Goal: Task Accomplishment & Management: Complete application form

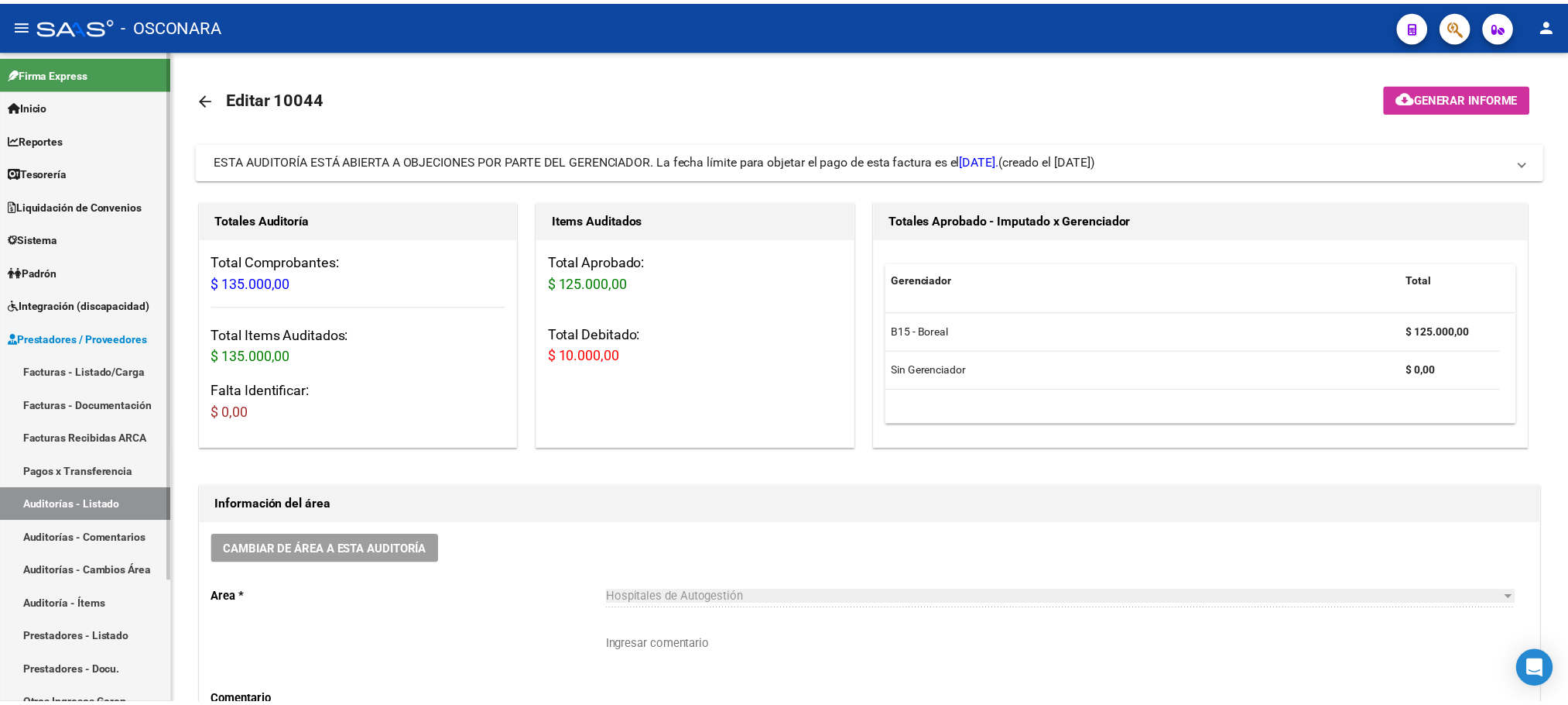
scroll to position [3, 0]
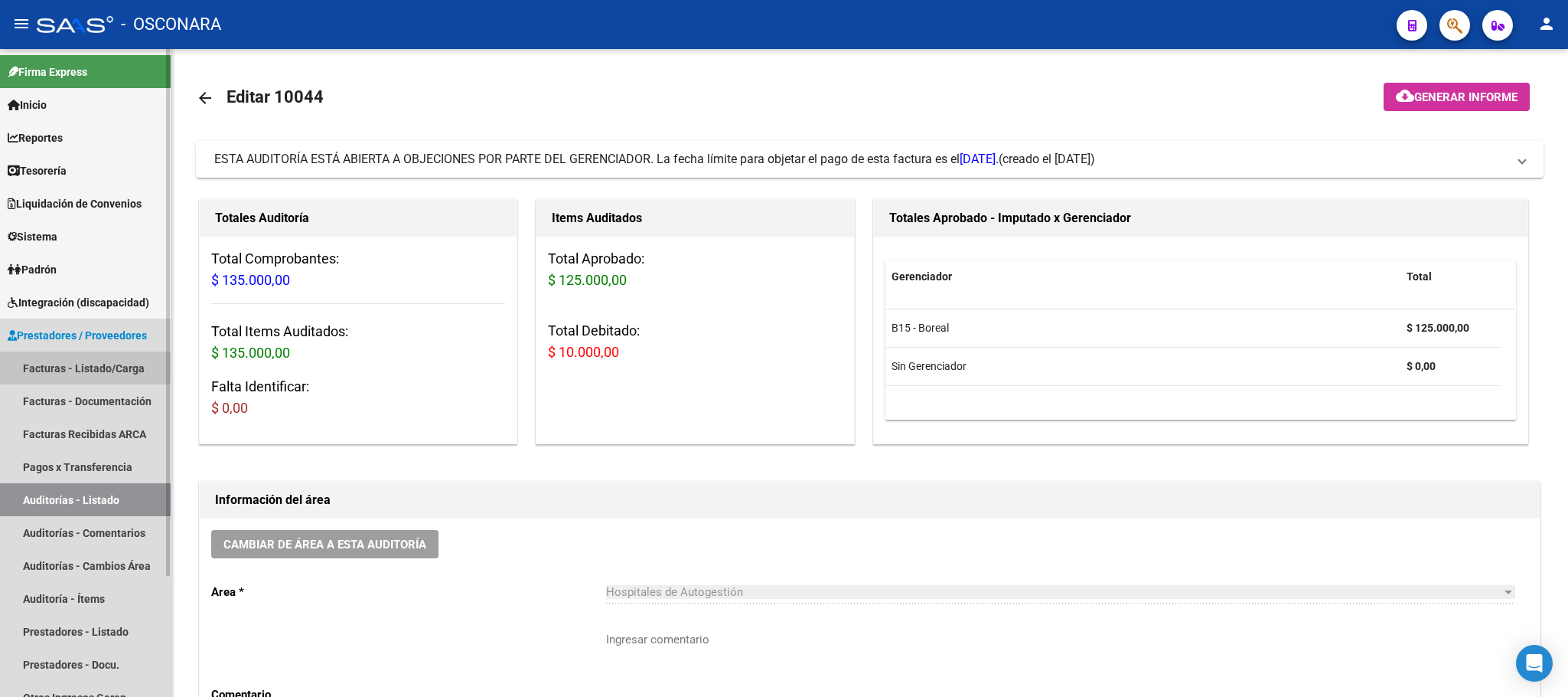
click at [46, 365] on link "Facturas - Listado/Carga" at bounding box center [85, 367] width 171 height 33
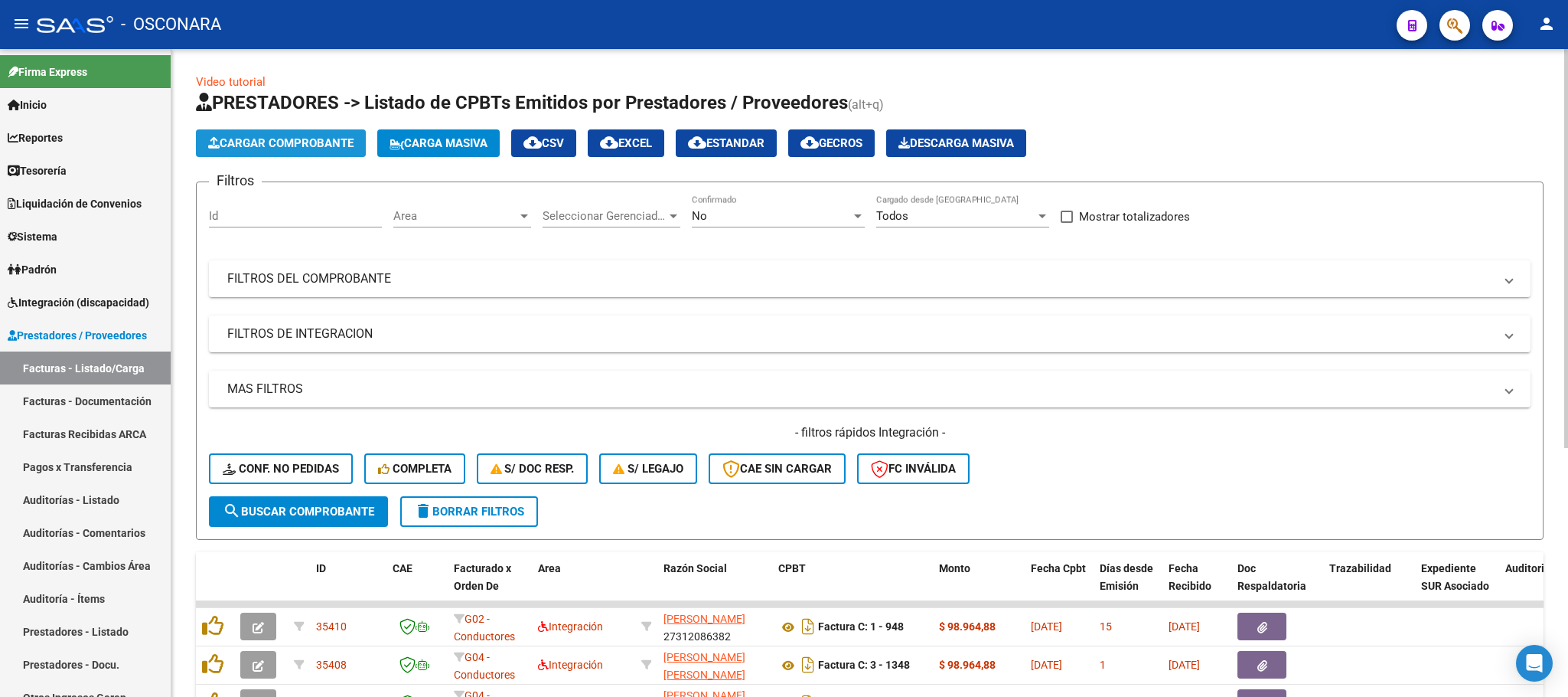
click at [321, 137] on span "Cargar Comprobante" at bounding box center [281, 143] width 146 height 14
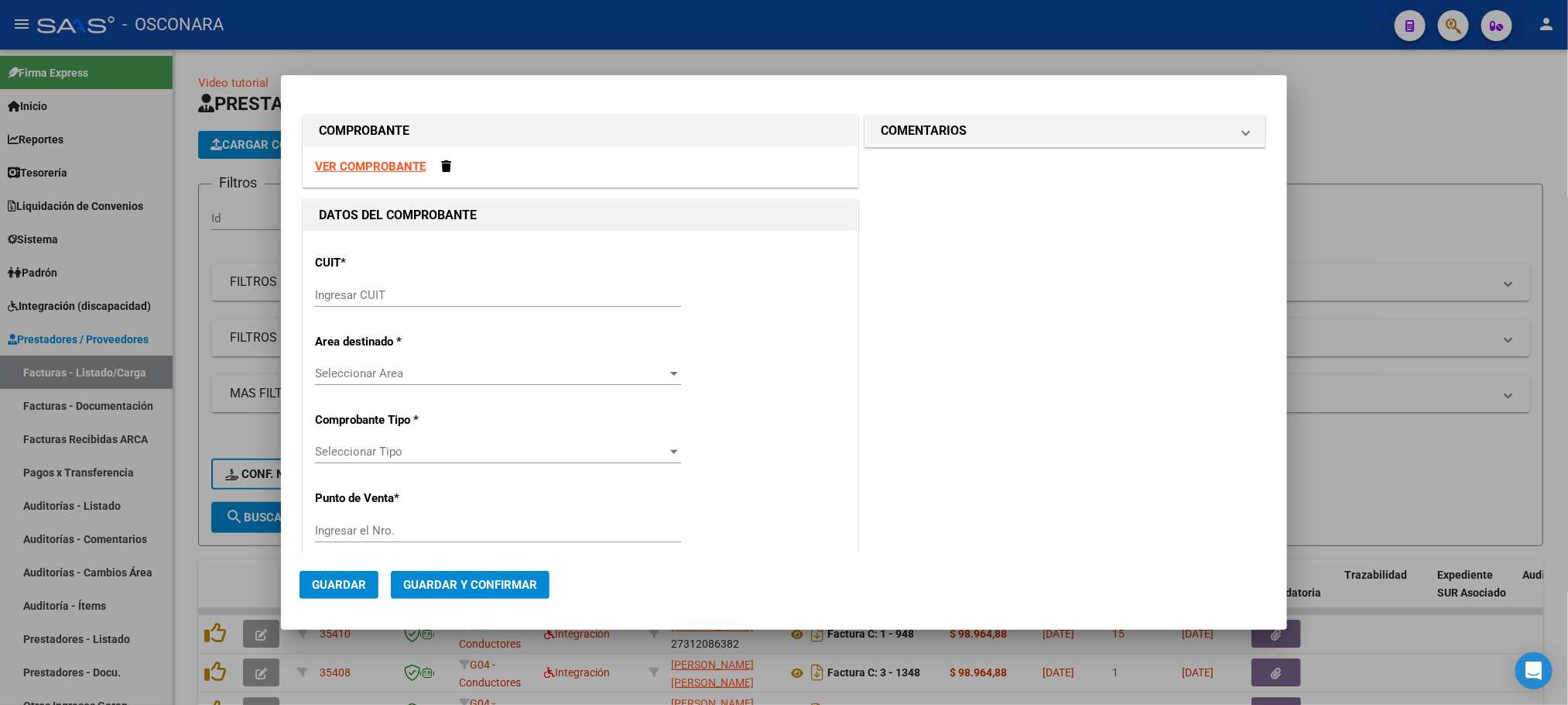
click at [394, 169] on strong "VER COMPROBANTE" at bounding box center [370, 166] width 111 height 14
click at [446, 172] on span at bounding box center [446, 166] width 10 height 11
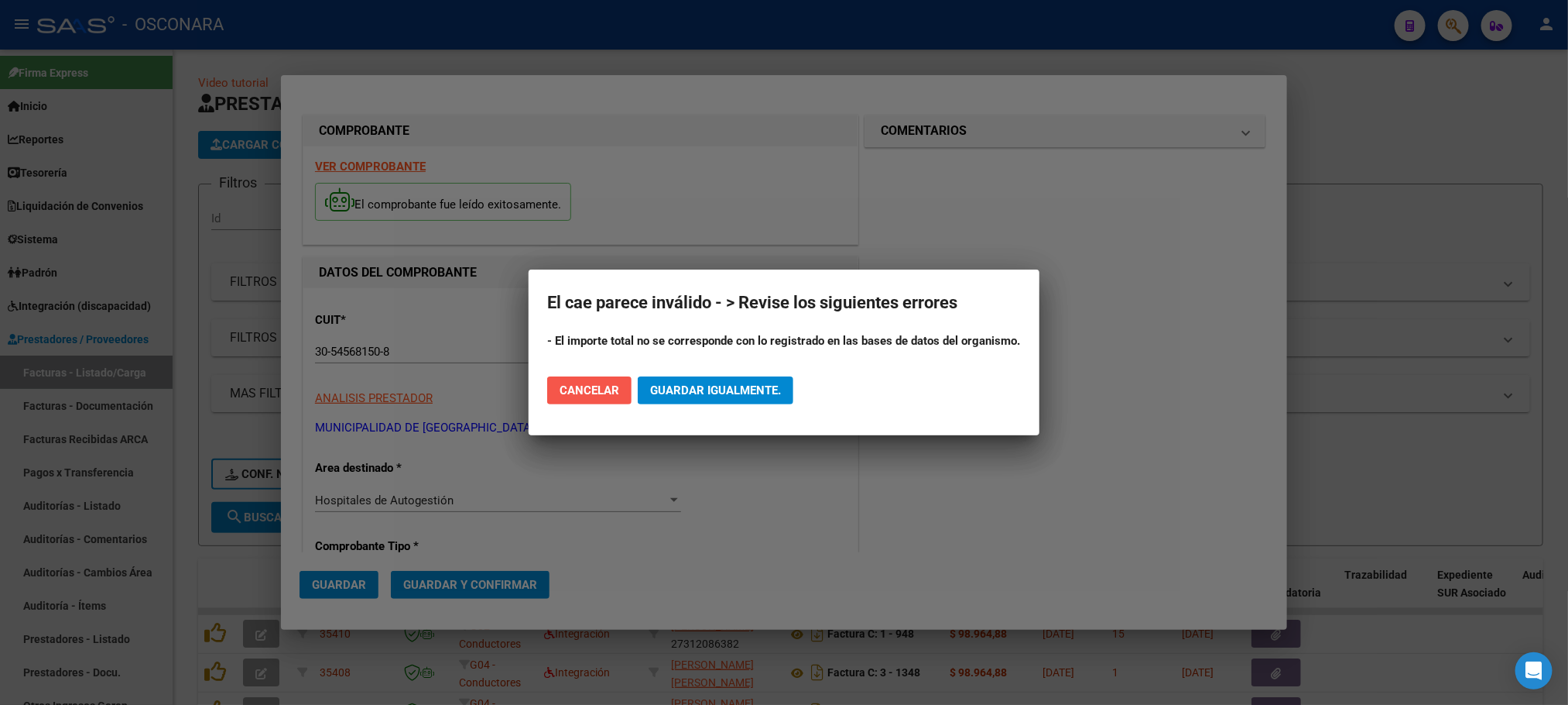
click at [607, 390] on span "Cancelar" at bounding box center [589, 390] width 59 height 14
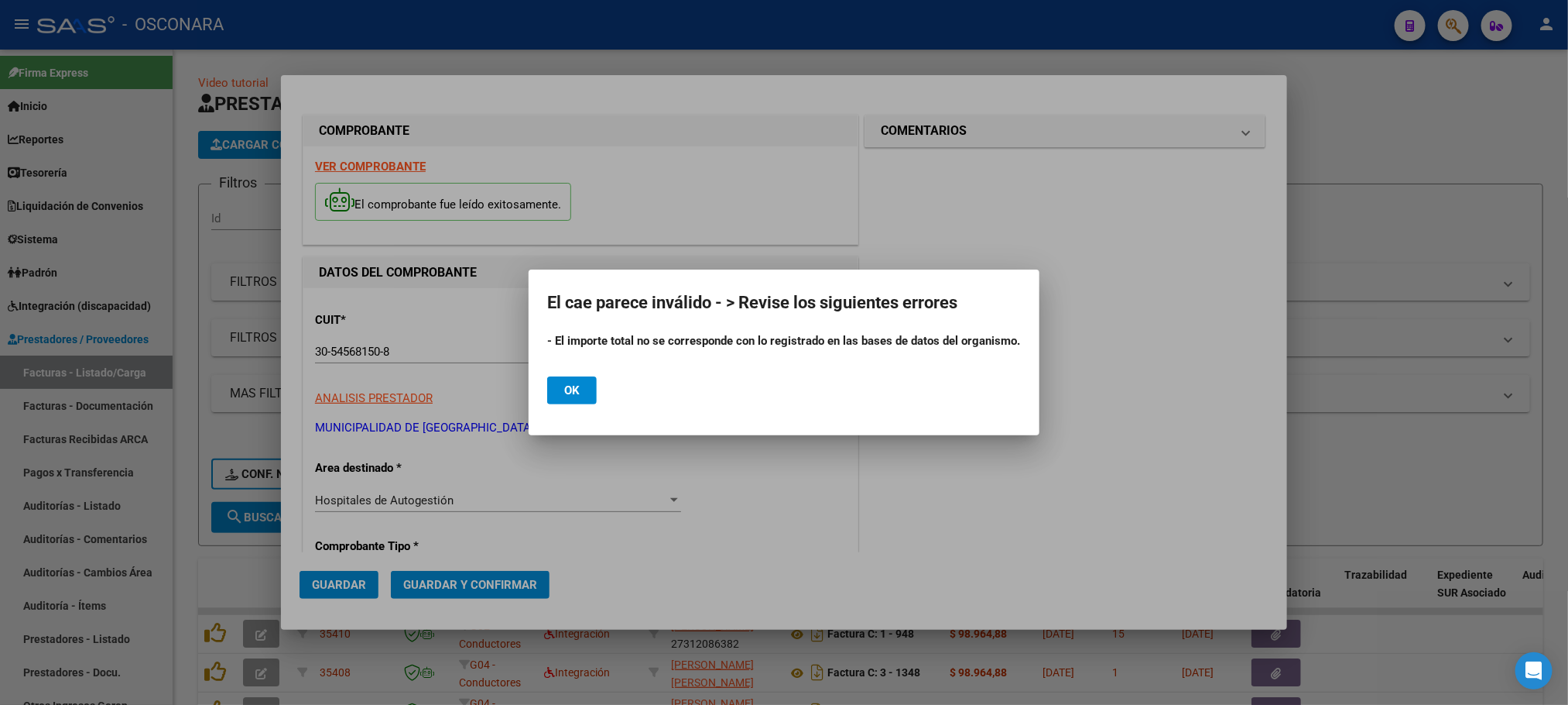
click at [903, 499] on div at bounding box center [784, 352] width 1568 height 705
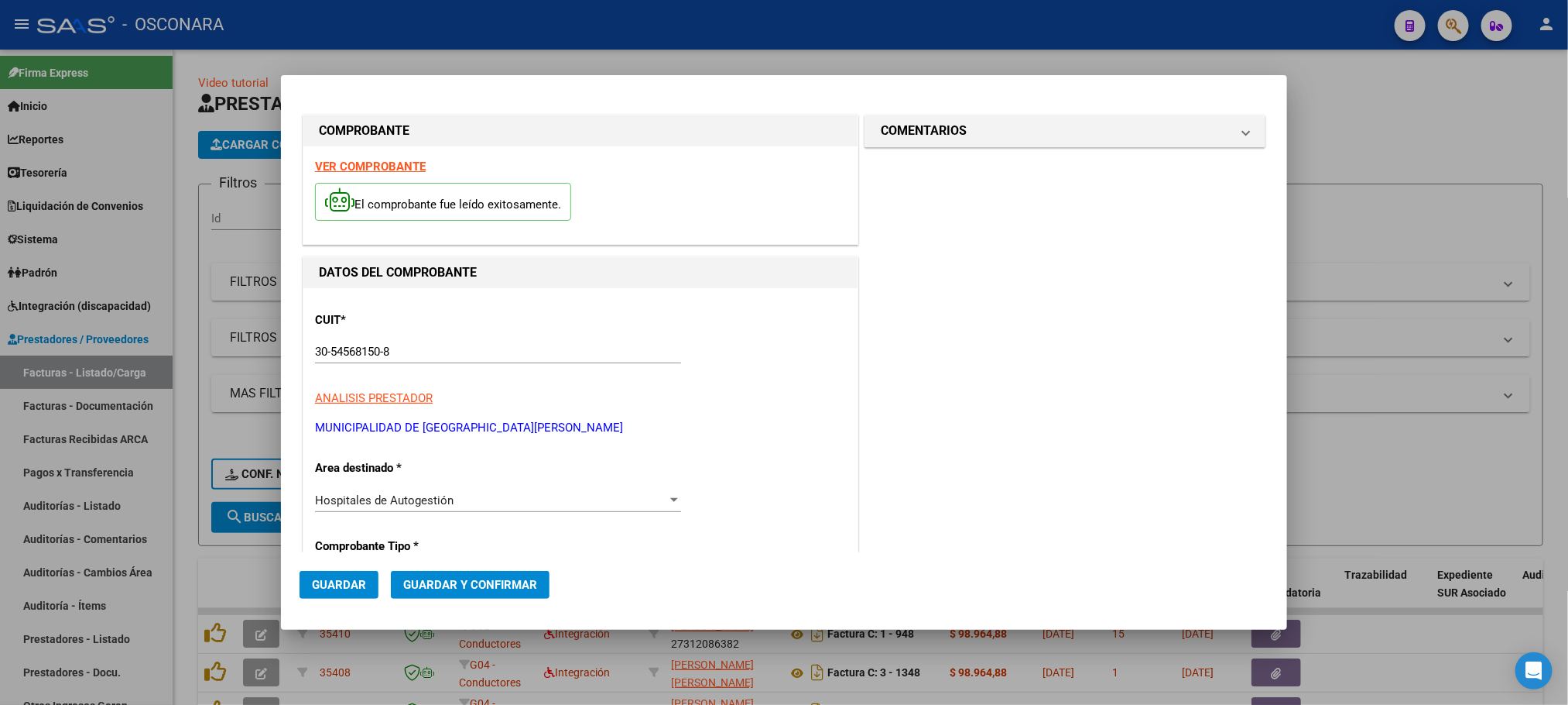
click at [351, 160] on strong "VER COMPROBANTE" at bounding box center [370, 166] width 111 height 14
click at [473, 582] on span "Guardar y Confirmar" at bounding box center [470, 585] width 134 height 14
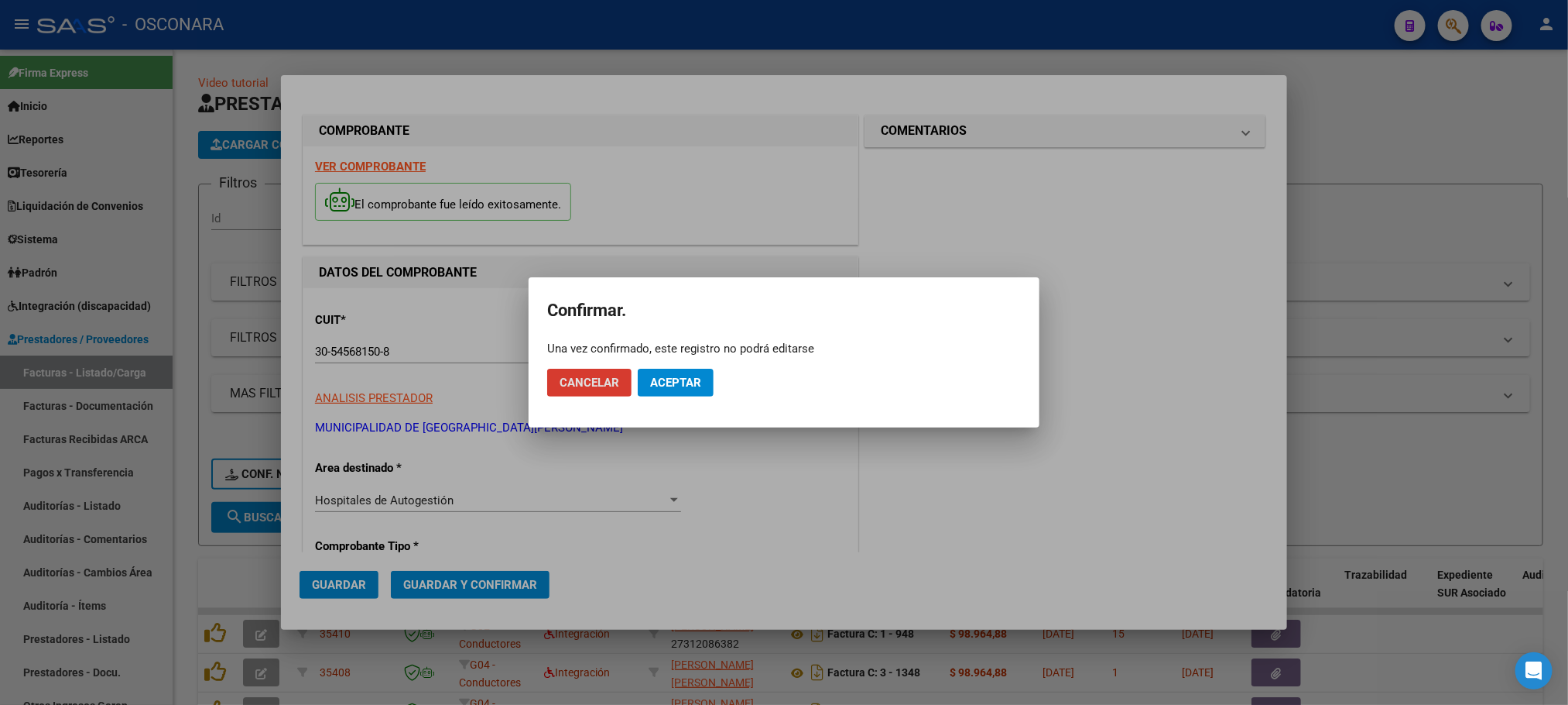
click at [697, 369] on button "Aceptar" at bounding box center [675, 383] width 76 height 28
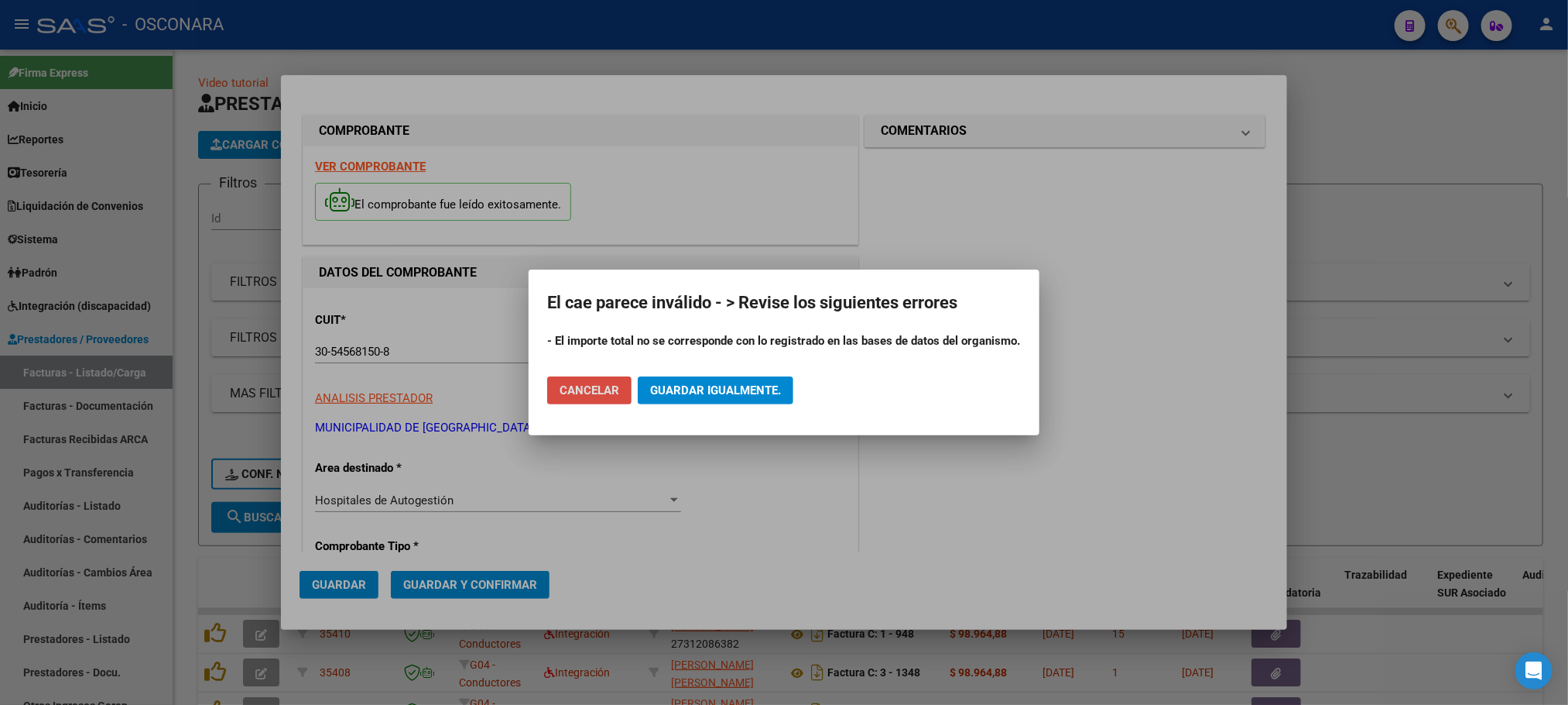
click at [599, 385] on span "Cancelar" at bounding box center [589, 390] width 59 height 14
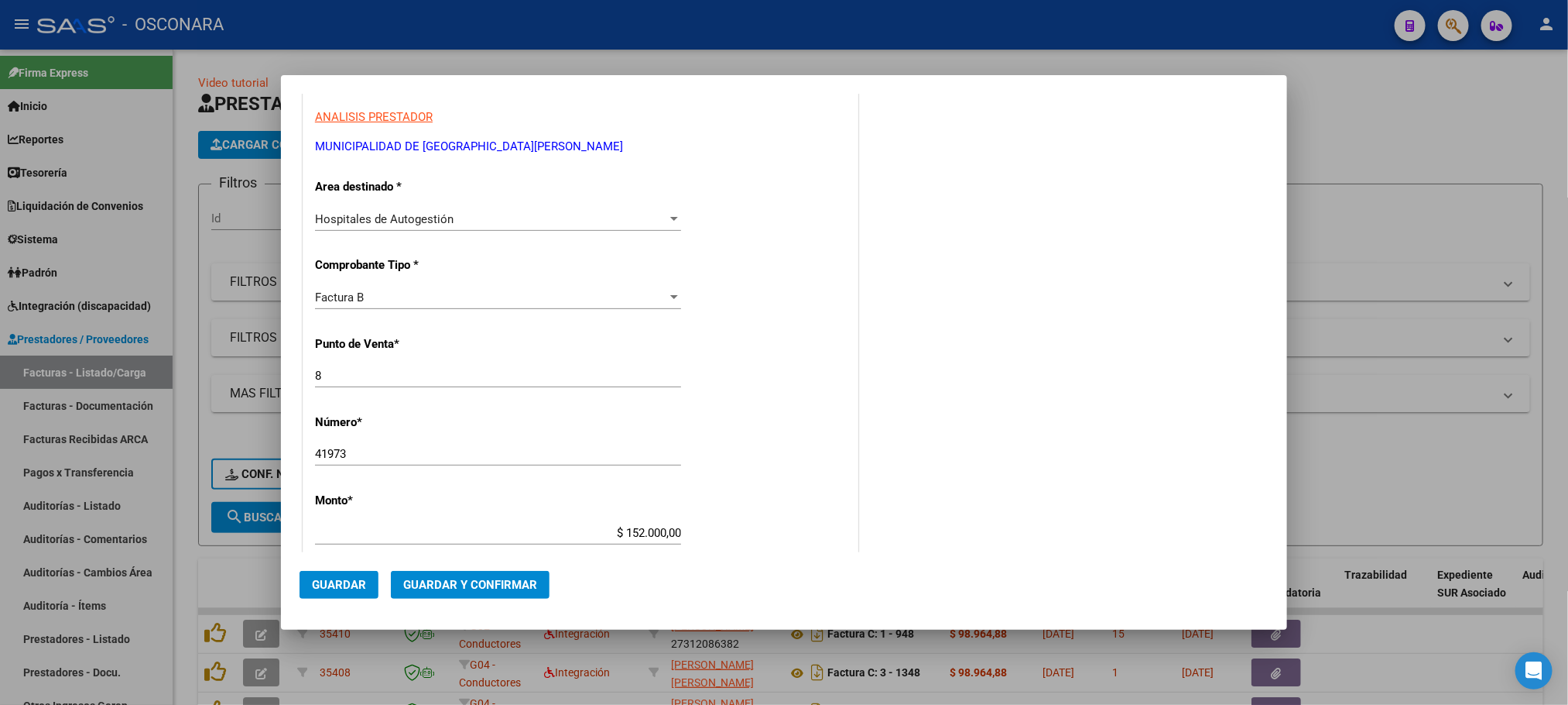
scroll to position [464, 0]
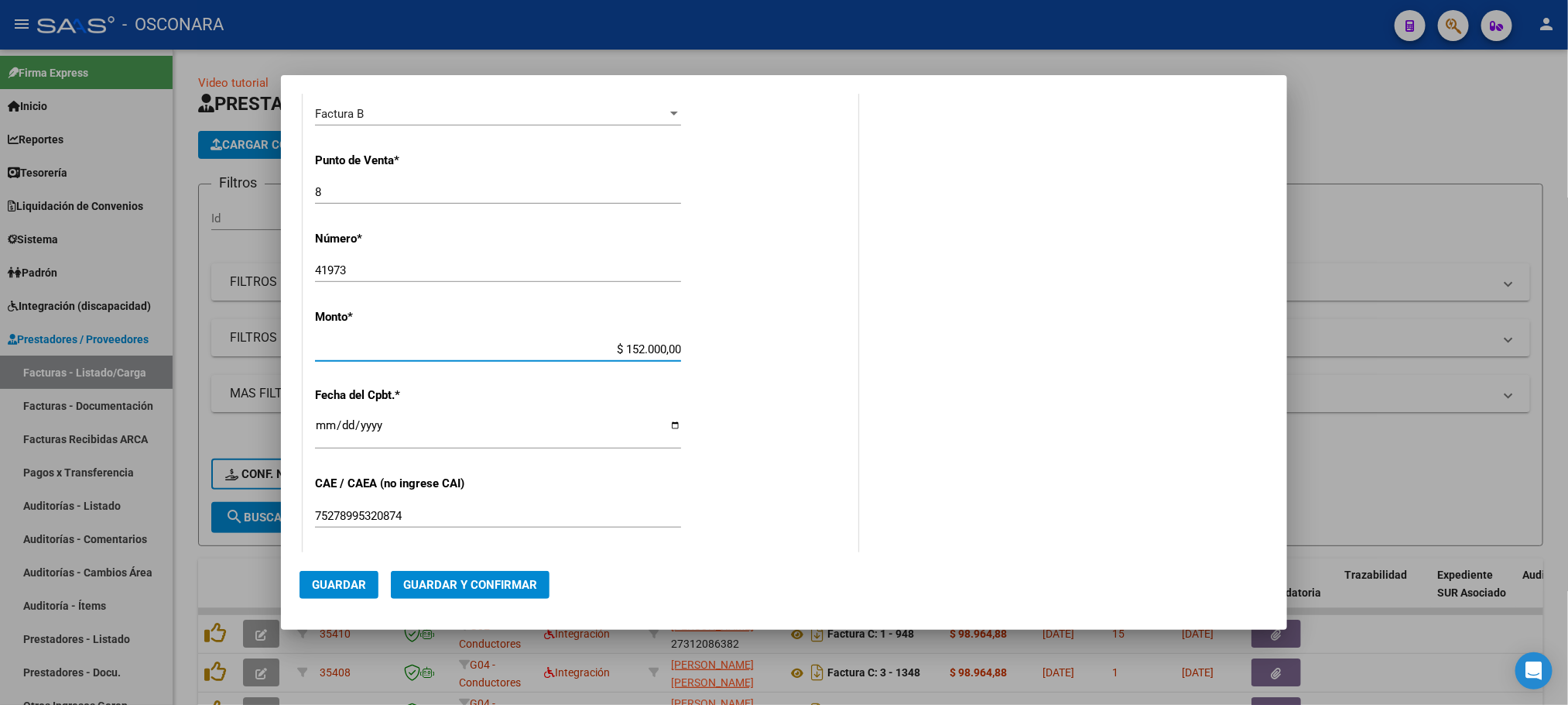
drag, startPoint x: 616, startPoint y: 350, endPoint x: 718, endPoint y: 363, distance: 102.8
click at [718, 363] on div "CUIT * 30-54568150-8 Ingresar CUIT ANALISIS PRESTADOR MUNICIPALIDAD DE GRAL [GE…" at bounding box center [581, 372] width 554 height 1098
type input "$ 1.520,00"
click at [718, 363] on div "CUIT * 30-54568150-8 Ingresar CUIT ANALISIS PRESTADOR MUNICIPALIDAD DE GRAL [GE…" at bounding box center [581, 372] width 554 height 1098
click at [522, 583] on span "Guardar y Confirmar" at bounding box center [470, 585] width 134 height 14
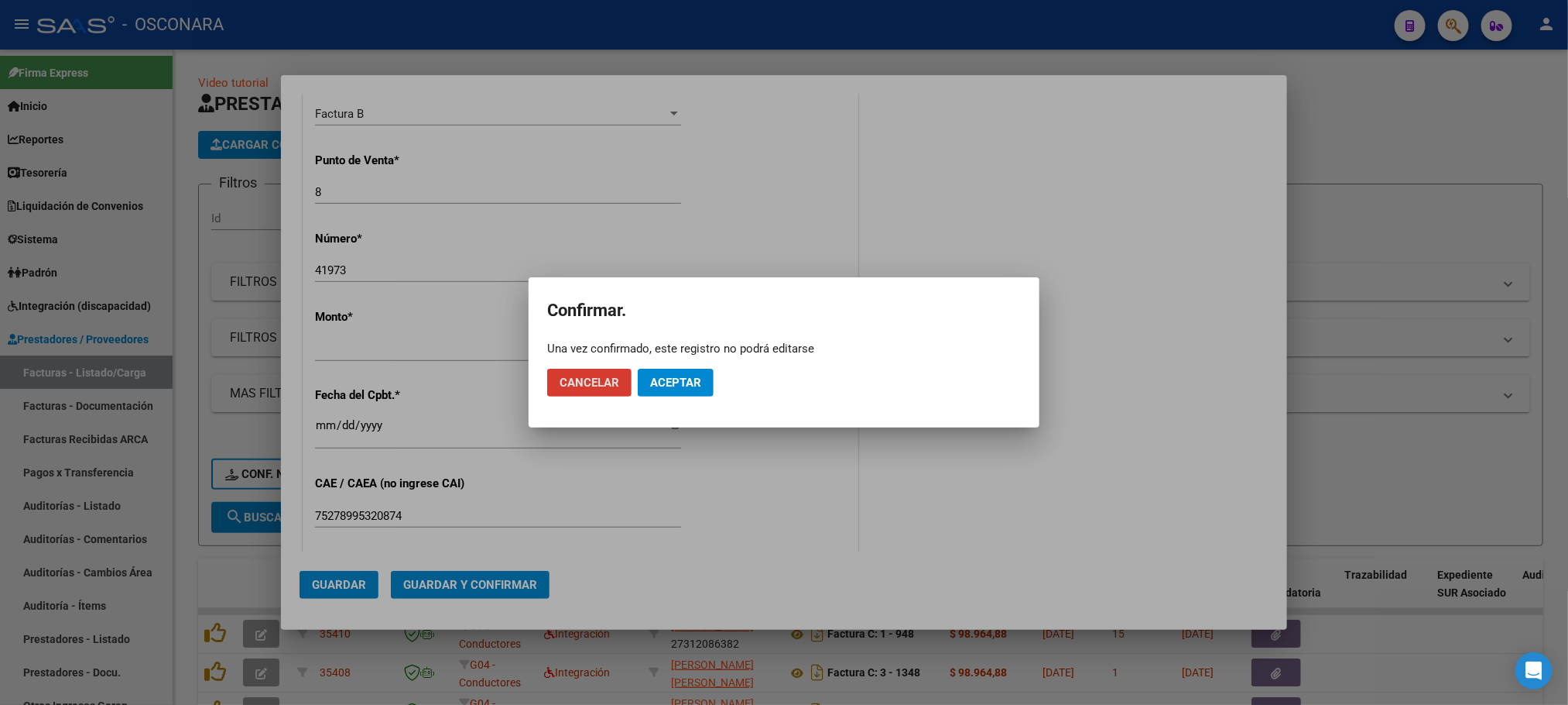
click at [702, 374] on button "Aceptar" at bounding box center [675, 383] width 76 height 28
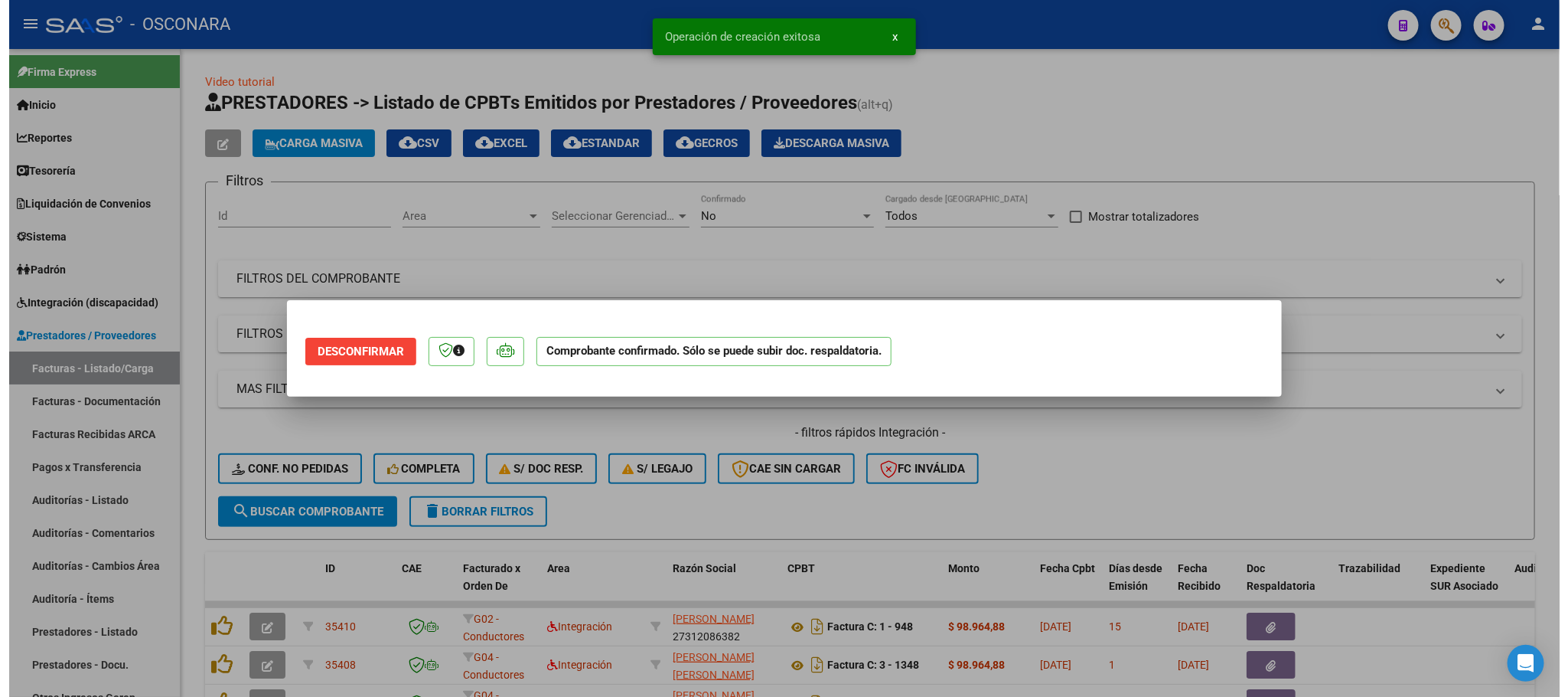
scroll to position [0, 0]
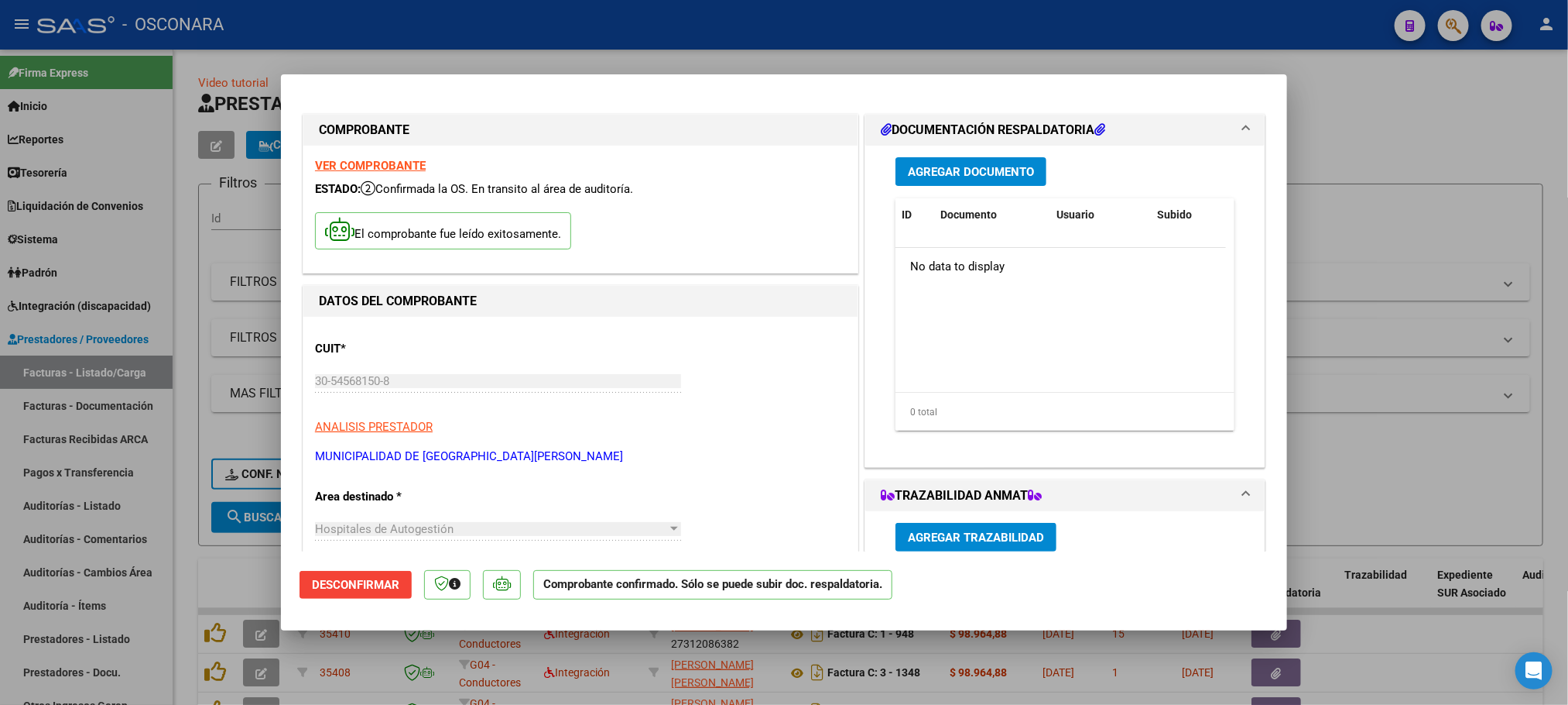
click at [973, 173] on span "Agregar Documento" at bounding box center [970, 171] width 126 height 14
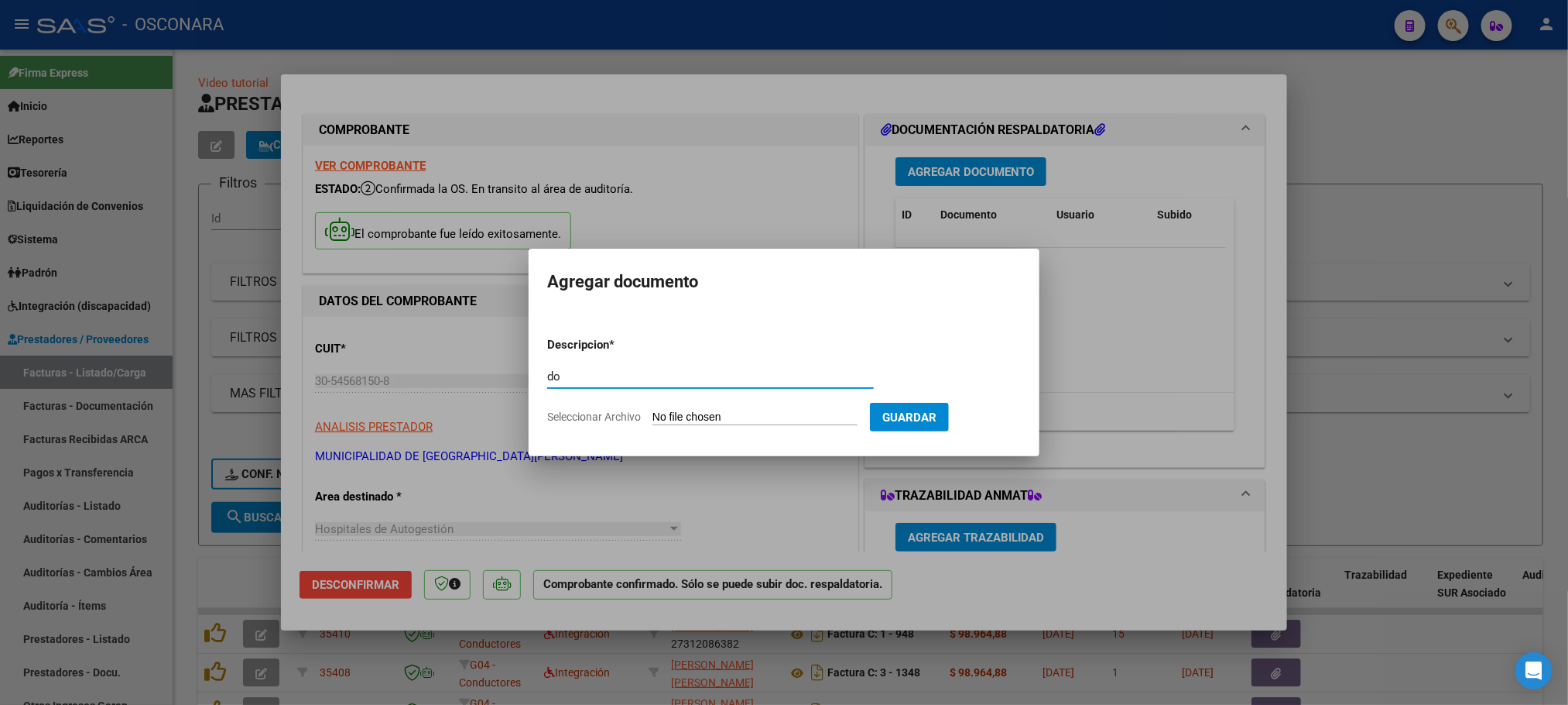
type input "d"
type input "DOCUMENTACION RESPALDATORIA"
type input "C:\fakepath\FAC B000800041973_Detalle.PDF"
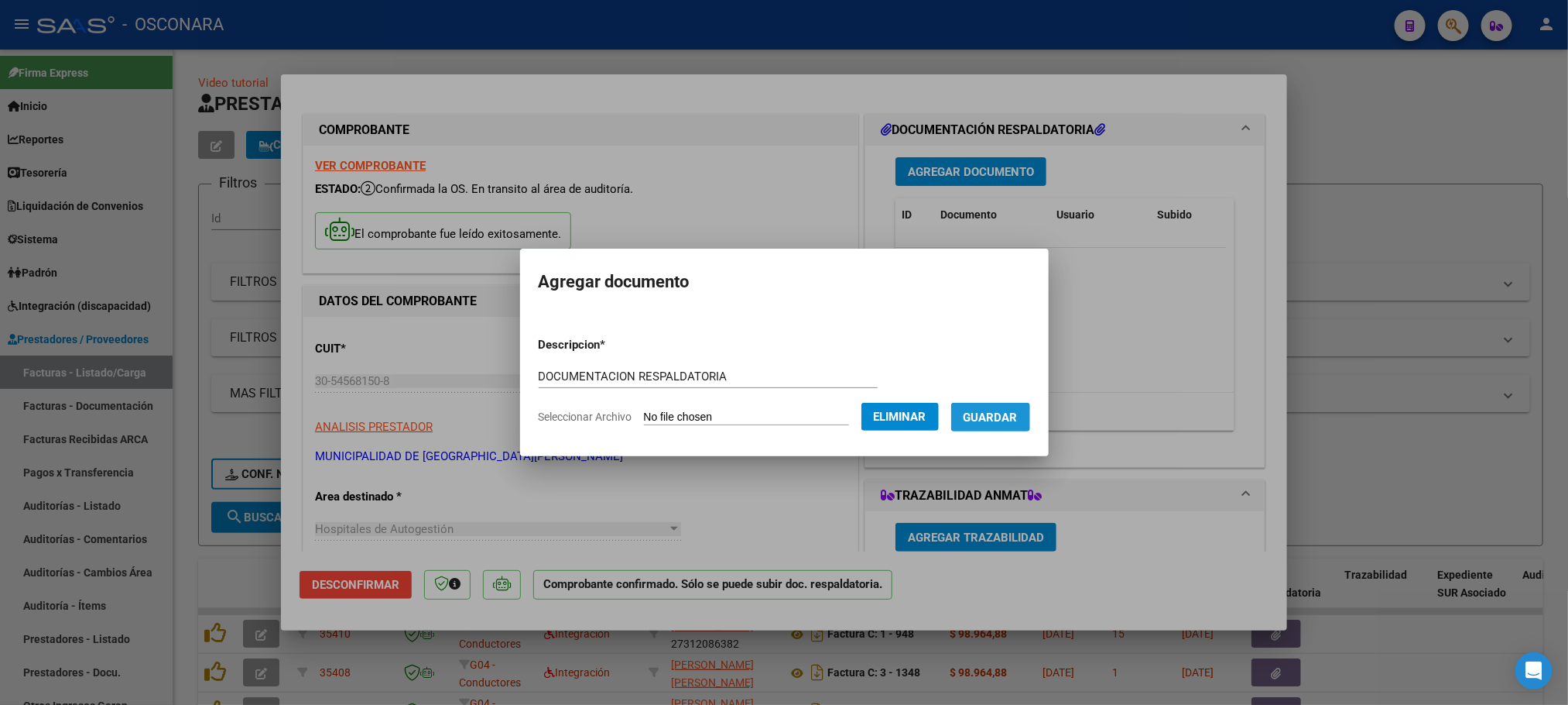
click at [1013, 414] on span "Guardar" at bounding box center [991, 417] width 54 height 14
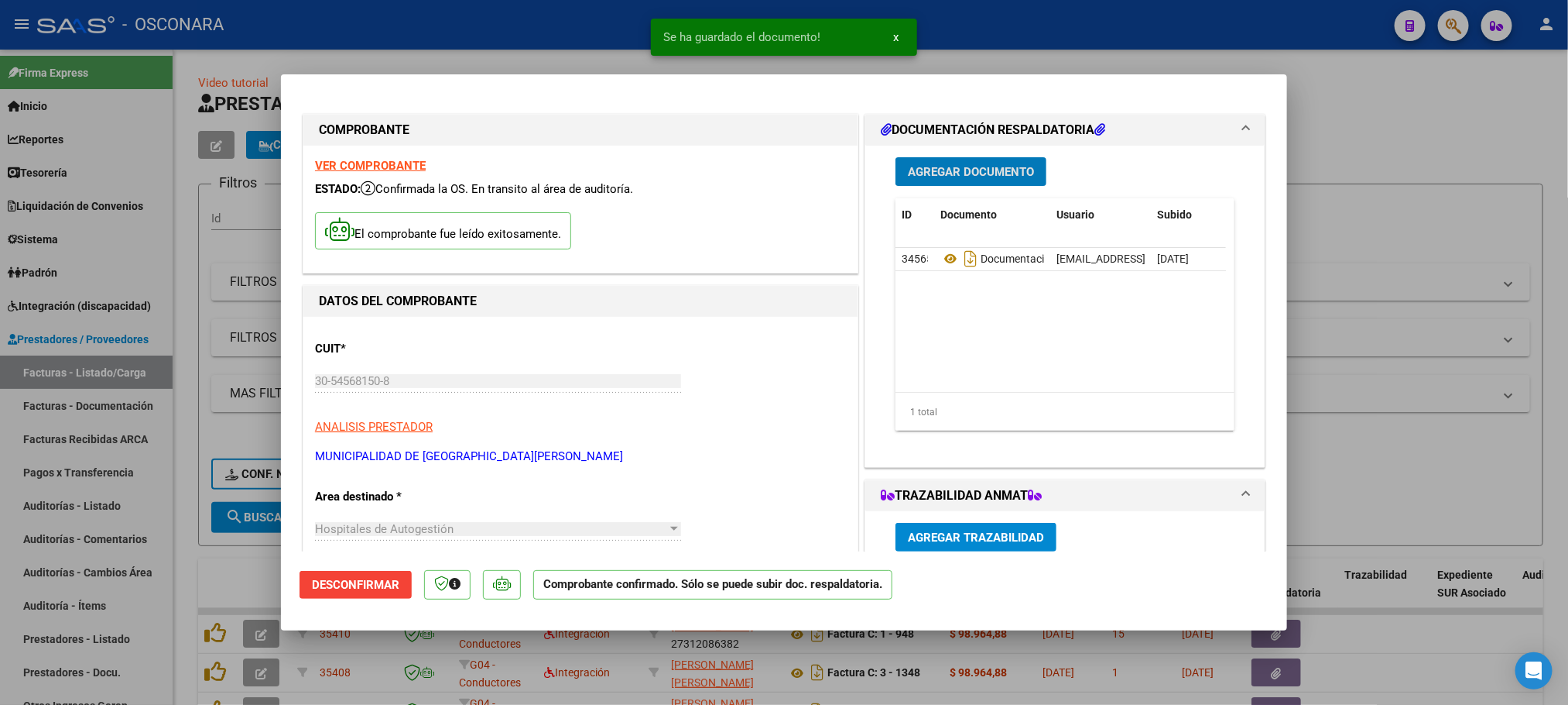
click at [950, 173] on span "Agregar Documento" at bounding box center [970, 171] width 126 height 14
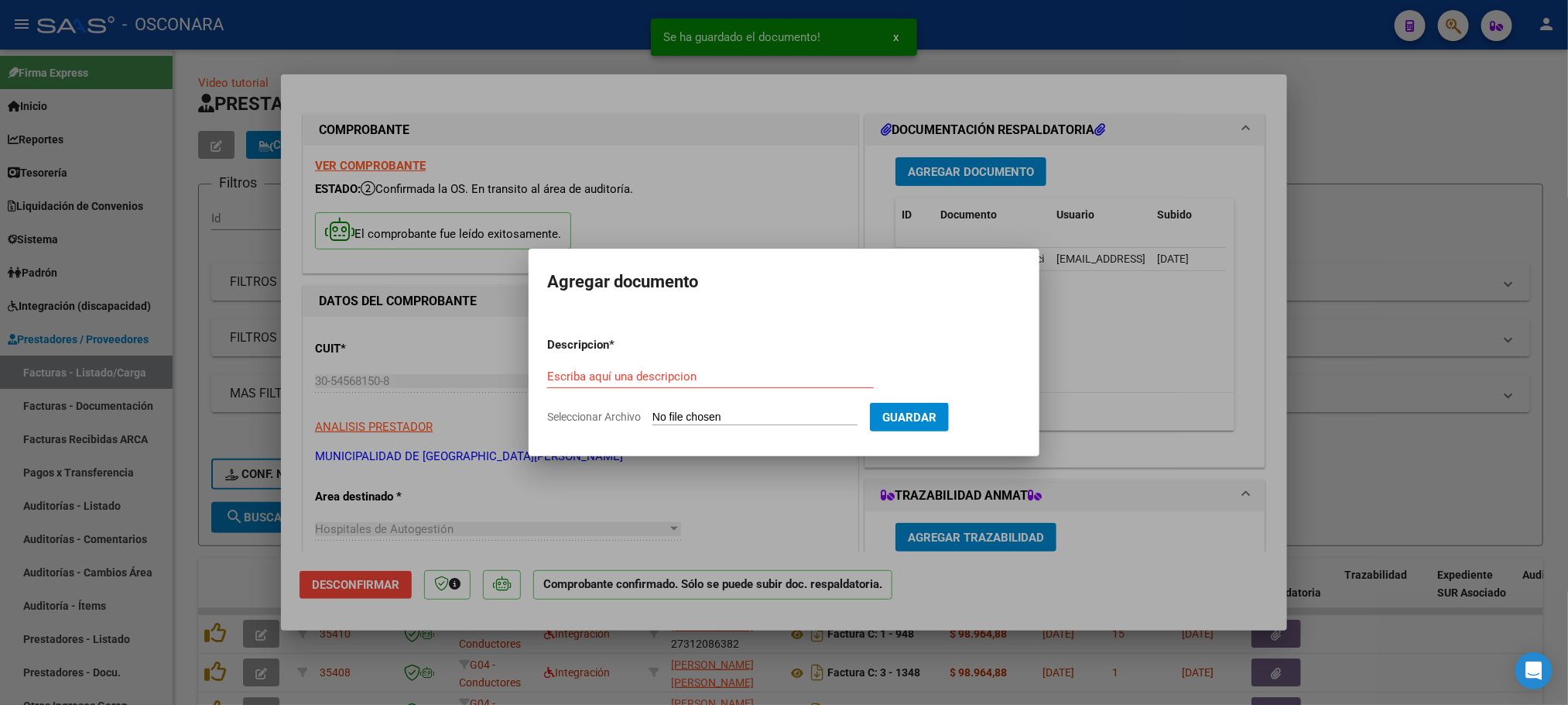
type input "C:\fakepath\ACFrOgB4KM-5fNATJmU0kmMO4c_Mr6hm7eiOd6bWW2_qN9oogFK9w9tNfrZTWTTiR5V…"
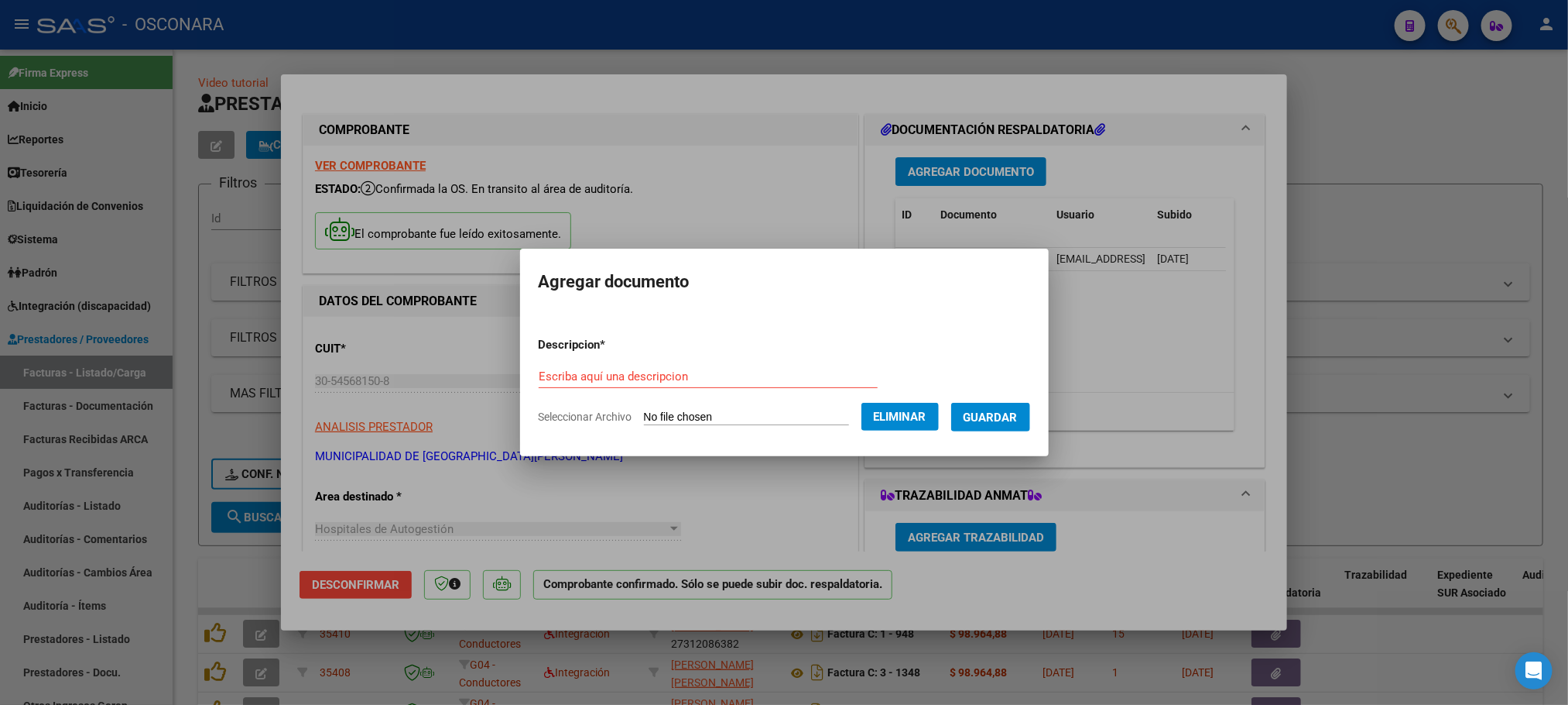
click at [695, 370] on input "Escriba aquí una descripcion" at bounding box center [707, 376] width 339 height 14
type input "DOCUMENTACION RESPALDATORIA"
click at [1017, 411] on span "Guardar" at bounding box center [991, 417] width 54 height 14
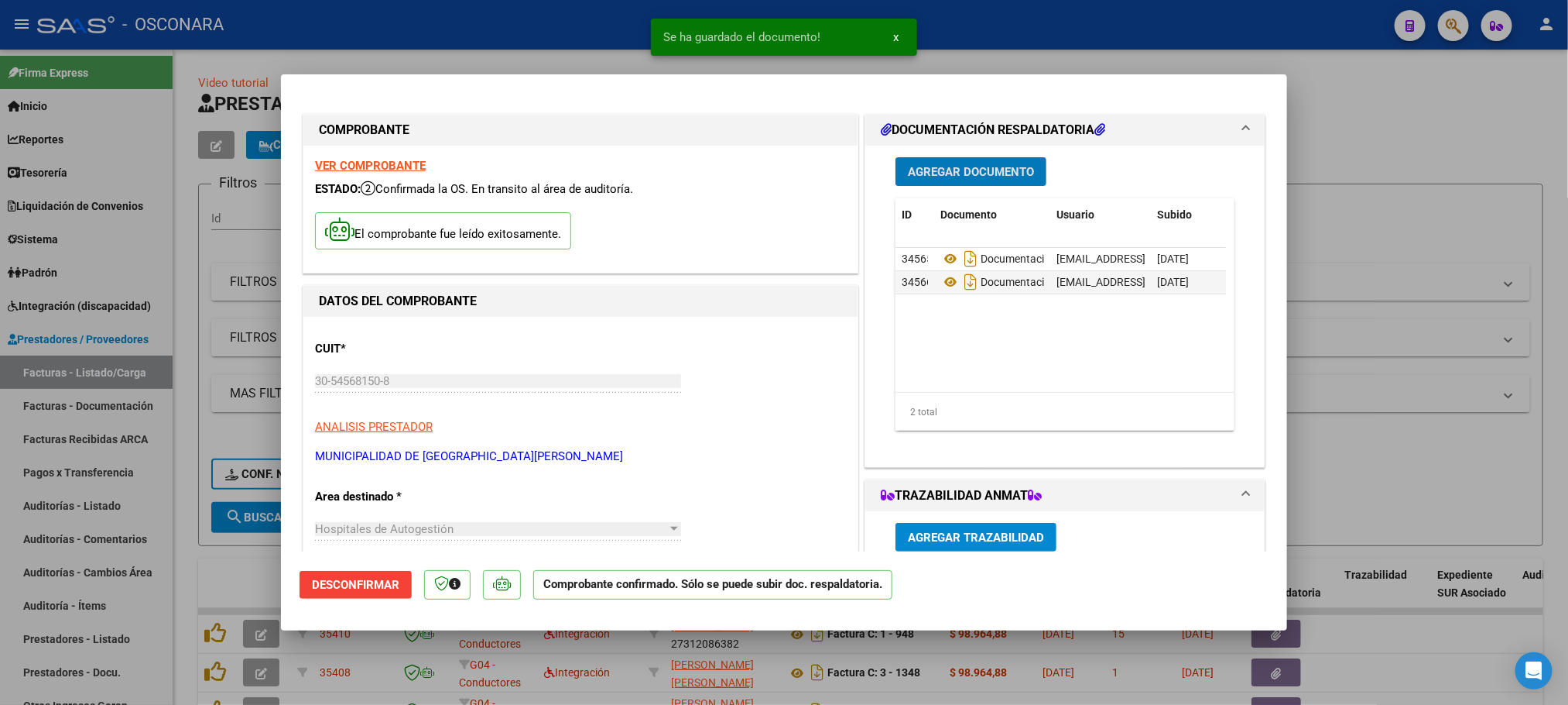
click at [1448, 117] on div at bounding box center [784, 352] width 1568 height 705
type input "$ 0,00"
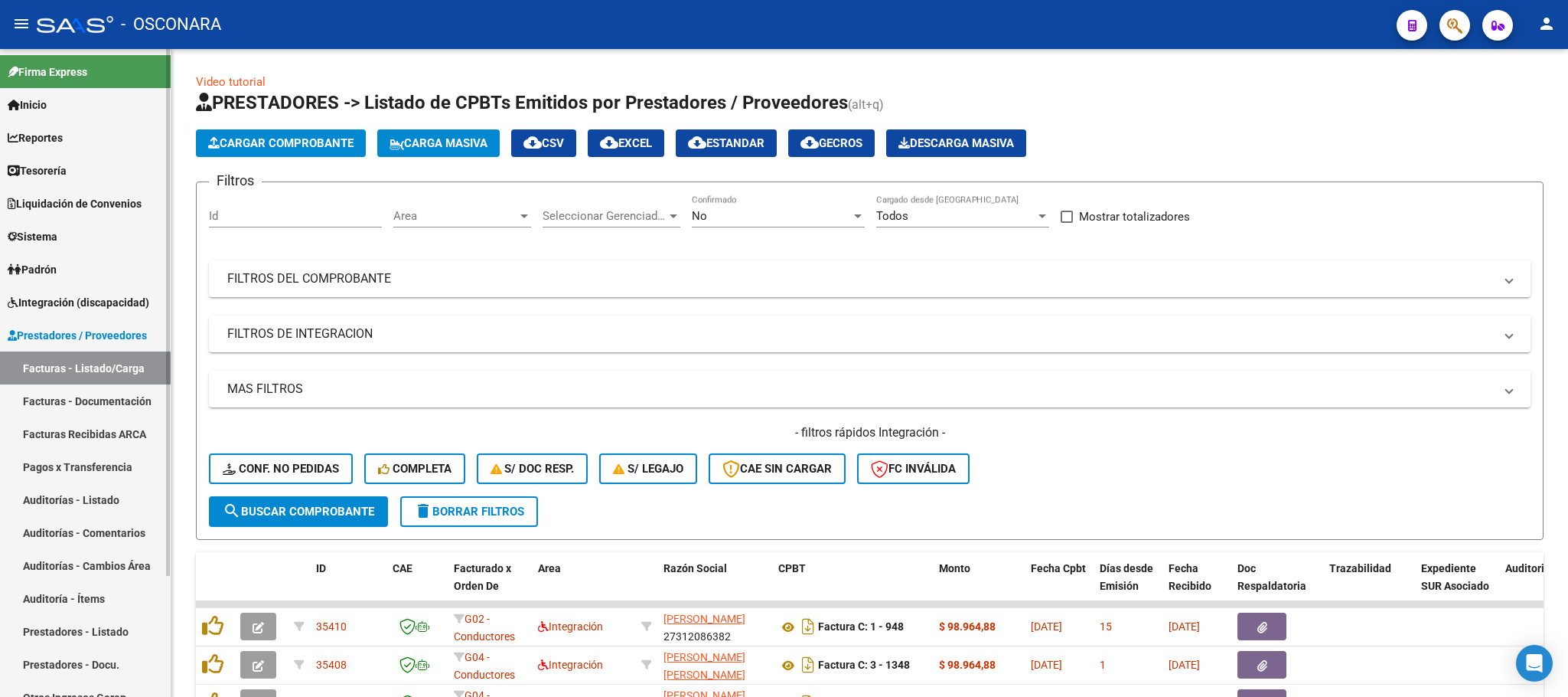
click at [118, 511] on link "Auditorías - Listado" at bounding box center [85, 499] width 171 height 33
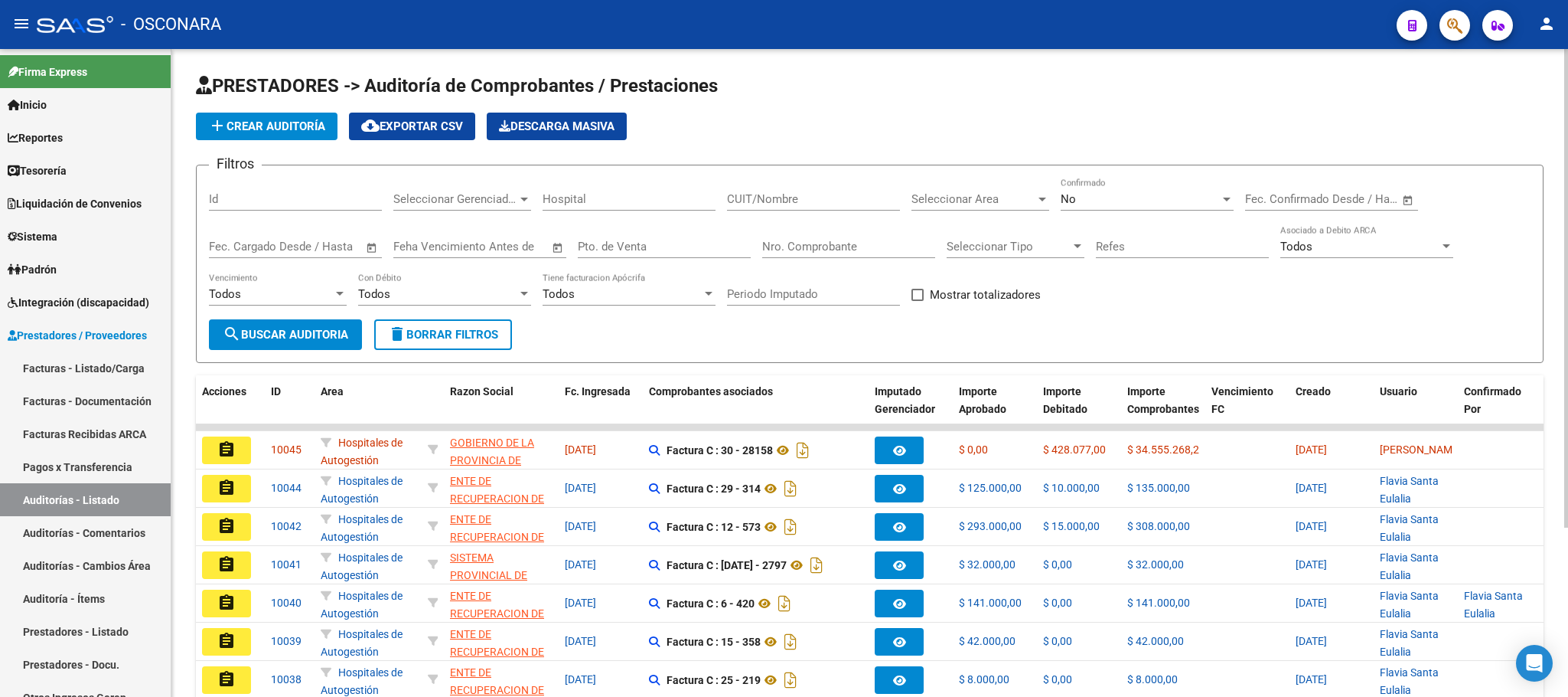
click at [307, 136] on button "add Crear Auditoría" at bounding box center [267, 126] width 141 height 28
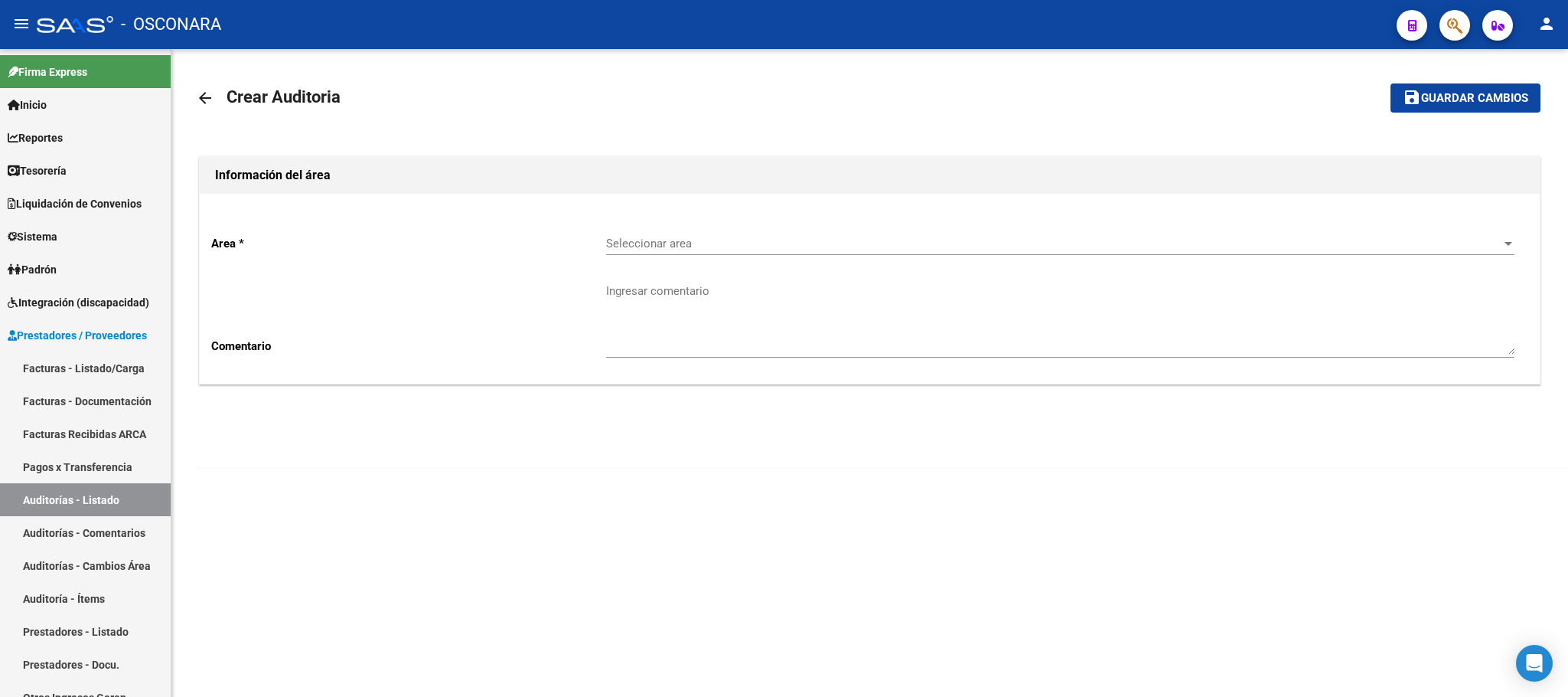
click at [714, 237] on span "Seleccionar area" at bounding box center [1053, 243] width 895 height 14
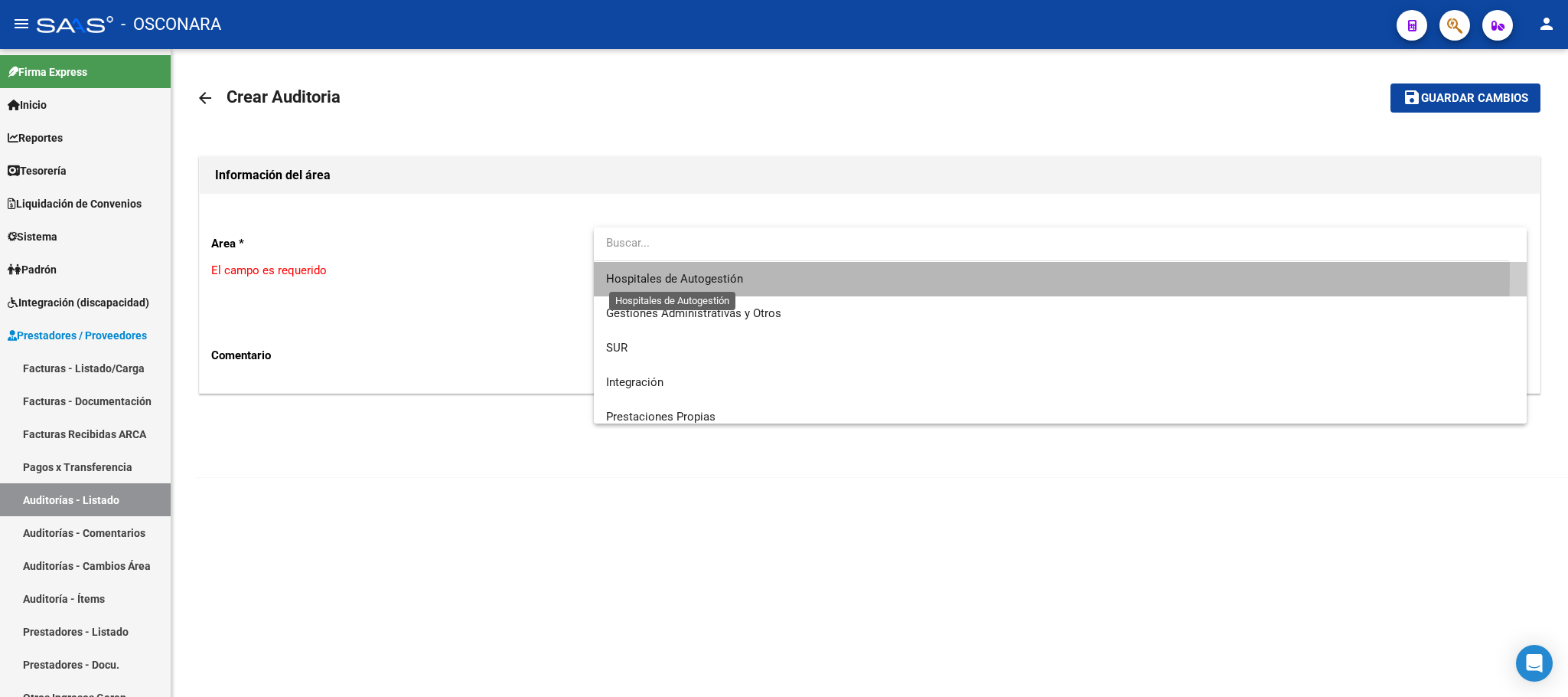
click at [714, 271] on span "Hospitales de Autogestión" at bounding box center [674, 278] width 137 height 14
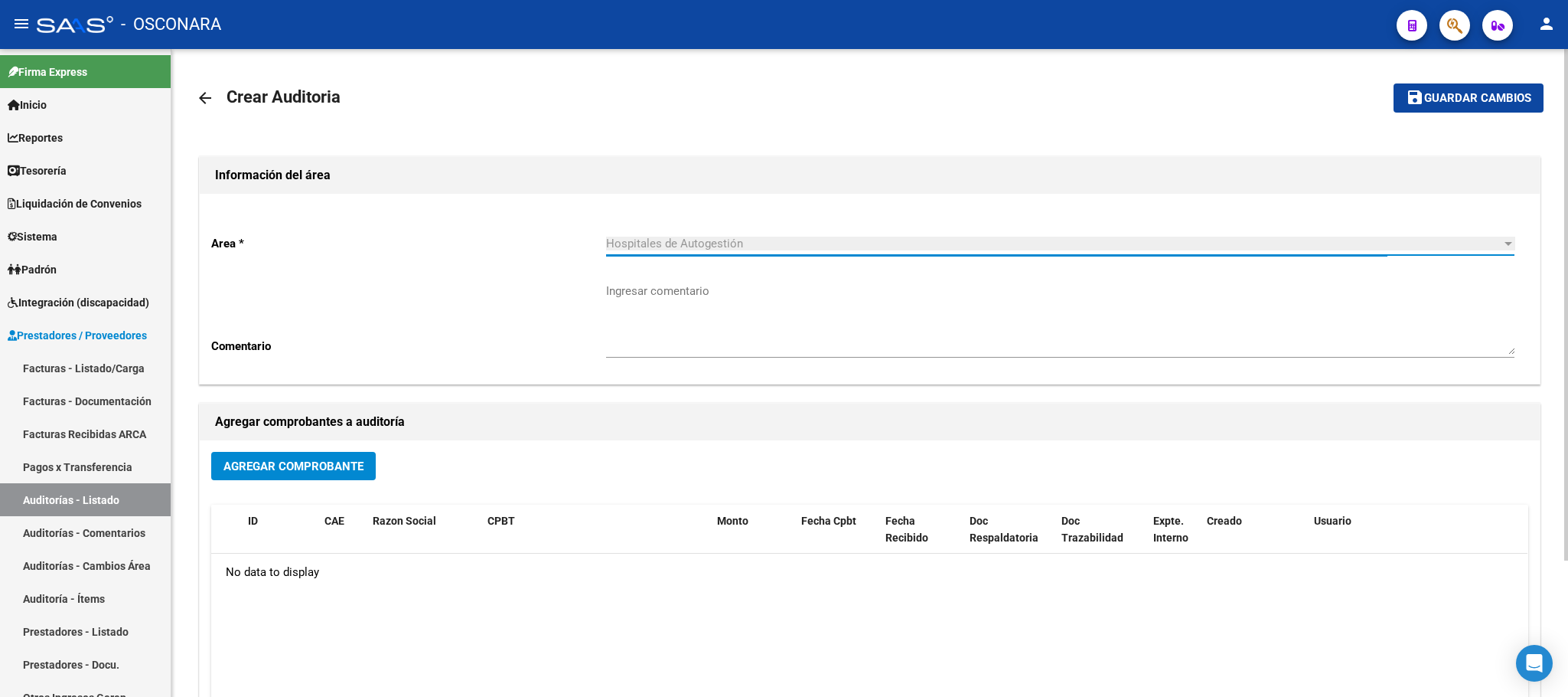
click at [246, 453] on button "Agregar Comprobante" at bounding box center [293, 466] width 164 height 28
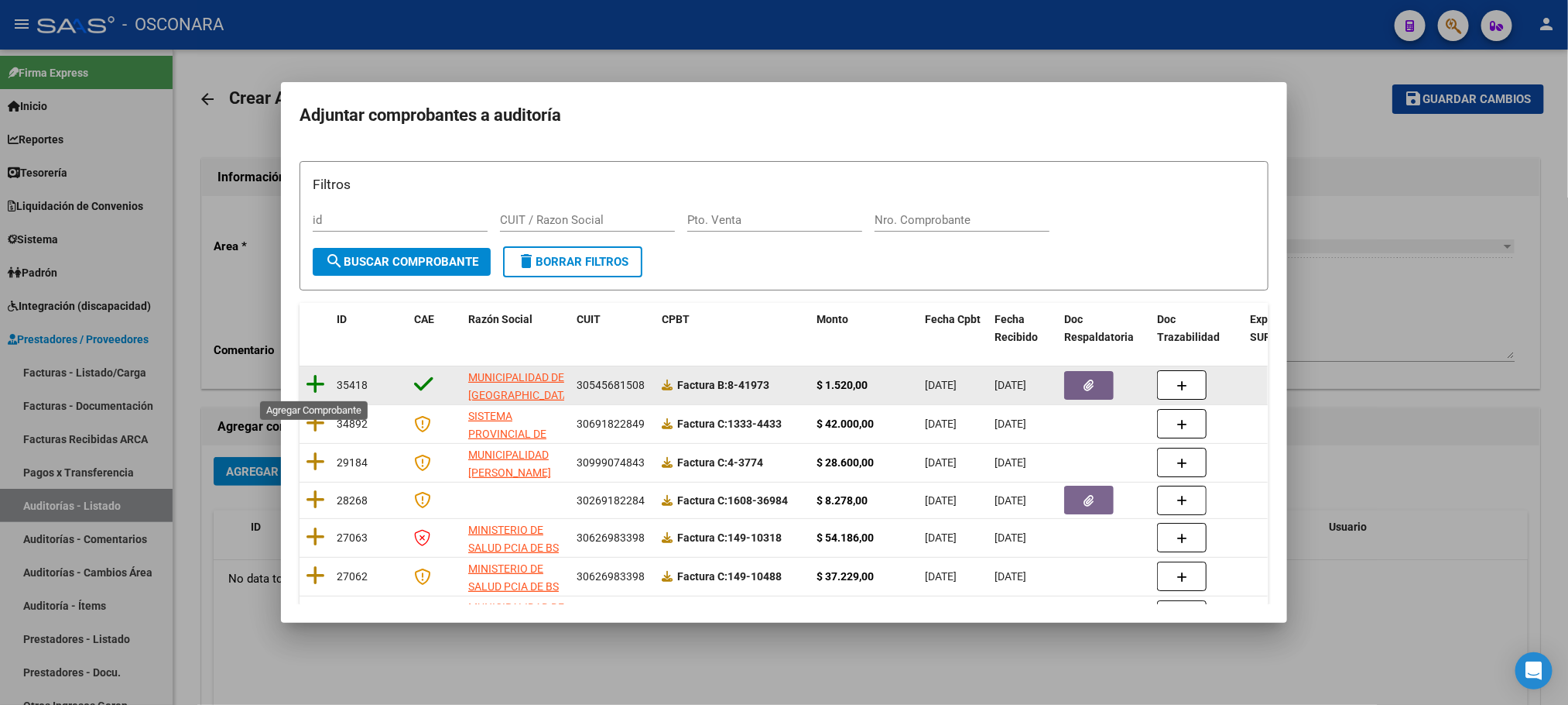
click at [318, 380] on icon at bounding box center [315, 384] width 20 height 22
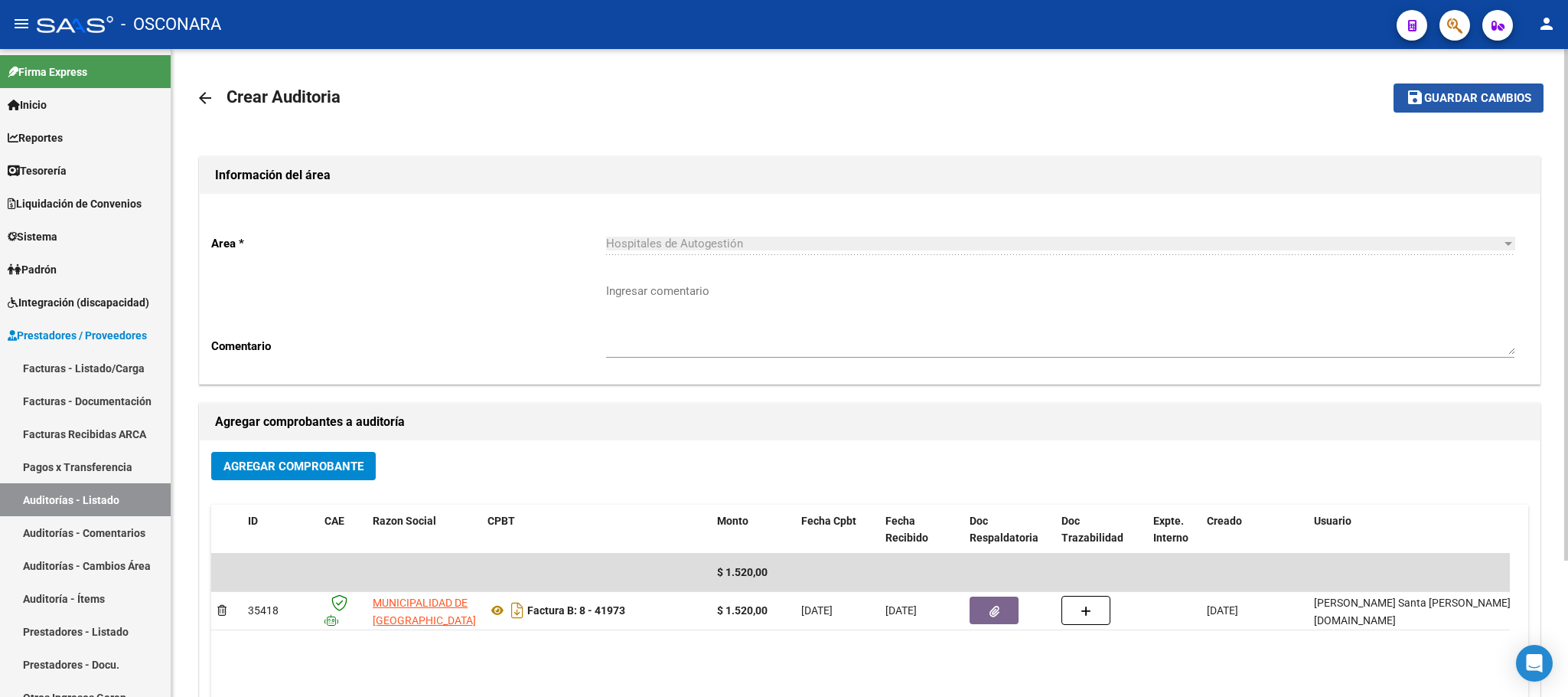
click at [1491, 106] on button "save Guardar cambios" at bounding box center [1468, 98] width 150 height 28
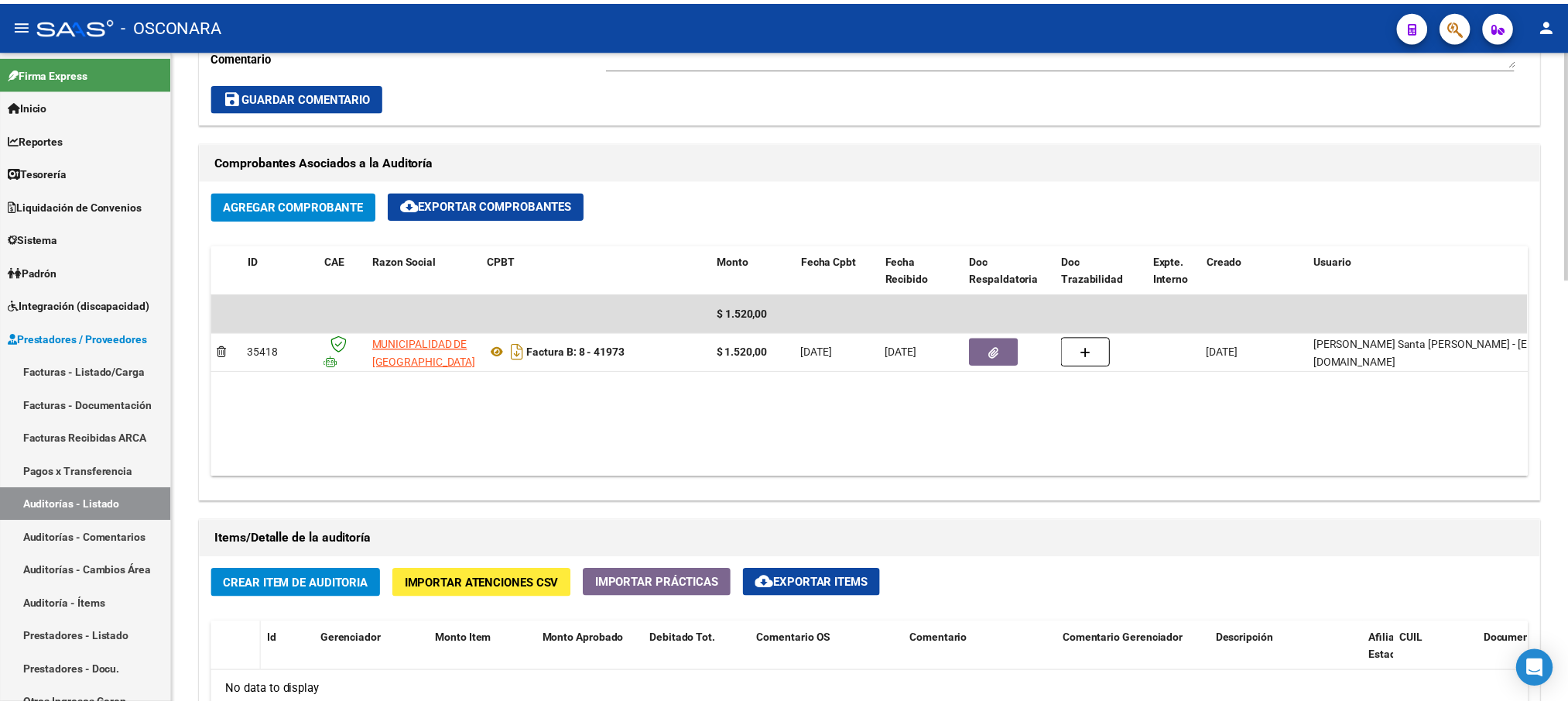
scroll to position [697, 0]
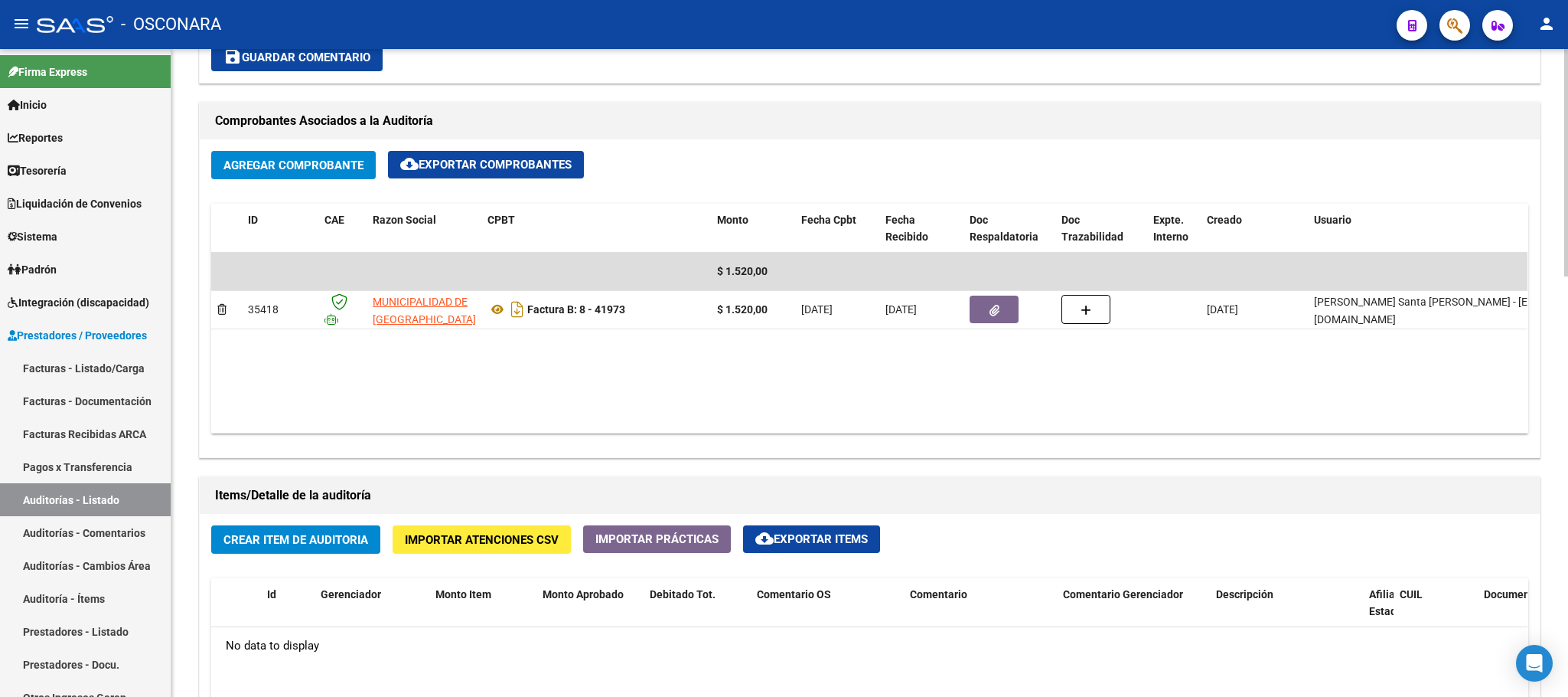
click at [294, 538] on span "Crear Item de Auditoria" at bounding box center [296, 539] width 145 height 14
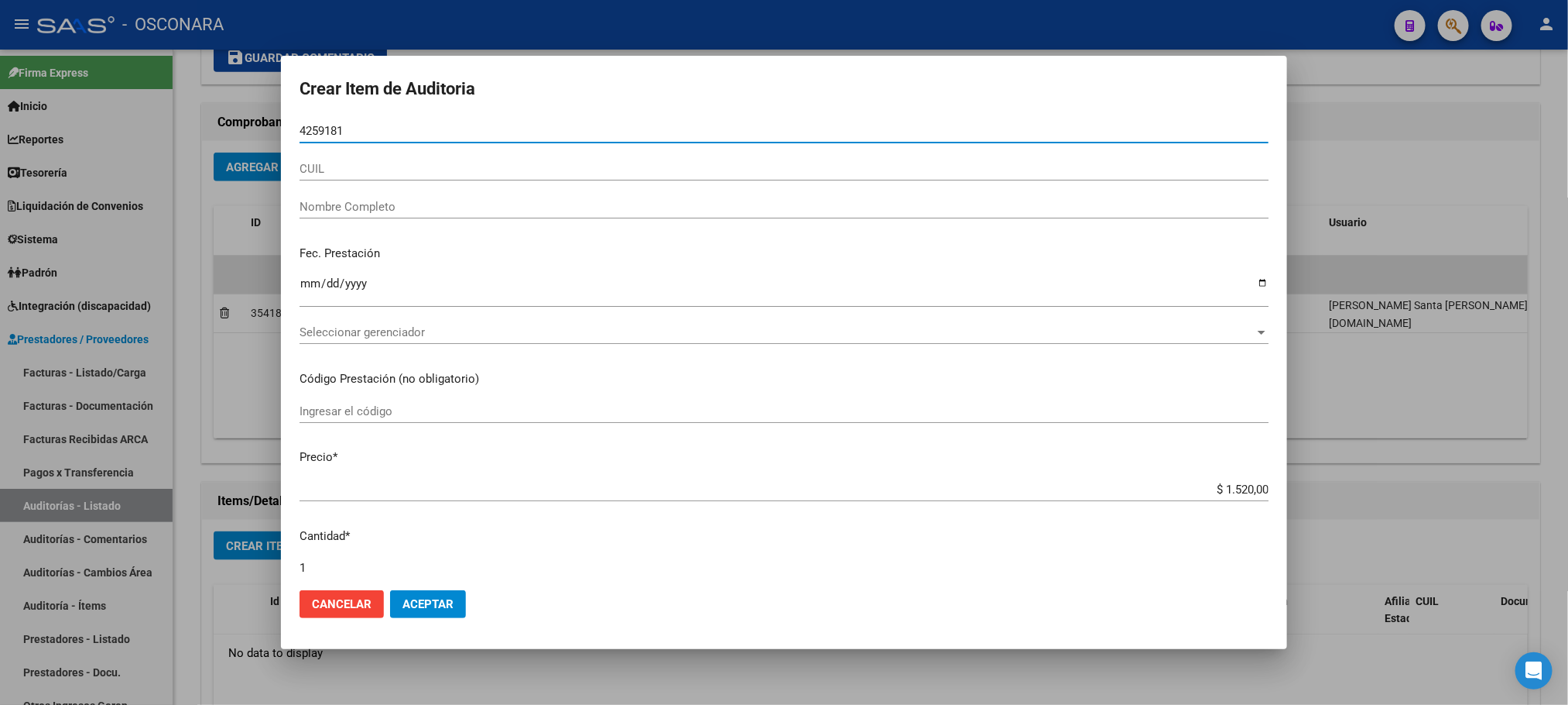
type input "42591816"
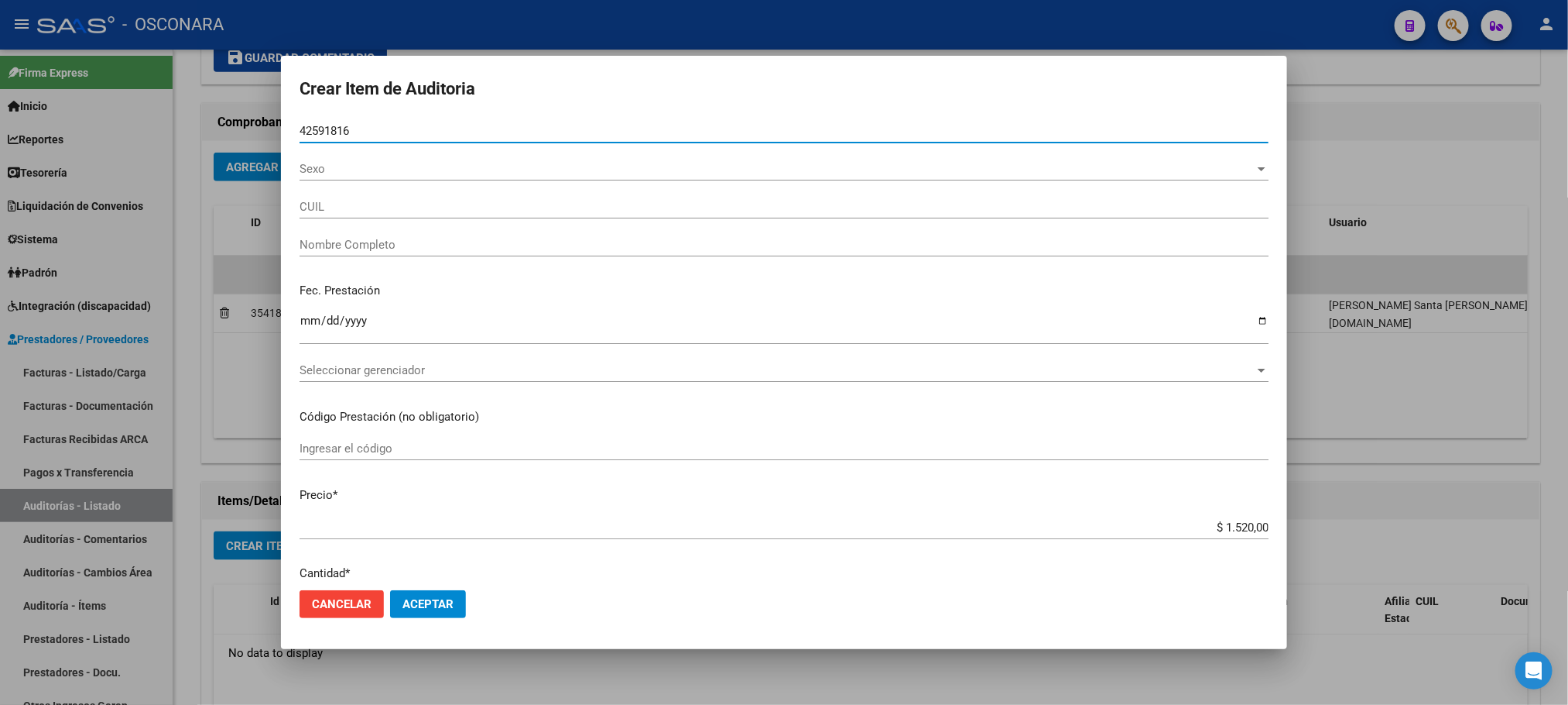
type input "20425918169"
type input "[PERSON_NAME] [PERSON_NAME]"
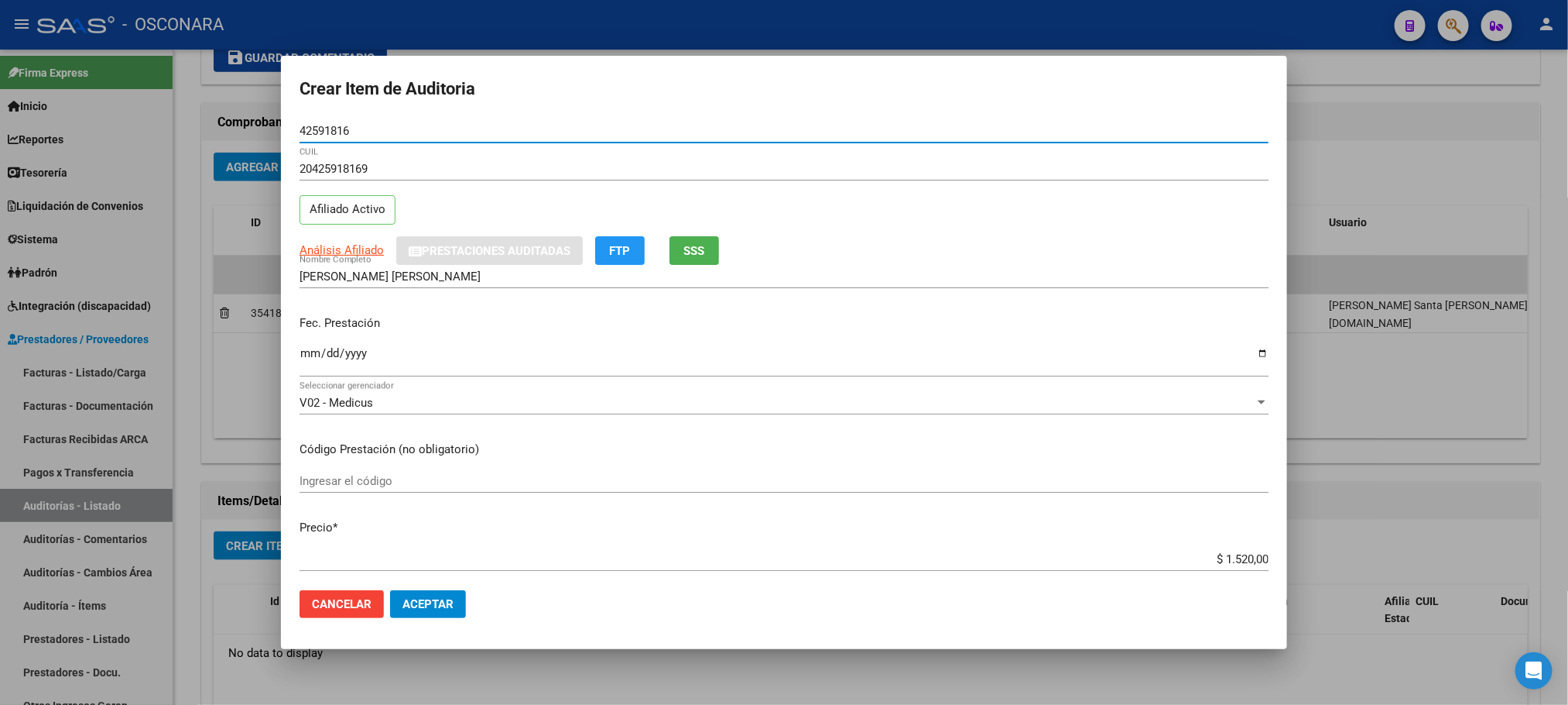
type input "42591816"
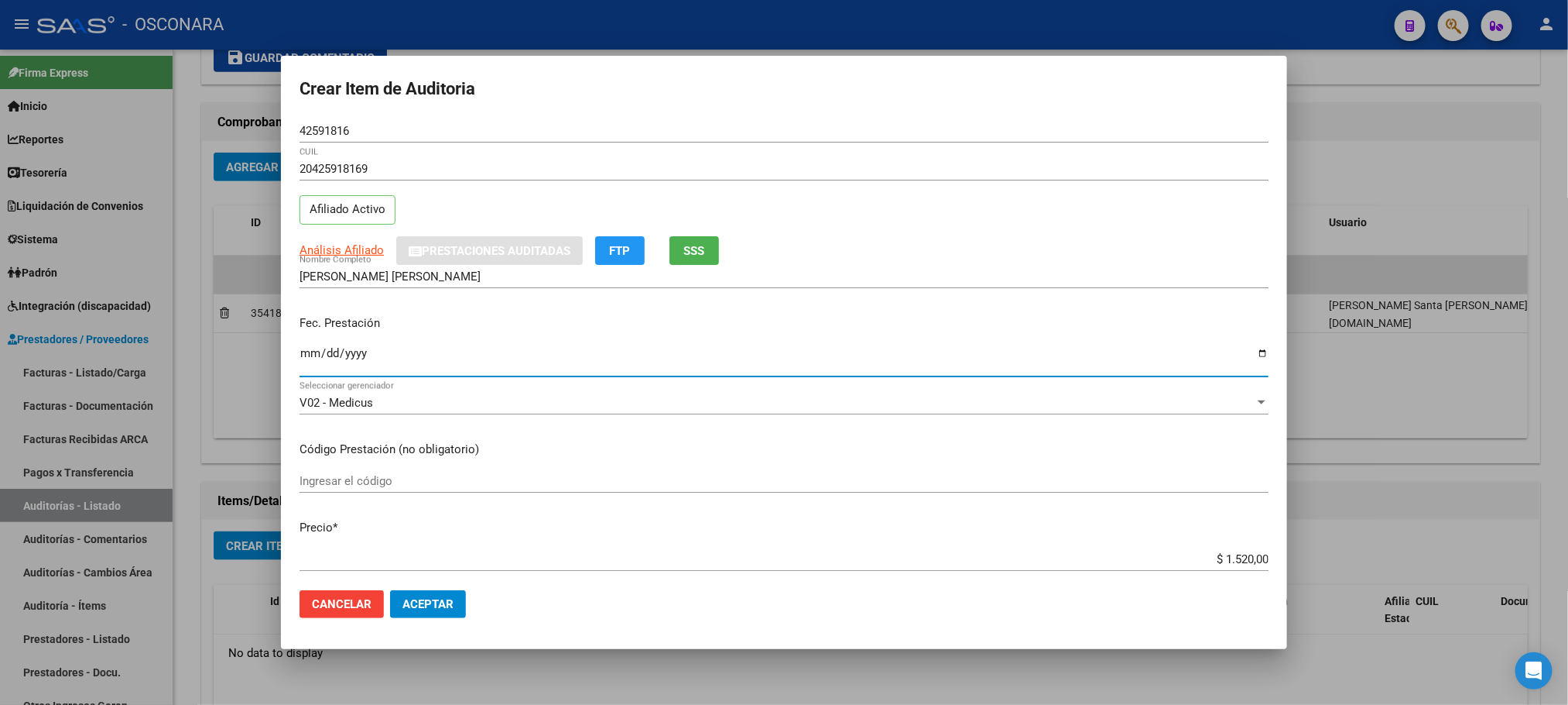
click at [304, 361] on input "Ingresar la fecha" at bounding box center [784, 359] width 970 height 24
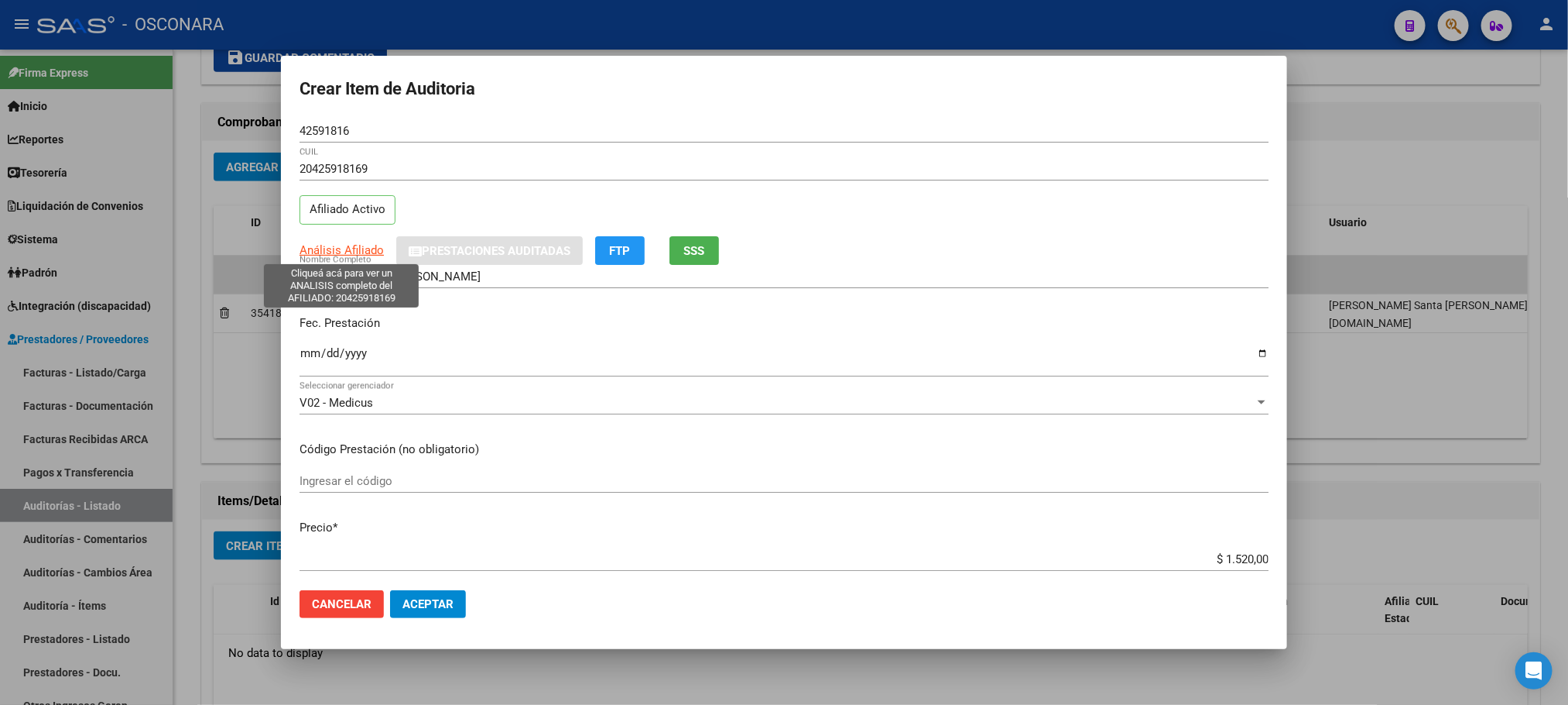
click at [337, 256] on span "Análisis Afiliado" at bounding box center [342, 250] width 85 height 14
type textarea "20425918169"
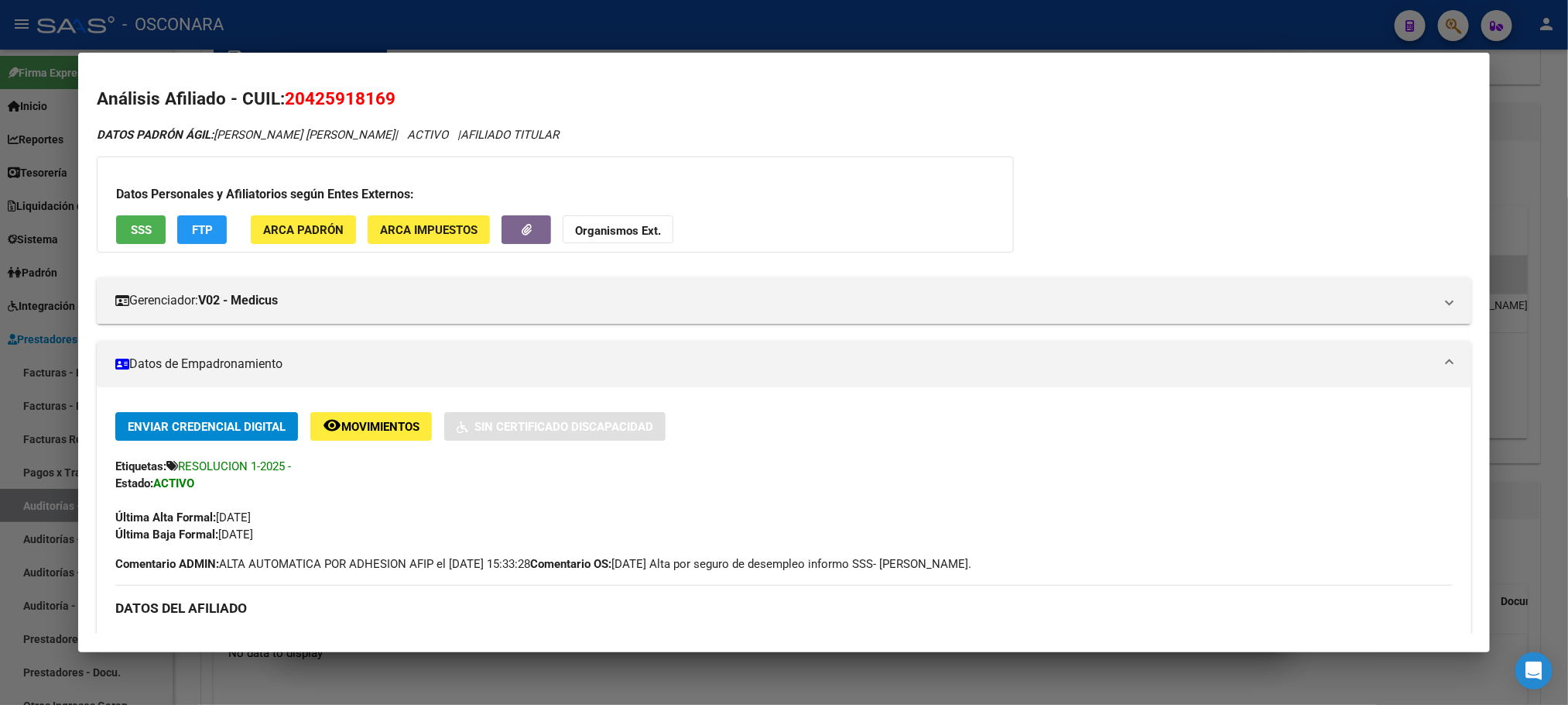
click at [142, 232] on span "SSS" at bounding box center [141, 229] width 21 height 14
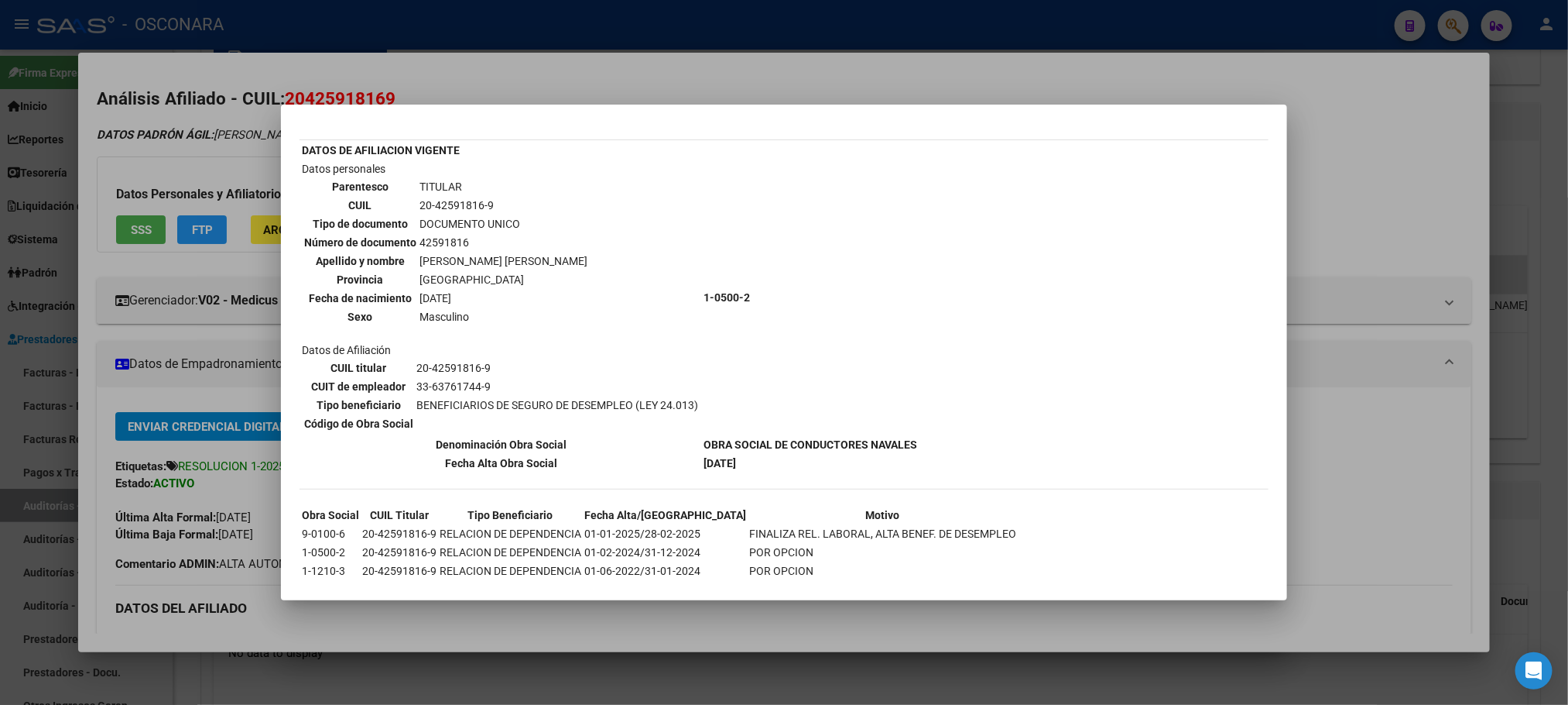
scroll to position [64, 0]
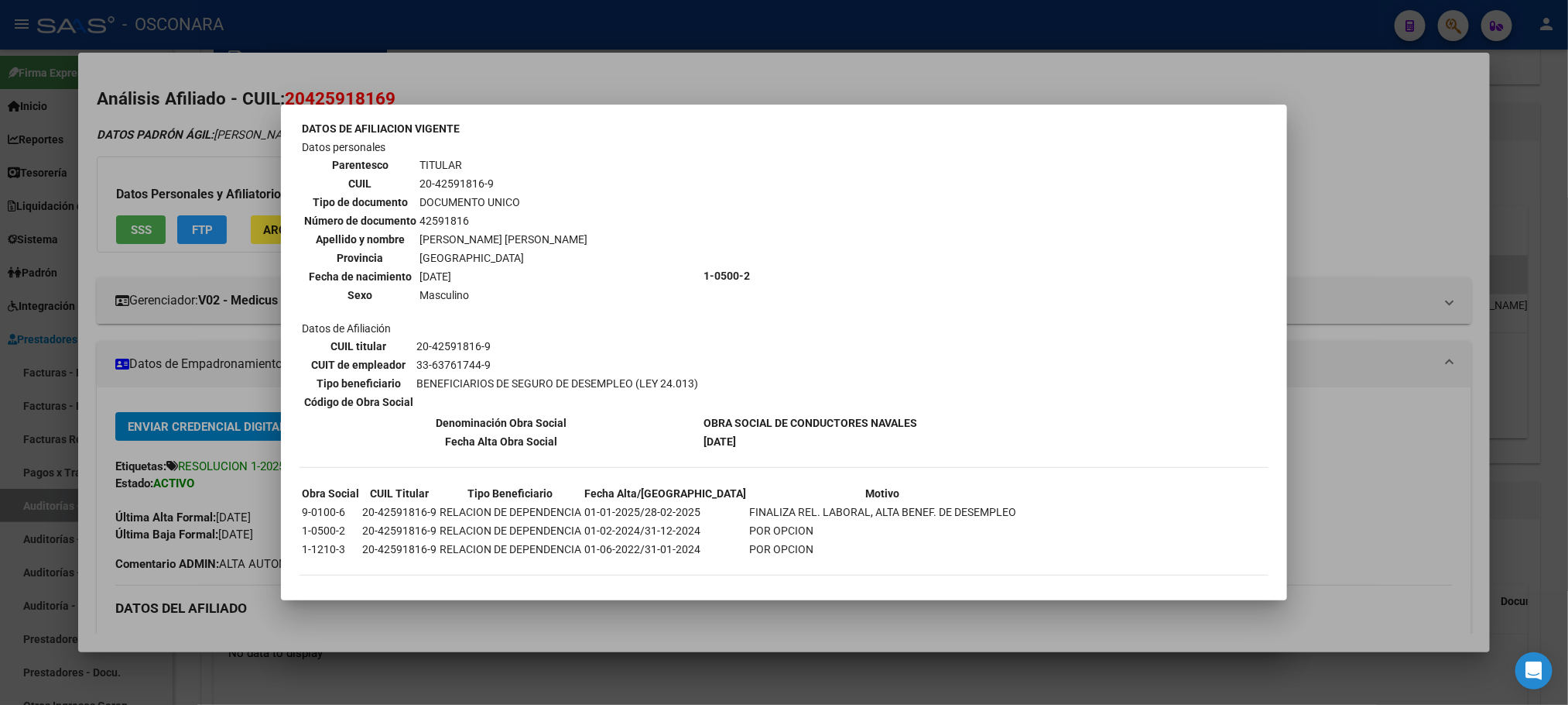
click at [645, 603] on div at bounding box center [784, 352] width 1568 height 705
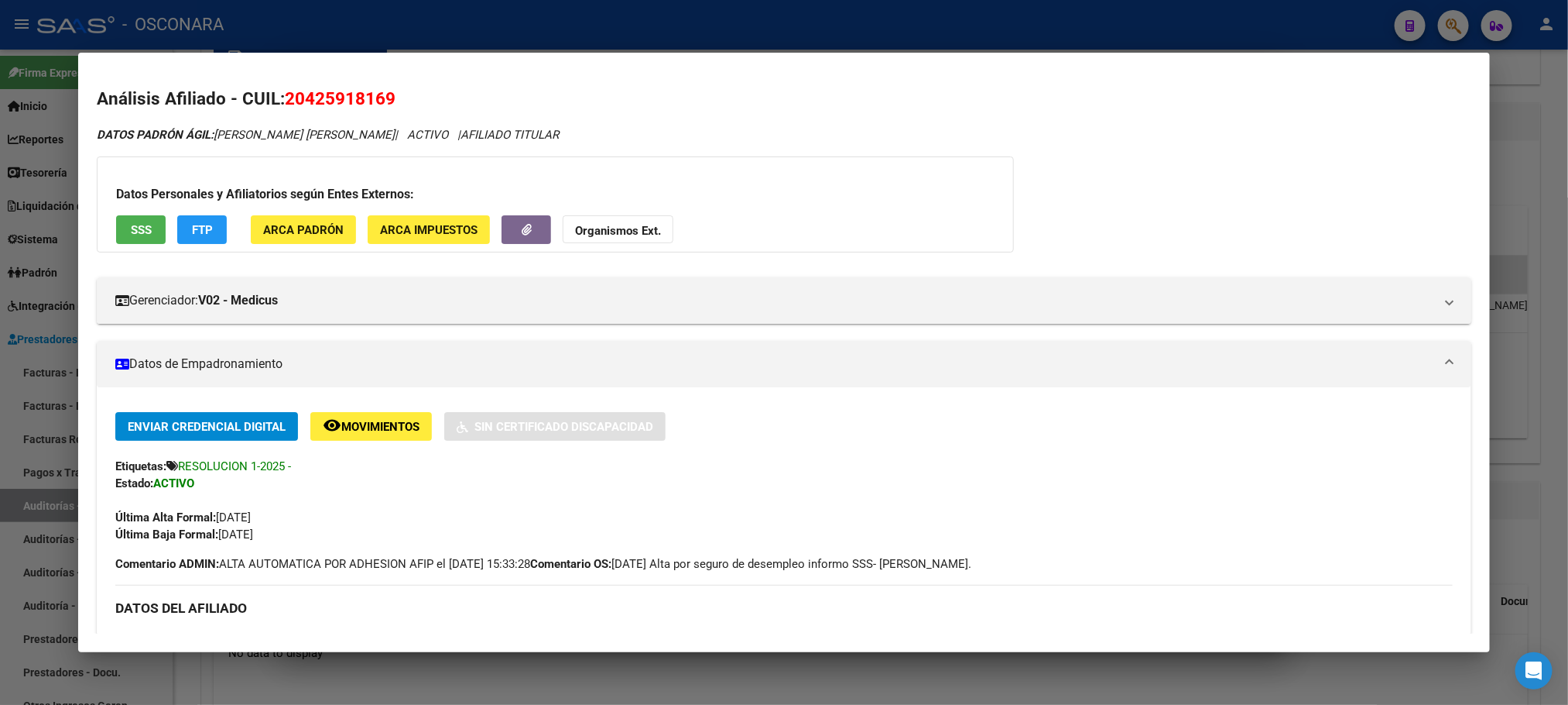
click at [645, 603] on h3 "DATOS DEL AFILIADO" at bounding box center [784, 608] width 1337 height 17
click at [617, 683] on div at bounding box center [784, 352] width 1568 height 705
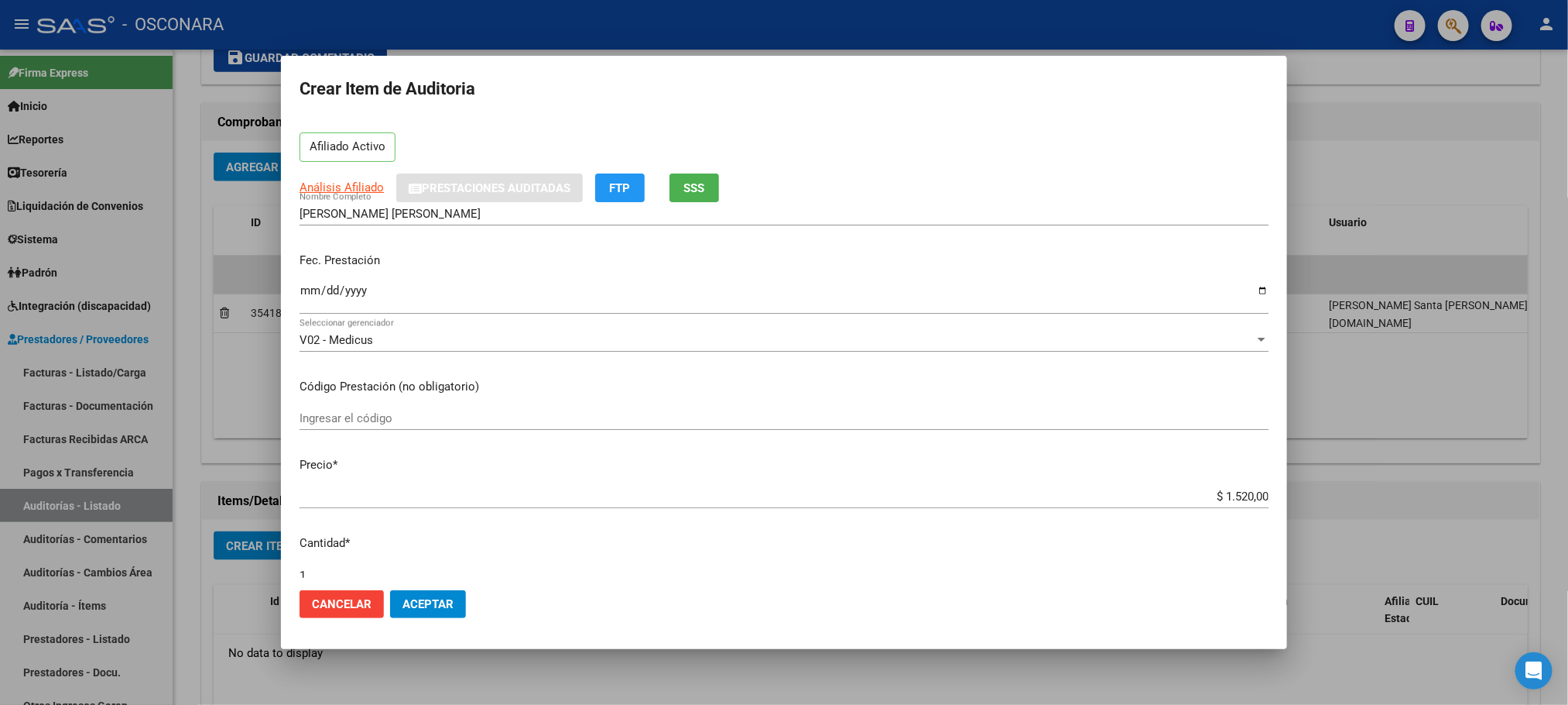
scroll to position [117, 0]
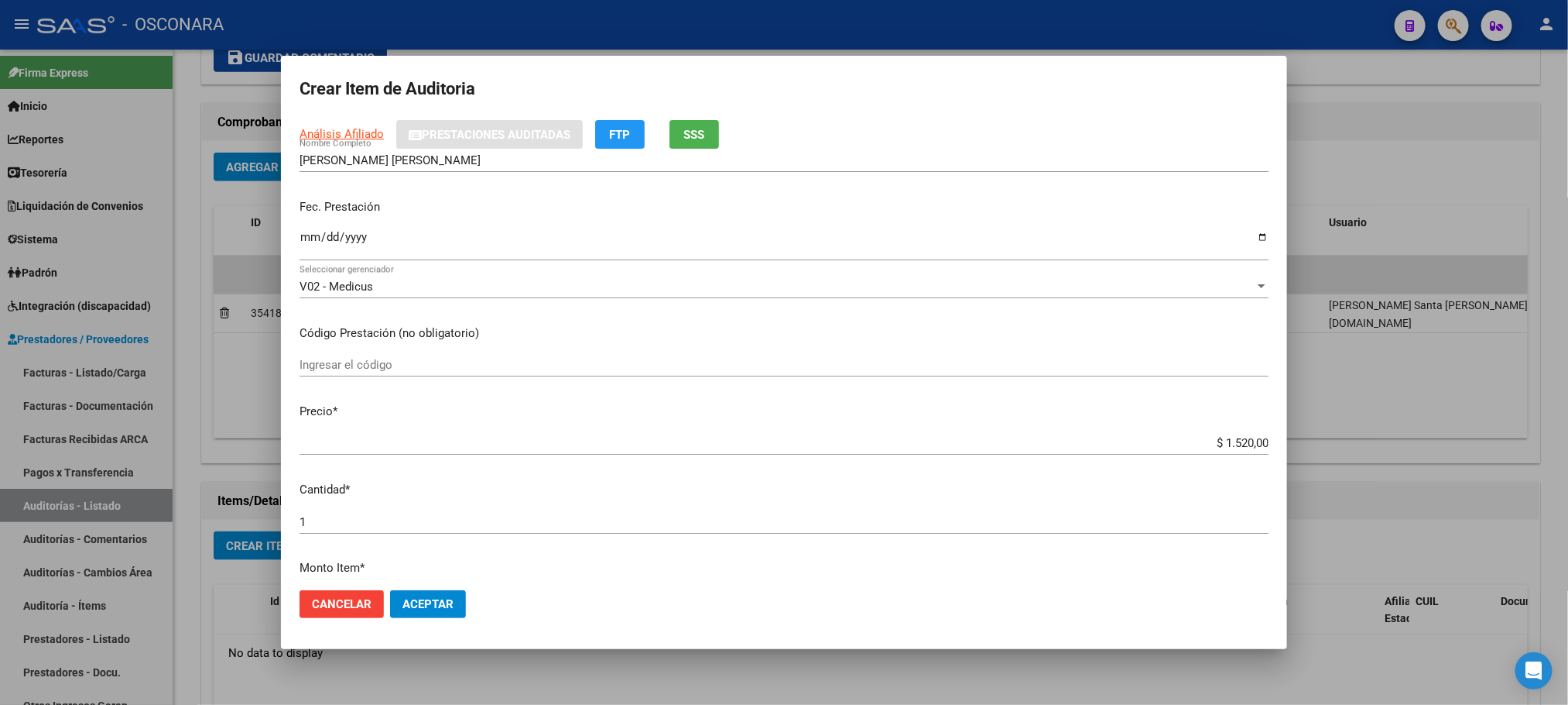
click at [311, 233] on input "Ingresar la fecha" at bounding box center [784, 243] width 970 height 24
type input "[DATE]"
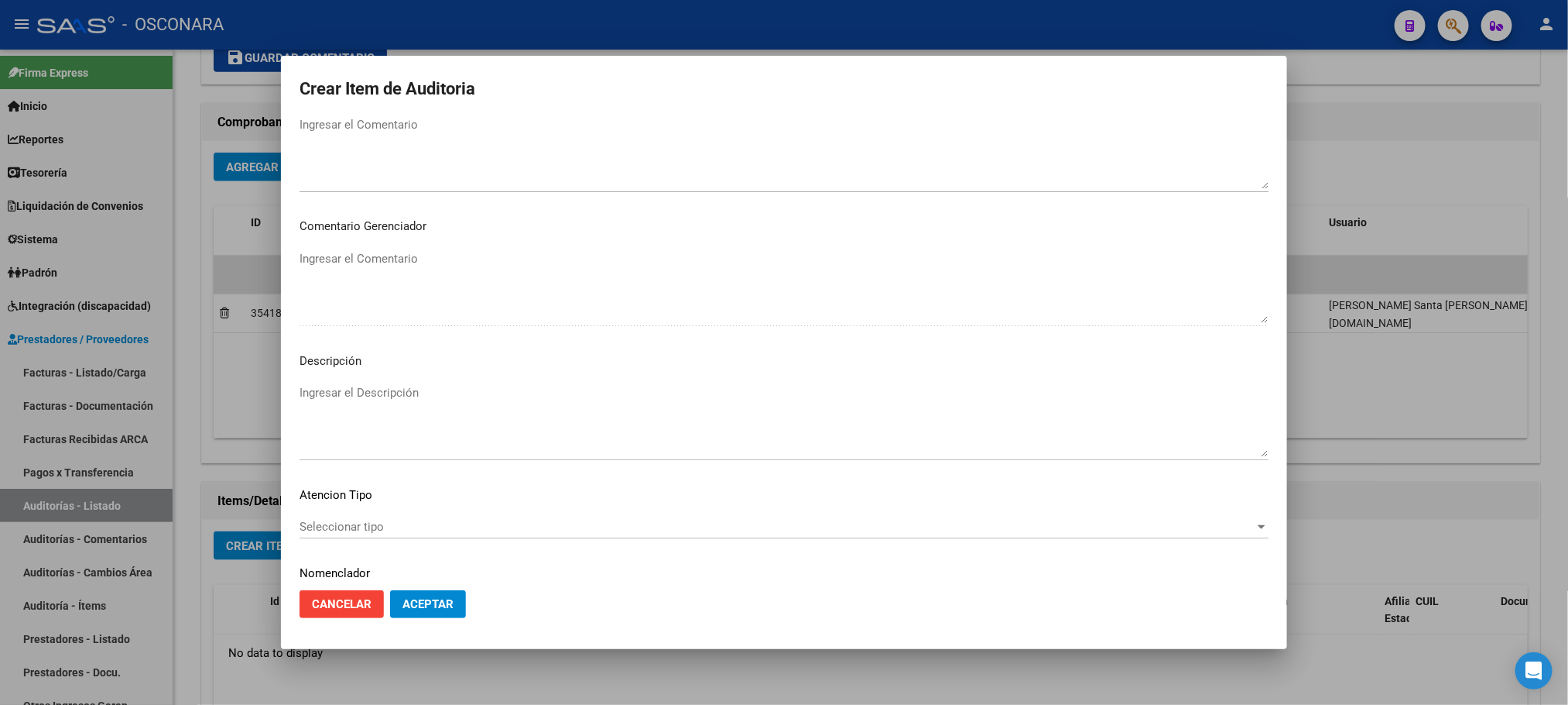
scroll to position [936, 0]
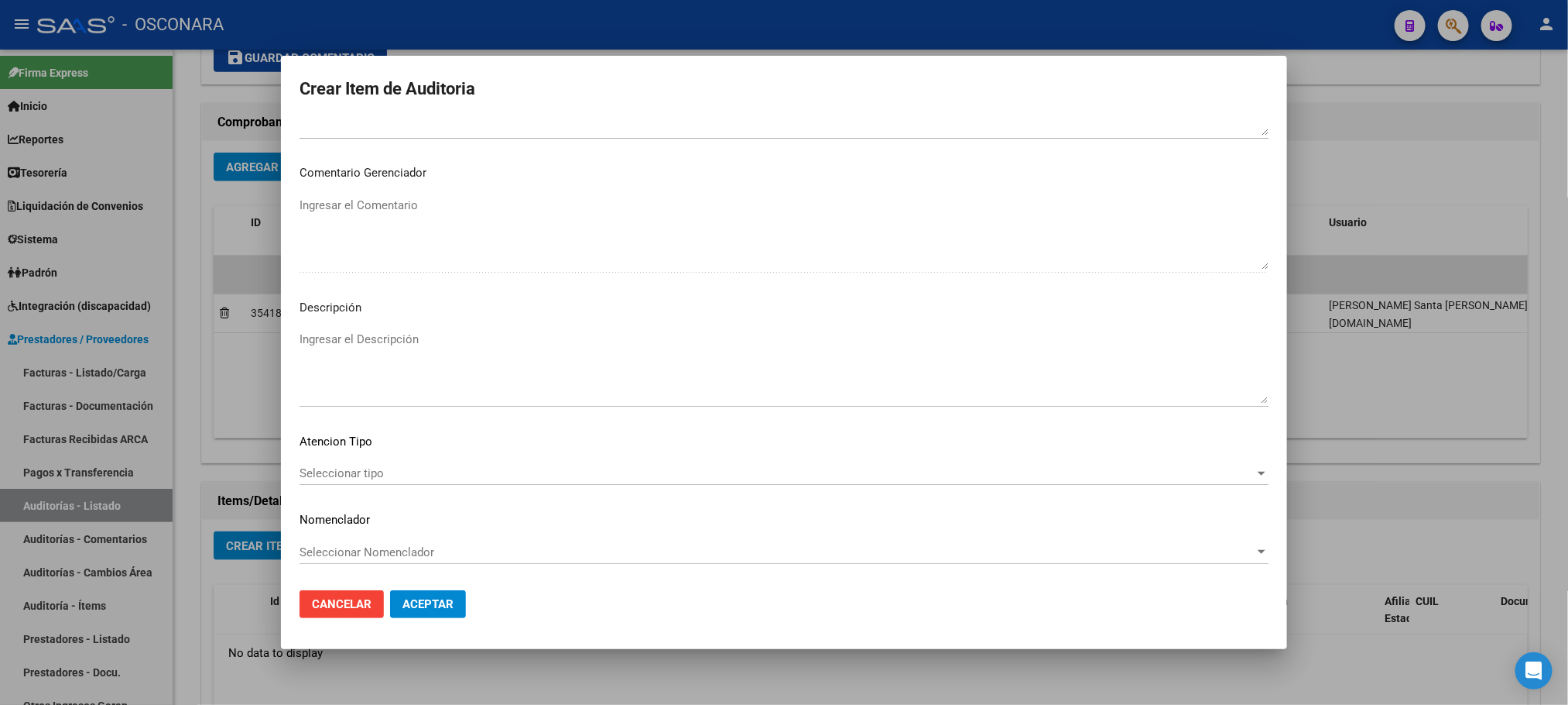
click at [358, 472] on span "Seleccionar tipo" at bounding box center [777, 473] width 955 height 14
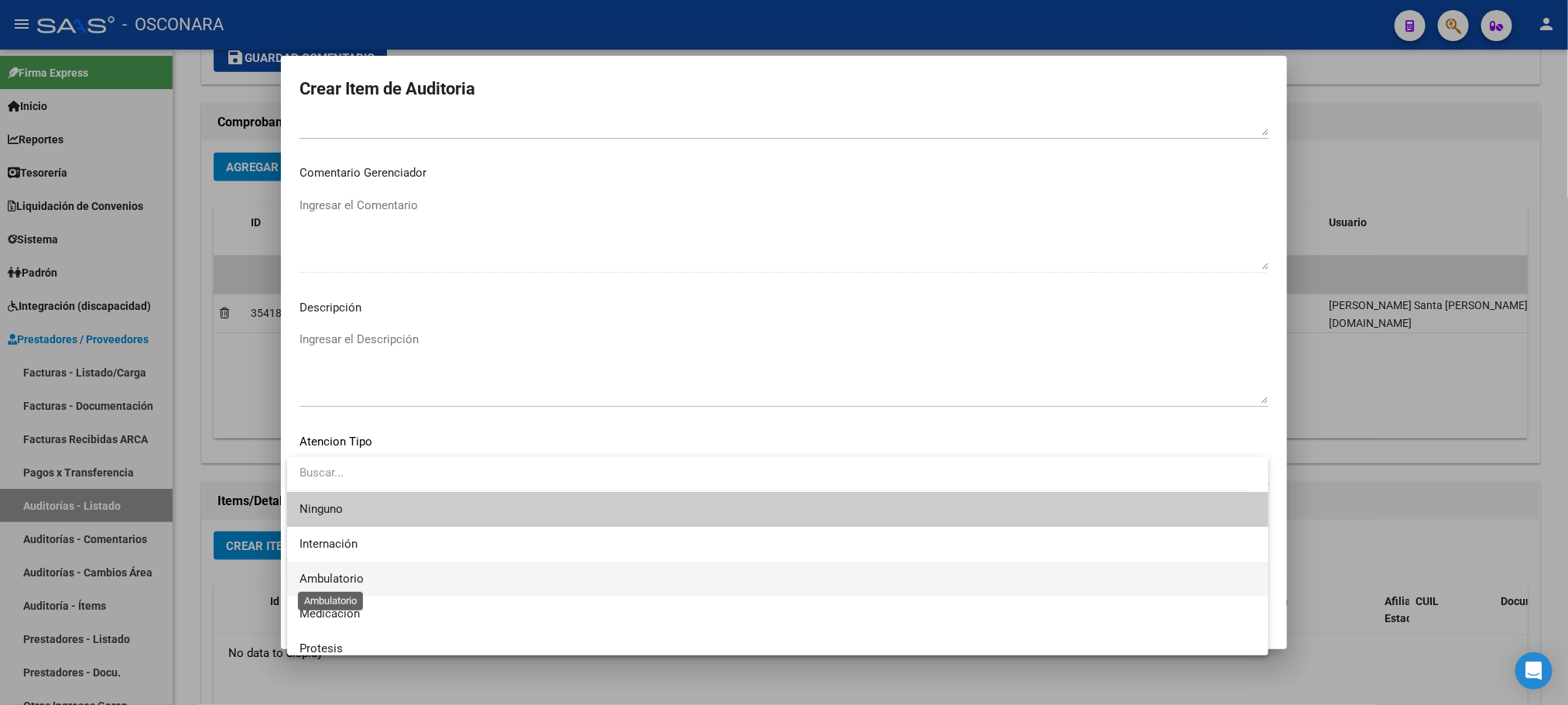
click at [340, 572] on span "Ambulatorio" at bounding box center [332, 578] width 64 height 14
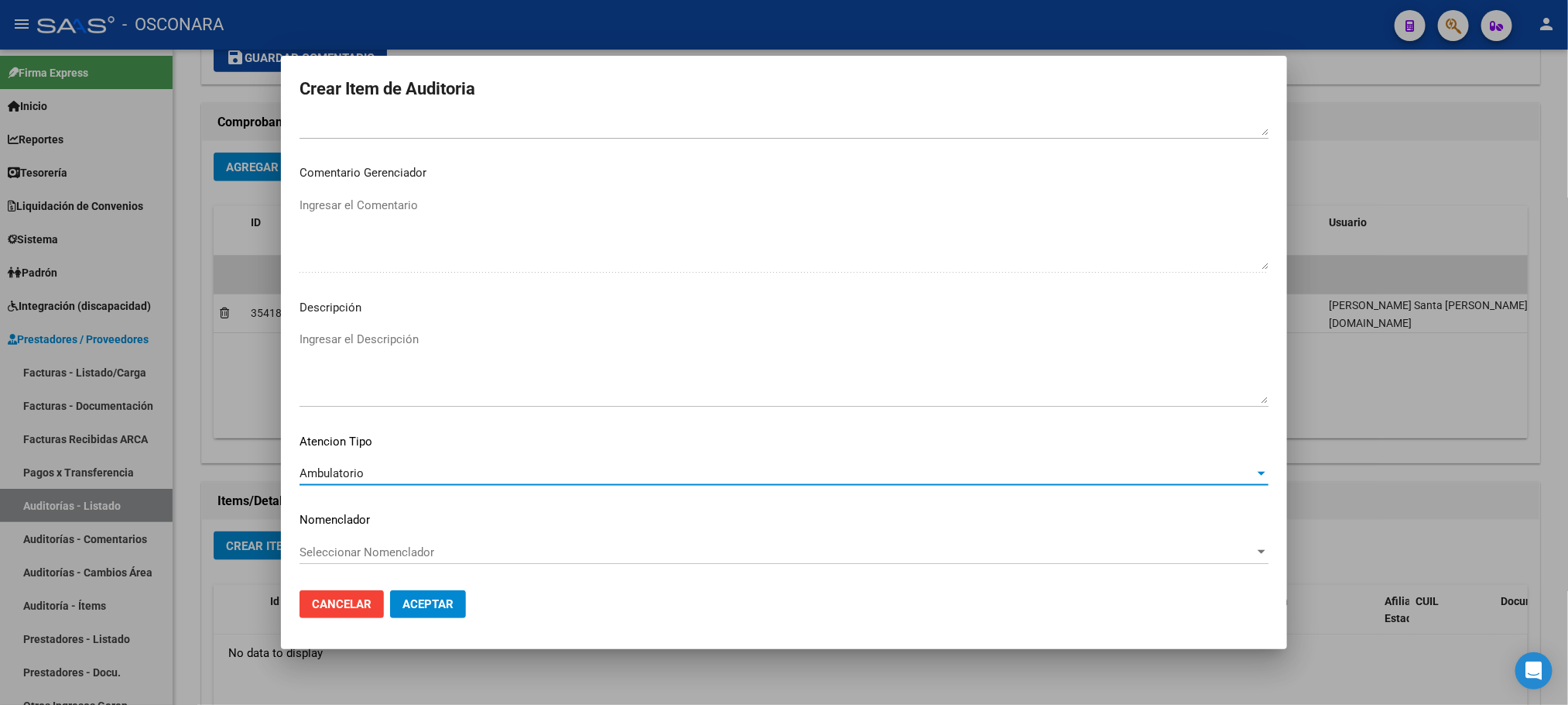
click at [413, 361] on textarea "Ingresar el Descripción" at bounding box center [784, 367] width 970 height 72
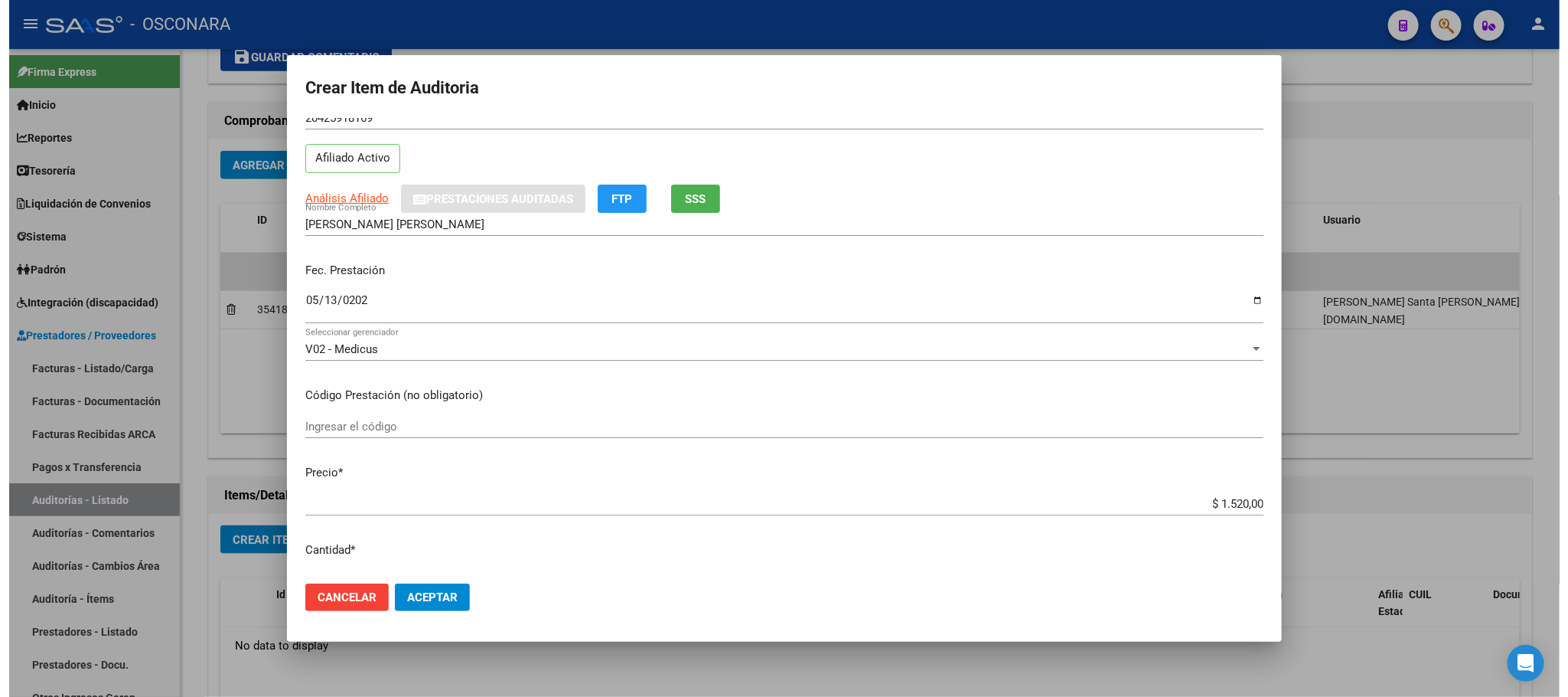
scroll to position [0, 0]
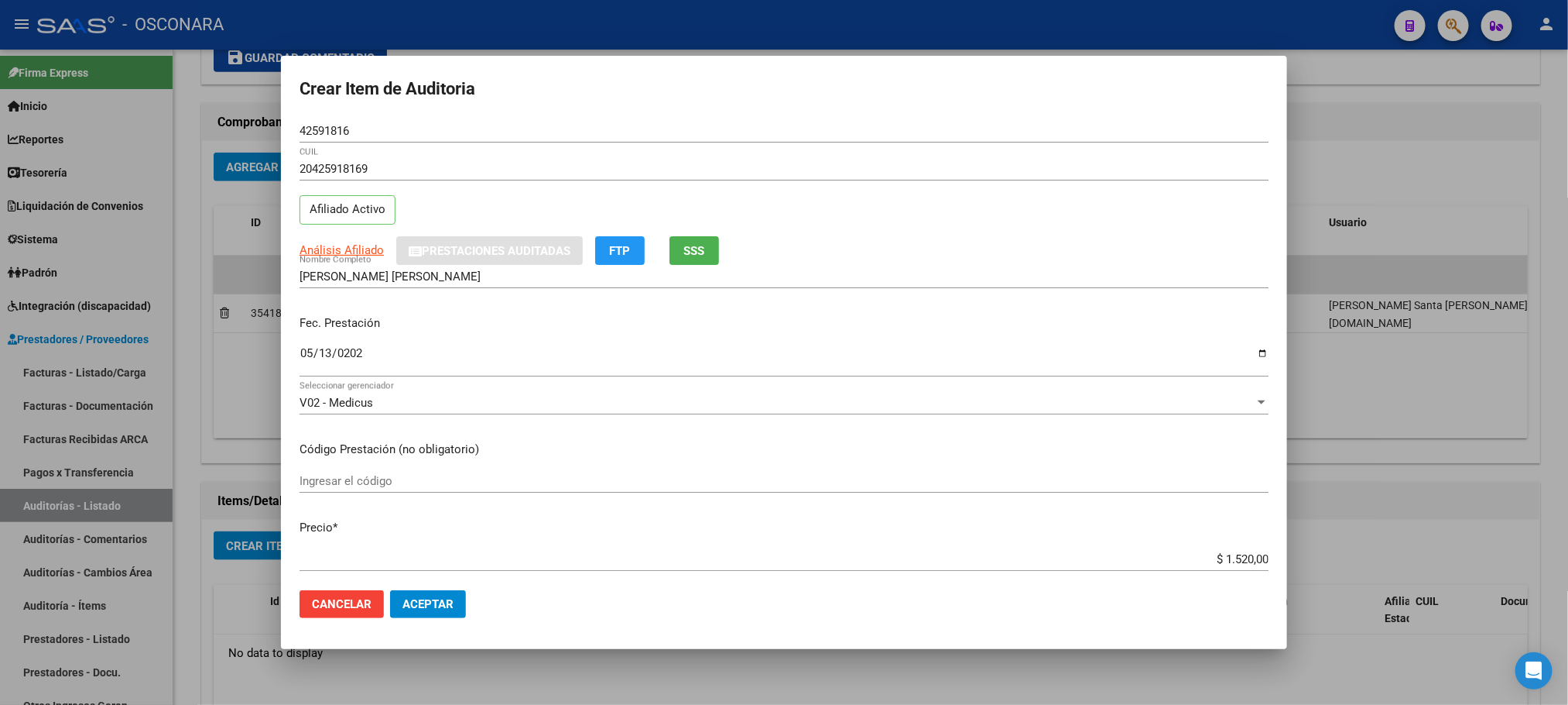
type textarea "AMBULATORIO"
click at [432, 600] on span "Aceptar" at bounding box center [427, 603] width 51 height 14
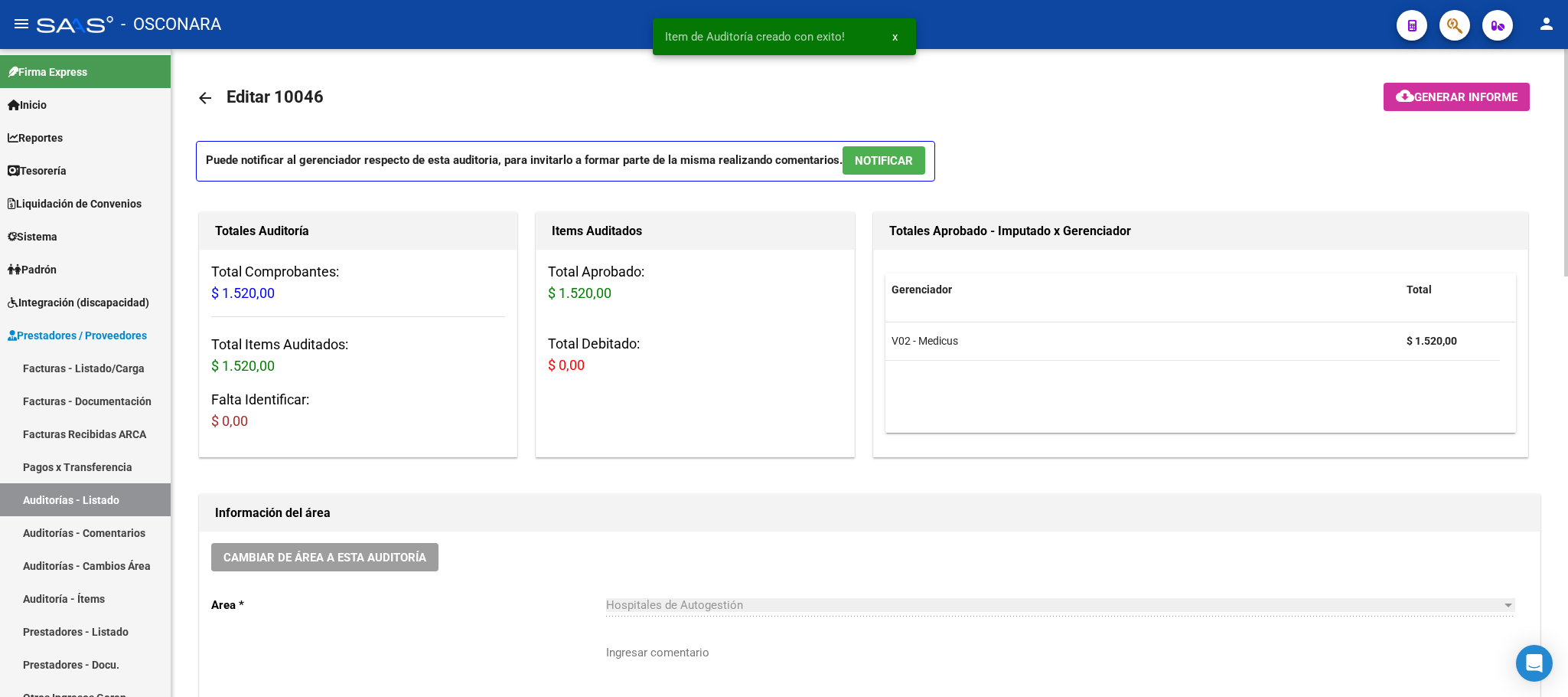
click at [925, 161] on button "NOTIFICAR" at bounding box center [883, 160] width 83 height 28
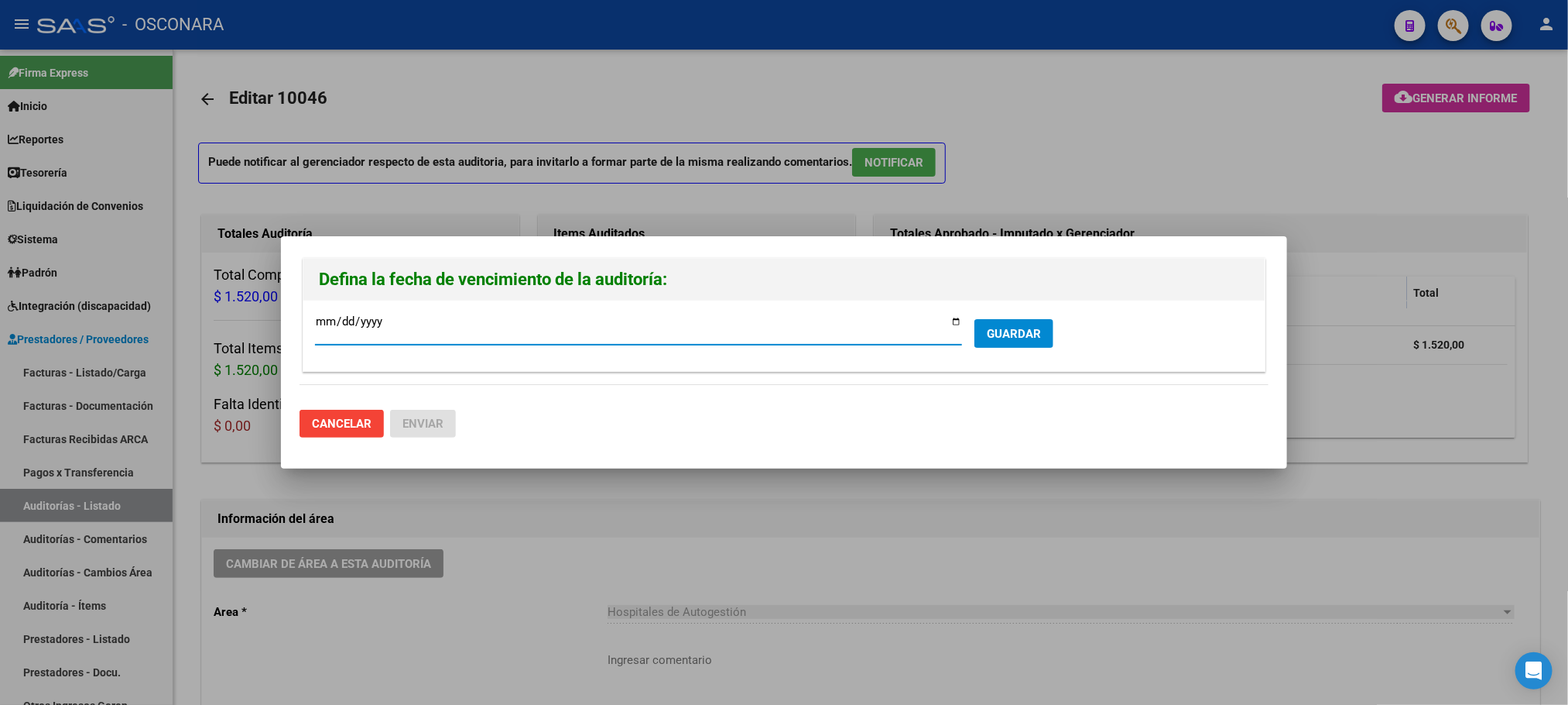
type input "[DATE]"
click at [1032, 328] on span "GUARDAR" at bounding box center [1014, 334] width 54 height 14
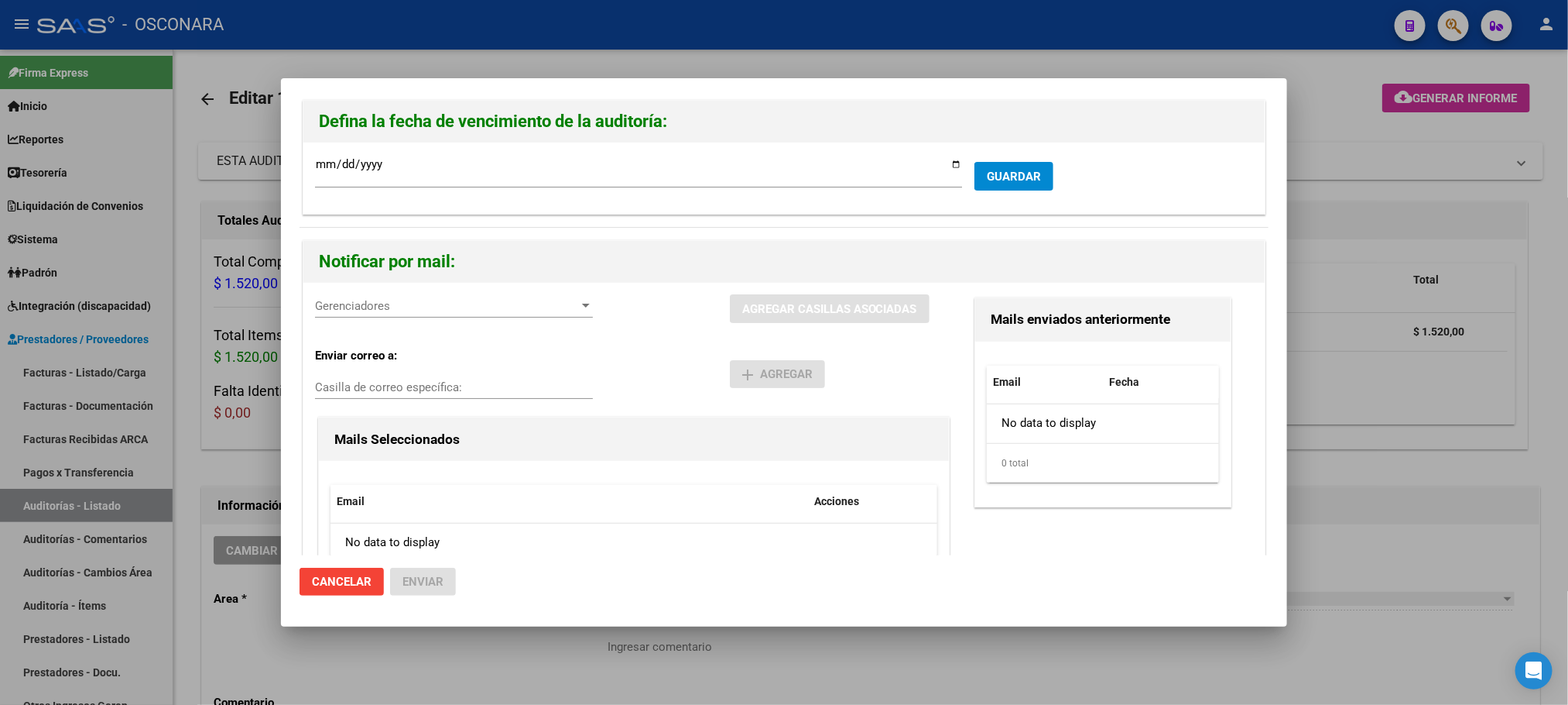
click at [494, 317] on div "Gerenciadores Gerenciadores" at bounding box center [454, 306] width 278 height 24
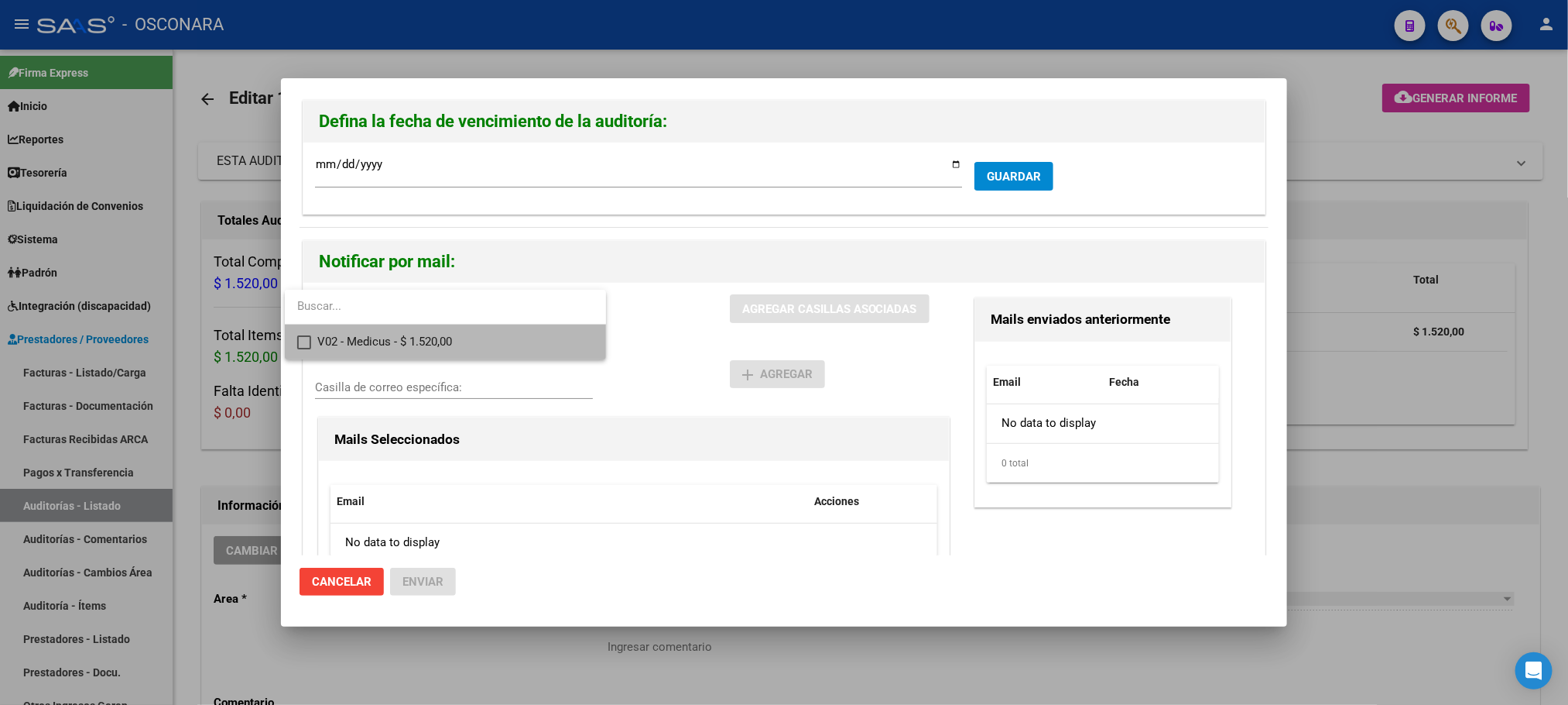
click at [470, 337] on span "V02 - Medicus - $ 1.520,00" at bounding box center [456, 341] width 276 height 35
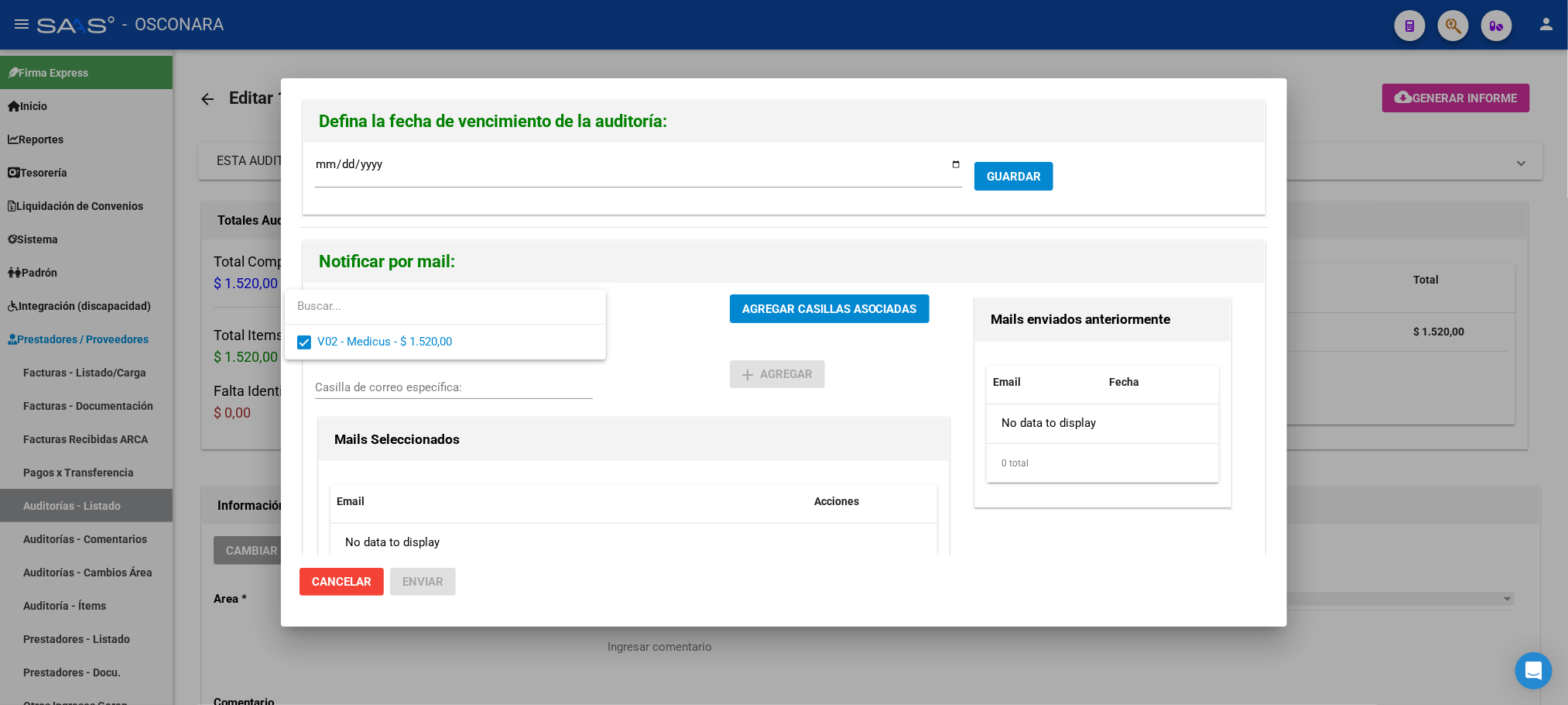
click at [804, 302] on div at bounding box center [784, 352] width 1568 height 705
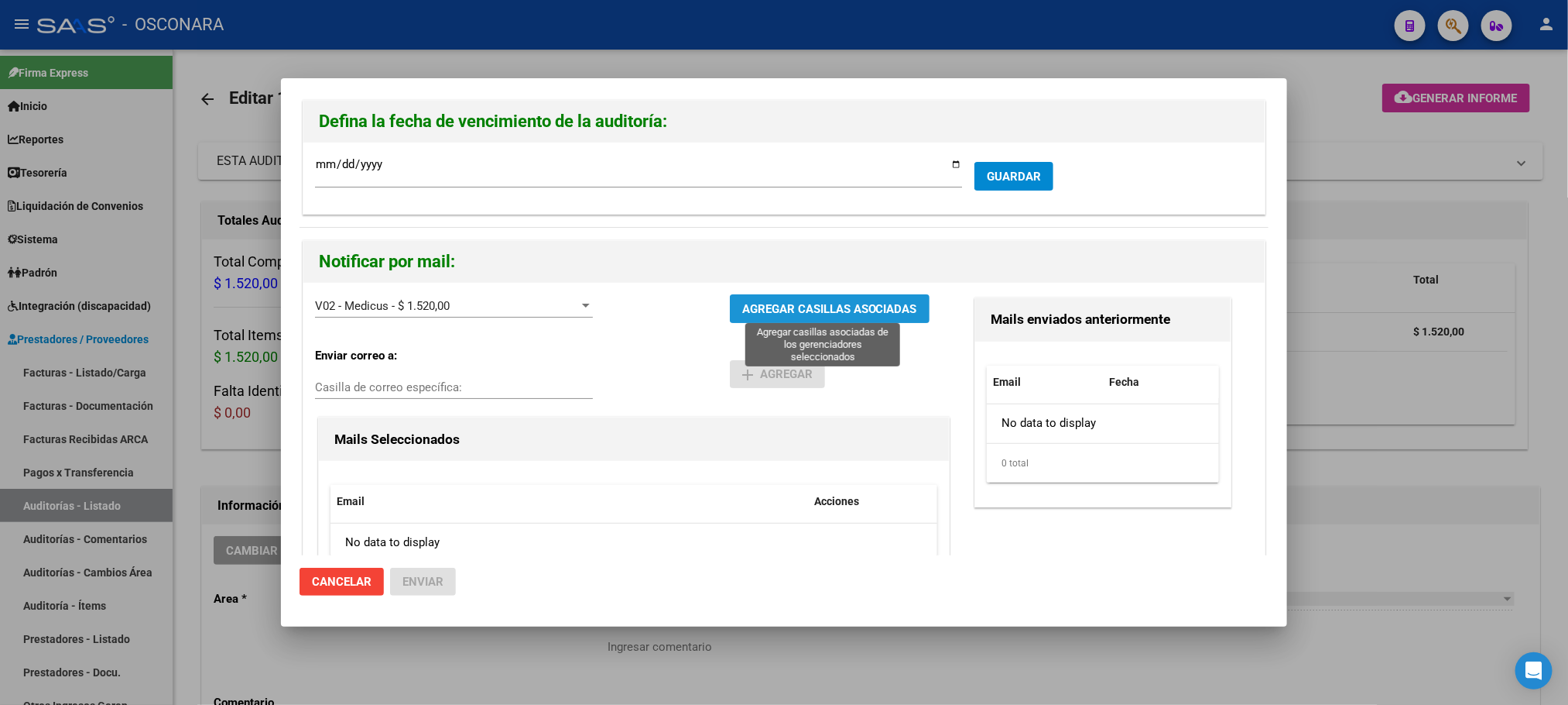
click at [804, 302] on span "AGREGAR CASILLAS ASOCIADAS" at bounding box center [830, 308] width 175 height 14
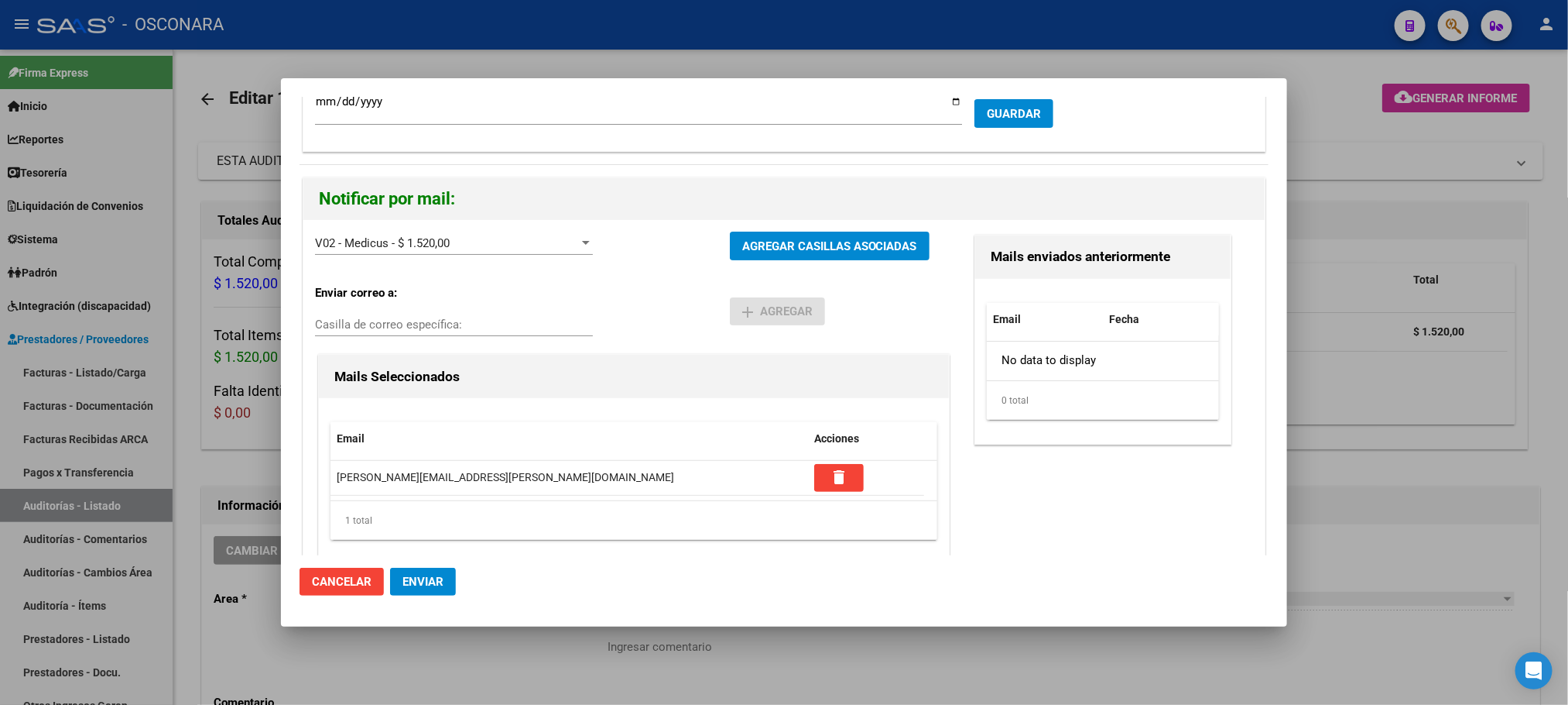
scroll to position [93, 0]
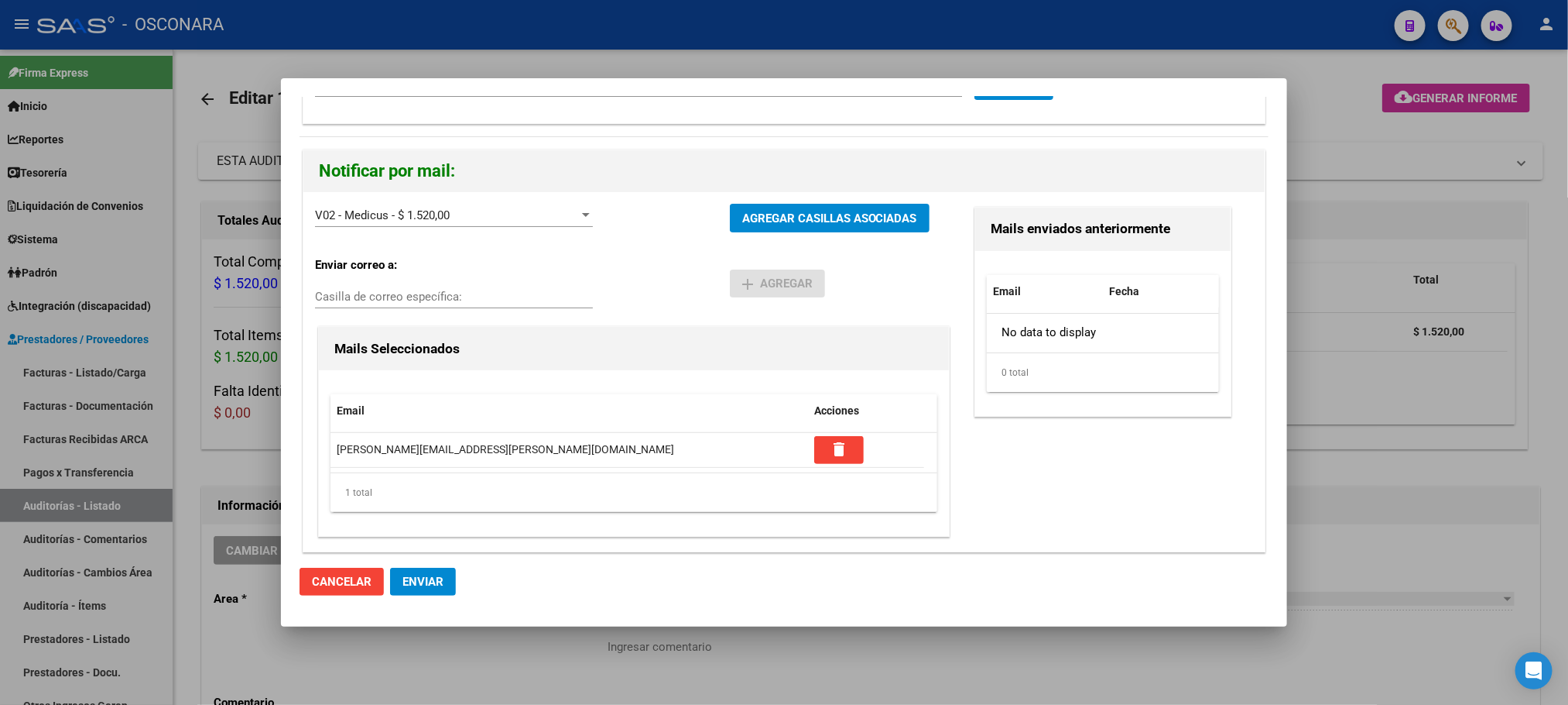
click at [794, 205] on button "AGREGAR CASILLAS ASOCIADAS" at bounding box center [830, 218] width 200 height 28
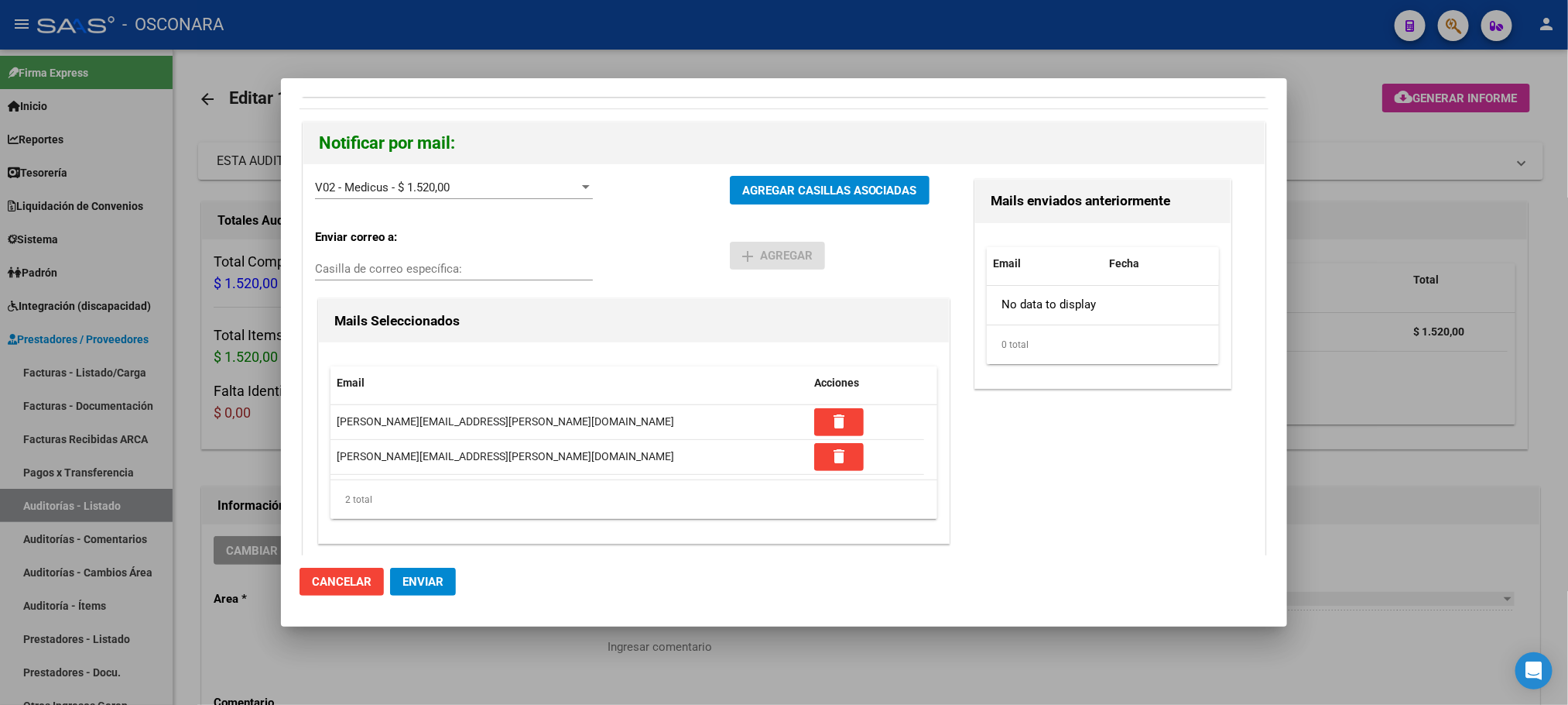
scroll to position [128, 0]
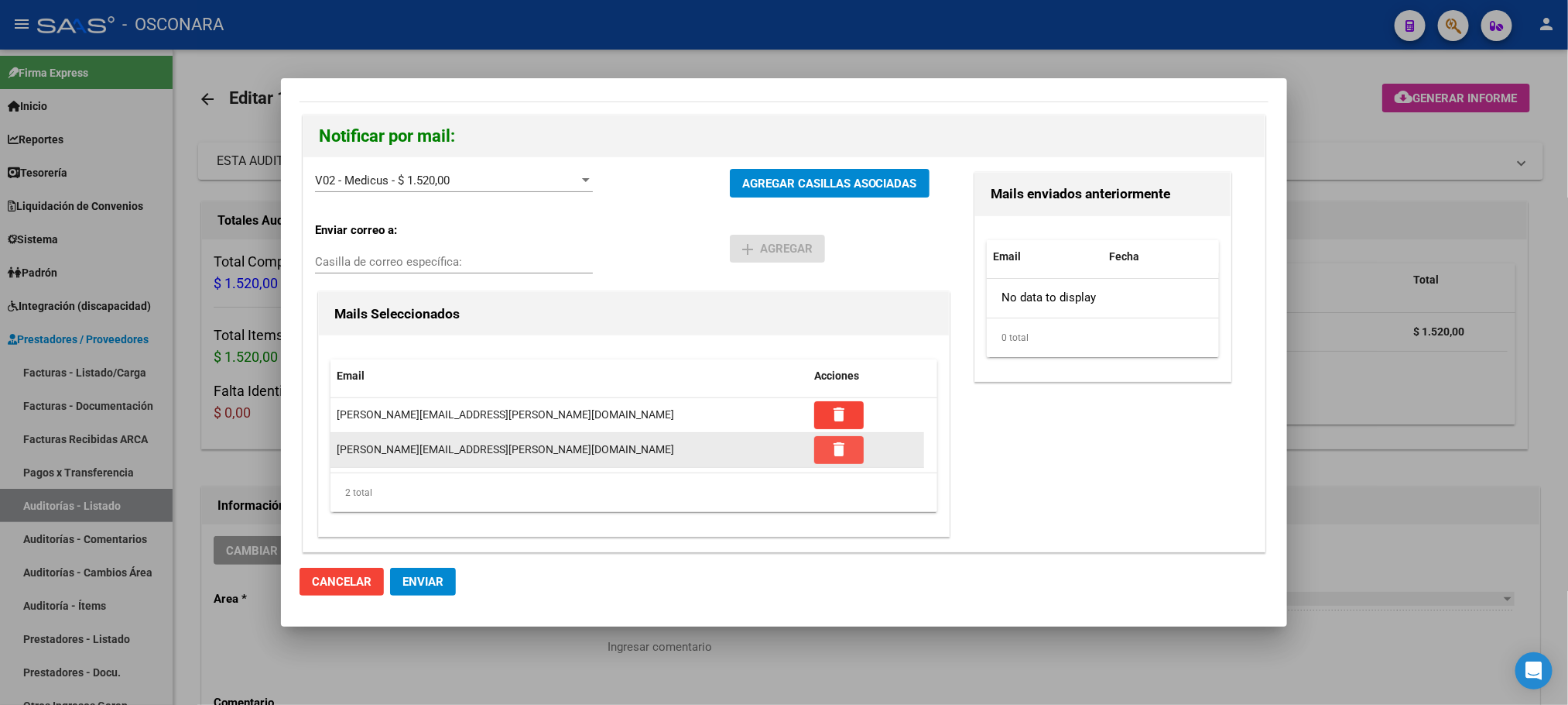
click at [844, 440] on mat-icon "delete" at bounding box center [839, 449] width 19 height 19
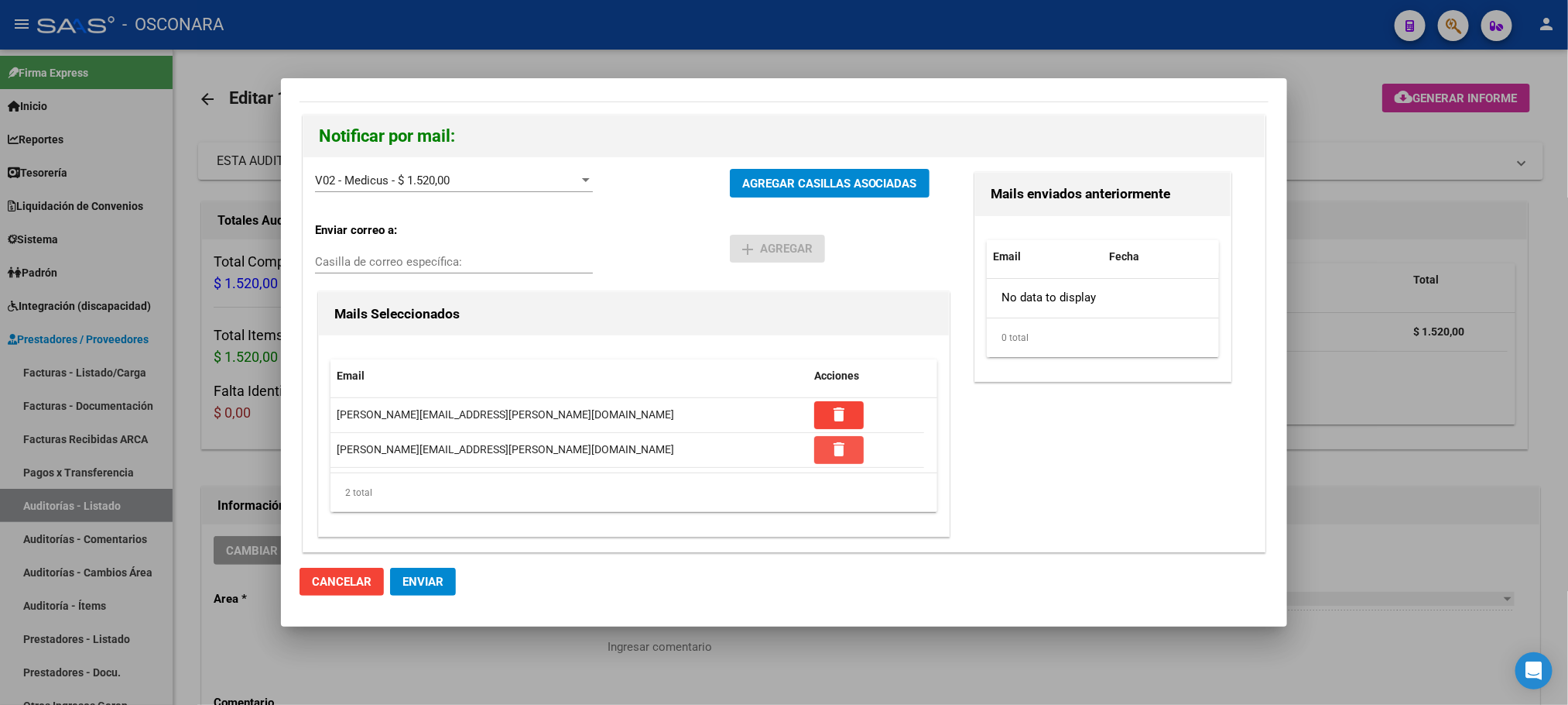
scroll to position [93, 0]
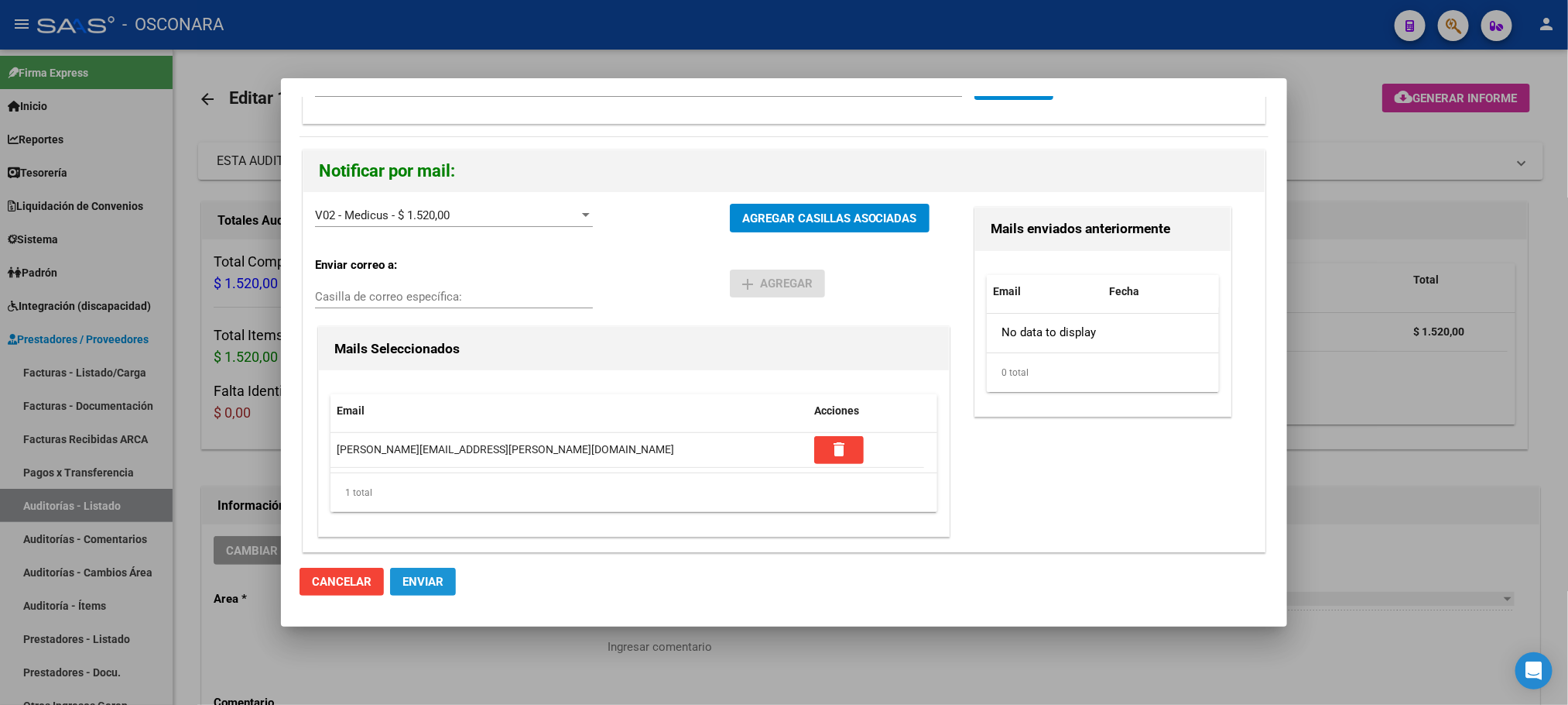
click at [433, 579] on span "Enviar" at bounding box center [423, 581] width 41 height 14
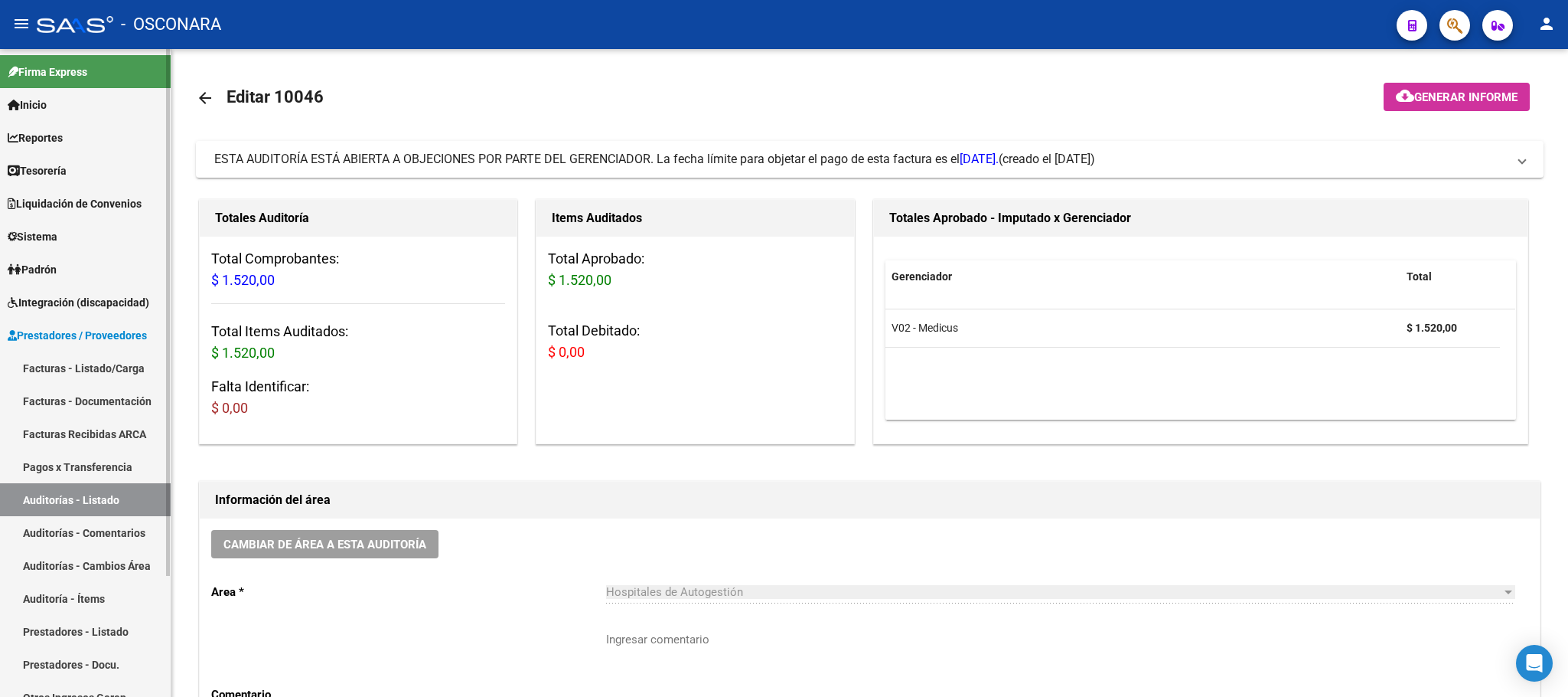
click at [101, 368] on link "Facturas - Listado/Carga" at bounding box center [85, 367] width 171 height 33
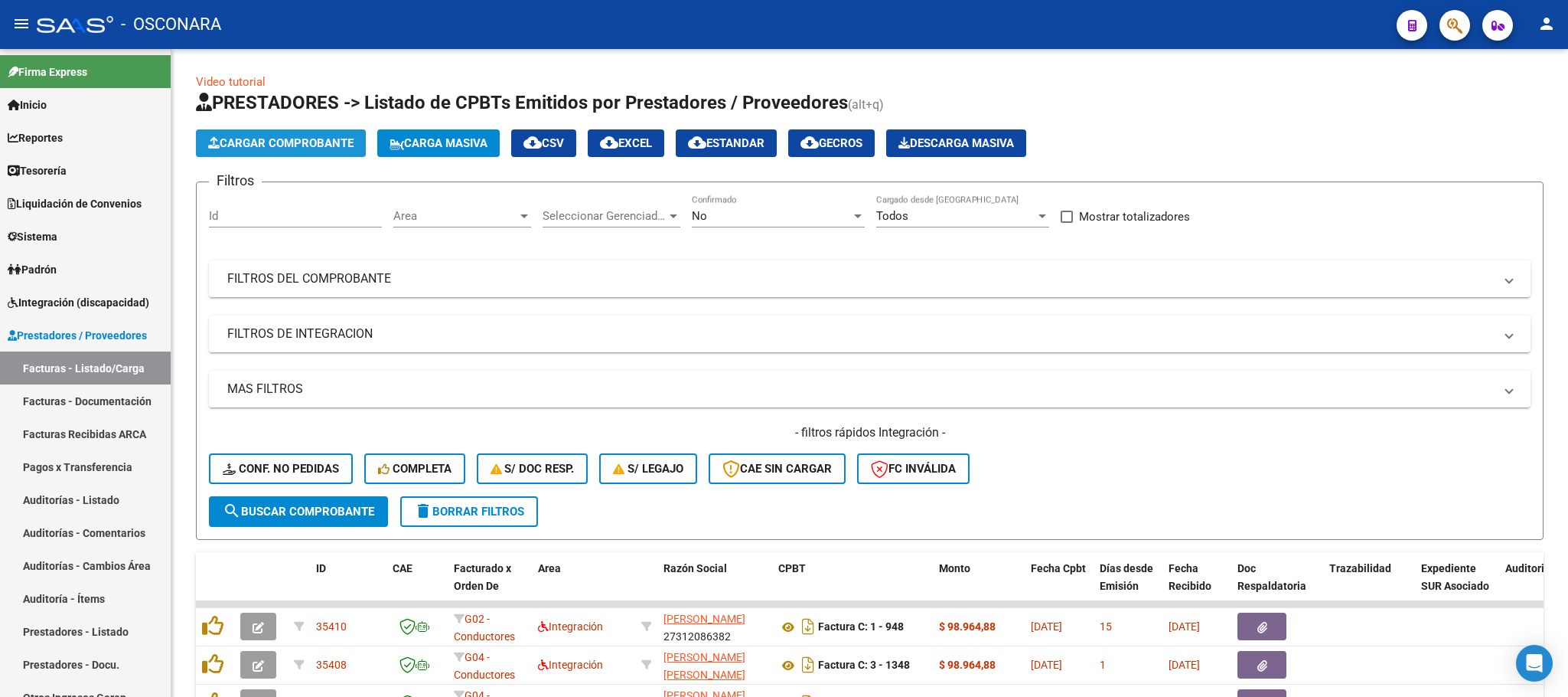
click at [262, 151] on button "Cargar Comprobante" at bounding box center [281, 143] width 170 height 28
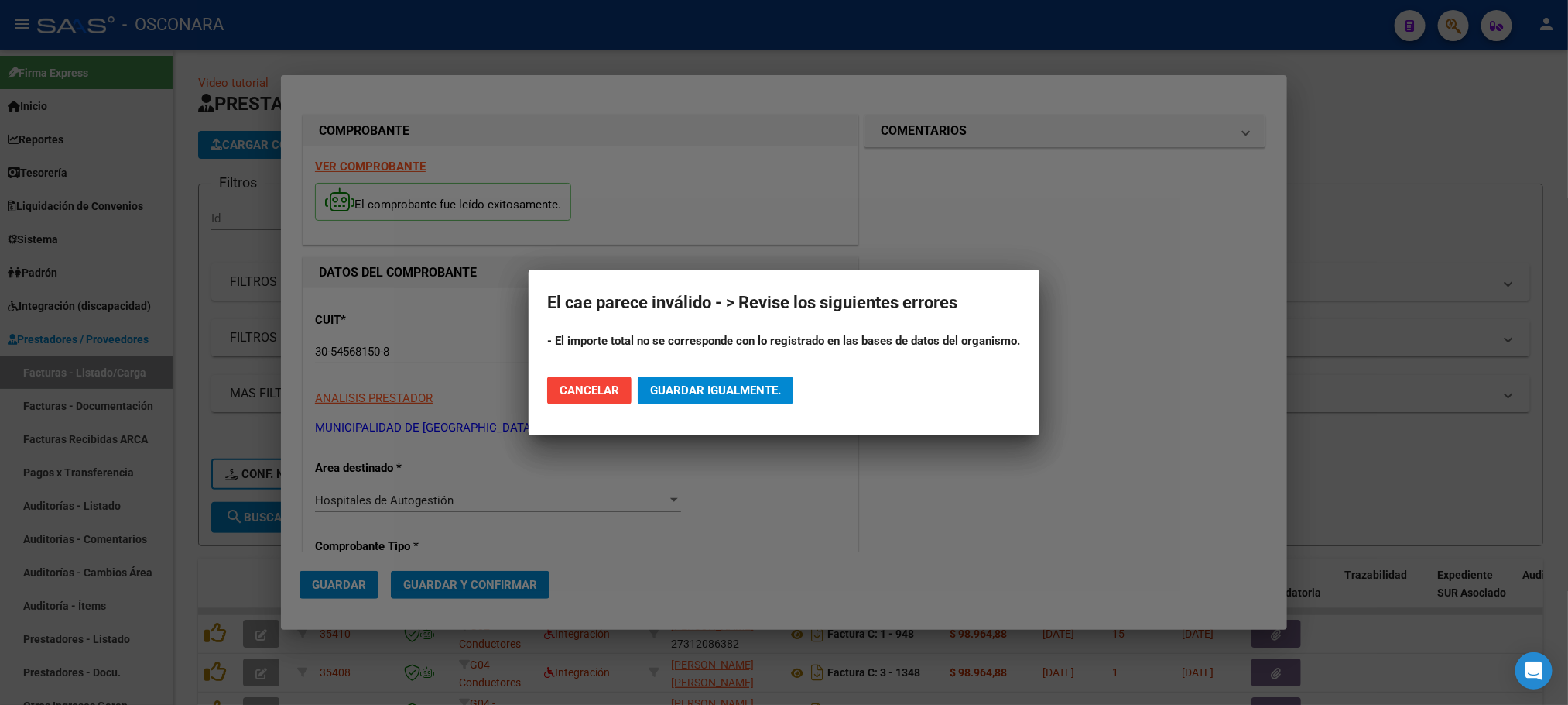
click at [692, 198] on div at bounding box center [784, 352] width 1568 height 705
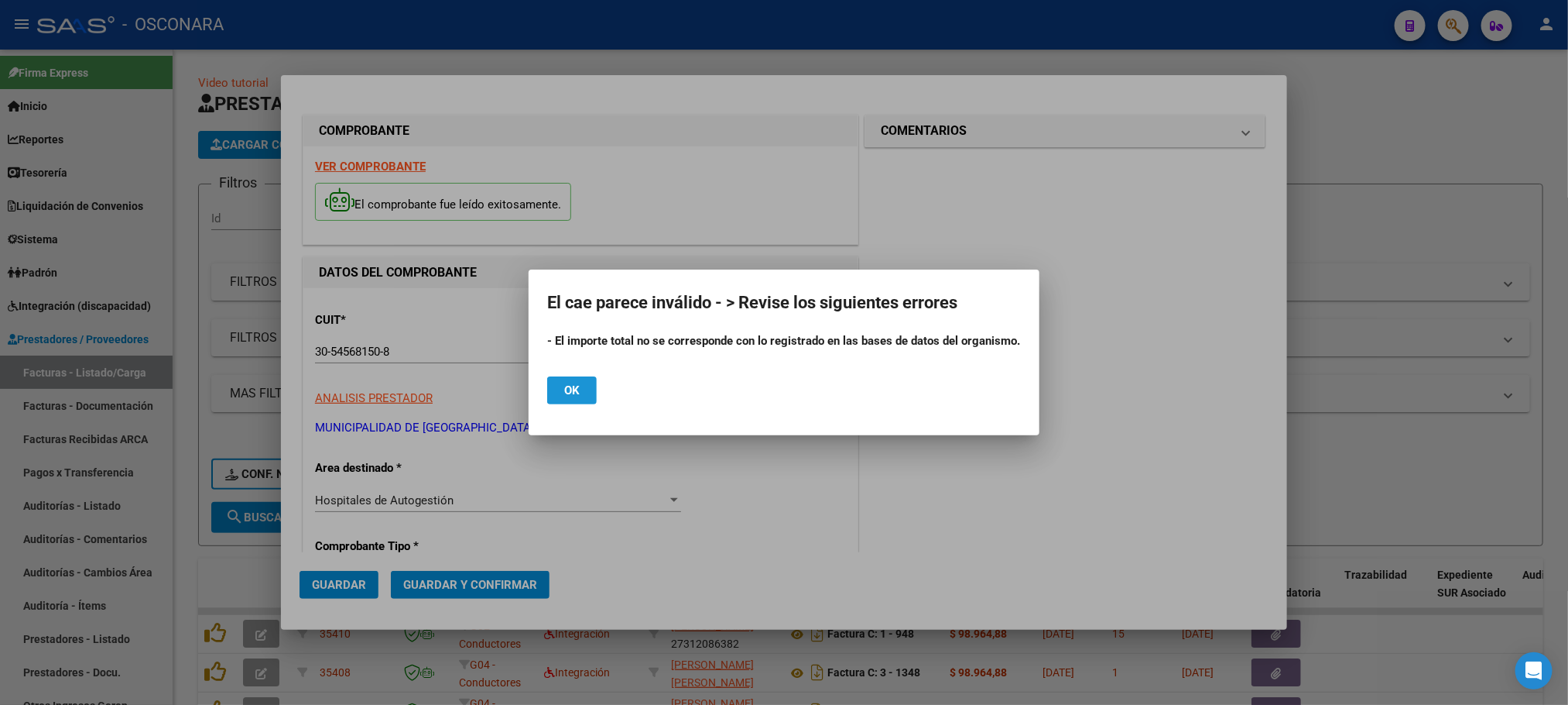
click at [590, 396] on button "Ok" at bounding box center [571, 390] width 50 height 28
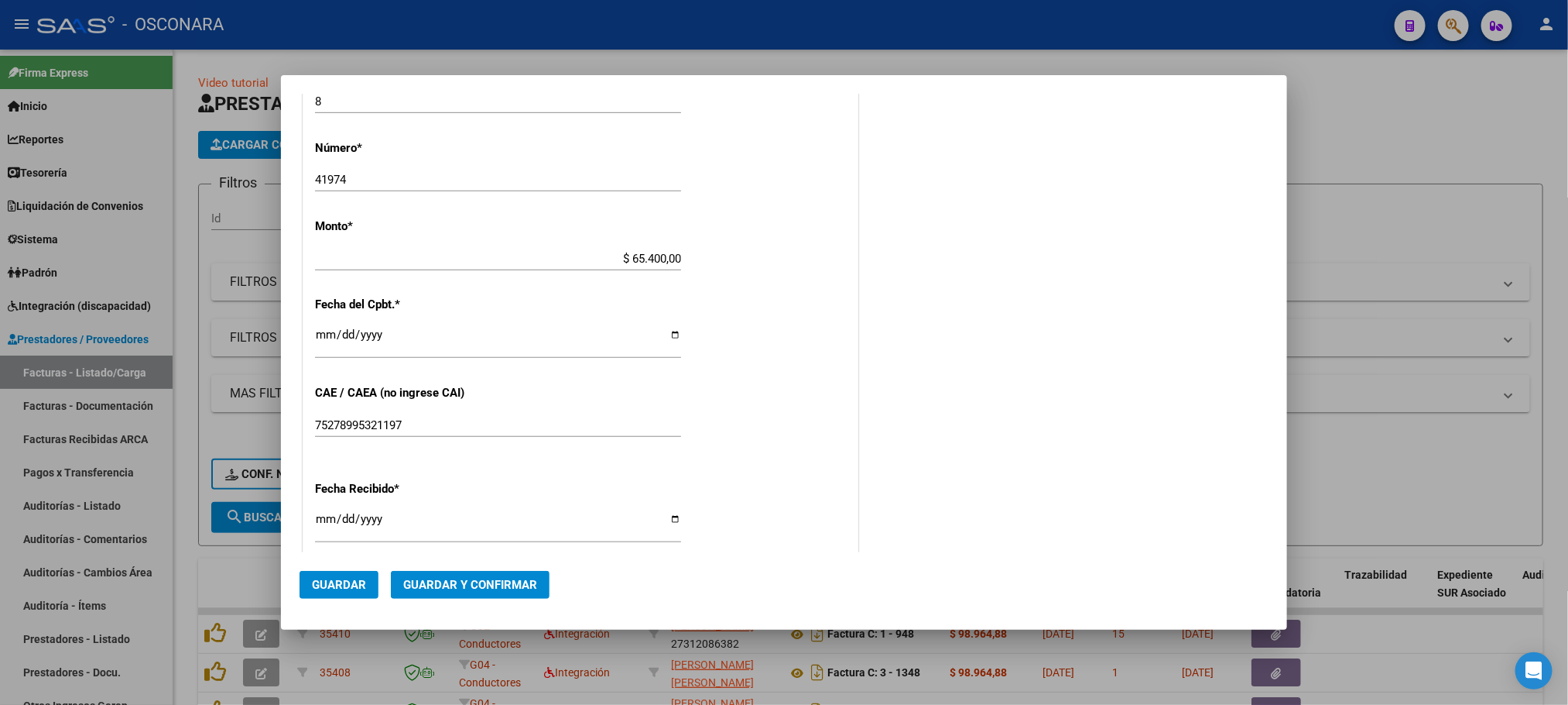
scroll to position [581, 0]
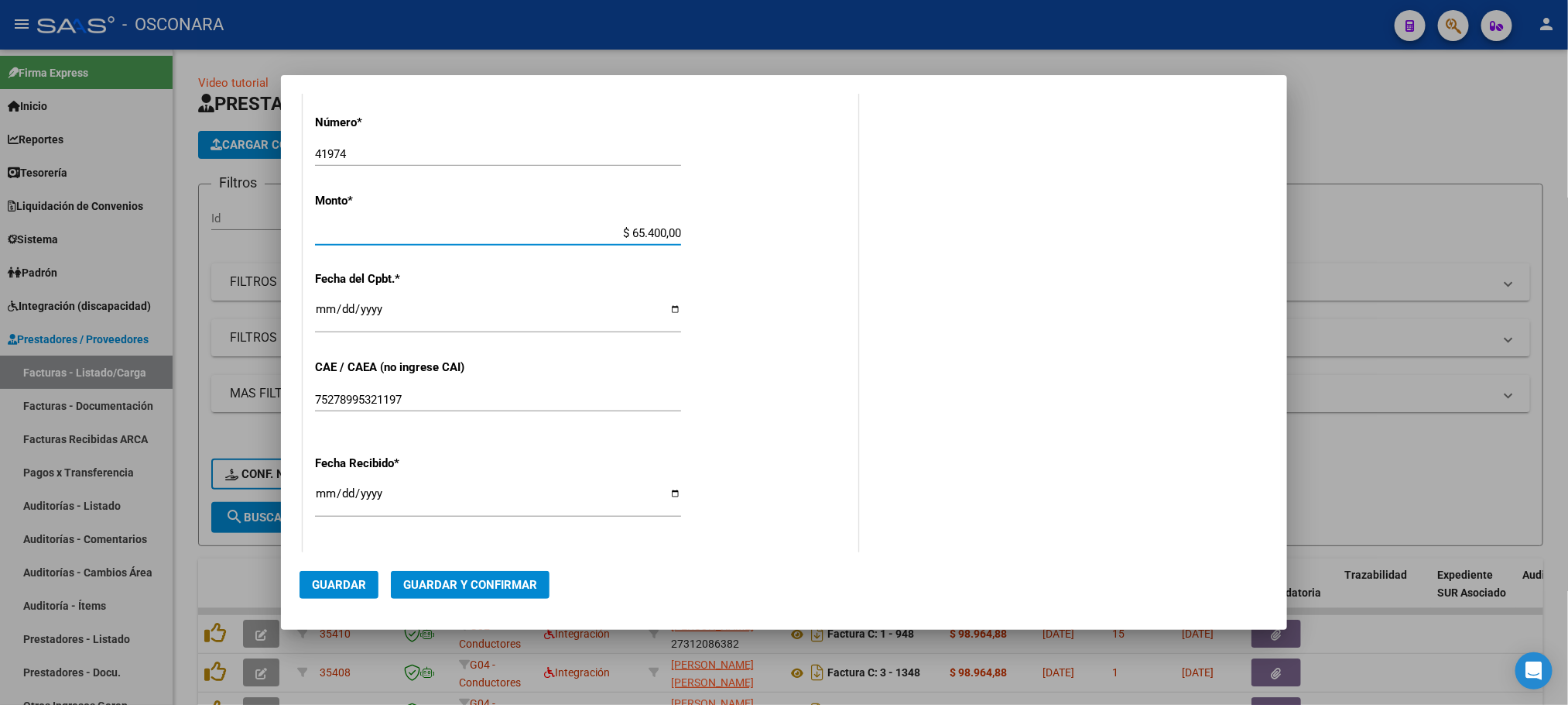
click at [657, 230] on input "$ 65.400,00" at bounding box center [498, 233] width 366 height 14
type input "$ 654,00"
click at [715, 326] on div "CUIT * 30-54568150-8 Ingresar CUIT ANALISIS PRESTADOR MUNICIPALIDAD DE GRAL [GE…" at bounding box center [581, 257] width 554 height 1098
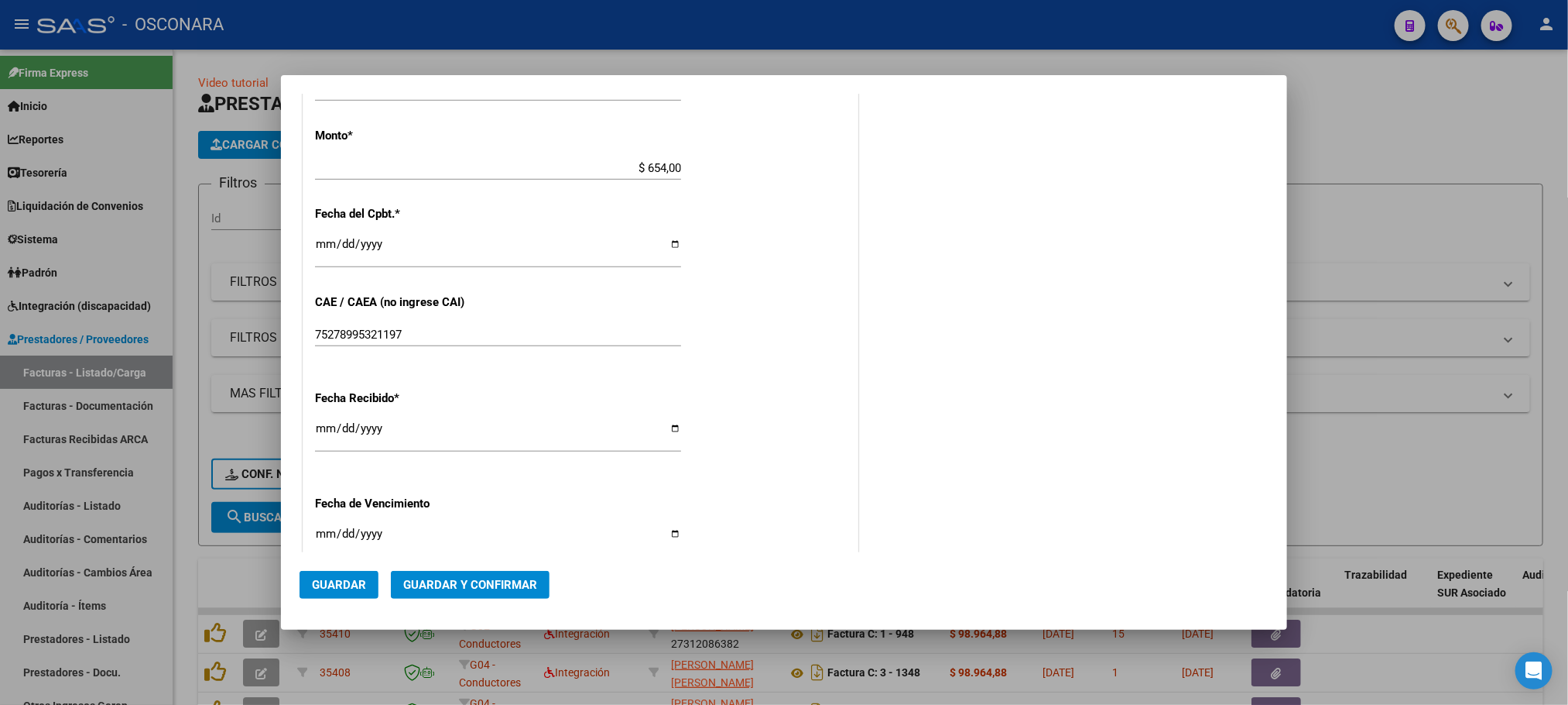
scroll to position [838, 0]
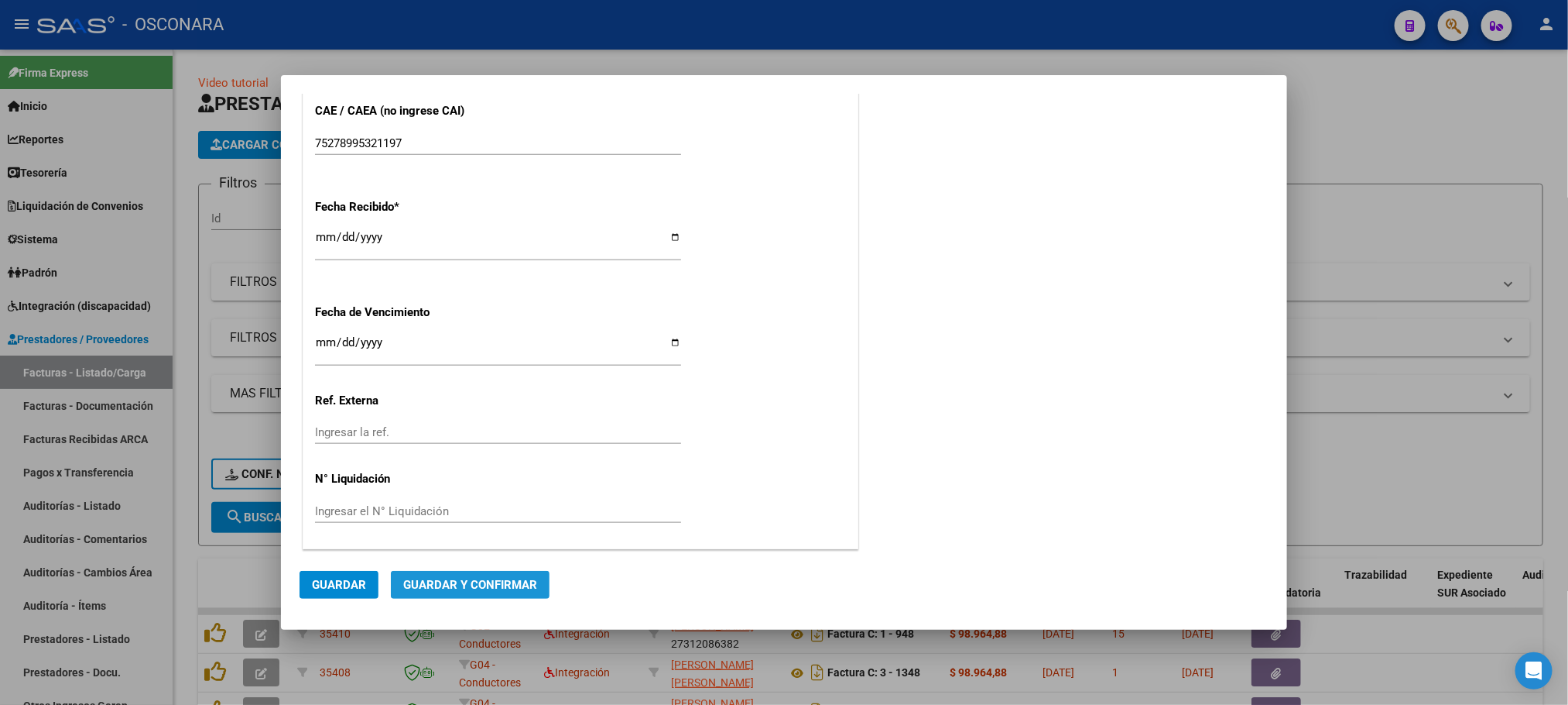
click at [532, 590] on span "Guardar y Confirmar" at bounding box center [470, 585] width 134 height 14
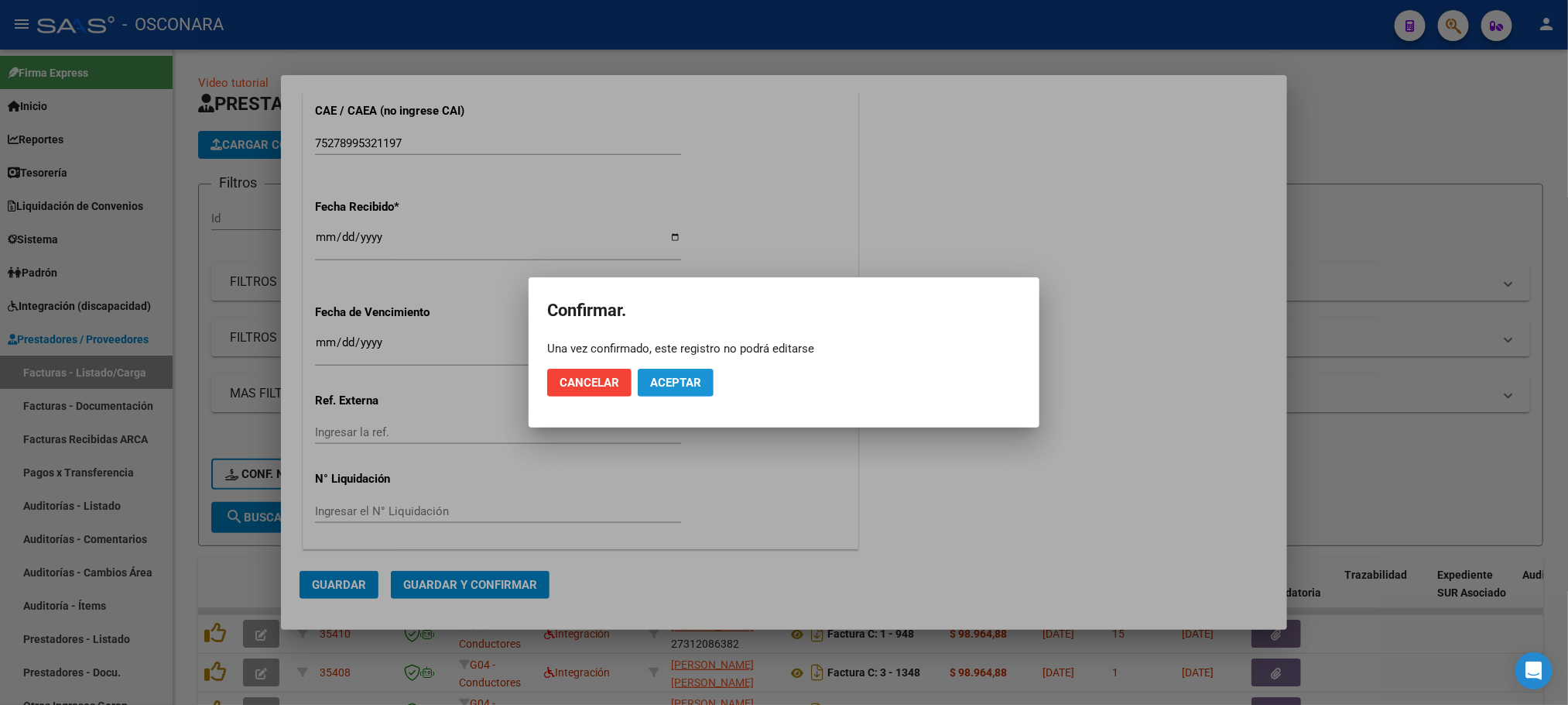
click at [706, 384] on button "Aceptar" at bounding box center [675, 383] width 76 height 28
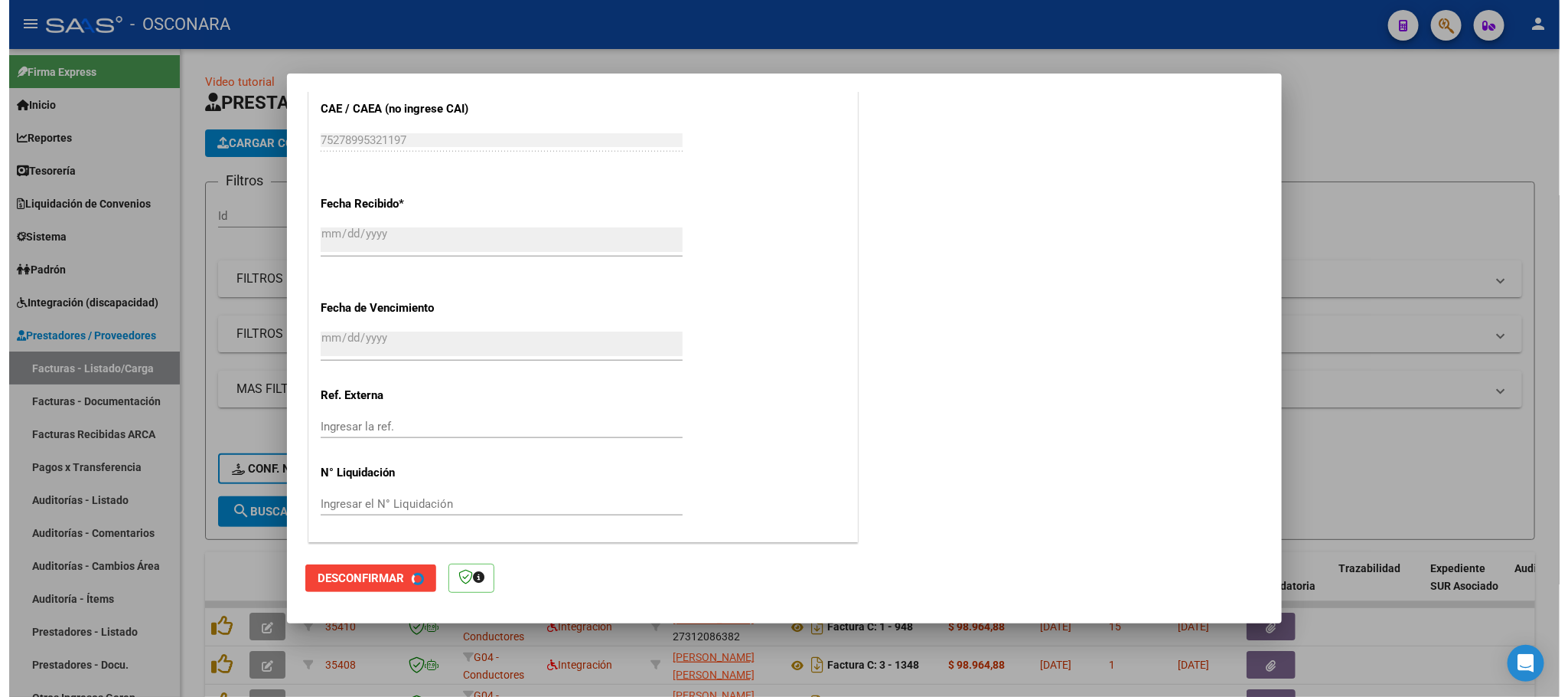
scroll to position [0, 0]
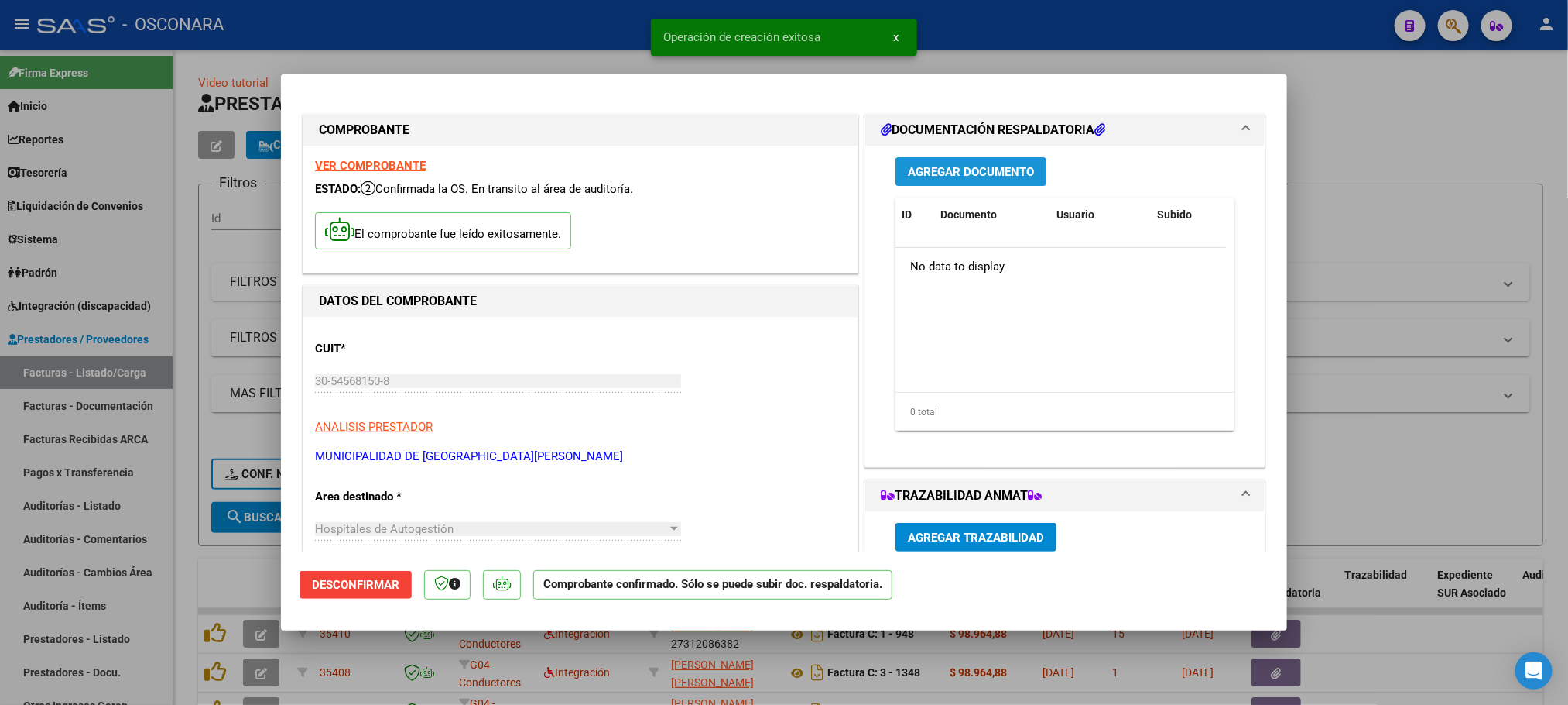
click at [1020, 158] on button "Agregar Documento" at bounding box center [970, 171] width 151 height 28
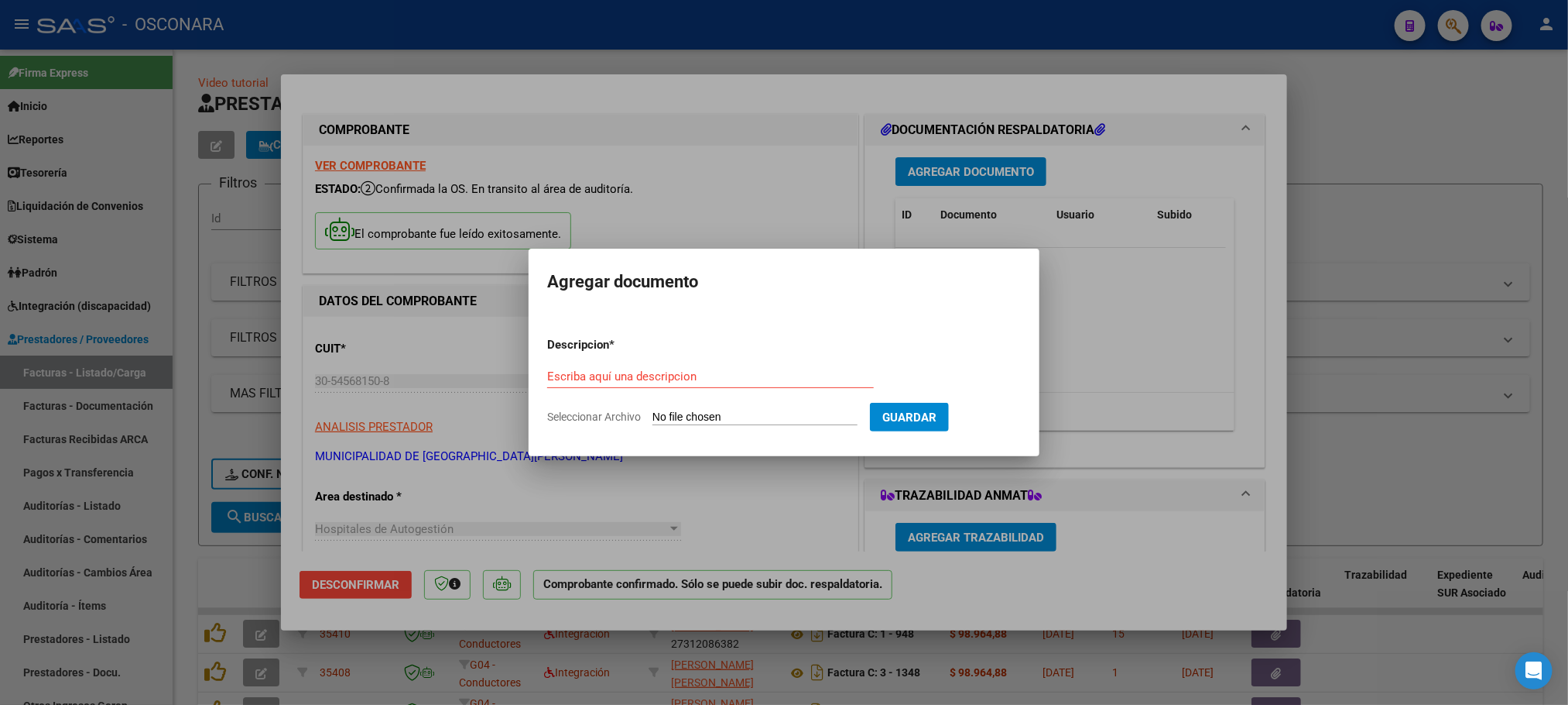
type input "C:\fakepath\CONDUCTORES NAVALES CAPS 13 FACT. 08-41974 (2).pdf"
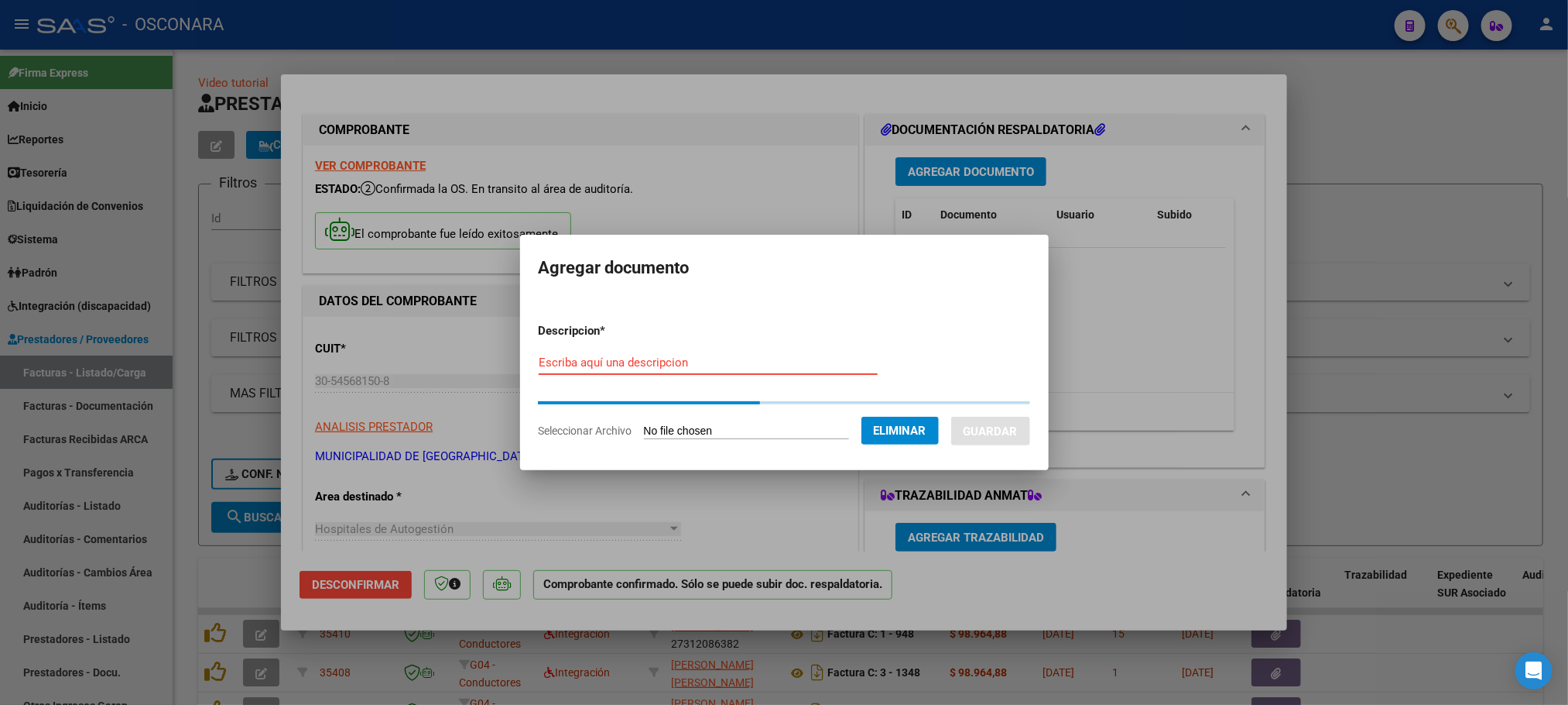
click at [725, 354] on div "Escriba aquí una descripcion" at bounding box center [707, 362] width 339 height 24
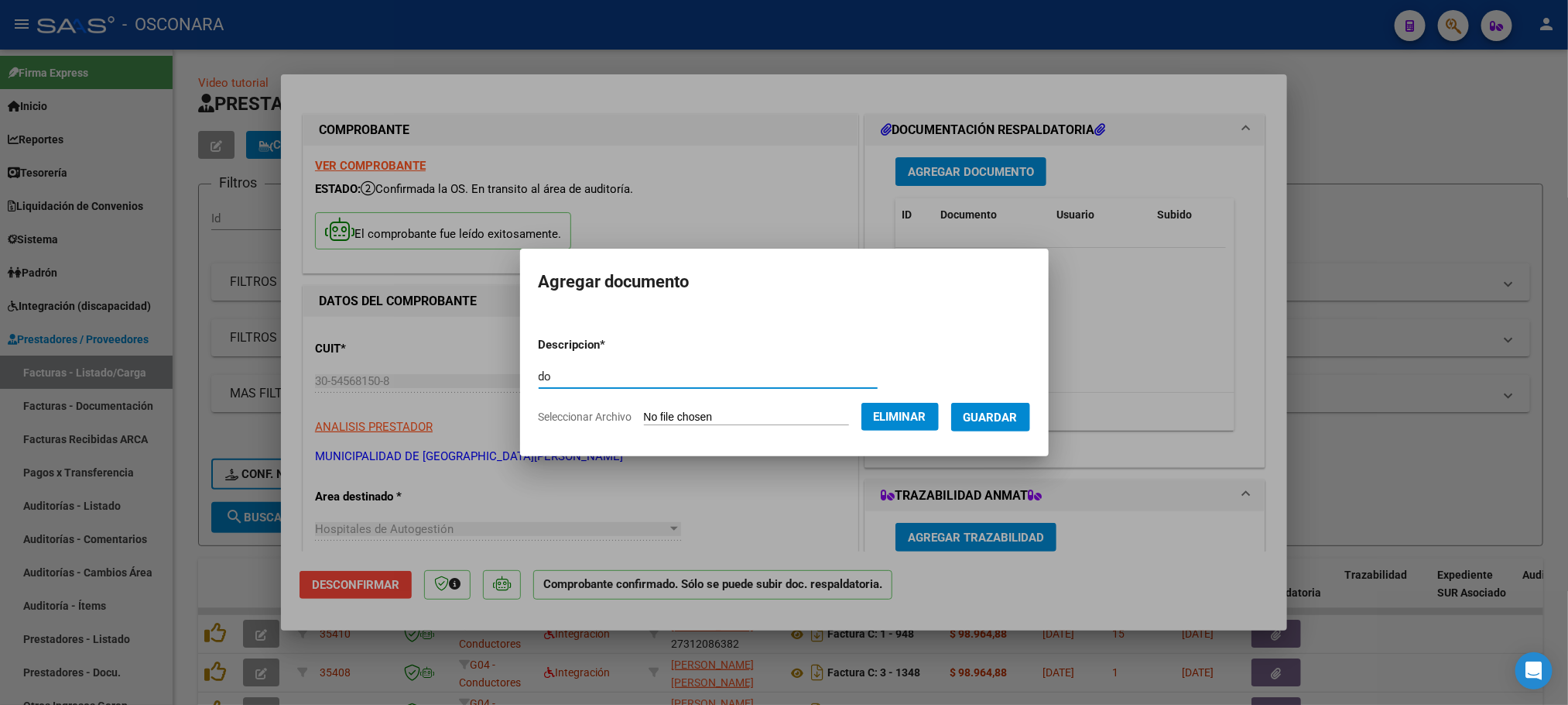
type input "d"
type input "C"
type input "DOCUMENTACION RESPALDATORIA"
click at [1031, 415] on button "Guardar" at bounding box center [991, 416] width 79 height 28
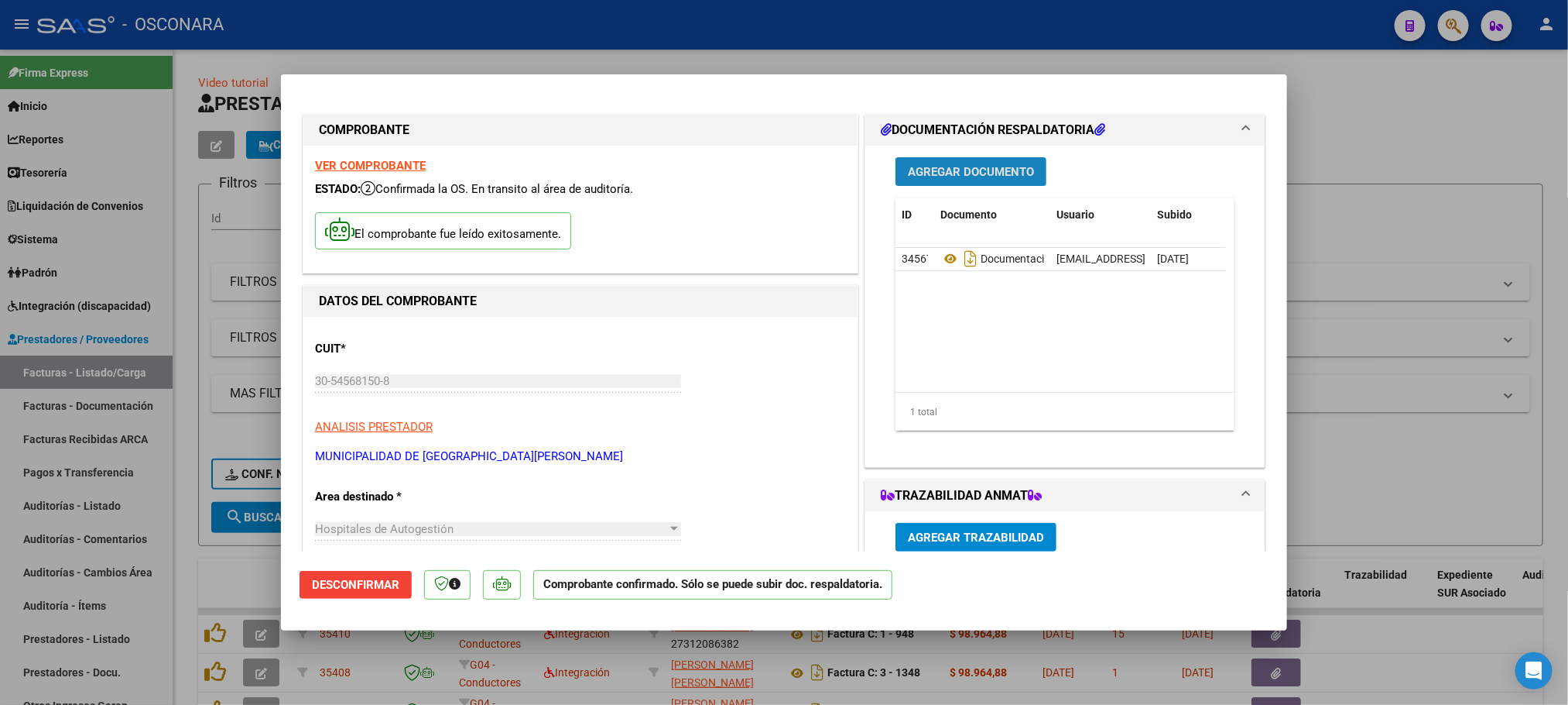
click at [981, 174] on span "Agregar Documento" at bounding box center [970, 171] width 126 height 14
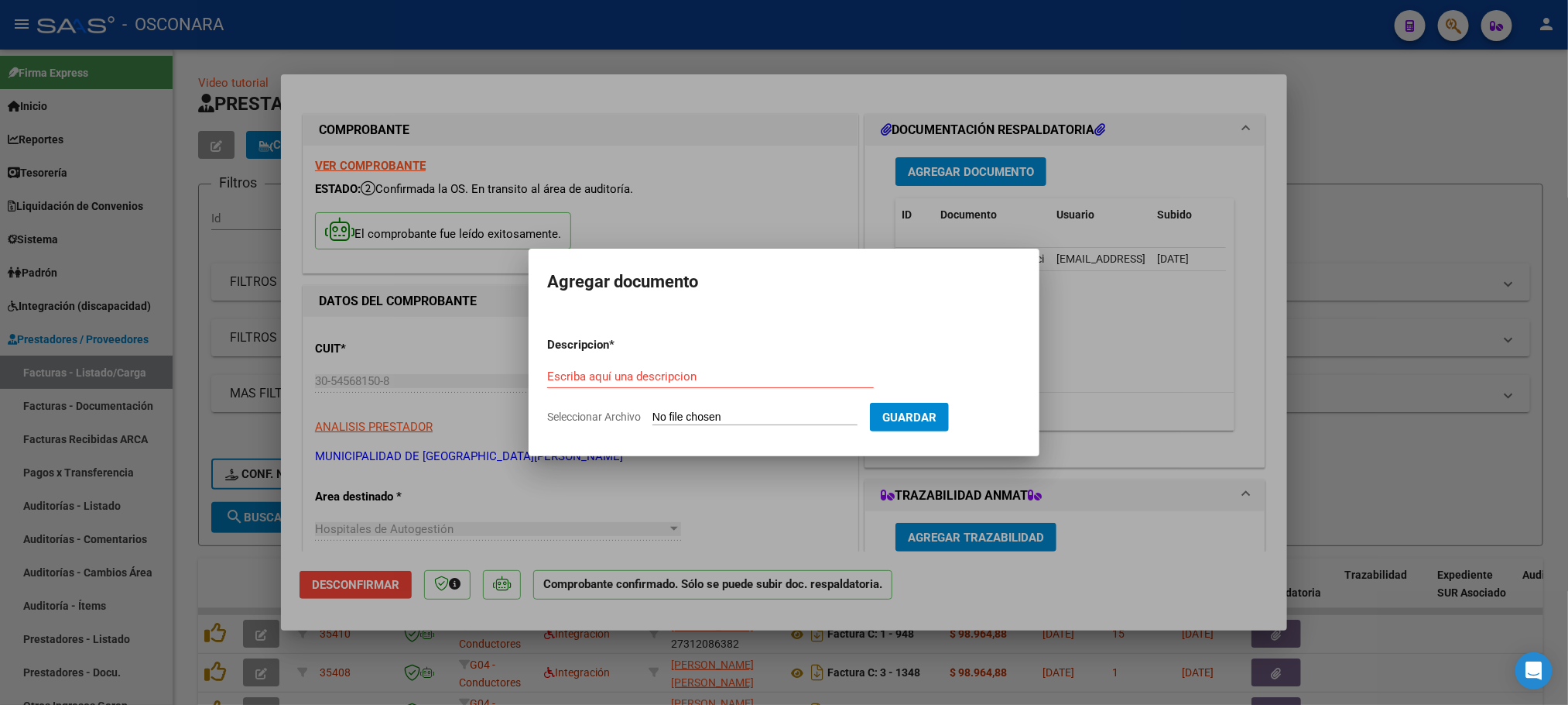
click at [1551, 121] on div at bounding box center [784, 352] width 1568 height 705
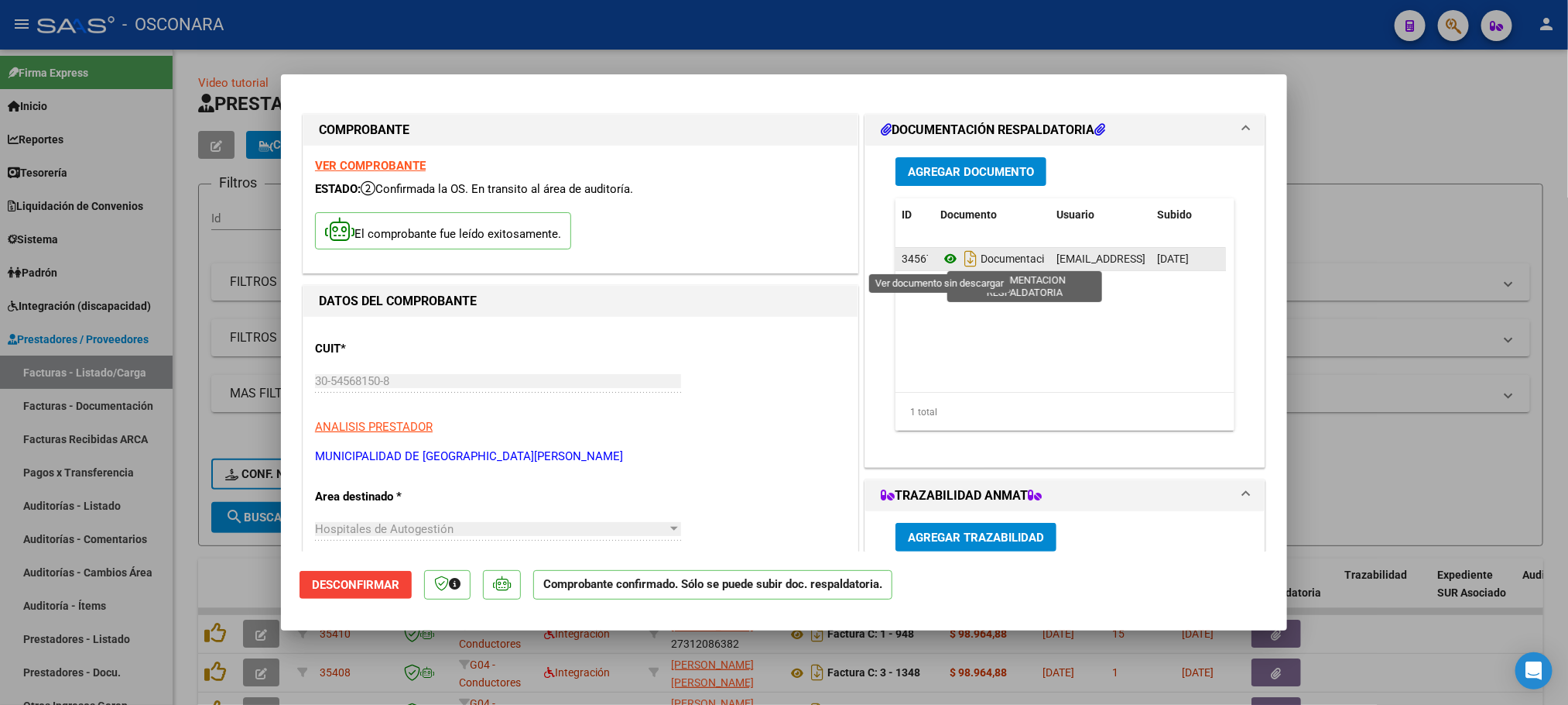
click at [946, 254] on icon at bounding box center [950, 258] width 20 height 19
click at [940, 257] on icon at bounding box center [950, 258] width 20 height 19
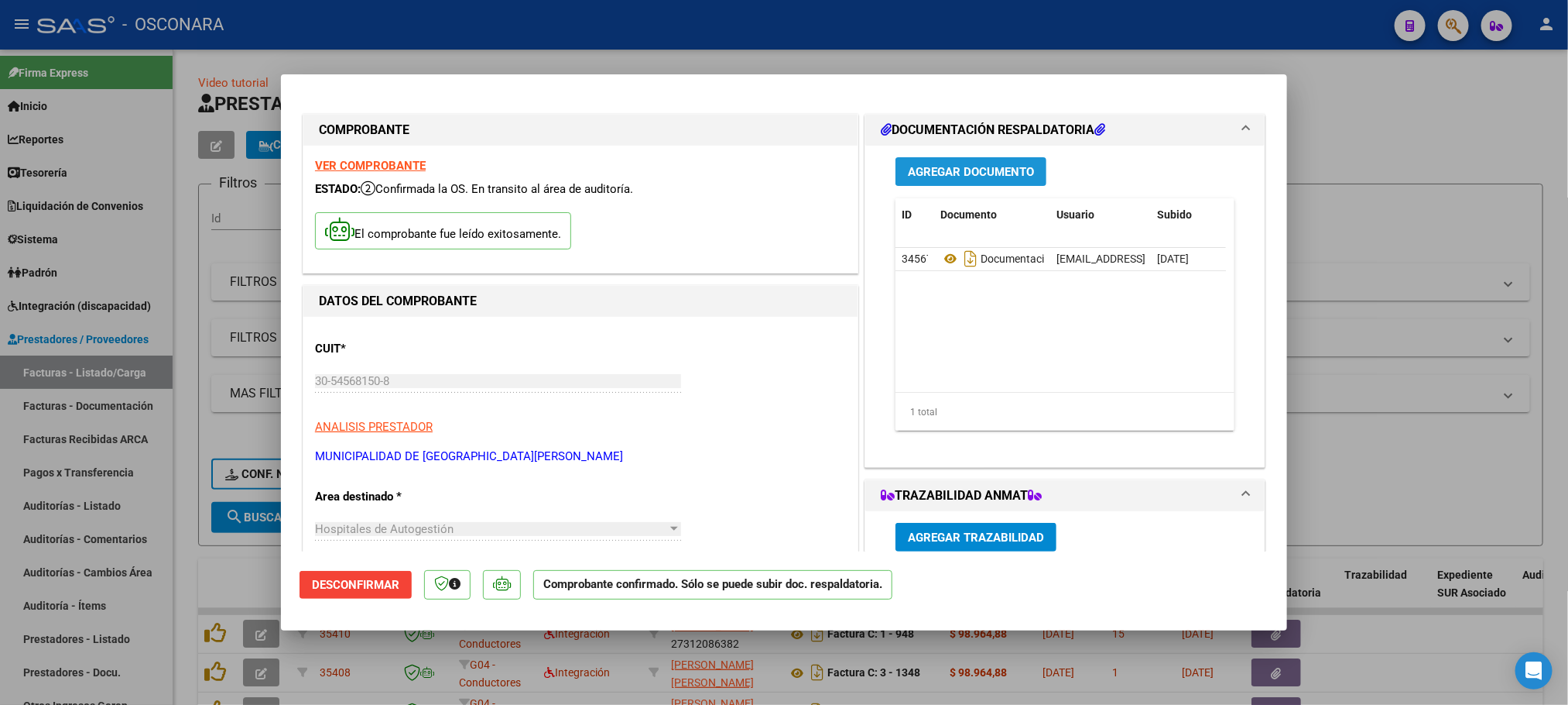
click at [999, 177] on span "Agregar Documento" at bounding box center [970, 171] width 126 height 14
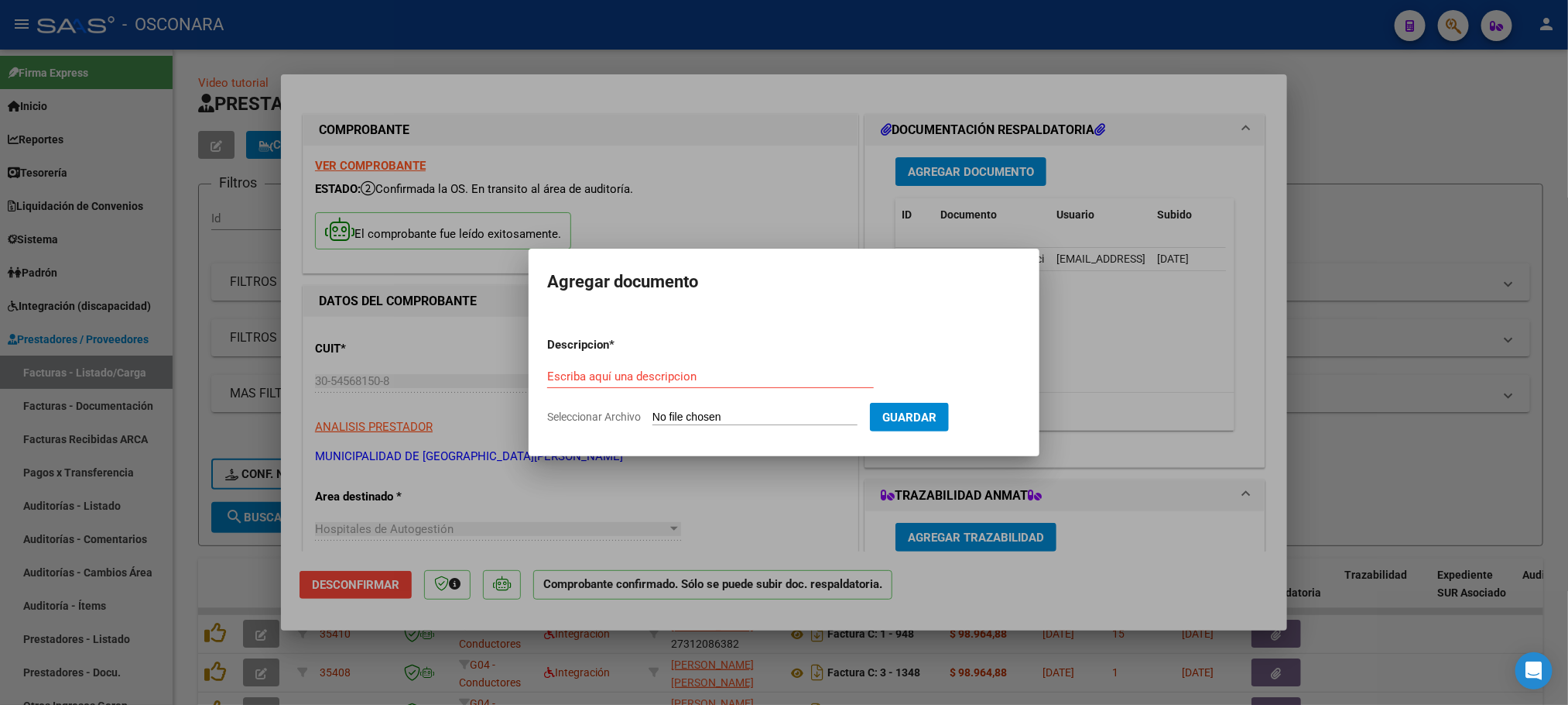
type input "C:\fakepath\FAC B000800041974_Detalle.PDF"
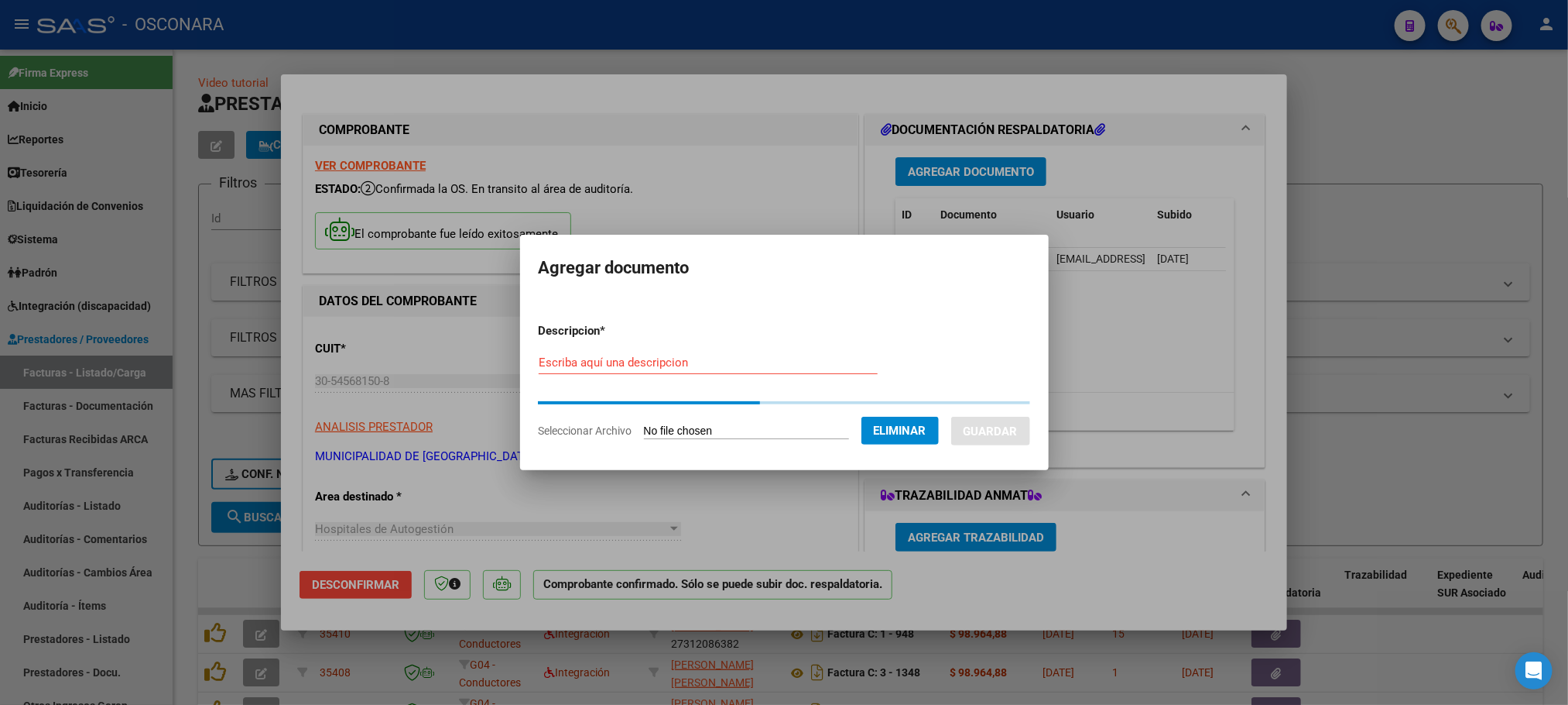
click at [776, 358] on form "Descripcion * Escriba aquí una descripcion Seleccionar Archivo Eliminar Guardar" at bounding box center [784, 381] width 491 height 141
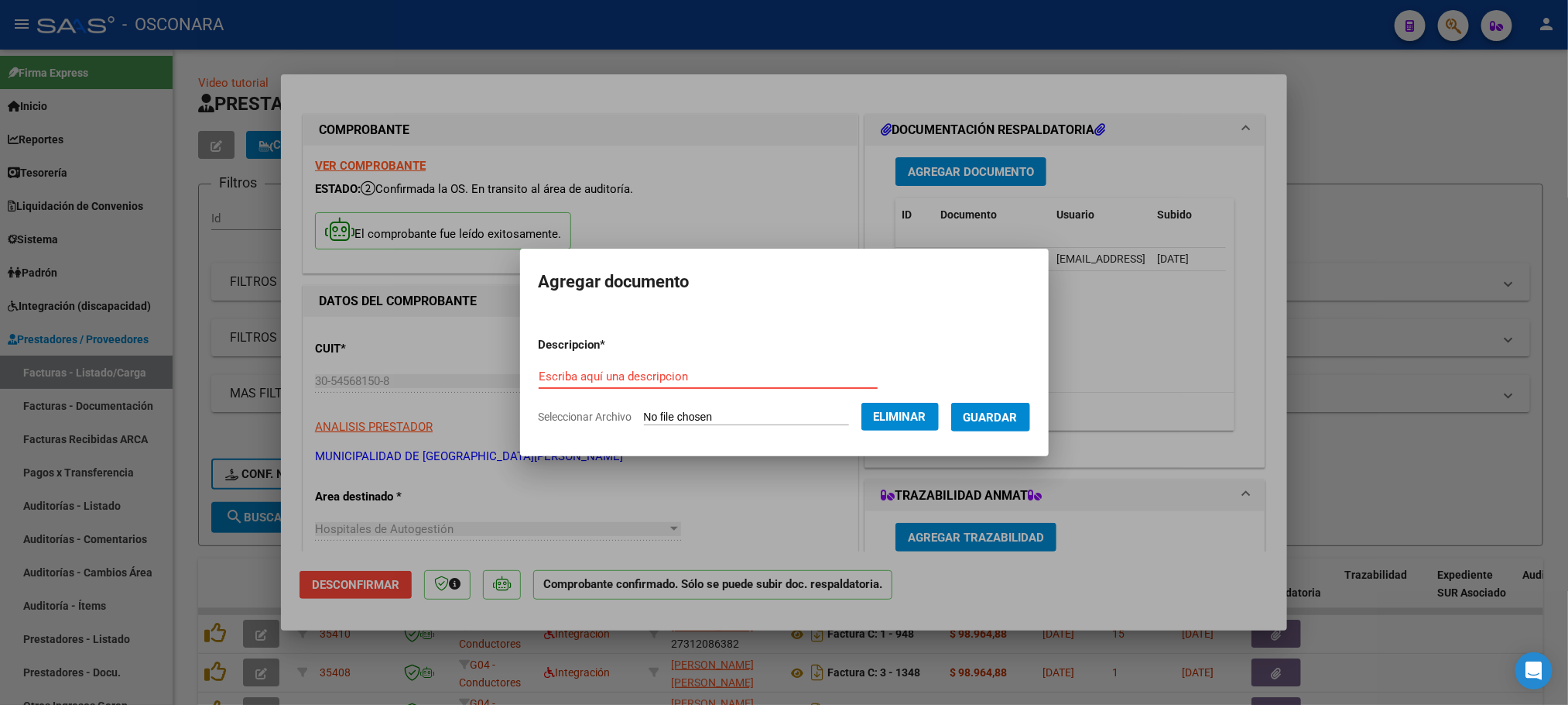
click at [602, 380] on input "Escriba aquí una descripcion" at bounding box center [707, 376] width 339 height 14
type input "d"
type input "DOCUMENTACION RESPALDATORIA"
click at [1005, 420] on span "Guardar" at bounding box center [991, 417] width 54 height 14
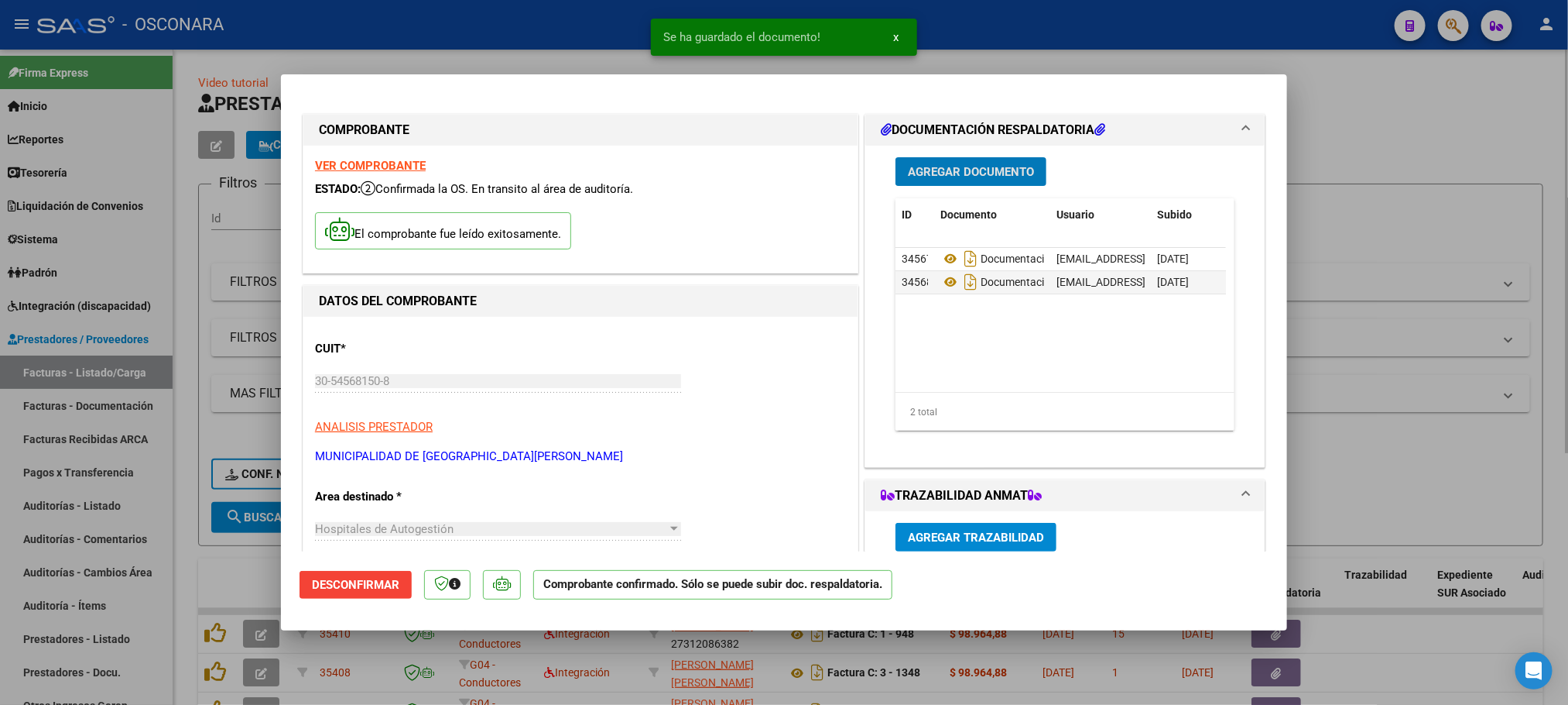
click at [1351, 149] on div at bounding box center [784, 352] width 1568 height 705
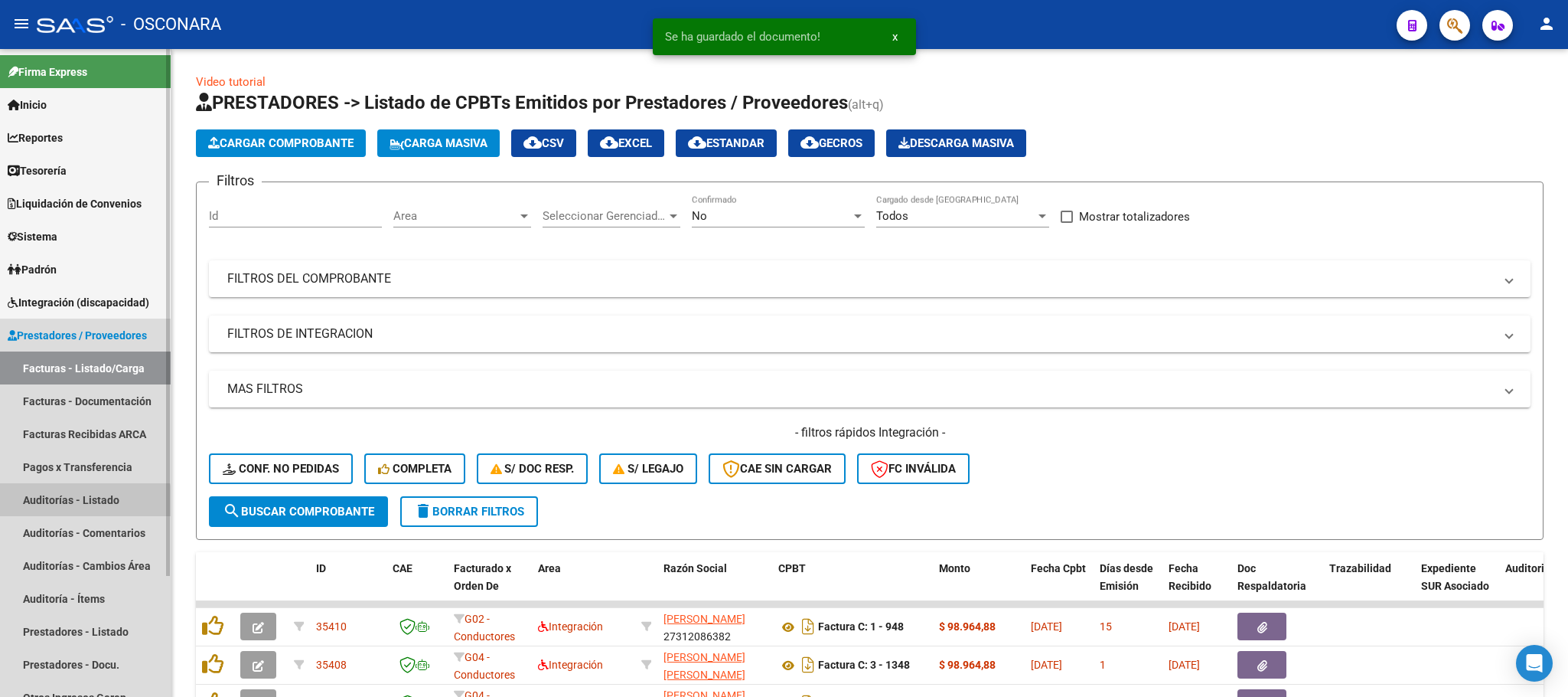
click at [45, 508] on link "Auditorías - Listado" at bounding box center [85, 499] width 171 height 33
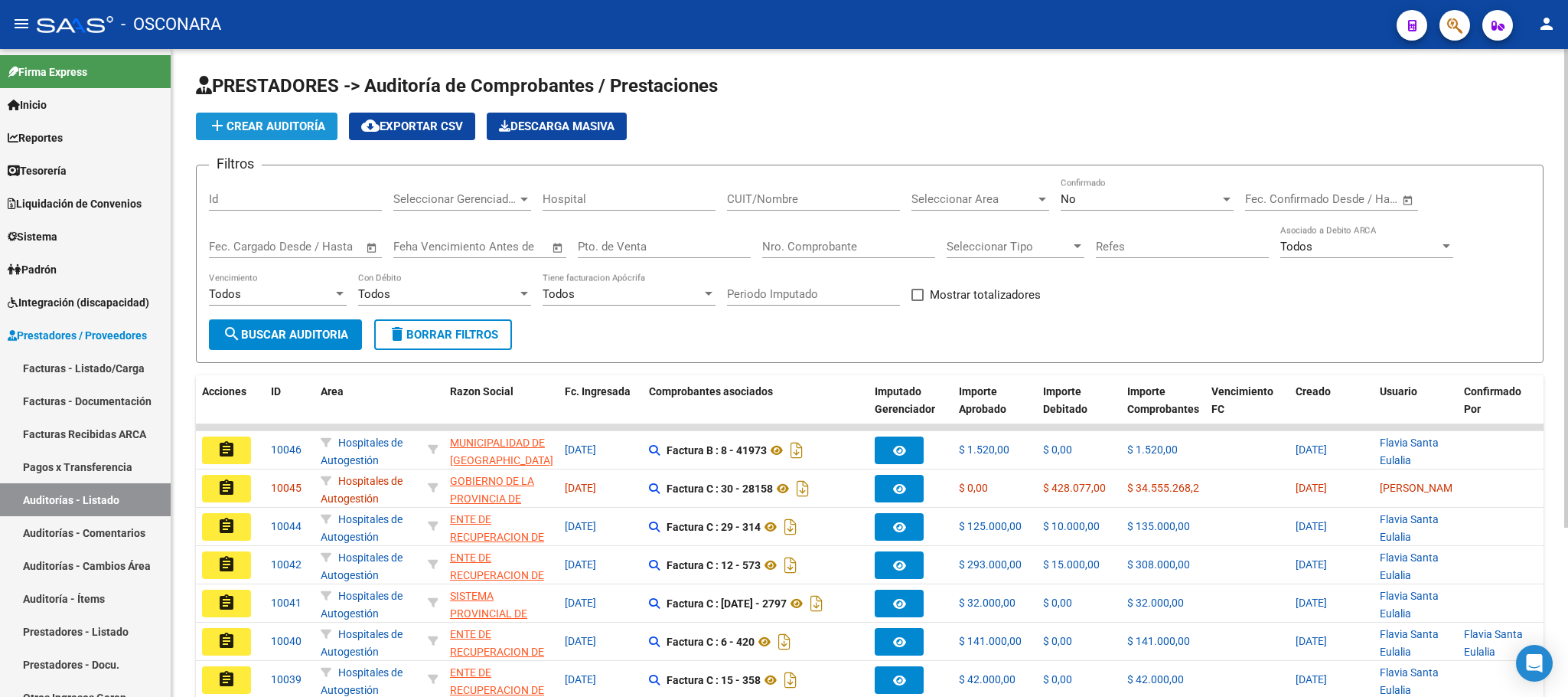
click at [257, 120] on span "add Crear Auditoría" at bounding box center [267, 126] width 117 height 14
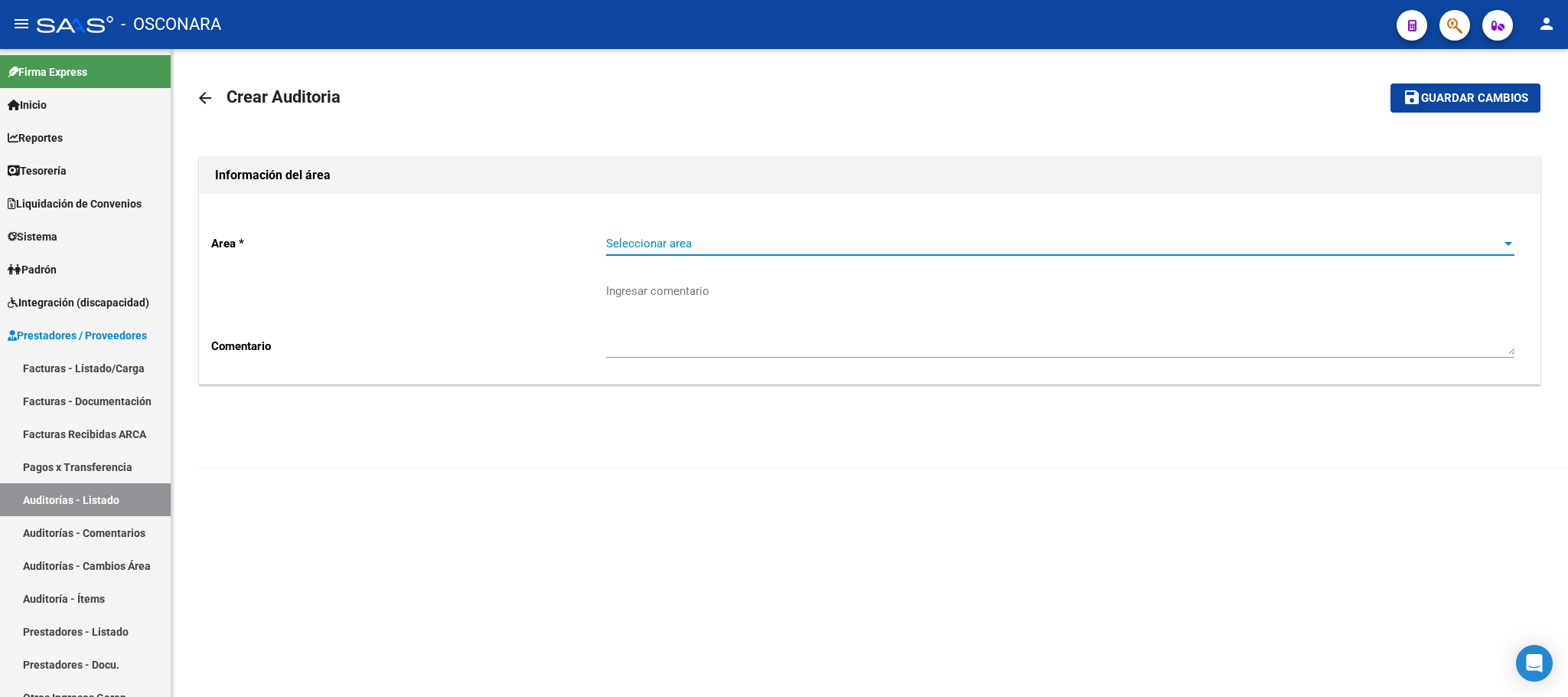
click at [967, 242] on span "Seleccionar area" at bounding box center [1053, 243] width 895 height 14
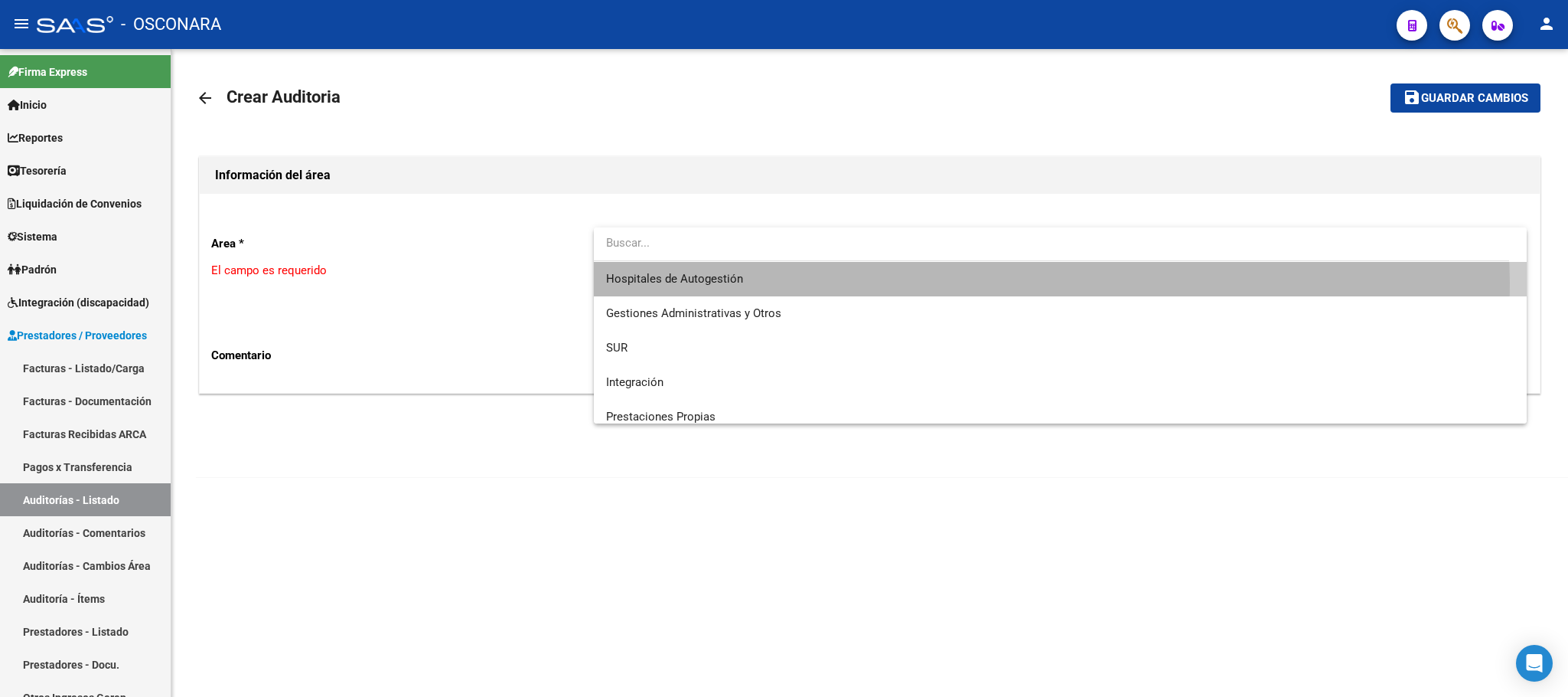
click at [871, 283] on span "Hospitales de Autogestión" at bounding box center [1061, 279] width 908 height 34
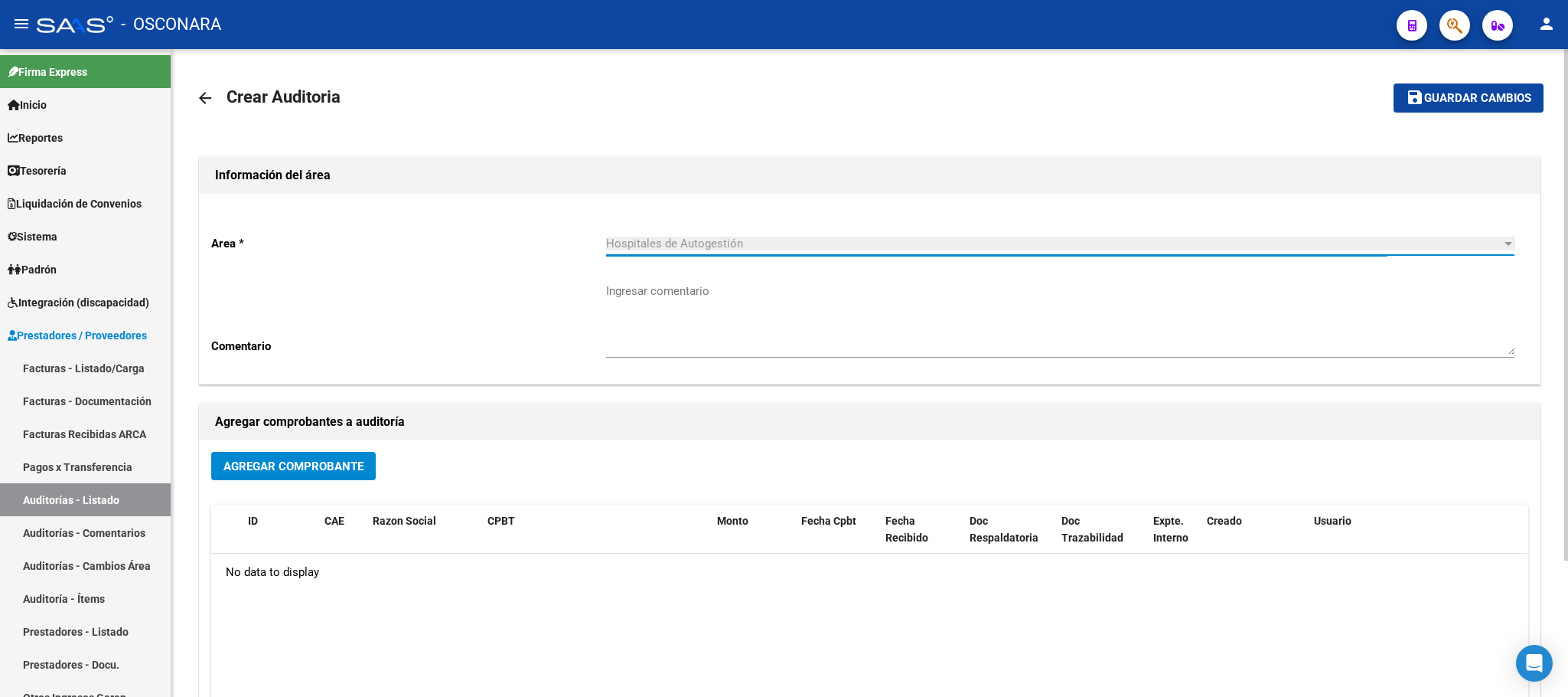
click at [333, 474] on button "Agregar Comprobante" at bounding box center [293, 466] width 164 height 28
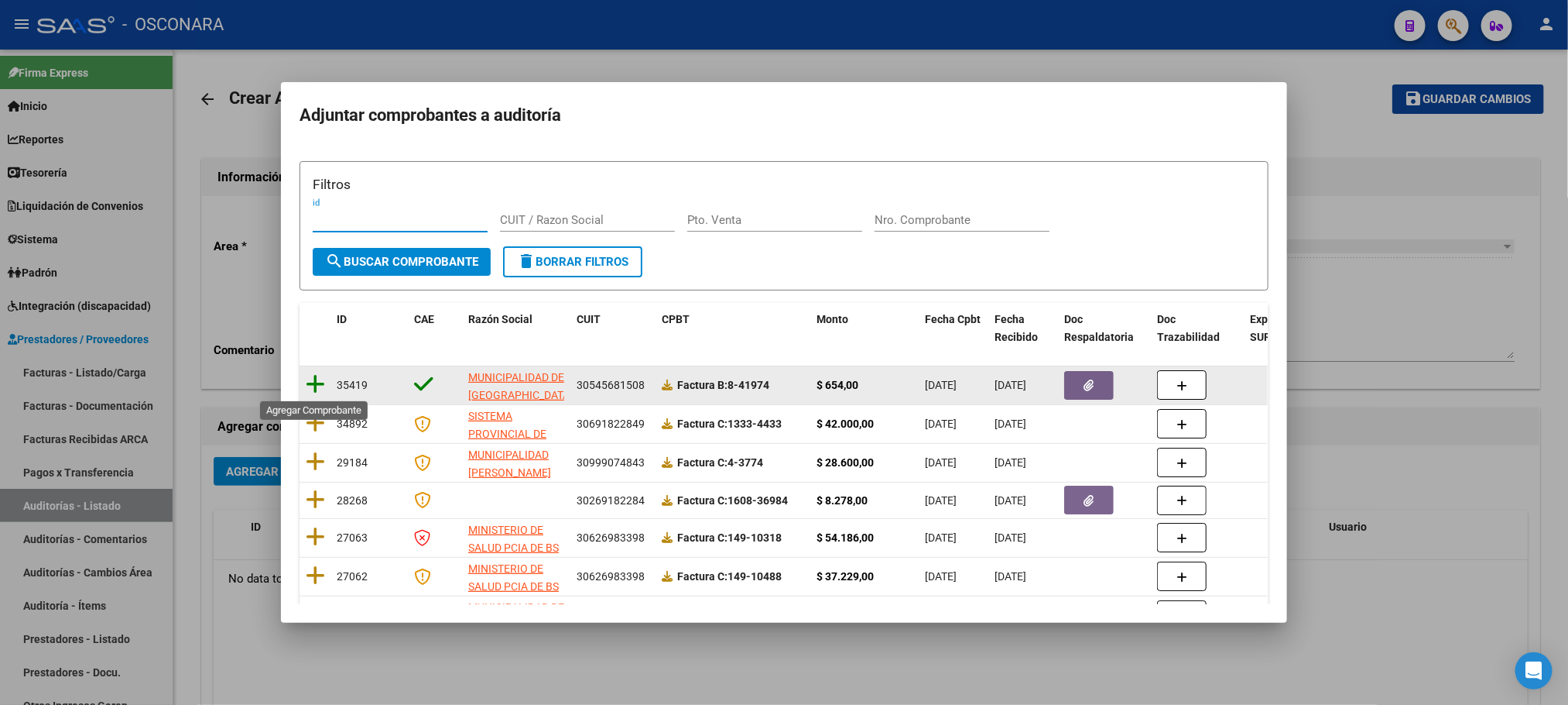
click at [310, 385] on icon at bounding box center [315, 384] width 20 height 22
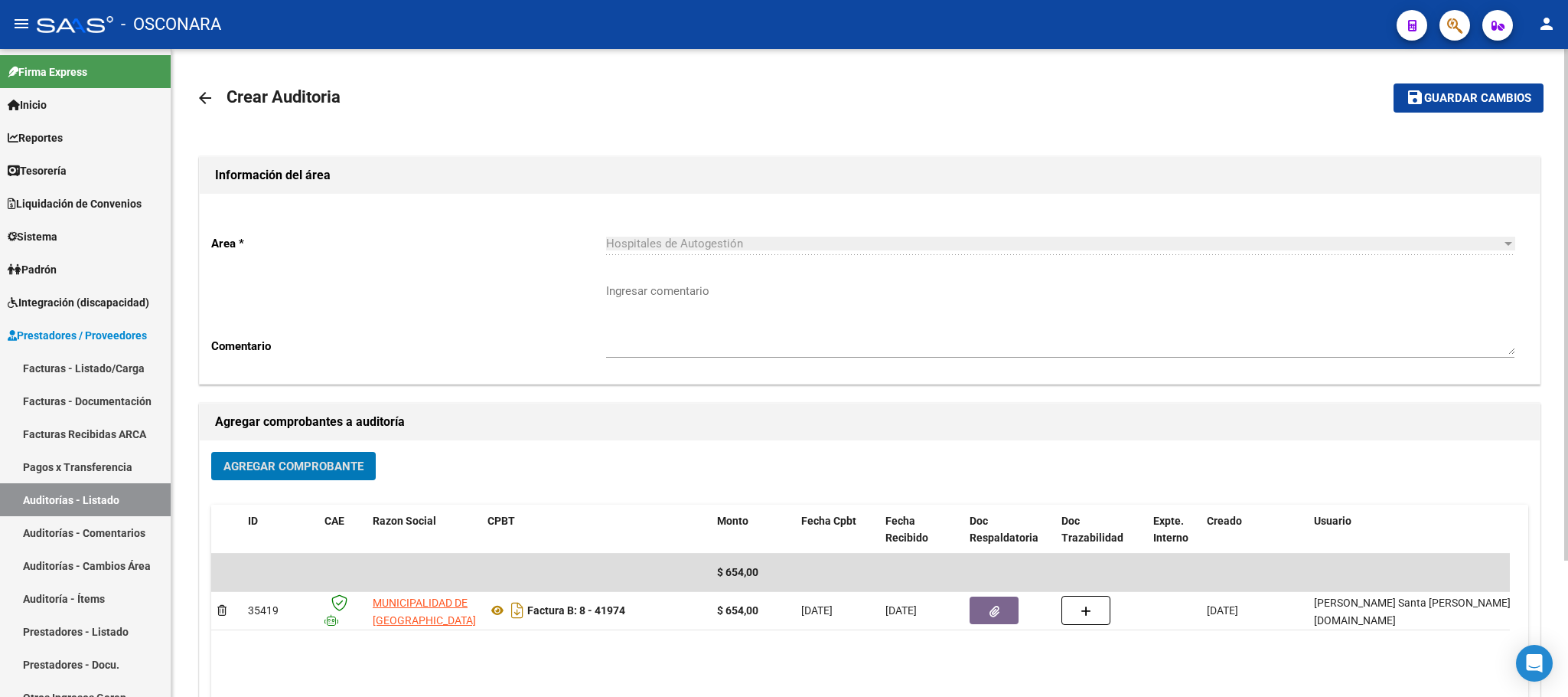
click at [1484, 98] on span "Guardar cambios" at bounding box center [1477, 99] width 107 height 14
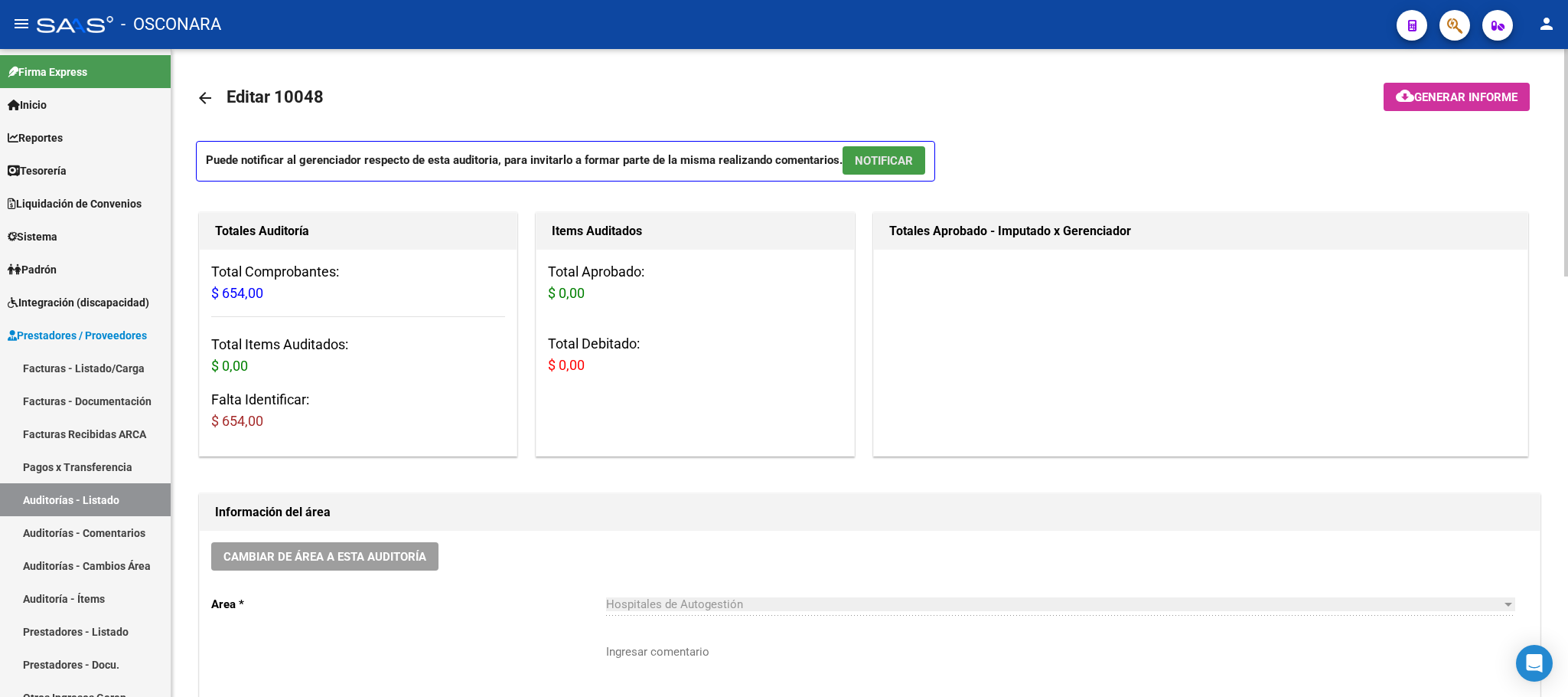
click at [896, 162] on span "NOTIFICAR" at bounding box center [883, 161] width 59 height 14
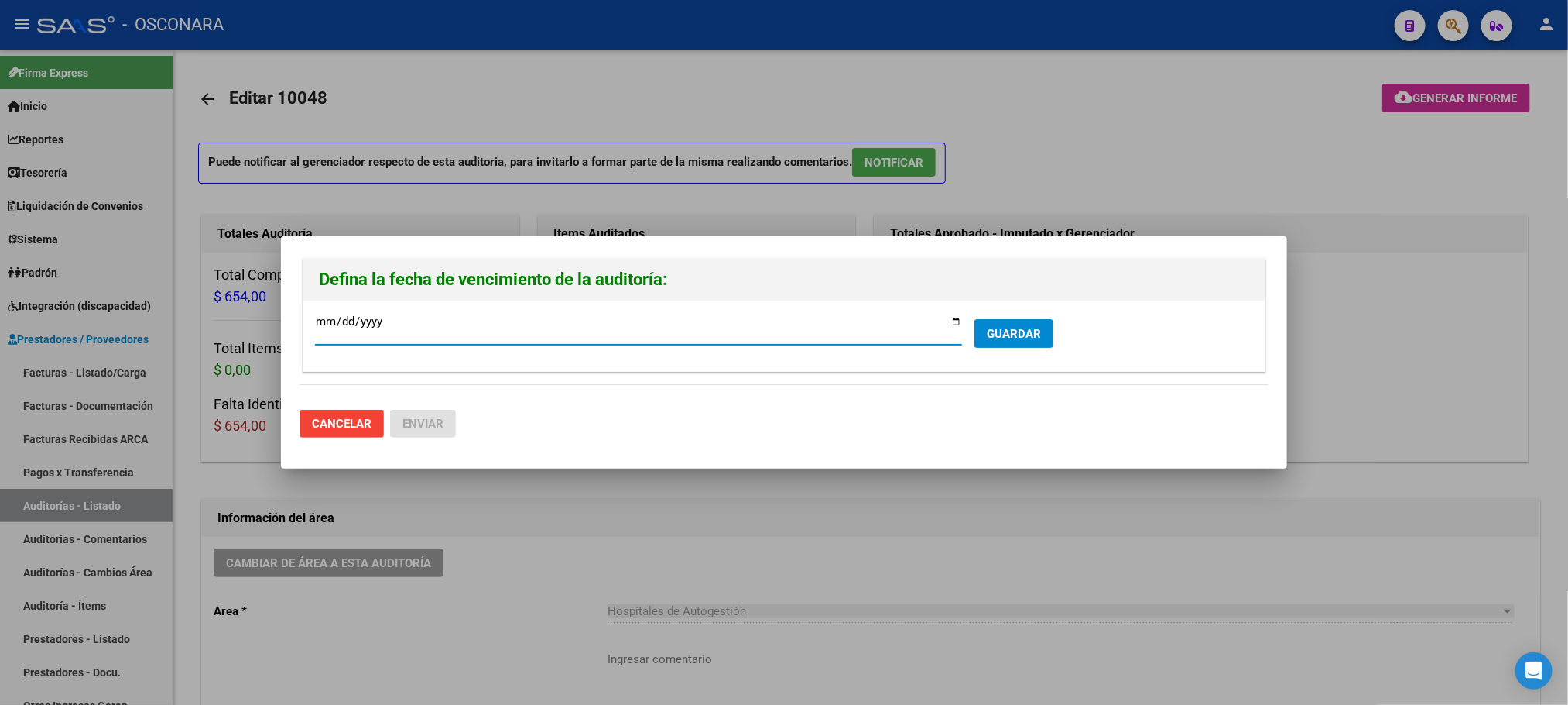
type input "[DATE]"
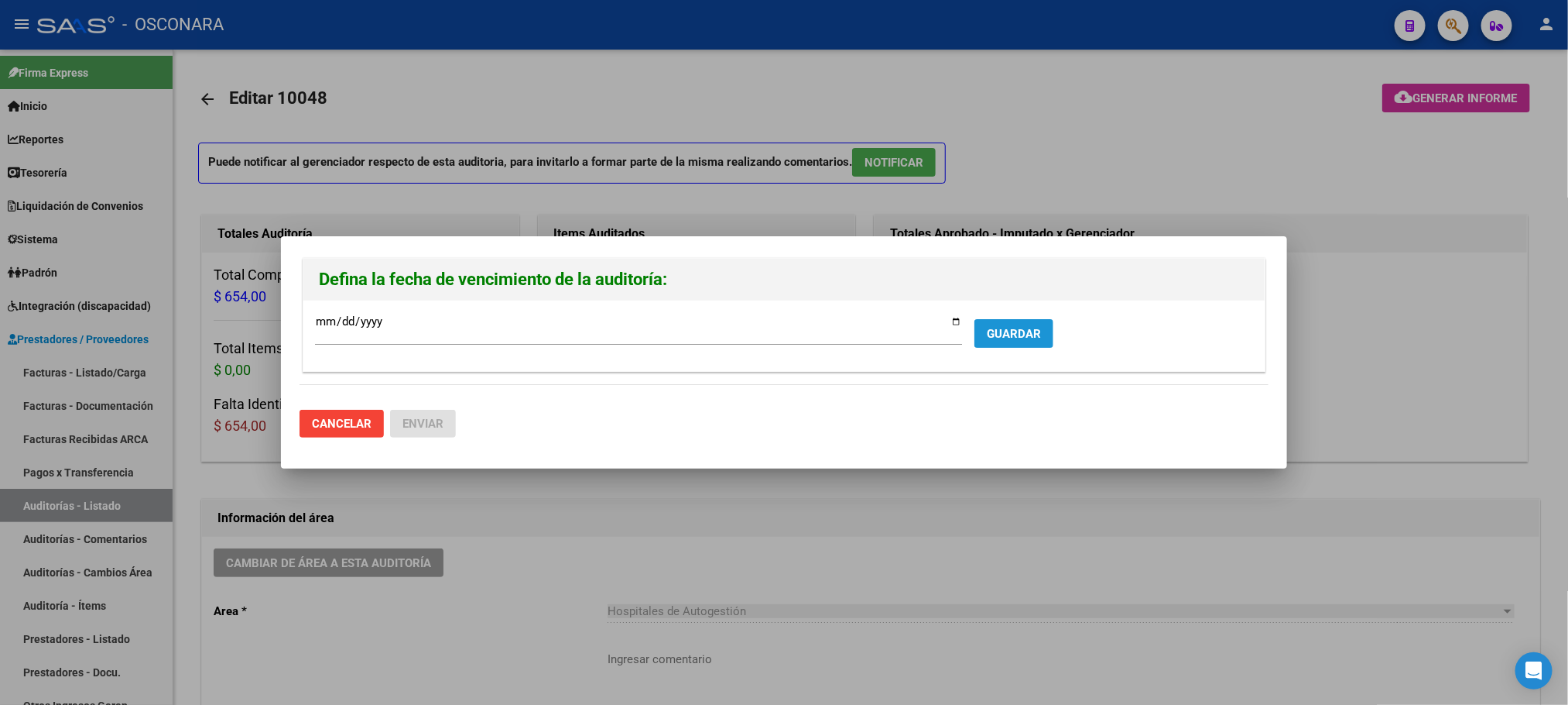
click at [1020, 328] on span "GUARDAR" at bounding box center [1014, 334] width 54 height 14
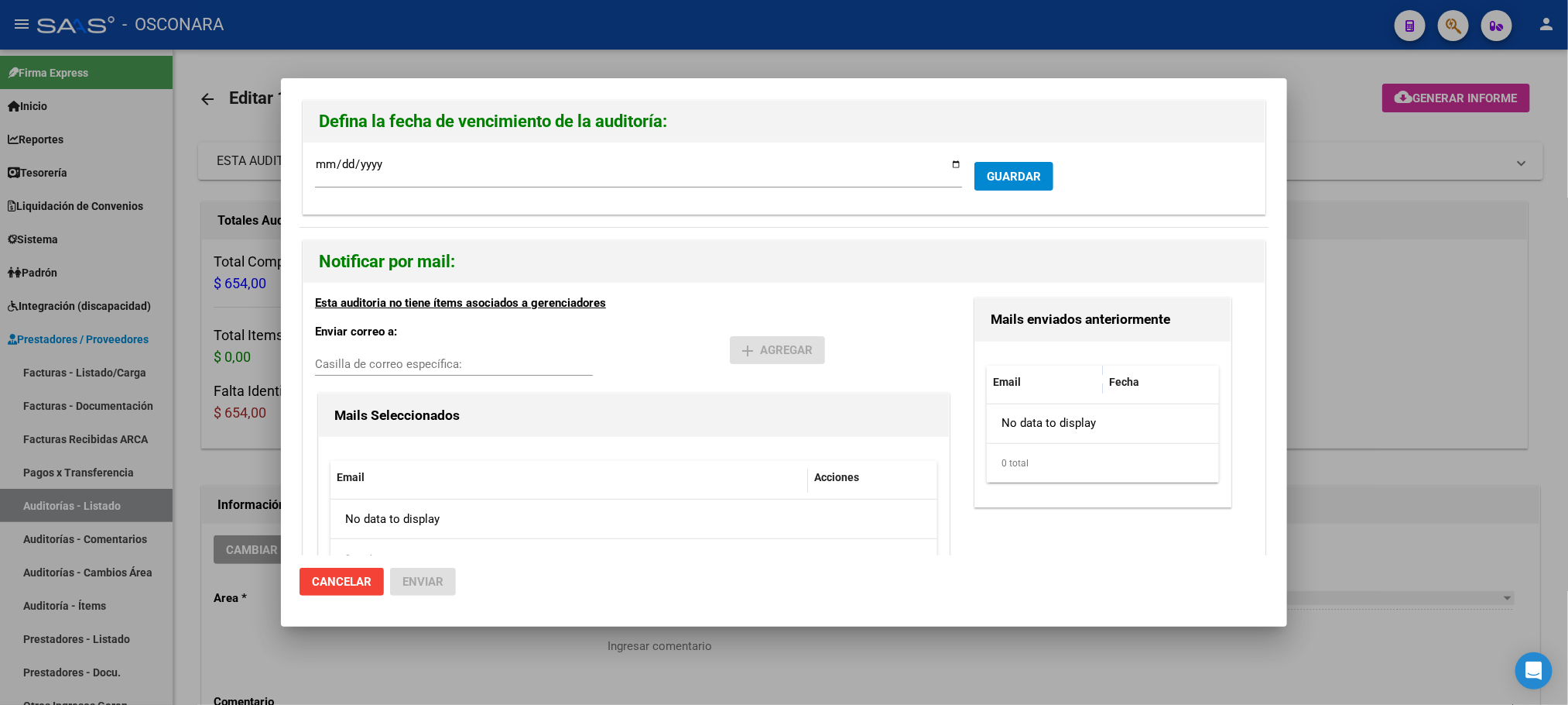
click at [1458, 376] on div at bounding box center [784, 352] width 1568 height 705
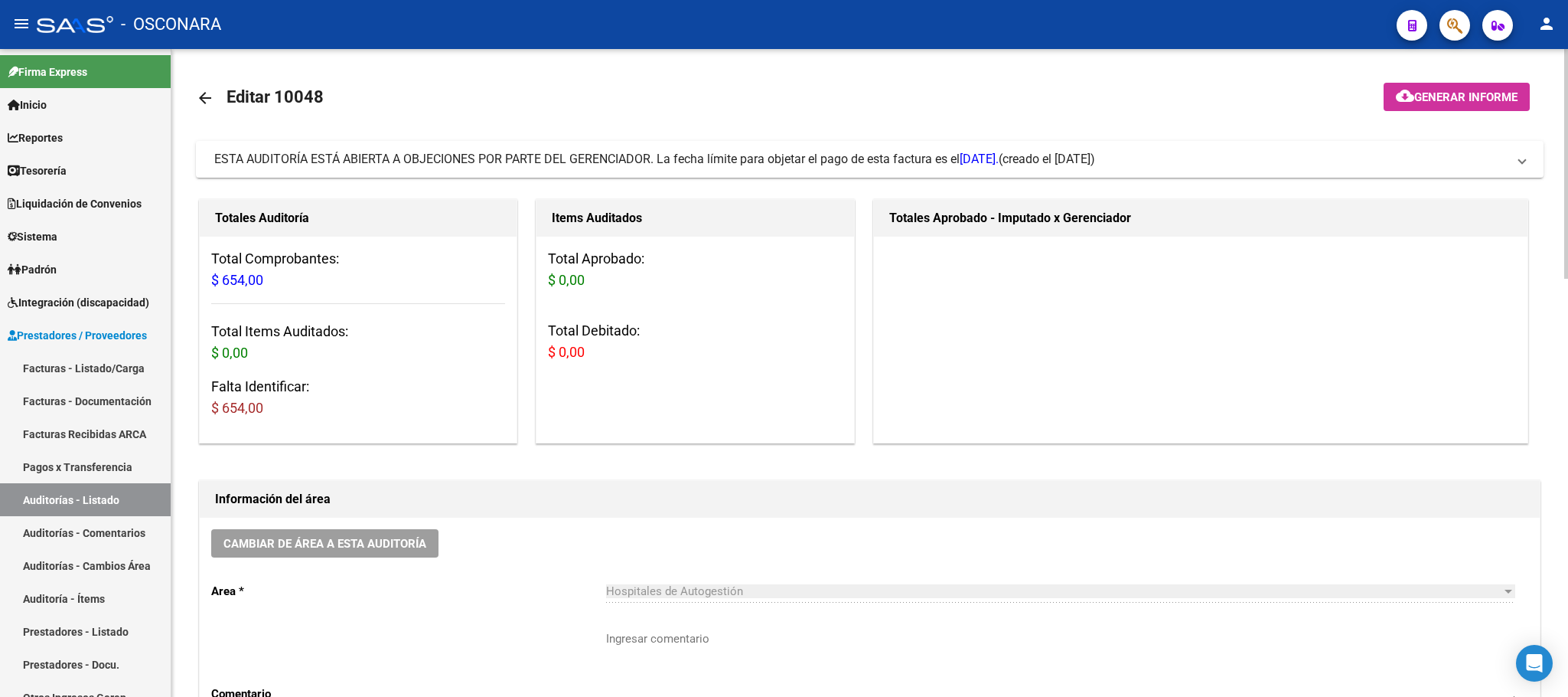
click at [206, 97] on mat-icon "arrow_back" at bounding box center [205, 99] width 19 height 19
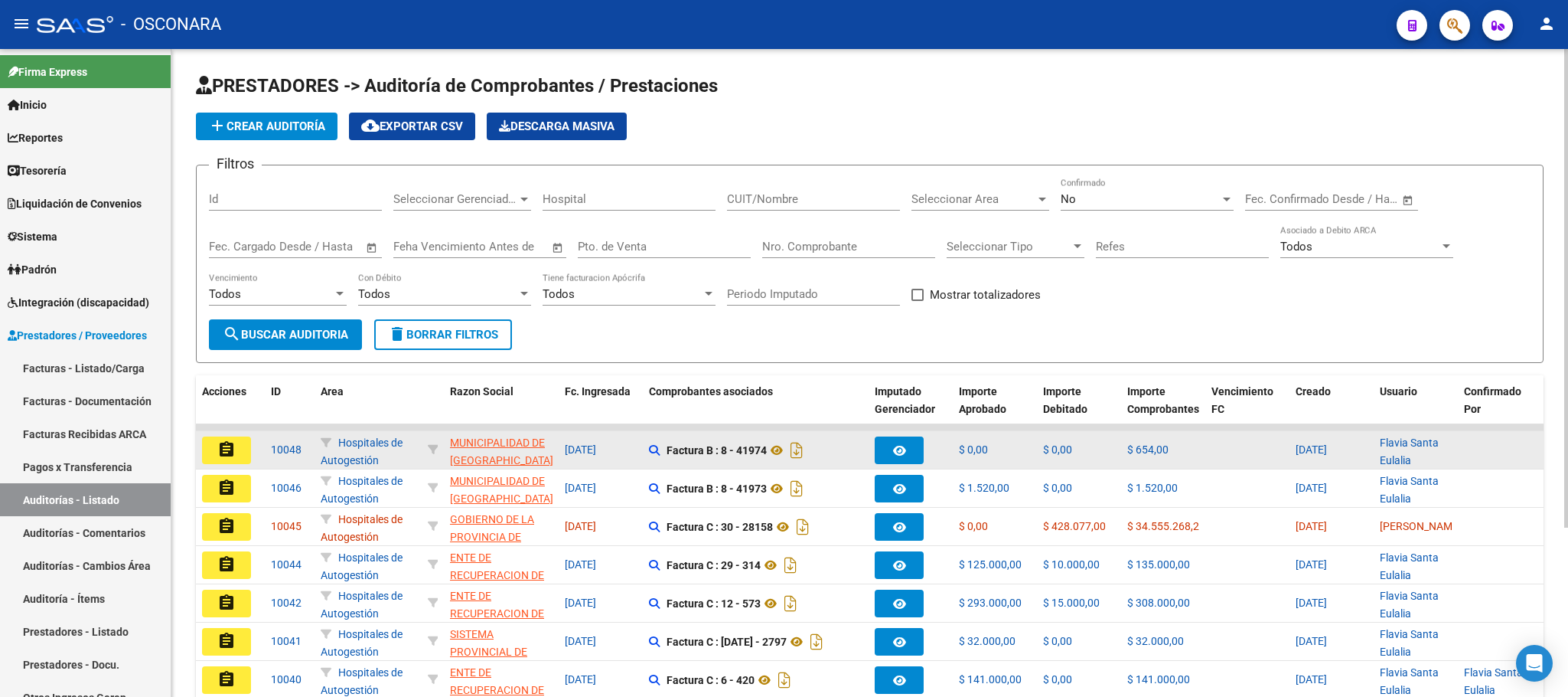
click at [223, 441] on mat-icon "assignment" at bounding box center [227, 450] width 19 height 19
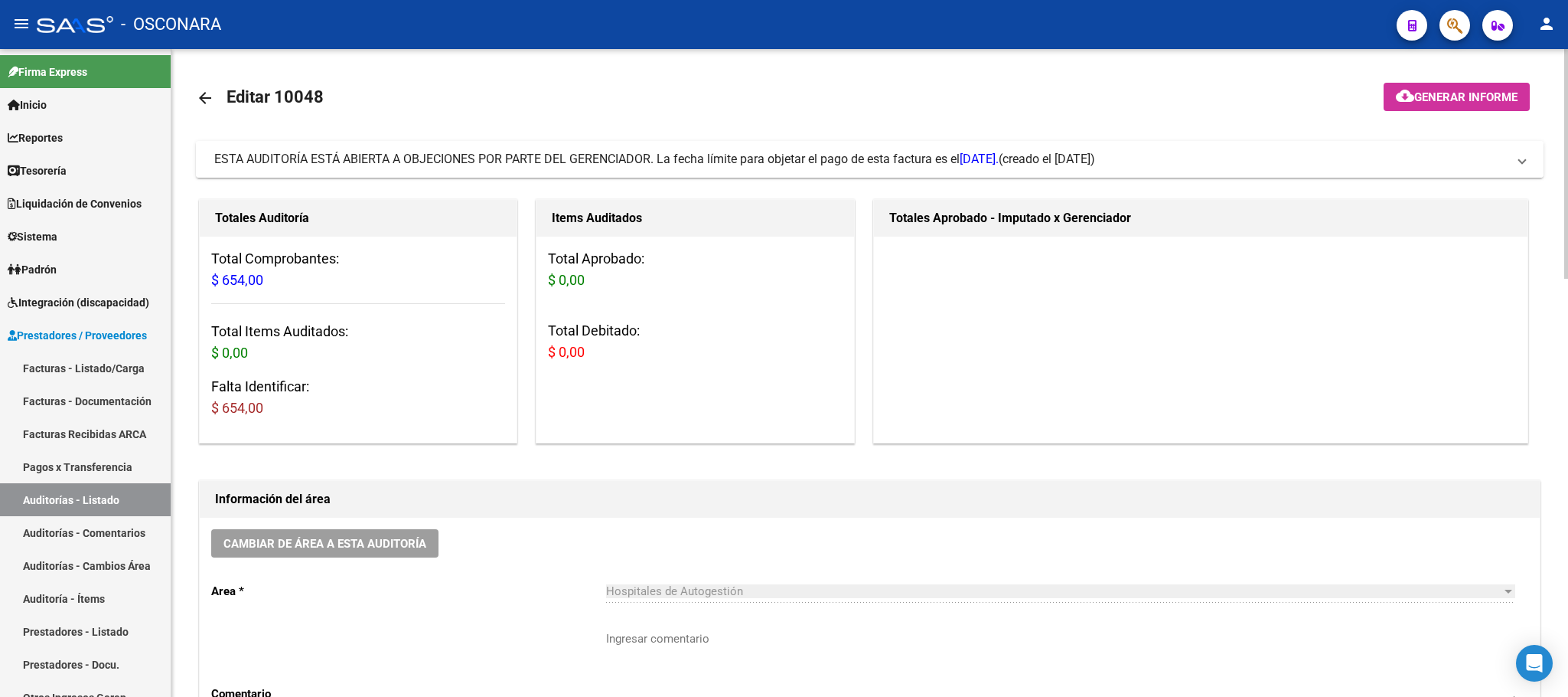
click at [999, 162] on span "[DATE]." at bounding box center [979, 159] width 39 height 15
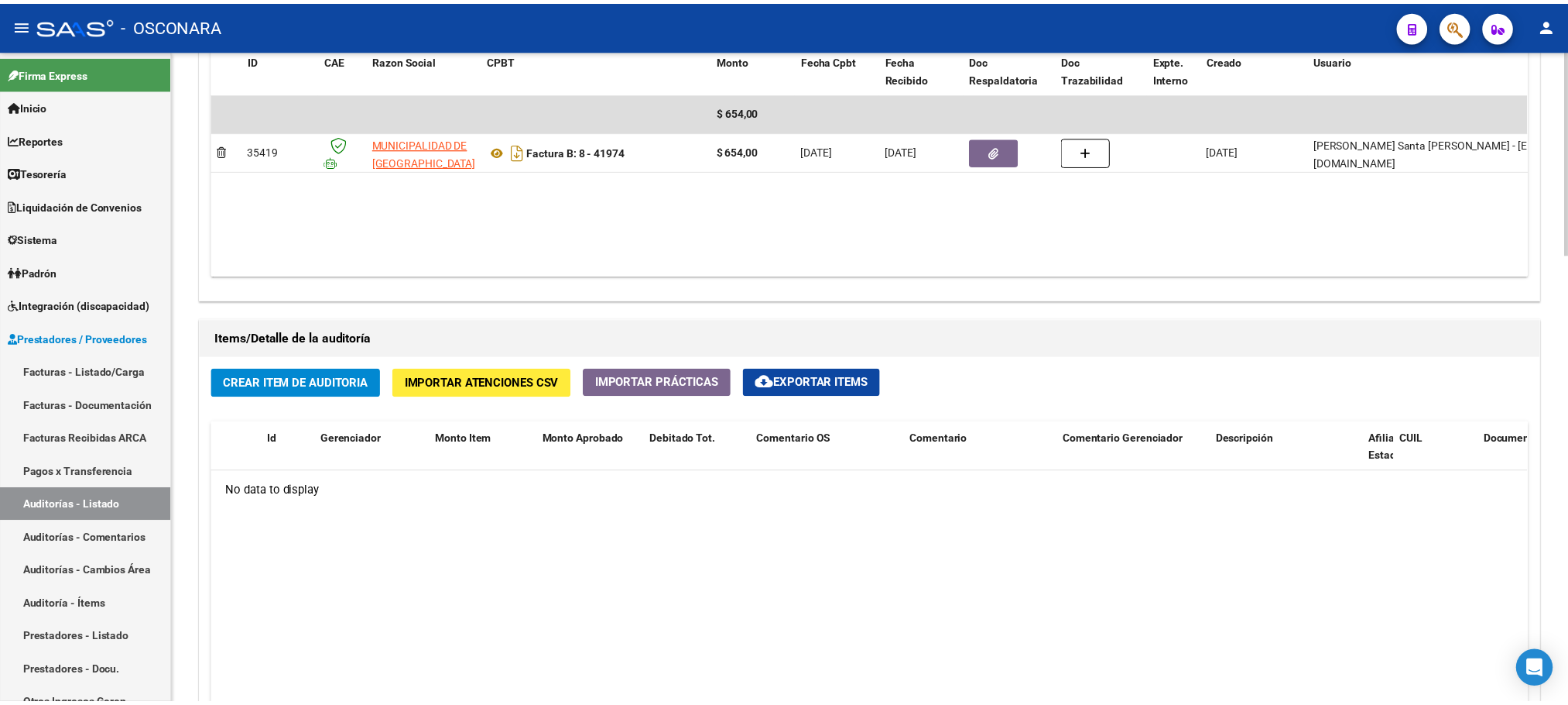
scroll to position [854, 0]
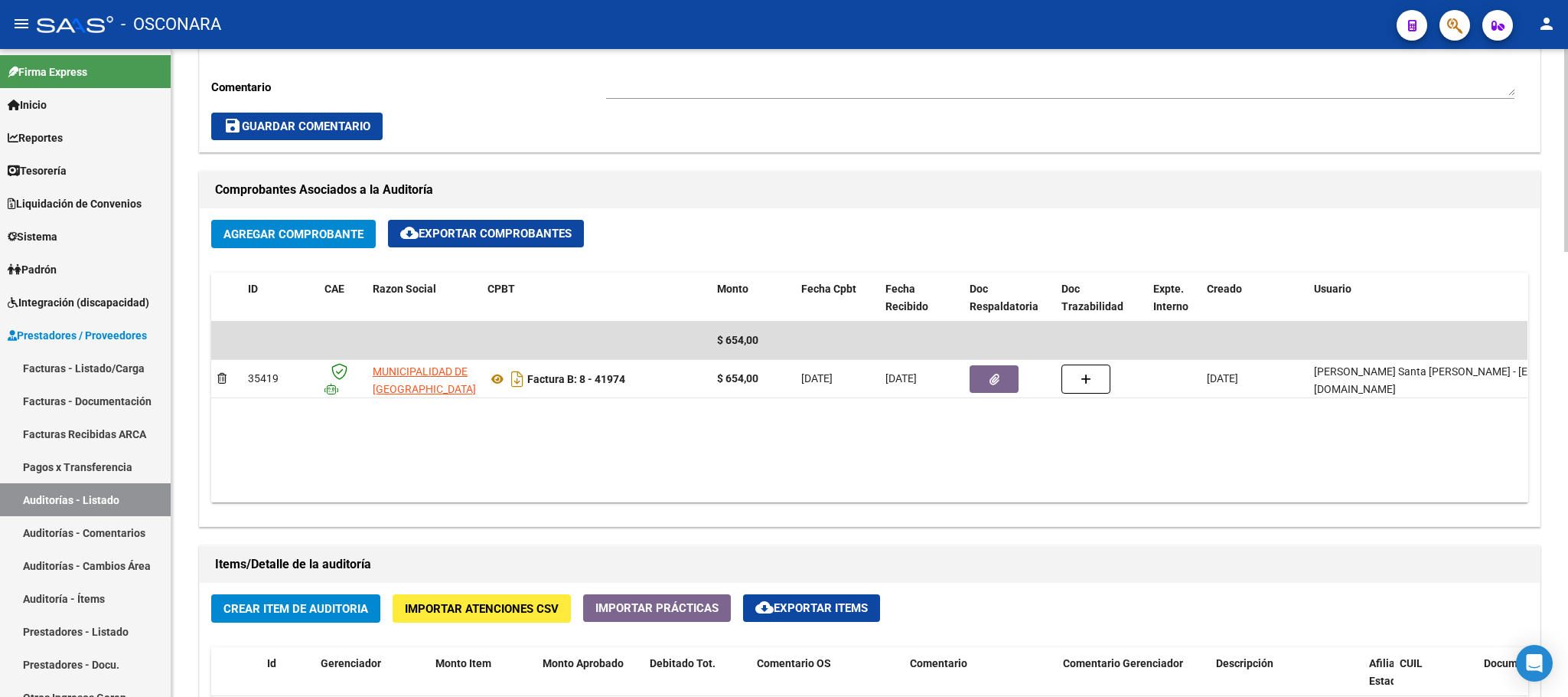
click at [346, 614] on span "Crear Item de Auditoria" at bounding box center [296, 609] width 145 height 14
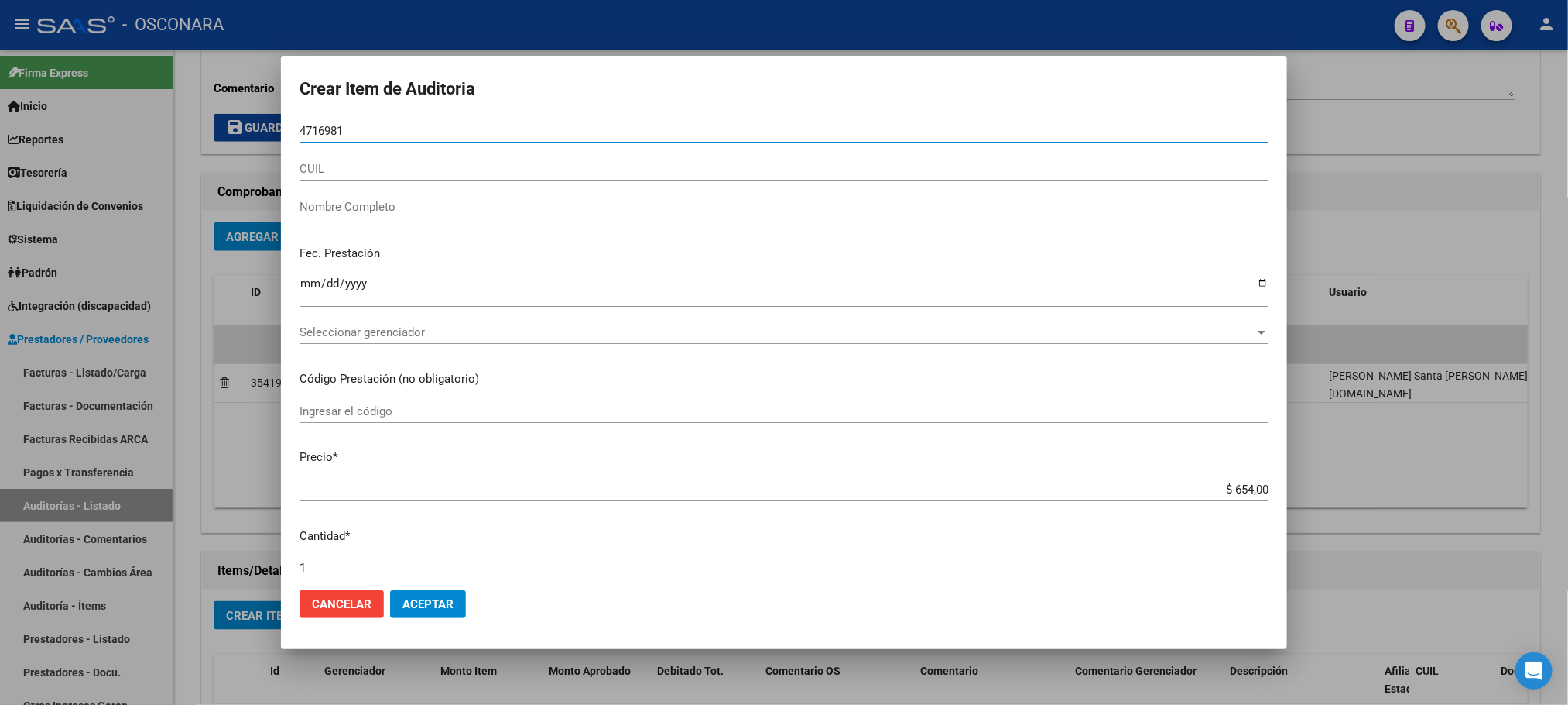
type input "47169819"
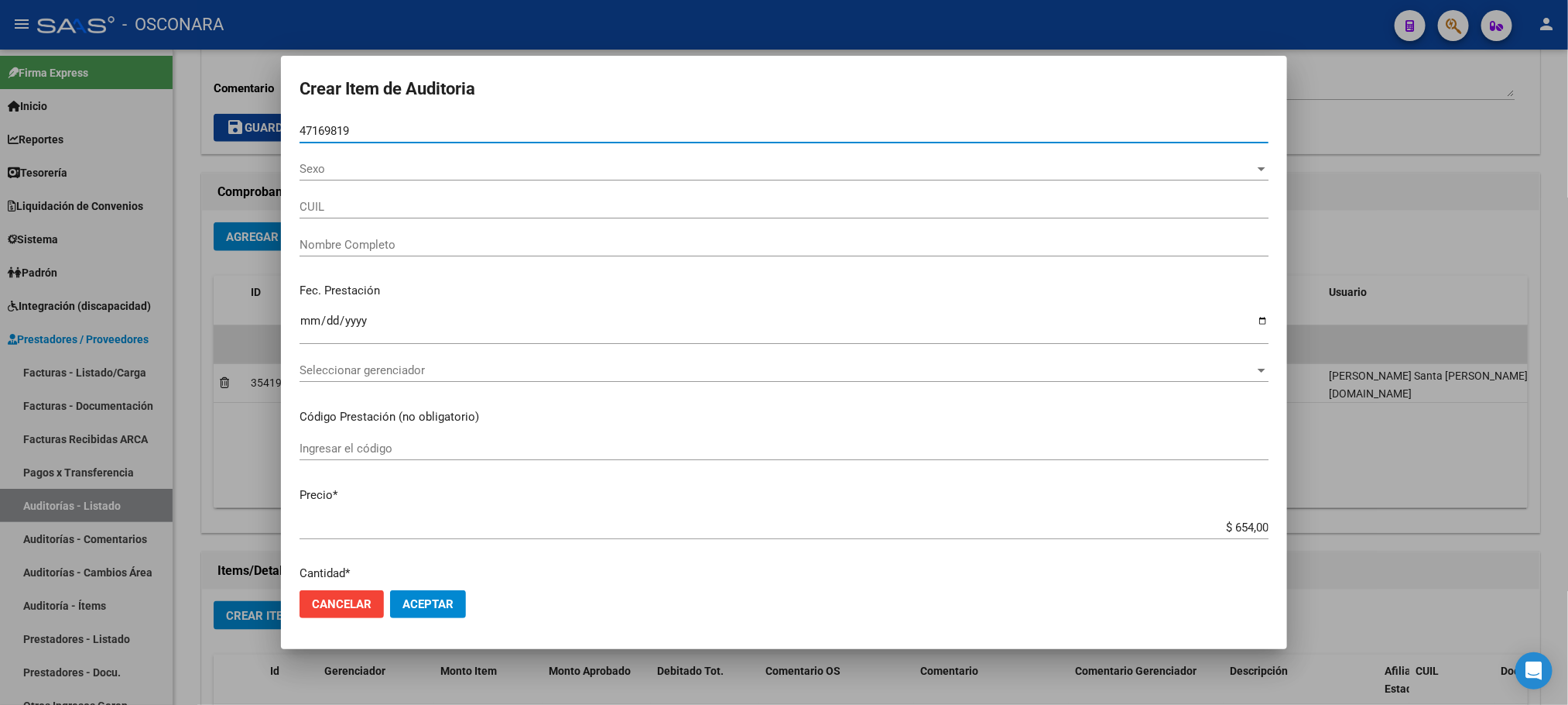
type input "27471698194"
type input "[PERSON_NAME] [PERSON_NAME]"
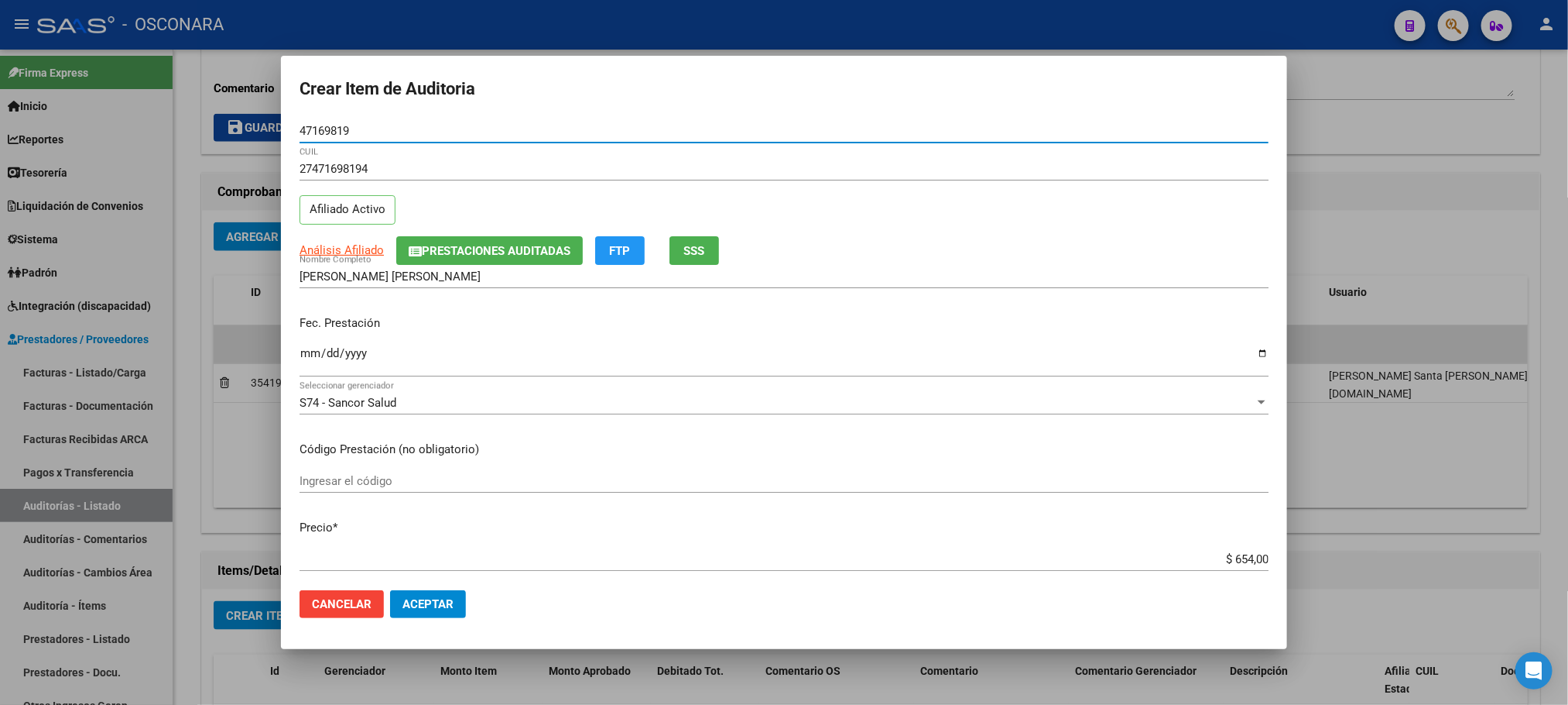
type input "47169819"
click at [302, 355] on input "Ingresar la fecha" at bounding box center [784, 359] width 970 height 24
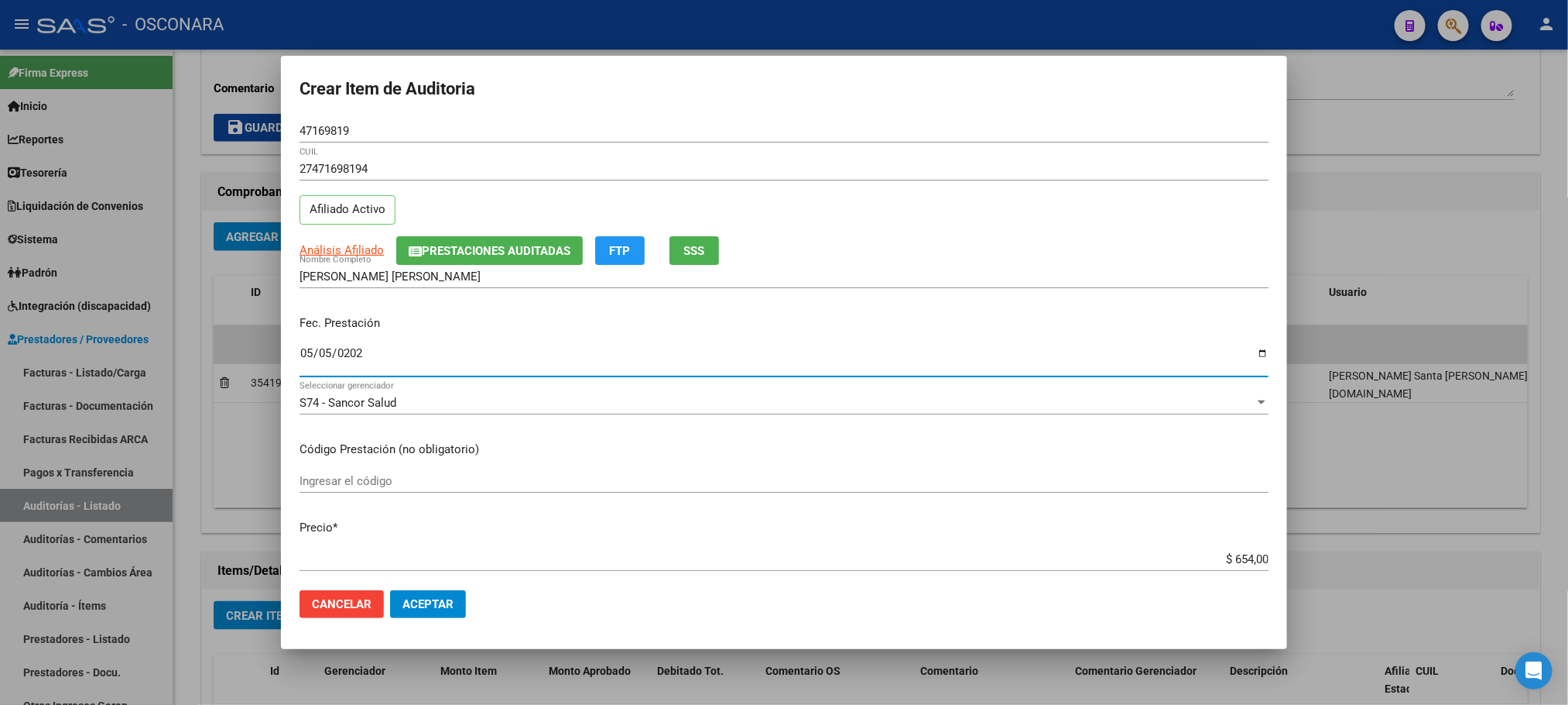
type input "[DATE]"
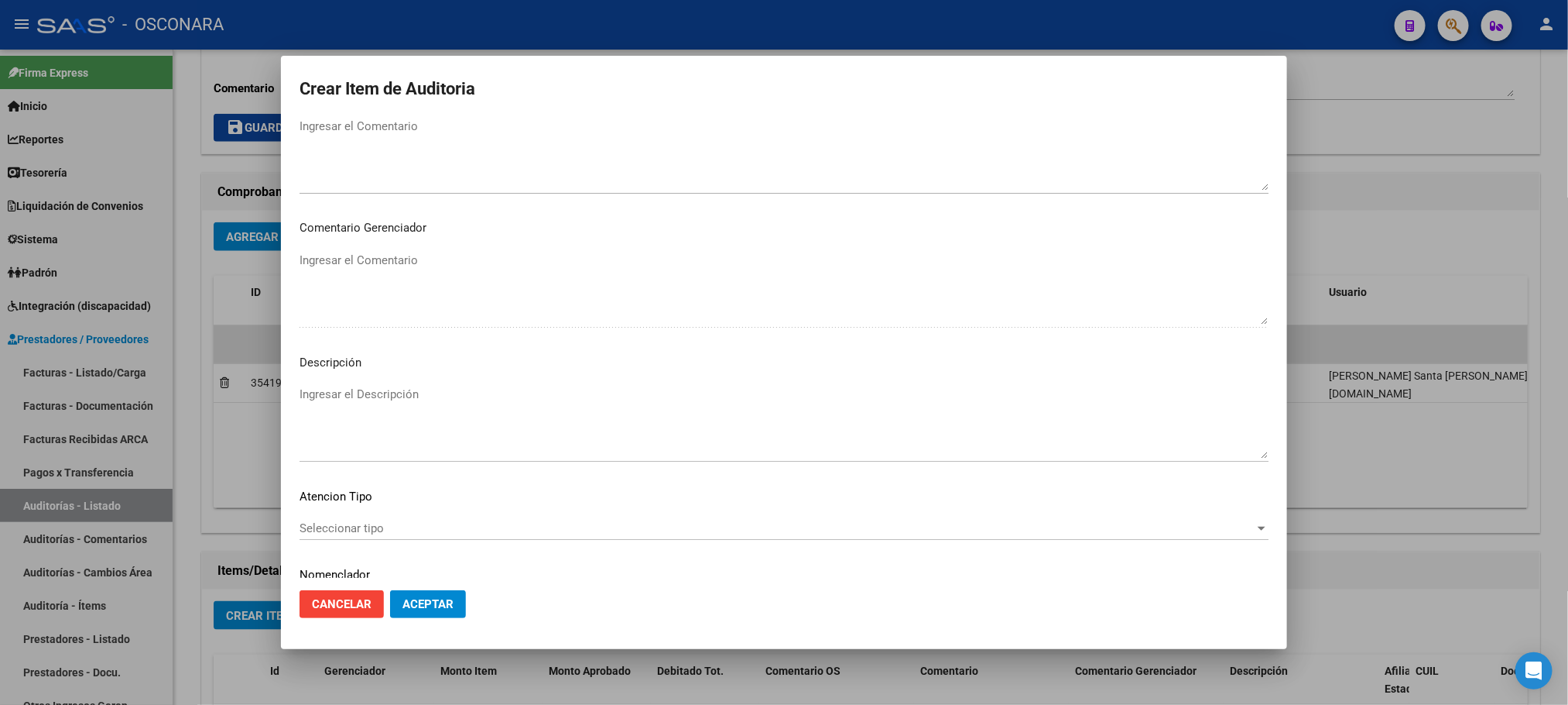
scroll to position [936, 0]
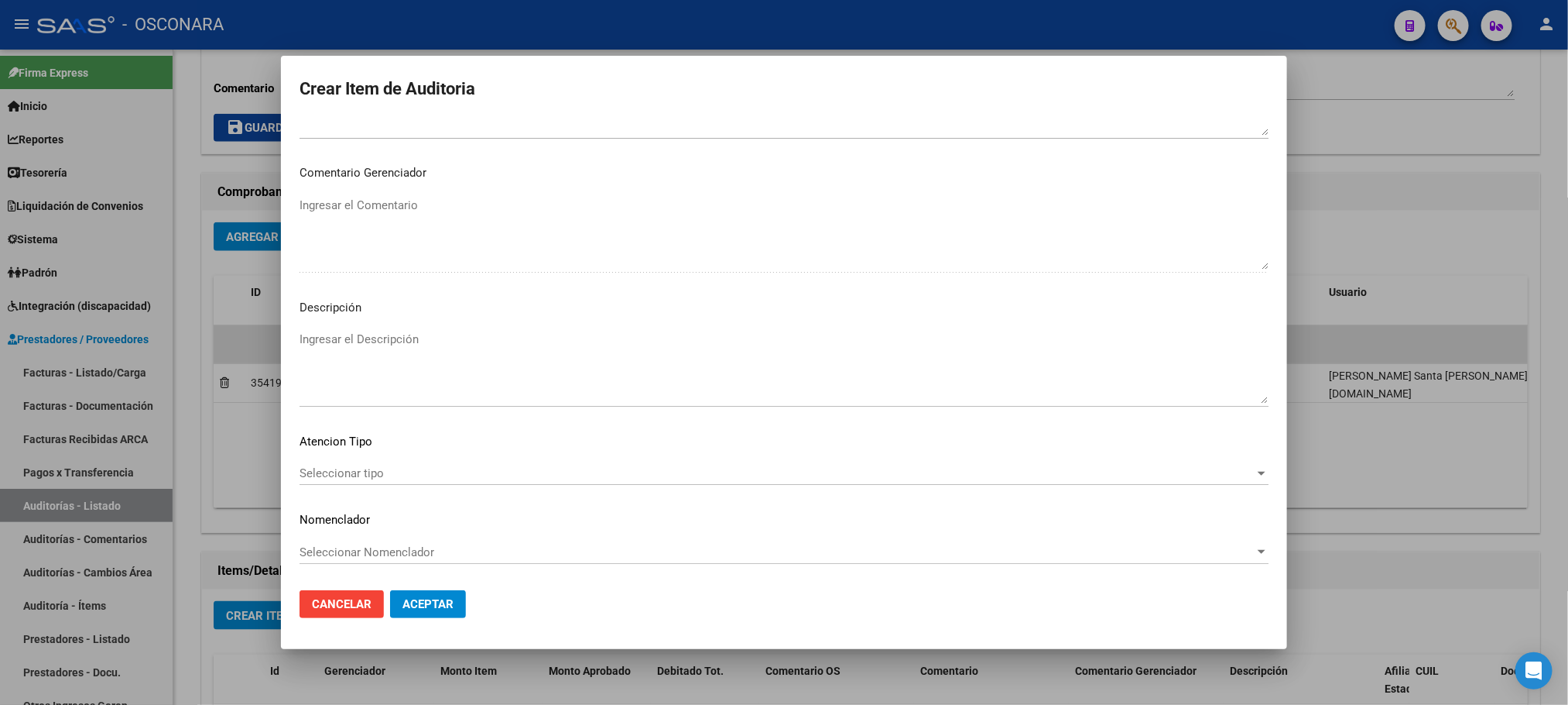
click at [419, 469] on span "Seleccionar tipo" at bounding box center [777, 473] width 955 height 14
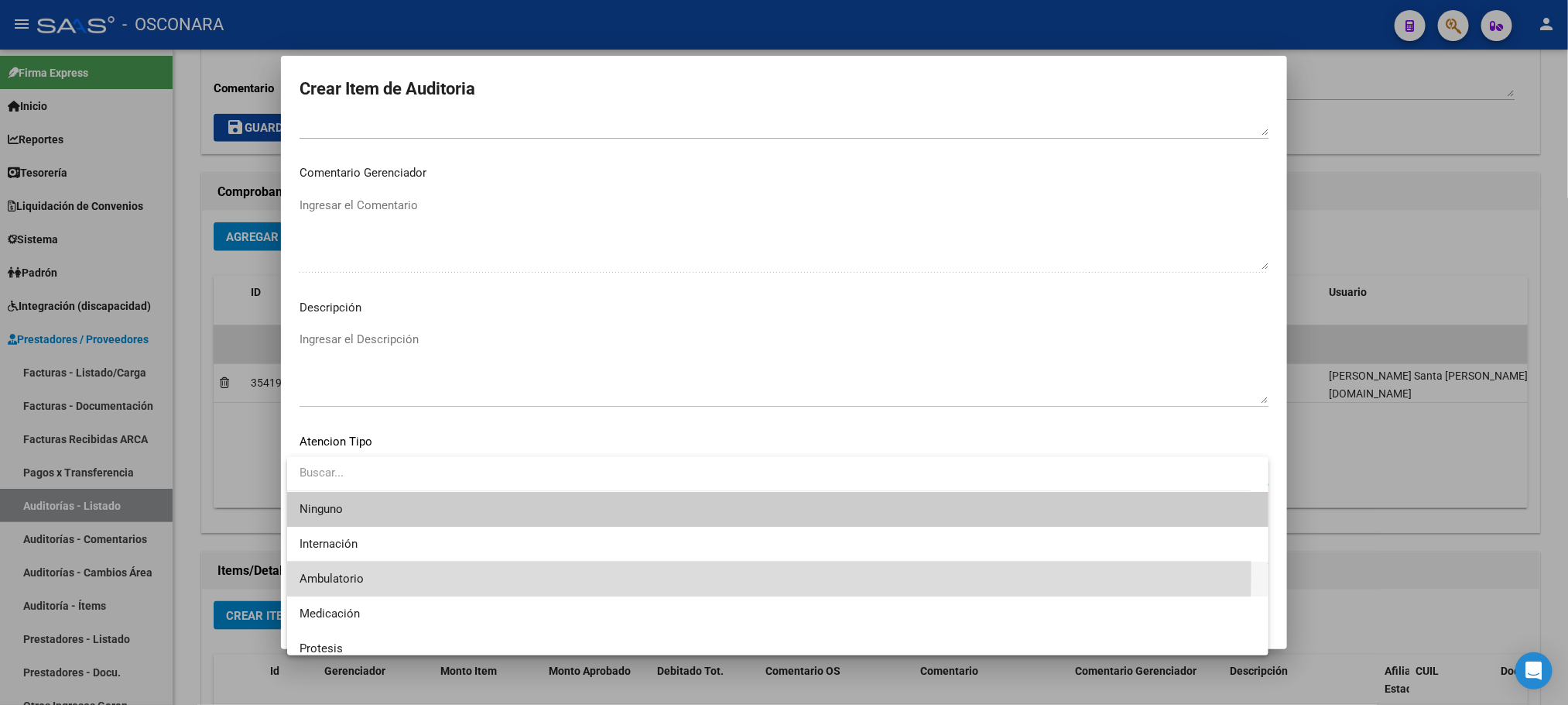
click at [386, 568] on span "Ambulatorio" at bounding box center [778, 578] width 956 height 35
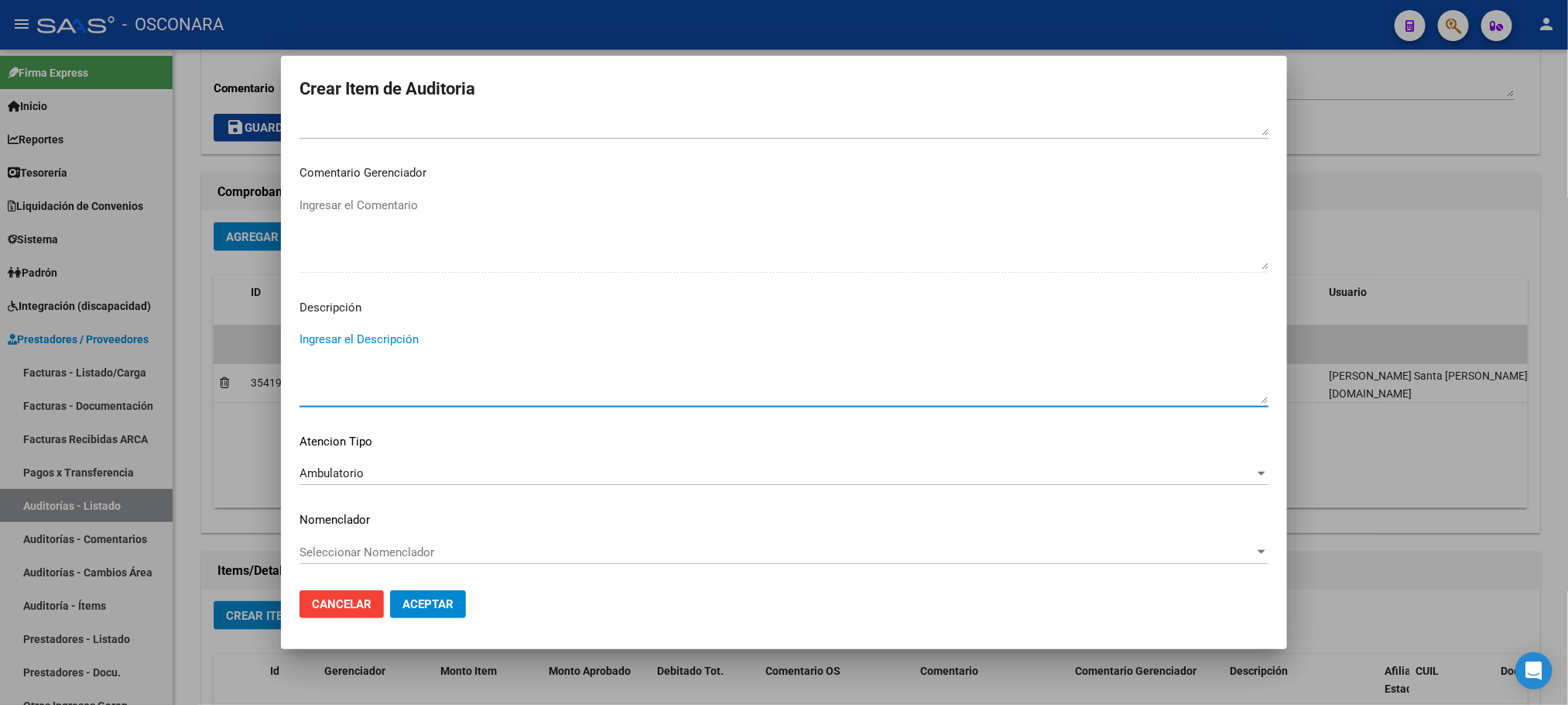
click at [423, 342] on textarea "Ingresar el Descripción" at bounding box center [784, 367] width 970 height 72
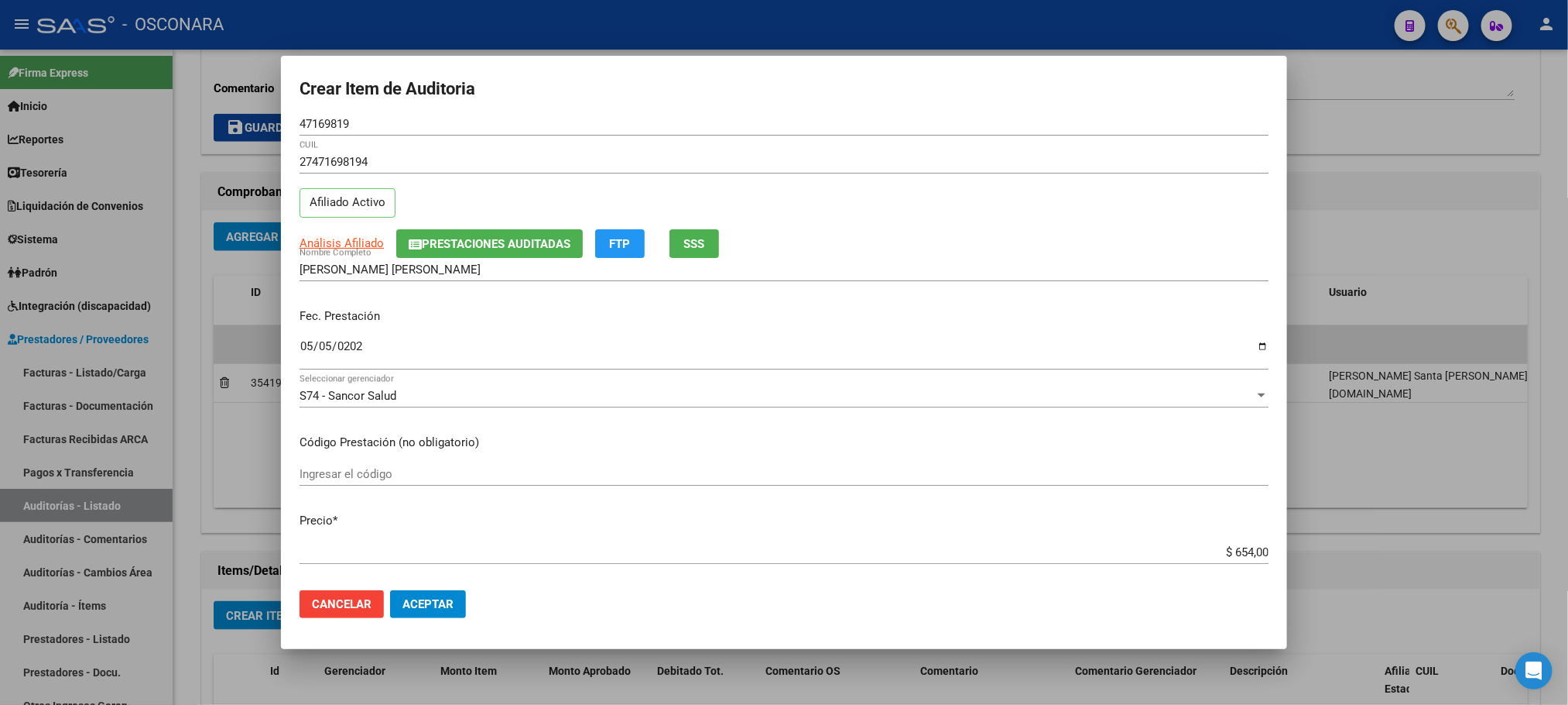
scroll to position [0, 0]
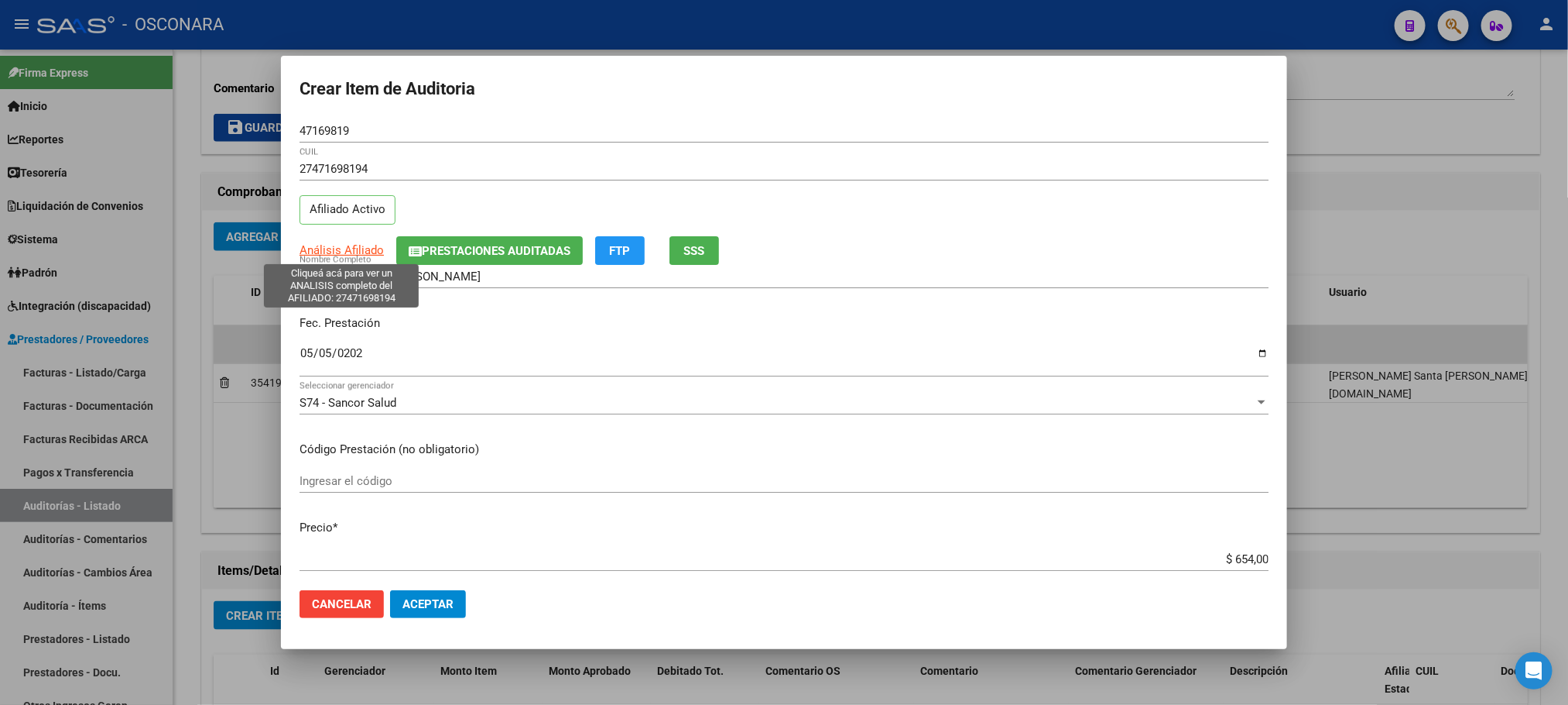
click at [367, 247] on span "Análisis Afiliado" at bounding box center [342, 250] width 85 height 14
type textarea "27471698194"
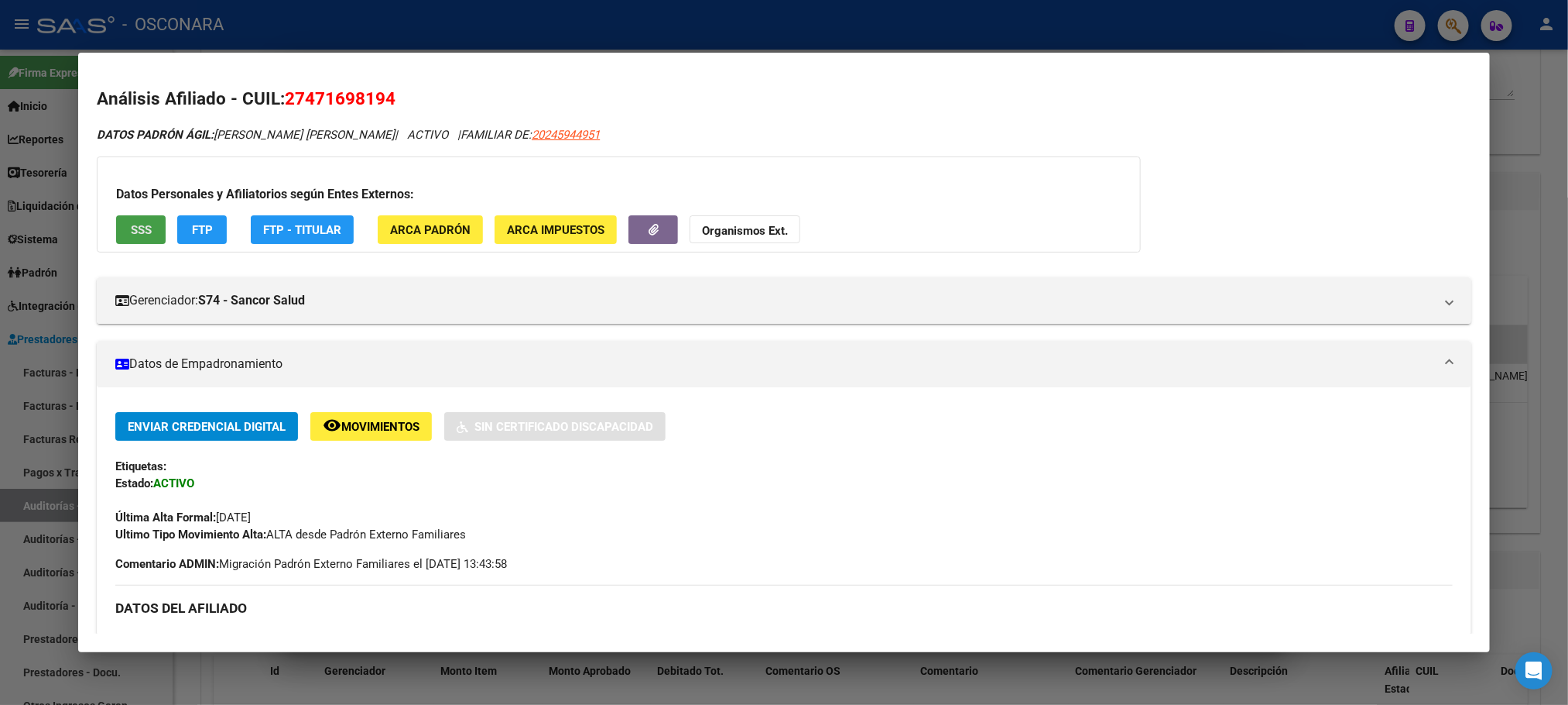
click at [131, 227] on span "SSS" at bounding box center [141, 229] width 21 height 14
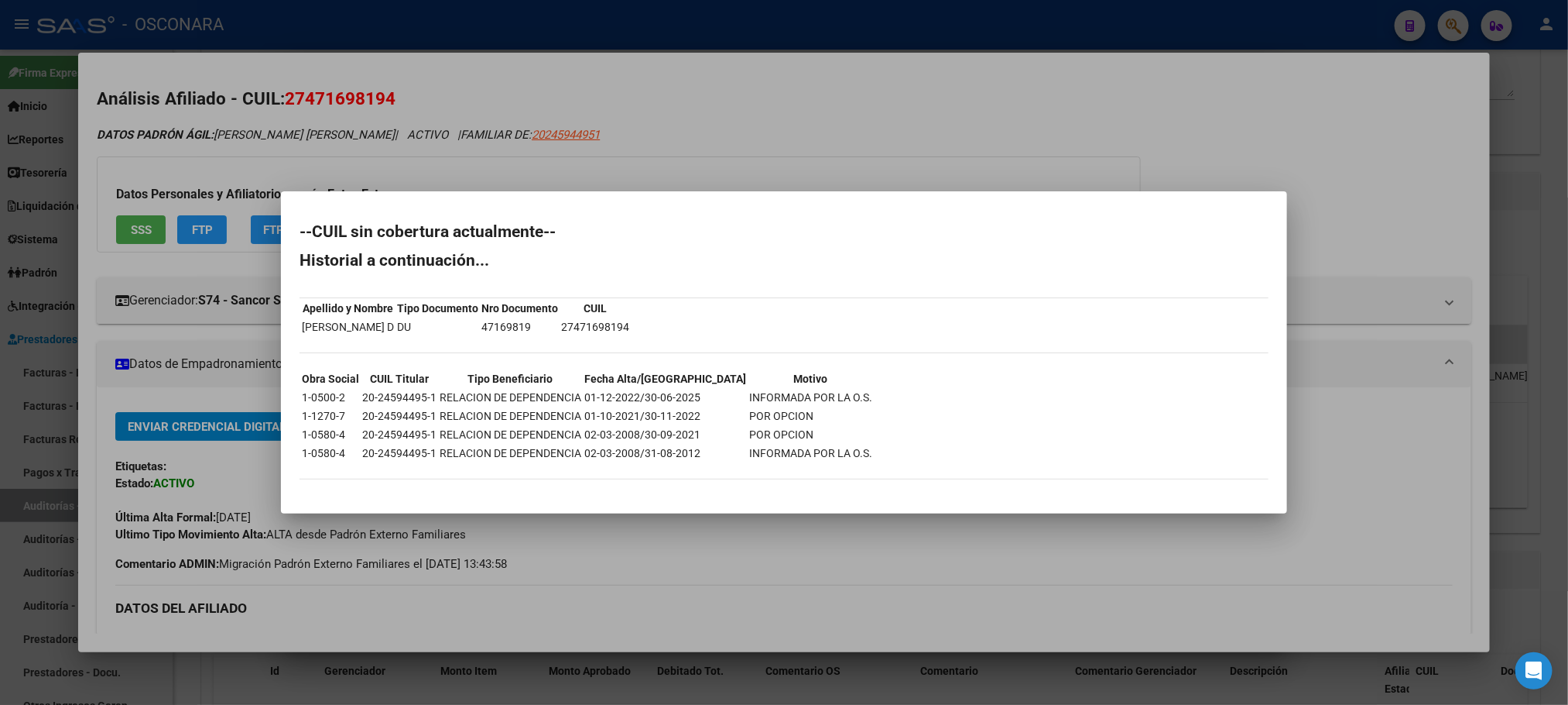
click at [727, 591] on div at bounding box center [784, 352] width 1568 height 705
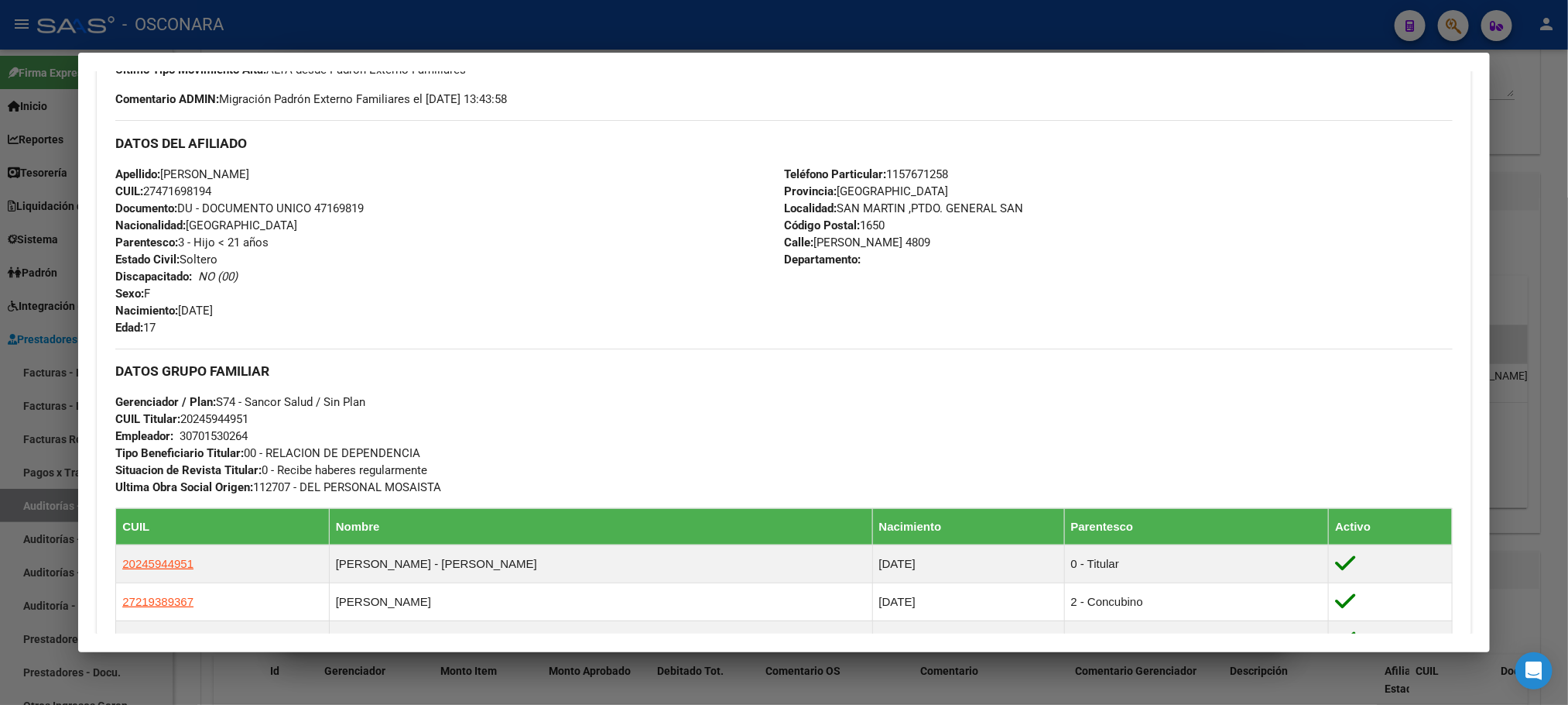
scroll to position [772, 0]
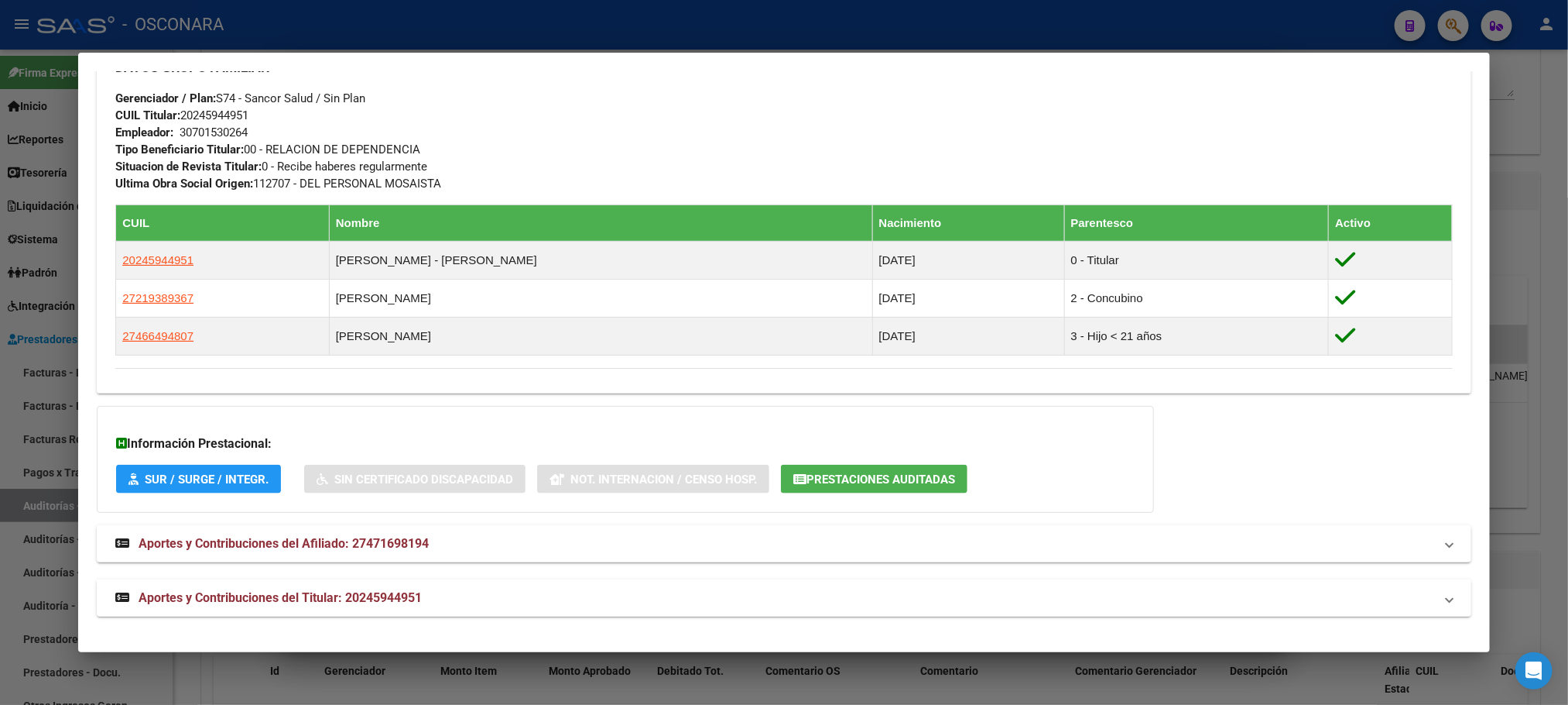
click at [440, 595] on mat-panel-title "Aportes y Contribuciones del Titular: 20245944951" at bounding box center [774, 598] width 1318 height 19
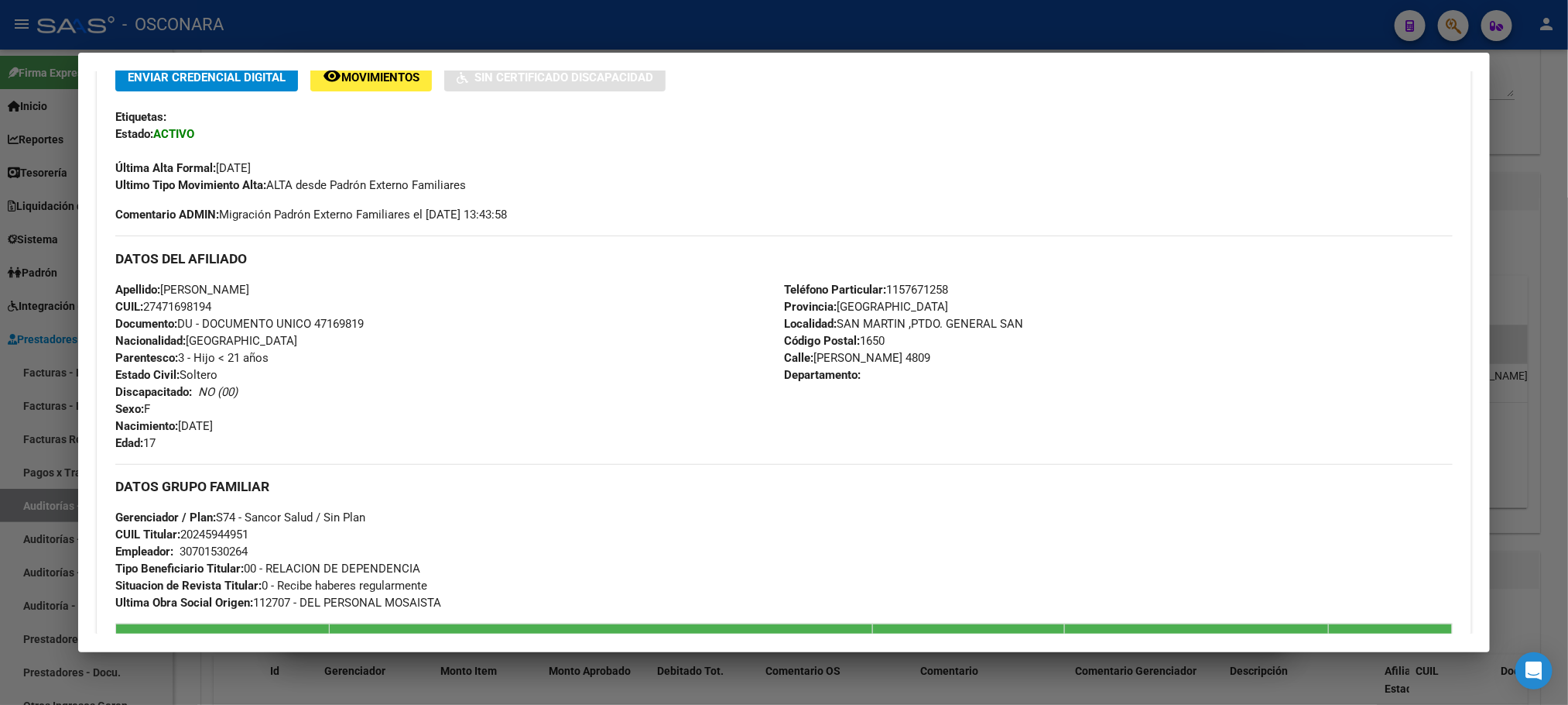
scroll to position [0, 0]
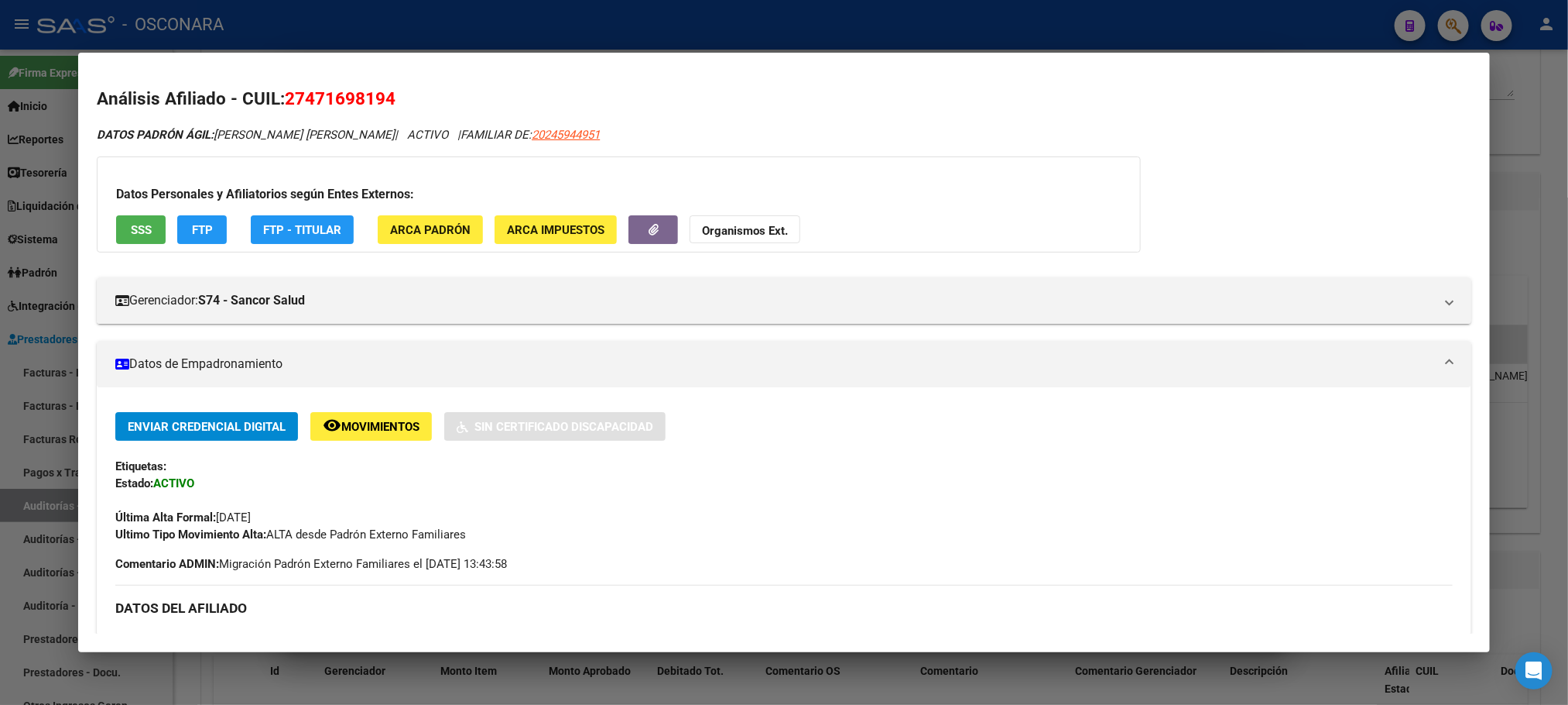
click at [1562, 312] on div at bounding box center [784, 352] width 1568 height 705
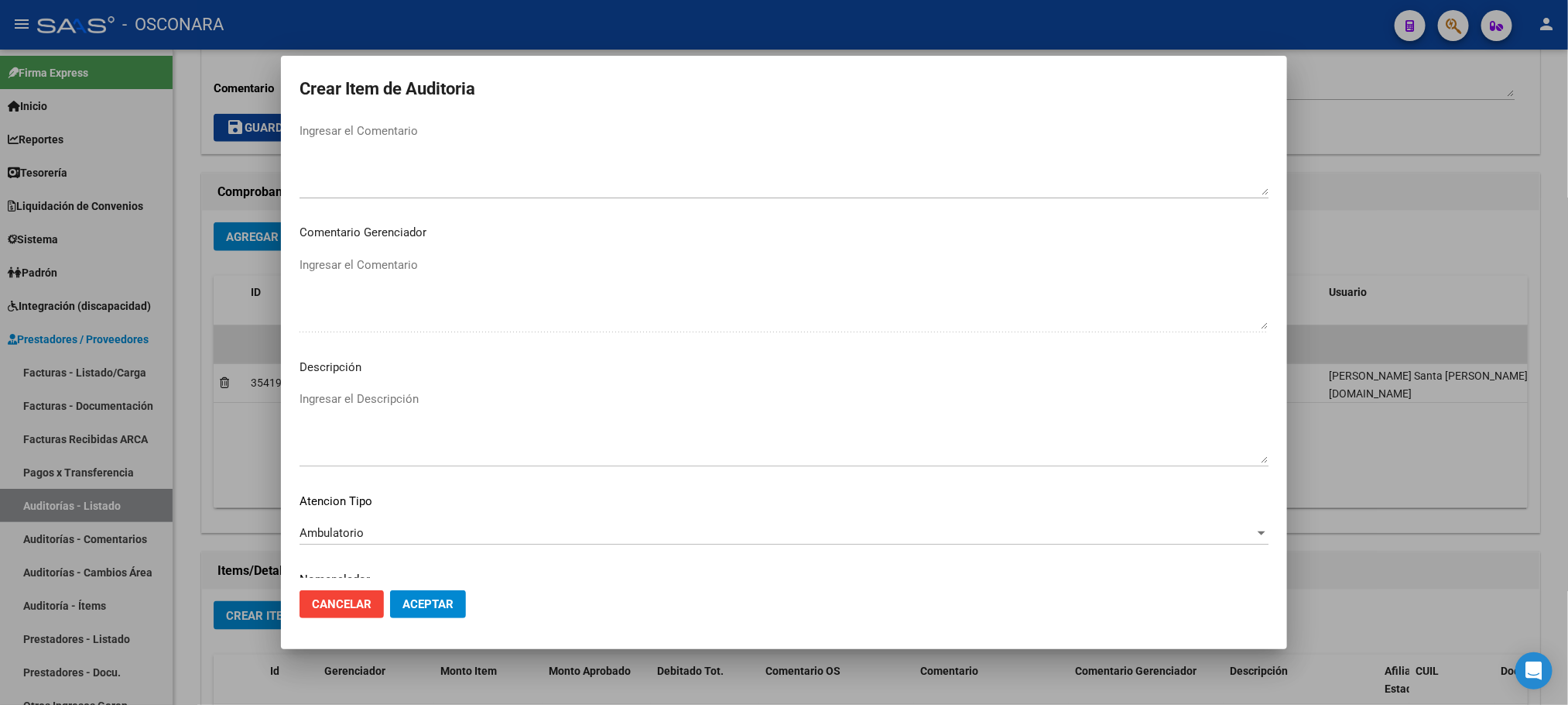
scroll to position [936, 0]
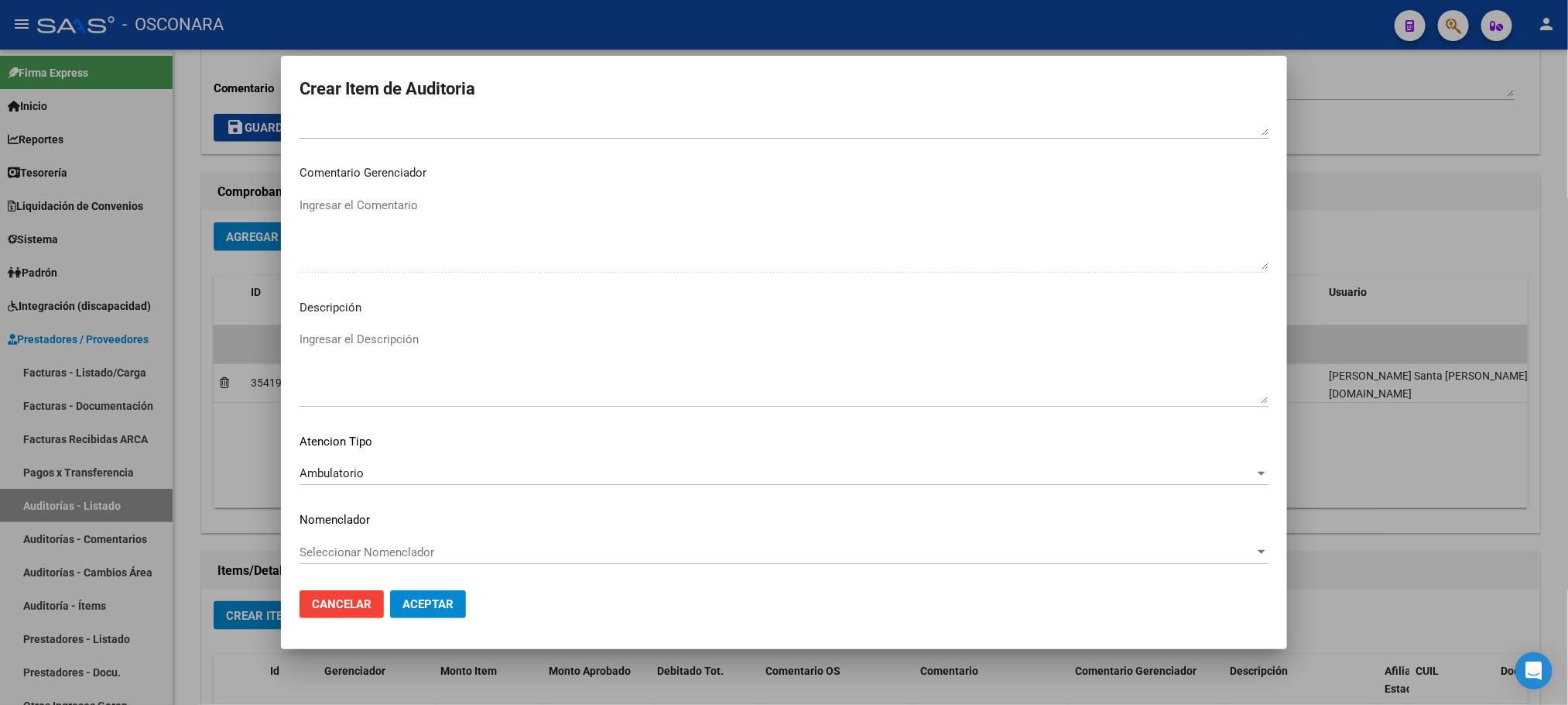
click at [455, 361] on textarea "Ingresar el Descripción" at bounding box center [784, 367] width 970 height 72
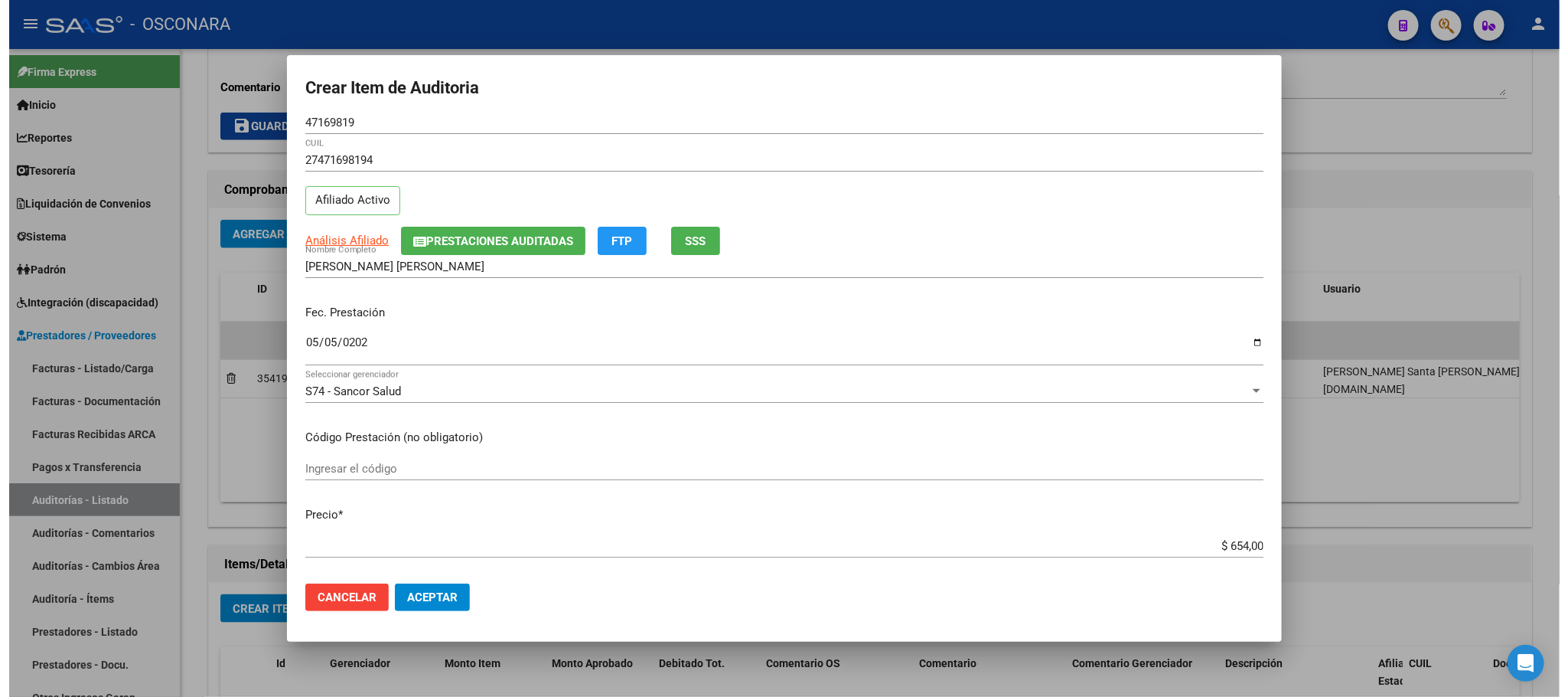
scroll to position [0, 0]
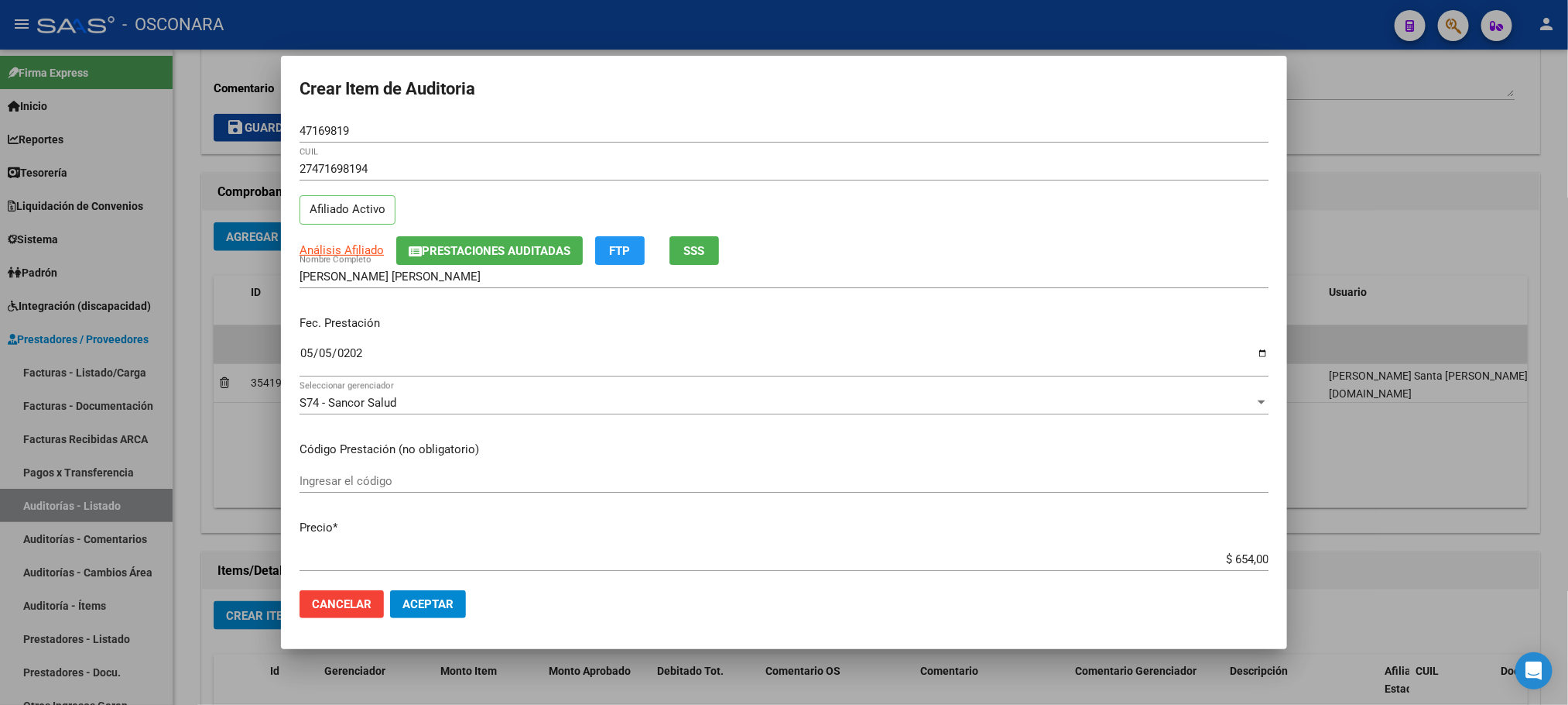
type textarea "AMBULATORIO"
click at [428, 604] on span "Aceptar" at bounding box center [427, 603] width 51 height 14
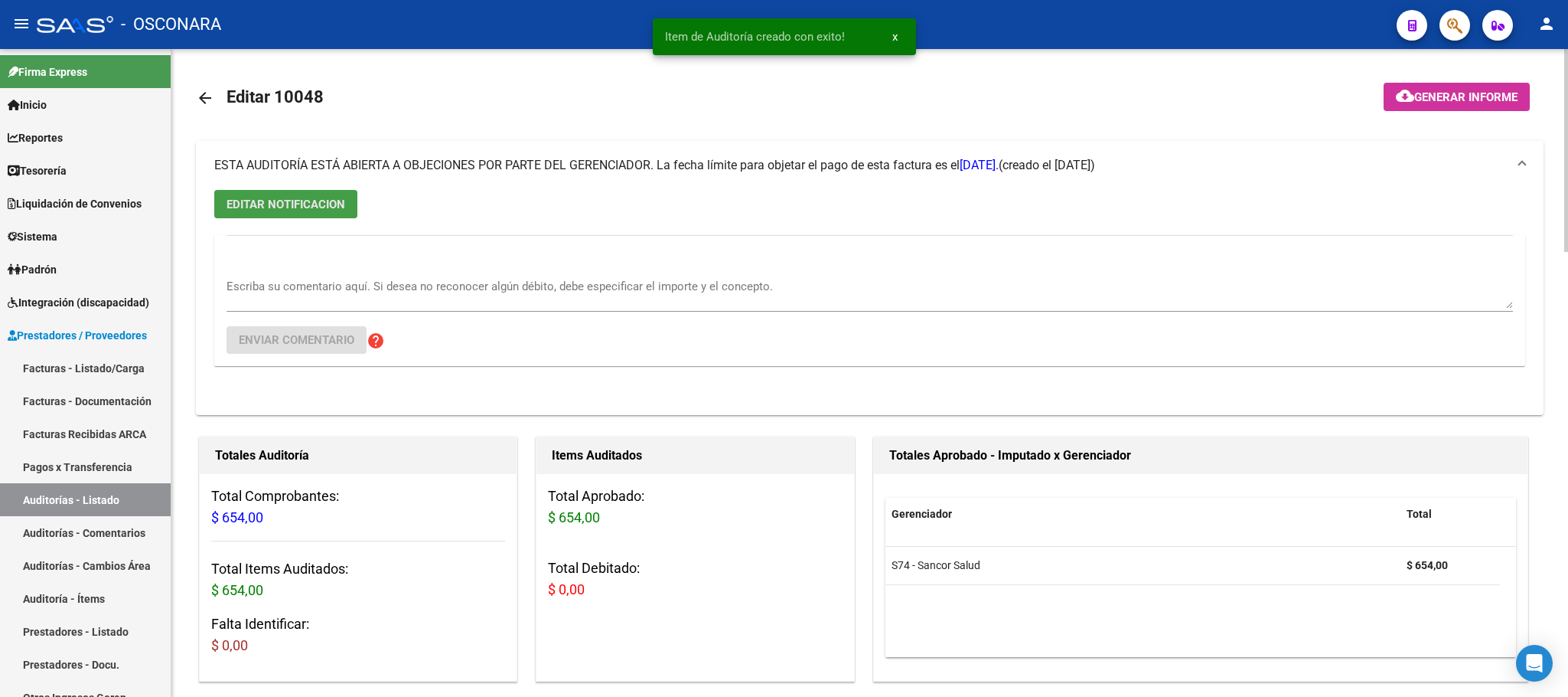
click at [308, 203] on span "EDITAR NOTIFICACION" at bounding box center [286, 204] width 119 height 14
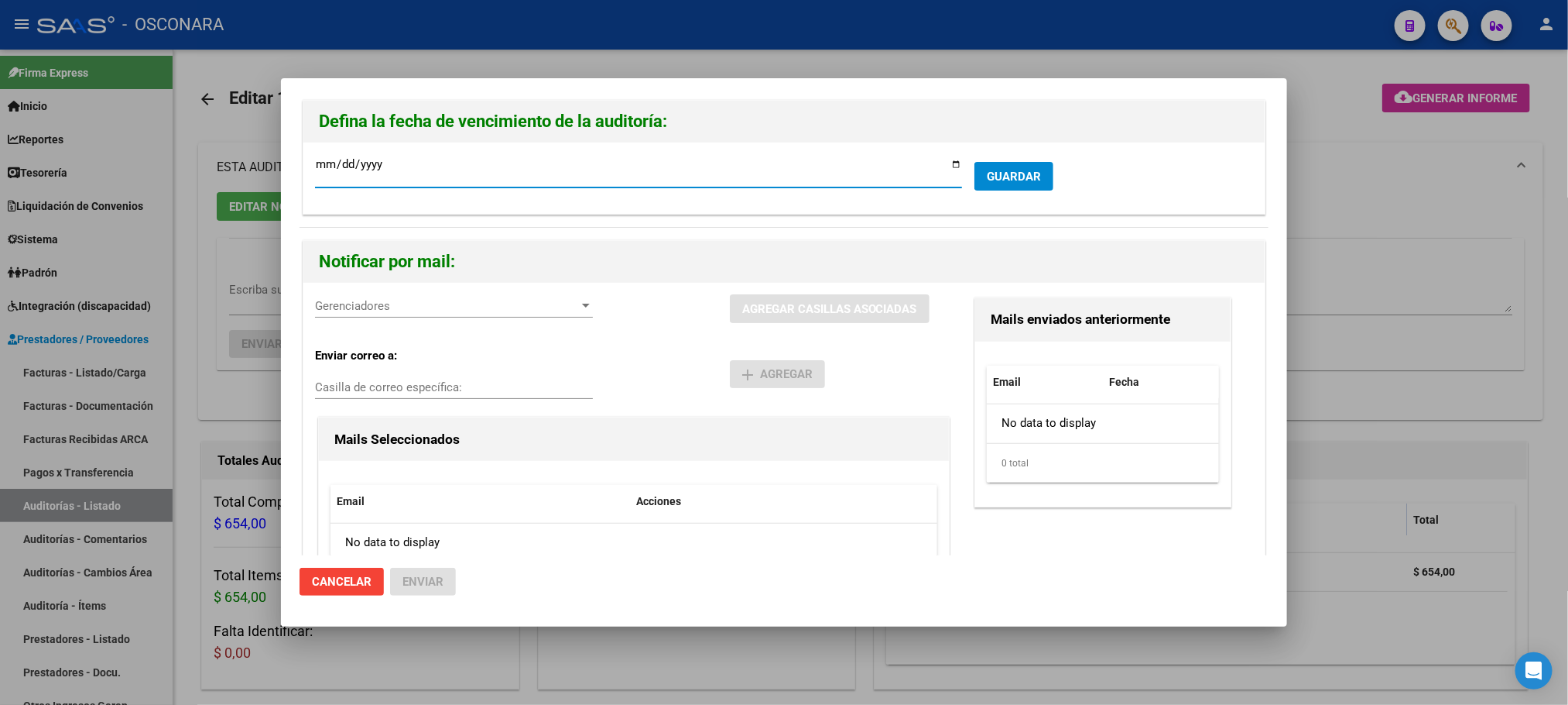
click at [556, 303] on span "Gerenciadores" at bounding box center [446, 306] width 264 height 14
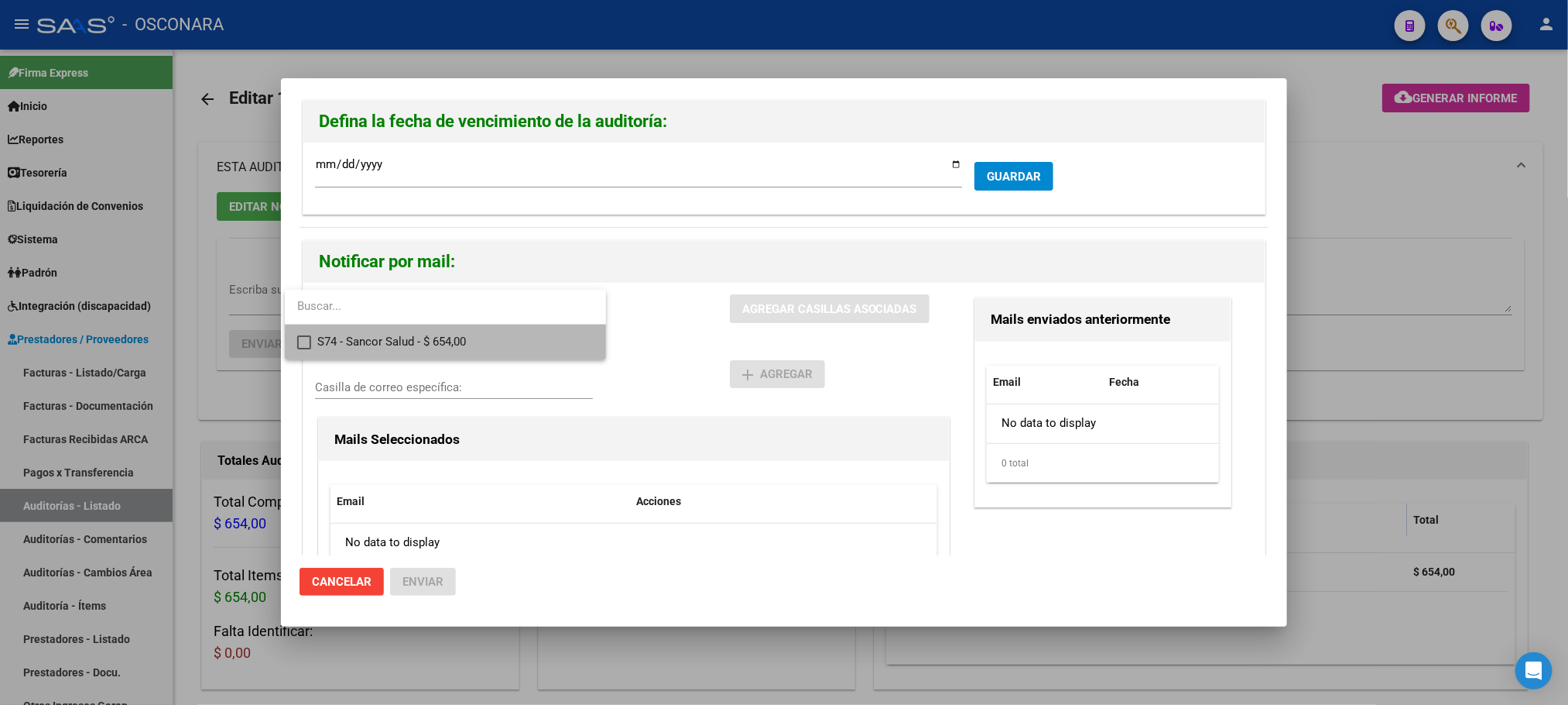
click at [479, 340] on span "S74 - Sancor Salud - $ 654,00" at bounding box center [456, 341] width 276 height 35
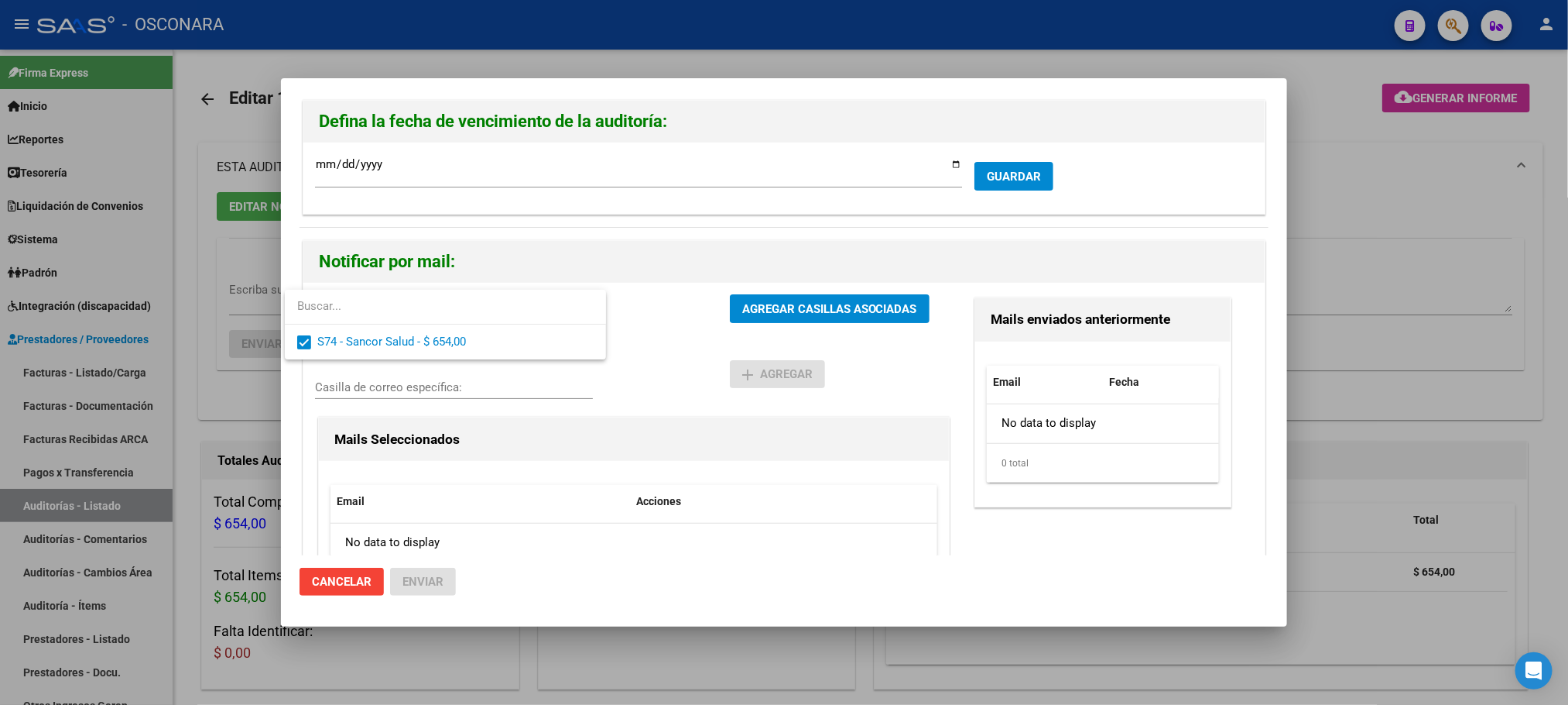
click at [804, 307] on div at bounding box center [784, 352] width 1568 height 705
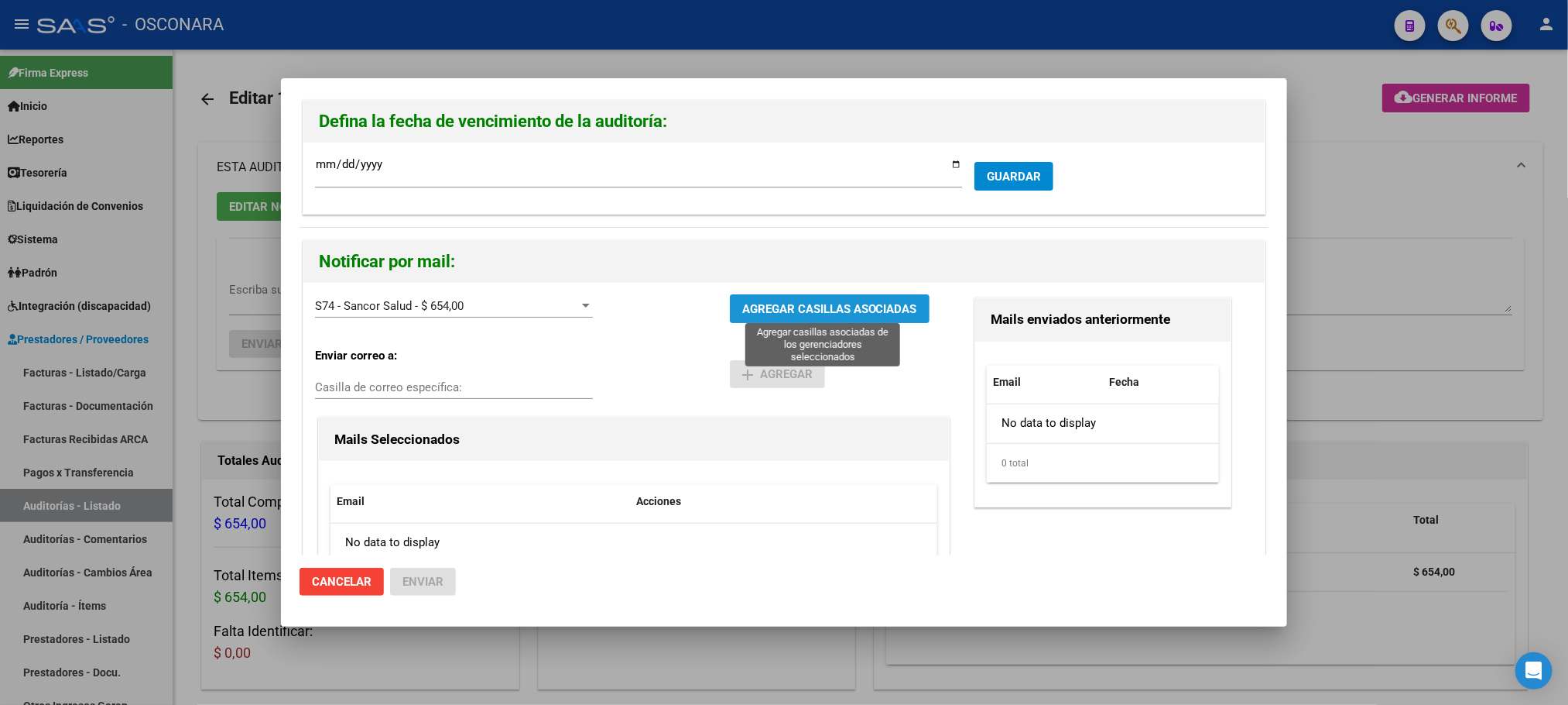
click at [804, 309] on span "AGREGAR CASILLAS ASOCIADAS" at bounding box center [830, 308] width 175 height 14
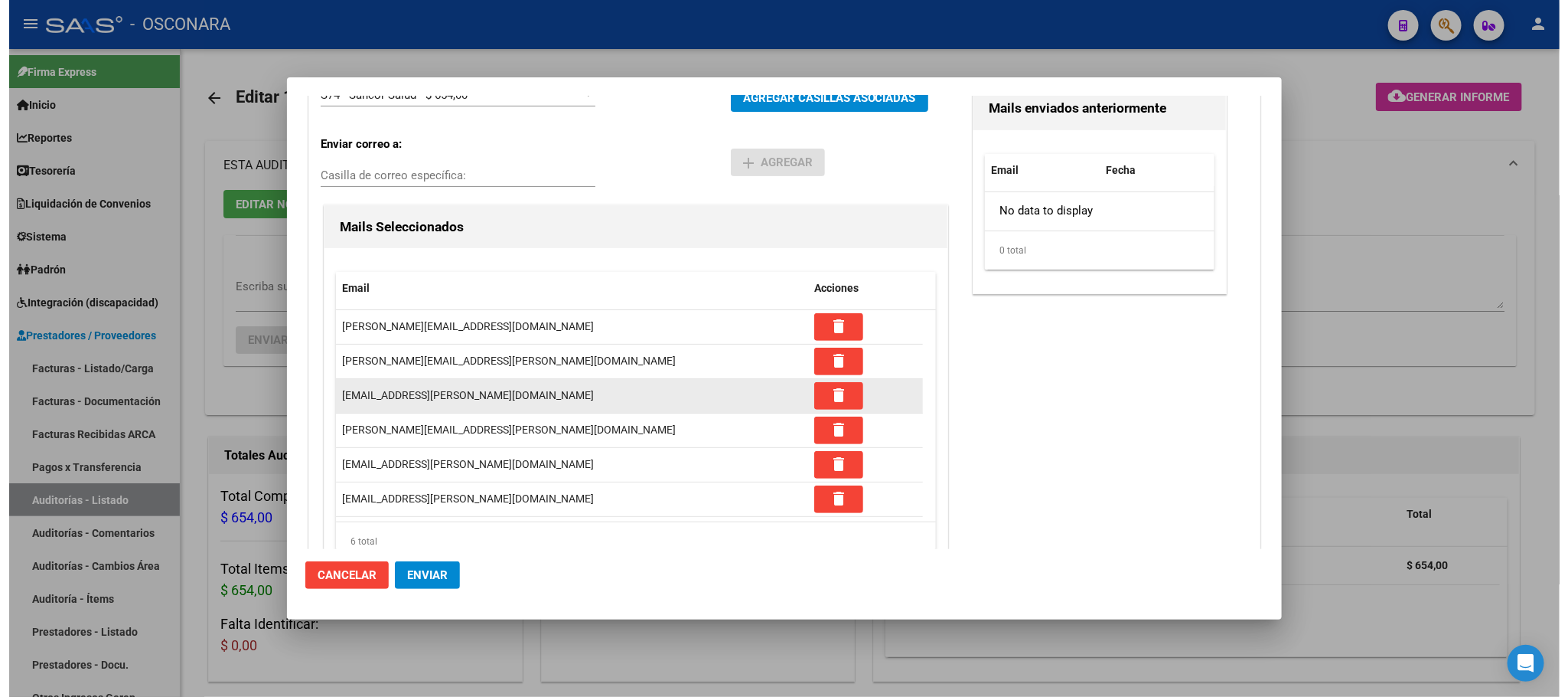
scroll to position [265, 0]
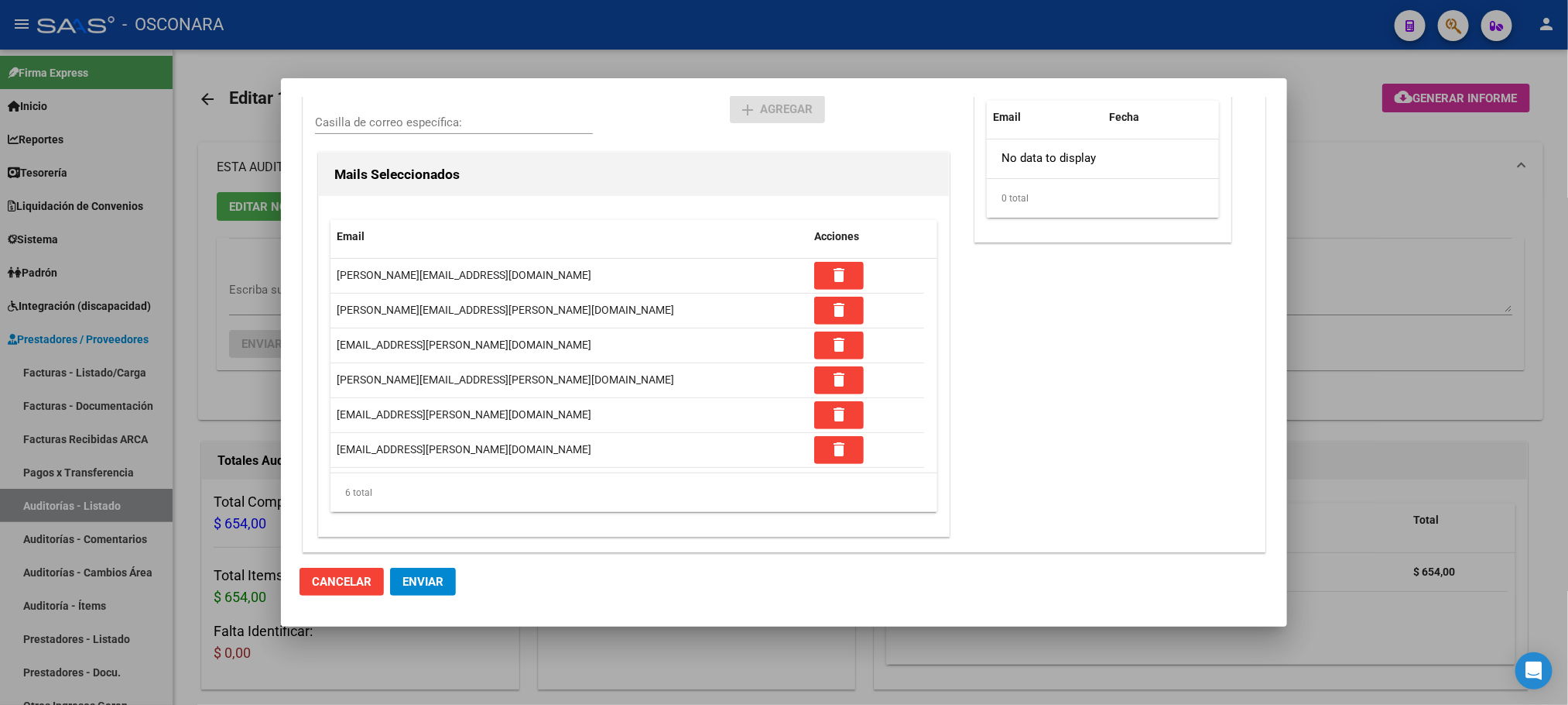
click at [437, 584] on span "Enviar" at bounding box center [423, 581] width 41 height 14
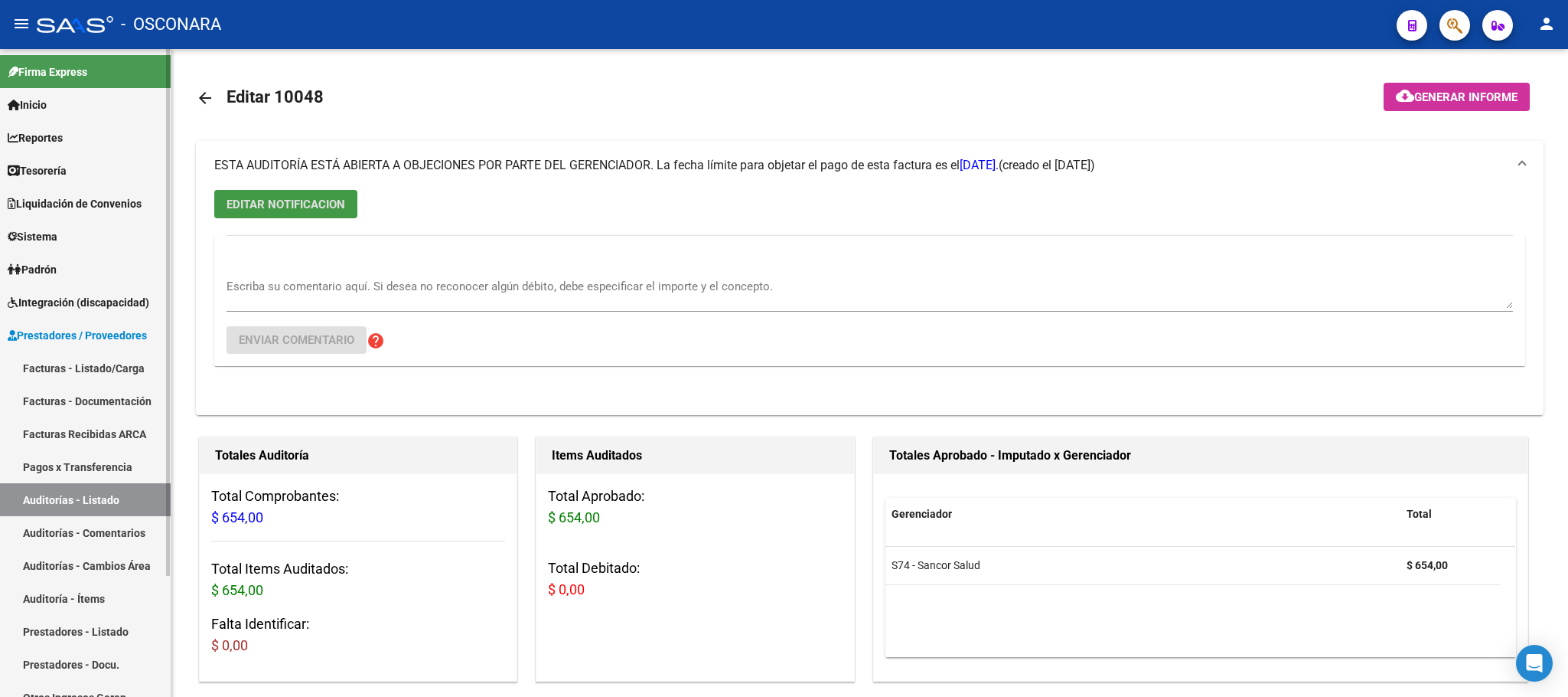
click at [79, 497] on link "Auditorías - Listado" at bounding box center [85, 499] width 171 height 33
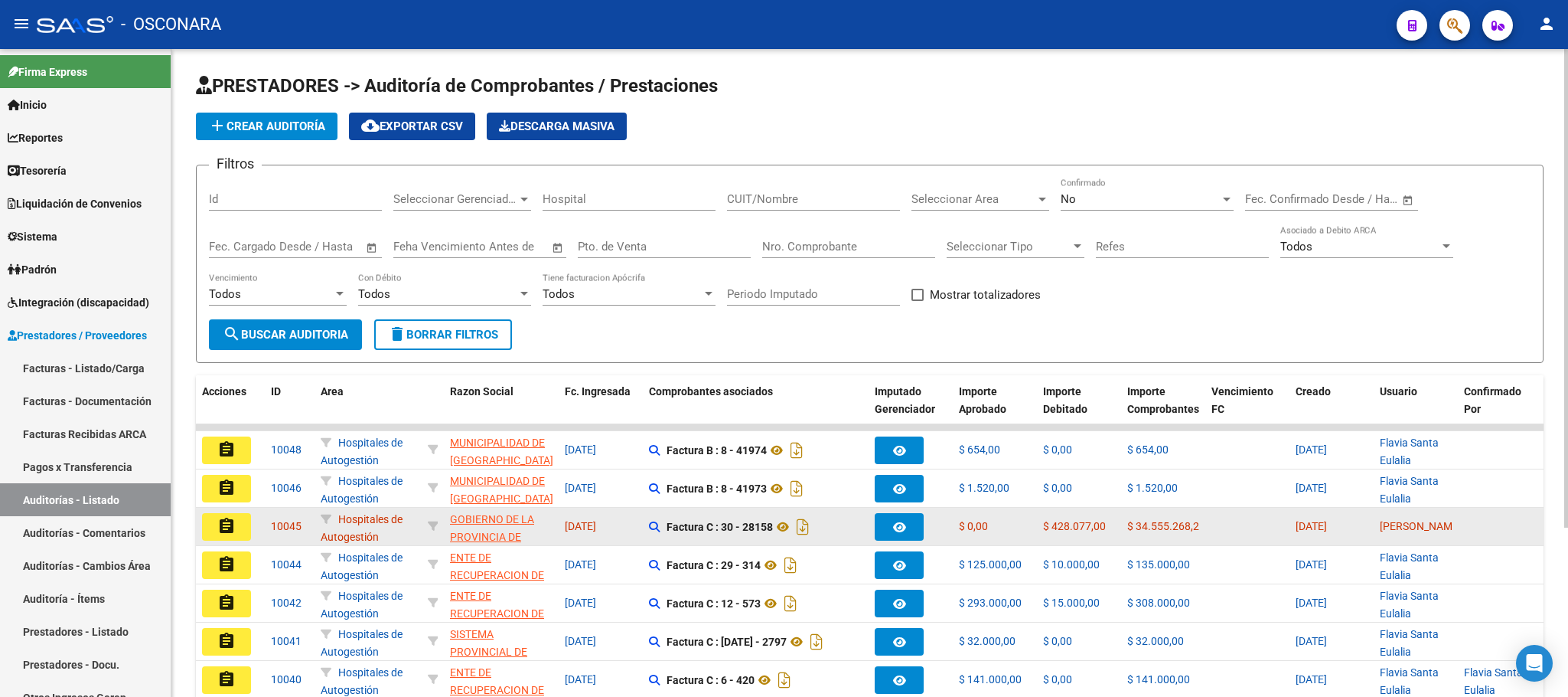
click at [239, 535] on button "assignment" at bounding box center [227, 527] width 49 height 28
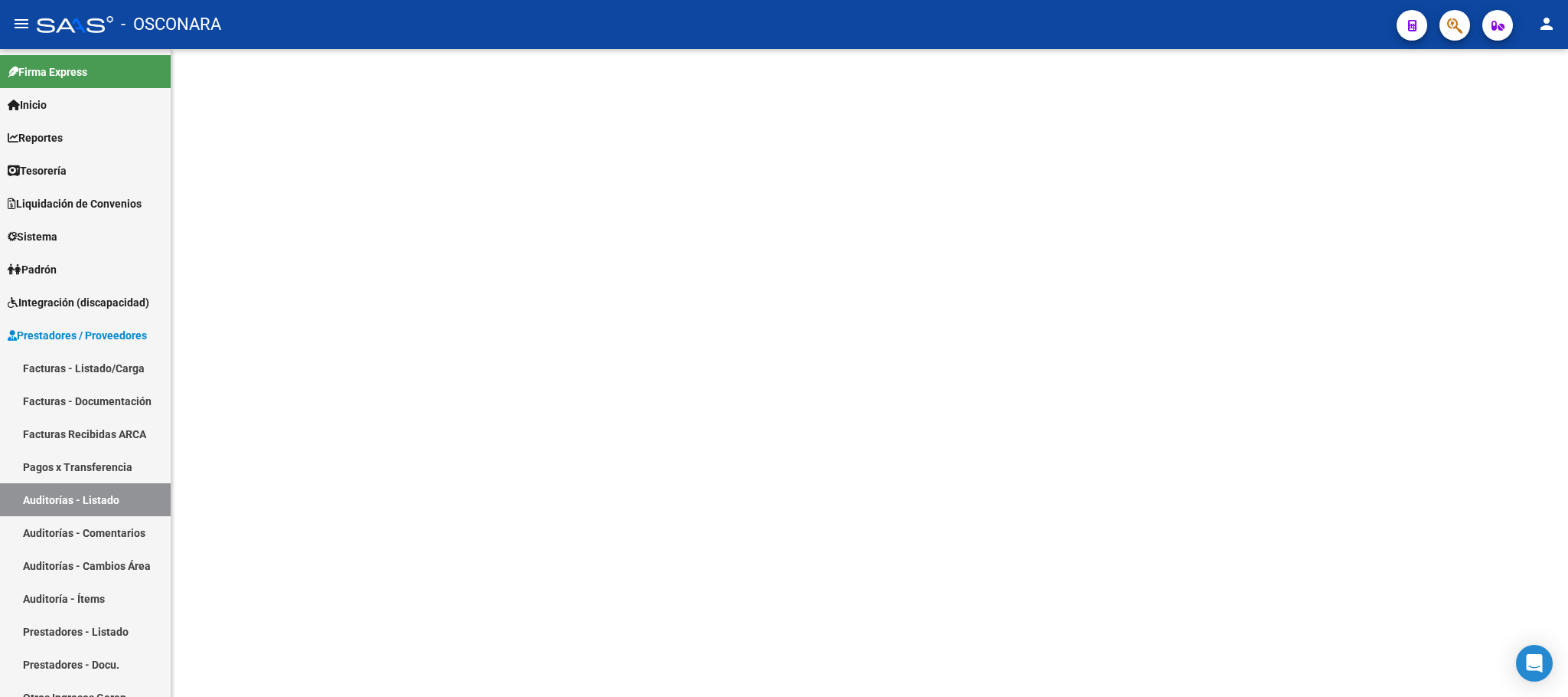
click at [239, 535] on mat-sidenav-content at bounding box center [870, 373] width 1397 height 648
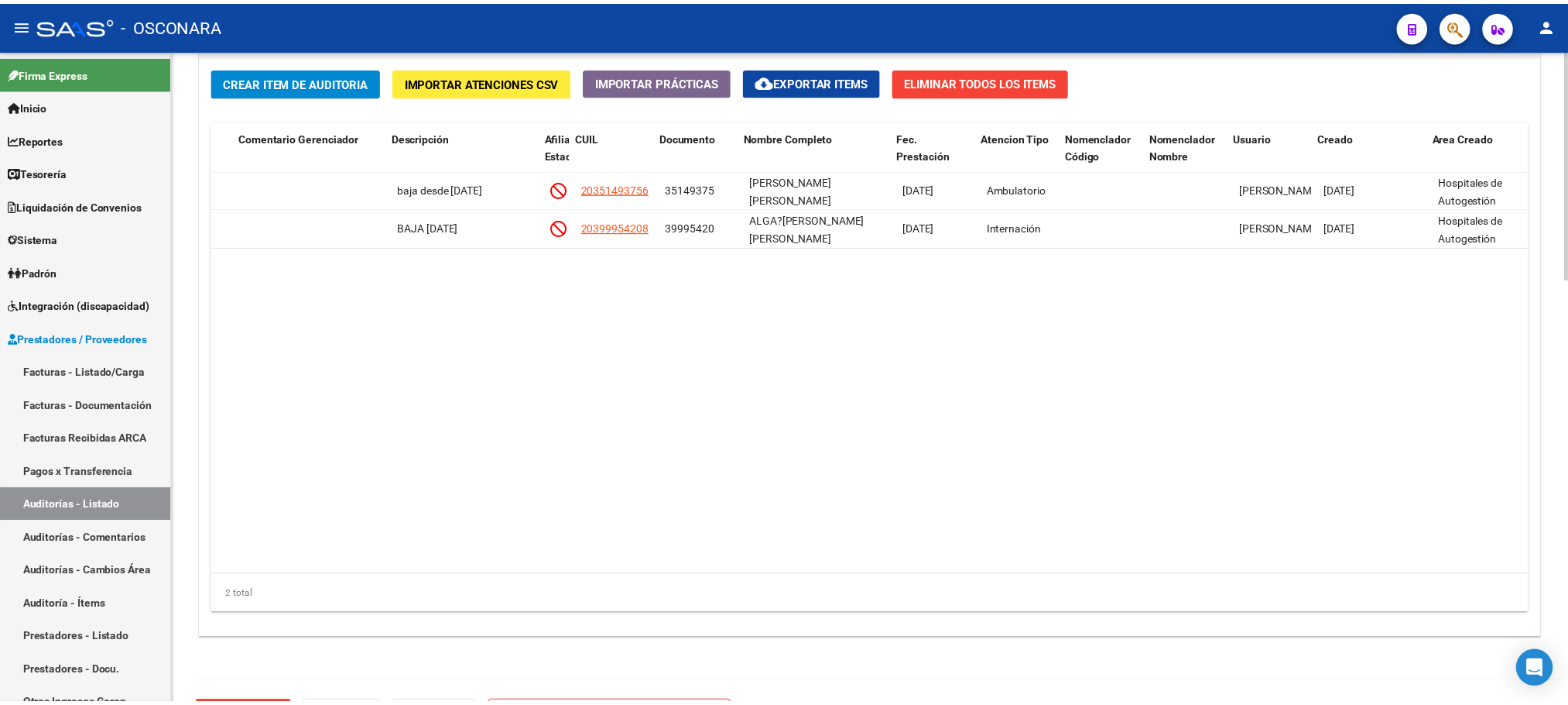
scroll to position [0, 833]
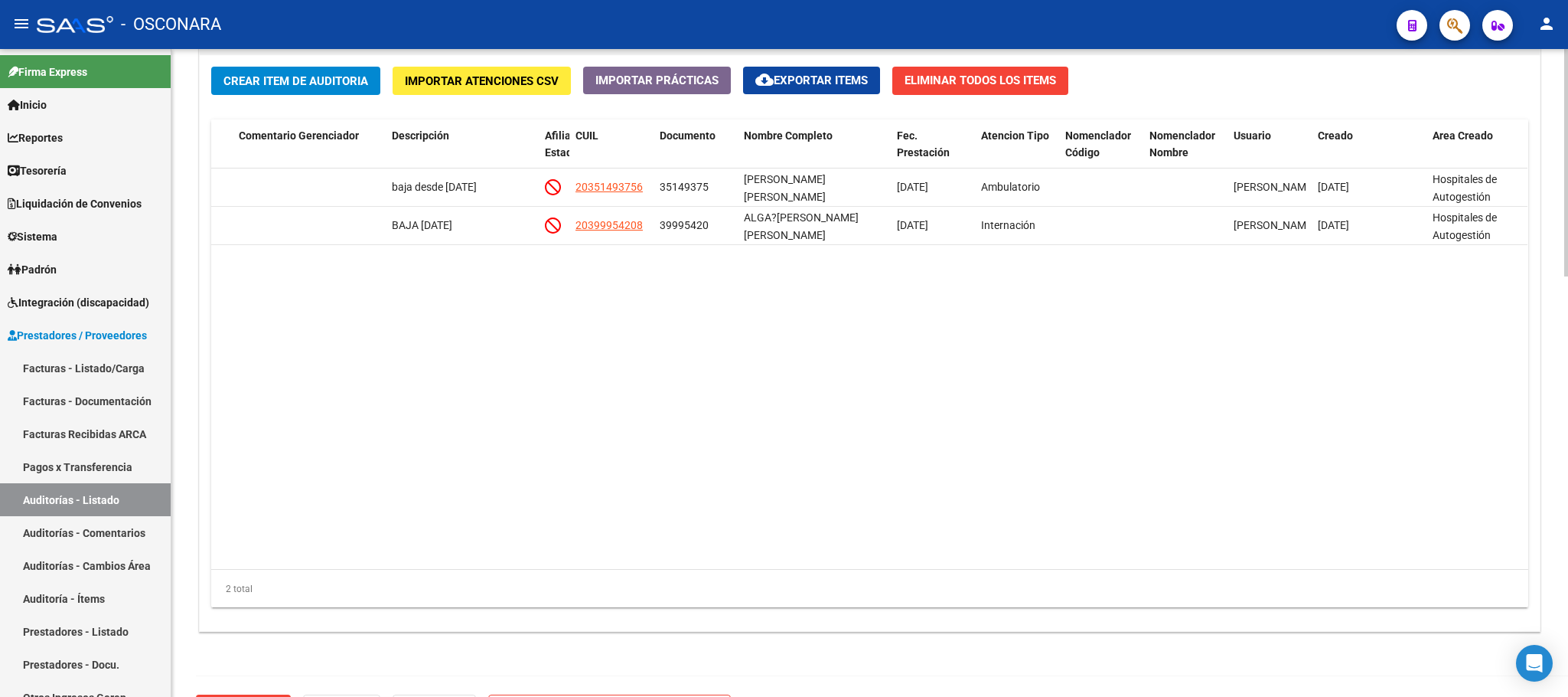
click at [338, 85] on span "Crear Item de Auditoria" at bounding box center [296, 81] width 145 height 14
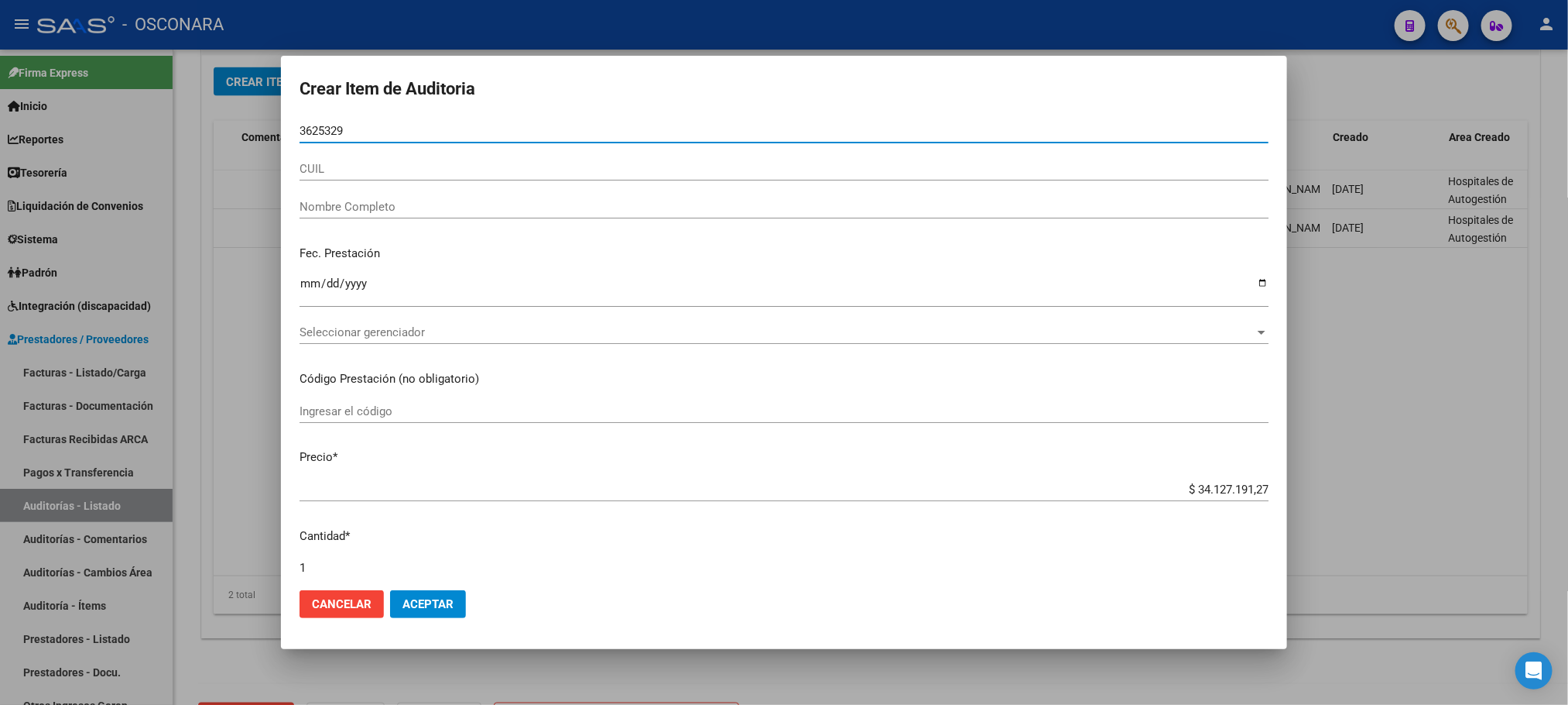
type input "36253290"
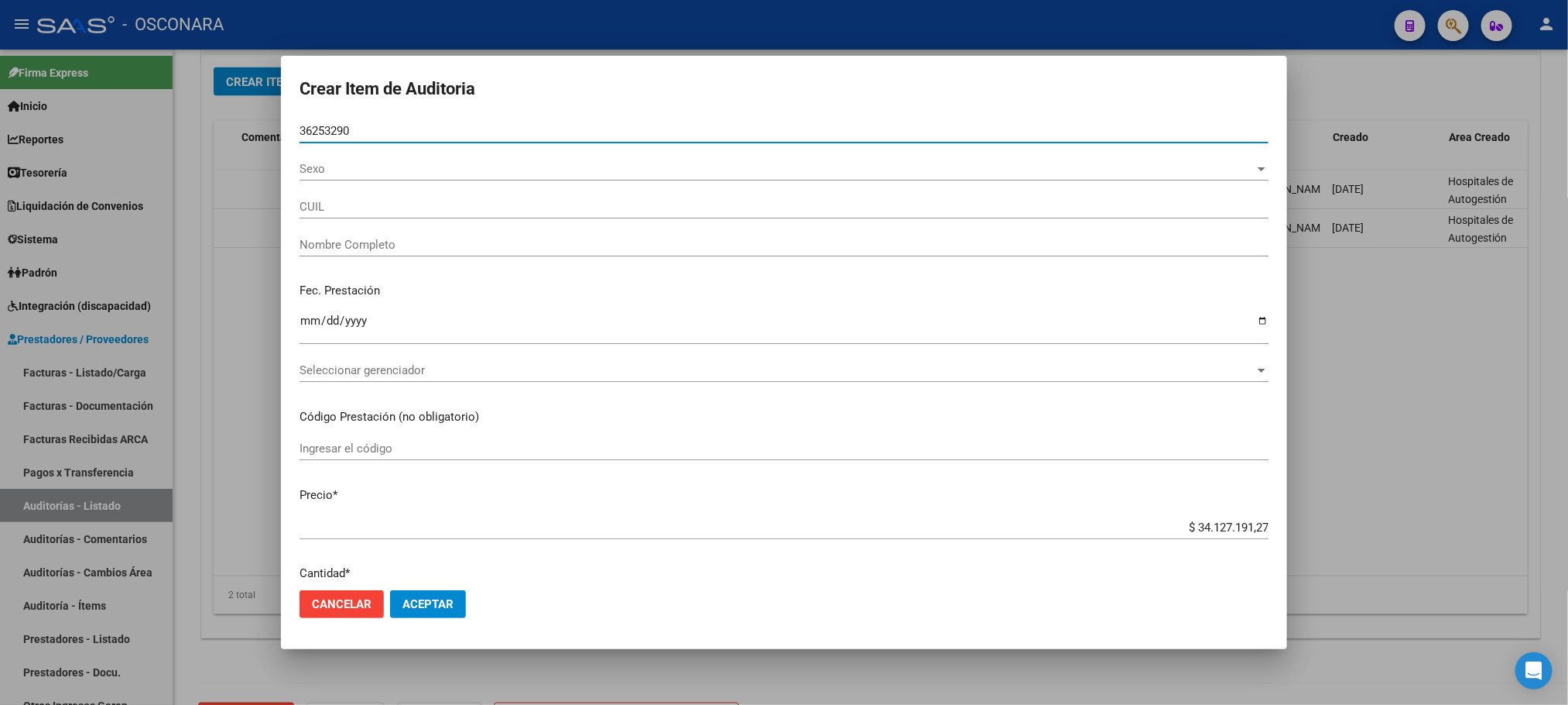
type input "20362532907"
type input "[PERSON_NAME] [PERSON_NAME]"
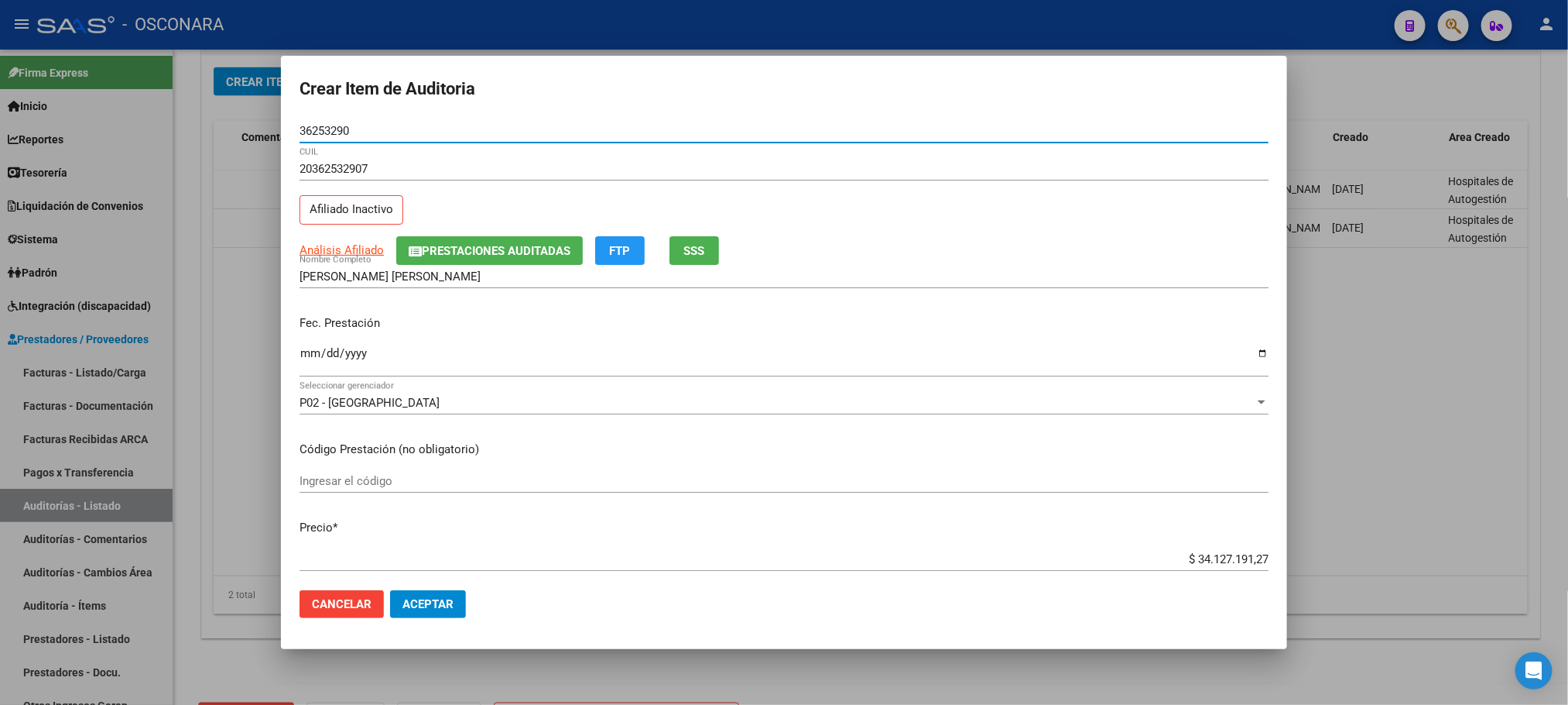
type input "36253290"
click at [300, 355] on input "Ingresar la fecha" at bounding box center [784, 359] width 970 height 24
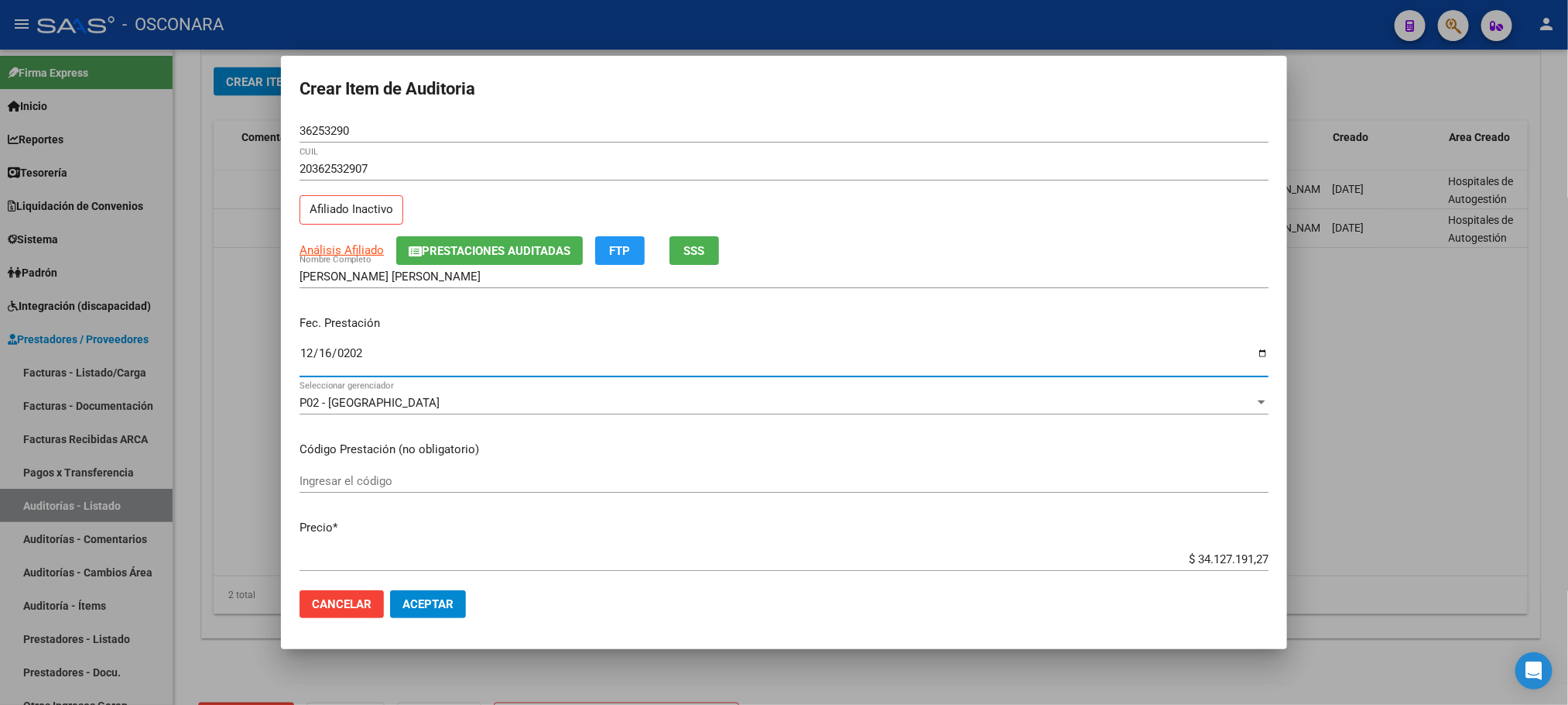
type input "[DATE]"
click at [374, 244] on span "Análisis Afiliado" at bounding box center [342, 250] width 85 height 14
type textarea "20362532907"
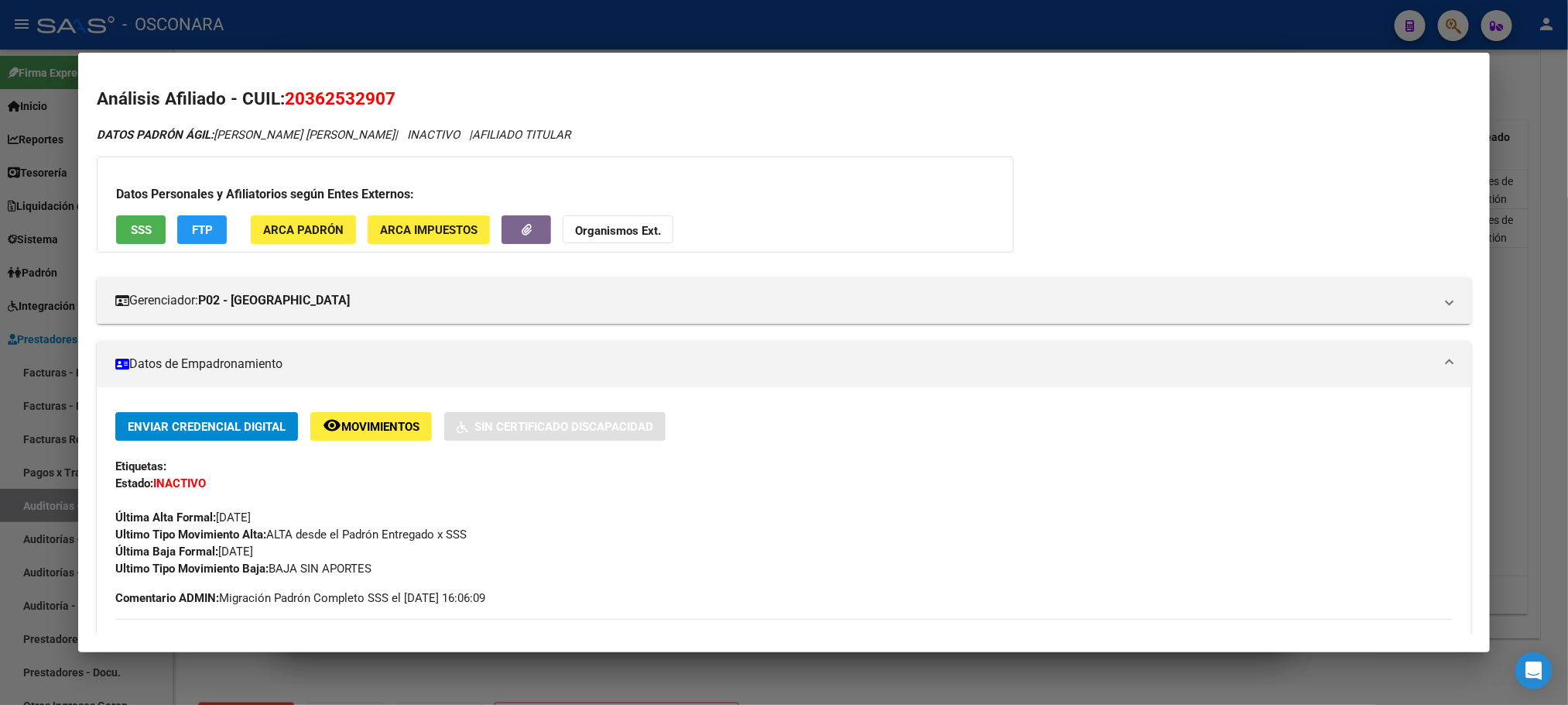
click at [131, 212] on div "Datos Personales y Afiliatorios según Entes Externos: SSS FTP ARCA Padrón ARCA …" at bounding box center [555, 204] width 917 height 96
click at [134, 223] on span "SSS" at bounding box center [141, 229] width 21 height 14
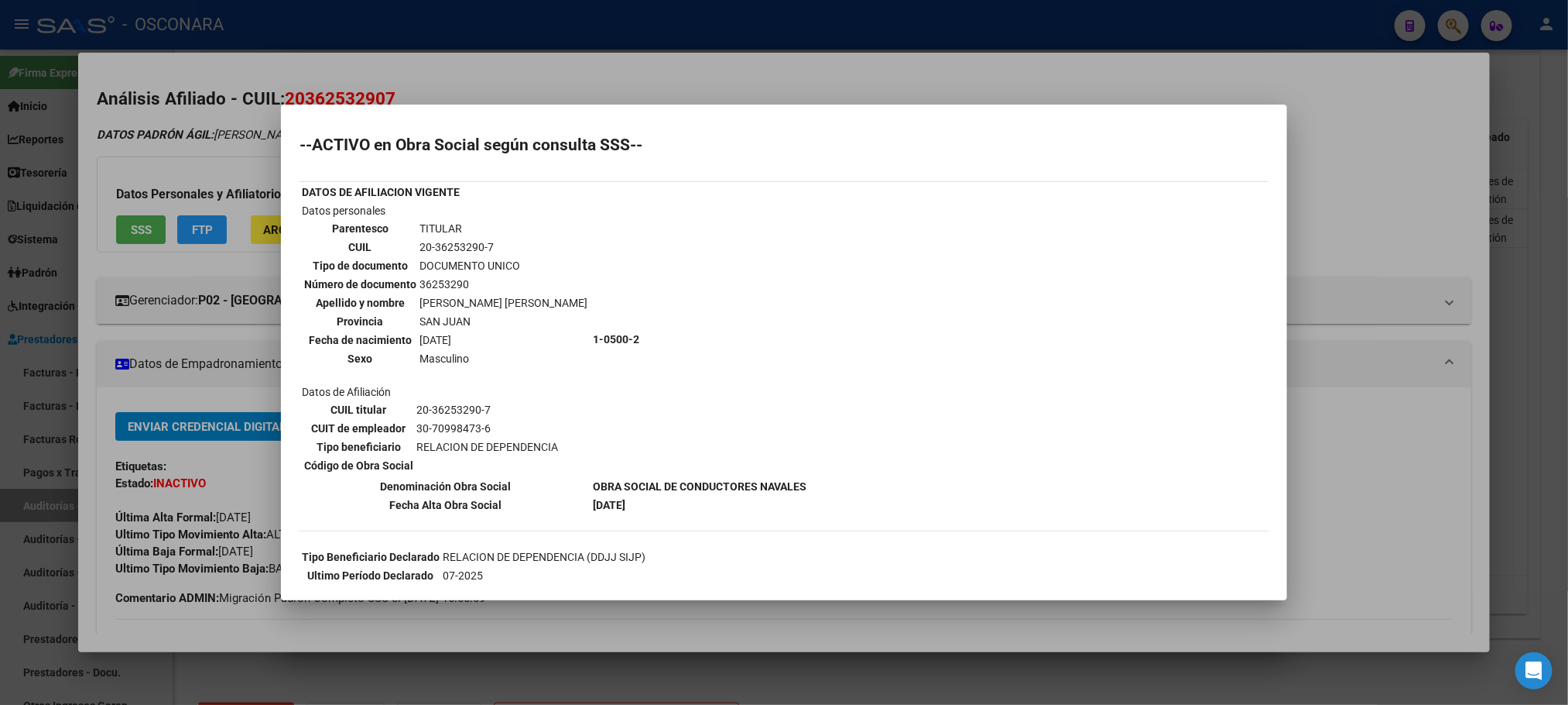
scroll to position [205, 0]
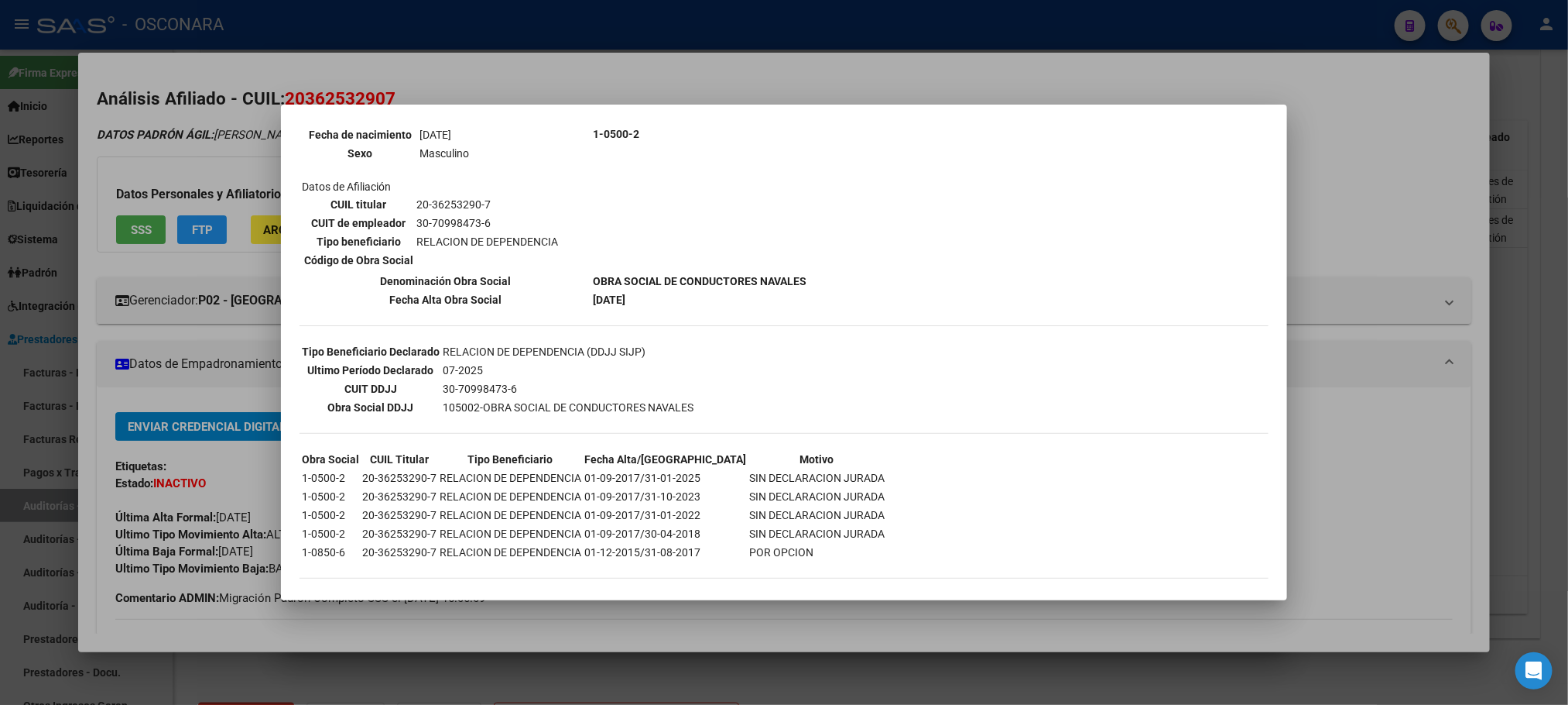
click at [653, 593] on mat-dialog-container "--ACTIVO en Obra Social según consulta SSS-- DATOS DE AFILIACION VIGENTE Datos …" at bounding box center [784, 352] width 1006 height 495
click at [696, 609] on div at bounding box center [784, 352] width 1568 height 705
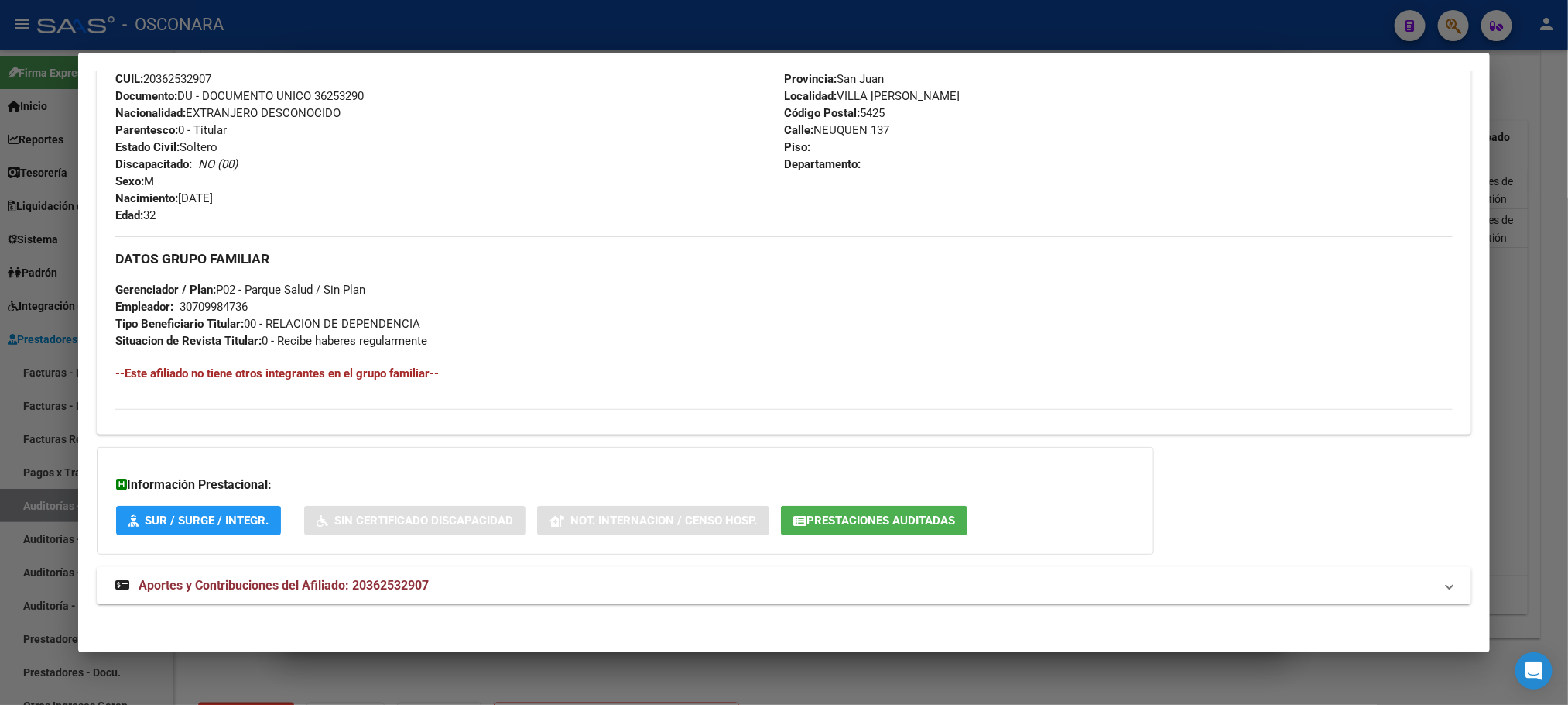
scroll to position [617, 0]
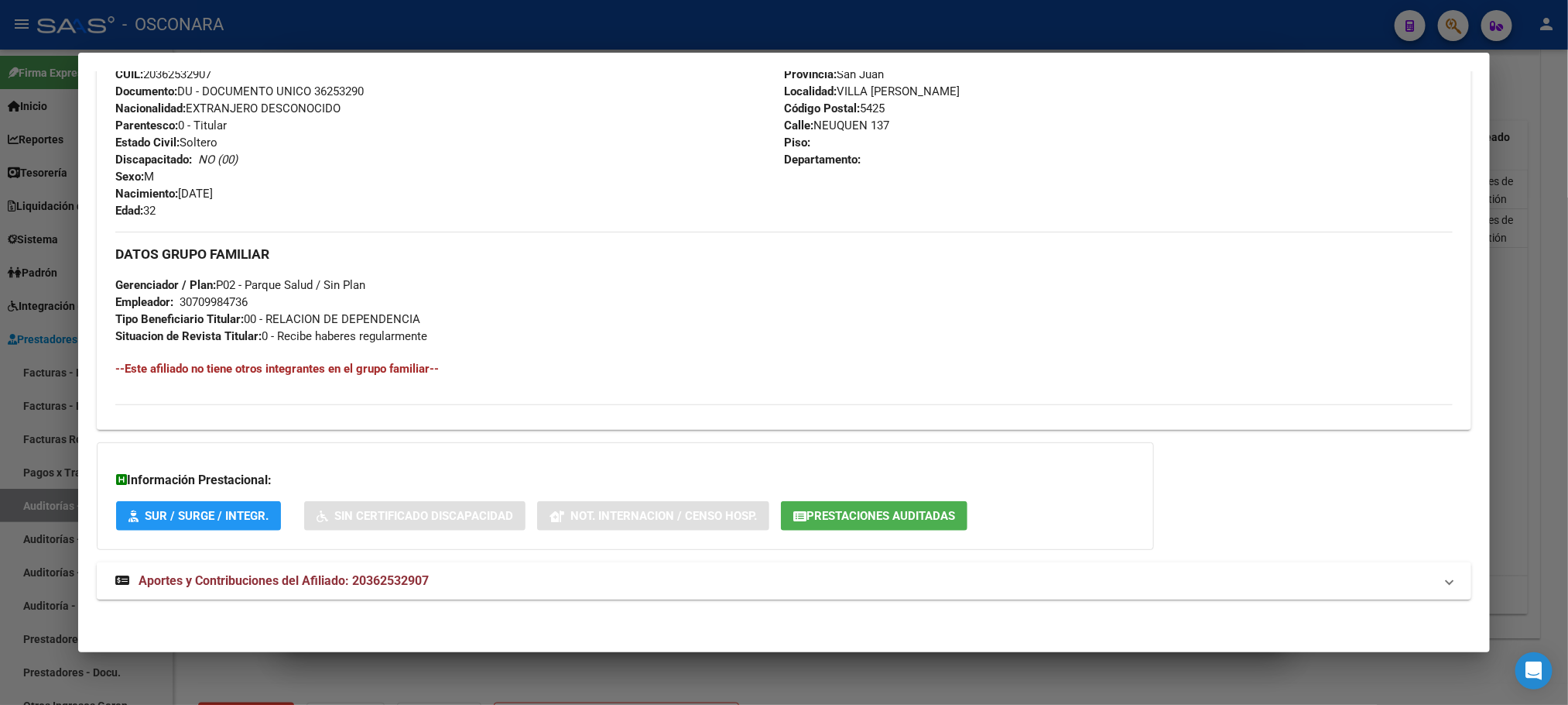
click at [420, 576] on span "Aportes y Contribuciones del Afiliado: 20362532907" at bounding box center [283, 581] width 290 height 15
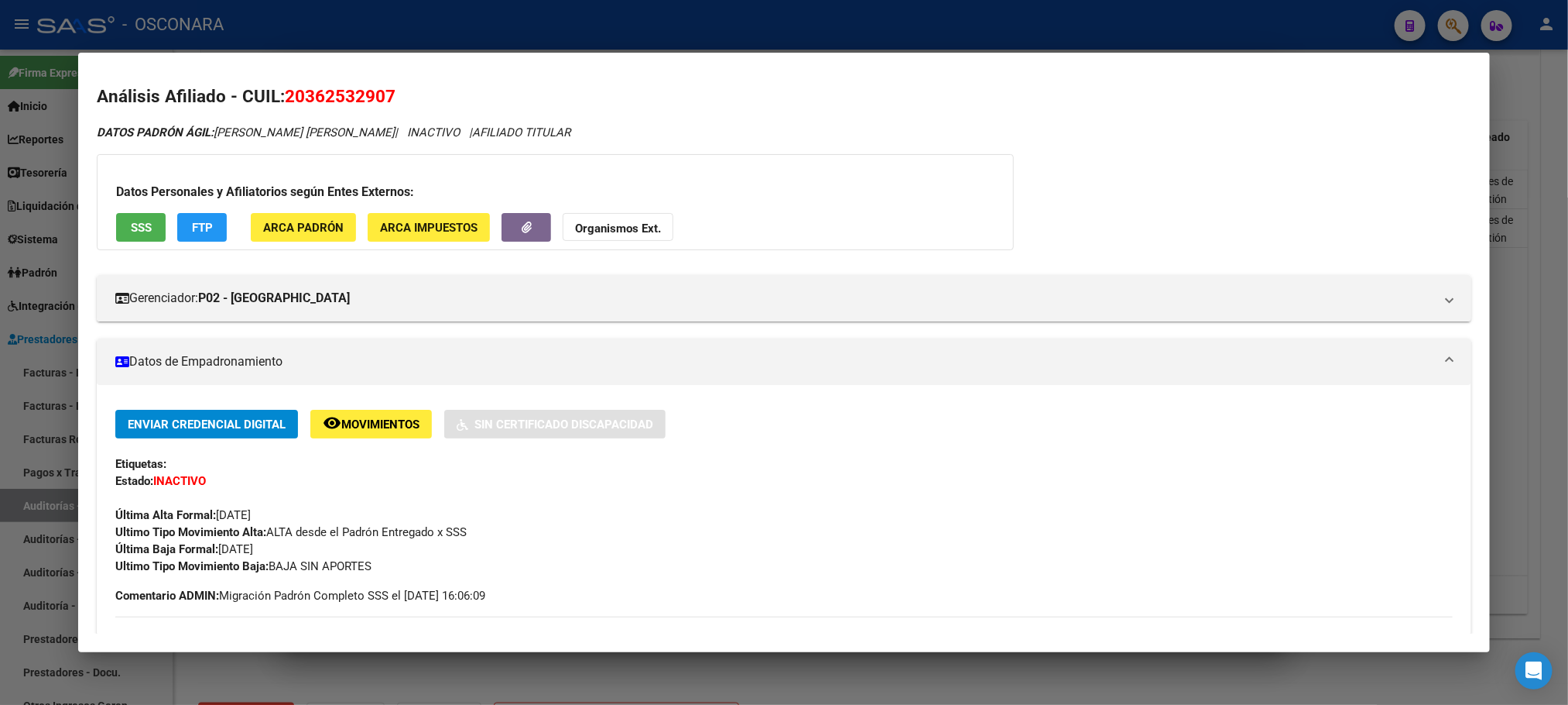
scroll to position [0, 0]
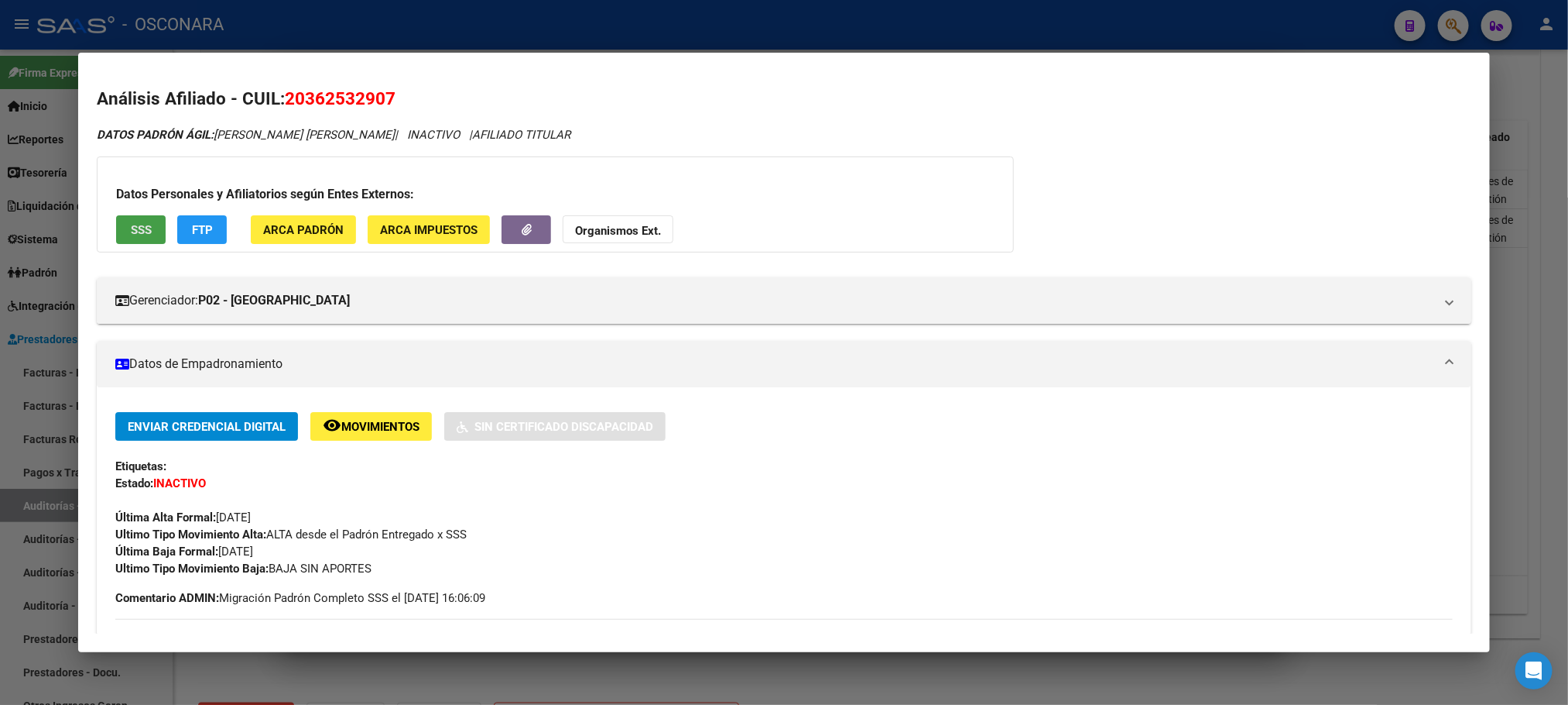
click at [131, 223] on span "SSS" at bounding box center [141, 229] width 21 height 14
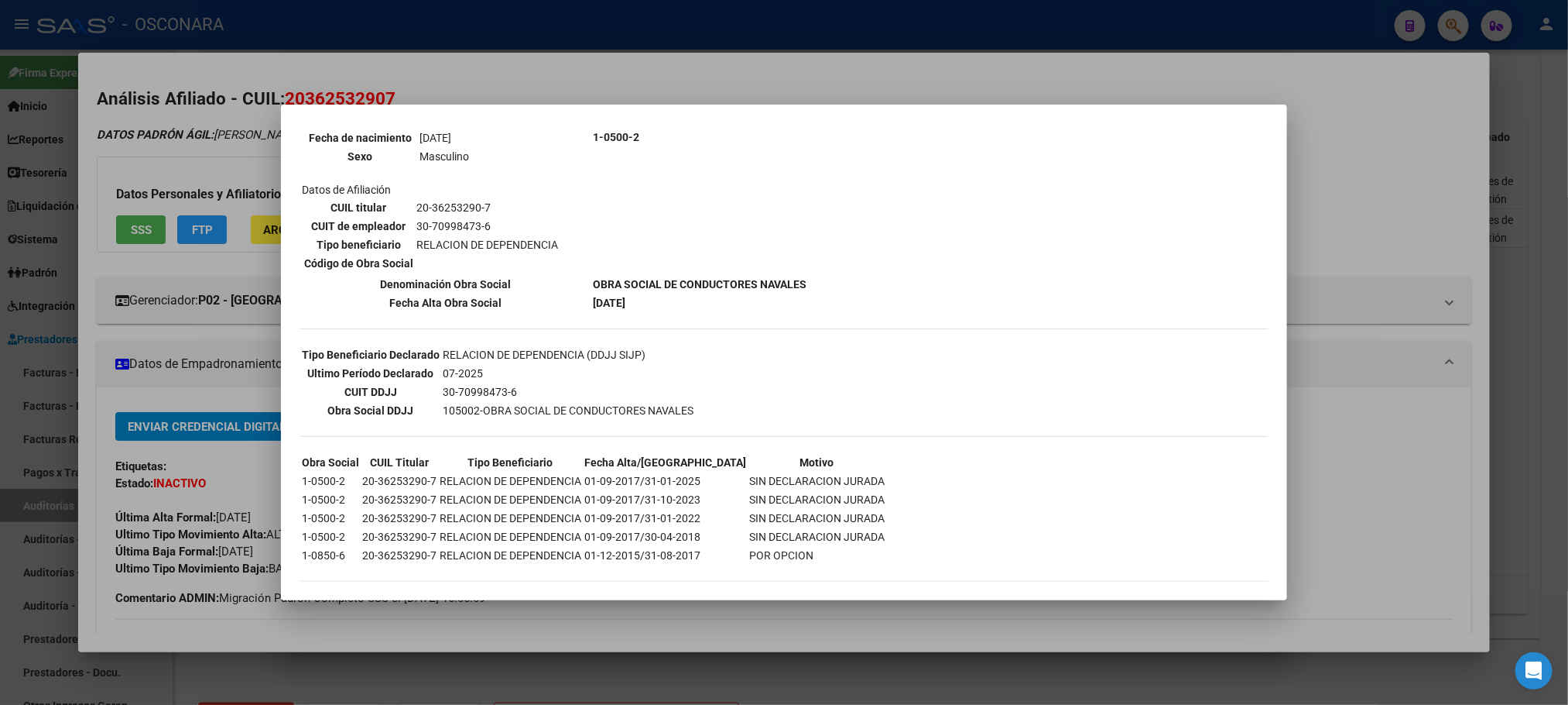
scroll to position [205, 0]
click at [644, 491] on td "01-09-2017/31-10-2023" at bounding box center [665, 496] width 163 height 17
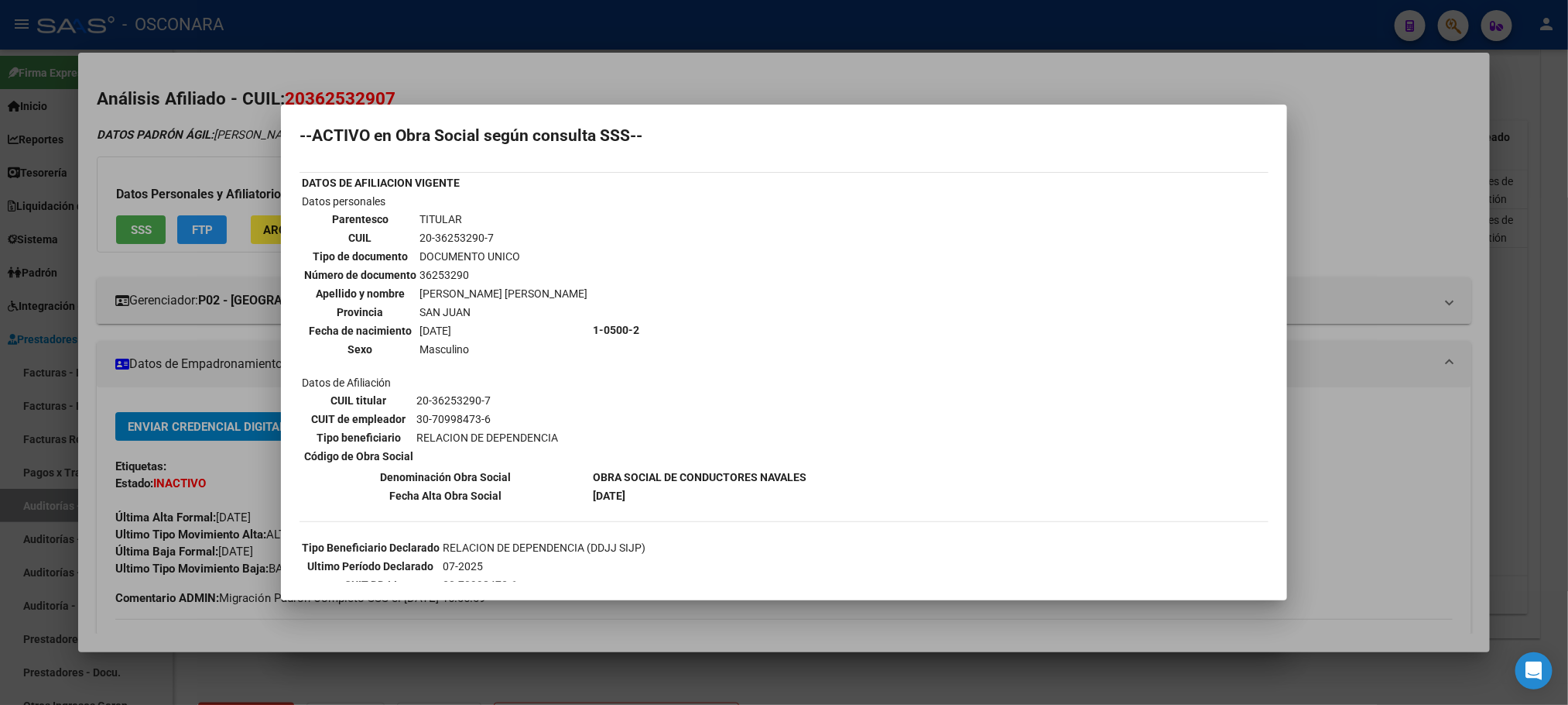
scroll to position [0, 0]
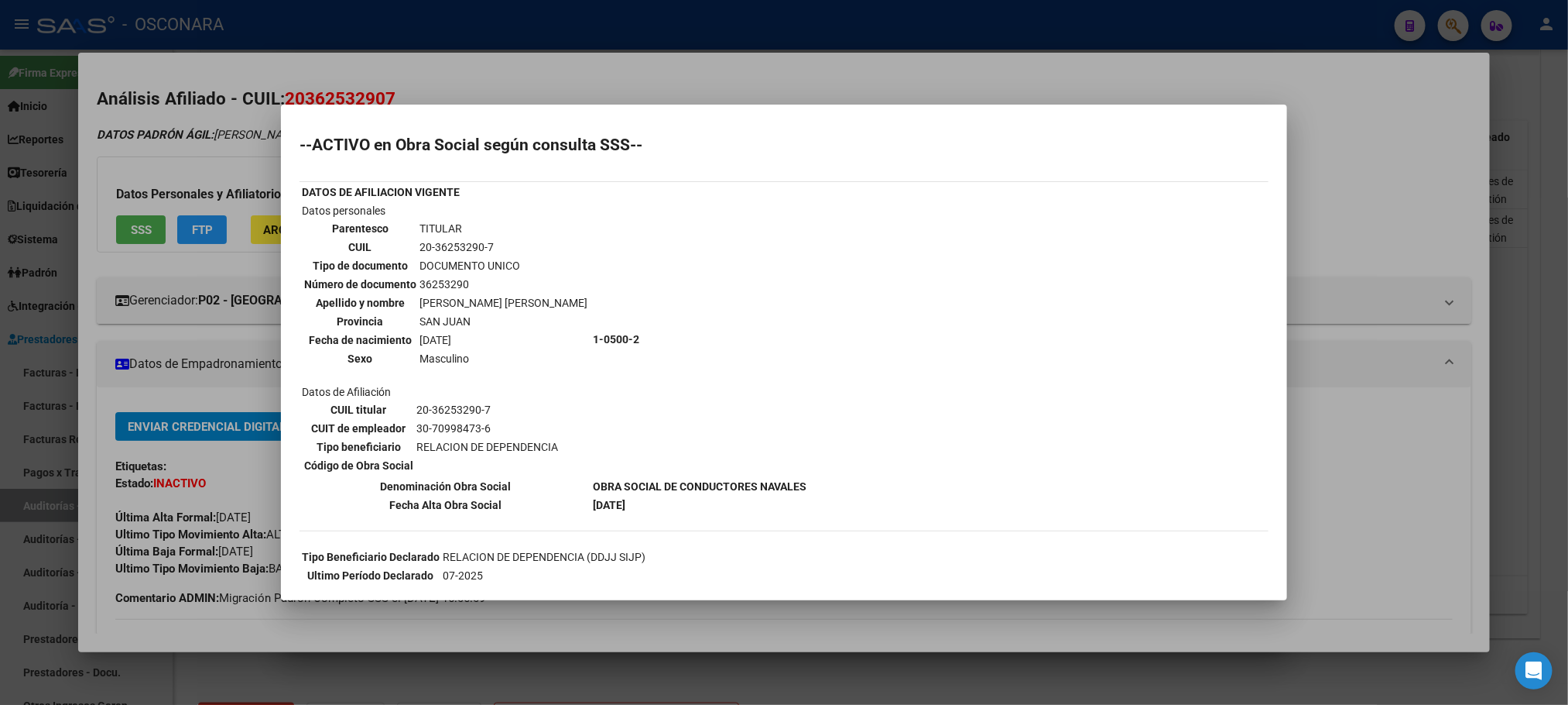
click at [1328, 509] on div at bounding box center [784, 352] width 1568 height 705
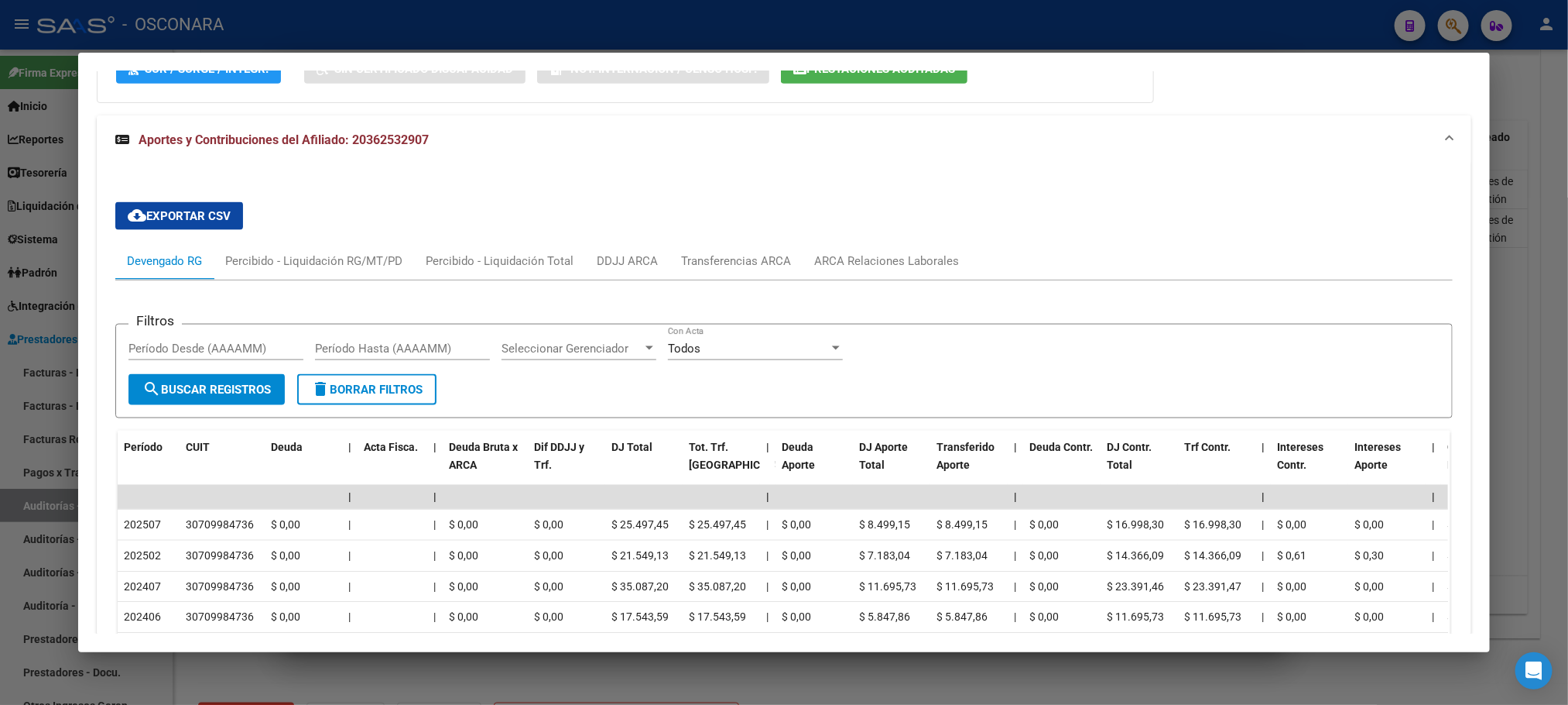
scroll to position [1383, 0]
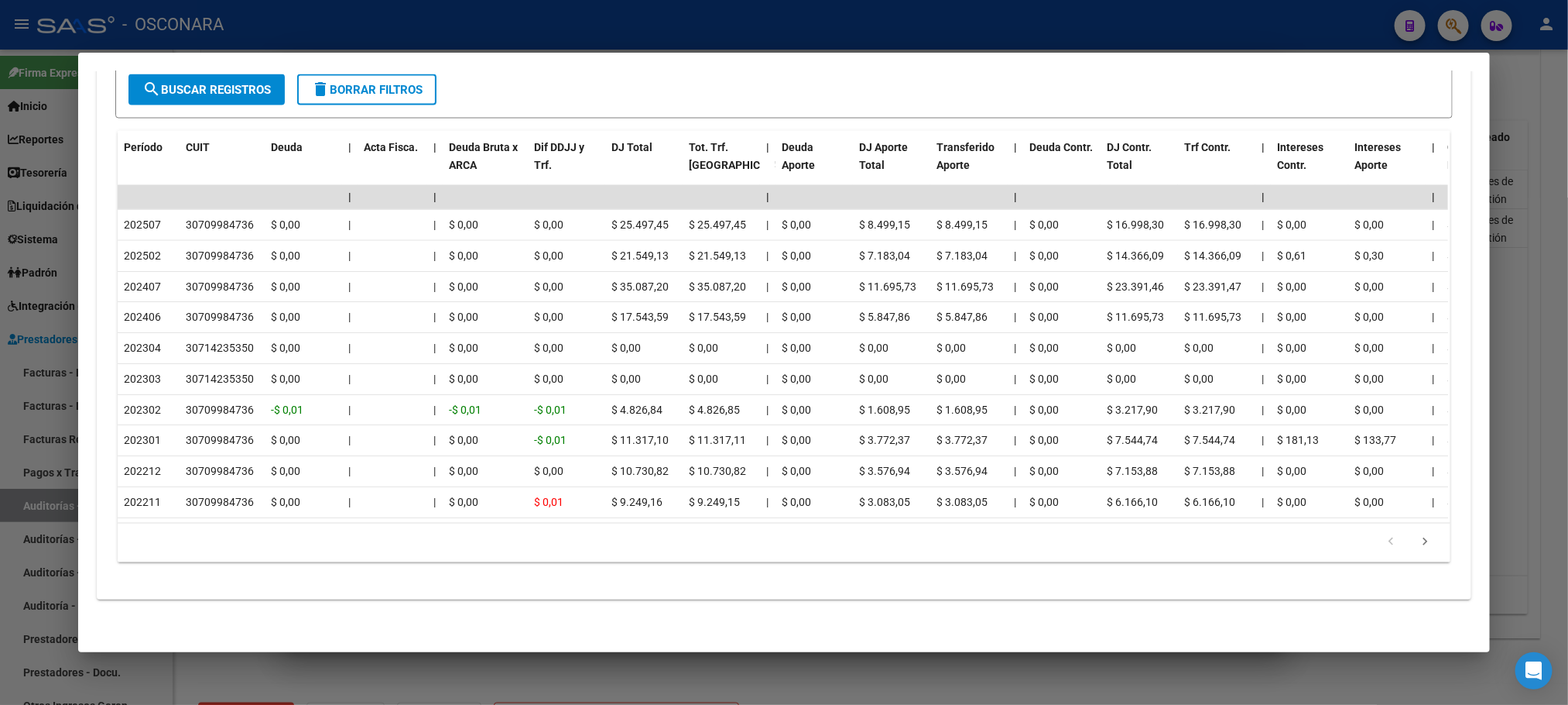
click at [850, 670] on div at bounding box center [784, 352] width 1568 height 705
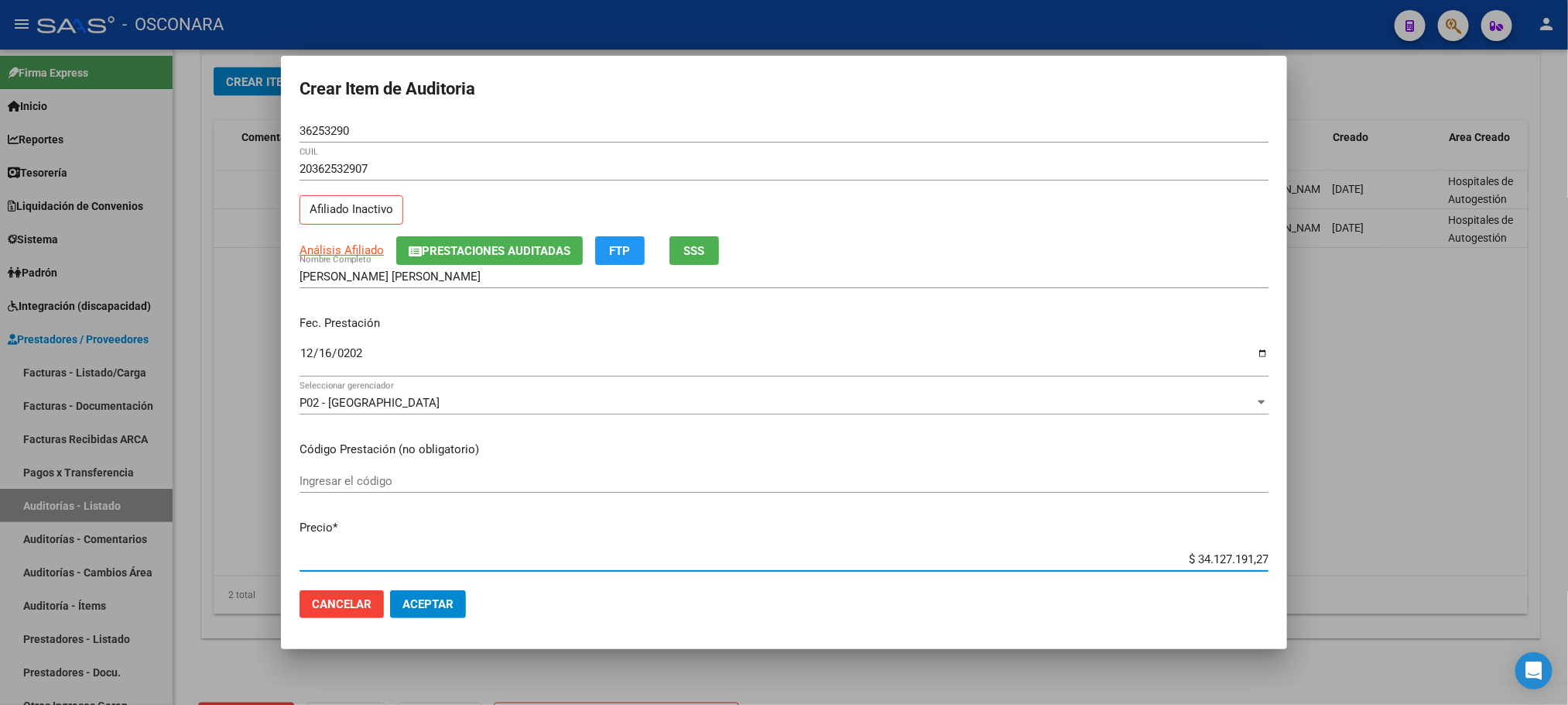
drag, startPoint x: 1175, startPoint y: 552, endPoint x: 1396, endPoint y: 544, distance: 221.1
click at [1396, 544] on div "Crear Item de Auditoria 36253290 Nro Documento 20362532907 CUIL Afiliado Inacti…" at bounding box center [784, 352] width 1568 height 705
type input "$ 0,01"
type input "$ 0,18"
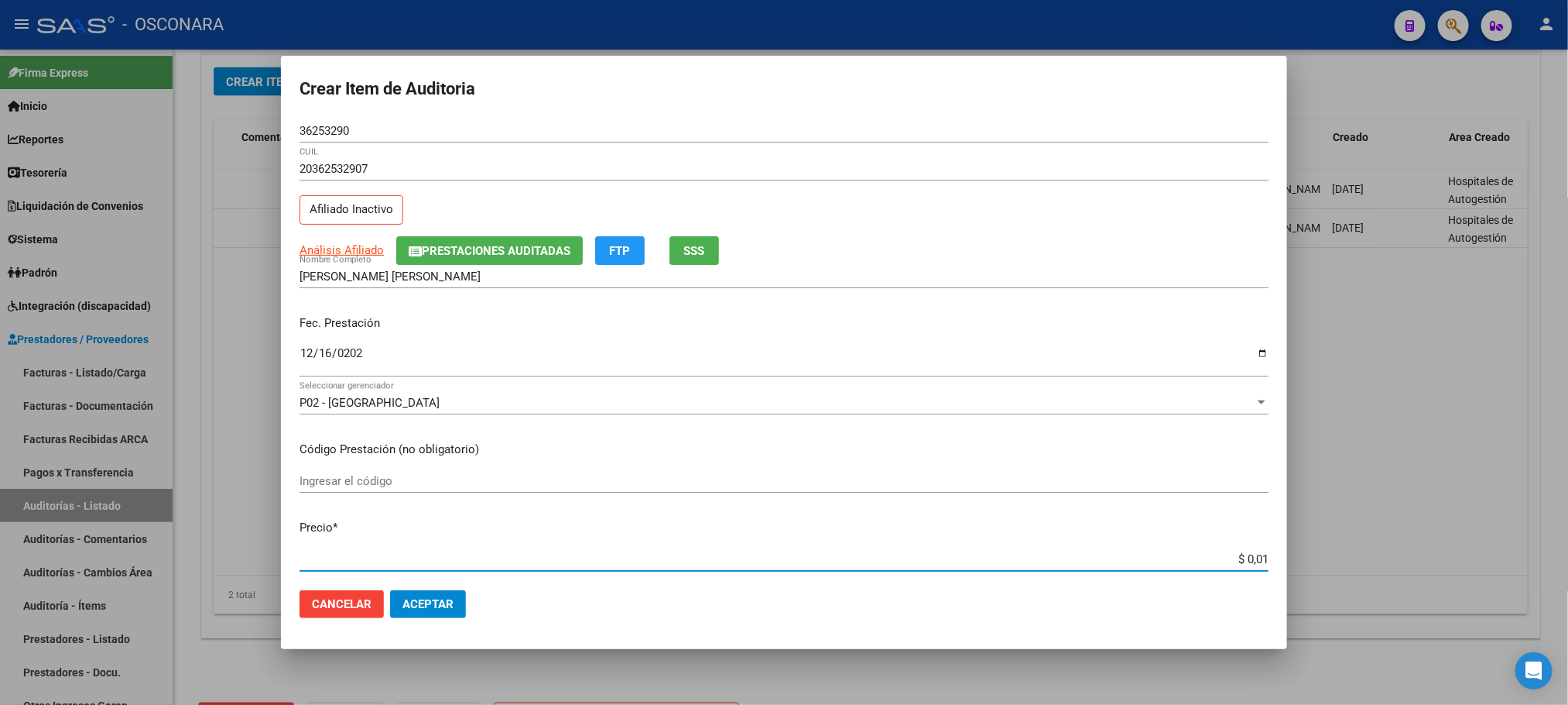
type input "$ 0,18"
type input "$ 1,82"
type input "$ 18,26"
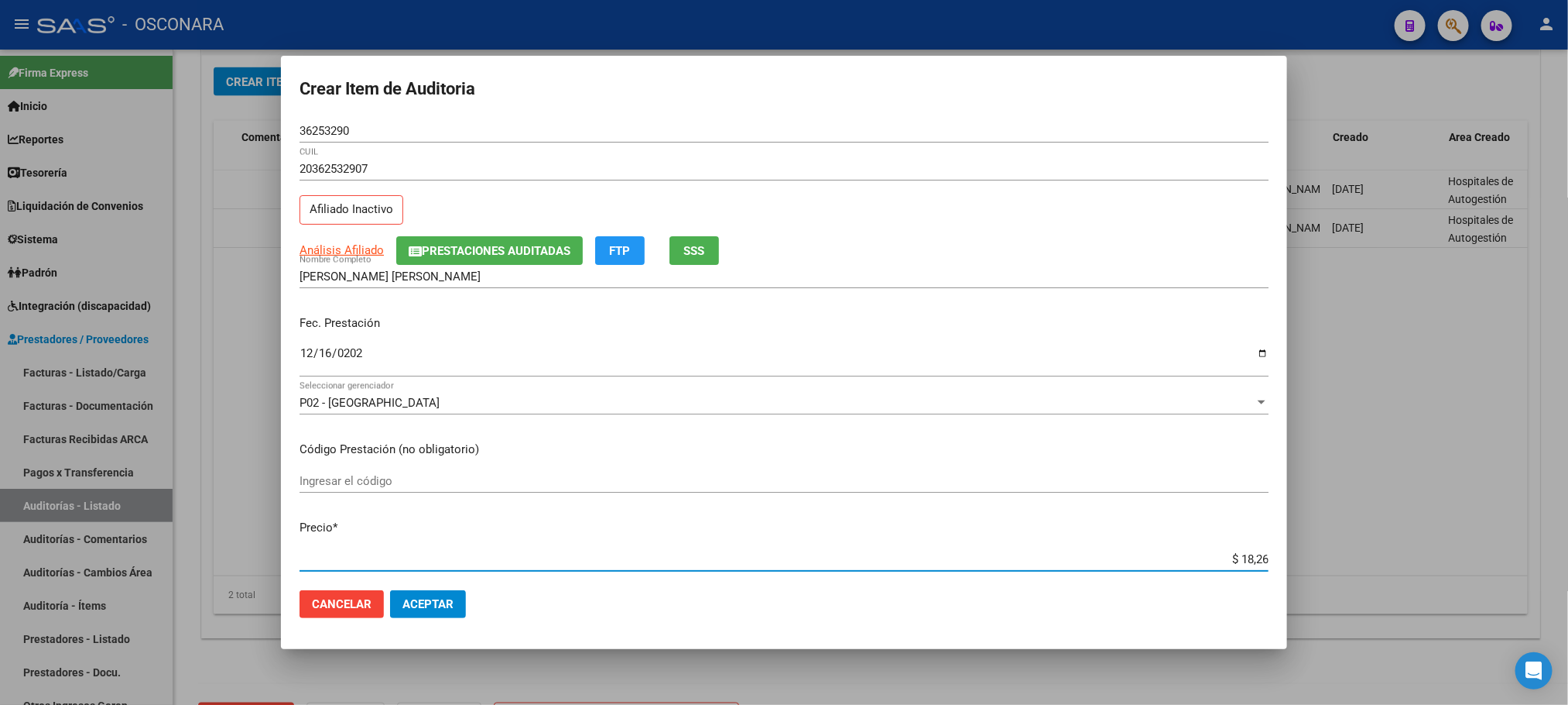
type input "$ 182,65"
type input "$ 1.826,50"
type input "$ 18.265,00"
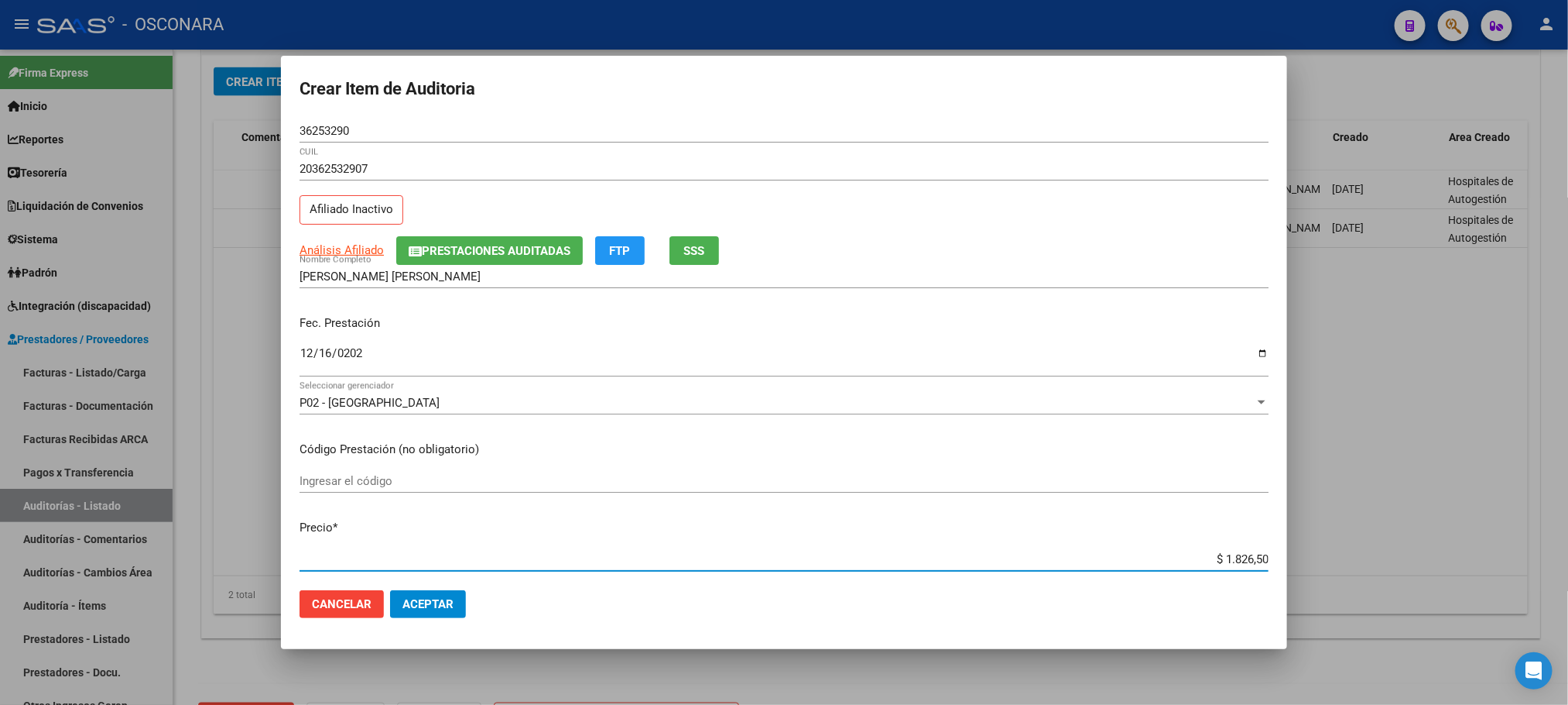
type input "$ 18.265,00"
type input "$ 182.650,00"
type input "$ 1.826.500,00"
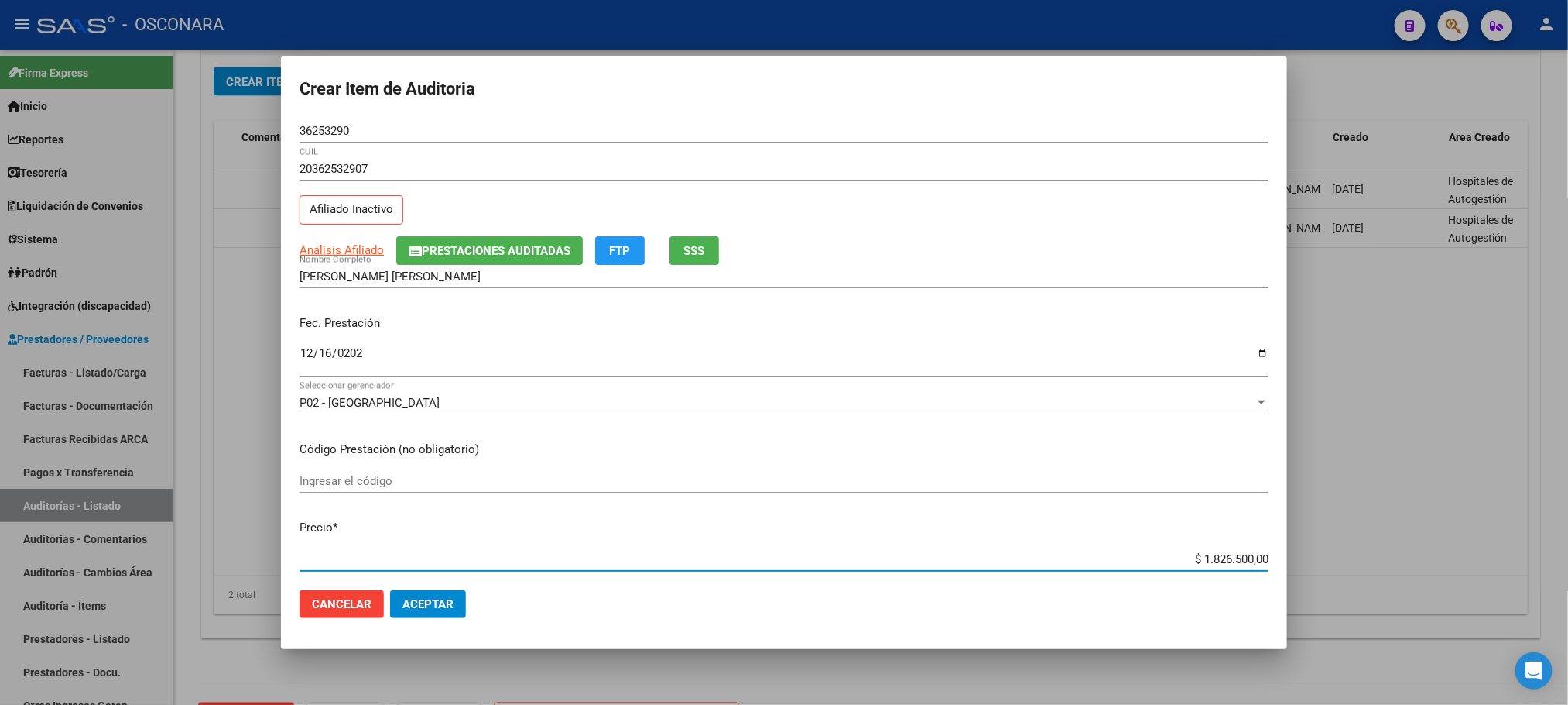
type input "$ 182.650,00"
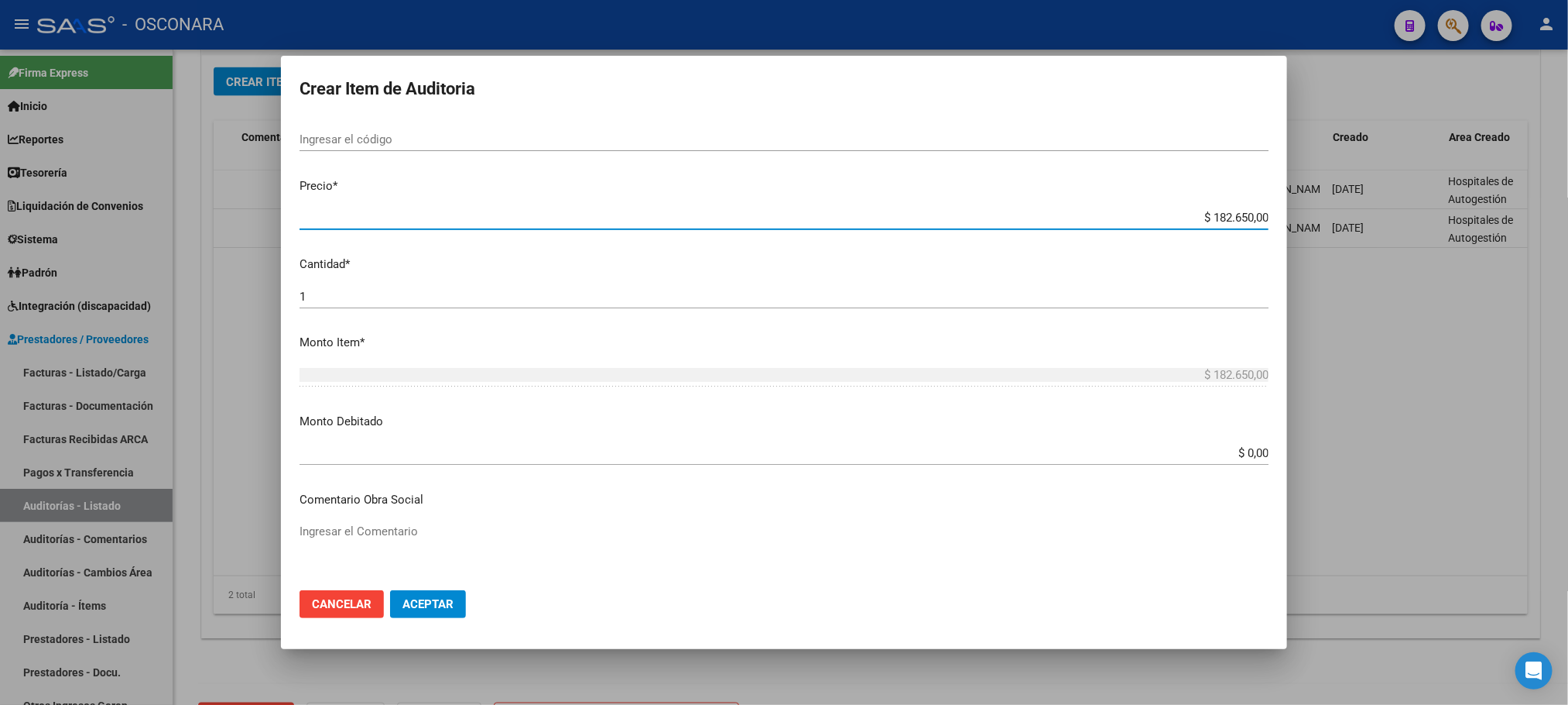
scroll to position [349, 0]
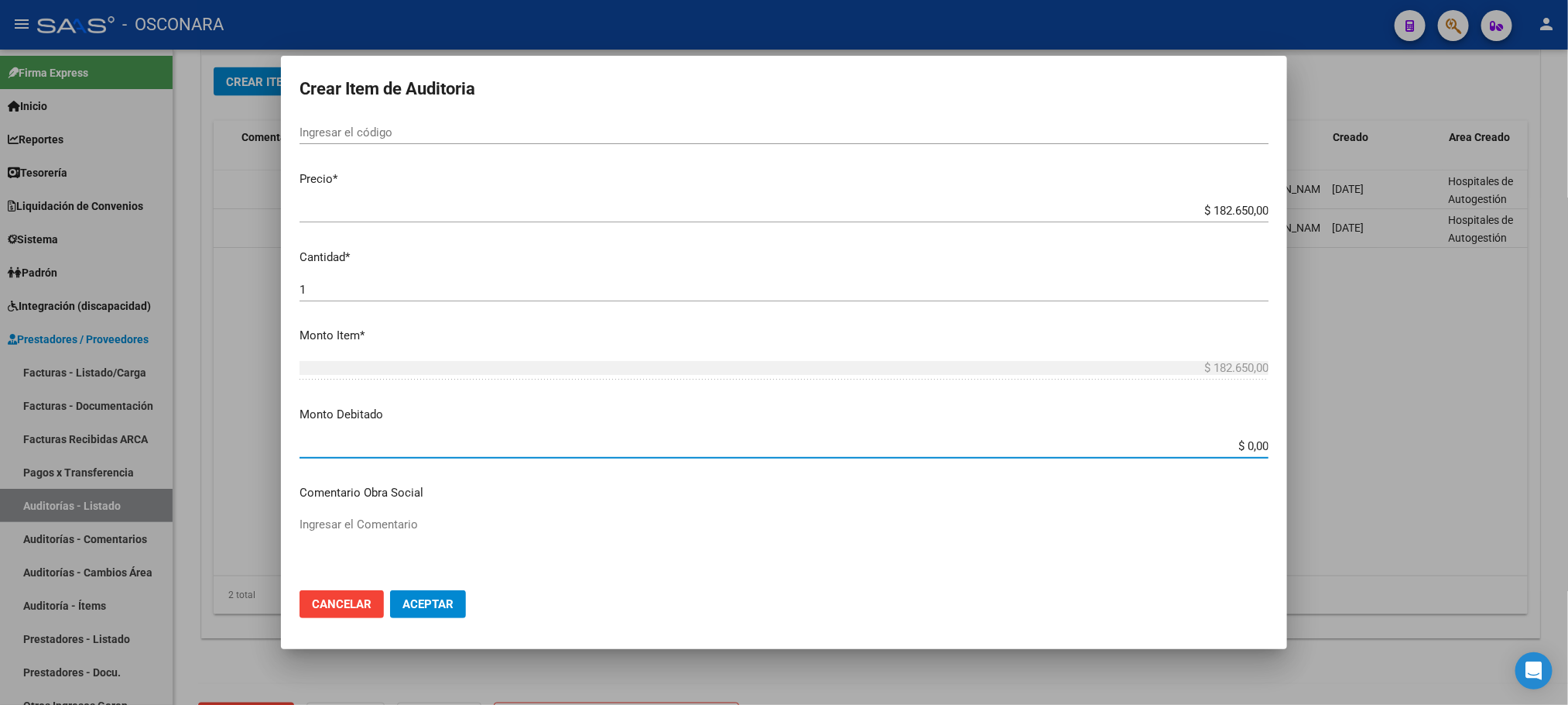
drag, startPoint x: 1205, startPoint y: 444, endPoint x: 1330, endPoint y: 469, distance: 127.5
click at [1329, 468] on div "Crear Item de Auditoria 36253290 Nro Documento 20362532907 CUIL Afiliado Inacti…" at bounding box center [784, 352] width 1568 height 705
type input "$ 182.650,00"
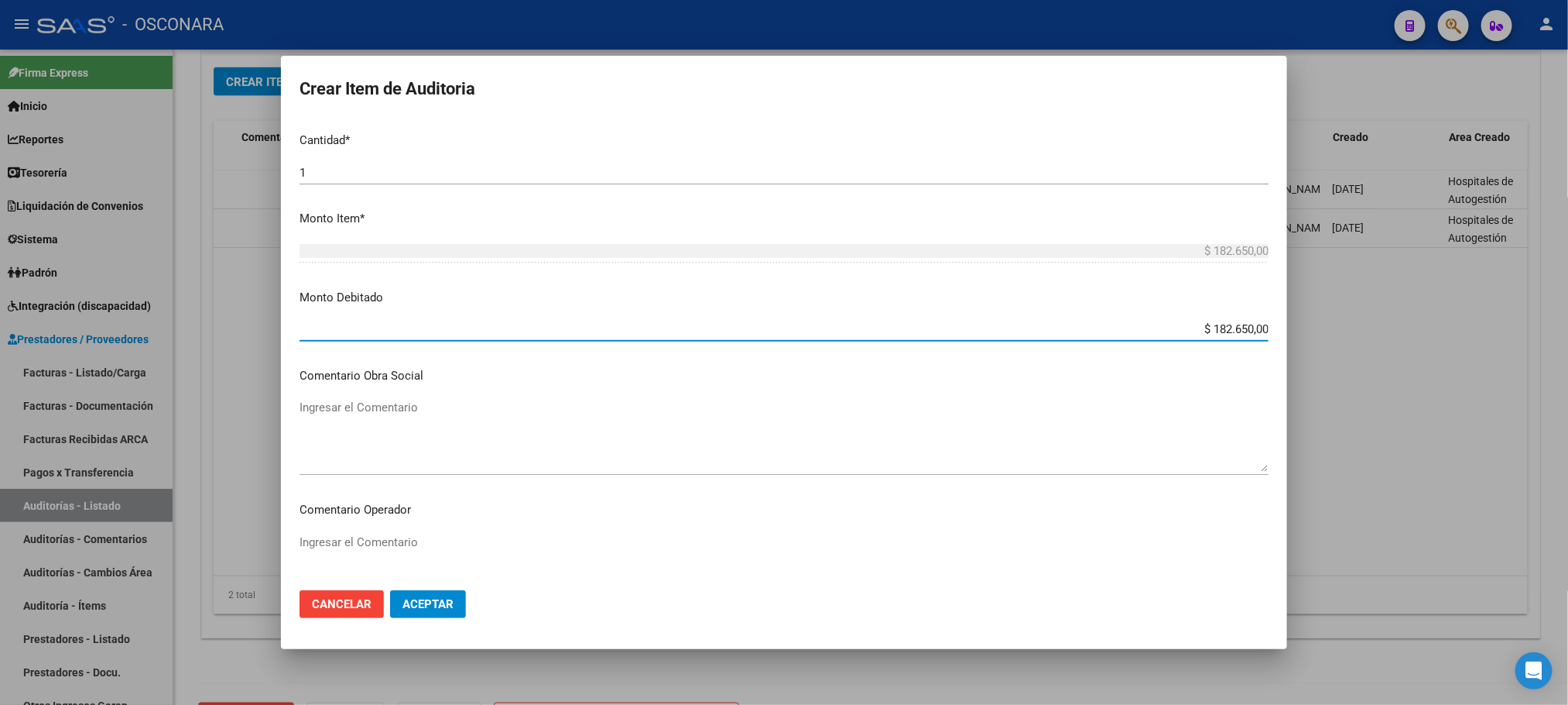
scroll to position [464, 0]
click at [380, 400] on textarea "Ingresar el Comentario" at bounding box center [784, 435] width 970 height 72
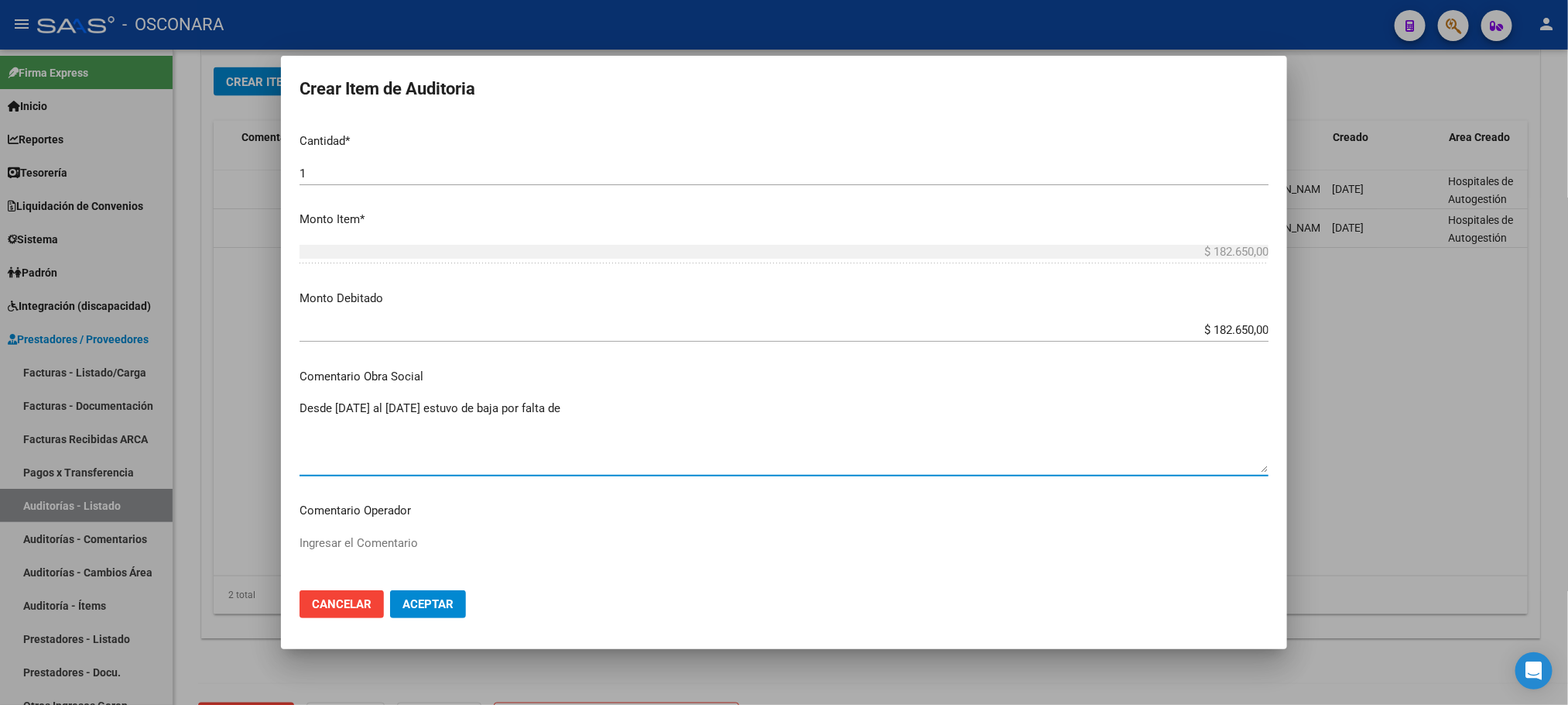
click at [472, 414] on textarea "Desde [DATE] al [DATE] estuvo de baja por falta de" at bounding box center [784, 435] width 970 height 72
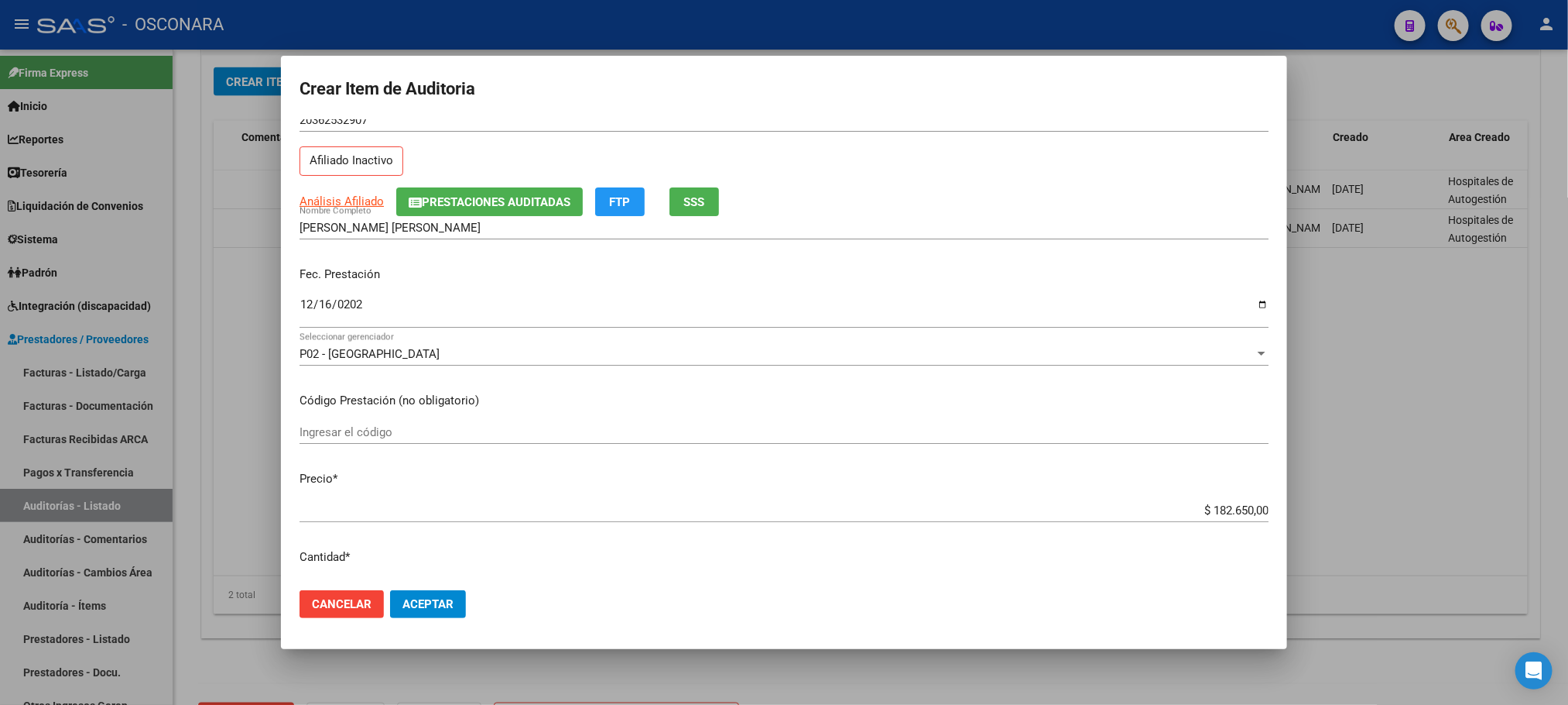
scroll to position [0, 0]
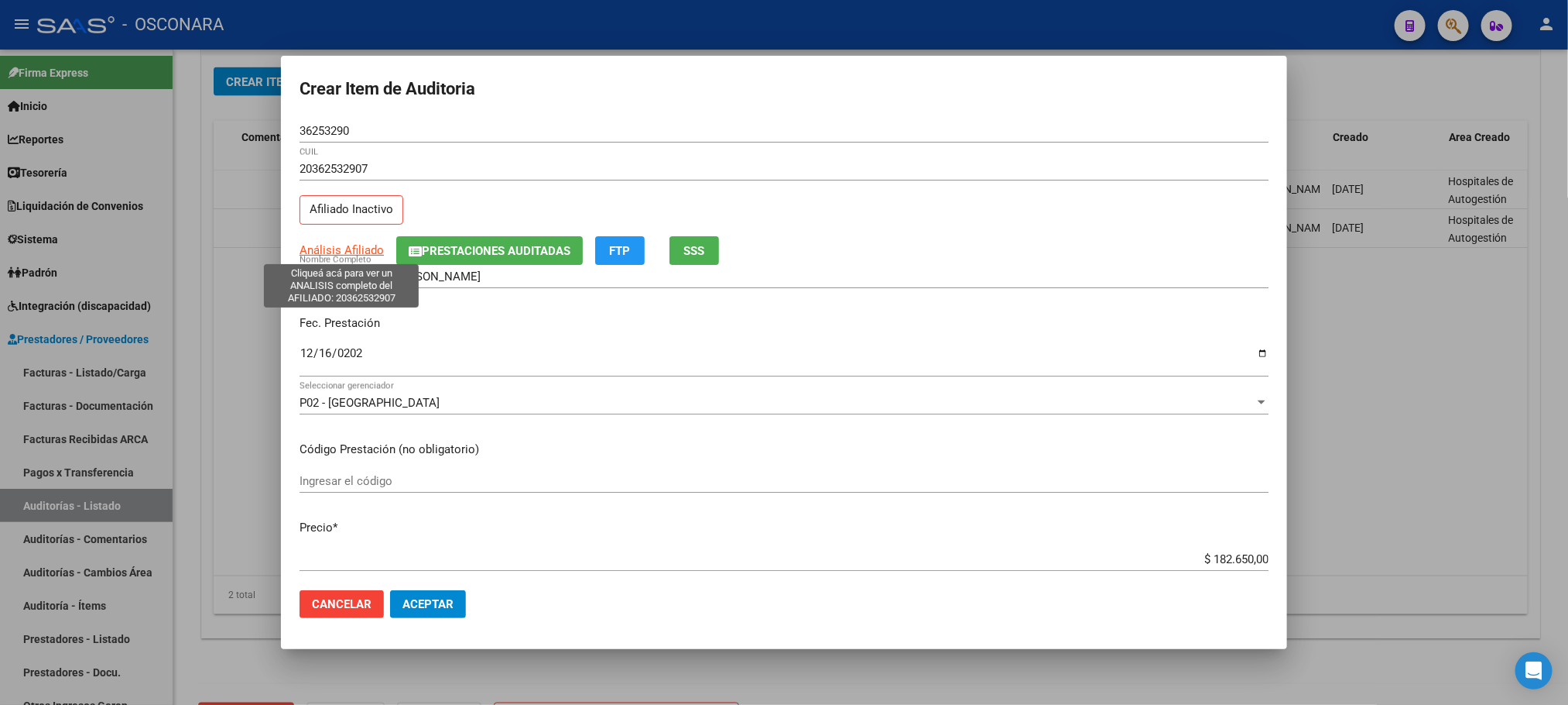
click at [347, 253] on span "Análisis Afiliado" at bounding box center [342, 250] width 85 height 14
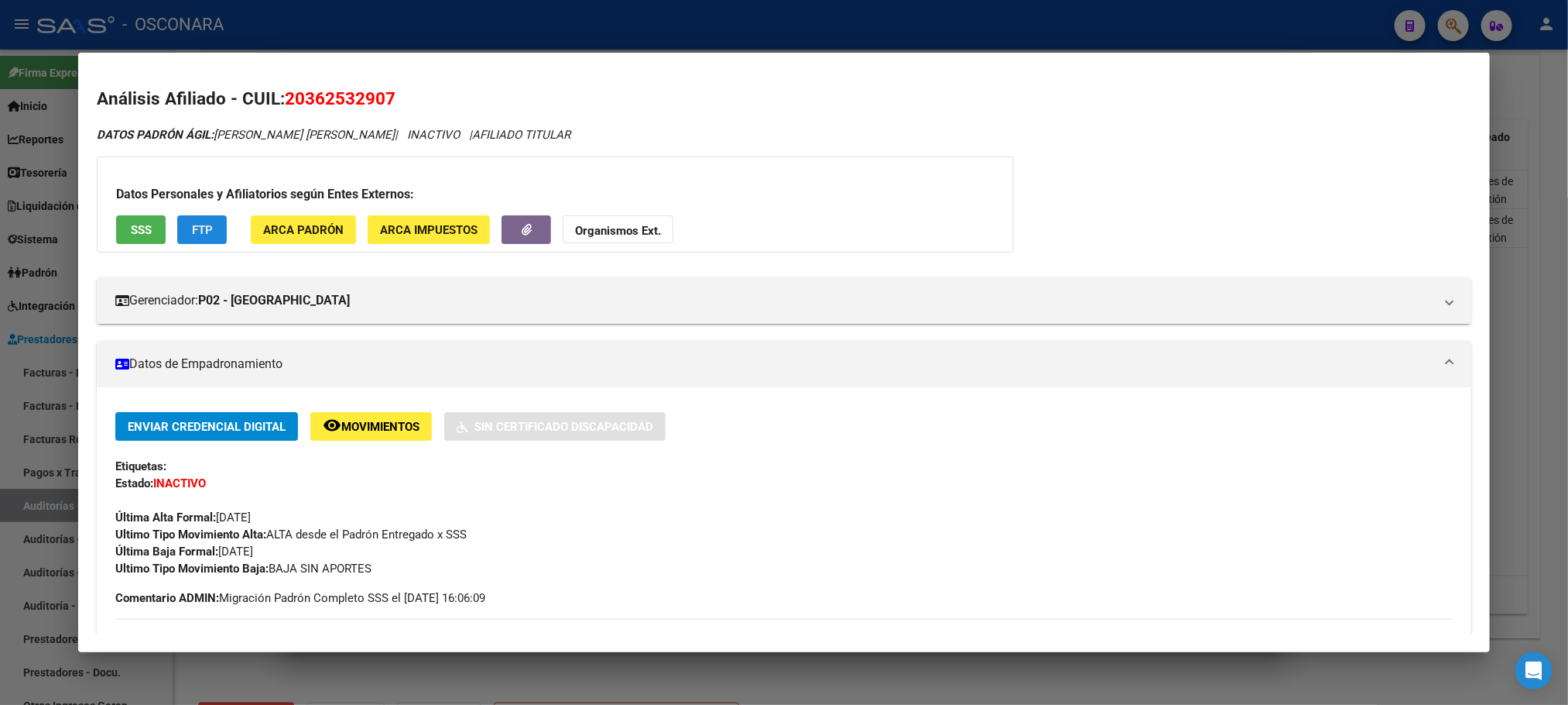
click at [195, 218] on button "FTP" at bounding box center [202, 229] width 50 height 28
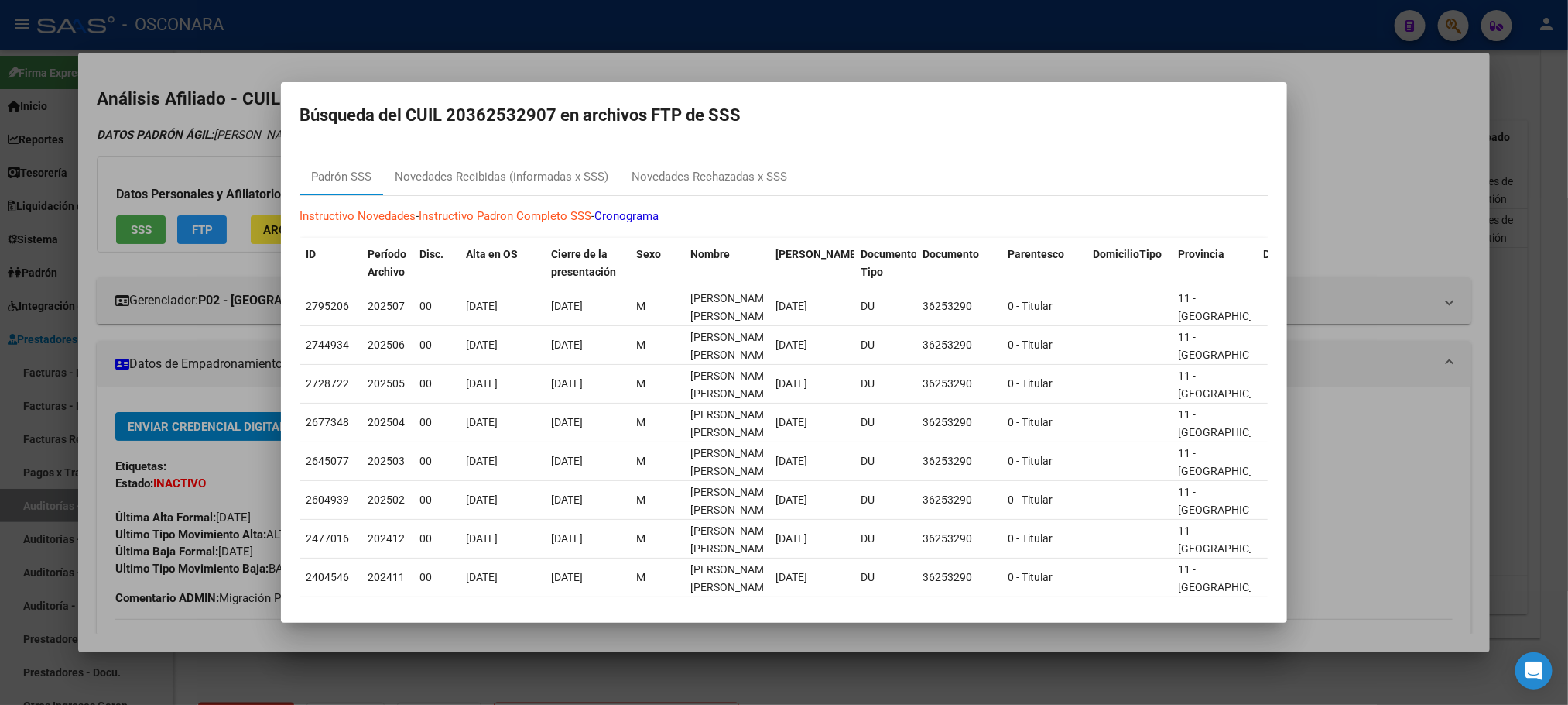
click at [1334, 189] on div at bounding box center [784, 352] width 1568 height 705
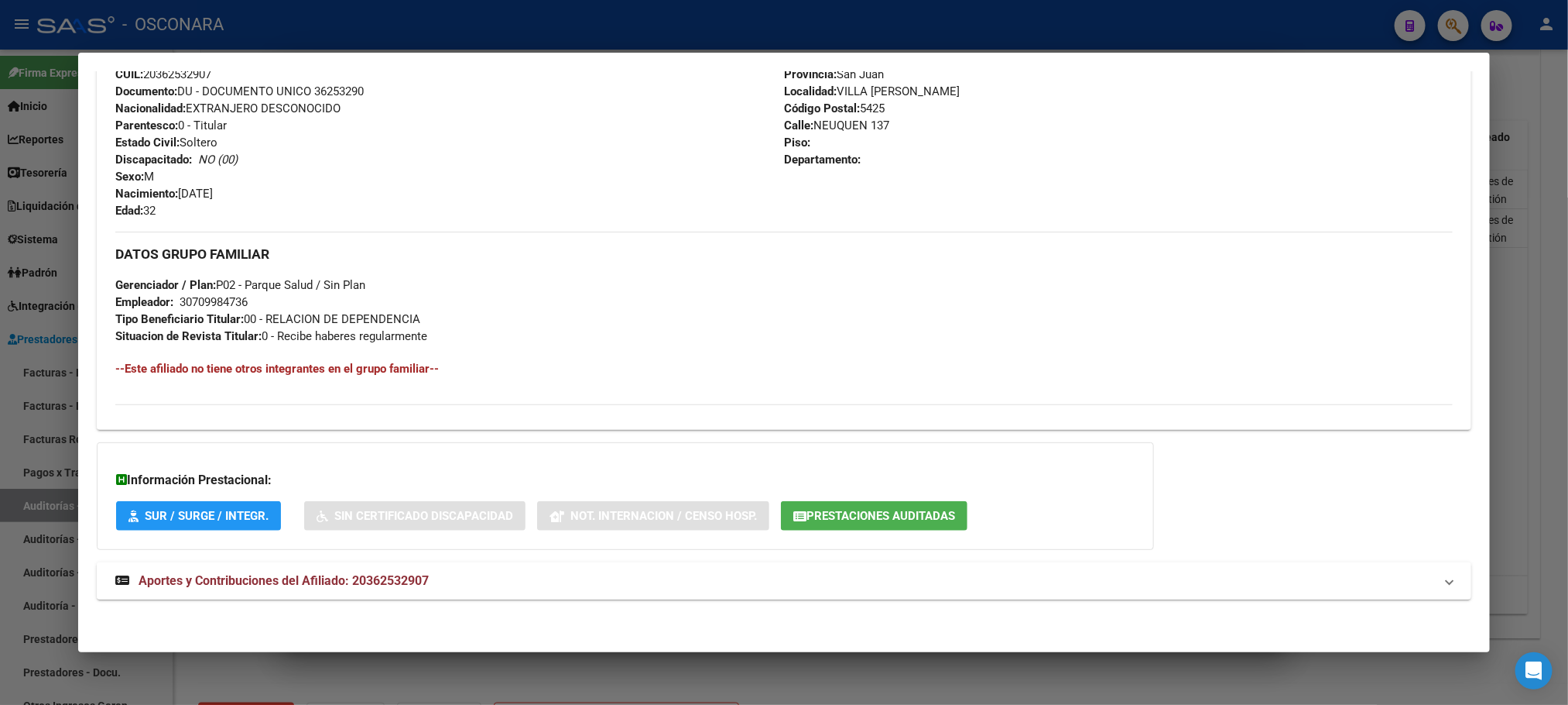
click at [407, 570] on mat-expansion-panel-header "Aportes y Contribuciones del Afiliado: 20362532907" at bounding box center [784, 581] width 1374 height 38
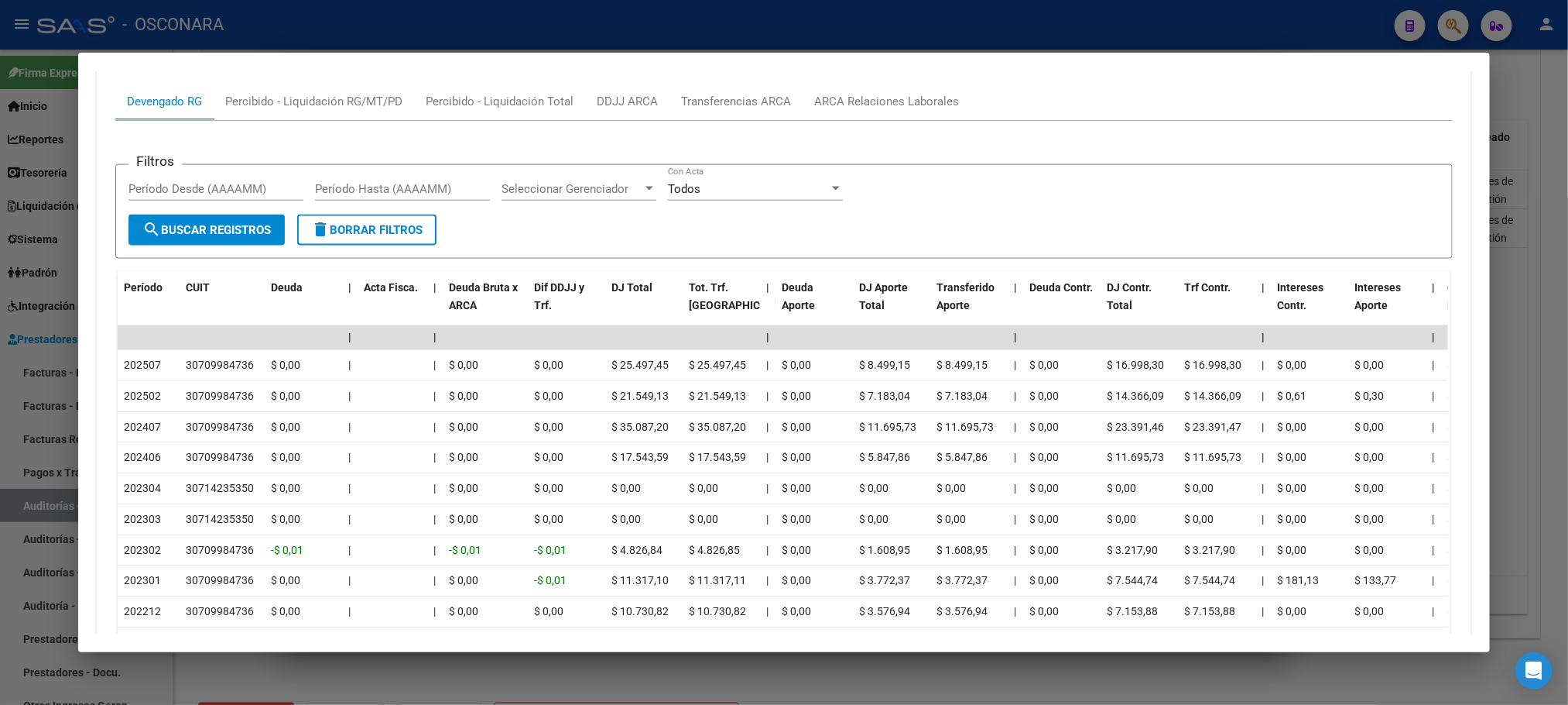
scroll to position [1239, 0]
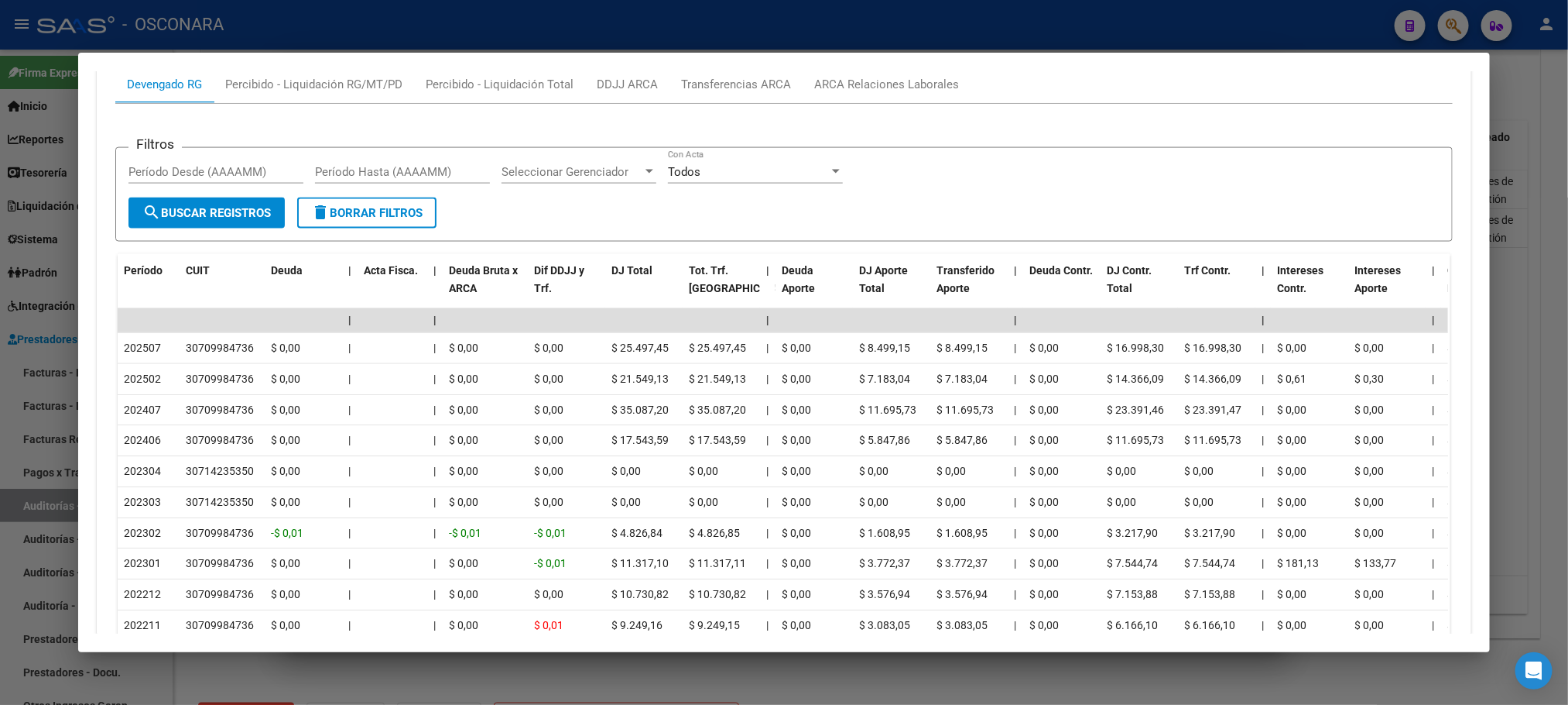
click at [567, 666] on div at bounding box center [784, 352] width 1568 height 705
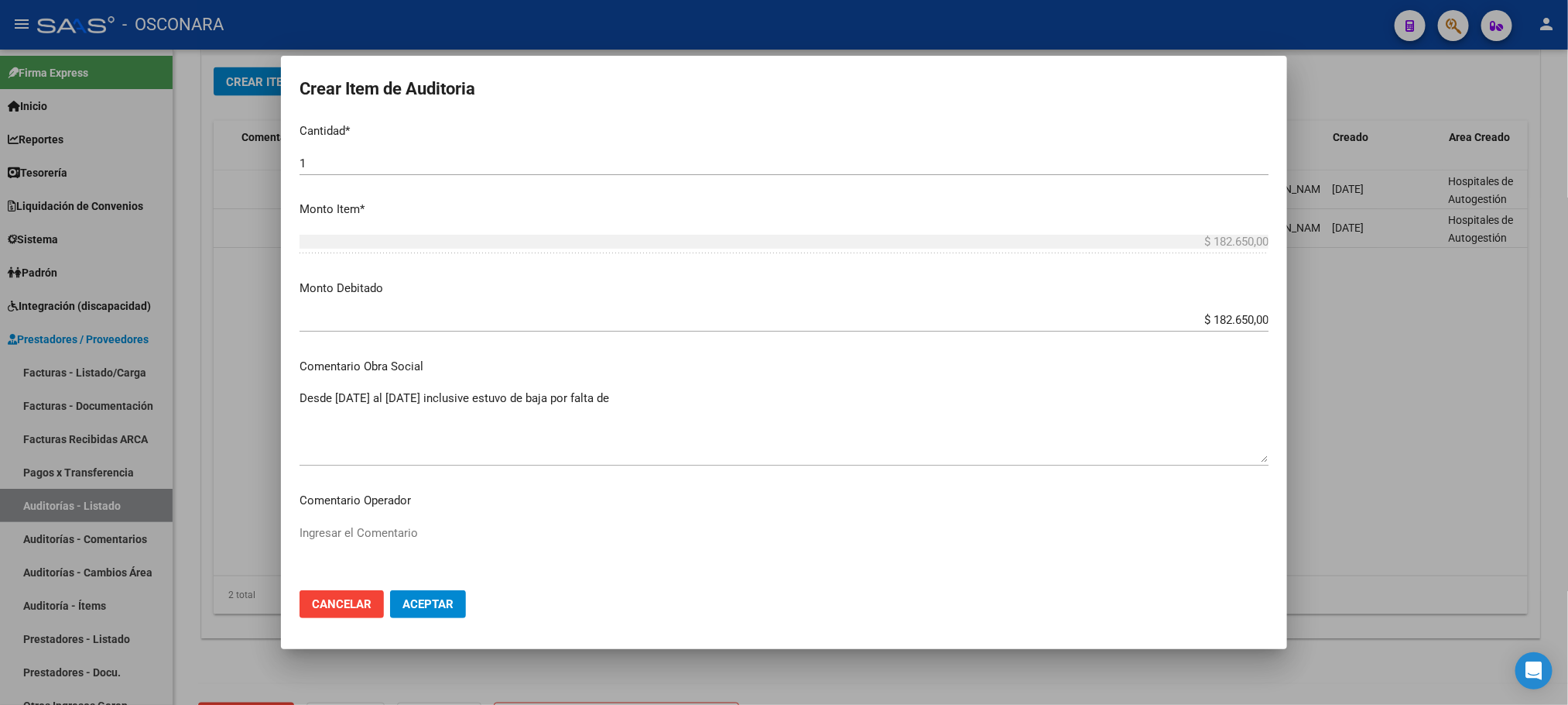
scroll to position [473, 0]
click at [674, 409] on textarea "Desde [DATE] al [DATE] inclusive estuvo de baja por falta de" at bounding box center [784, 428] width 970 height 72
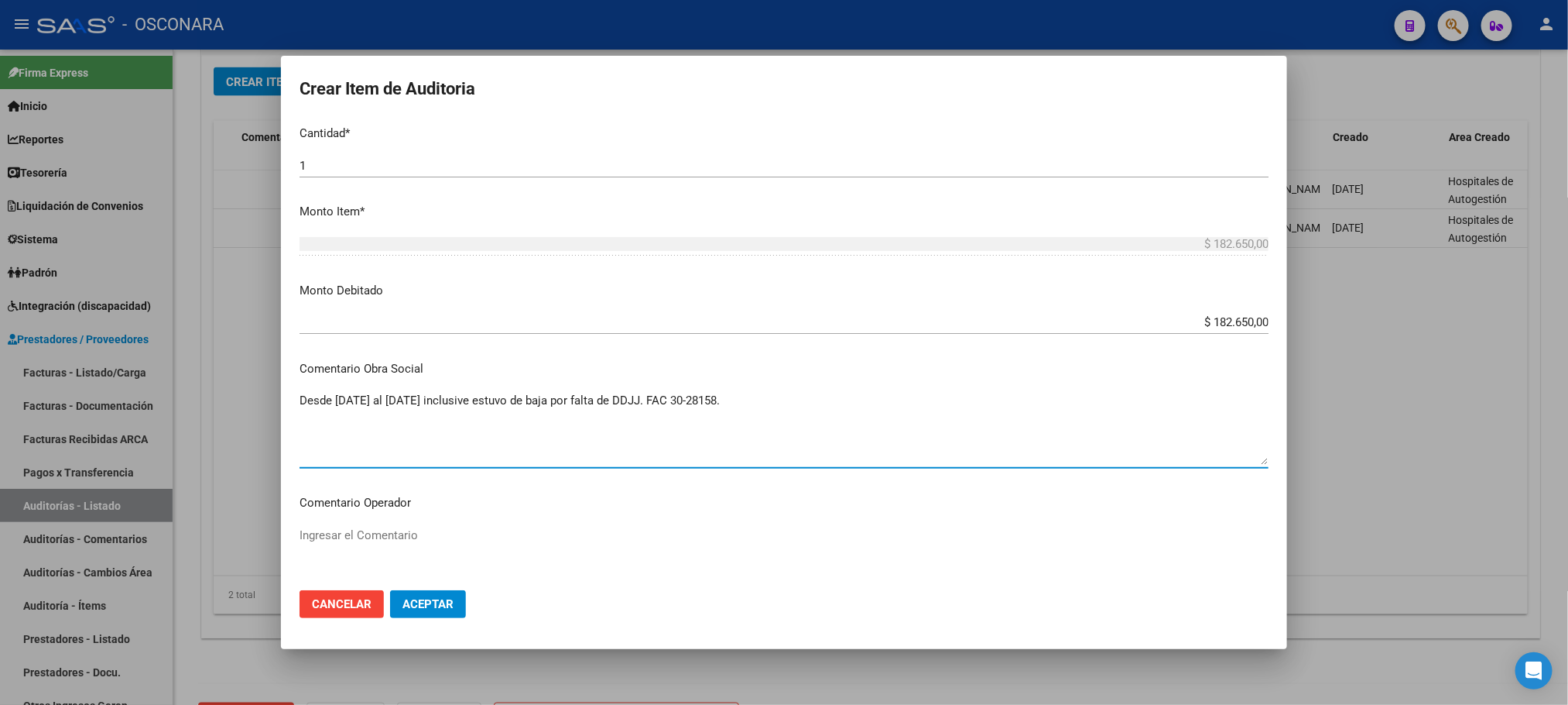
drag, startPoint x: 806, startPoint y: 400, endPoint x: 262, endPoint y: 366, distance: 545.1
click at [262, 366] on div "Crear Item de Auditoria 36253290 Nro Documento 20362532907 CUIL Afiliado Inacti…" at bounding box center [784, 352] width 1568 height 705
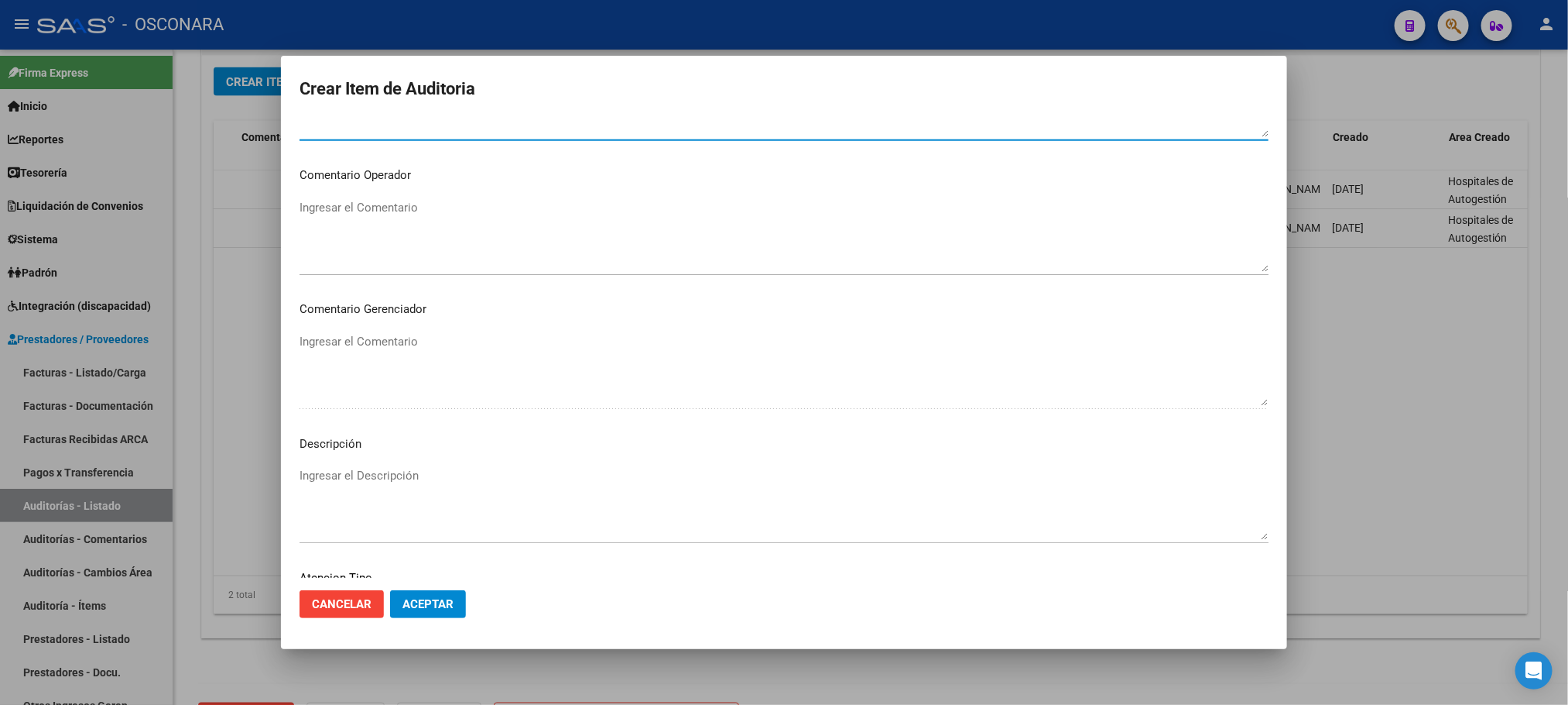
scroll to position [936, 0]
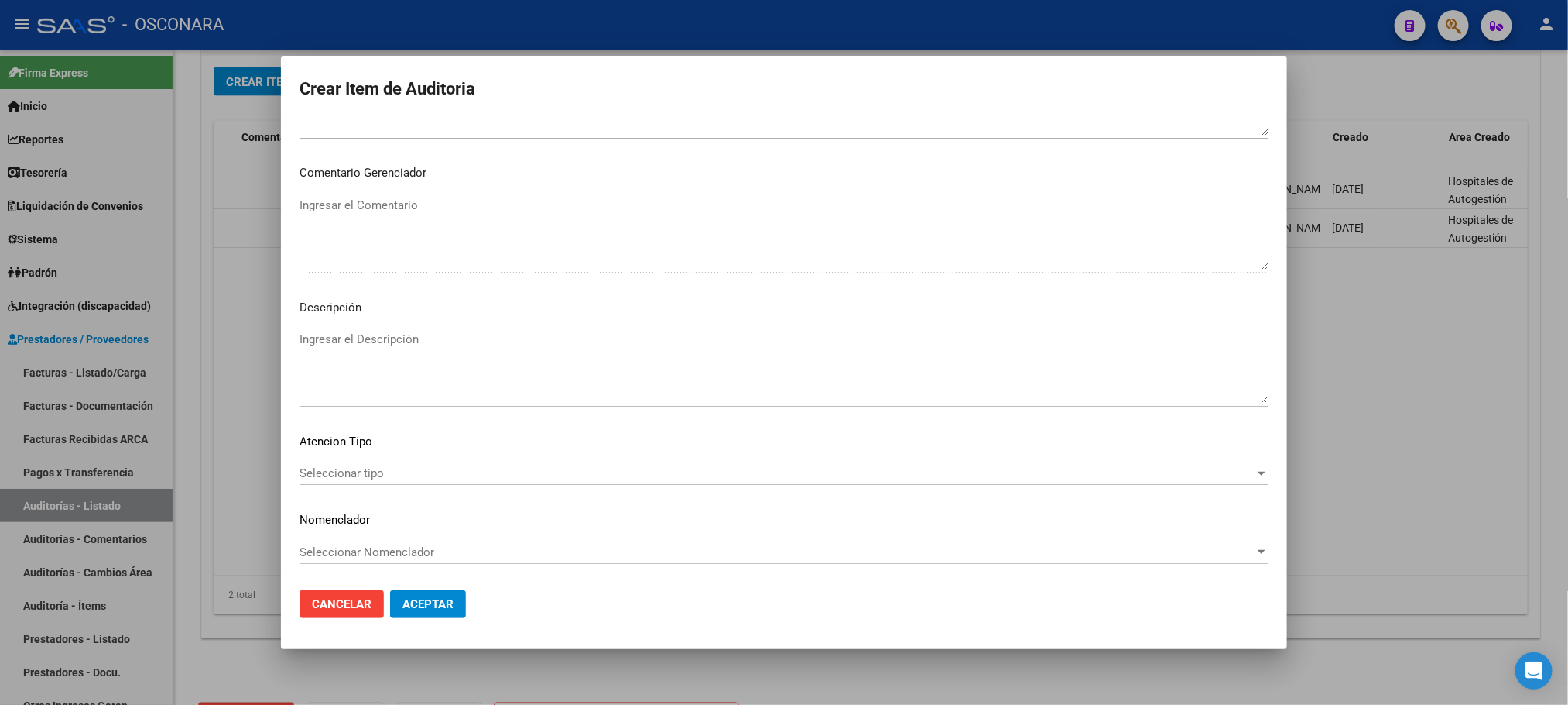
type textarea "Desde [DATE] al [DATE] inclusive estuvo de baja por falta de DDJJ. FAC 30-28158."
click at [397, 360] on textarea "Ingresar el Descripción" at bounding box center [784, 367] width 970 height 72
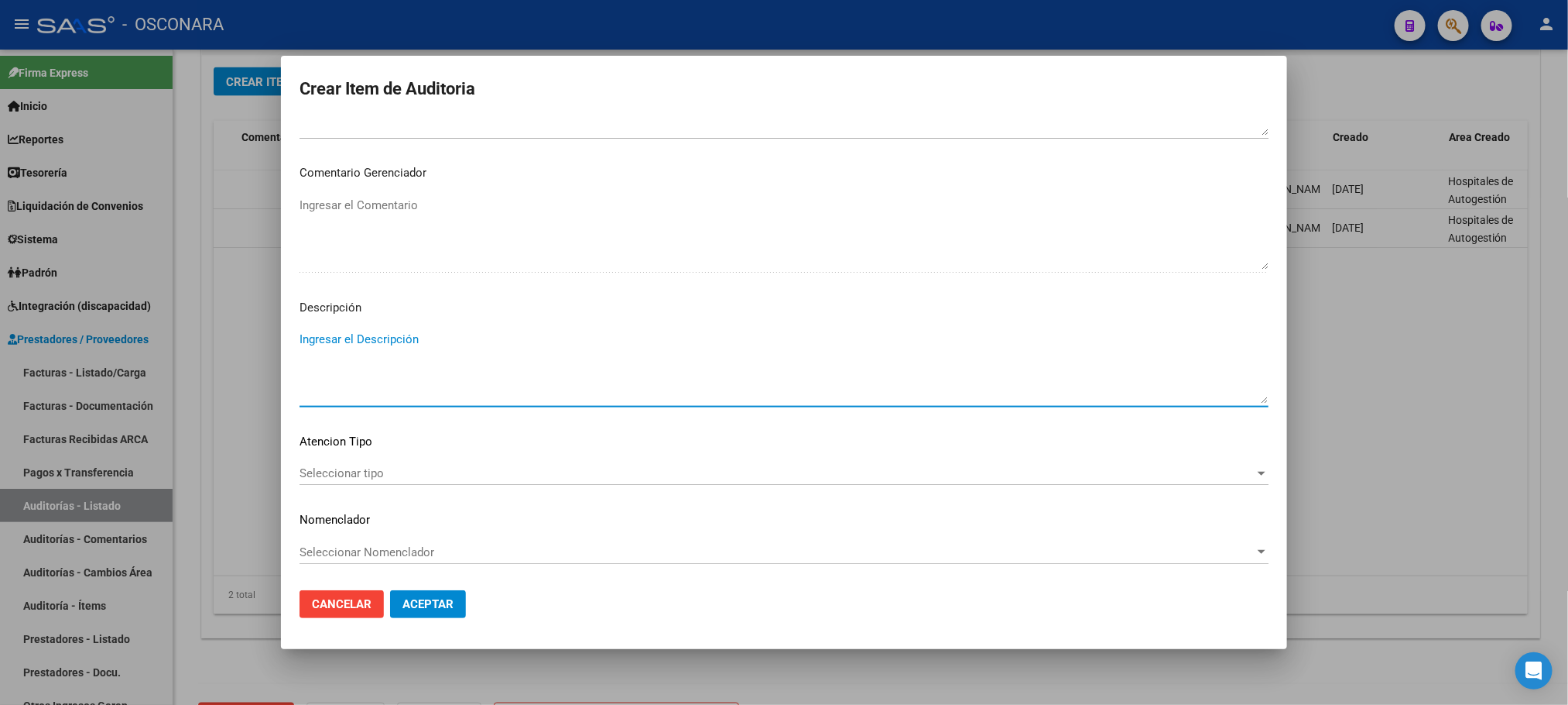
paste textarea "Desde [DATE] al [DATE] inclusive estuvo de baja por falta de DDJJ. FAC 30-28158."
type textarea "Desde [DATE] al [DATE] inclusive estuvo de baja por falta de DDJJ. FAC 30-28158."
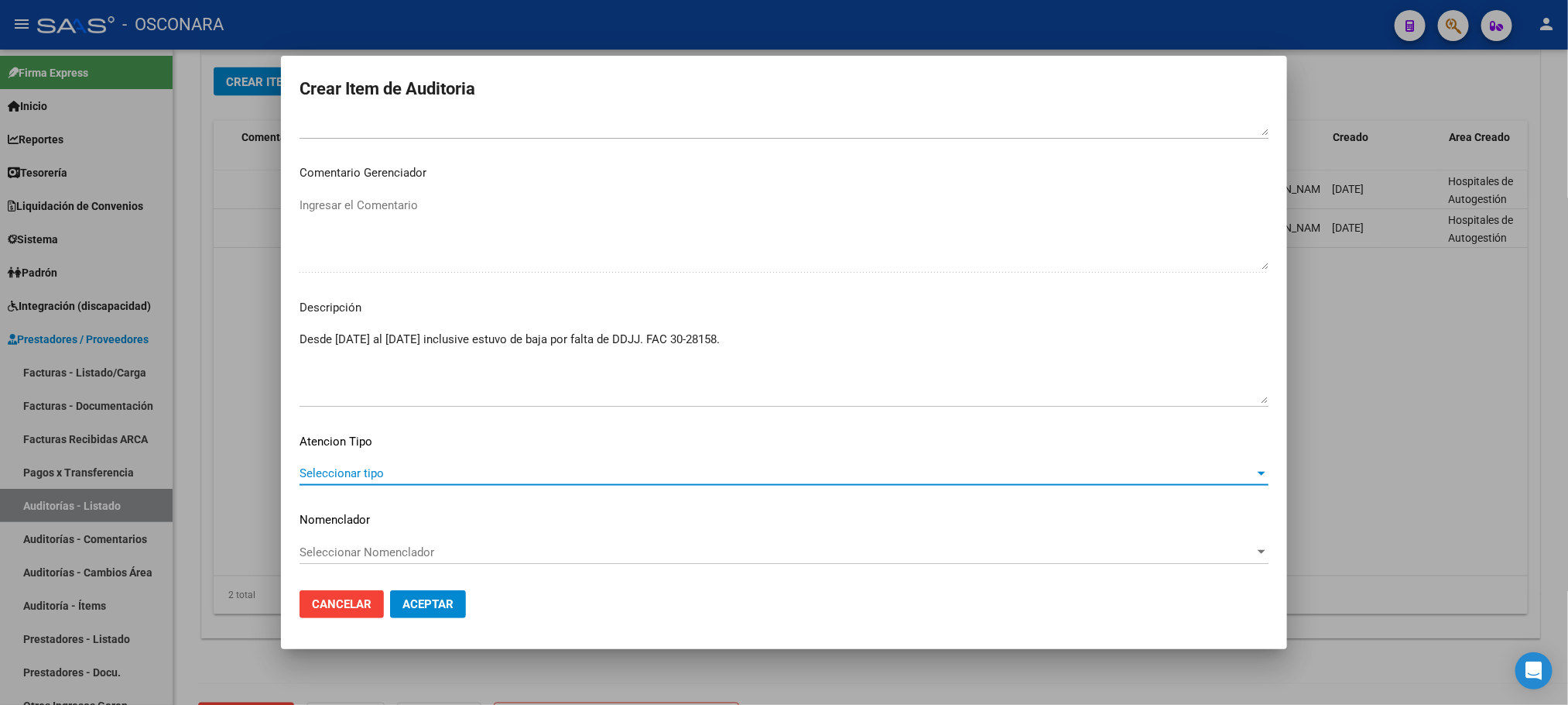
click at [396, 469] on span "Seleccionar tipo" at bounding box center [777, 473] width 955 height 14
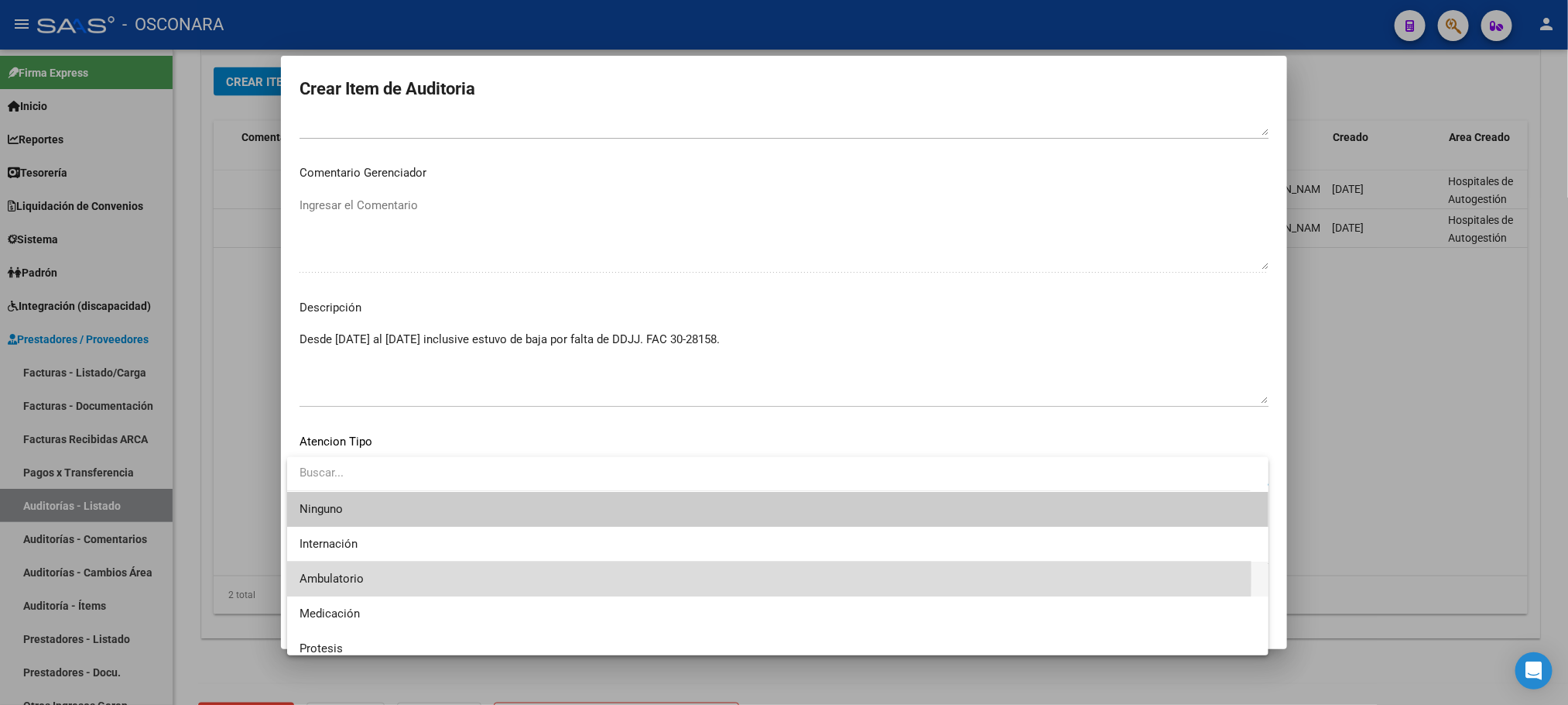
click at [367, 573] on span "Ambulatorio" at bounding box center [778, 578] width 956 height 35
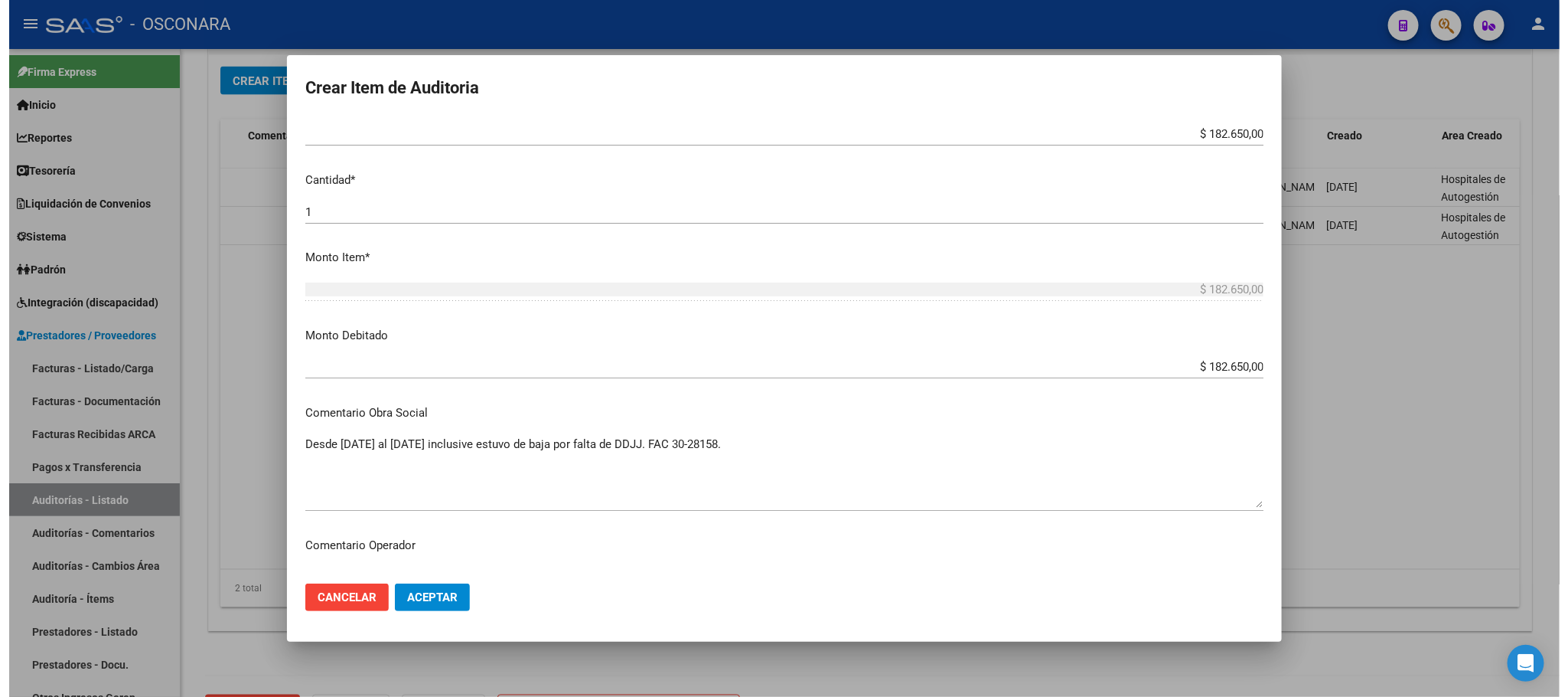
scroll to position [459, 0]
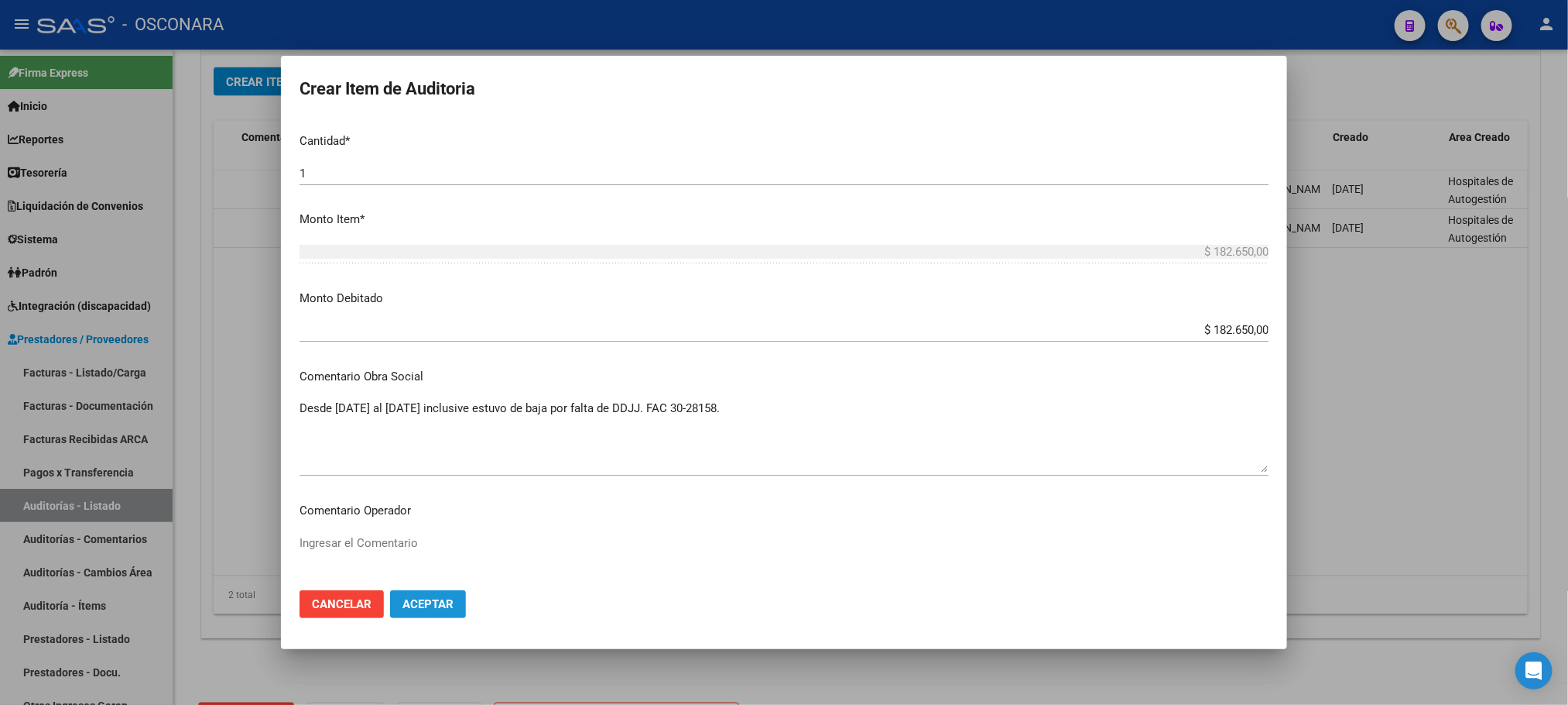
click at [429, 611] on span "Aceptar" at bounding box center [427, 603] width 51 height 14
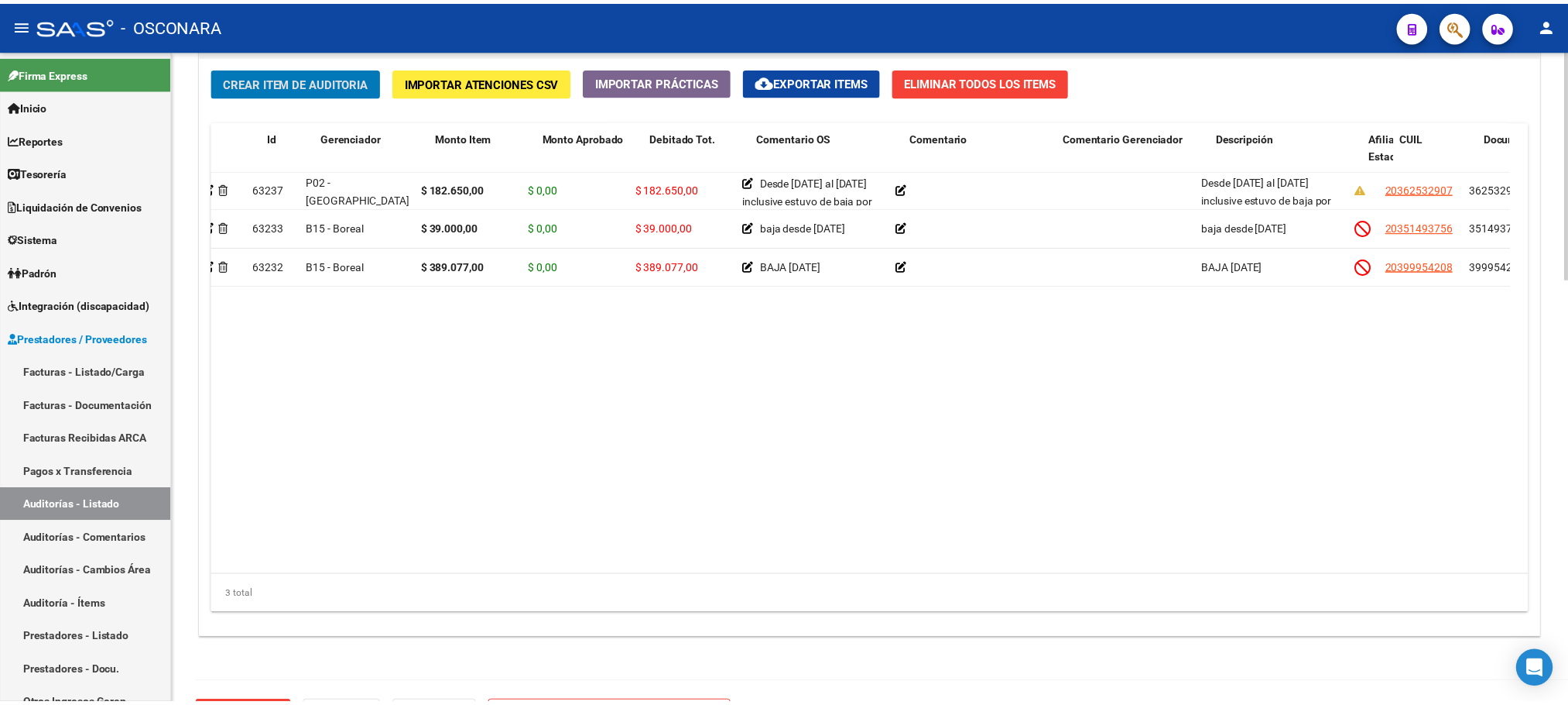
scroll to position [0, 0]
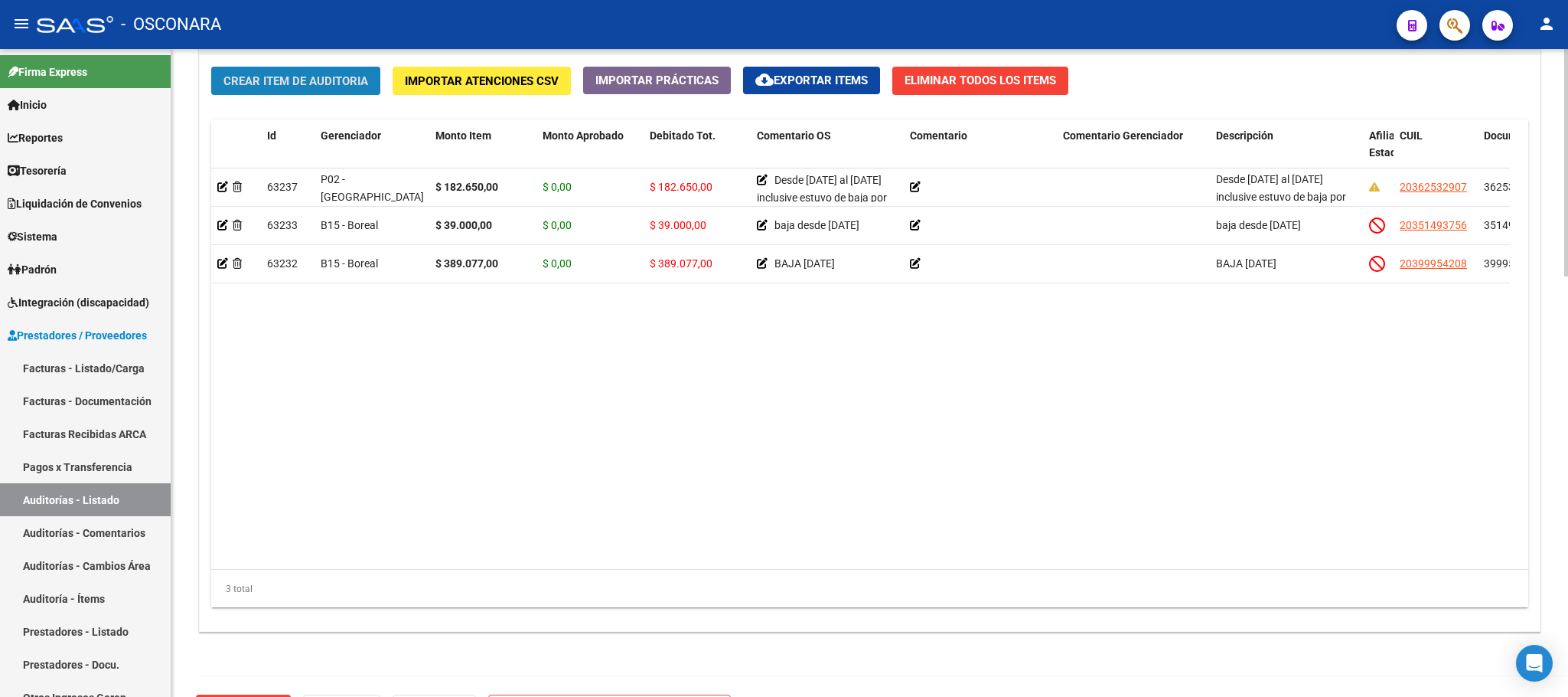
click at [304, 87] on span "Crear Item de Auditoria" at bounding box center [296, 81] width 145 height 14
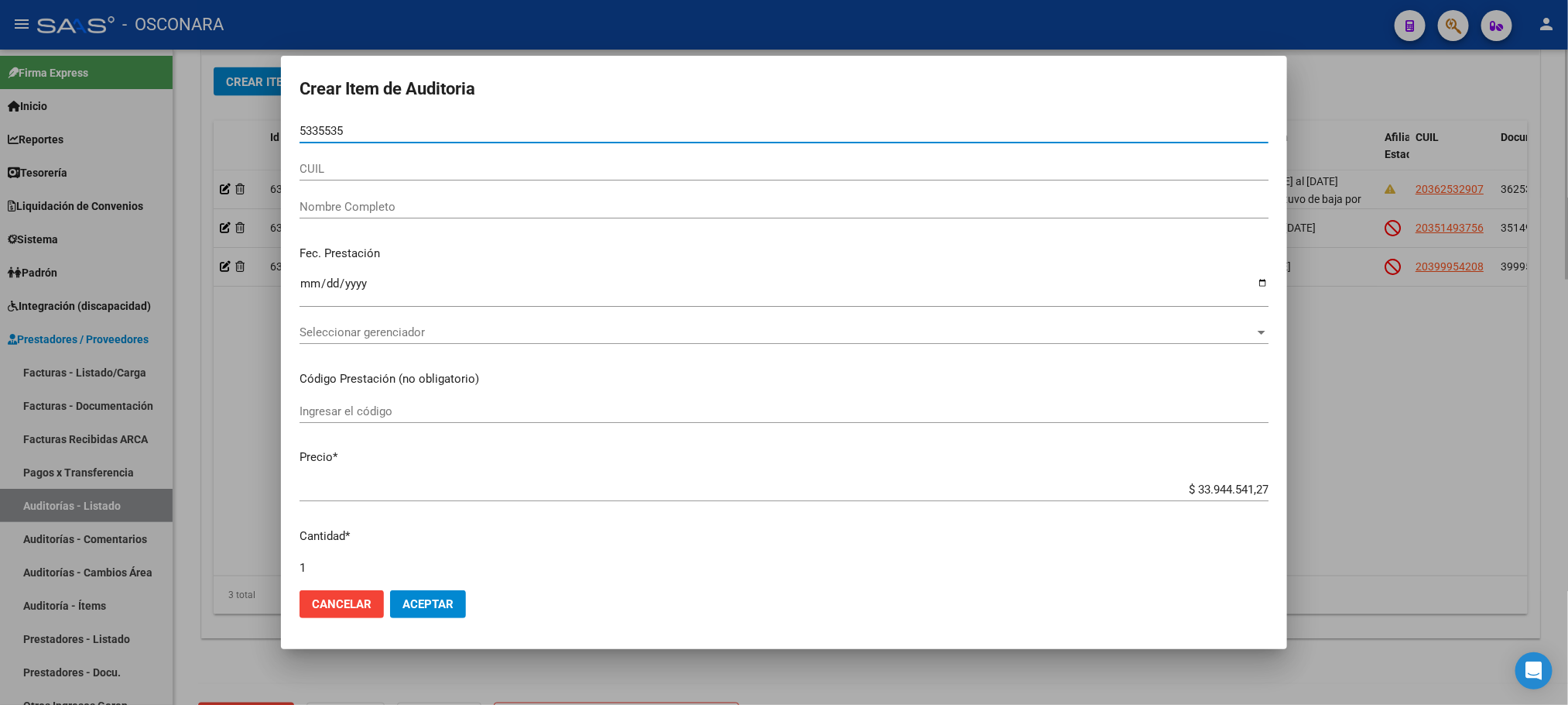
type input "53355353"
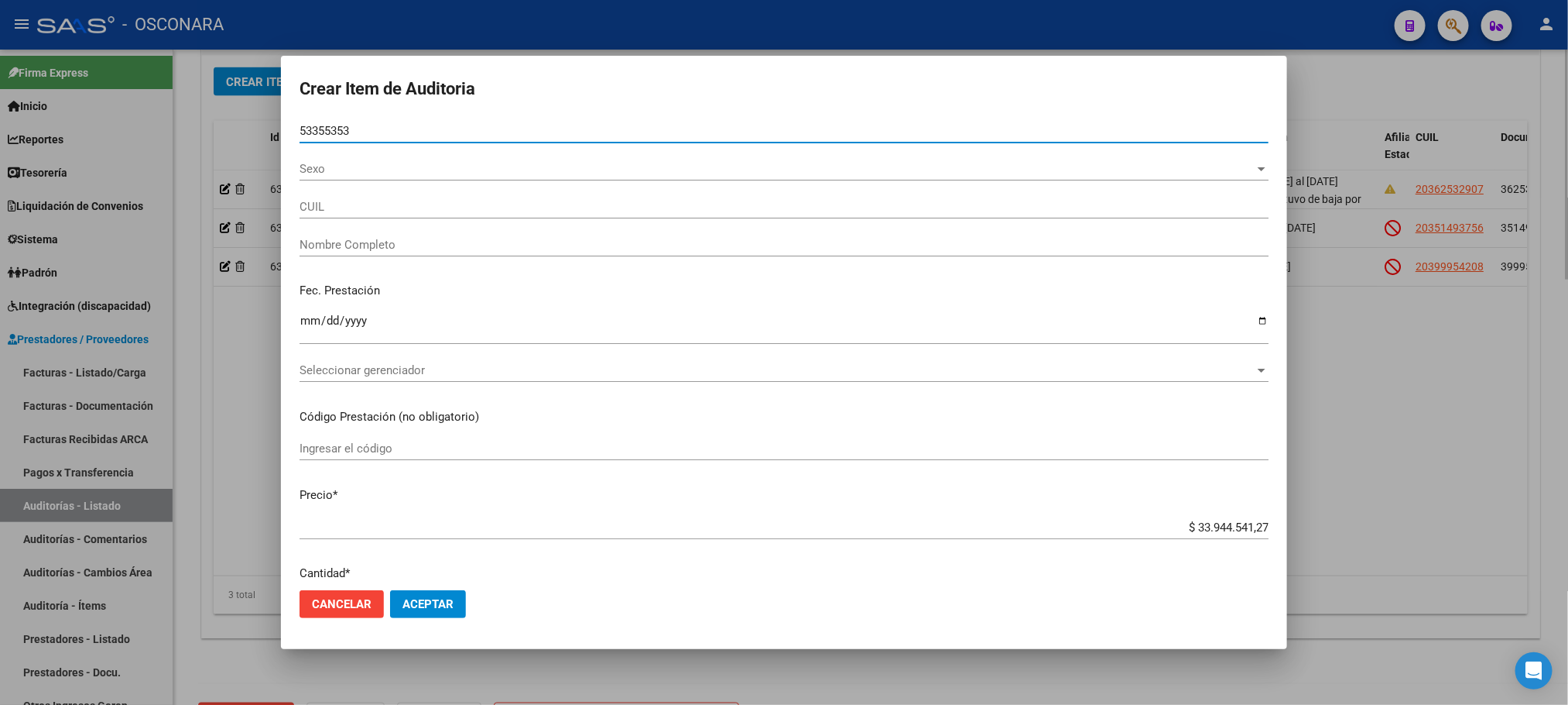
type input "20533553533"
type input "[PERSON_NAME] -"
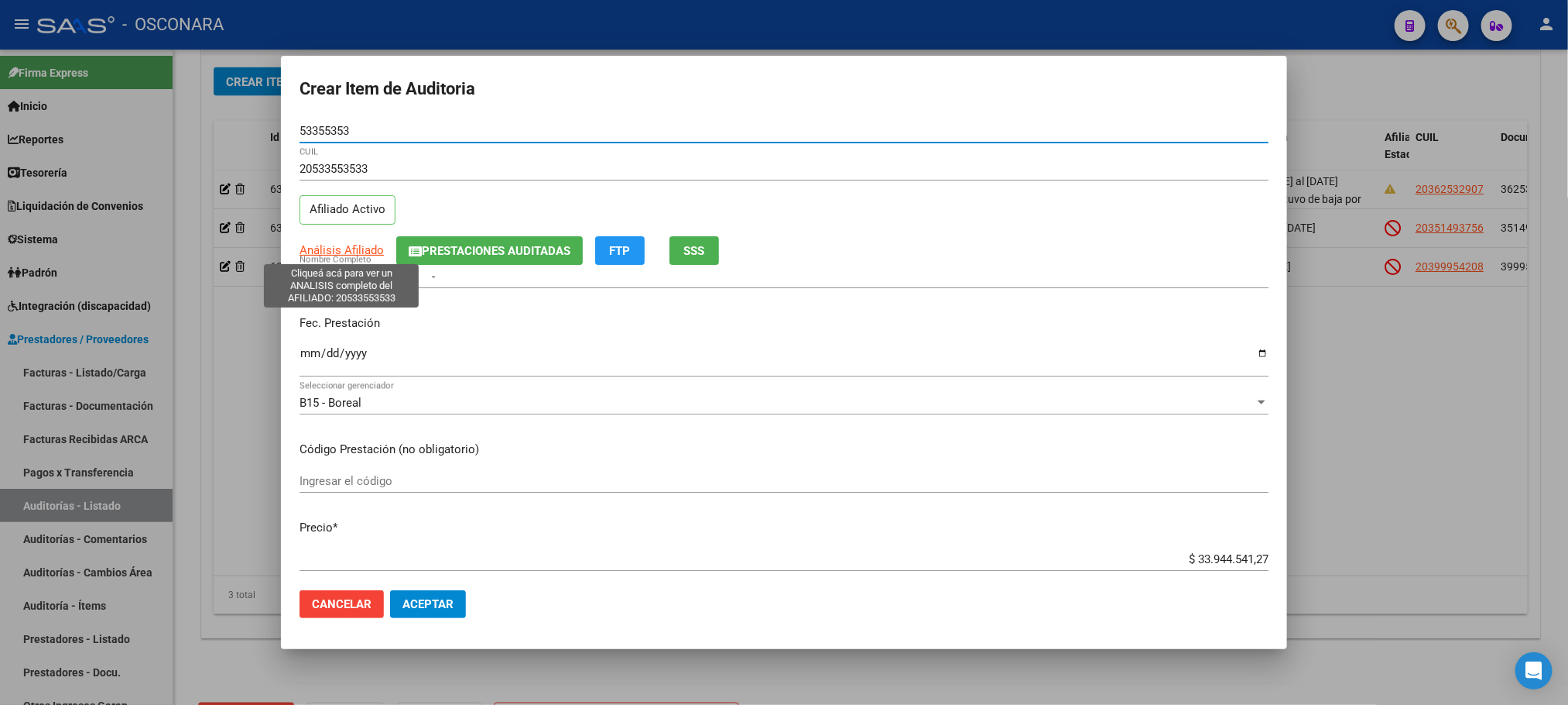
type input "53355353"
click at [354, 244] on span "Análisis Afiliado" at bounding box center [342, 250] width 85 height 14
type textarea "20533553533"
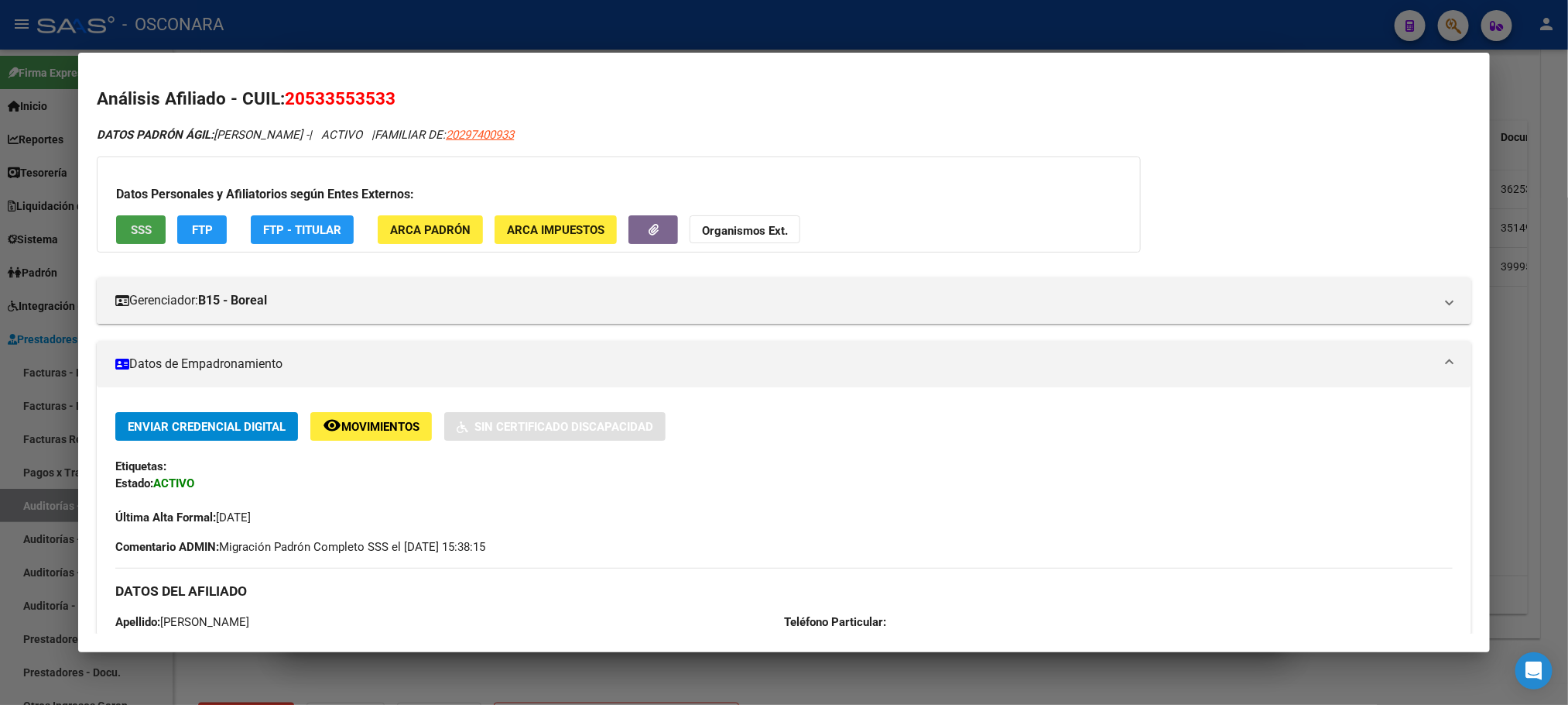
click at [131, 223] on span "SSS" at bounding box center [141, 229] width 21 height 14
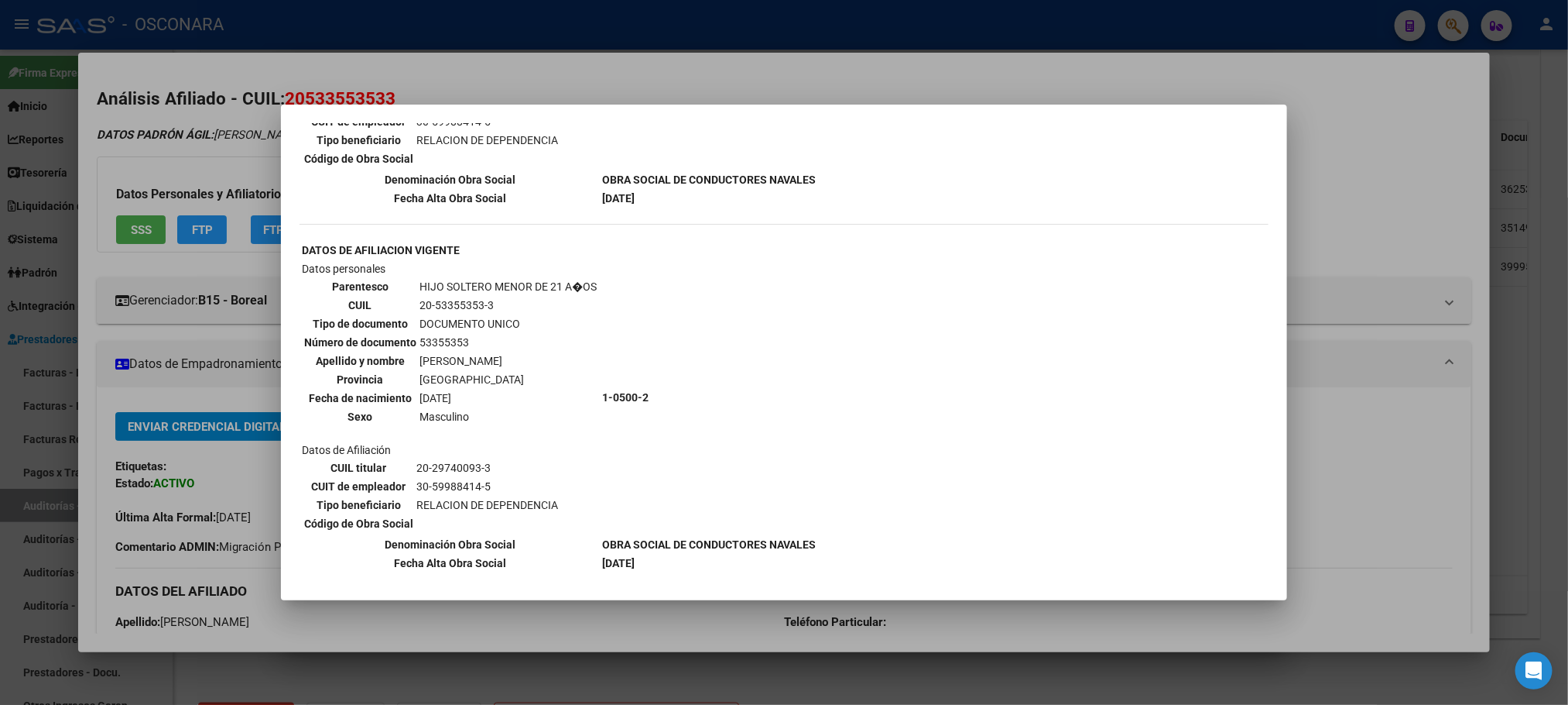
scroll to position [1242, 0]
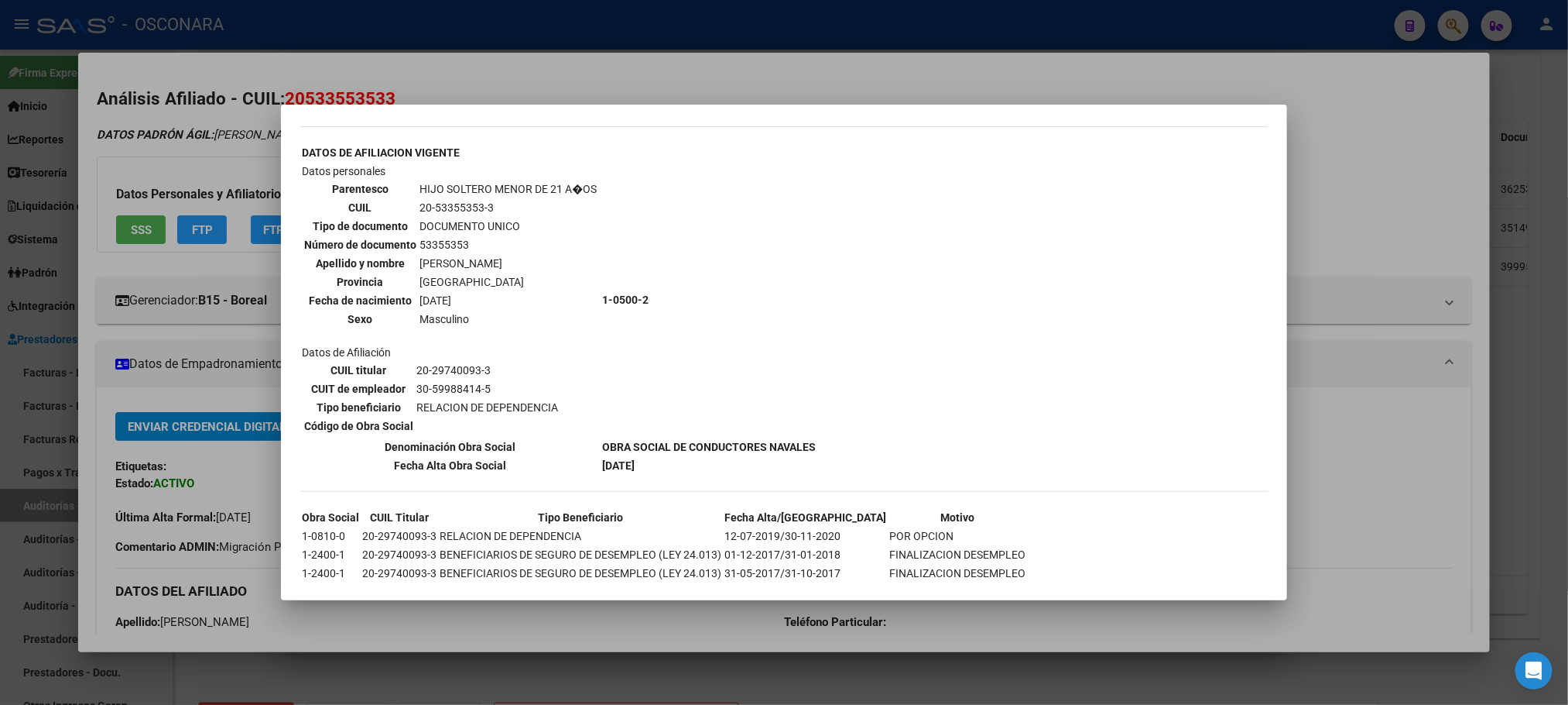
click at [669, 619] on div at bounding box center [784, 352] width 1568 height 705
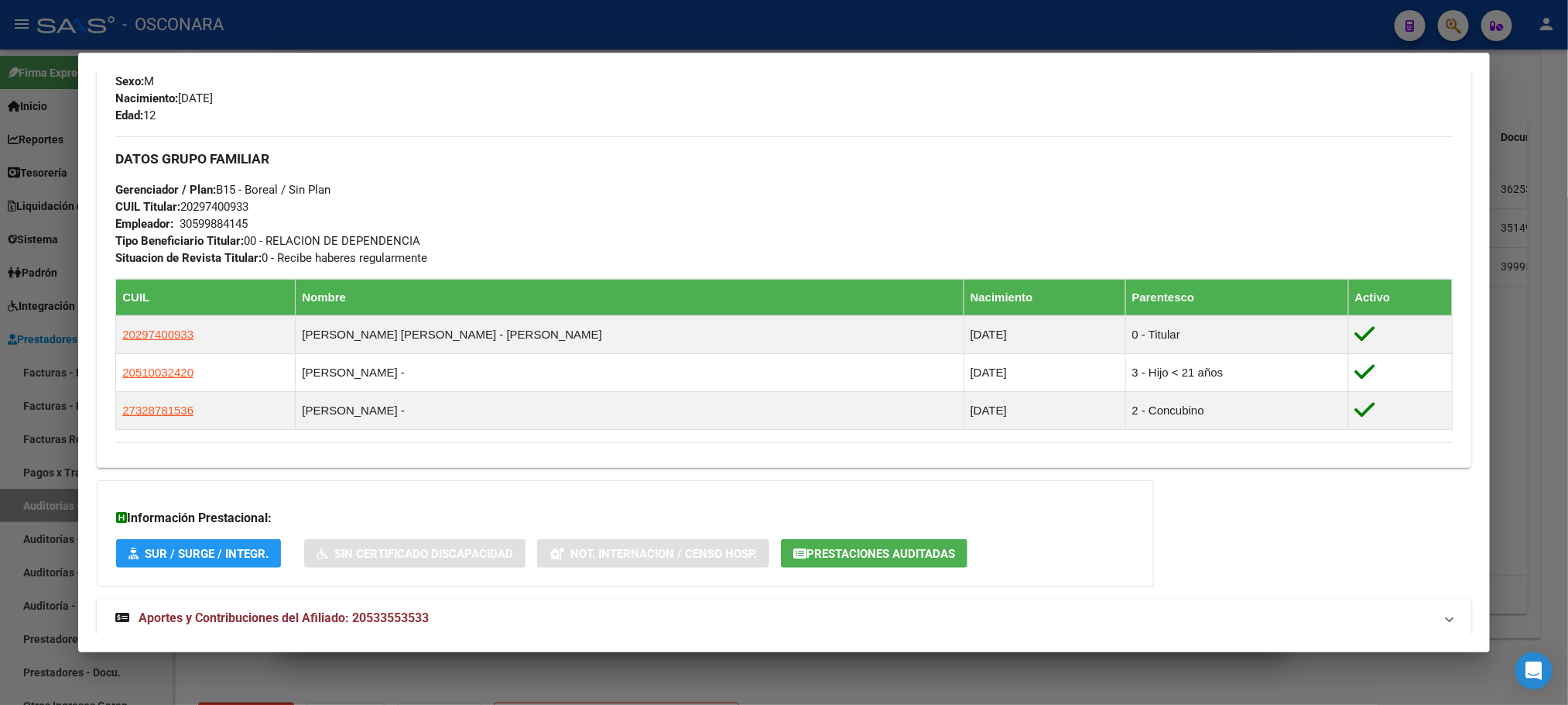
scroll to position [739, 0]
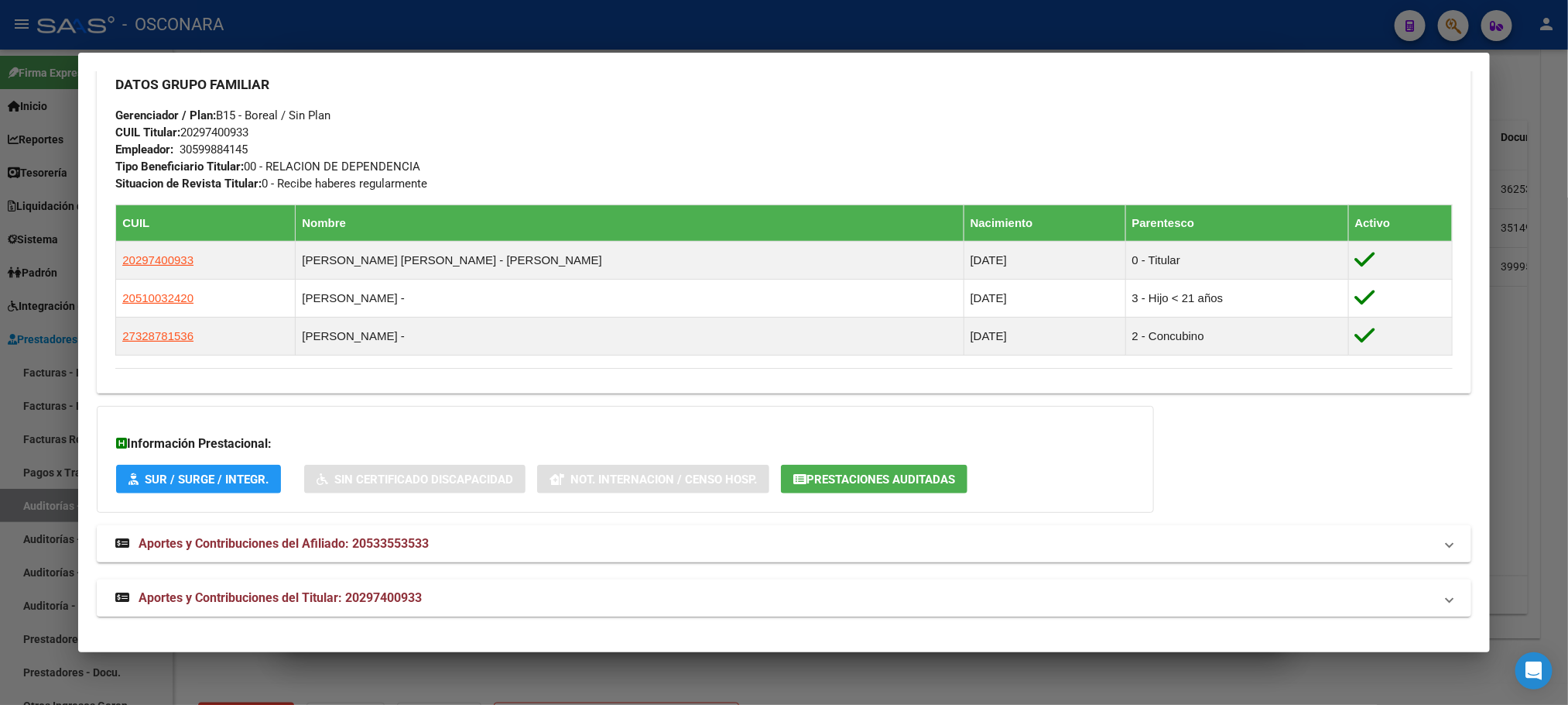
click at [365, 588] on strong "Aportes y Contribuciones del Titular: 20297400933" at bounding box center [269, 598] width 306 height 19
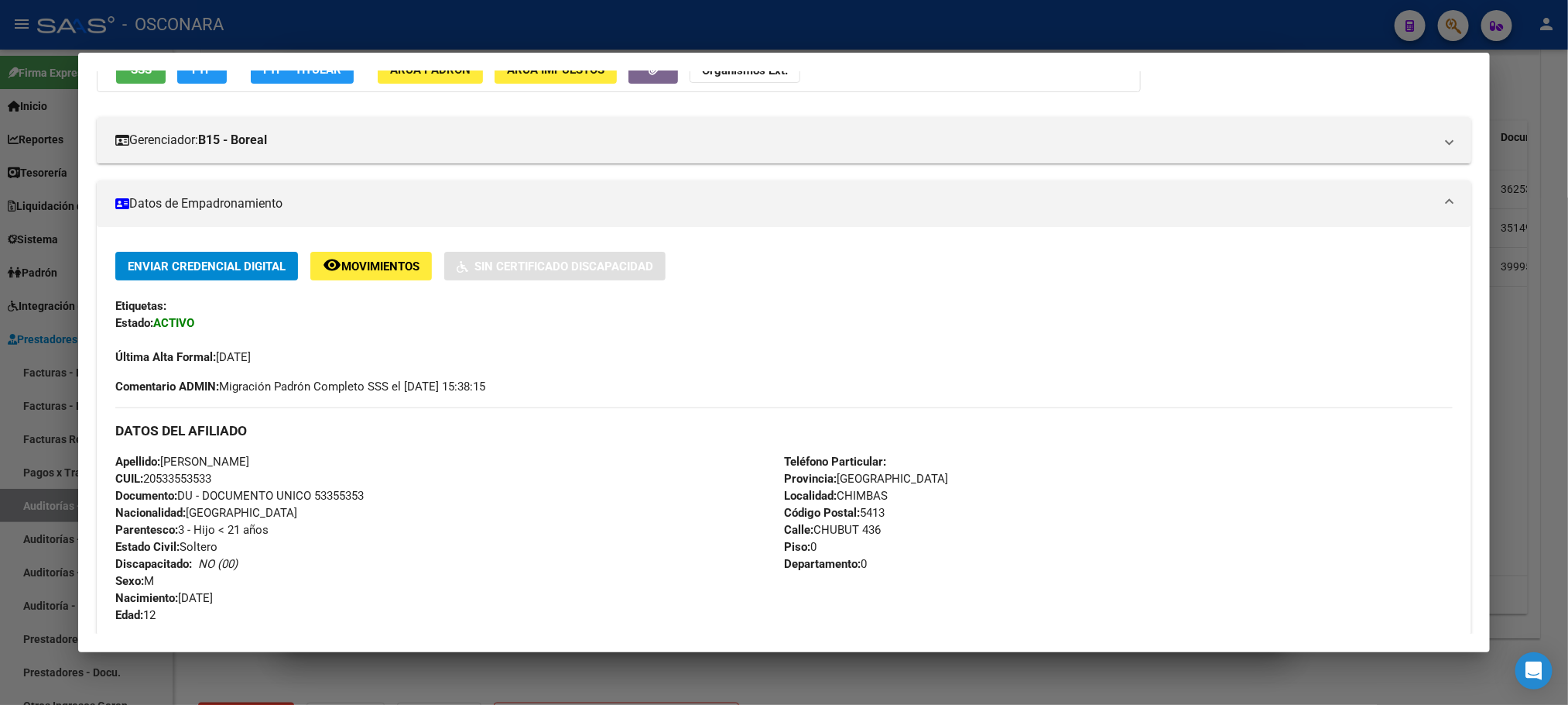
scroll to position [0, 0]
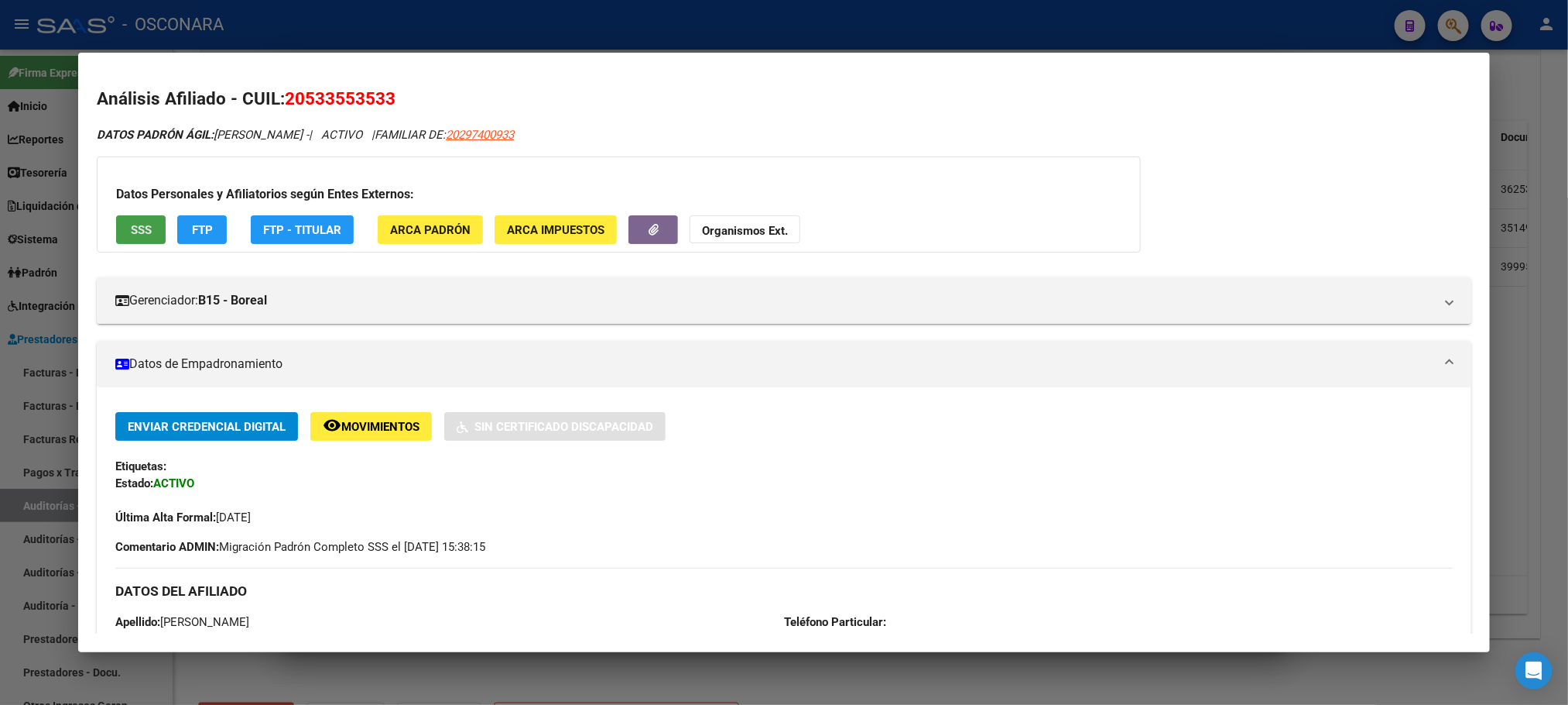
click at [131, 227] on span "SSS" at bounding box center [141, 229] width 21 height 14
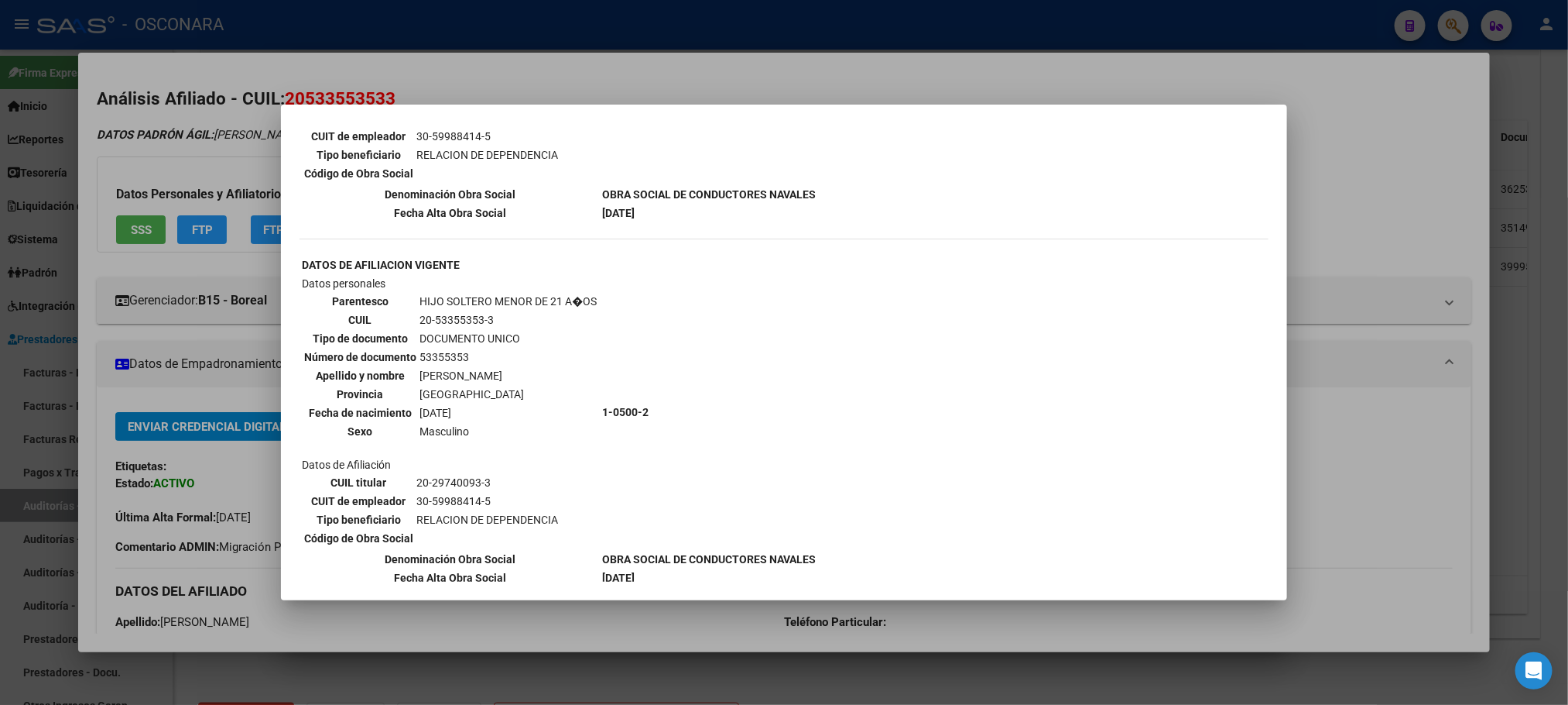
scroll to position [1162, 0]
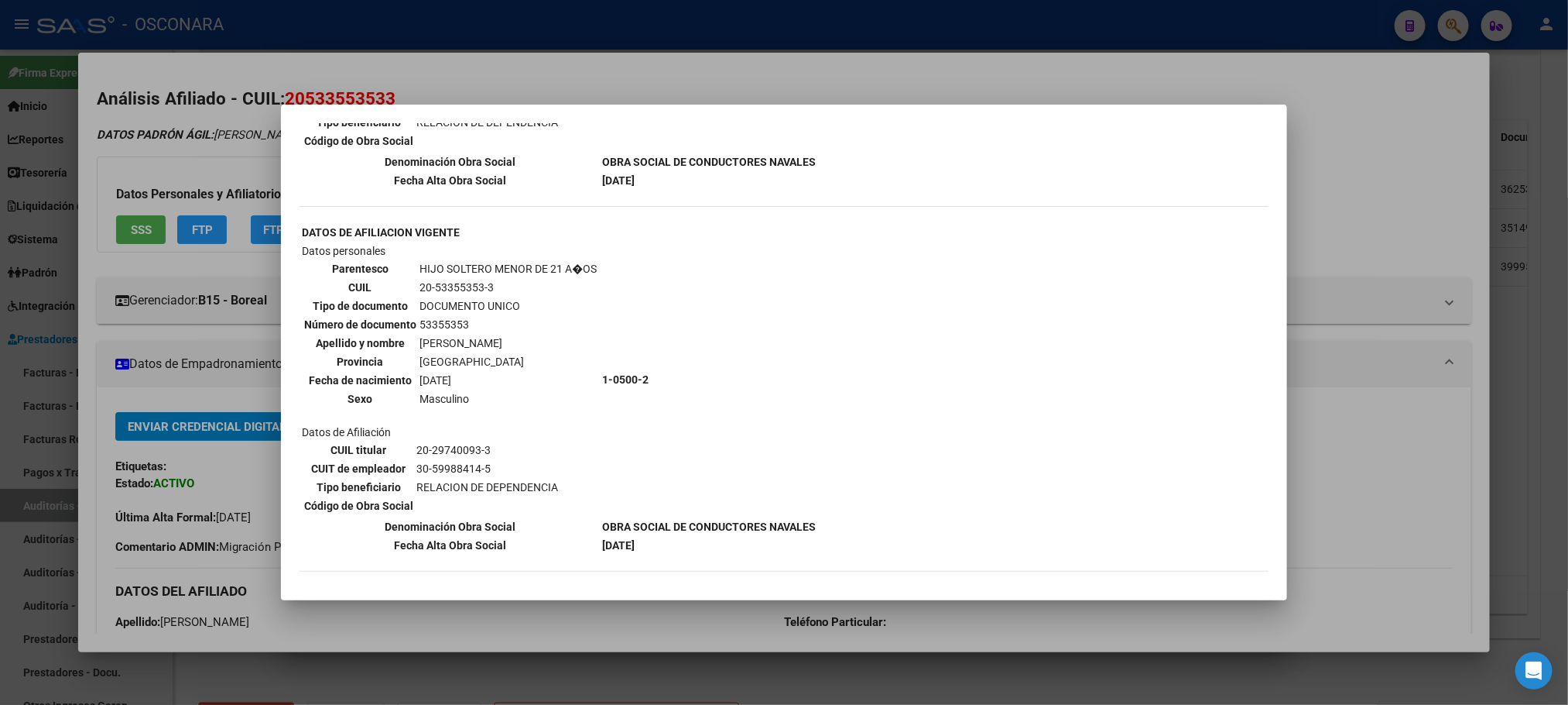
click at [587, 627] on div at bounding box center [784, 352] width 1568 height 705
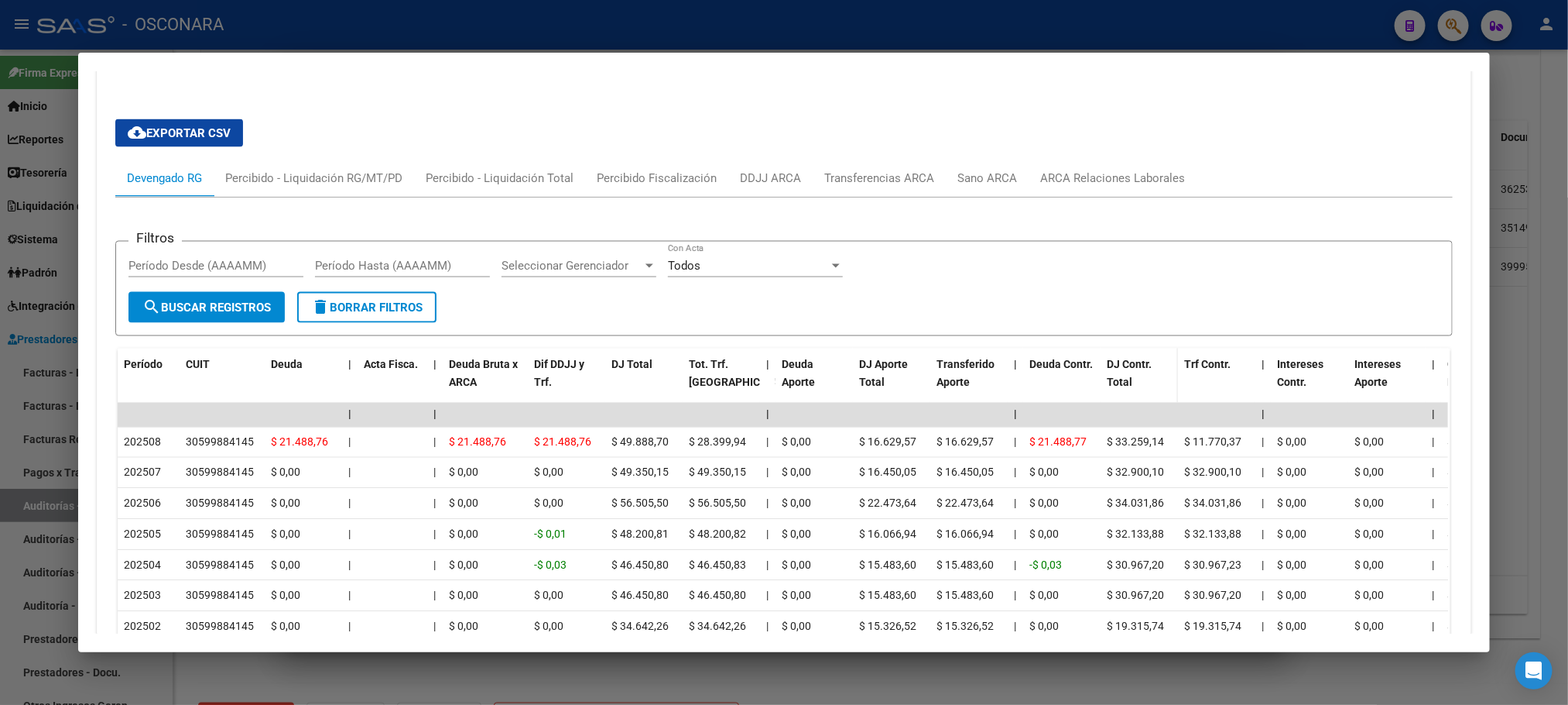
scroll to position [1394, 0]
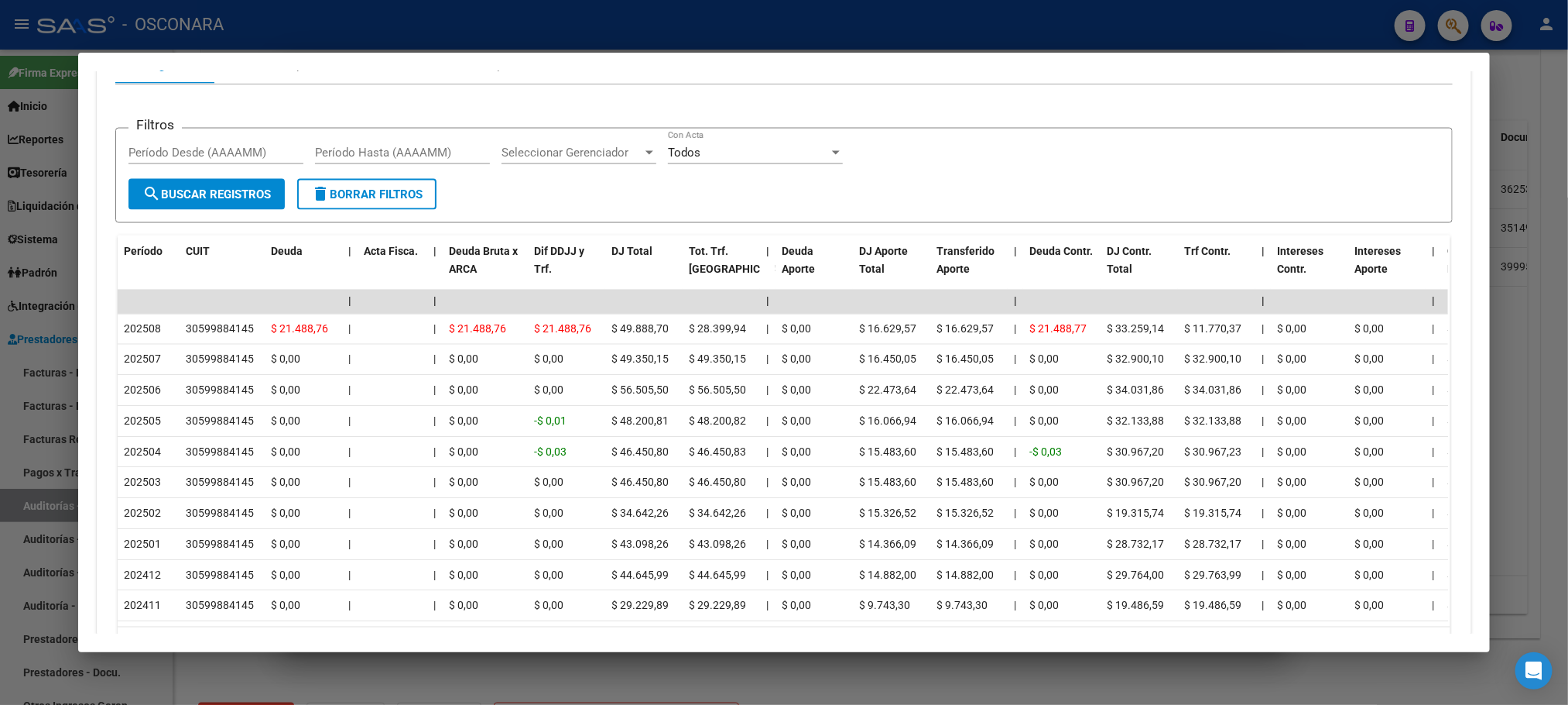
click at [1545, 381] on div at bounding box center [784, 352] width 1568 height 705
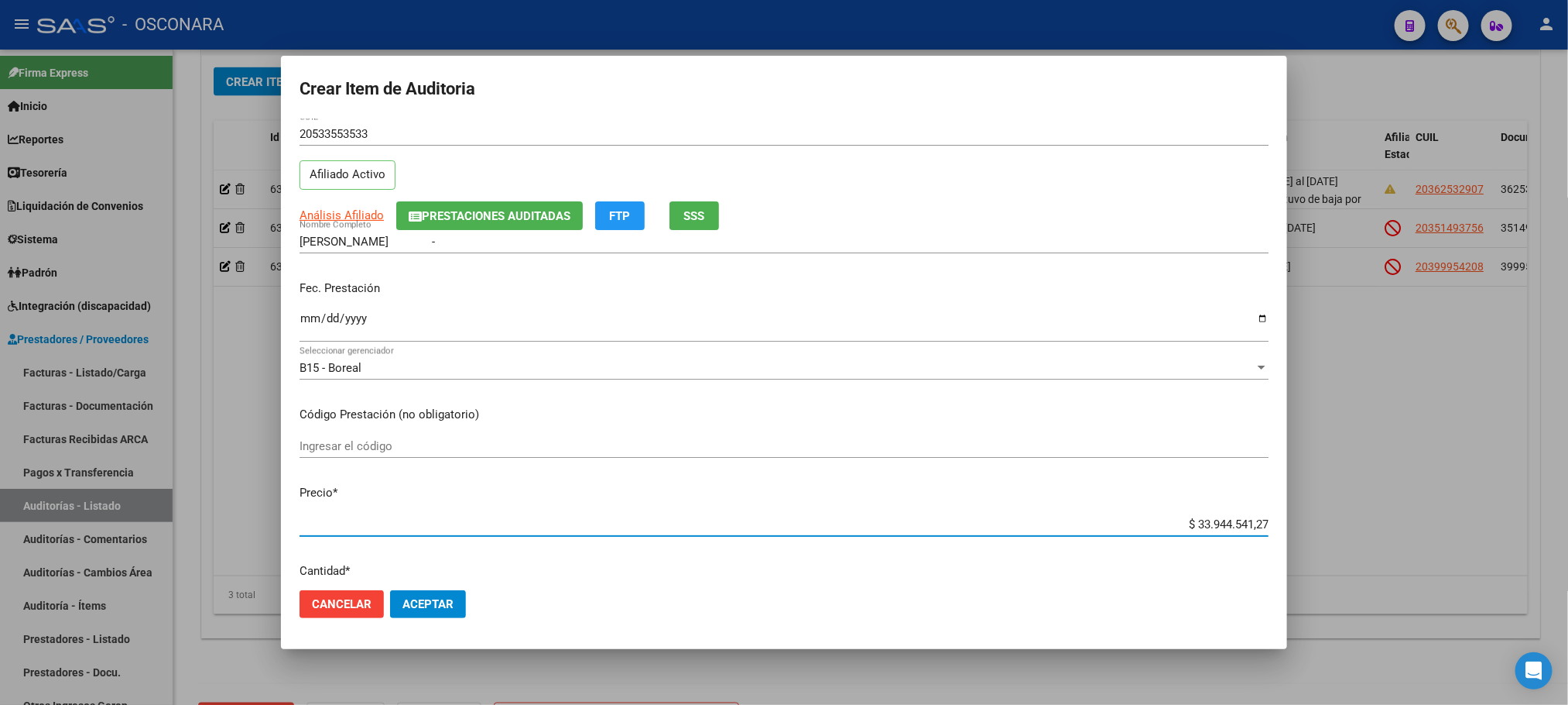
scroll to position [54, 0]
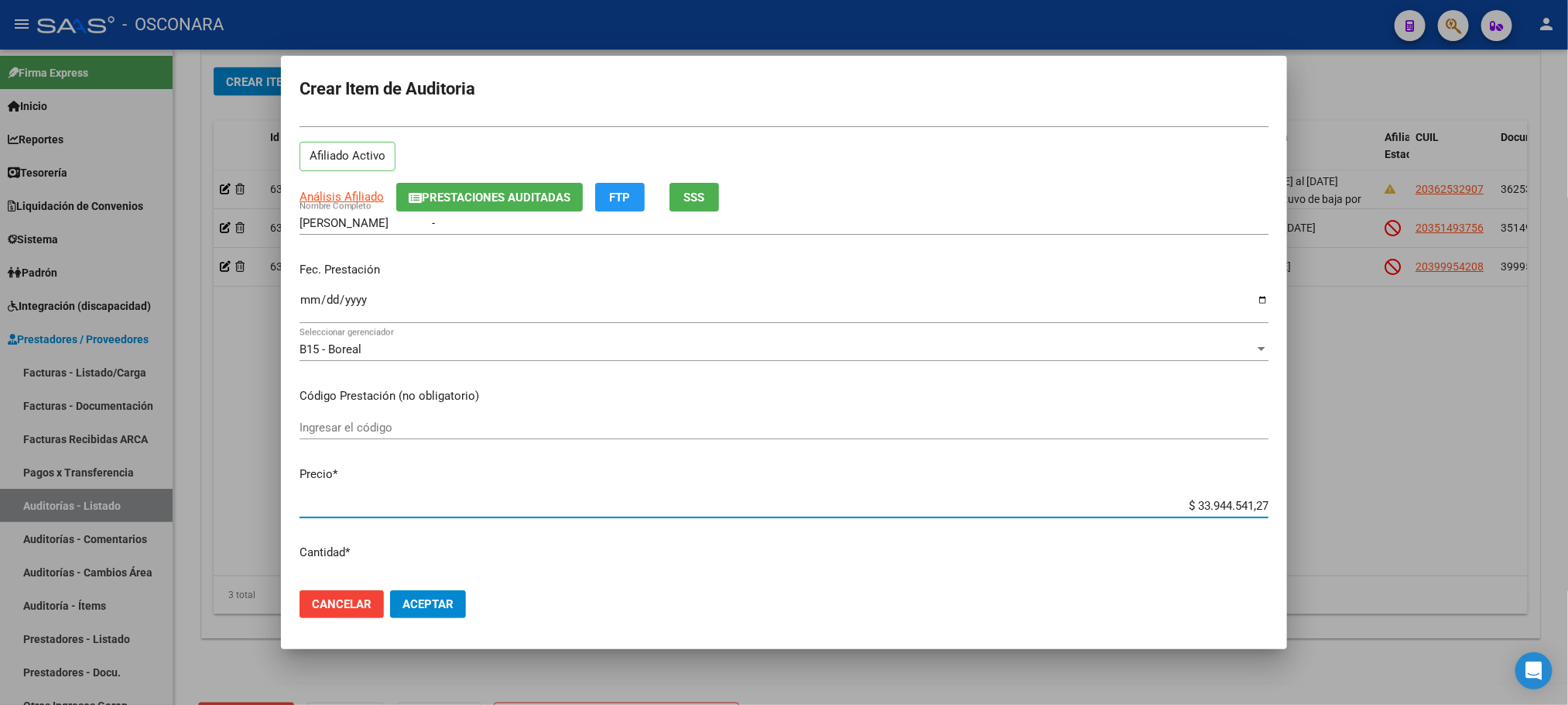
drag, startPoint x: 1182, startPoint y: 557, endPoint x: 1329, endPoint y: 525, distance: 150.4
click at [1343, 548] on div "Crear Item de Auditoria 53355353 Nro Documento 20533553533 CUIL Afiliado Activo…" at bounding box center [784, 352] width 1568 height 705
type input "$ 0,05"
type input "$ 0,52"
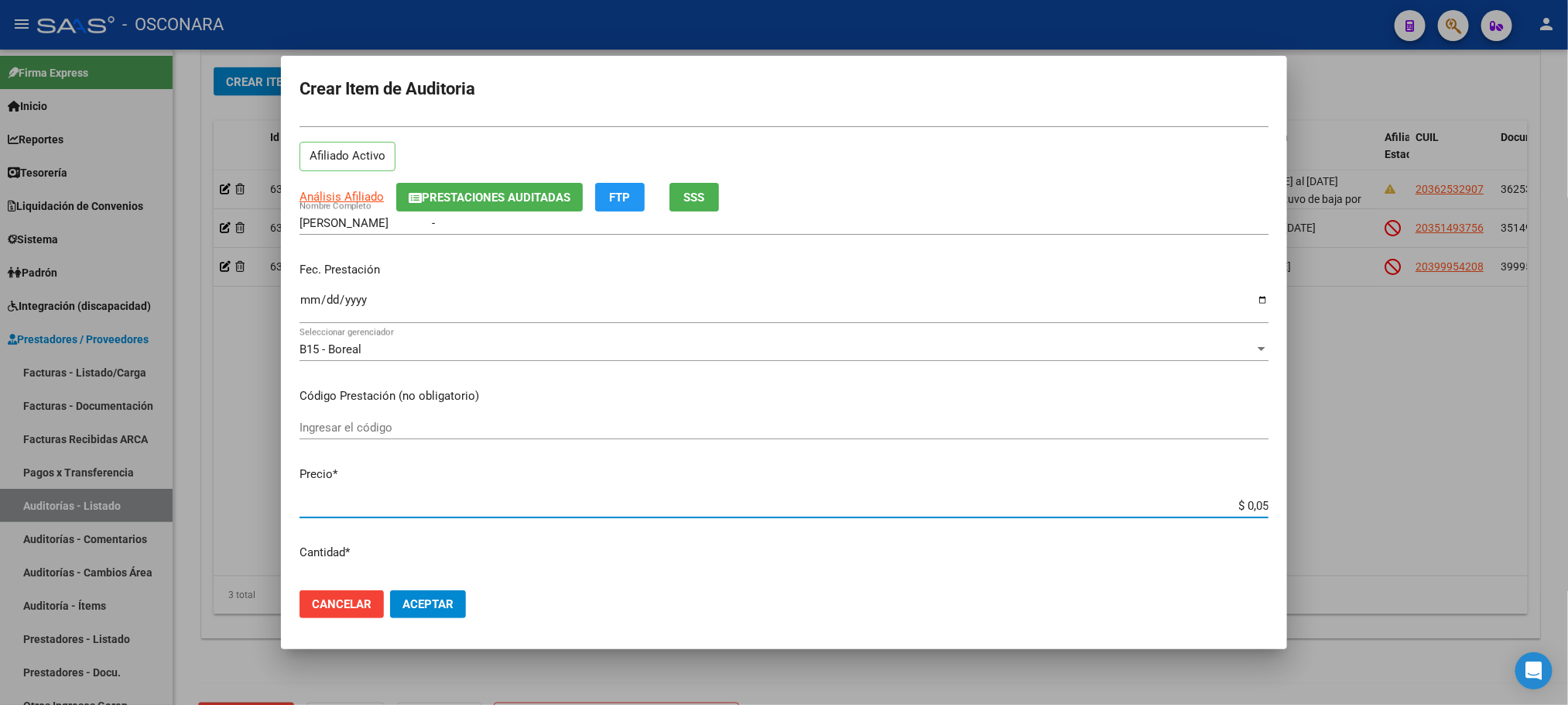
type input "$ 0,52"
type input "$ 5,22"
type input "$ 0,52"
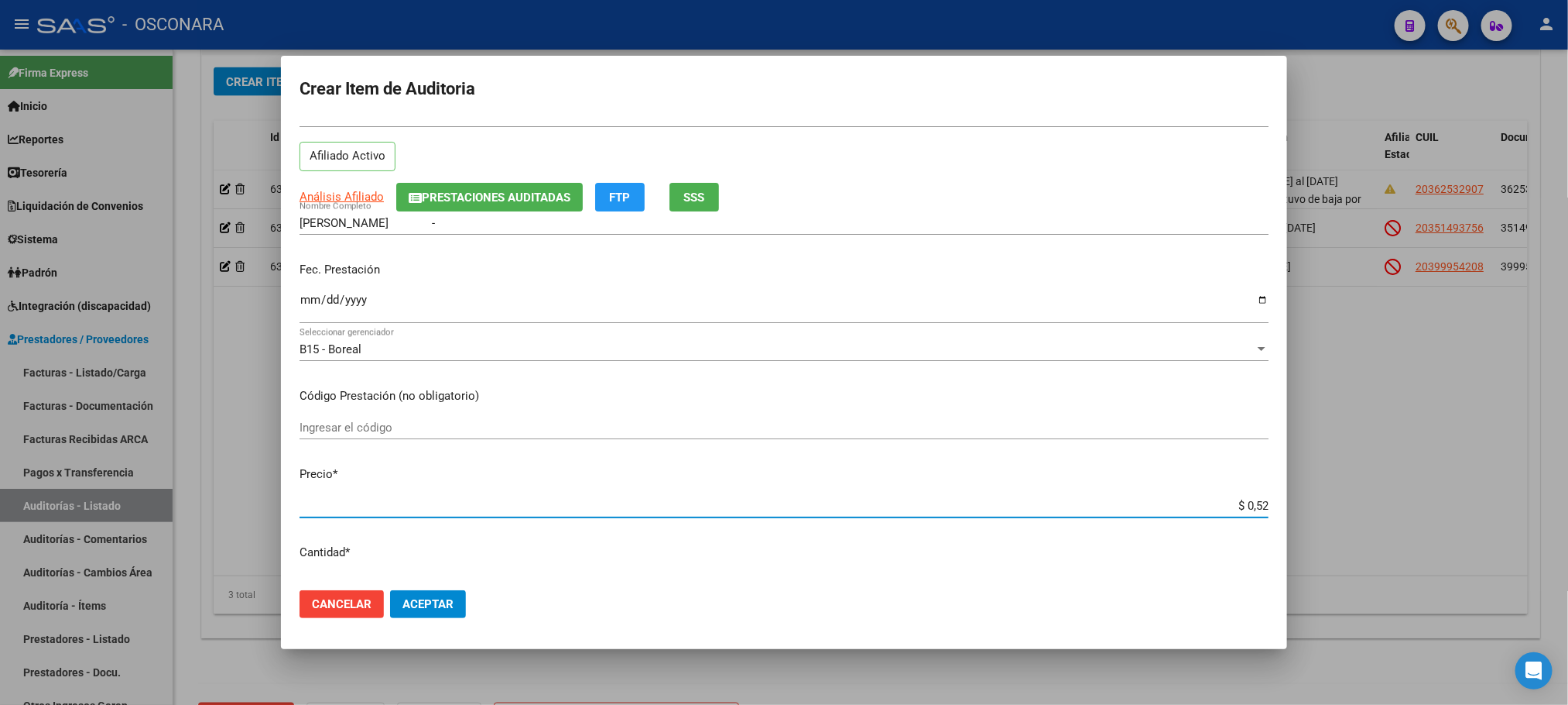
type input "$ 5,20"
type input "$ 52,00"
type input "$ 520,00"
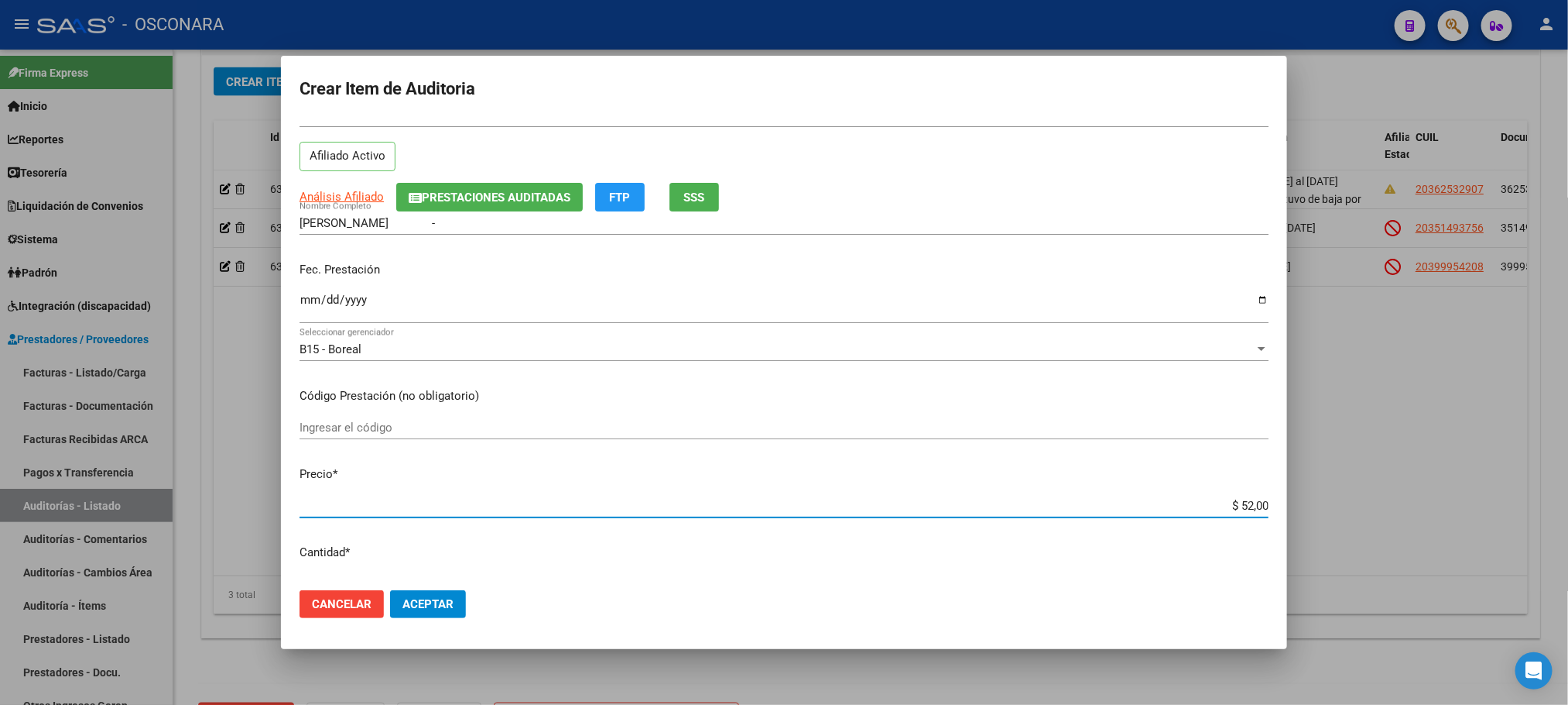
type input "$ 520,00"
type input "$ 5.200,00"
type input "$ 52.000,00"
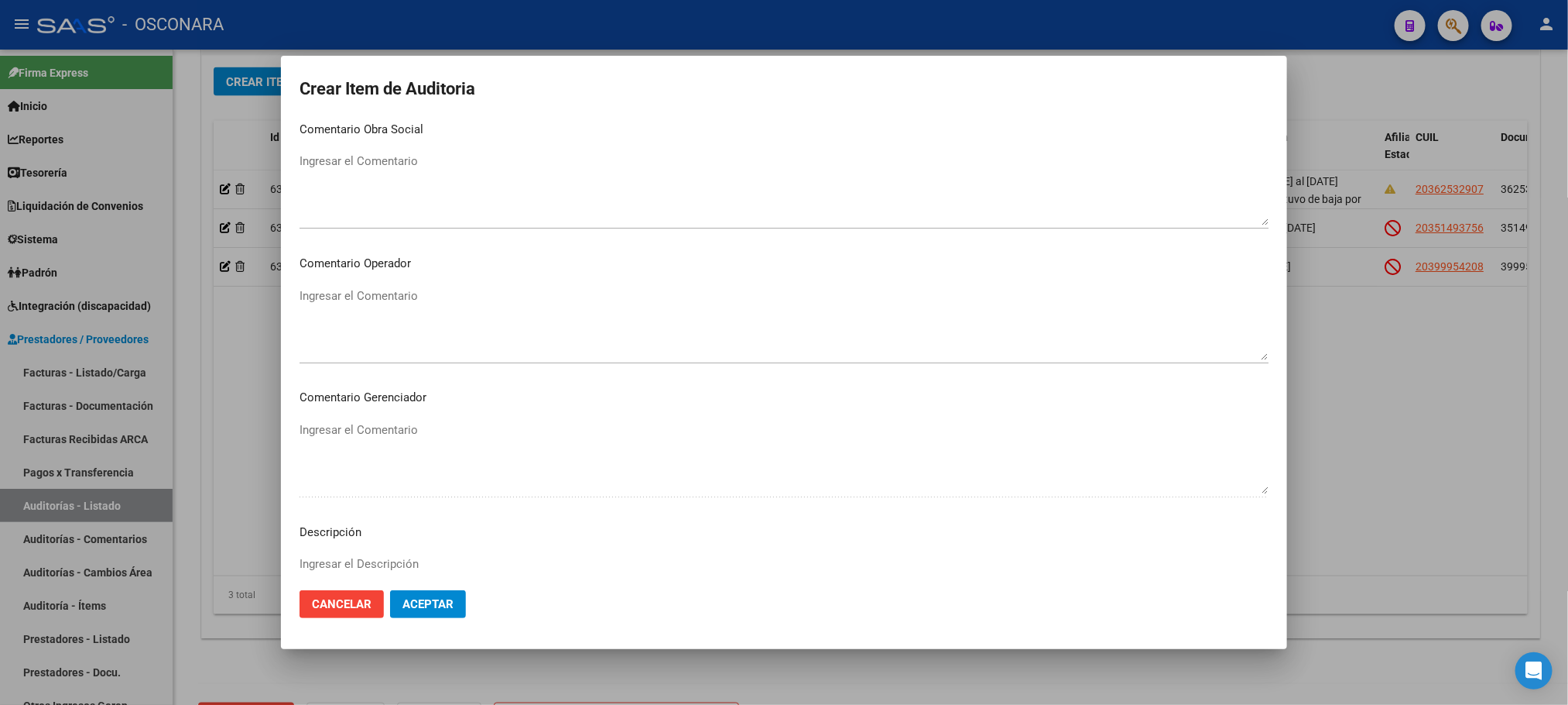
scroll to position [750, 0]
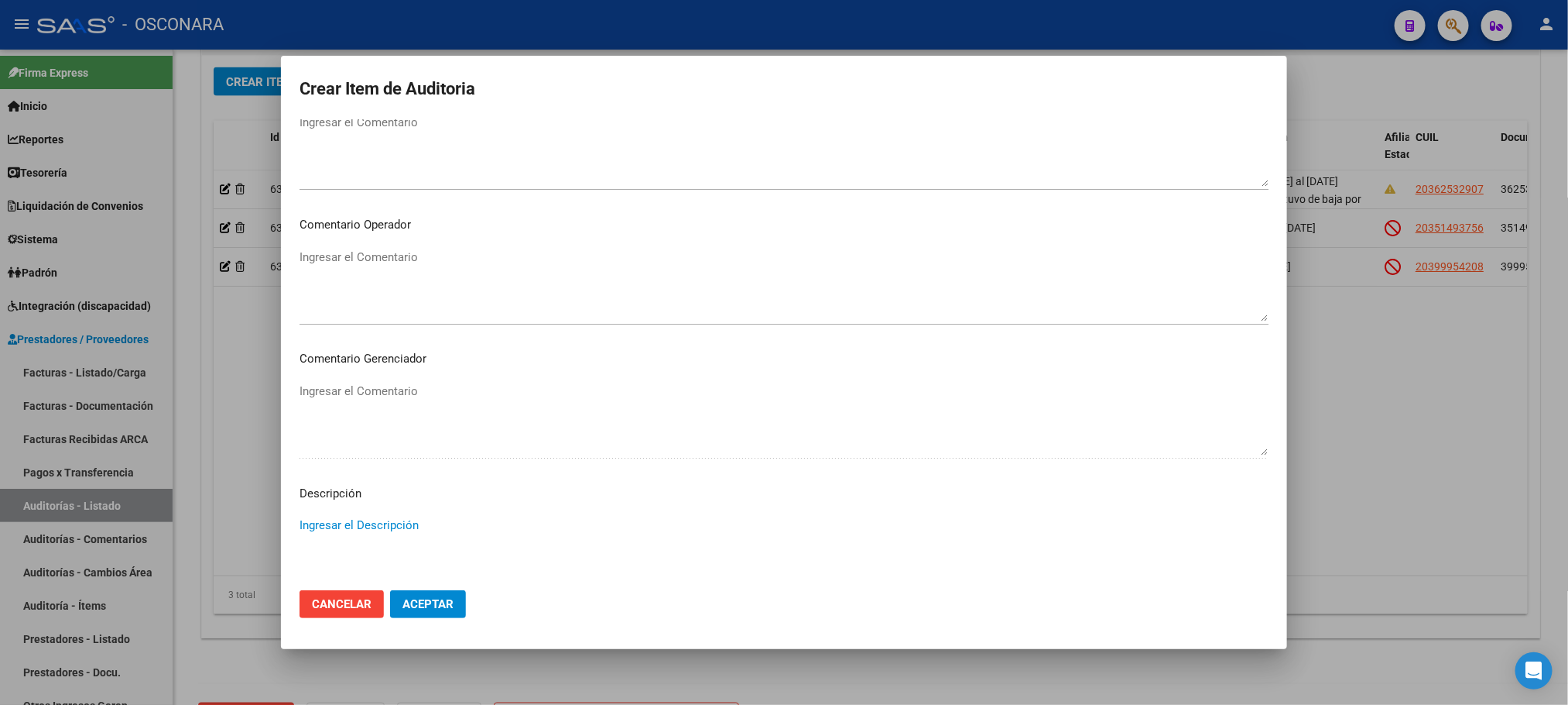
click at [397, 530] on textarea "Ingresar el Descripción" at bounding box center [784, 553] width 970 height 72
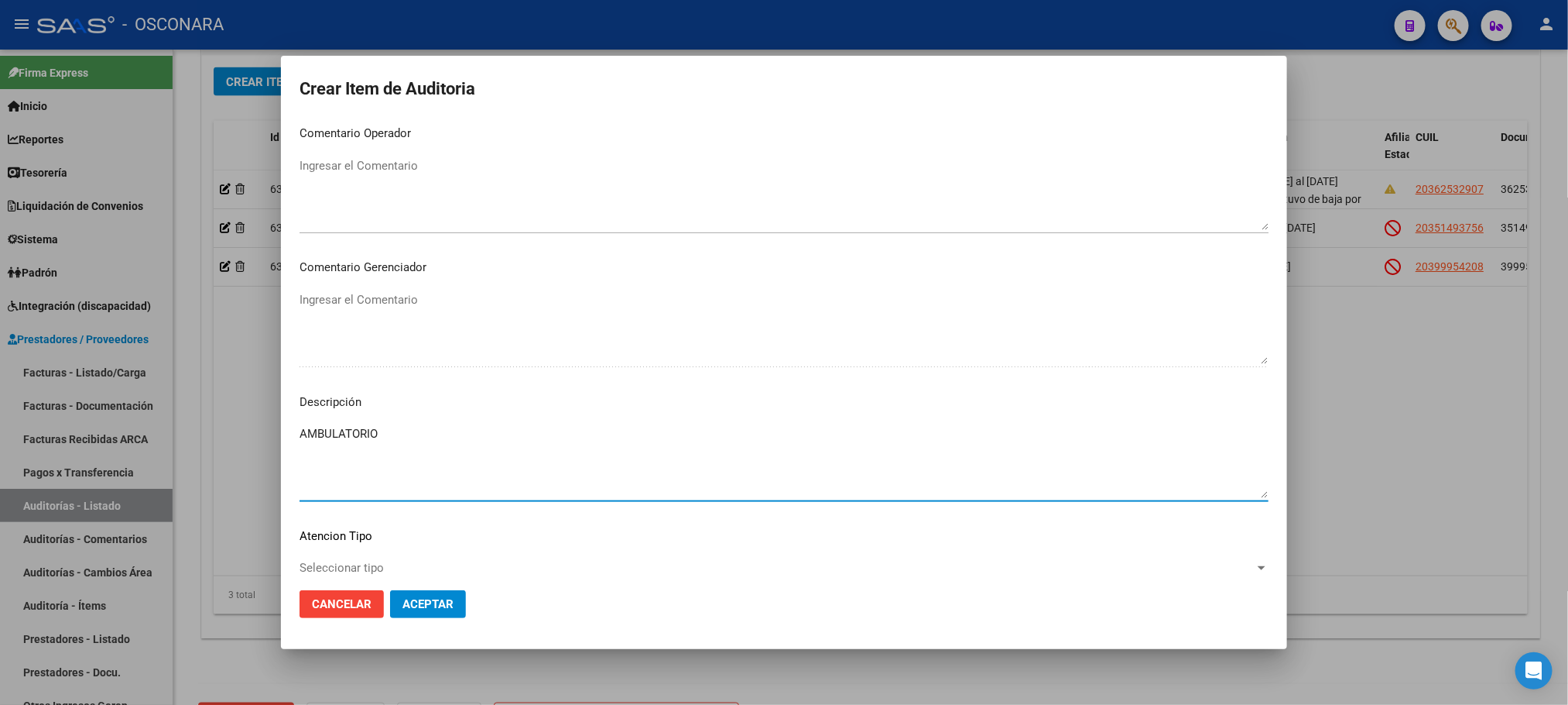
scroll to position [936, 0]
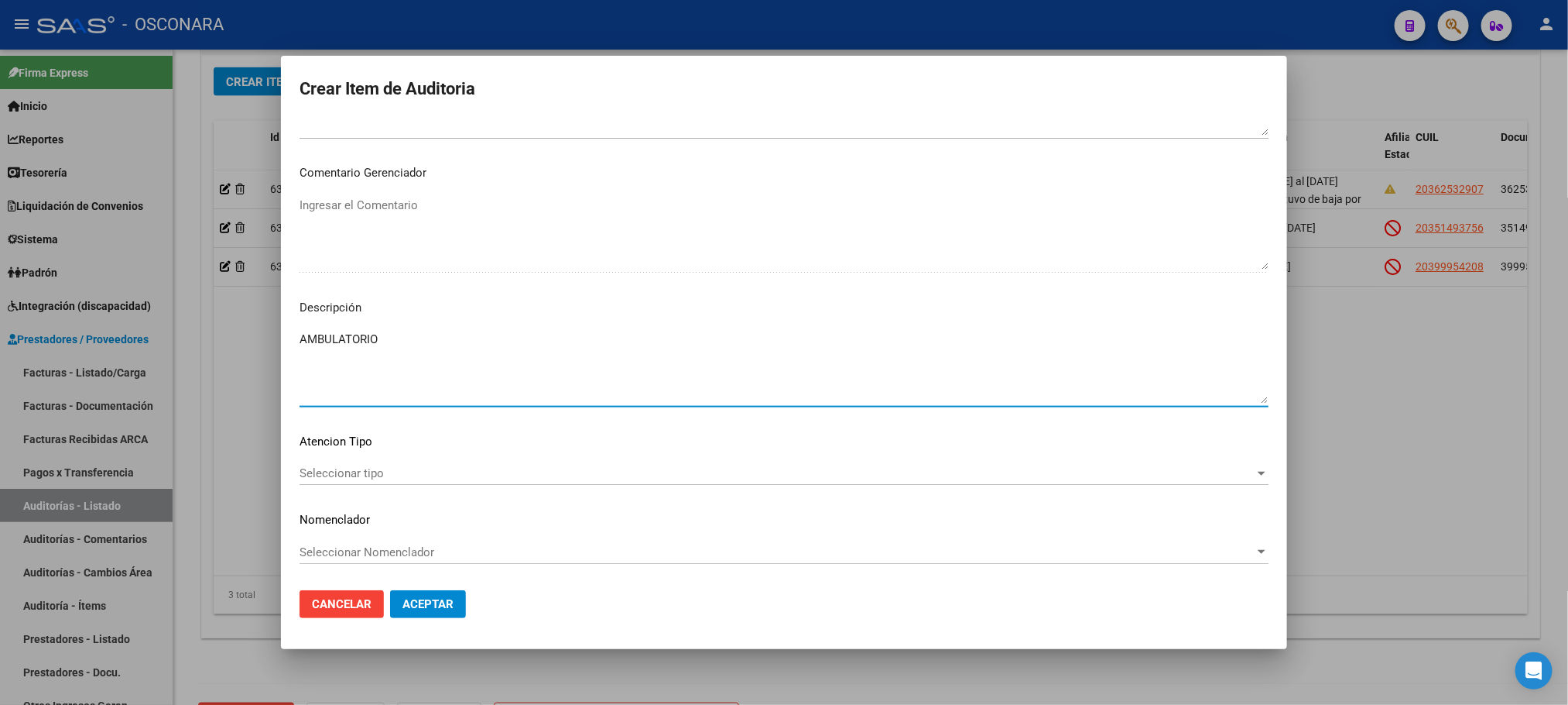
type textarea "AMBULATORIO"
click at [389, 474] on span "Seleccionar tipo" at bounding box center [777, 473] width 955 height 14
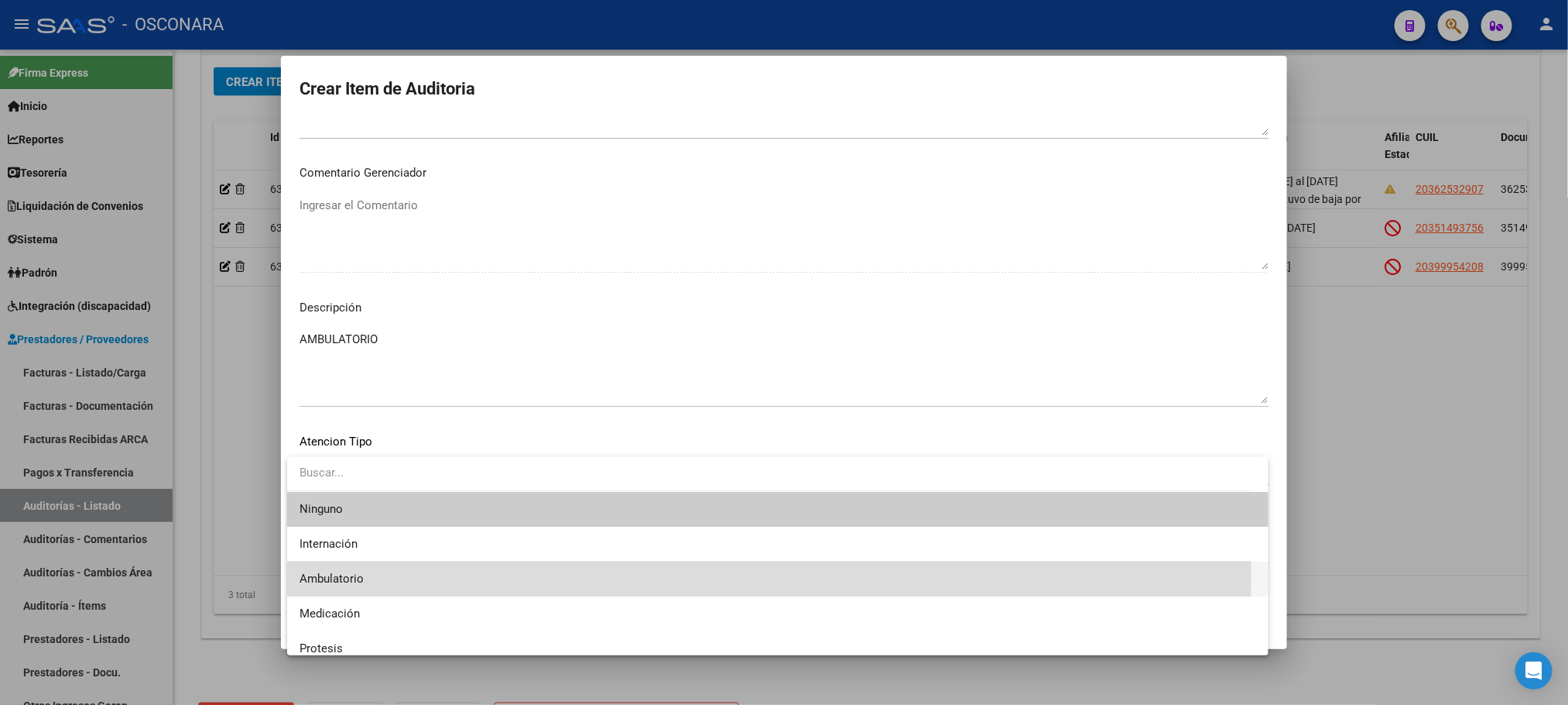
click at [369, 577] on span "Ambulatorio" at bounding box center [778, 578] width 956 height 35
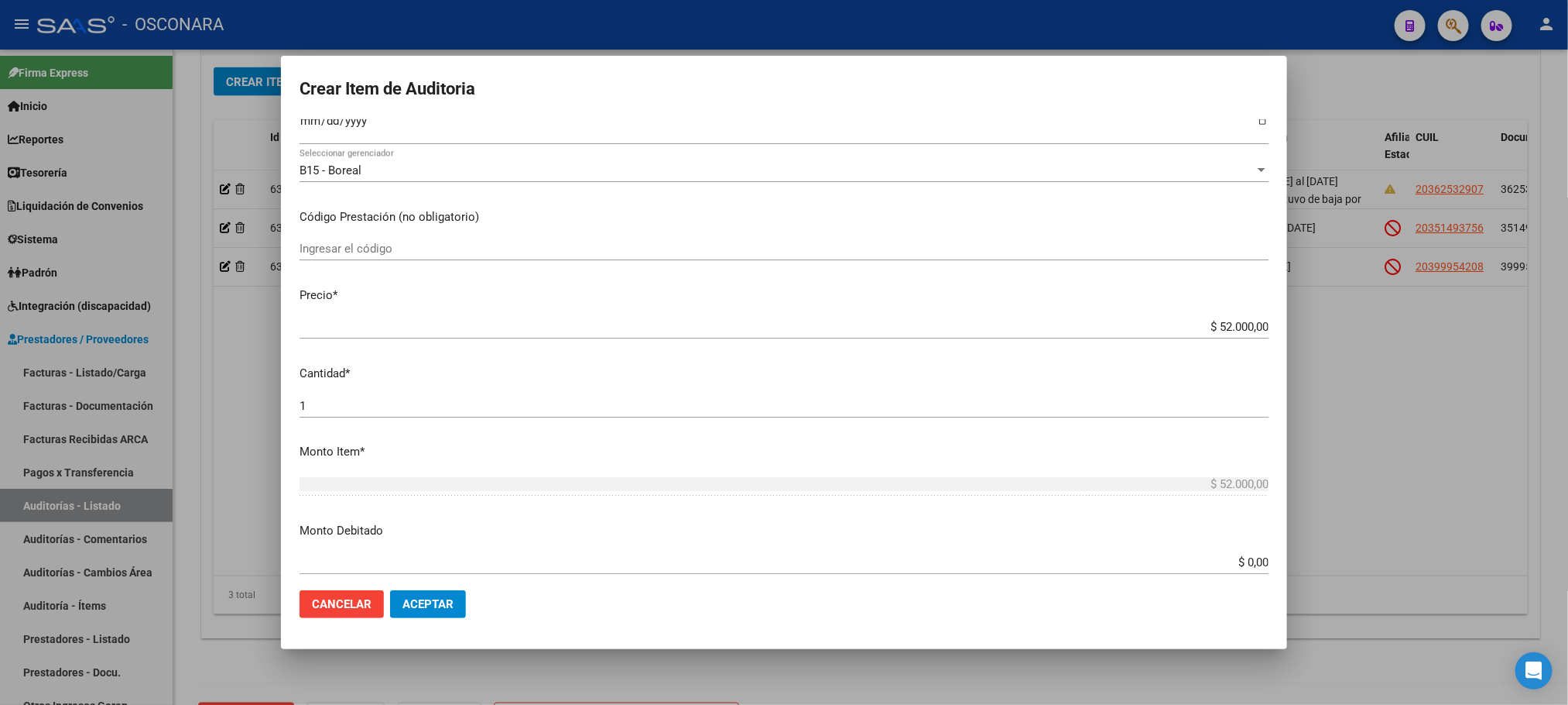
scroll to position [0, 0]
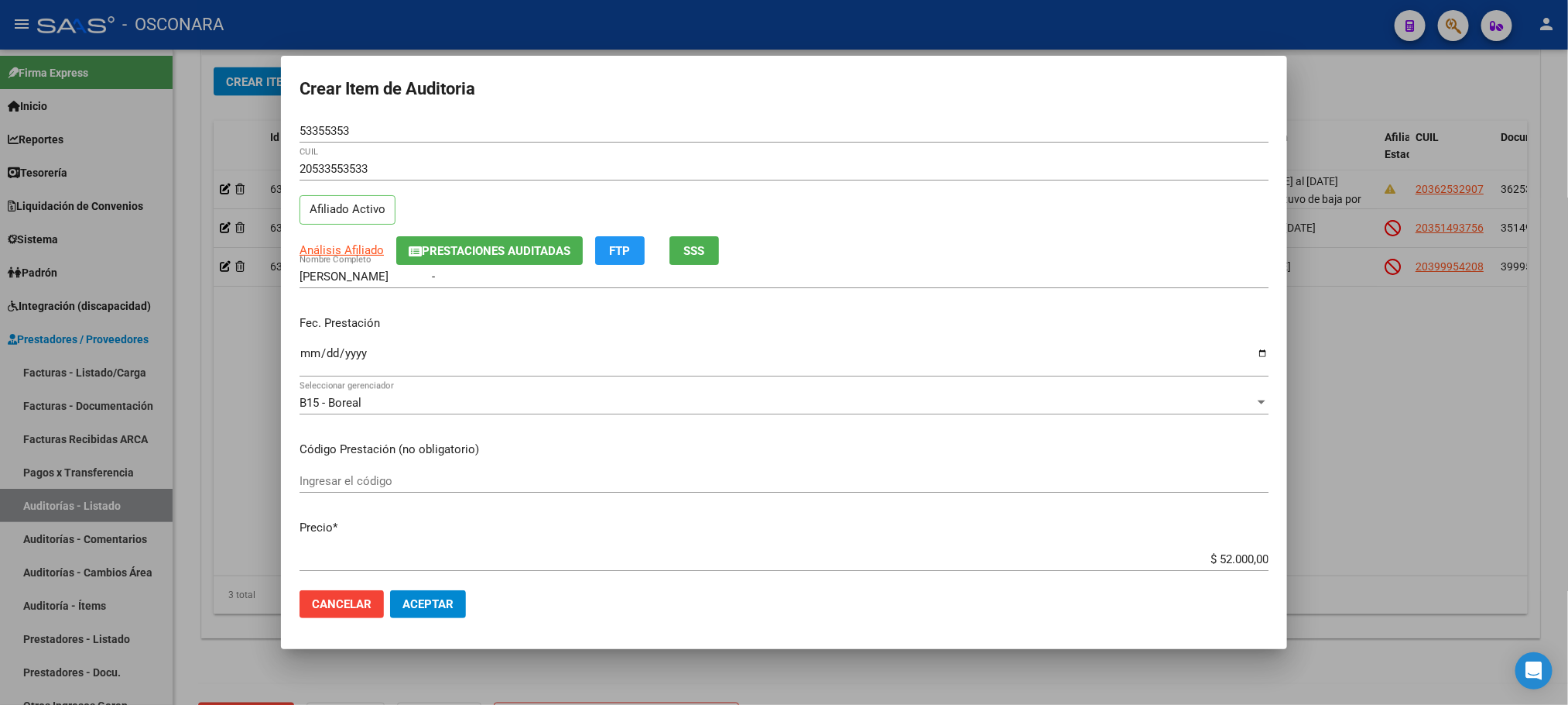
click at [304, 352] on input "Ingresar la fecha" at bounding box center [784, 359] width 970 height 24
type input "[DATE]"
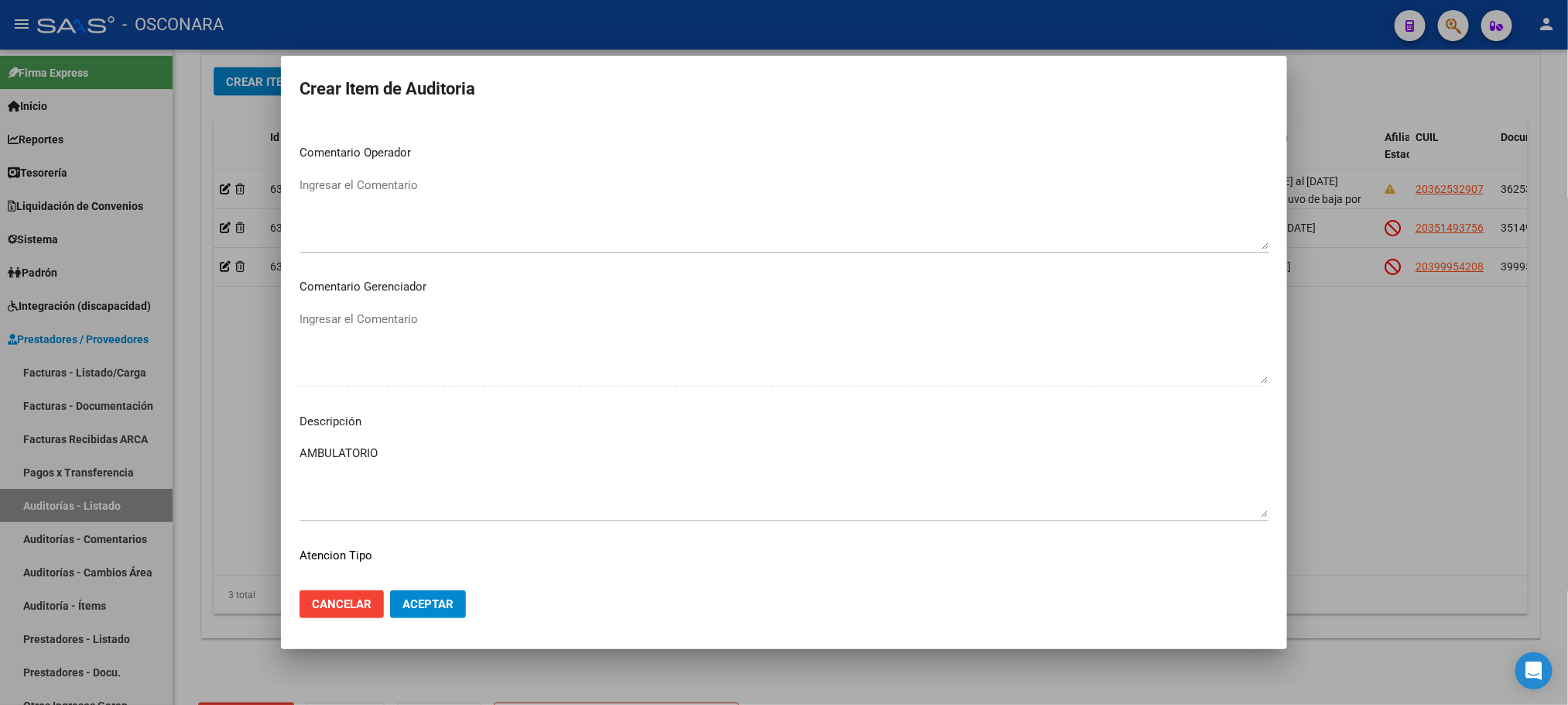
scroll to position [936, 0]
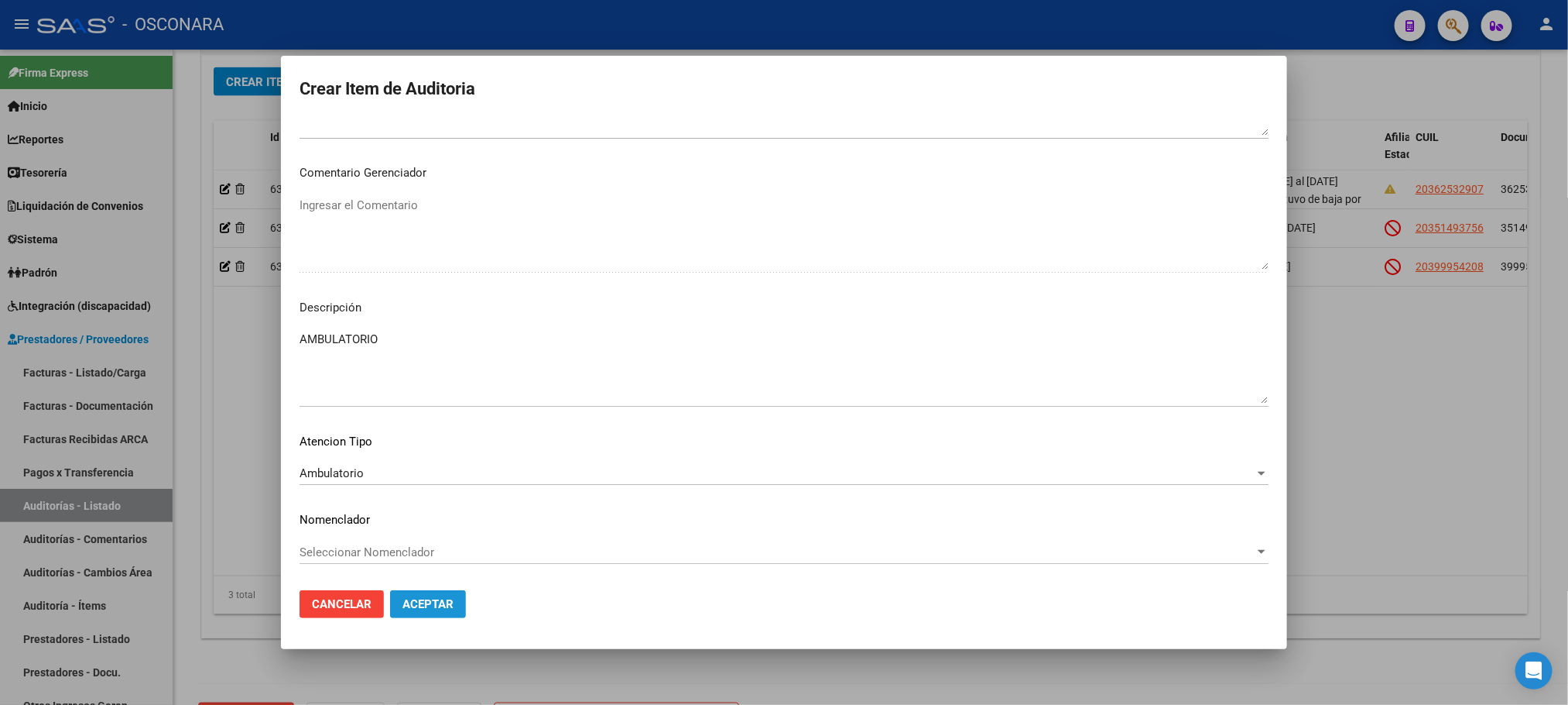
click at [437, 604] on span "Aceptar" at bounding box center [427, 603] width 51 height 14
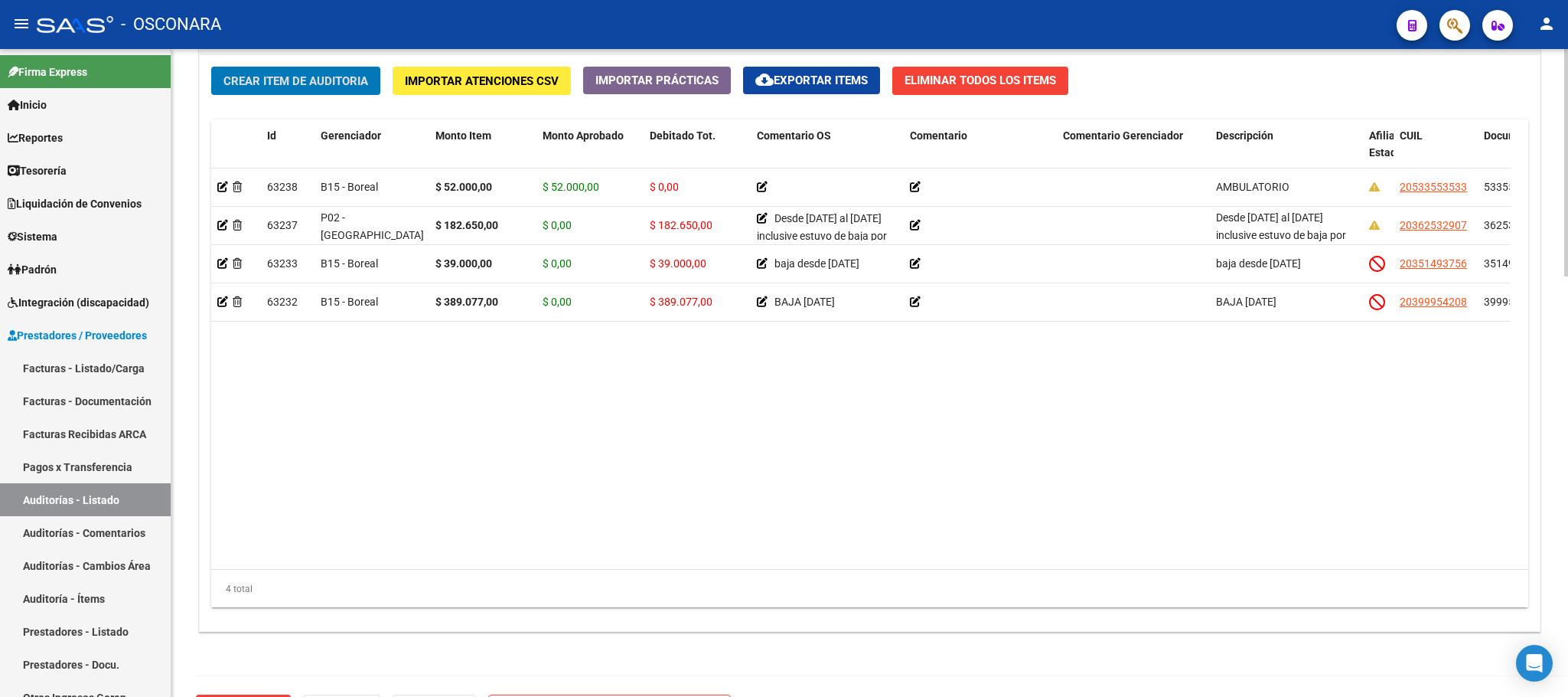
click at [340, 78] on span "Crear Item de Auditoria" at bounding box center [296, 81] width 145 height 14
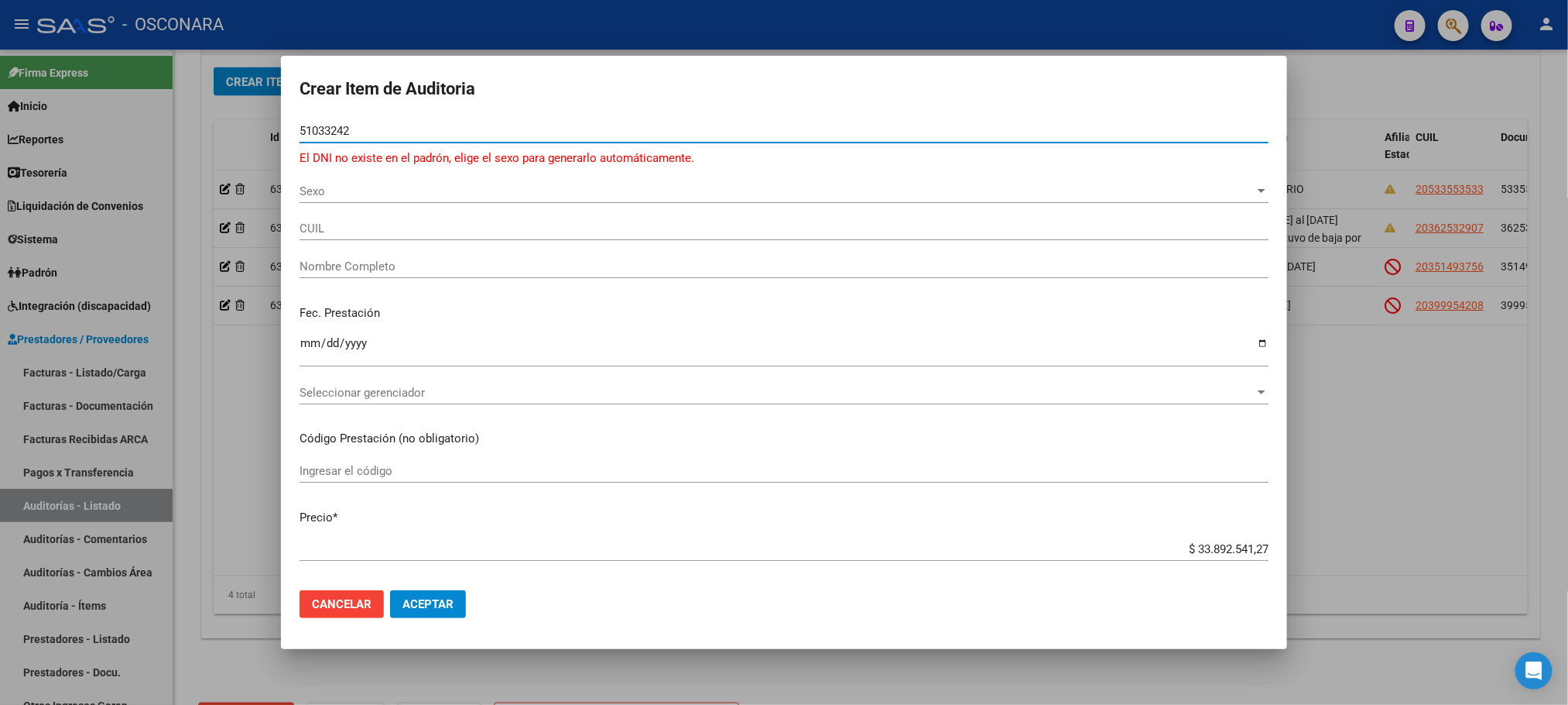
click at [310, 129] on input "51033242" at bounding box center [784, 131] width 970 height 14
click at [311, 129] on input "5033242" at bounding box center [784, 131] width 970 height 14
drag, startPoint x: 353, startPoint y: 135, endPoint x: 272, endPoint y: 121, distance: 82.2
click at [272, 121] on div "Crear Item de Auditoria 53355242 Nro Documento El DNI no existe en el padrón, e…" at bounding box center [784, 352] width 1568 height 705
click at [325, 121] on div "51033242 Nro Documento" at bounding box center [784, 131] width 970 height 24
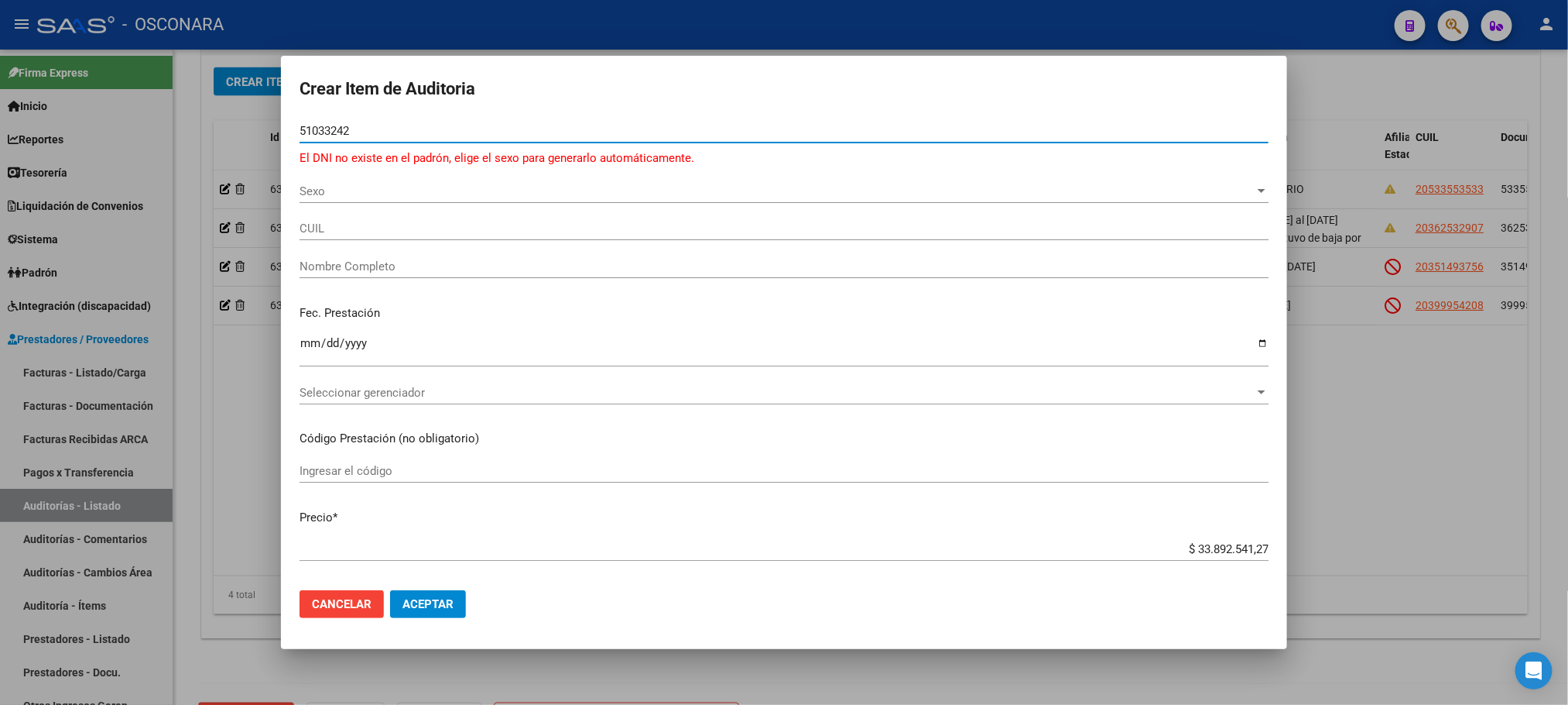
click at [328, 125] on input "51033242" at bounding box center [784, 131] width 970 height 14
type input "51003242"
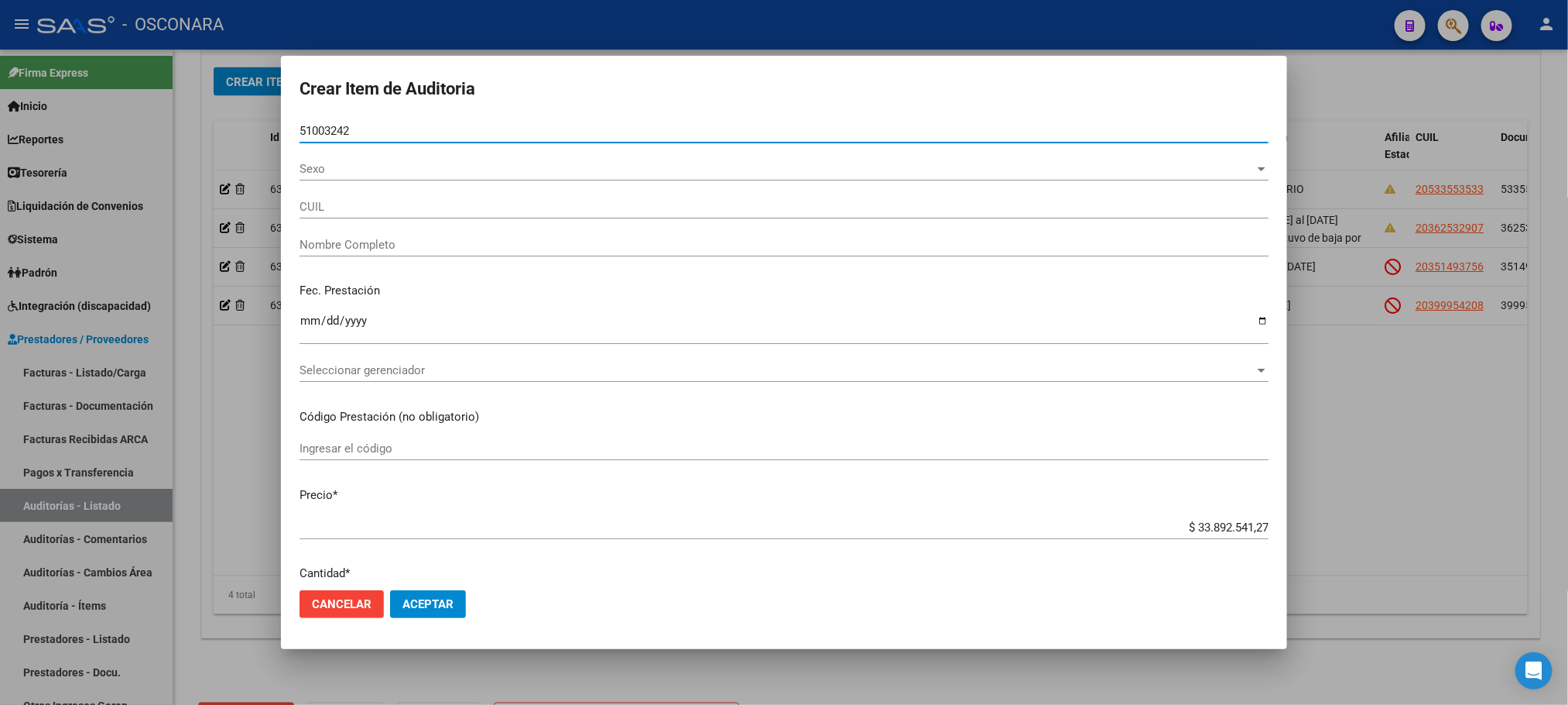
type input "20510032420"
type input "[PERSON_NAME] -"
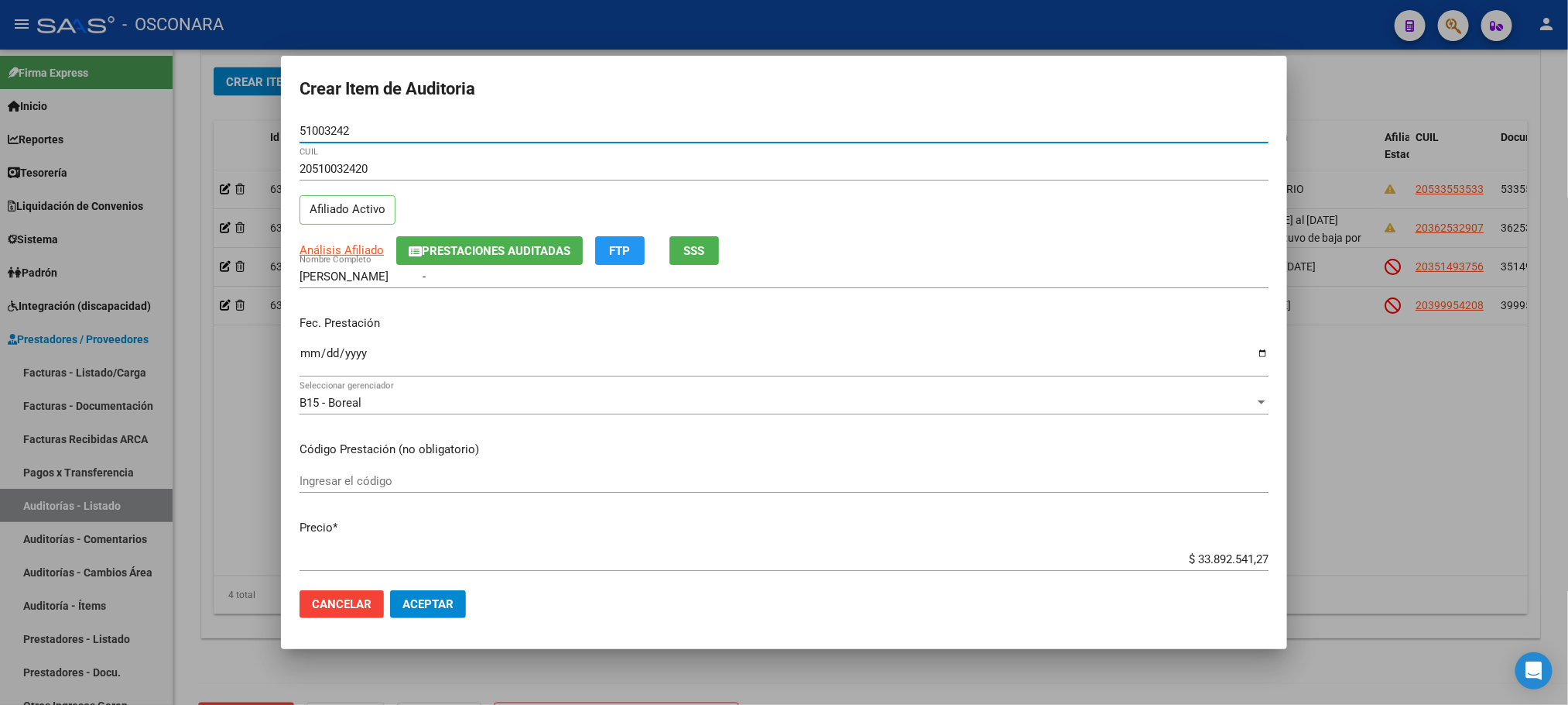
type input "51003242"
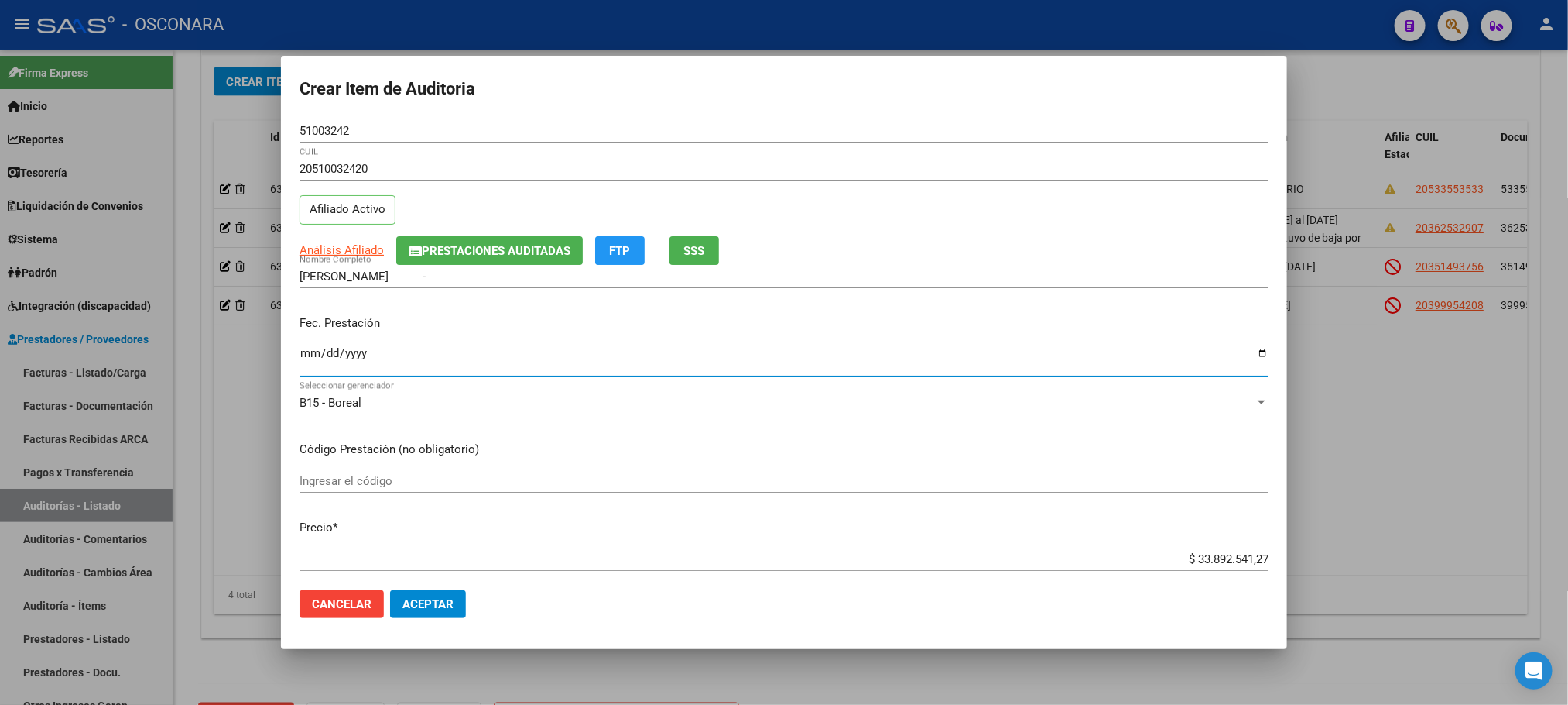
click at [314, 353] on input "Ingresar la fecha" at bounding box center [784, 359] width 970 height 24
type input "[DATE]"
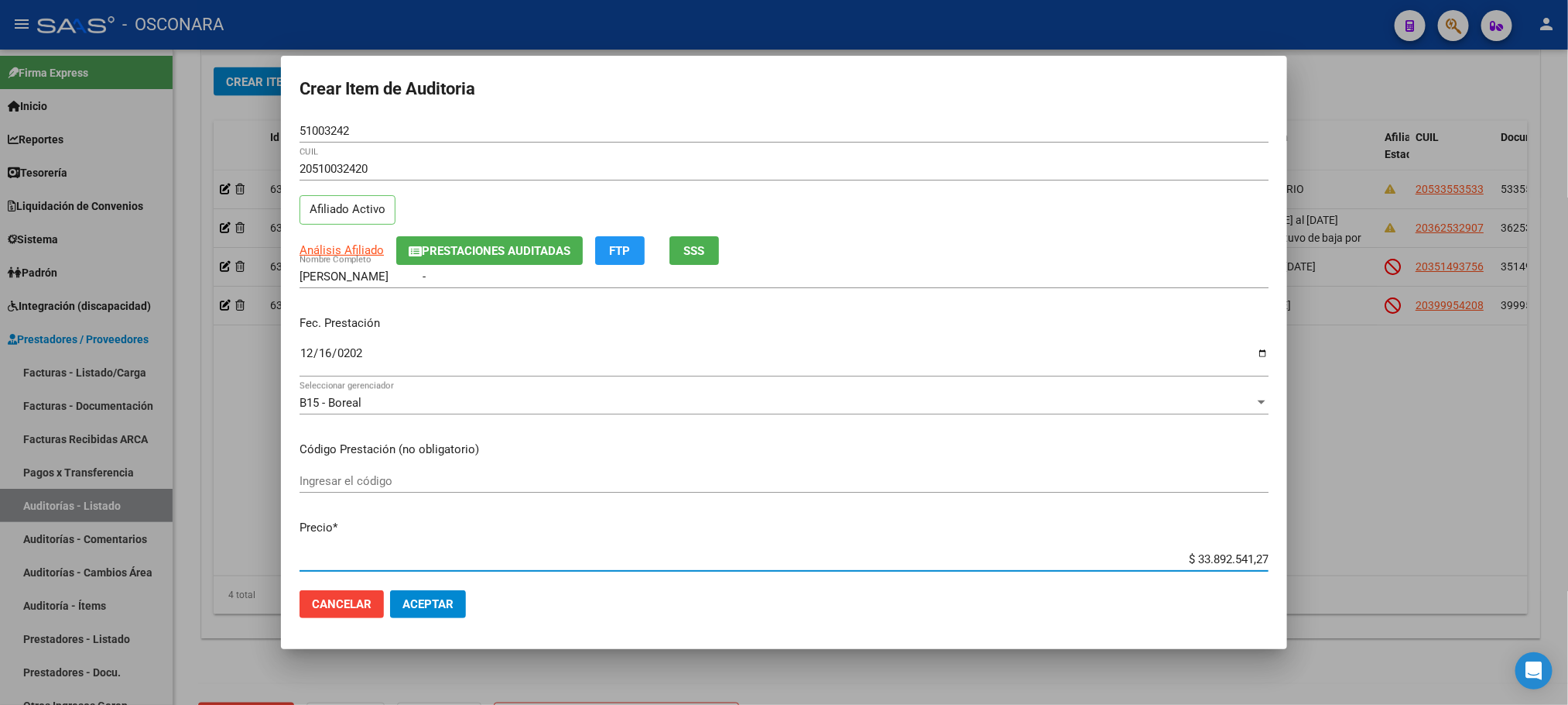
scroll to position [33, 0]
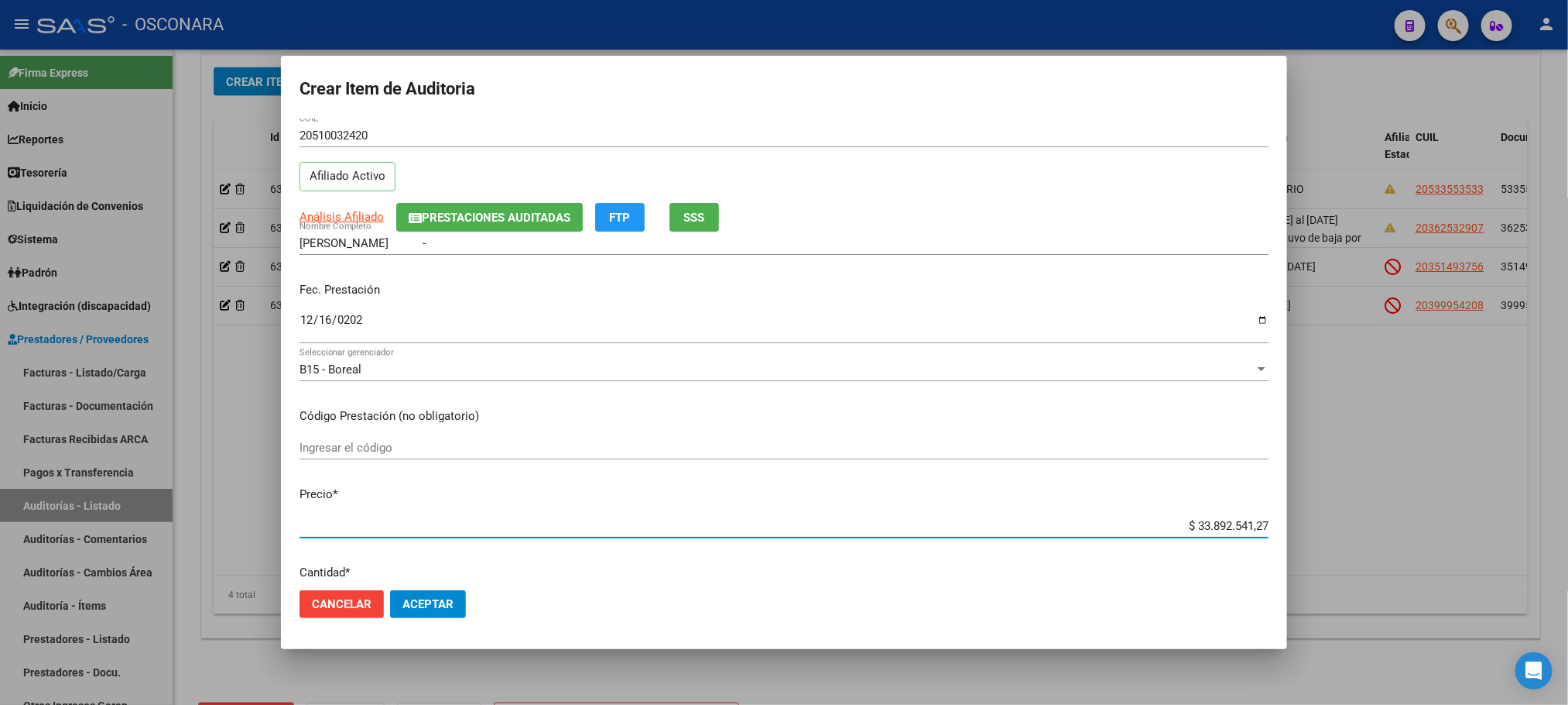
drag, startPoint x: 1172, startPoint y: 557, endPoint x: 1308, endPoint y: 541, distance: 136.9
click at [1308, 553] on div "Crear Item de Auditoria 51003242 Nro Documento 20510032420 CUIL Afiliado Activo…" at bounding box center [784, 352] width 1568 height 705
type input "$ 0,05"
type input "$ 0,52"
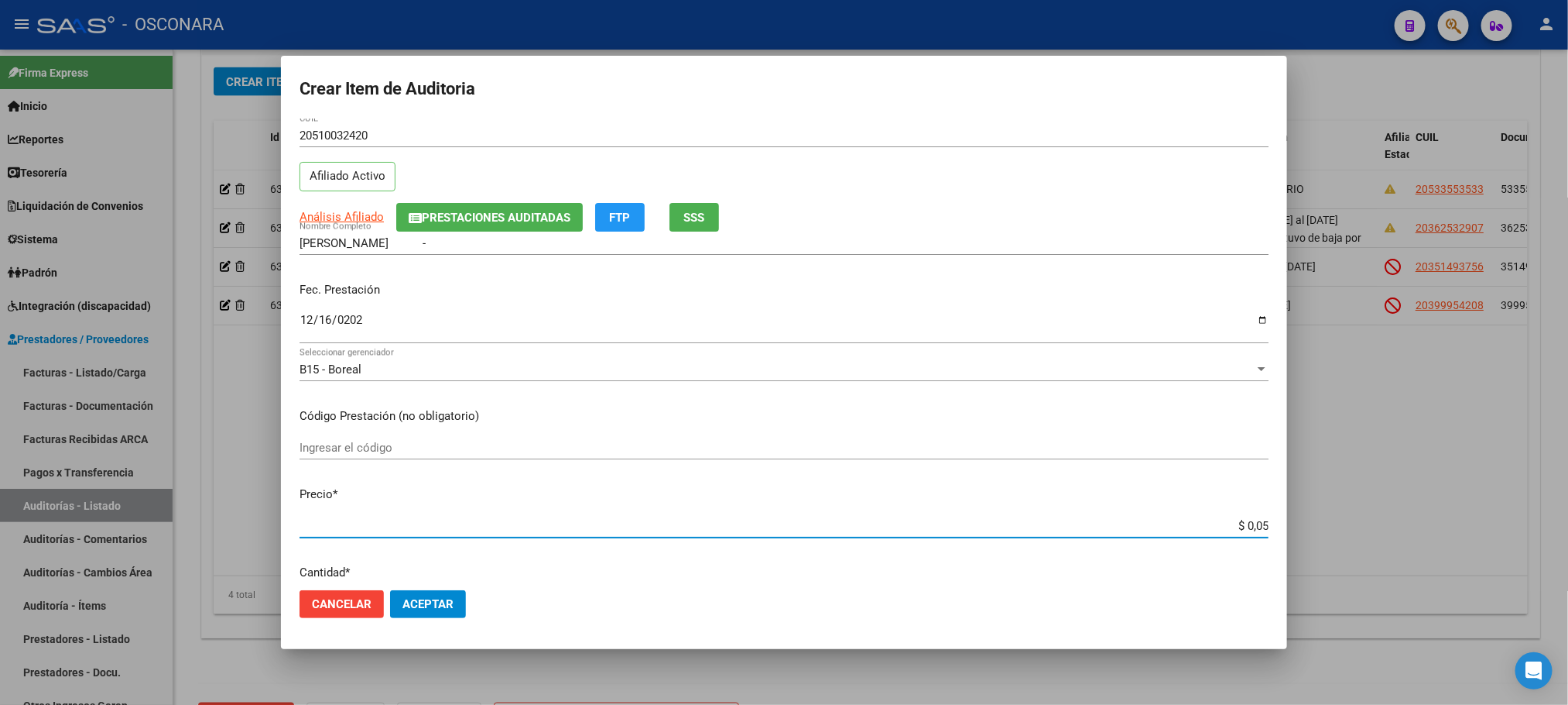
type input "$ 0,52"
type input "$ 5,20"
type input "$ 52,00"
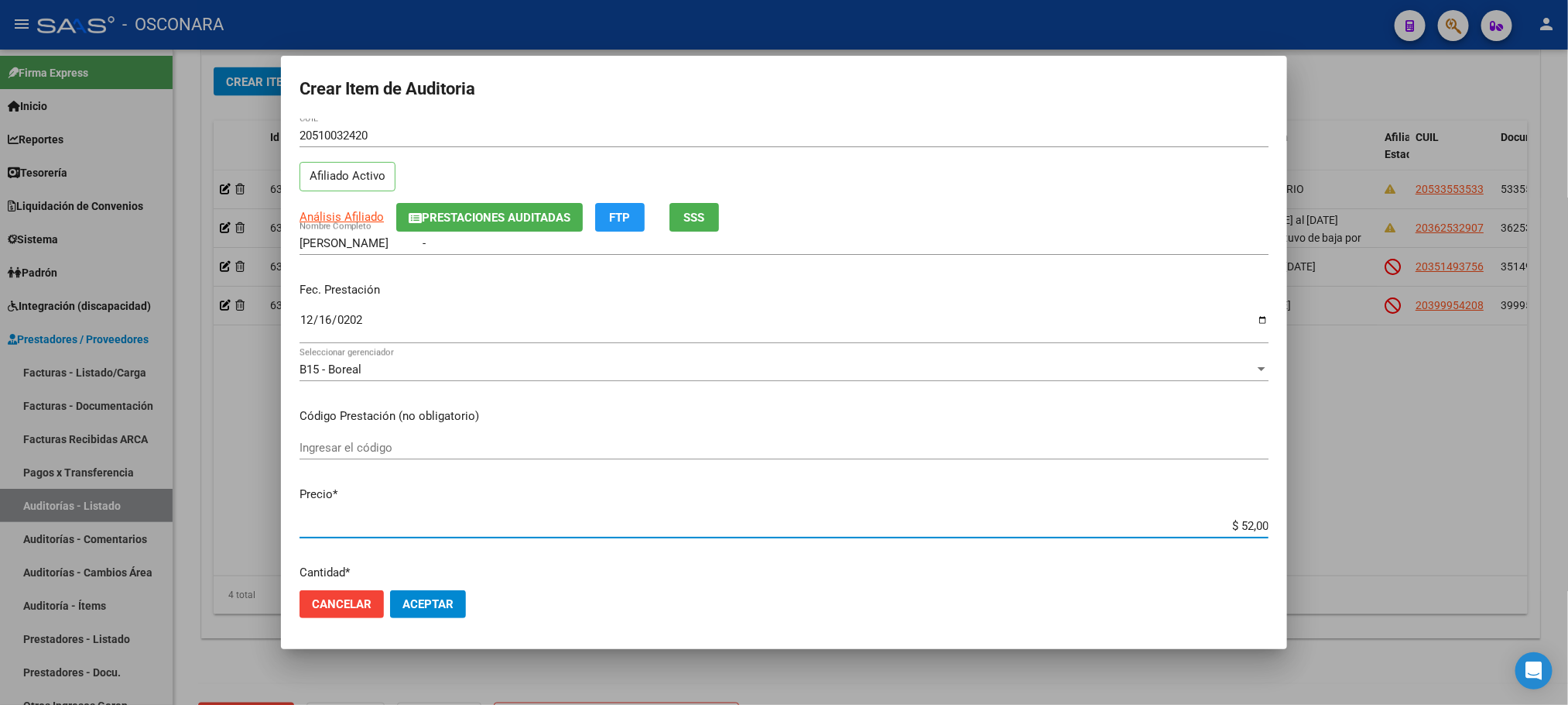
type input "$ 520,00"
type input "$ 5.200,00"
type input "$ 52.000,00"
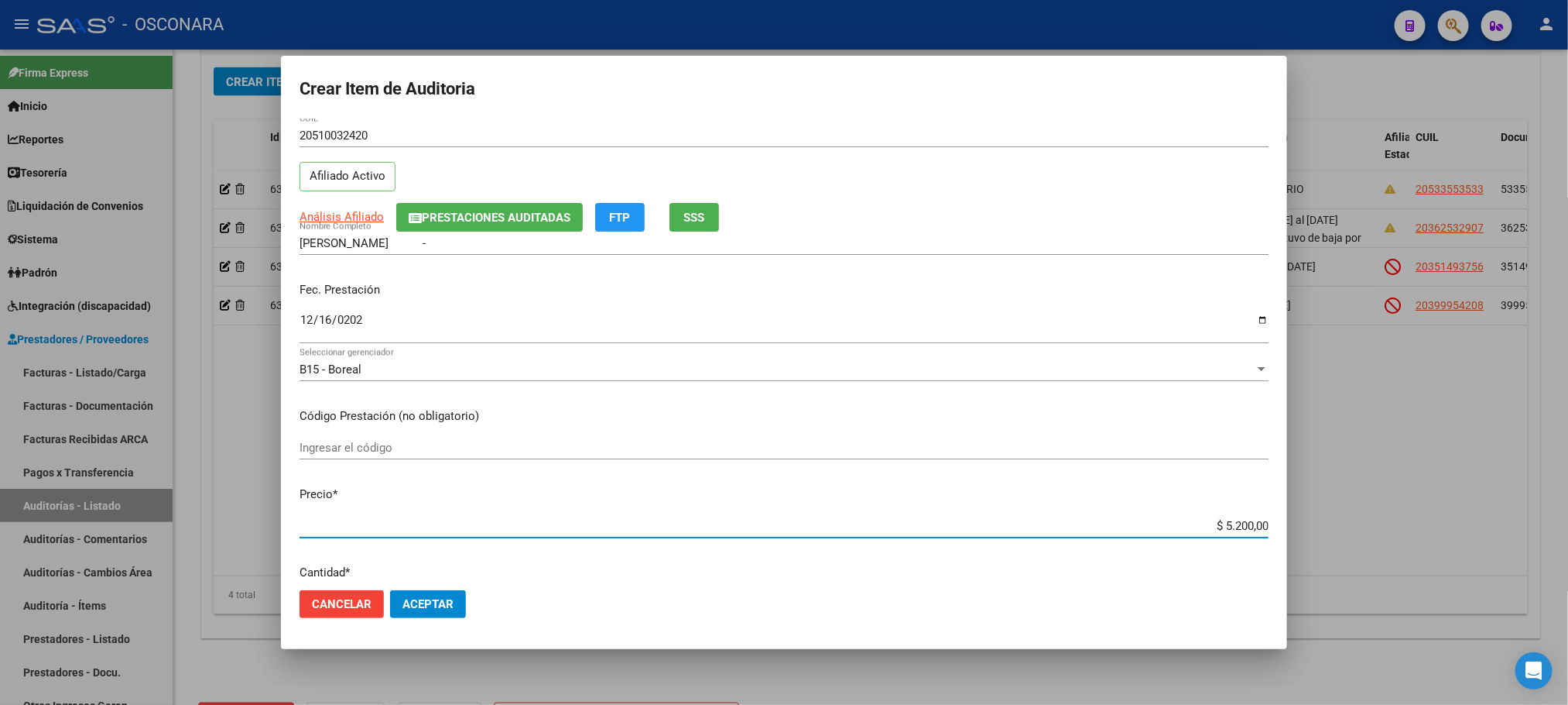
type input "$ 52.000,00"
click at [353, 219] on span "Análisis Afiliado" at bounding box center [342, 216] width 85 height 14
type textarea "20510032420"
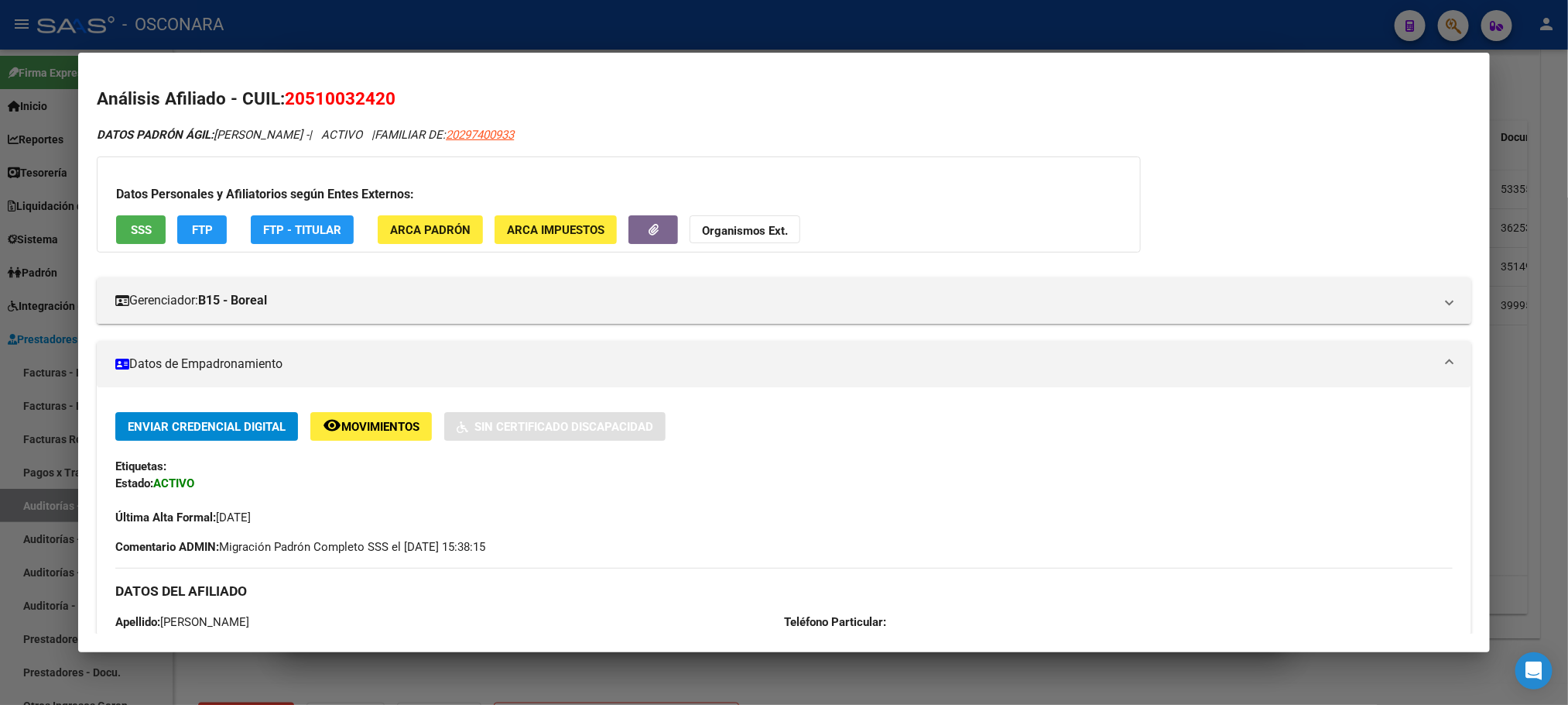
click at [140, 226] on span "SSS" at bounding box center [141, 229] width 21 height 14
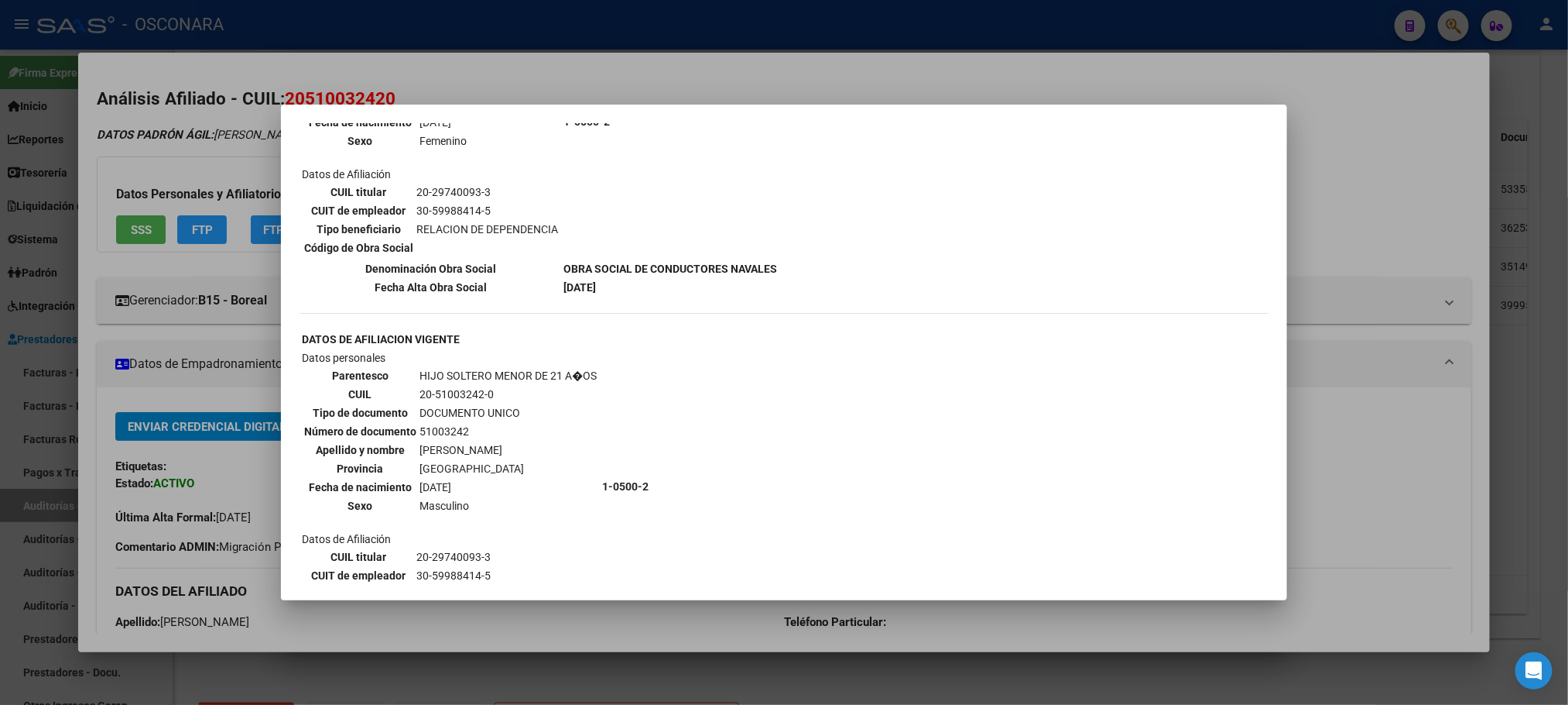
scroll to position [679, 0]
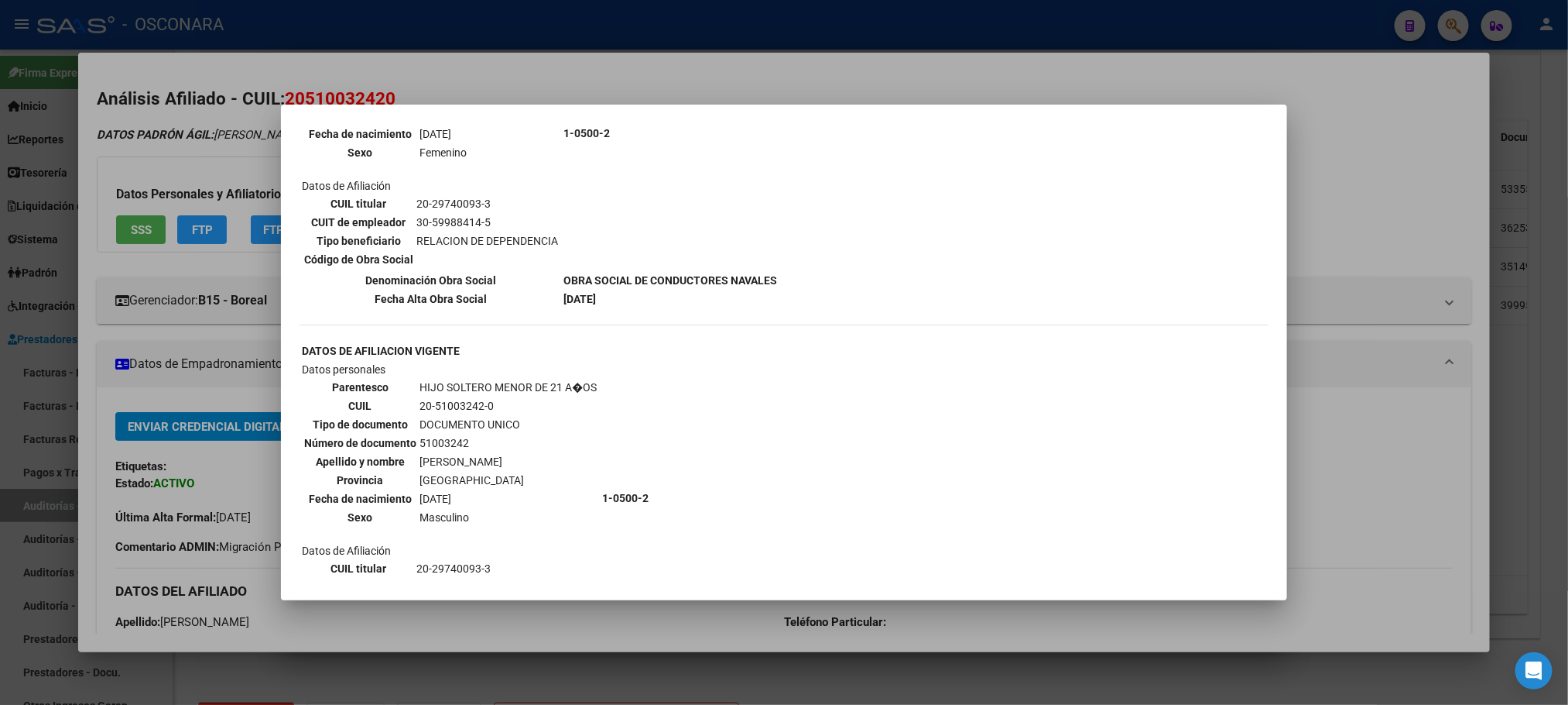
click at [959, 618] on div at bounding box center [784, 352] width 1568 height 705
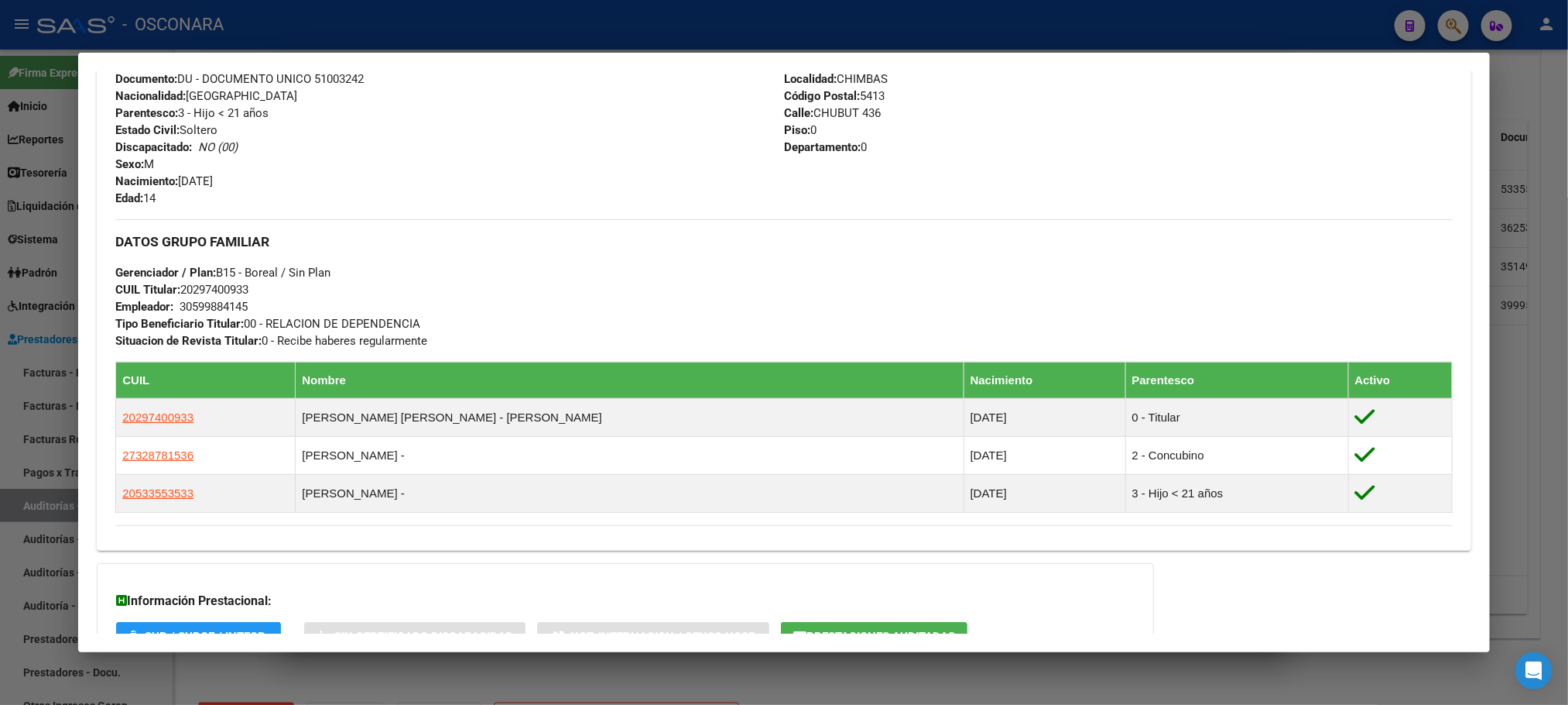
scroll to position [739, 0]
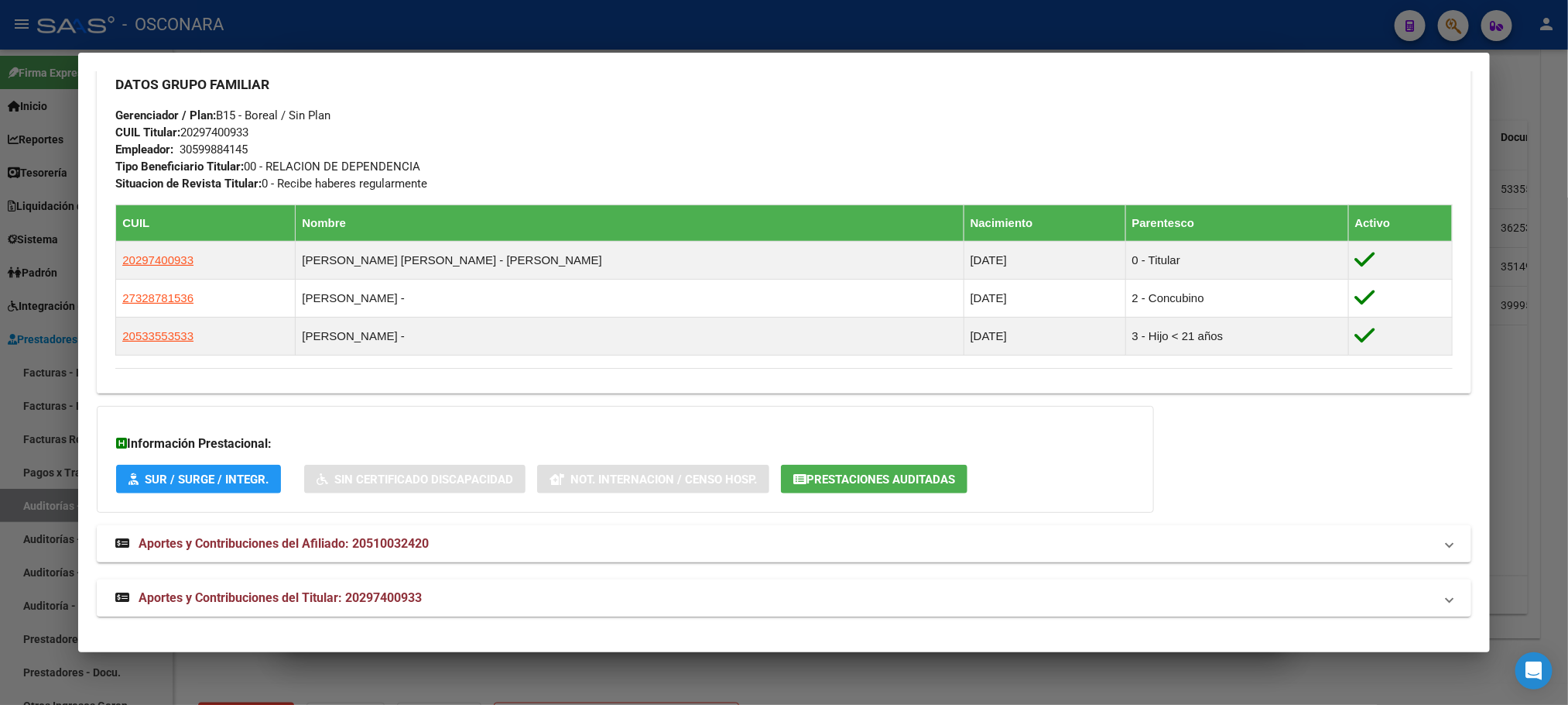
click at [371, 590] on span "Aportes y Contribuciones del Titular: 20297400933" at bounding box center [280, 598] width 284 height 15
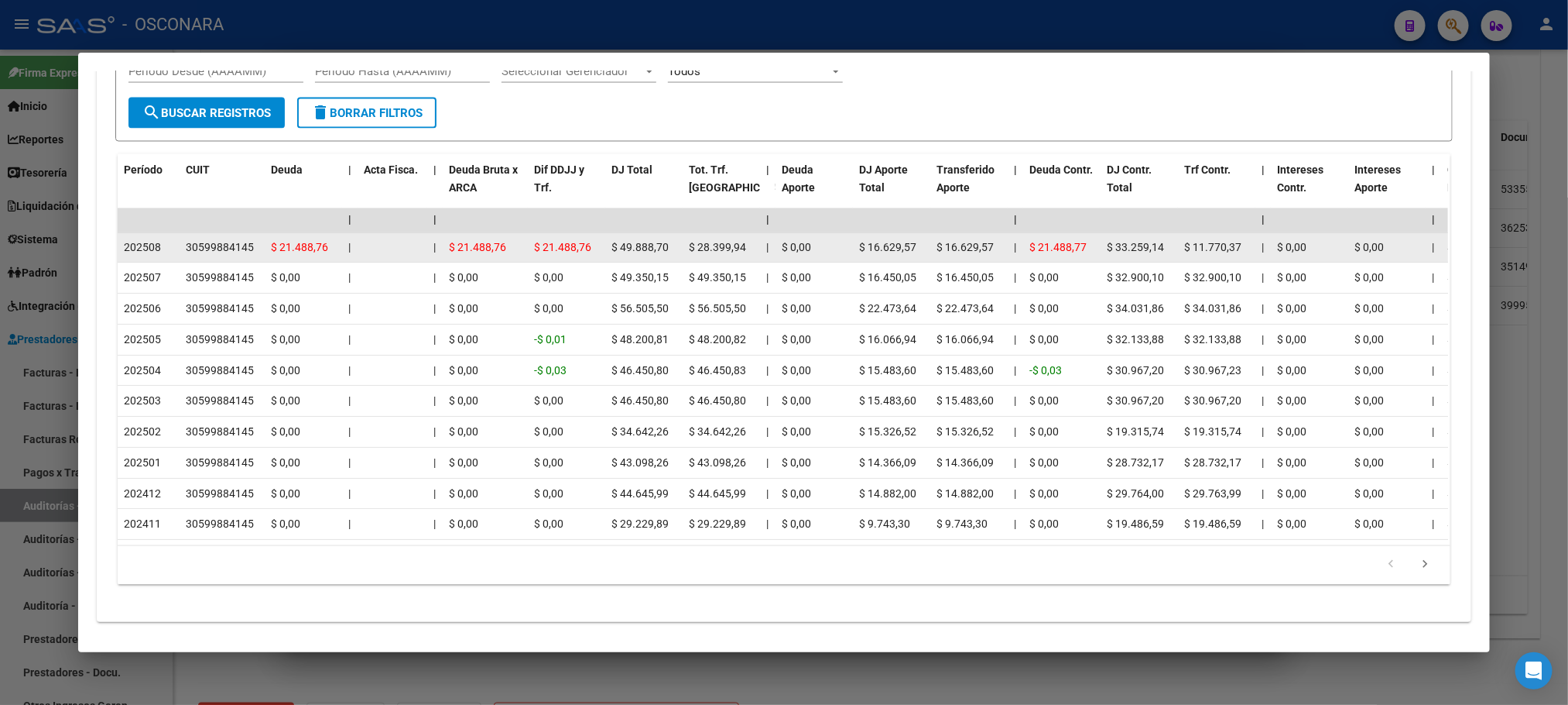
scroll to position [1478, 0]
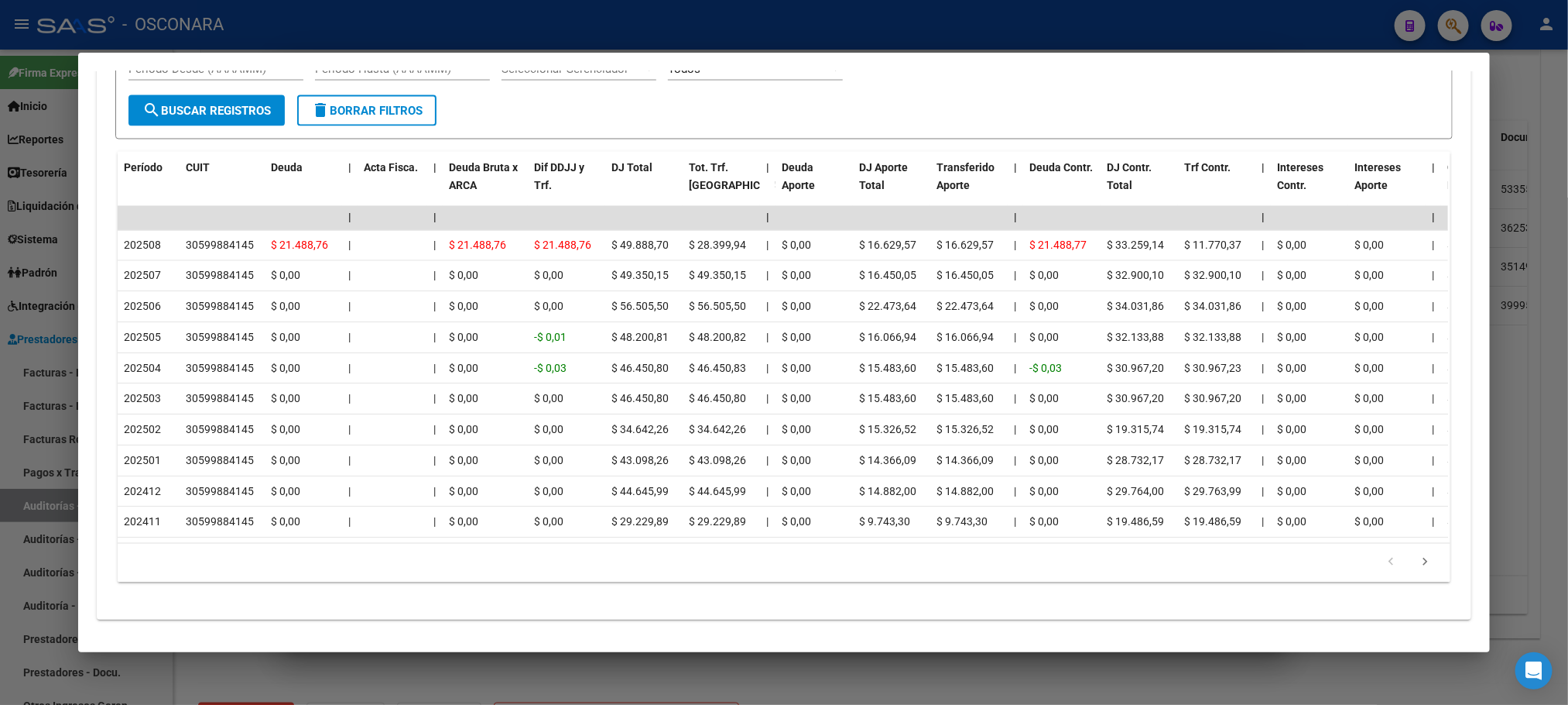
click at [885, 583] on div "179.769.313.486.231.570.000.000.000.000.000.000.000.000.000.000.000.000.000.000…" at bounding box center [784, 562] width 1332 height 39
click at [848, 672] on div at bounding box center [784, 352] width 1568 height 705
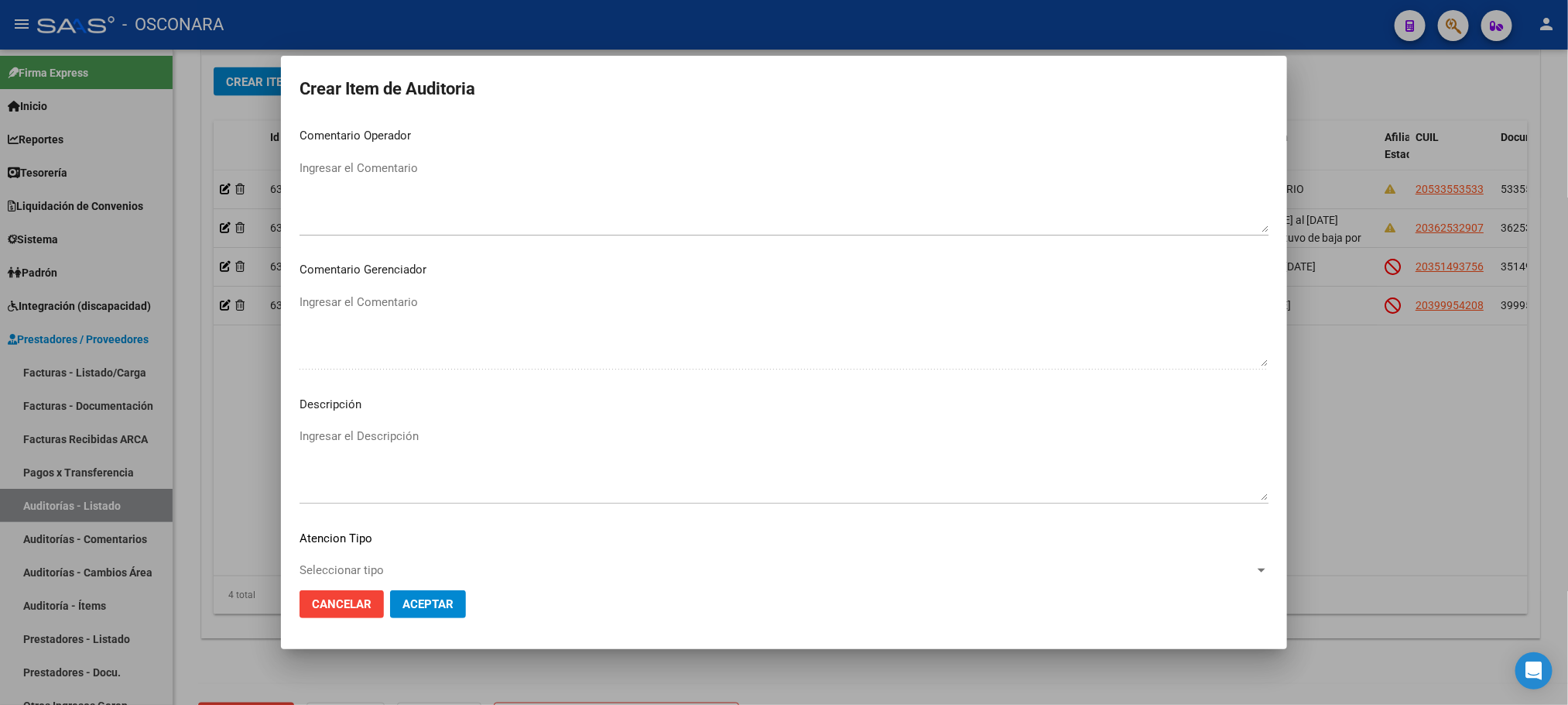
scroll to position [936, 0]
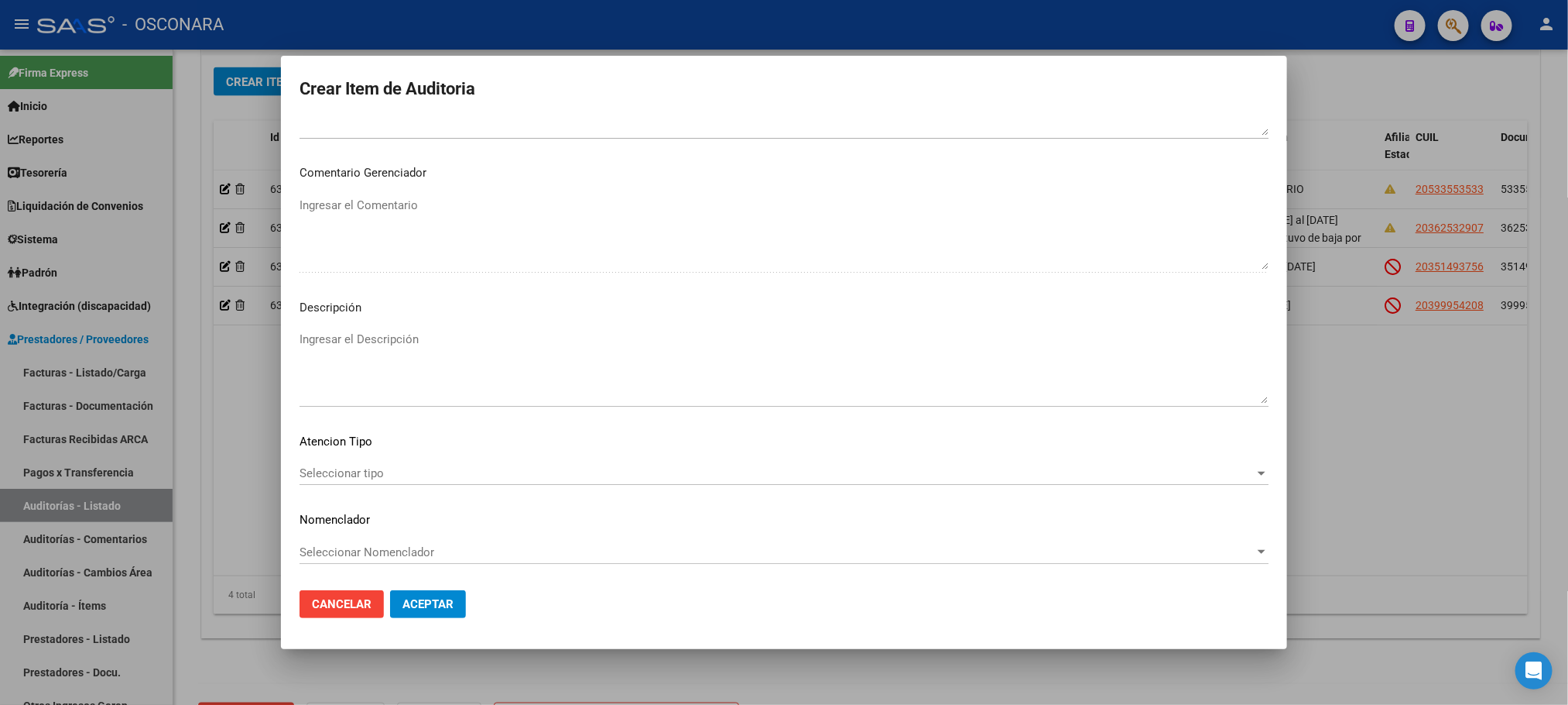
click at [586, 463] on div "Seleccionar tipo Seleccionar tipo" at bounding box center [784, 473] width 970 height 24
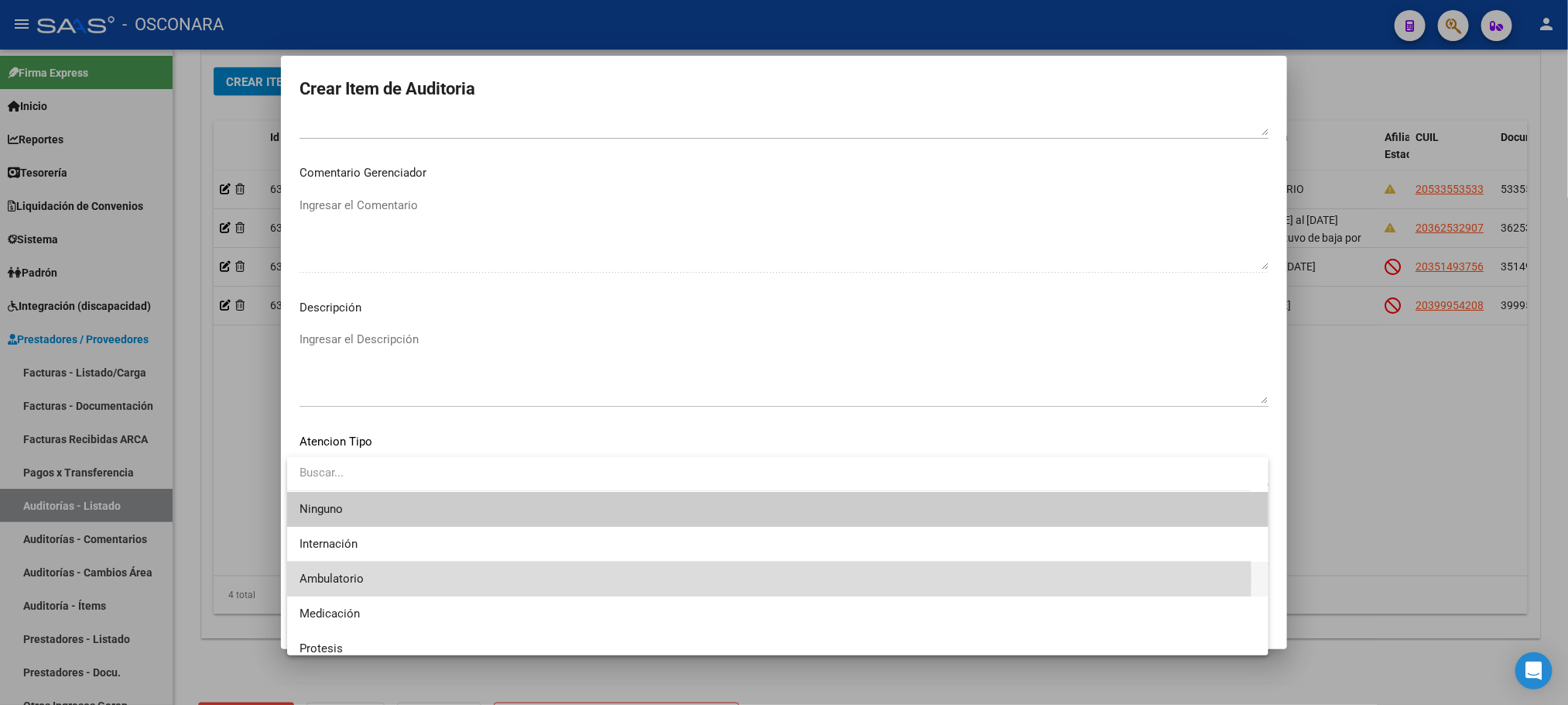
click at [383, 577] on span "Ambulatorio" at bounding box center [778, 578] width 956 height 35
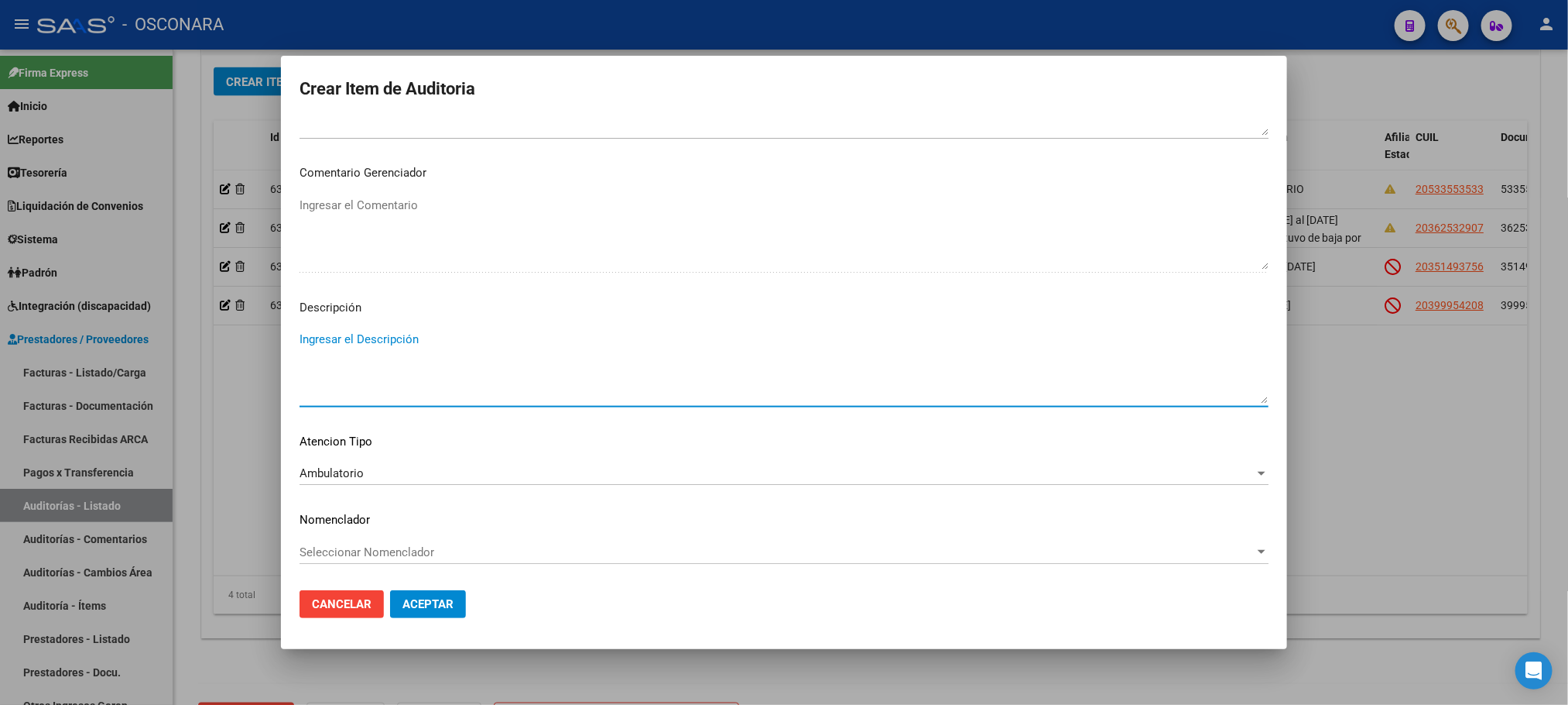
click at [442, 337] on textarea "Ingresar el Descripción" at bounding box center [784, 367] width 970 height 72
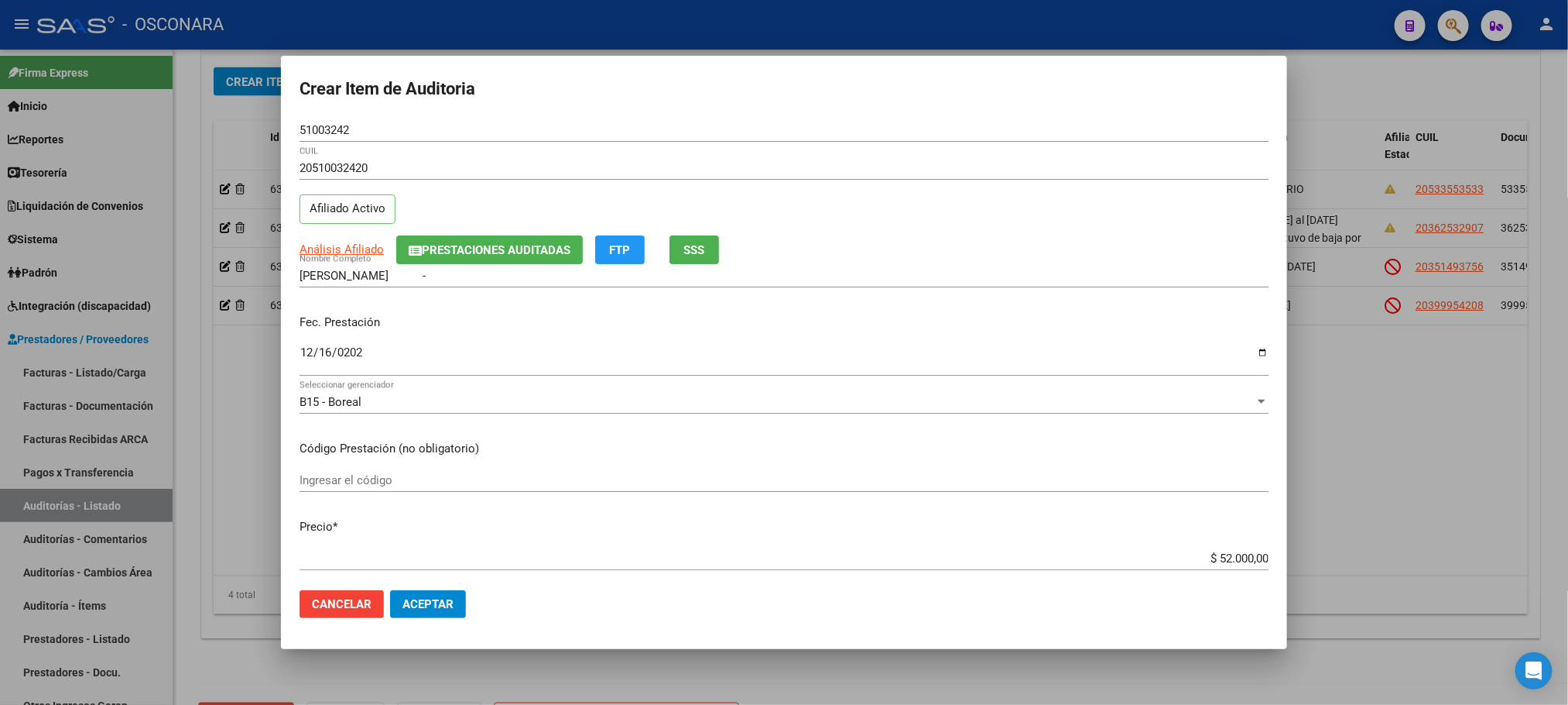
scroll to position [0, 0]
type textarea "AMBULATORIO"
click at [432, 607] on span "Aceptar" at bounding box center [427, 603] width 51 height 14
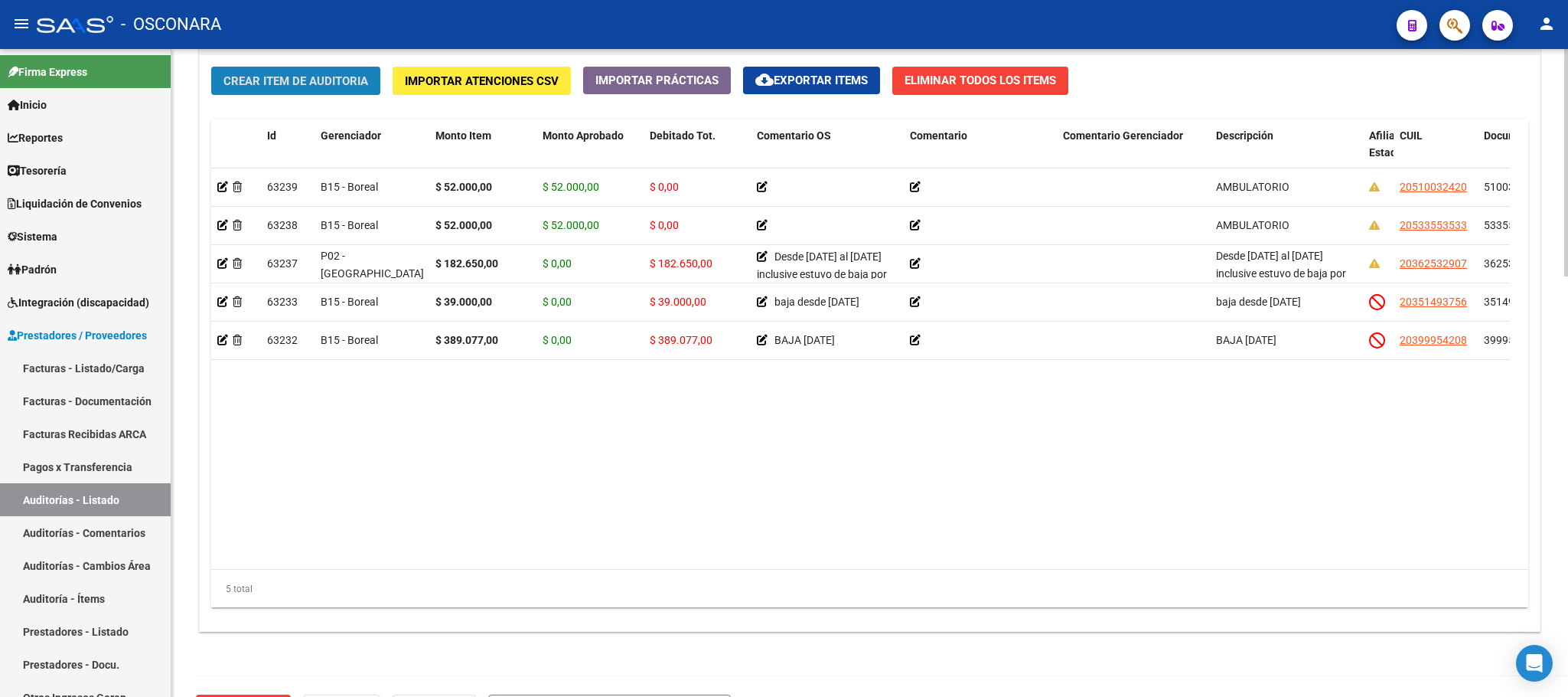
click at [357, 85] on span "Crear Item de Auditoria" at bounding box center [296, 81] width 145 height 14
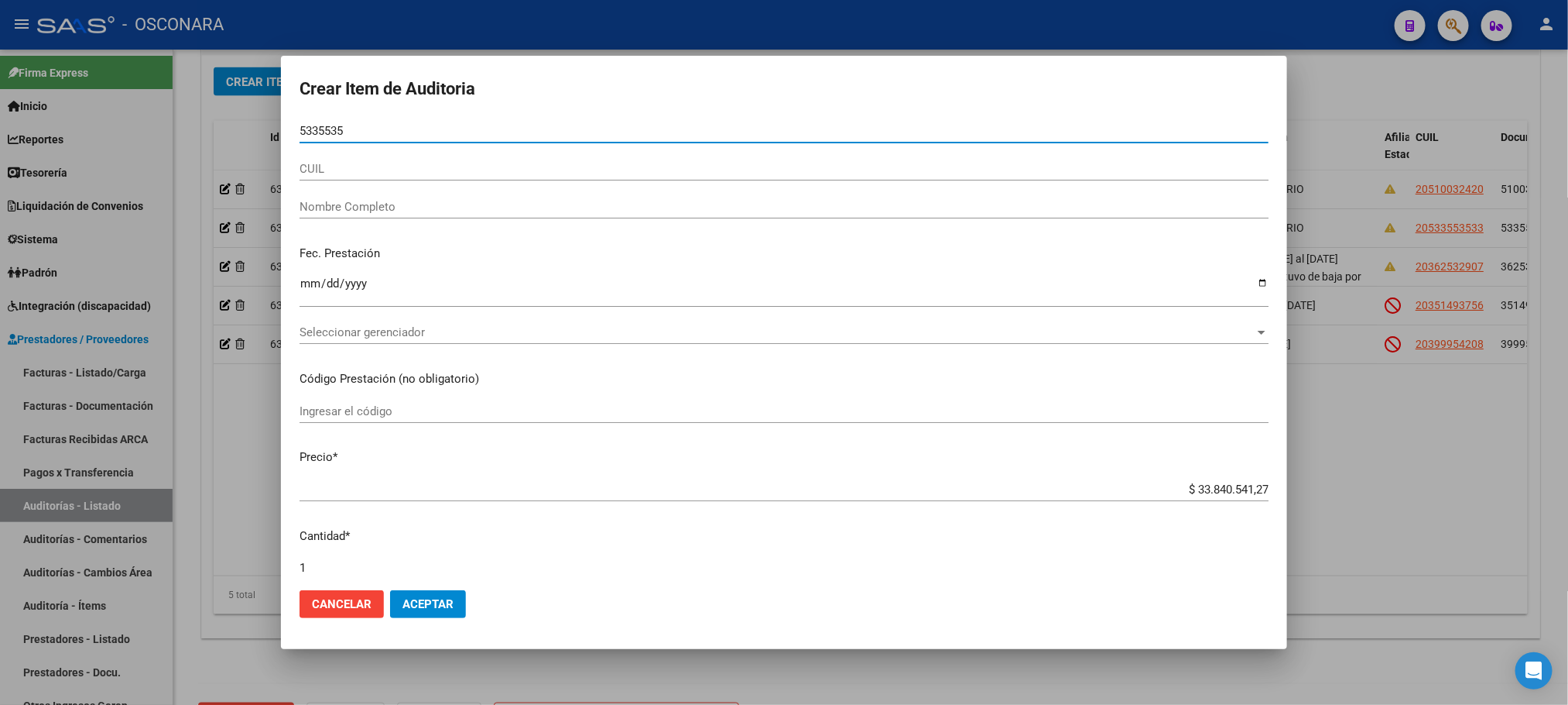
type input "53355353"
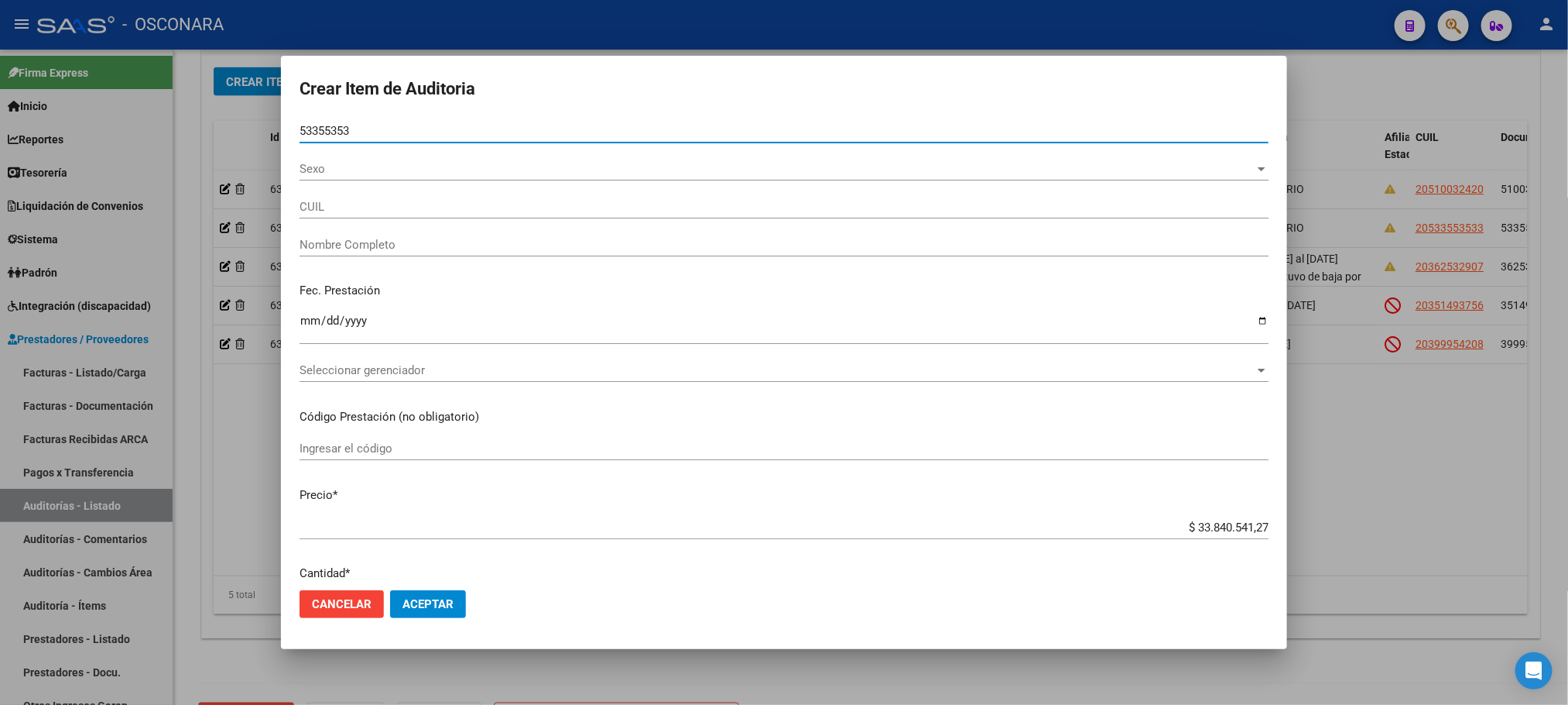
type input "20533553533"
type input "[PERSON_NAME] -"
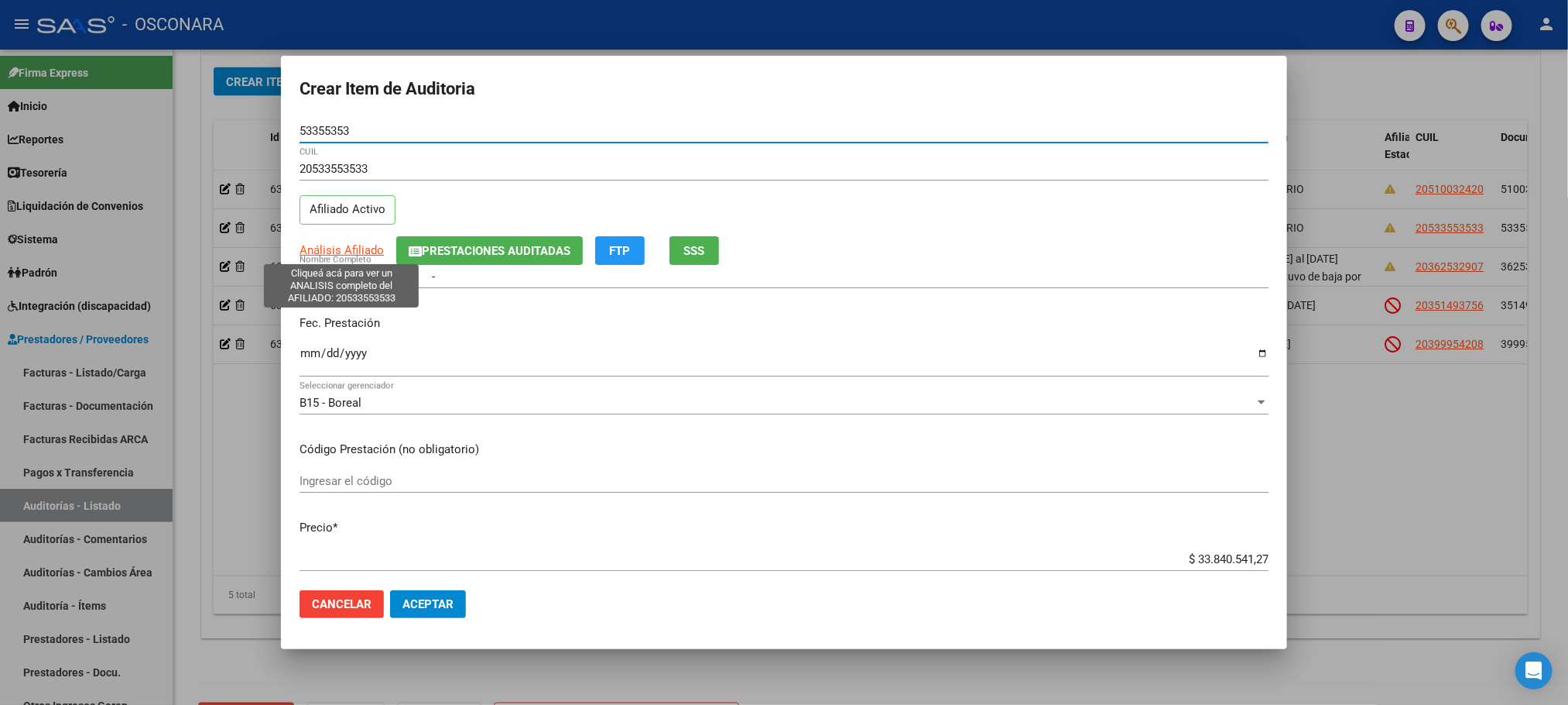
type input "53355353"
click at [318, 244] on span "Análisis Afiliado" at bounding box center [342, 250] width 85 height 14
type textarea "20533553533"
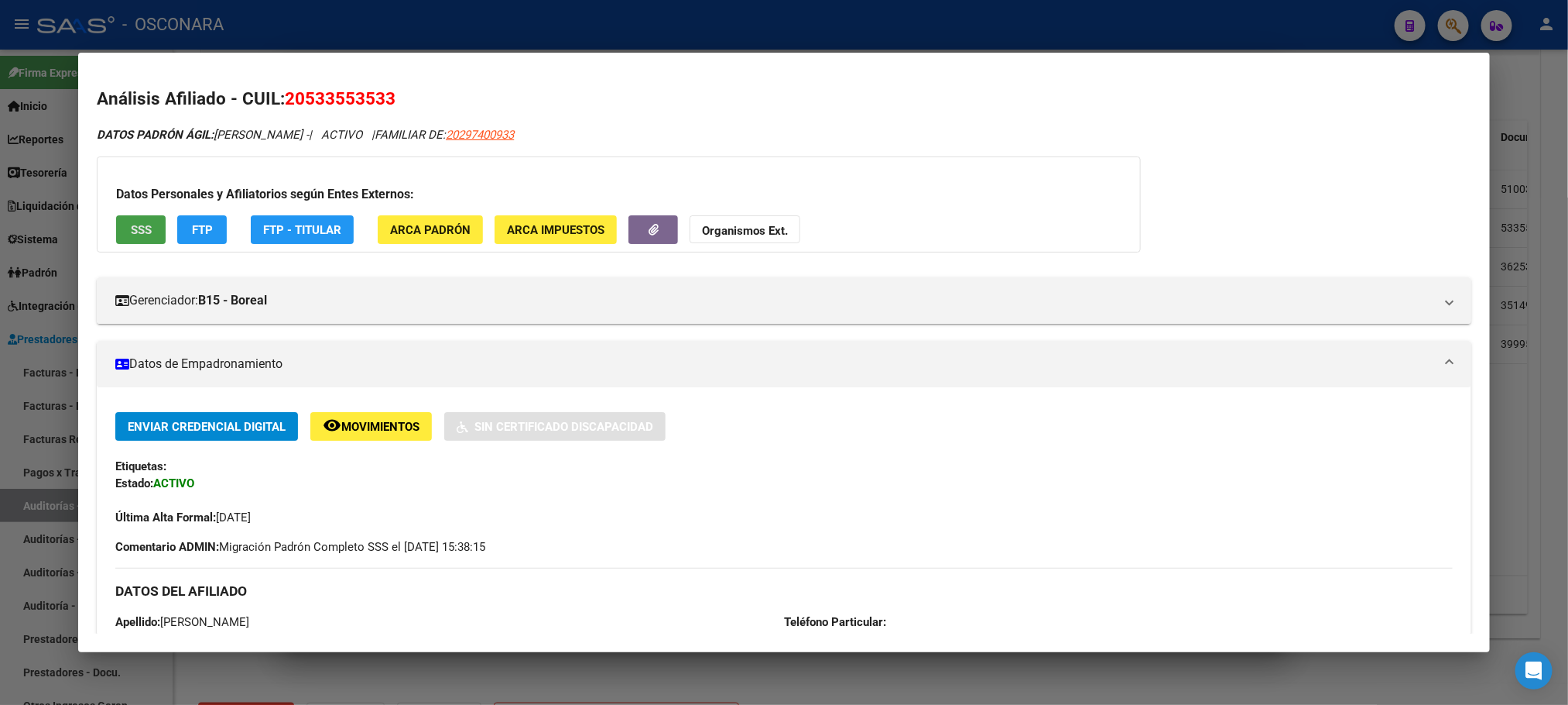
click at [140, 226] on span "SSS" at bounding box center [141, 229] width 21 height 14
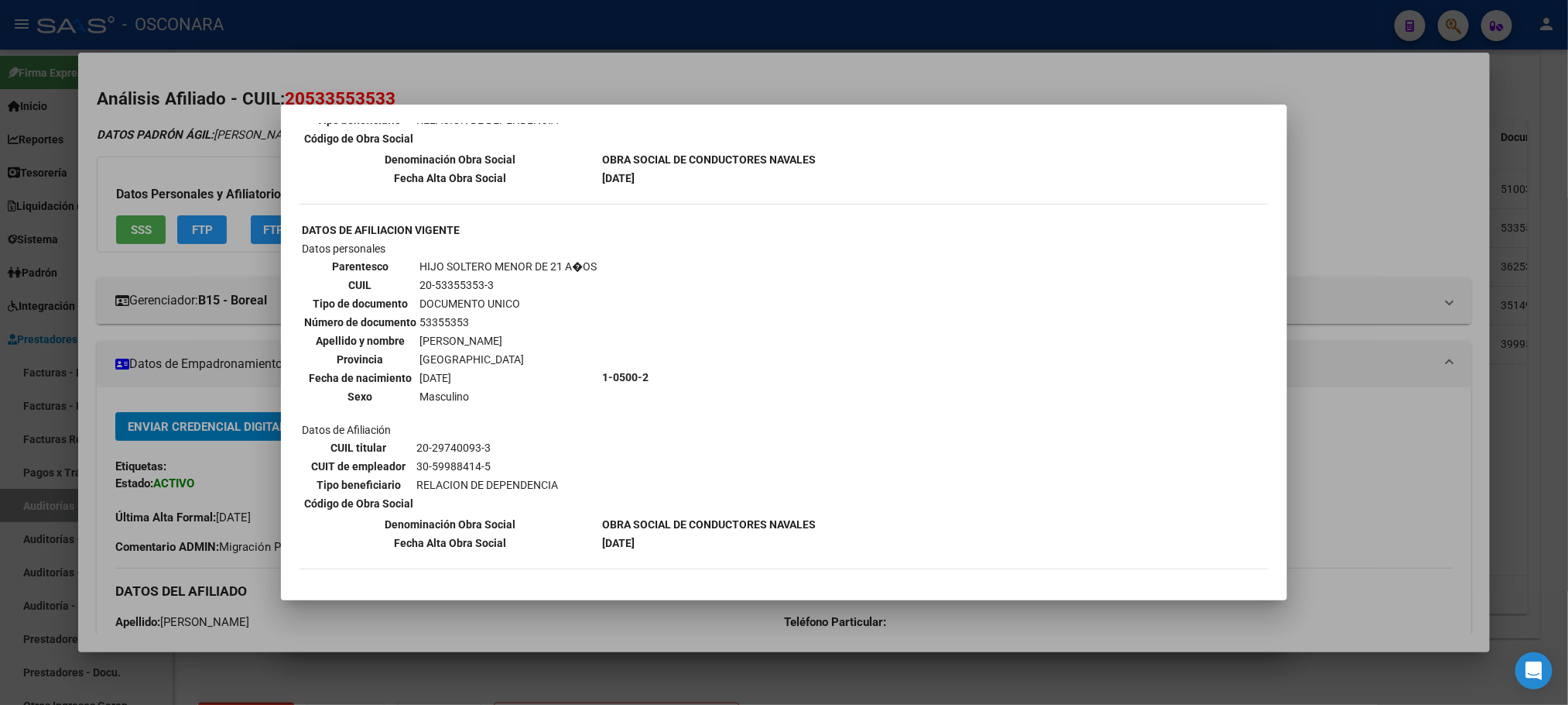
scroll to position [1125, 0]
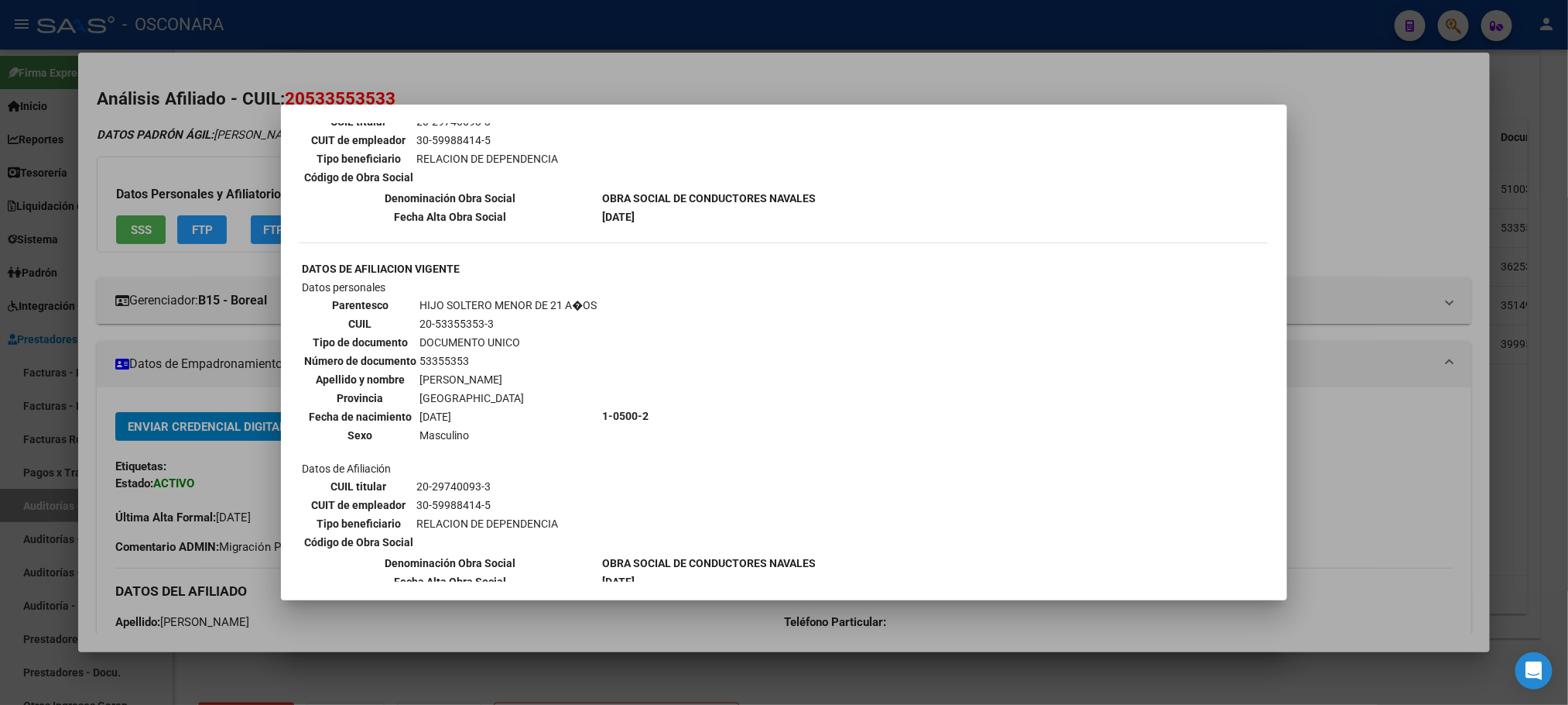
click at [1340, 474] on div at bounding box center [784, 352] width 1568 height 705
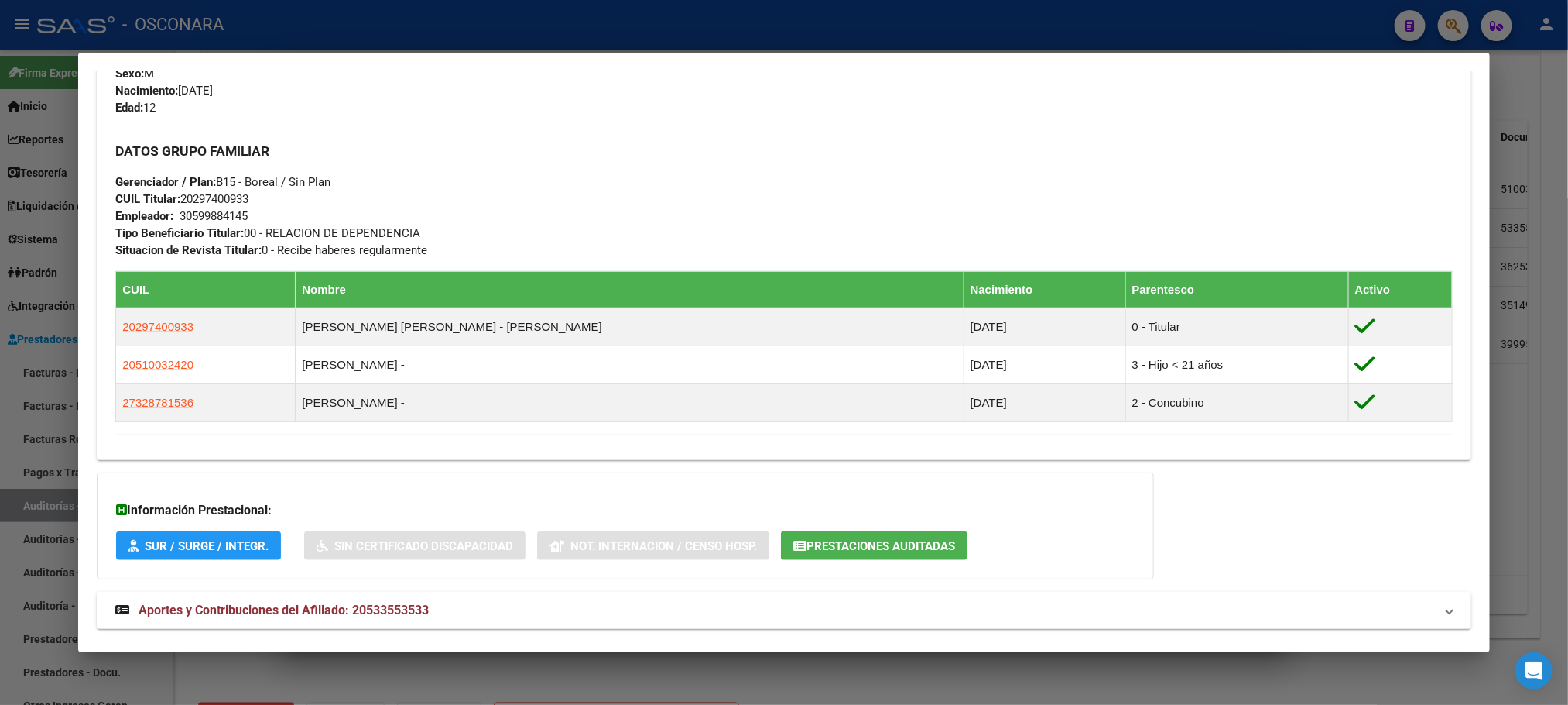
scroll to position [739, 0]
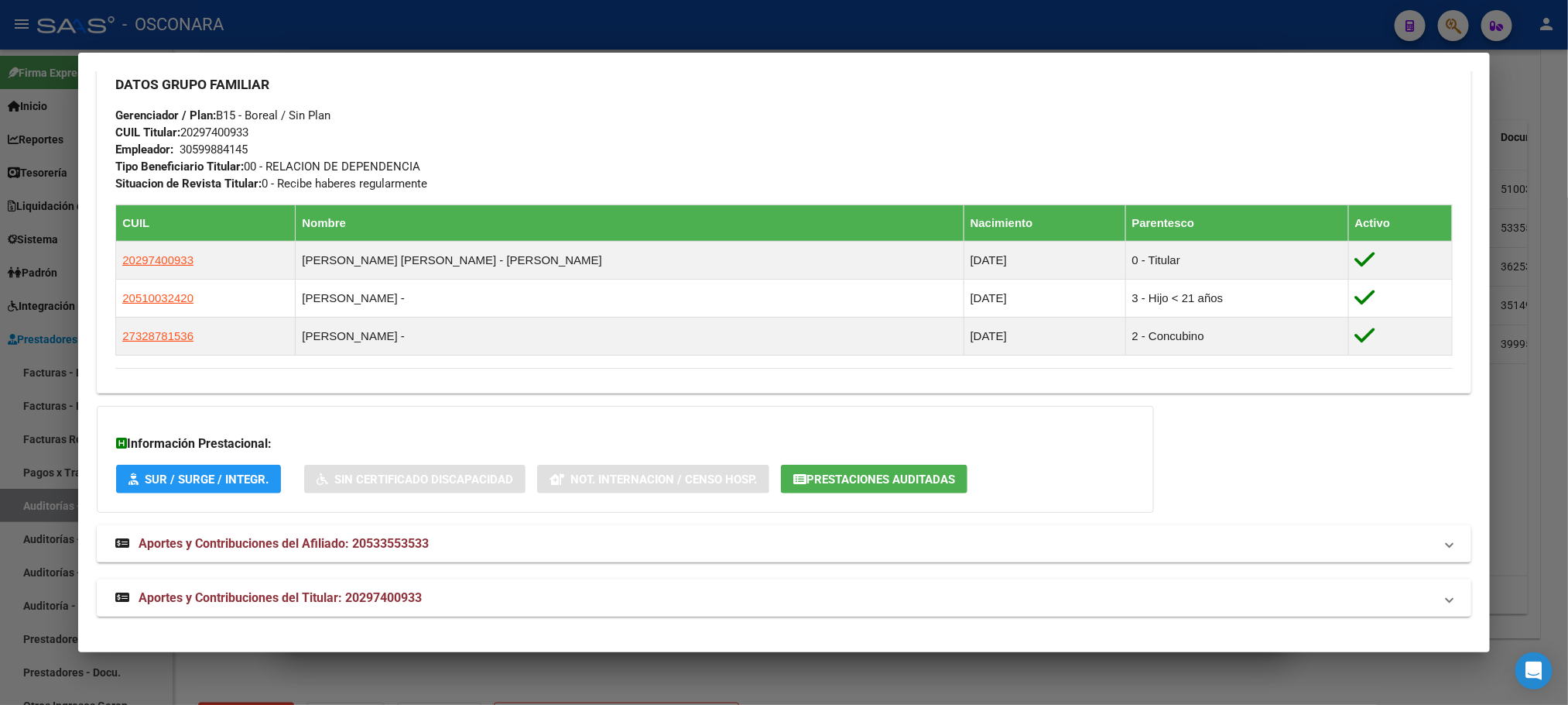
click at [380, 600] on span "Aportes y Contribuciones del Titular: 20297400933" at bounding box center [280, 598] width 284 height 15
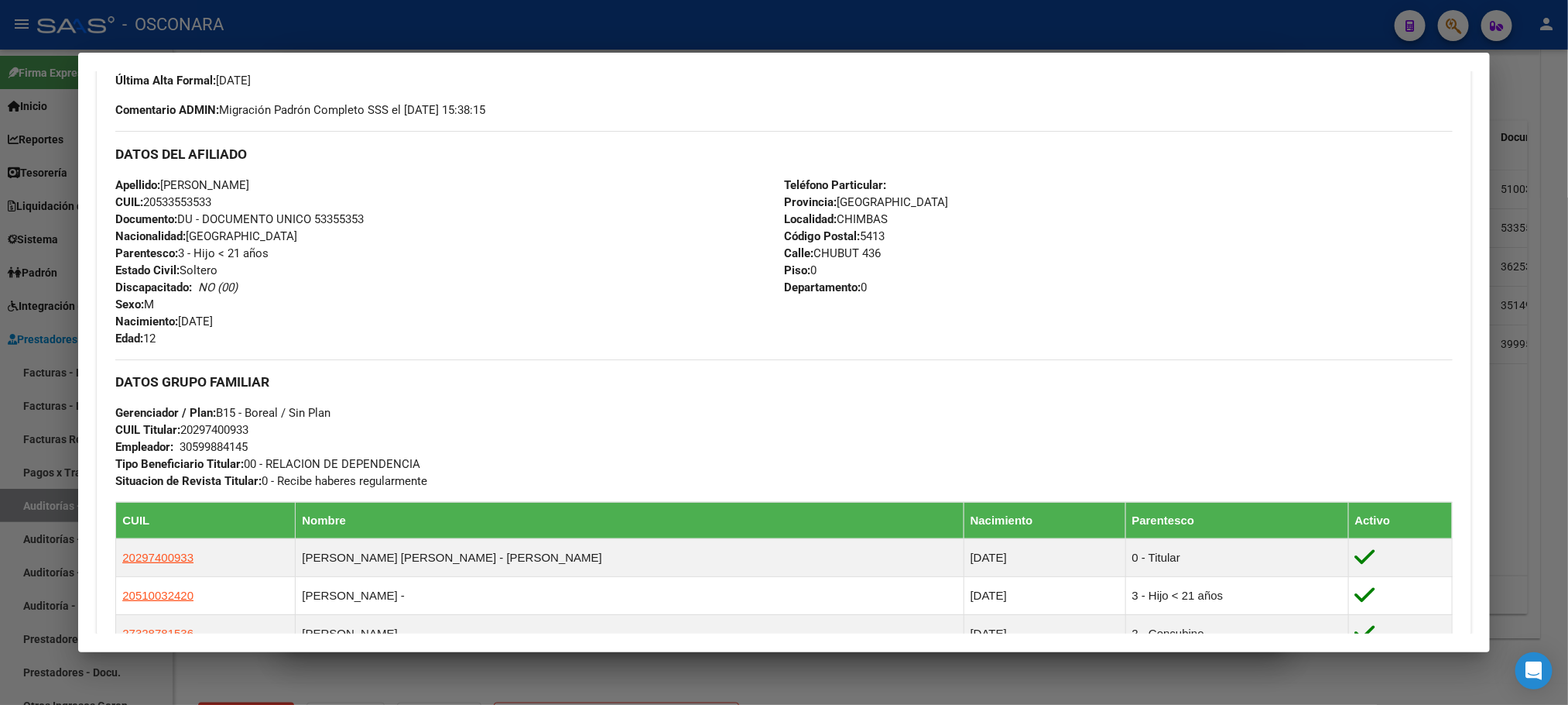
scroll to position [432, 0]
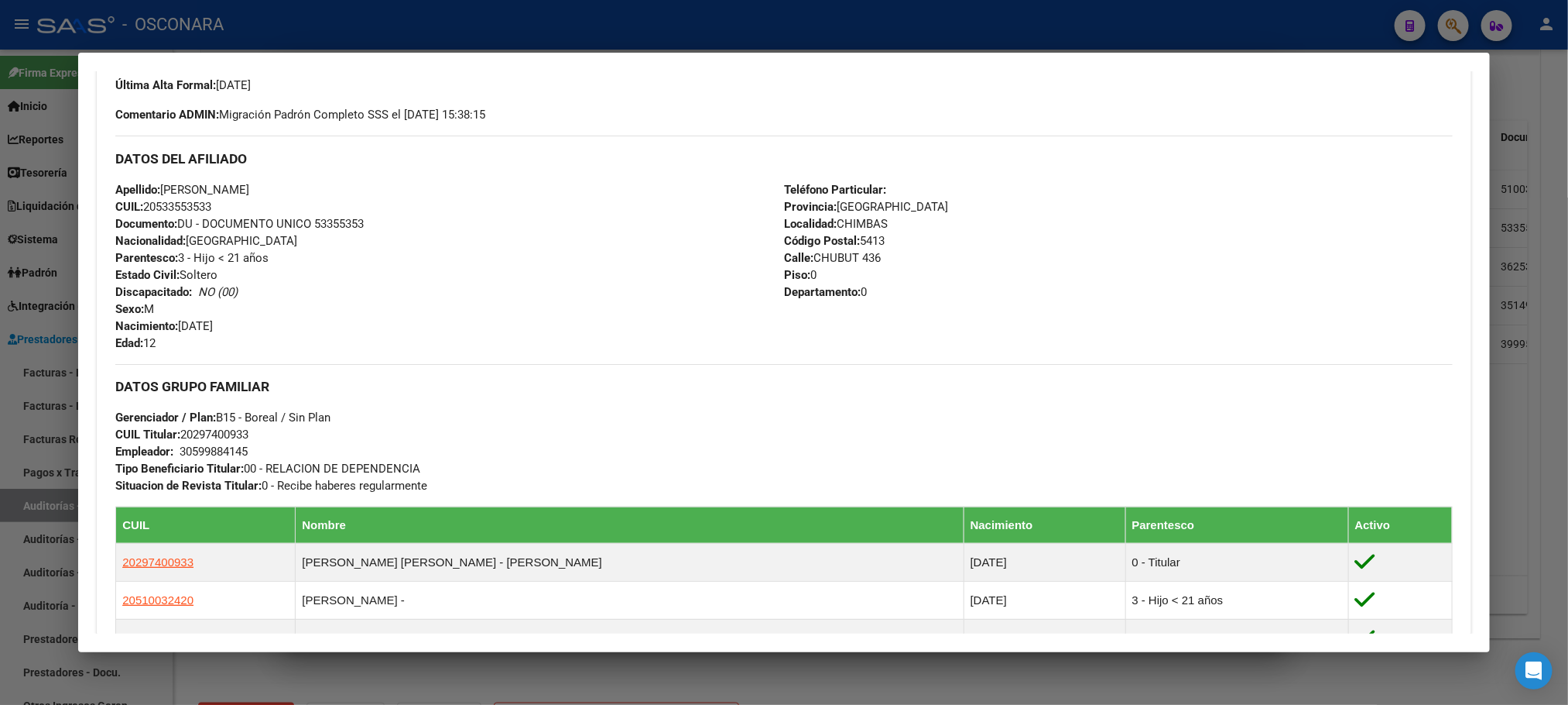
click at [1543, 405] on div at bounding box center [784, 352] width 1568 height 705
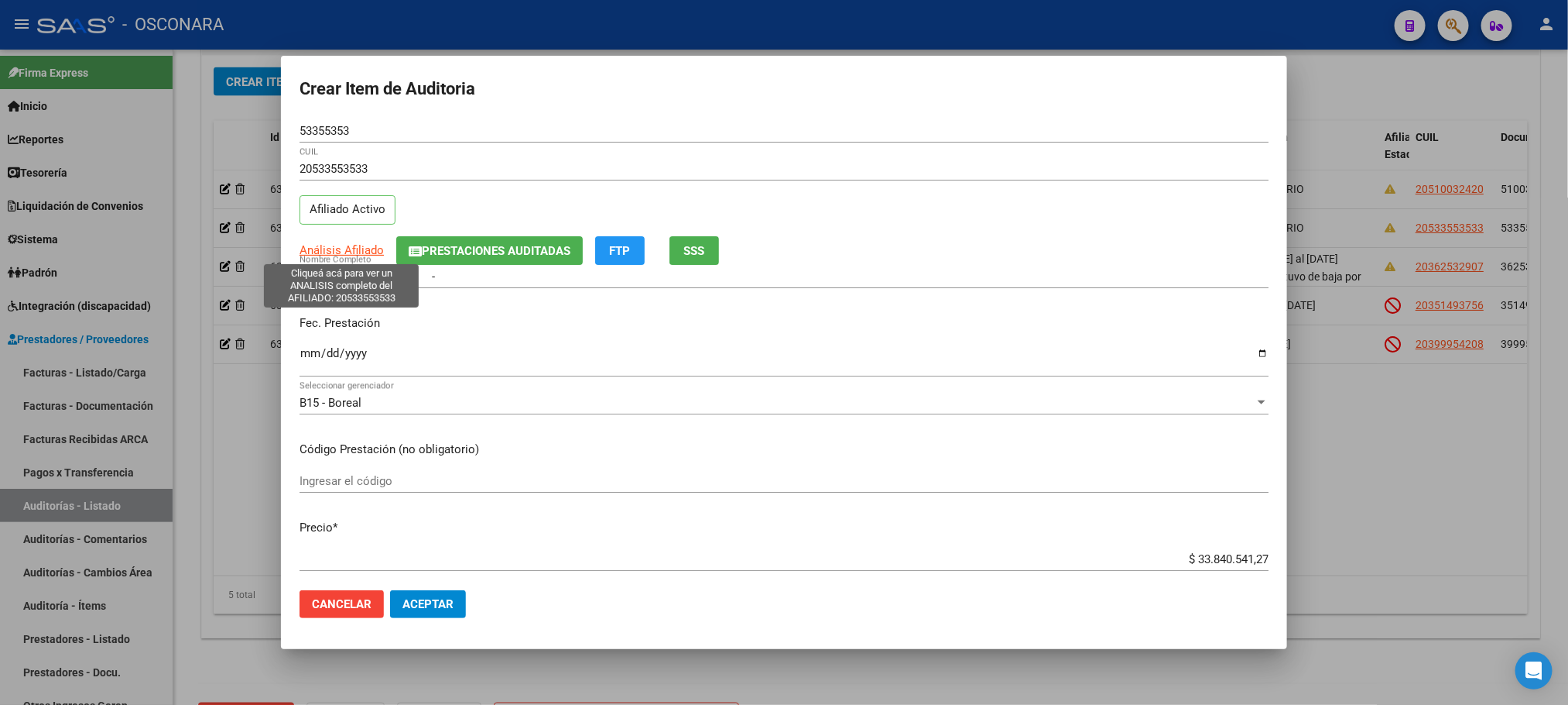
click at [367, 254] on span "Análisis Afiliado" at bounding box center [342, 250] width 85 height 14
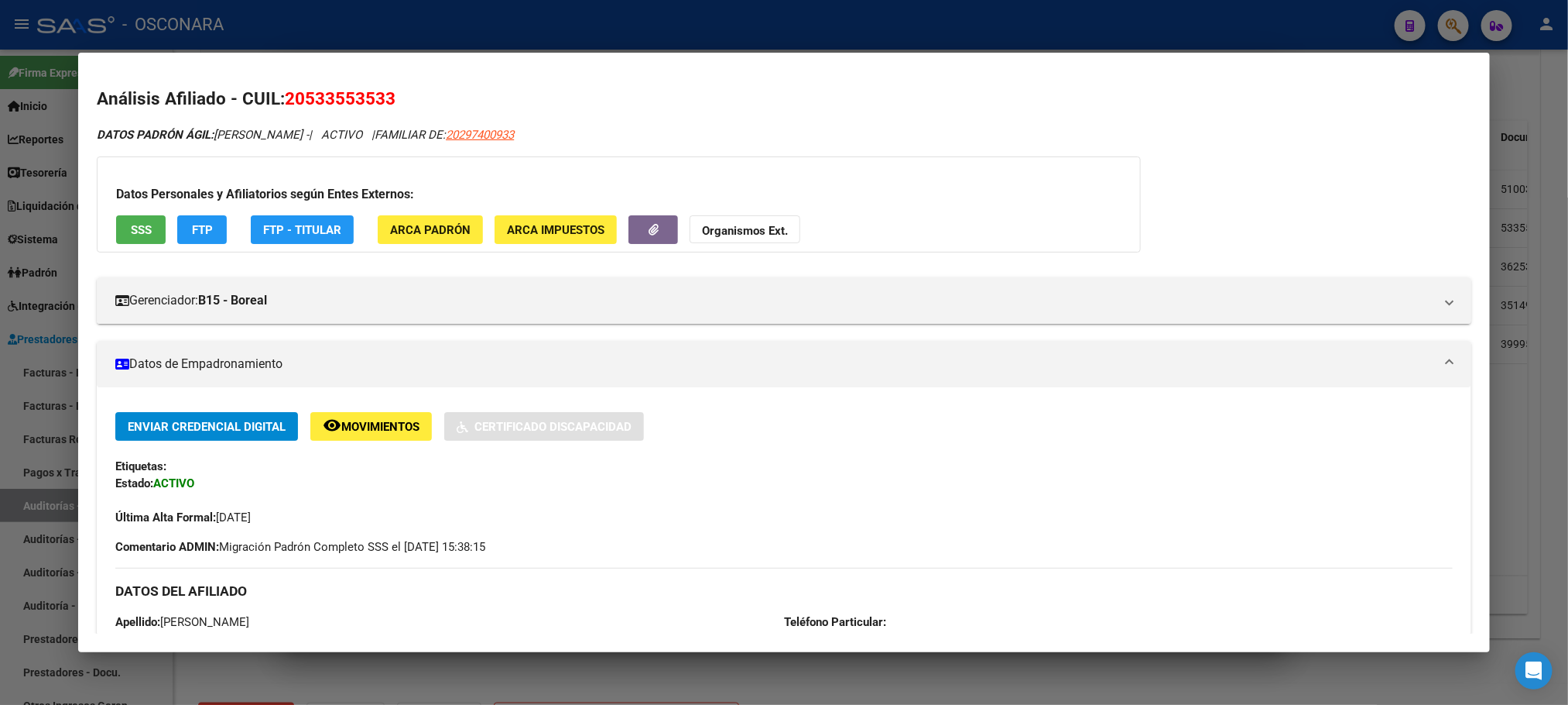
click at [118, 233] on button "SSS" at bounding box center [141, 229] width 50 height 28
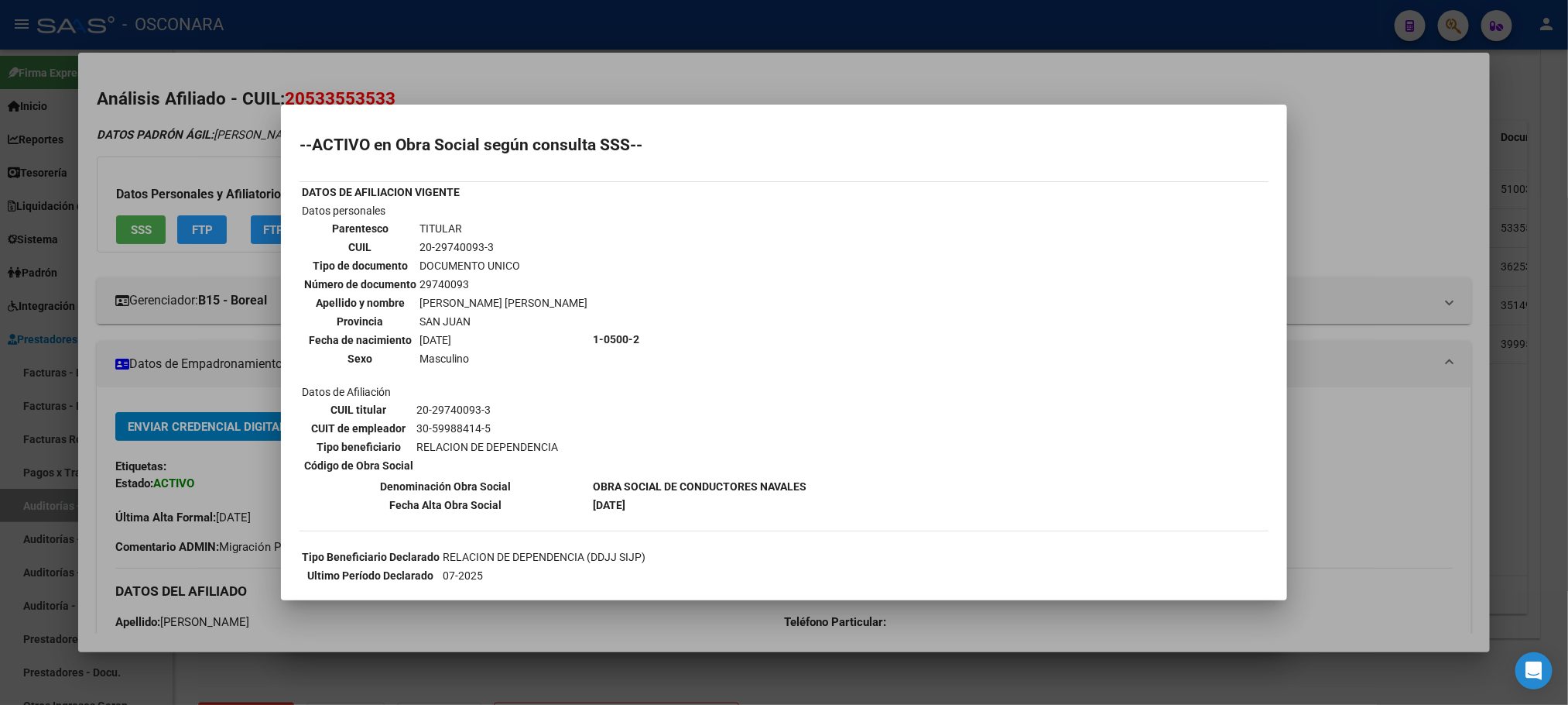
click at [945, 614] on div at bounding box center [784, 352] width 1568 height 705
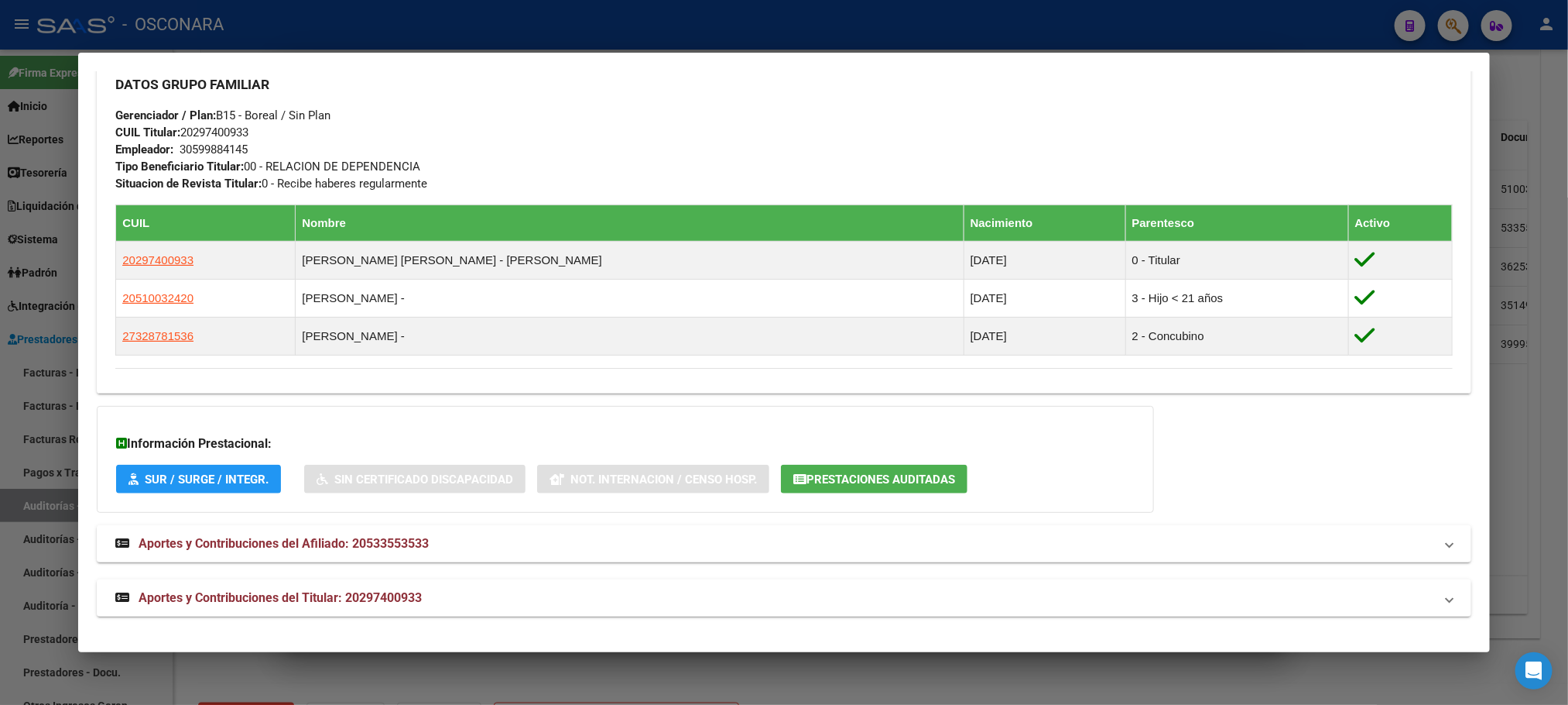
scroll to position [739, 0]
click at [429, 591] on mat-panel-title "Aportes y Contribuciones del Titular: 20297400933" at bounding box center [774, 598] width 1318 height 19
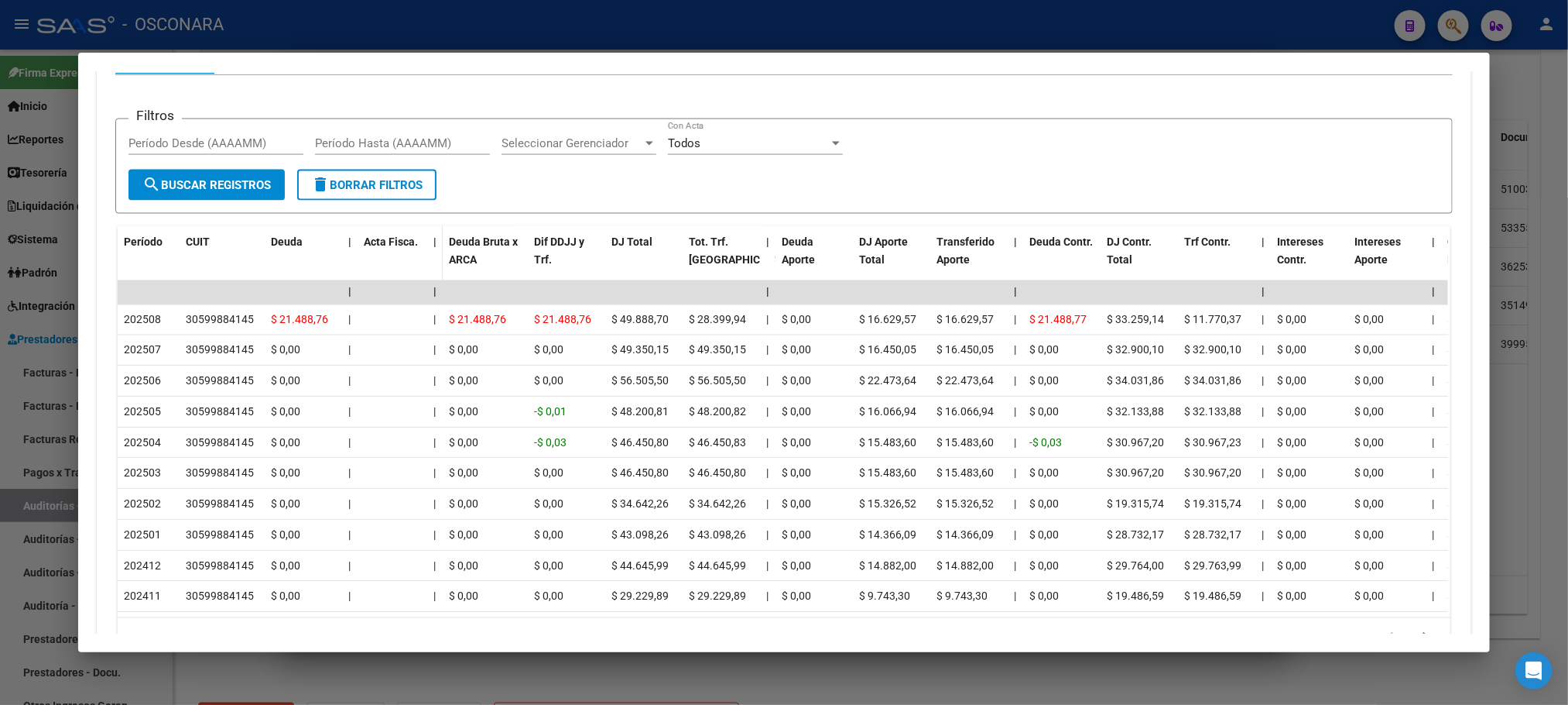
scroll to position [1476, 0]
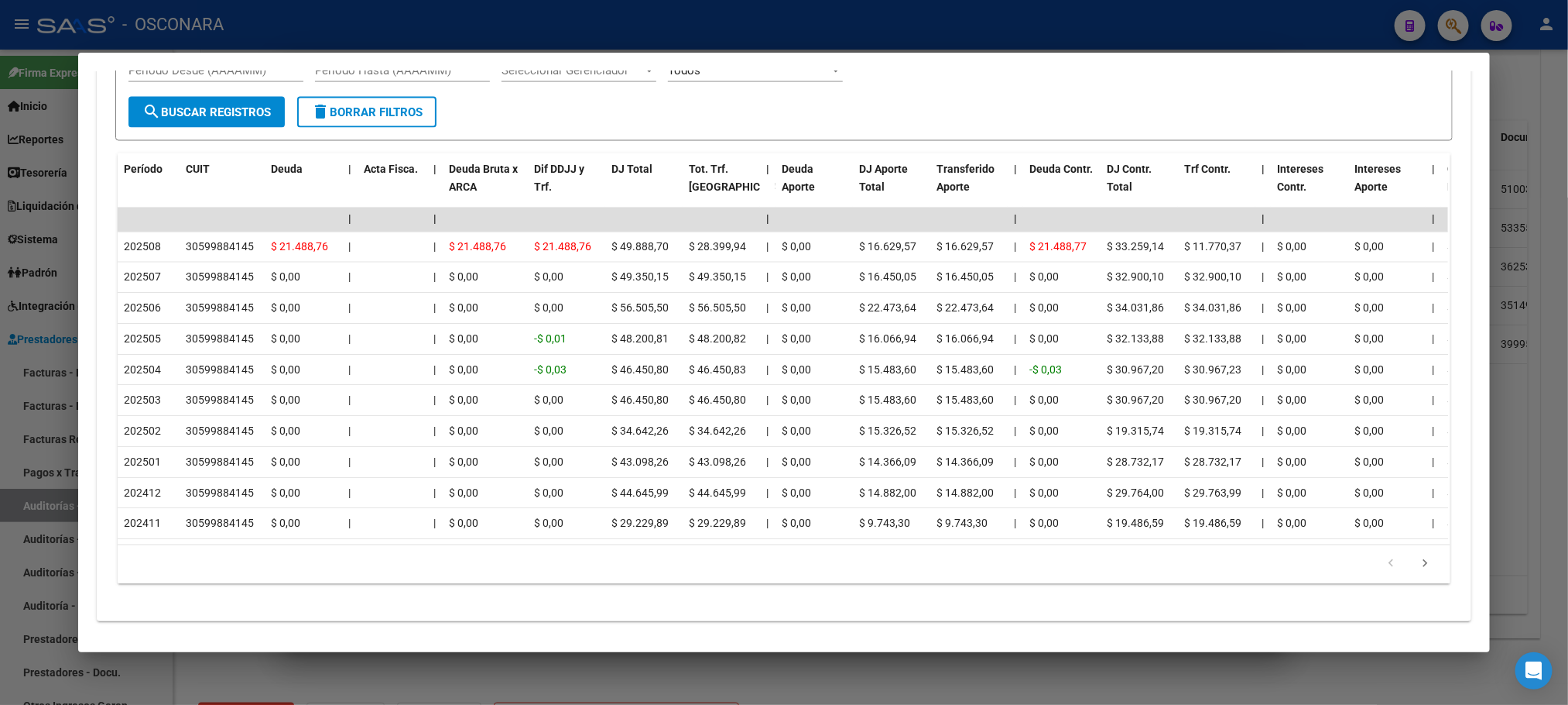
click at [507, 666] on div at bounding box center [784, 352] width 1568 height 705
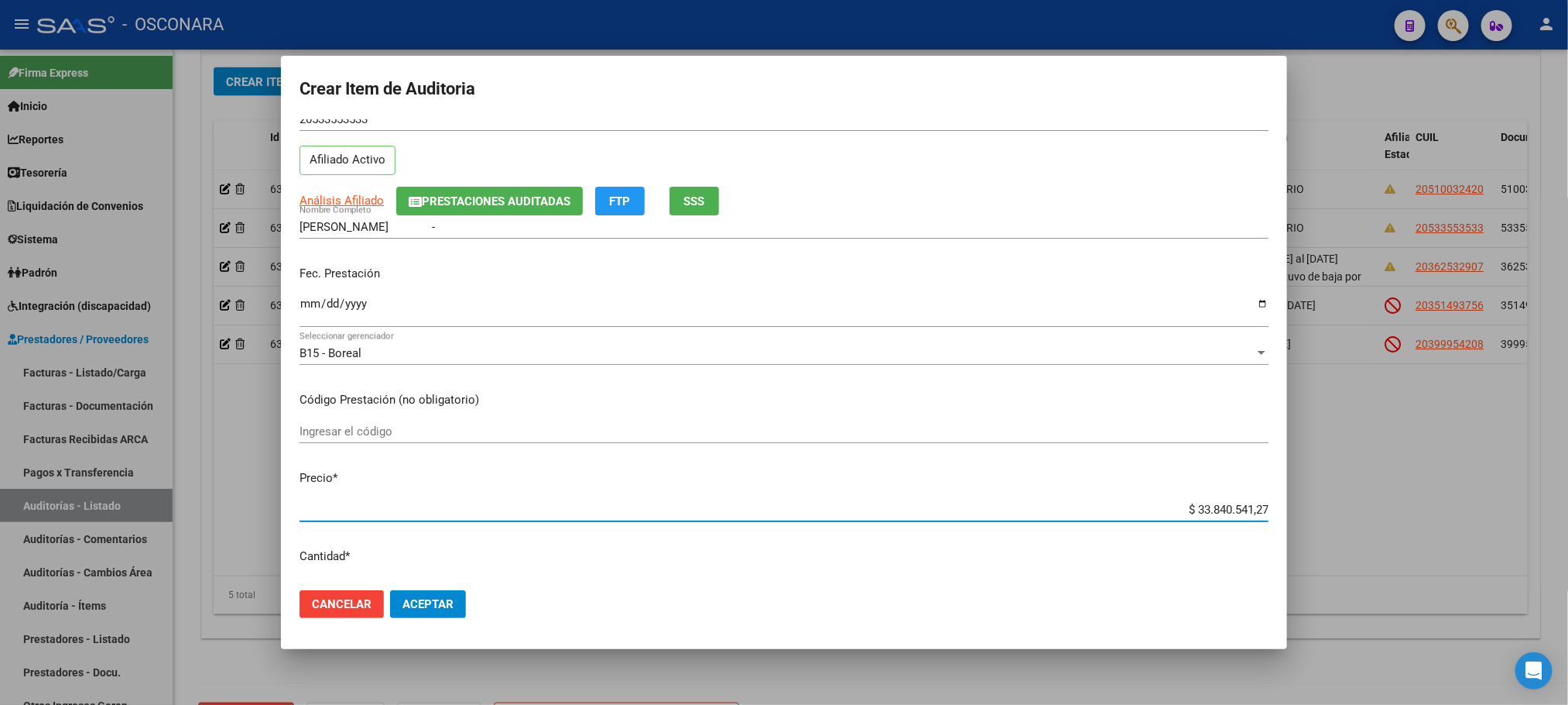
scroll to position [77, 0]
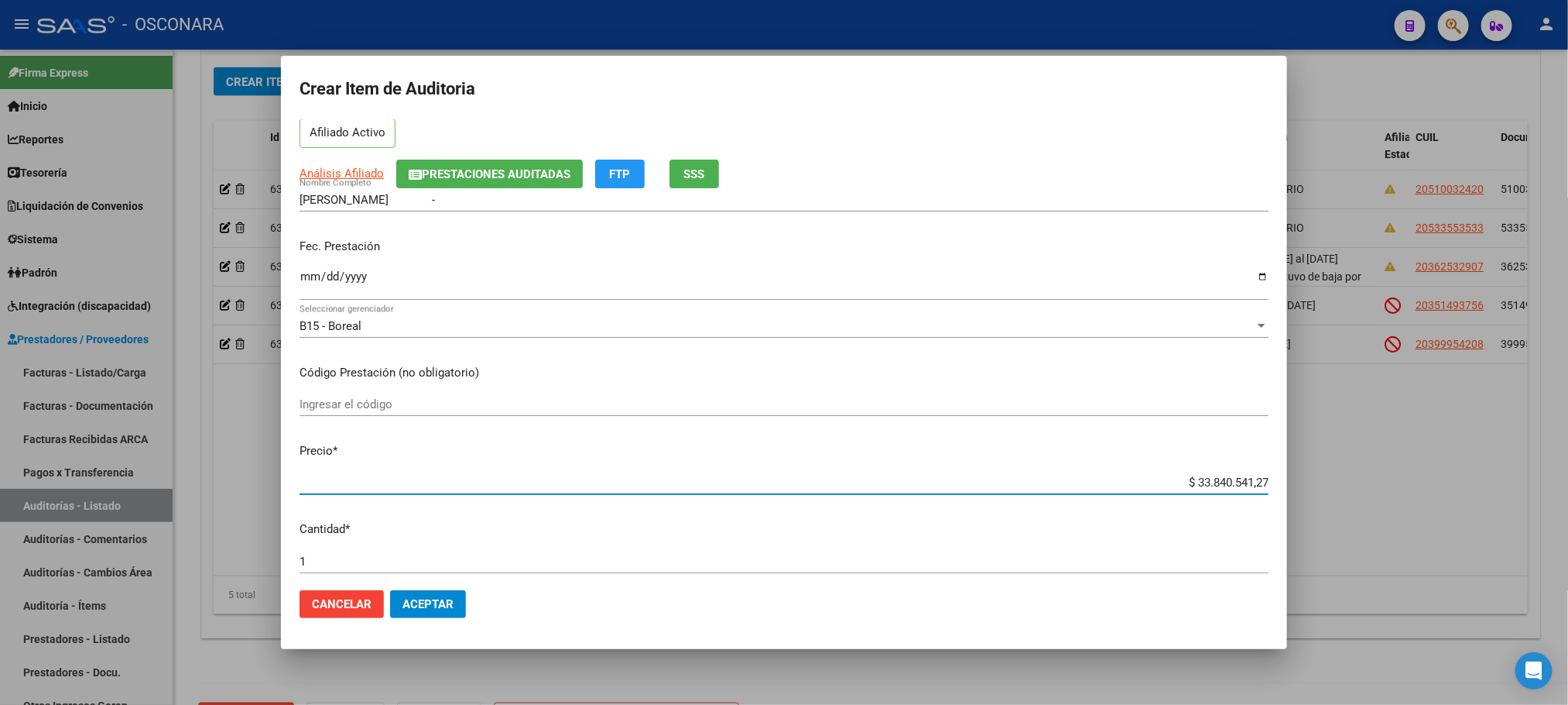
drag, startPoint x: 1180, startPoint y: 557, endPoint x: 1328, endPoint y: 541, distance: 148.9
click at [1328, 542] on div "Crear Item de Auditoria 53355353 Nro Documento 20533553533 CUIL Afiliado Activo…" at bounding box center [784, 352] width 1568 height 705
type input "$ 0,01"
type input "$ 0,10"
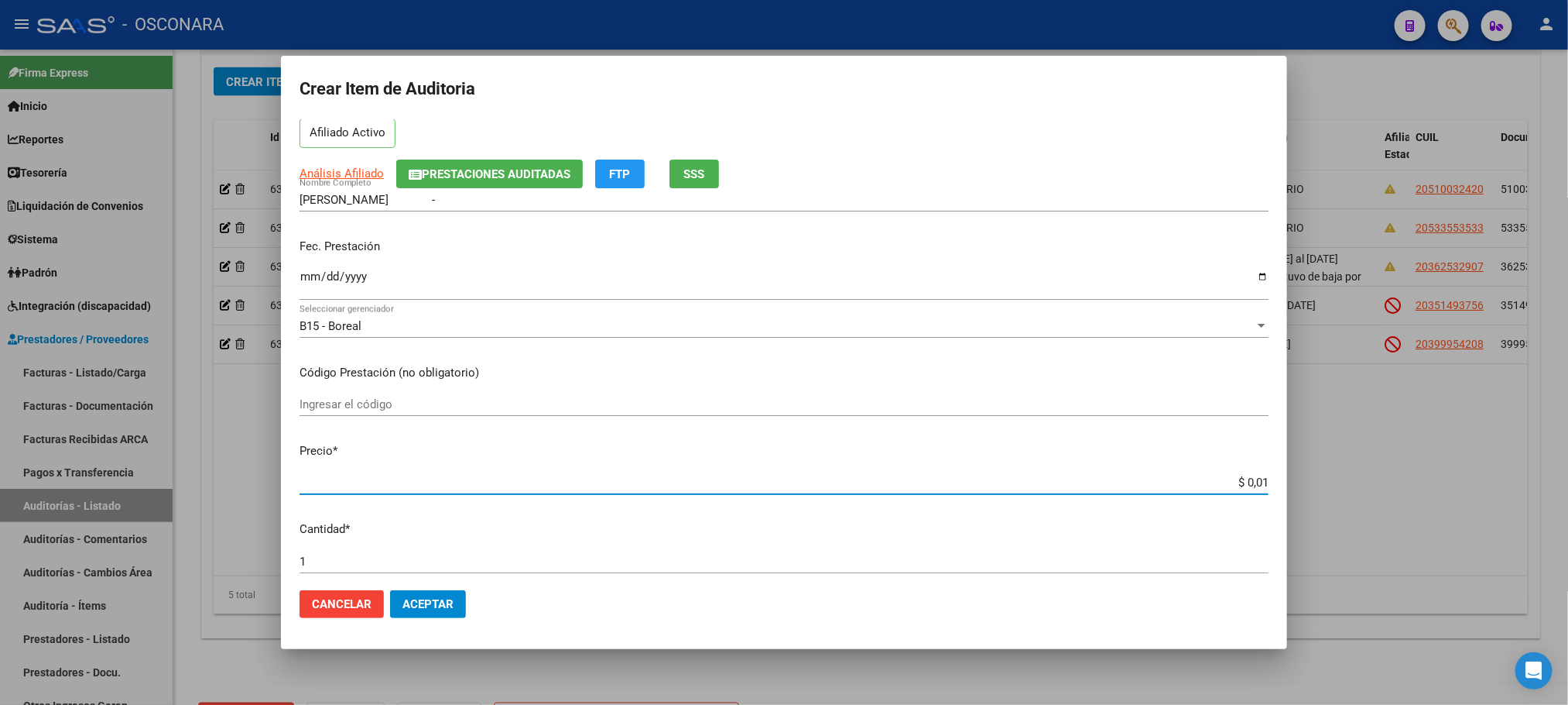
type input "$ 0,10"
type input "$ 1,04"
type input "$ 10,46"
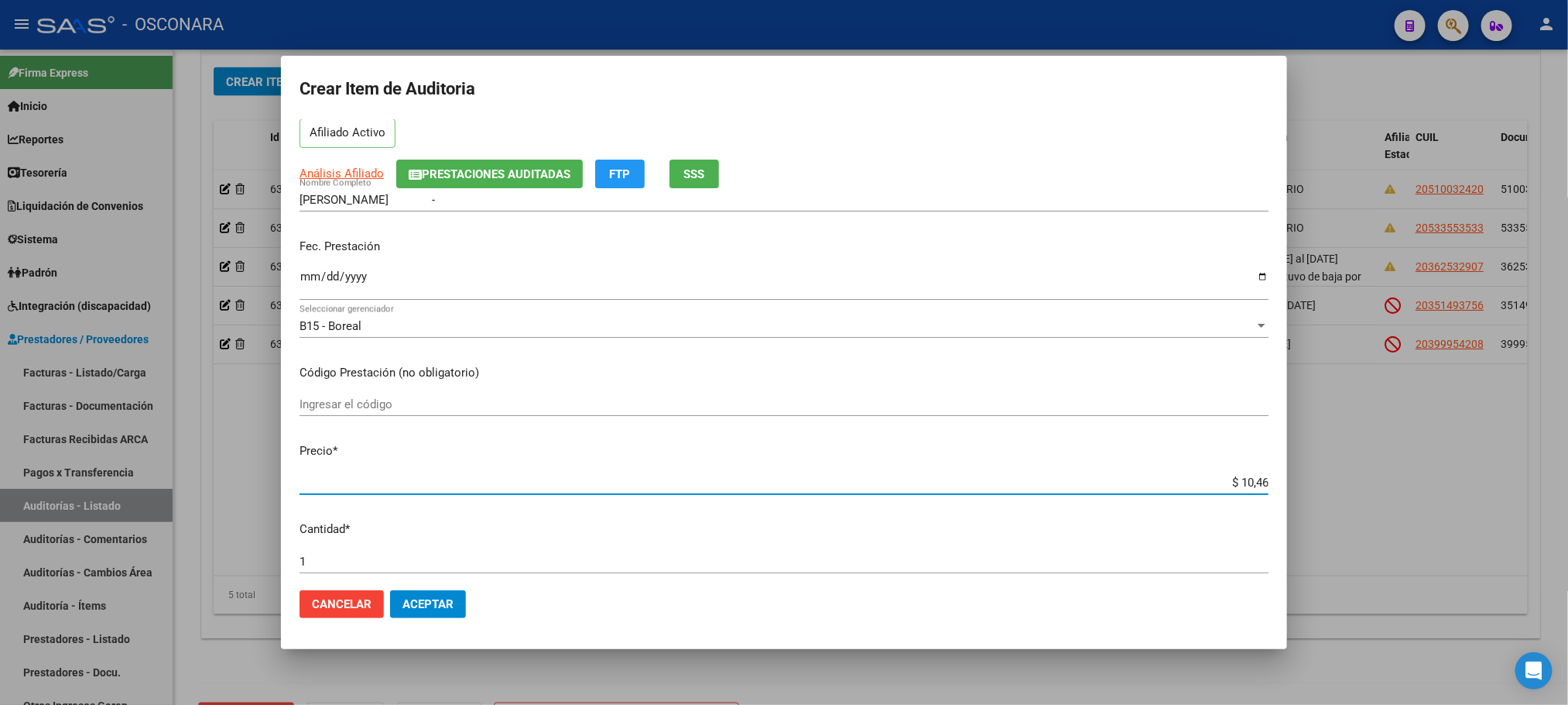
type input "$ 104,65"
type input "$ 1.046,50"
type input "$ 10.465,00"
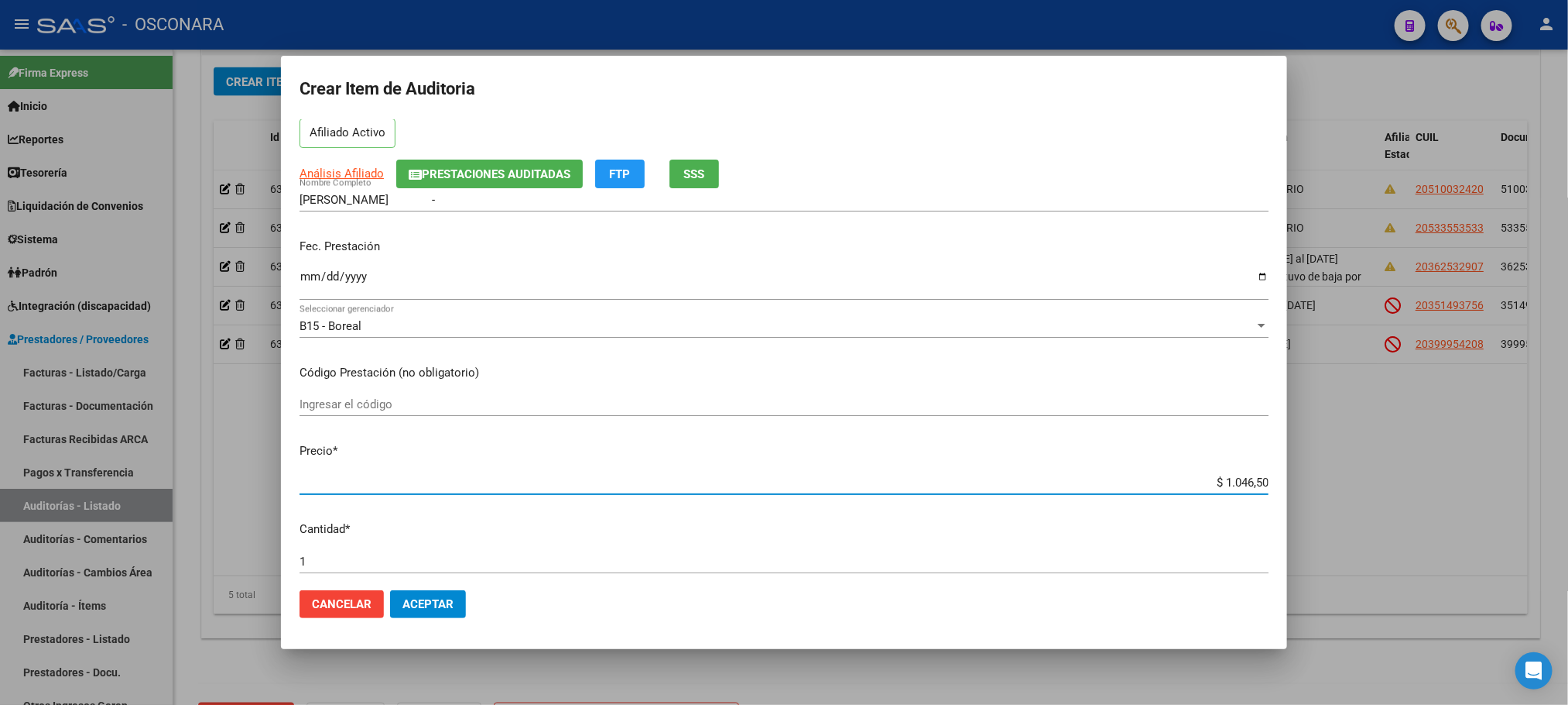
type input "$ 10.465,00"
type input "$ 104.650,00"
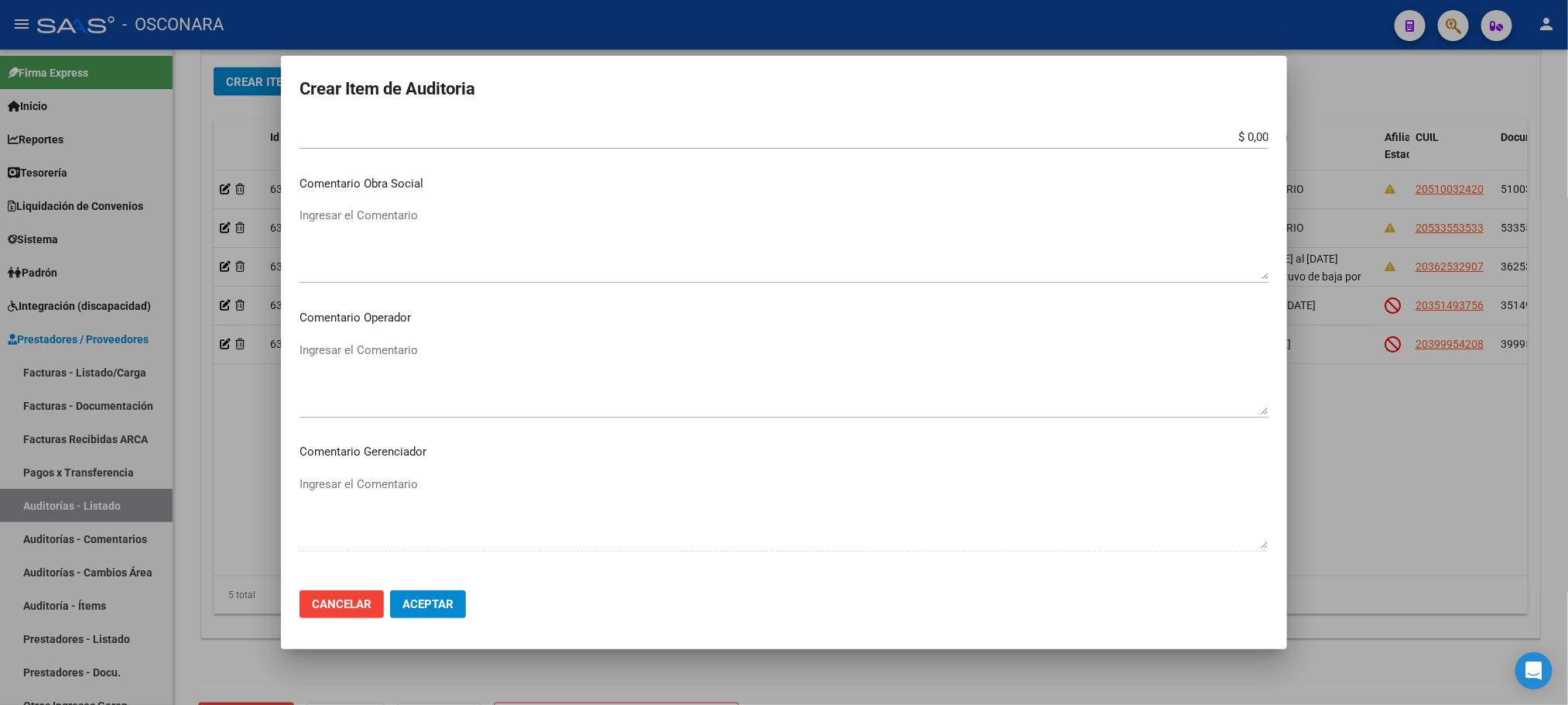
scroll to position [936, 0]
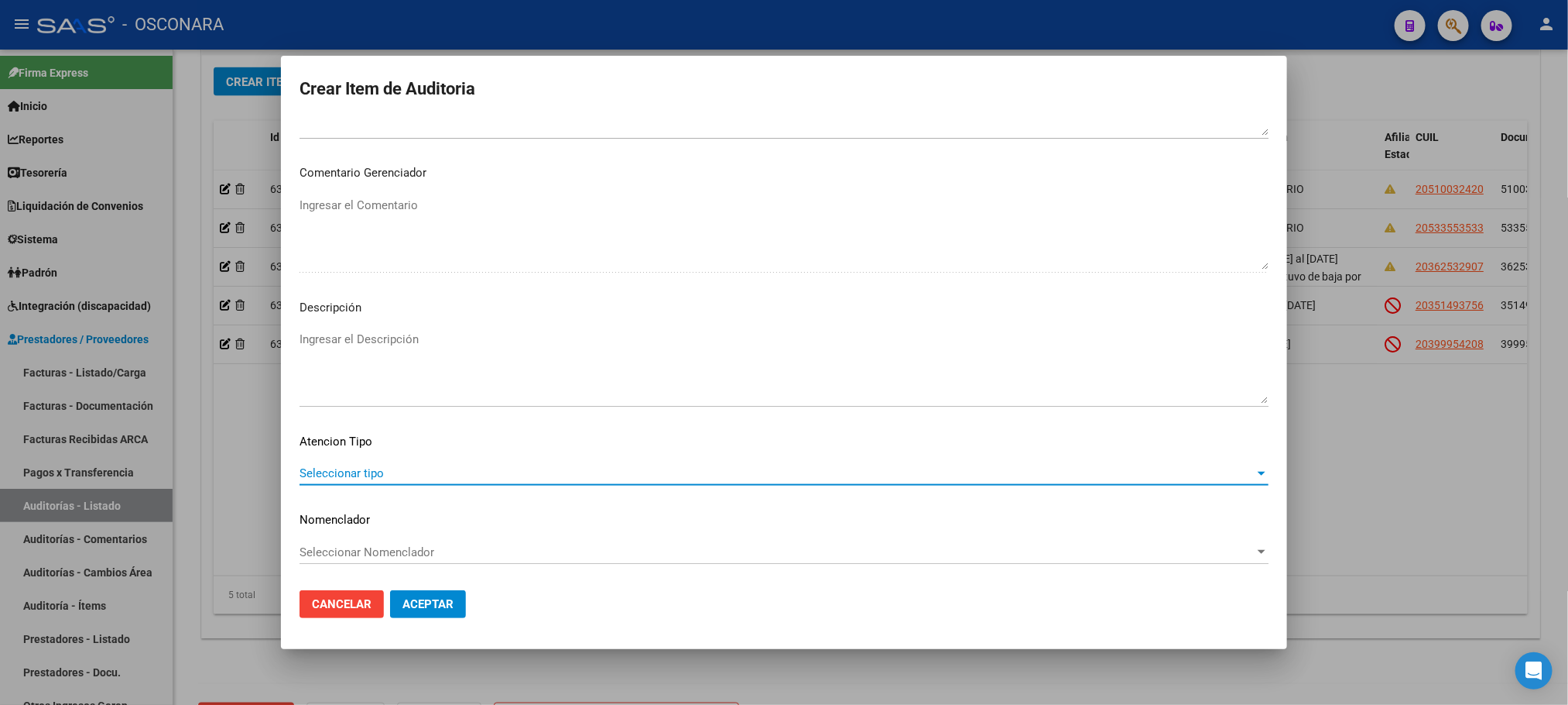
click at [347, 477] on span "Seleccionar tipo" at bounding box center [777, 473] width 955 height 14
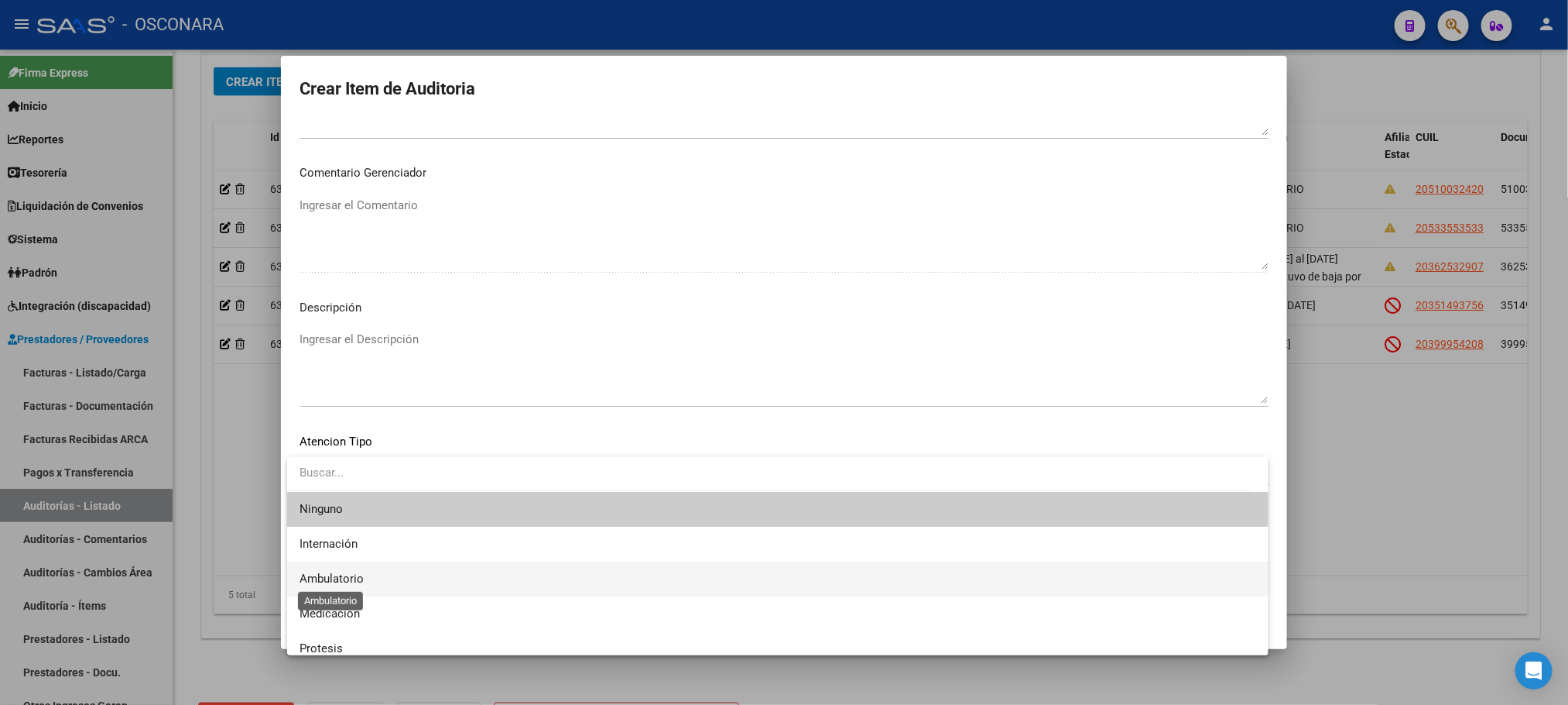
click at [361, 577] on span "Ambulatorio" at bounding box center [332, 578] width 64 height 14
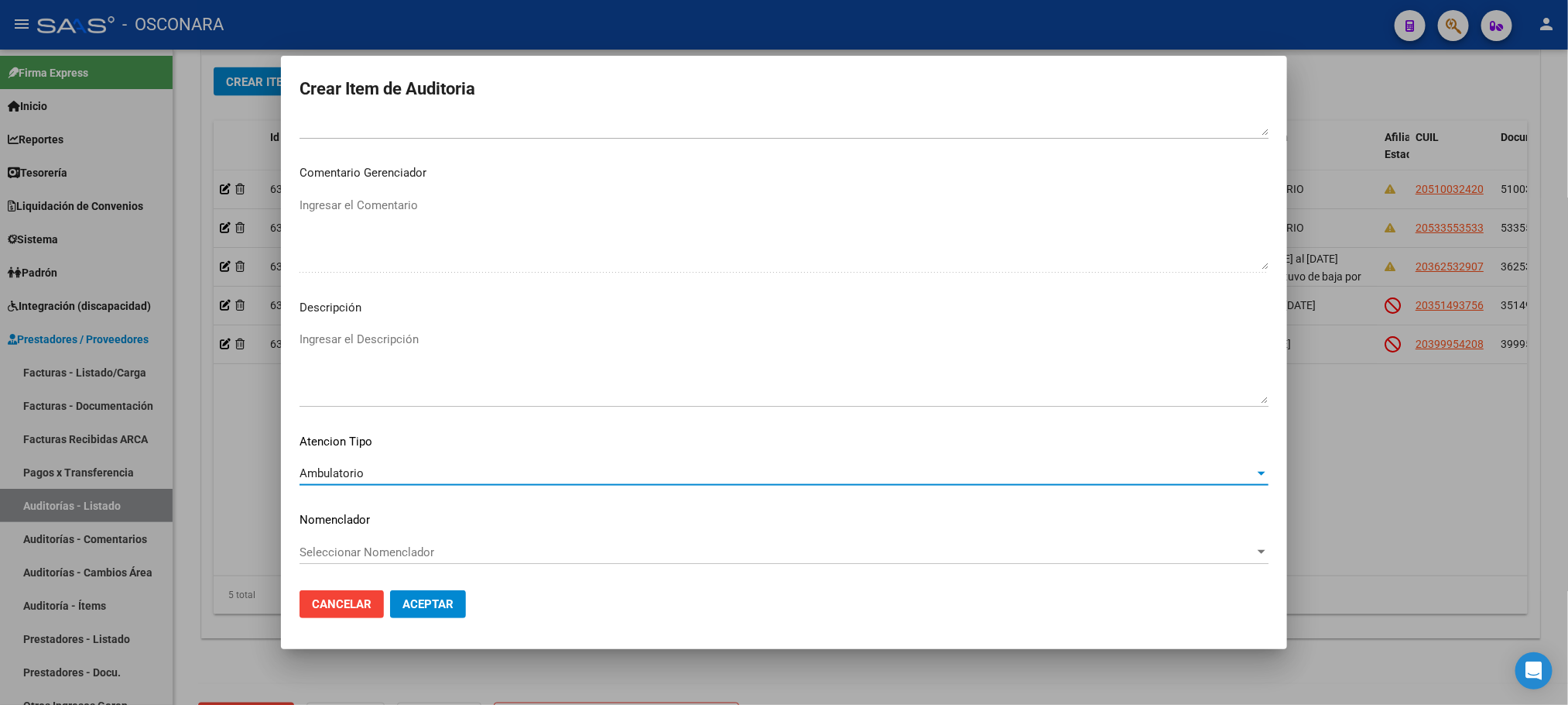
click at [405, 341] on textarea "Ingresar el Descripción" at bounding box center [784, 367] width 970 height 72
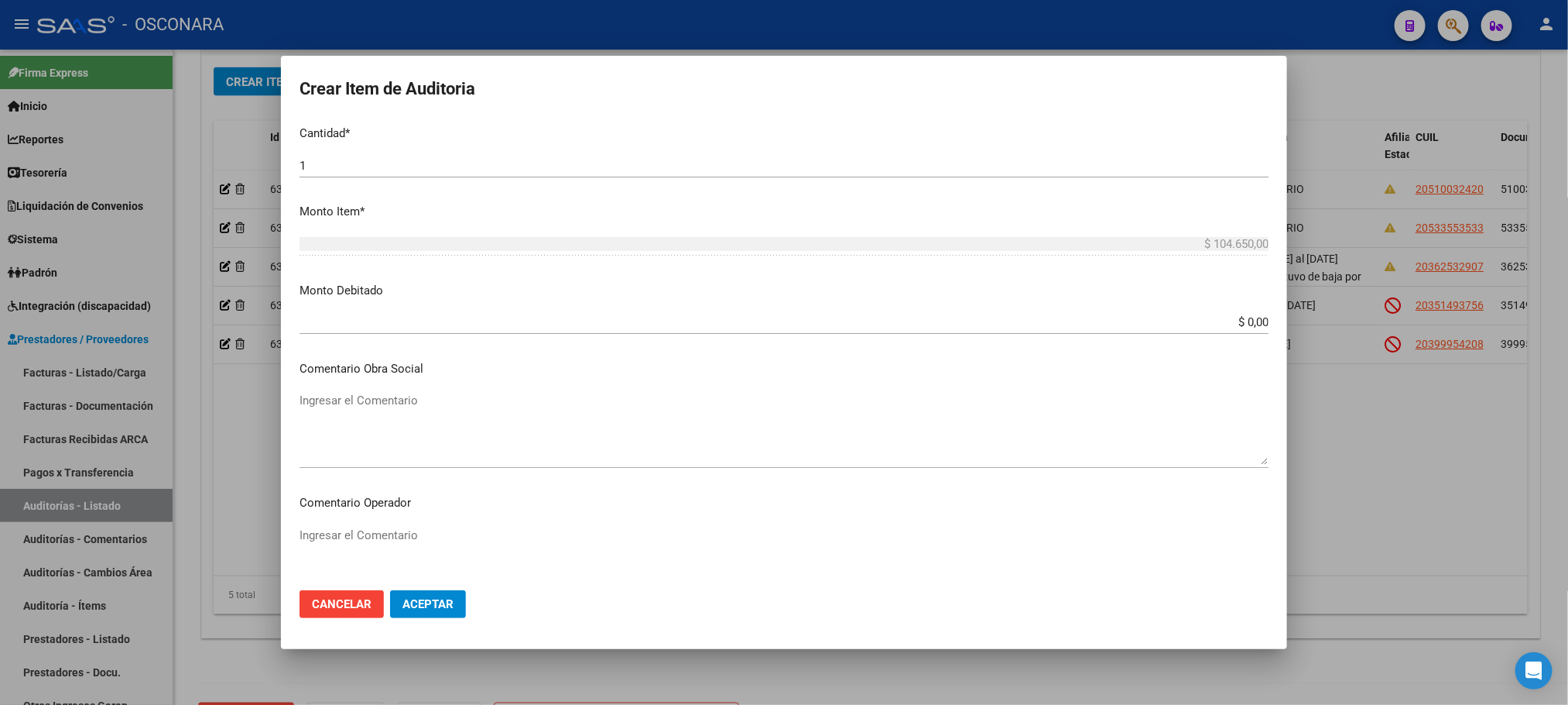
scroll to position [0, 0]
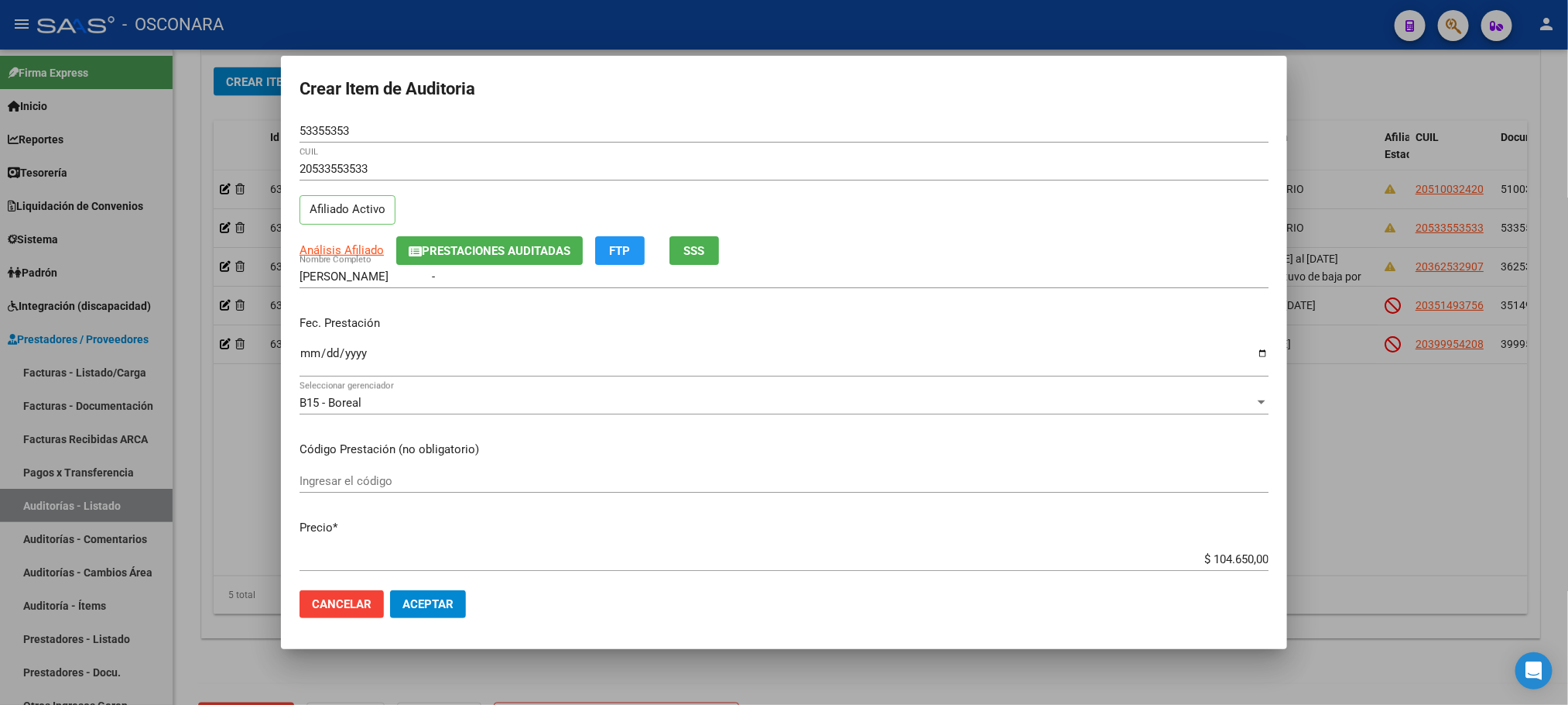
type textarea "AMBULATORIO"
click at [306, 347] on input "Ingresar la fecha" at bounding box center [784, 359] width 970 height 24
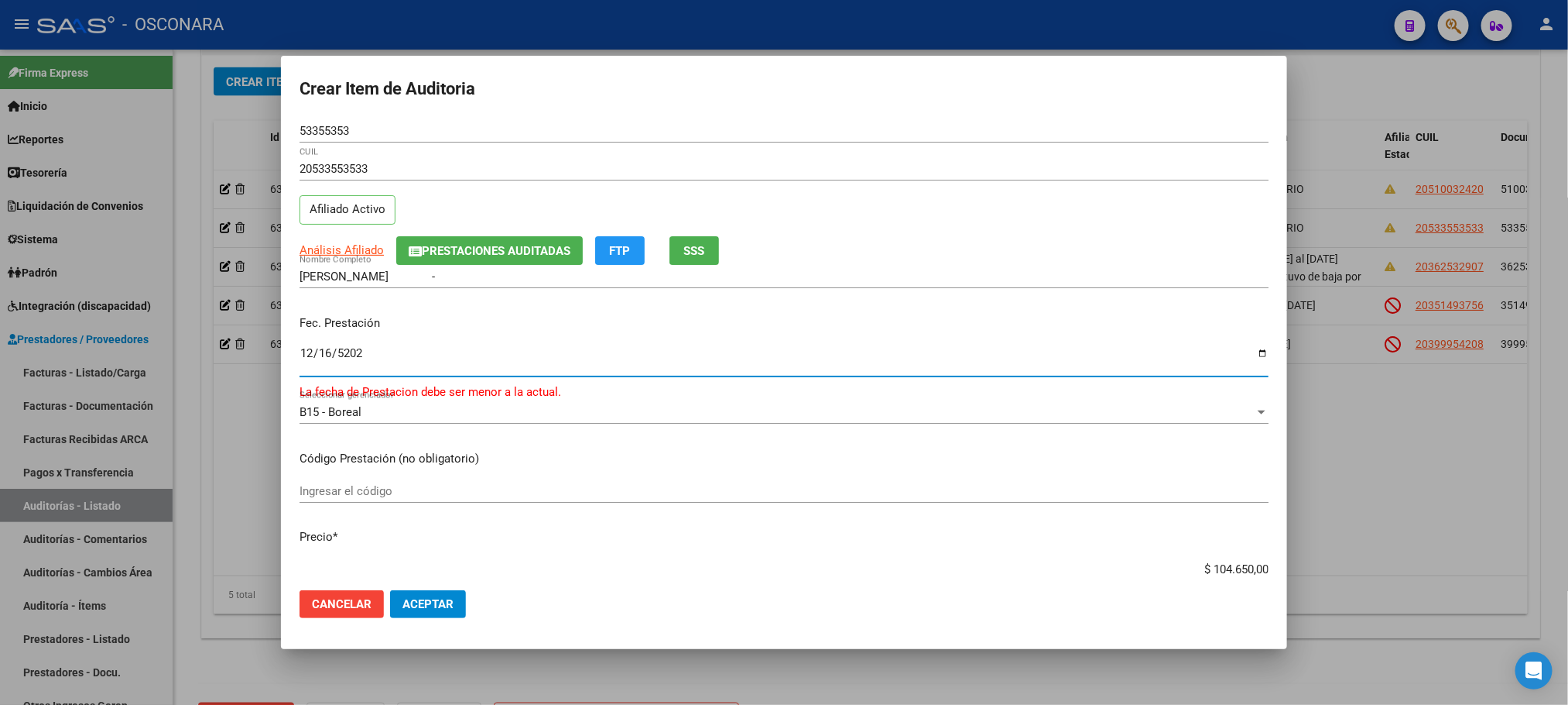
type input "[DATE]"
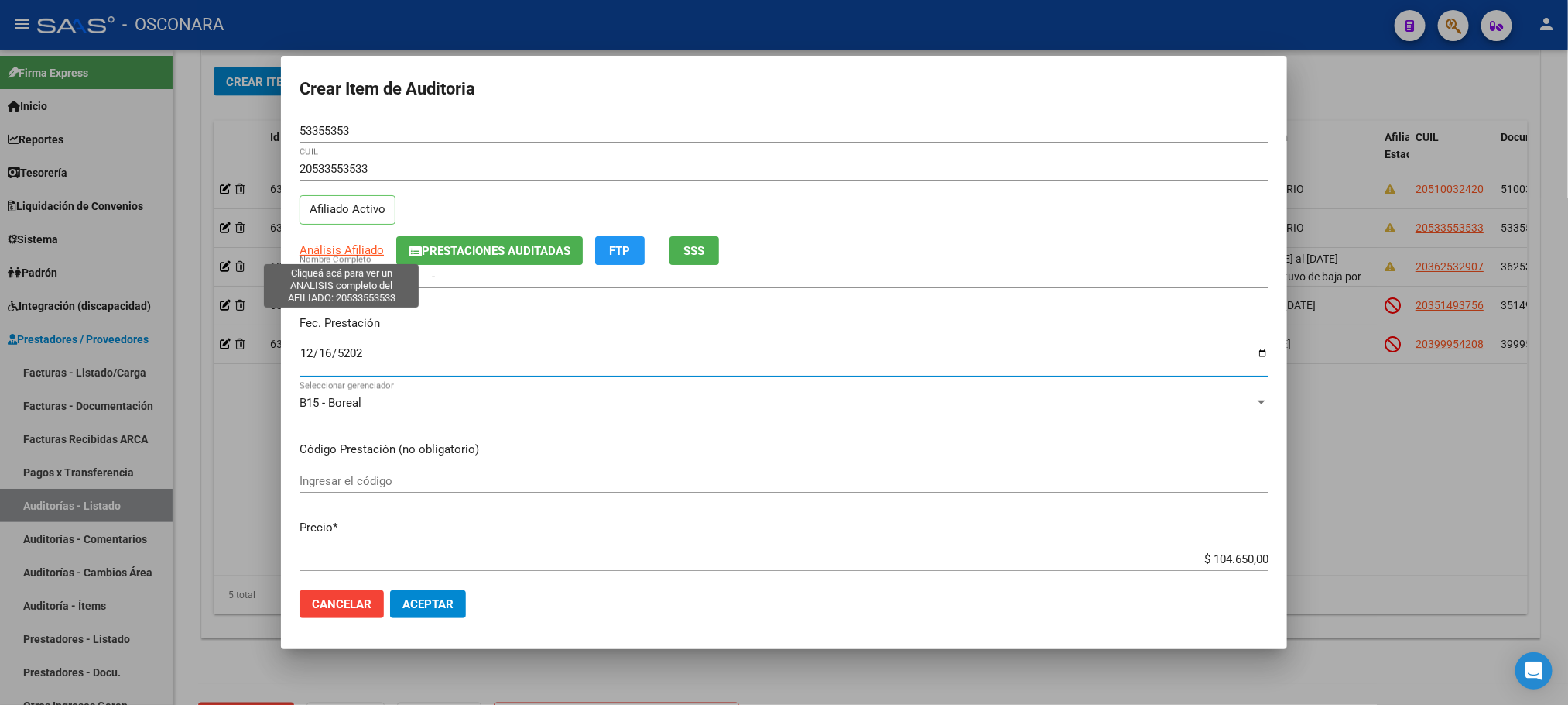
click at [351, 254] on span "Análisis Afiliado" at bounding box center [342, 250] width 85 height 14
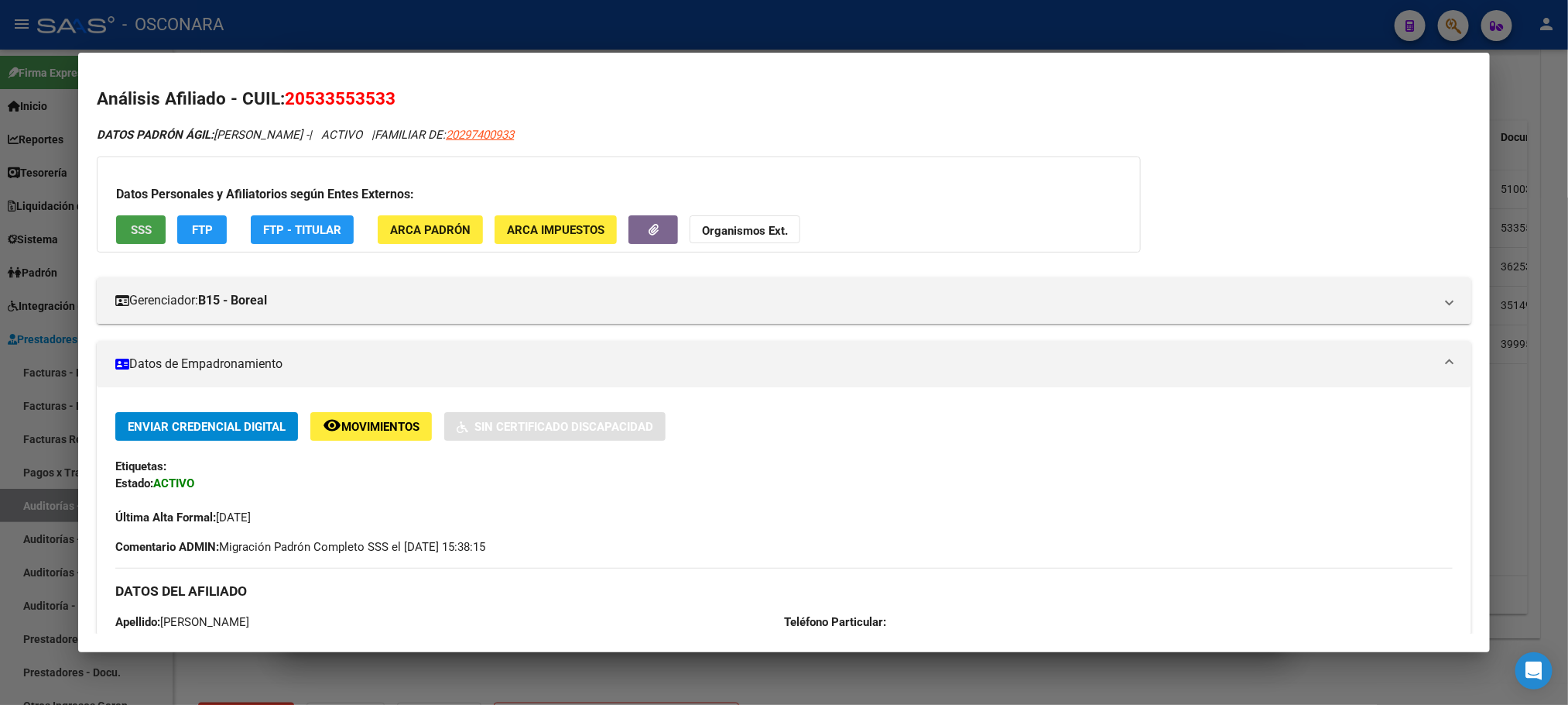
click at [131, 235] on span "SSS" at bounding box center [141, 229] width 21 height 14
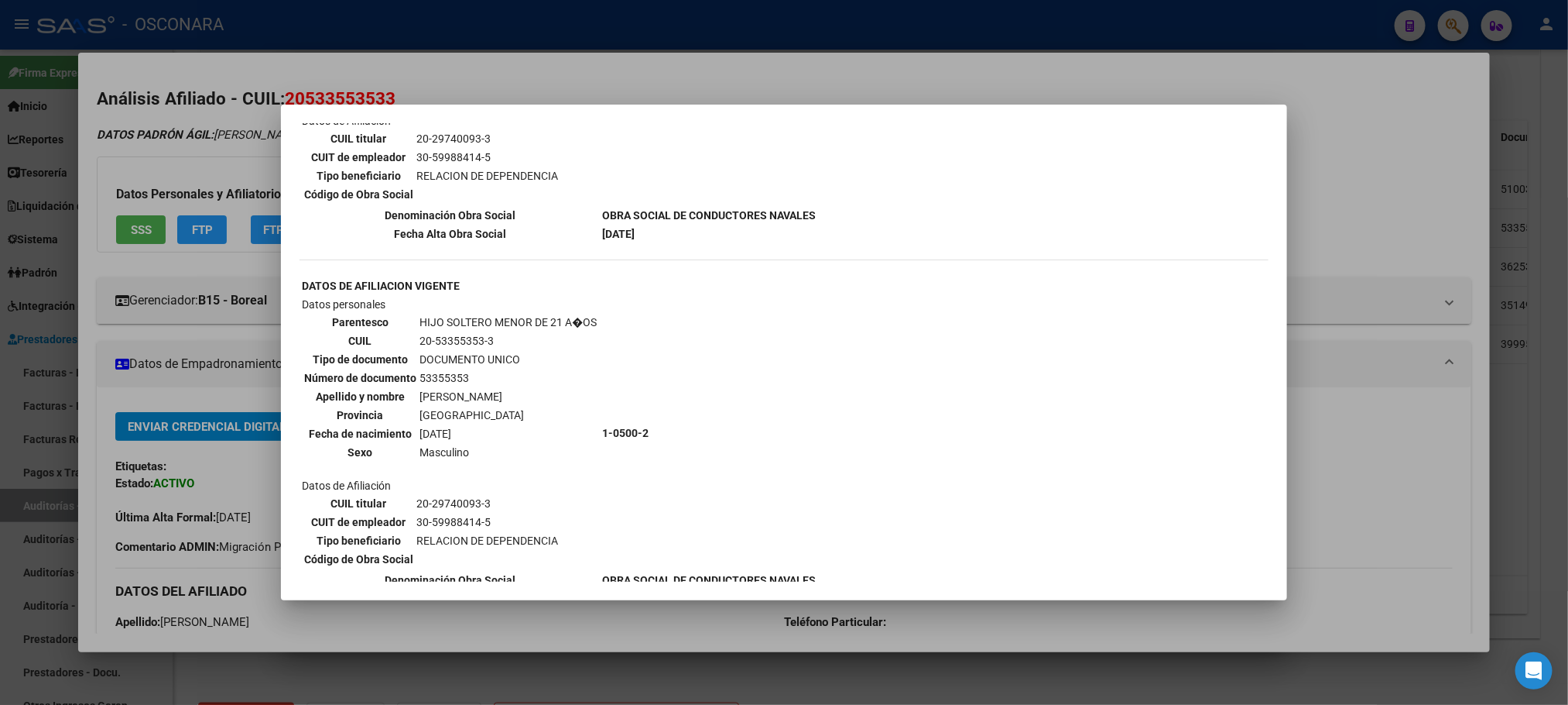
scroll to position [1242, 0]
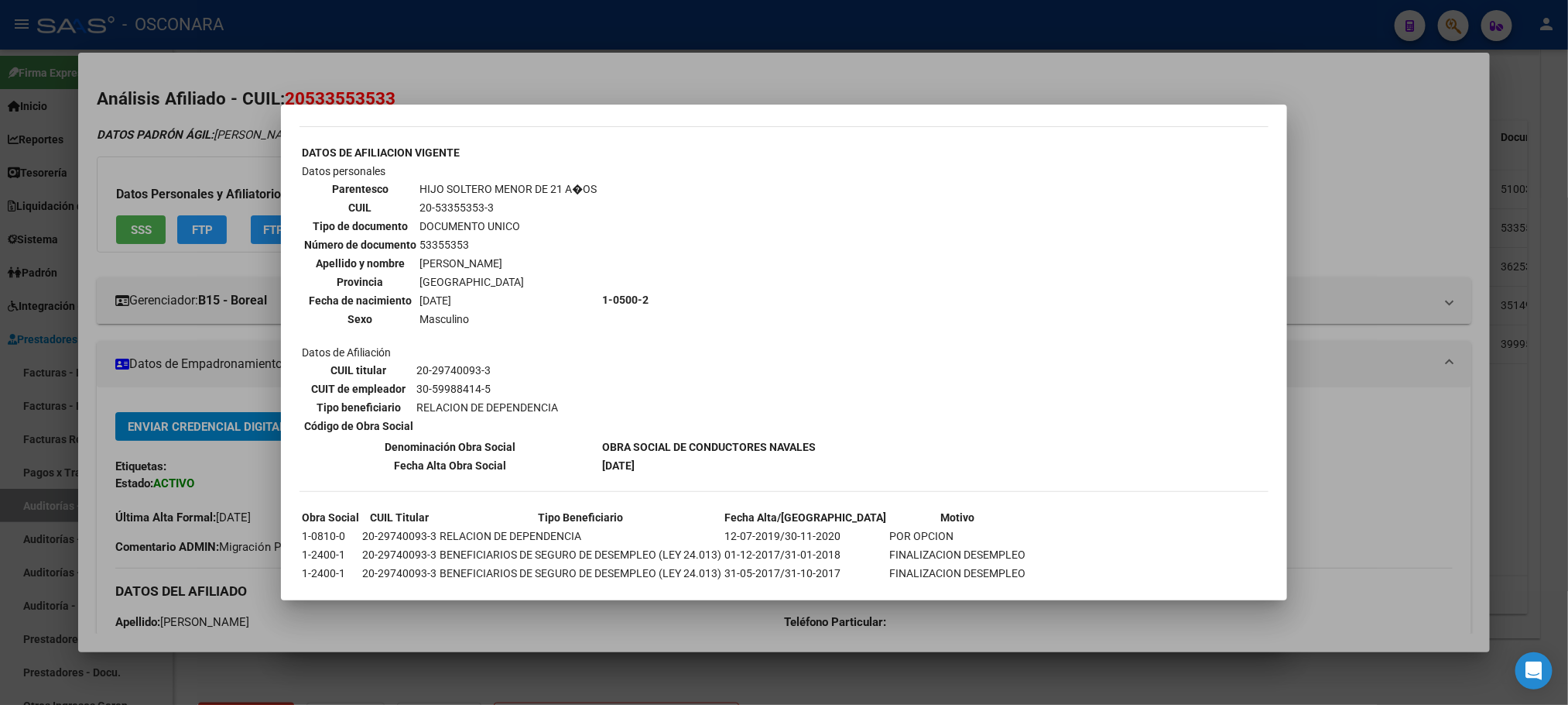
click at [981, 622] on div at bounding box center [784, 352] width 1568 height 705
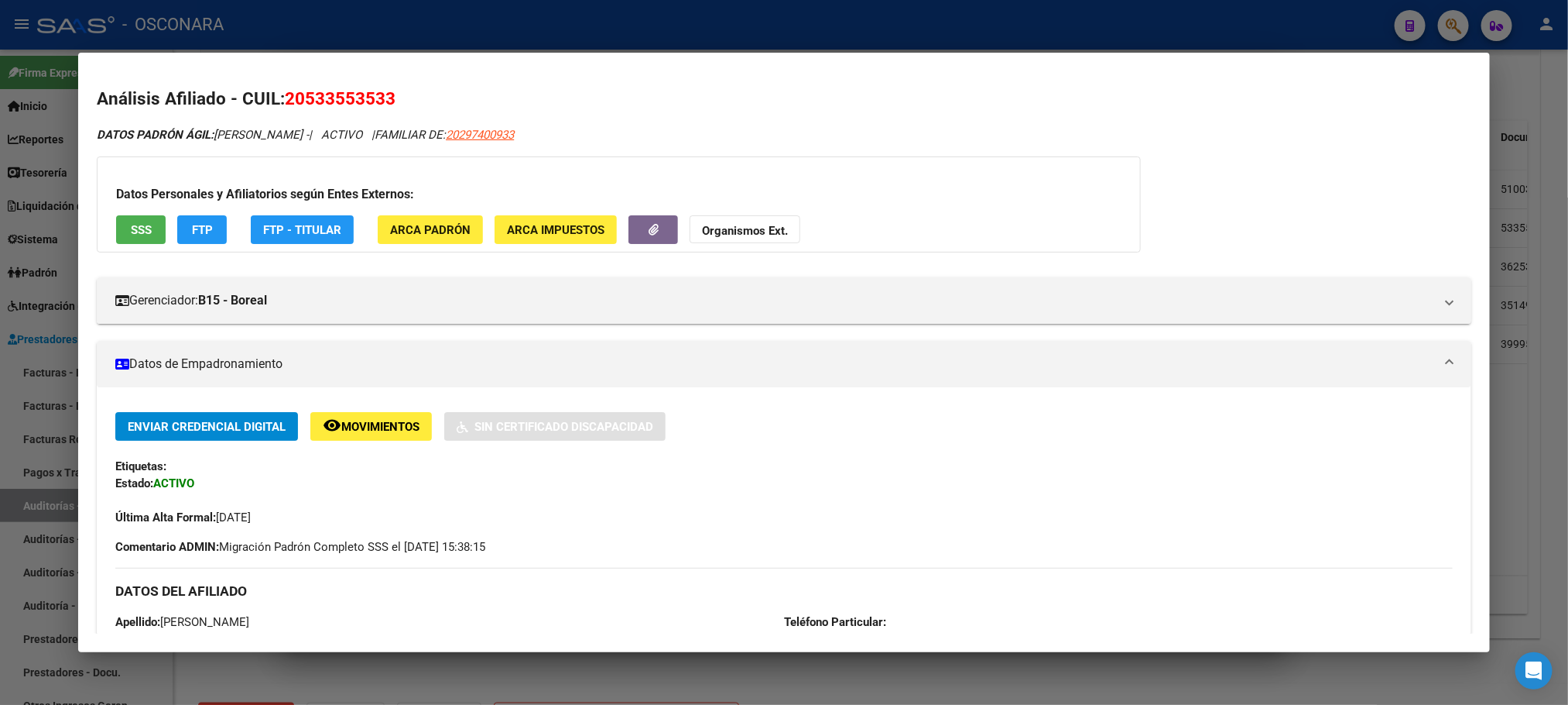
click at [965, 685] on div at bounding box center [784, 352] width 1568 height 705
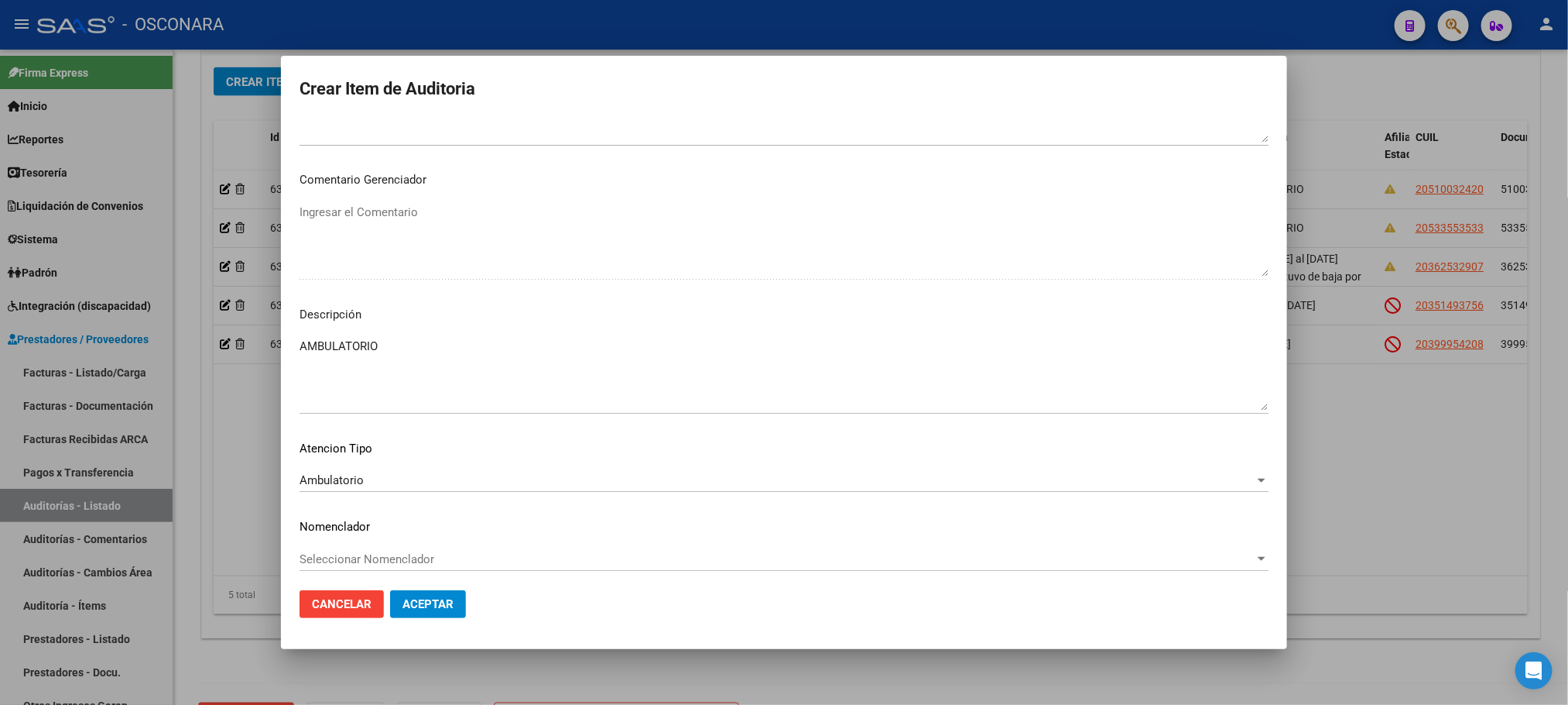
scroll to position [936, 0]
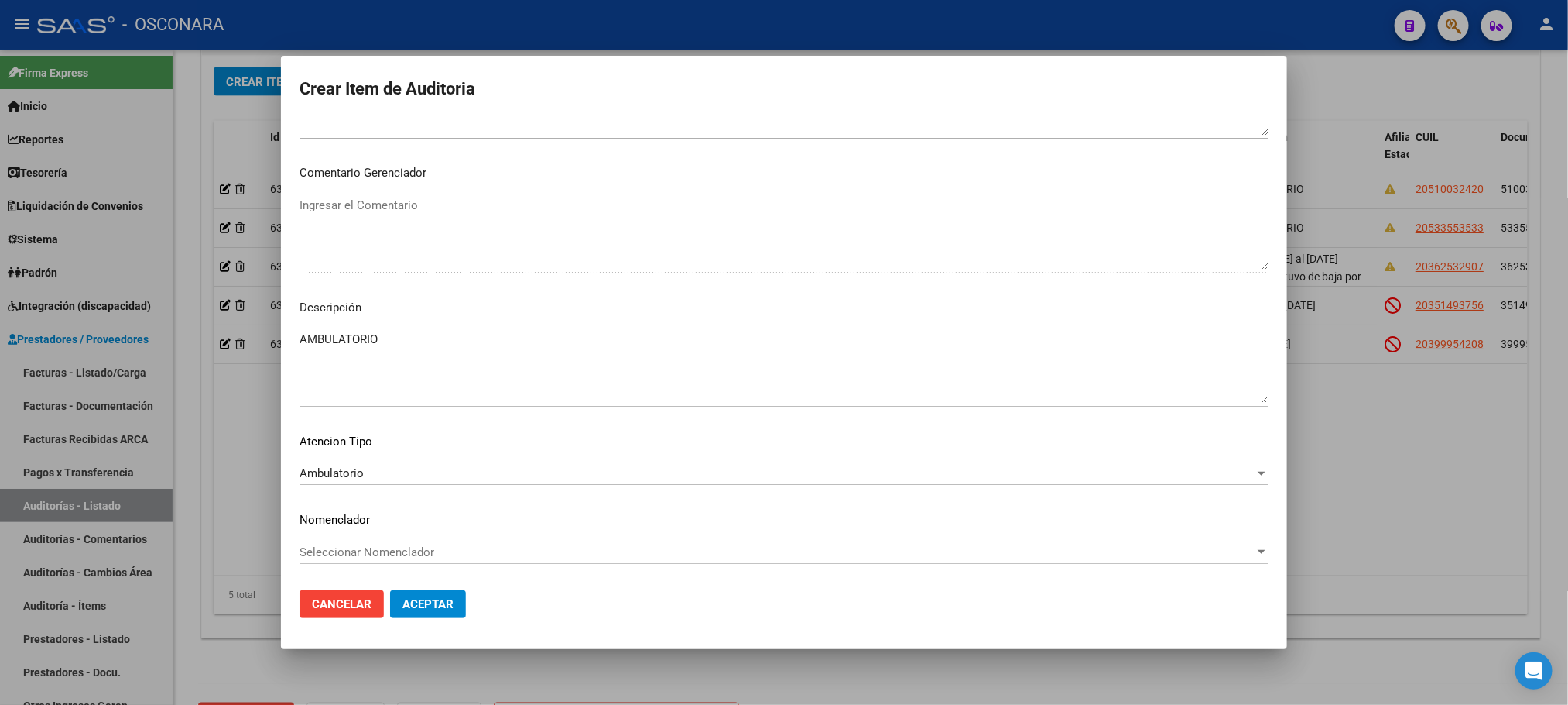
click at [444, 593] on button "Aceptar" at bounding box center [427, 604] width 76 height 28
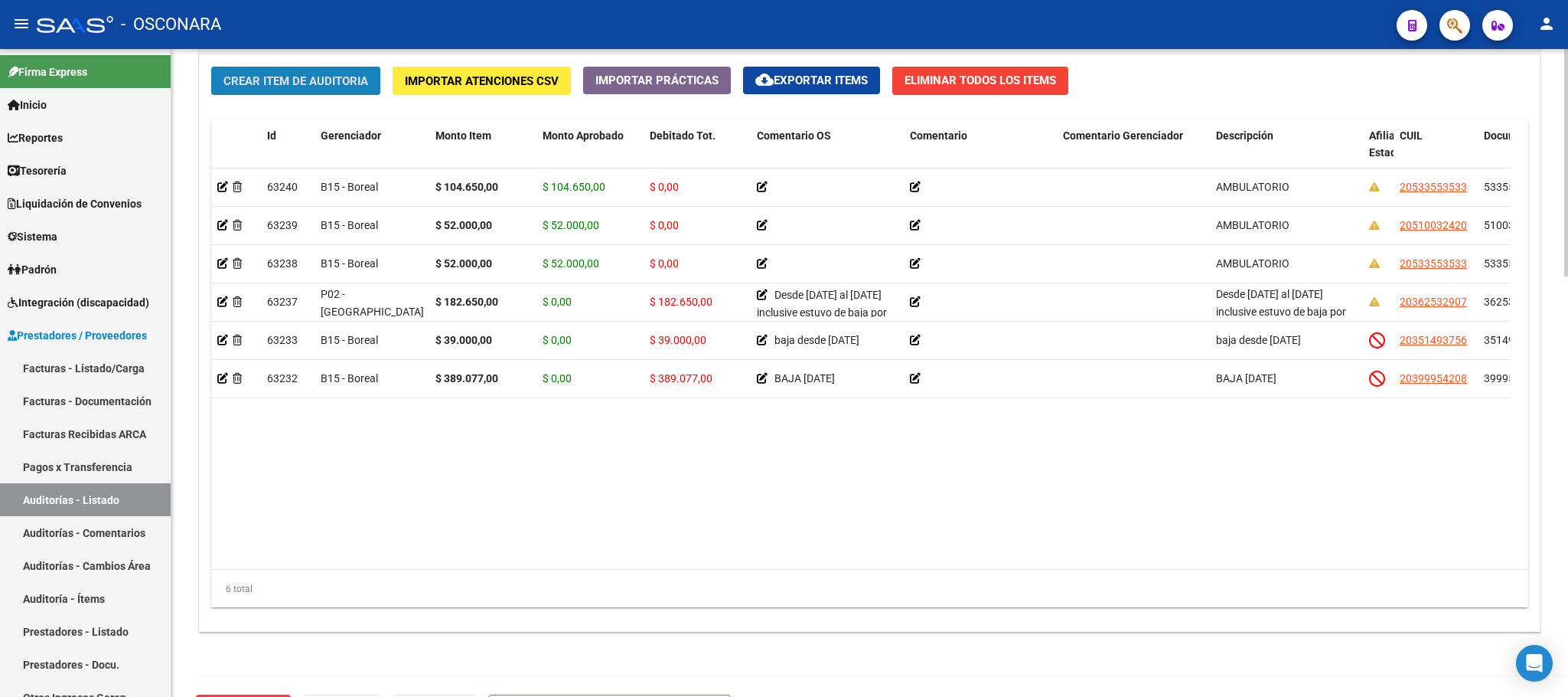
click at [331, 70] on button "Crear Item de Auditoria" at bounding box center [295, 81] width 169 height 28
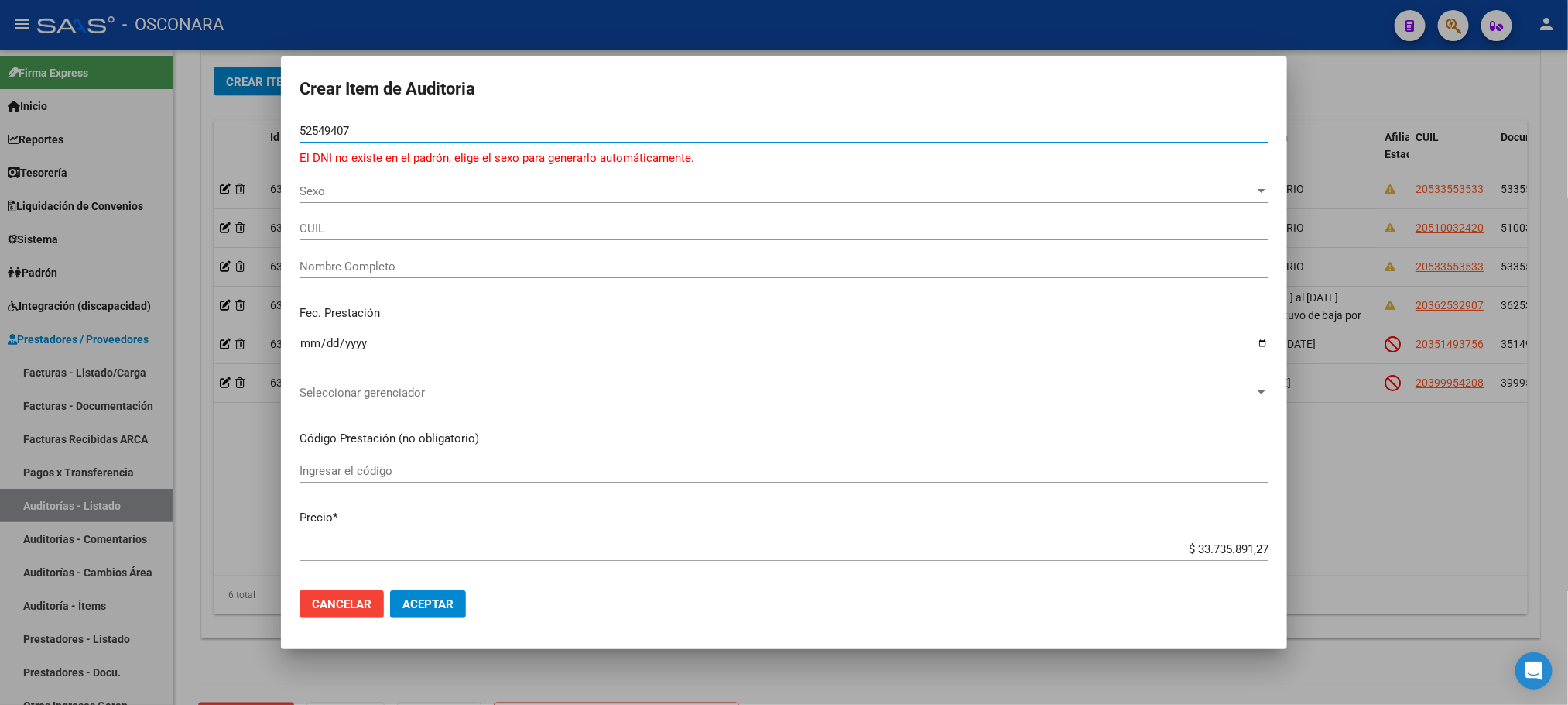
type input "52549407"
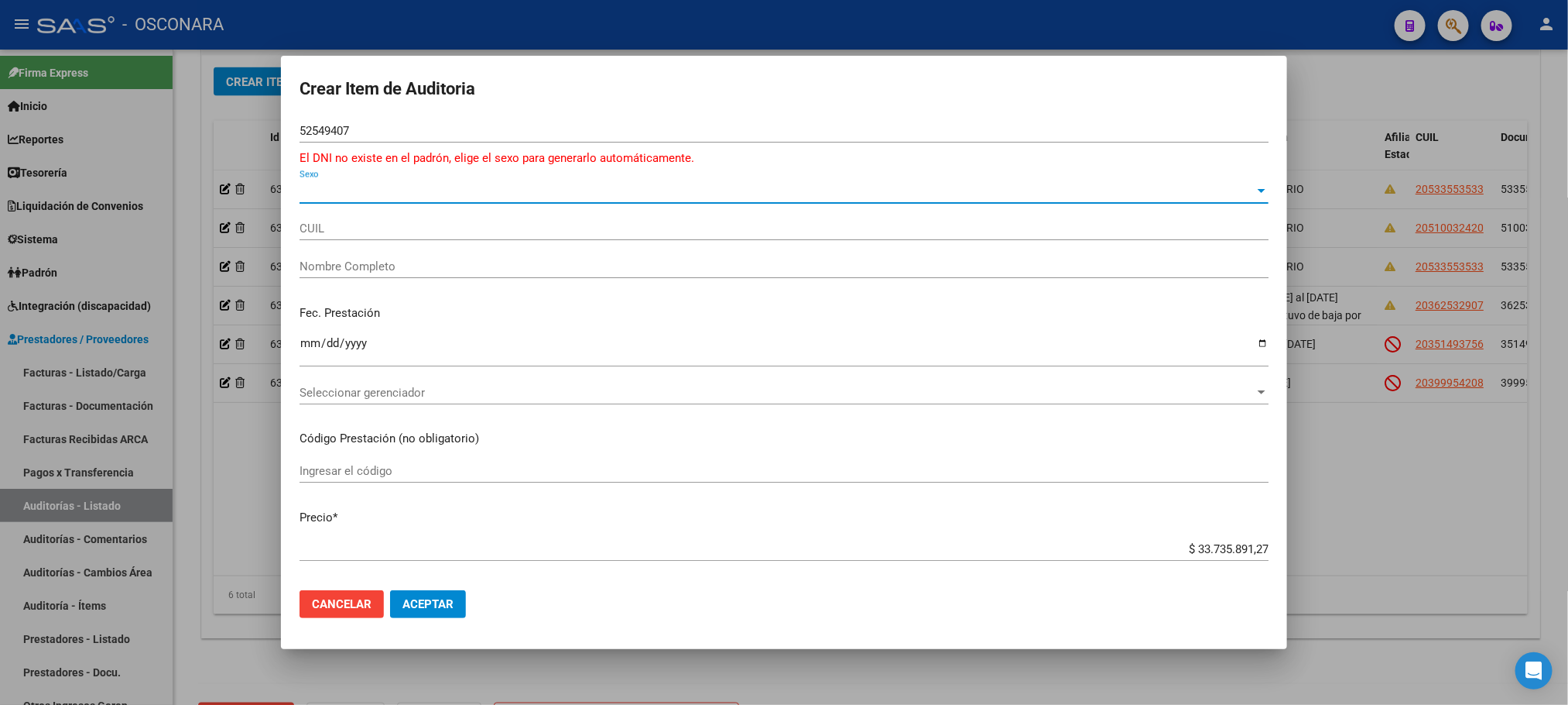
click at [317, 188] on span "Sexo" at bounding box center [777, 191] width 955 height 14
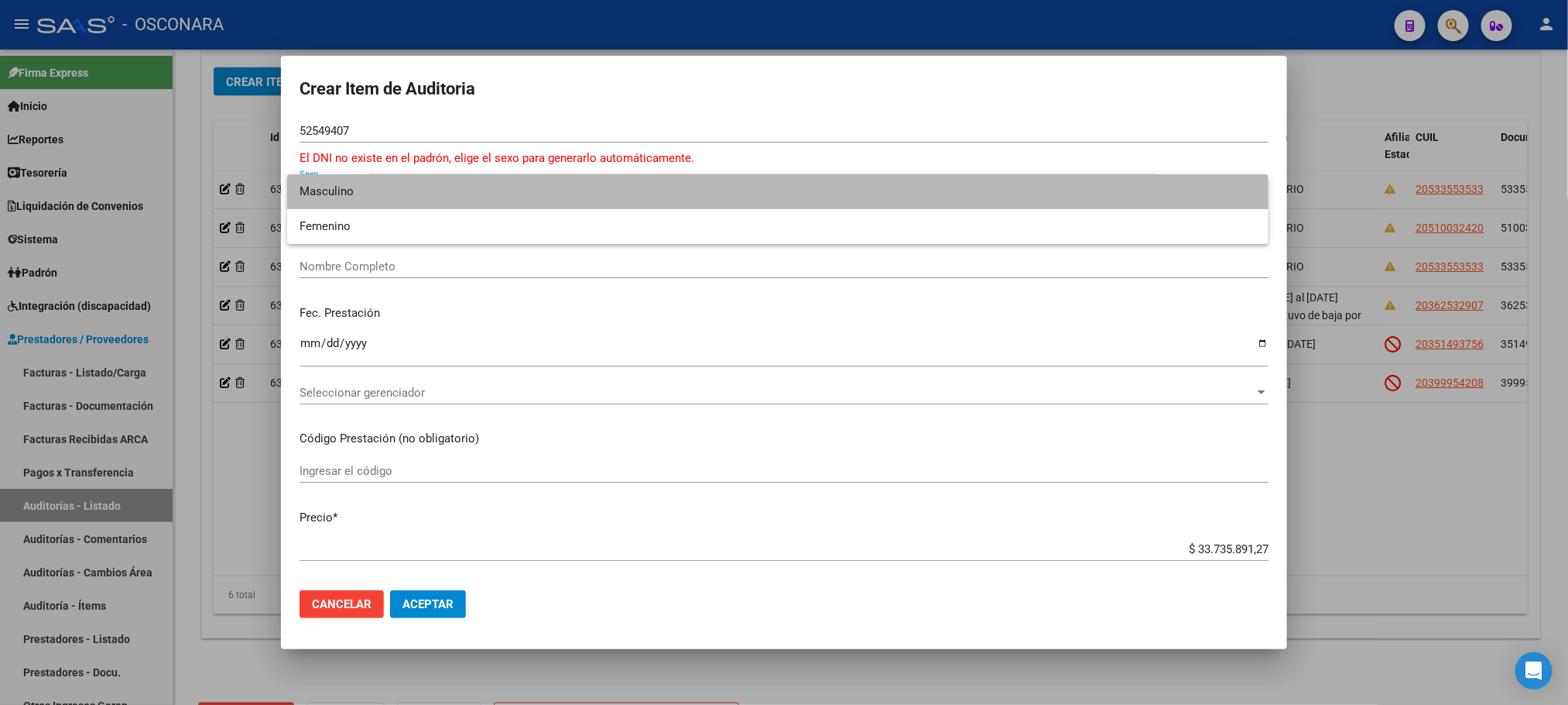
click at [328, 191] on span "Masculino" at bounding box center [778, 191] width 956 height 35
type input "20525494072"
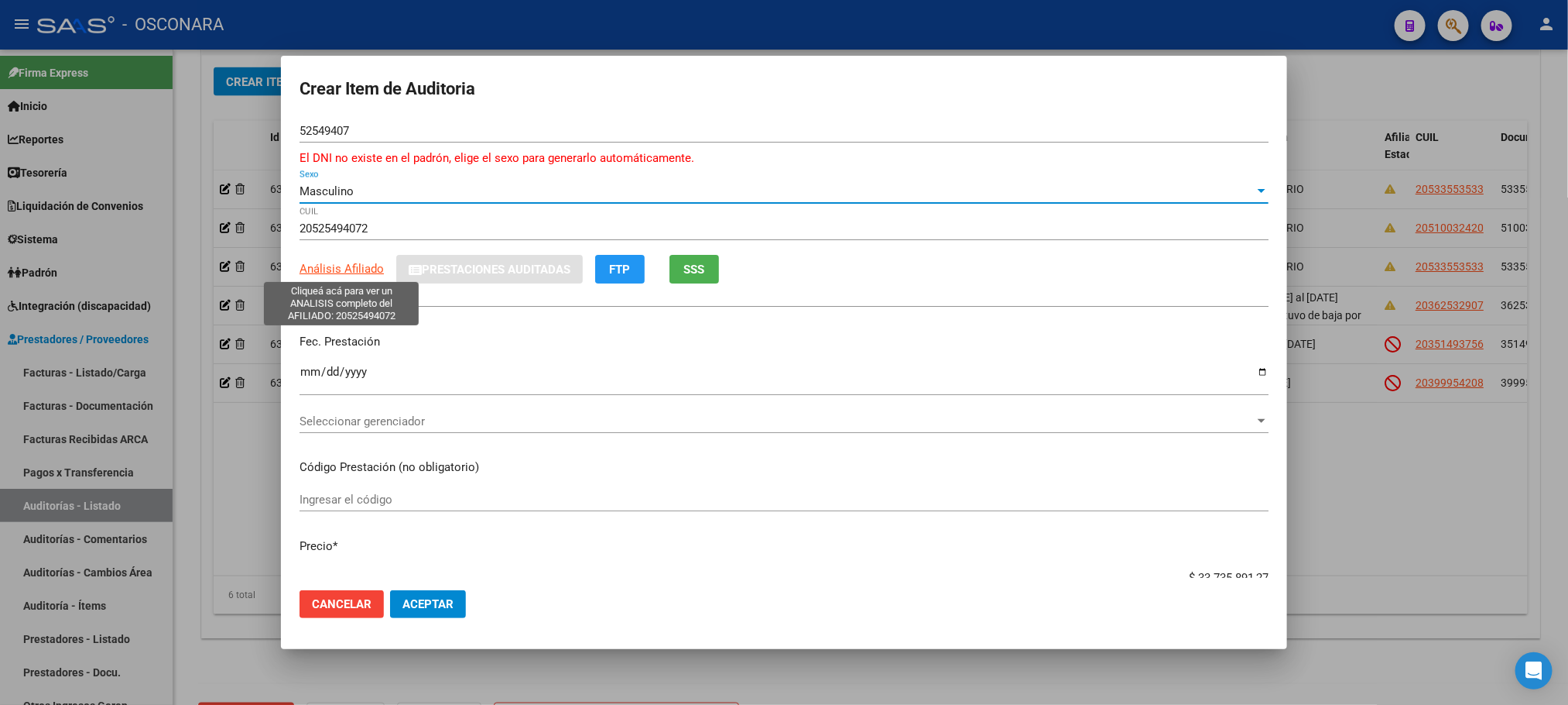
type input "[PERSON_NAME] [PERSON_NAME]"
click at [321, 267] on span "Análisis Afiliado" at bounding box center [342, 268] width 85 height 14
type textarea "20525494072"
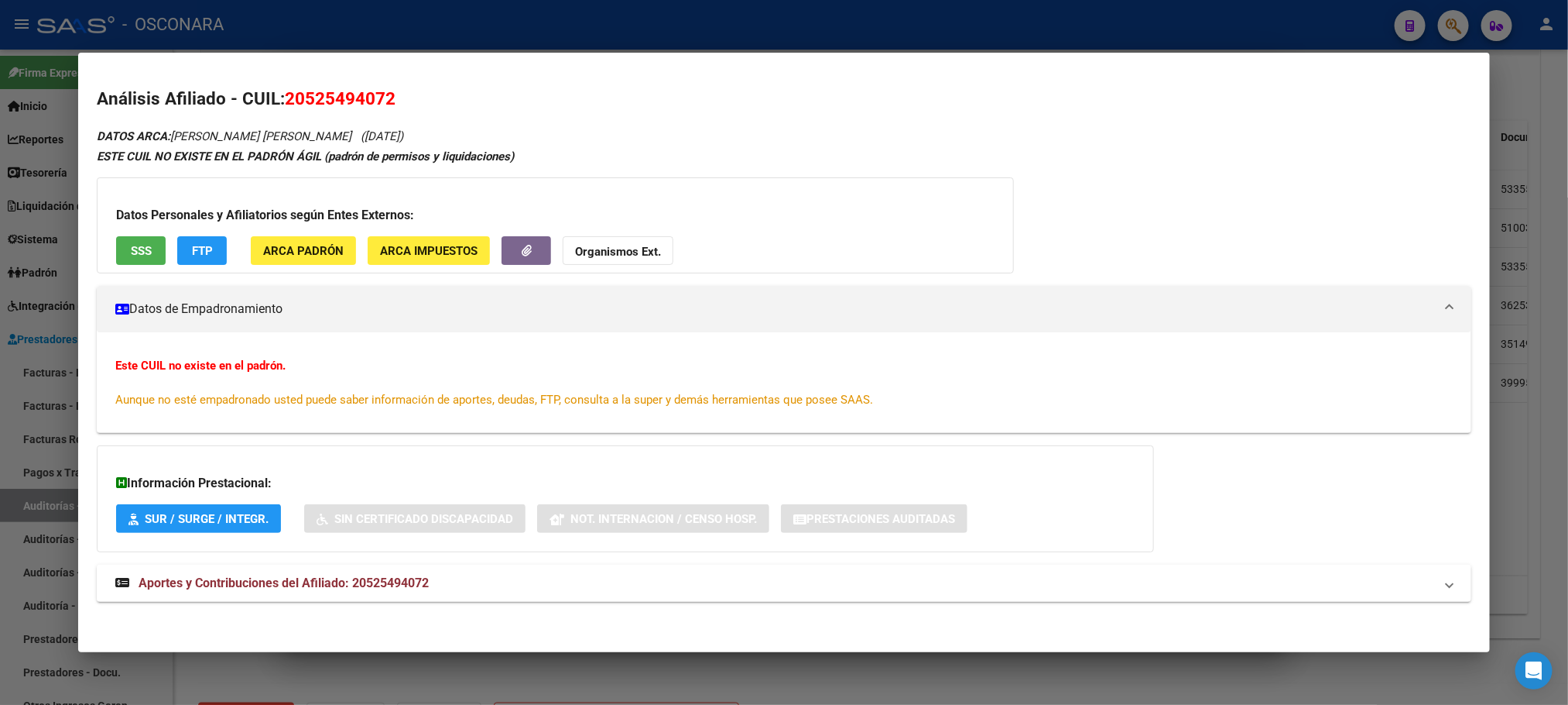
click at [121, 262] on button "SSS" at bounding box center [141, 250] width 50 height 28
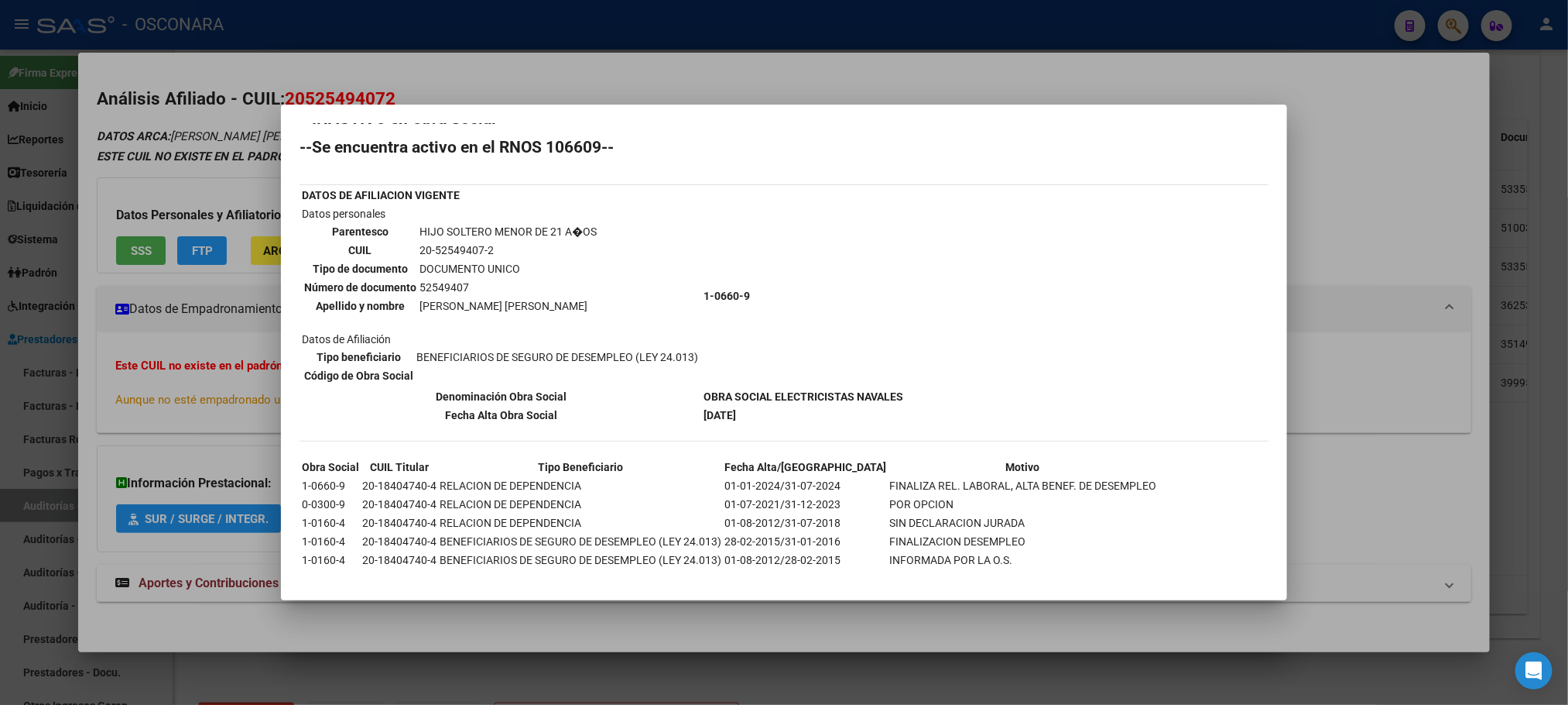
scroll to position [38, 0]
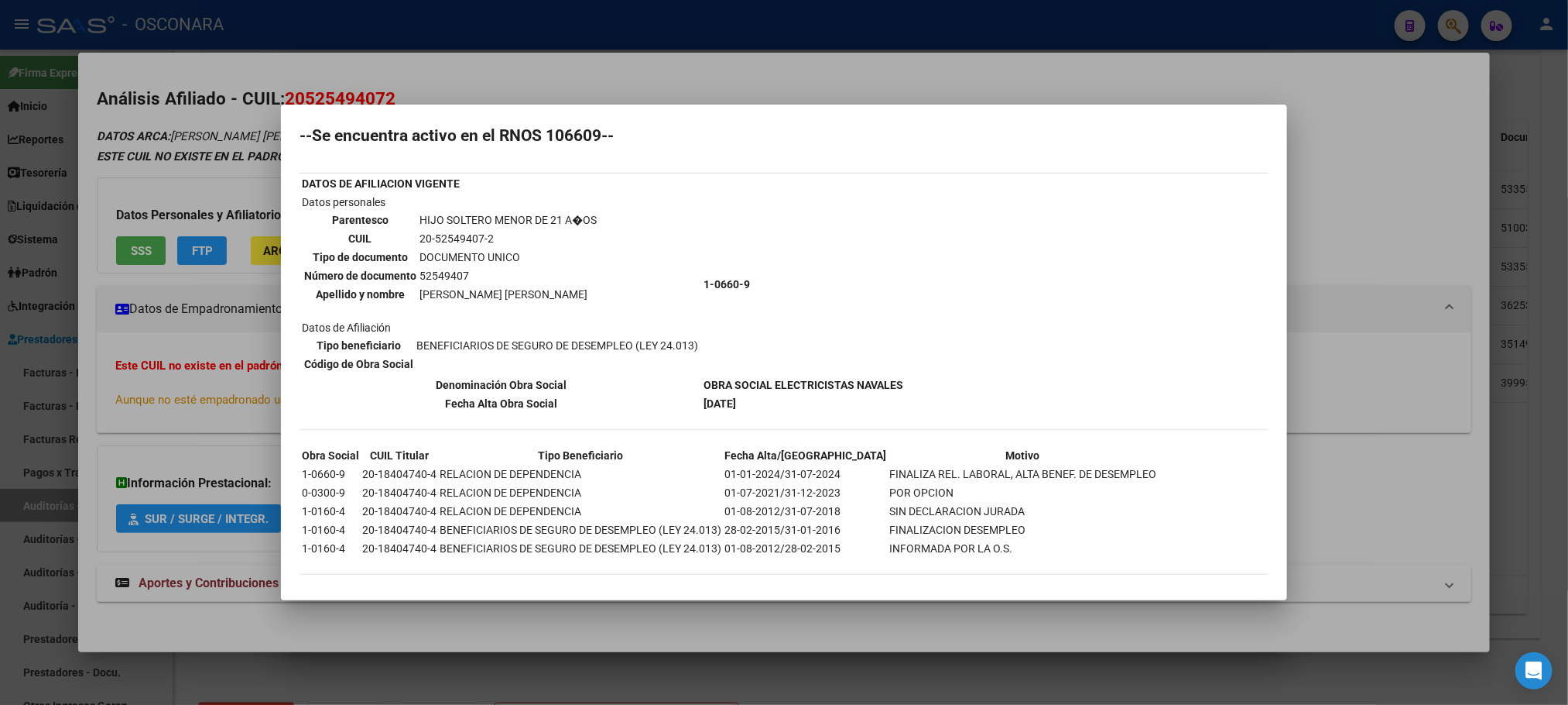
drag, startPoint x: 753, startPoint y: 290, endPoint x: 699, endPoint y: 281, distance: 54.7
click at [703, 281] on td "1-0660-9" at bounding box center [803, 284] width 201 height 181
copy b "1-0660-9"
click at [902, 616] on div at bounding box center [784, 352] width 1568 height 705
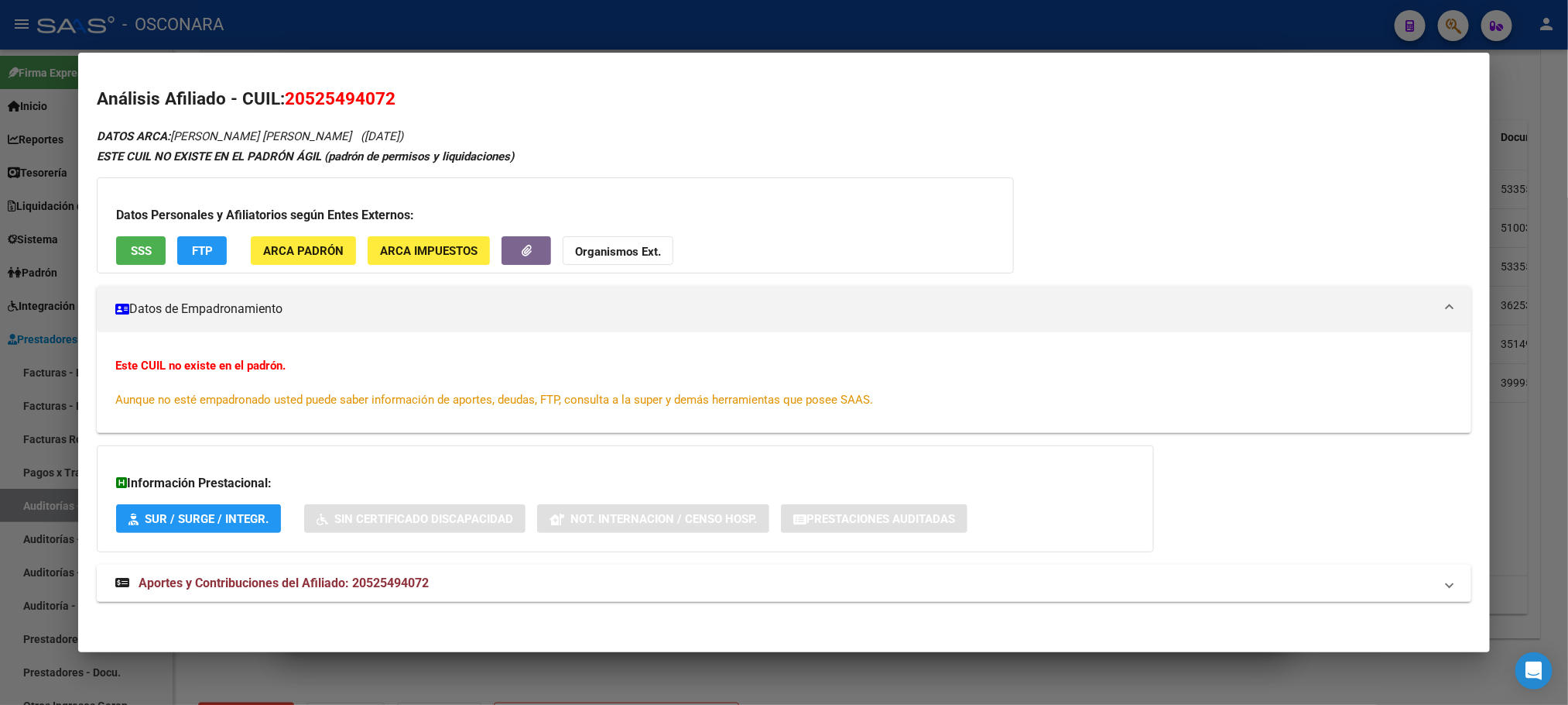
click at [876, 679] on div at bounding box center [784, 352] width 1568 height 705
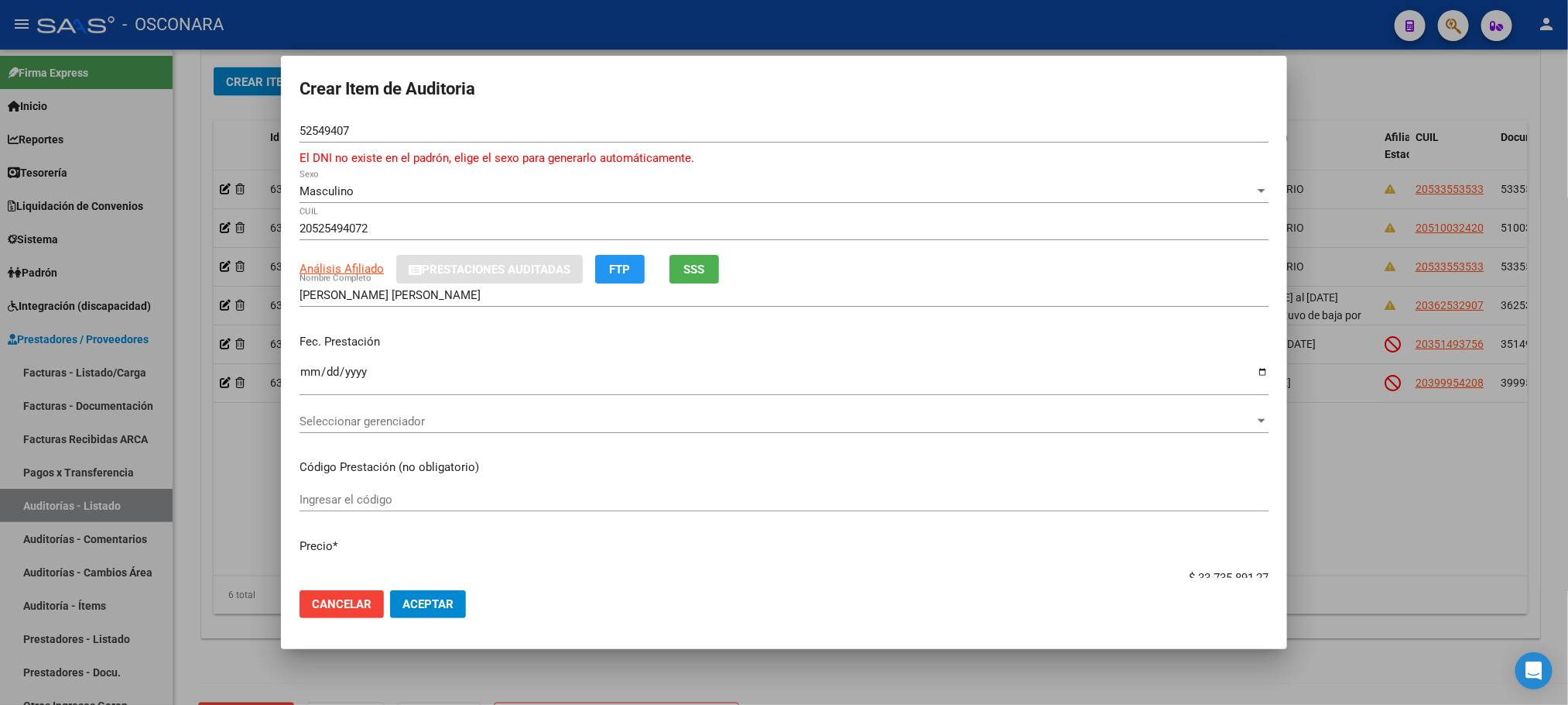
click at [309, 375] on input "Ingresar la fecha" at bounding box center [784, 378] width 970 height 24
type input "[DATE]"
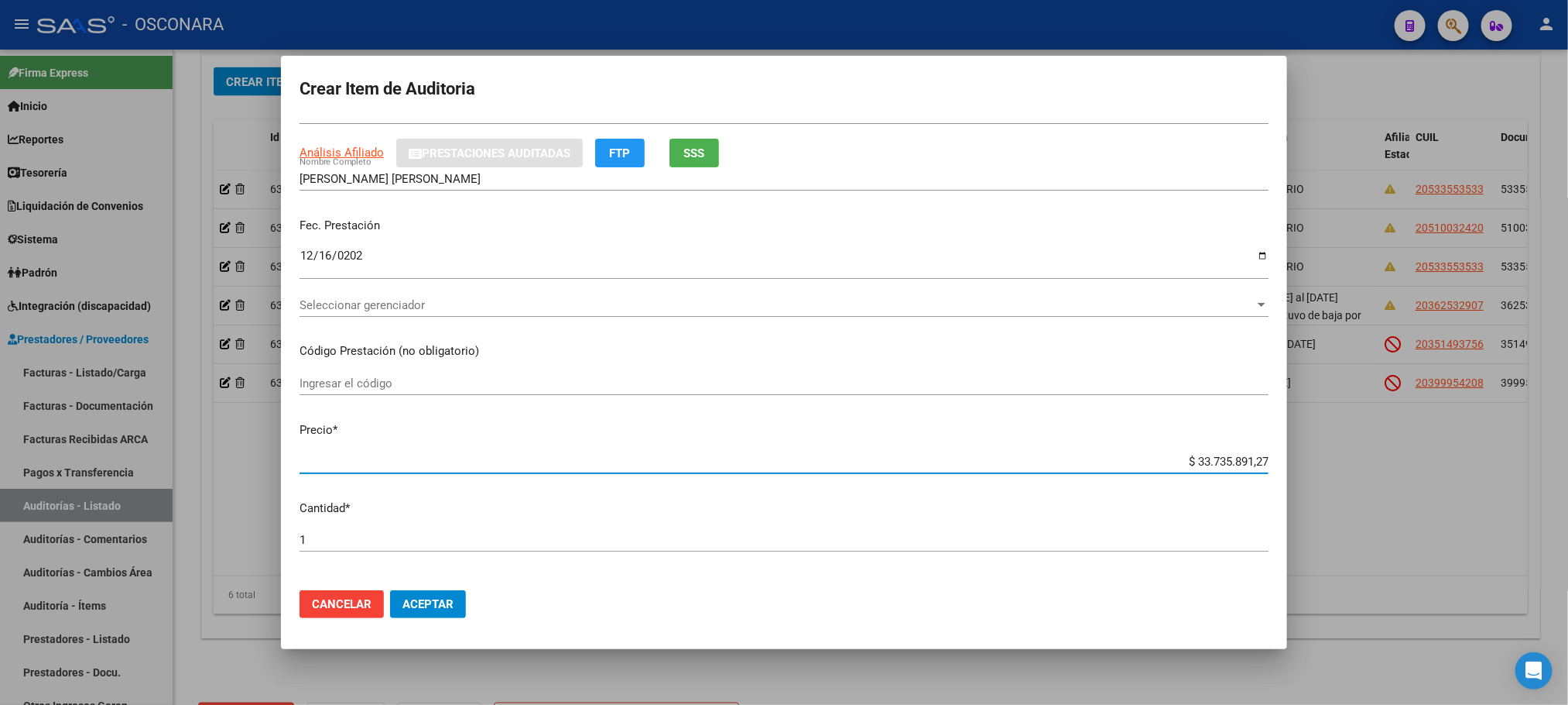
drag, startPoint x: 1143, startPoint y: 459, endPoint x: 1326, endPoint y: 456, distance: 183.0
click at [1326, 456] on div "Crear Item de Auditoria 52549407 Nro Documento El DNI no existe en el padrón, e…" at bounding box center [784, 352] width 1568 height 705
type input "$ 0,05"
type input "$ 0,52"
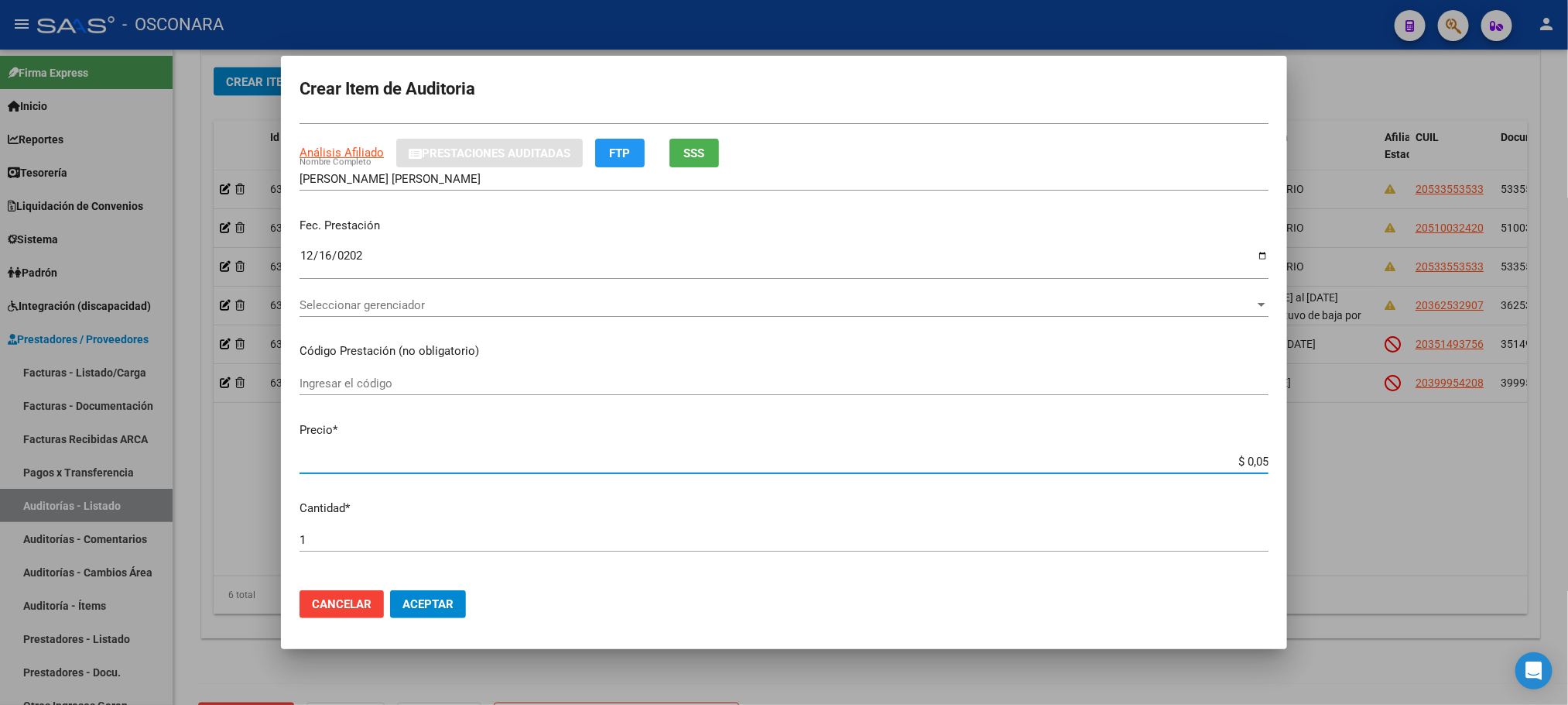
type input "$ 0,52"
type input "$ 5,23"
type input "$ 52,32"
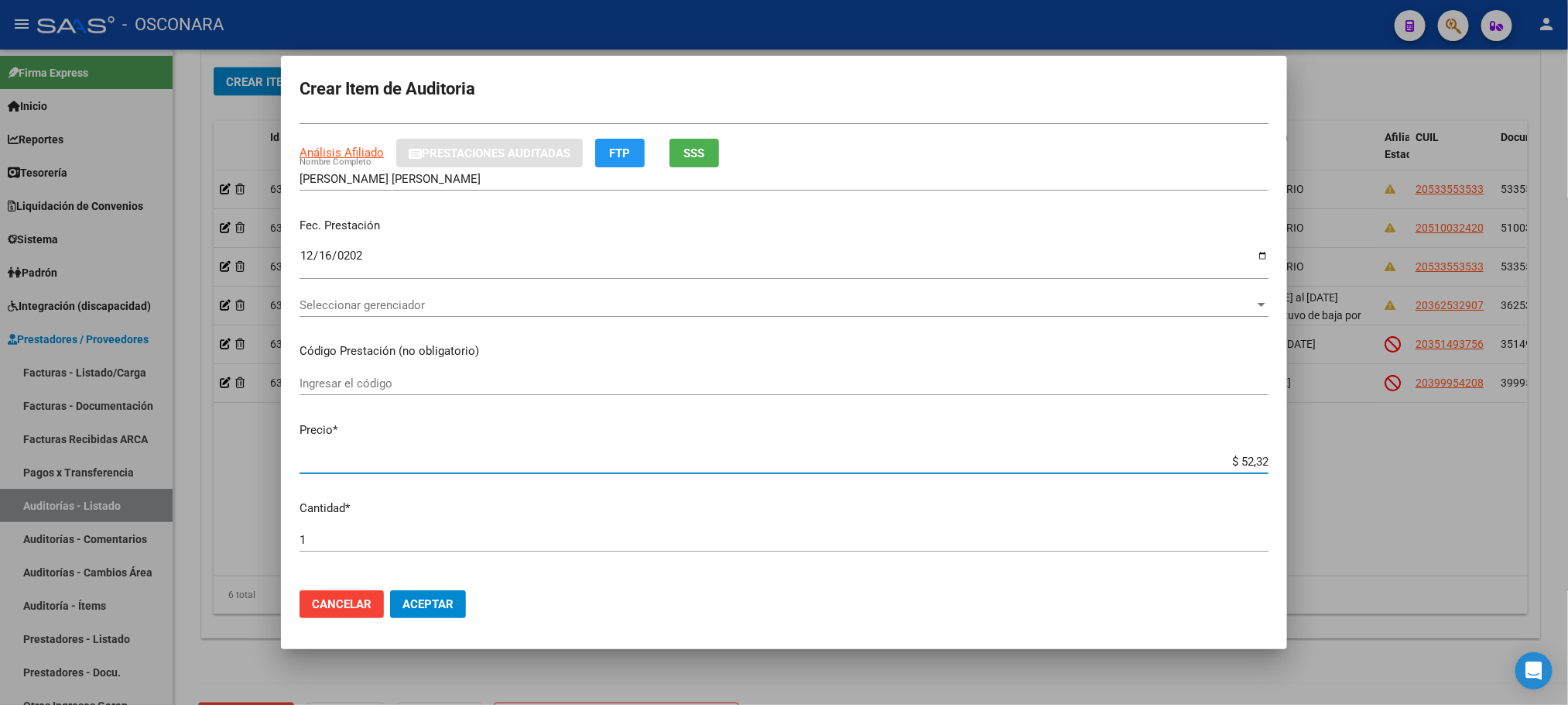
type input "$ 523,25"
type input "$ 5.232,50"
type input "$ 52.325,00"
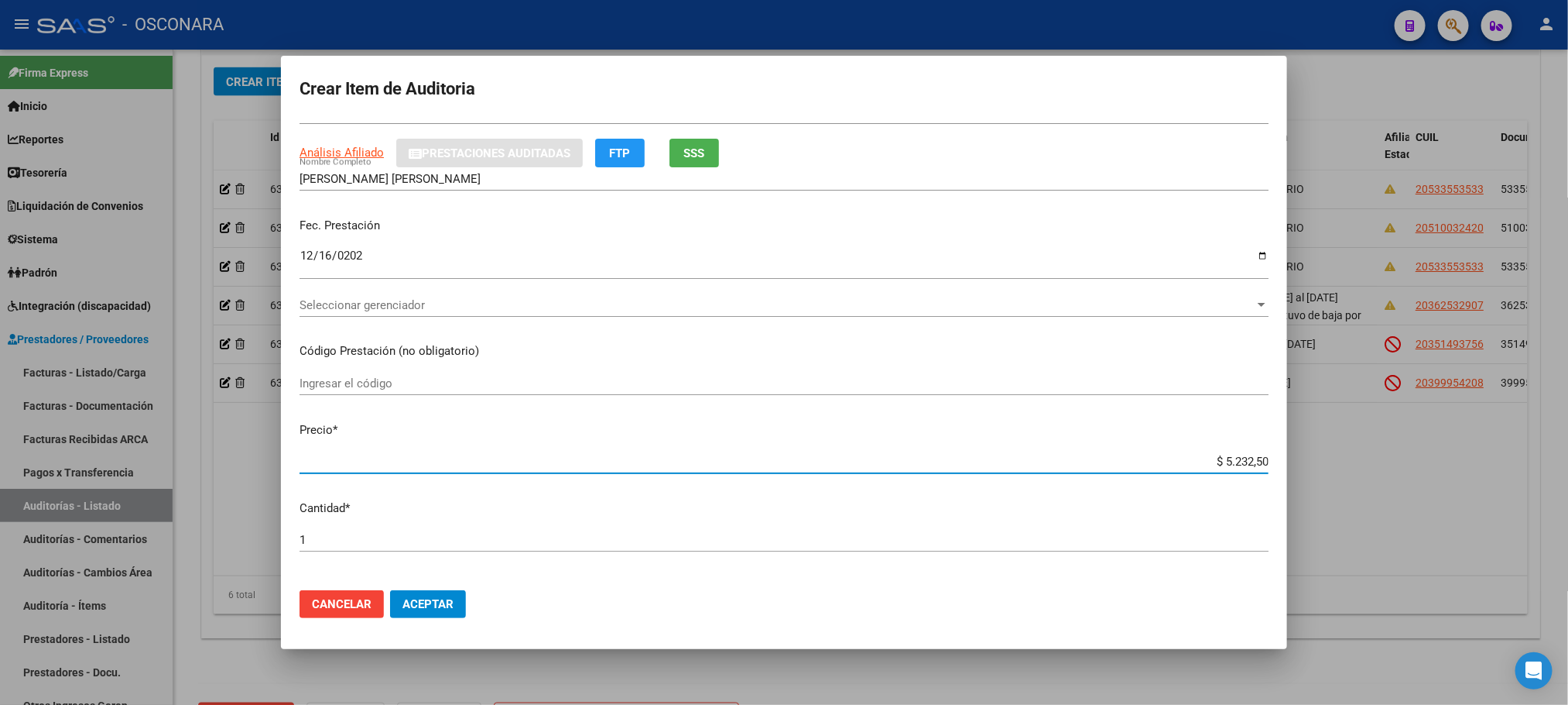
type input "$ 52.325,00"
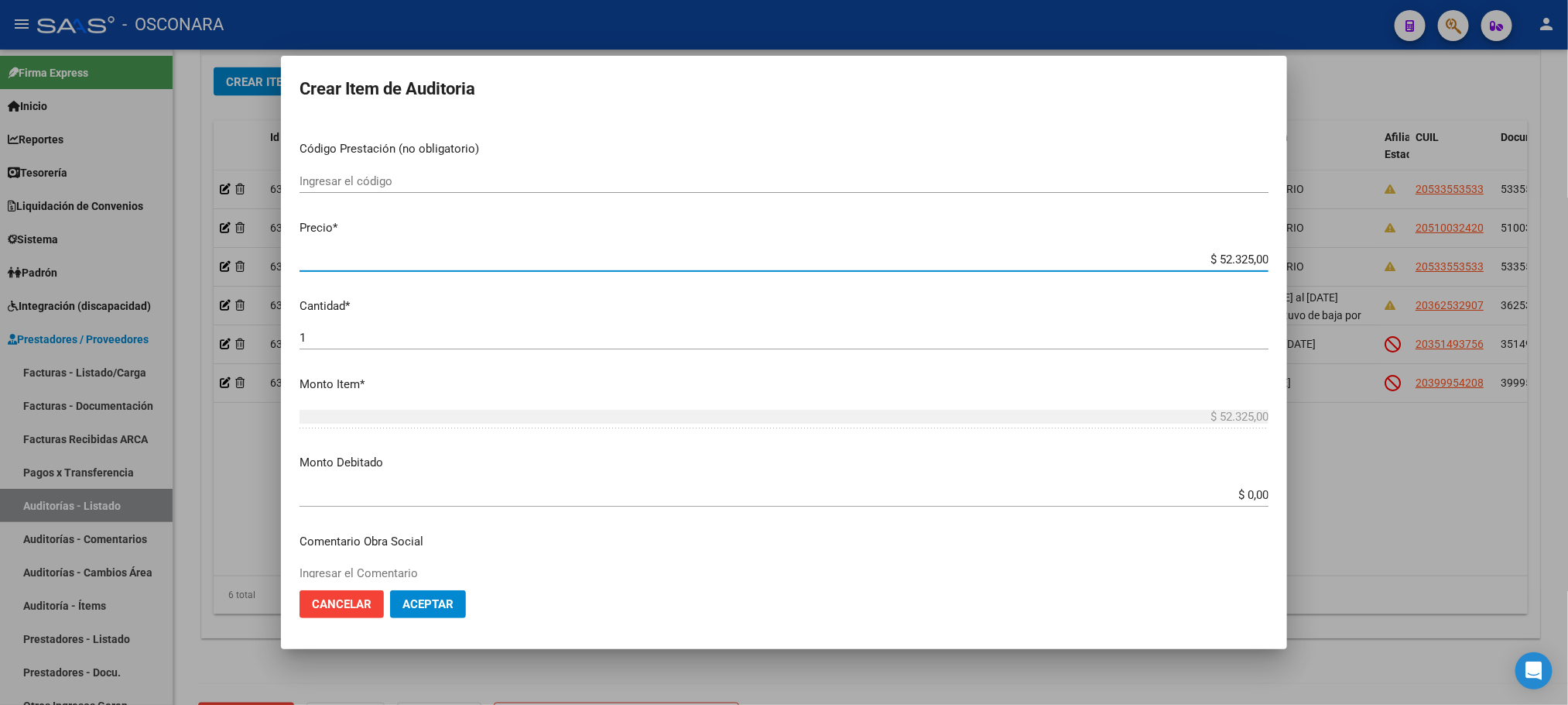
scroll to position [349, 0]
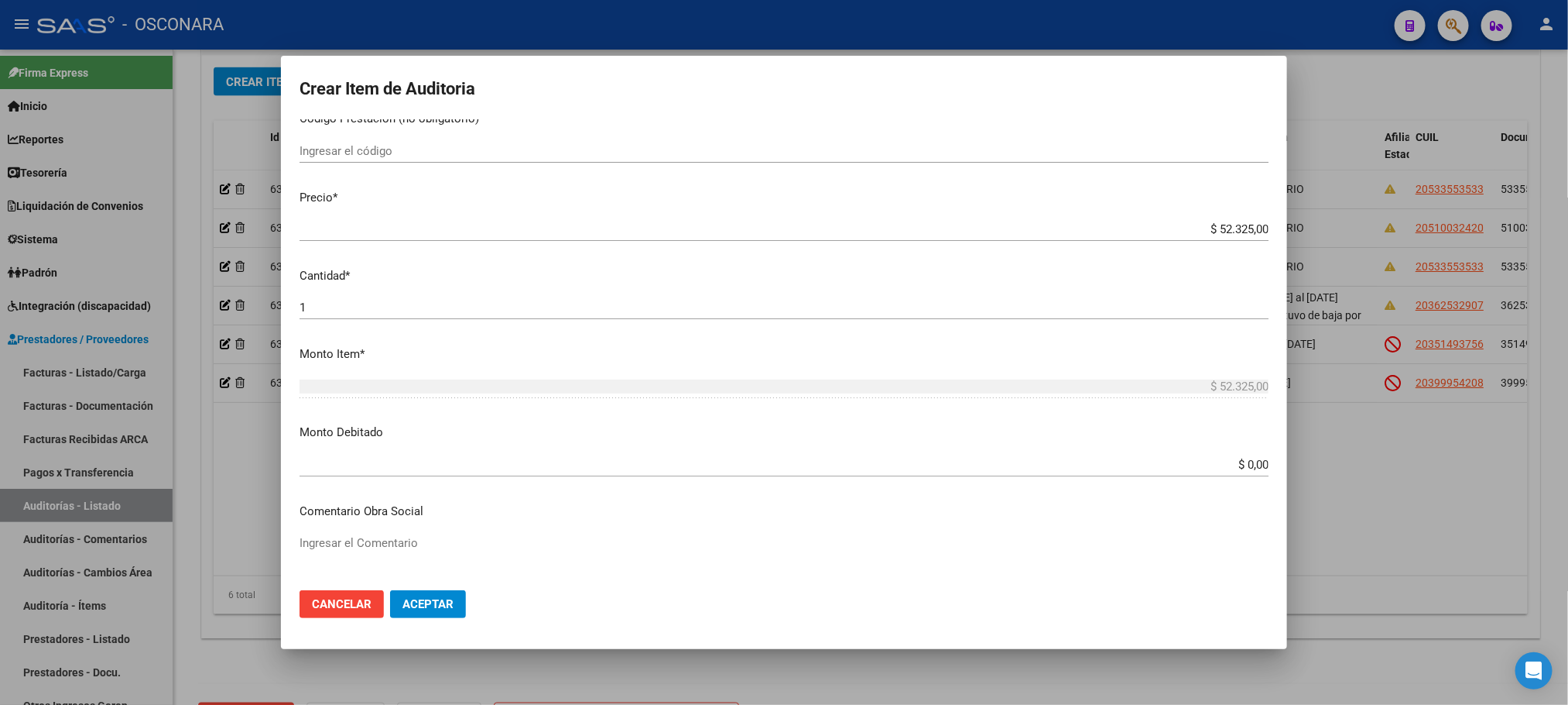
drag, startPoint x: 1193, startPoint y: 455, endPoint x: 1280, endPoint y: 474, distance: 89.1
click at [1280, 474] on mat-dialog-content "52549407 Nro Documento El DNI no existe en el padrón, elige el sexo para genera…" at bounding box center [784, 349] width 1006 height 459
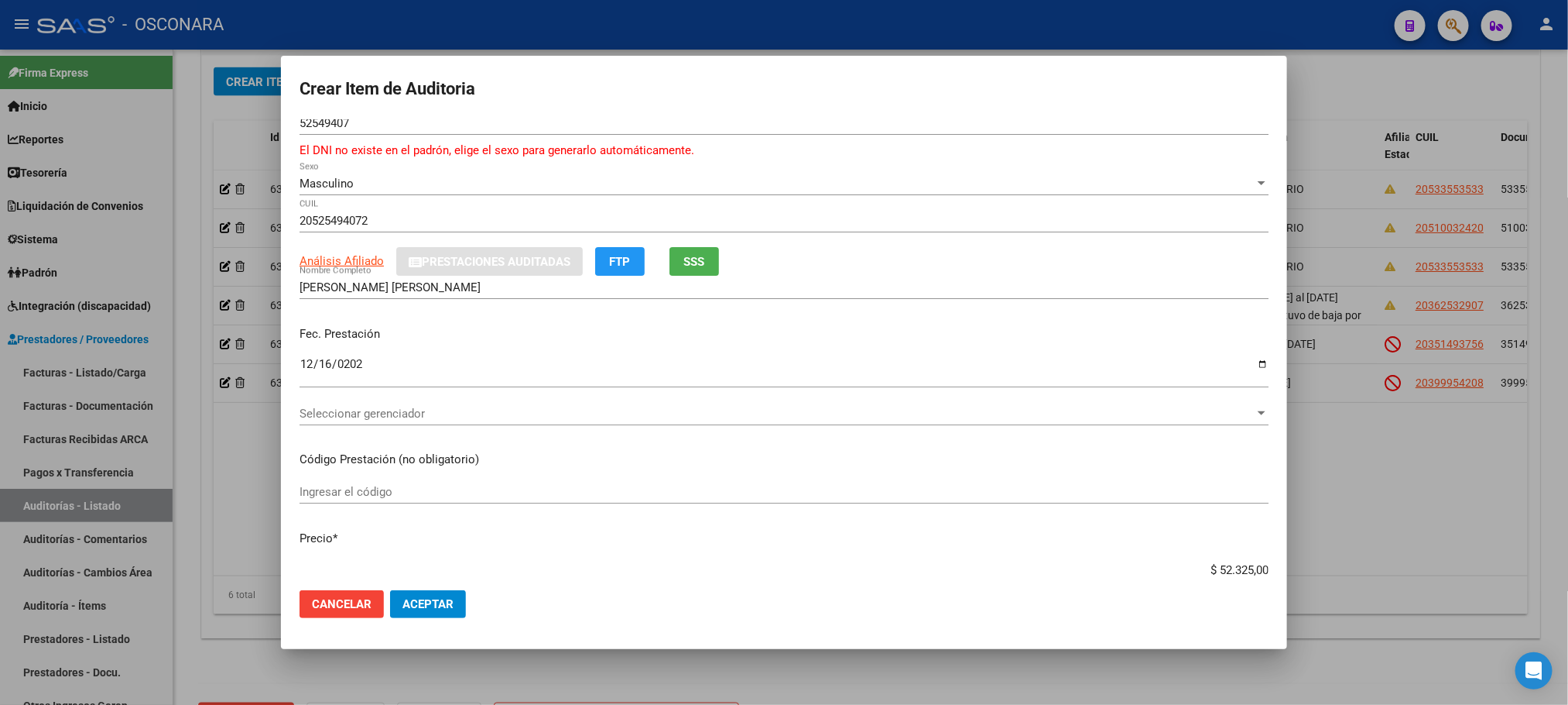
scroll to position [0, 0]
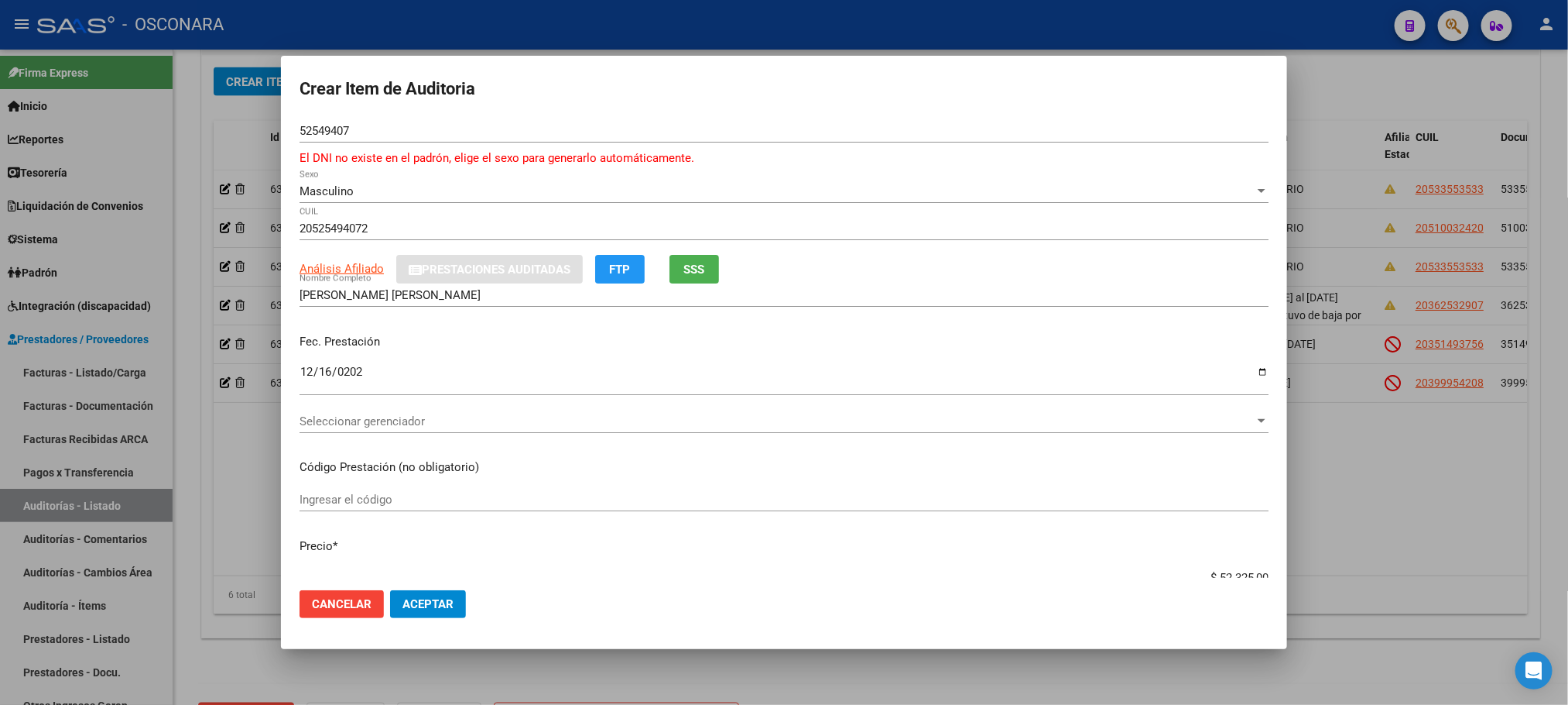
click at [1071, 85] on h2 "Crear Item de Auditoria" at bounding box center [784, 88] width 970 height 29
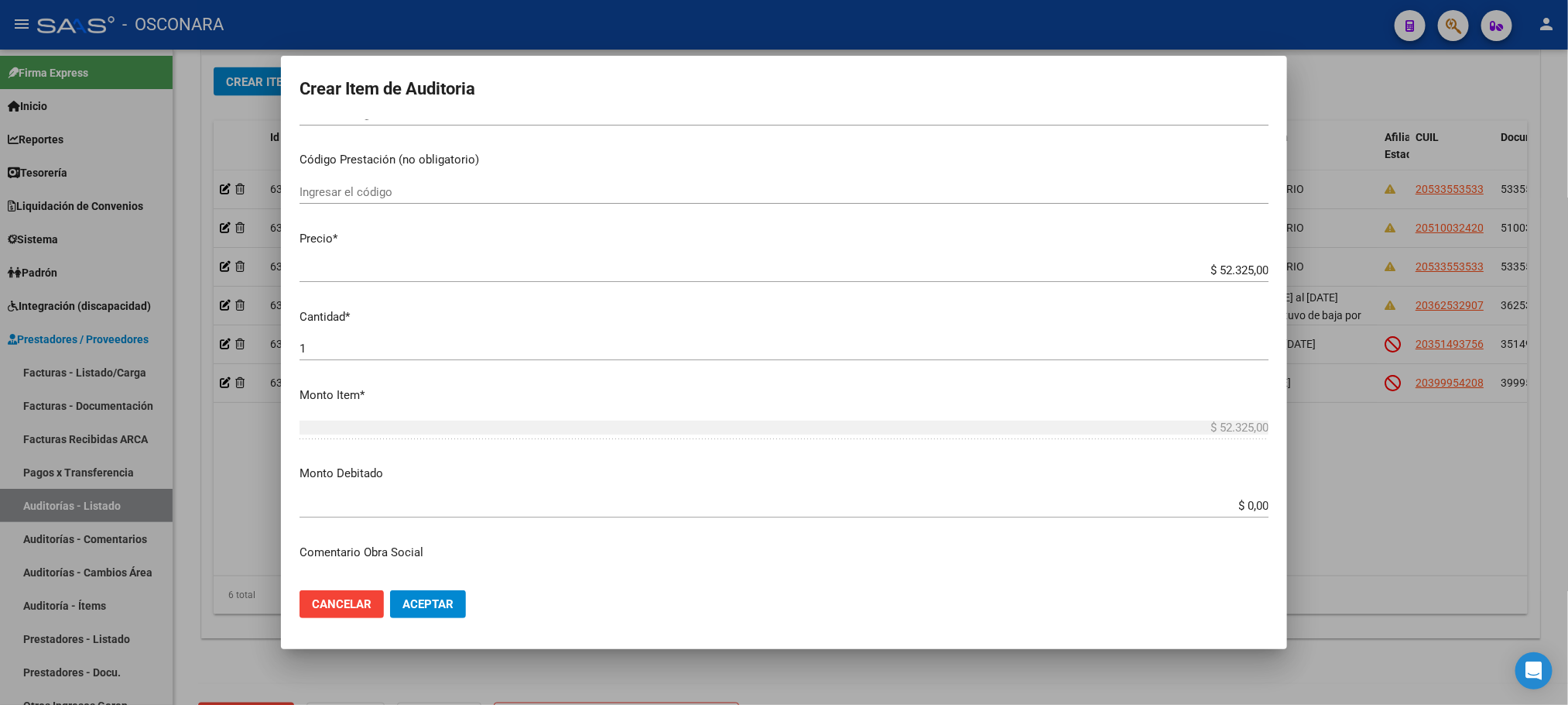
scroll to position [349, 0]
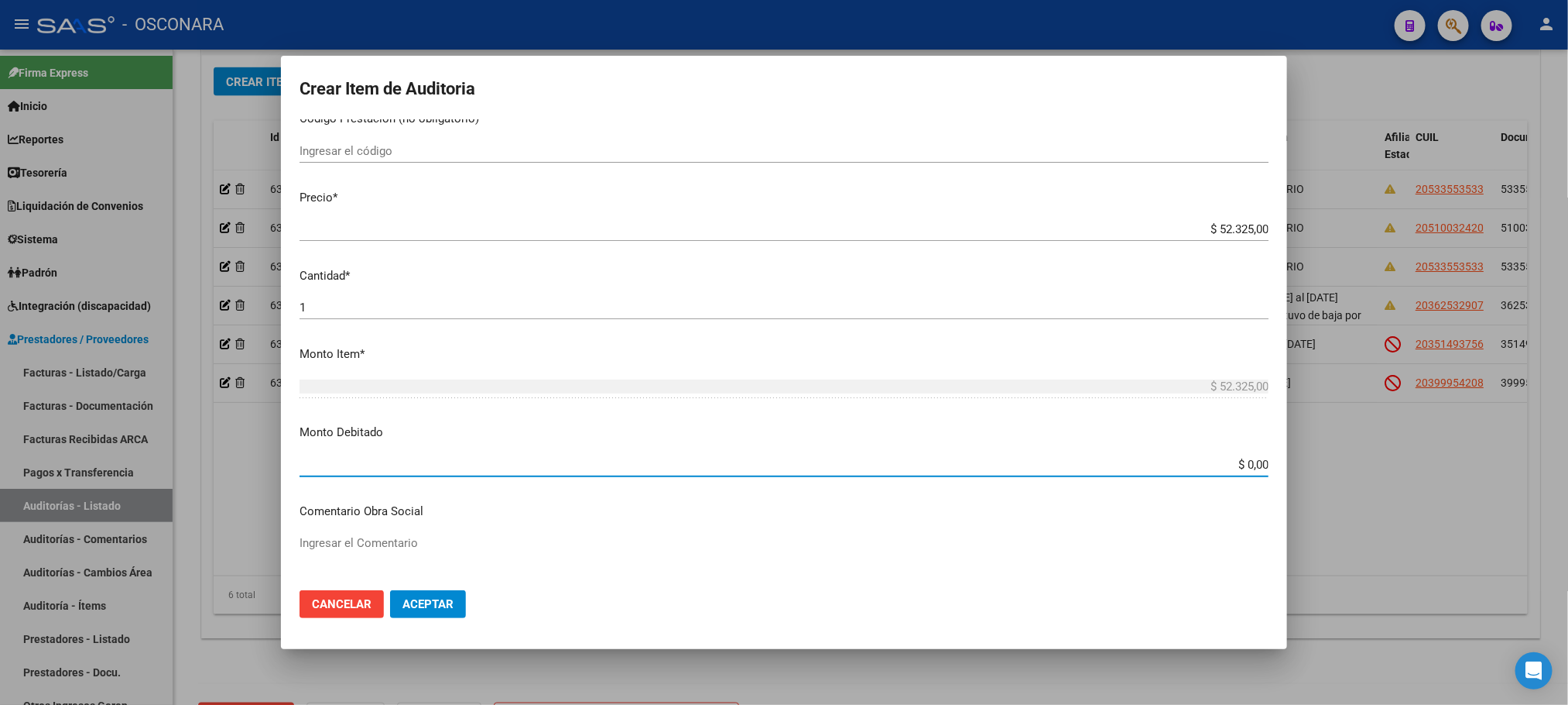
drag, startPoint x: 1199, startPoint y: 458, endPoint x: 1292, endPoint y: 462, distance: 93.1
click at [1292, 462] on div "Crear Item de Auditoria 52549407 Nro Documento El DNI no existe en el padrón, e…" at bounding box center [784, 352] width 1568 height 705
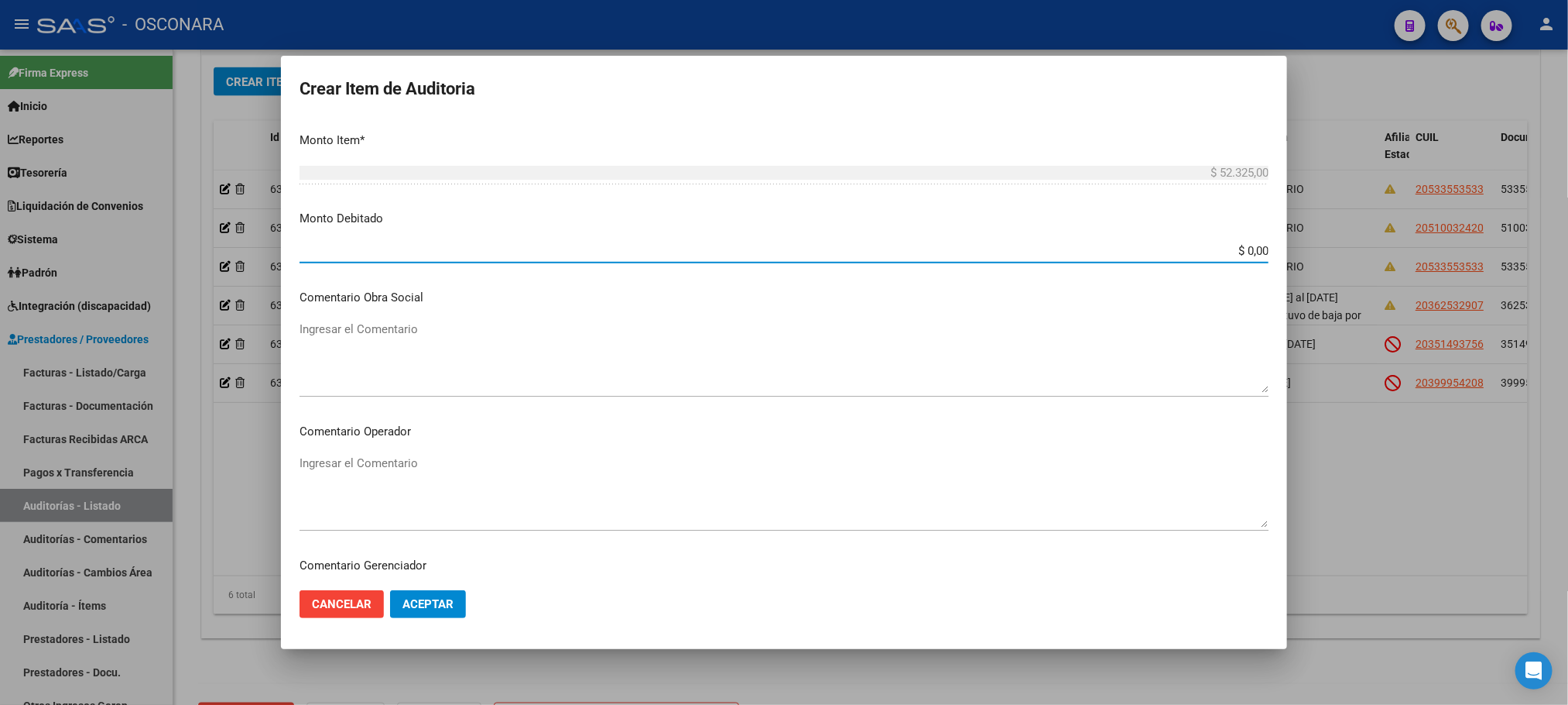
scroll to position [517, 0]
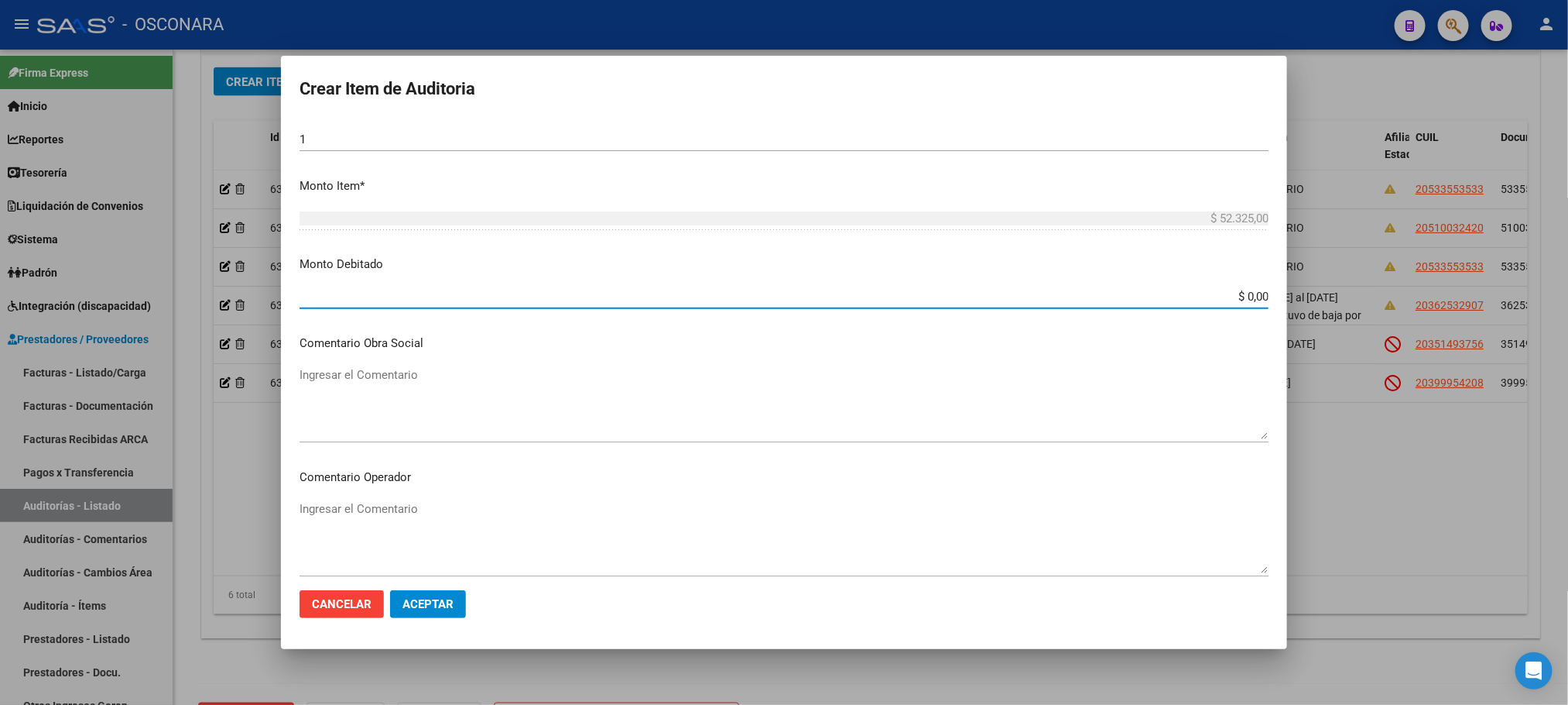
drag, startPoint x: 1203, startPoint y: 290, endPoint x: 1505, endPoint y: 356, distance: 309.1
click at [1505, 356] on div "Crear Item de Auditoria 52549407 Nro Documento El DNI no existe en el padrón, e…" at bounding box center [784, 352] width 1568 height 705
type input "$ 52.325,00"
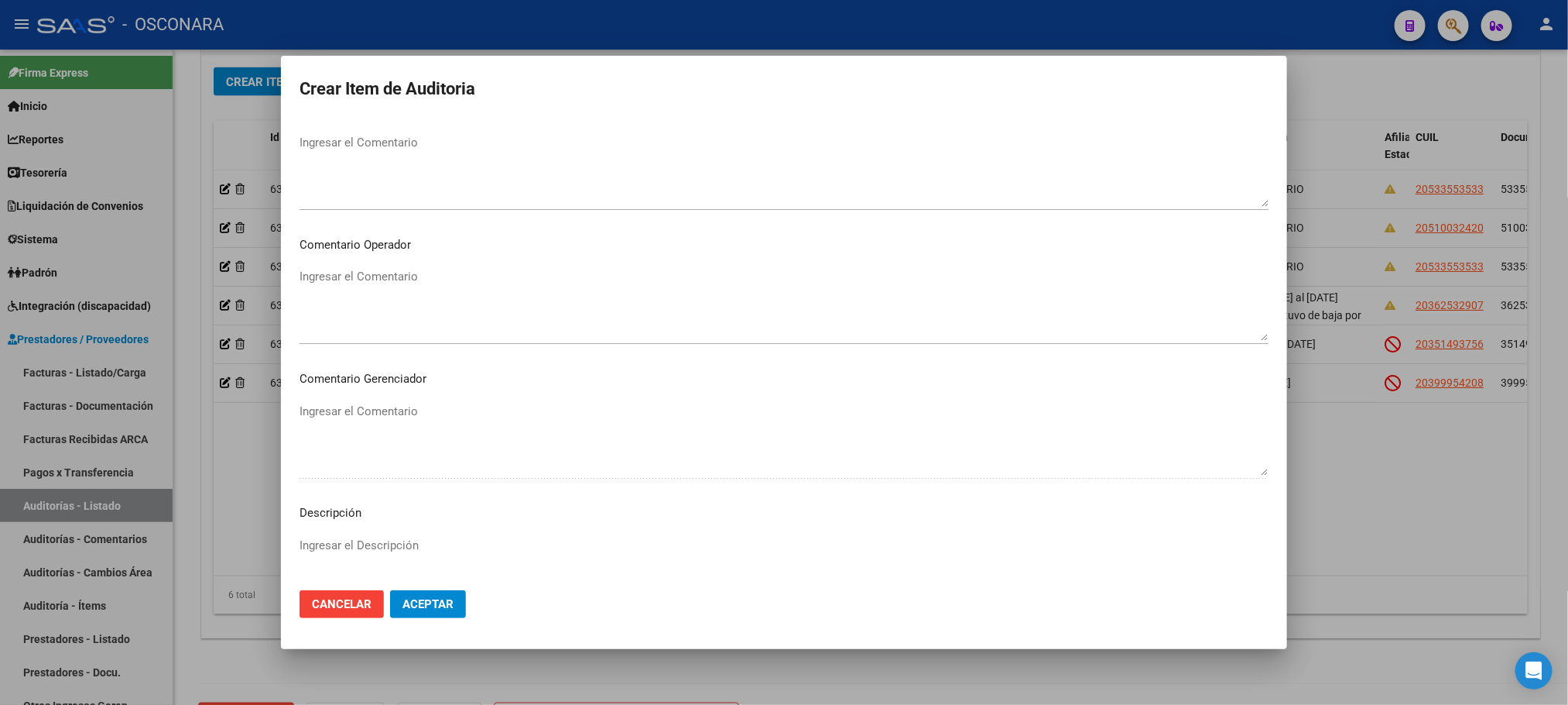
scroll to position [633, 0]
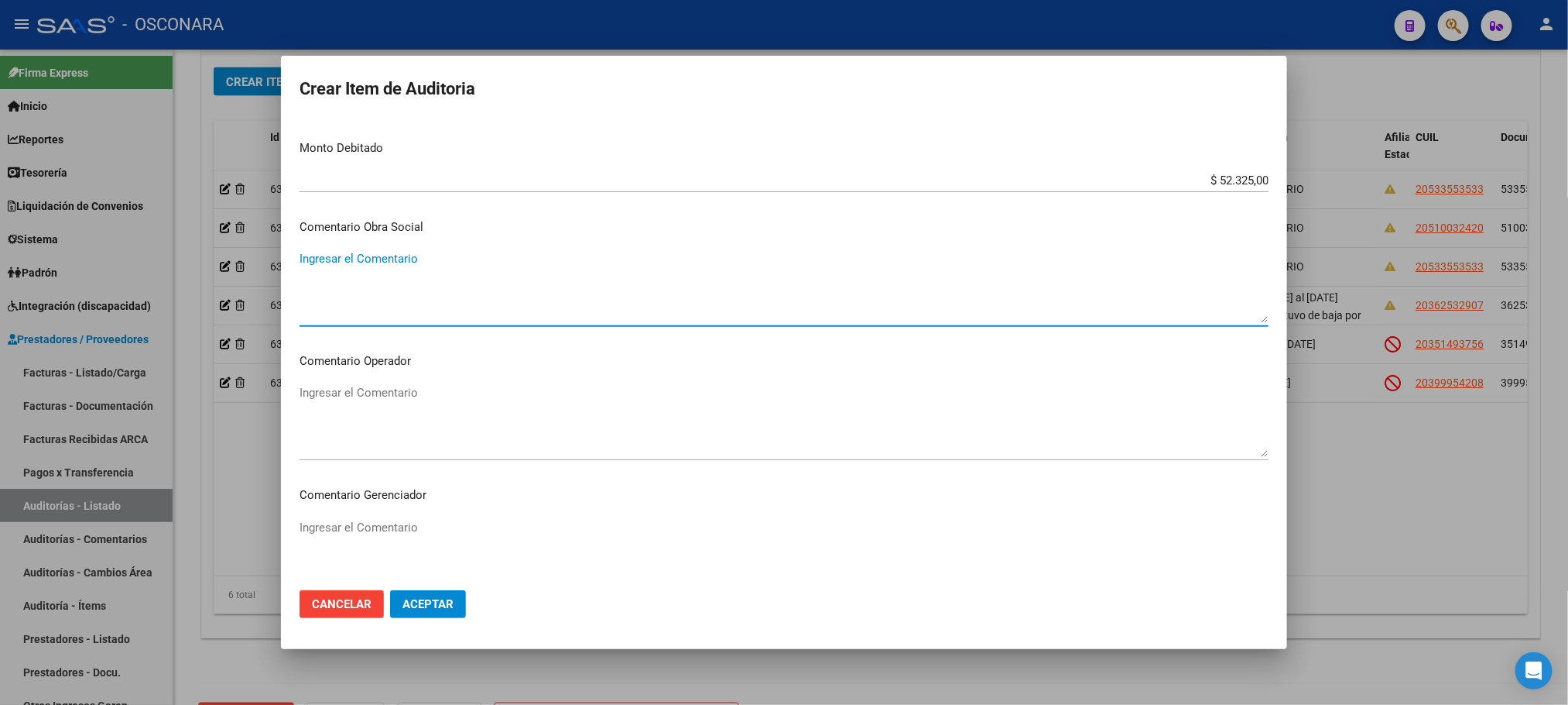
click at [399, 267] on textarea "Ingresar el Comentario" at bounding box center [784, 286] width 970 height 72
type textarea "p"
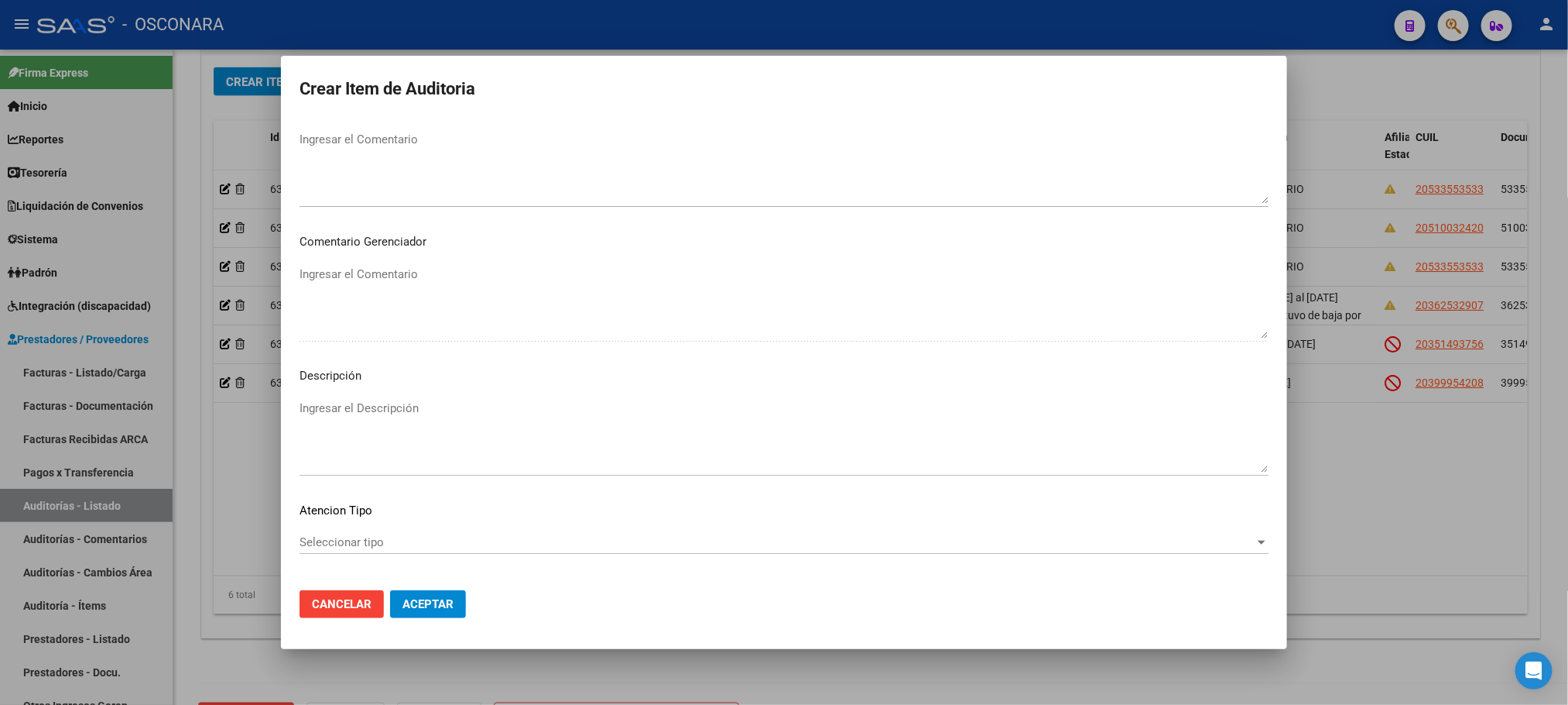
scroll to position [953, 0]
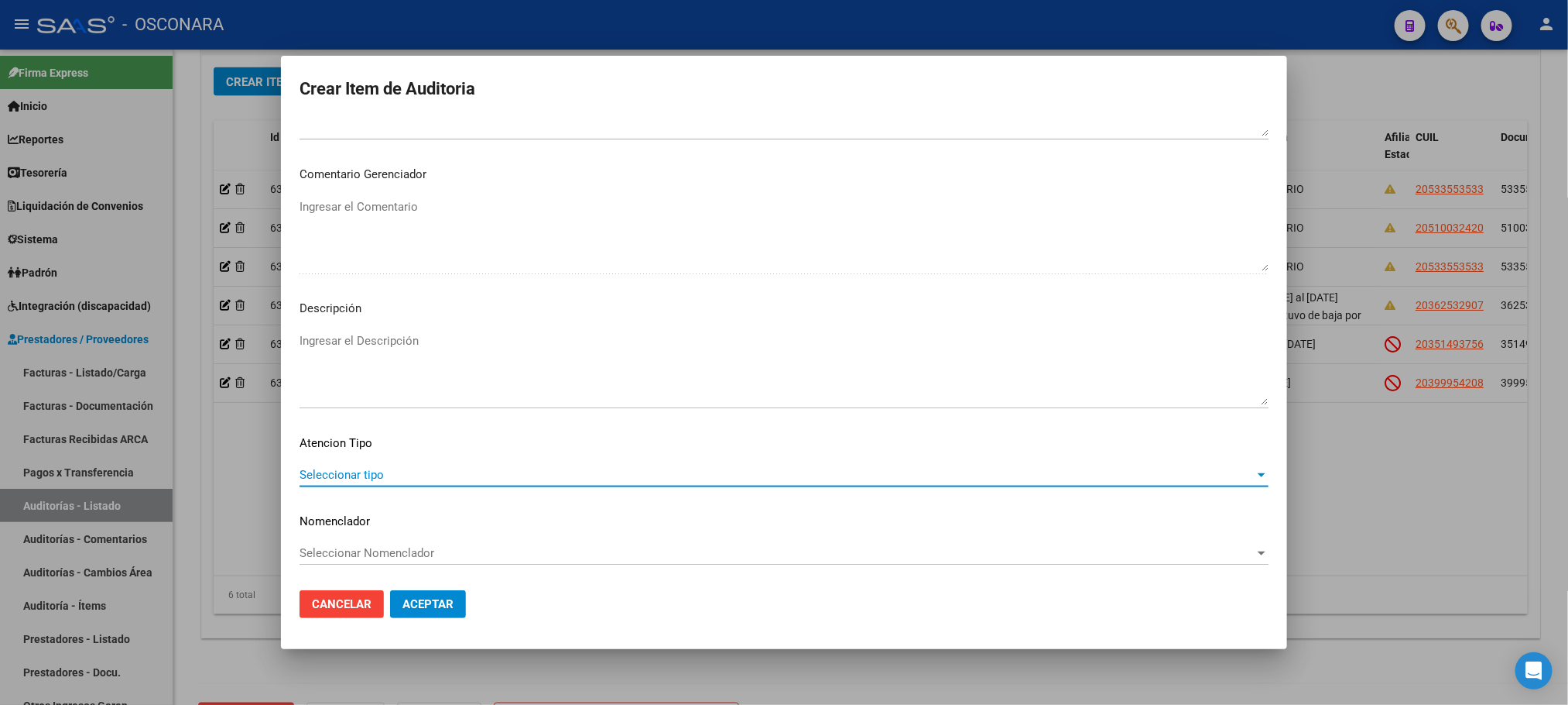
click at [532, 475] on span "Seleccionar tipo" at bounding box center [777, 475] width 955 height 14
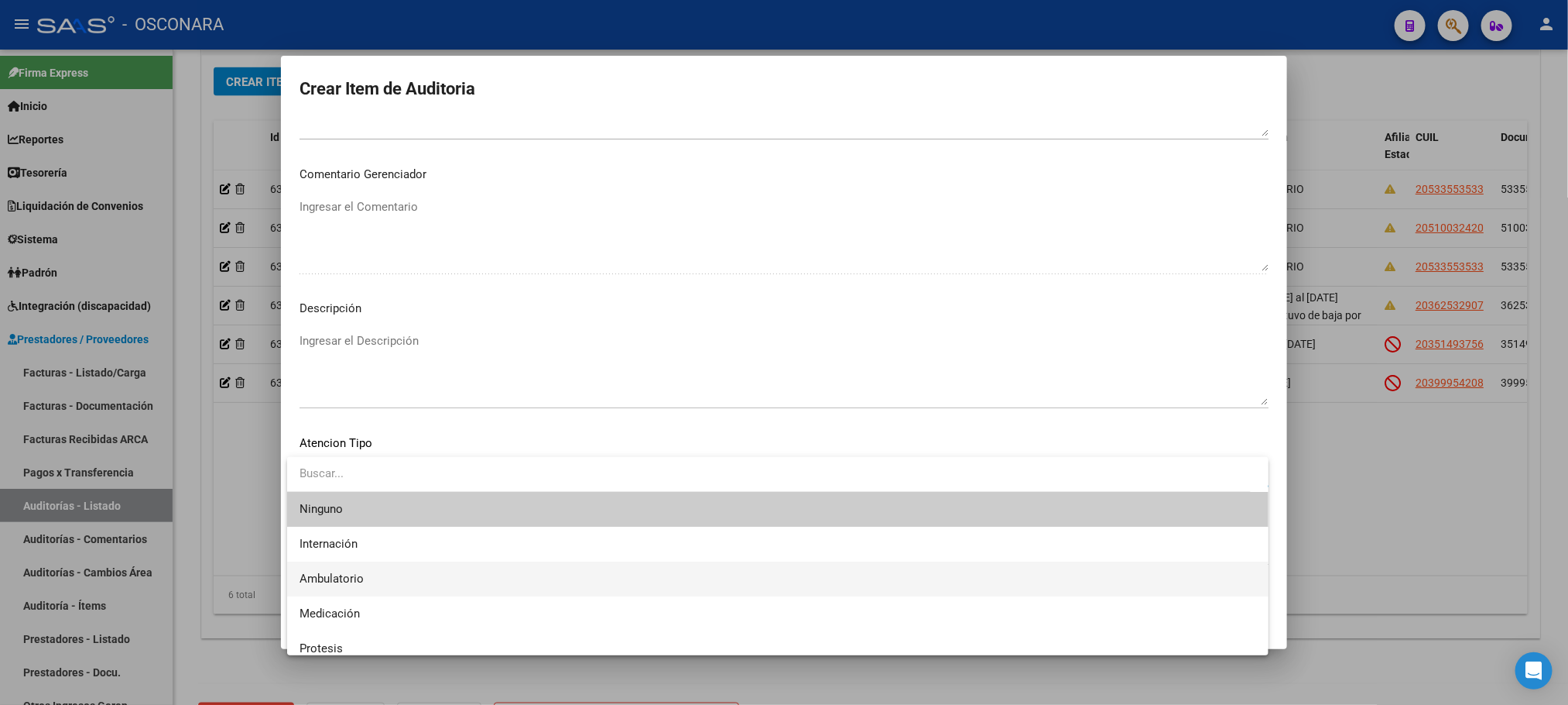
click at [415, 574] on span "Ambulatorio" at bounding box center [778, 578] width 956 height 35
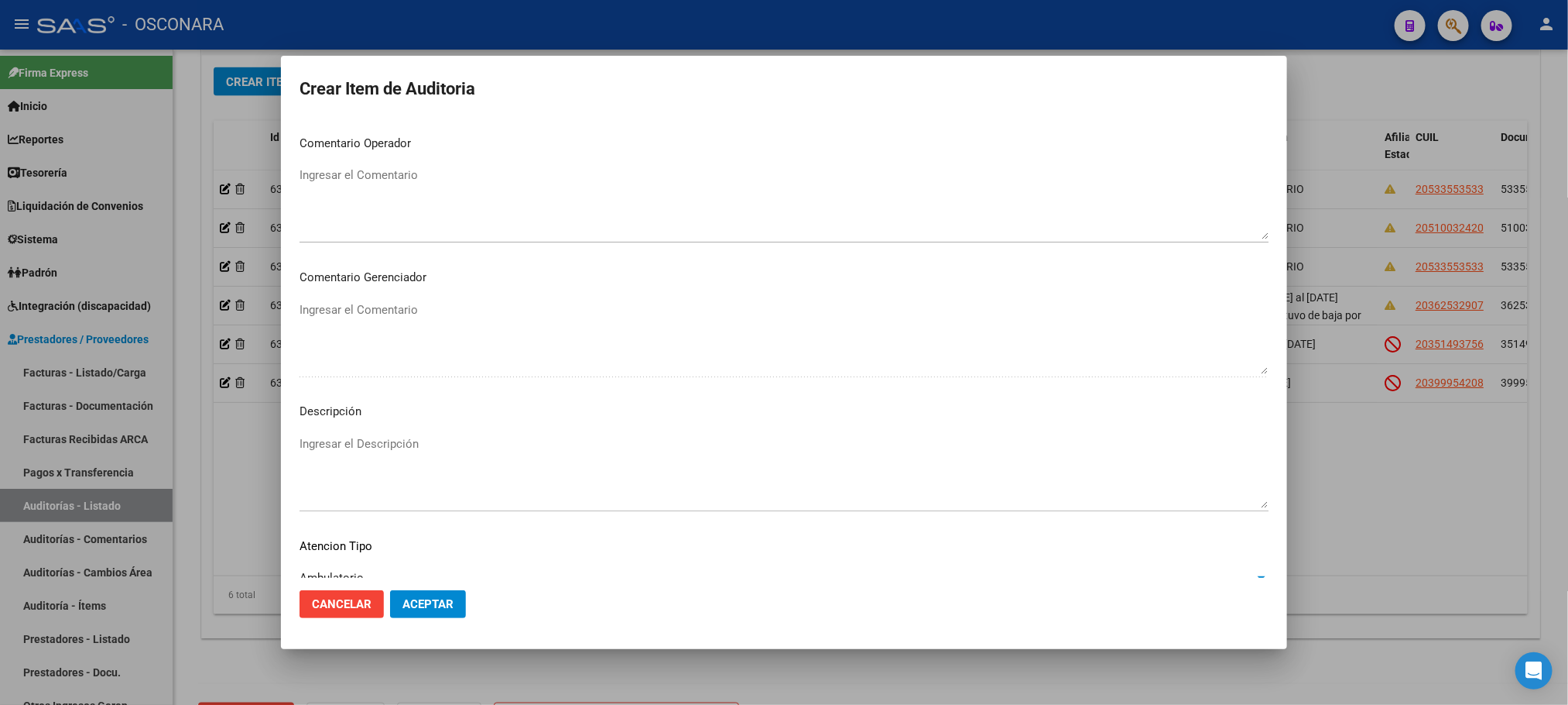
scroll to position [604, 0]
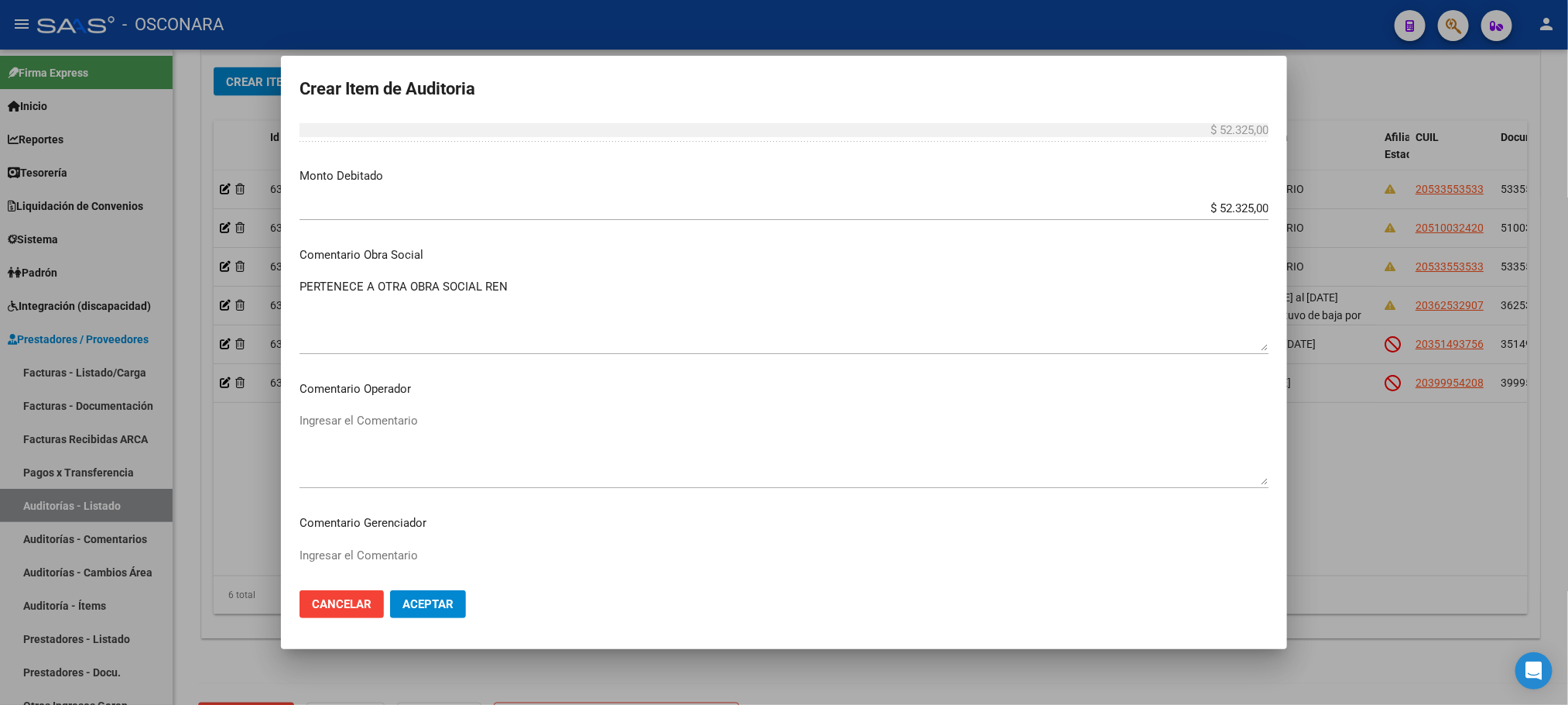
click at [567, 291] on textarea "PERTENECE A OTRA OBRA SOCIAL REN" at bounding box center [784, 314] width 970 height 72
paste textarea "1-0660-9"
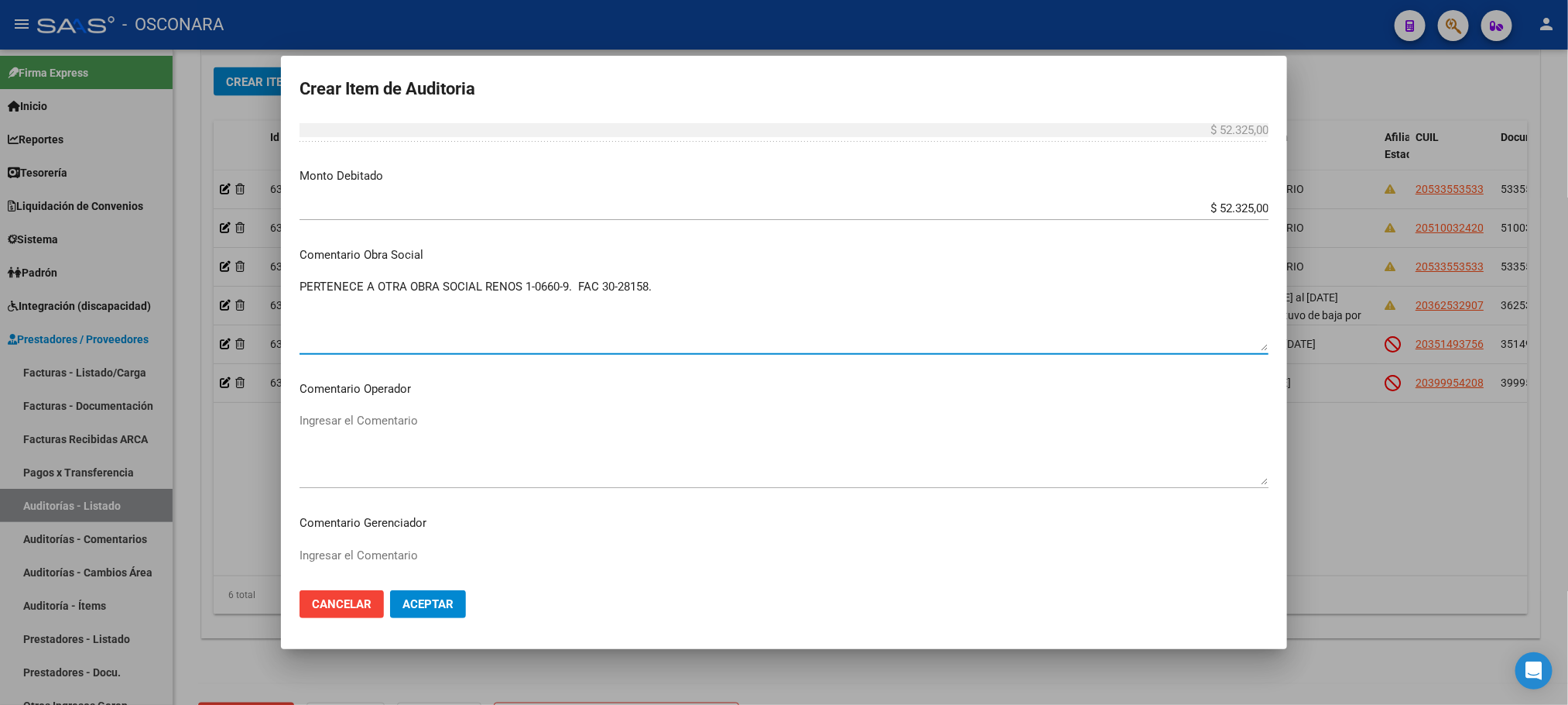
drag, startPoint x: 674, startPoint y: 287, endPoint x: 293, endPoint y: 279, distance: 381.1
click at [293, 279] on mat-dialog-content "52549407 Nro Documento El DNI no existe en el padrón, elige el sexo para genera…" at bounding box center [784, 349] width 1006 height 459
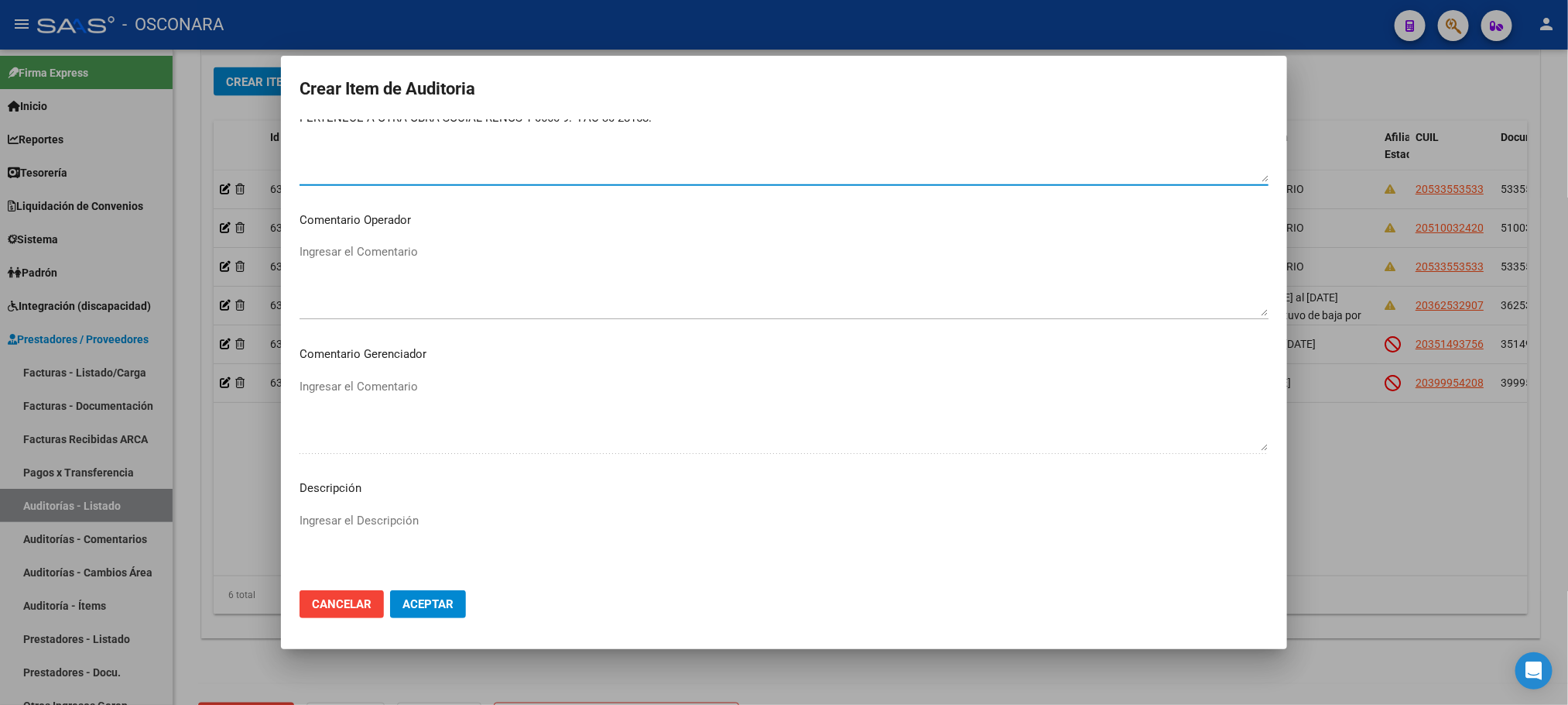
scroll to position [953, 0]
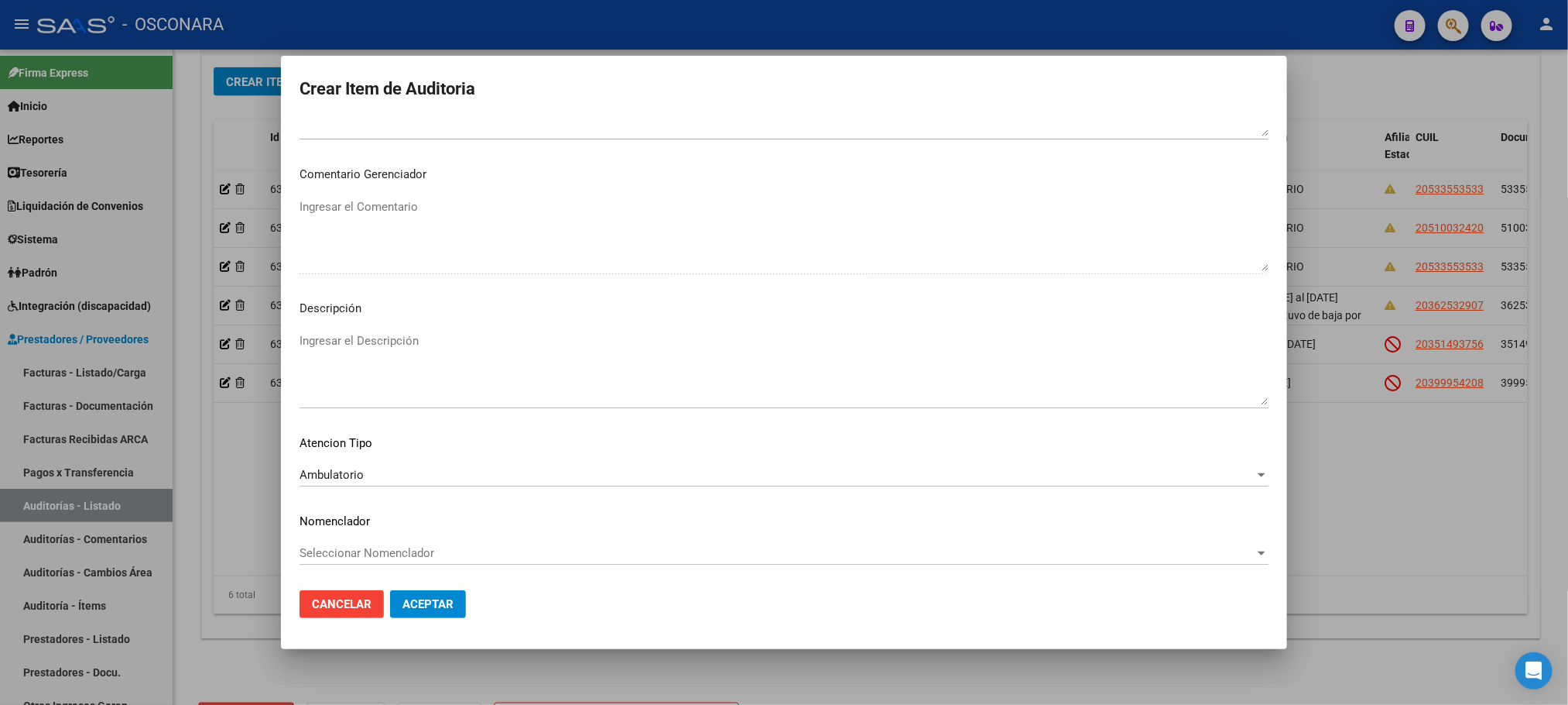
type textarea "PERTENECE A OTRA OBRA SOCIAL RENOS 1-0660-9. FAC 30-28158."
click at [323, 361] on textarea "Ingresar el Descripción" at bounding box center [784, 368] width 970 height 72
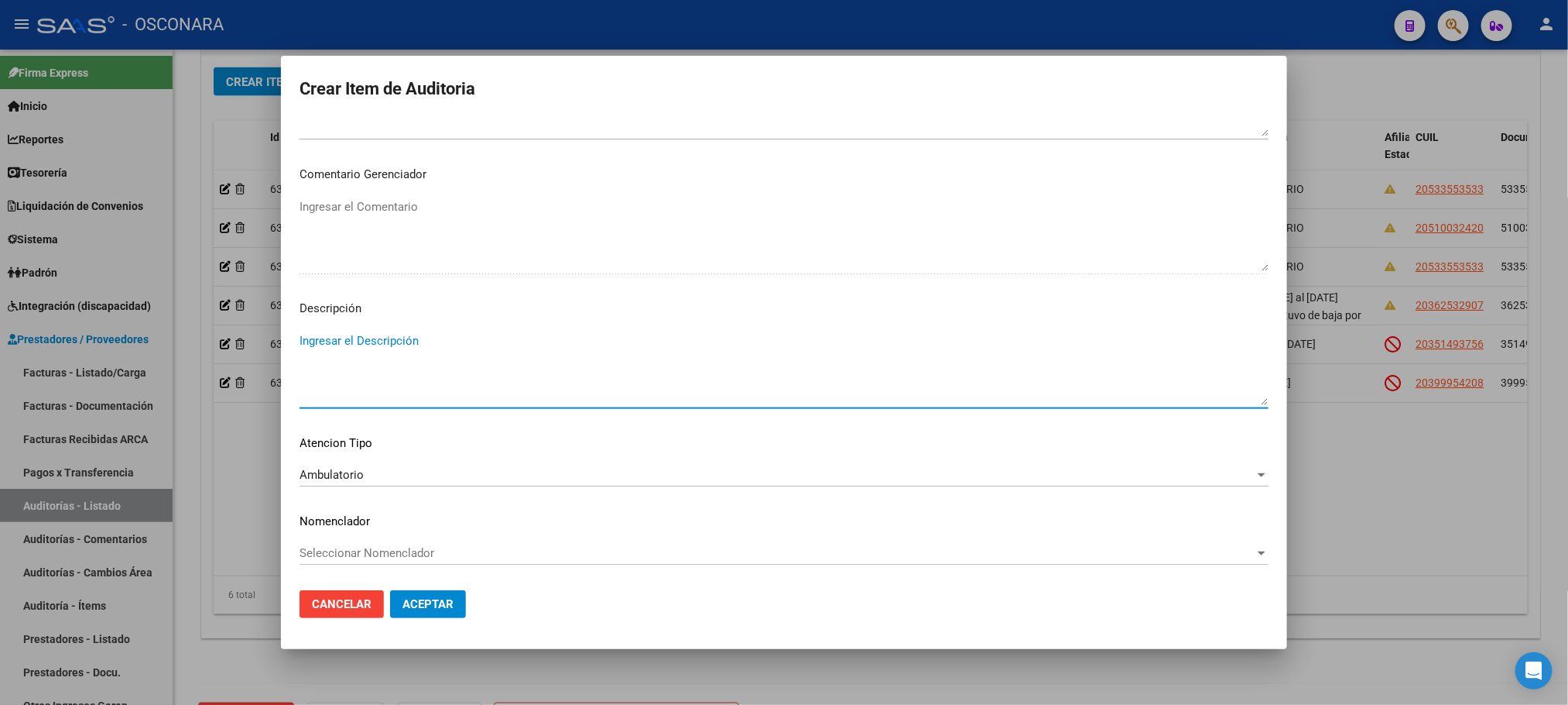
paste textarea "PERTENECE A OTRA OBRA SOCIAL RENOS 1-0660-9. FAC 30-28158."
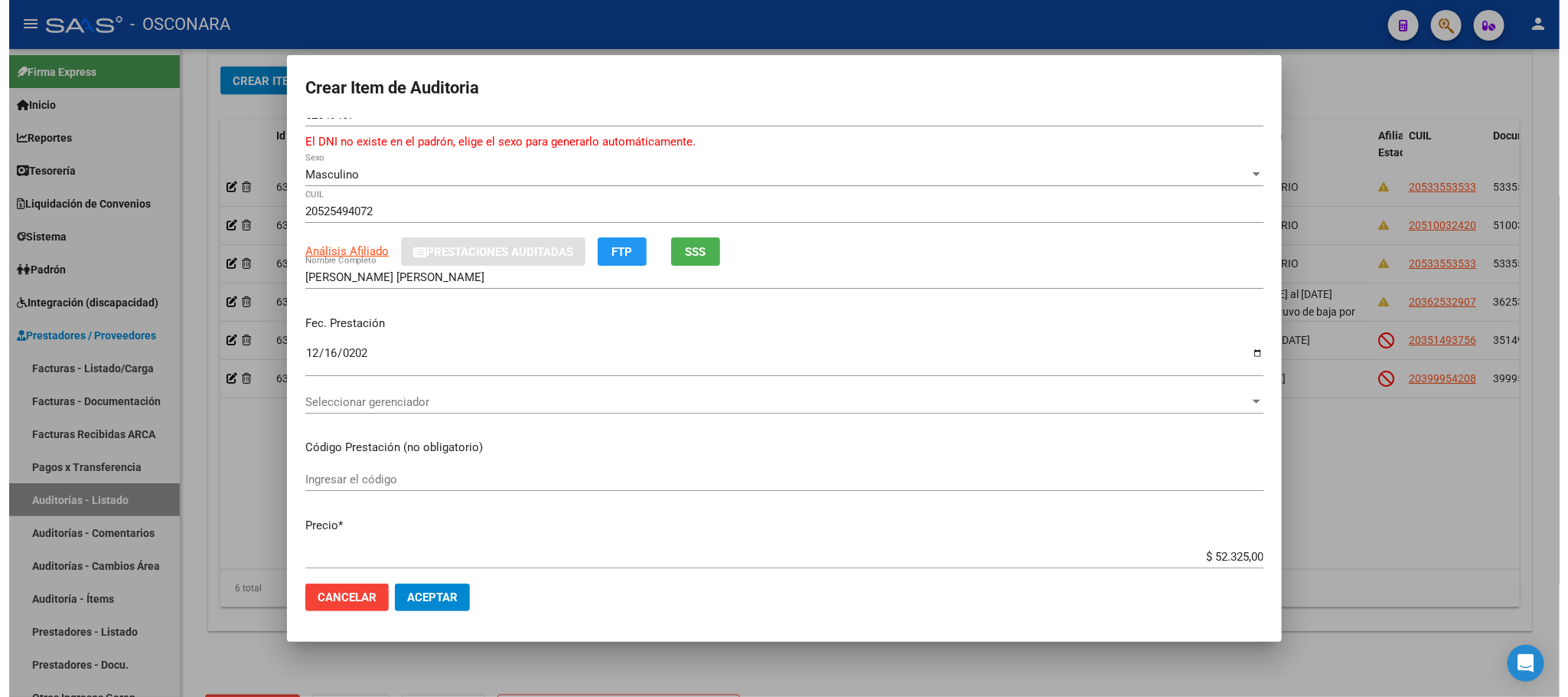
scroll to position [0, 0]
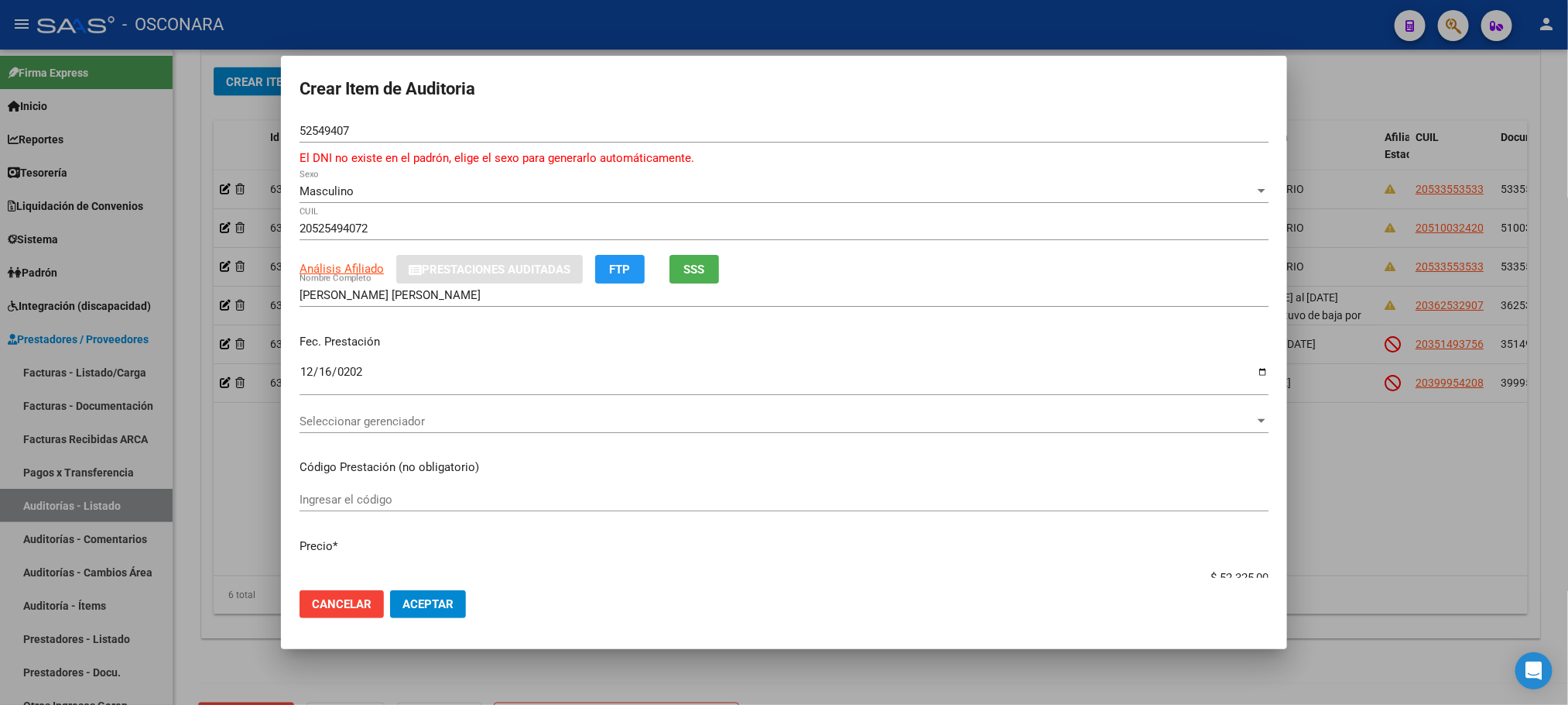
type textarea "PERTENECE A OTRA OBRA SOCIAL RENOS 1-0660-9. FAC 30-28158."
click at [440, 601] on span "Aceptar" at bounding box center [427, 603] width 51 height 14
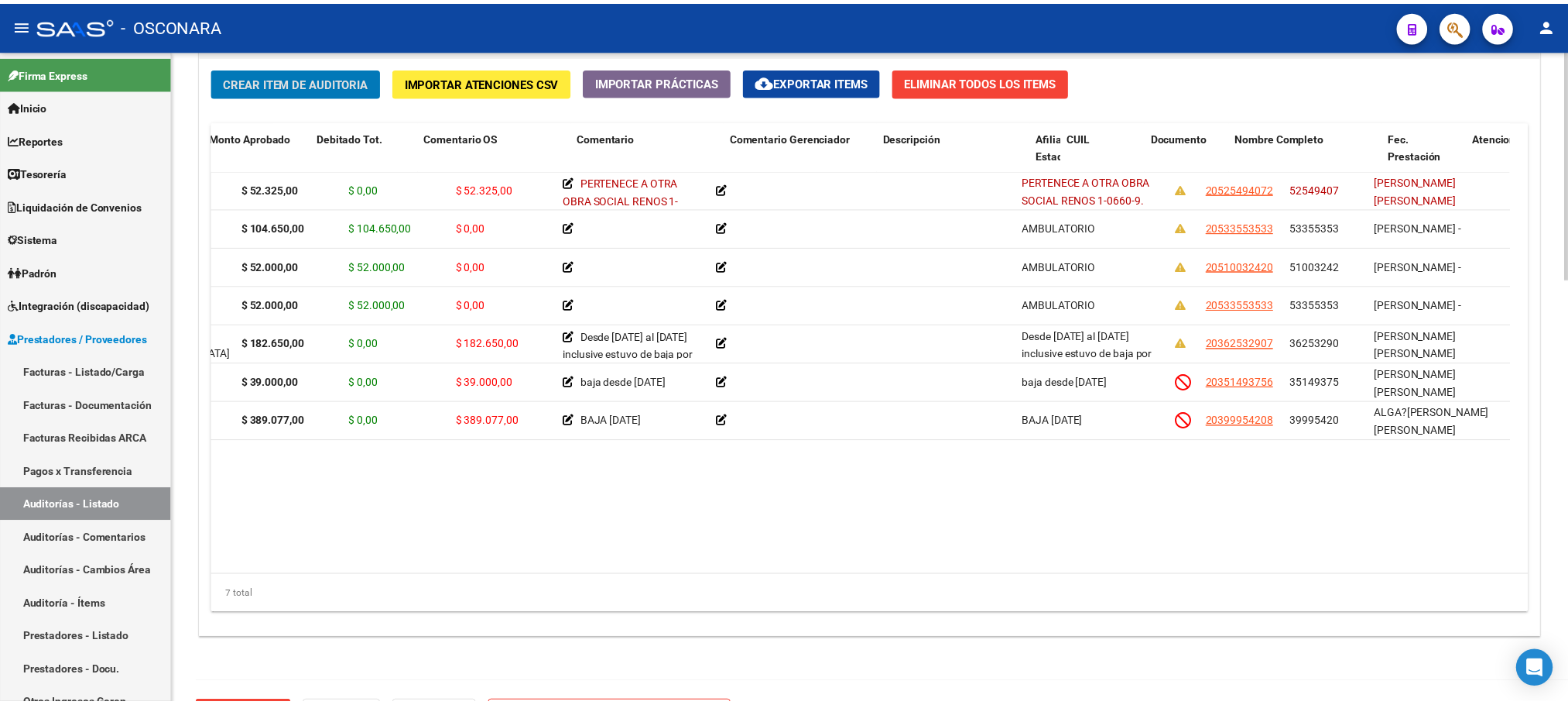
scroll to position [0, 336]
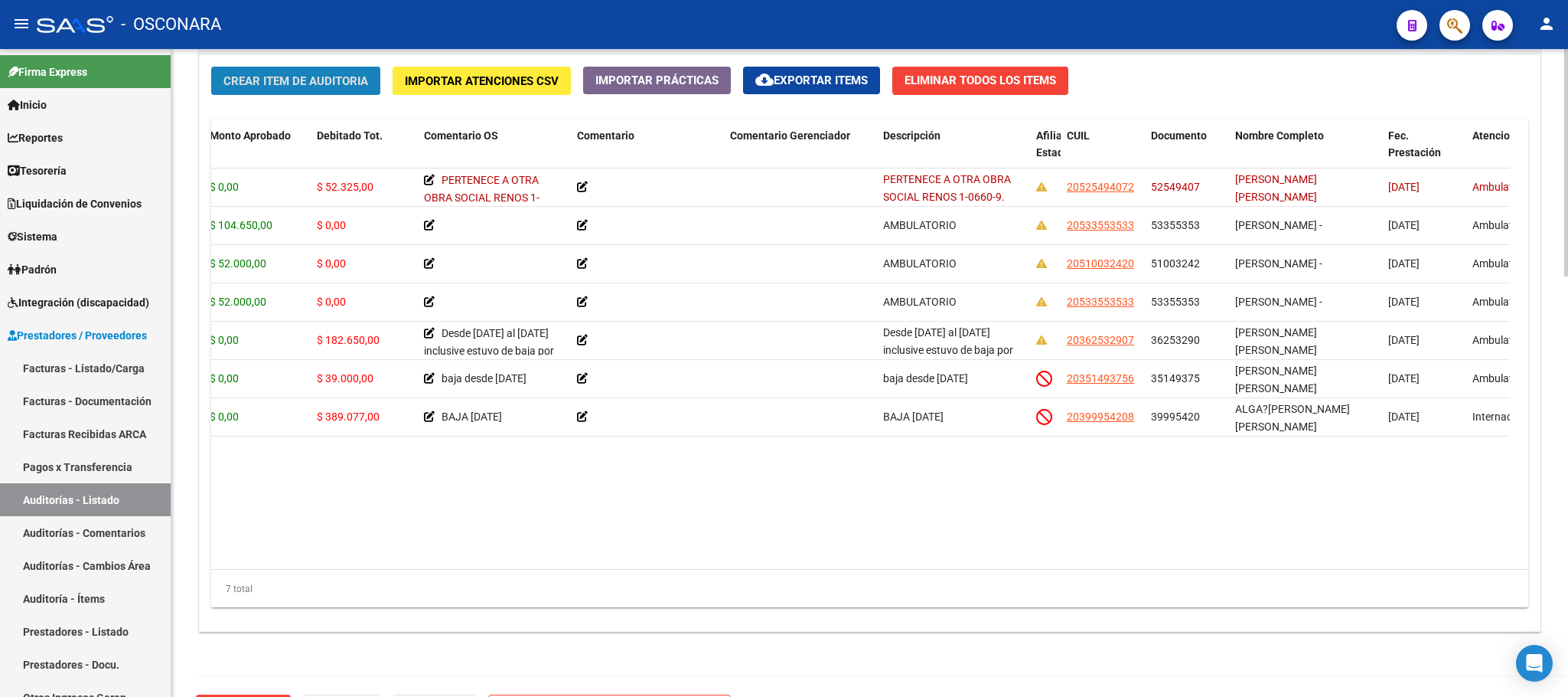
click at [343, 87] on span "Crear Item de Auditoria" at bounding box center [296, 81] width 145 height 14
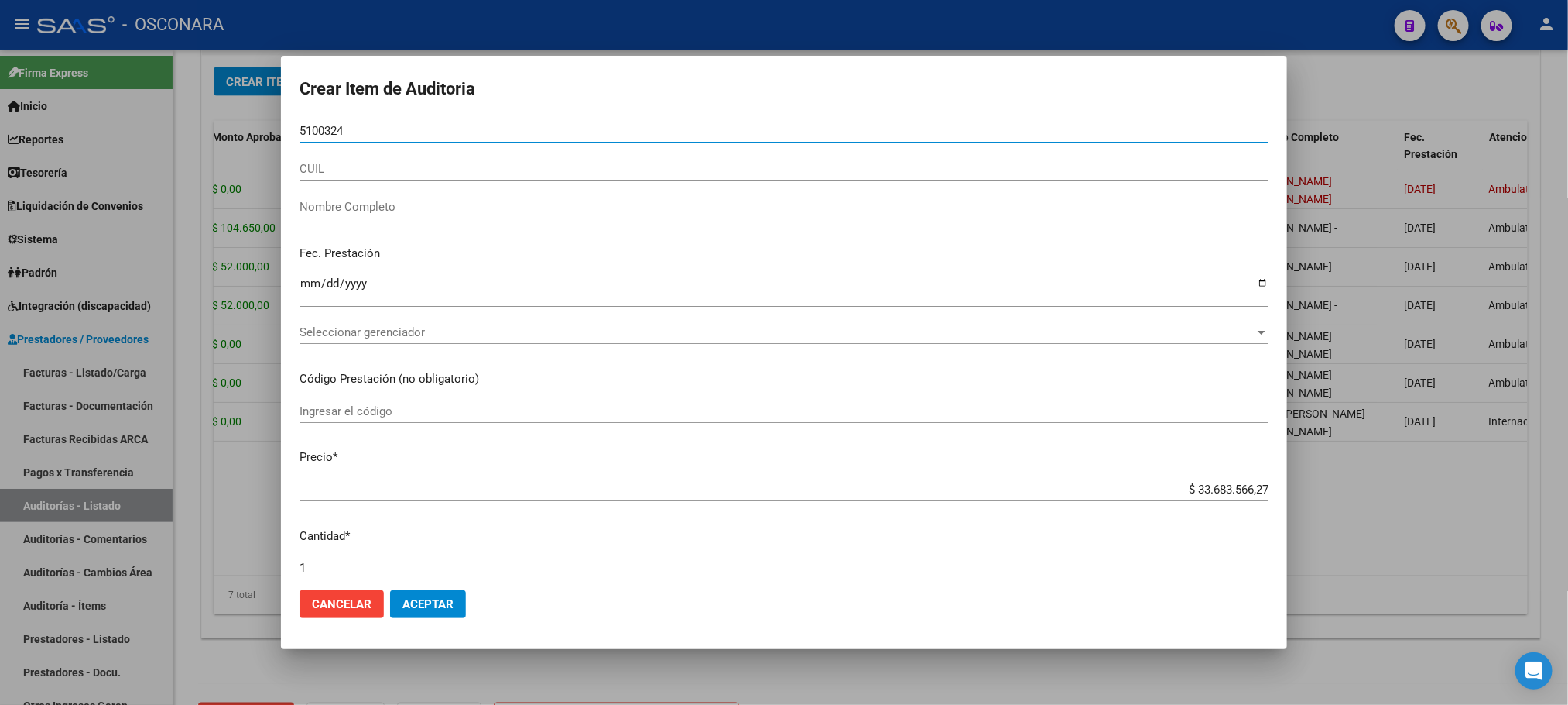
type input "51003242"
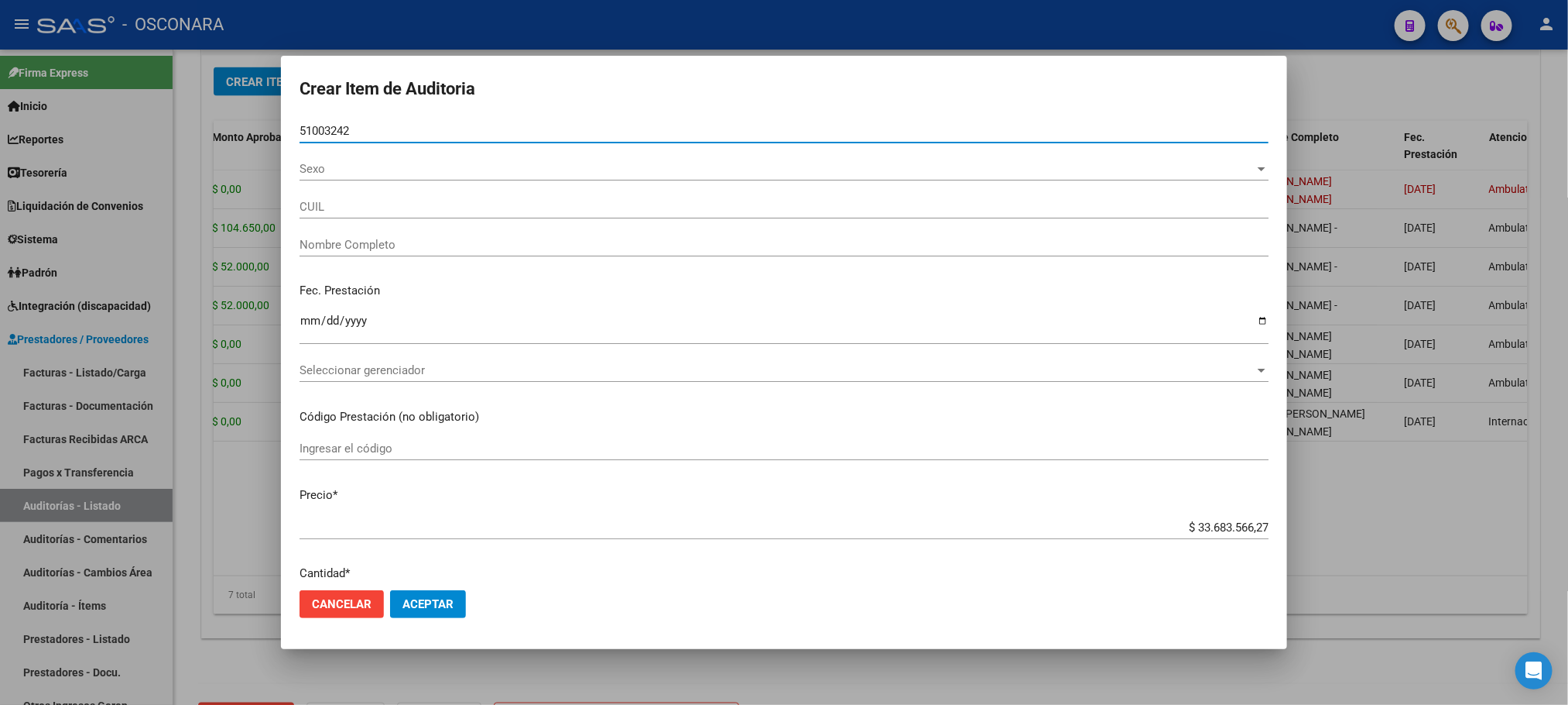
type input "20510032420"
type input "[PERSON_NAME] -"
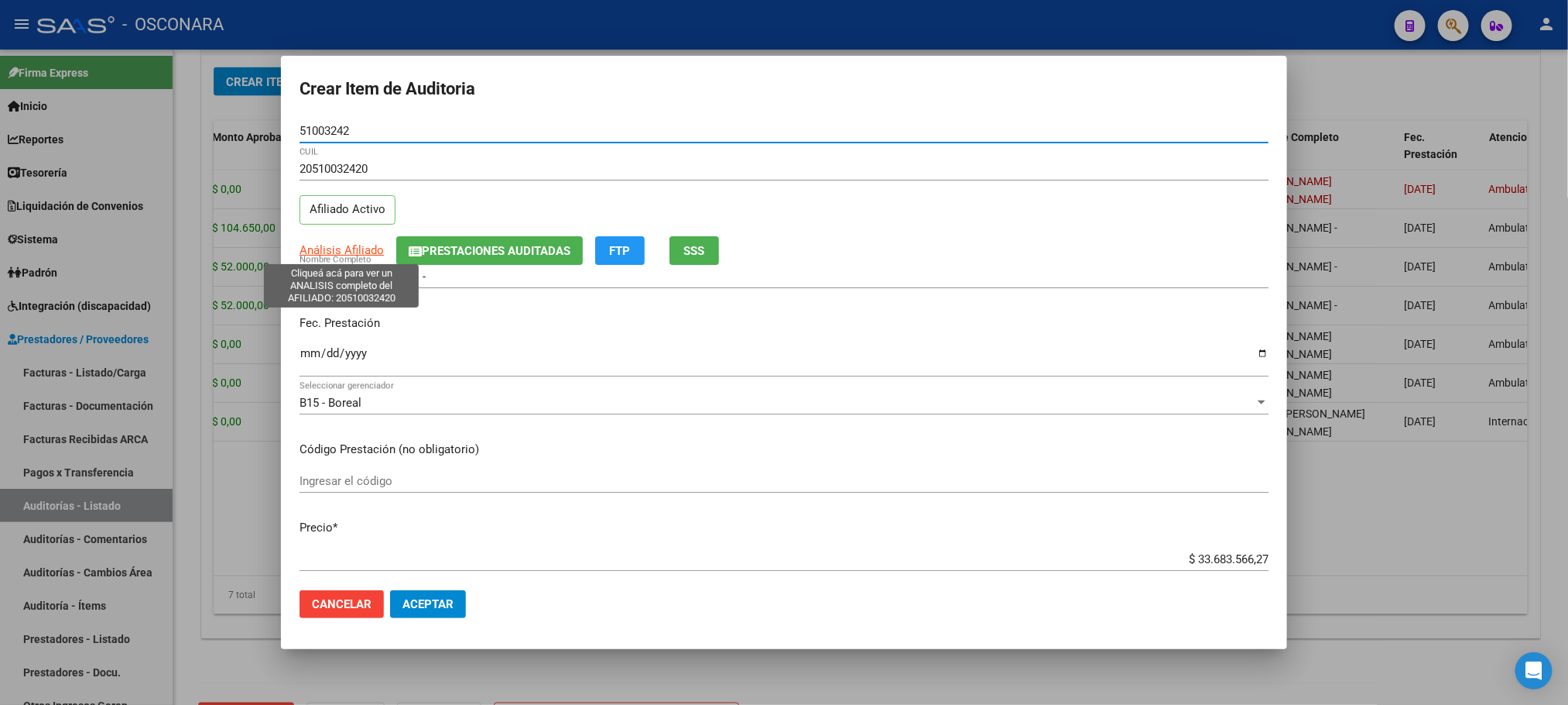
type input "51003242"
click at [335, 251] on span "Análisis Afiliado" at bounding box center [342, 250] width 85 height 14
type textarea "20510032420"
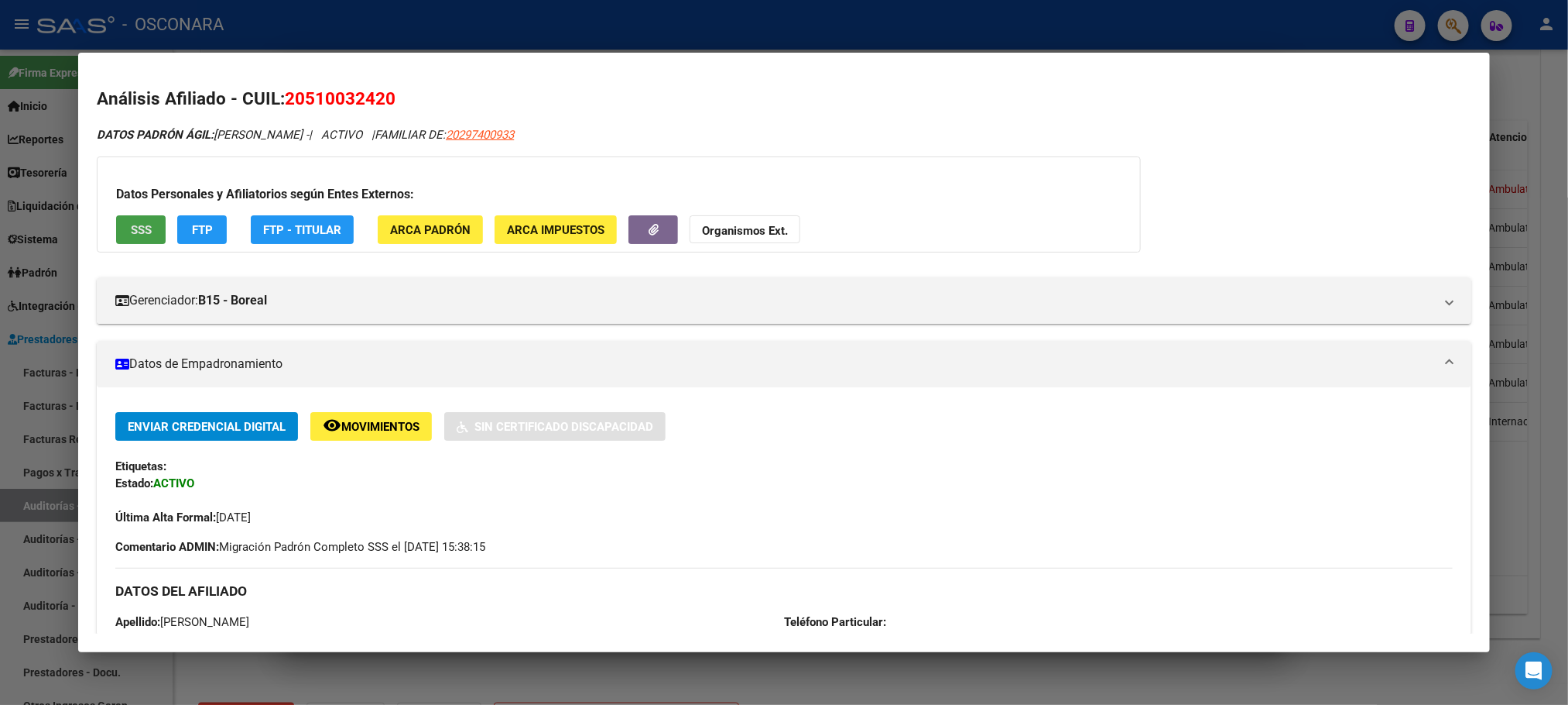
click at [118, 215] on button "SSS" at bounding box center [141, 229] width 50 height 28
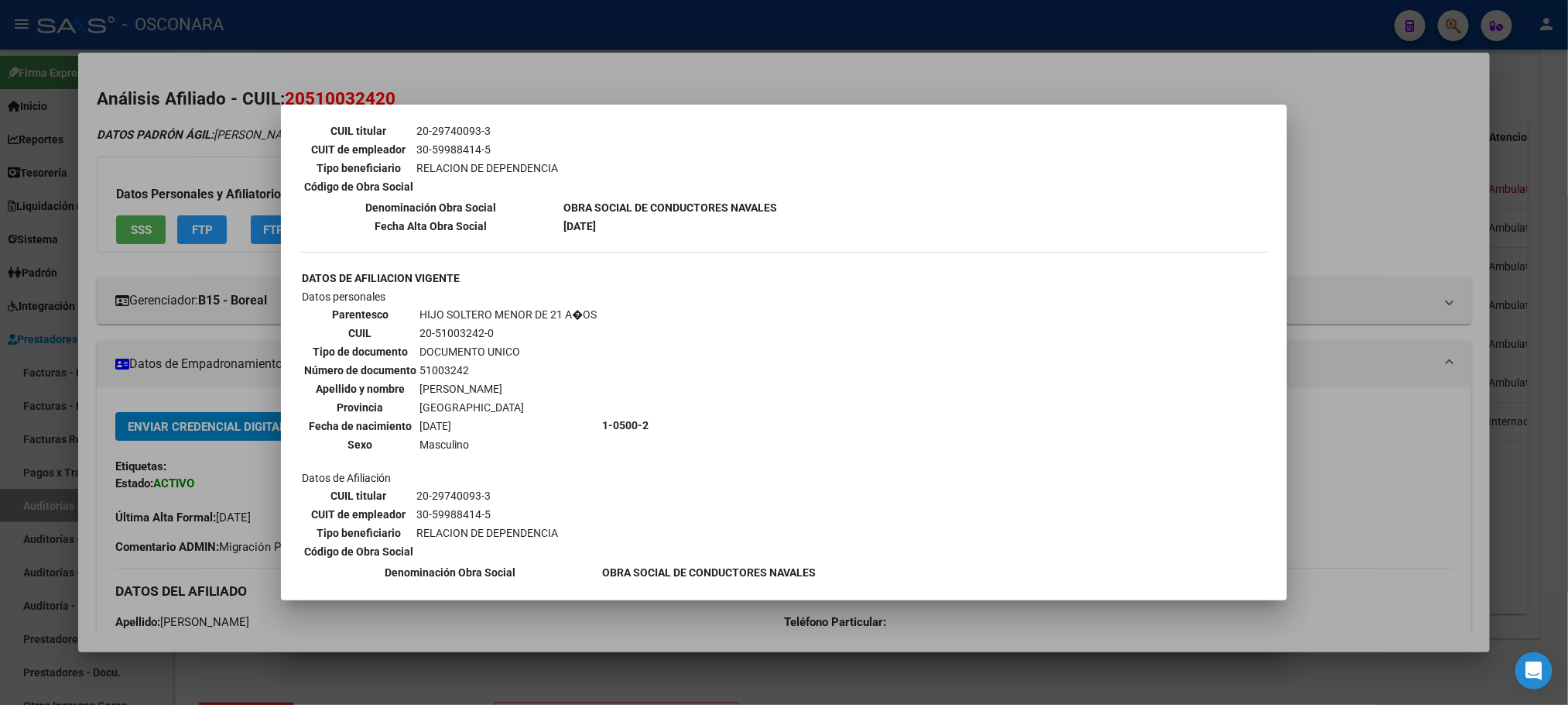
scroll to position [1045, 0]
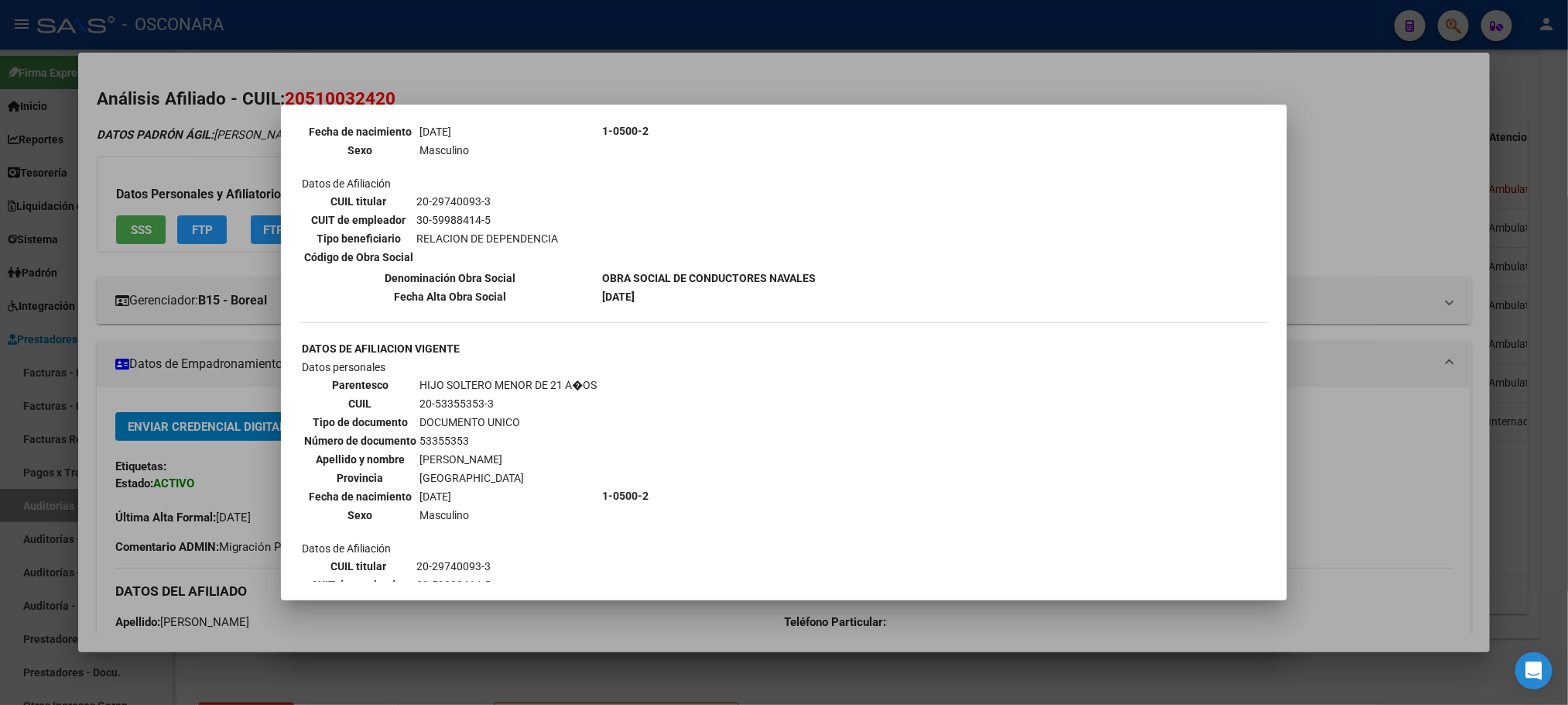
click at [593, 627] on div at bounding box center [784, 352] width 1568 height 705
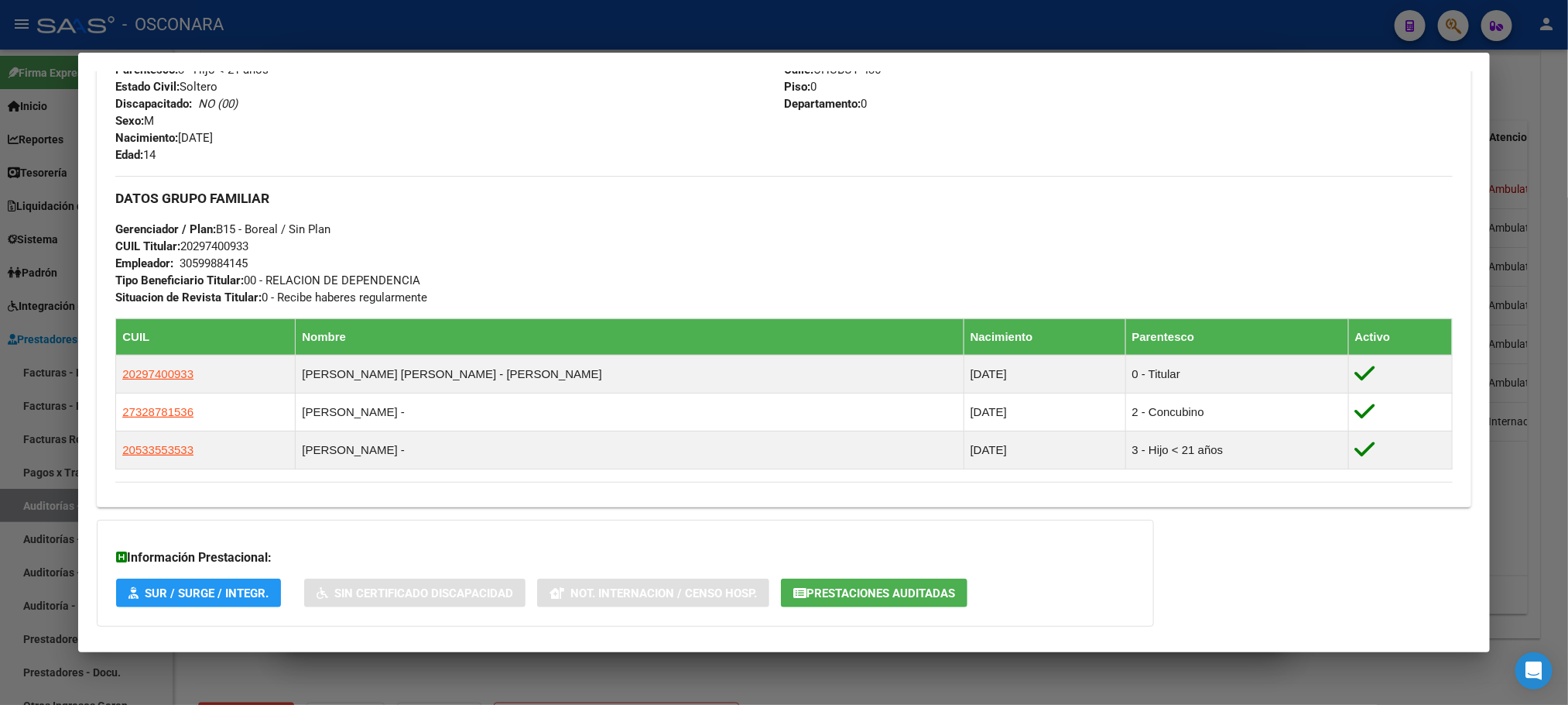
scroll to position [739, 0]
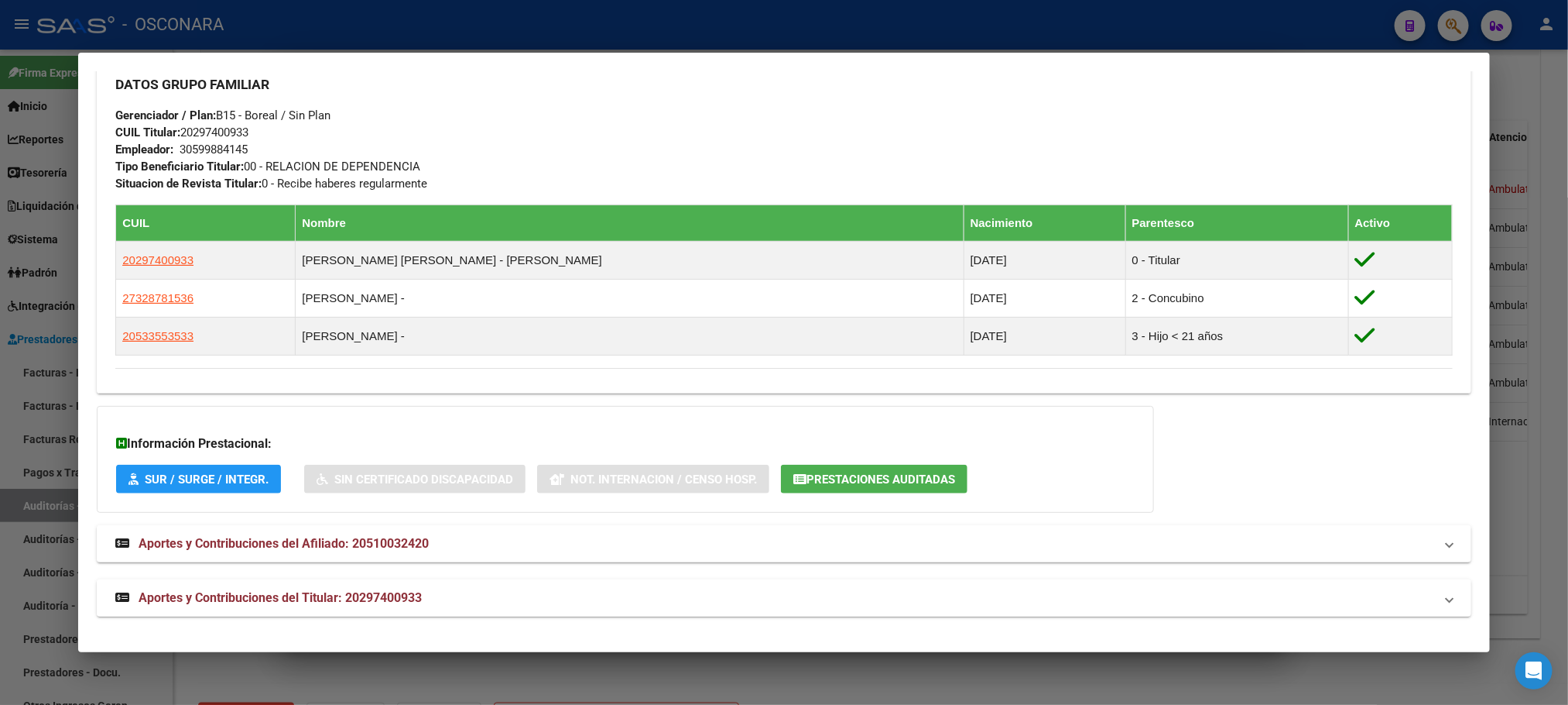
click at [428, 606] on mat-panel-title "Aportes y Contribuciones del Titular: 20297400933" at bounding box center [774, 598] width 1318 height 19
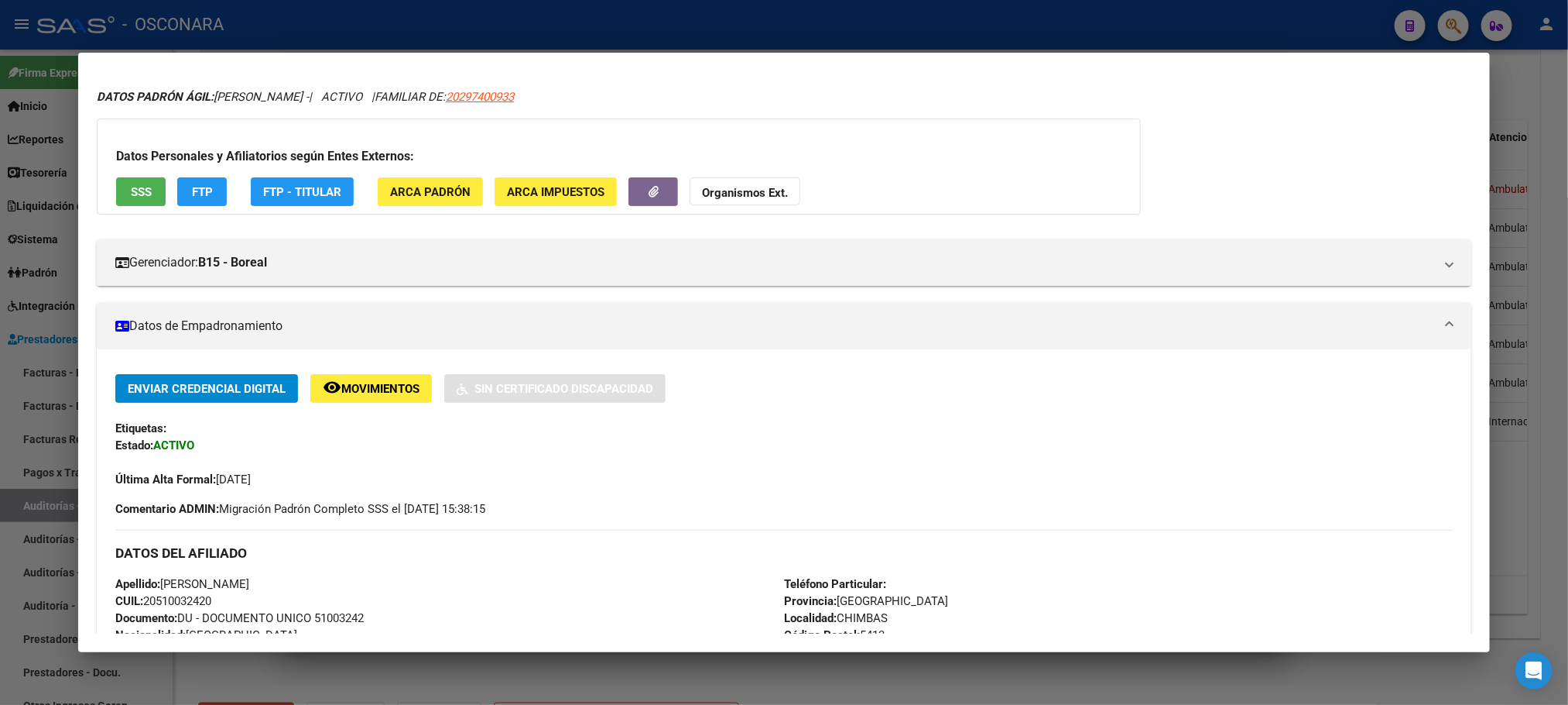
scroll to position [0, 0]
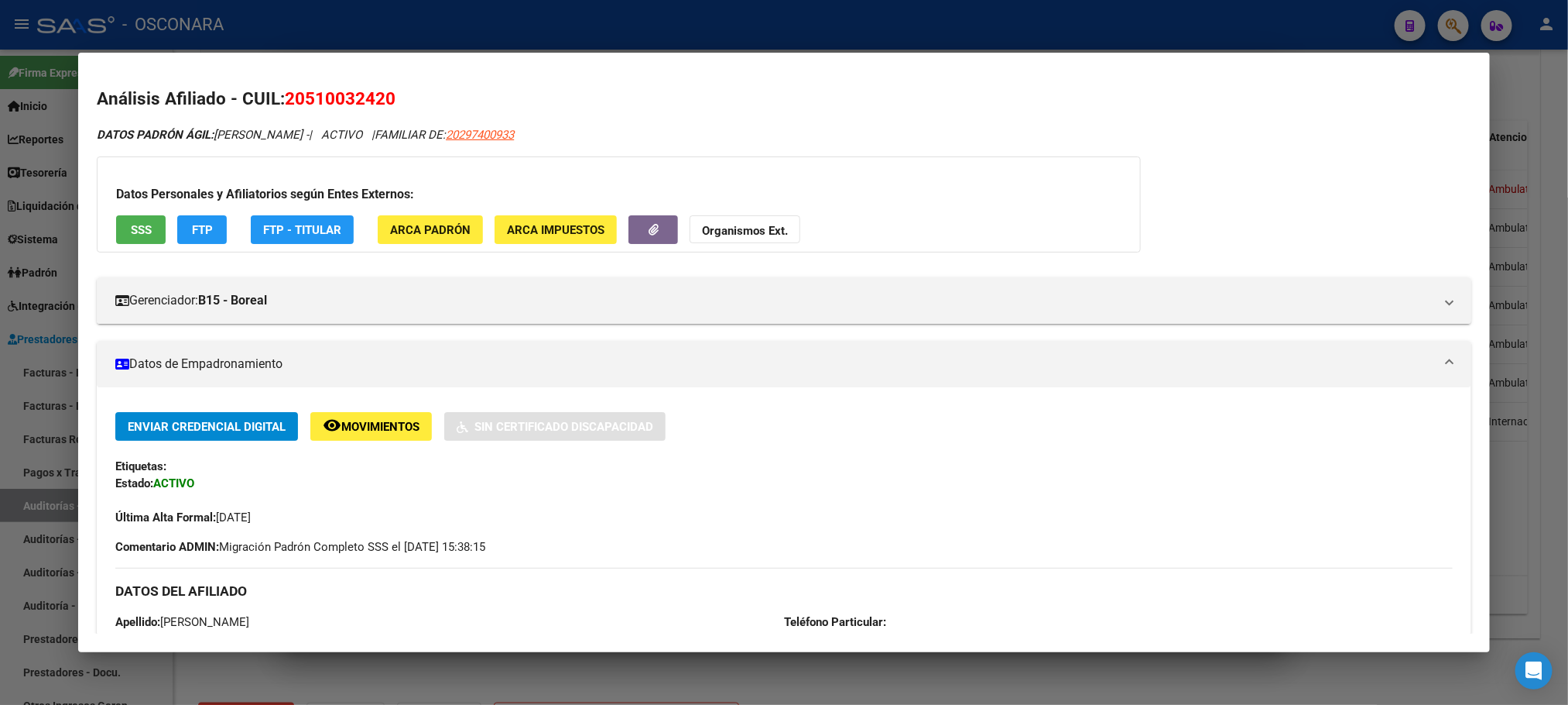
click at [135, 213] on div "Datos Personales y Afiliatorios según Entes Externos: SSS FTP FTP - Titular ARC…" at bounding box center [618, 204] width 1044 height 96
click at [139, 223] on span "SSS" at bounding box center [141, 229] width 21 height 14
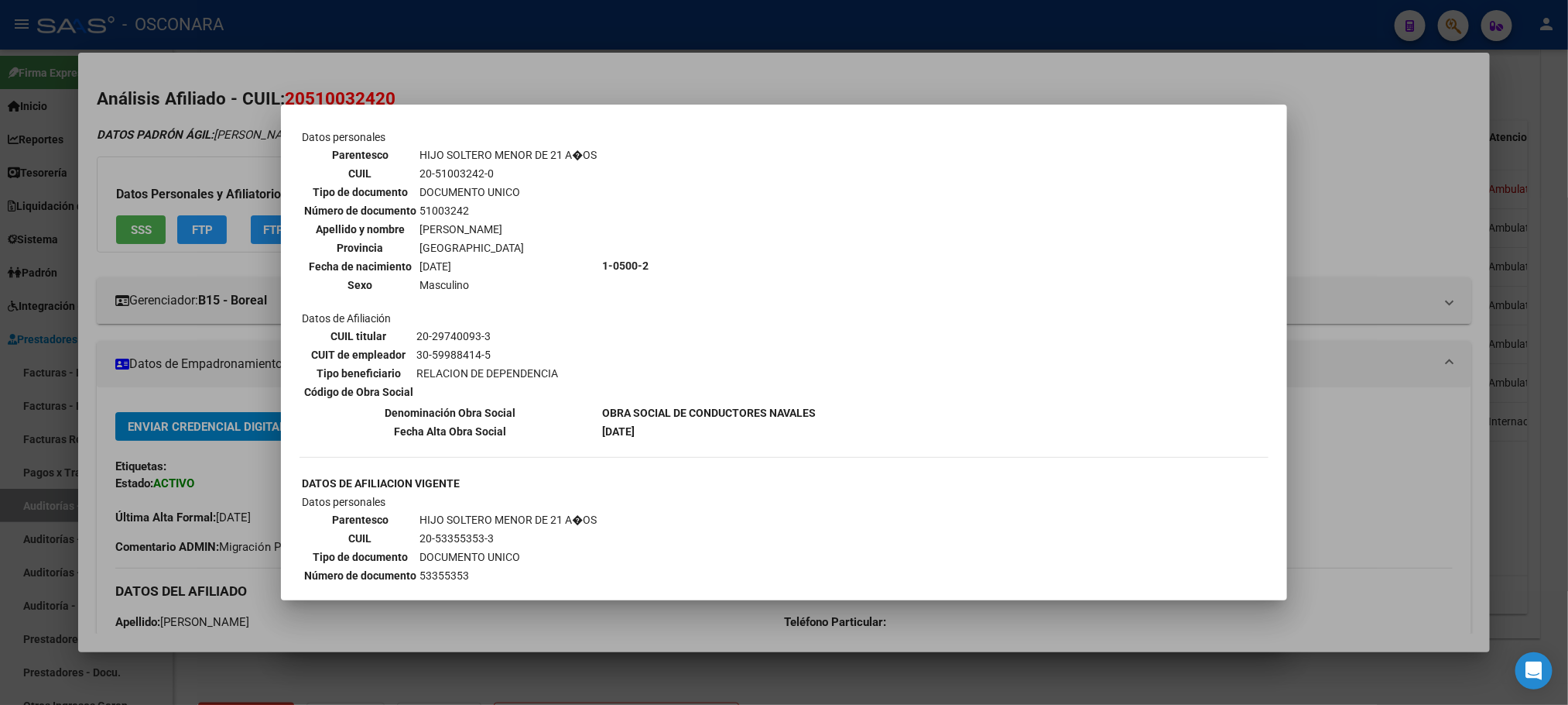
scroll to position [794, 0]
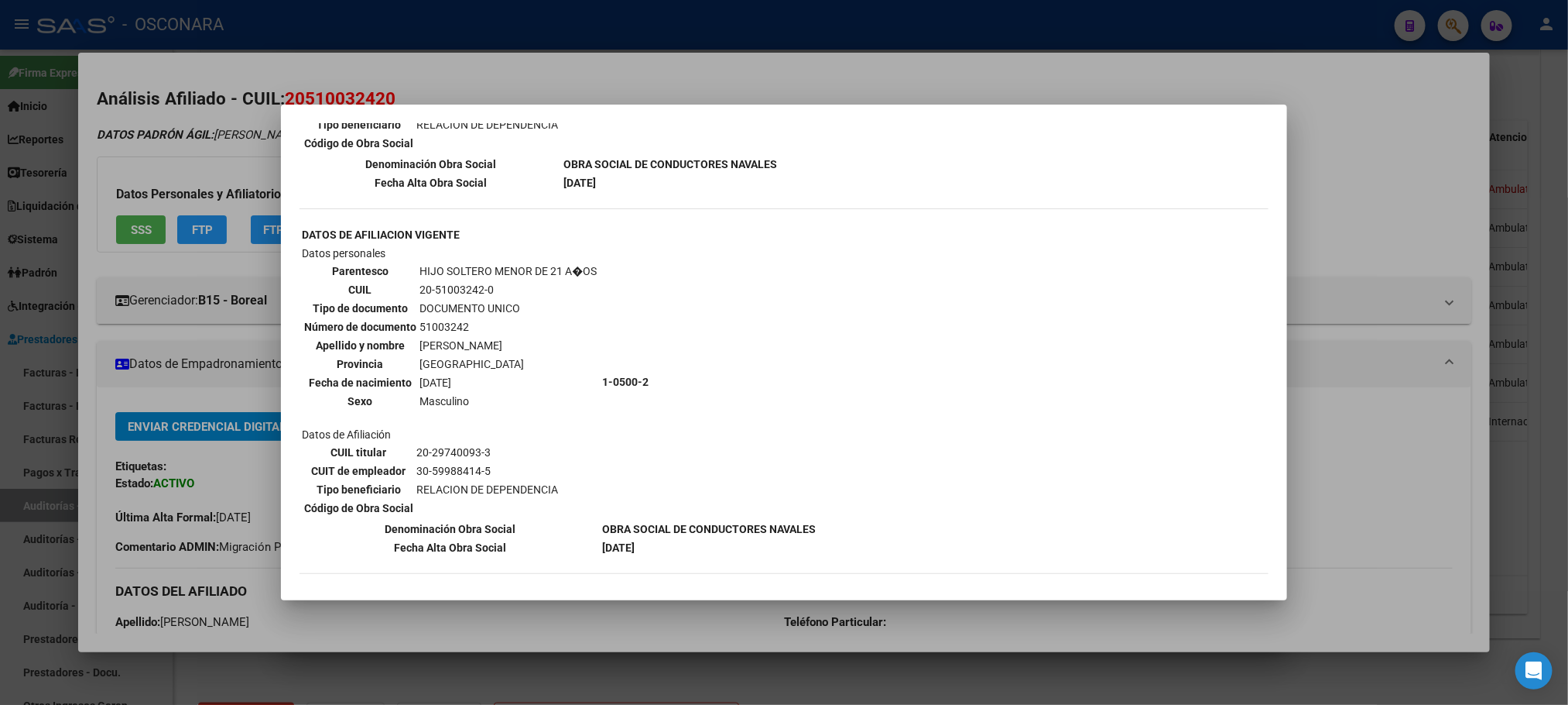
click at [1366, 544] on div at bounding box center [784, 352] width 1568 height 705
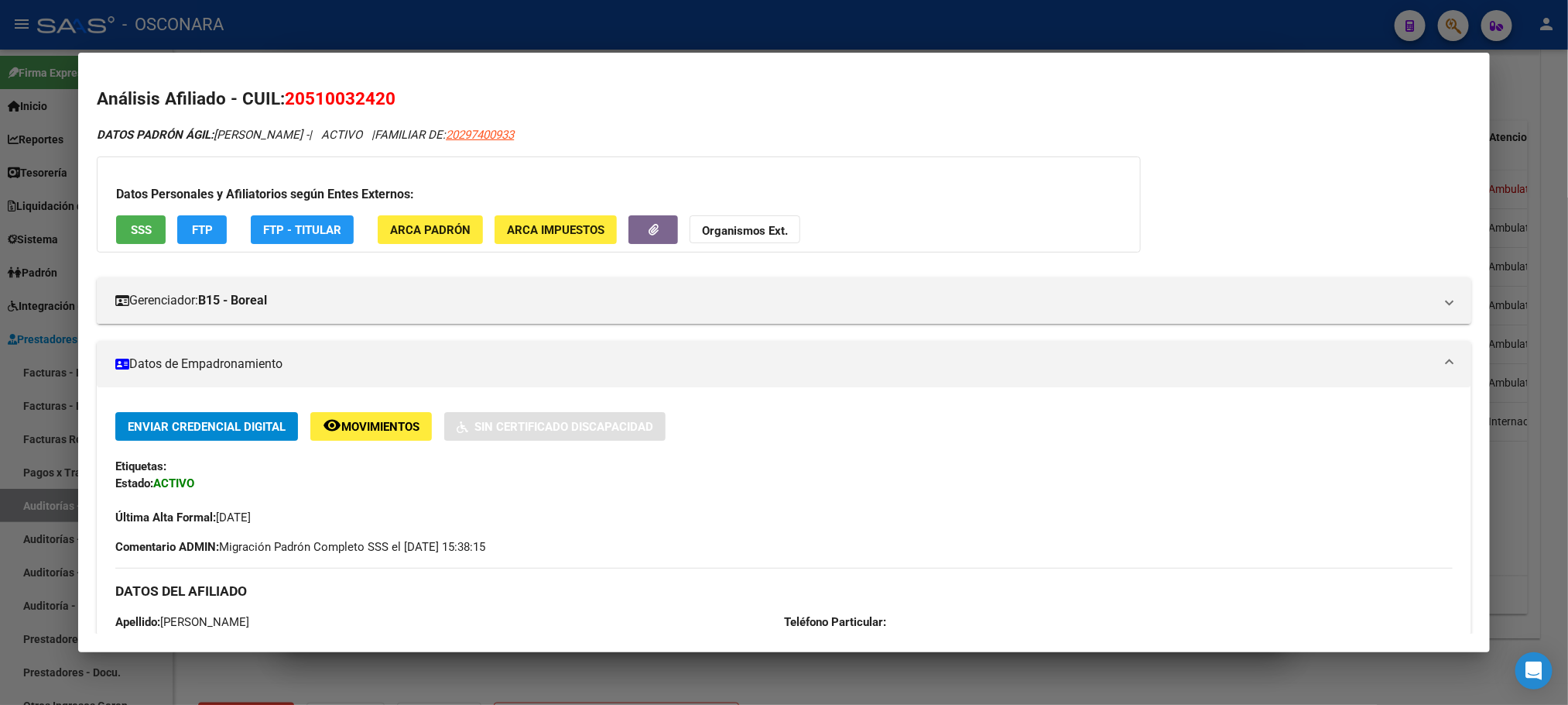
click at [1234, 676] on div at bounding box center [784, 352] width 1568 height 705
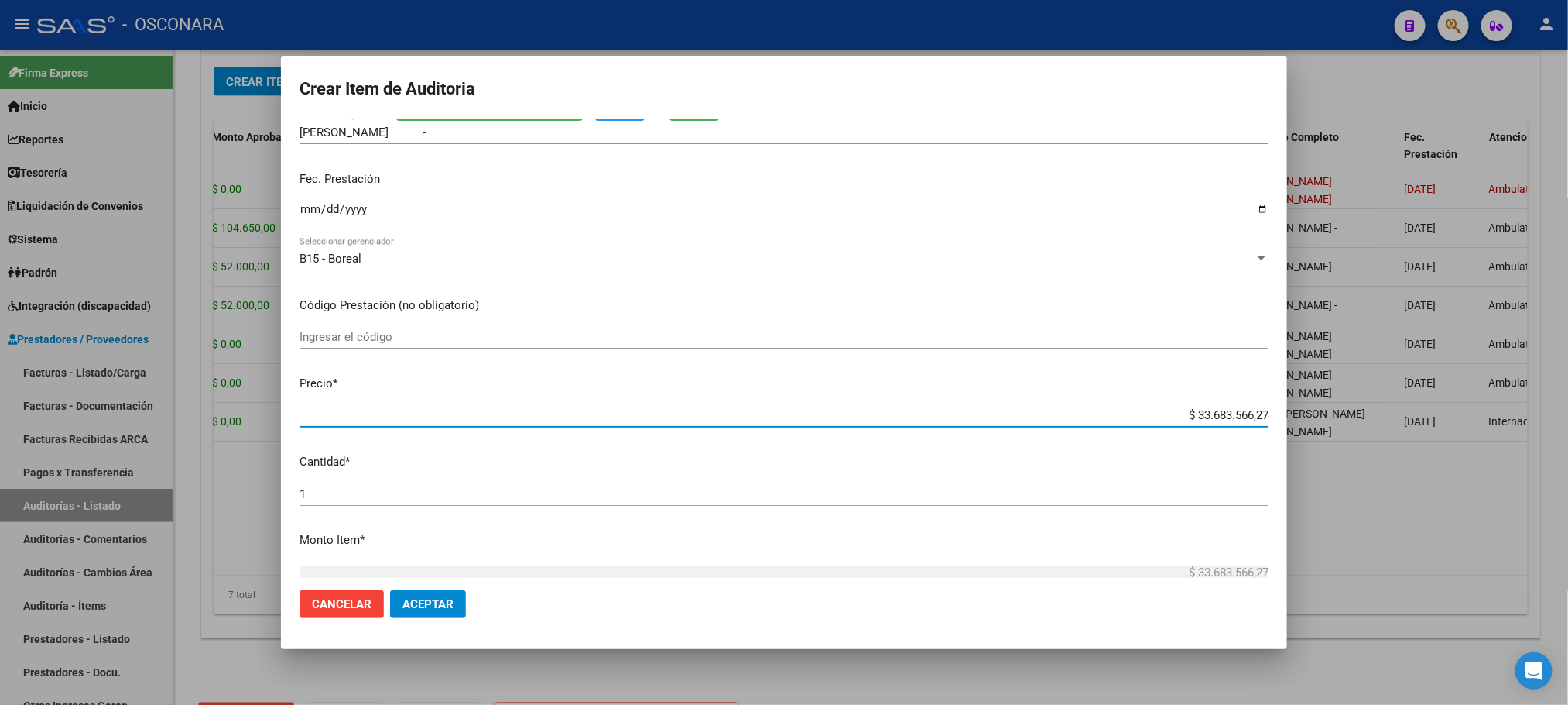
scroll to position [237, 0]
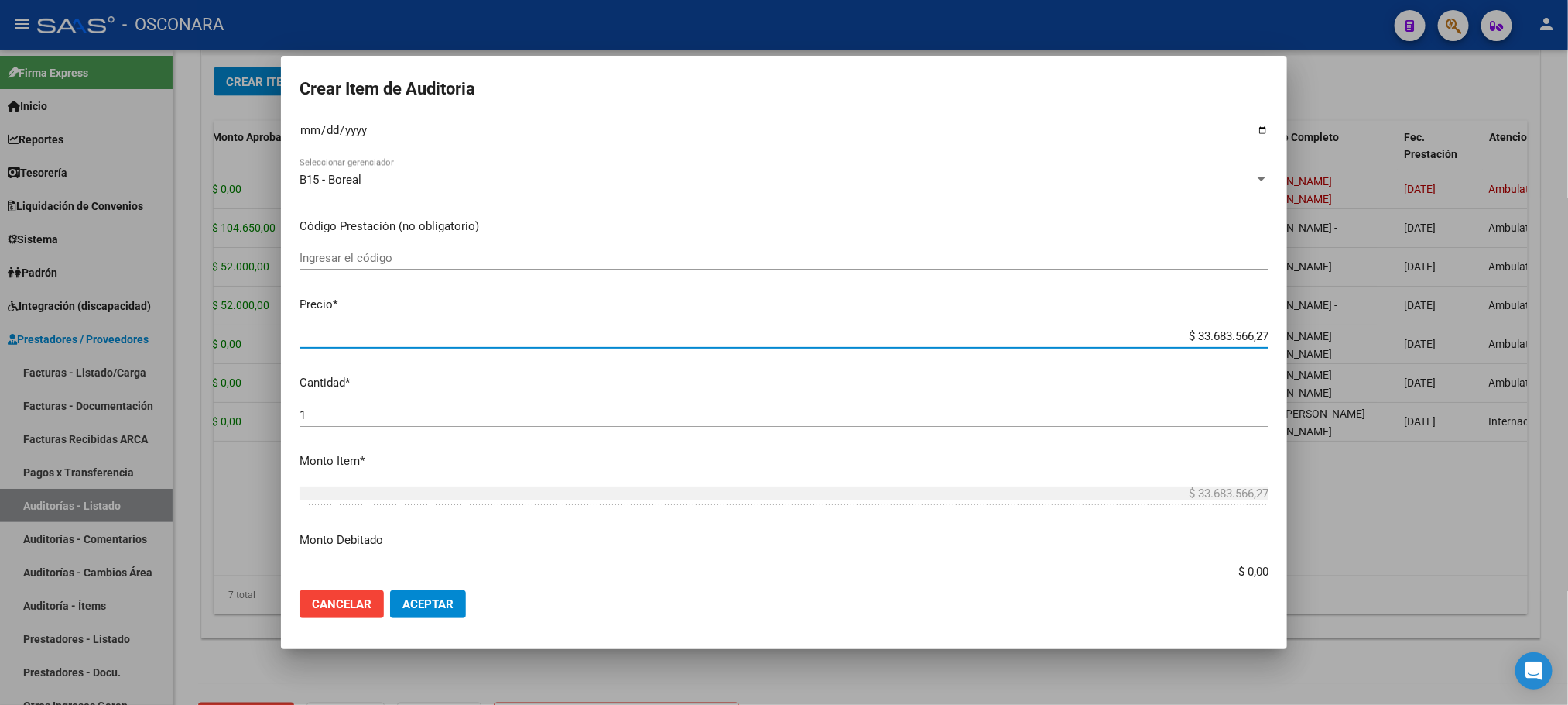
drag, startPoint x: 1180, startPoint y: 556, endPoint x: 1426, endPoint y: 565, distance: 246.2
click at [1426, 565] on div "Crear Item de Auditoria 51003242 Nro Documento 20510032420 CUIL Afiliado Activo…" at bounding box center [784, 352] width 1568 height 705
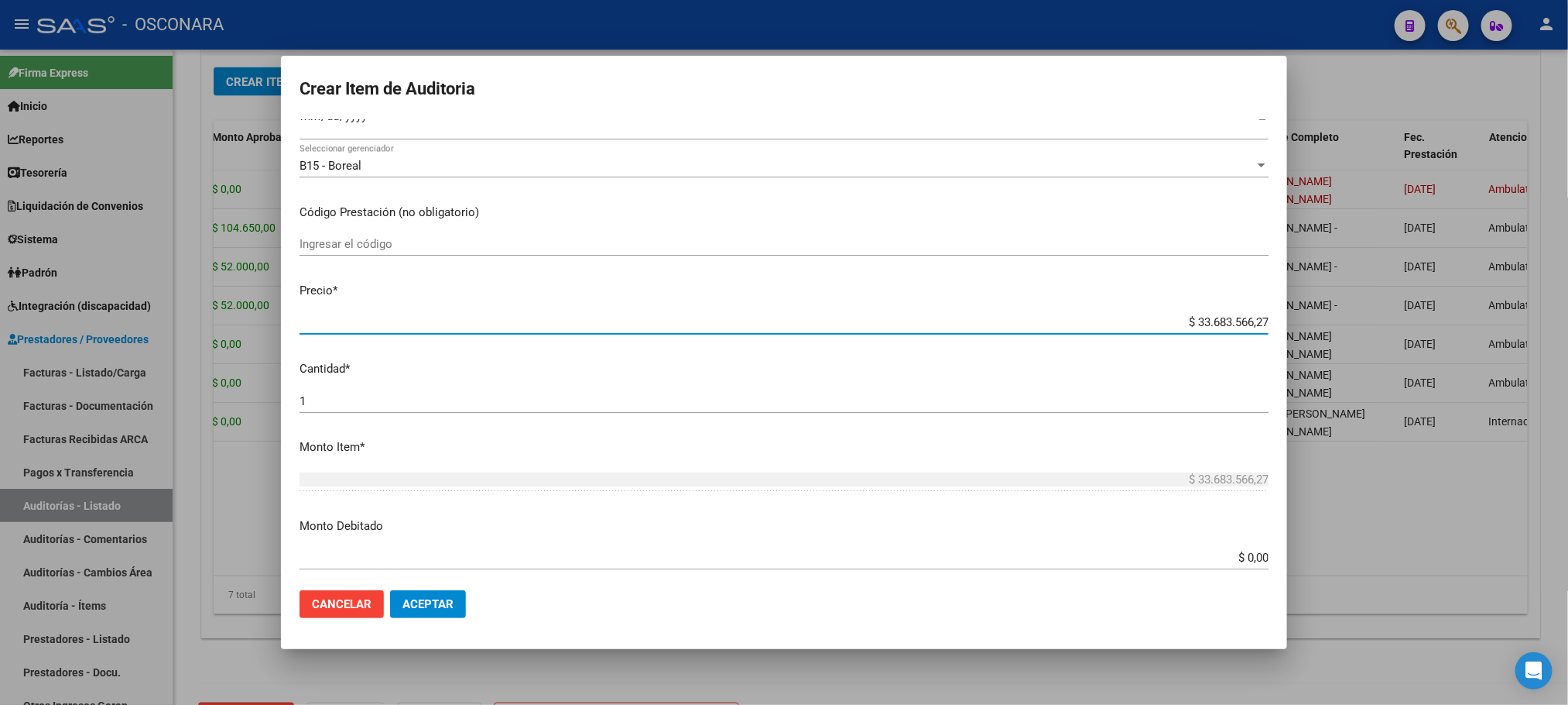
type input "$ 0,01"
type input "$ 0,10"
type input "$ 1,04"
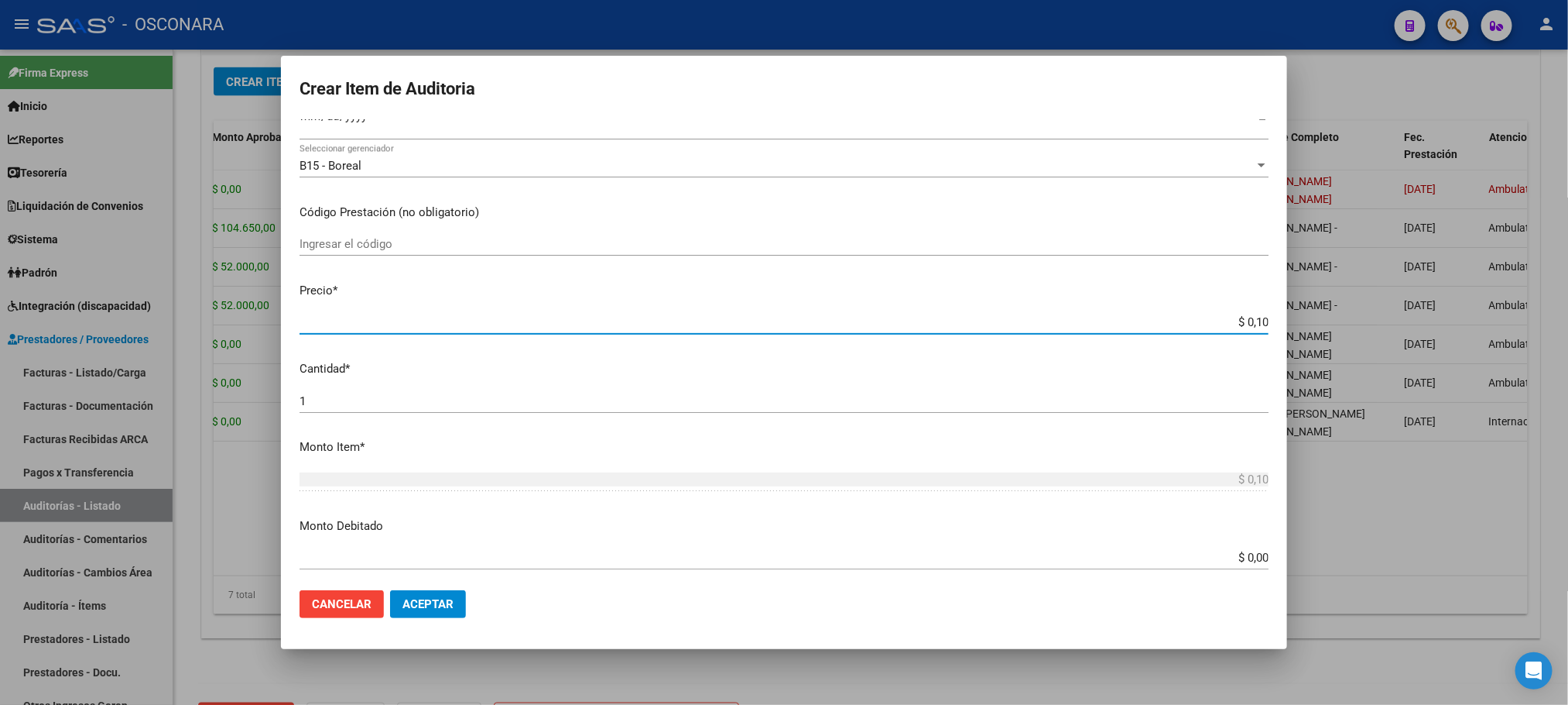
type input "$ 1,04"
type input "$ 10,46"
type input "$ 104,65"
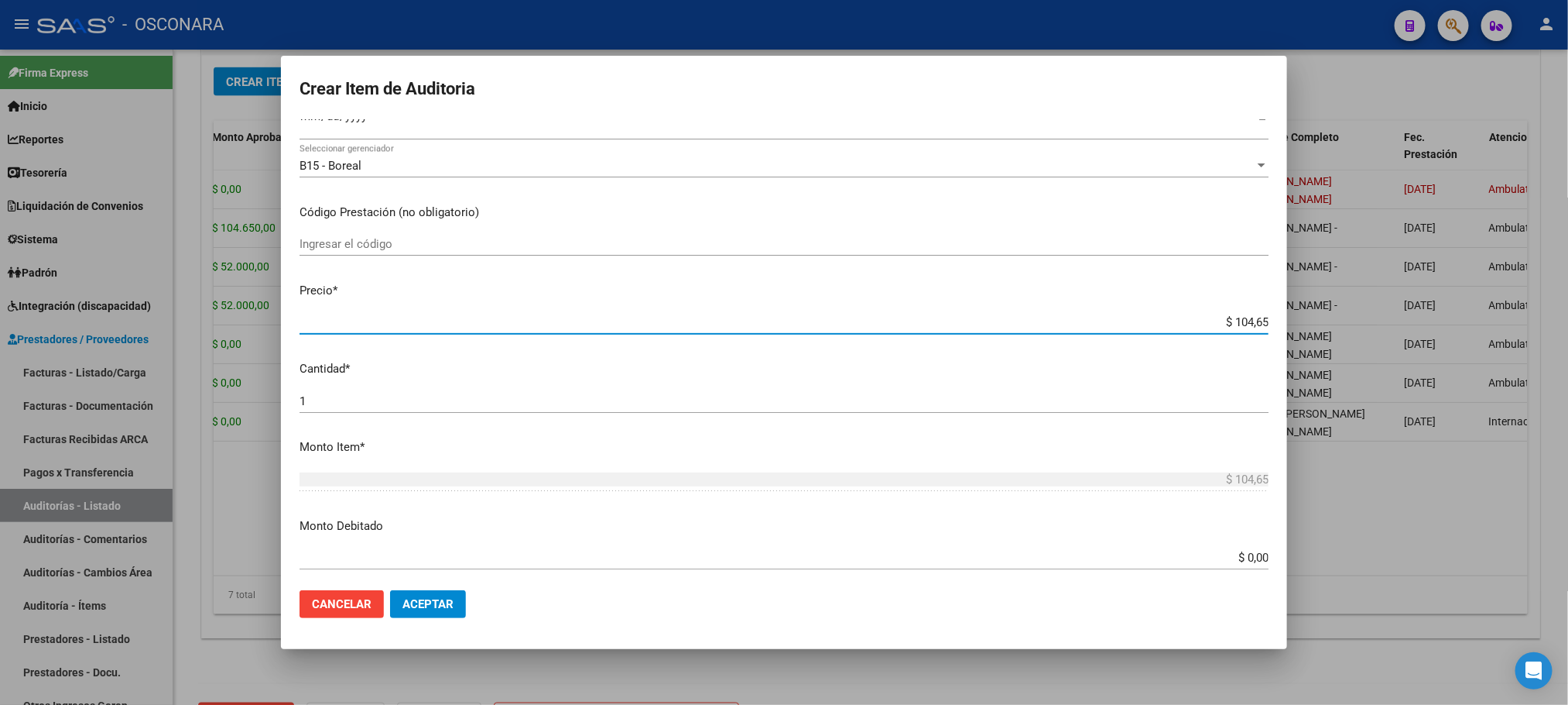
type input "$ 1.046,50"
type input "$ 10.465,00"
type input "$ 104.650,00"
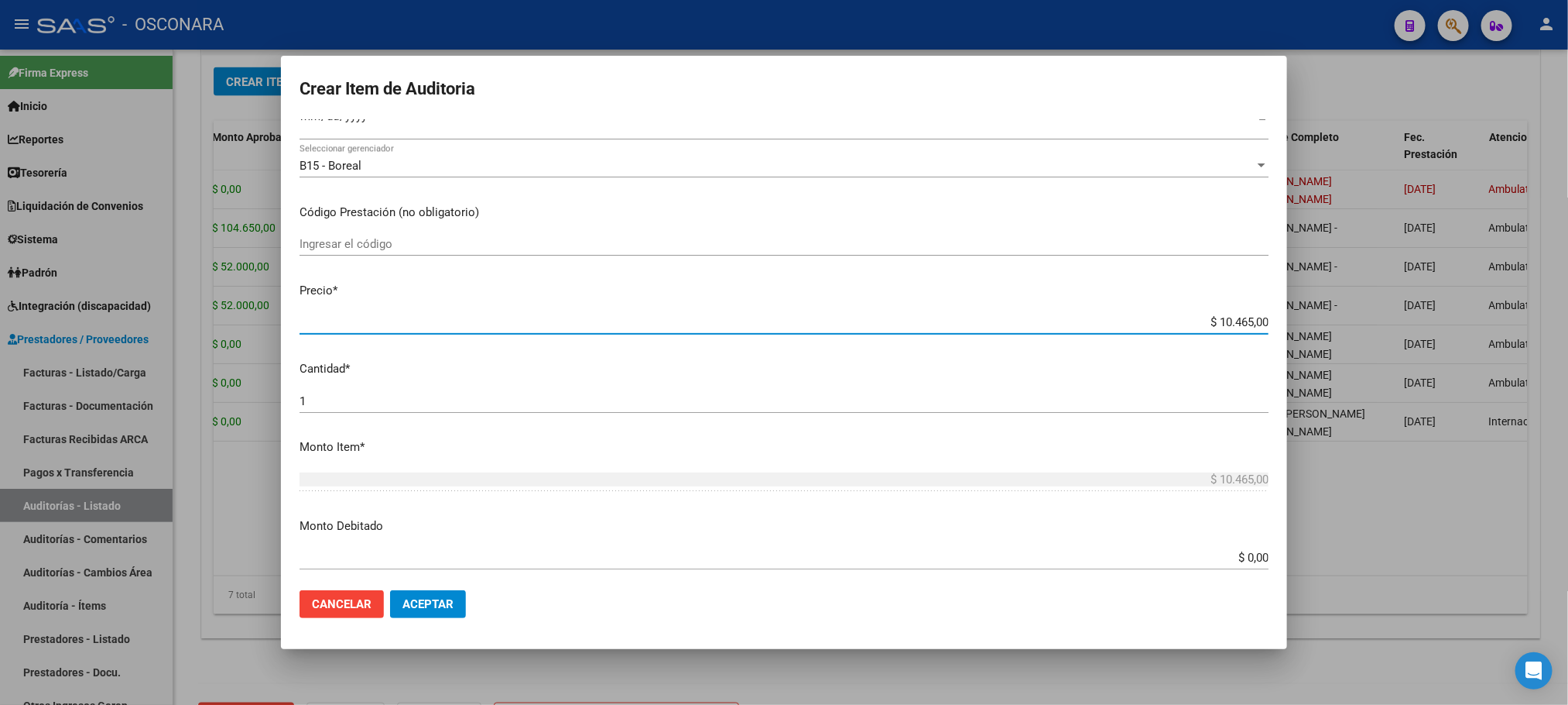
type input "$ 104.650,00"
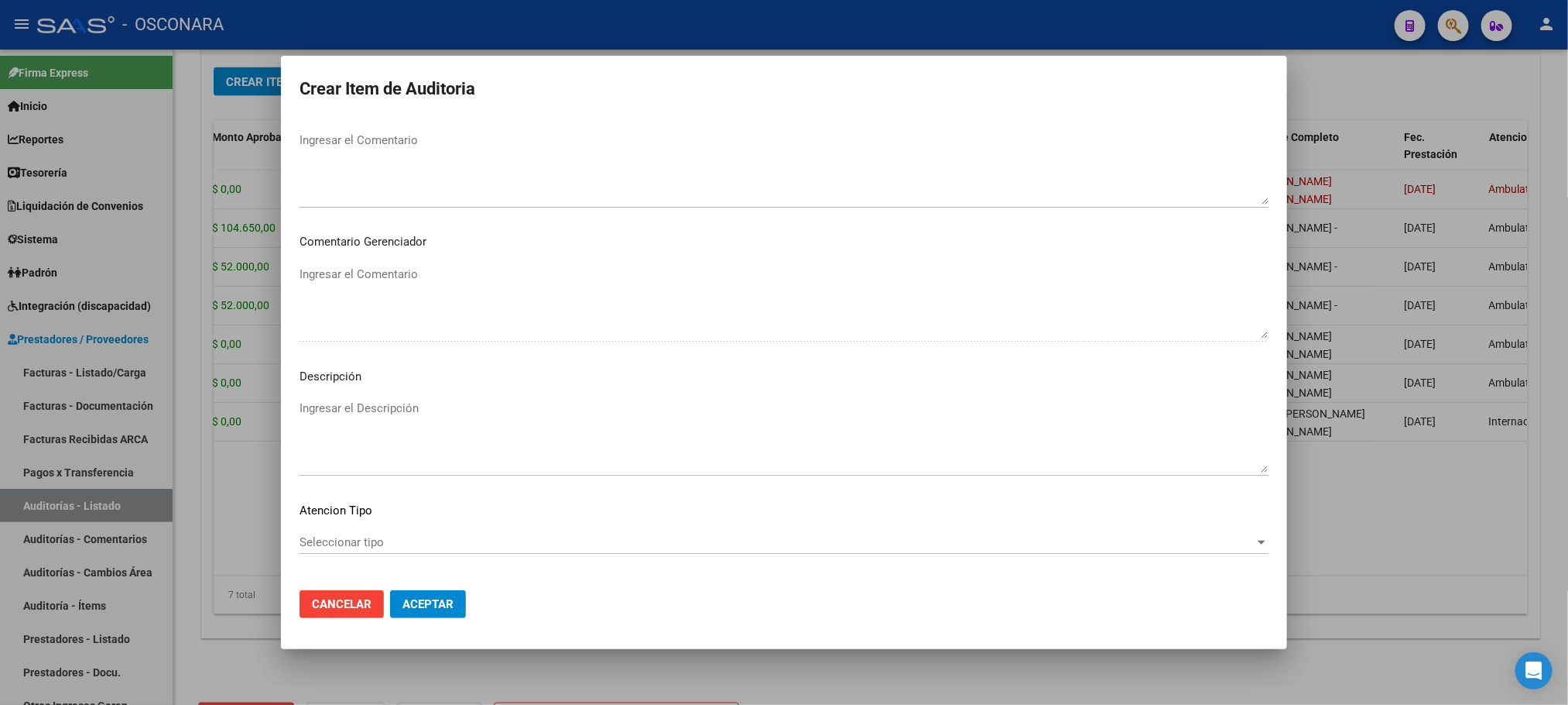
scroll to position [936, 0]
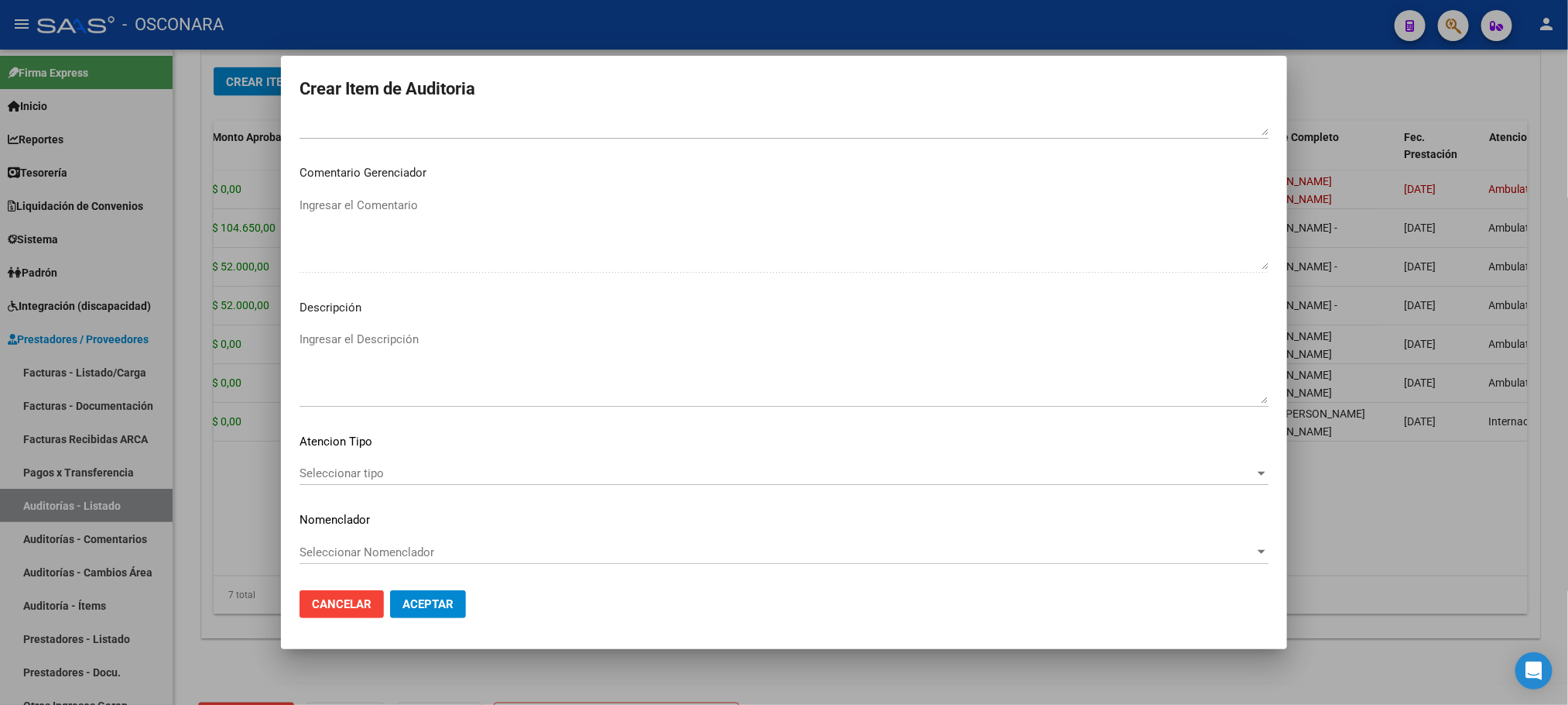
click at [432, 484] on div "Seleccionar tipo Seleccionar tipo" at bounding box center [784, 473] width 970 height 24
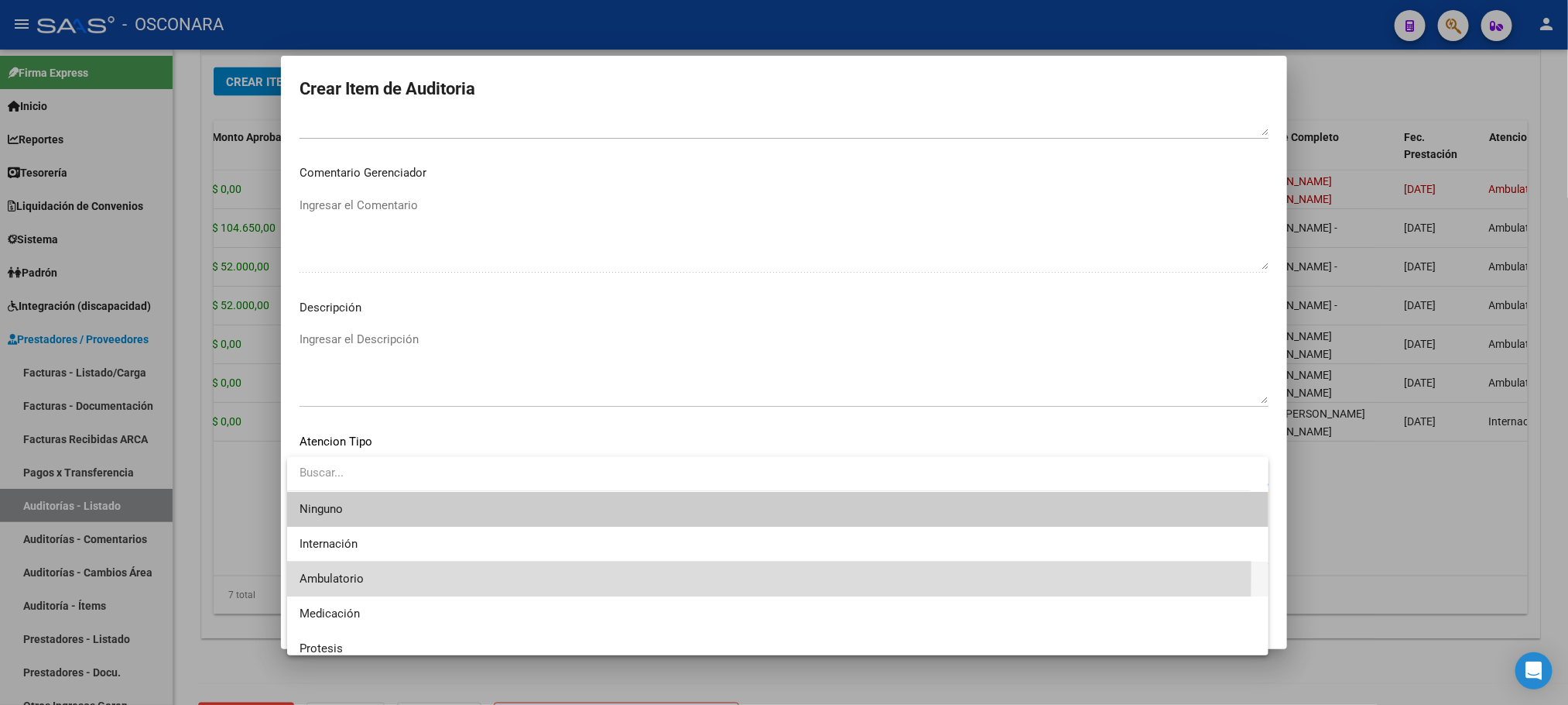
click at [402, 572] on span "Ambulatorio" at bounding box center [778, 578] width 956 height 35
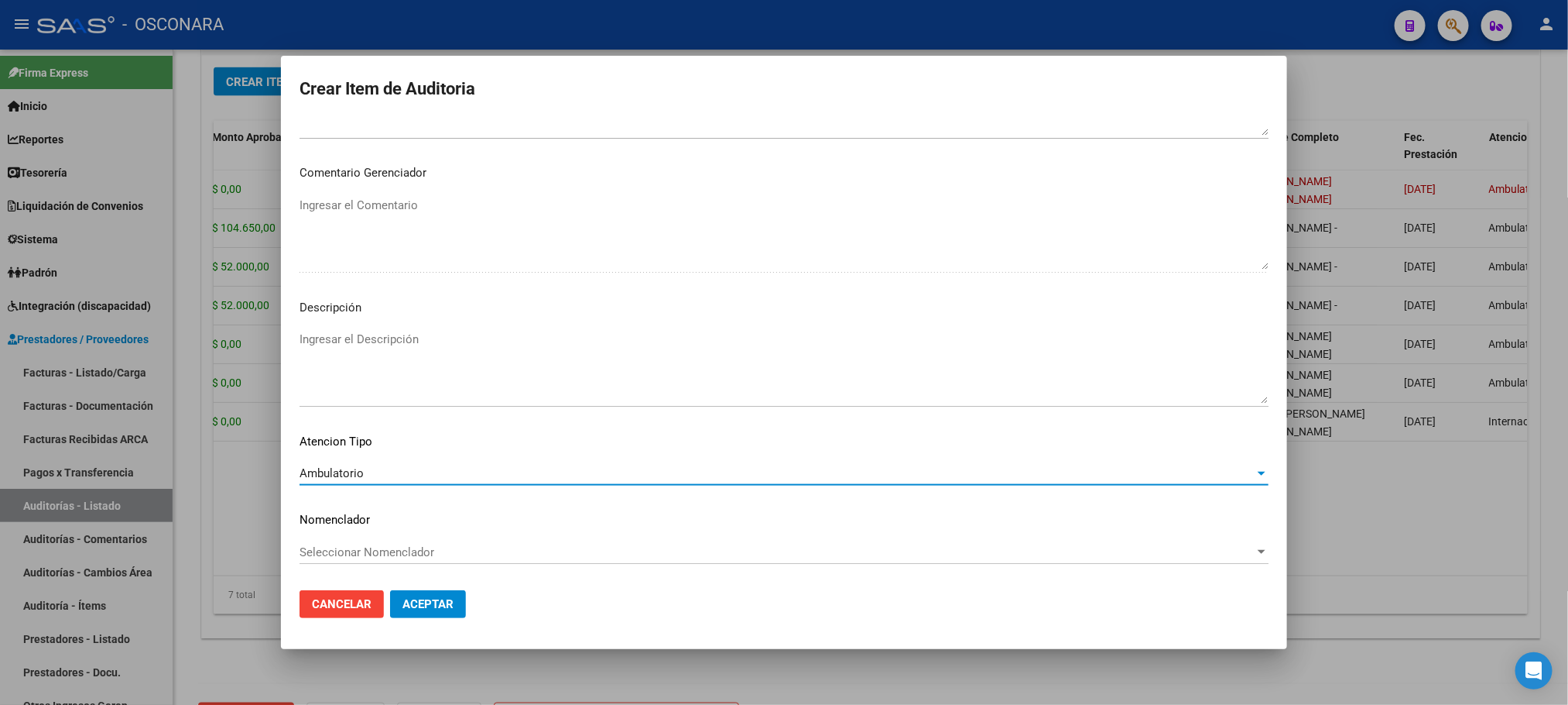
click at [388, 347] on textarea "Ingresar el Descripción" at bounding box center [784, 367] width 970 height 72
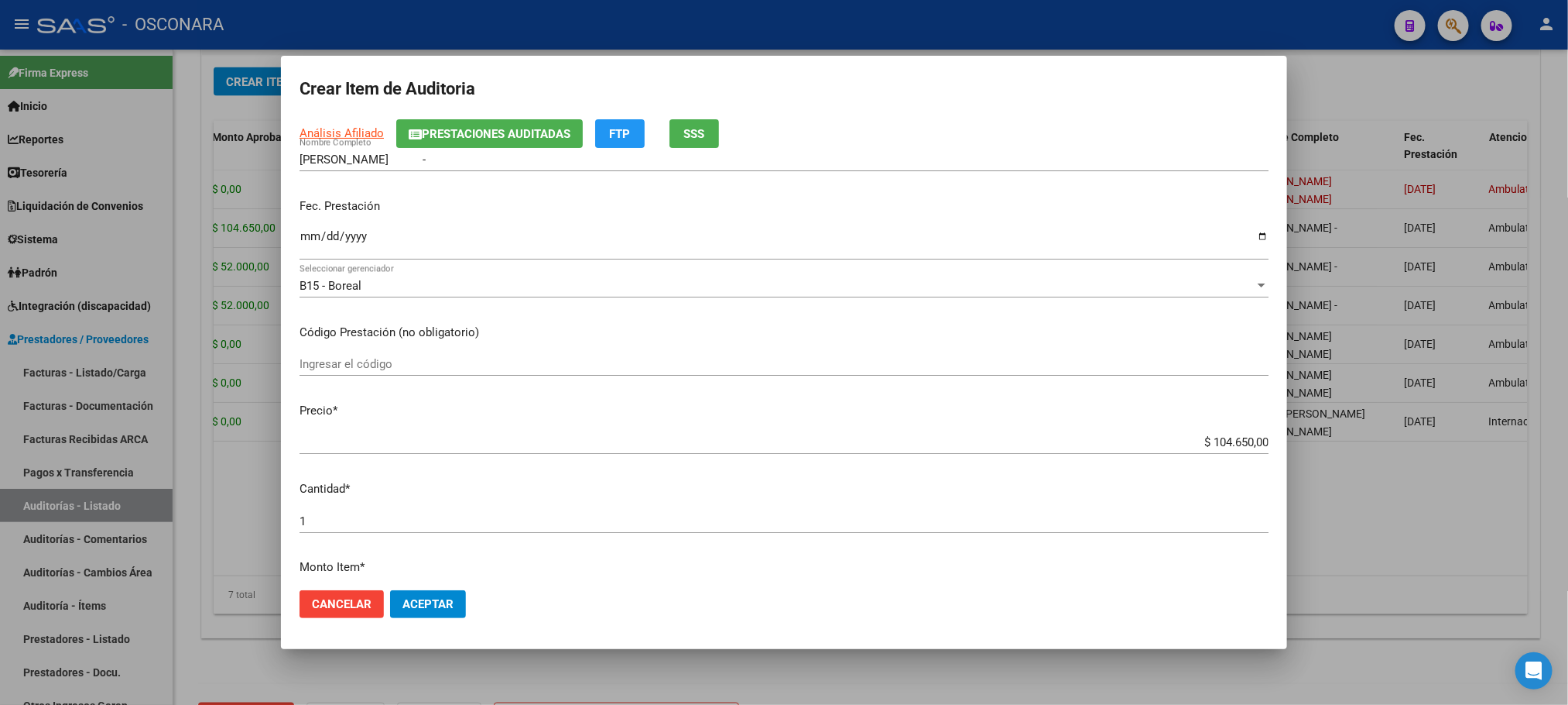
scroll to position [0, 0]
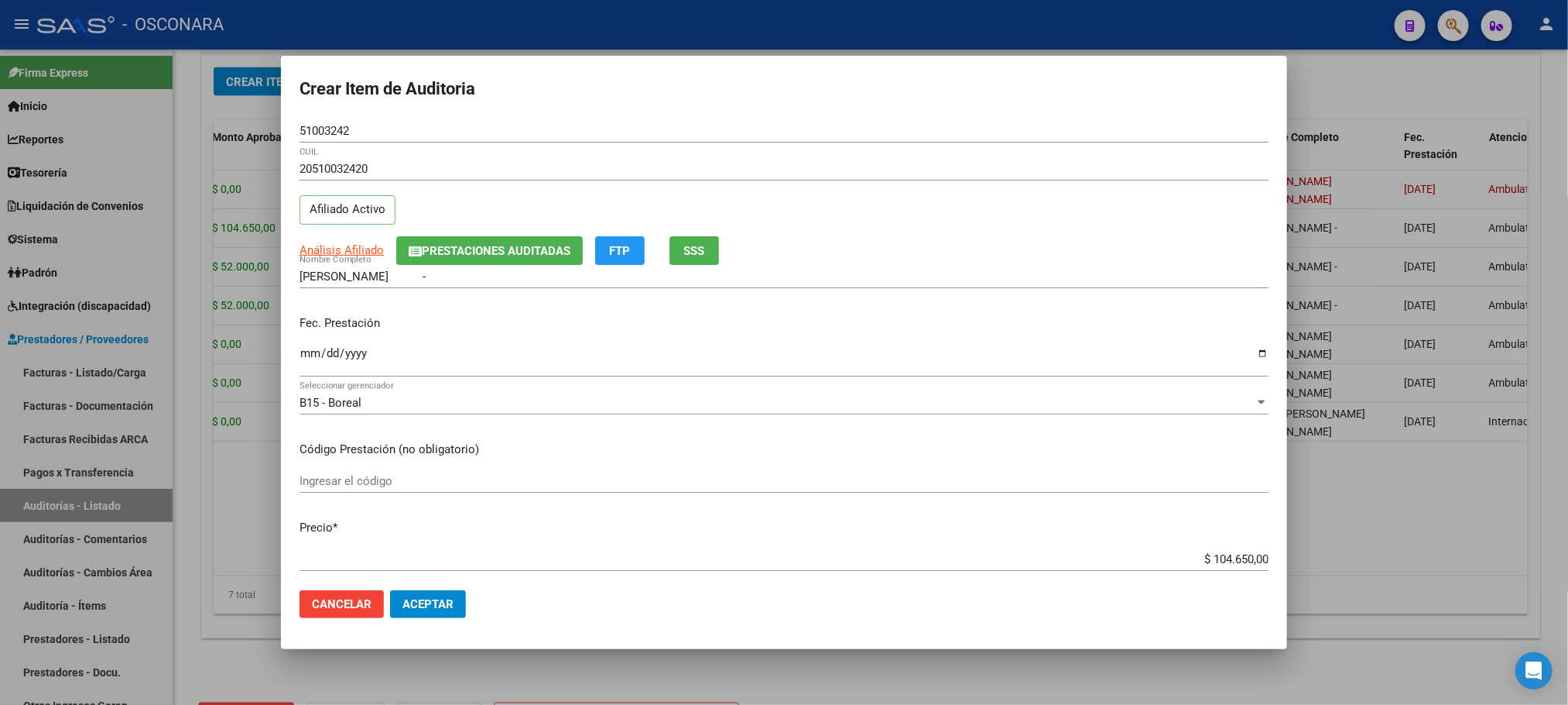
type textarea "AMBULATORIO"
click at [311, 358] on input "Ingresar la fecha" at bounding box center [784, 359] width 970 height 24
type input "[DATE]"
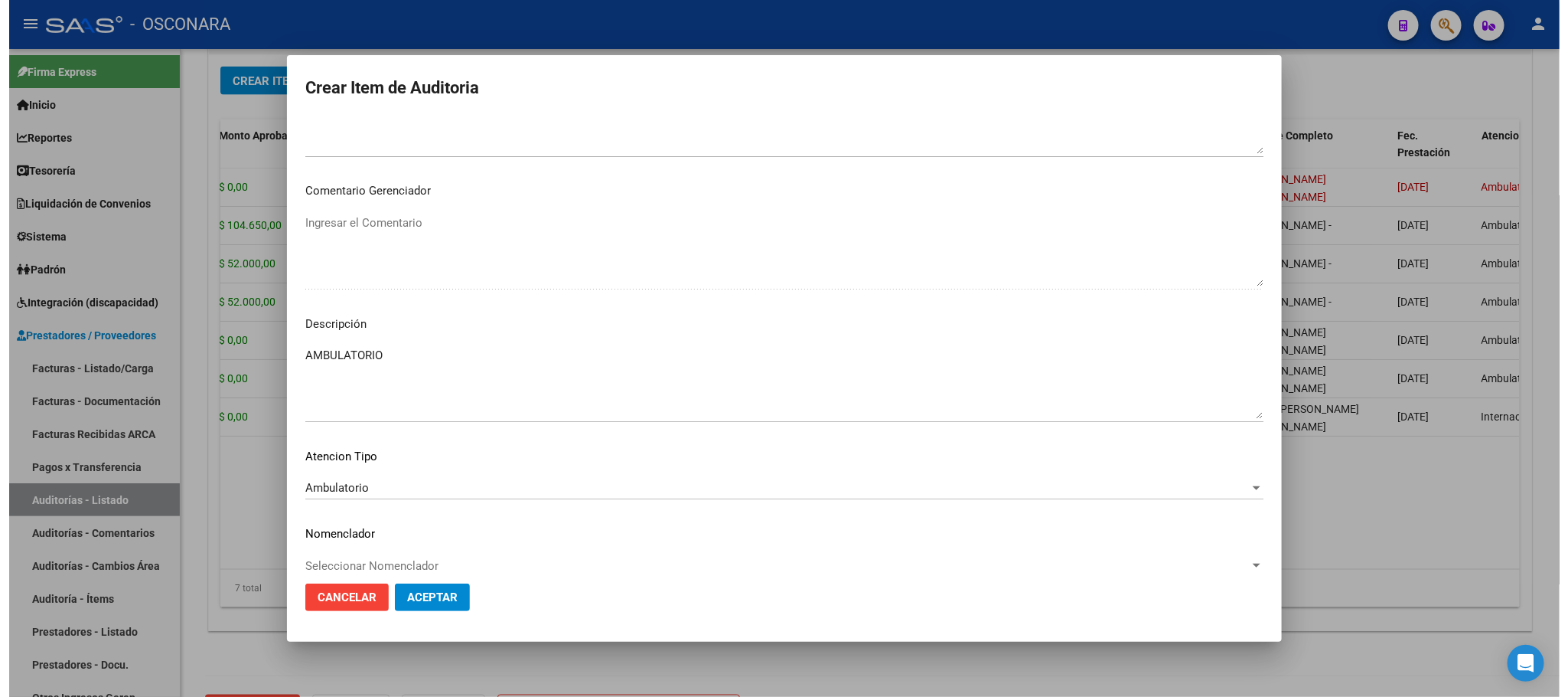
scroll to position [926, 0]
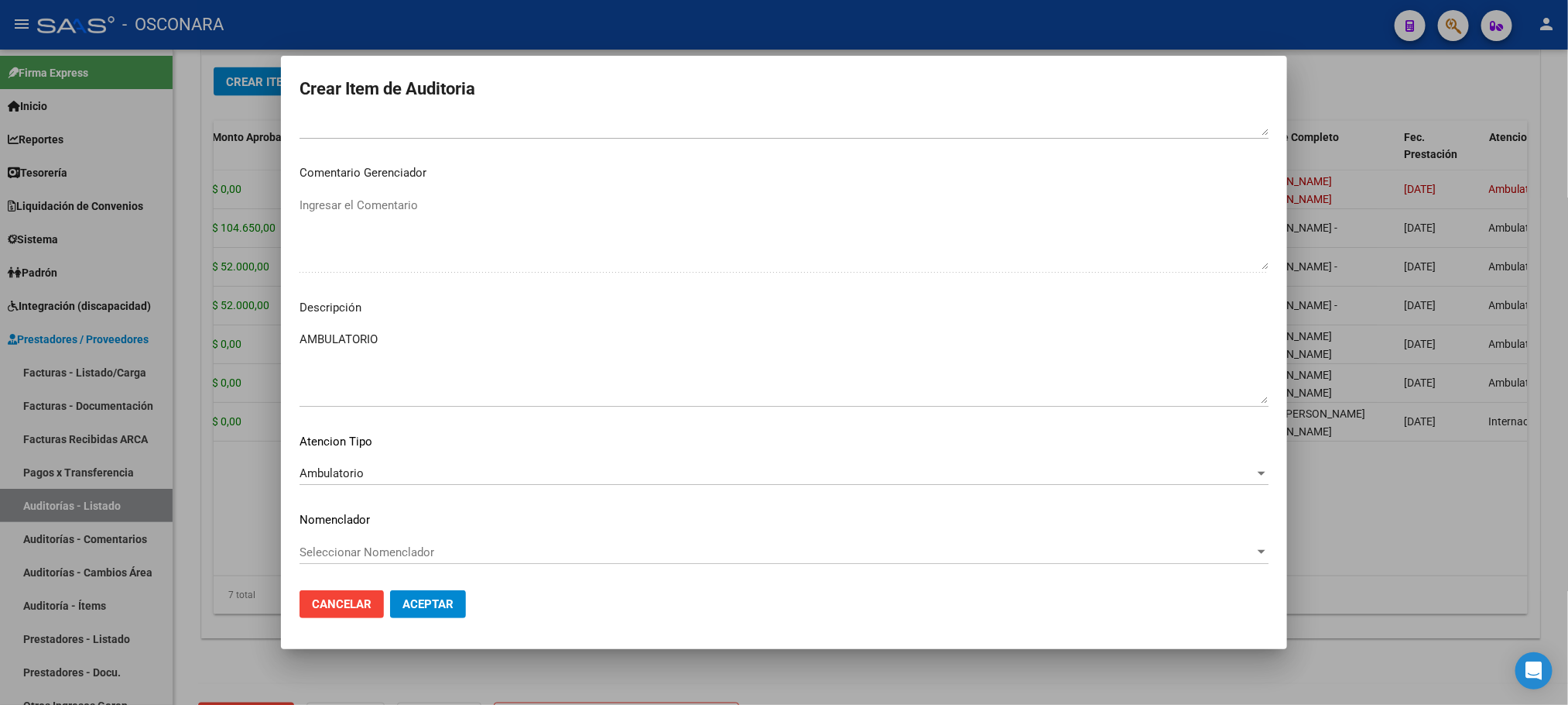
click at [442, 614] on button "Aceptar" at bounding box center [427, 604] width 76 height 28
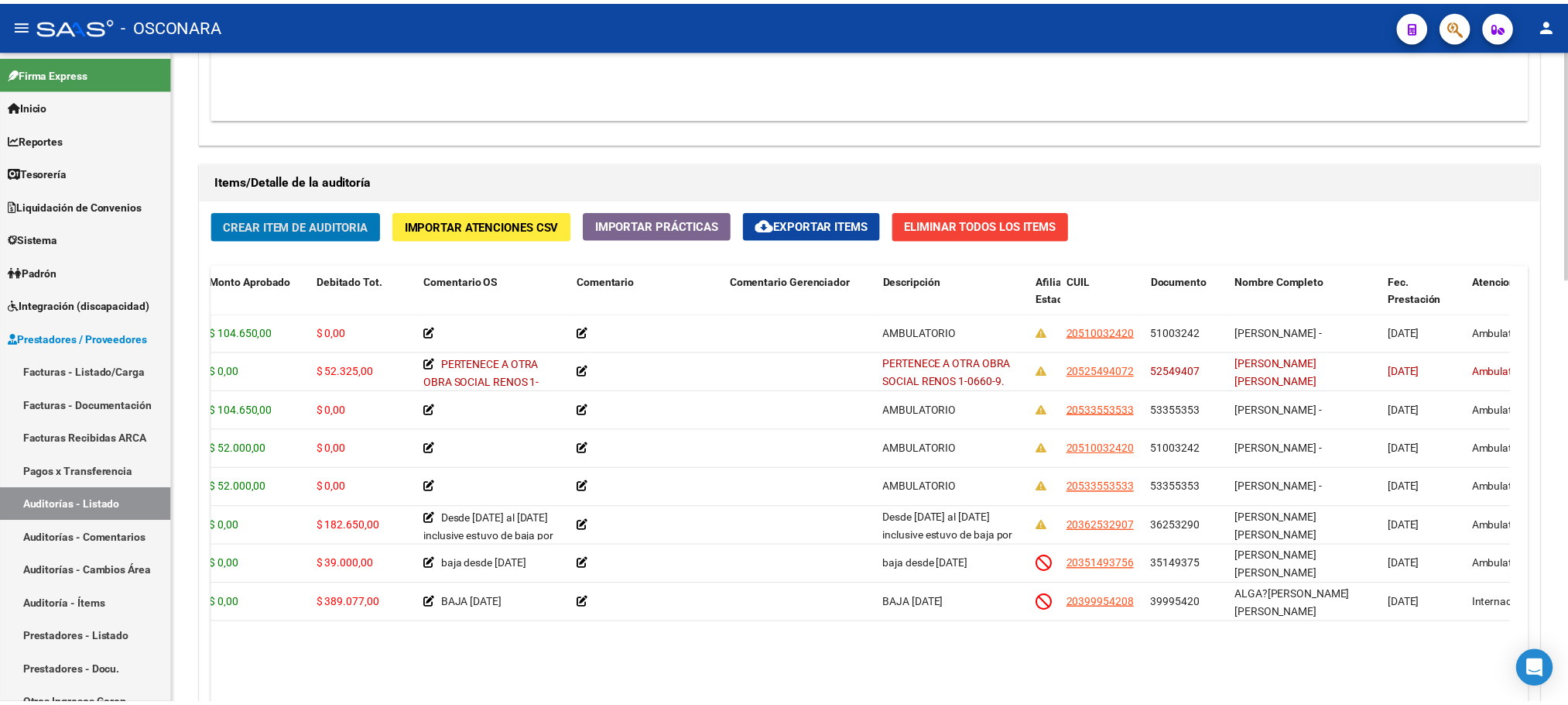
scroll to position [1162, 0]
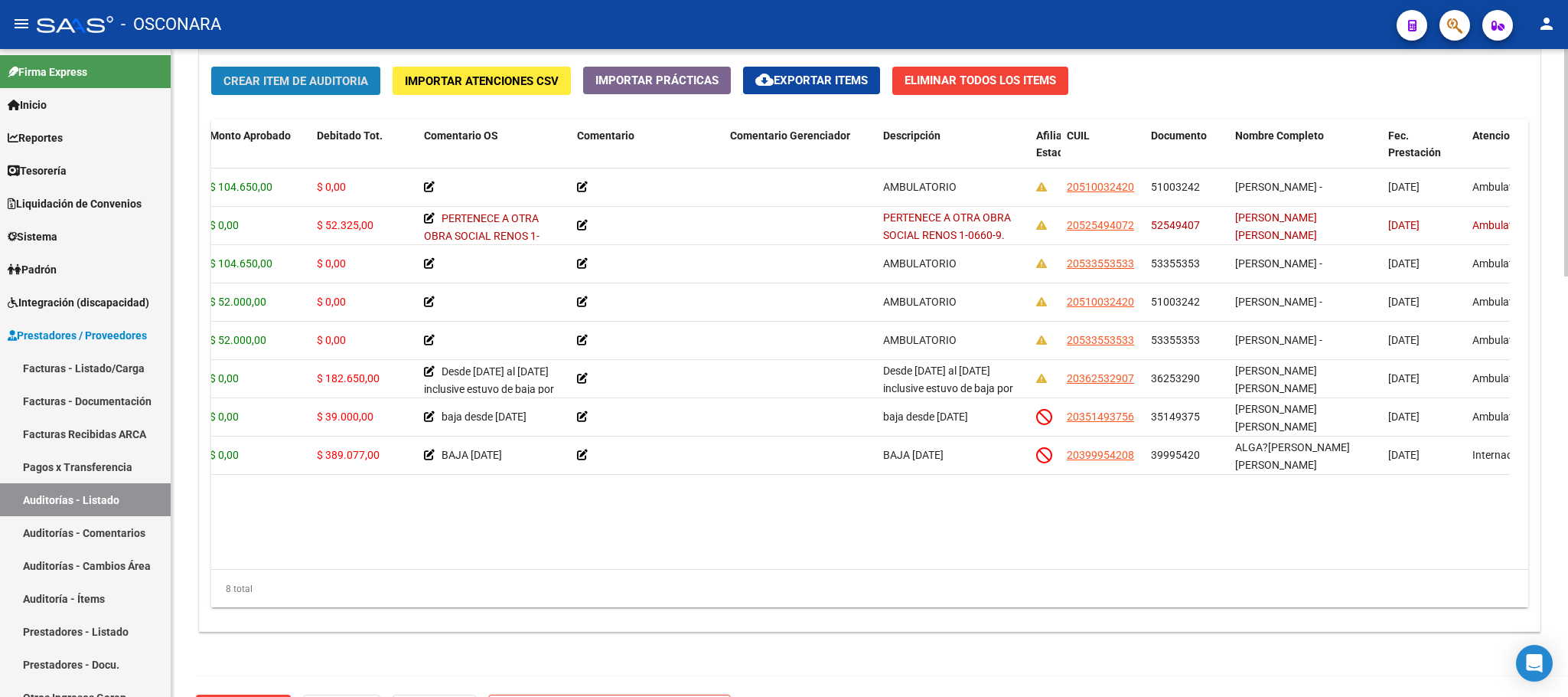
click at [310, 81] on span "Crear Item de Auditoria" at bounding box center [296, 81] width 145 height 14
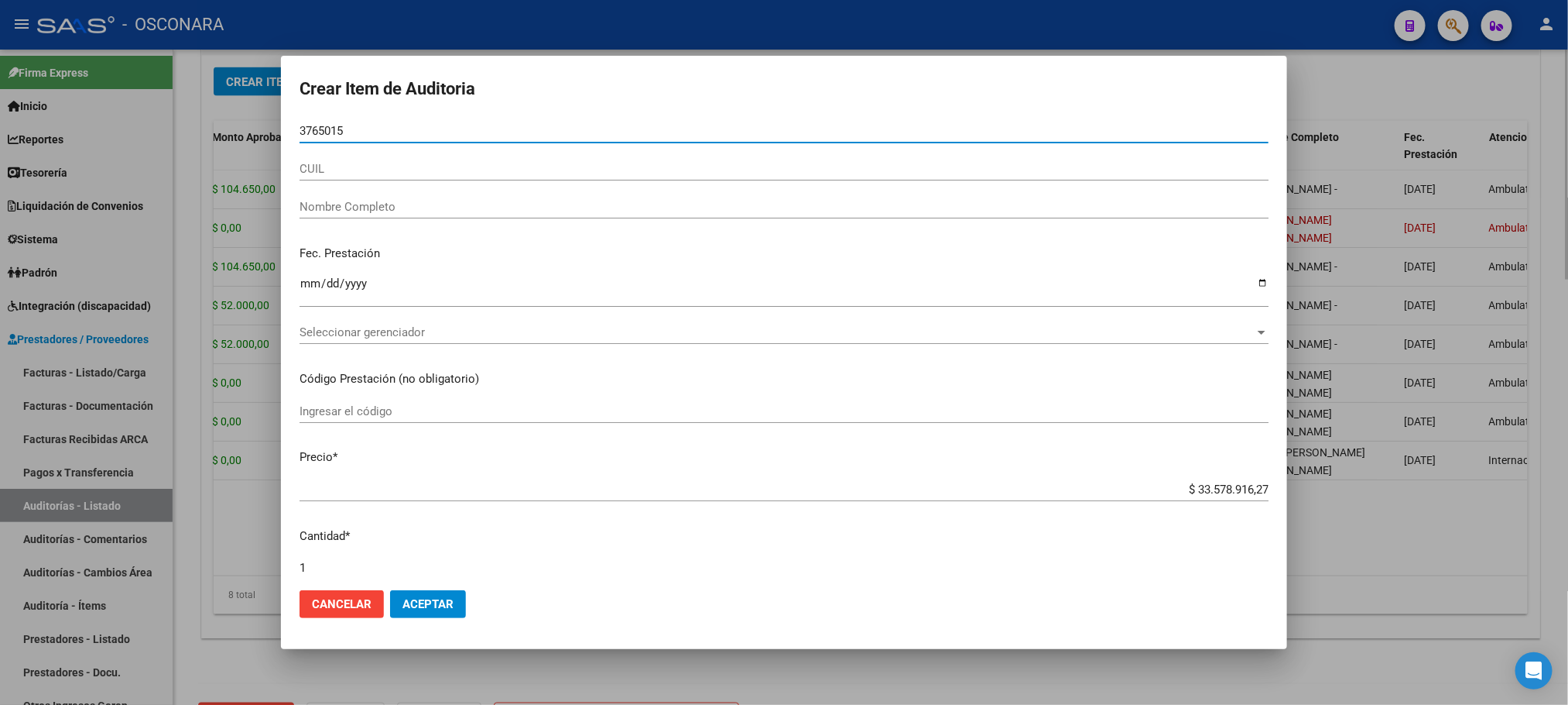
type input "37650151"
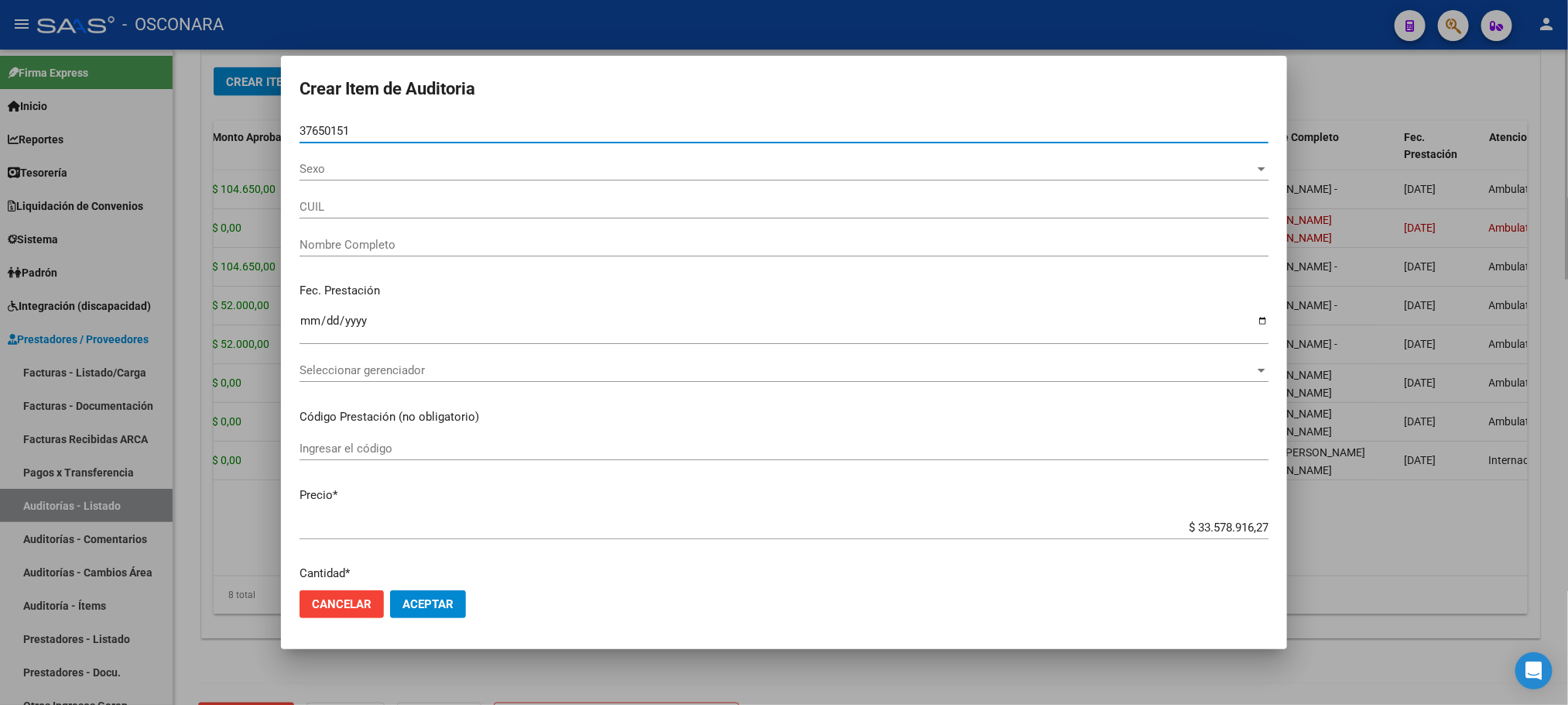
type input "20376501516"
type input "[PERSON_NAME]"
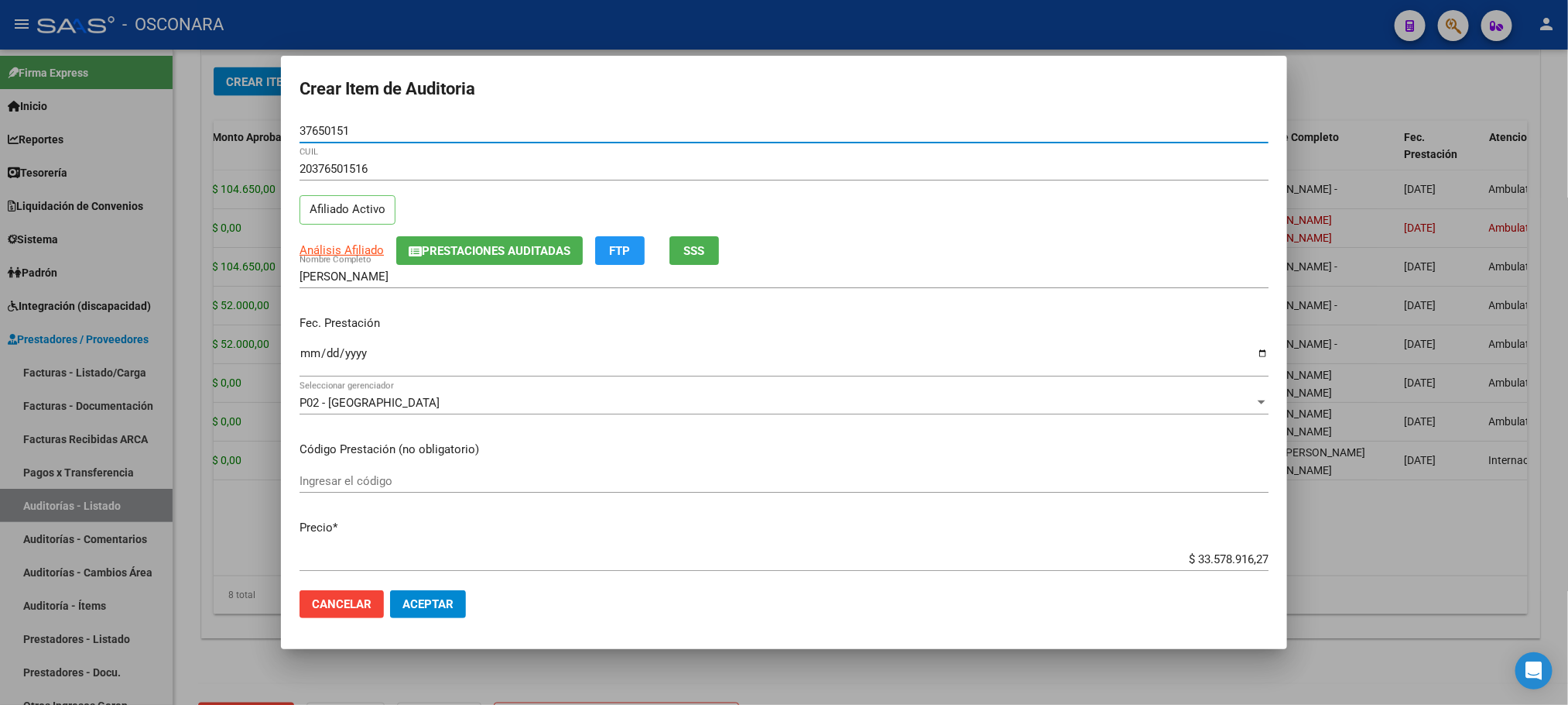
type input "37650151"
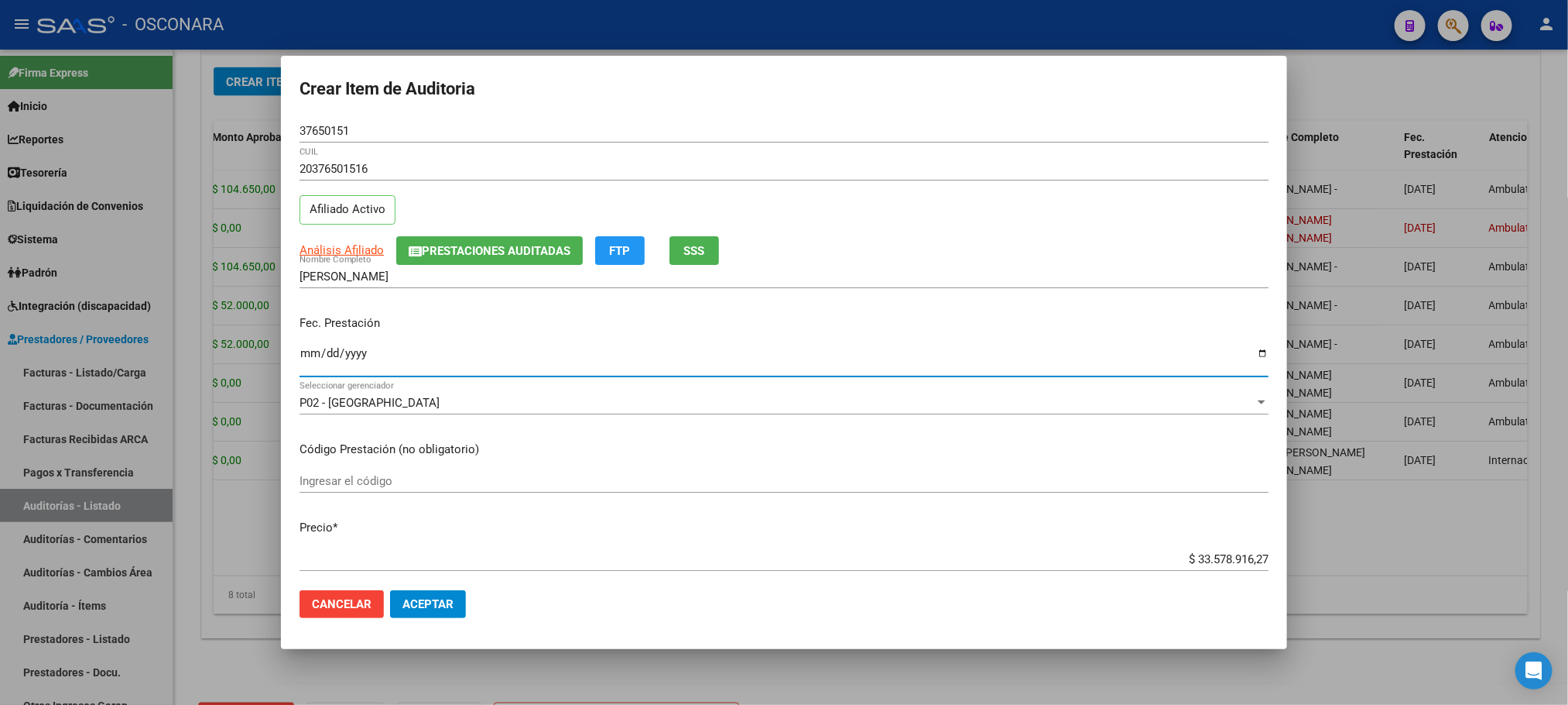
click at [317, 355] on input "Ingresar la fecha" at bounding box center [784, 359] width 970 height 24
type input "[DATE]"
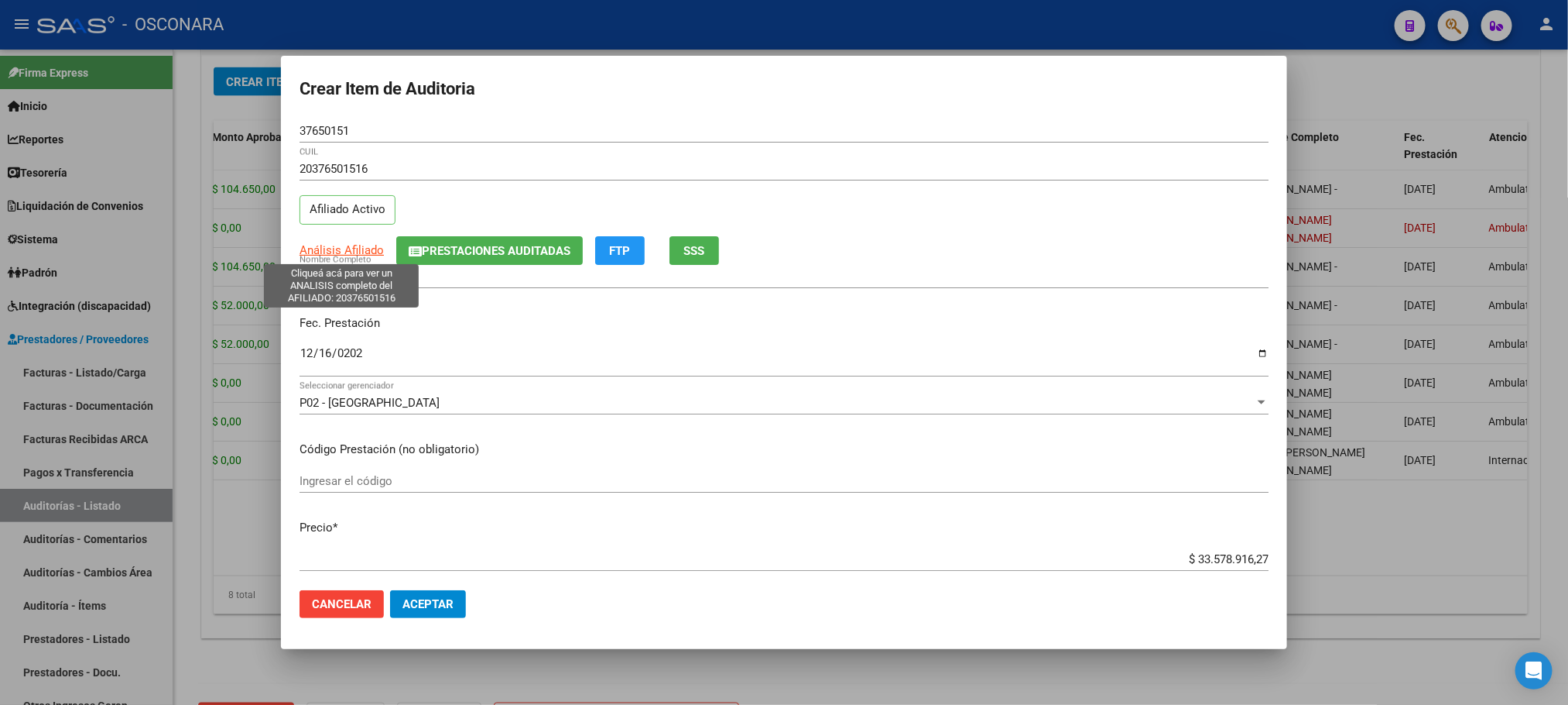
click at [354, 251] on span "Análisis Afiliado" at bounding box center [342, 250] width 85 height 14
type textarea "20376501516"
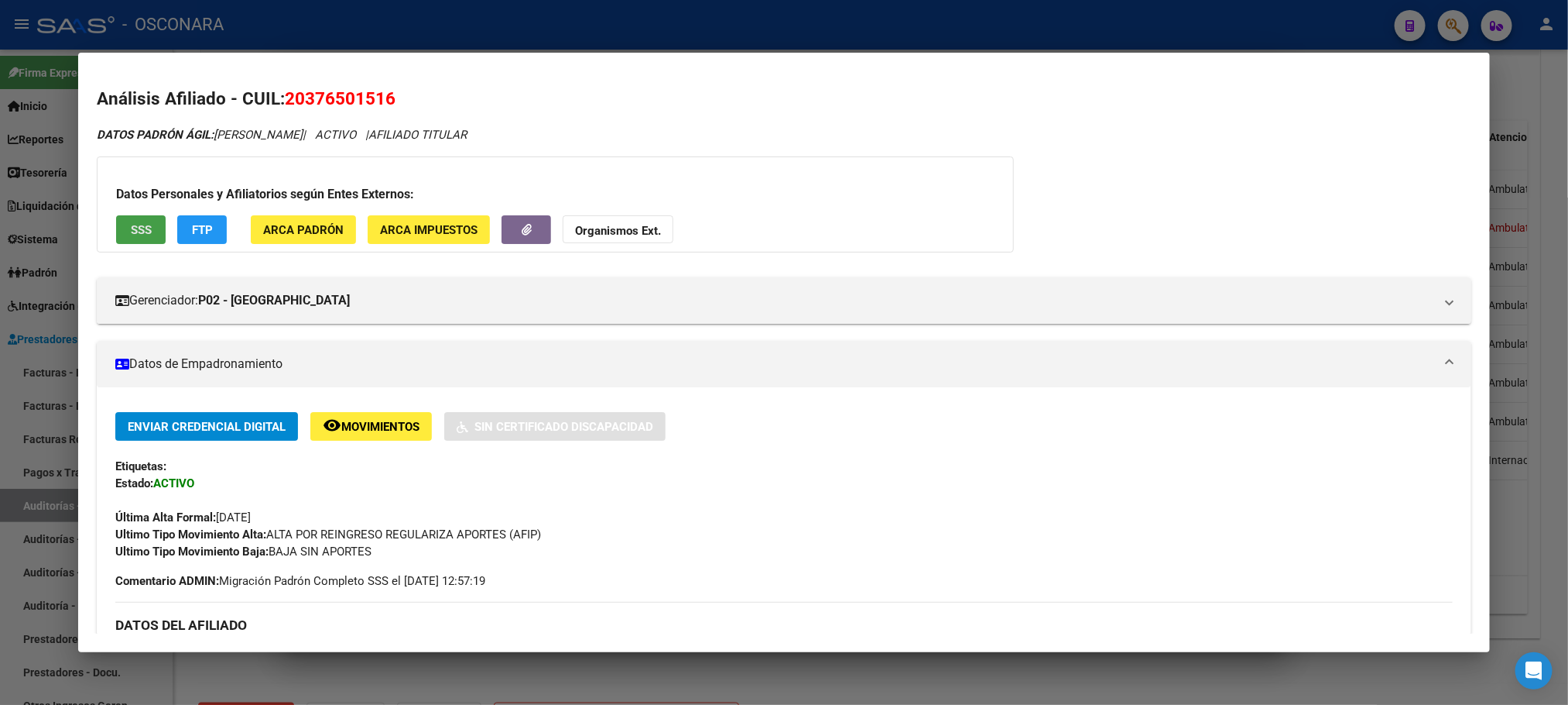
click at [119, 235] on button "SSS" at bounding box center [141, 229] width 50 height 28
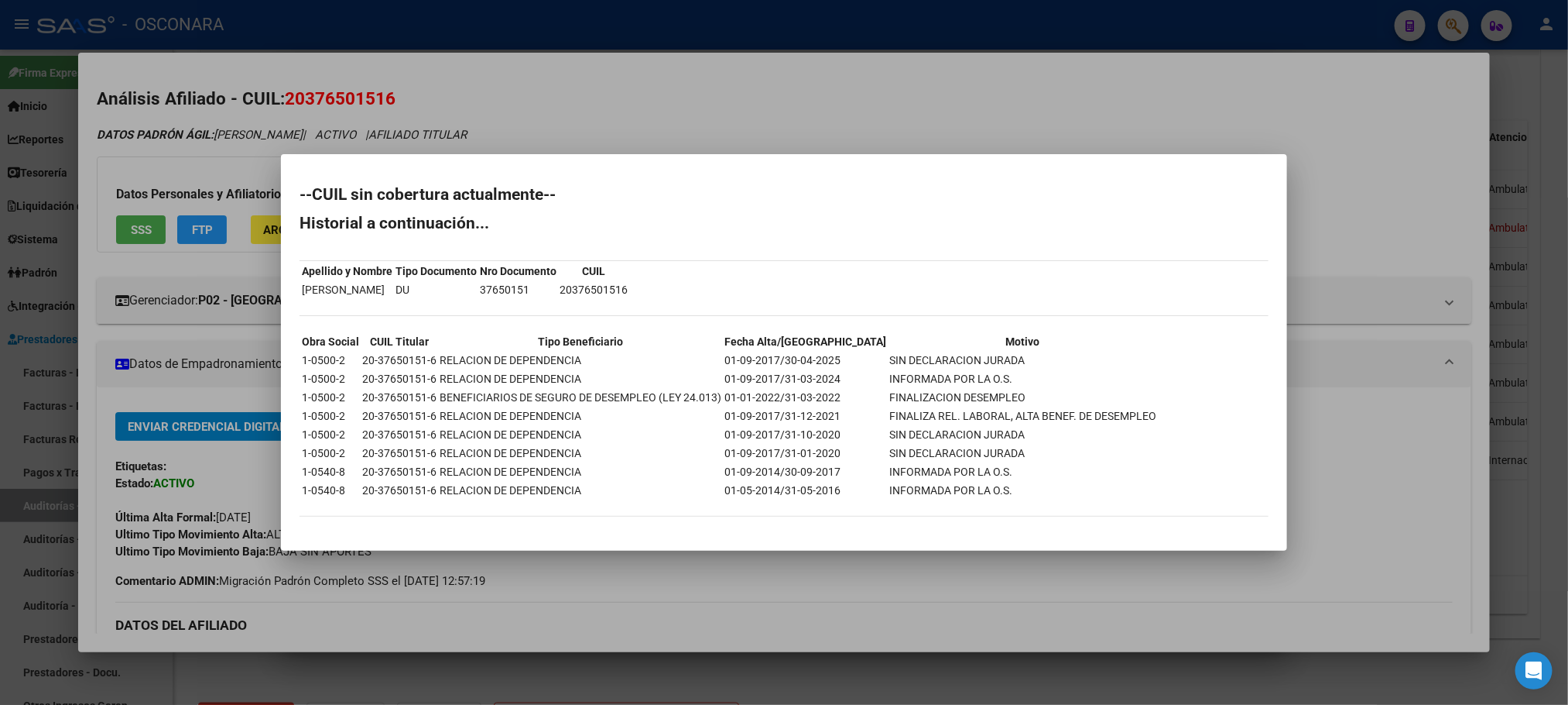
click at [819, 579] on div at bounding box center [784, 352] width 1568 height 705
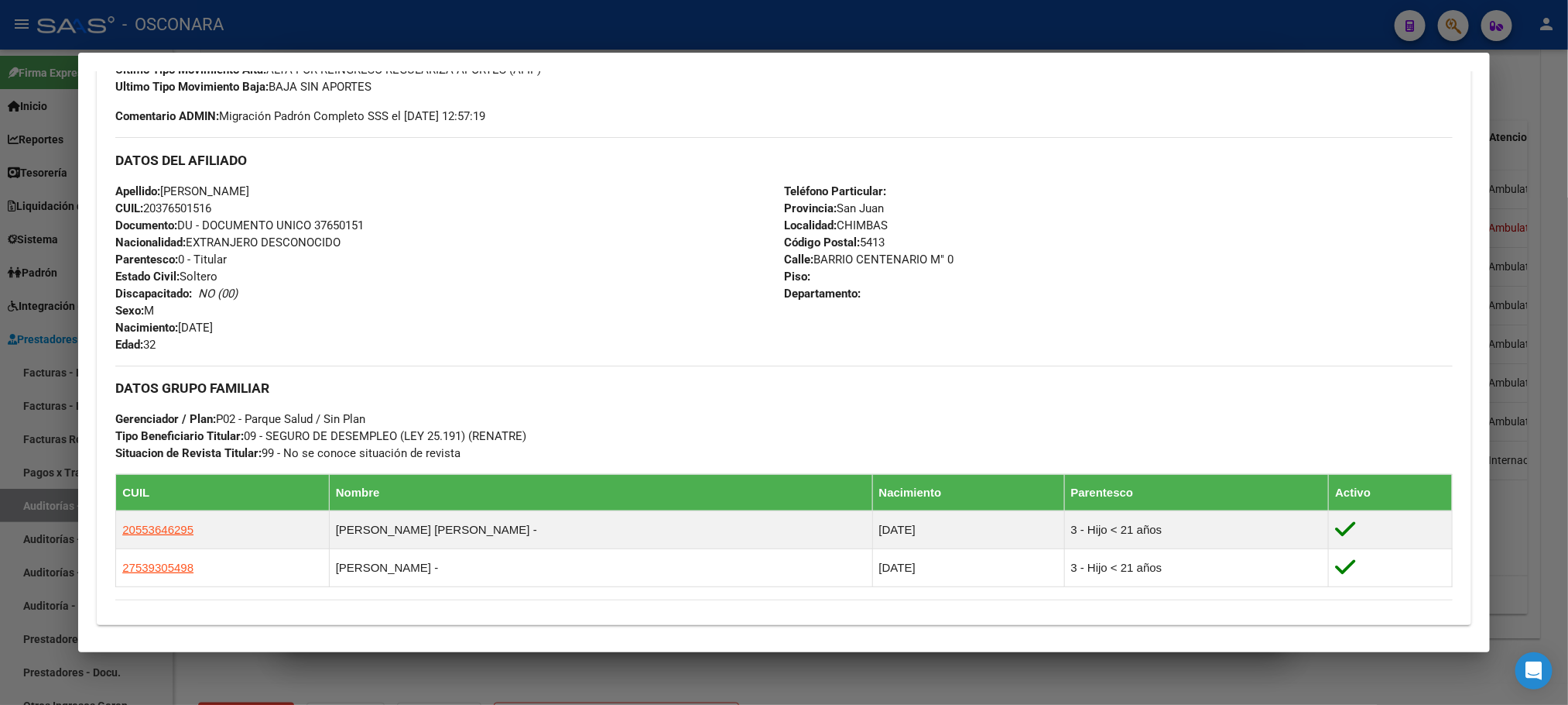
scroll to position [663, 0]
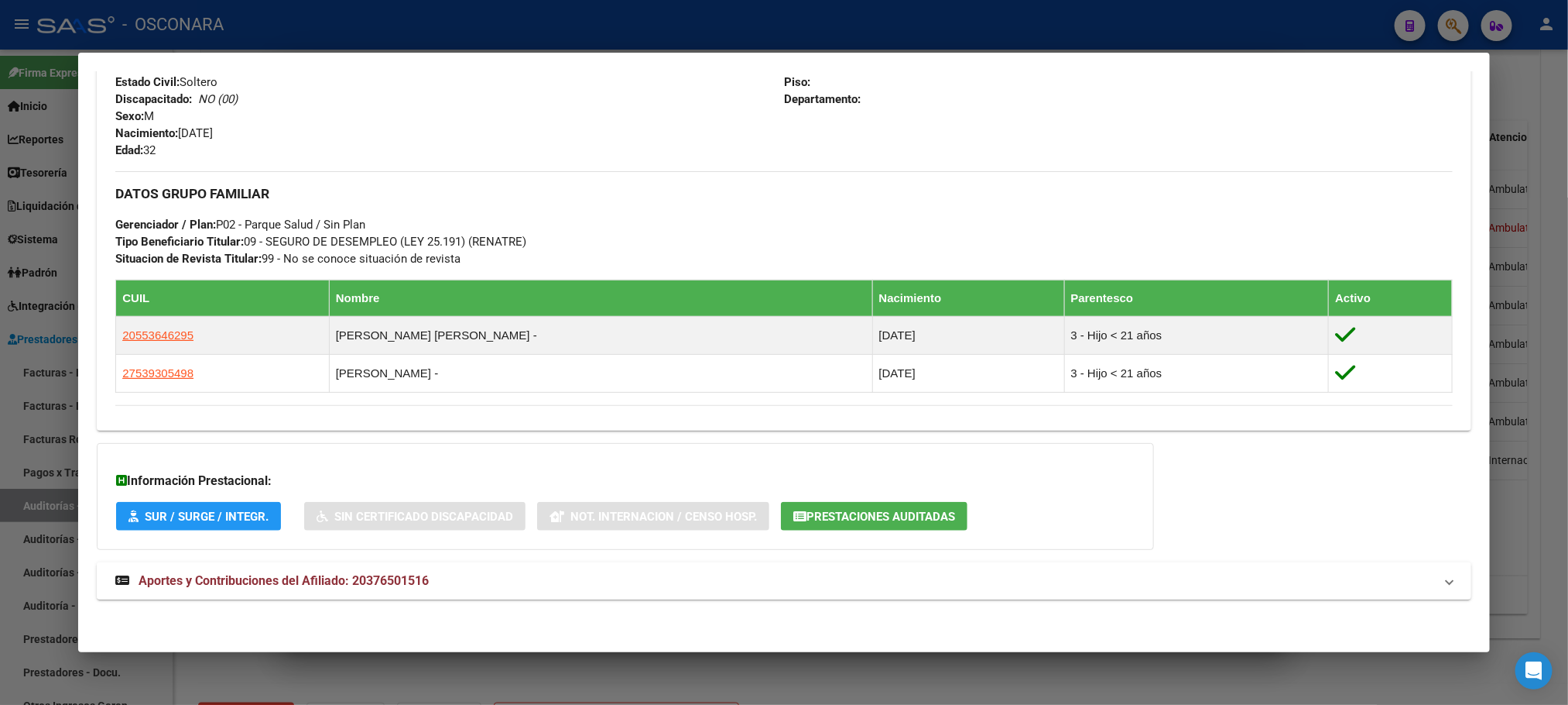
click at [400, 583] on span "Aportes y Contribuciones del Afiliado: 20376501516" at bounding box center [283, 581] width 290 height 15
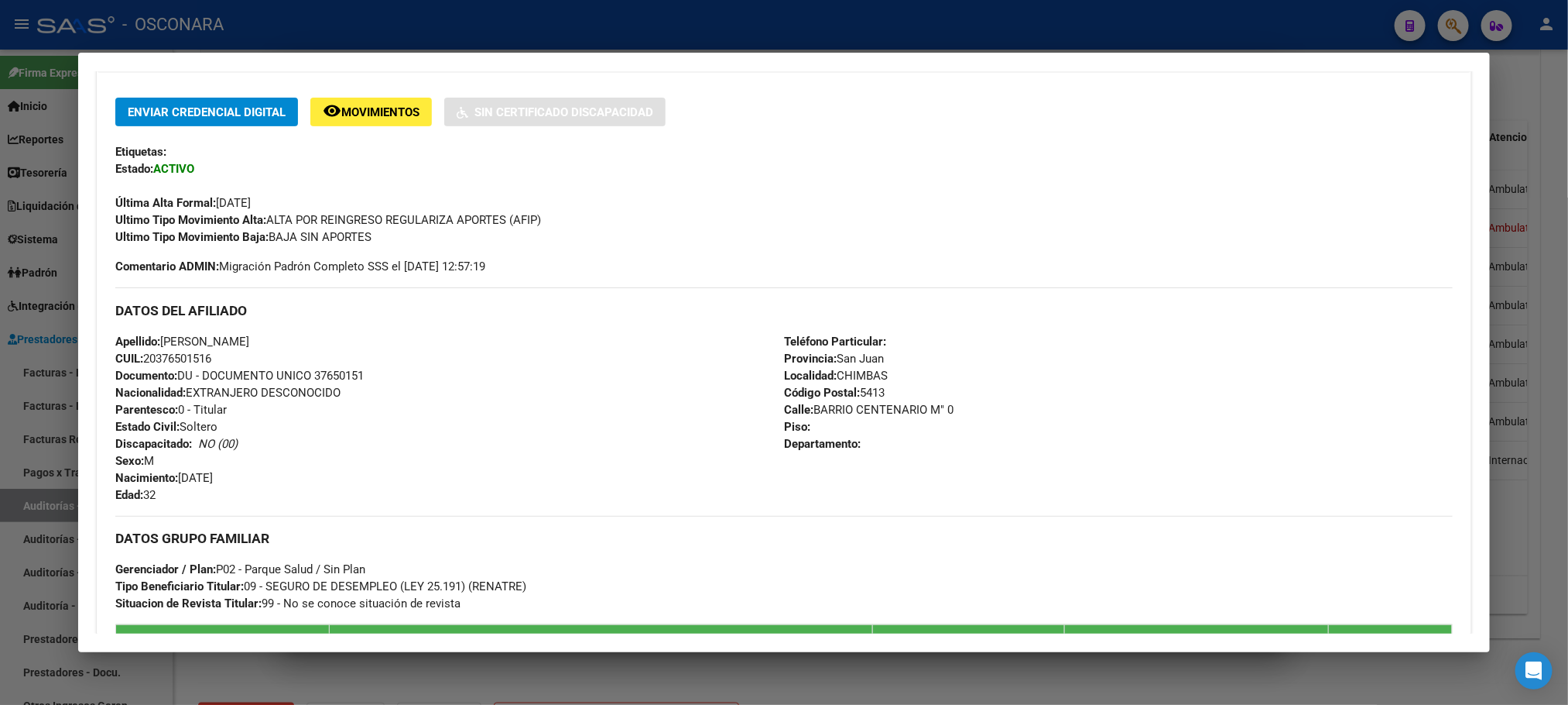
scroll to position [0, 0]
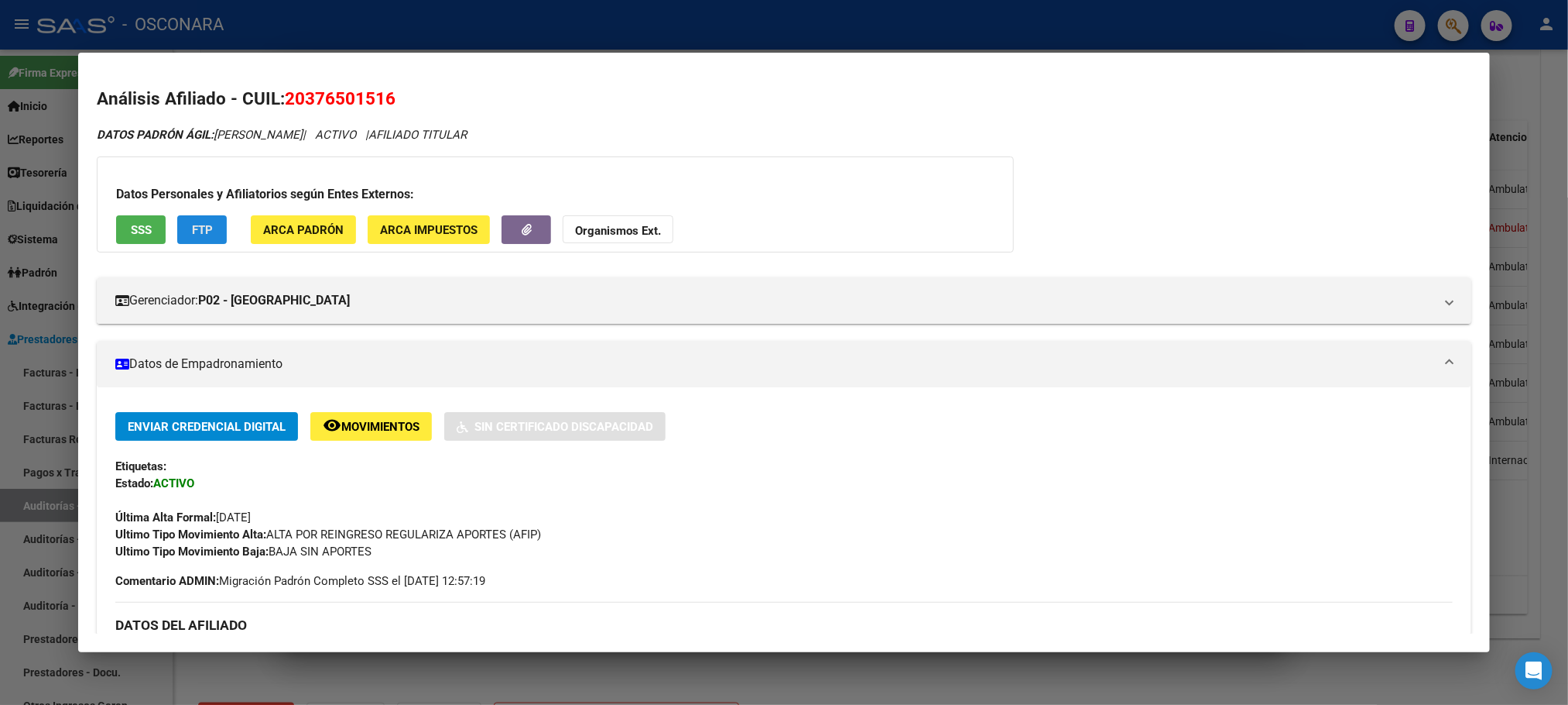
click at [198, 227] on span "FTP" at bounding box center [202, 229] width 21 height 14
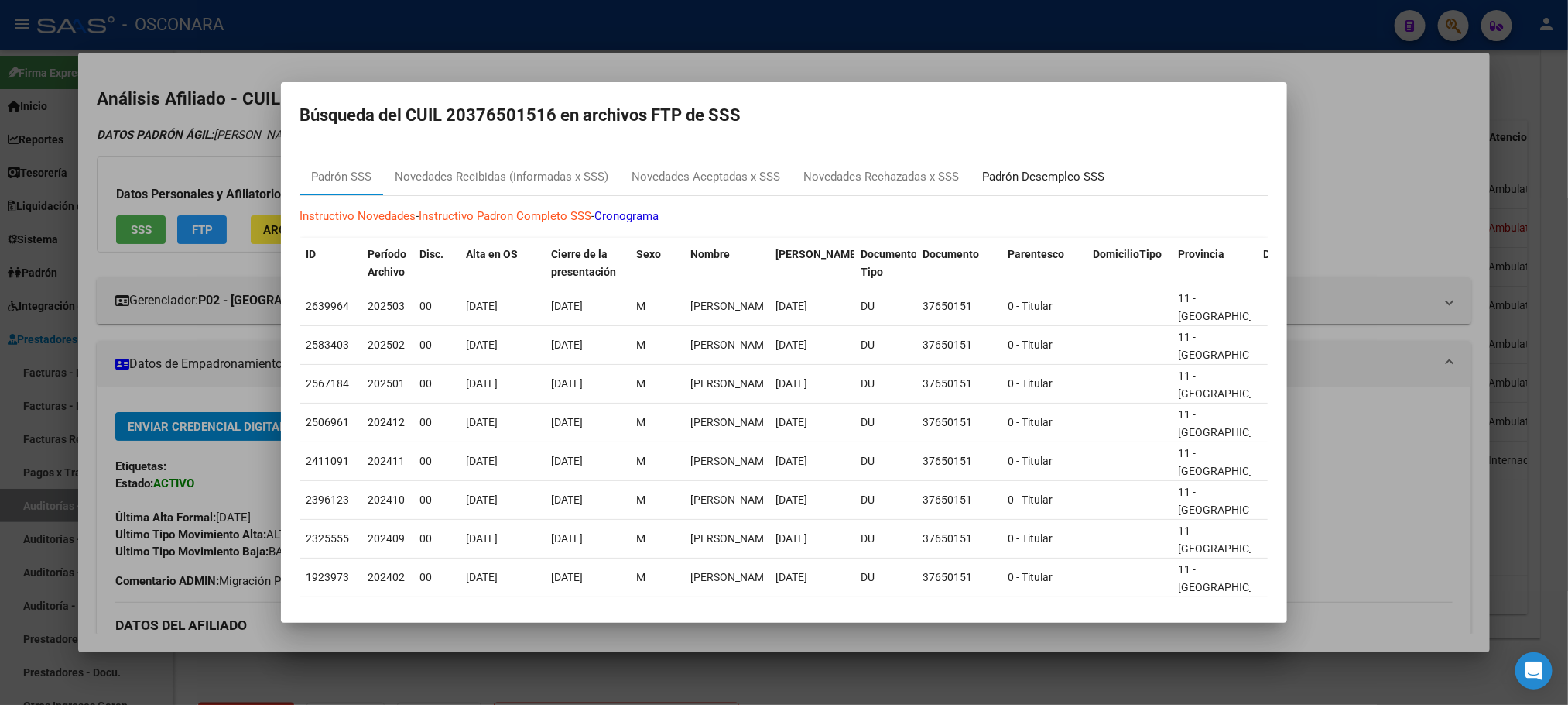
click at [1026, 184] on div "Padrón Desempleo SSS" at bounding box center [1044, 177] width 122 height 18
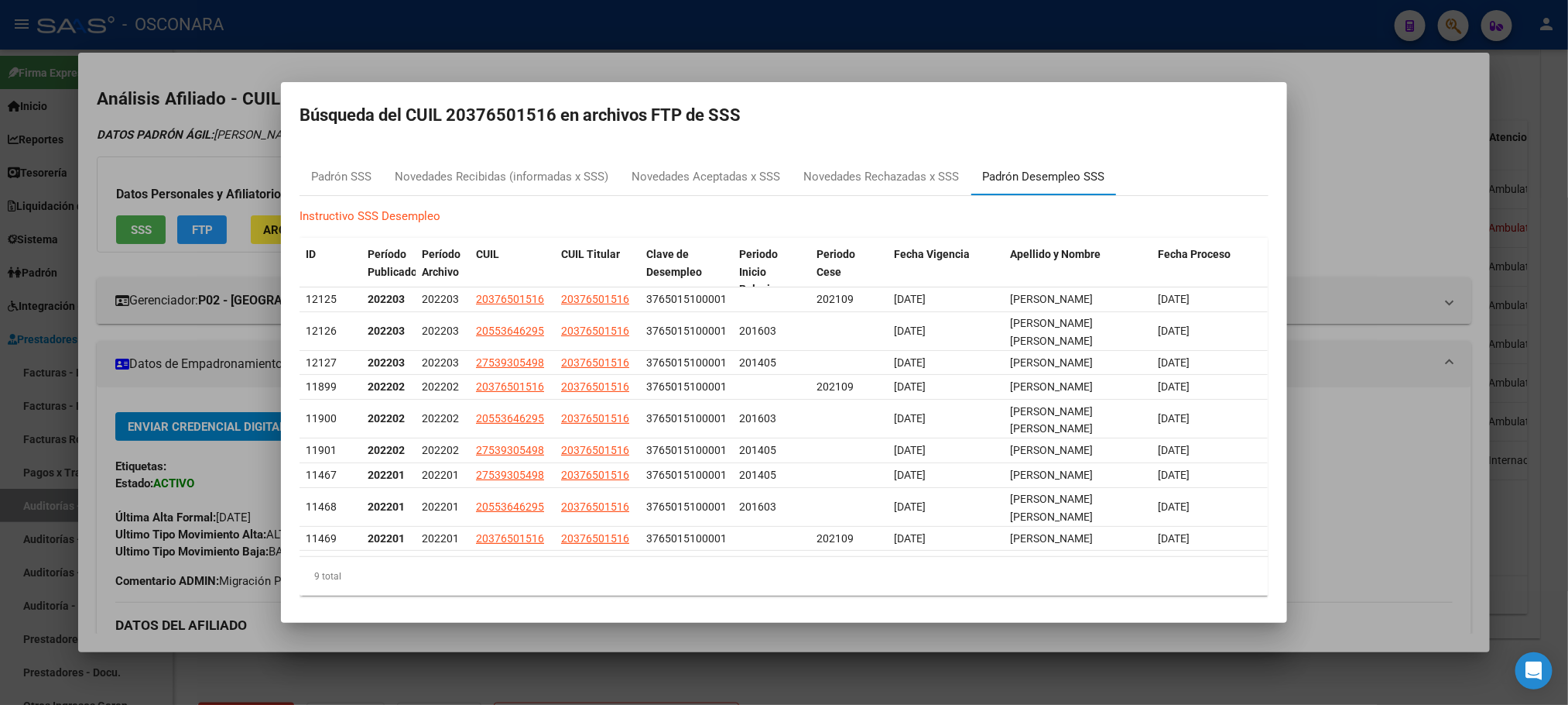
click at [1062, 179] on div "Padrón Desempleo SSS" at bounding box center [1044, 177] width 122 height 18
click at [1044, 173] on div "Padrón Desempleo SSS" at bounding box center [1044, 177] width 122 height 18
click at [341, 172] on div "Padrón SSS" at bounding box center [341, 177] width 60 height 18
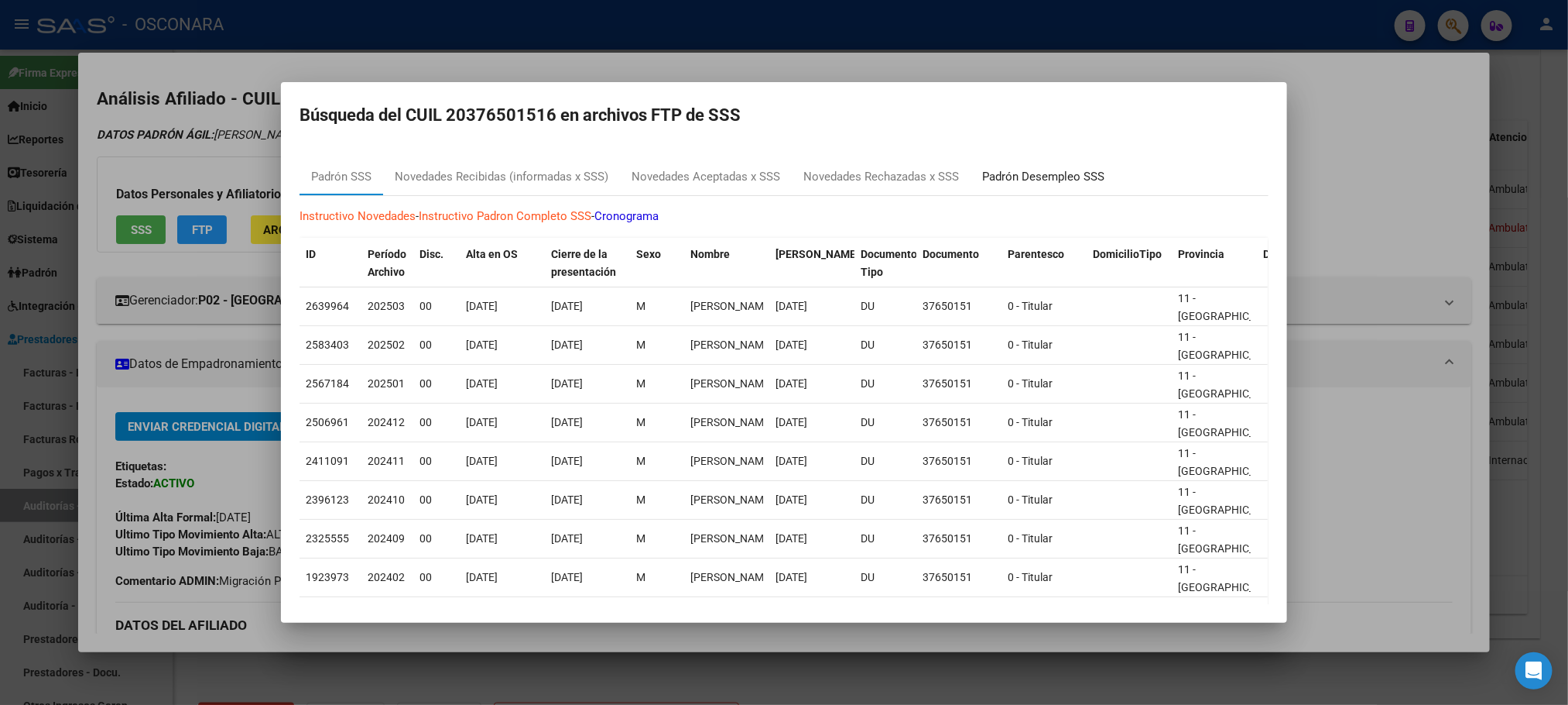
click at [1020, 178] on div "Padrón Desempleo SSS" at bounding box center [1044, 177] width 122 height 18
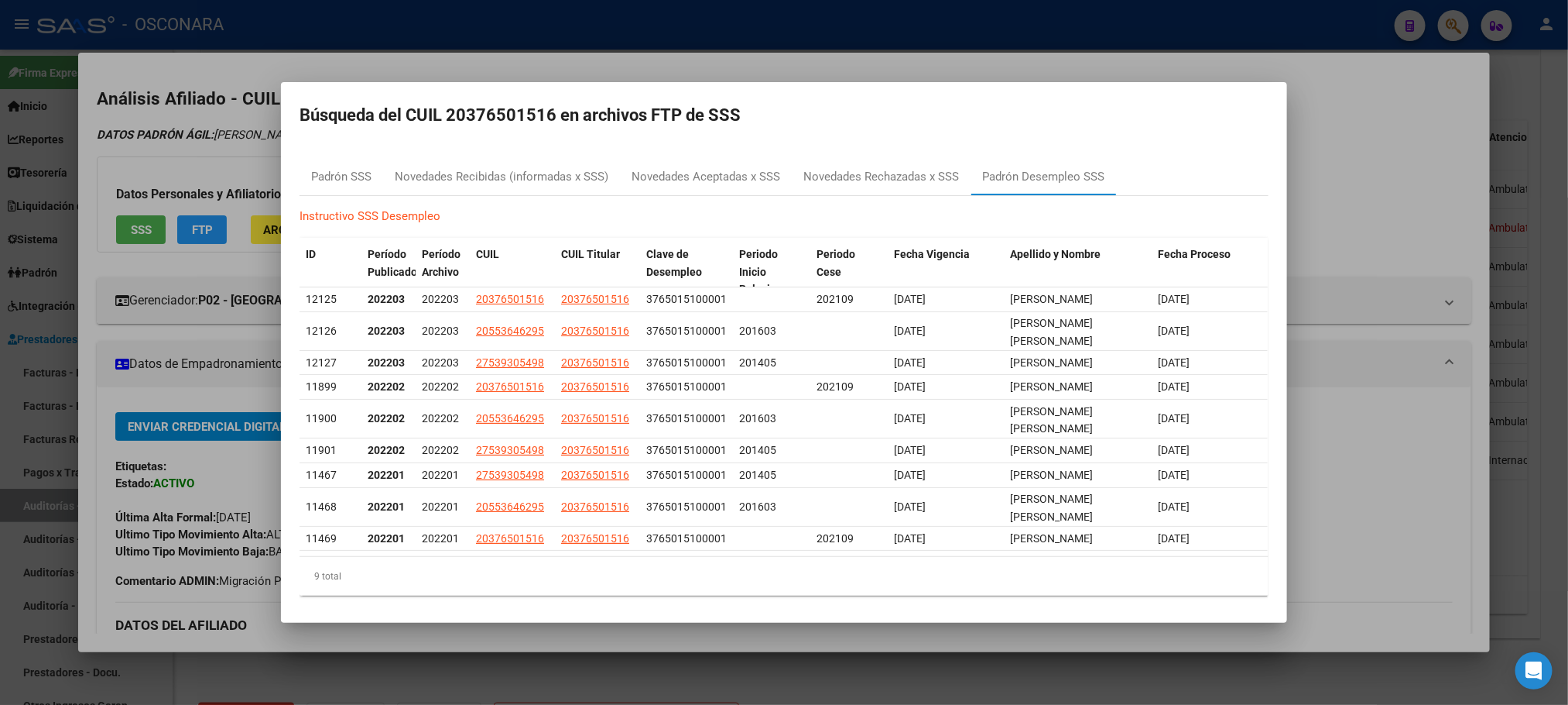
click at [793, 58] on div at bounding box center [784, 352] width 1568 height 705
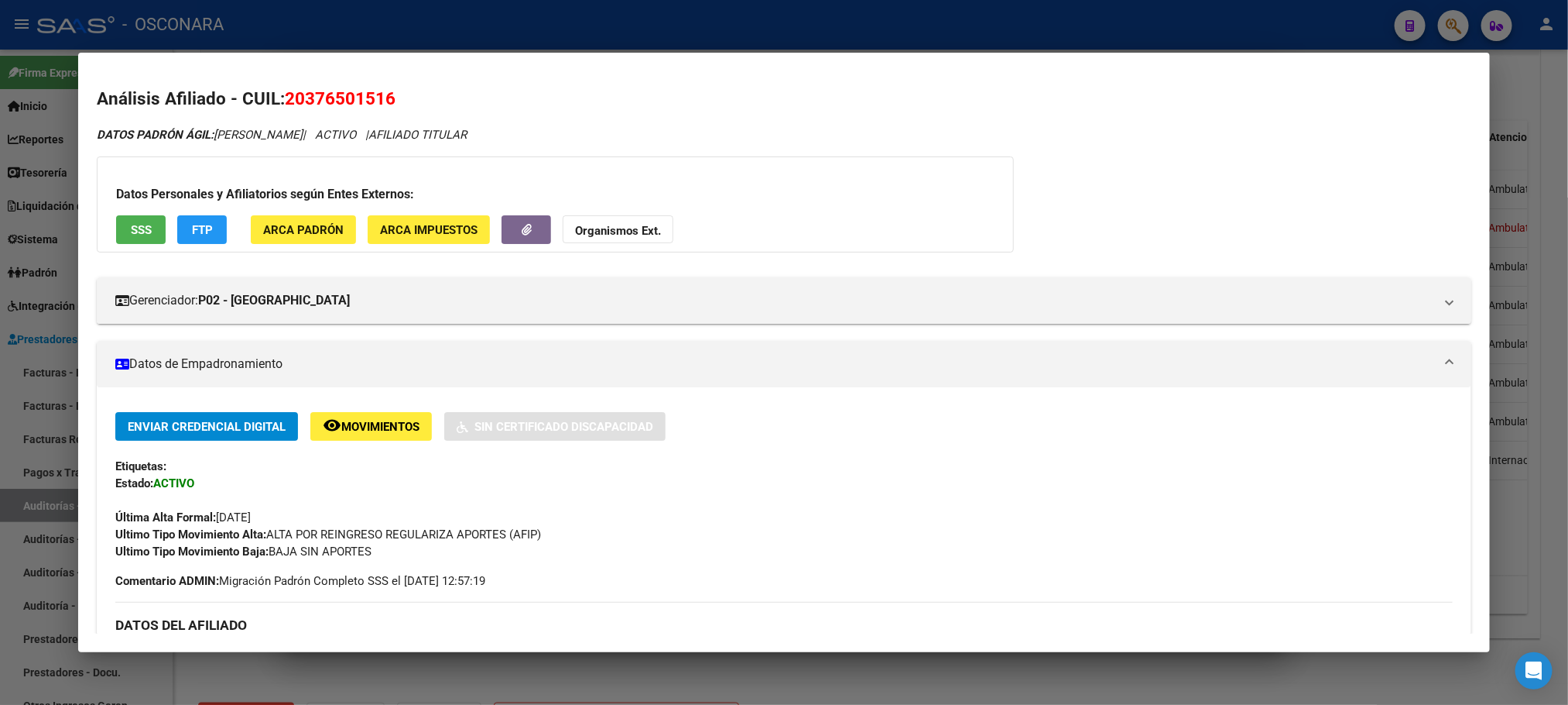
drag, startPoint x: 410, startPoint y: 100, endPoint x: 281, endPoint y: 104, distance: 129.1
click at [281, 104] on h2 "Análisis Afiliado - CUIL: 20376501516" at bounding box center [784, 99] width 1374 height 26
copy span "20376501516"
drag, startPoint x: 296, startPoint y: 98, endPoint x: 374, endPoint y: 100, distance: 78.0
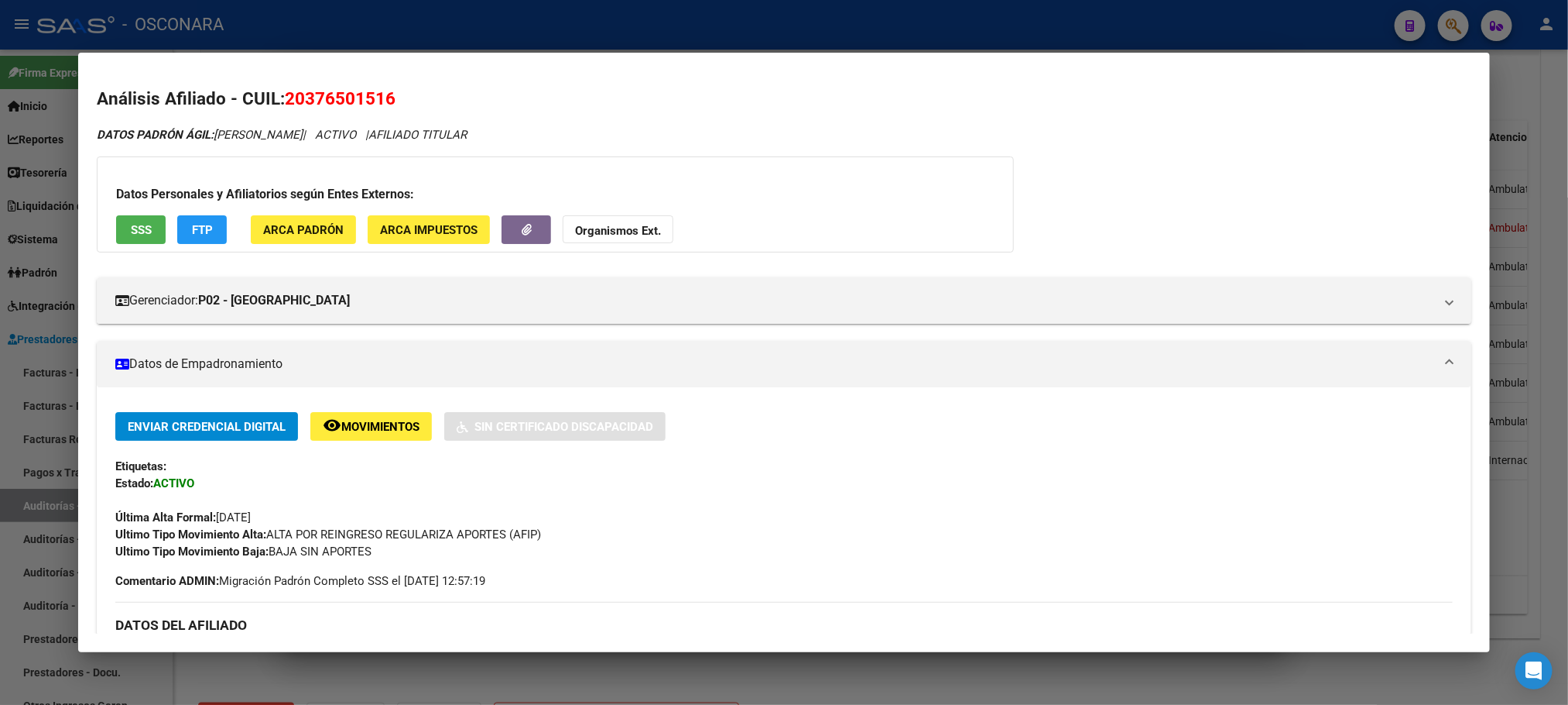
click at [374, 100] on span "20376501516" at bounding box center [340, 98] width 111 height 20
copy span "37650151"
click at [890, 681] on div at bounding box center [784, 352] width 1568 height 705
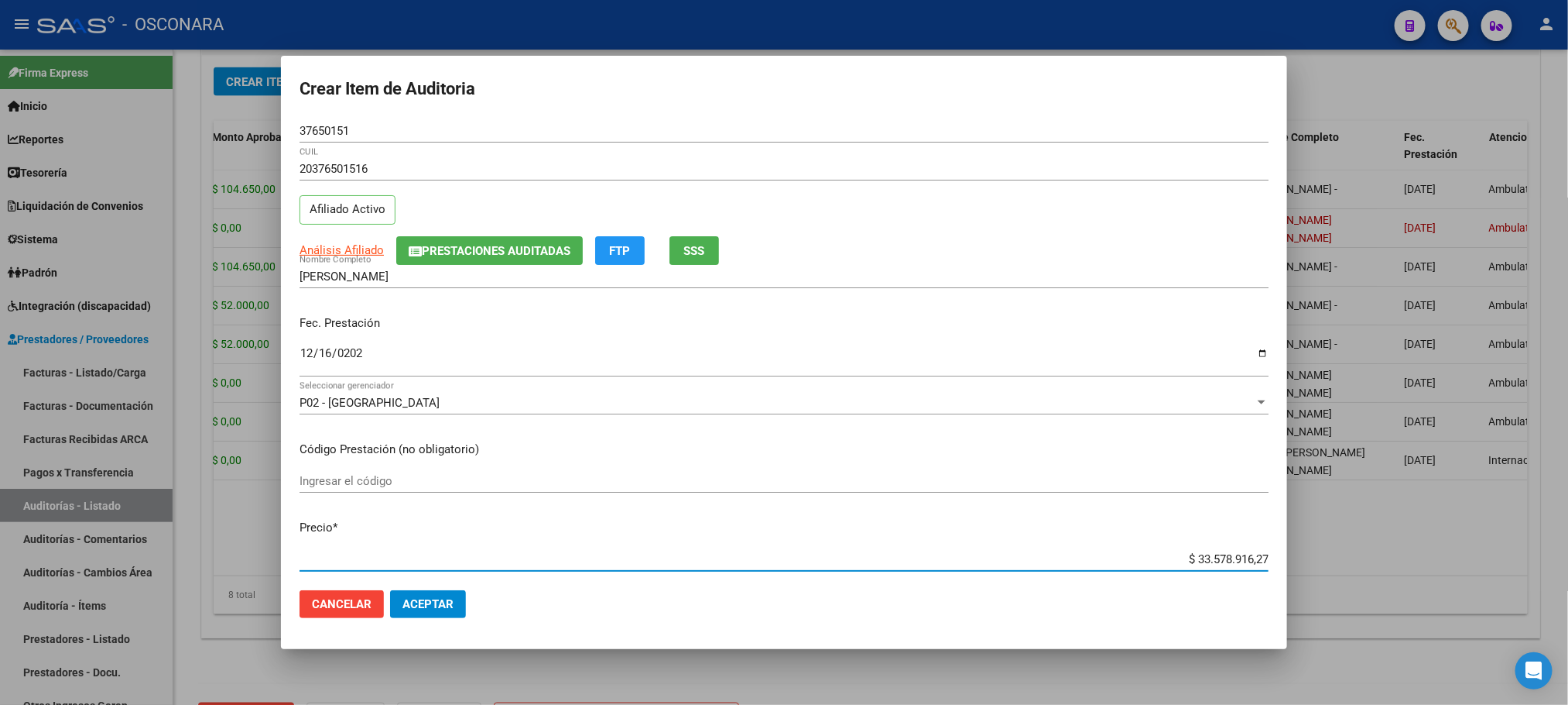
drag, startPoint x: 1155, startPoint y: 556, endPoint x: 1286, endPoint y: 546, distance: 131.4
click at [1286, 546] on mat-dialog-content "37650151 Nro Documento 20376501516 CUIL Afiliado Activo Análisis Afiliado Prest…" at bounding box center [784, 349] width 1006 height 459
type input "$ 0,05"
type input "$ 0,52"
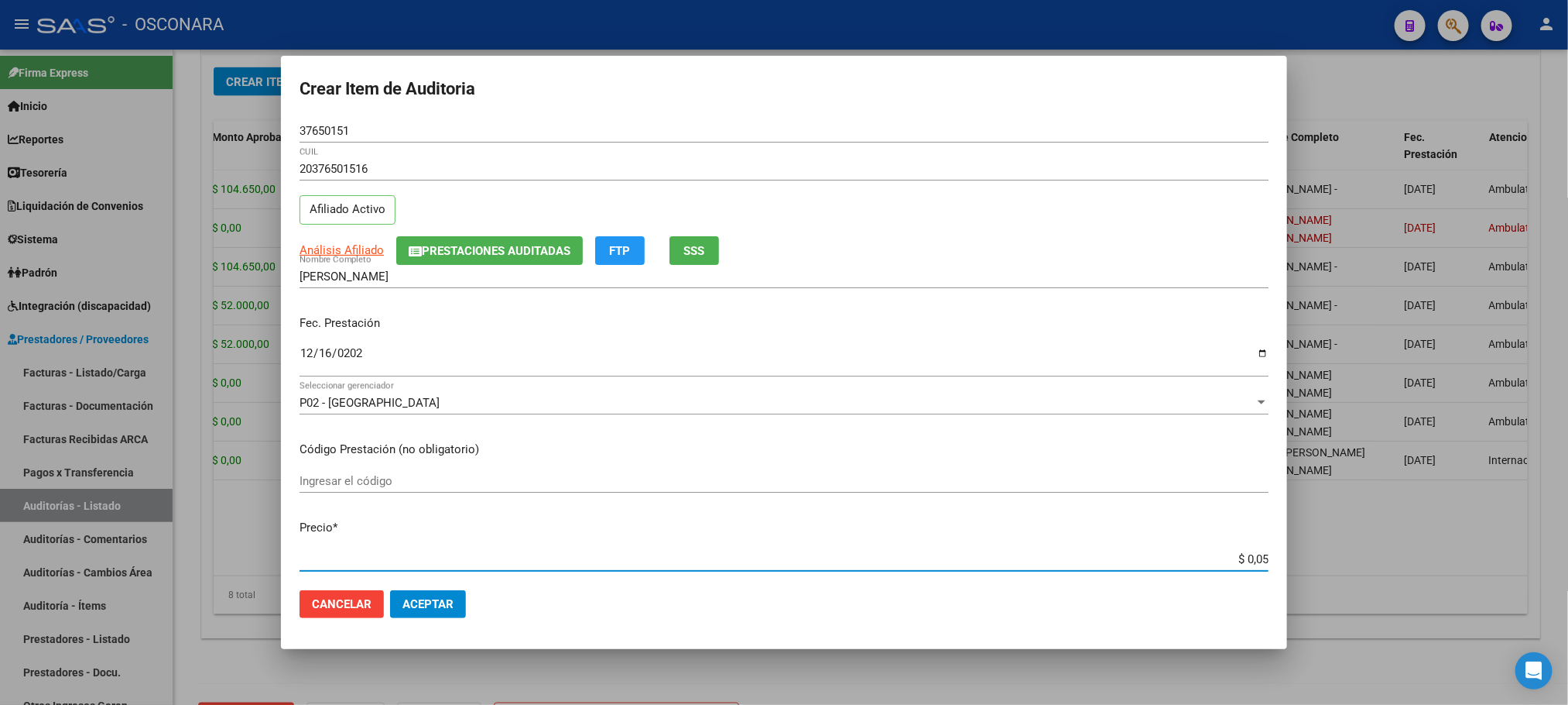
type input "$ 0,52"
type input "$ 5,23"
type input "$ 52,32"
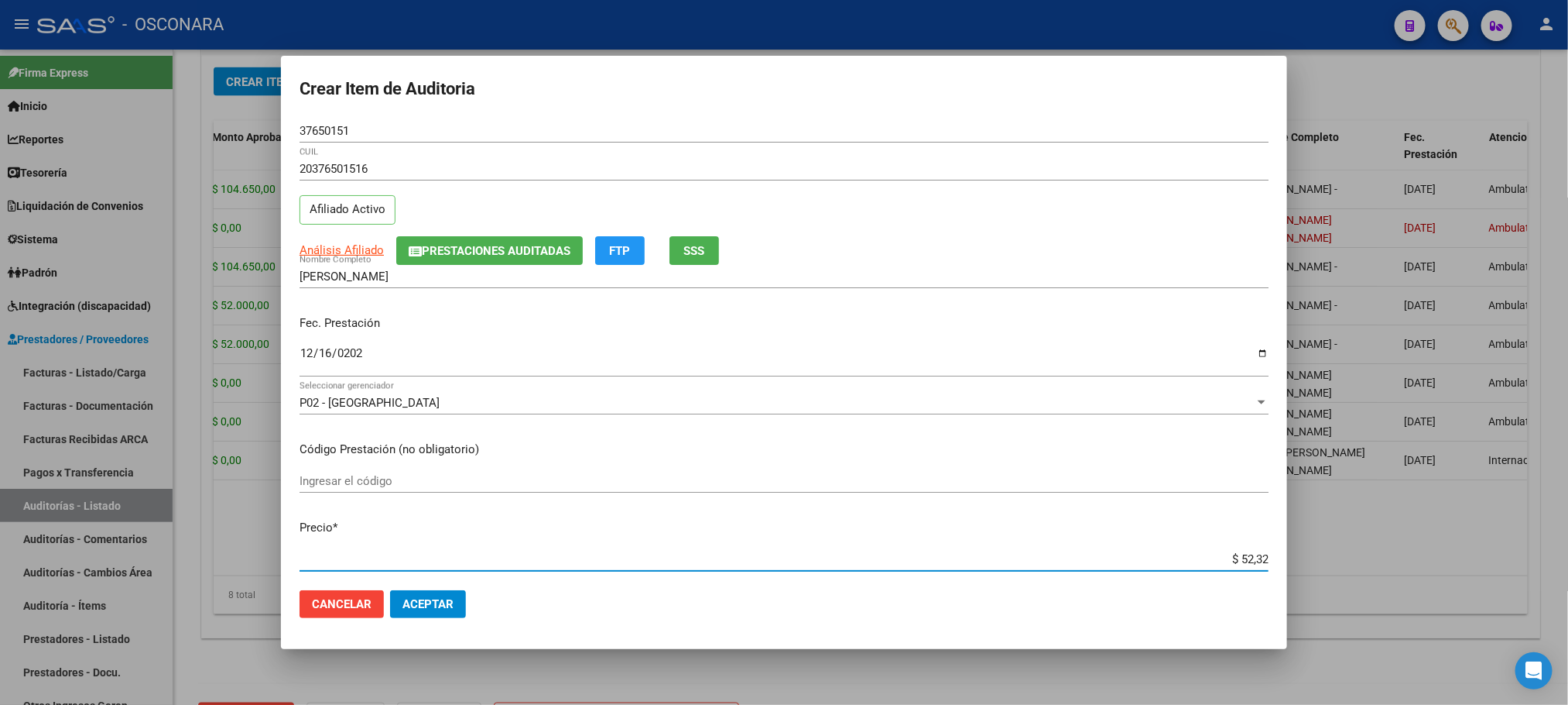
type input "$ 523,25"
type input "$ 5.232,50"
type input "$ 52.325,00"
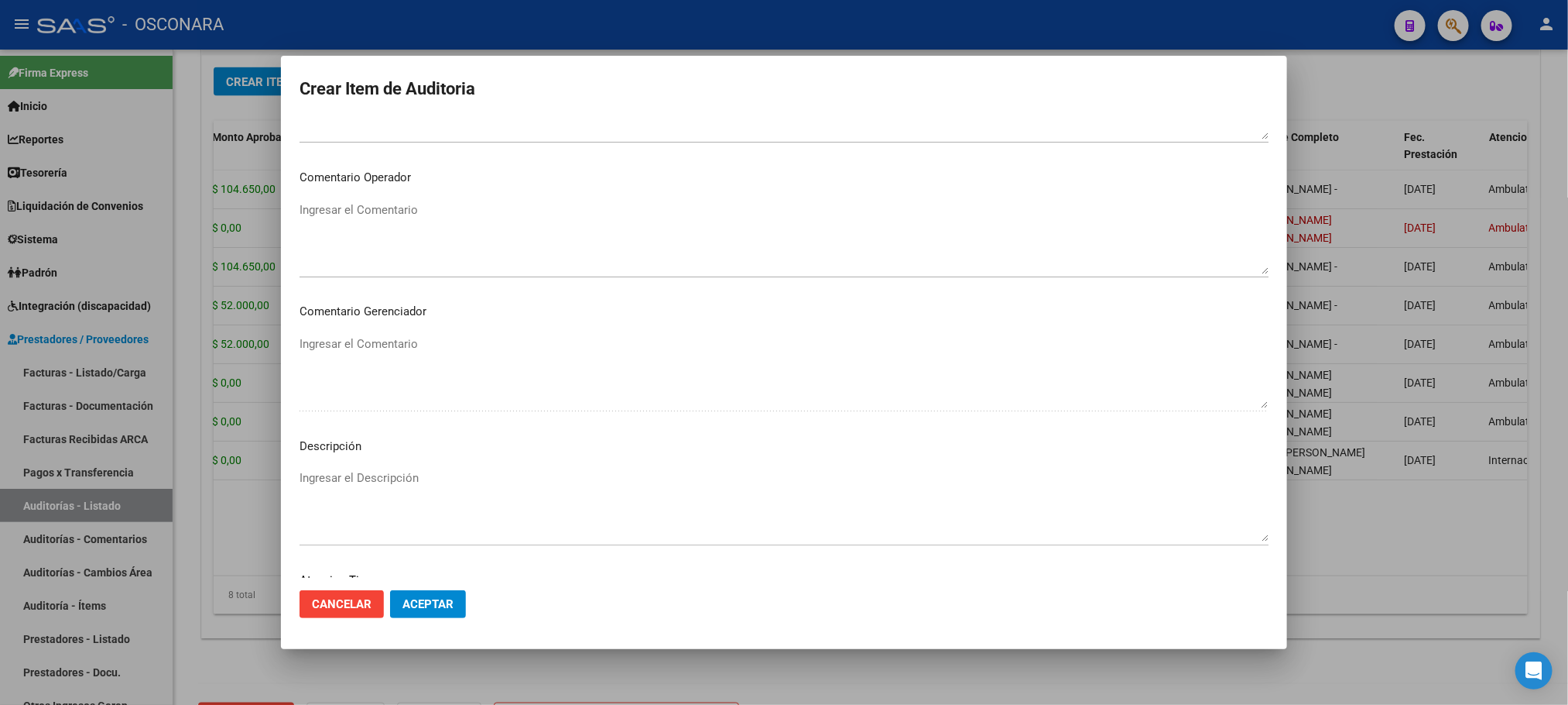
scroll to position [930, 0]
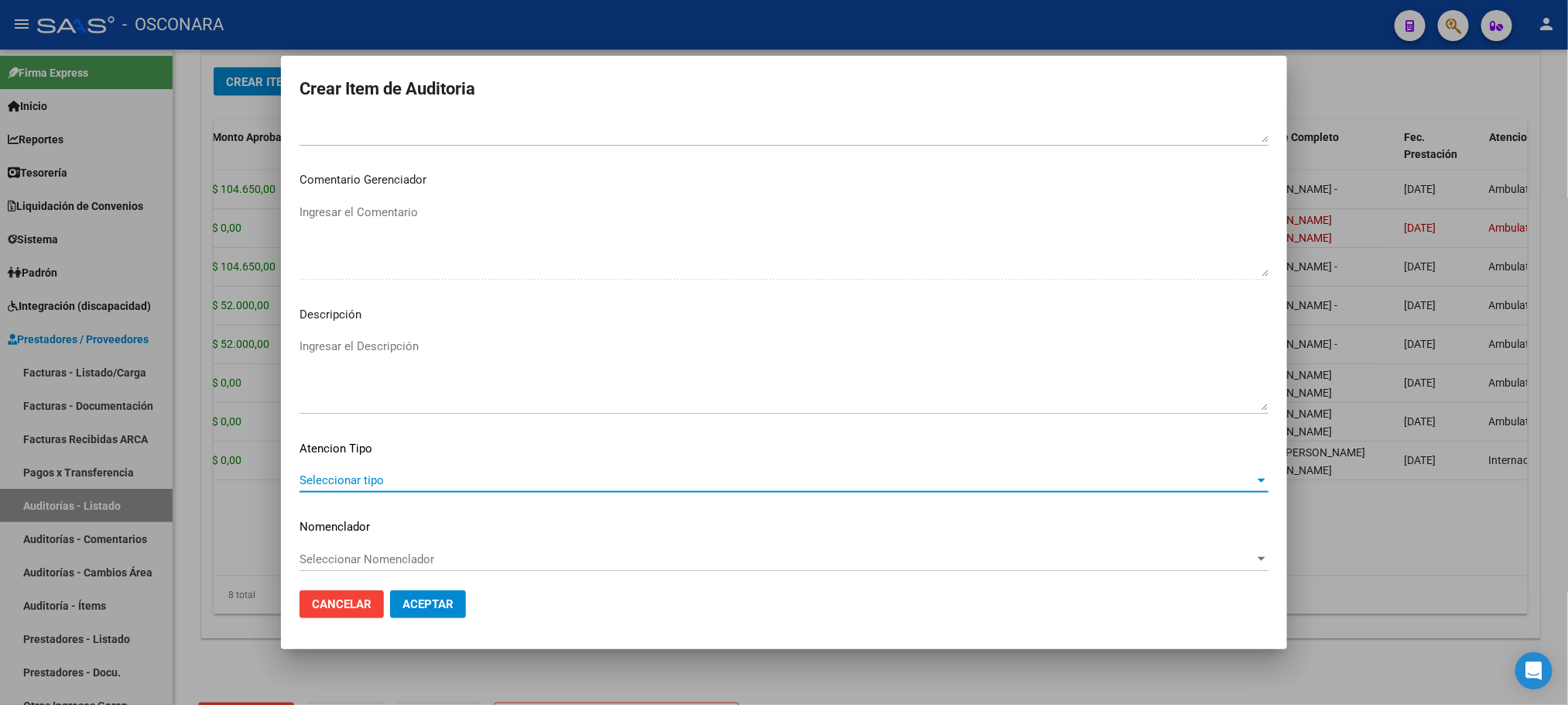
click at [388, 473] on span "Seleccionar tipo" at bounding box center [777, 479] width 955 height 14
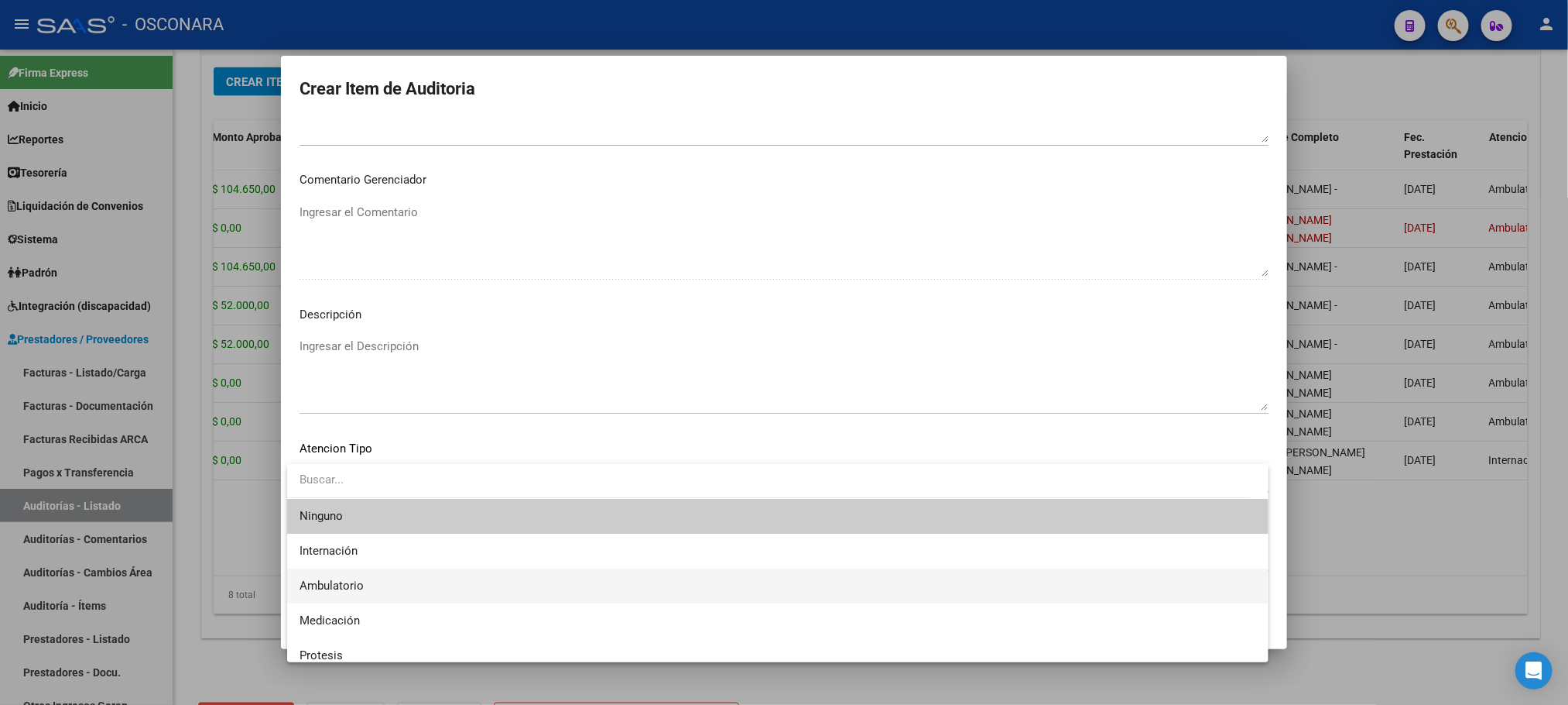
click at [393, 576] on span "Ambulatorio" at bounding box center [778, 586] width 956 height 35
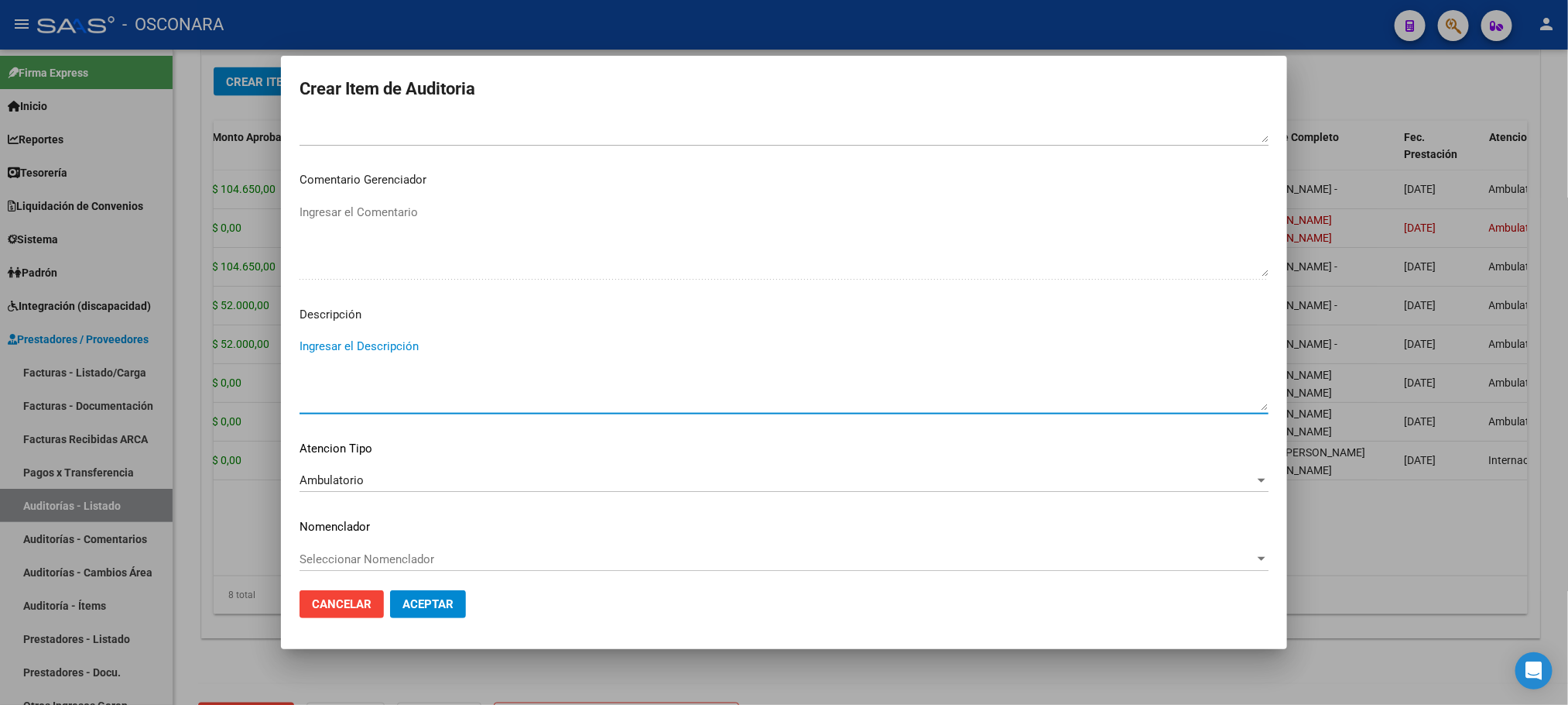
click at [427, 358] on textarea "Ingresar el Descripción" at bounding box center [784, 373] width 970 height 72
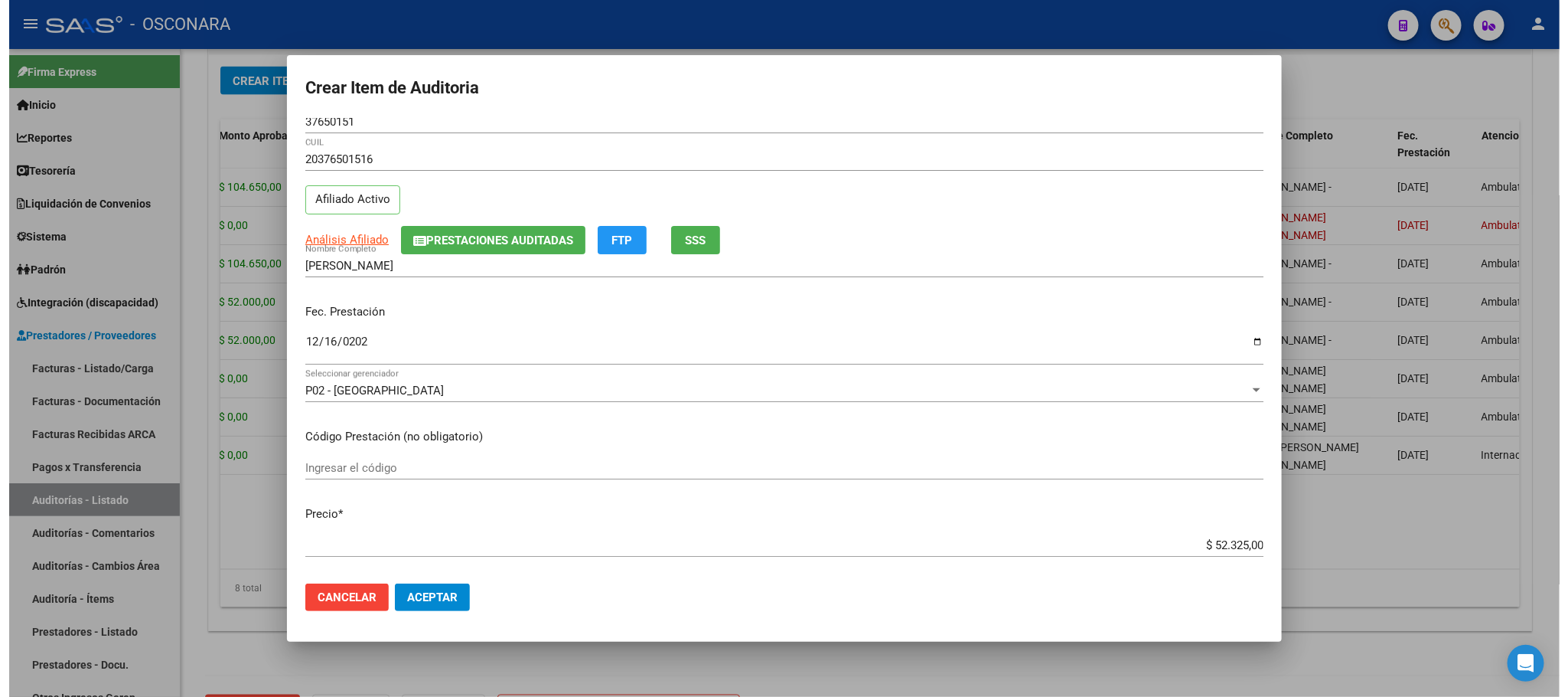
scroll to position [0, 0]
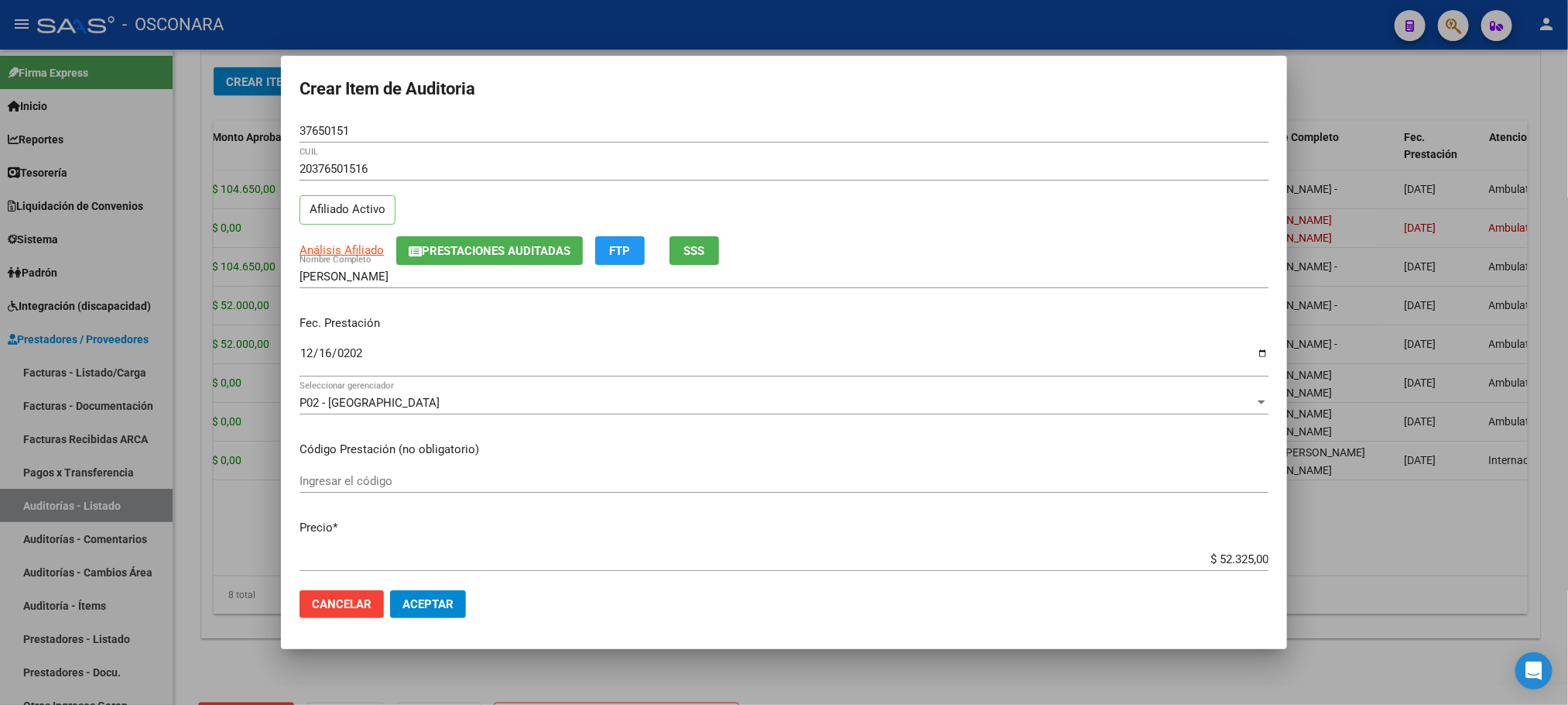
click at [339, 606] on span "Cancelar" at bounding box center [341, 603] width 59 height 14
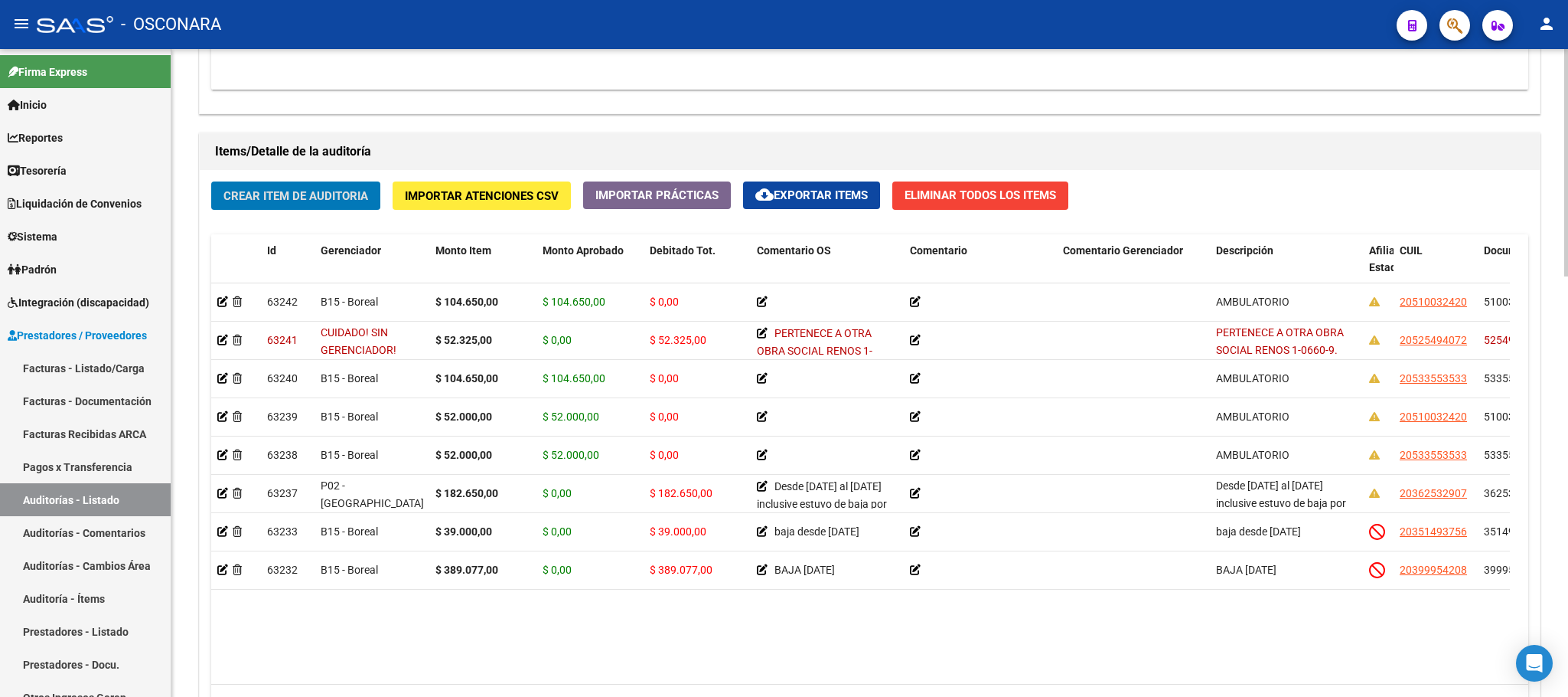
click at [301, 201] on span "Crear Item de Auditoria" at bounding box center [296, 195] width 145 height 14
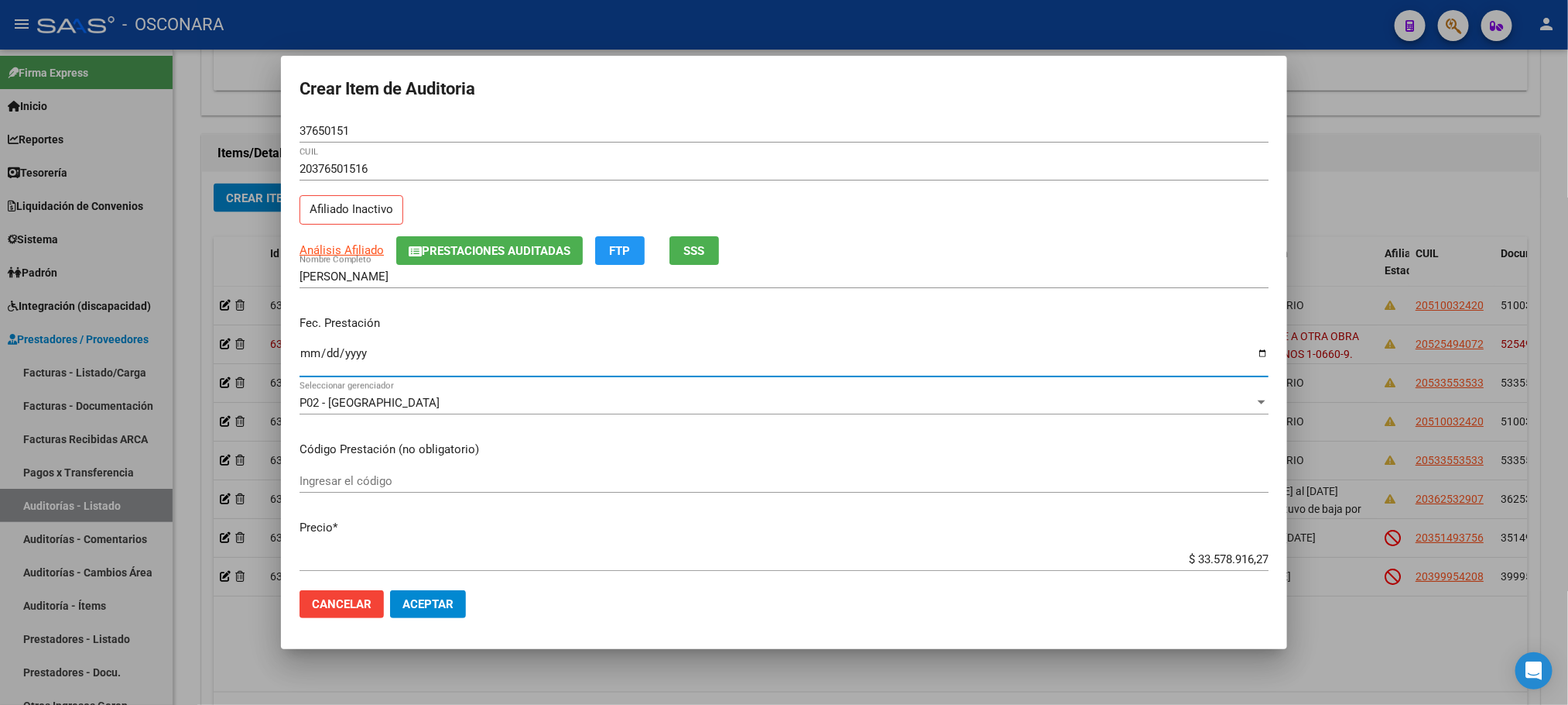
click at [314, 358] on input "Ingresar la fecha" at bounding box center [784, 359] width 970 height 24
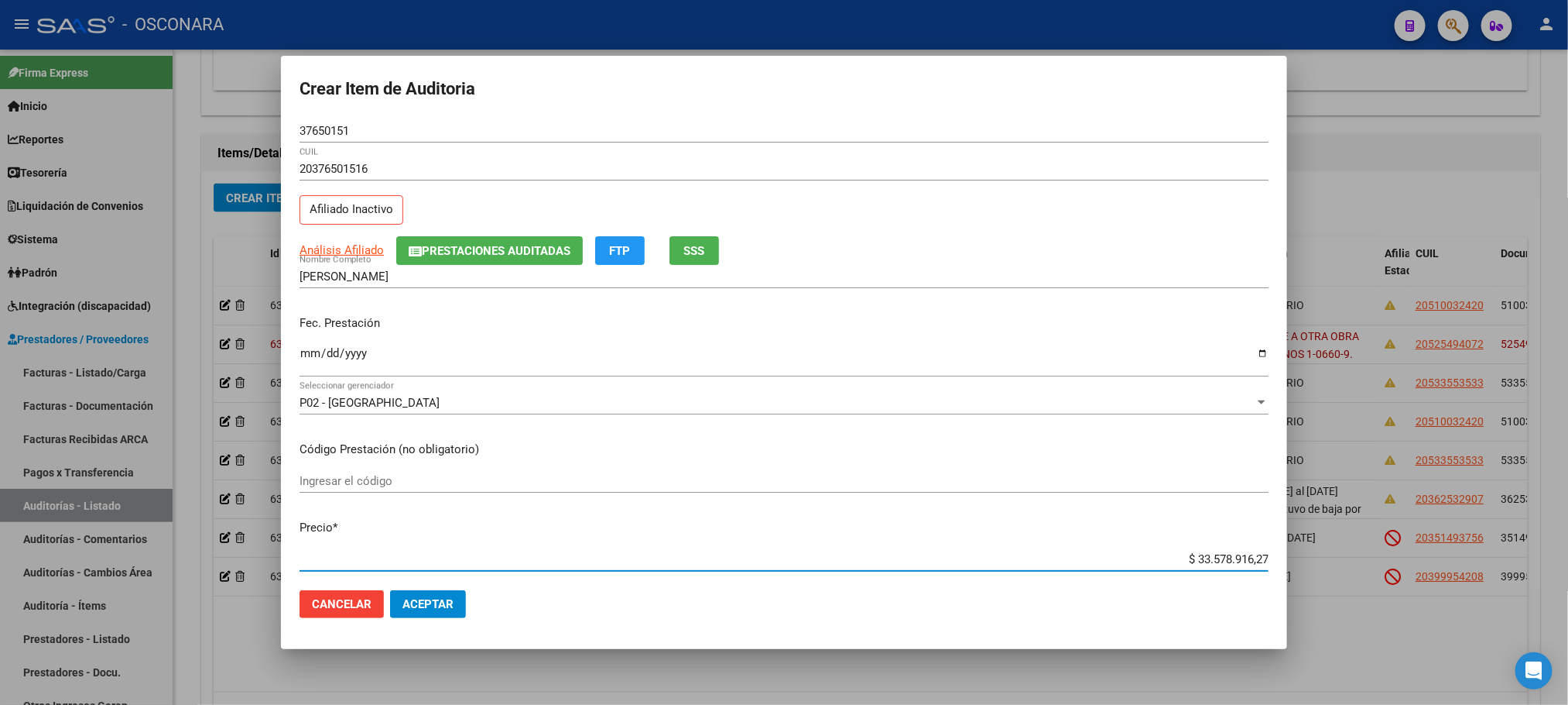
scroll to position [10, 0]
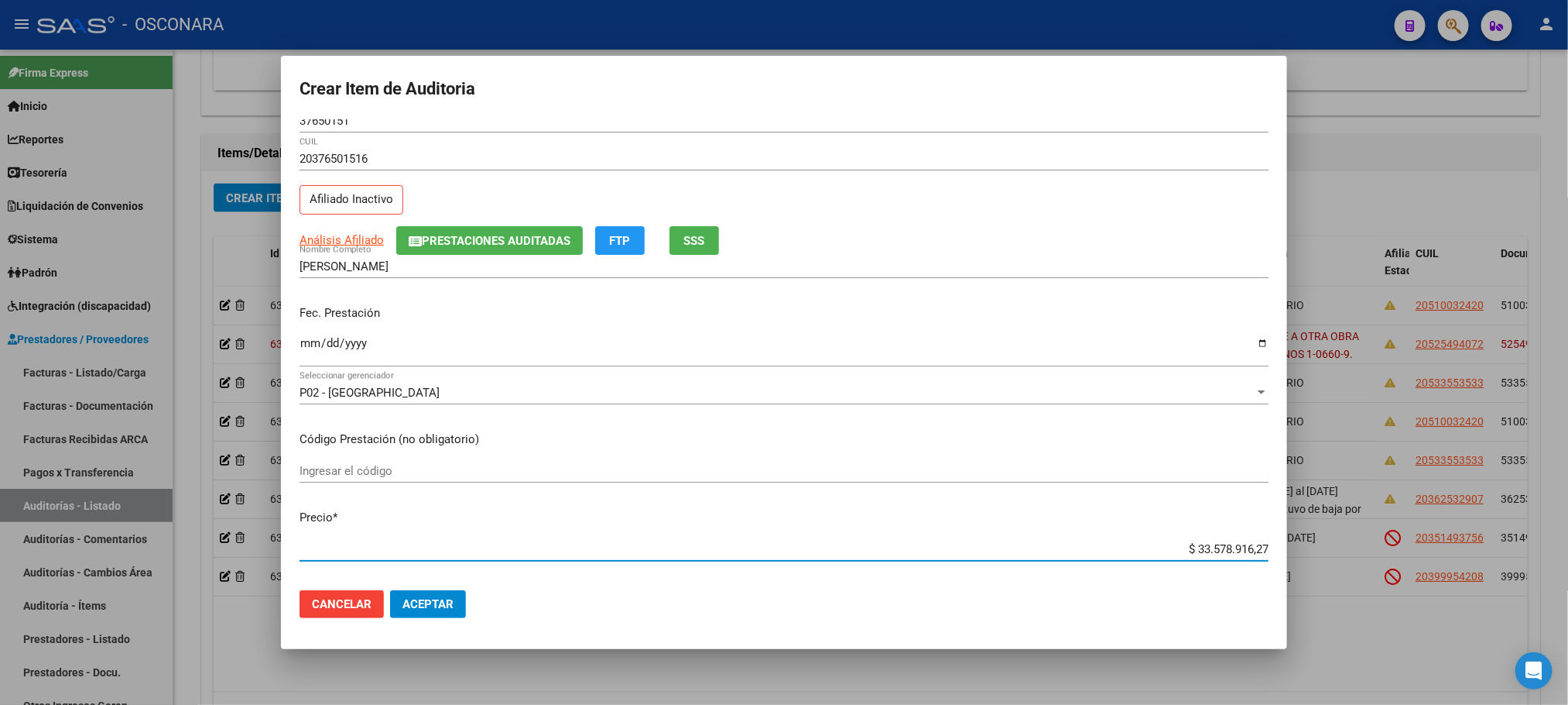
drag, startPoint x: 1180, startPoint y: 556, endPoint x: 1290, endPoint y: 527, distance: 113.8
click at [1290, 527] on div "Crear Item de Auditoria 37650151 Nro Documento 20376501516 CUIL Afiliado Inacti…" at bounding box center [784, 352] width 1568 height 705
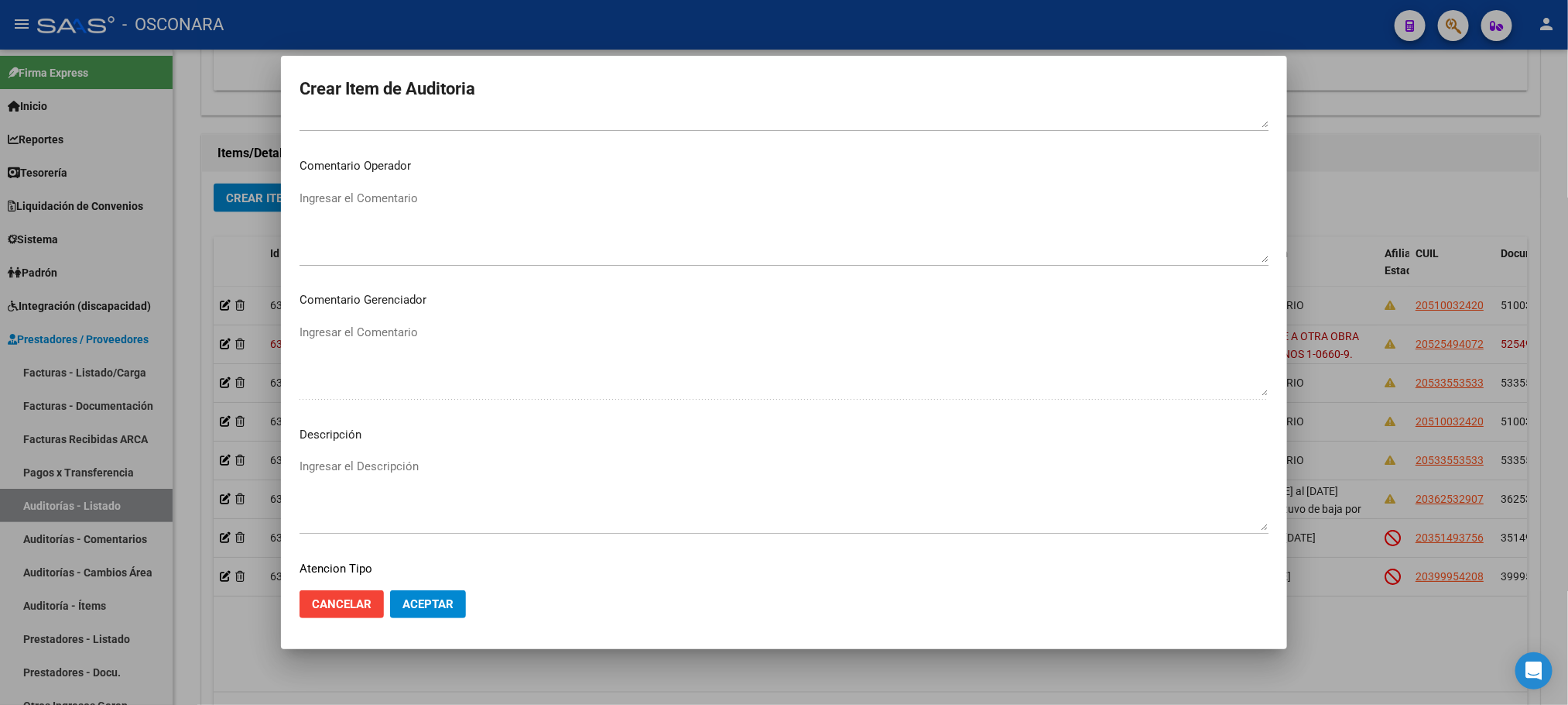
scroll to position [936, 0]
click at [376, 486] on div "Seleccionar tipo Seleccionar tipo" at bounding box center [784, 480] width 970 height 38
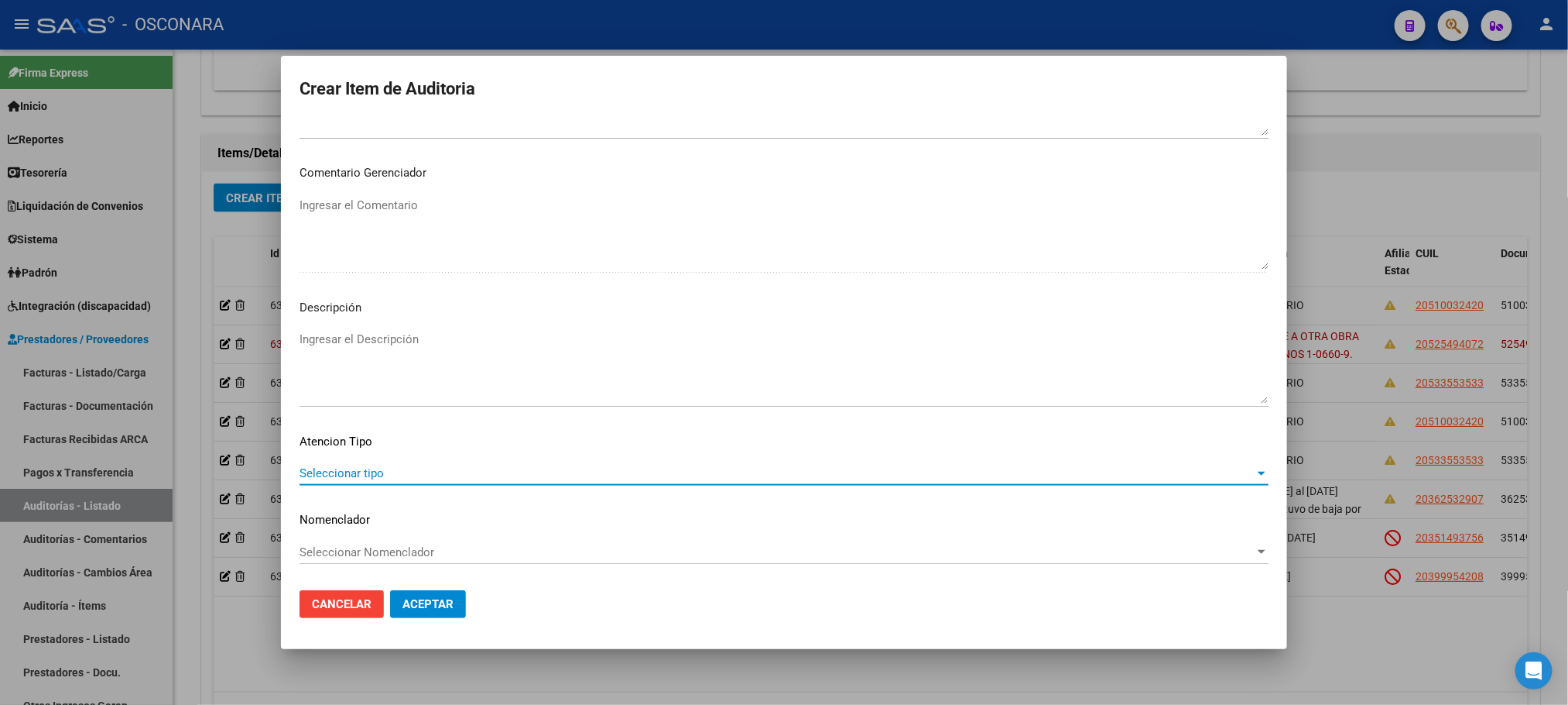
click at [389, 474] on span "Seleccionar tipo" at bounding box center [777, 473] width 955 height 14
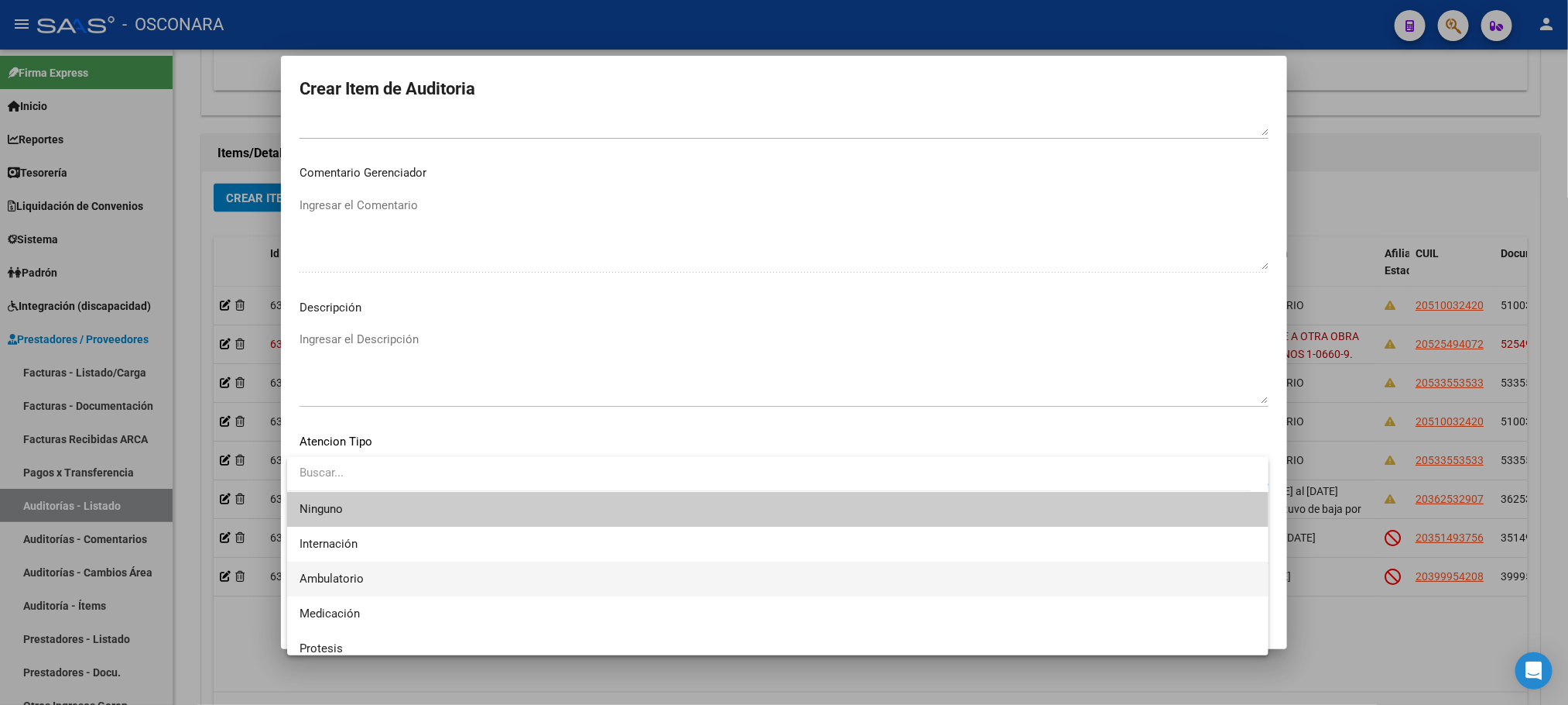
click at [365, 577] on span "Ambulatorio" at bounding box center [778, 578] width 956 height 35
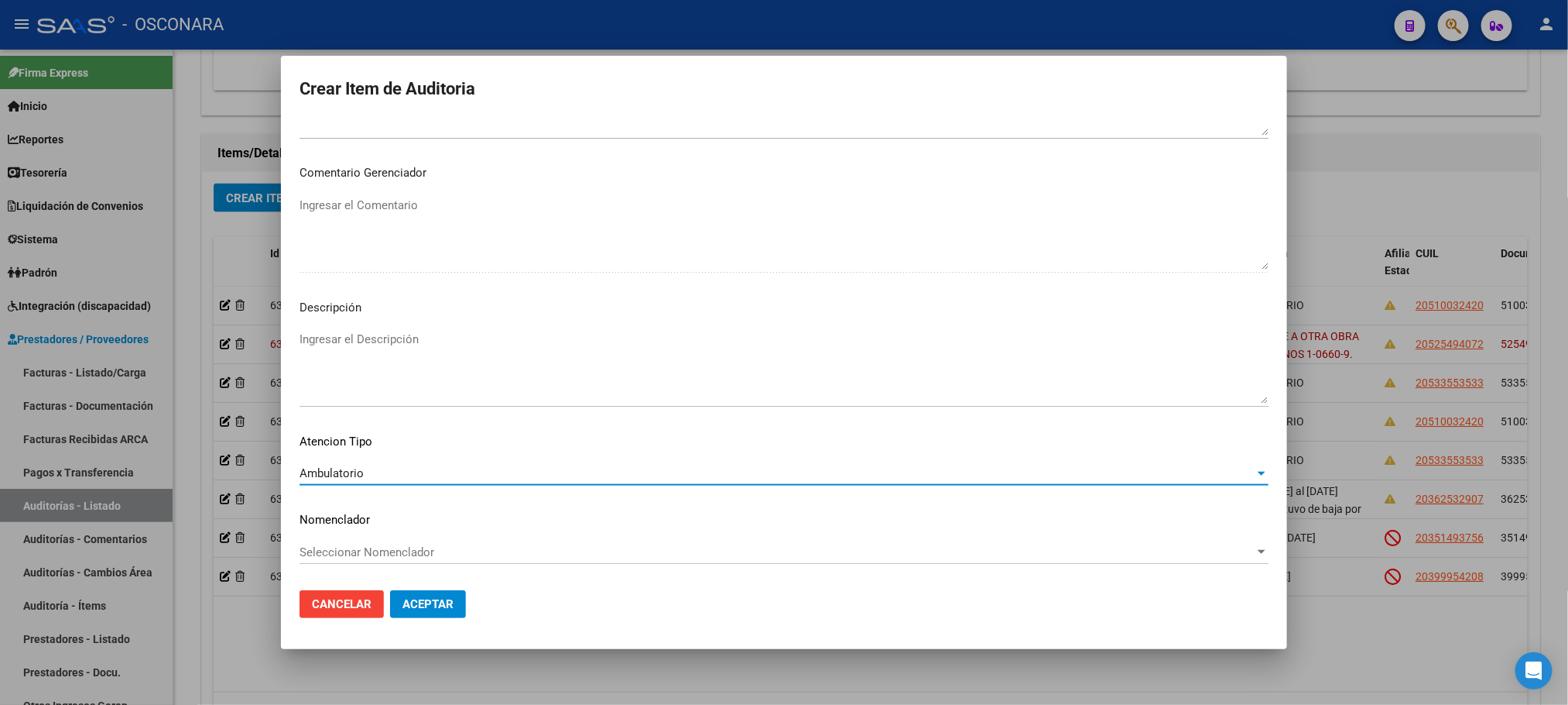
click at [402, 331] on textarea "Ingresar el Descripción" at bounding box center [784, 367] width 970 height 72
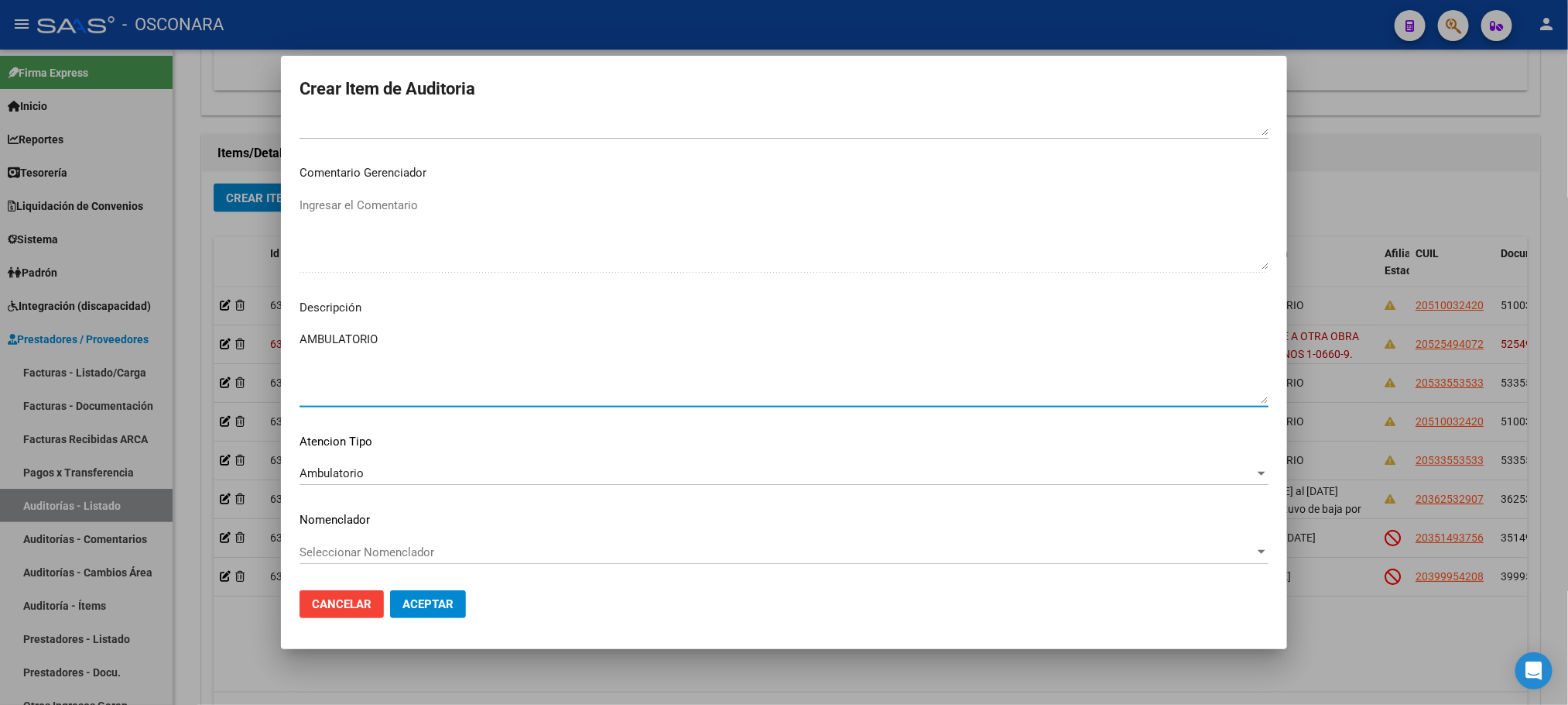
click at [459, 609] on button "Aceptar" at bounding box center [427, 604] width 76 height 28
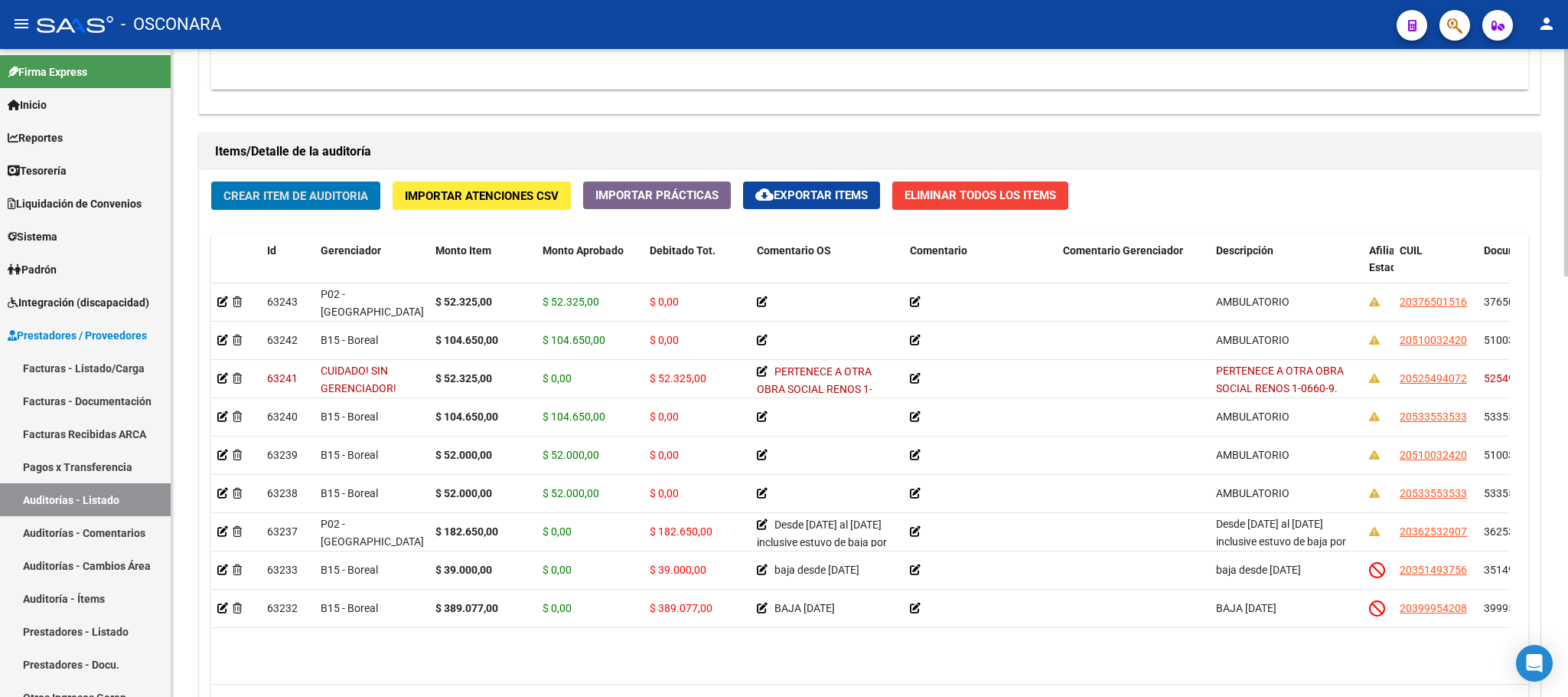
click at [331, 191] on span "Crear Item de Auditoria" at bounding box center [296, 195] width 145 height 14
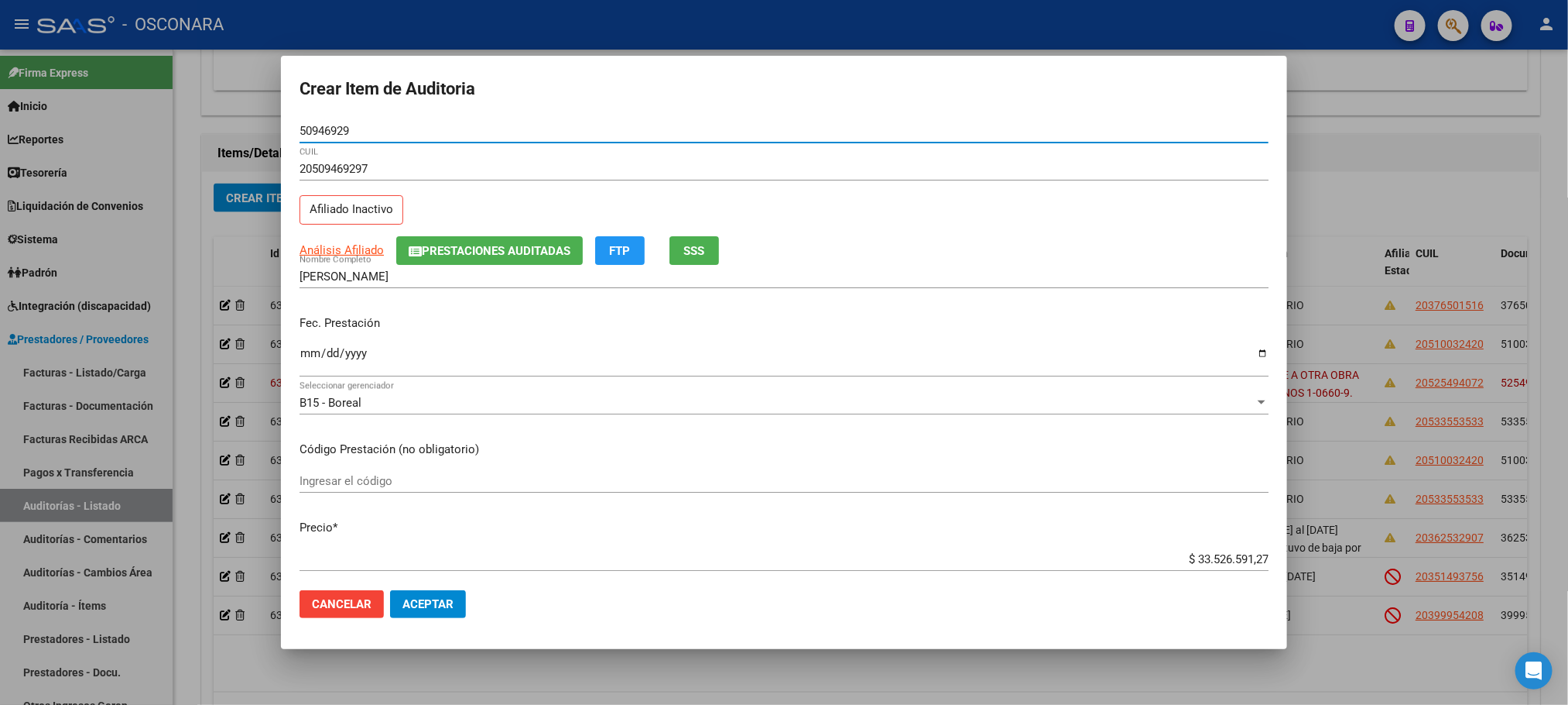
click at [312, 353] on input "Ingresar la fecha" at bounding box center [784, 359] width 970 height 24
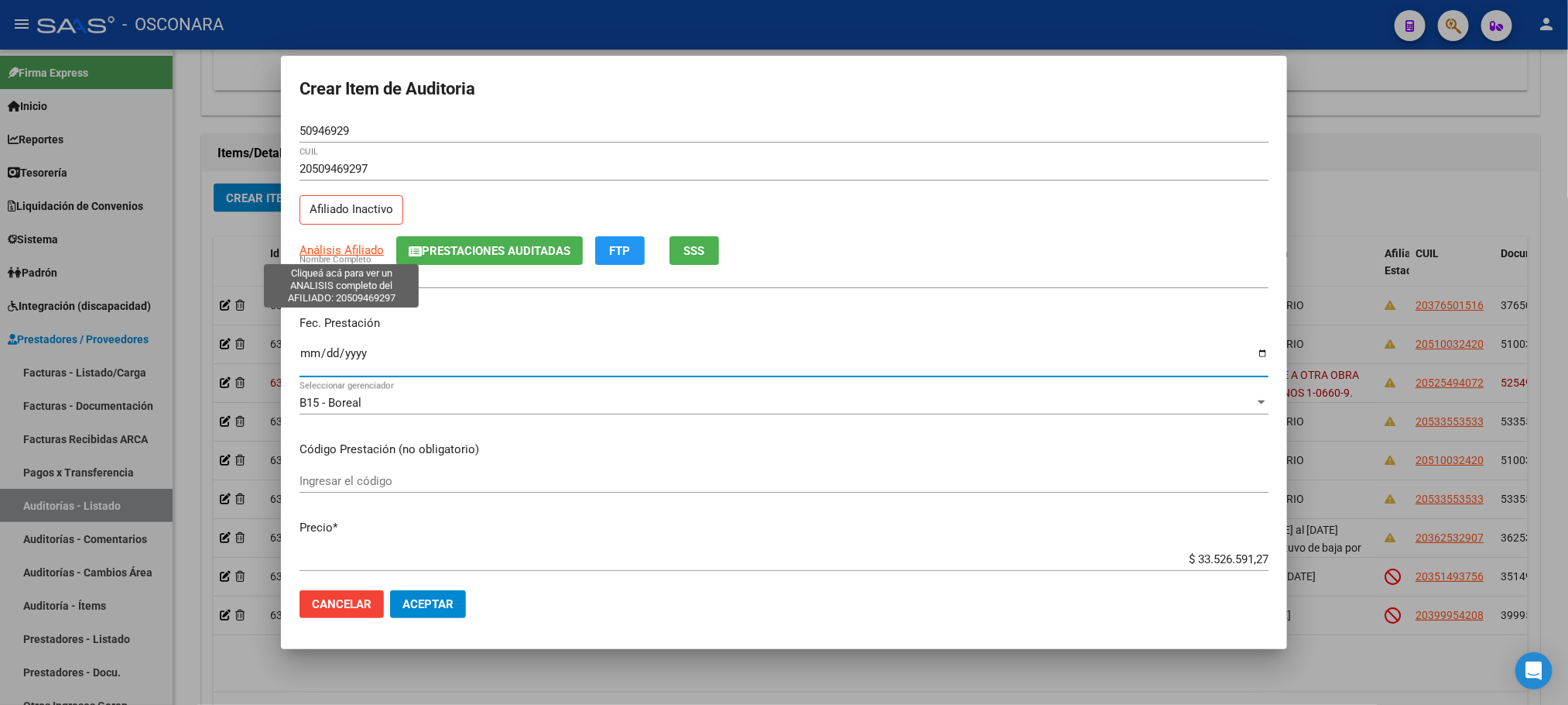
click at [339, 257] on span "Análisis Afiliado" at bounding box center [342, 250] width 85 height 14
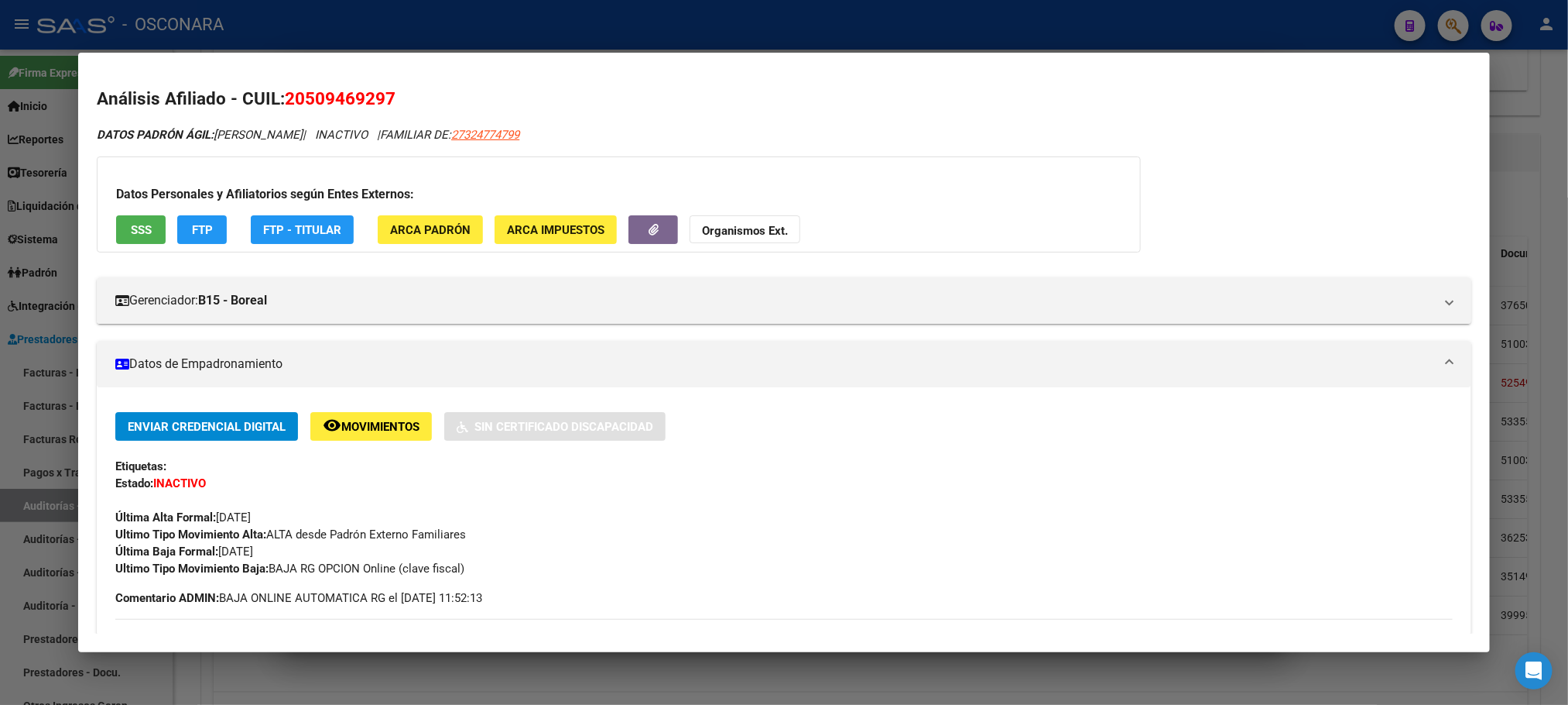
click at [134, 224] on span "SSS" at bounding box center [141, 229] width 21 height 14
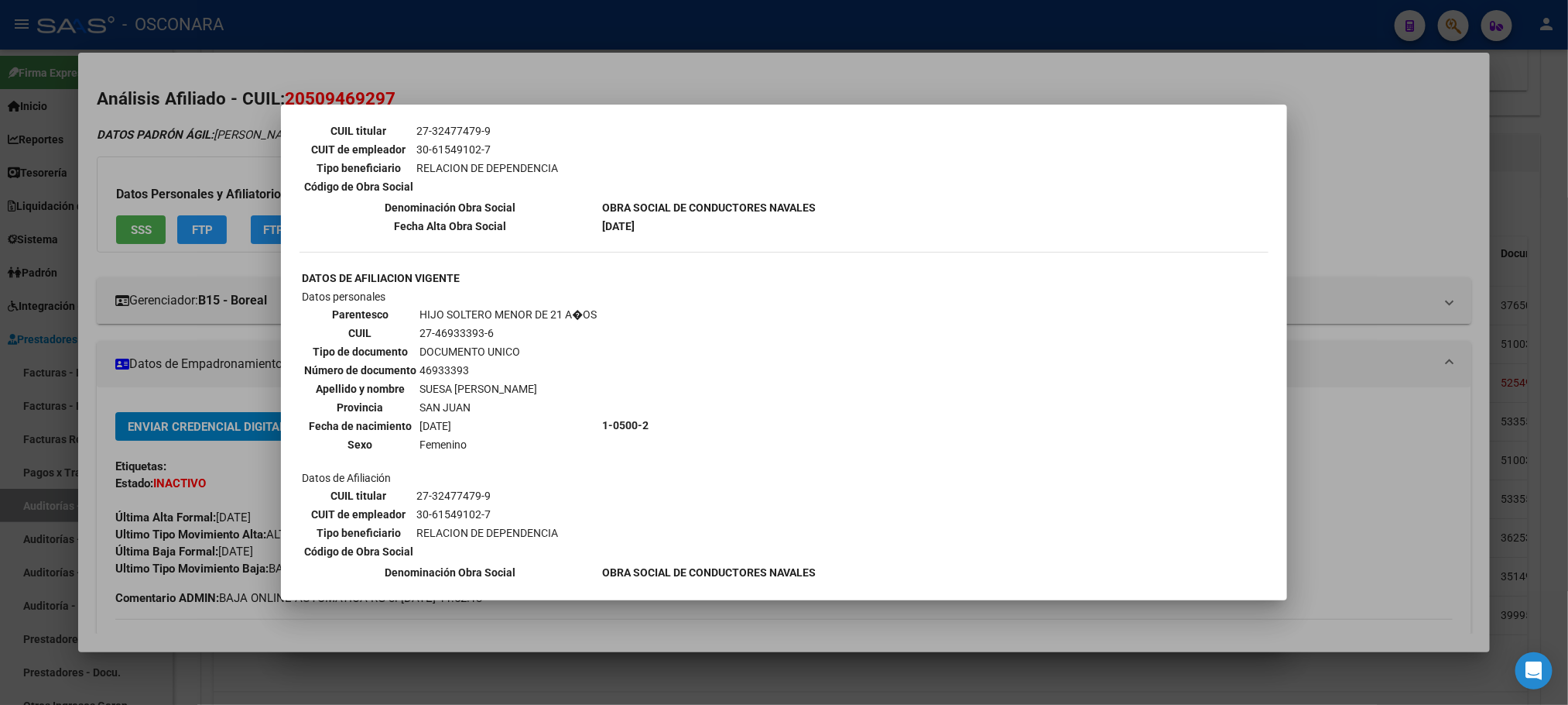
scroll to position [778, 0]
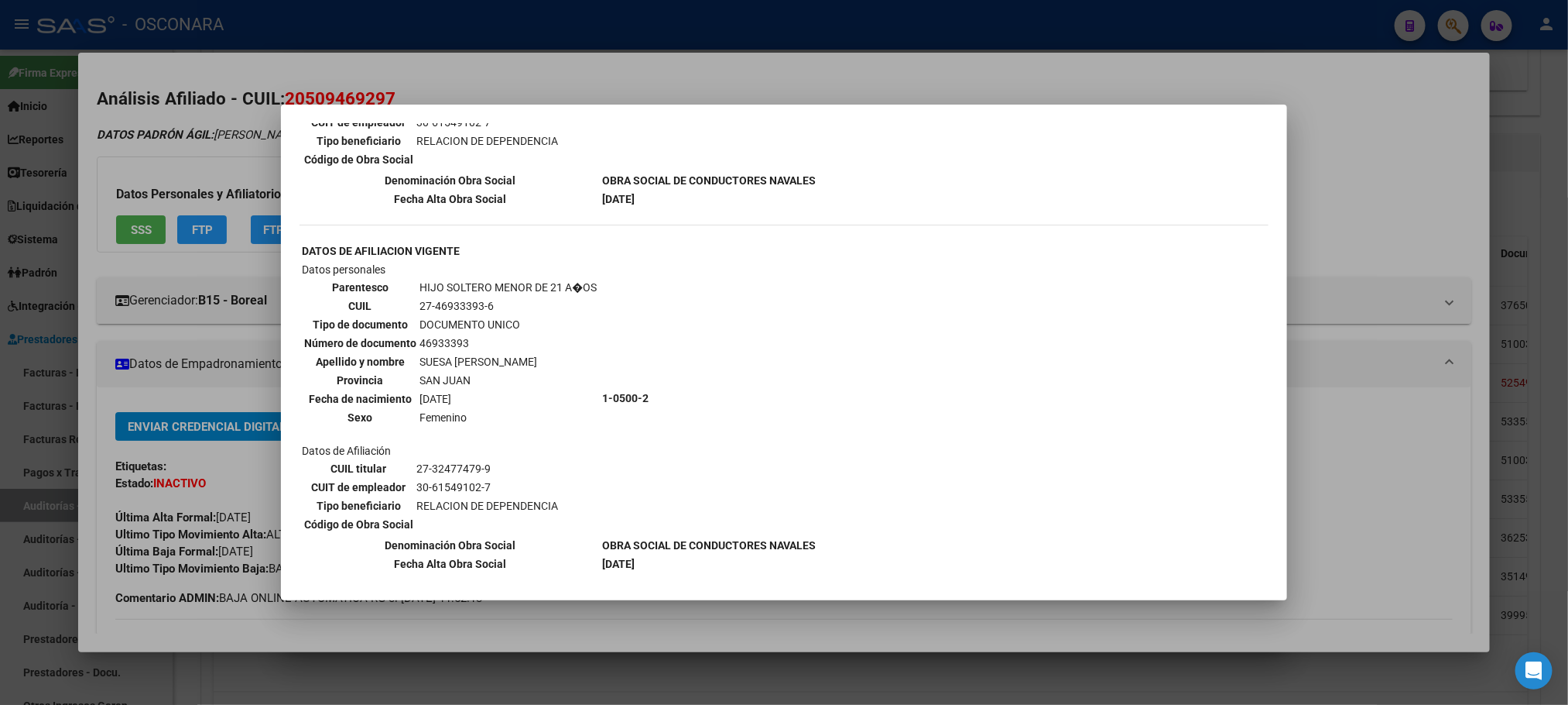
click at [666, 609] on div at bounding box center [784, 352] width 1568 height 705
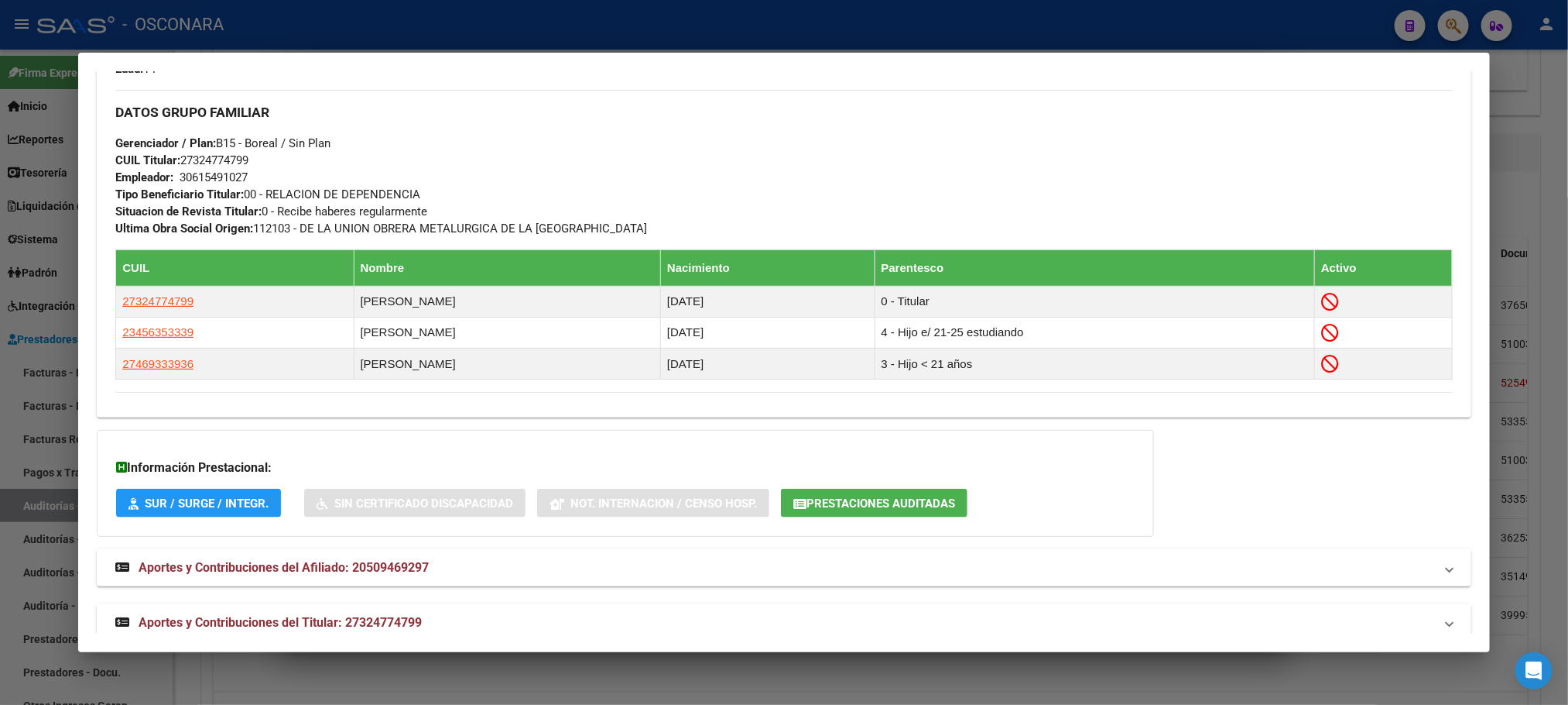
scroll to position [786, 0]
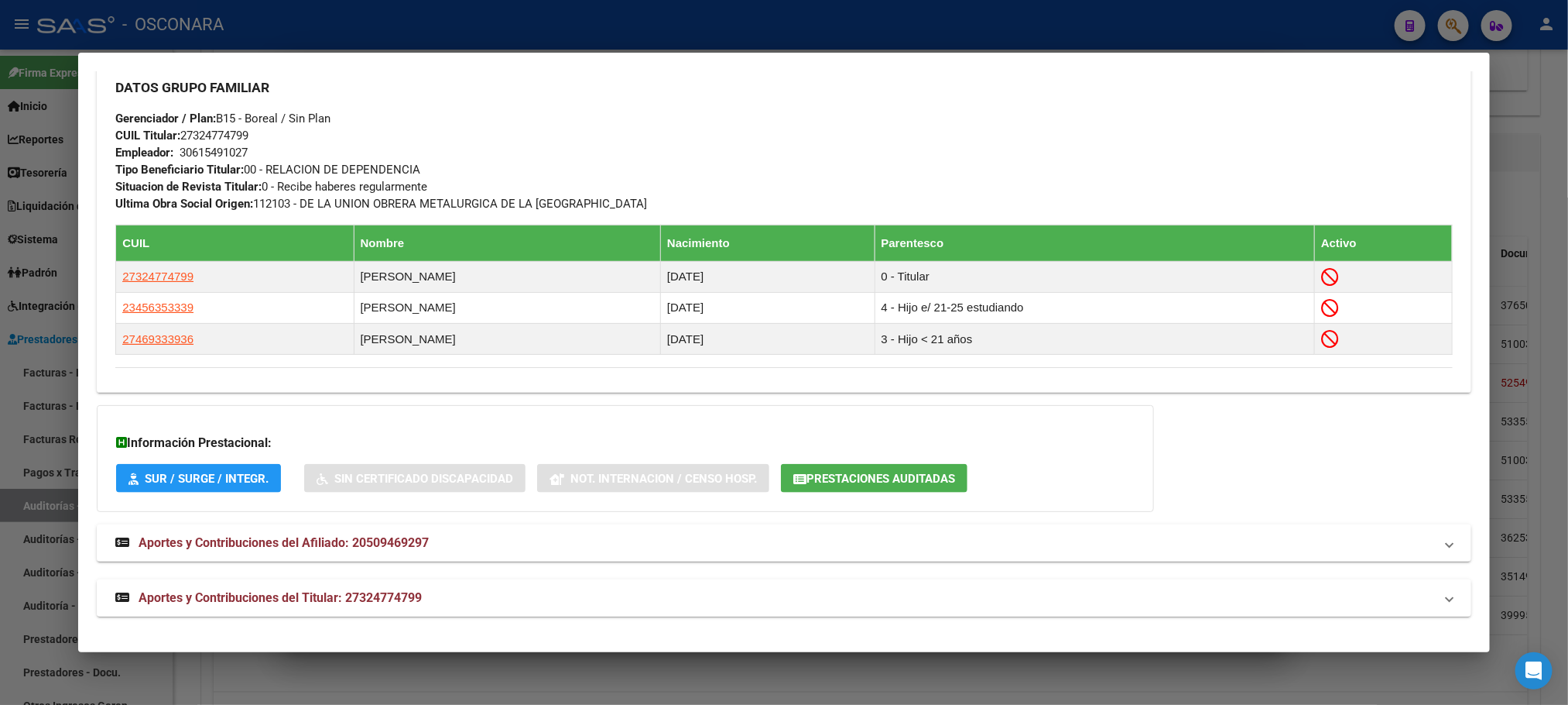
click at [369, 597] on span "Aportes y Contribuciones del Titular: 27324774799" at bounding box center [280, 598] width 284 height 15
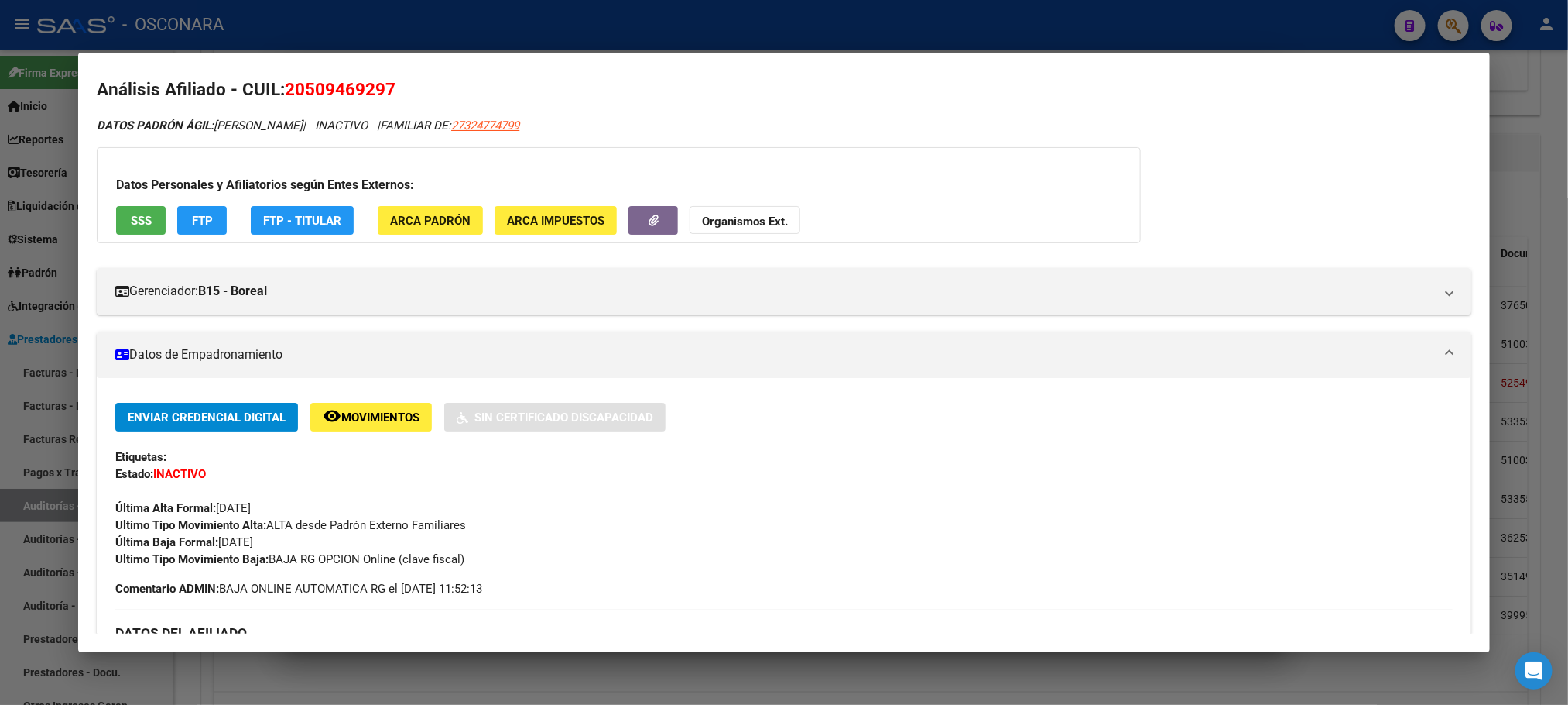
scroll to position [0, 0]
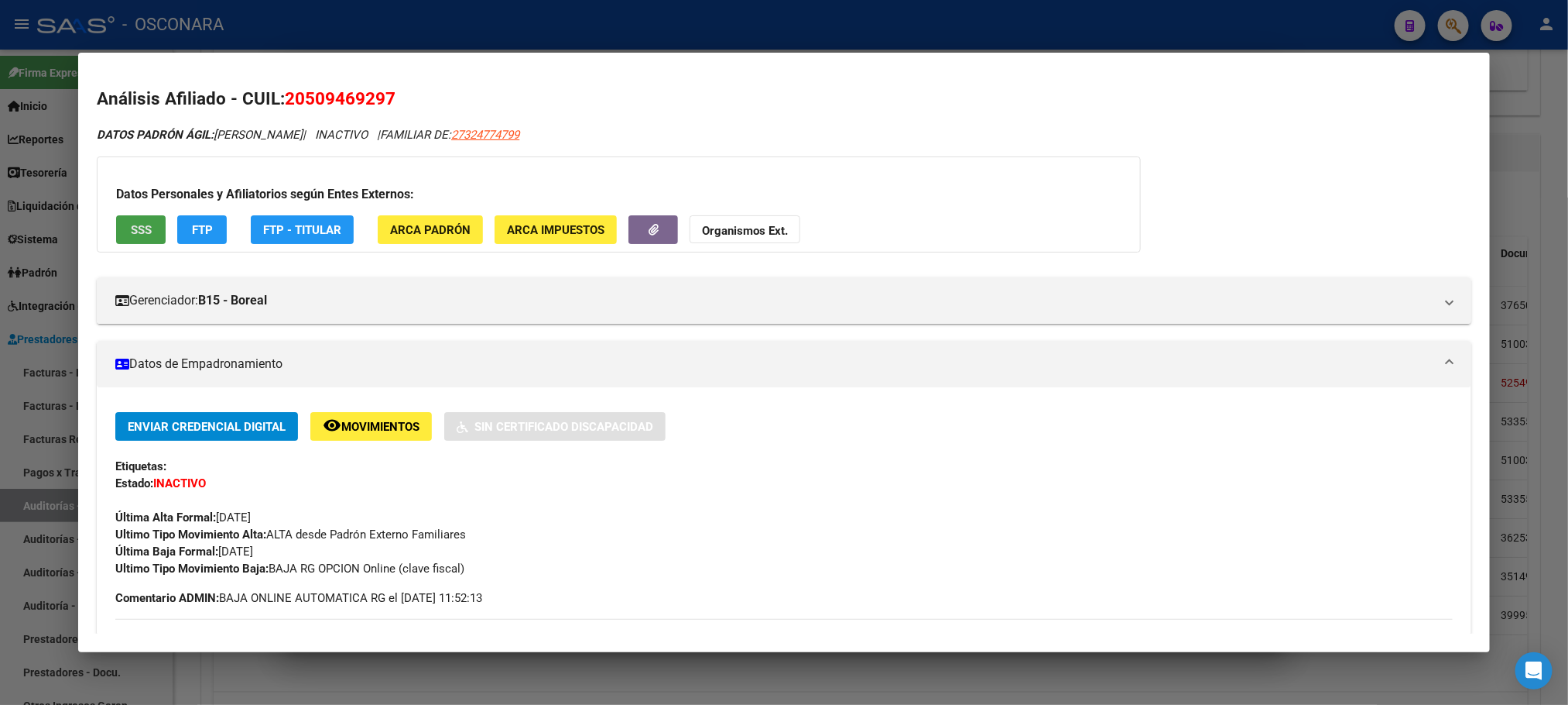
click at [143, 233] on span "SSS" at bounding box center [141, 229] width 21 height 14
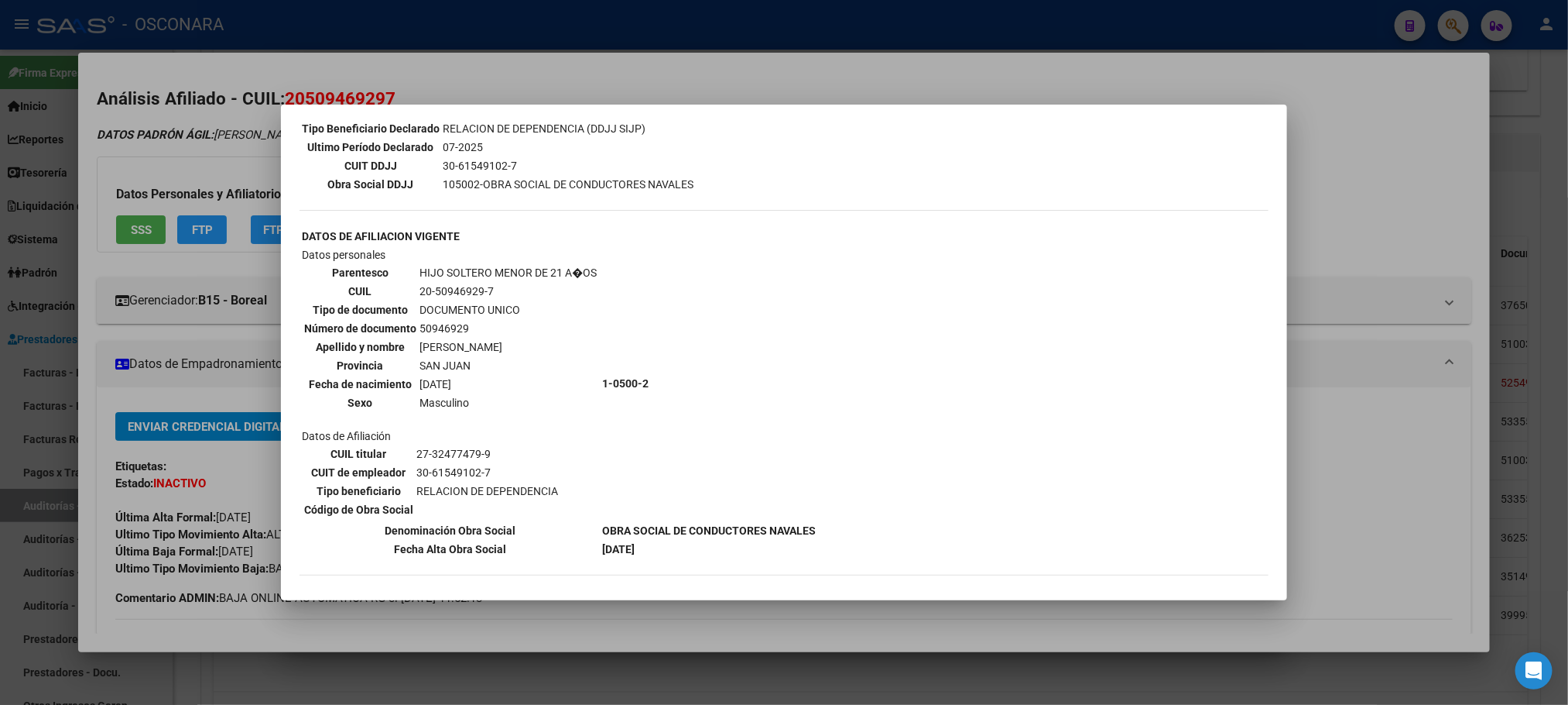
scroll to position [464, 0]
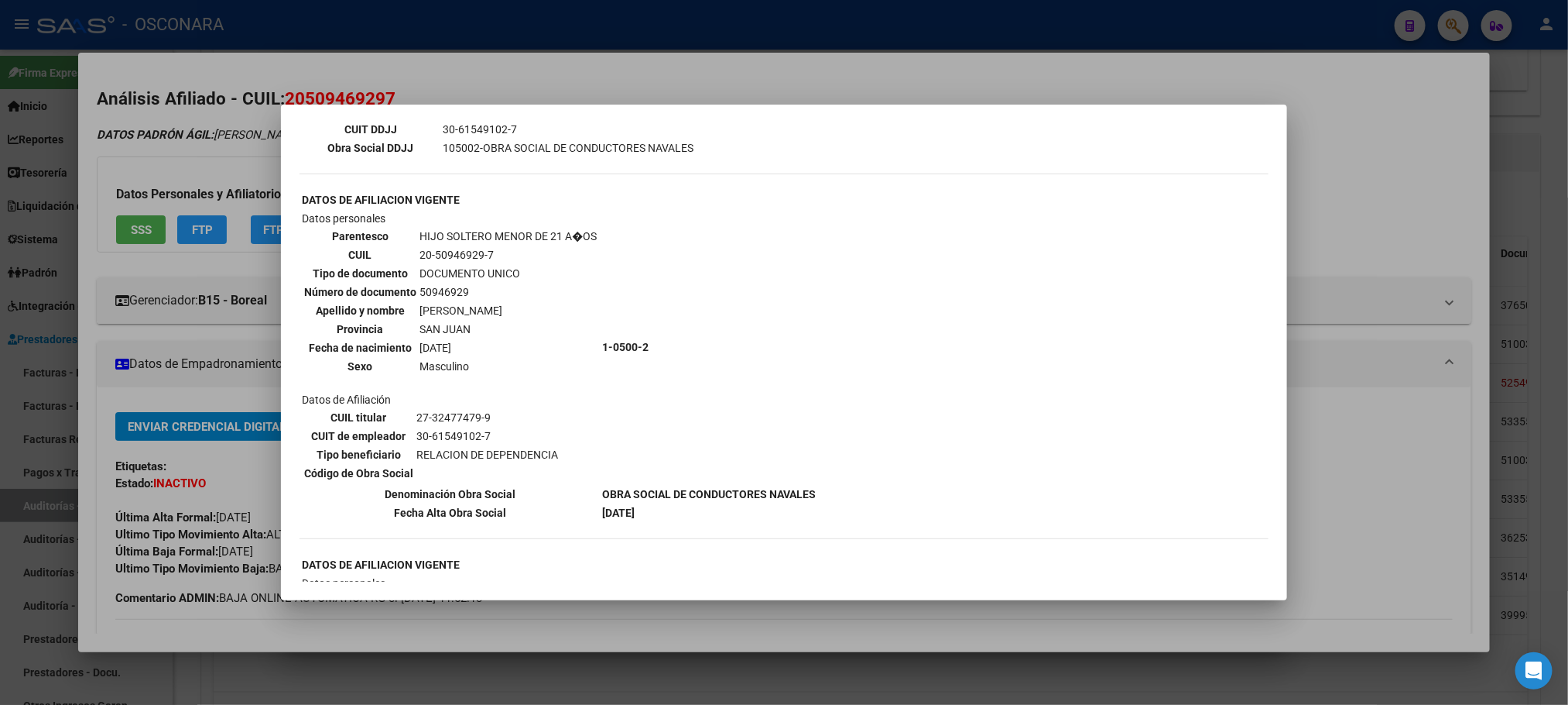
click at [947, 653] on div at bounding box center [784, 352] width 1568 height 705
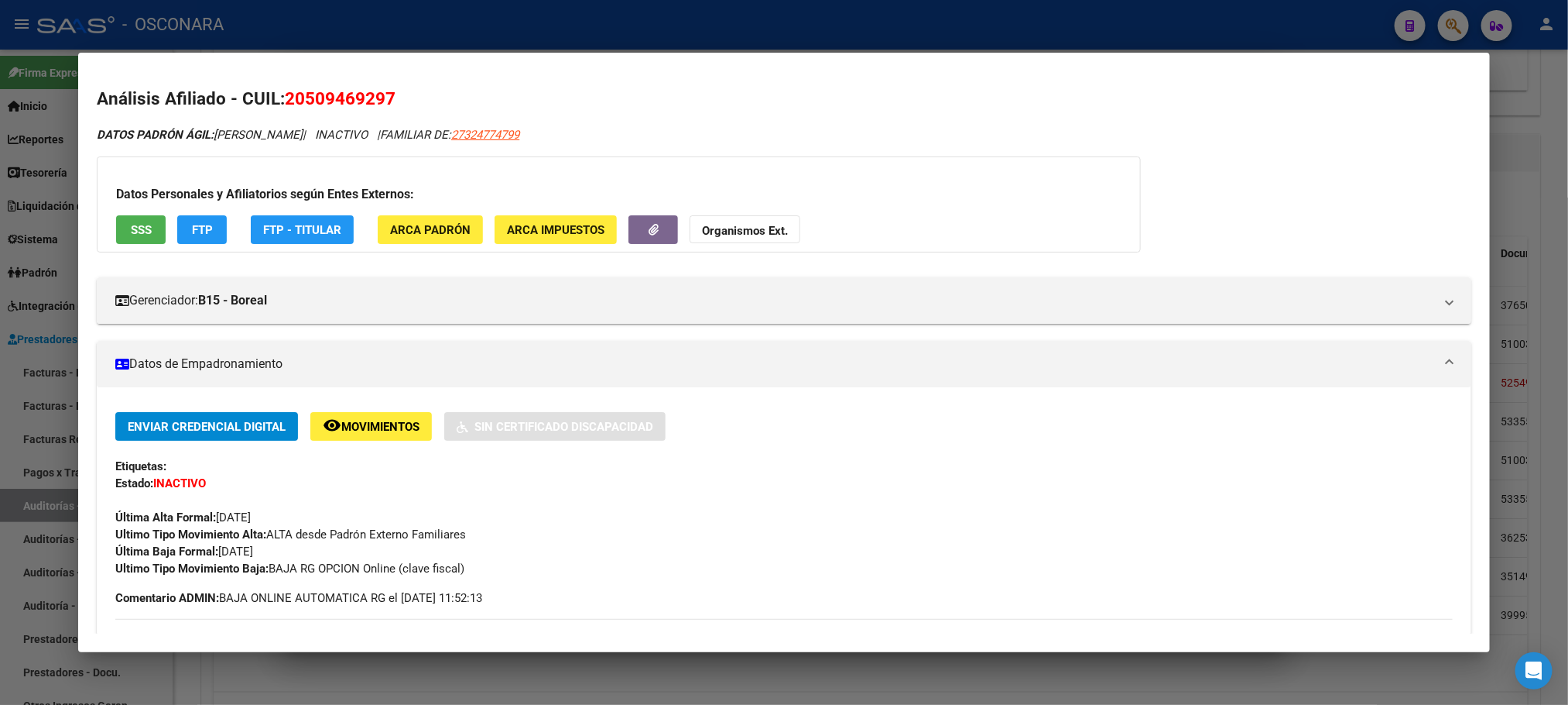
click at [999, 676] on div at bounding box center [784, 352] width 1568 height 705
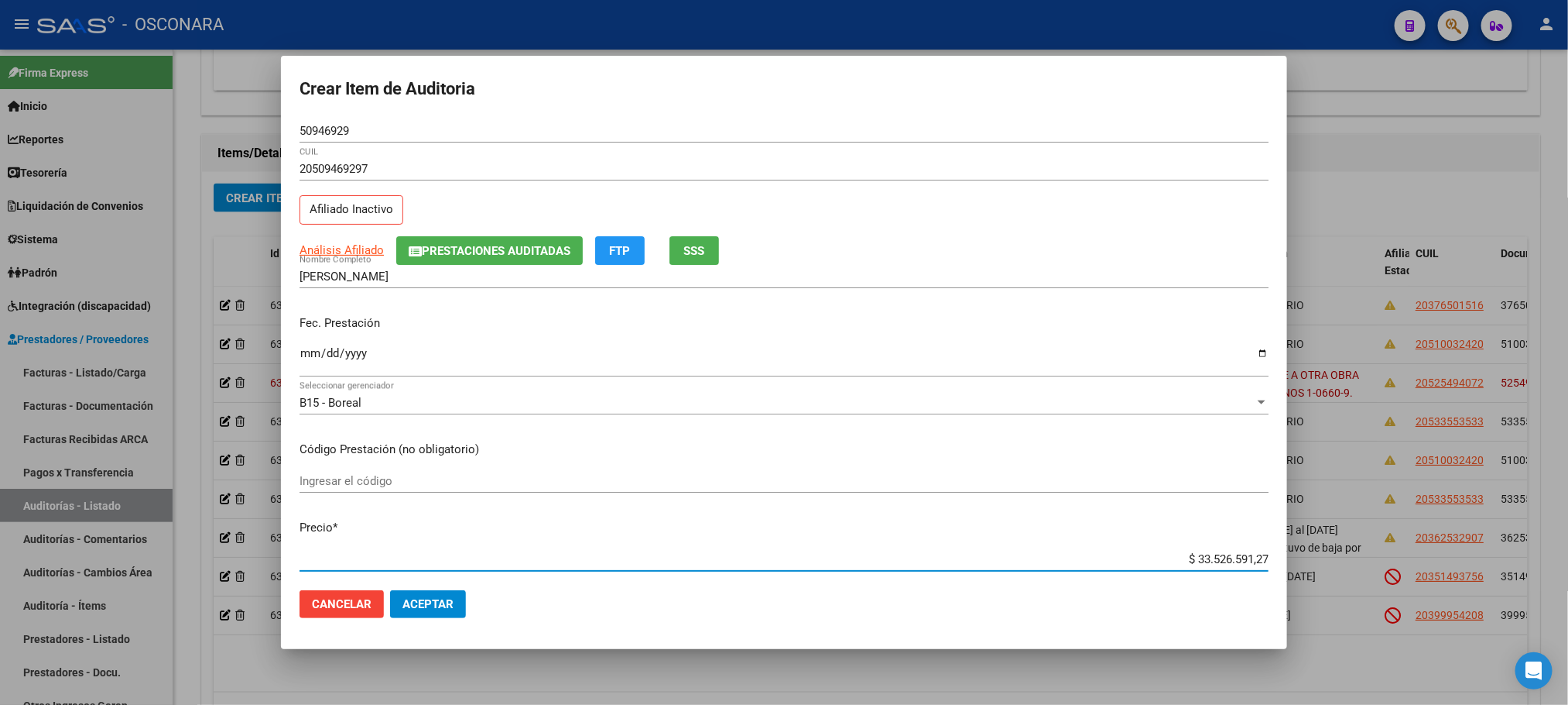
scroll to position [14, 0]
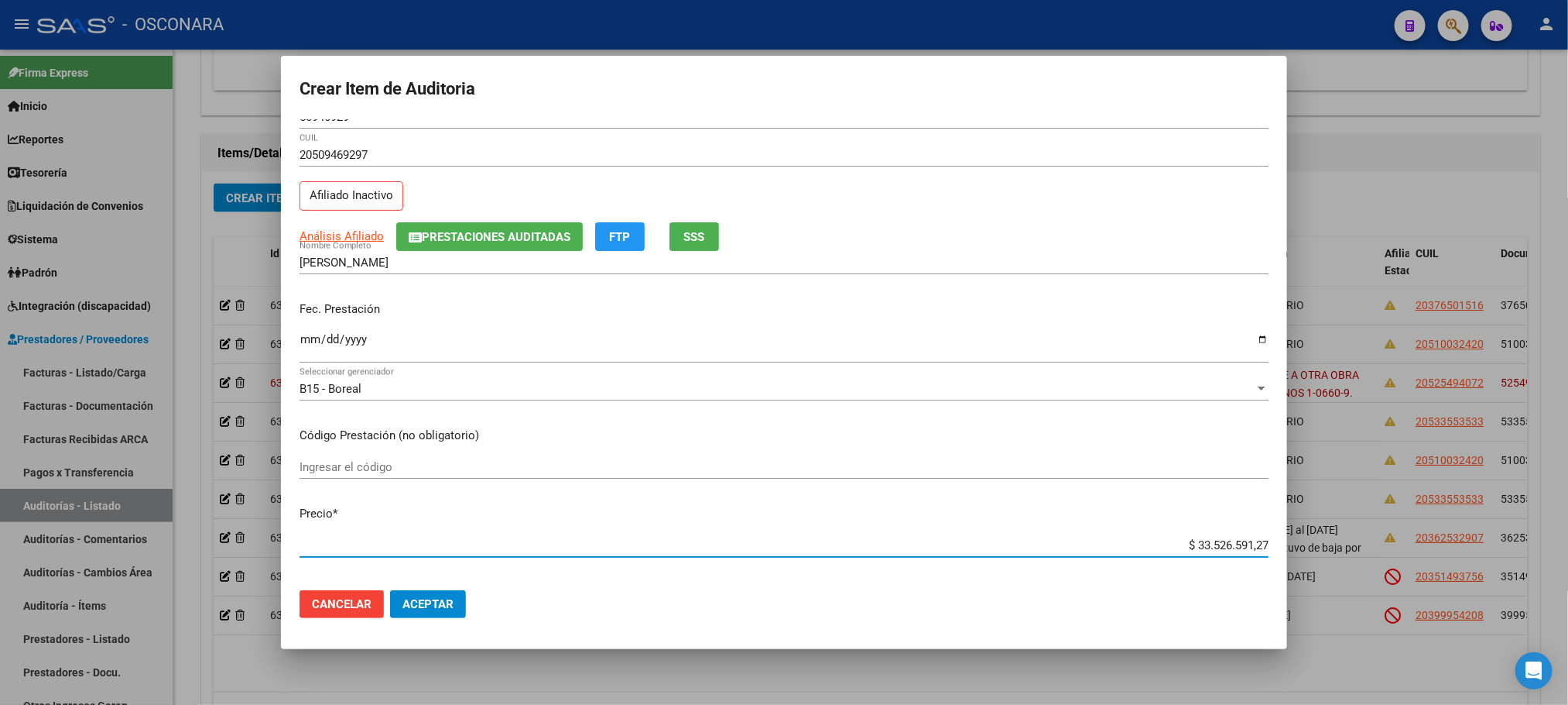
drag, startPoint x: 1171, startPoint y: 556, endPoint x: 1387, endPoint y: 541, distance: 216.5
click at [1387, 541] on div "Crear Item de Auditoria 50946929 Nro Documento 20509469297 CUIL Afiliado Inacti…" at bounding box center [784, 352] width 1568 height 705
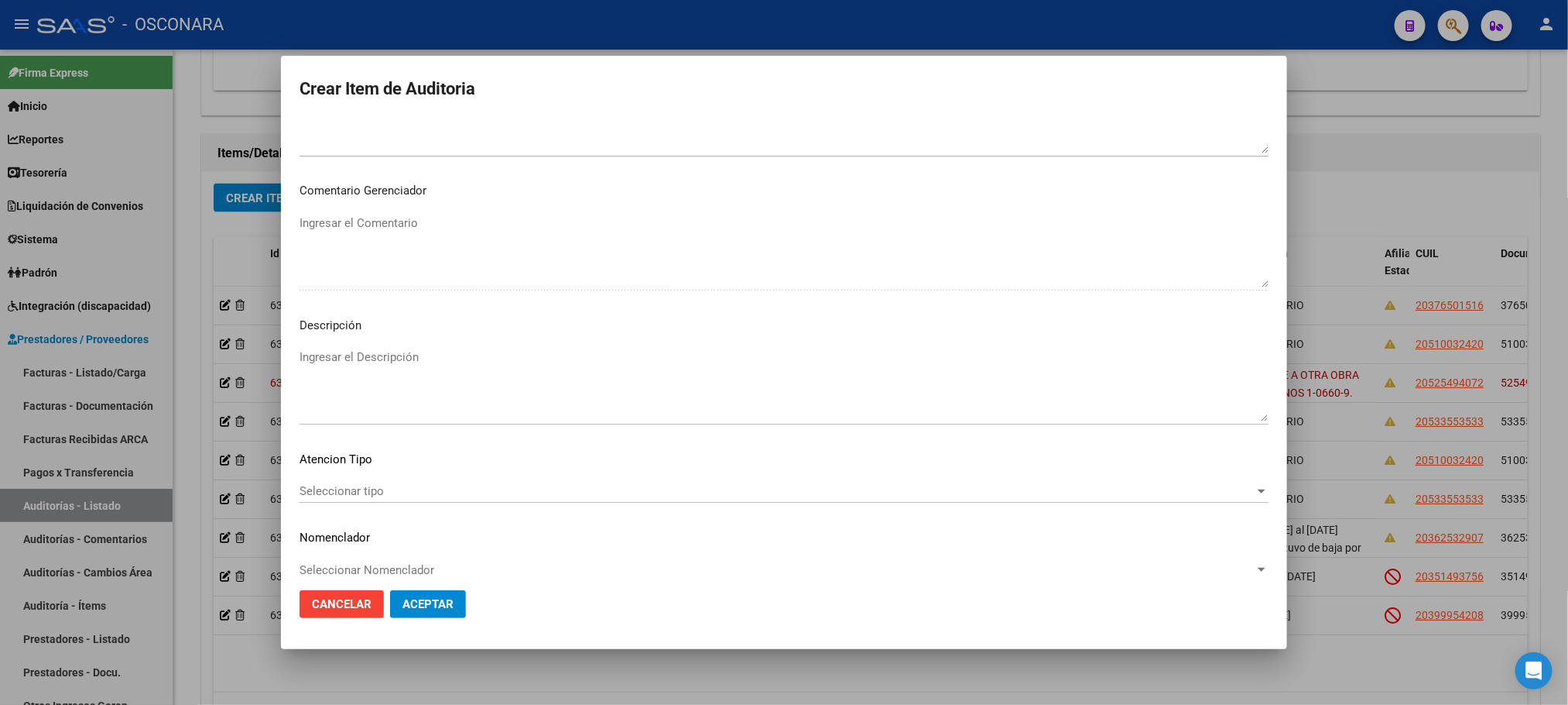
scroll to position [936, 0]
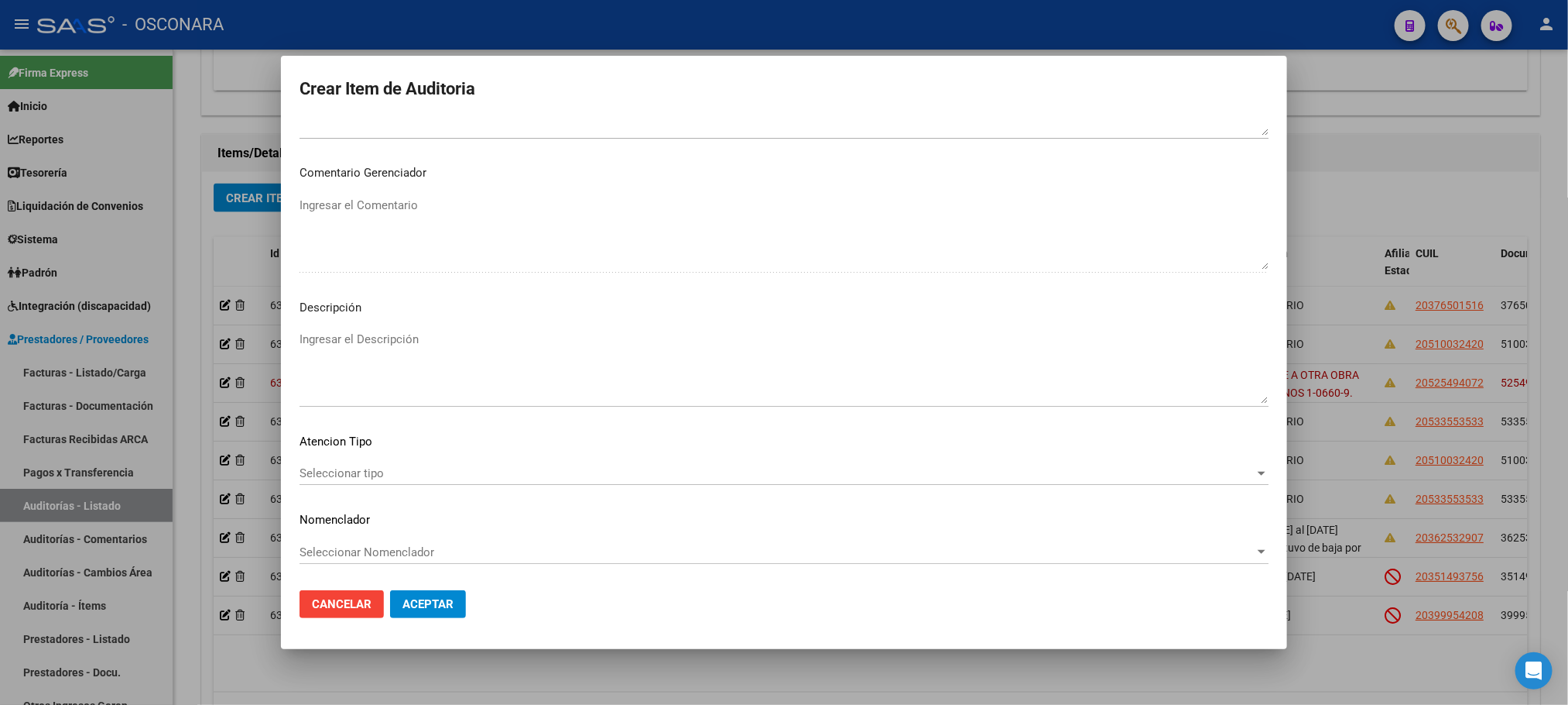
click at [358, 473] on span "Seleccionar tipo" at bounding box center [777, 473] width 955 height 14
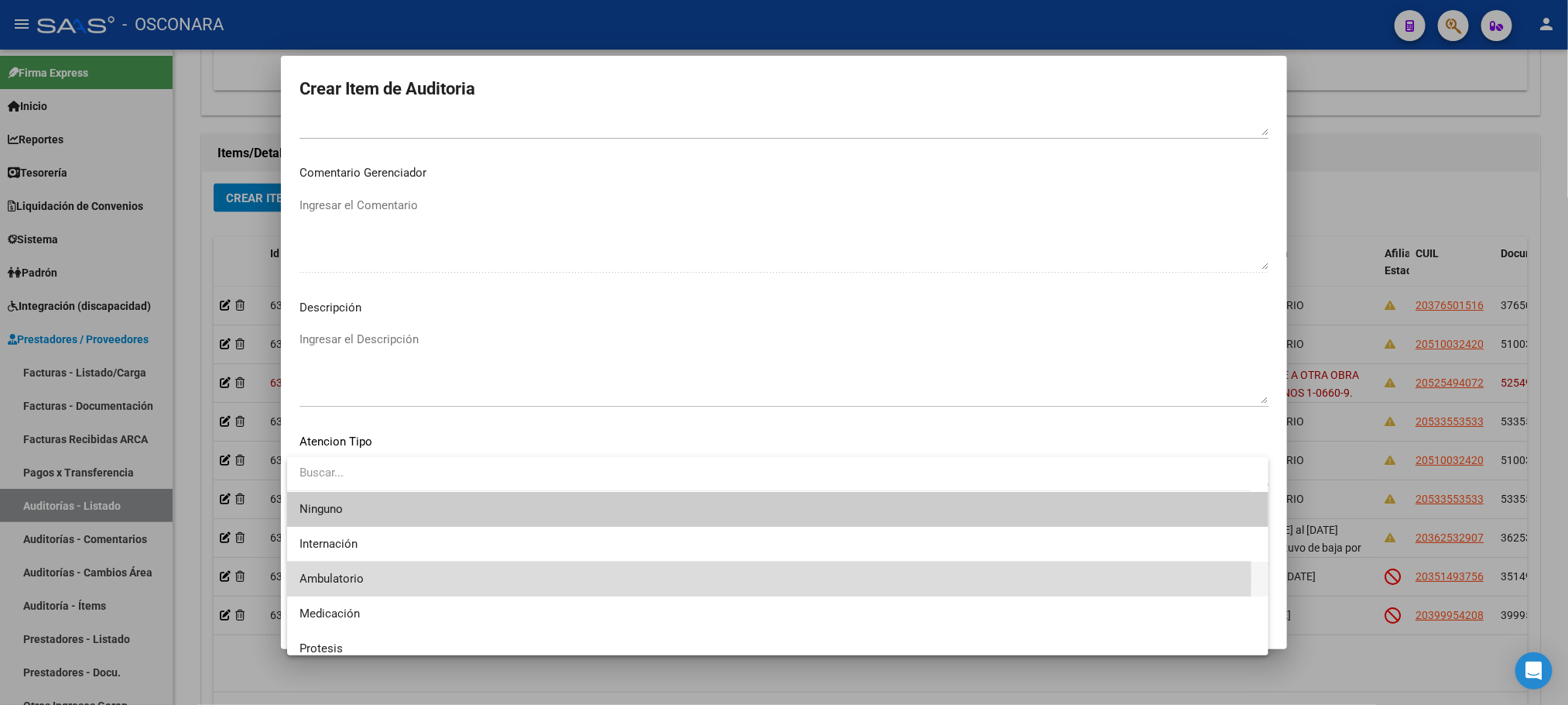
click at [363, 572] on span "Ambulatorio" at bounding box center [778, 578] width 956 height 35
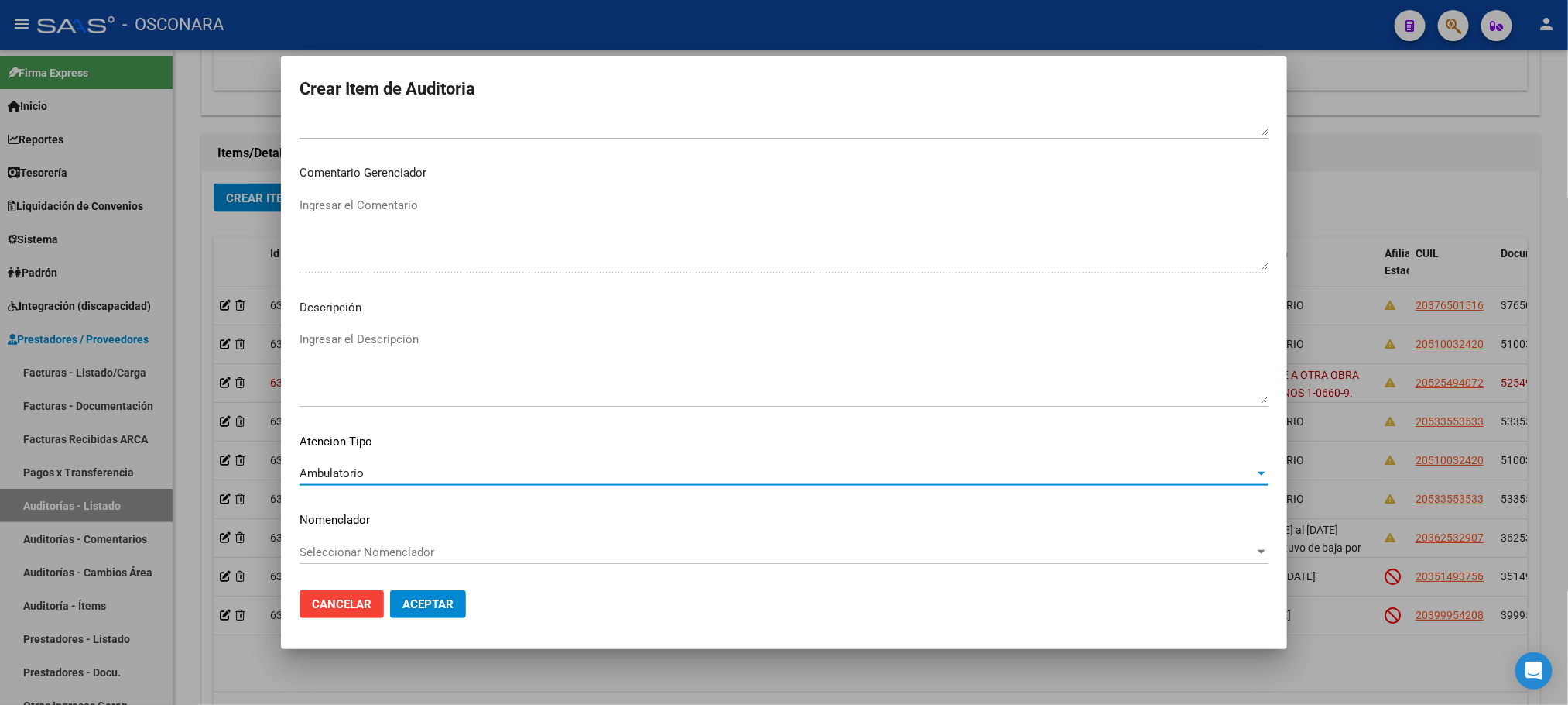
click at [421, 347] on textarea "Ingresar el Descripción" at bounding box center [784, 367] width 970 height 72
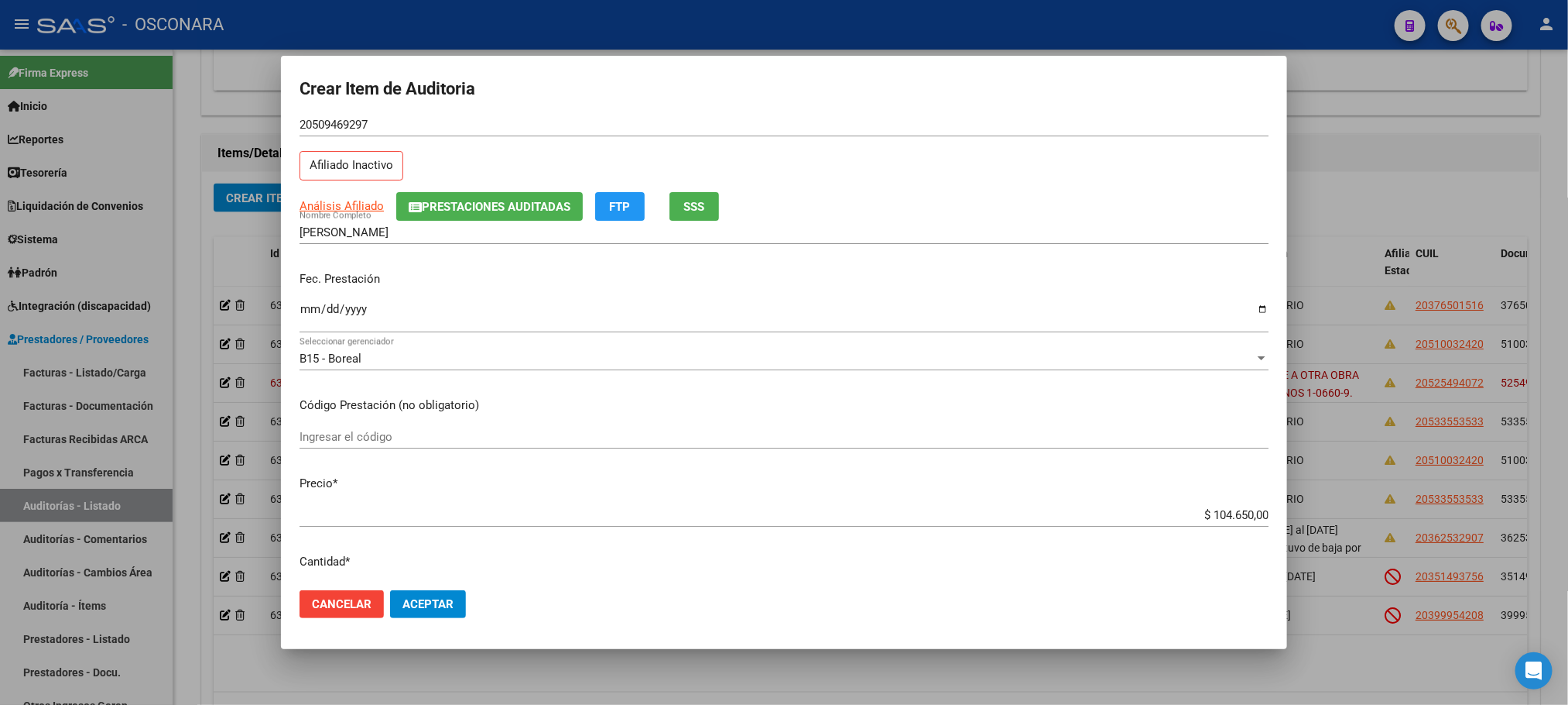
scroll to position [0, 0]
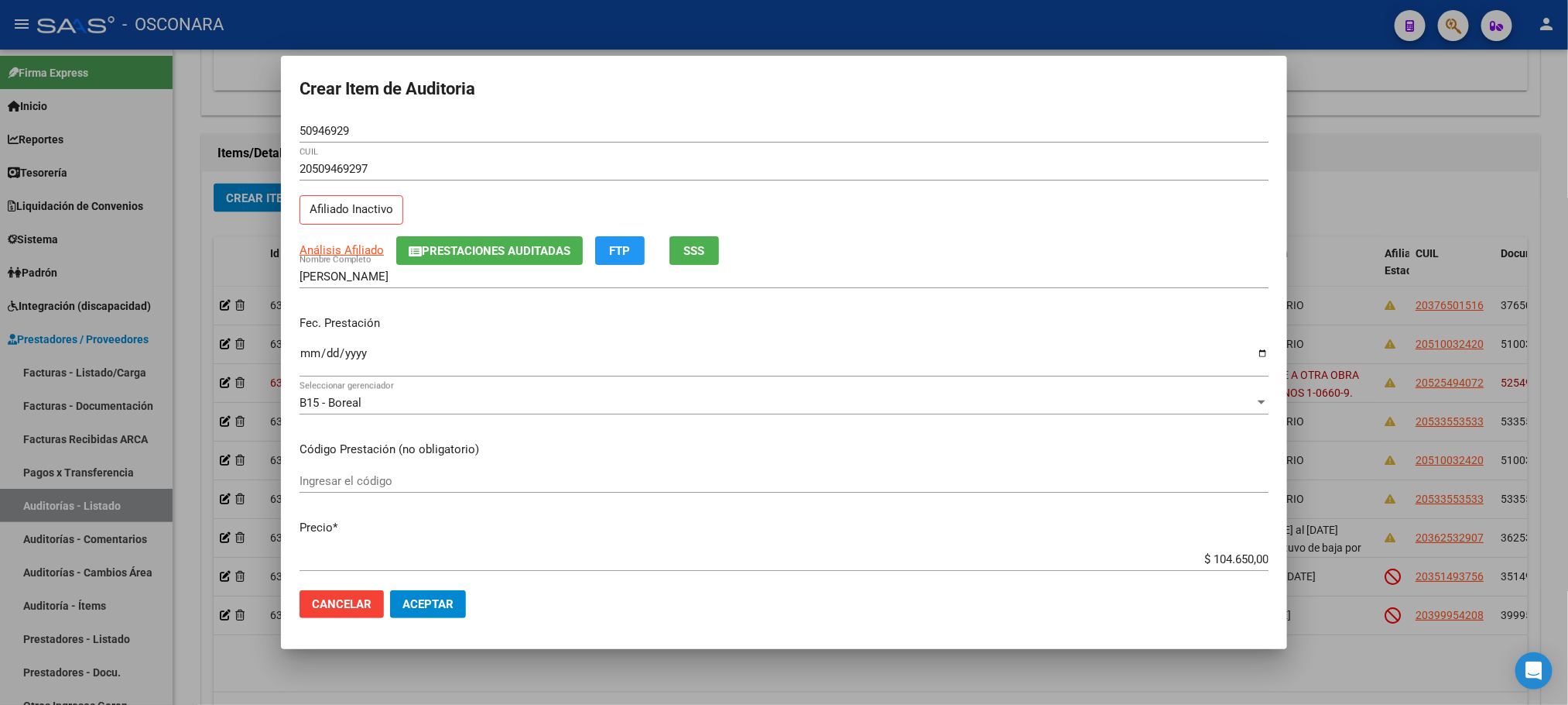
click at [446, 609] on span "Aceptar" at bounding box center [427, 603] width 51 height 14
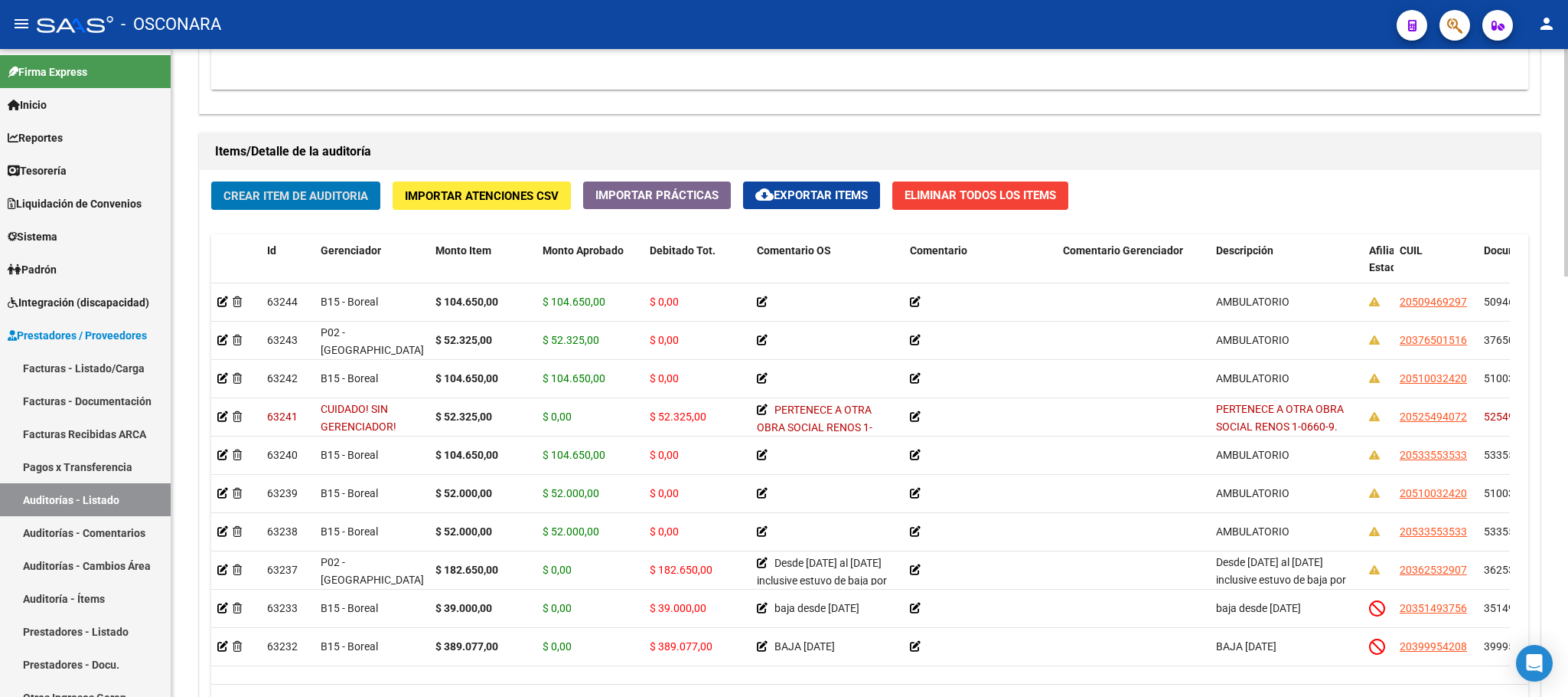
click at [249, 203] on span "Crear Item de Auditoria" at bounding box center [296, 195] width 145 height 14
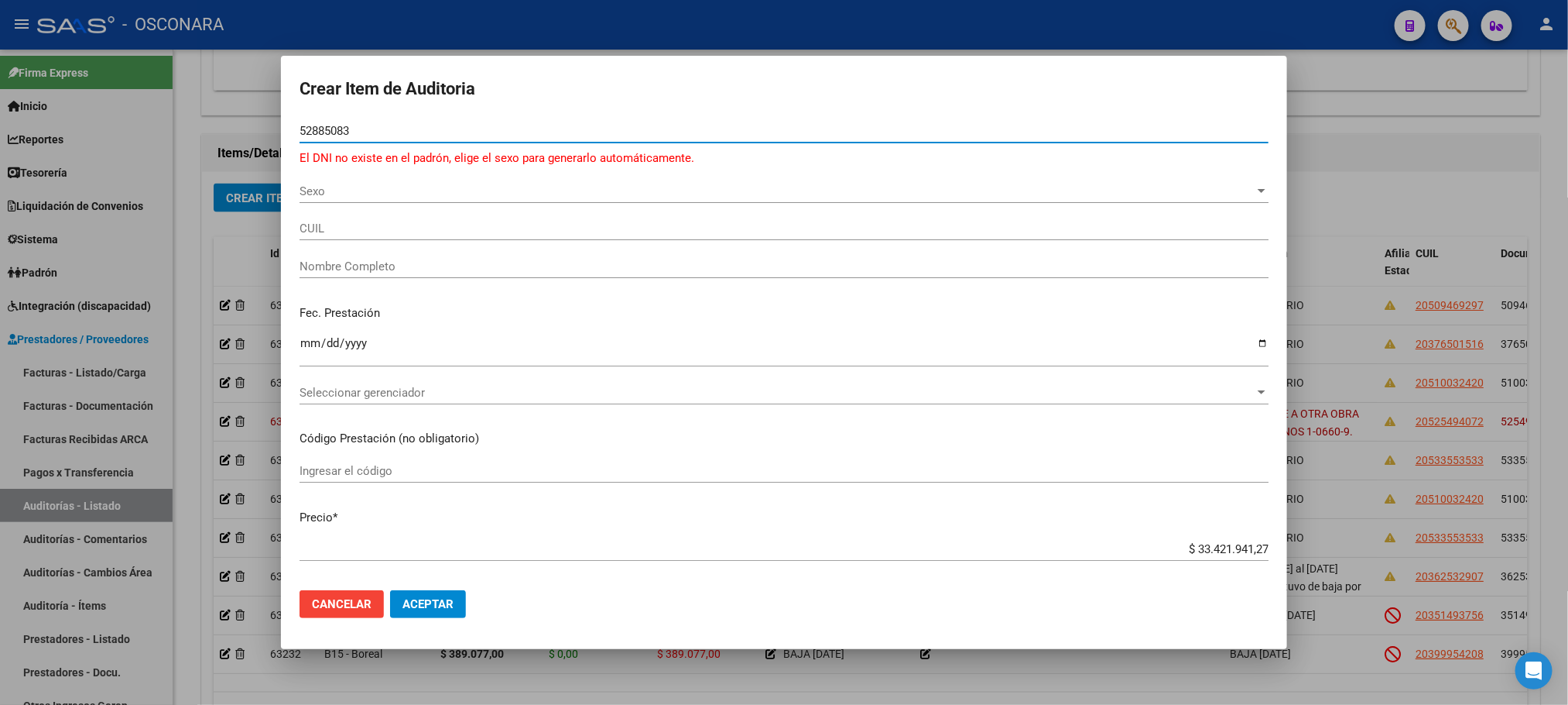
click at [309, 131] on input "52885083" at bounding box center [784, 131] width 970 height 14
drag, startPoint x: 314, startPoint y: 133, endPoint x: 334, endPoint y: 129, distance: 20.4
click at [334, 129] on input "52885083" at bounding box center [784, 131] width 970 height 14
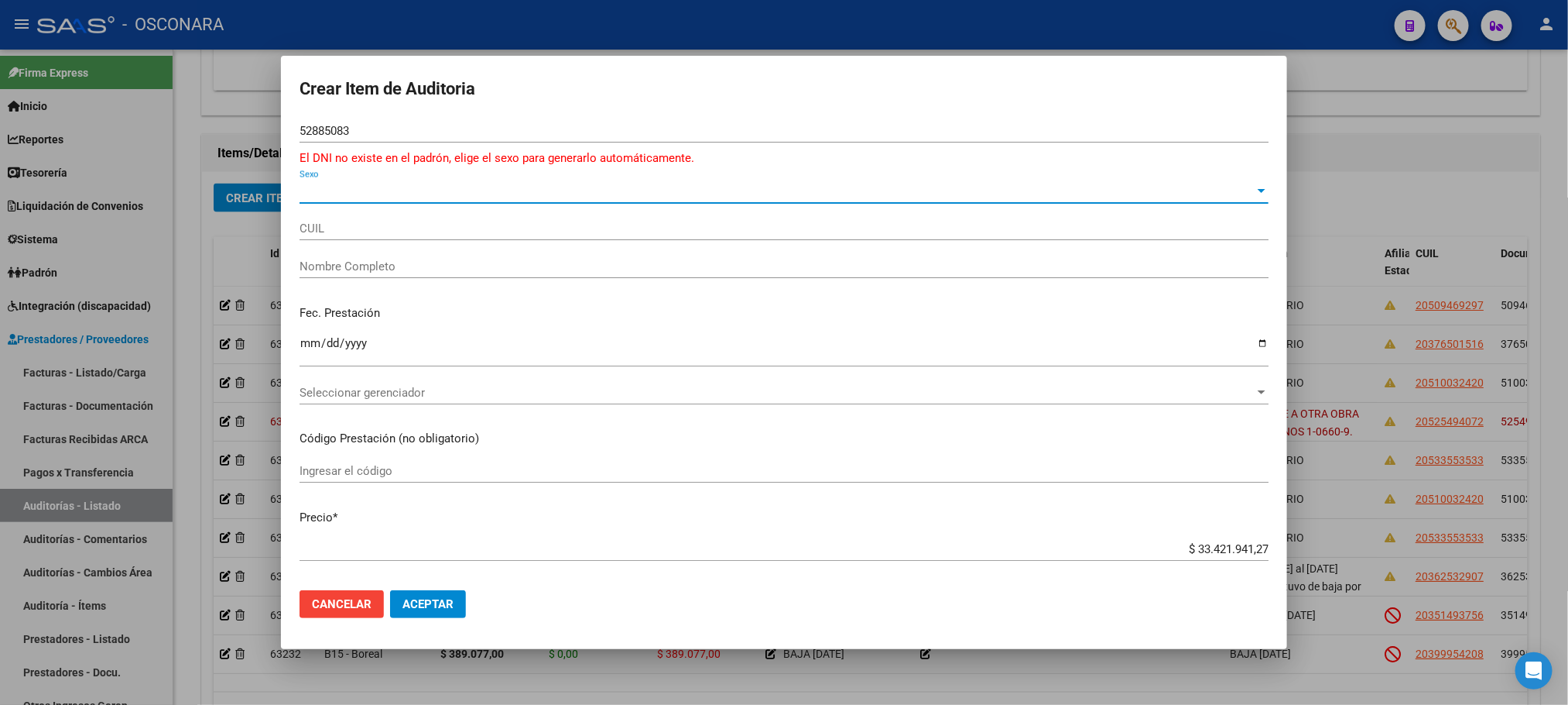
click at [334, 193] on span "Sexo" at bounding box center [777, 191] width 955 height 14
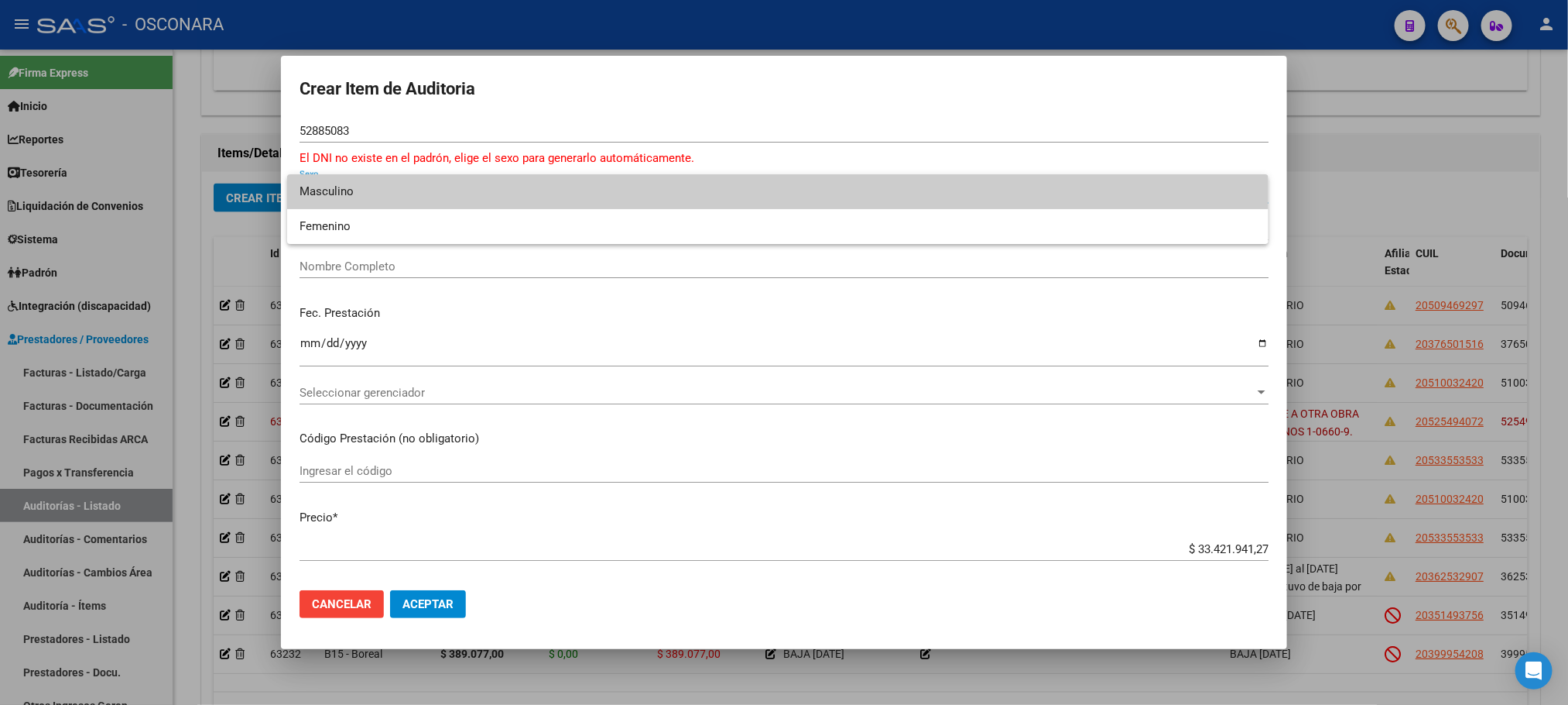
click at [334, 182] on span "Masculino" at bounding box center [778, 191] width 956 height 35
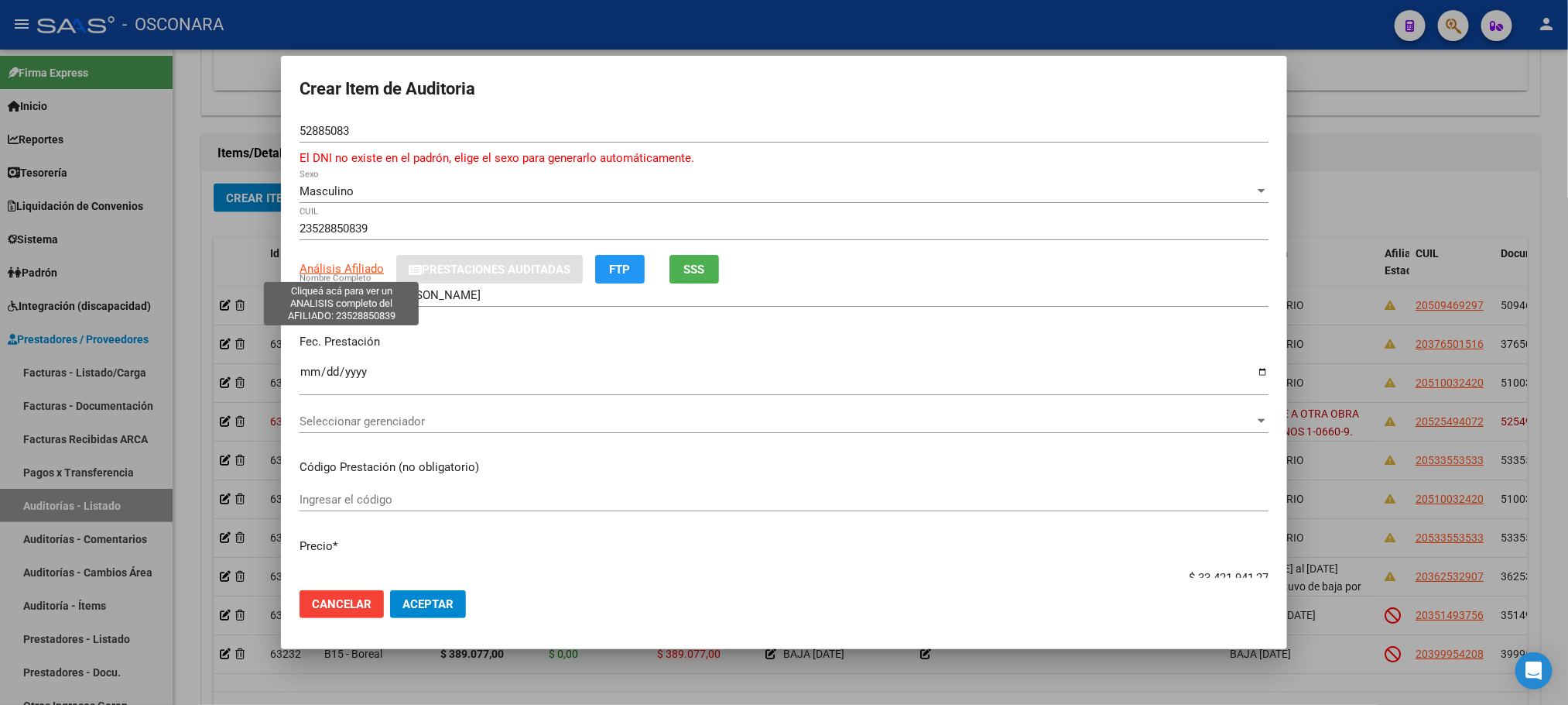
click at [365, 273] on span "Análisis Afiliado" at bounding box center [342, 268] width 85 height 14
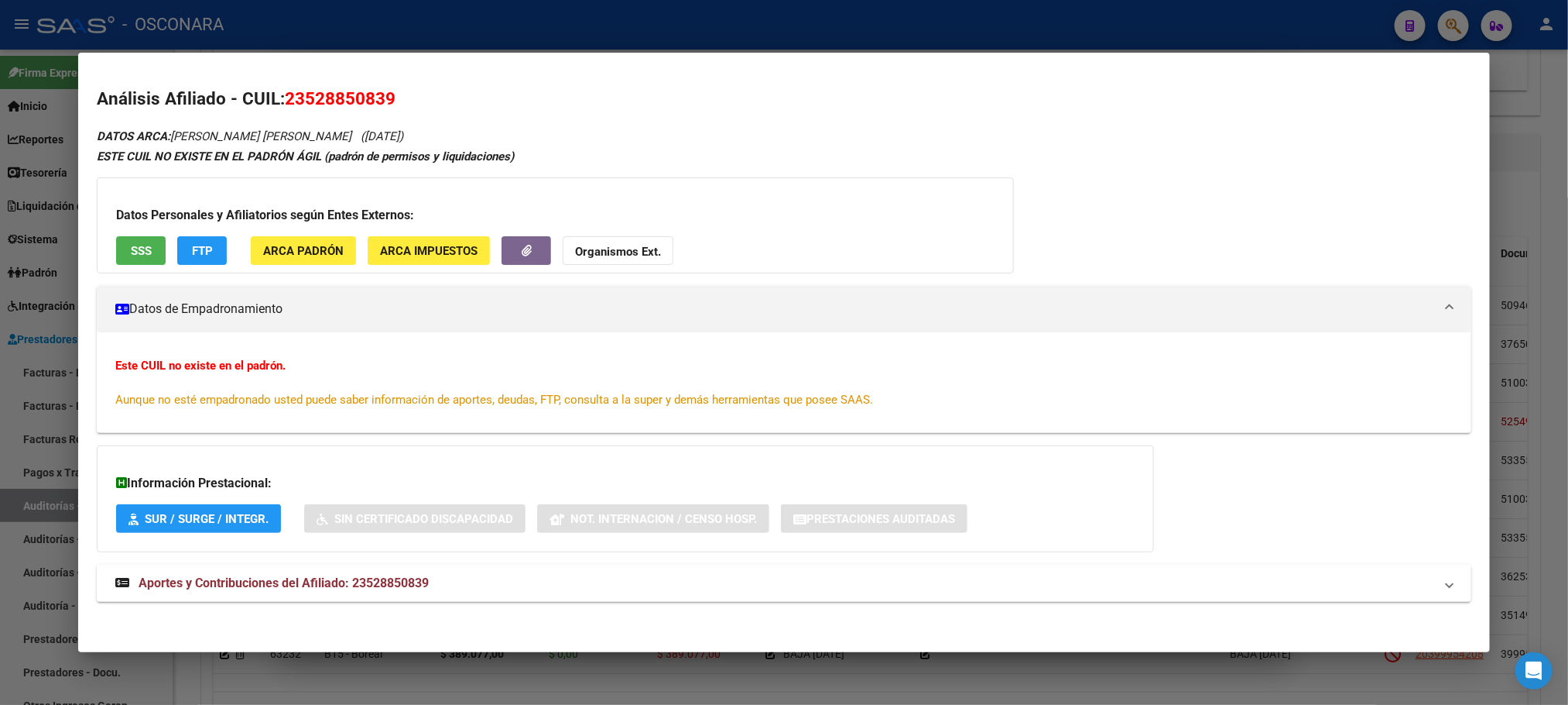
click at [126, 262] on button "SSS" at bounding box center [141, 250] width 50 height 28
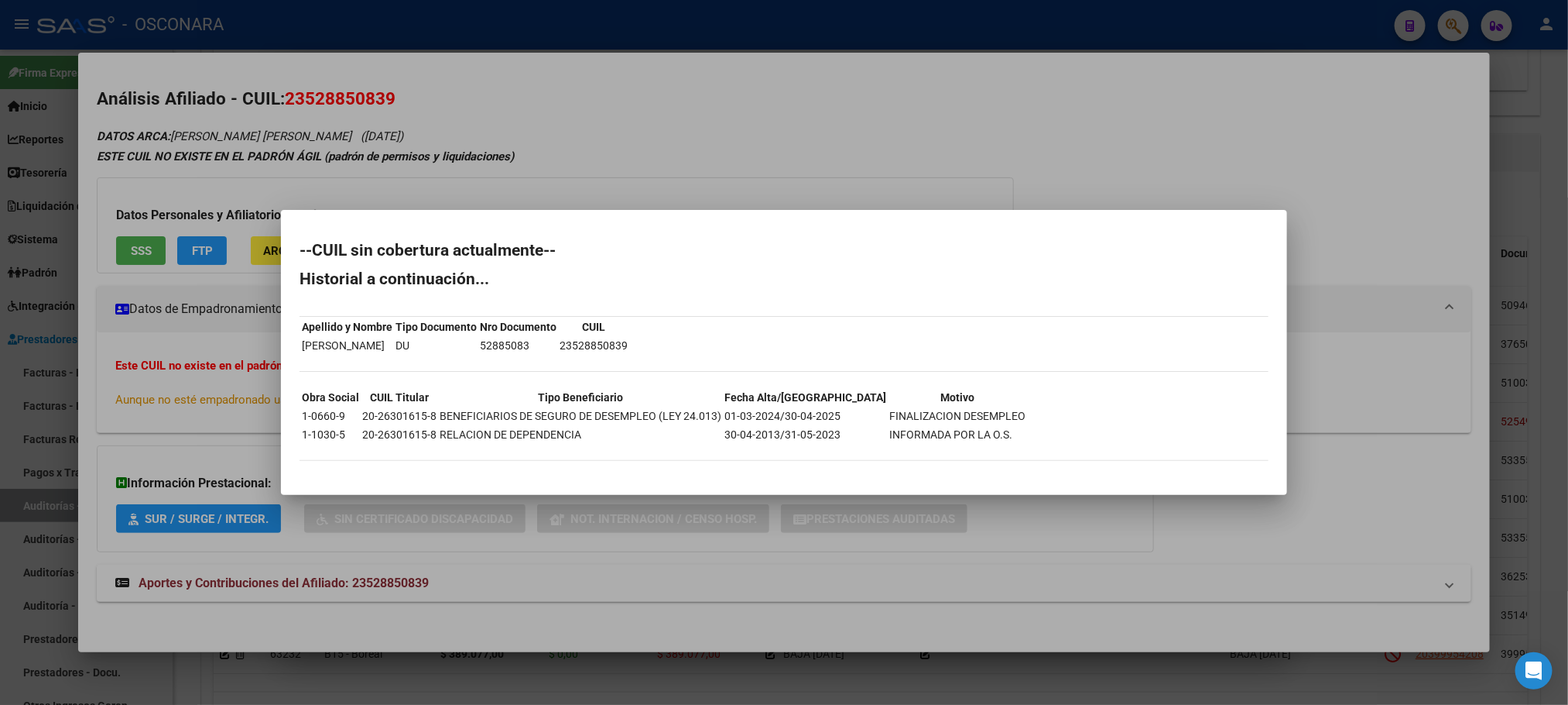
drag, startPoint x: 347, startPoint y: 415, endPoint x: 303, endPoint y: 421, distance: 44.4
click at [303, 421] on td "1-0660-9" at bounding box center [330, 415] width 59 height 17
copy td "1-0660-9"
click at [543, 567] on div at bounding box center [784, 352] width 1568 height 705
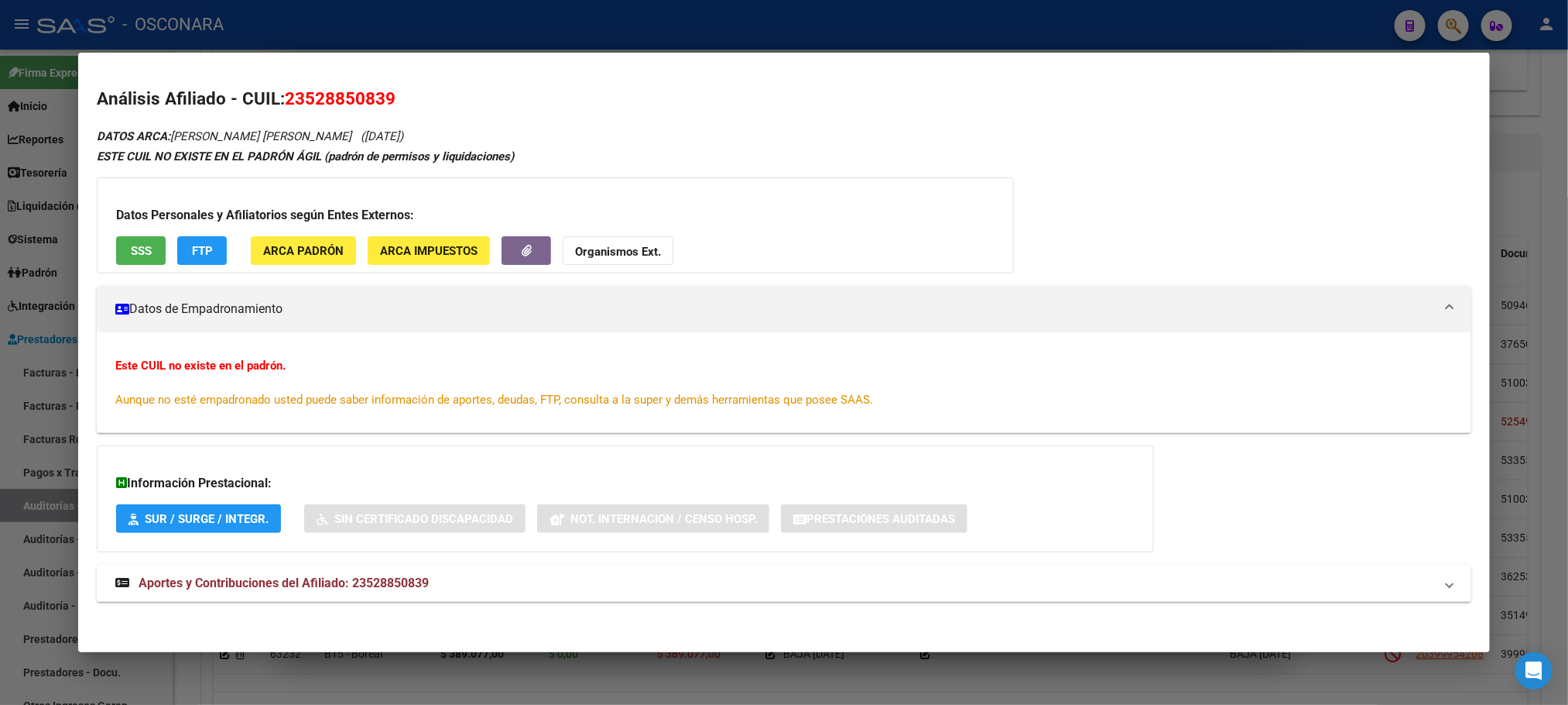
click at [980, 679] on div at bounding box center [784, 352] width 1568 height 705
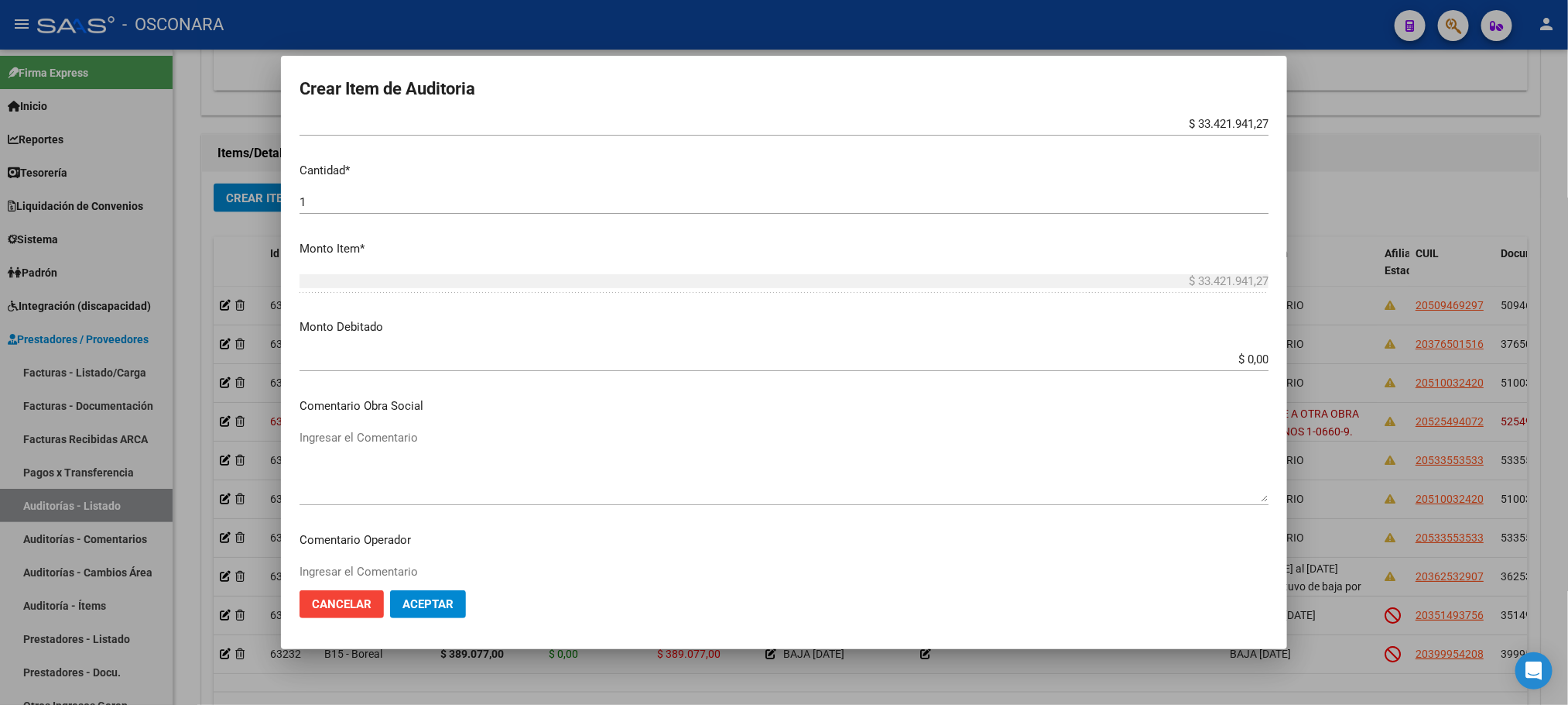
scroll to position [464, 0]
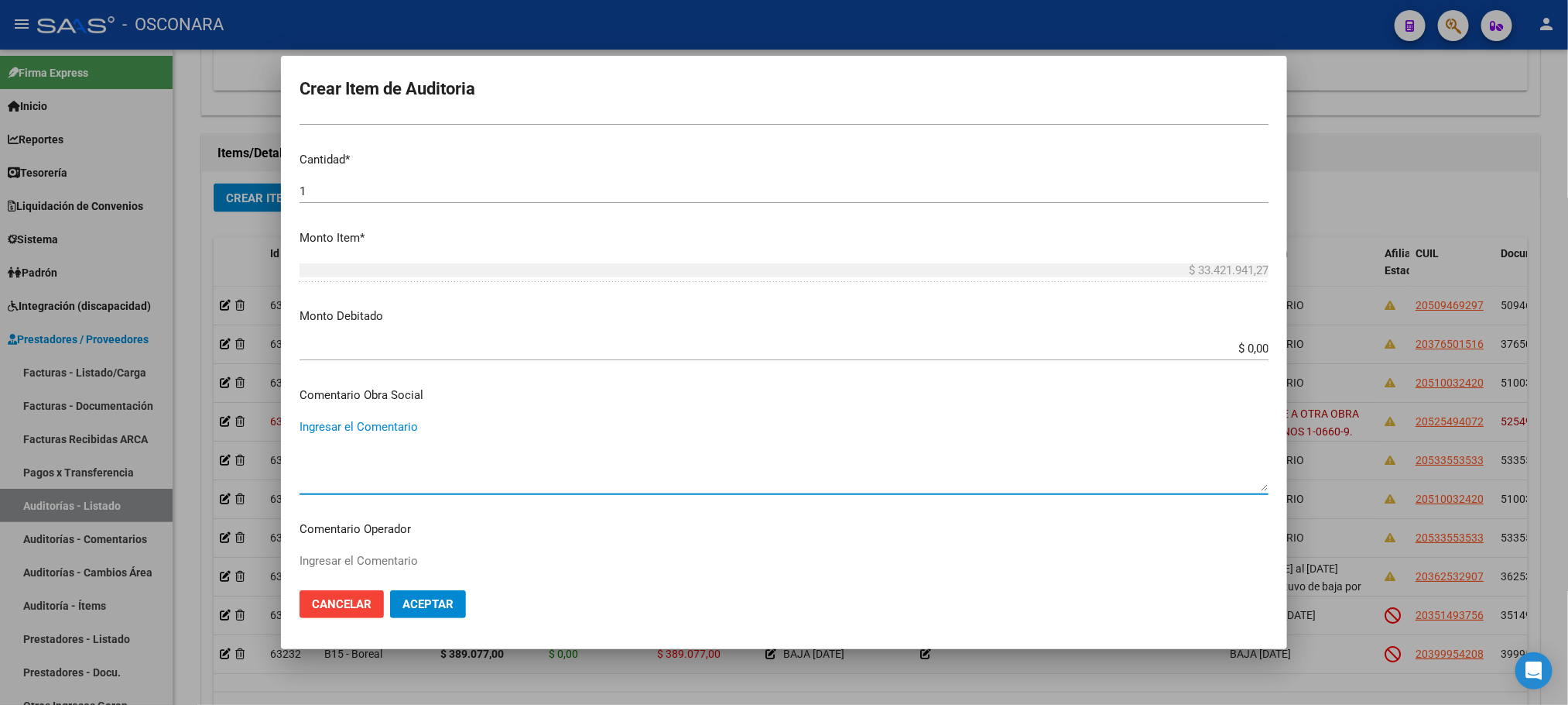
click at [367, 433] on textarea "Ingresar el Comentario" at bounding box center [784, 454] width 970 height 72
paste textarea "1-0660-9"
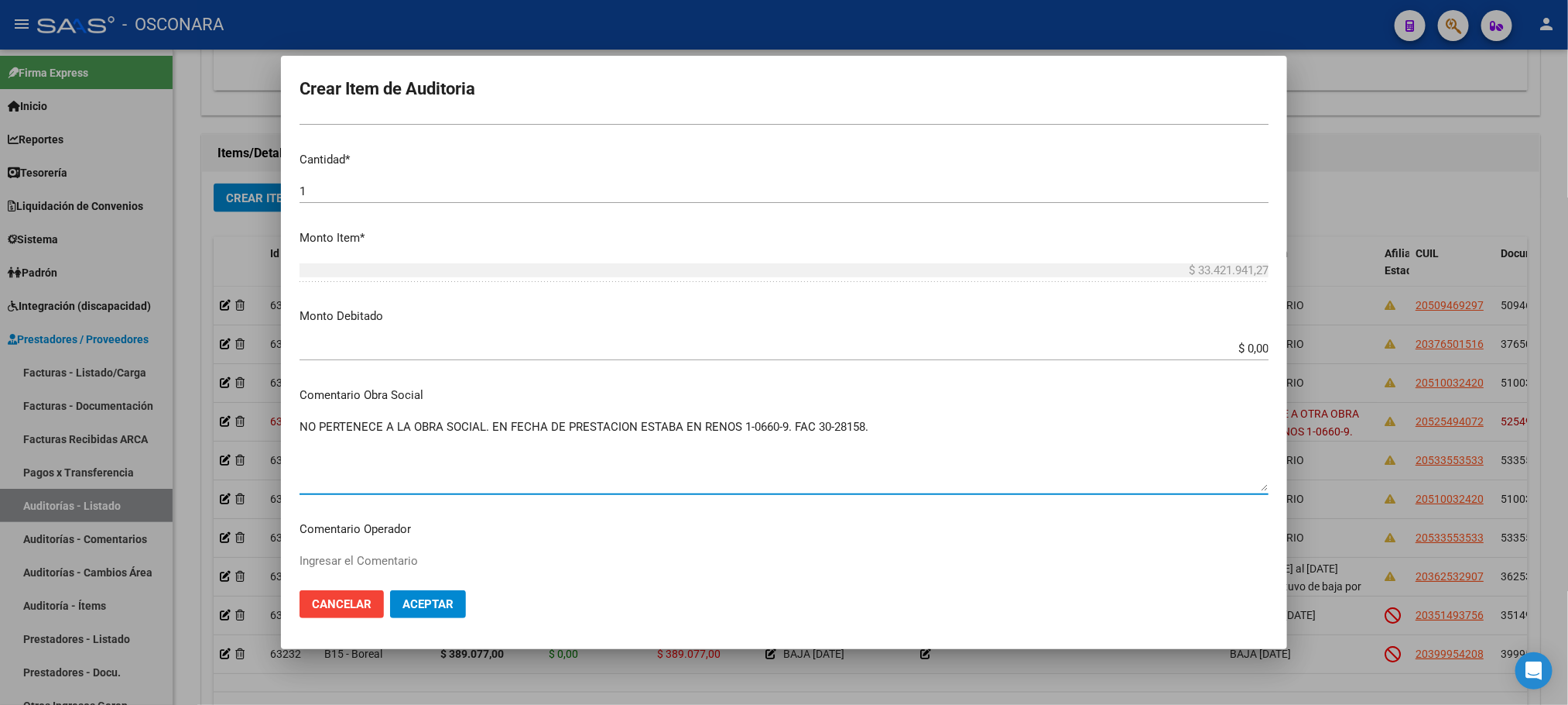
drag, startPoint x: 897, startPoint y: 432, endPoint x: 302, endPoint y: 429, distance: 595.0
click at [302, 429] on textarea "NO PERTENECE A LA OBRA SOCIAL. EN FECHA DE PRESTACION ESTABA EN RENOS 1-0660-9.…" at bounding box center [784, 454] width 970 height 72
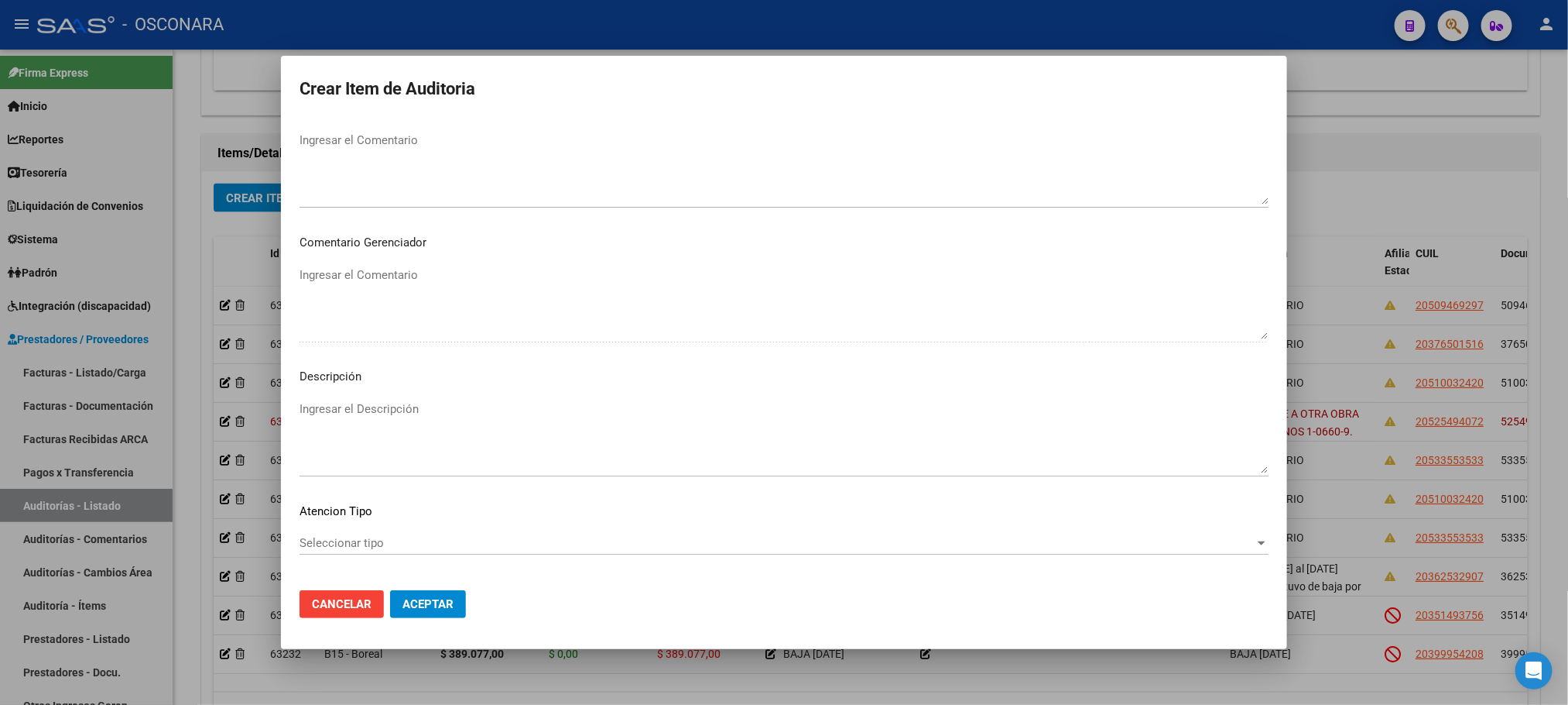
scroll to position [953, 0]
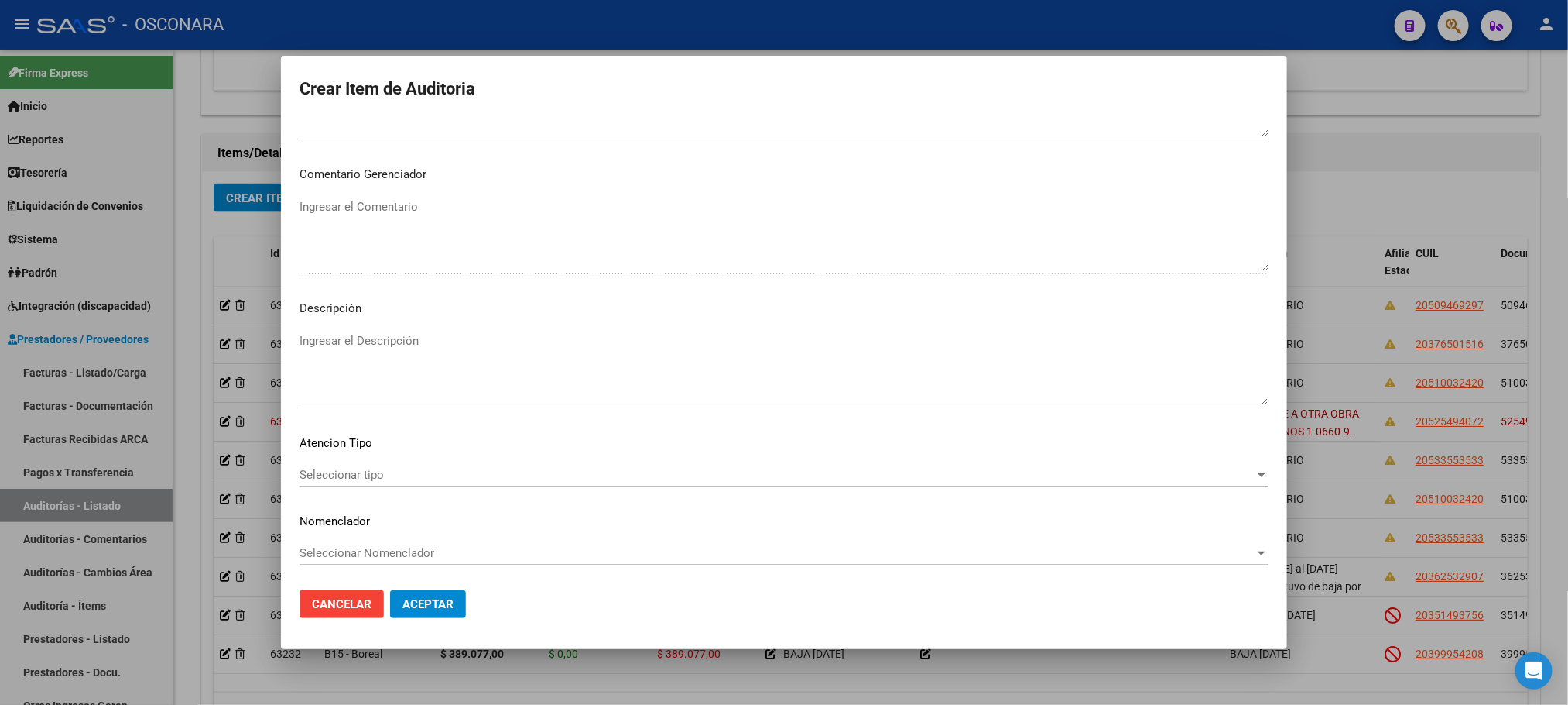
click at [344, 350] on textarea "Ingresar el Descripción" at bounding box center [784, 368] width 970 height 72
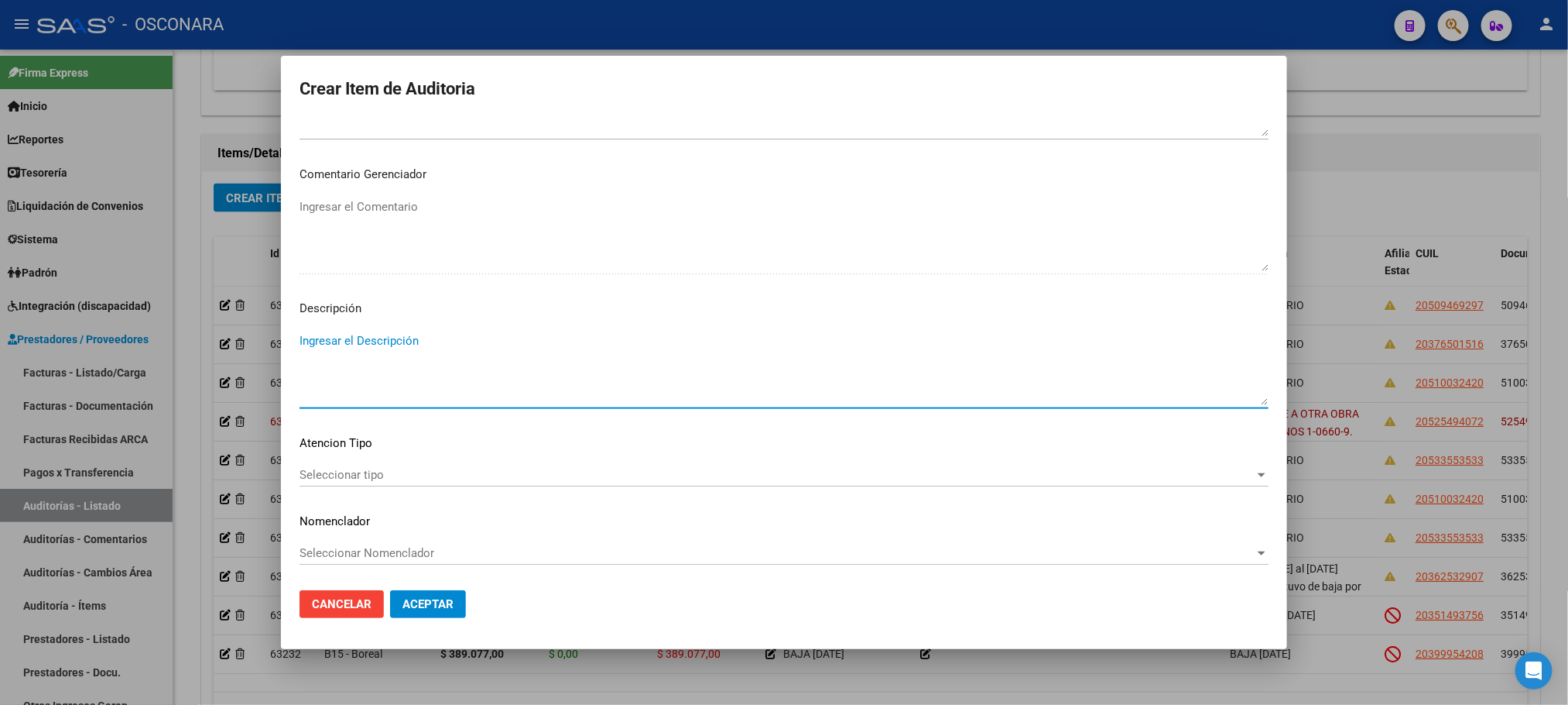
paste textarea "NO PERTENECE A LA OBRA SOCIAL. EN FECHA DE PRESTACION ESTABA EN RENOS 1-0660-9.…"
click at [370, 479] on span "Seleccionar tipo" at bounding box center [777, 475] width 955 height 14
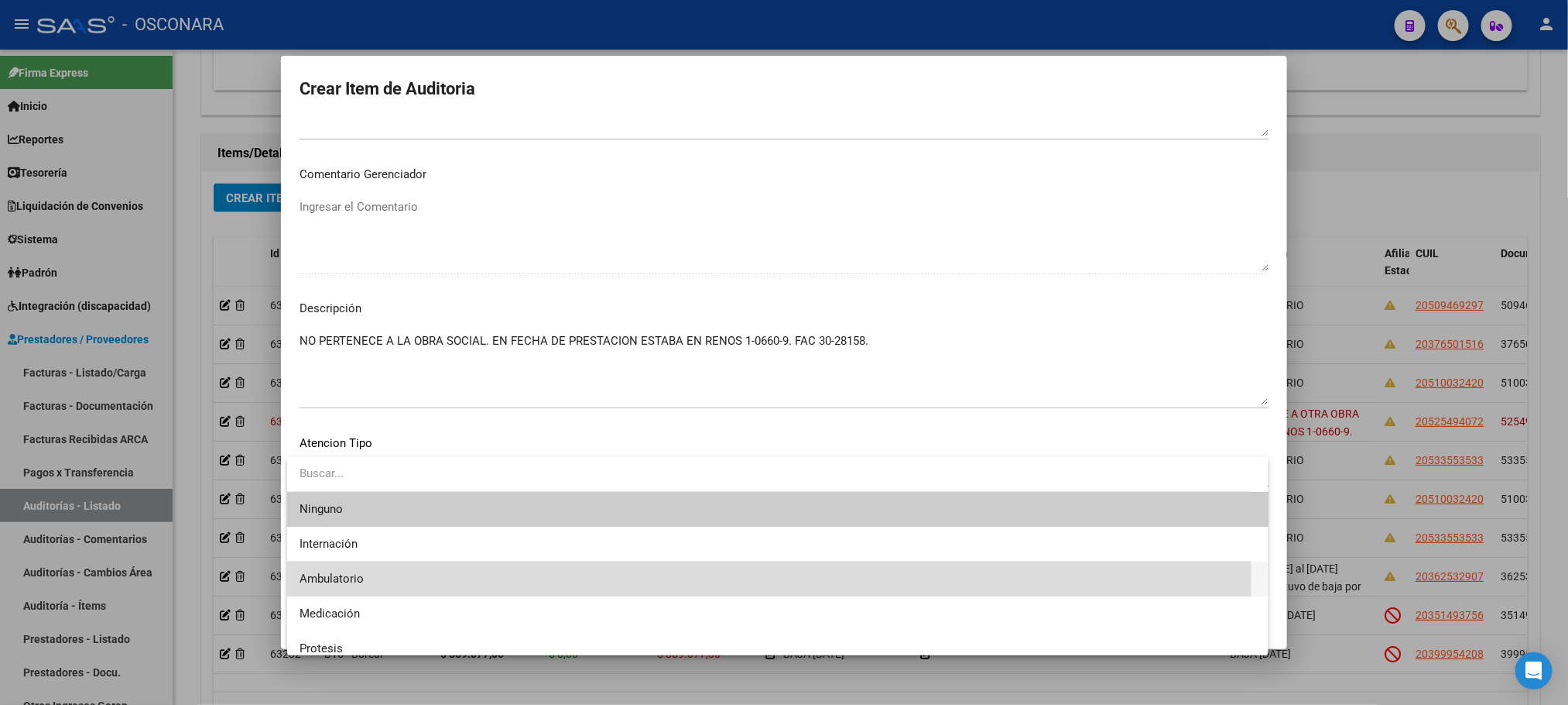
click at [370, 568] on span "Ambulatorio" at bounding box center [778, 578] width 956 height 35
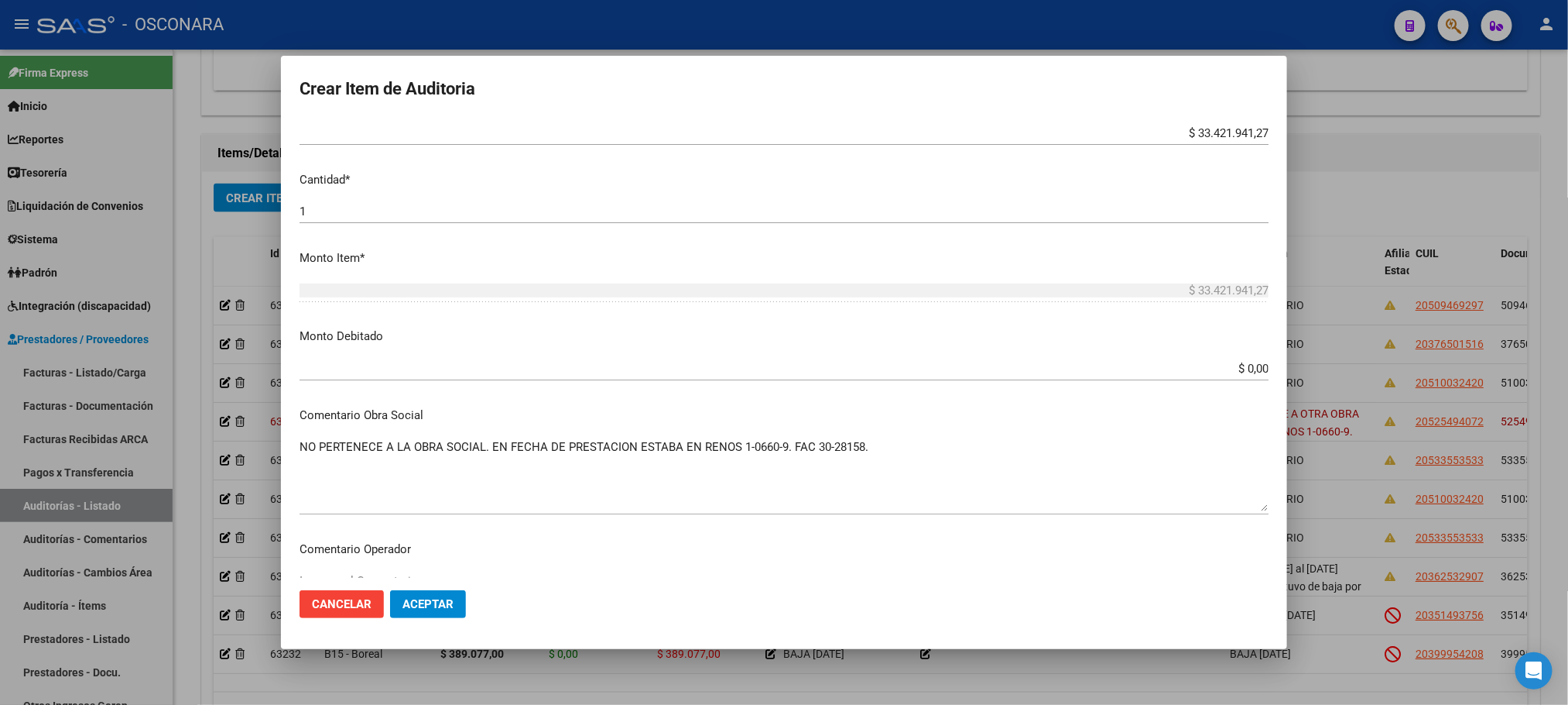
scroll to position [372, 0]
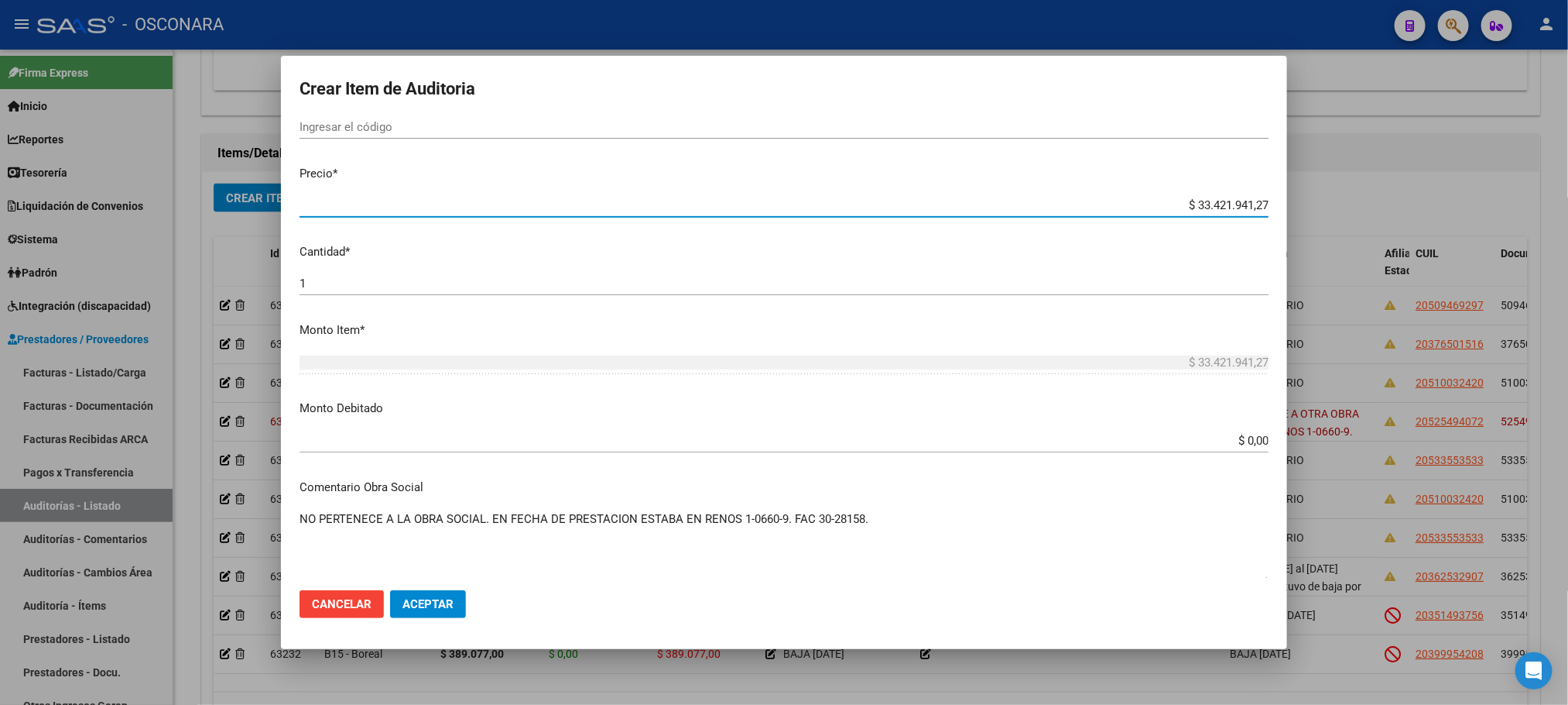
drag, startPoint x: 1079, startPoint y: 210, endPoint x: 1340, endPoint y: 212, distance: 261.0
click at [1340, 212] on div "Crear Item de Auditoria 52885083 Nro Documento El DNI no existe en el padrón, e…" at bounding box center [784, 352] width 1568 height 705
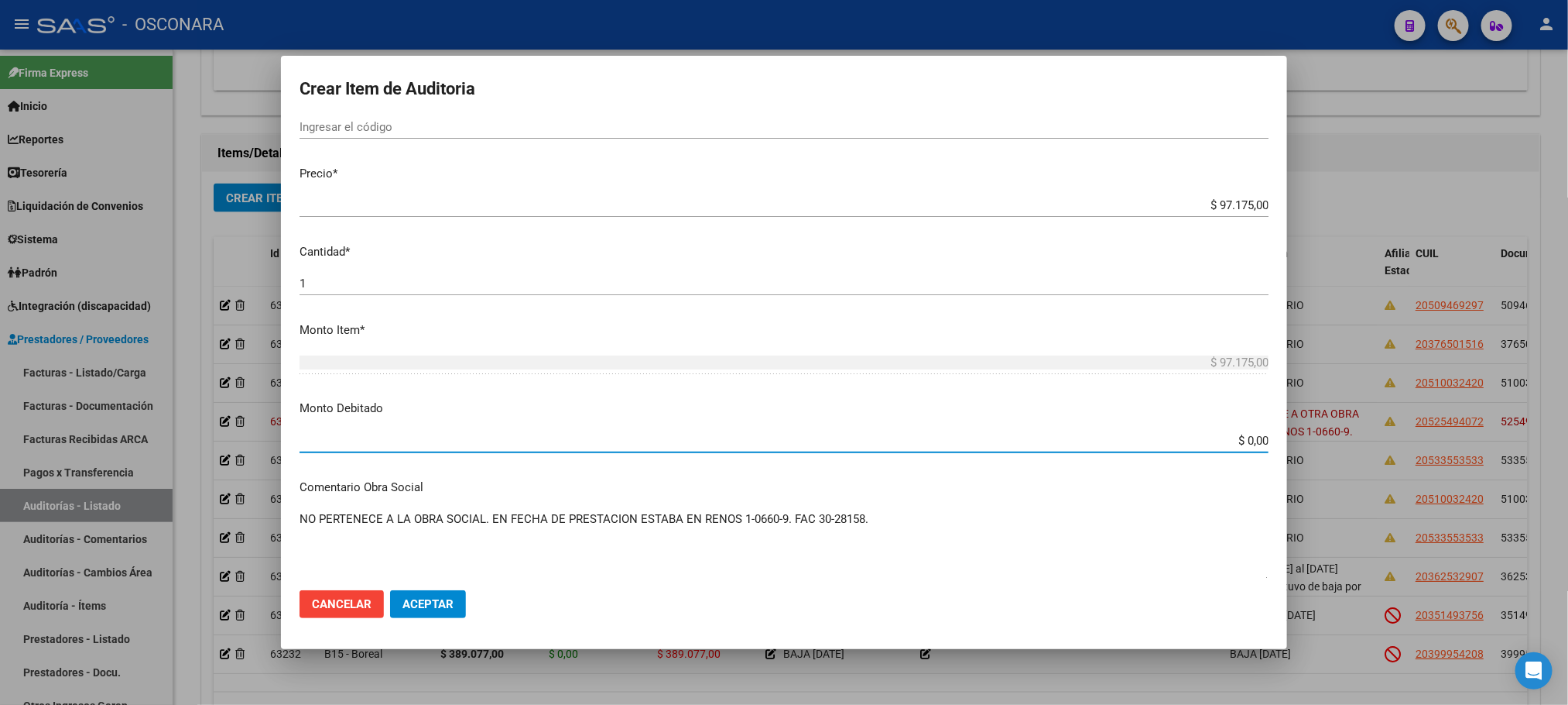
drag, startPoint x: 1206, startPoint y: 435, endPoint x: 1308, endPoint y: 435, distance: 102.0
click at [1308, 435] on div "Crear Item de Auditoria 52885083 Nro Documento El DNI no existe en el padrón, e…" at bounding box center [784, 352] width 1568 height 705
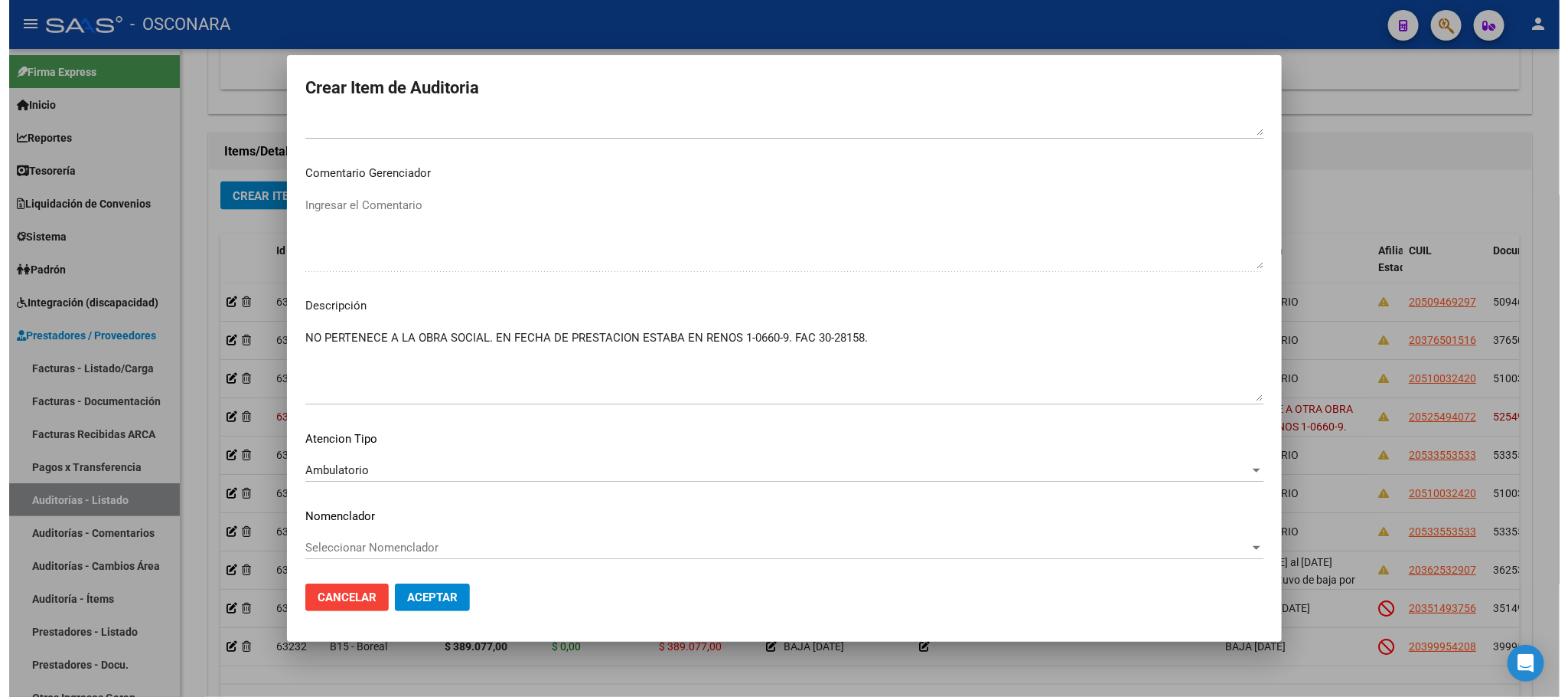
scroll to position [942, 0]
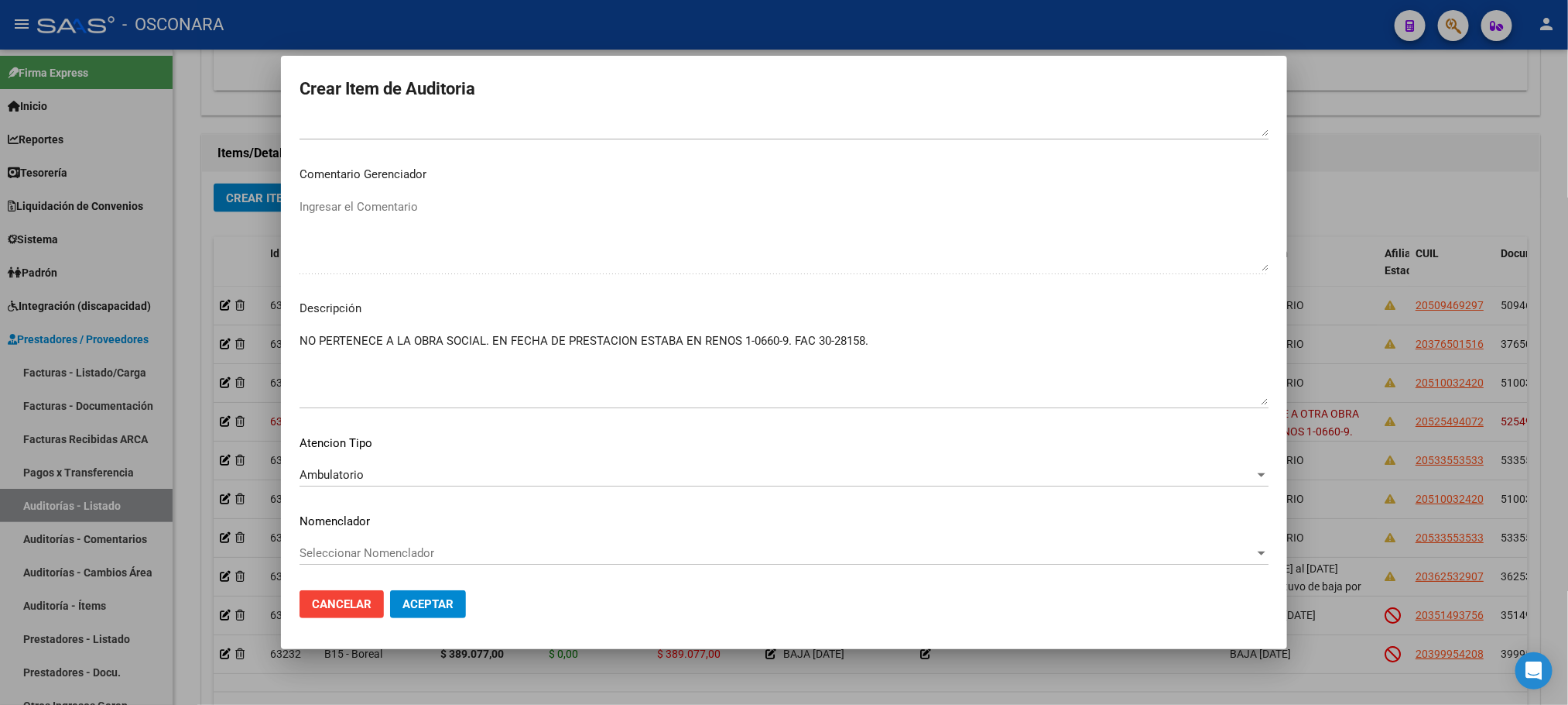
click at [440, 611] on span "Aceptar" at bounding box center [427, 603] width 51 height 14
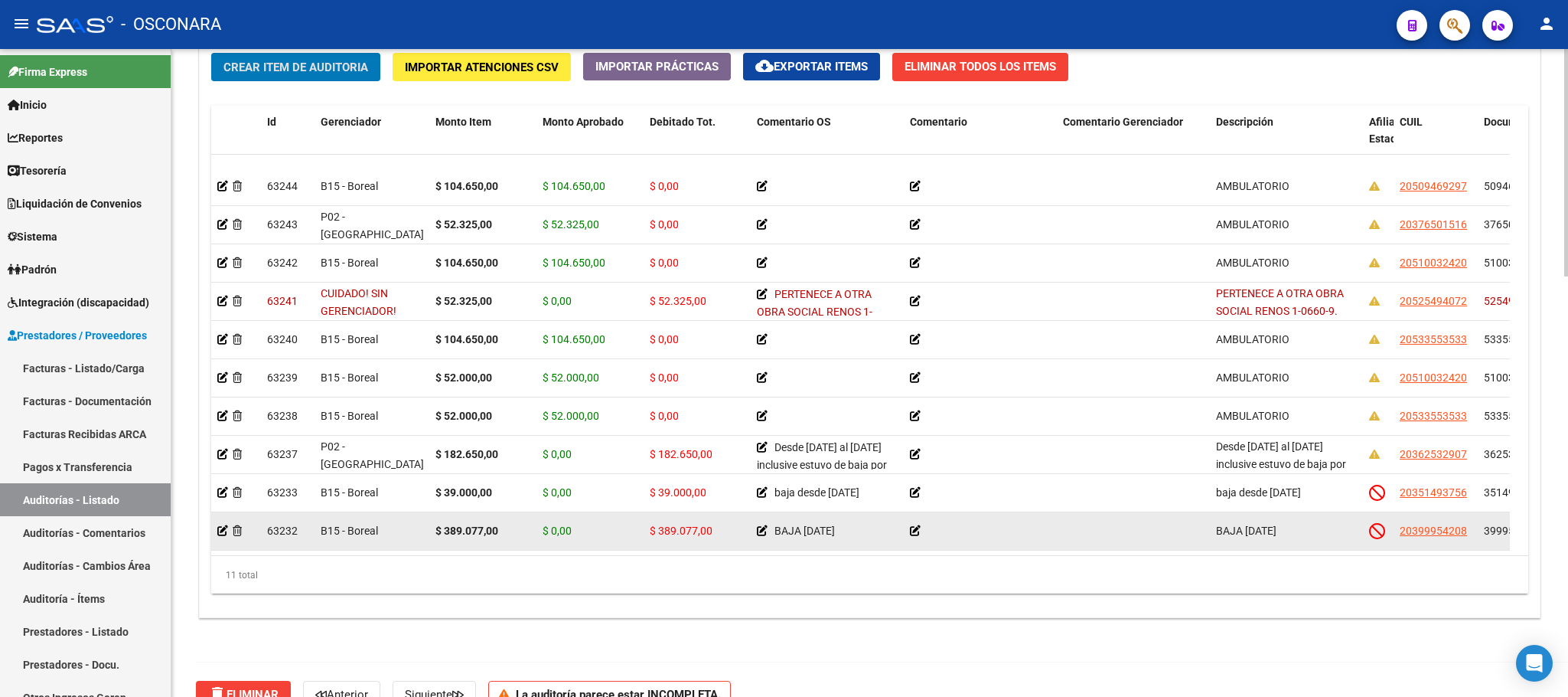
scroll to position [1080, 0]
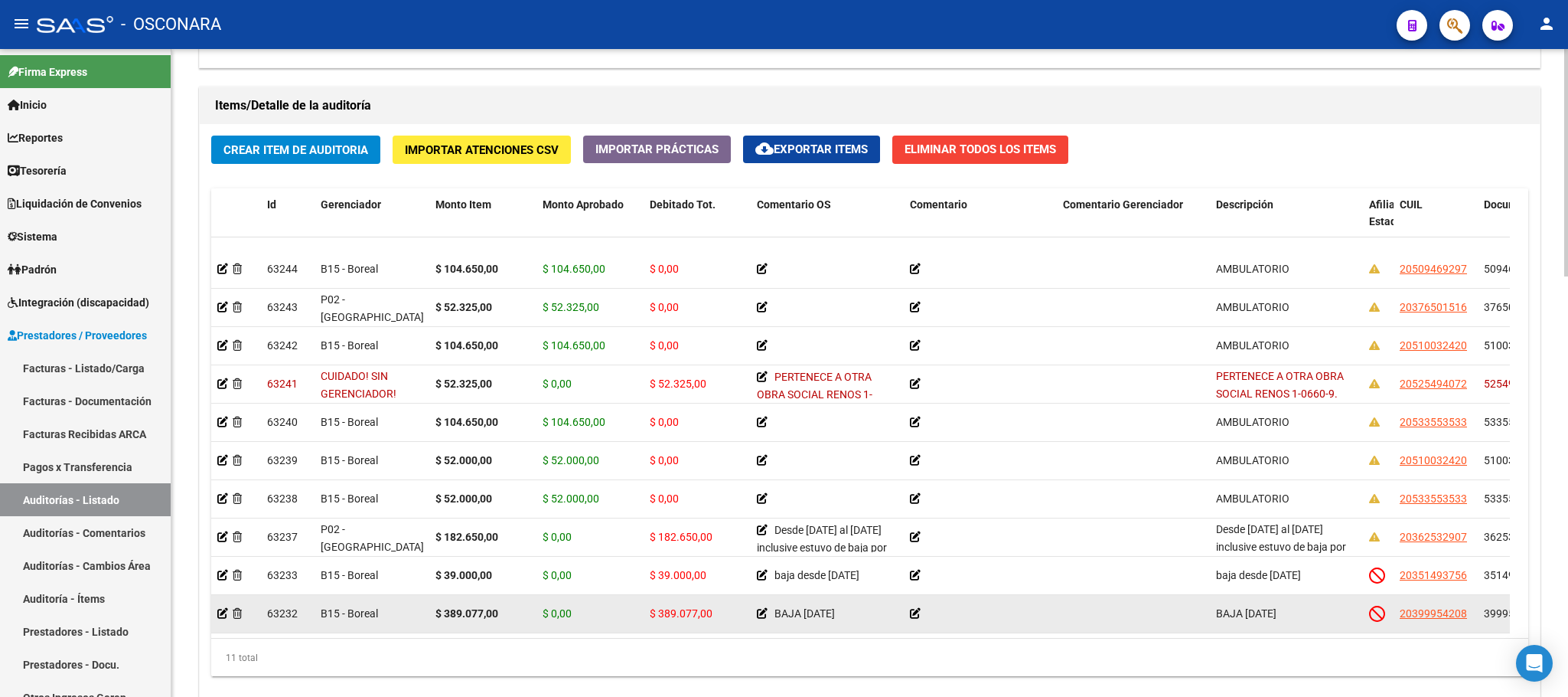
drag, startPoint x: 600, startPoint y: 620, endPoint x: 852, endPoint y: 607, distance: 252.3
click at [852, 623] on datatable-selection "63244 B15 - Boreal $ 104.650,00 $ 104.650,00 $ 0,00 AMBULATORIO 20509469297 509…" at bounding box center [860, 629] width 1299 height 14
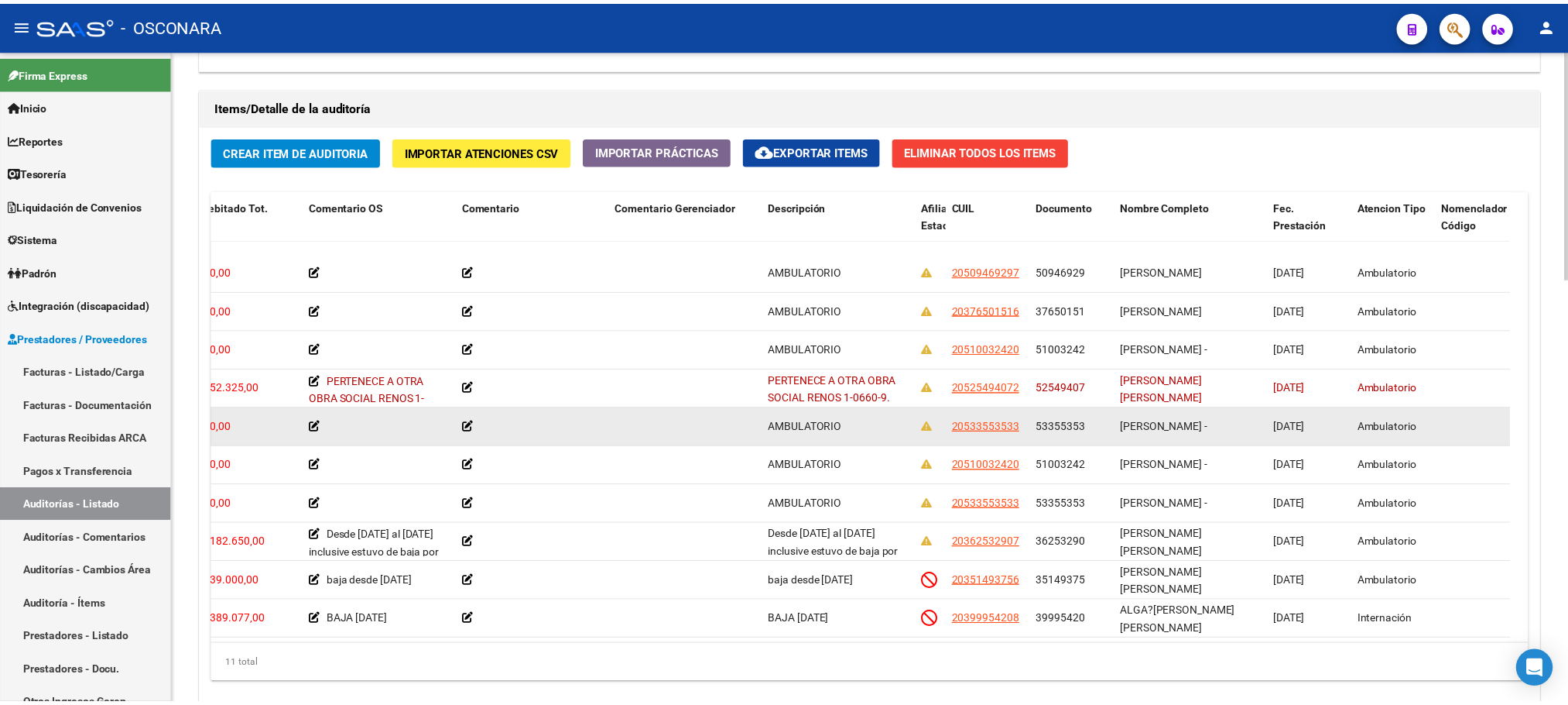
scroll to position [0, 453]
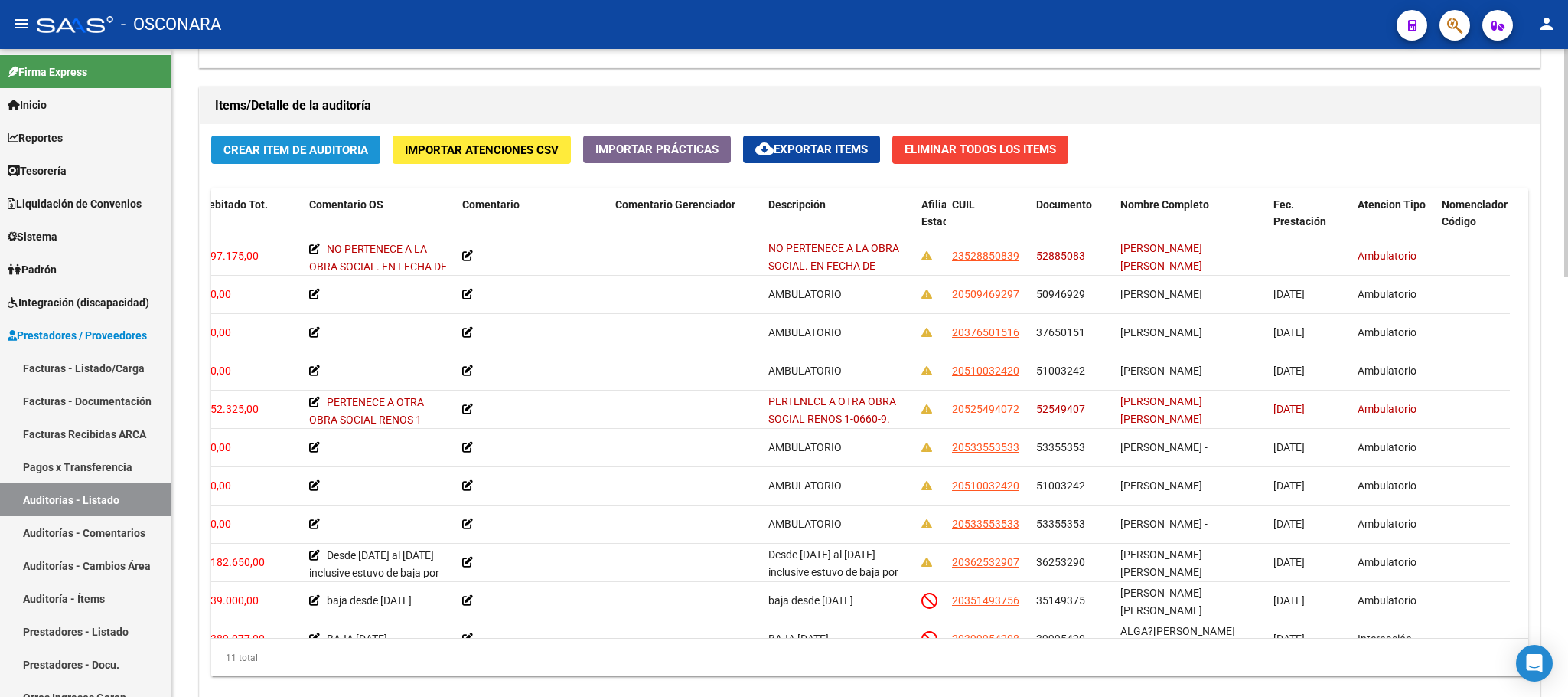
click at [351, 157] on span "Crear Item de Auditoria" at bounding box center [296, 150] width 145 height 14
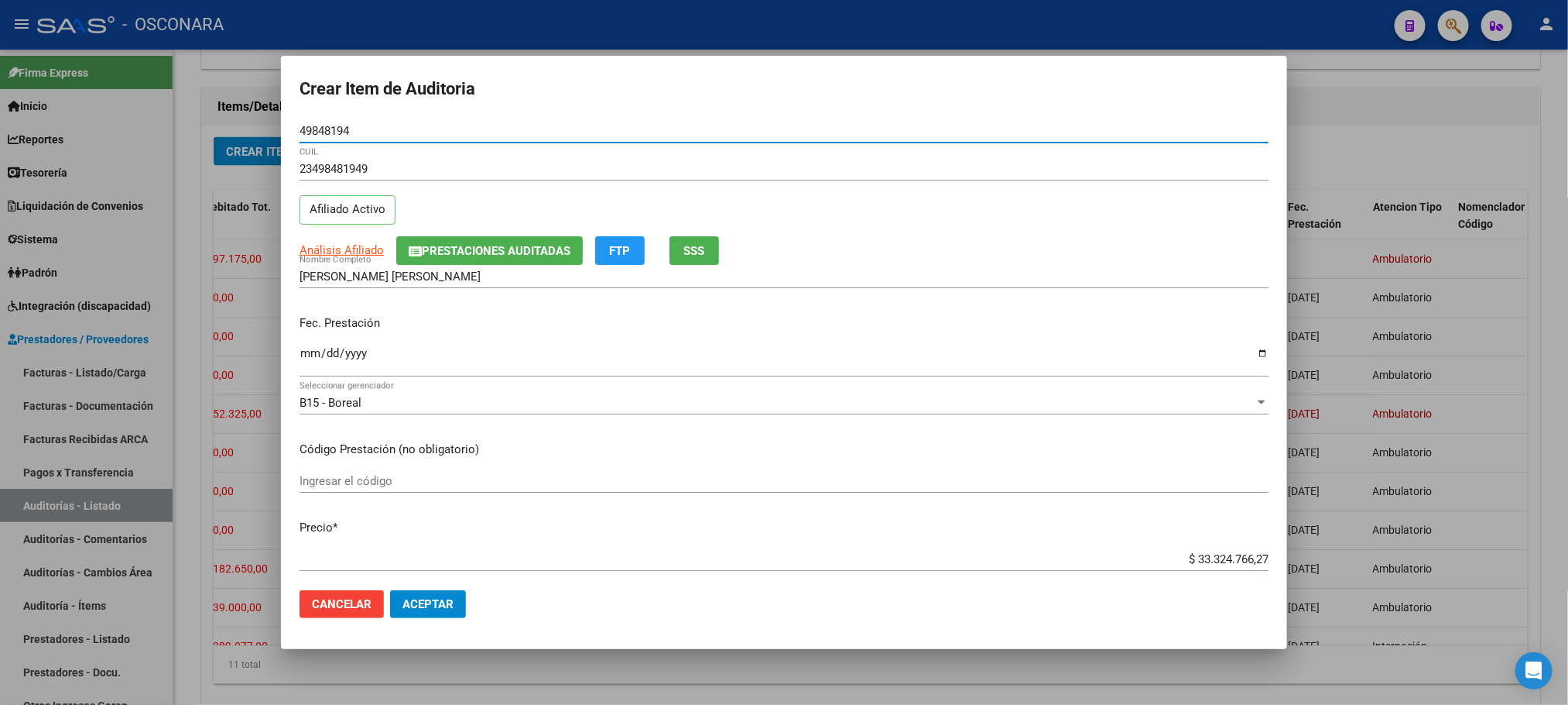
click at [306, 349] on input "Ingresar la fecha" at bounding box center [784, 359] width 970 height 24
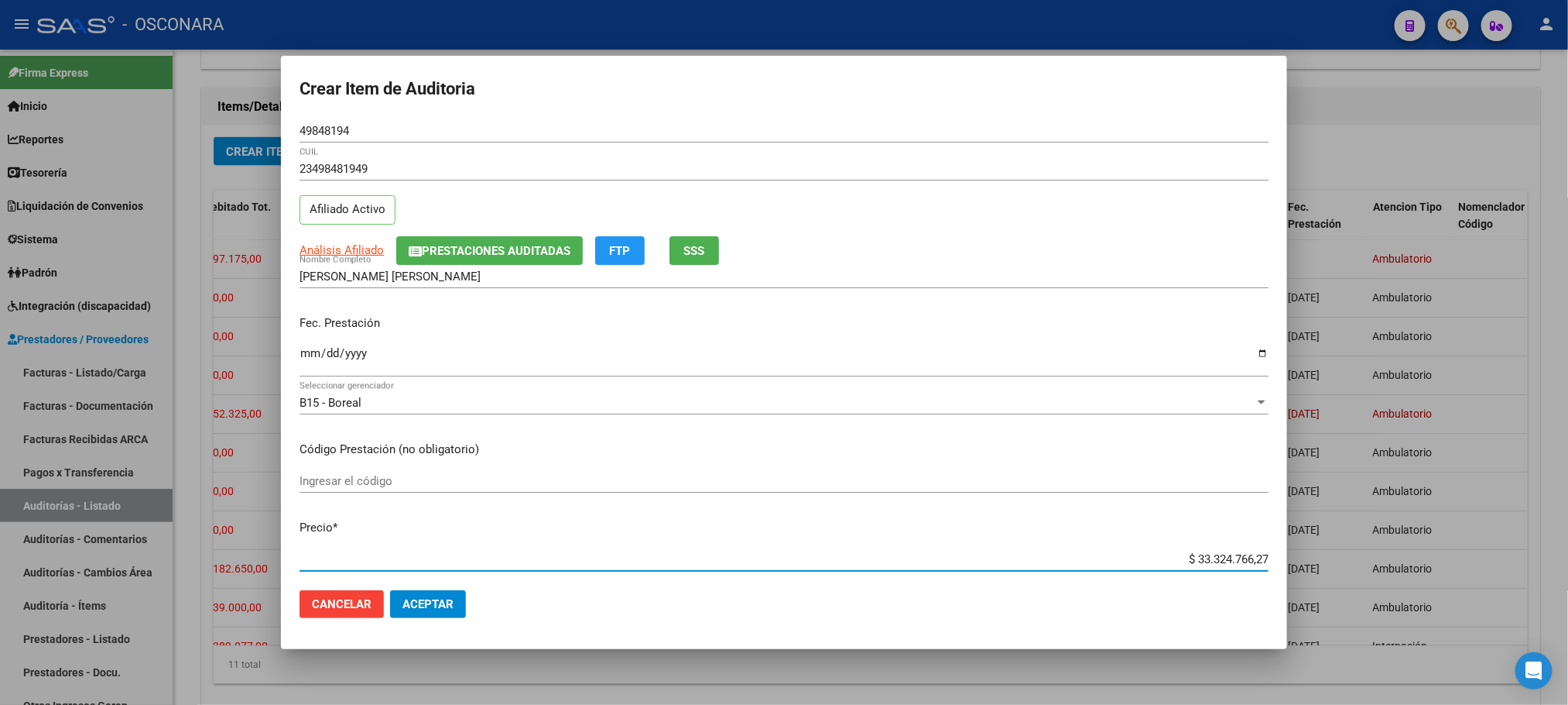
scroll to position [3, 0]
drag, startPoint x: 1157, startPoint y: 565, endPoint x: 1300, endPoint y: 537, distance: 145.7
click at [1300, 537] on div "Crear Item de Auditoria 49848194 Nro Documento 23498481949 CUIL Afiliado Activo…" at bounding box center [784, 352] width 1568 height 705
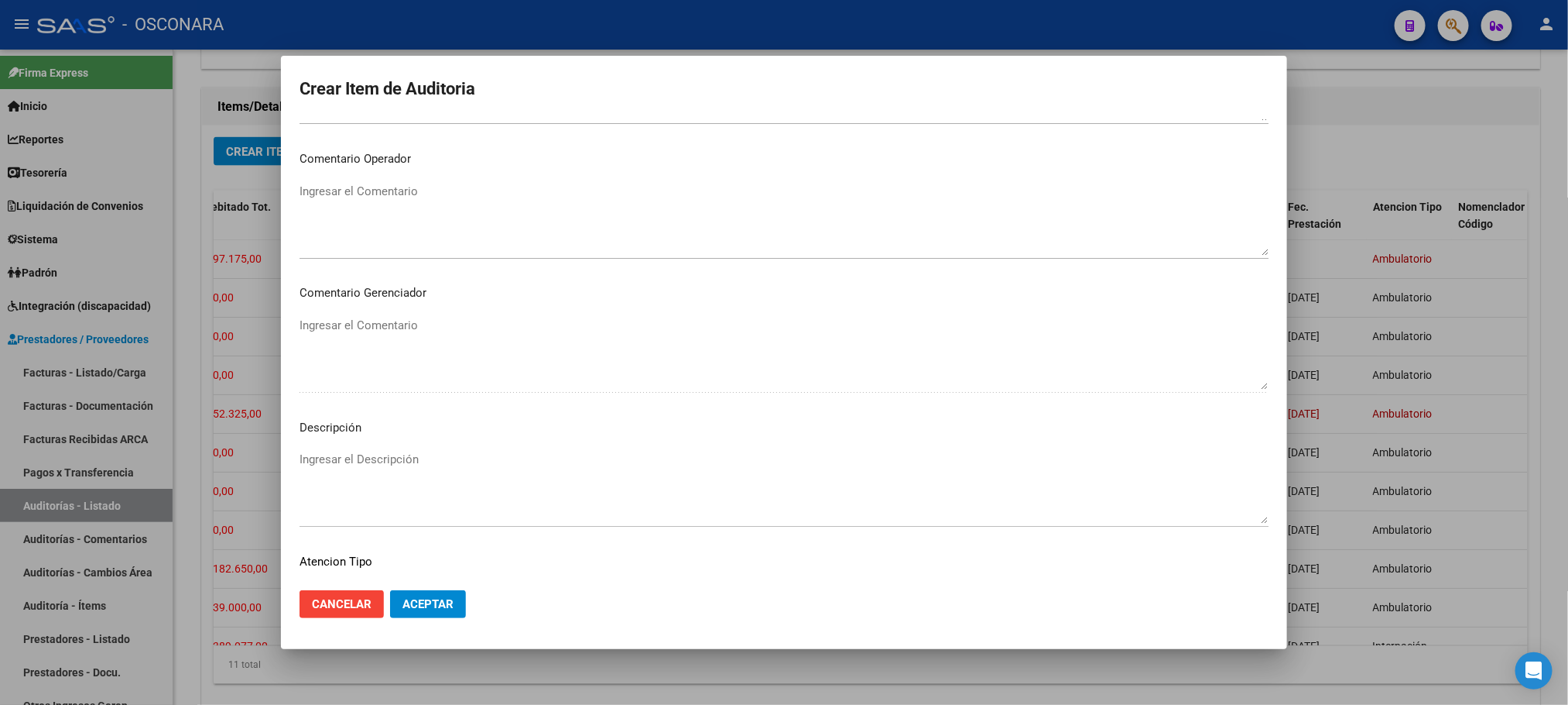
scroll to position [936, 0]
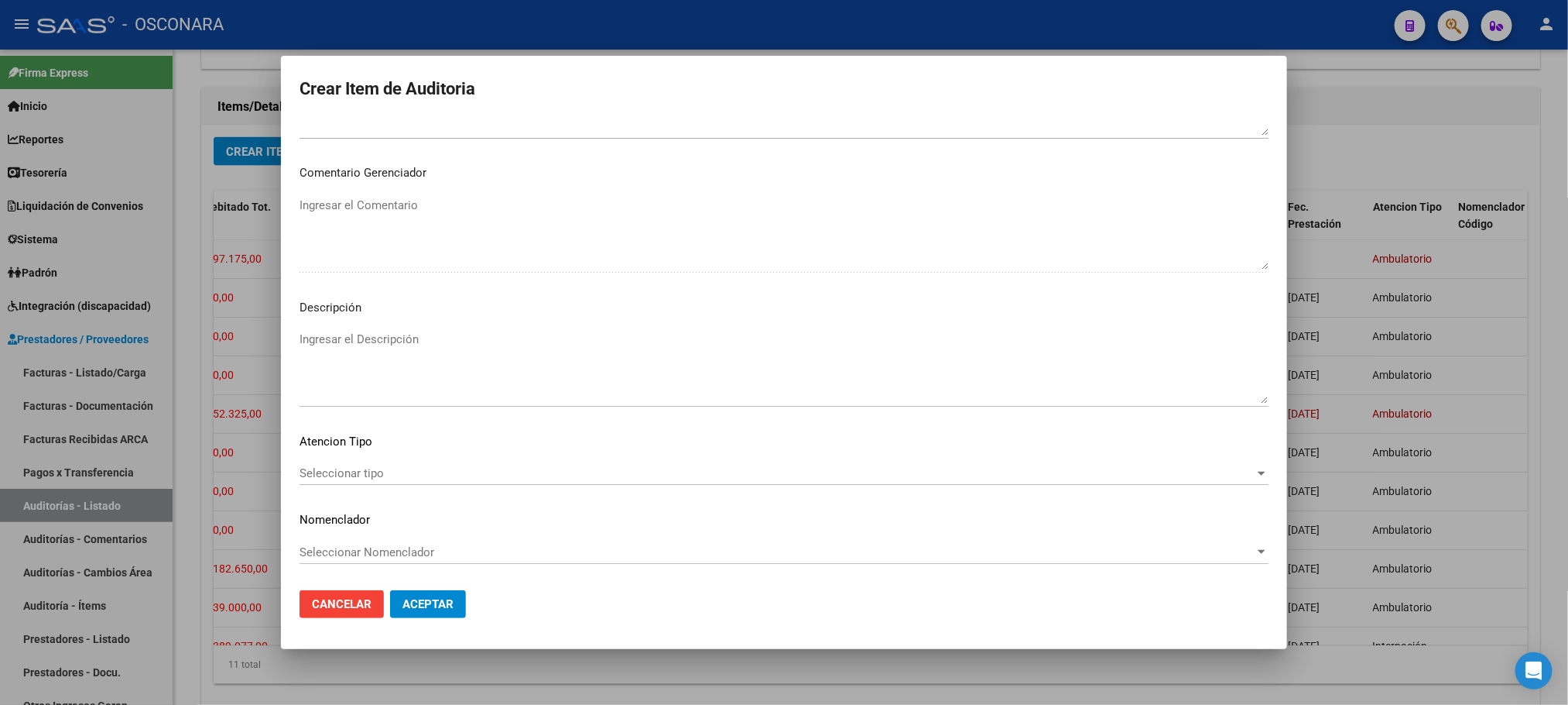
click at [367, 481] on div "Seleccionar tipo Seleccionar tipo" at bounding box center [784, 473] width 970 height 24
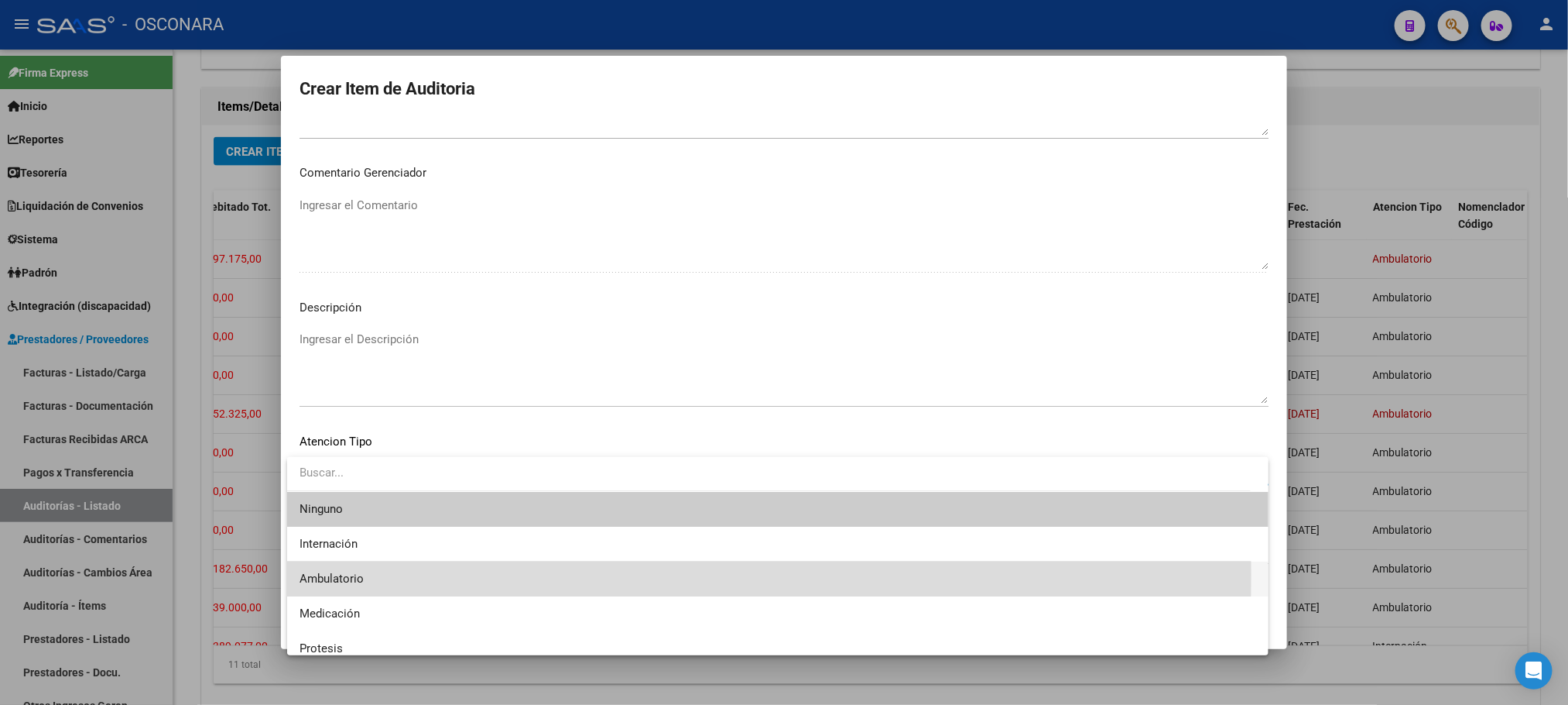
click at [363, 574] on span "Ambulatorio" at bounding box center [778, 578] width 956 height 35
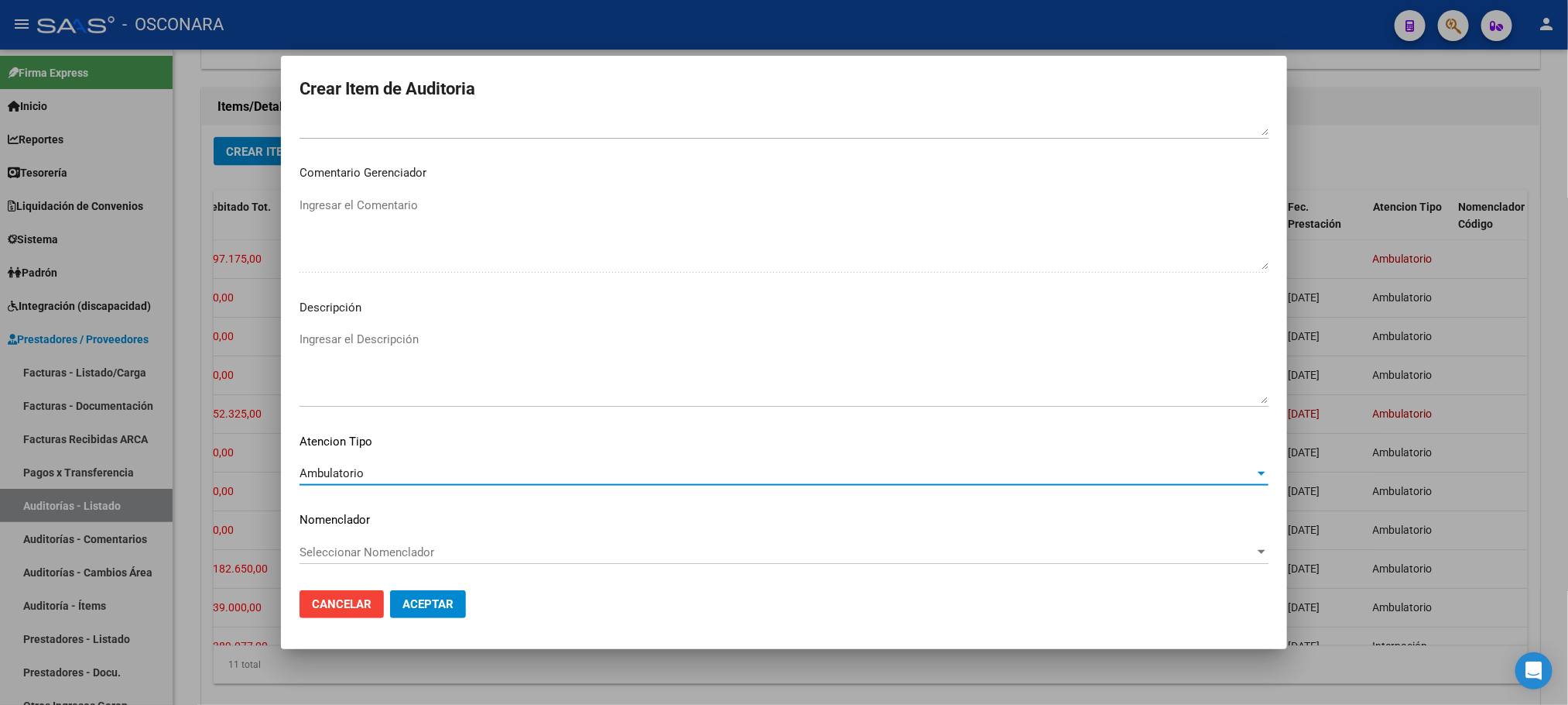
click at [433, 349] on textarea "Ingresar el Descripción" at bounding box center [784, 367] width 970 height 72
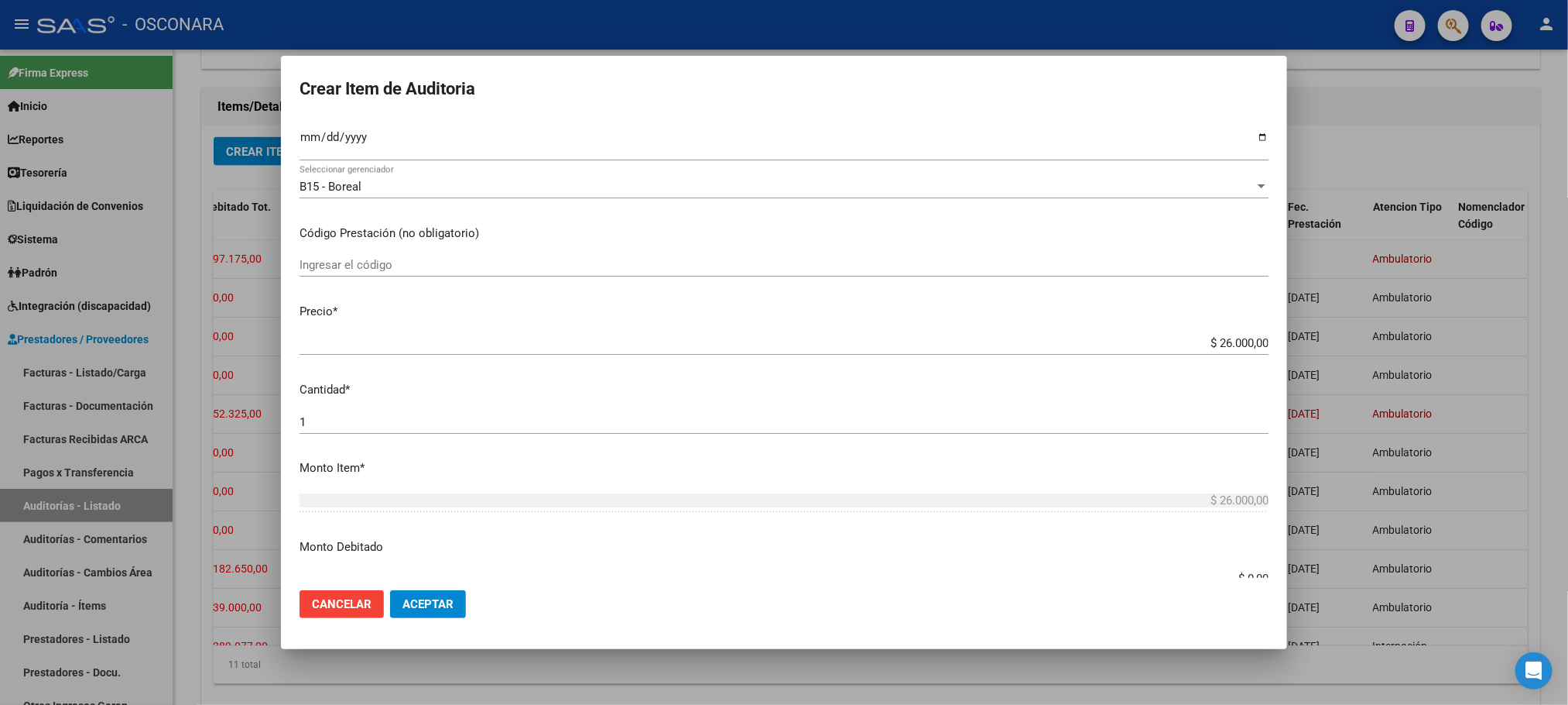
scroll to position [0, 0]
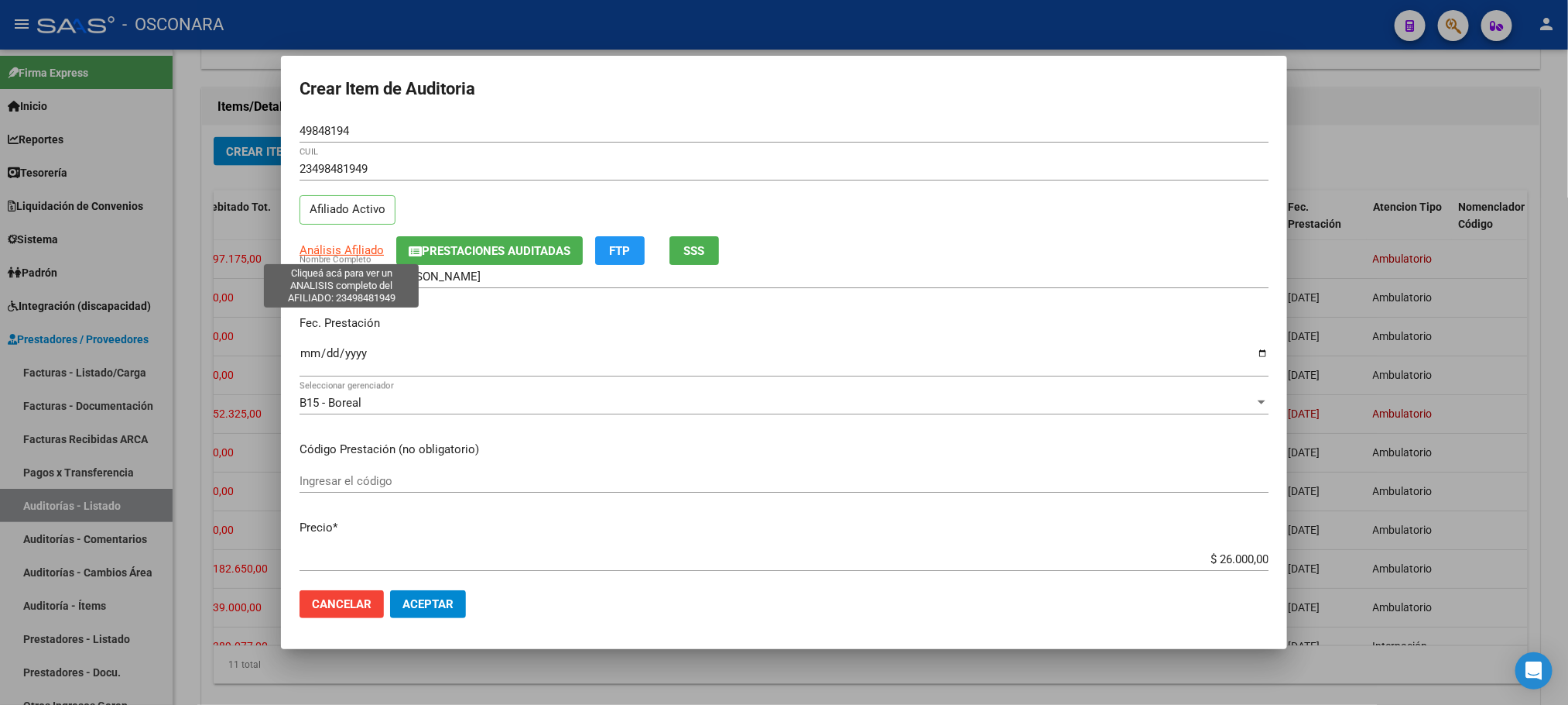
click at [345, 253] on span "Análisis Afiliado" at bounding box center [342, 250] width 85 height 14
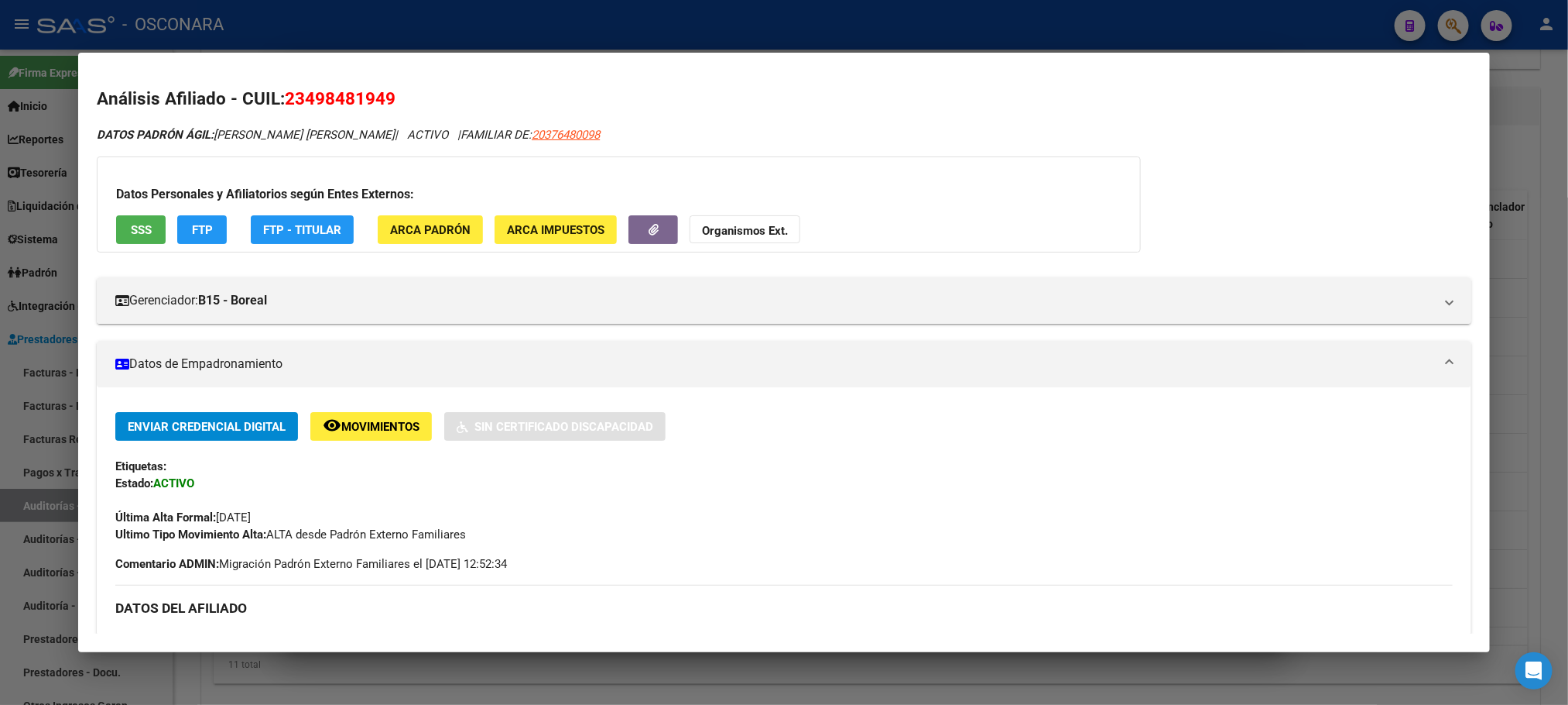
click at [116, 227] on button "SSS" at bounding box center [141, 229] width 50 height 28
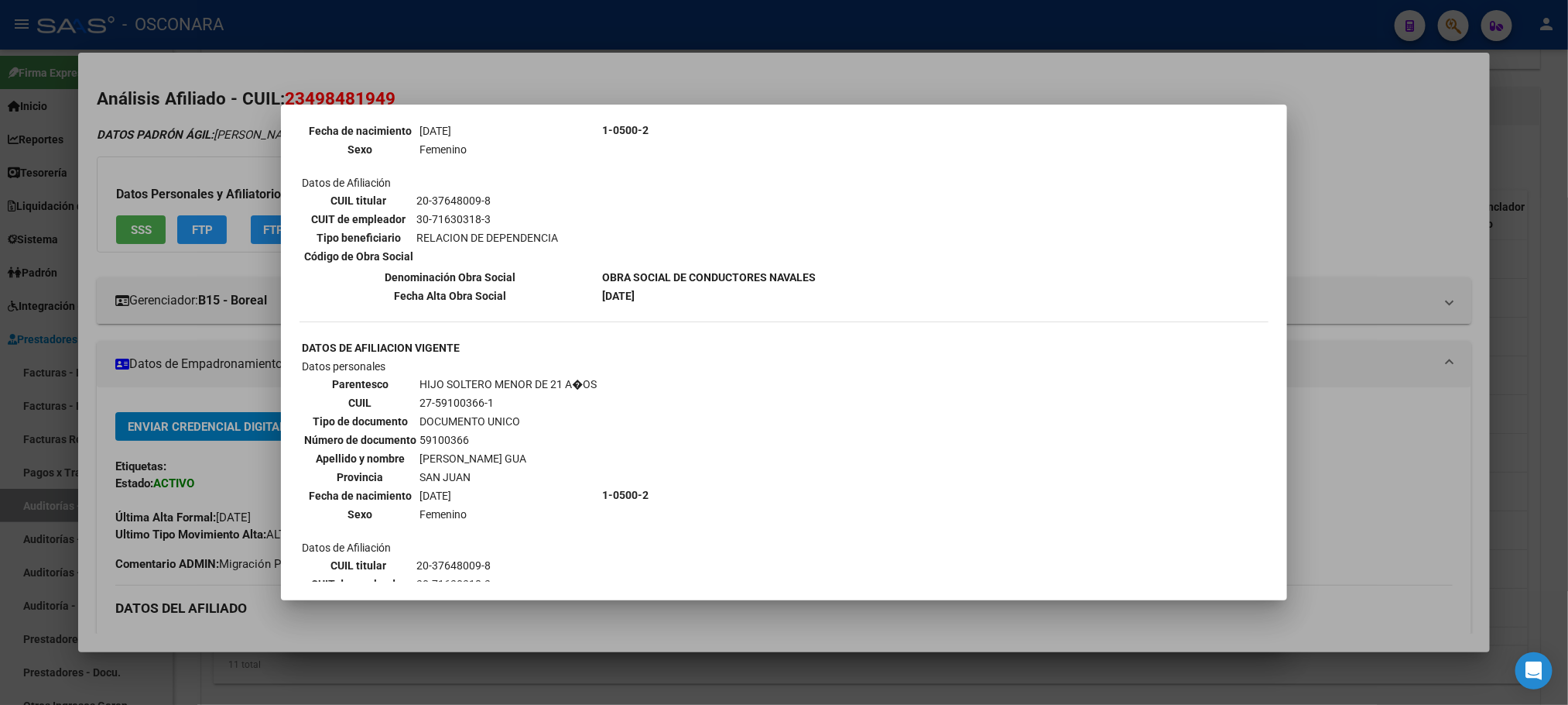
scroll to position [1493, 0]
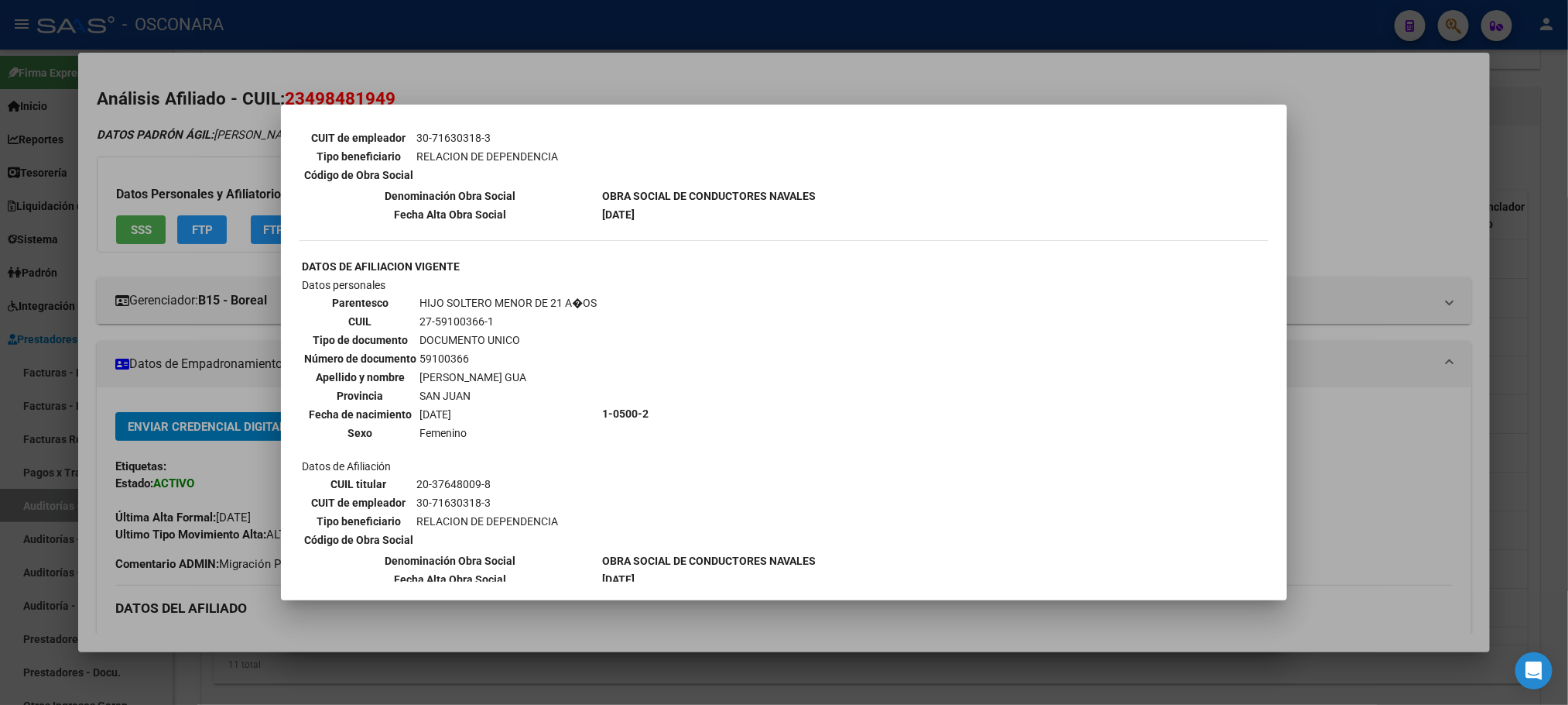
click at [913, 628] on div at bounding box center [784, 352] width 1568 height 705
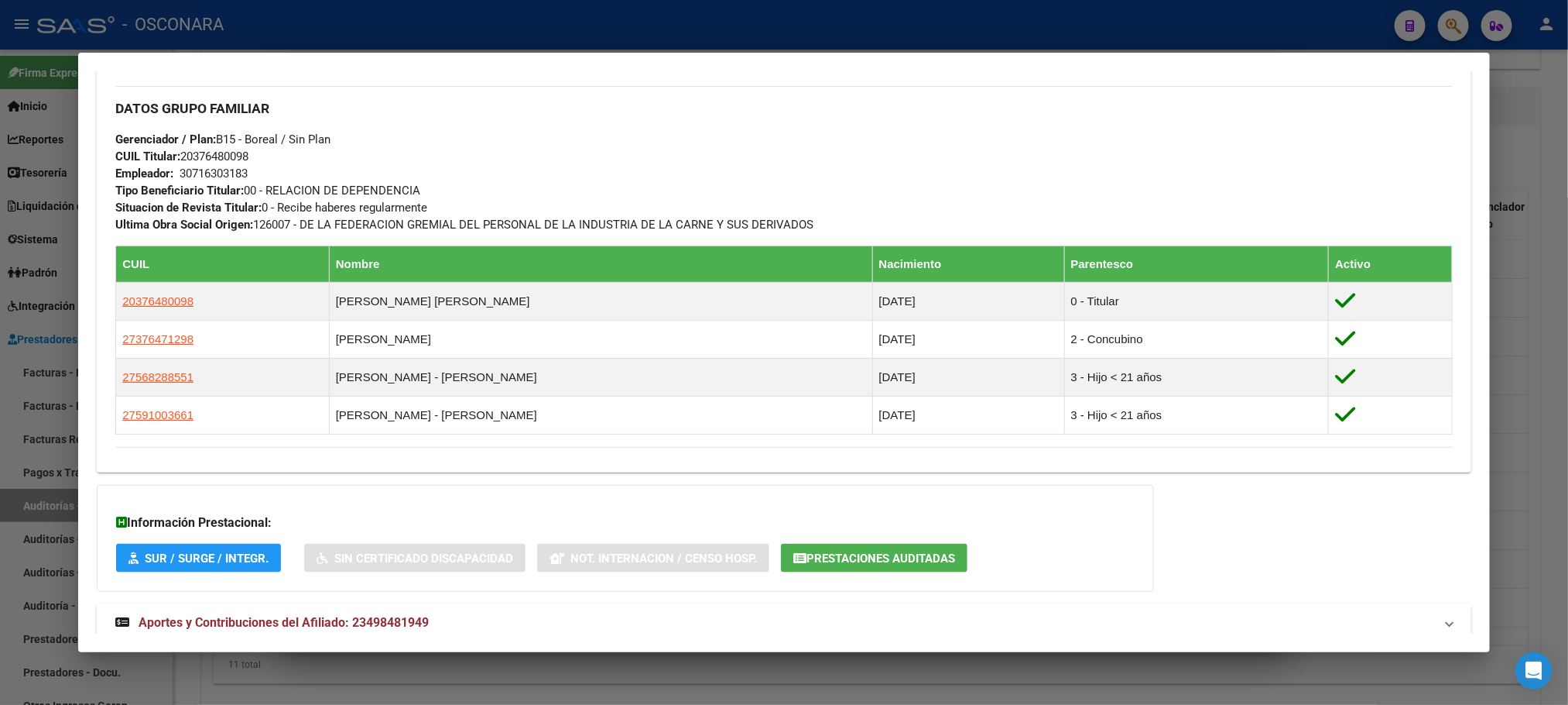
scroll to position [811, 0]
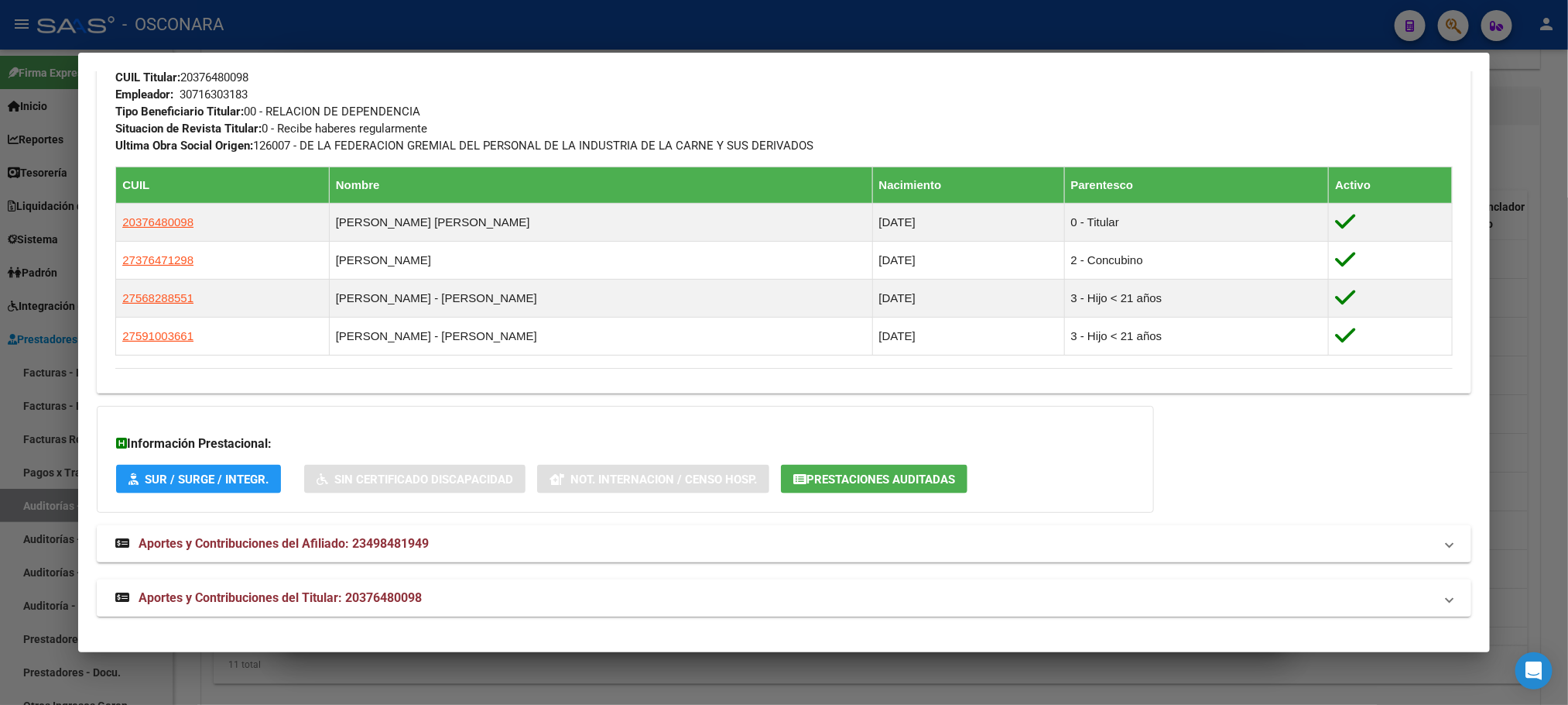
click at [323, 596] on span "Aportes y Contribuciones del Titular: 20376480098" at bounding box center [280, 598] width 284 height 15
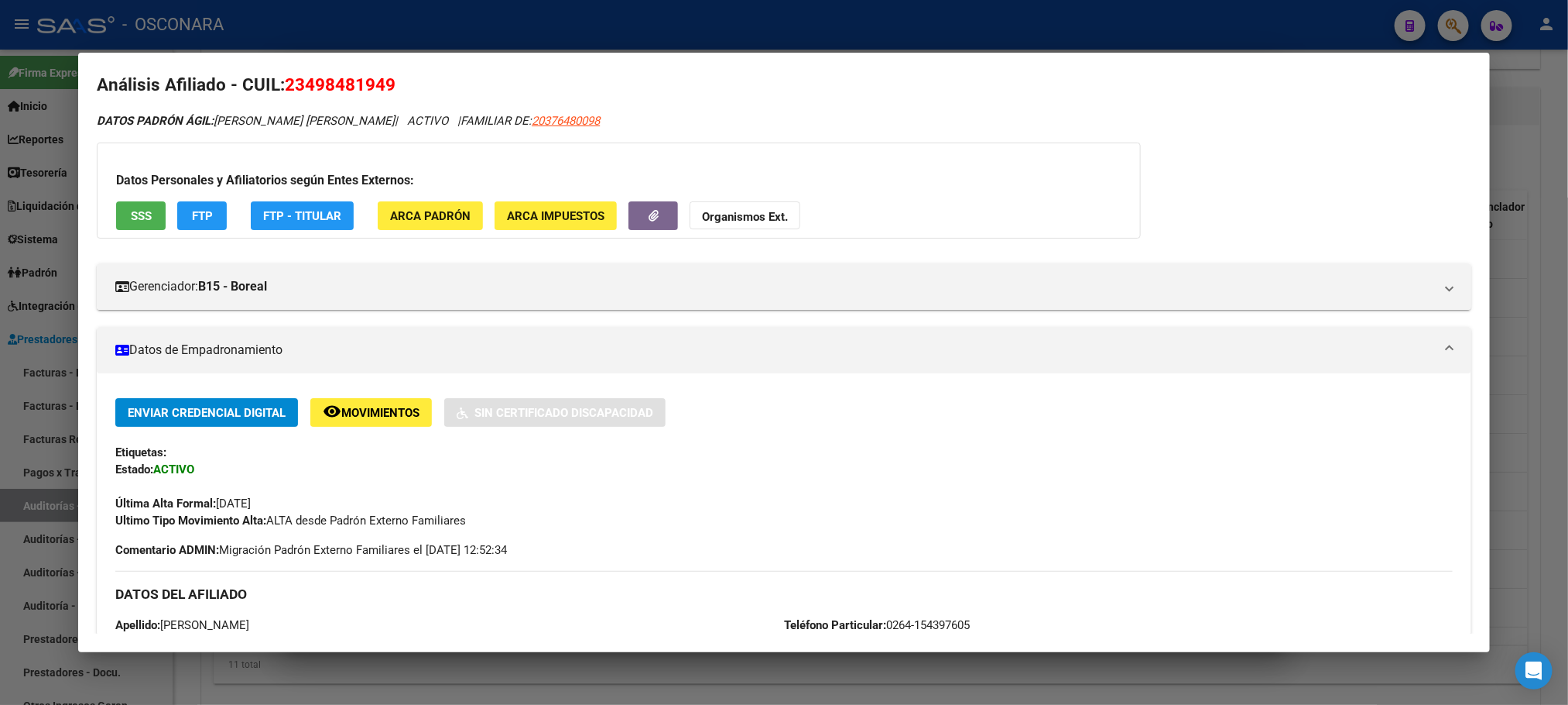
scroll to position [0, 0]
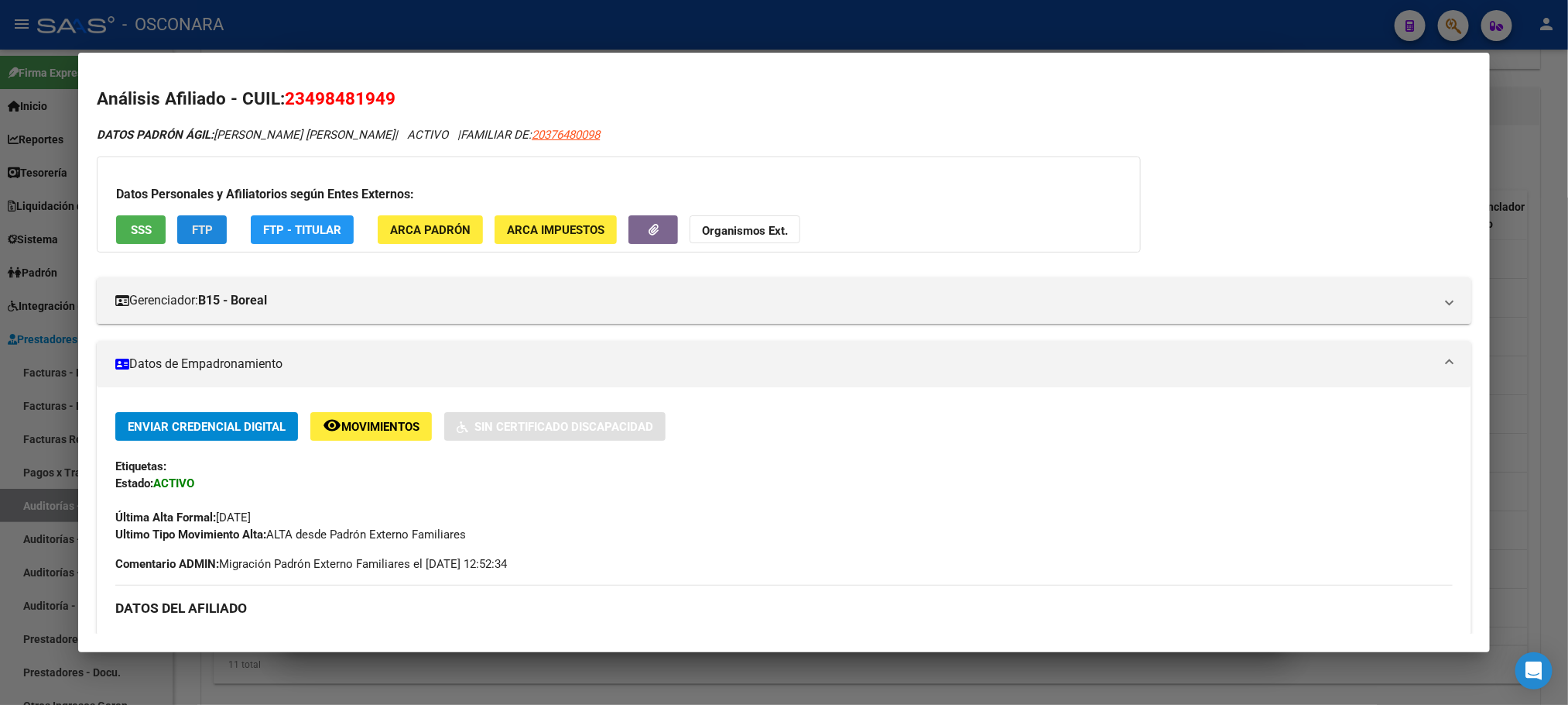
click at [195, 231] on span "FTP" at bounding box center [202, 229] width 21 height 14
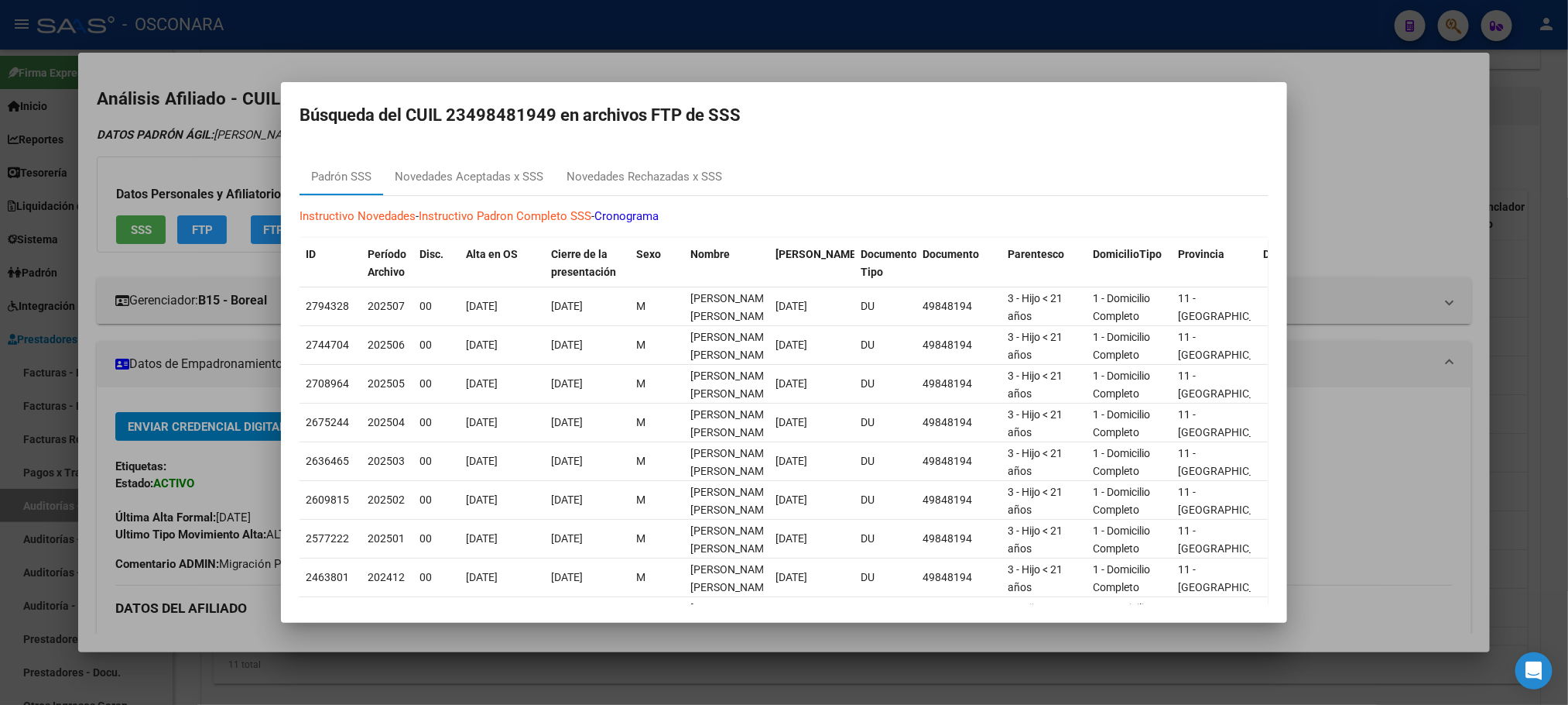
click at [1365, 165] on div at bounding box center [784, 352] width 1568 height 705
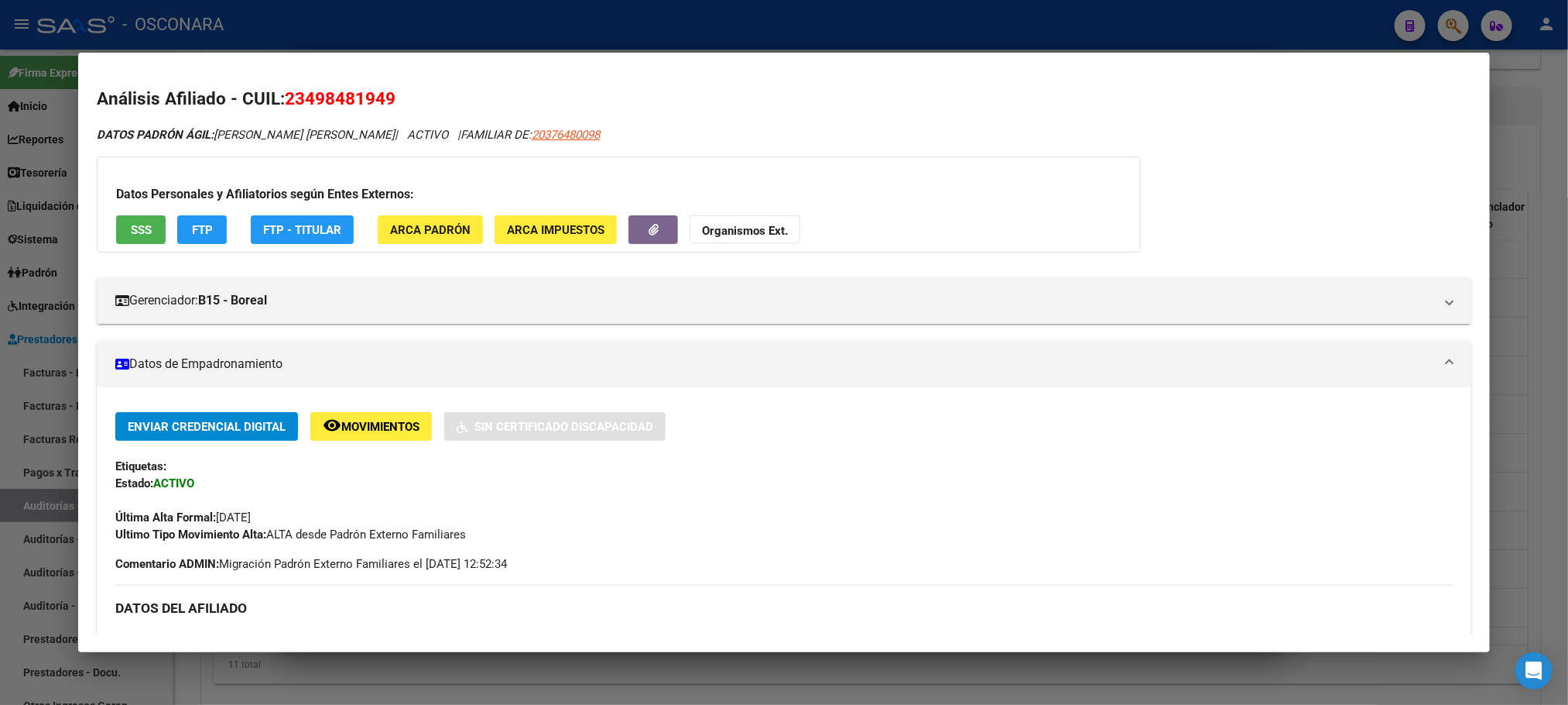
drag, startPoint x: 393, startPoint y: 102, endPoint x: 274, endPoint y: 112, distance: 119.4
click at [274, 112] on h2 "Análisis Afiliado - CUIL: 23498481949" at bounding box center [784, 99] width 1374 height 26
copy h2 "23498481949"
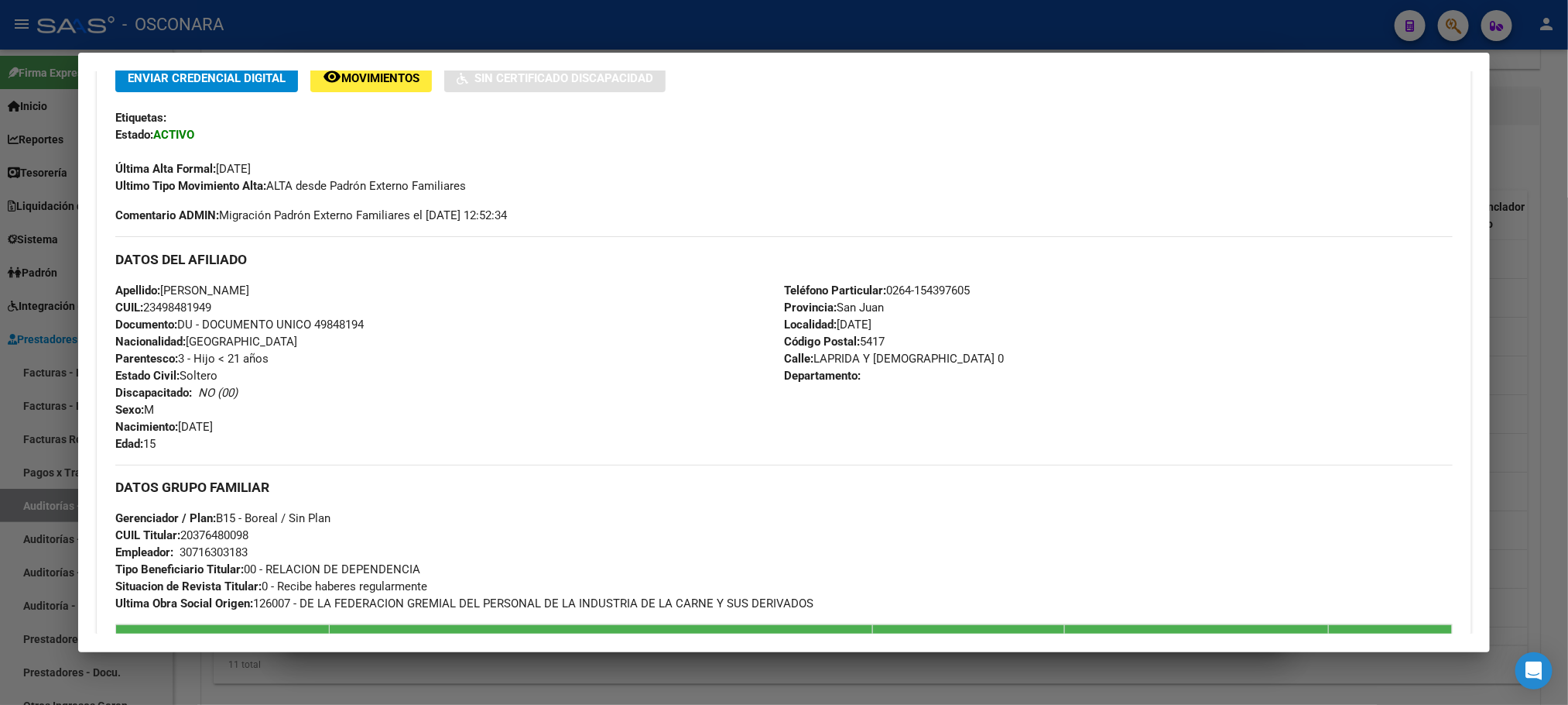
click at [565, 671] on div at bounding box center [784, 352] width 1568 height 705
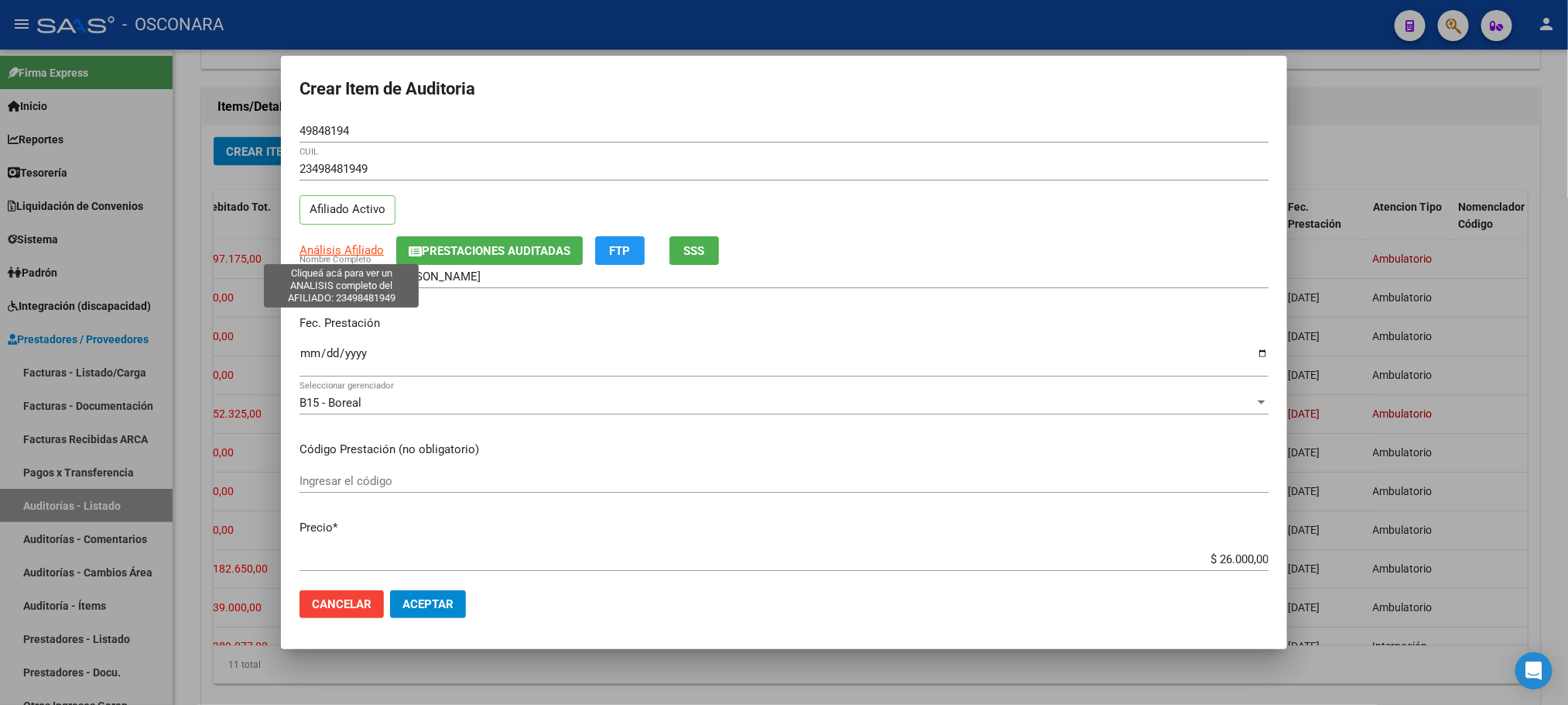
click at [349, 247] on span "Análisis Afiliado" at bounding box center [342, 250] width 85 height 14
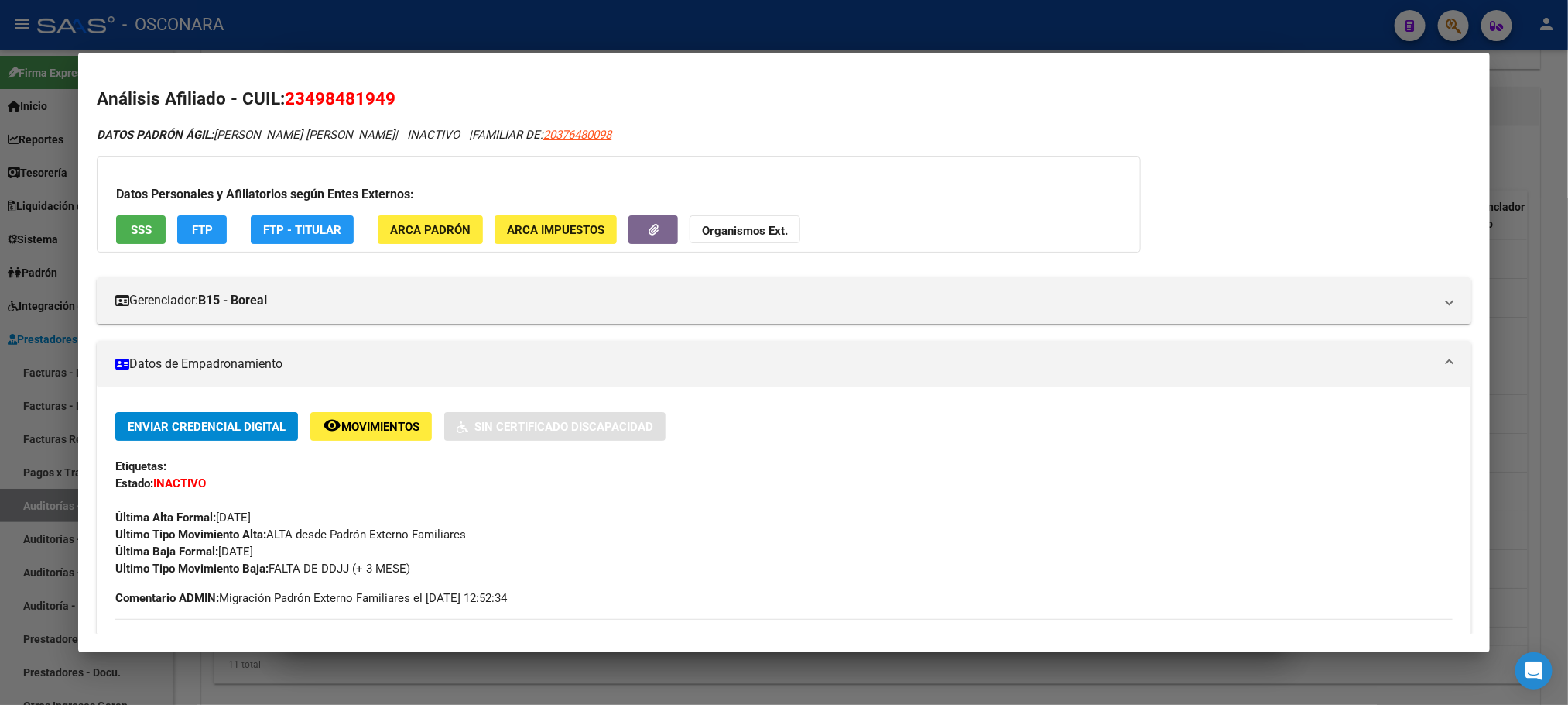
click at [750, 679] on div at bounding box center [784, 352] width 1568 height 705
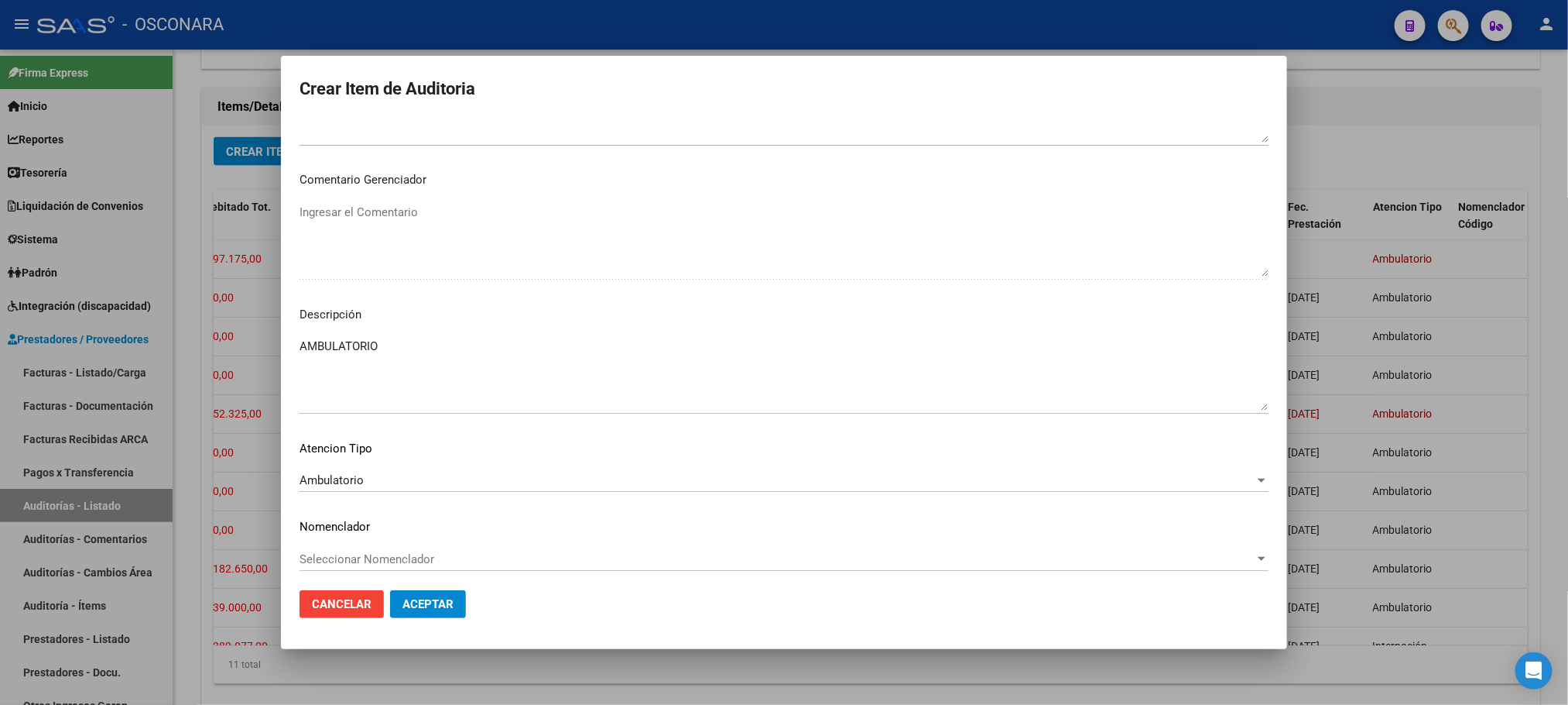
scroll to position [936, 0]
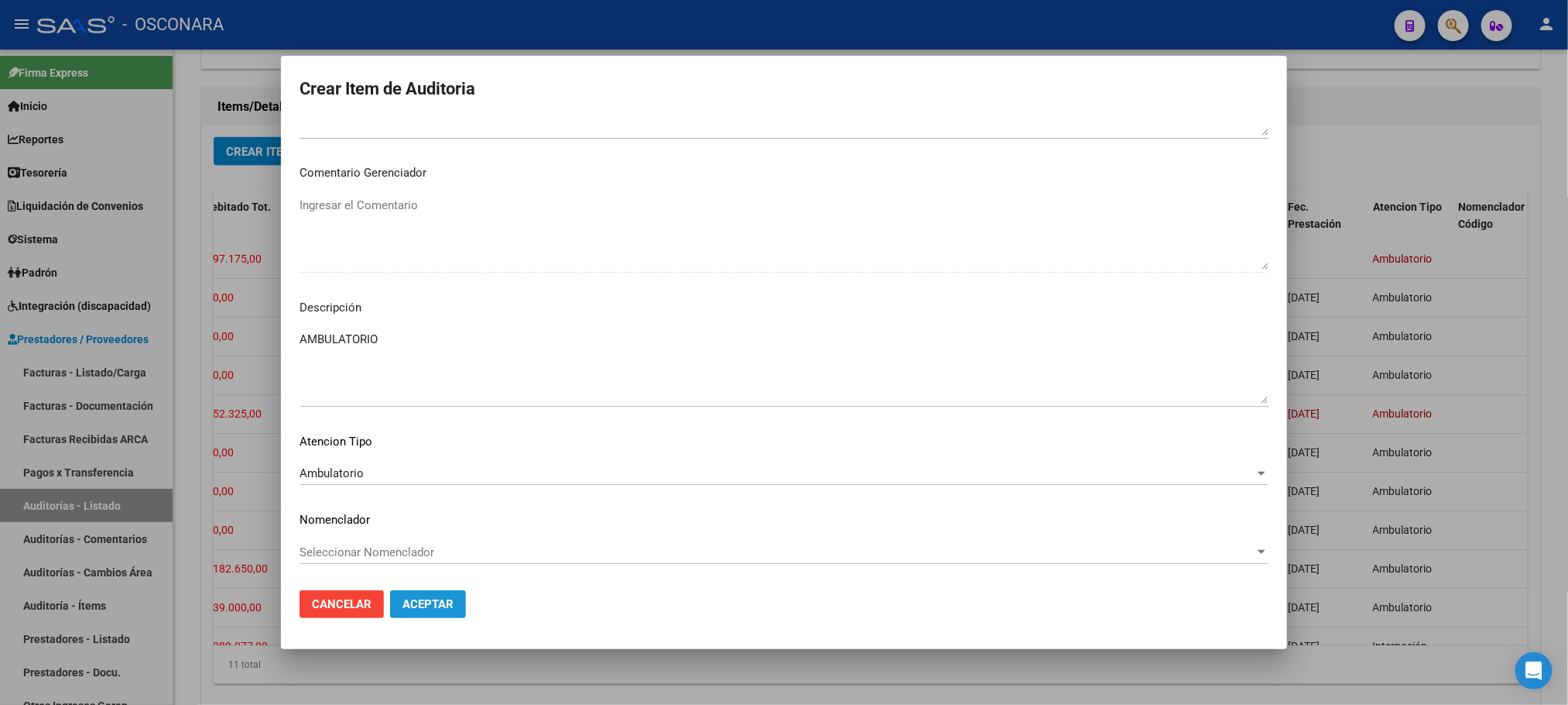
click at [434, 601] on span "Aceptar" at bounding box center [427, 603] width 51 height 14
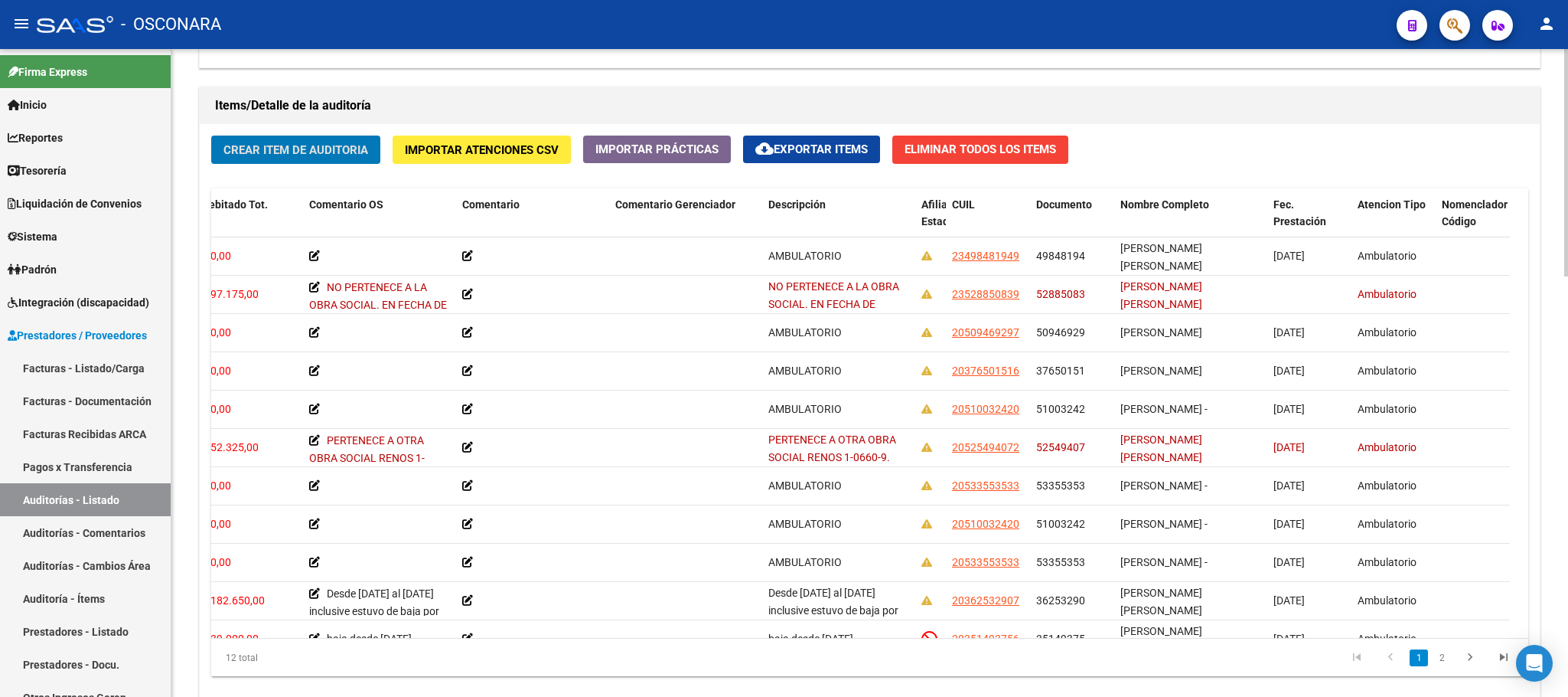
click at [290, 154] on span "Crear Item de Auditoria" at bounding box center [296, 150] width 145 height 14
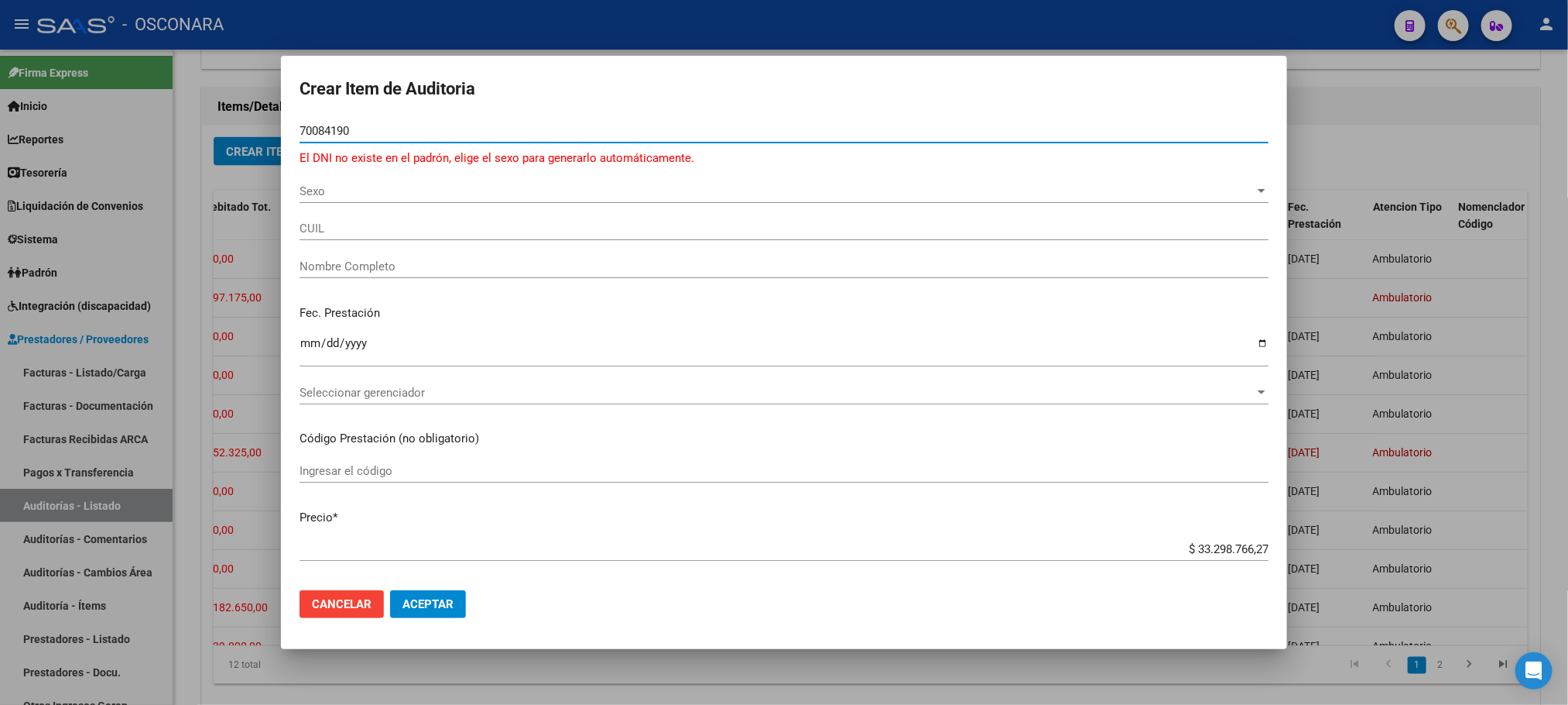
click at [306, 196] on span "Sexo" at bounding box center [777, 191] width 955 height 14
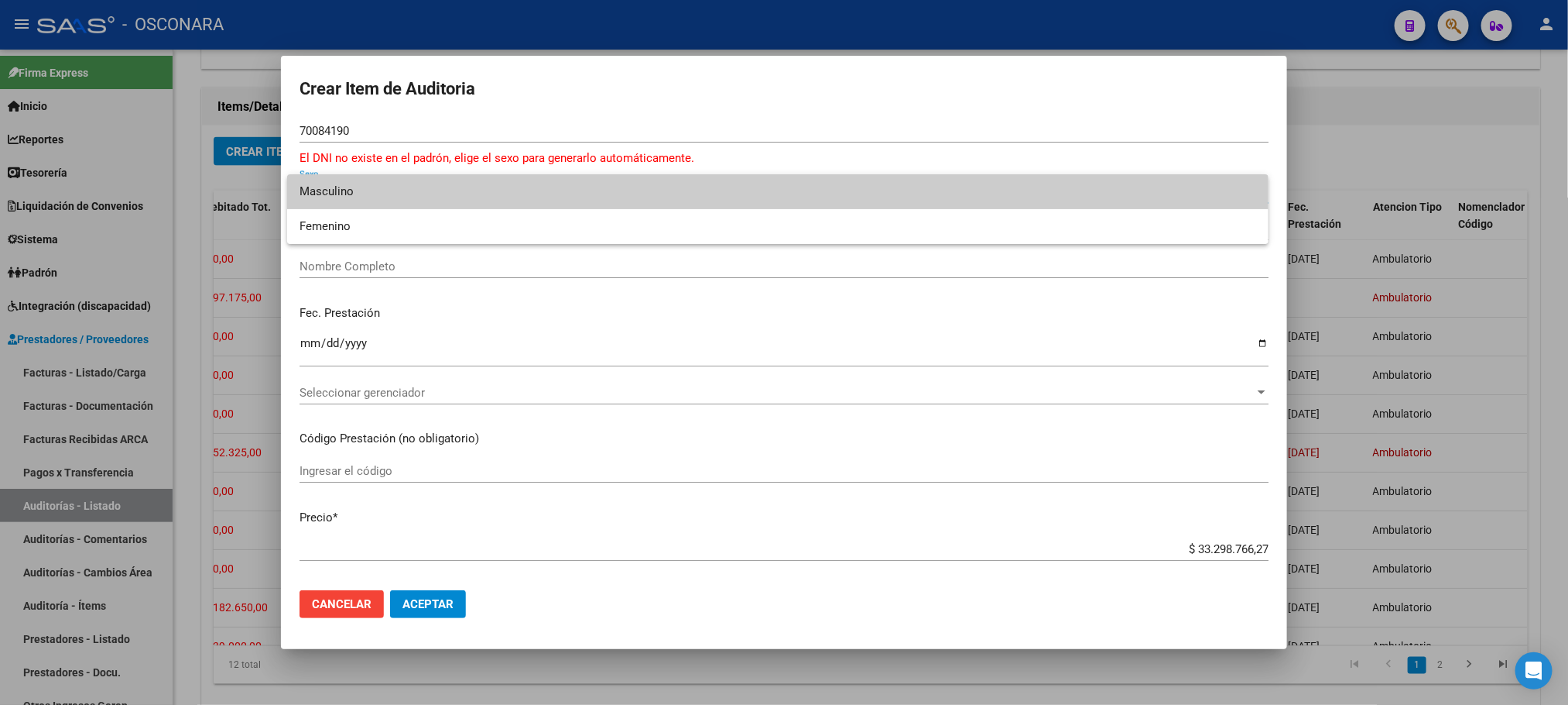
click at [326, 203] on span "Masculino" at bounding box center [778, 191] width 956 height 35
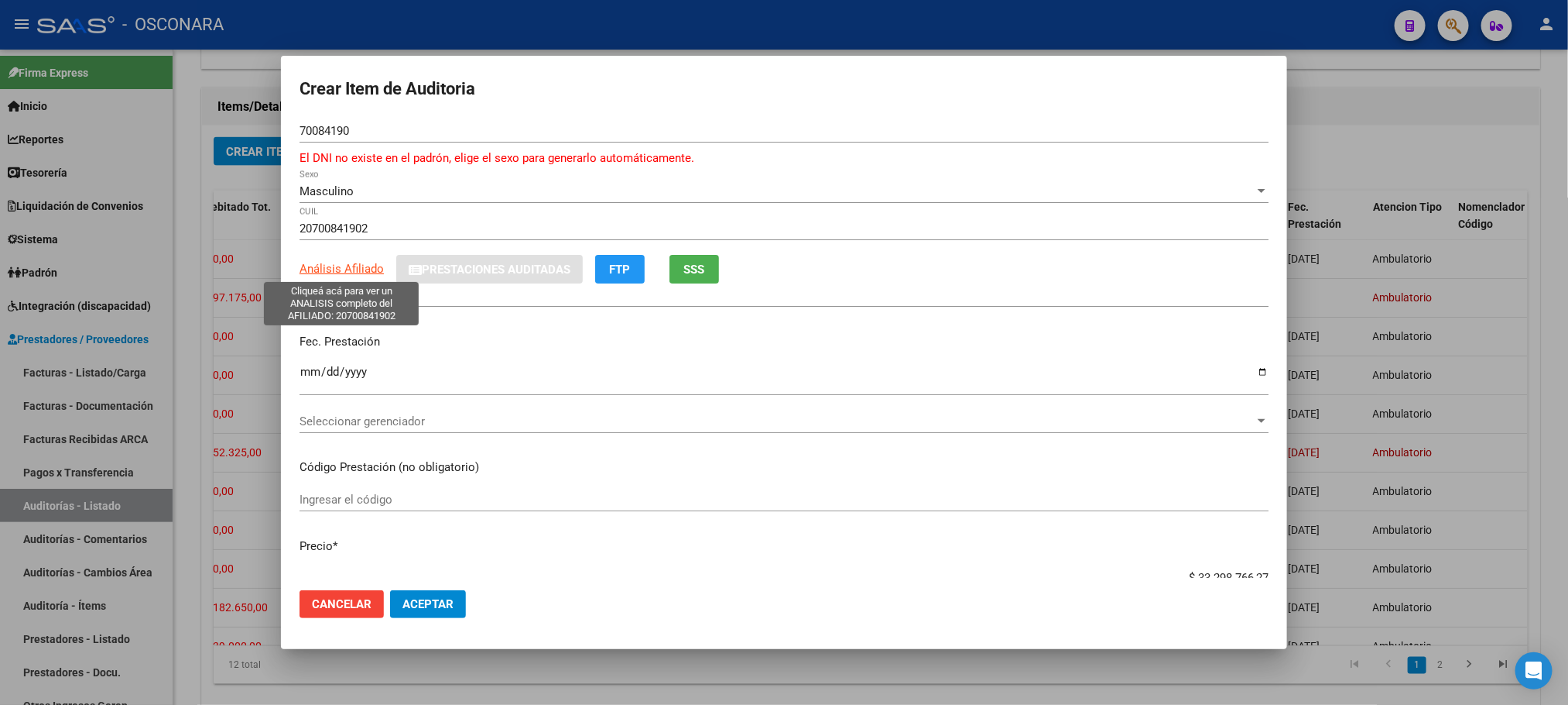
click at [347, 271] on span "Análisis Afiliado" at bounding box center [342, 268] width 85 height 14
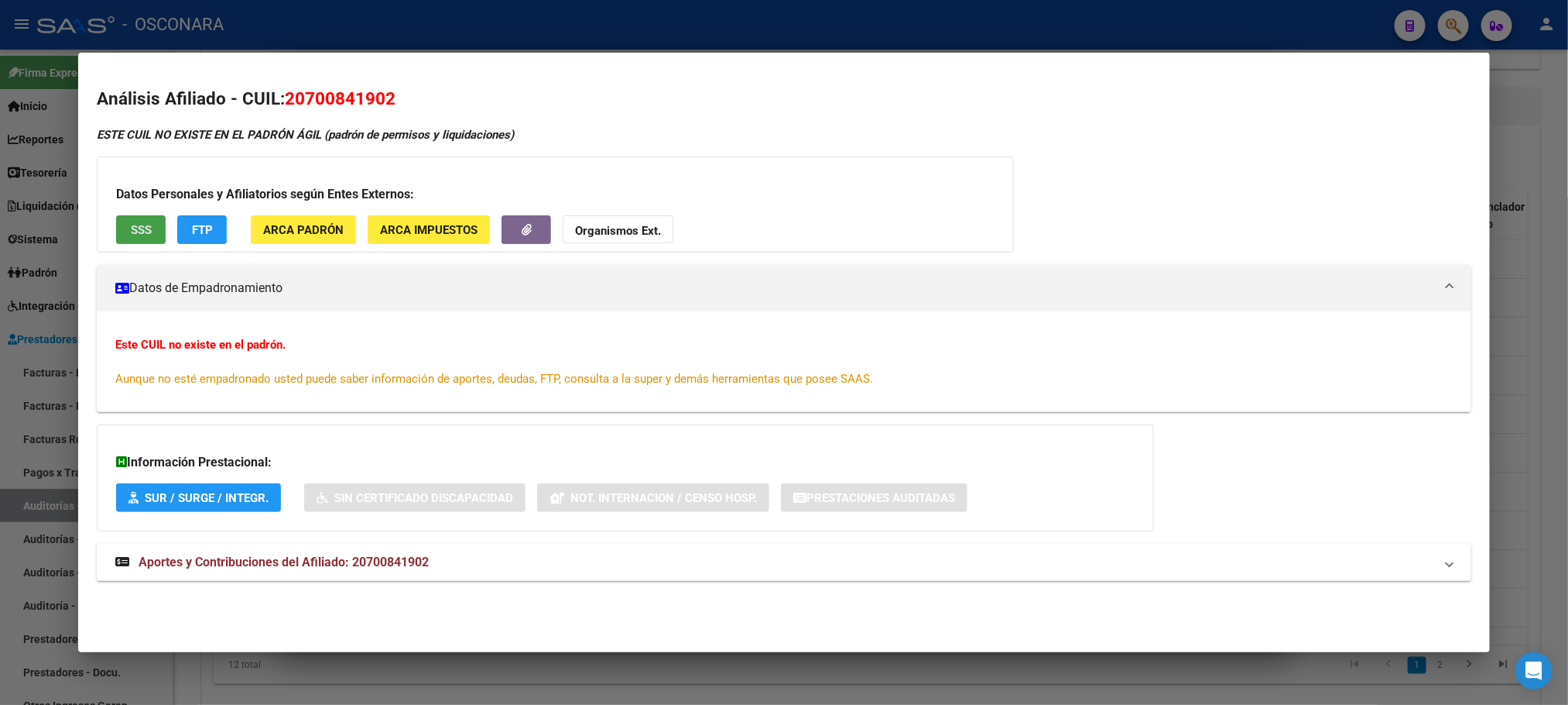
click at [131, 223] on span "SSS" at bounding box center [141, 229] width 21 height 14
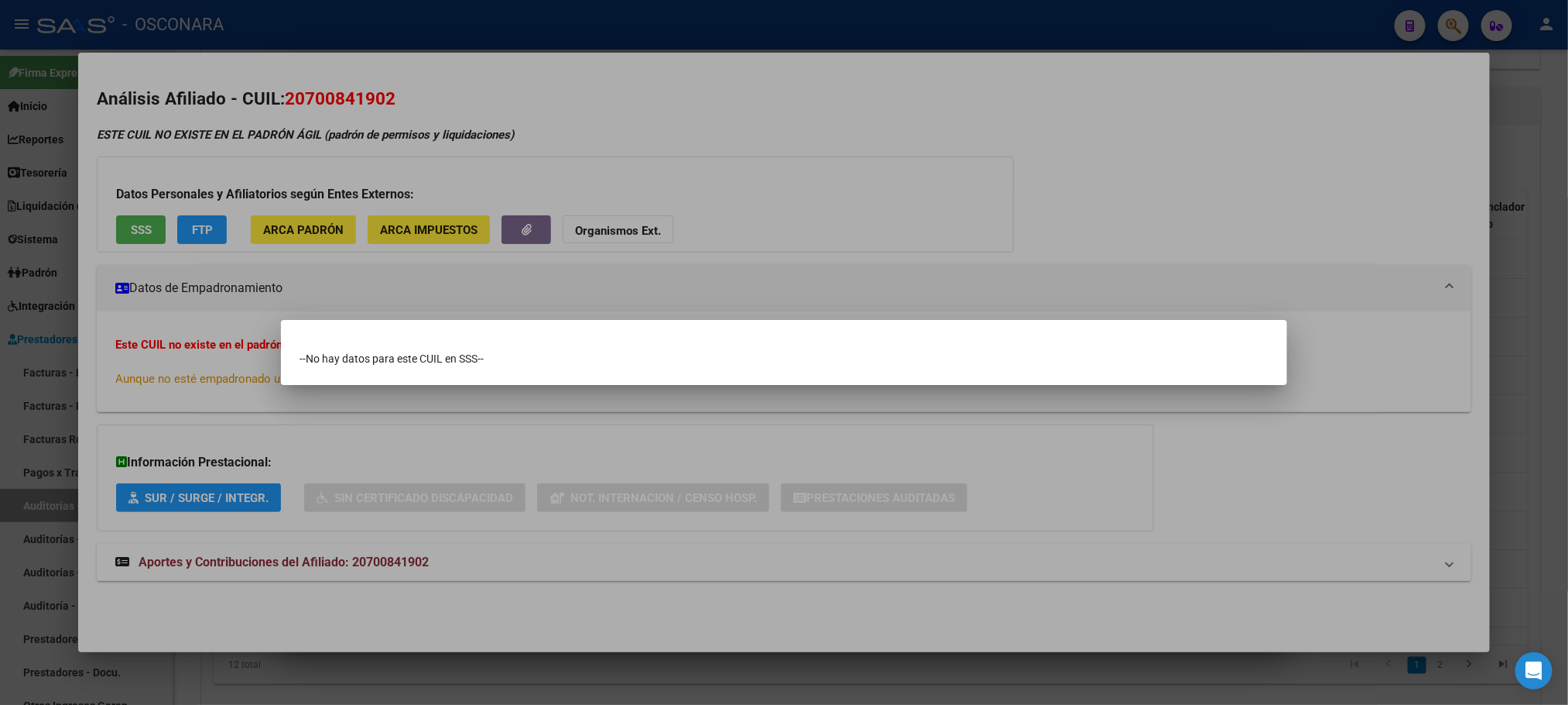
click at [1163, 546] on div at bounding box center [784, 352] width 1568 height 705
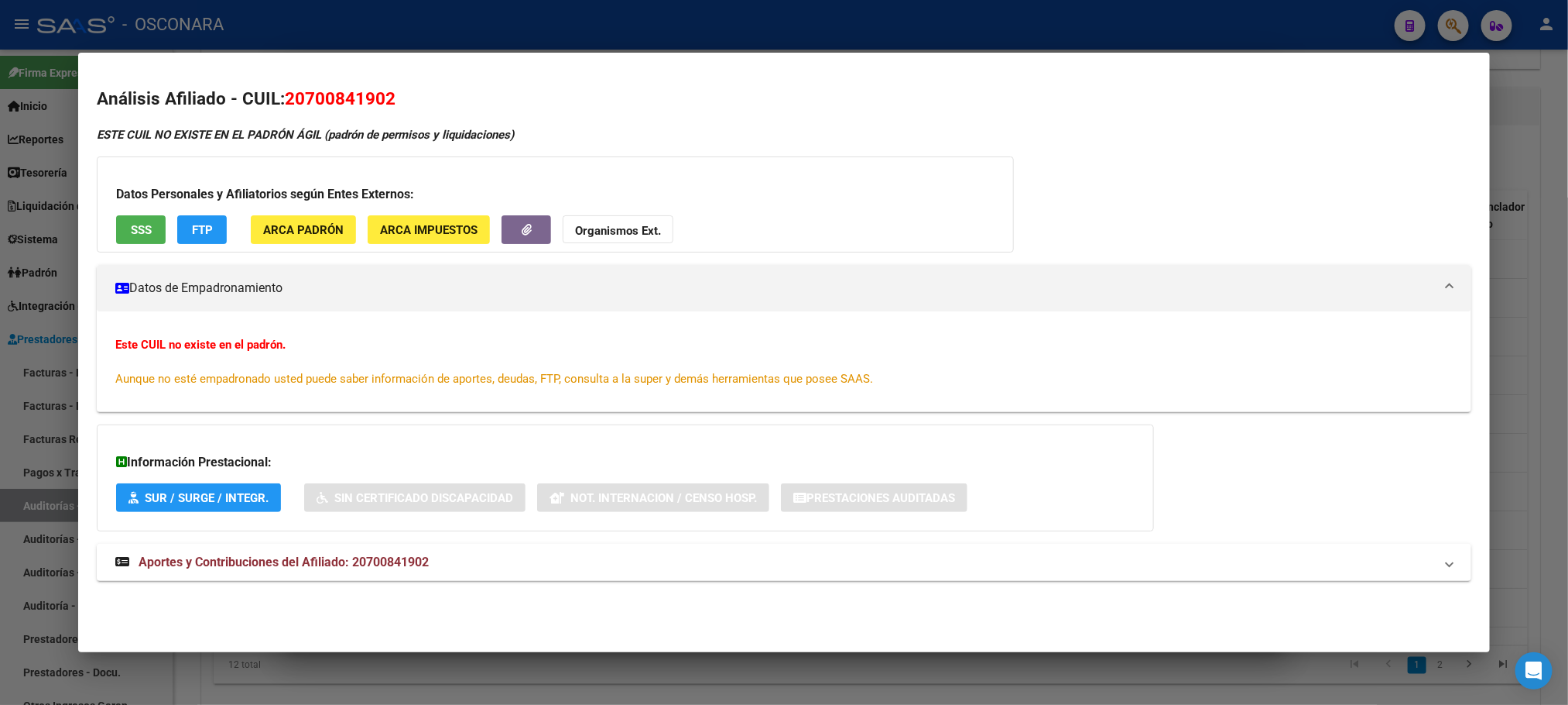
click at [1536, 240] on div at bounding box center [784, 352] width 1568 height 705
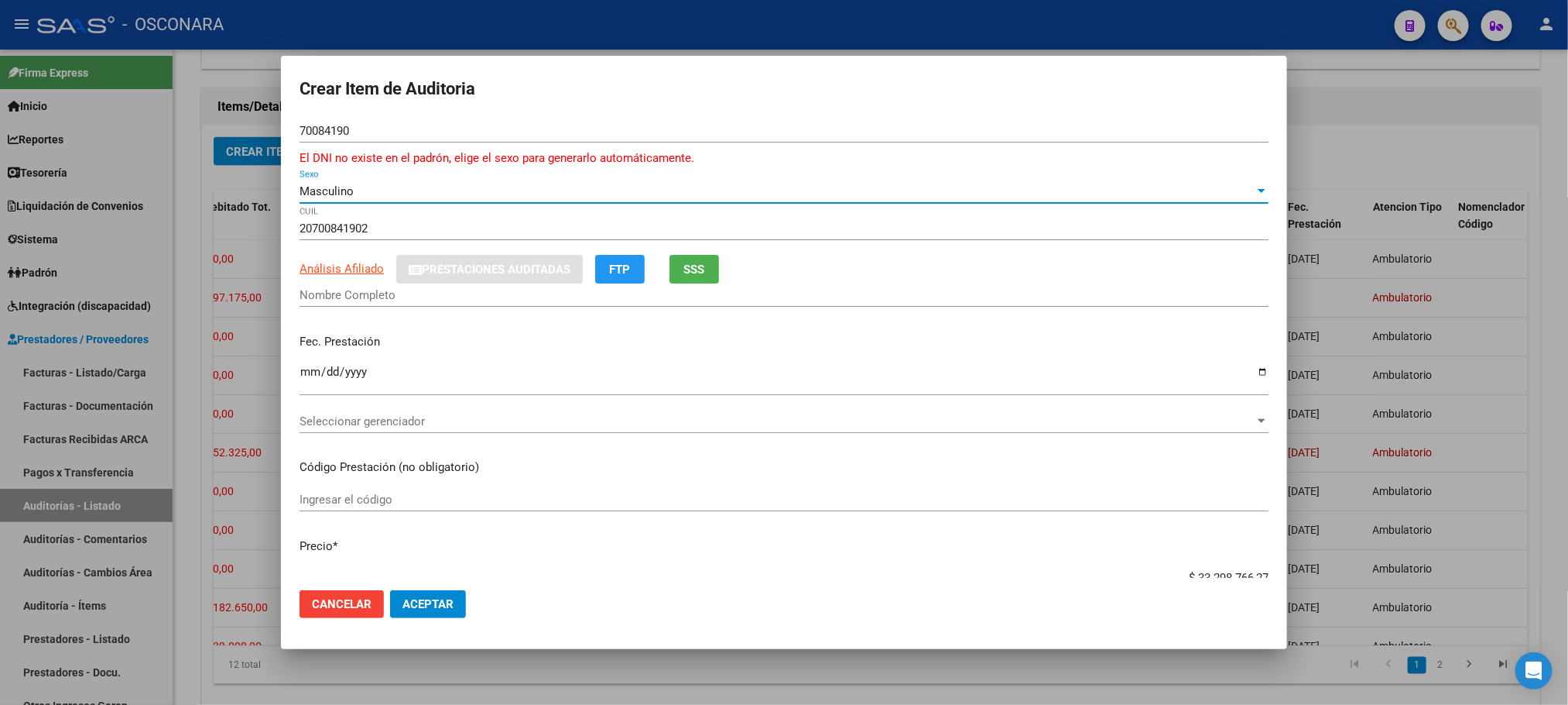
click at [353, 184] on span "Masculino" at bounding box center [327, 191] width 54 height 14
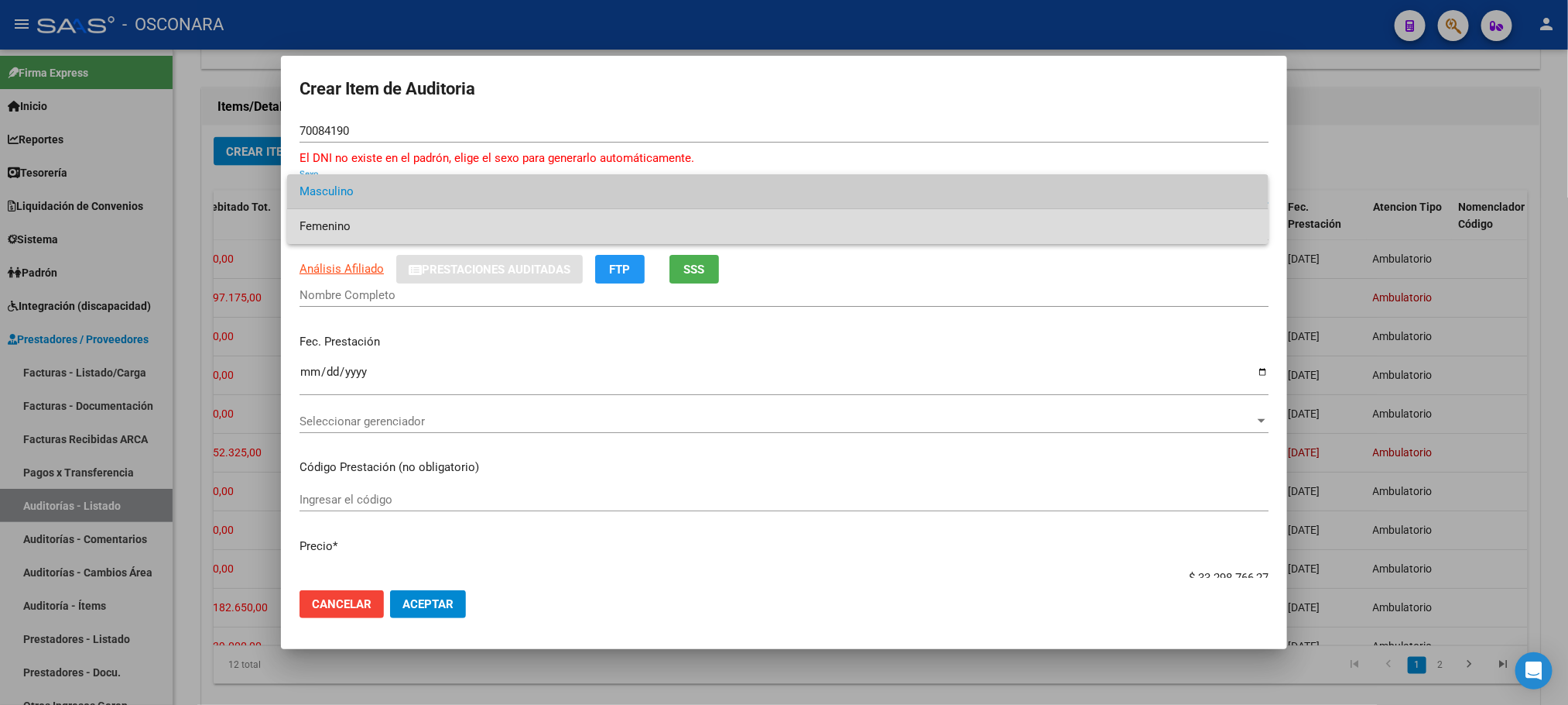
click at [350, 219] on span "Femenino" at bounding box center [778, 226] width 956 height 35
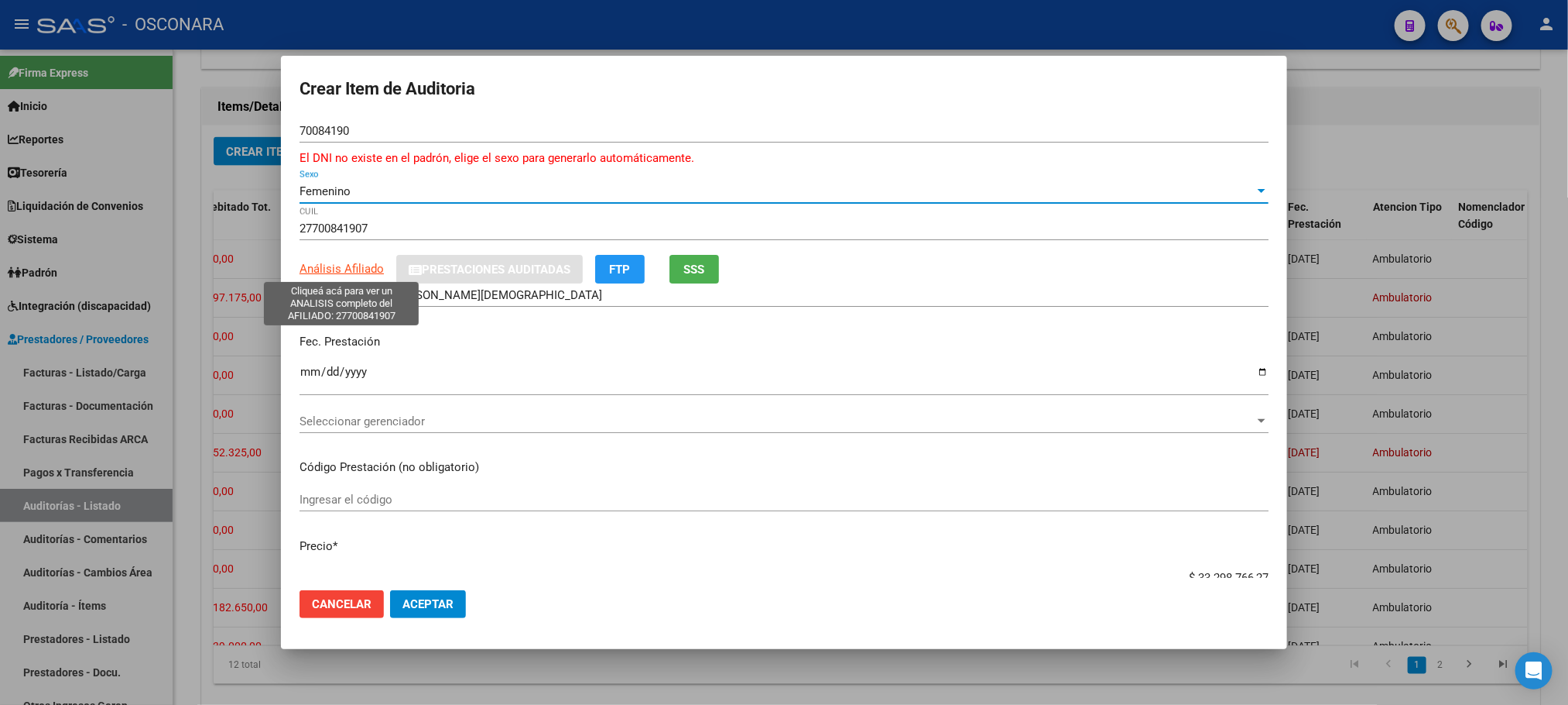
click at [349, 265] on span "Análisis Afiliado" at bounding box center [342, 268] width 85 height 14
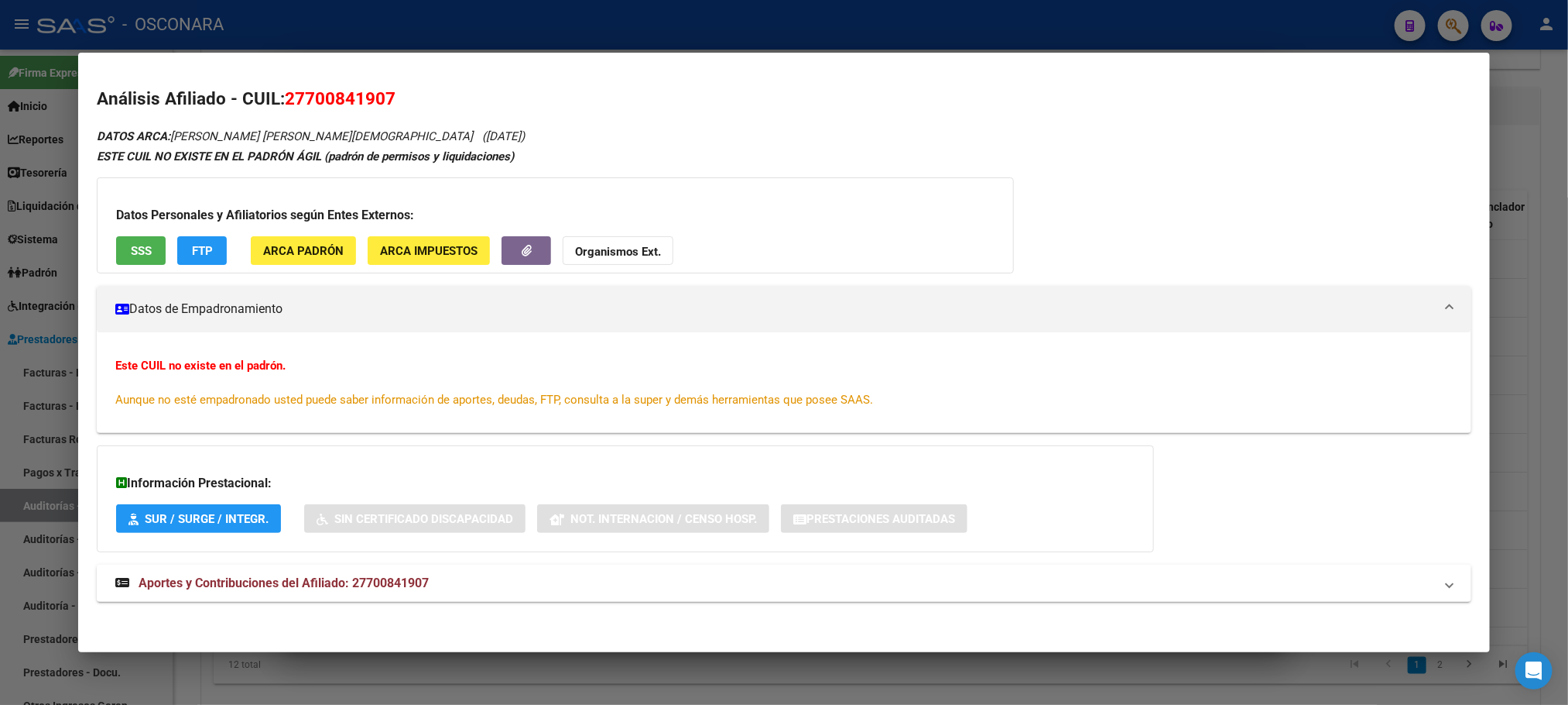
click at [132, 248] on span "SSS" at bounding box center [141, 251] width 21 height 14
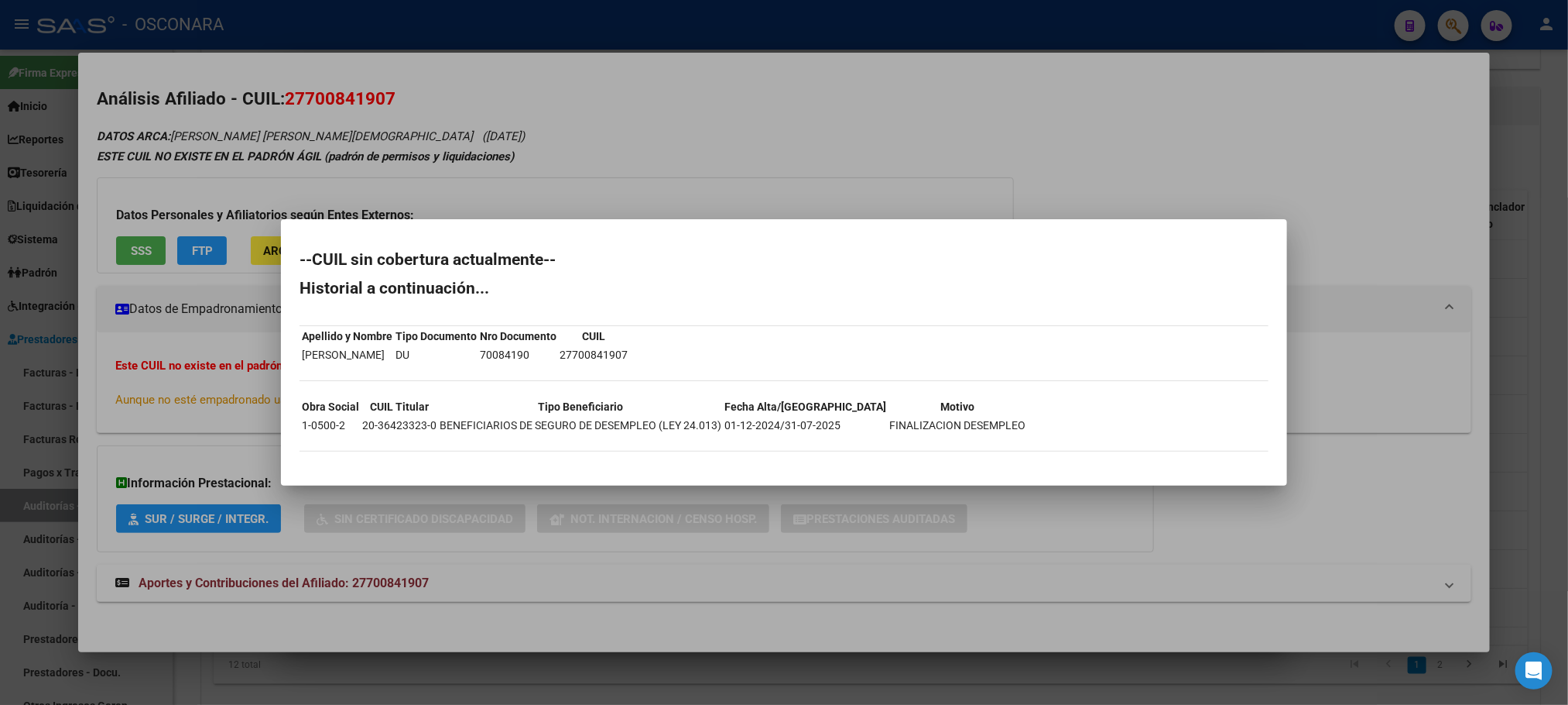
click at [429, 423] on td "20-36423323-0" at bounding box center [399, 425] width 76 height 17
drag, startPoint x: 433, startPoint y: 421, endPoint x: 360, endPoint y: 430, distance: 73.6
click at [362, 430] on td "20-36423323-0" at bounding box center [399, 425] width 76 height 17
copy td "20-36423323-0"
click at [848, 595] on div at bounding box center [784, 352] width 1568 height 705
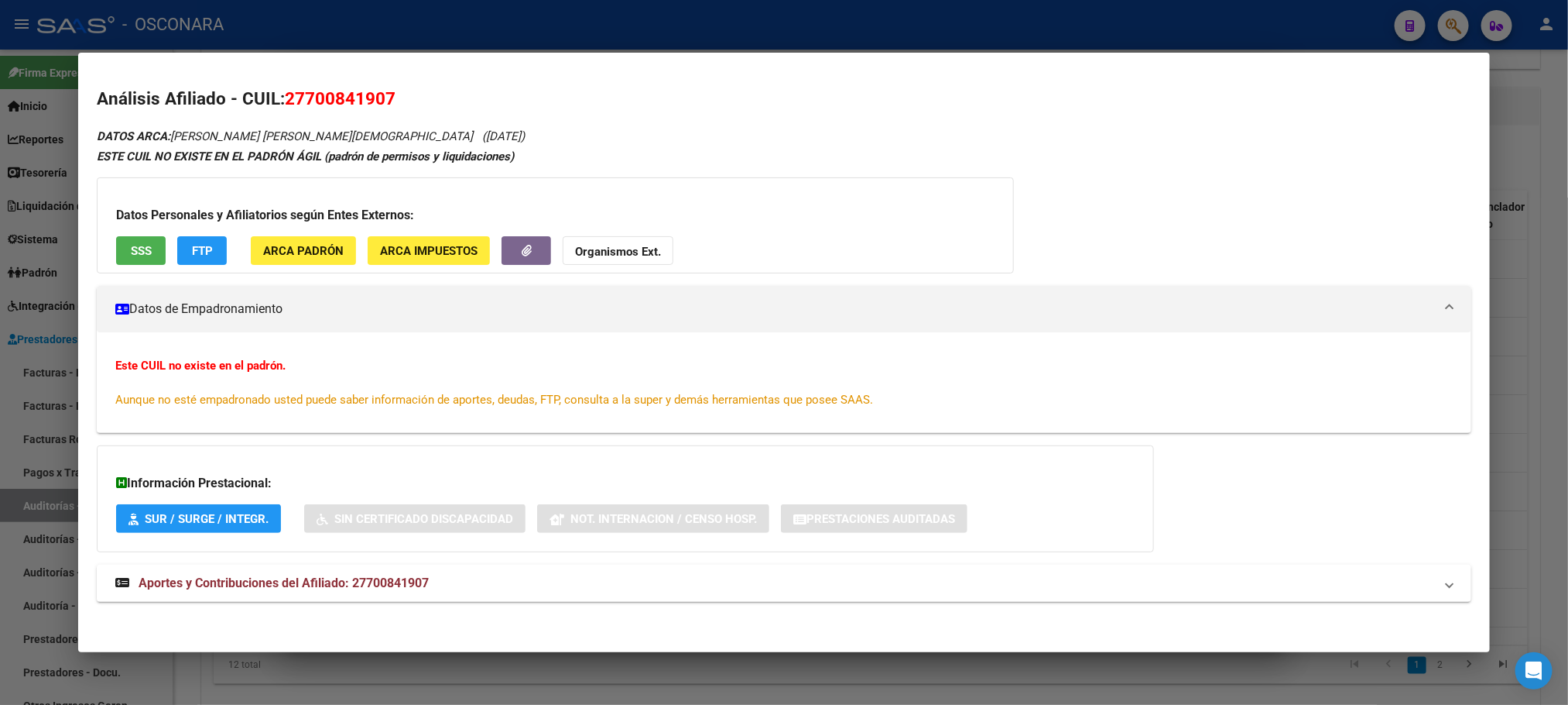
click at [858, 670] on div at bounding box center [784, 352] width 1568 height 705
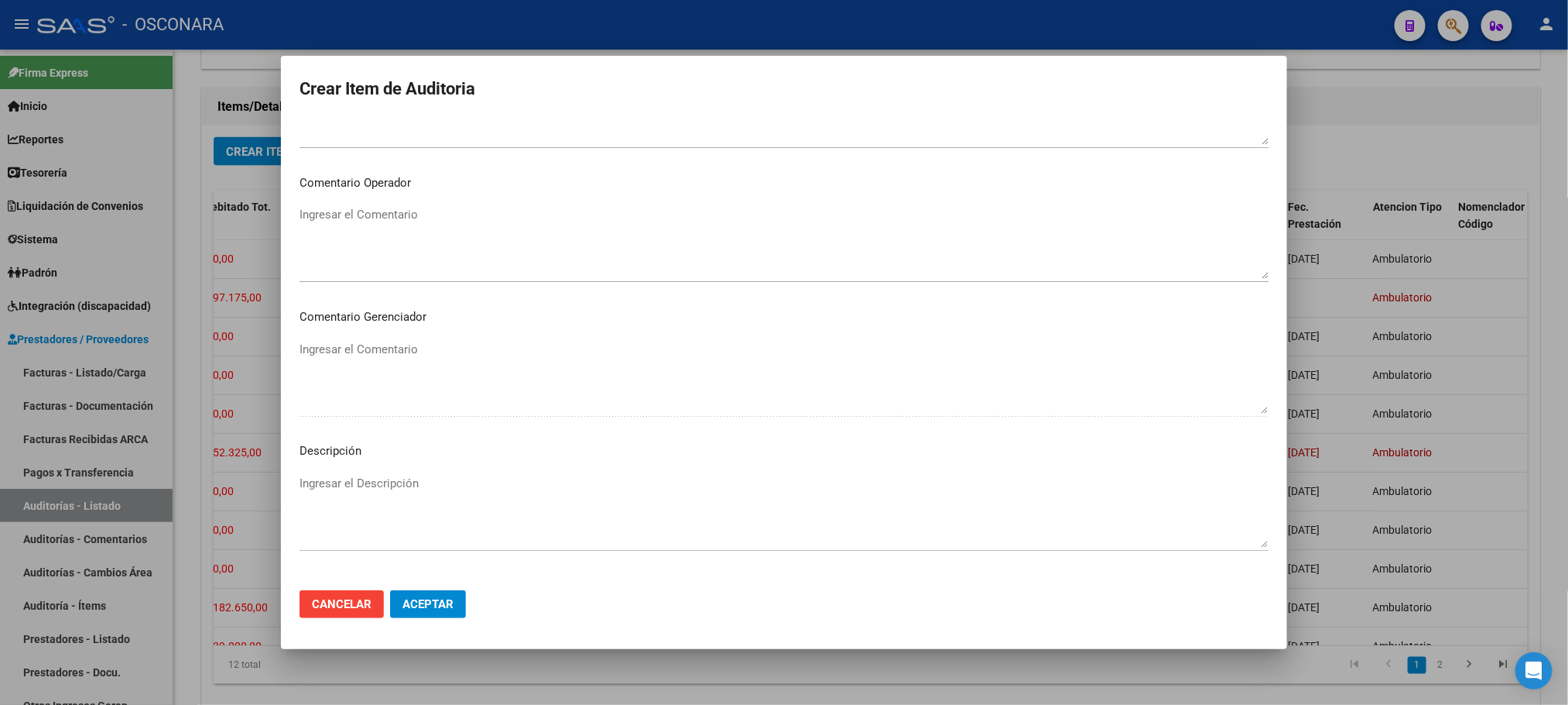
scroll to position [813, 0]
click at [384, 481] on textarea "Ingresar el Descripción" at bounding box center [784, 509] width 970 height 72
drag, startPoint x: 484, startPoint y: 470, endPoint x: 300, endPoint y: 474, distance: 184.0
click at [300, 474] on div "NO EMPADRONADA. FAC 30-28158. Ingresar el Descripción" at bounding box center [784, 509] width 970 height 79
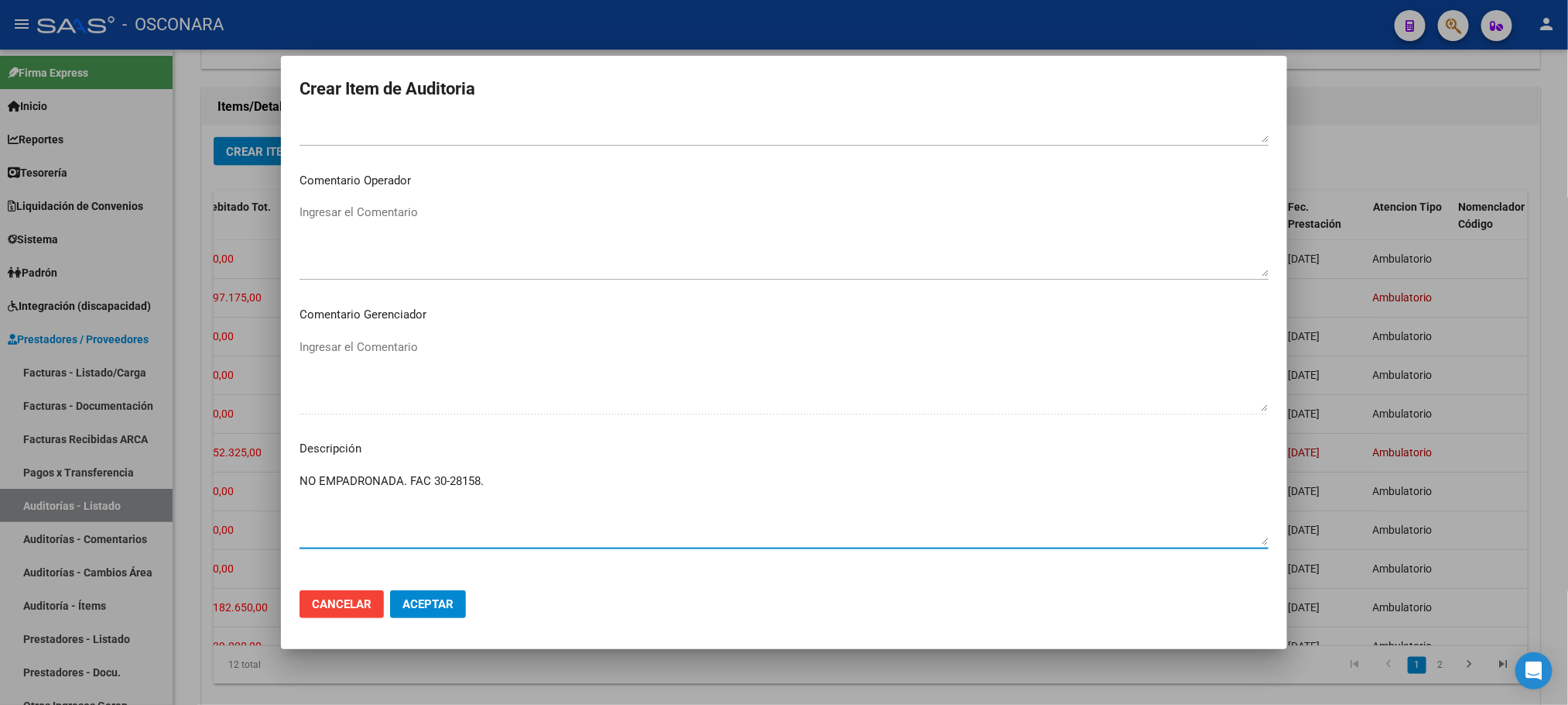
drag, startPoint x: 301, startPoint y: 475, endPoint x: 499, endPoint y: 464, distance: 198.3
click at [499, 464] on mat-dialog-content "70084190 Nro Documento El DNI no existe en el padrón, elige el sexo para genera…" at bounding box center [784, 349] width 1006 height 459
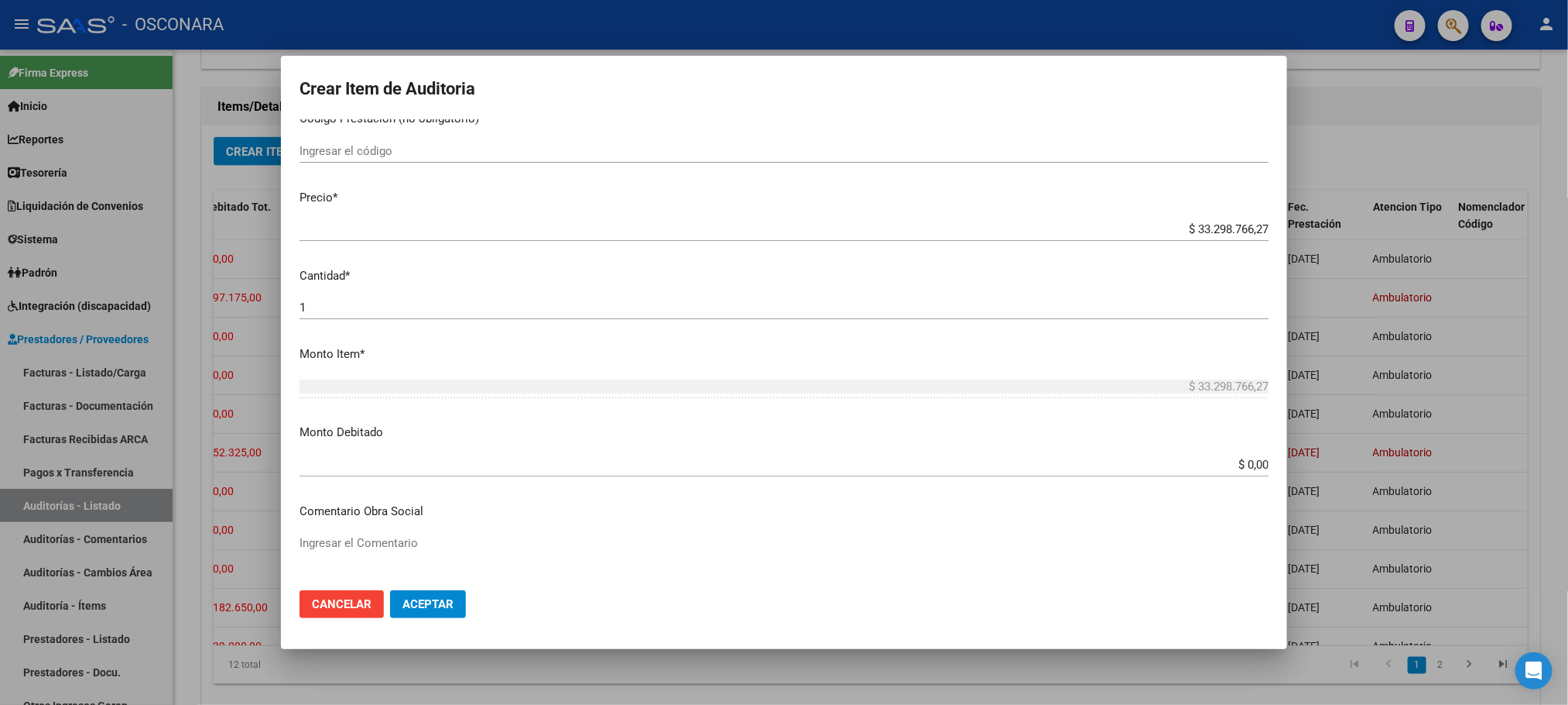
scroll to position [464, 0]
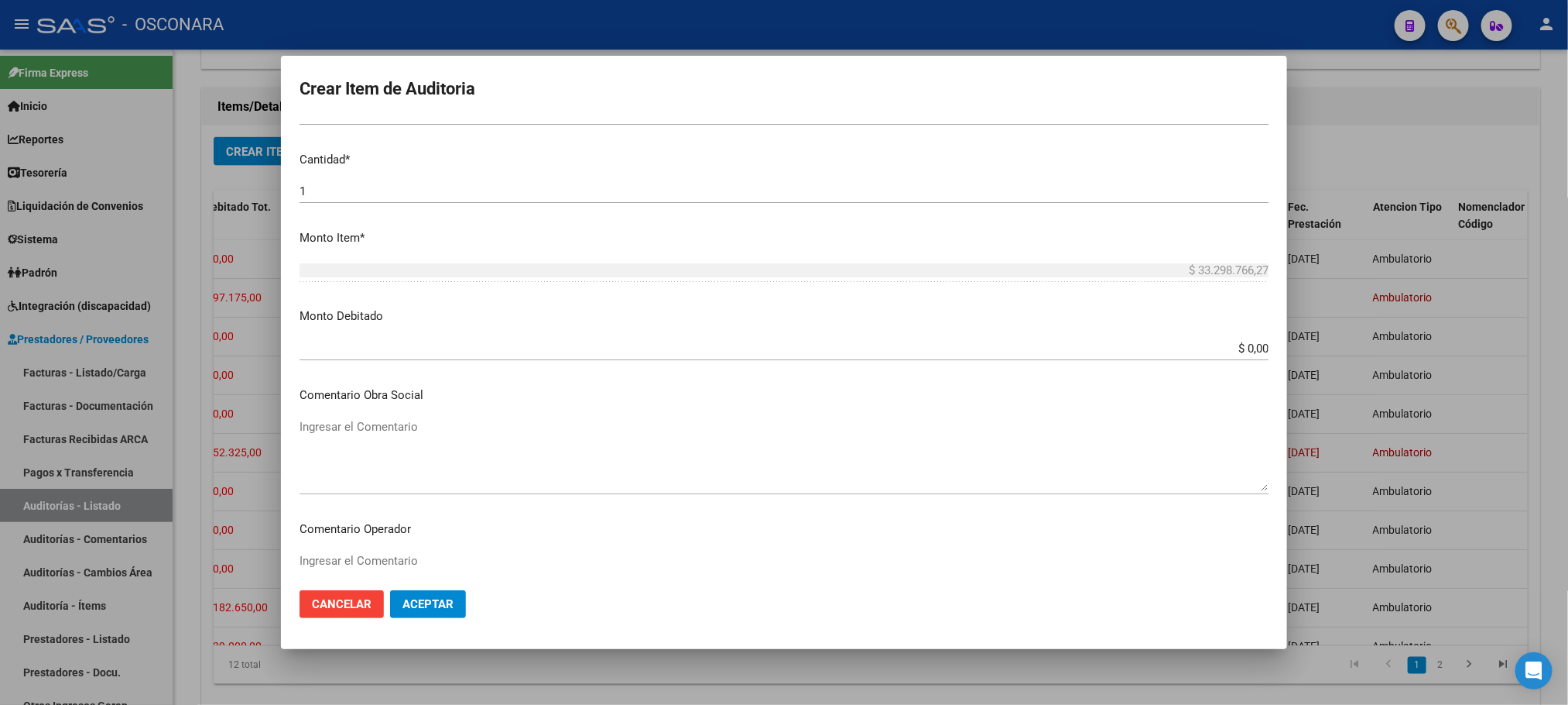
click at [390, 424] on textarea "Ingresar el Comentario" at bounding box center [784, 454] width 970 height 72
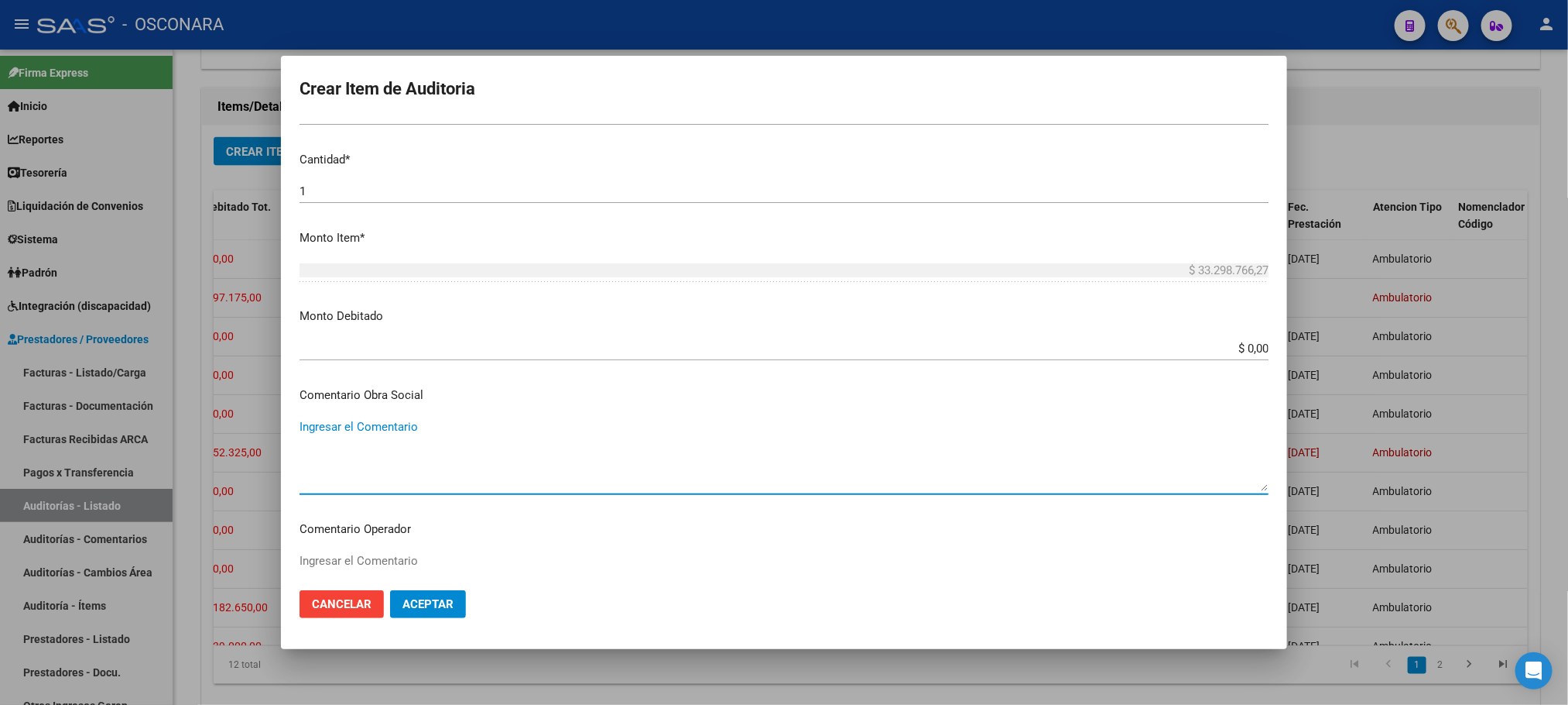
paste textarea "NO EMPADRONADA. FAC 30-28158."
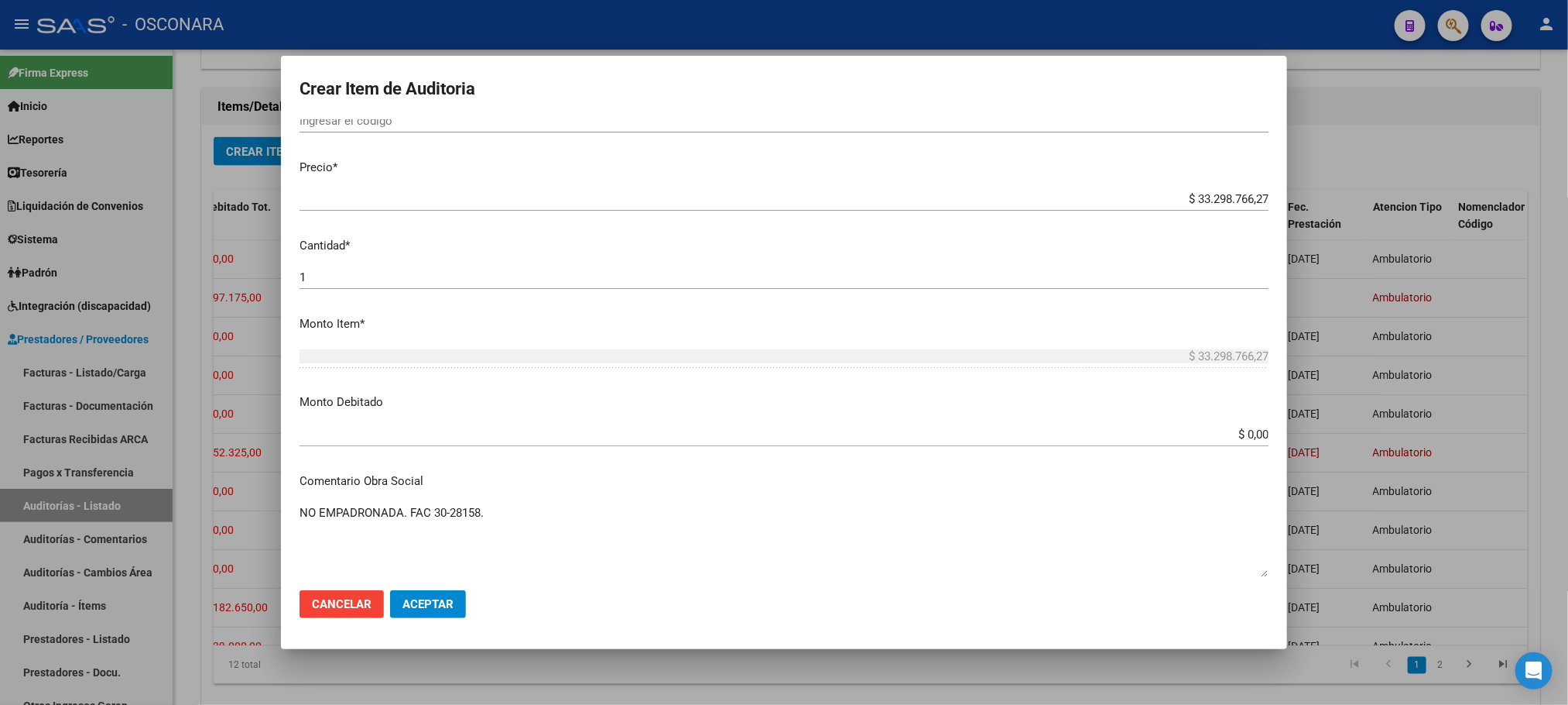
scroll to position [232, 0]
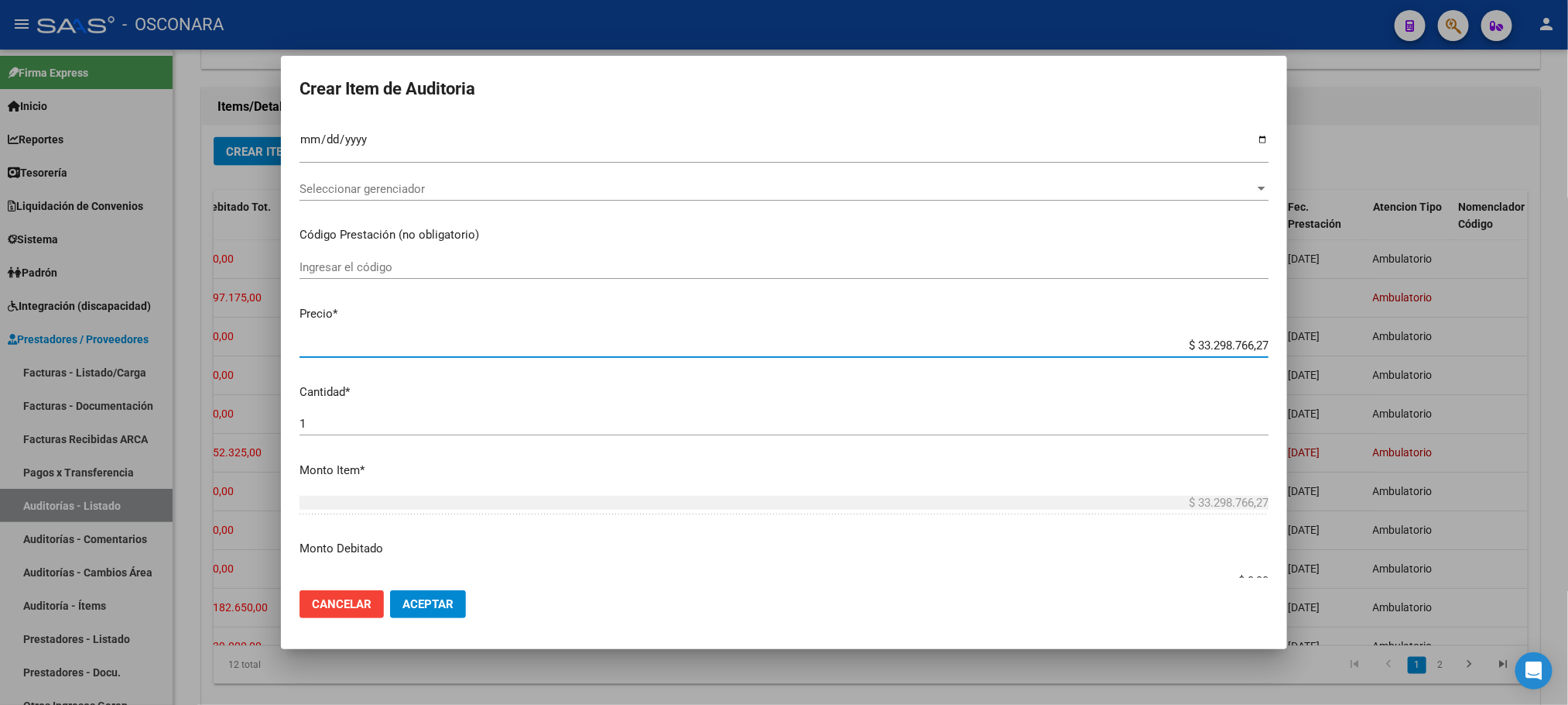
drag, startPoint x: 1175, startPoint y: 344, endPoint x: 1311, endPoint y: 328, distance: 136.9
click at [1311, 328] on div "Crear Item de Auditoria 70084190 Nro Documento El DNI no existe en el padrón, e…" at bounding box center [784, 352] width 1568 height 705
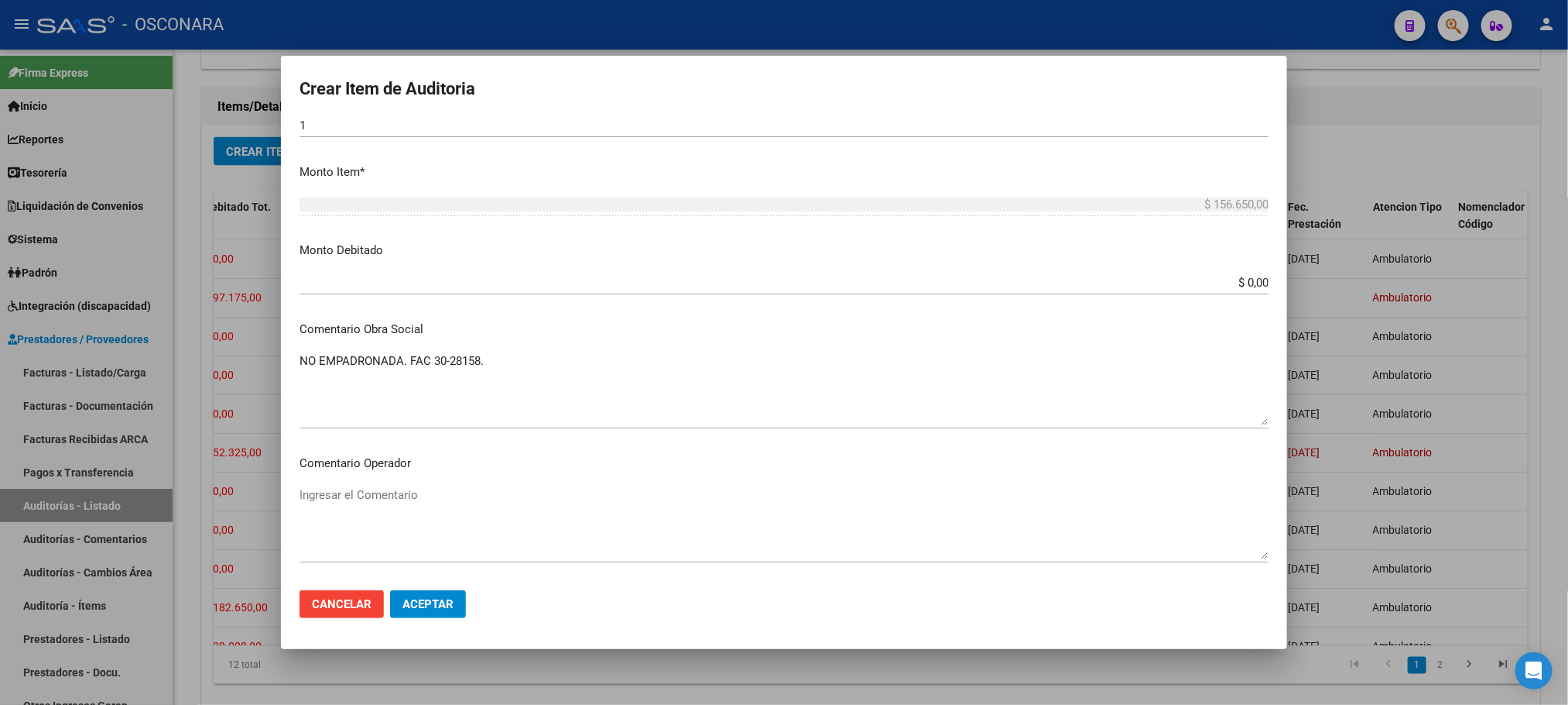
scroll to position [491, 0]
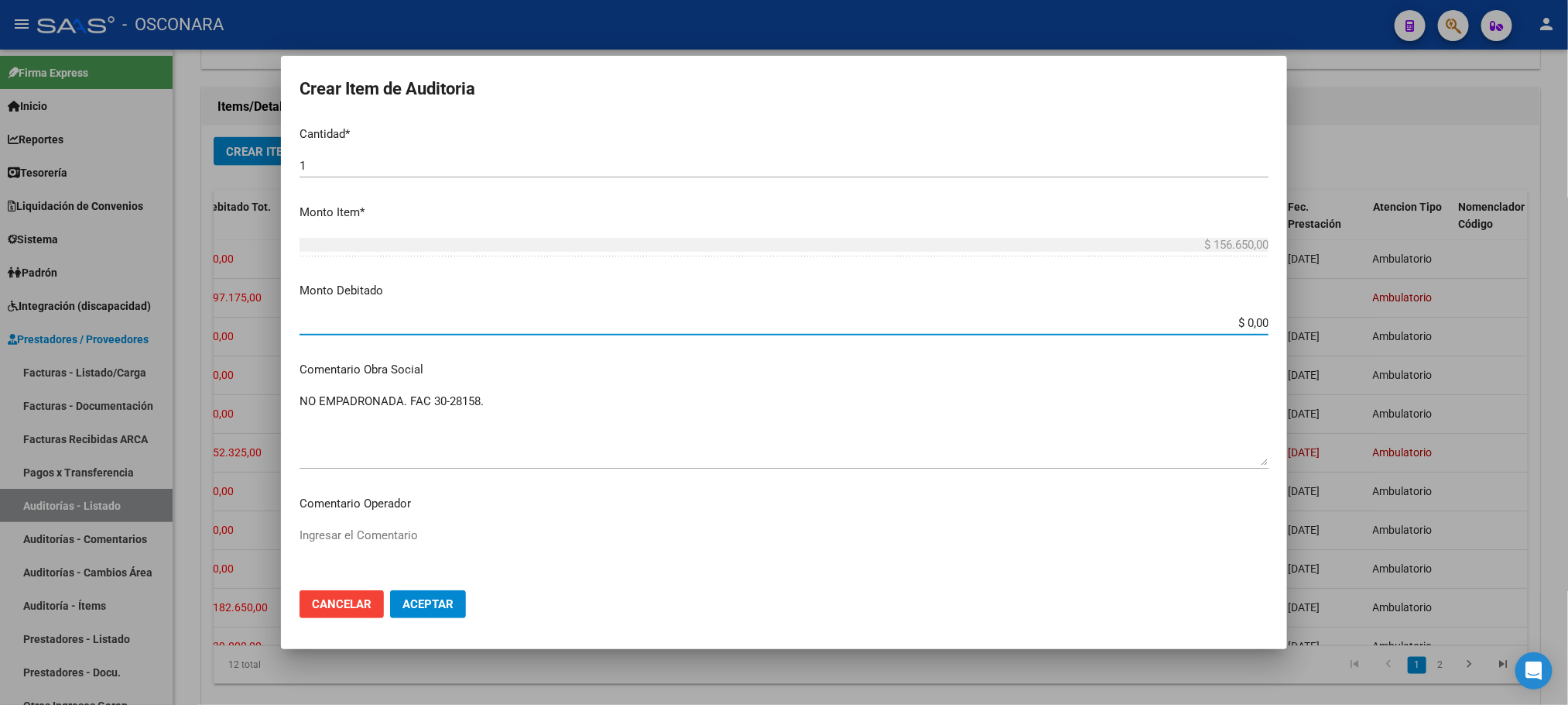
drag, startPoint x: 1226, startPoint y: 323, endPoint x: 1333, endPoint y: 319, distance: 107.1
click at [1331, 319] on div "Crear Item de Auditoria 70084190 Nro Documento El DNI no existe en el padrón, e…" at bounding box center [784, 352] width 1568 height 705
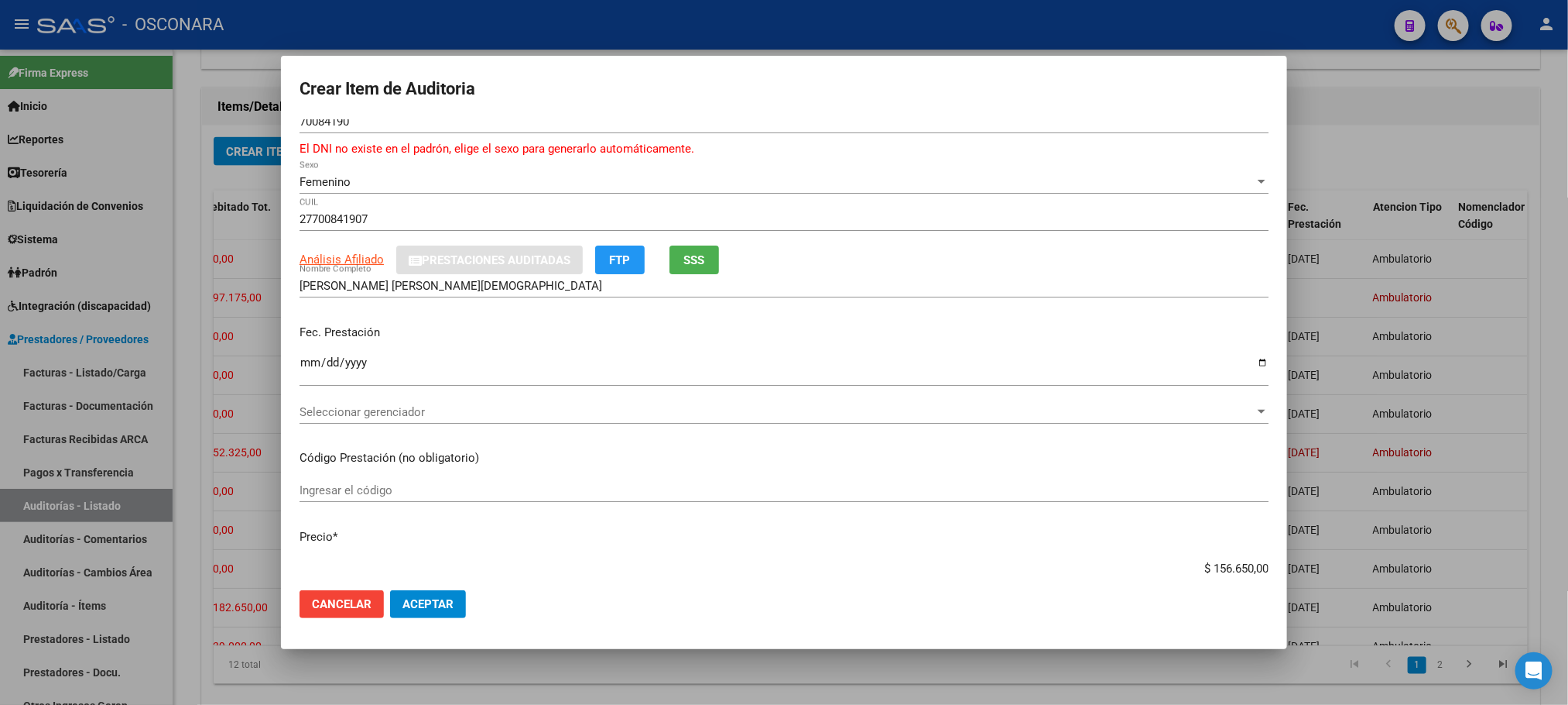
scroll to position [0, 0]
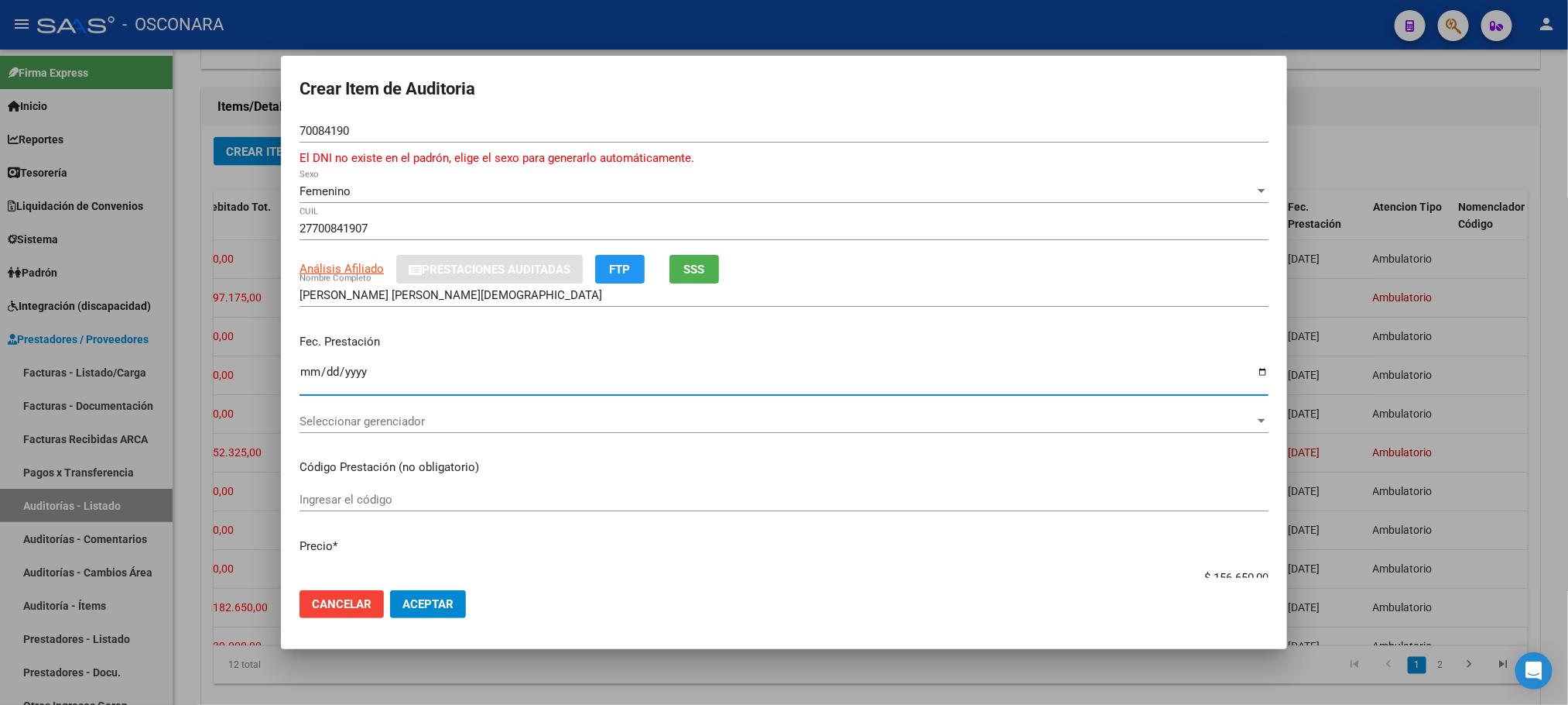
click at [310, 369] on input "Ingresar la fecha" at bounding box center [784, 378] width 970 height 24
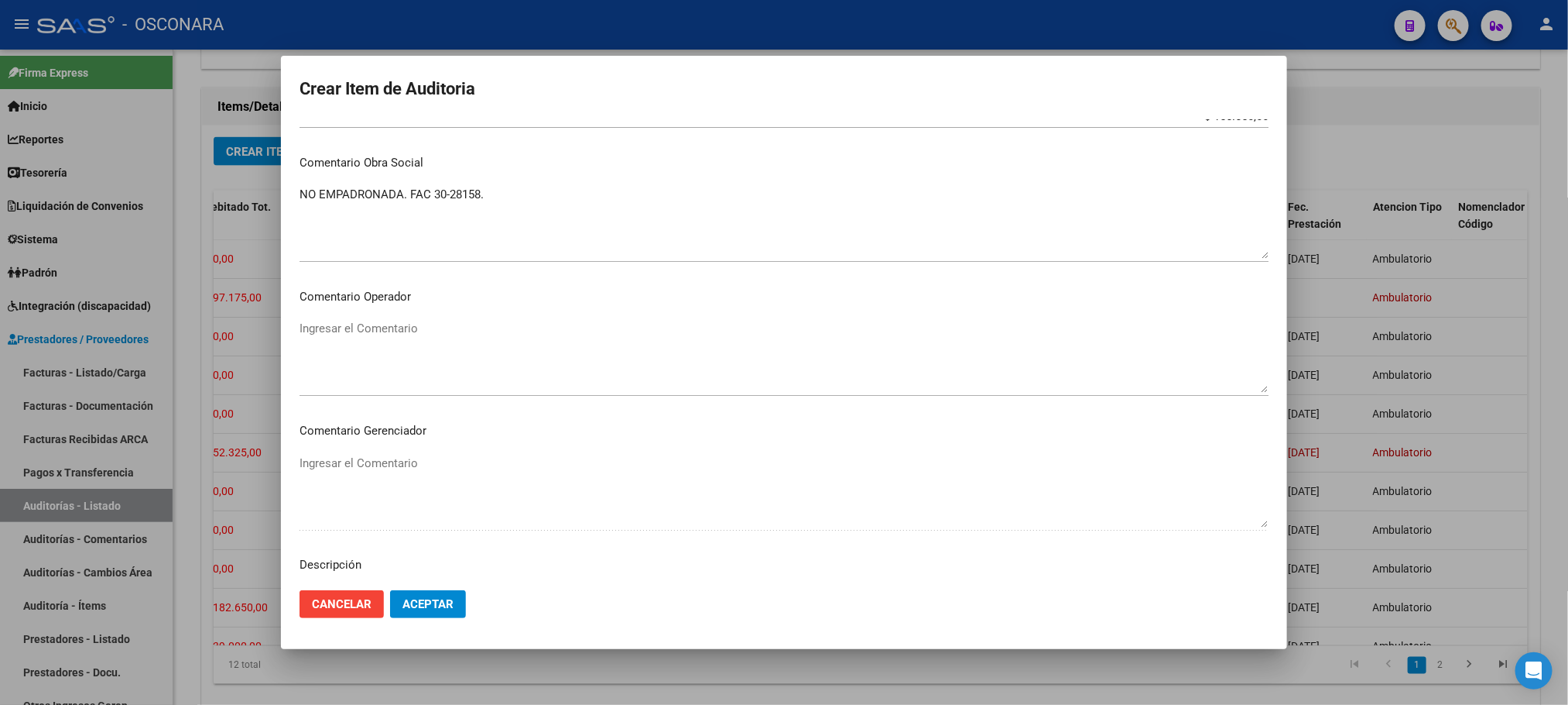
scroll to position [953, 0]
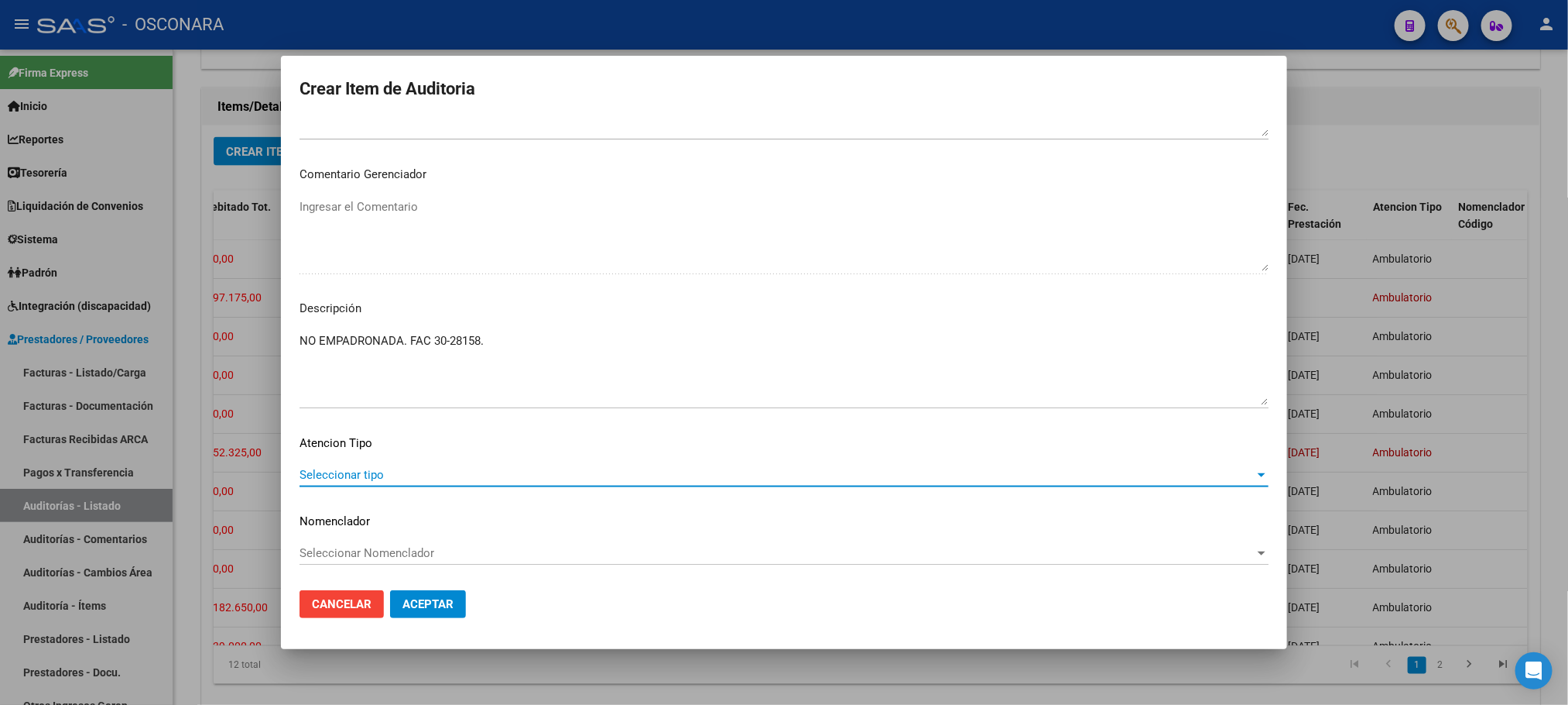
click at [449, 478] on span "Seleccionar tipo" at bounding box center [777, 475] width 955 height 14
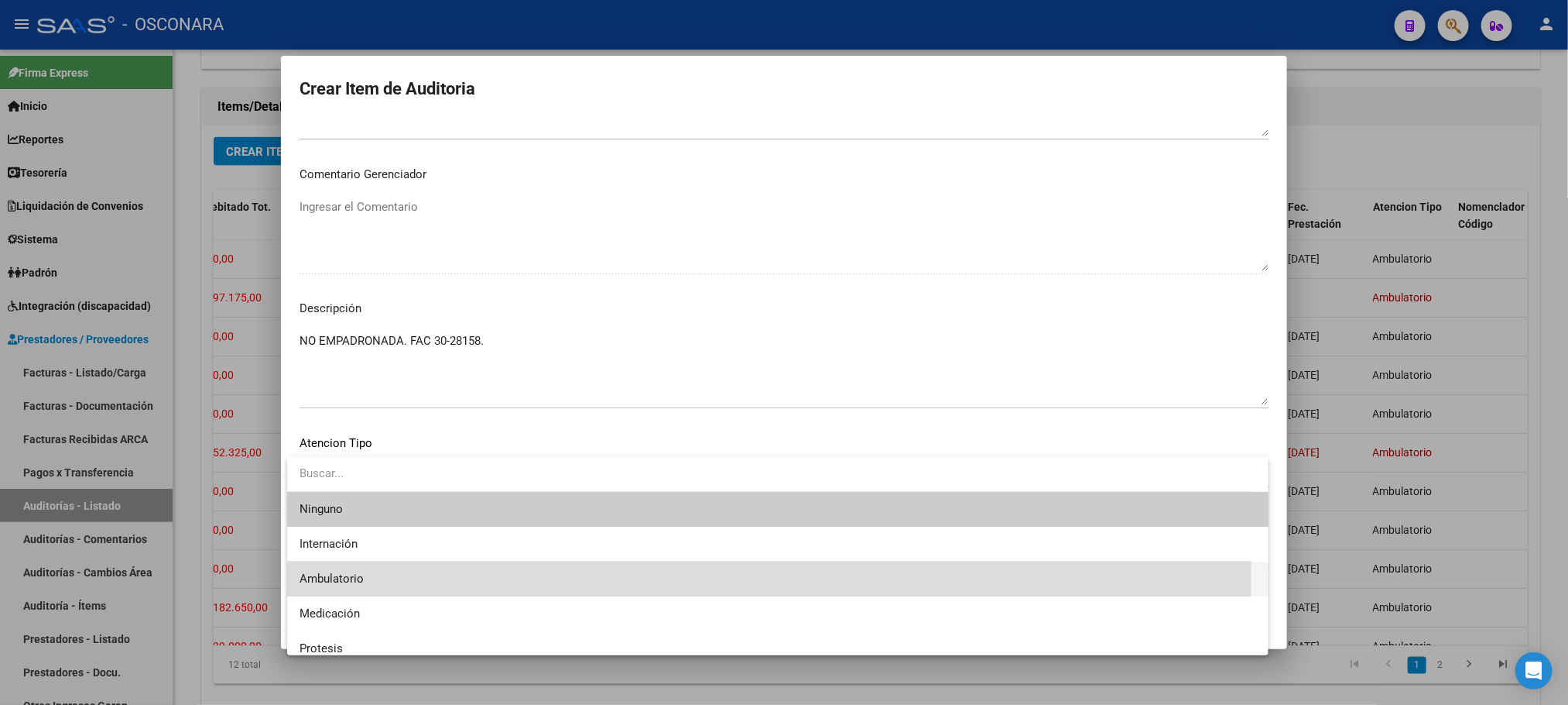
click at [376, 574] on span "Ambulatorio" at bounding box center [778, 578] width 956 height 35
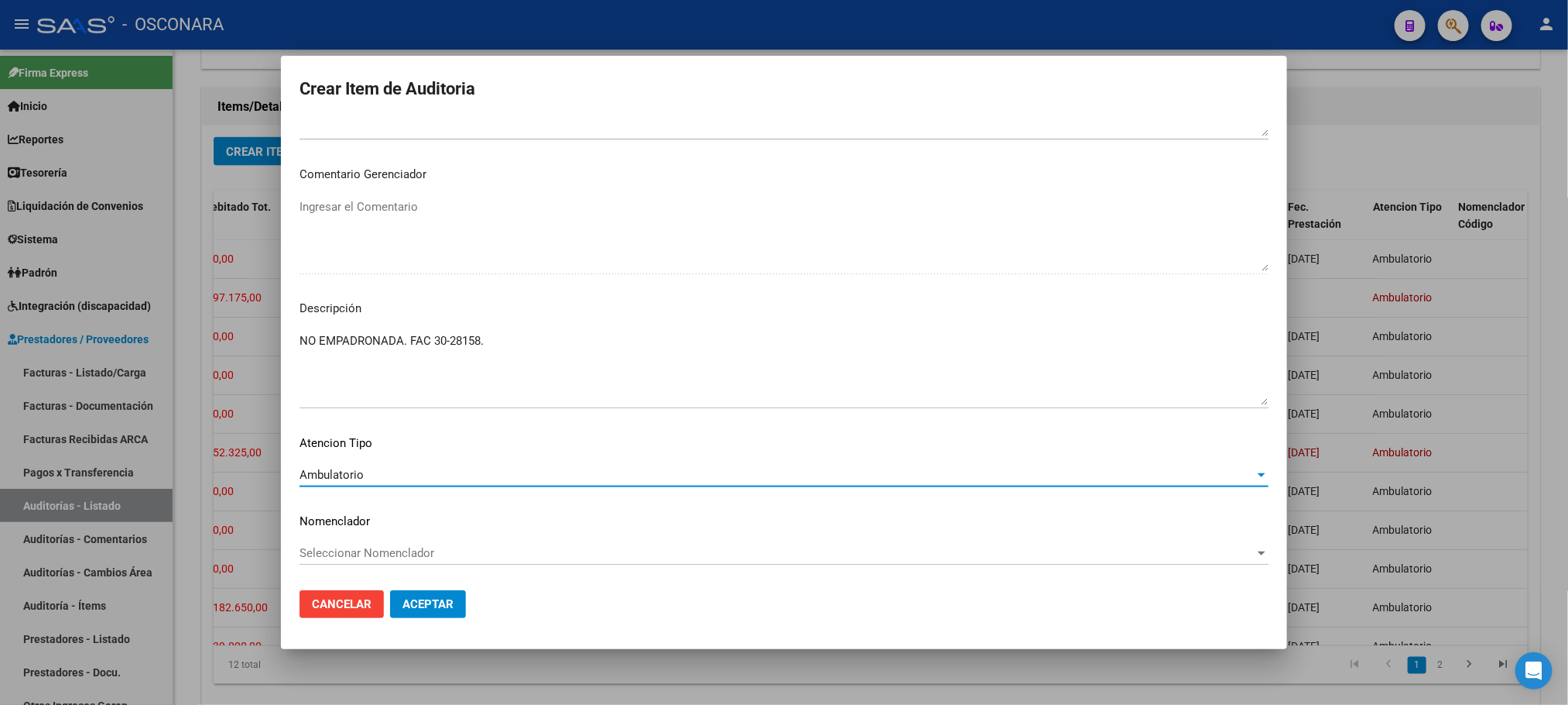
click at [419, 601] on span "Aceptar" at bounding box center [427, 603] width 51 height 14
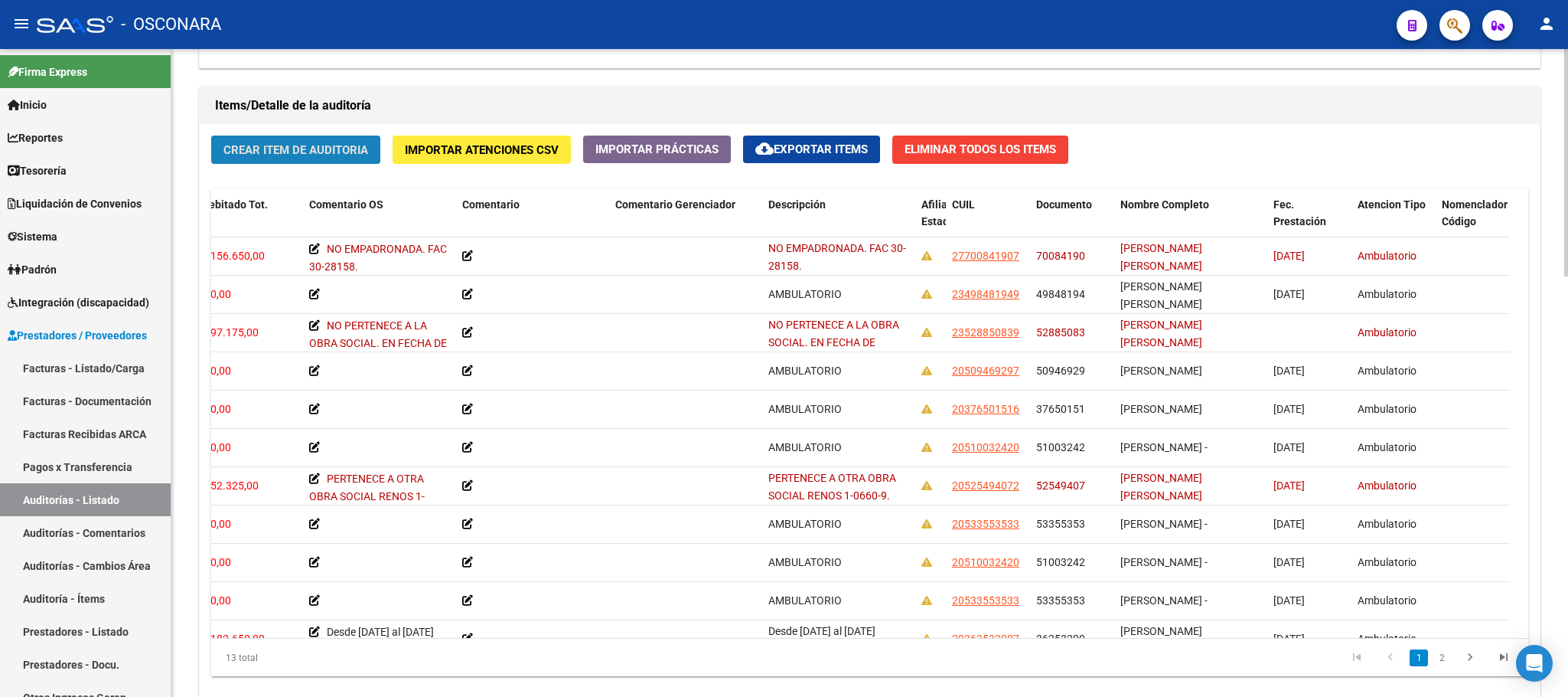
click at [315, 156] on span "Crear Item de Auditoria" at bounding box center [296, 150] width 145 height 14
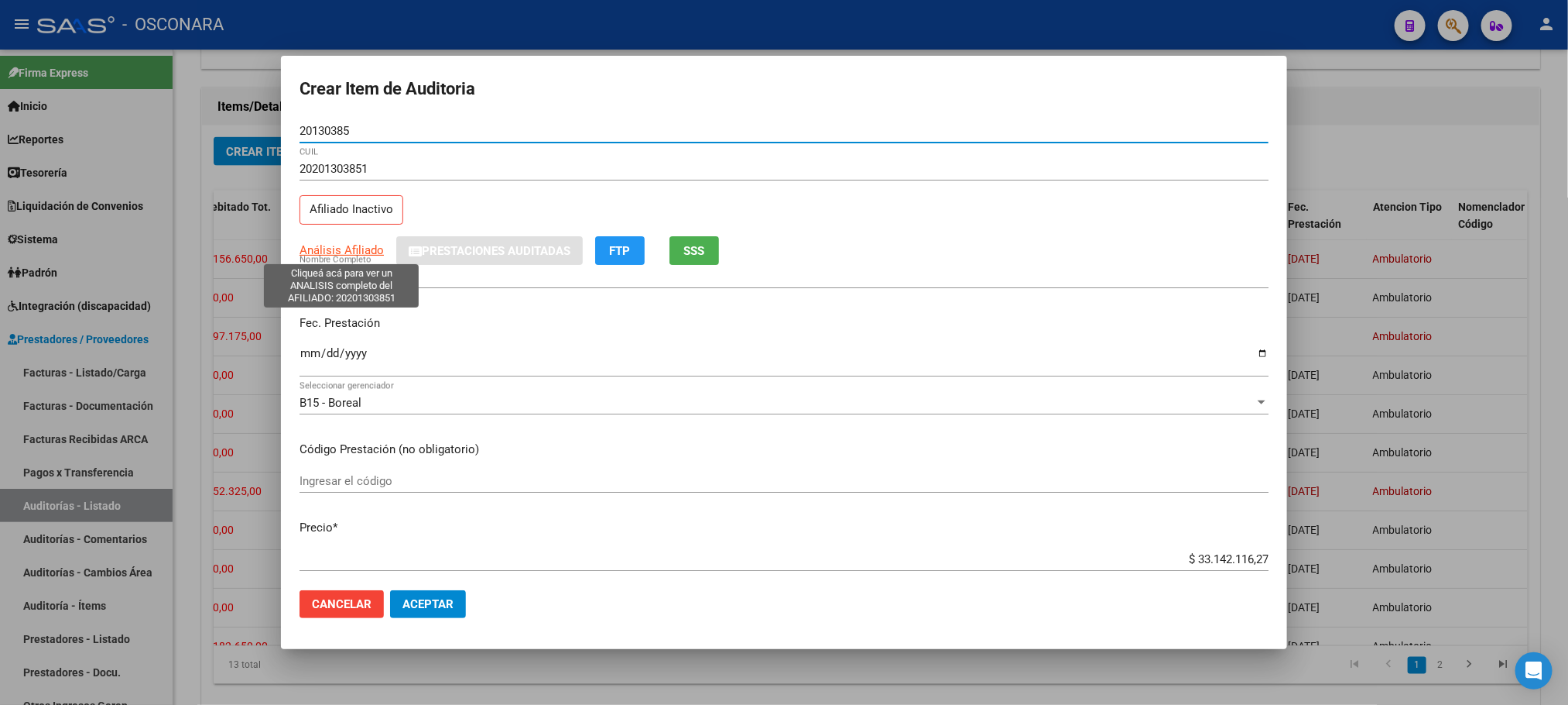
click at [332, 254] on span "Análisis Afiliado" at bounding box center [342, 250] width 85 height 14
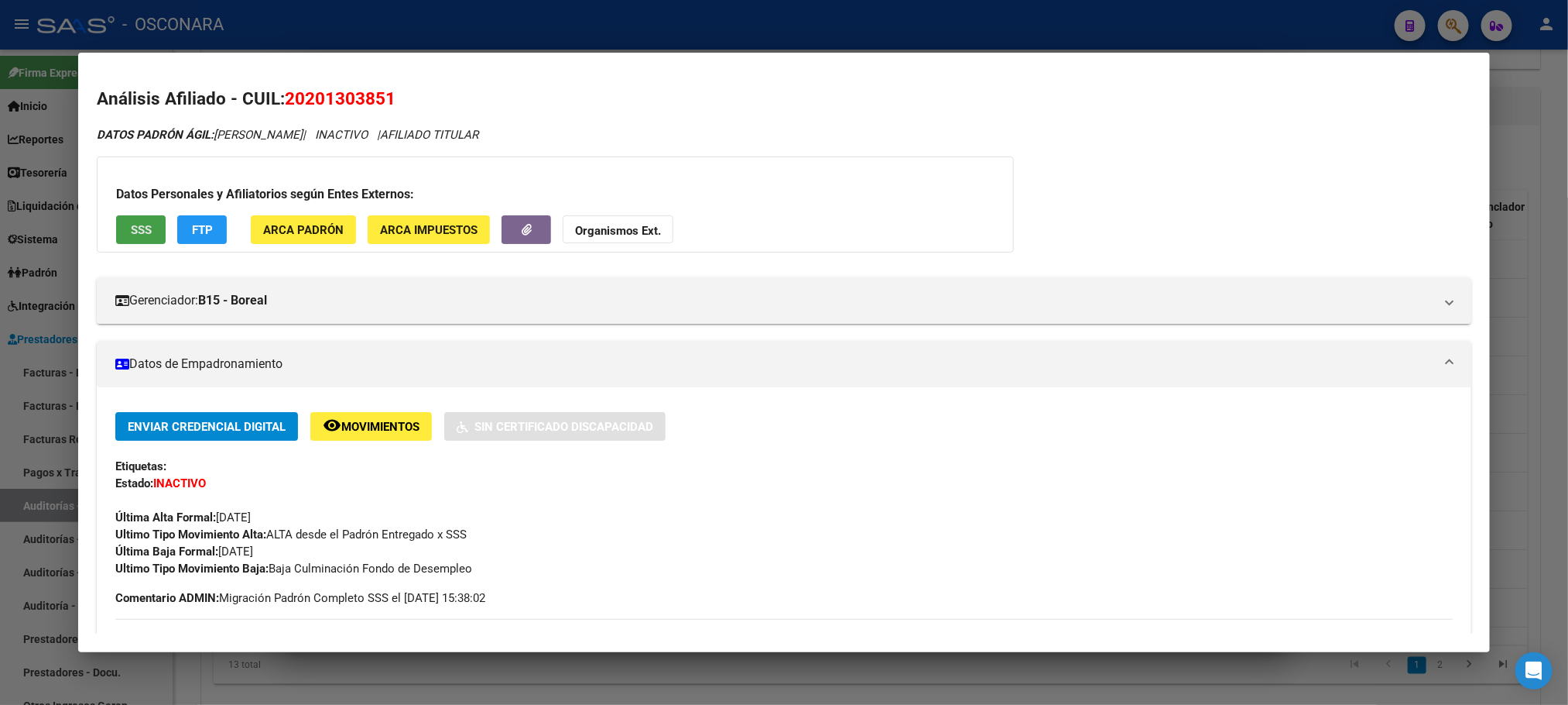
click at [139, 219] on button "SSS" at bounding box center [141, 229] width 50 height 28
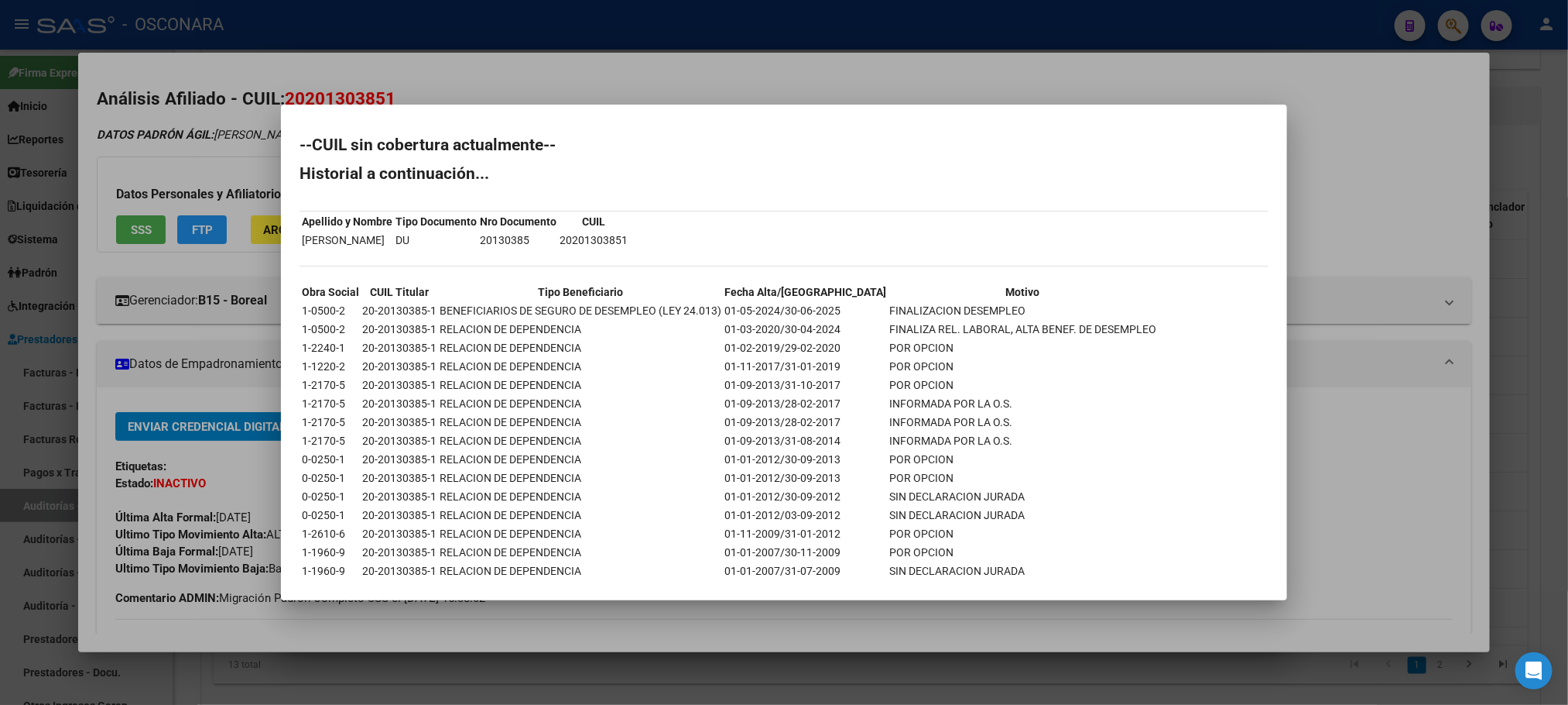
click at [1326, 240] on div at bounding box center [784, 352] width 1568 height 705
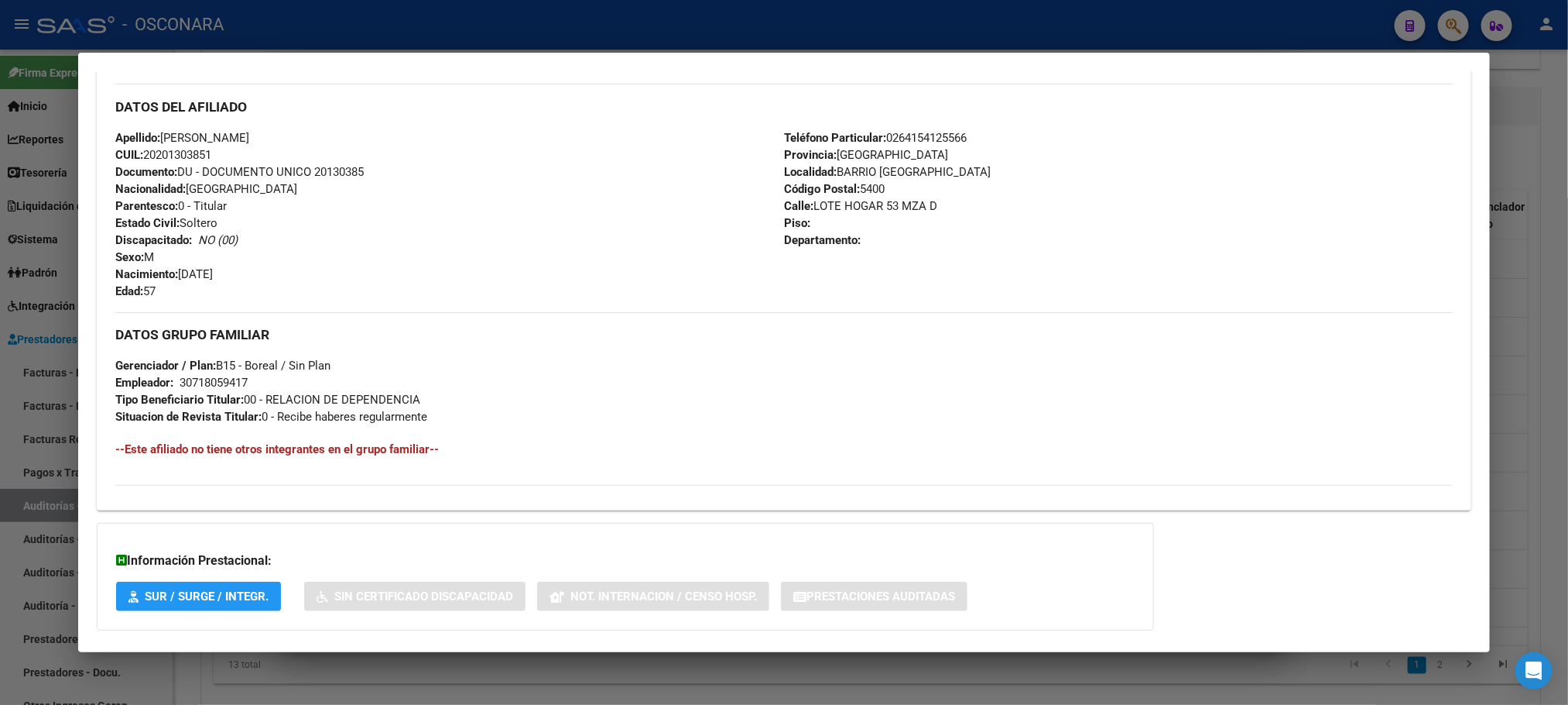
scroll to position [617, 0]
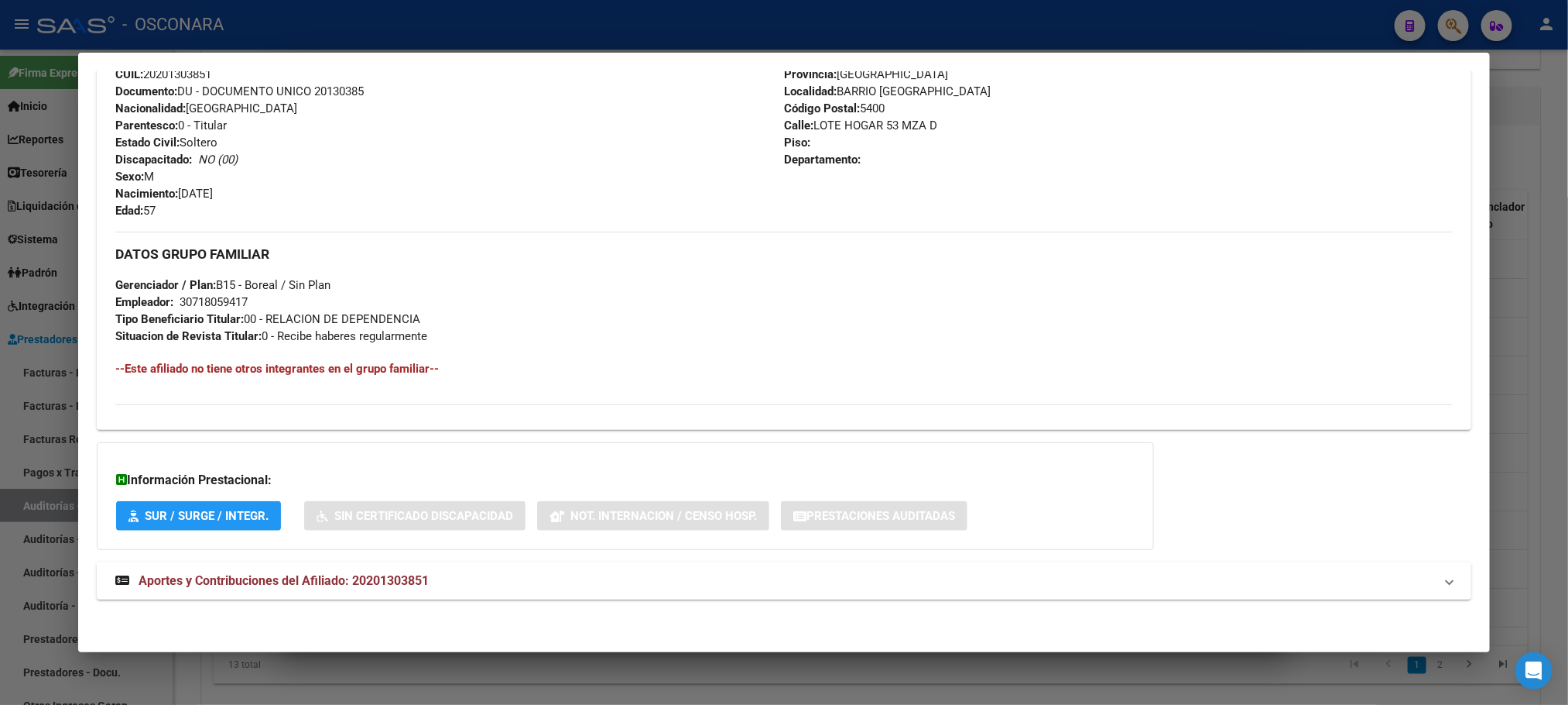
click at [360, 590] on mat-expansion-panel-header "Aportes y Contribuciones del Afiliado: 20201303851" at bounding box center [784, 581] width 1374 height 38
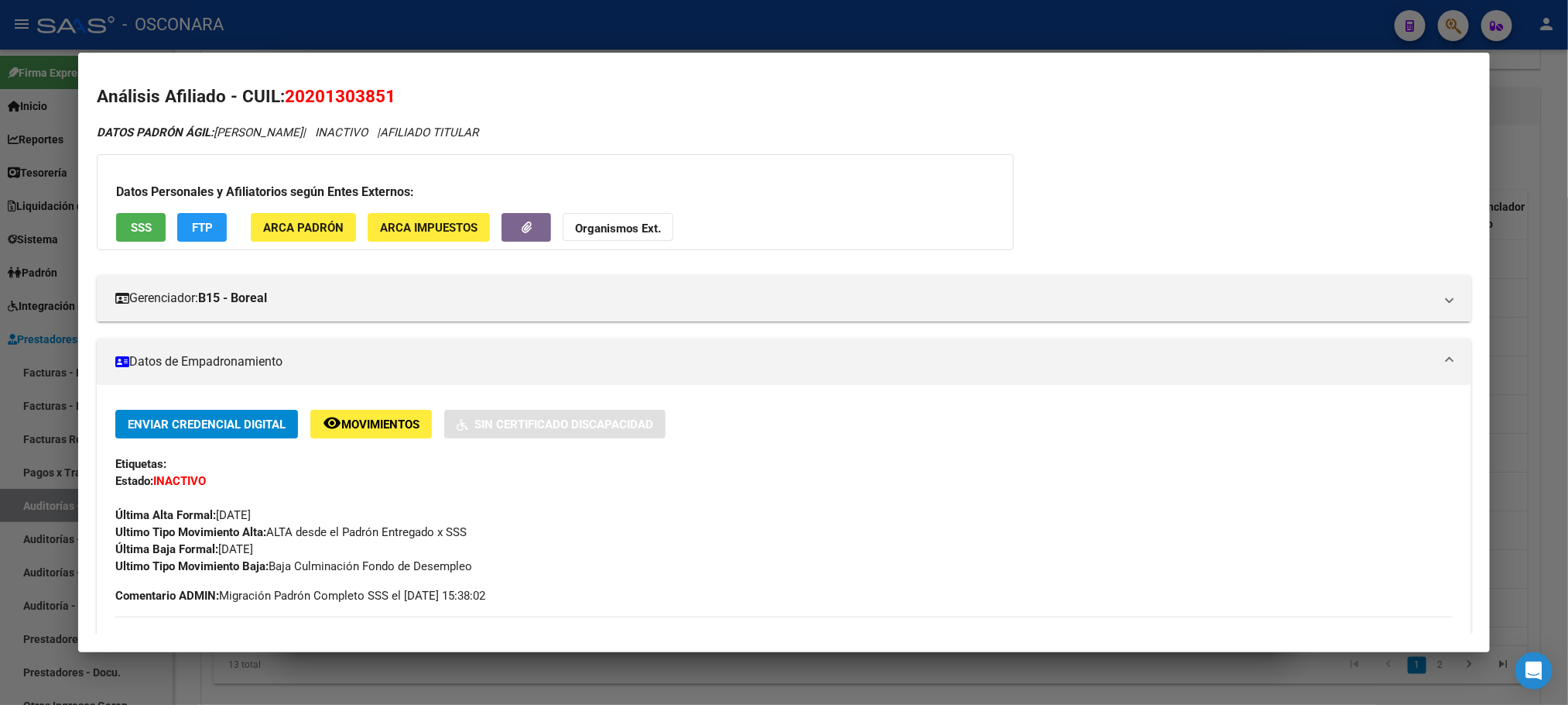
scroll to position [0, 0]
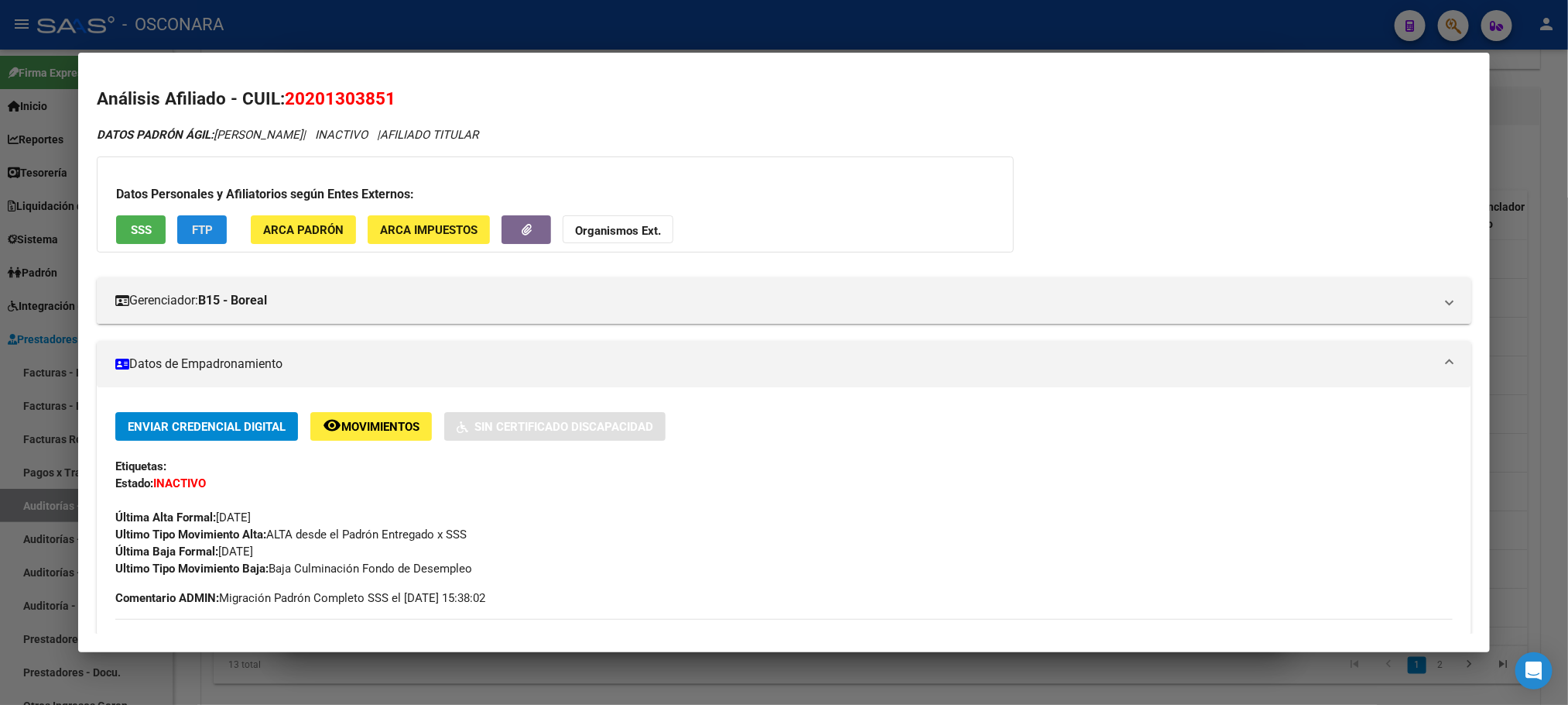
click at [210, 235] on button "FTP" at bounding box center [202, 229] width 50 height 28
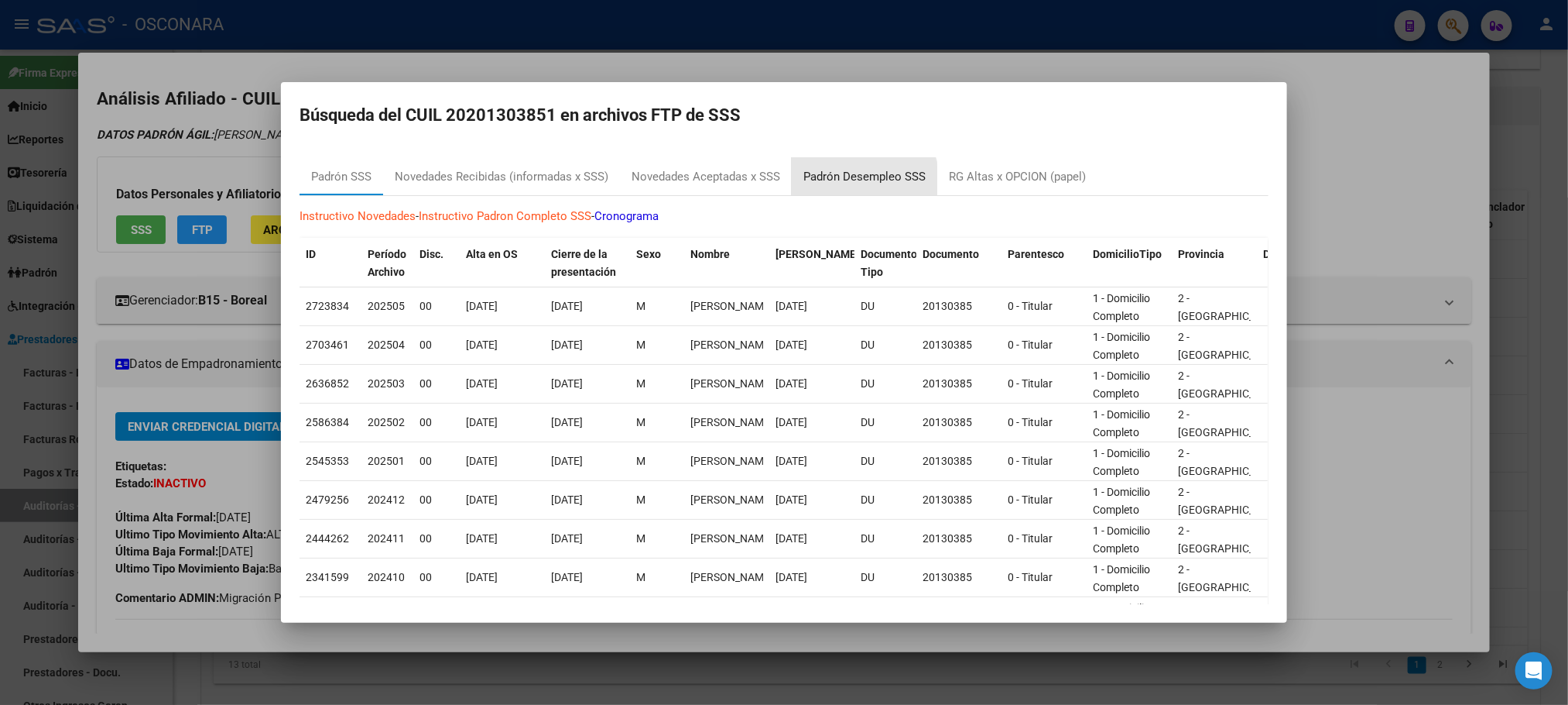
click at [857, 184] on div "Padrón Desempleo SSS" at bounding box center [864, 177] width 122 height 18
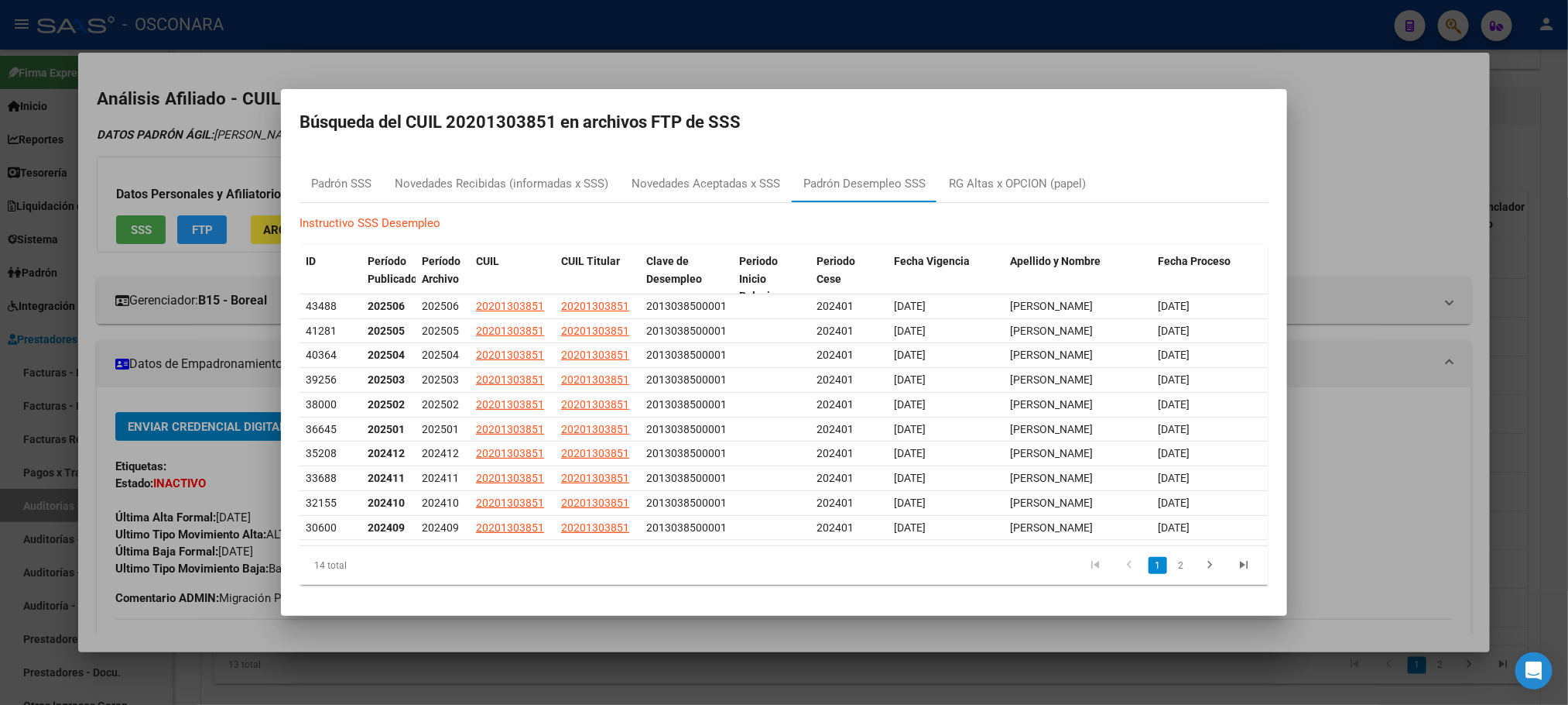
click at [1356, 212] on div at bounding box center [784, 352] width 1568 height 705
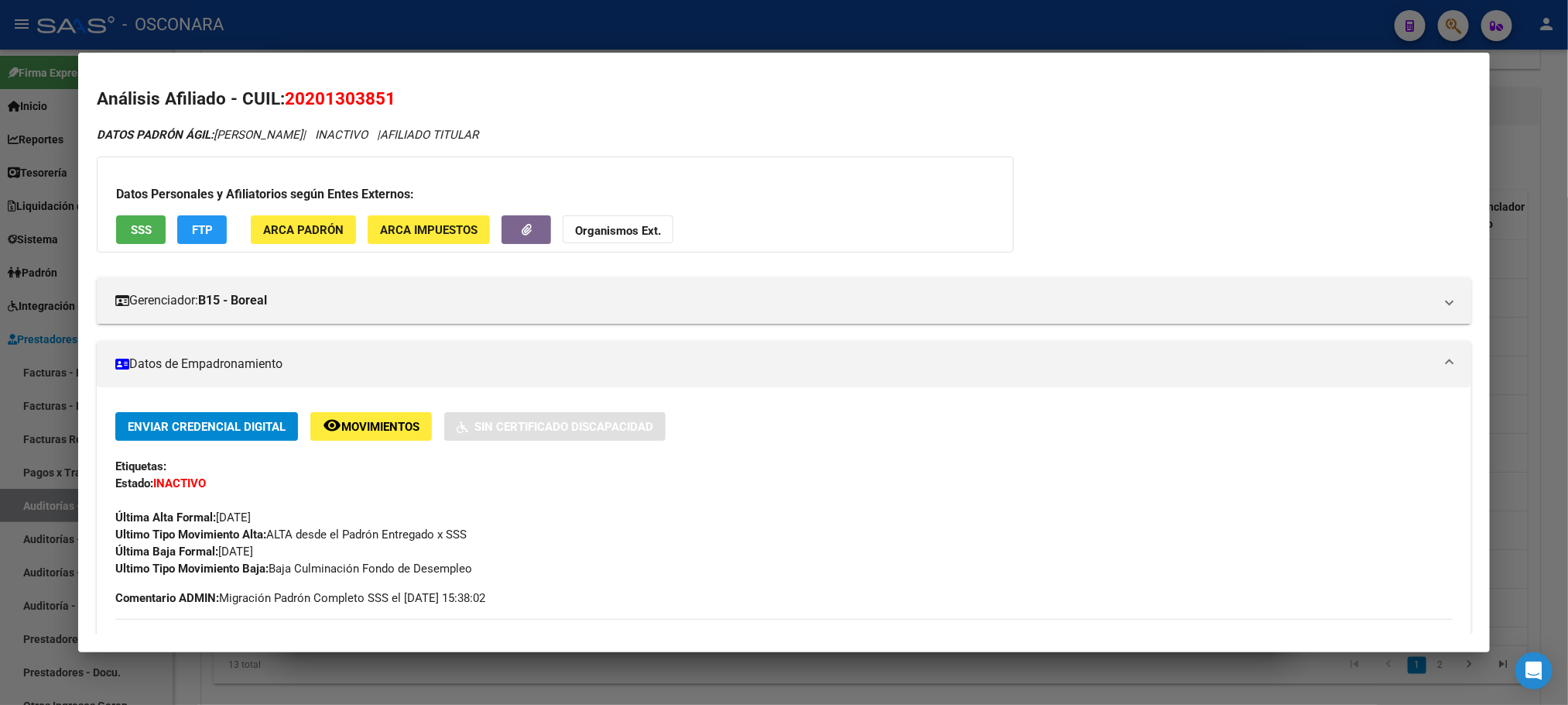
click at [995, 683] on div at bounding box center [784, 352] width 1568 height 705
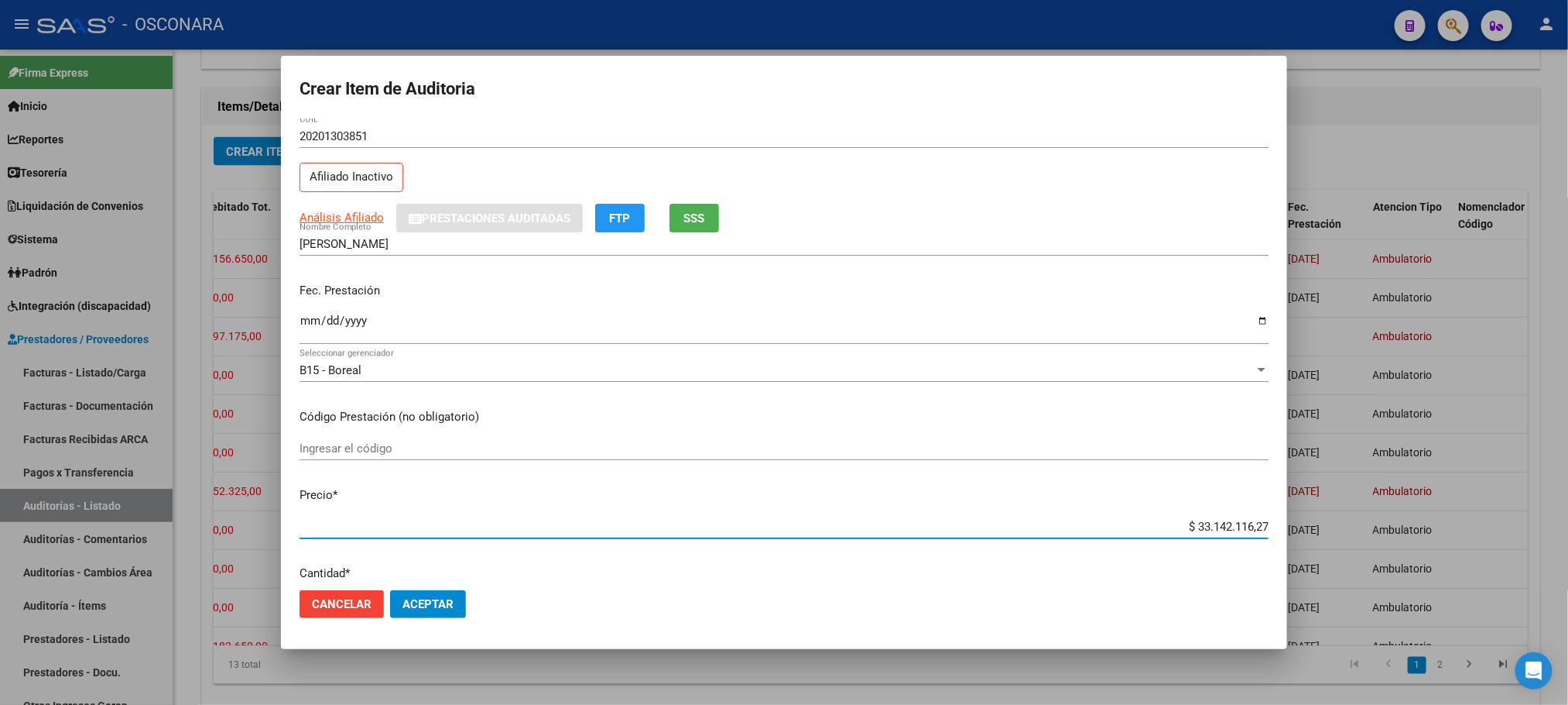
scroll to position [50, 0]
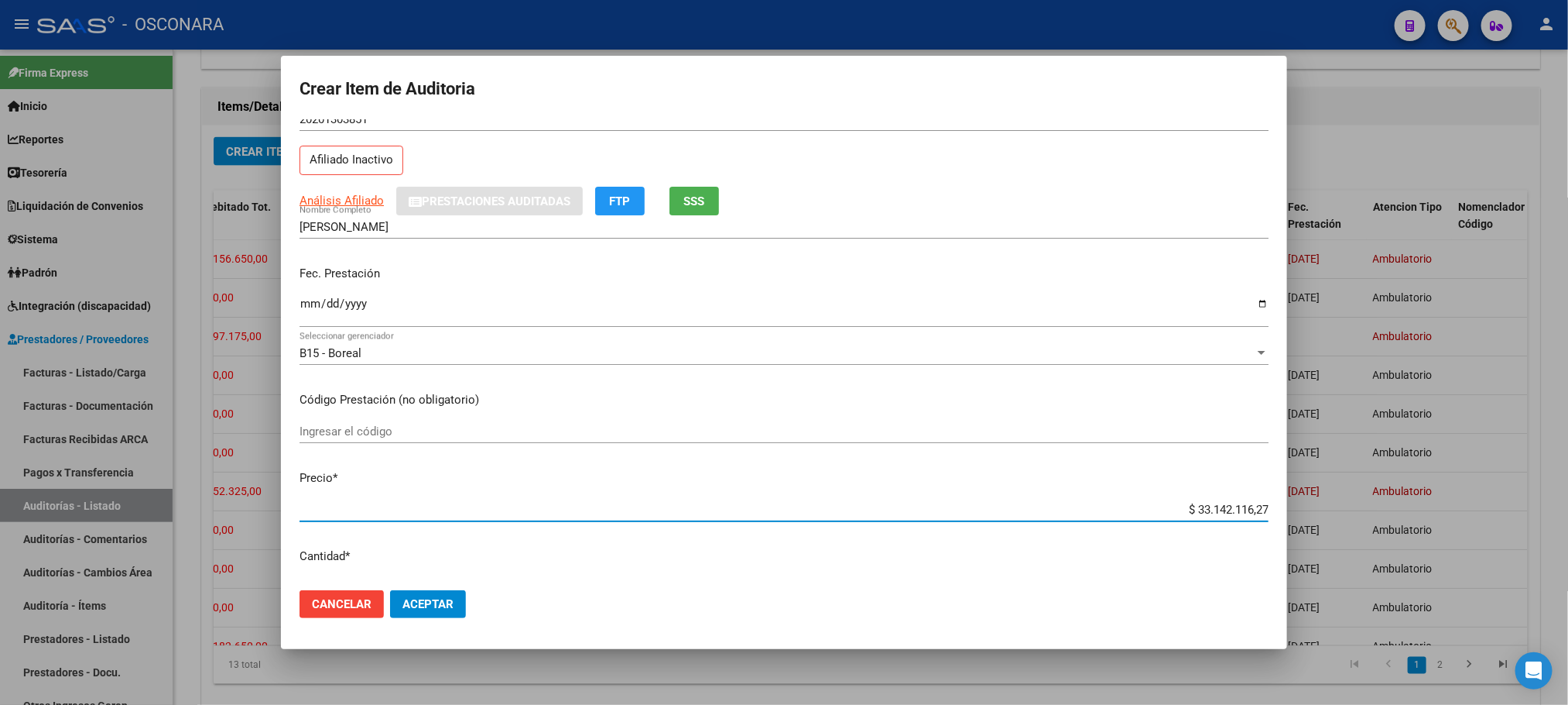
drag, startPoint x: 1180, startPoint y: 554, endPoint x: 1272, endPoint y: 537, distance: 93.6
click at [1272, 547] on mat-dialog-content "20130385 Nro Documento 20201303851 CUIL Afiliado Inactivo Análisis Afiliado Pre…" at bounding box center [784, 349] width 1006 height 459
click at [303, 306] on input "Ingresar la fecha" at bounding box center [784, 309] width 970 height 24
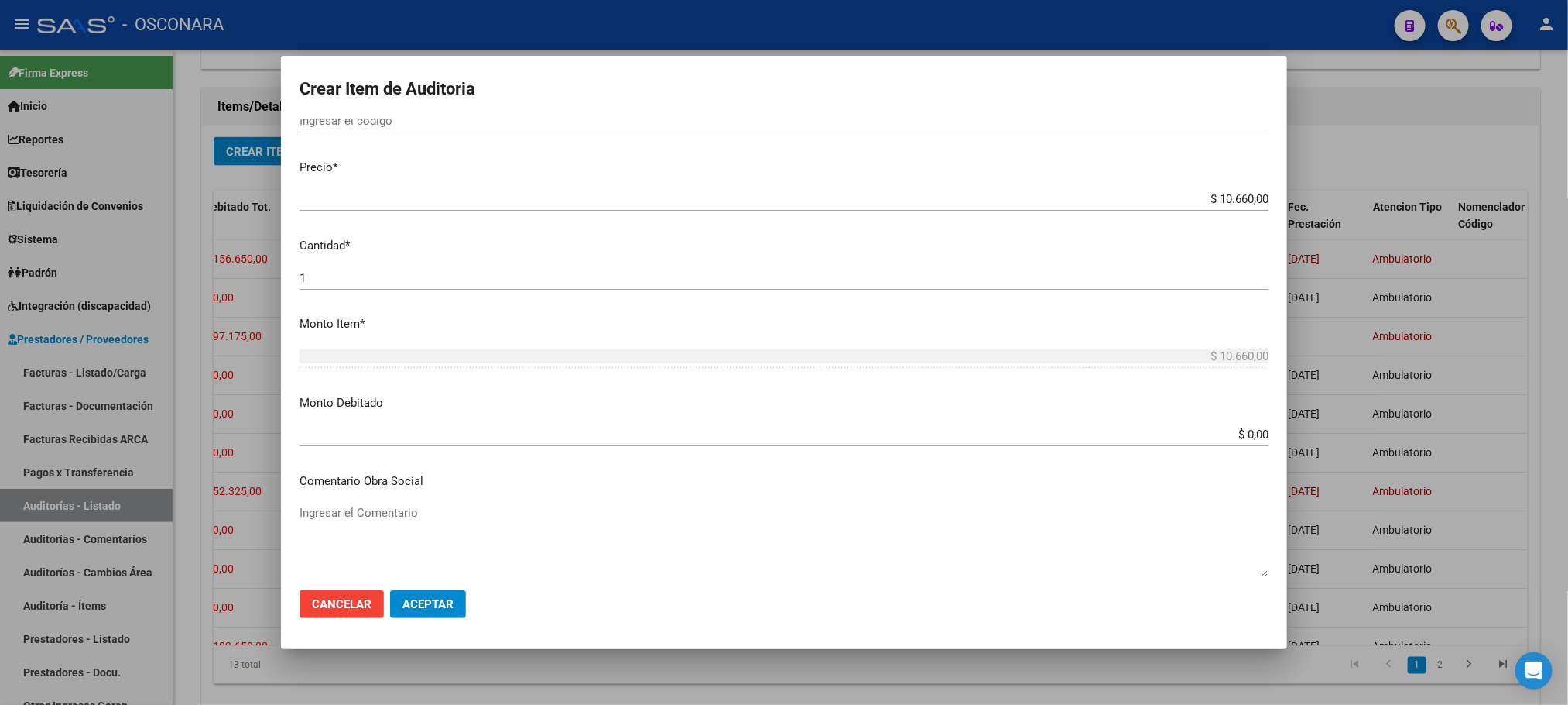
scroll to position [398, 0]
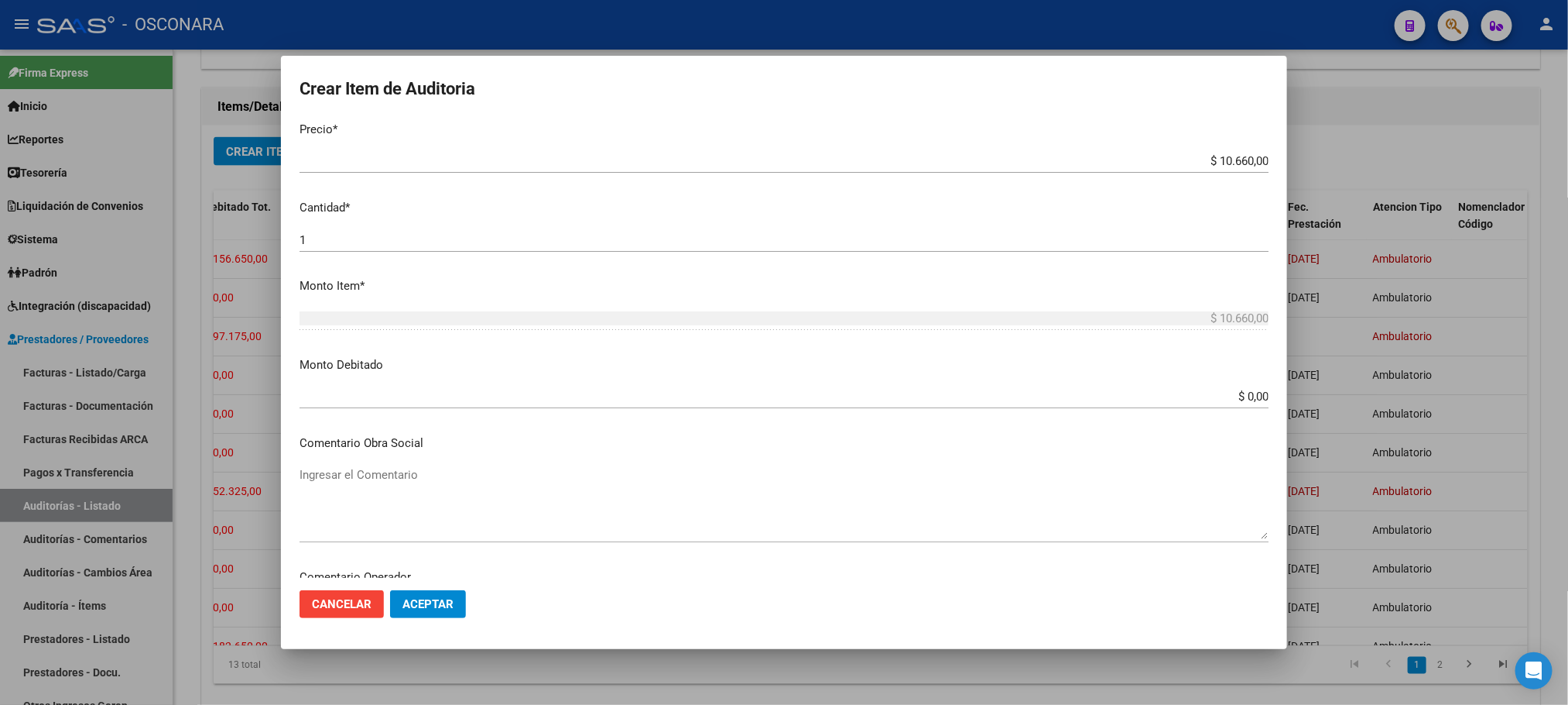
click at [380, 478] on textarea "Ingresar el Comentario" at bounding box center [784, 502] width 970 height 72
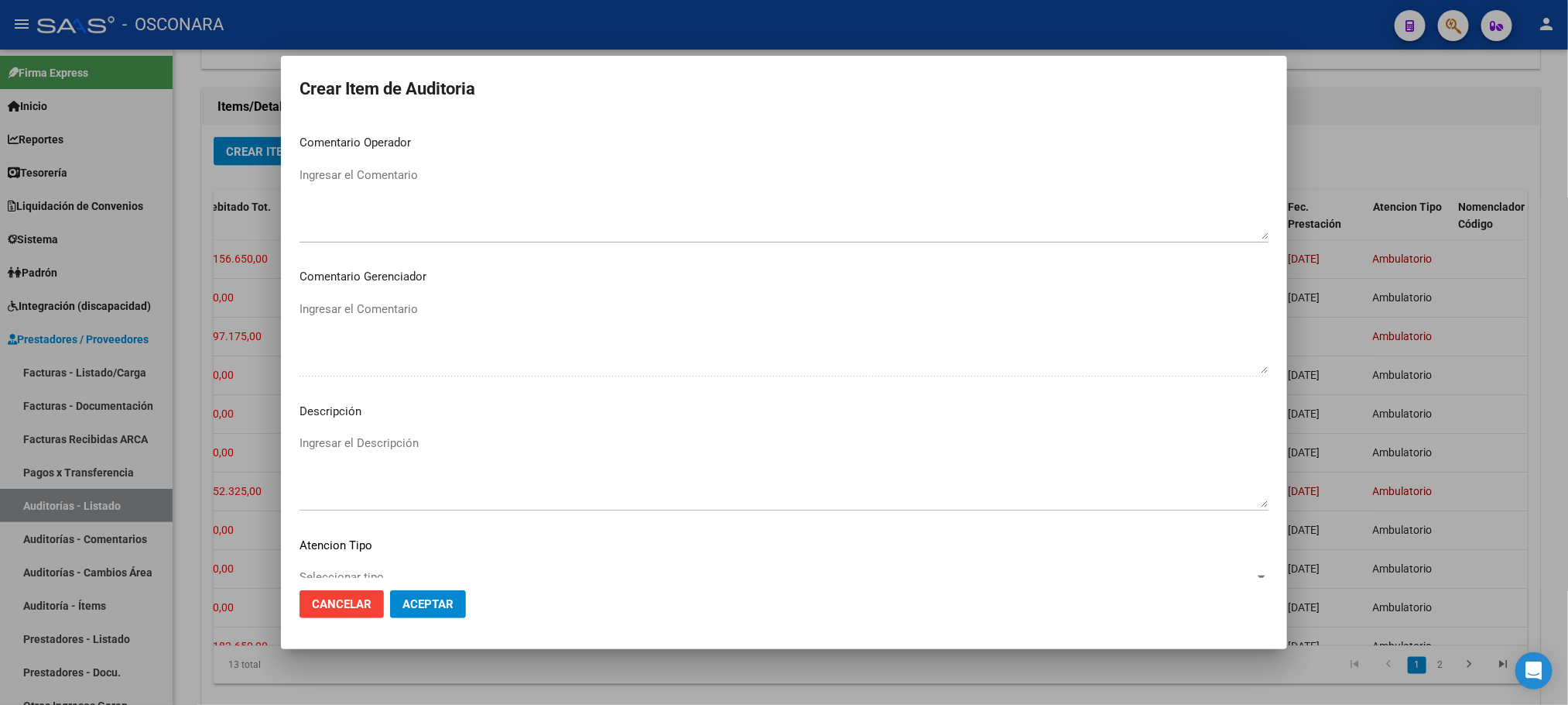
scroll to position [936, 0]
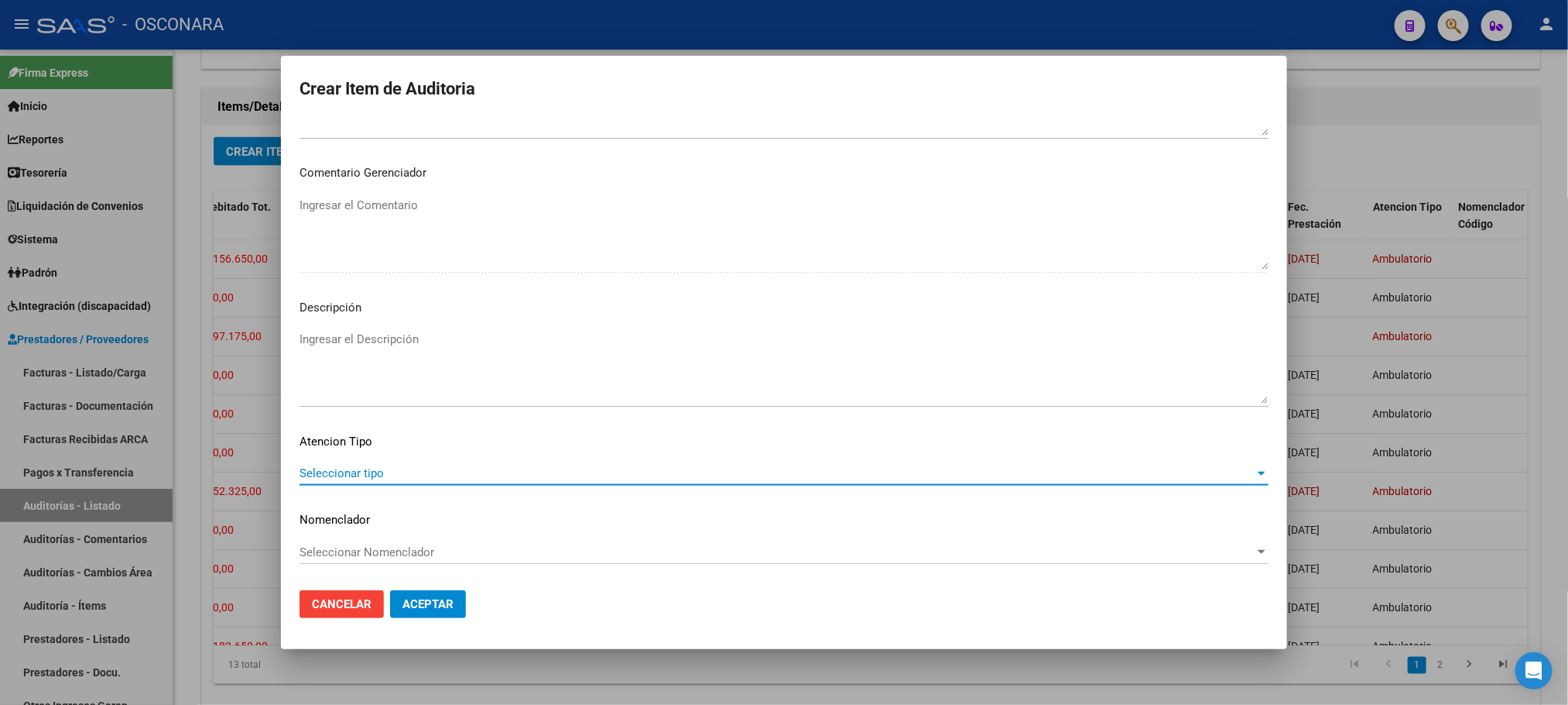
click at [385, 478] on span "Seleccionar tipo" at bounding box center [777, 473] width 955 height 14
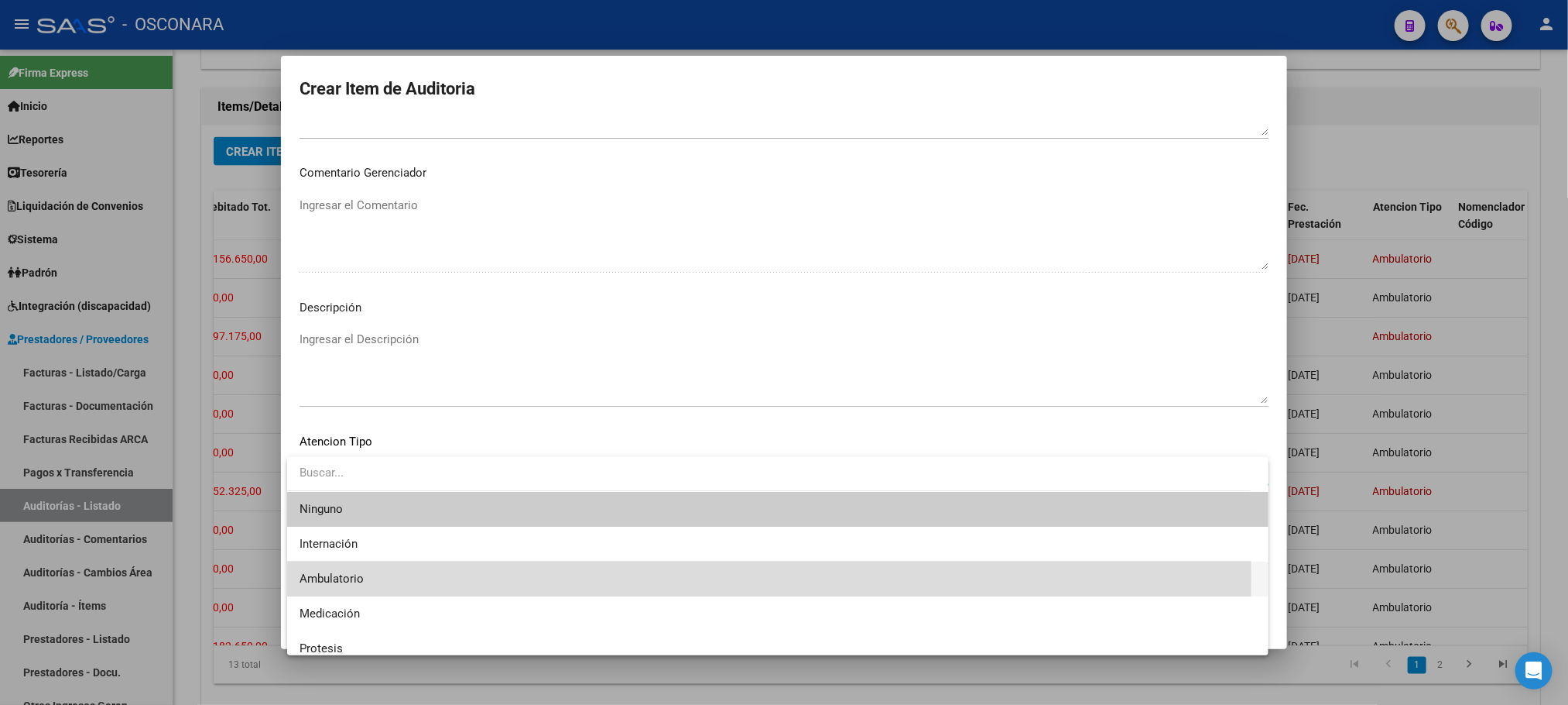
click at [370, 576] on span "Ambulatorio" at bounding box center [778, 578] width 956 height 35
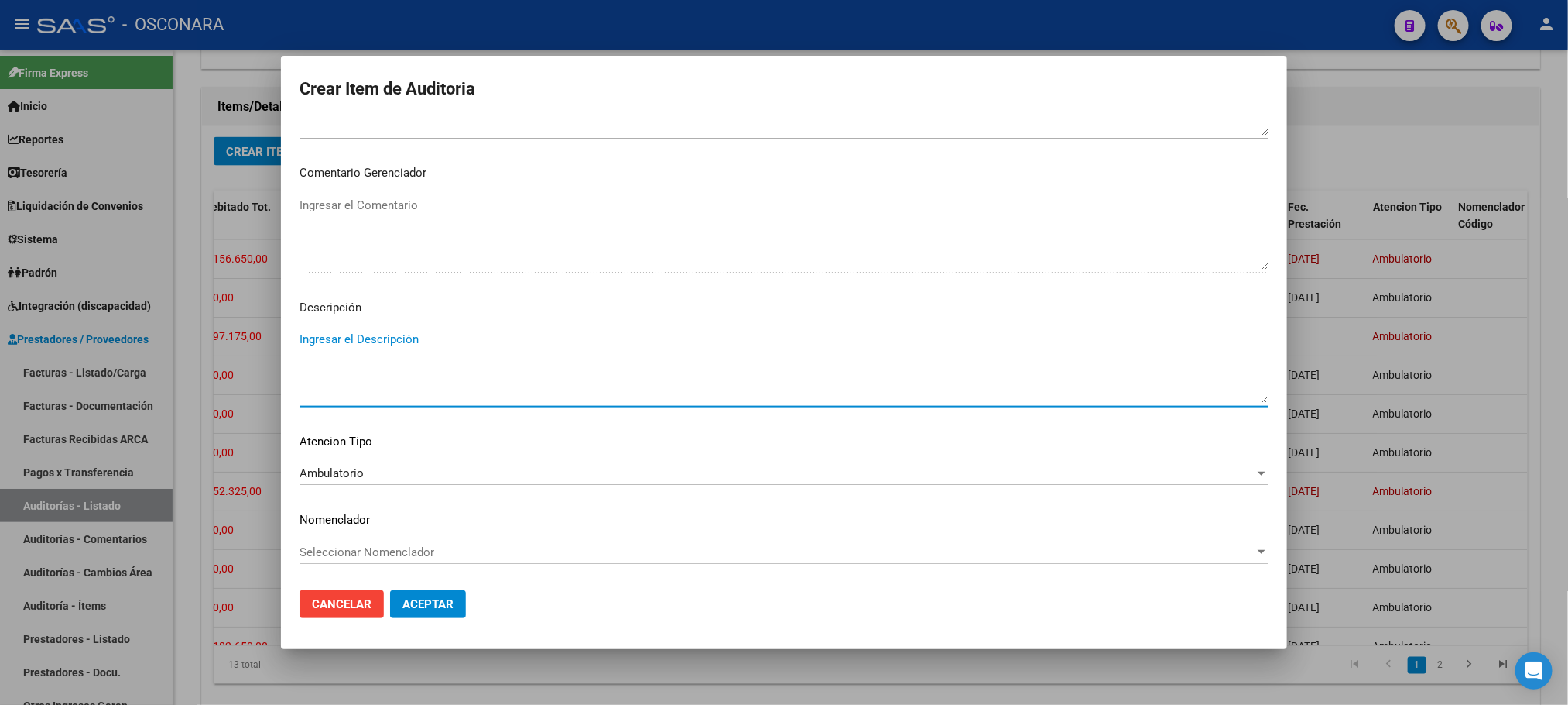
click at [421, 337] on textarea "Ingresar el Descripción" at bounding box center [784, 367] width 970 height 72
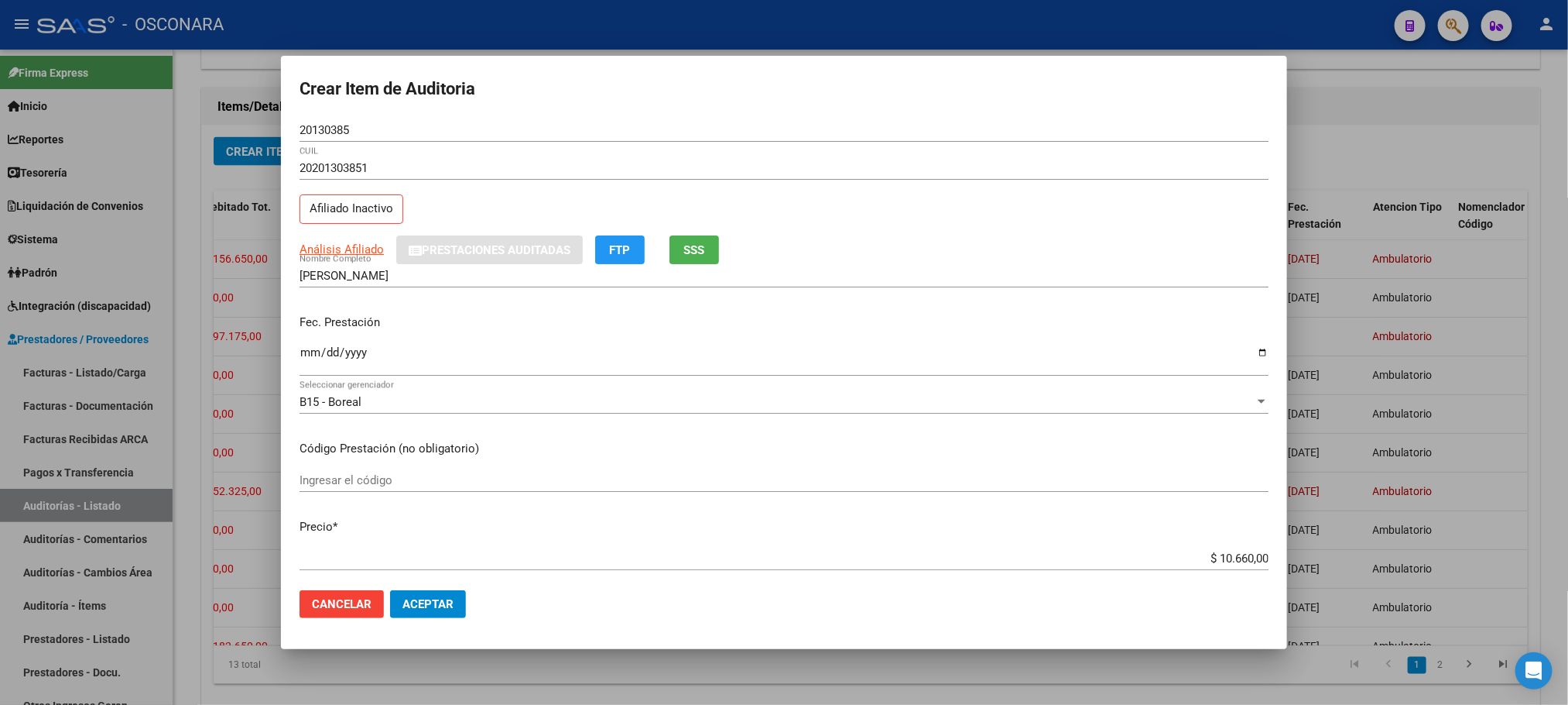
scroll to position [0, 0]
click at [434, 614] on button "Aceptar" at bounding box center [427, 604] width 76 height 28
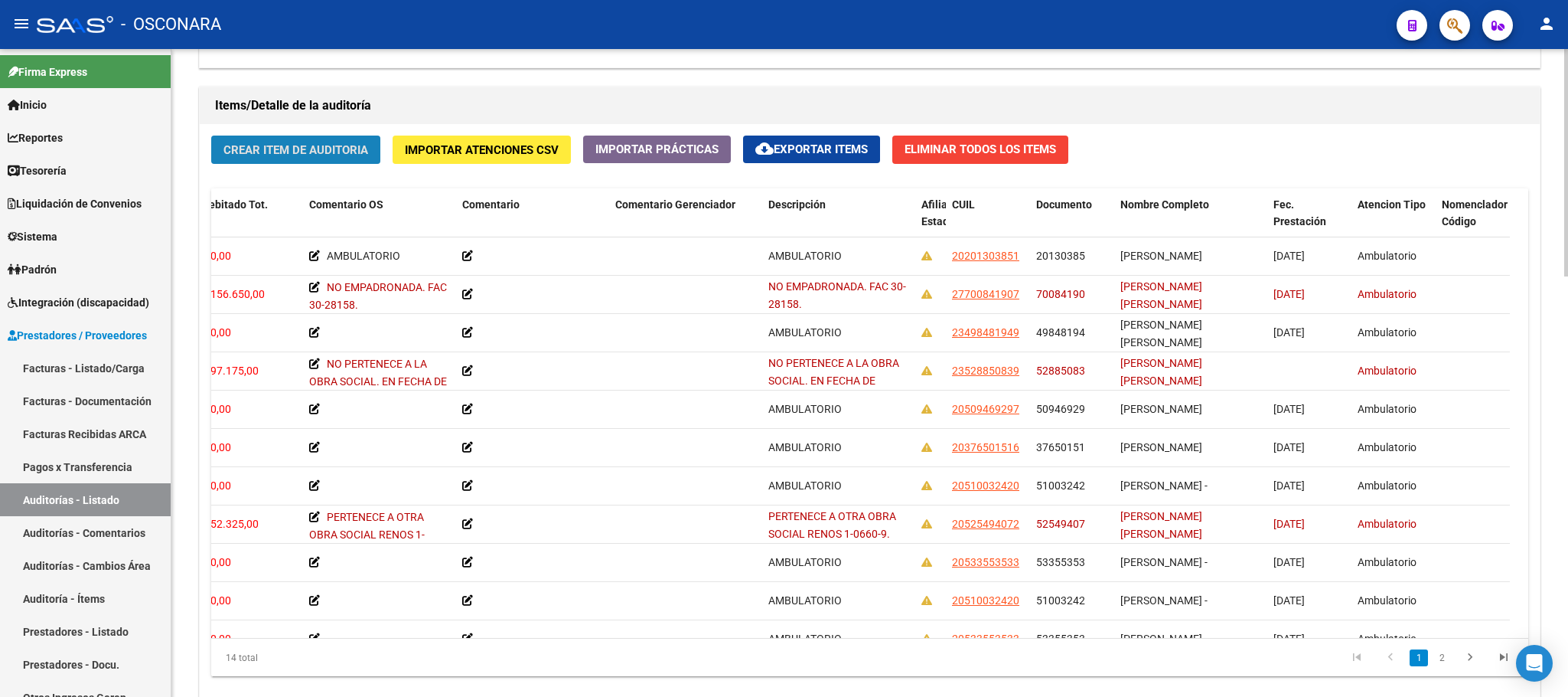
click at [281, 164] on button "Crear Item de Auditoria" at bounding box center [295, 150] width 169 height 28
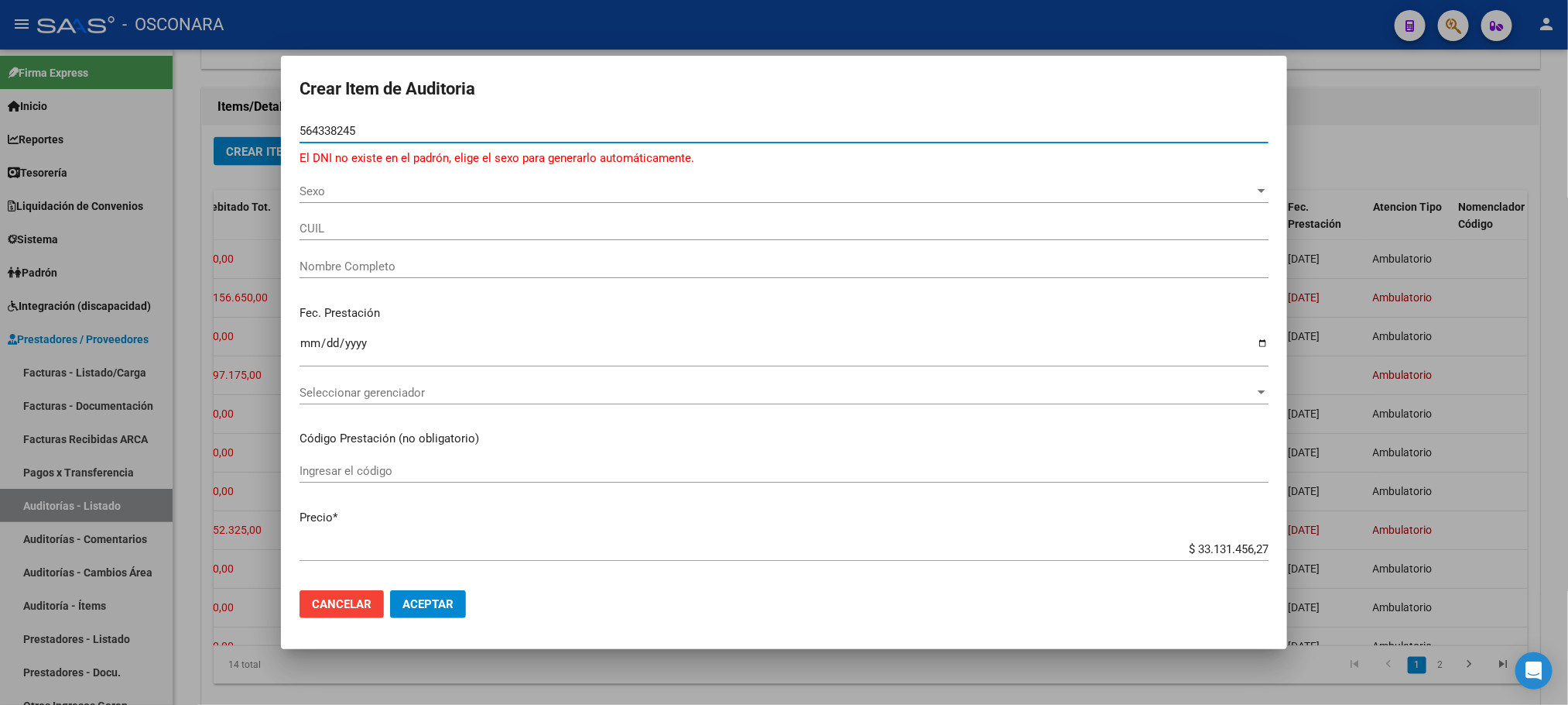
click at [335, 125] on input "564338245" at bounding box center [784, 131] width 970 height 14
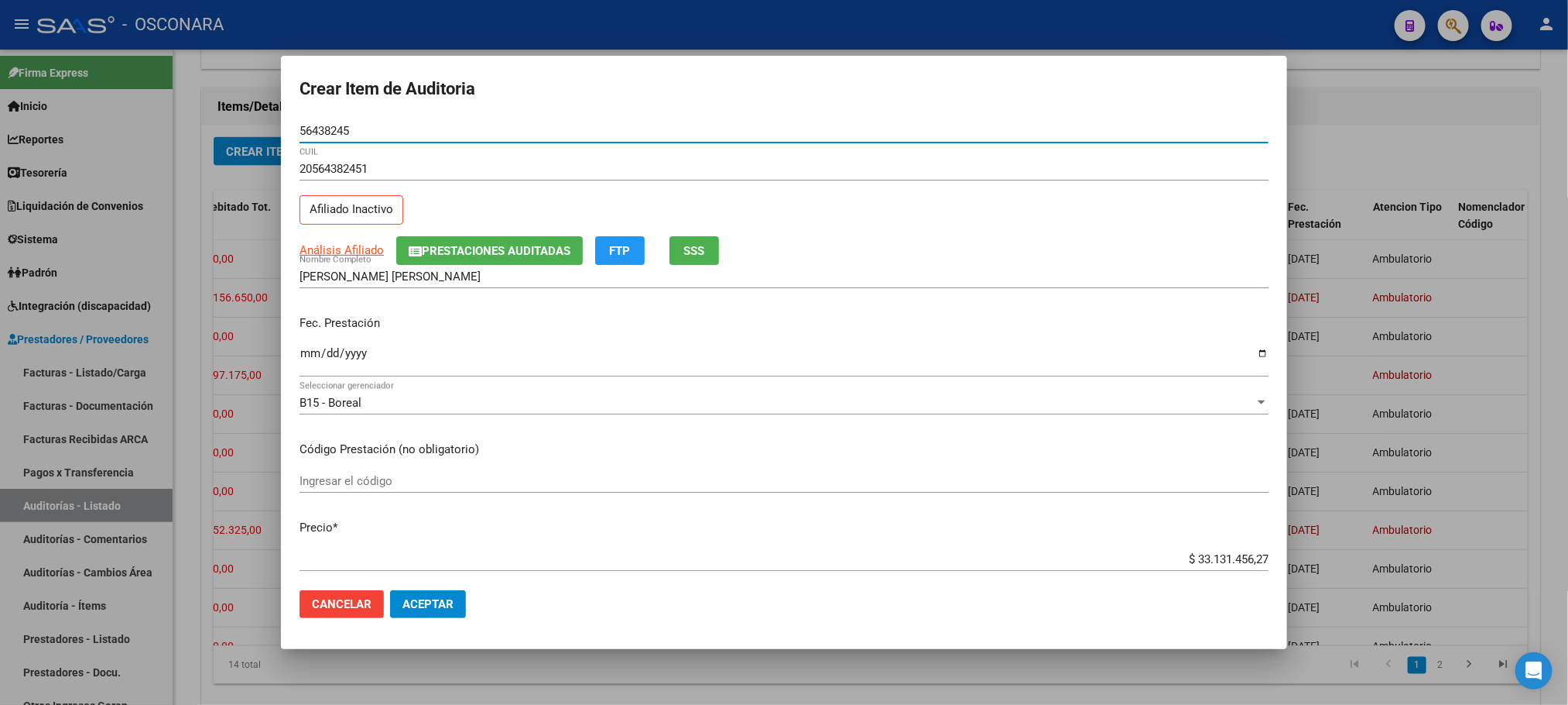
click at [298, 352] on mat-dialog-content "56438245 Nro Documento 20564382451 CUIL Afiliado Inactivo Análisis Afiliado Pre…" at bounding box center [784, 349] width 1006 height 459
click at [307, 356] on input "Ingresar la fecha" at bounding box center [784, 359] width 970 height 24
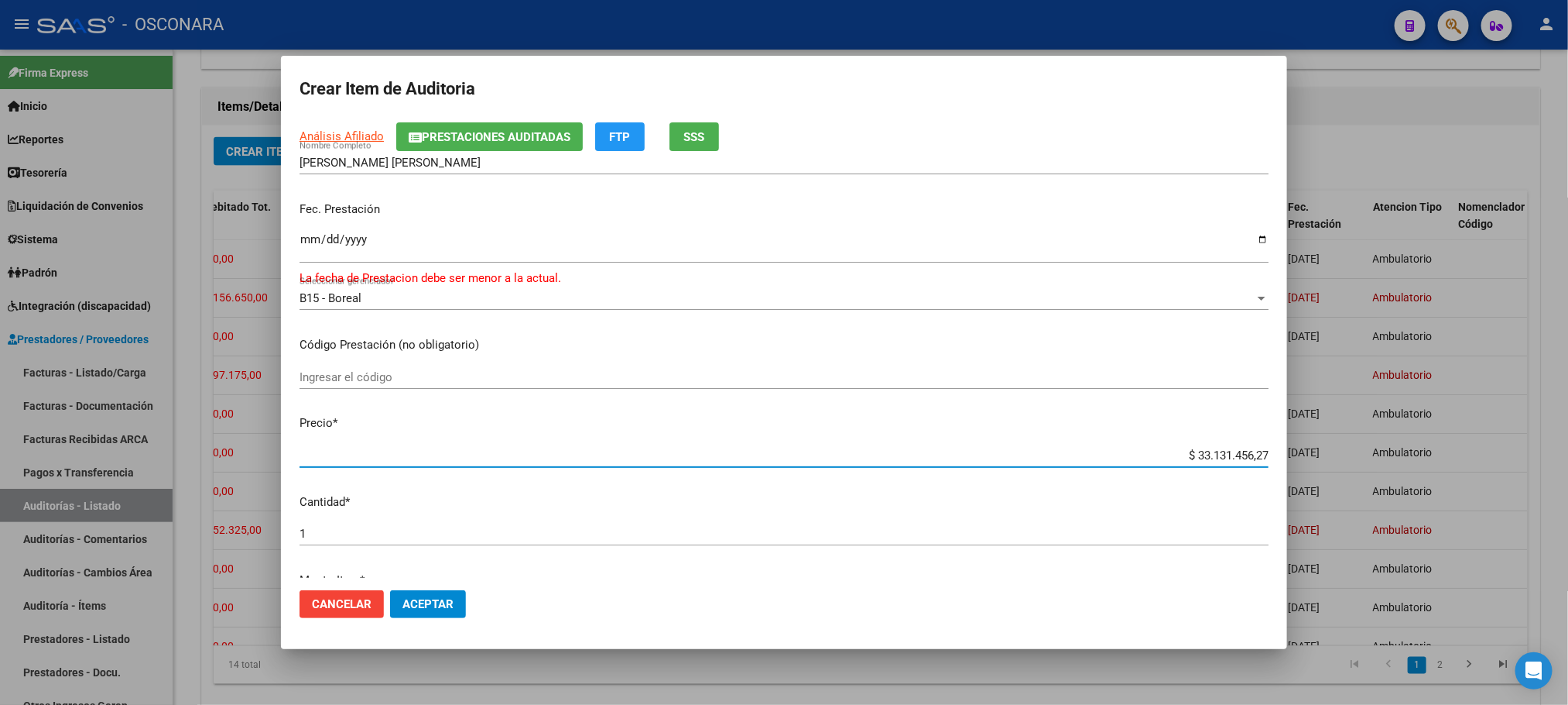
scroll to position [118, 0]
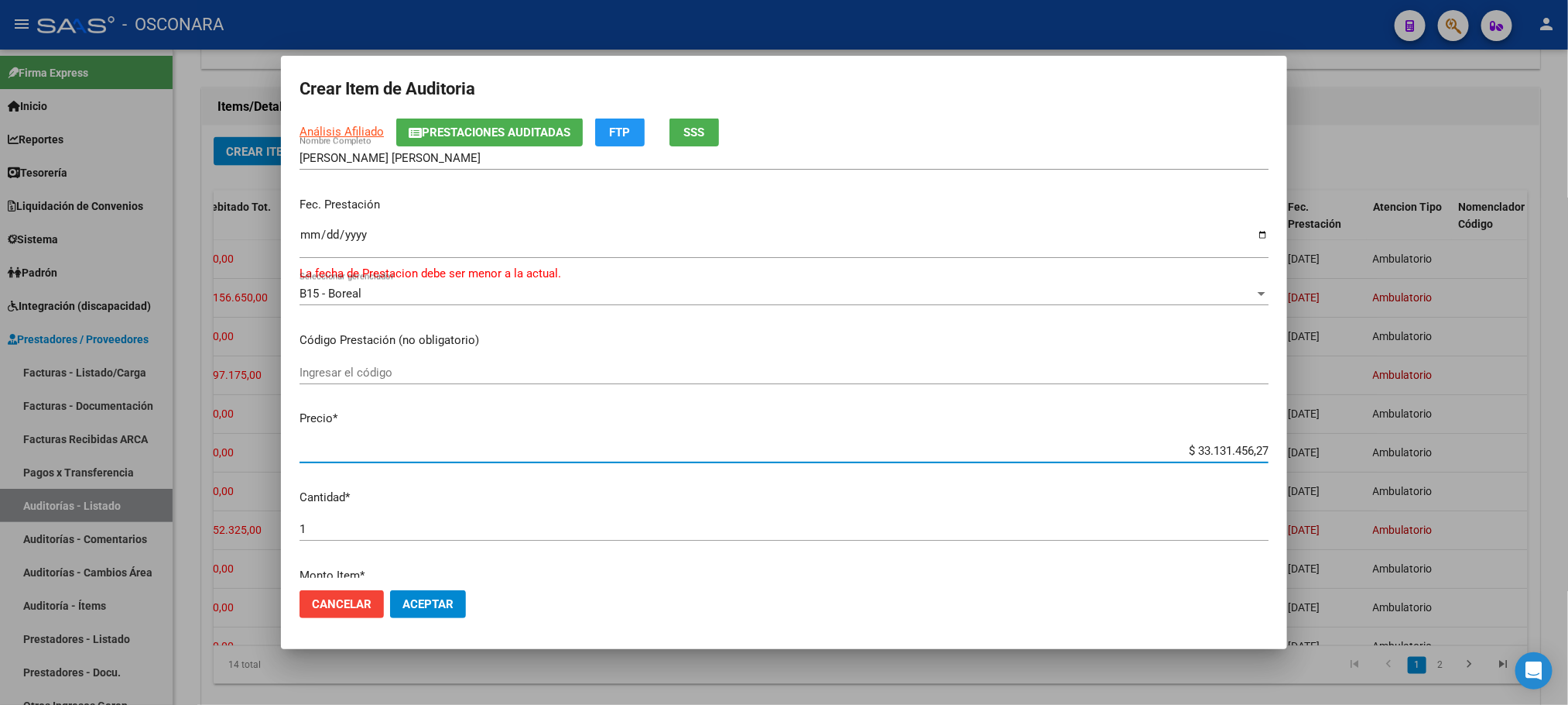
drag, startPoint x: 1182, startPoint y: 572, endPoint x: 1310, endPoint y: 537, distance: 132.7
click at [1311, 553] on div "Crear Item de Auditoria 56438245 Nro Documento 20564382451 CUIL Afiliado Inacti…" at bounding box center [784, 352] width 1568 height 705
click at [1233, 449] on input "$ 10.600,00" at bounding box center [784, 450] width 970 height 14
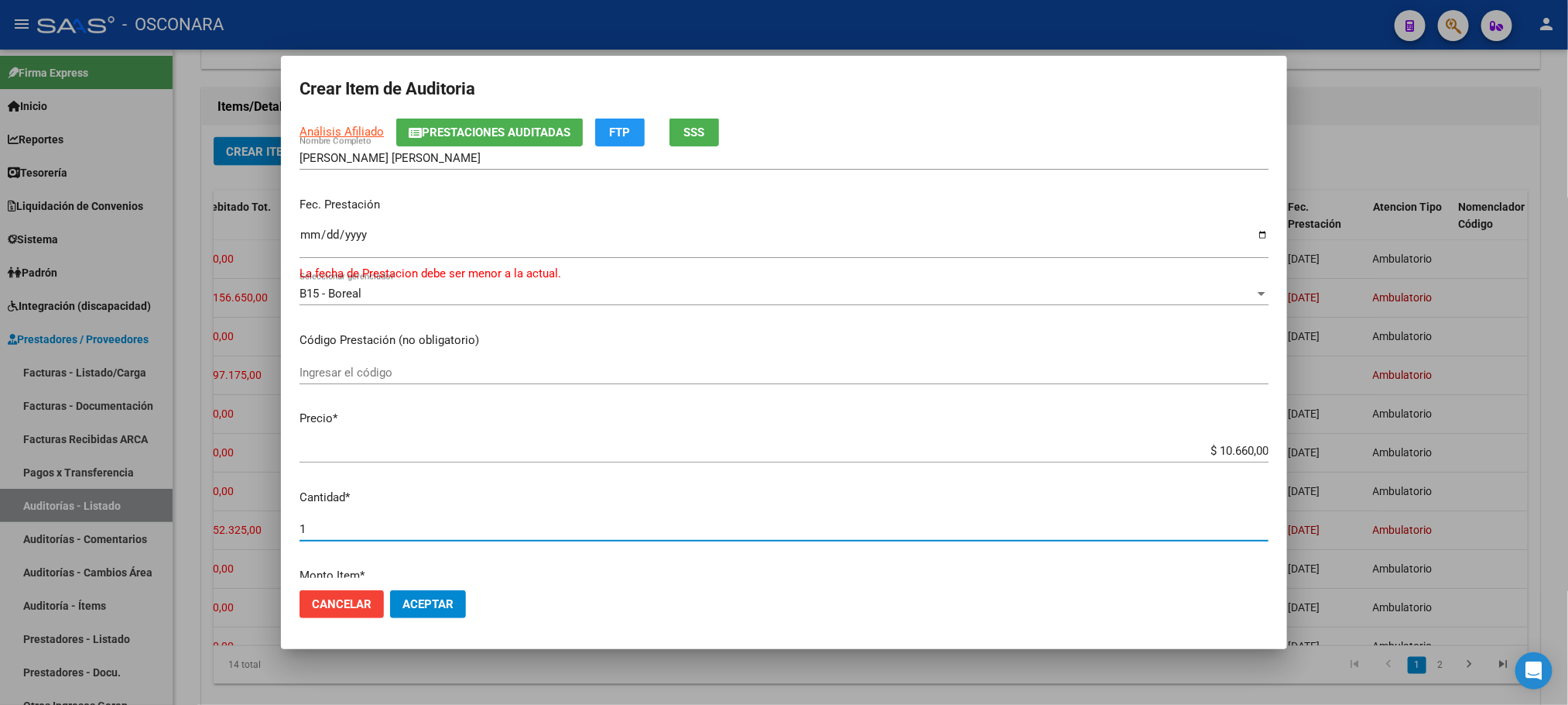
click at [1032, 522] on input "1" at bounding box center [784, 528] width 970 height 14
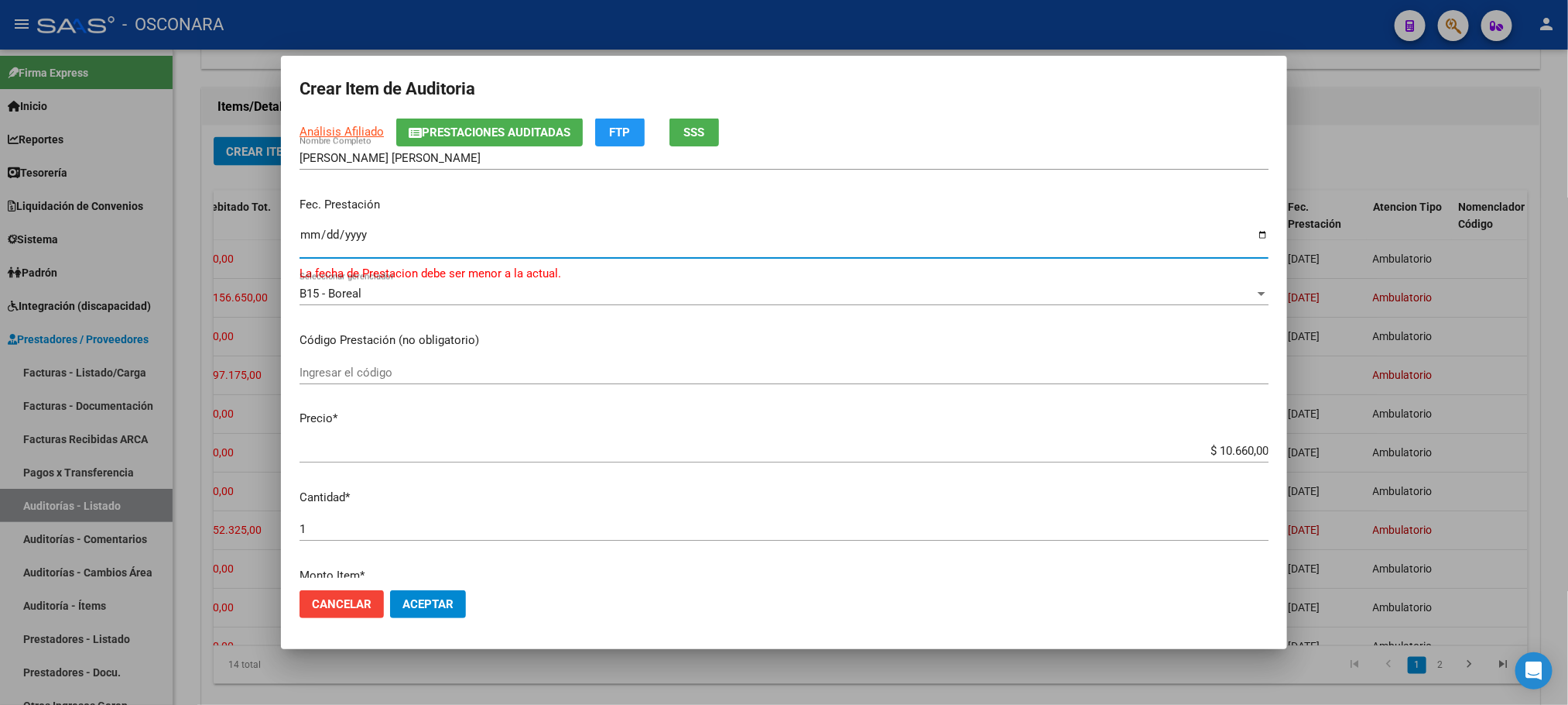
click at [342, 228] on input "[DATE]" at bounding box center [784, 241] width 970 height 24
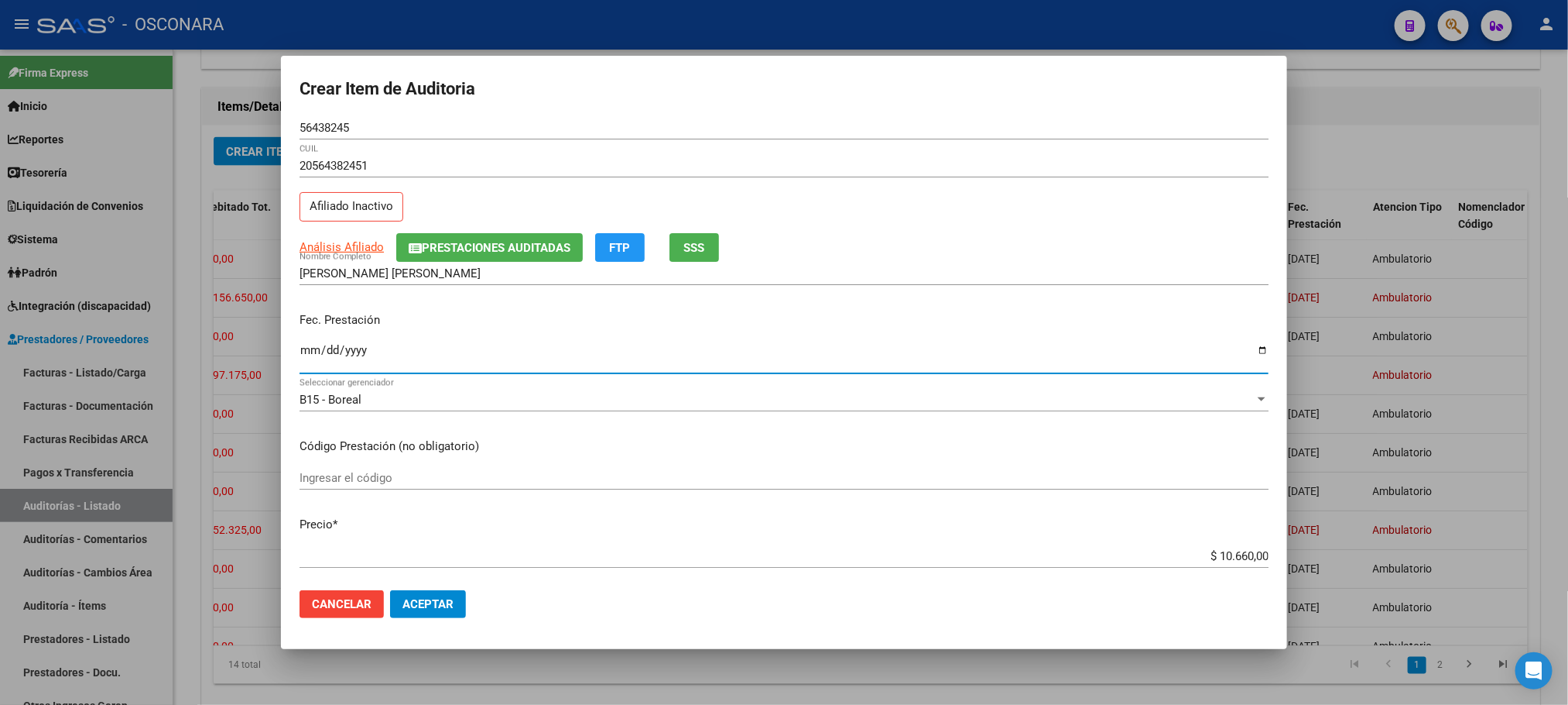
scroll to position [0, 0]
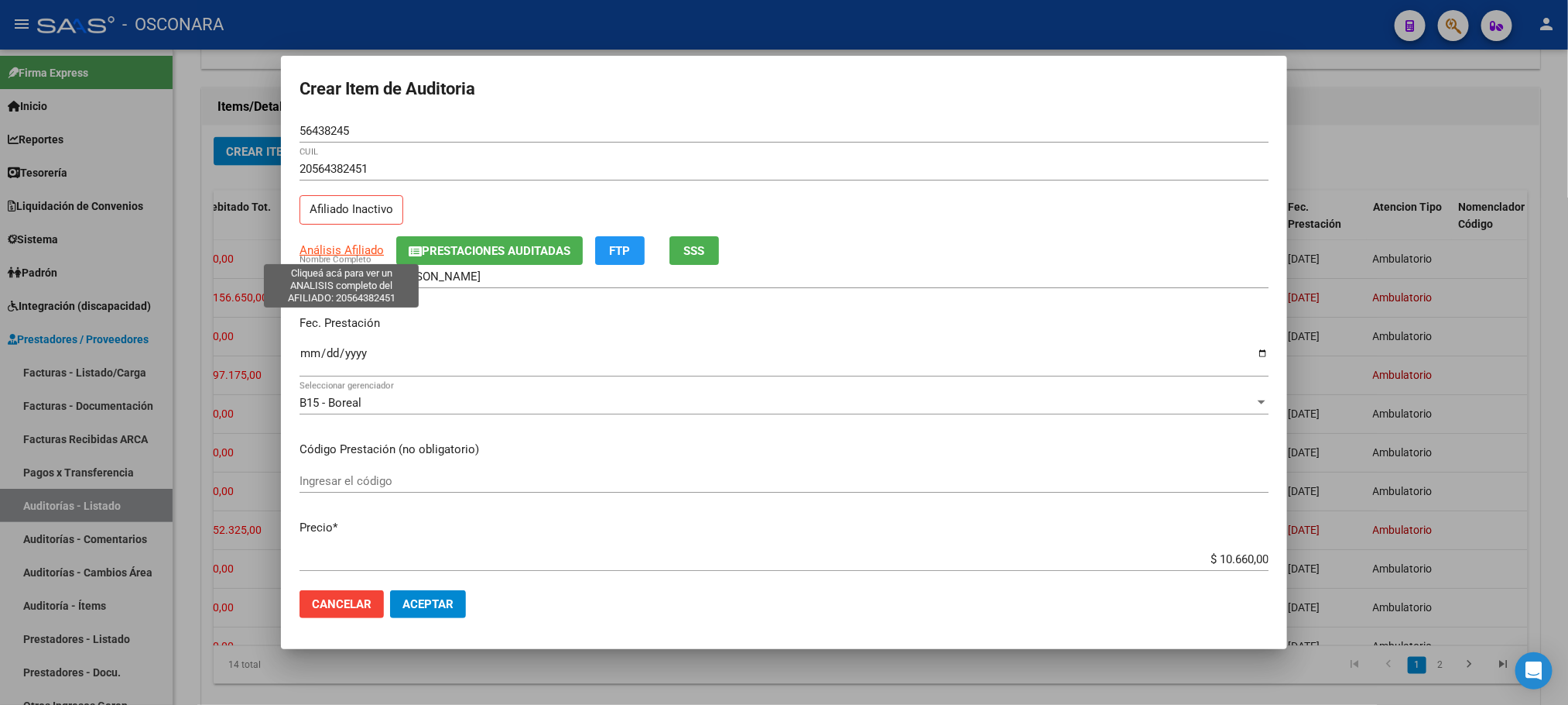
click at [349, 252] on span "Análisis Afiliado" at bounding box center [342, 250] width 85 height 14
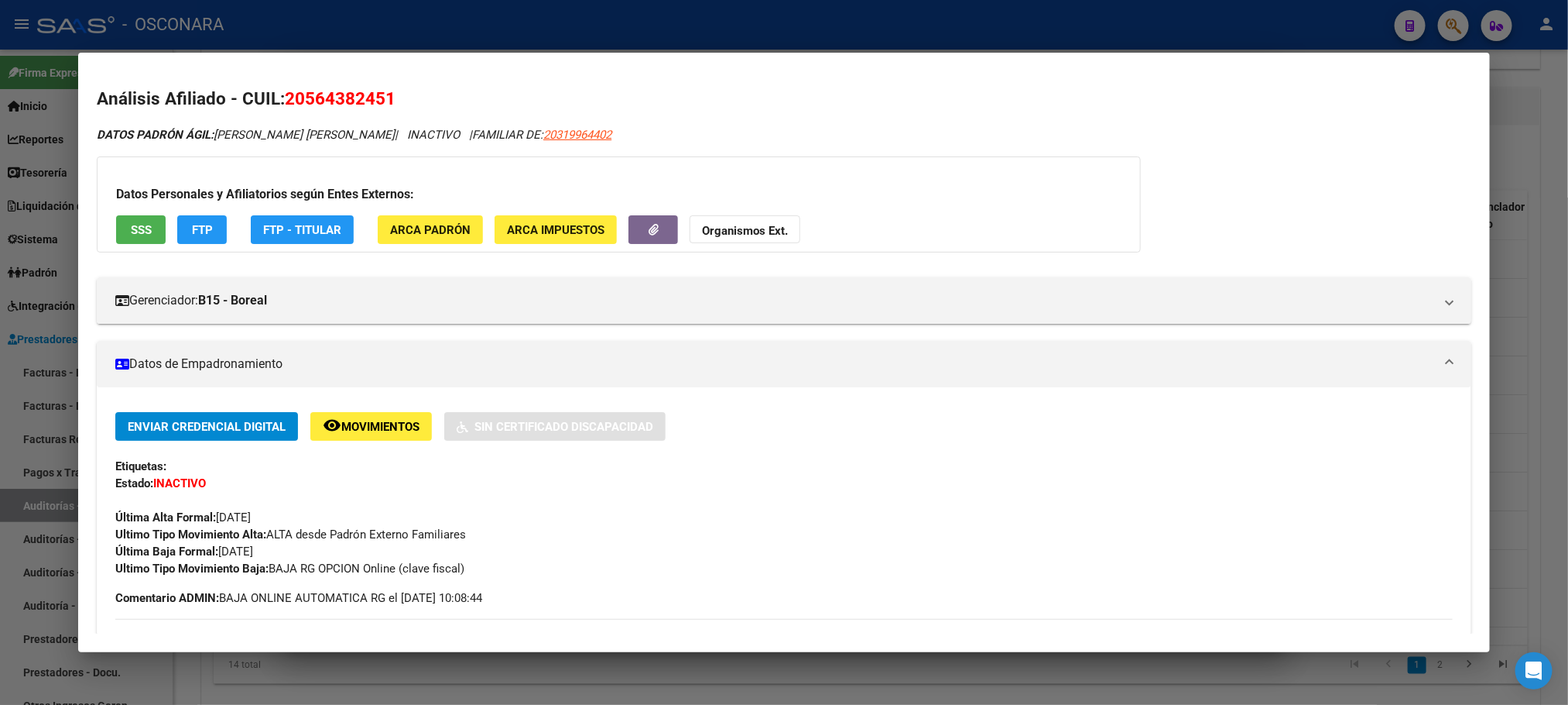
click at [137, 227] on span "SSS" at bounding box center [141, 229] width 21 height 14
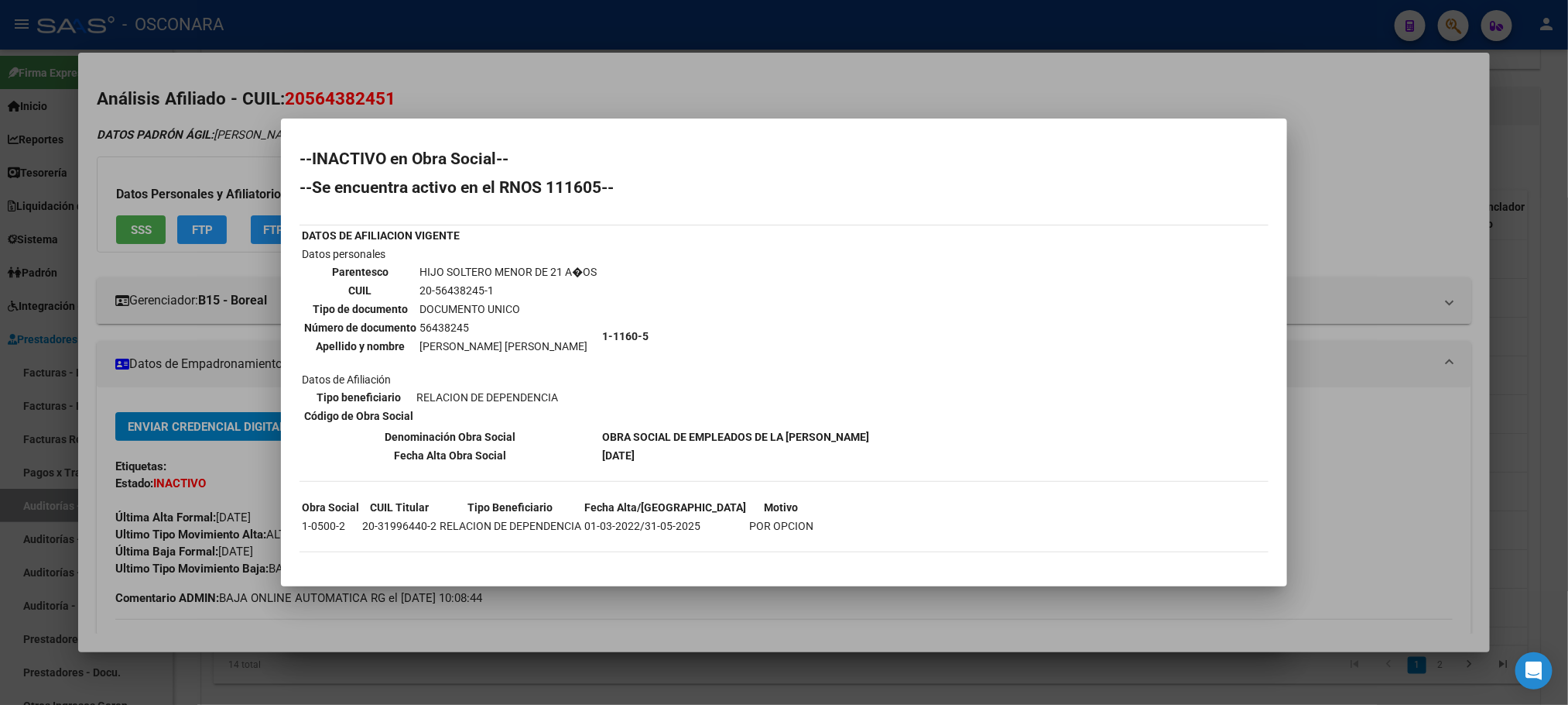
click at [806, 597] on div at bounding box center [784, 352] width 1568 height 705
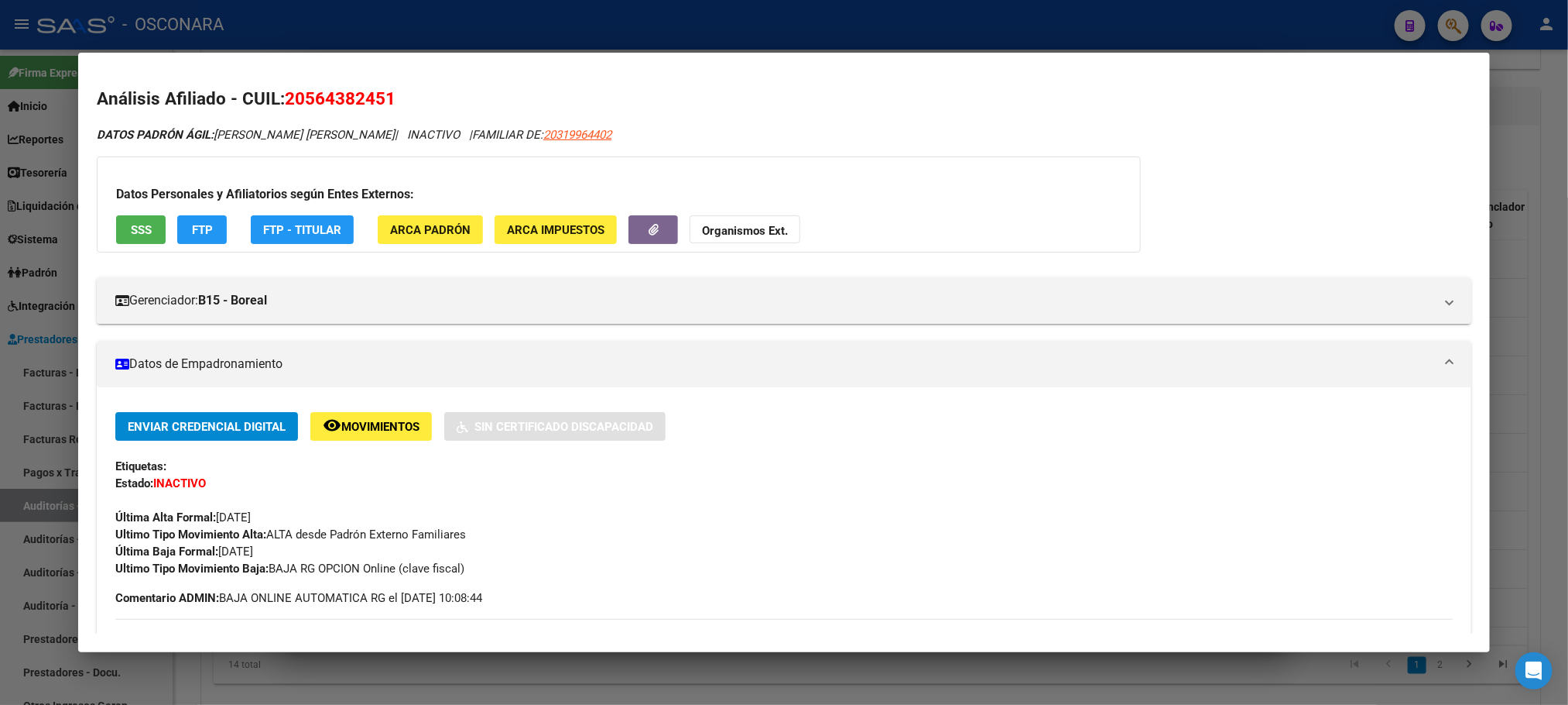
click at [143, 227] on span "SSS" at bounding box center [141, 229] width 21 height 14
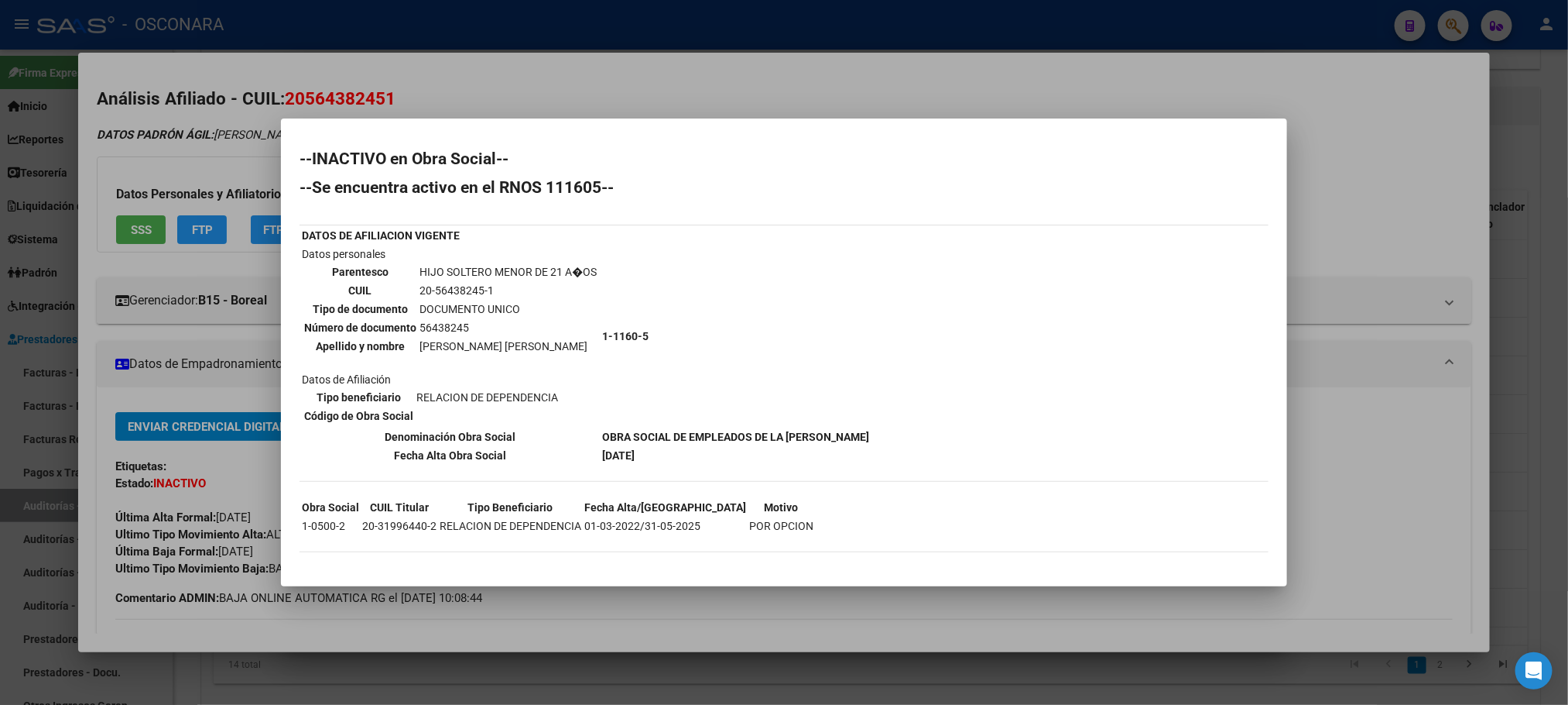
click at [825, 658] on div at bounding box center [784, 352] width 1568 height 705
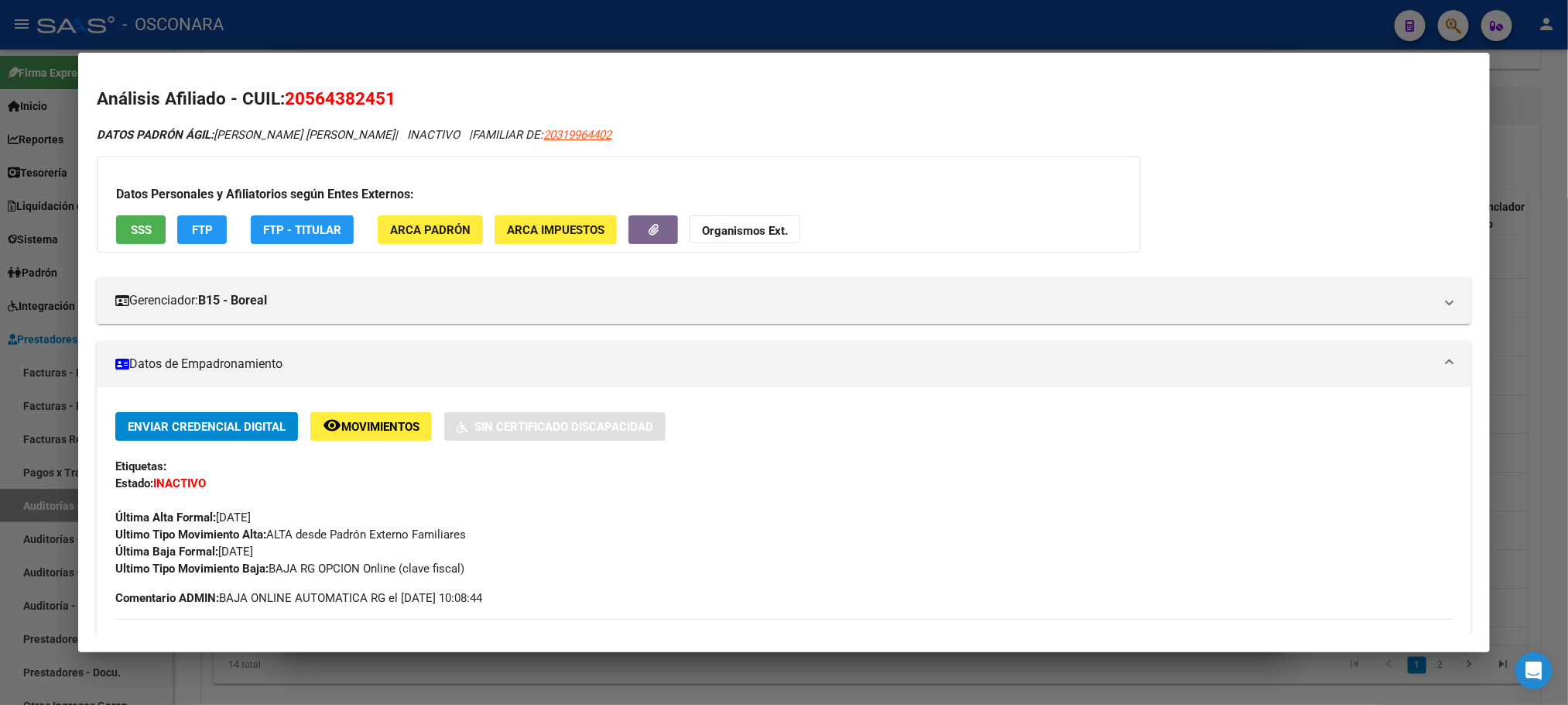
click at [830, 676] on div at bounding box center [784, 352] width 1568 height 705
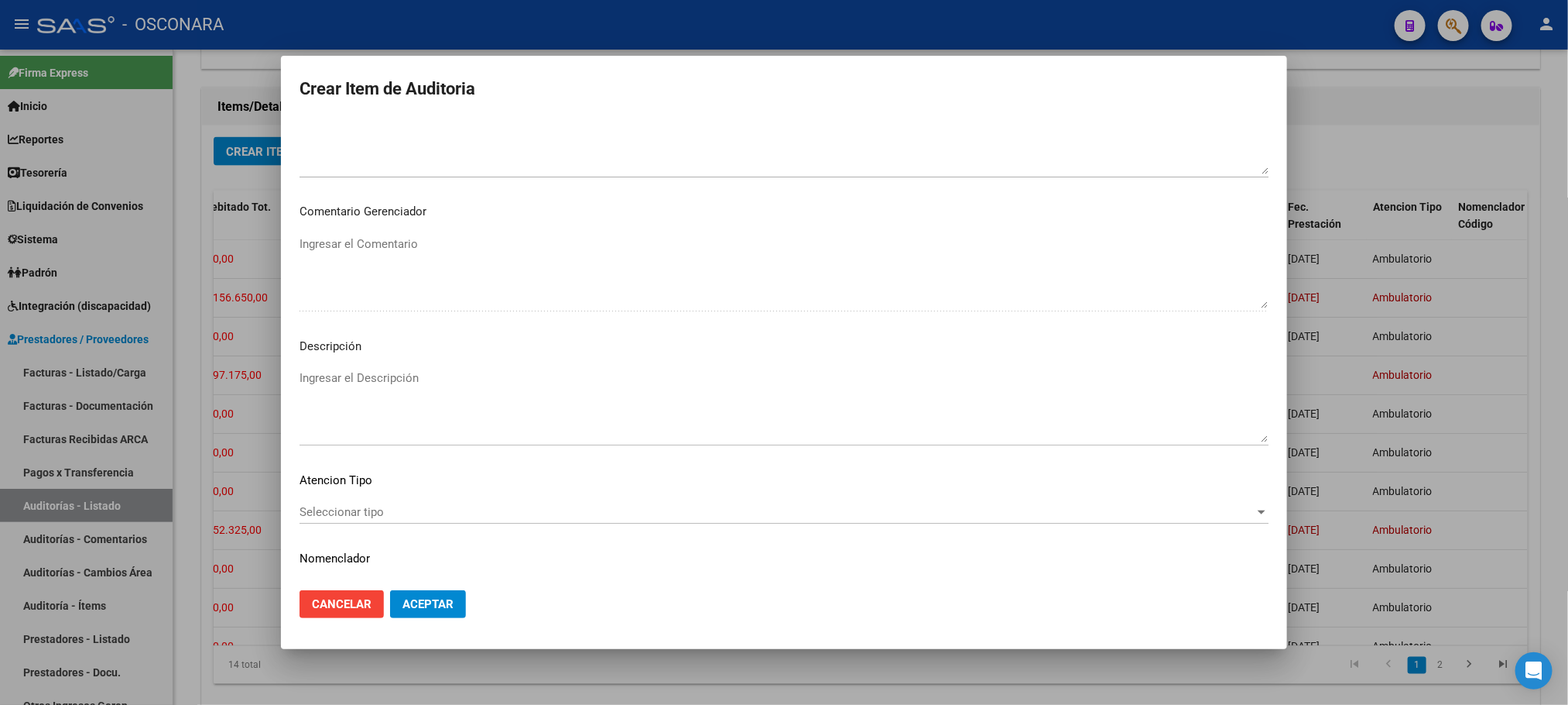
scroll to position [936, 0]
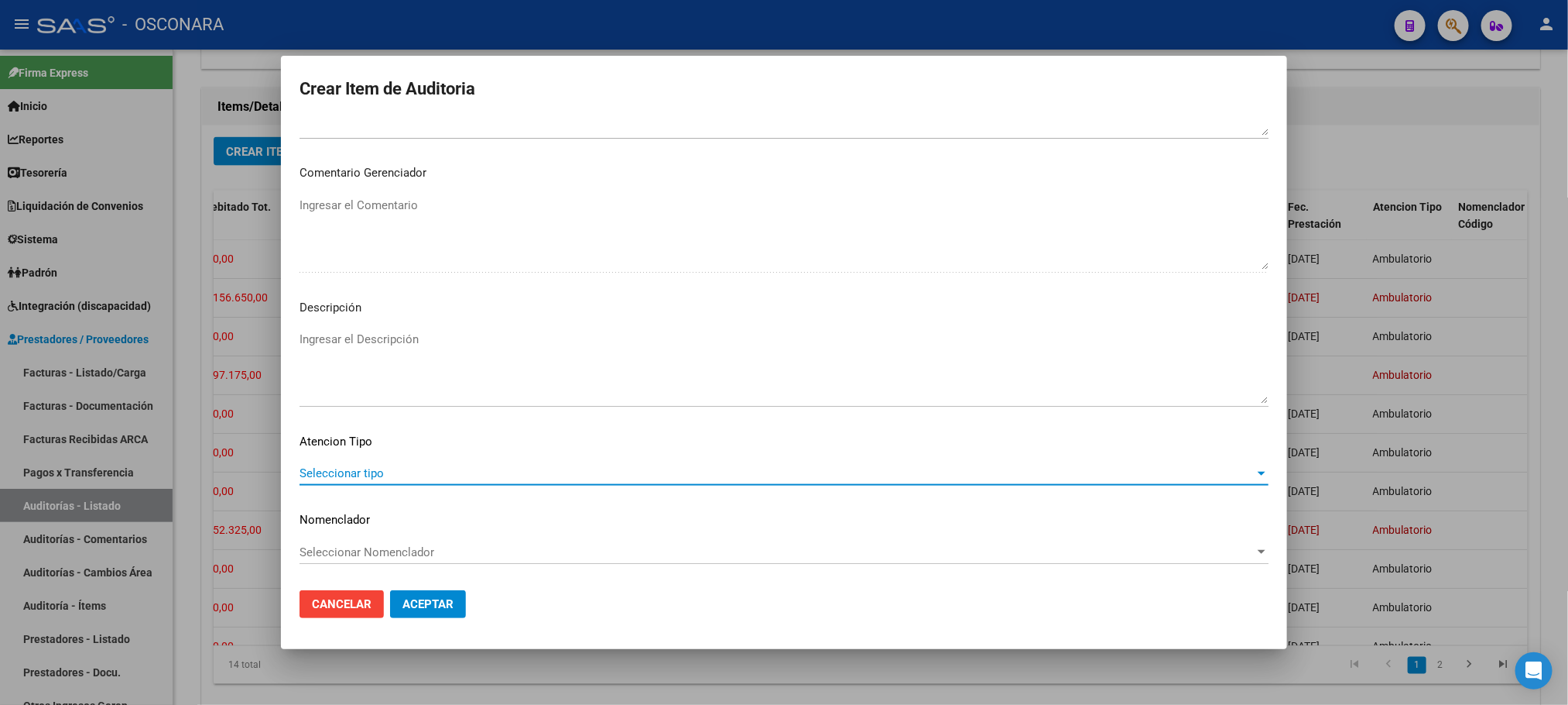
click at [499, 478] on span "Seleccionar tipo" at bounding box center [777, 473] width 955 height 14
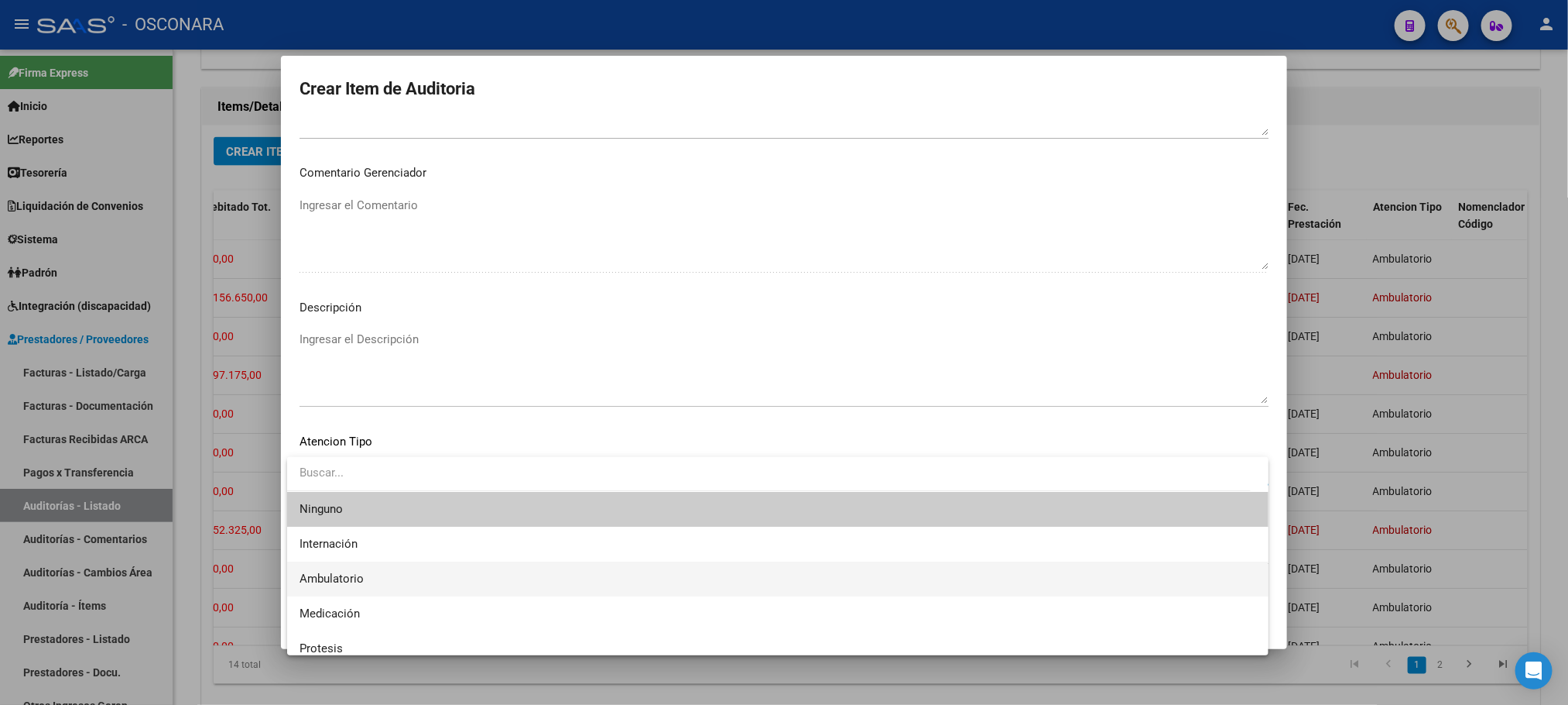
click at [404, 579] on span "Ambulatorio" at bounding box center [778, 578] width 956 height 35
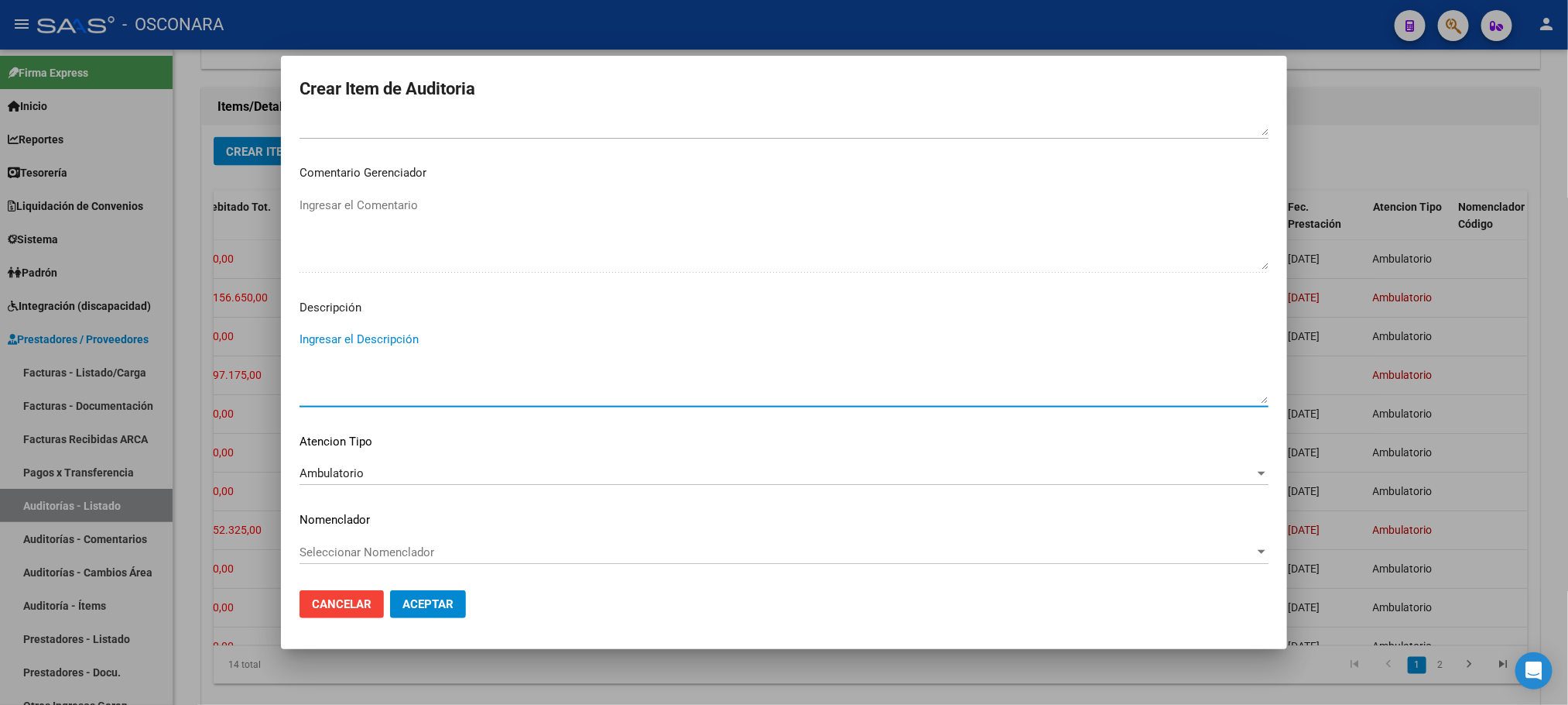
click at [393, 332] on textarea "Ingresar el Descripción" at bounding box center [784, 367] width 970 height 72
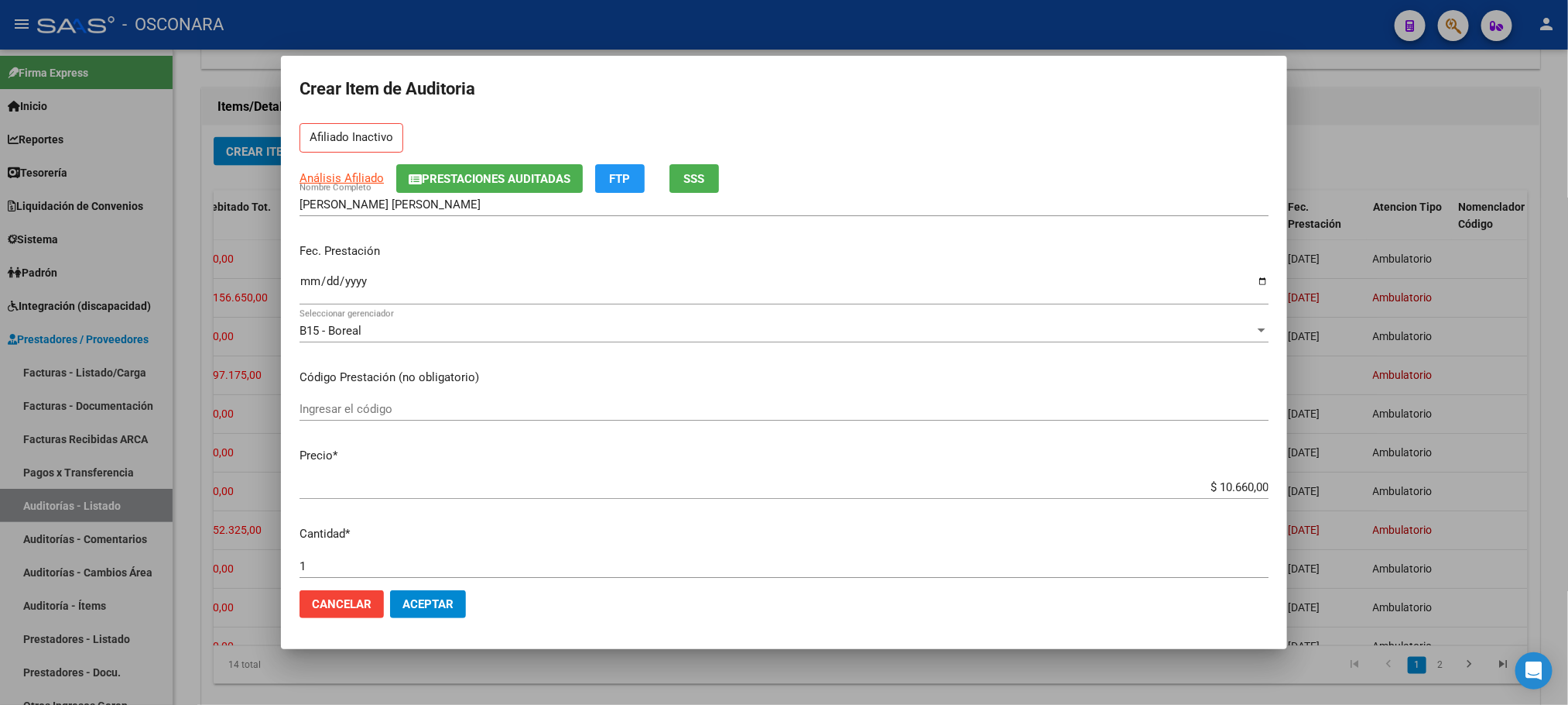
scroll to position [0, 0]
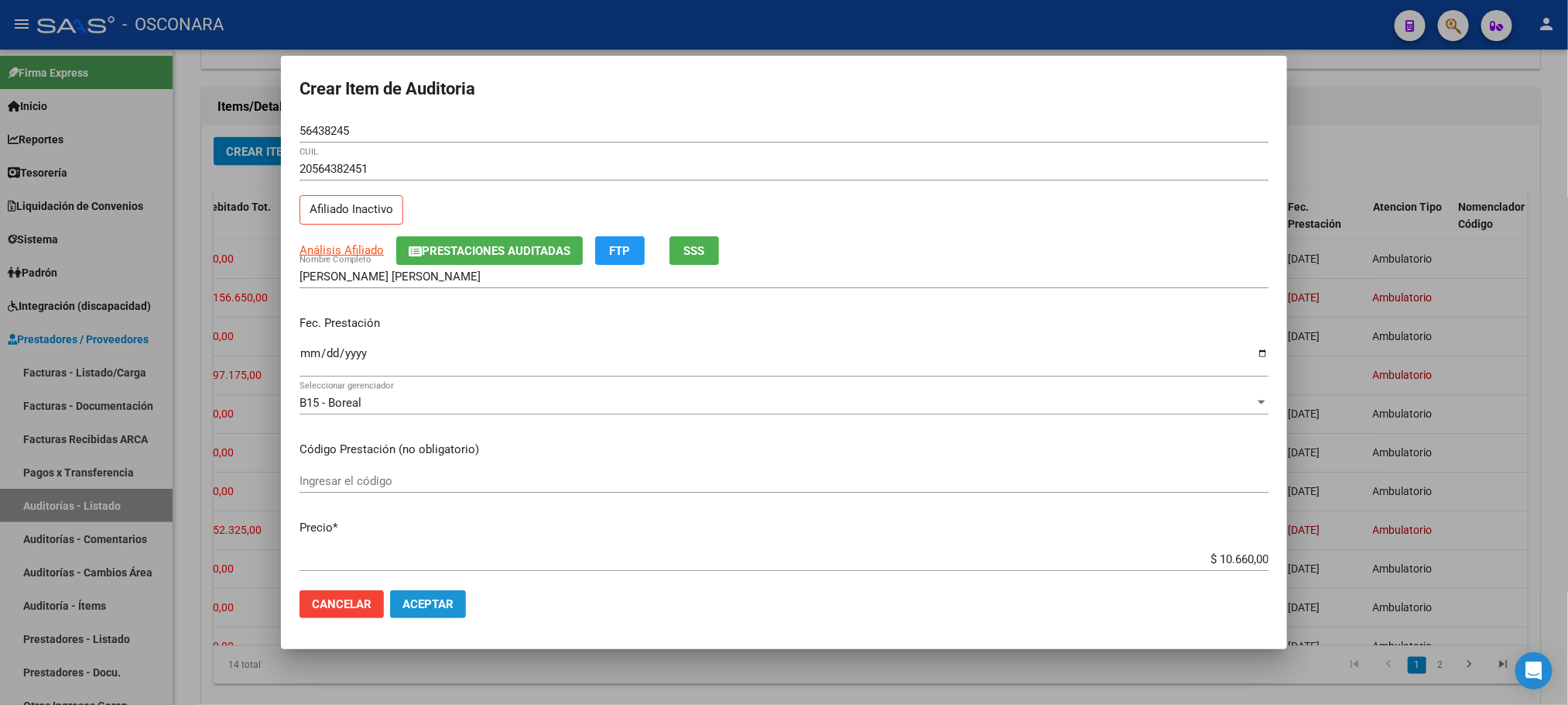
click at [446, 603] on span "Aceptar" at bounding box center [427, 603] width 51 height 14
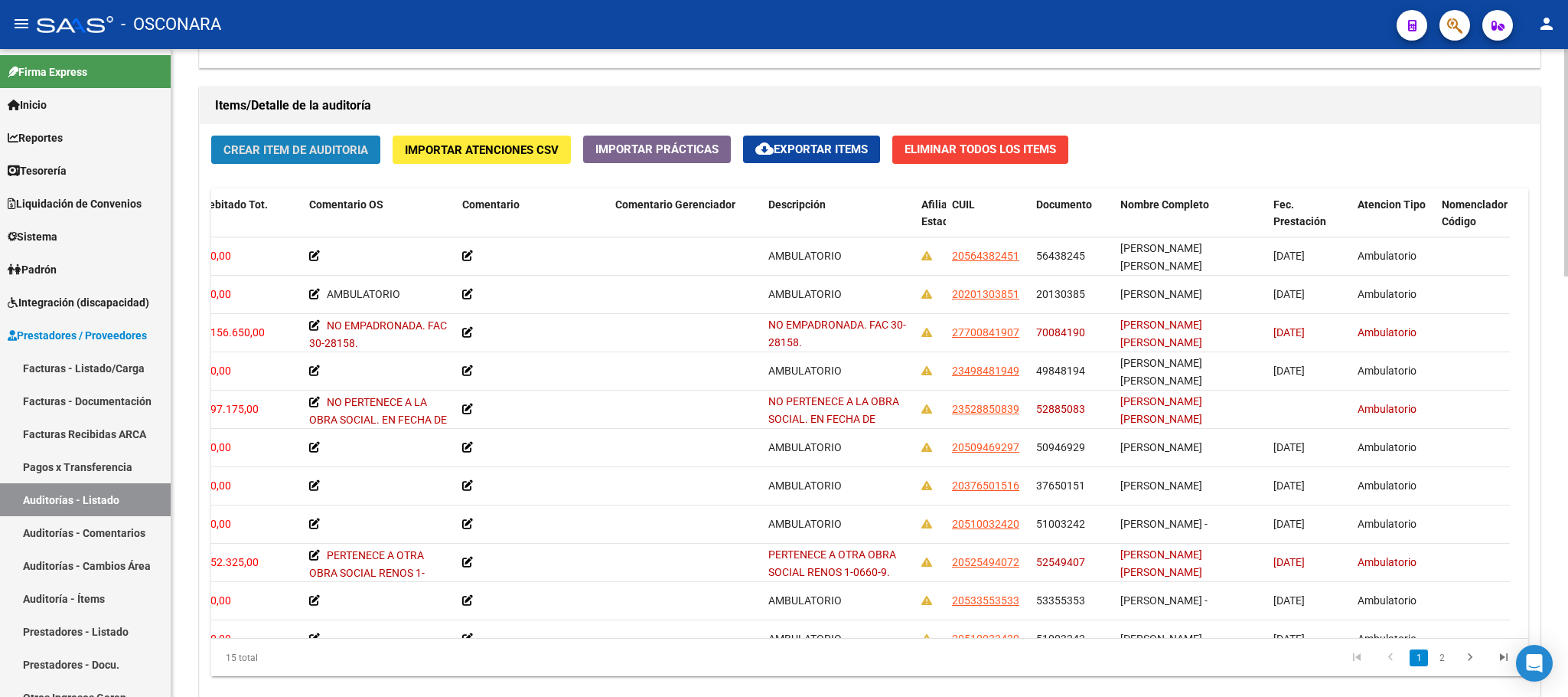
click at [350, 157] on span "Crear Item de Auditoria" at bounding box center [296, 150] width 145 height 14
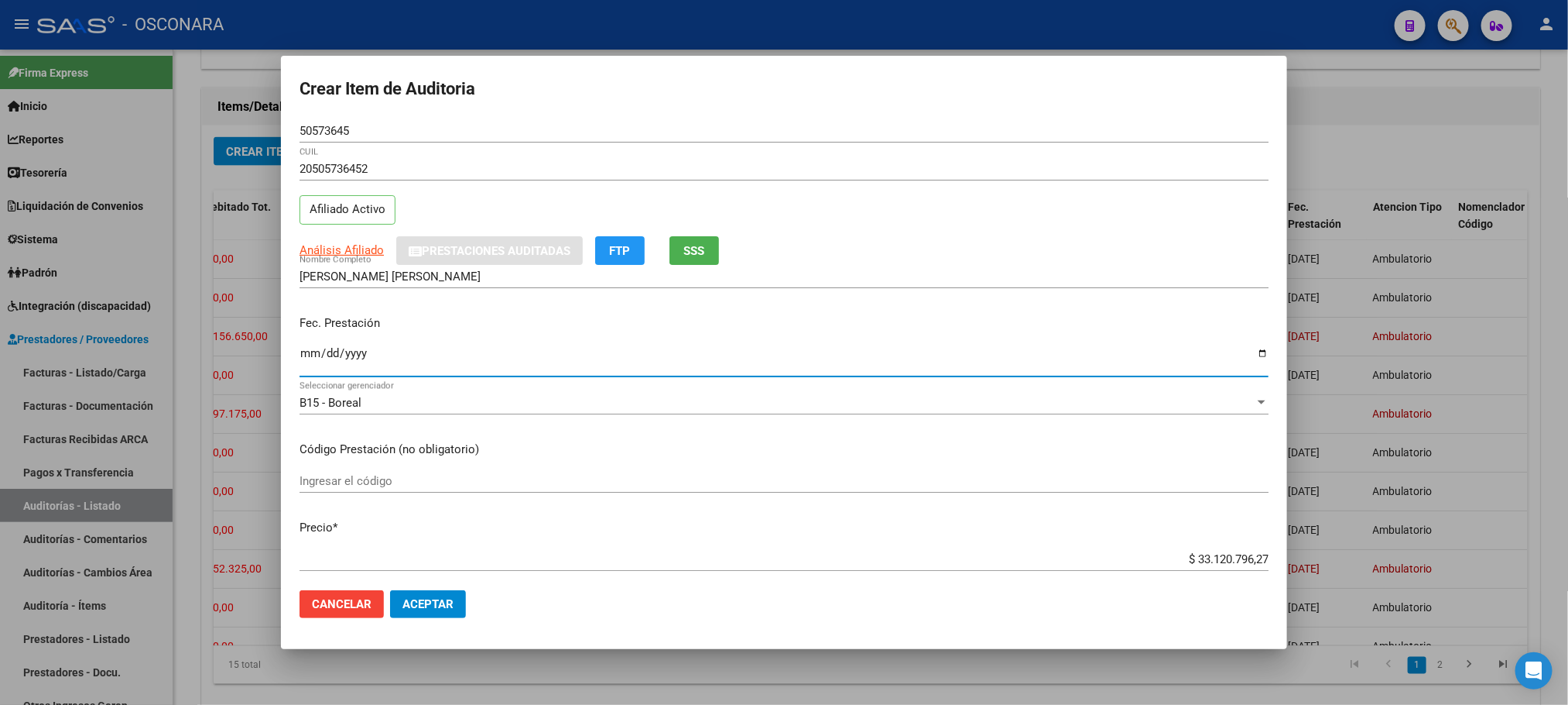
click at [307, 355] on input "Ingresar la fecha" at bounding box center [784, 359] width 970 height 24
drag, startPoint x: 1162, startPoint y: 548, endPoint x: 1252, endPoint y: 543, distance: 90.1
click at [1271, 542] on mat-dialog-content "50573645 Nro Documento 20505736452 CUIL Afiliado Activo Análisis Afiliado Prest…" at bounding box center [784, 349] width 1006 height 459
click at [1182, 570] on div "$ 33.120.796,27 Ingresar el precio" at bounding box center [784, 558] width 970 height 24
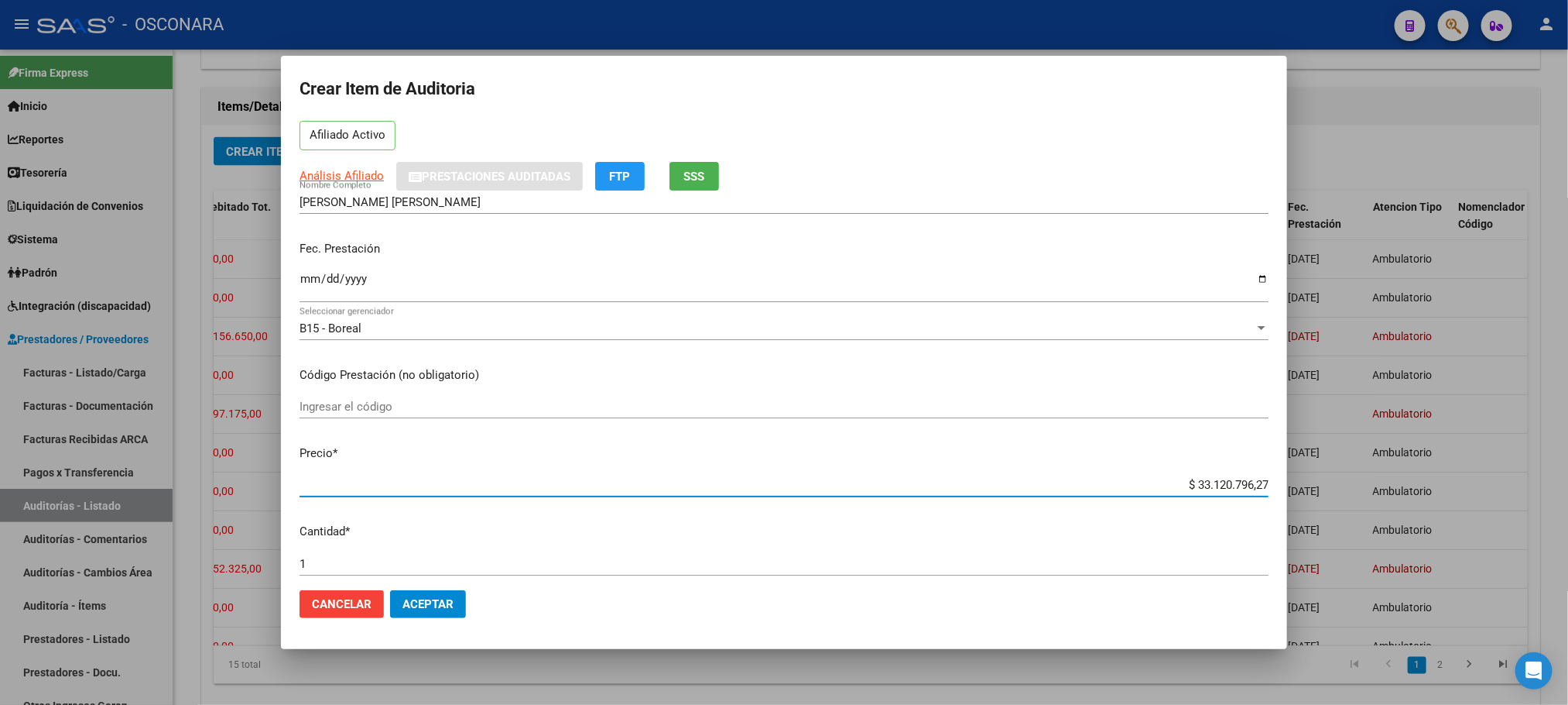
drag, startPoint x: 1172, startPoint y: 556, endPoint x: 1314, endPoint y: 560, distance: 142.1
click at [1314, 560] on div "Crear Item de Auditoria 50573645 Nro Documento 20505736452 CUIL Afiliado Activo…" at bounding box center [784, 352] width 1568 height 705
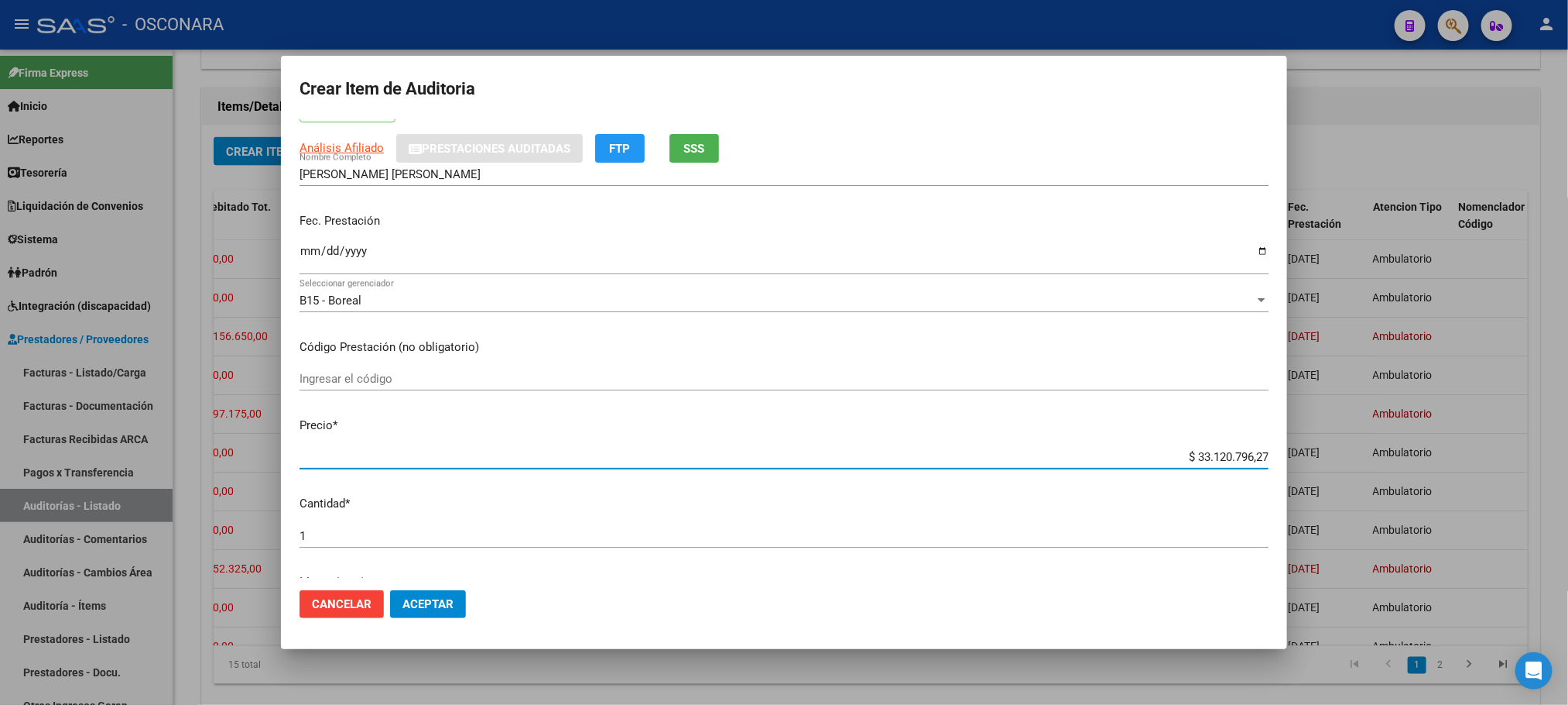
drag, startPoint x: 1158, startPoint y: 456, endPoint x: 1303, endPoint y: 463, distance: 145.2
click at [1303, 463] on div "Crear Item de Auditoria 50573645 Nro Documento 20505736452 CUIL Afiliado Activo…" at bounding box center [784, 352] width 1568 height 705
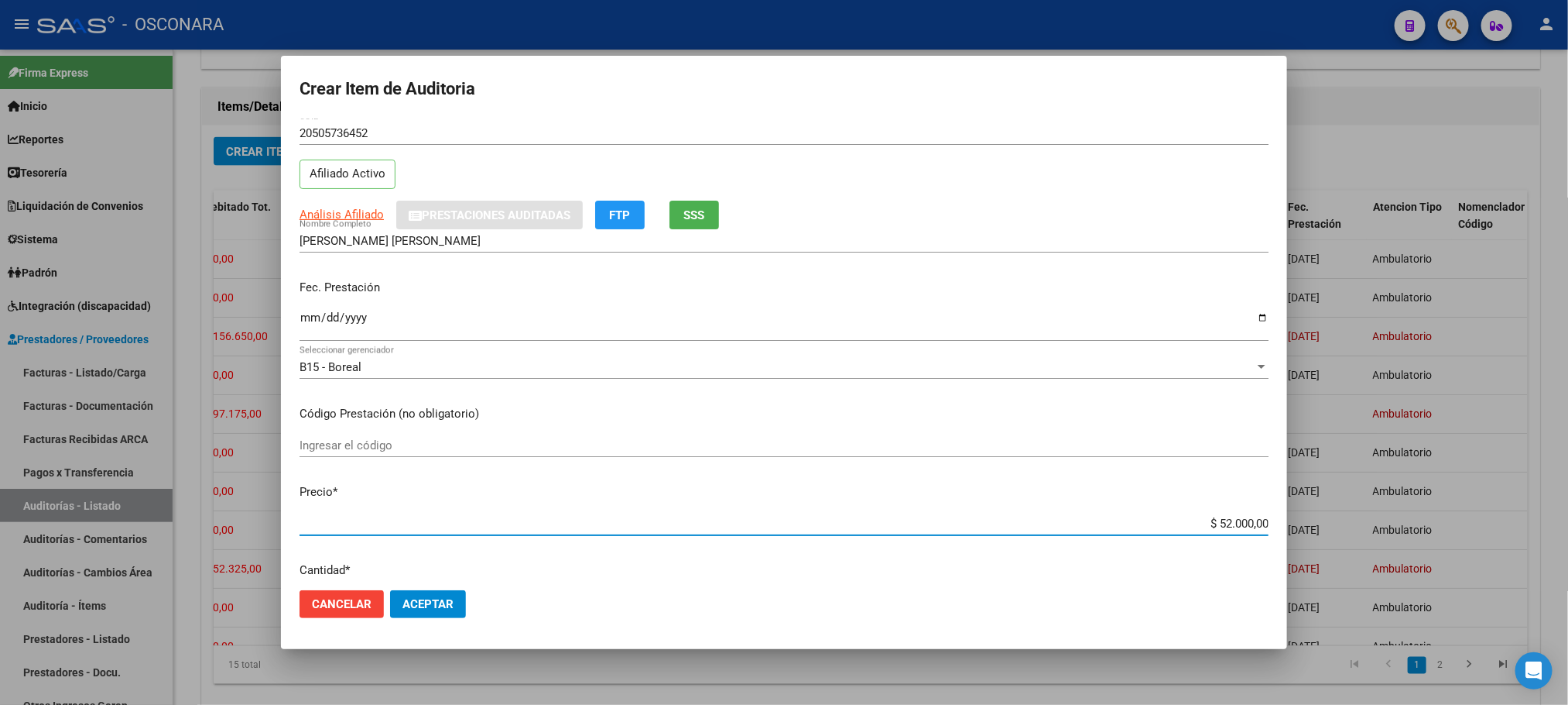
scroll to position [0, 0]
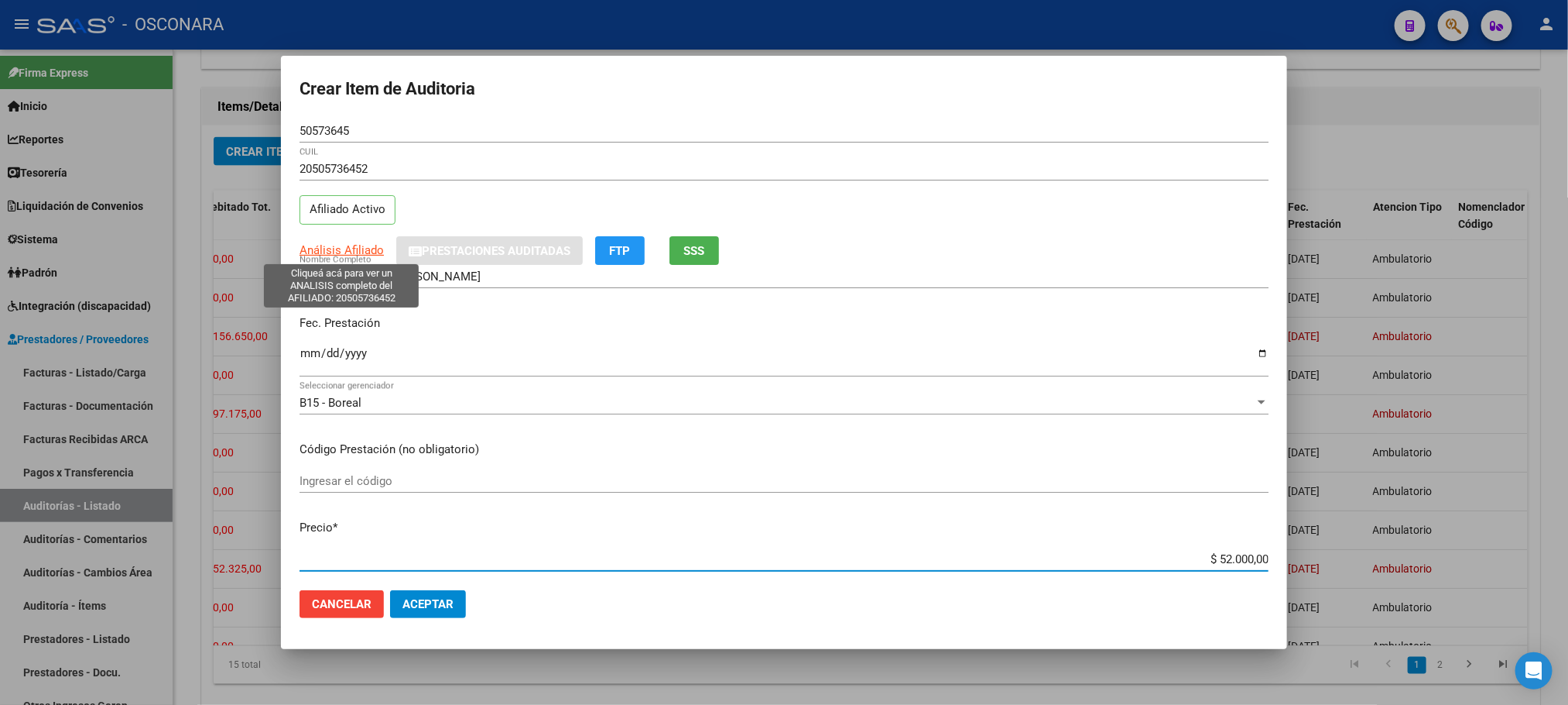
click at [365, 246] on span "Análisis Afiliado" at bounding box center [342, 250] width 85 height 14
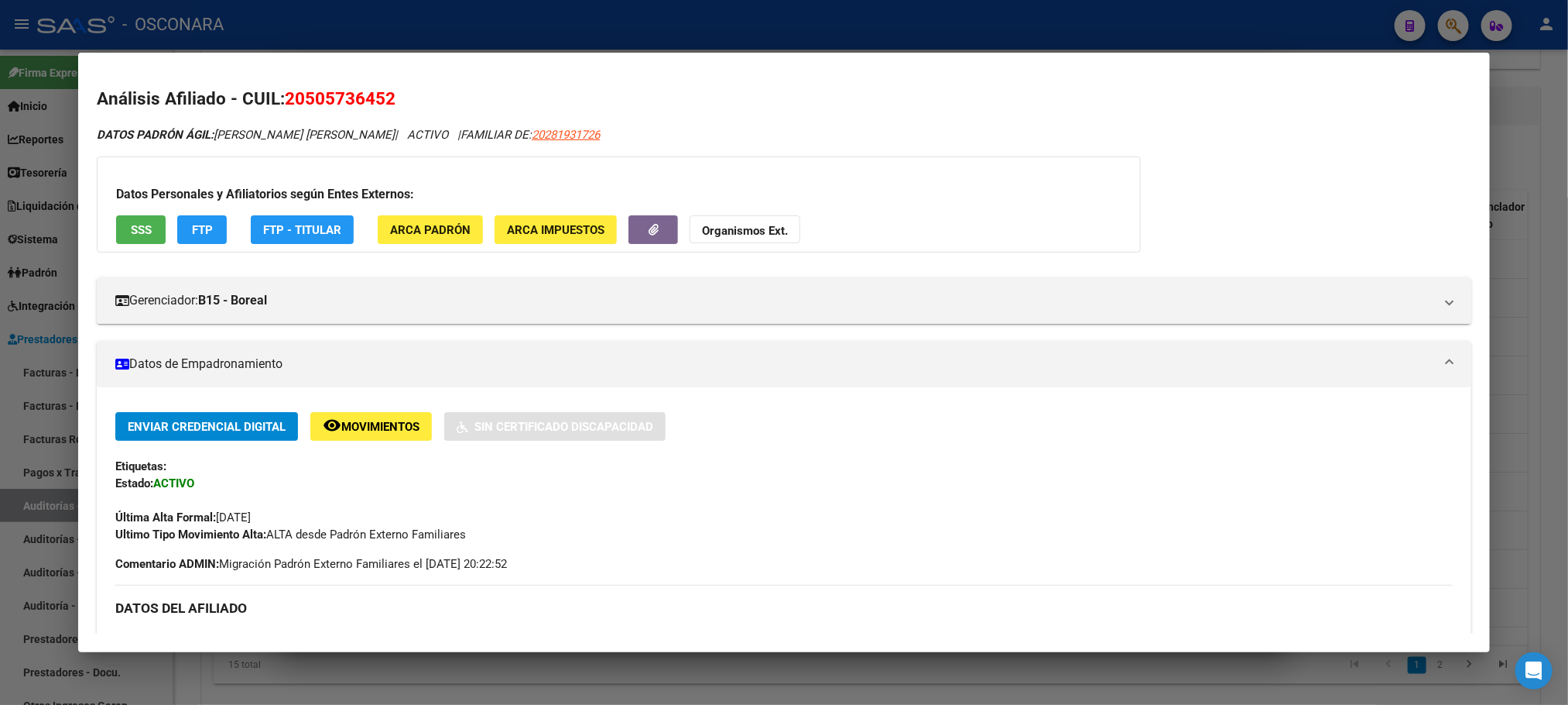
click at [142, 233] on span "SSS" at bounding box center [141, 229] width 21 height 14
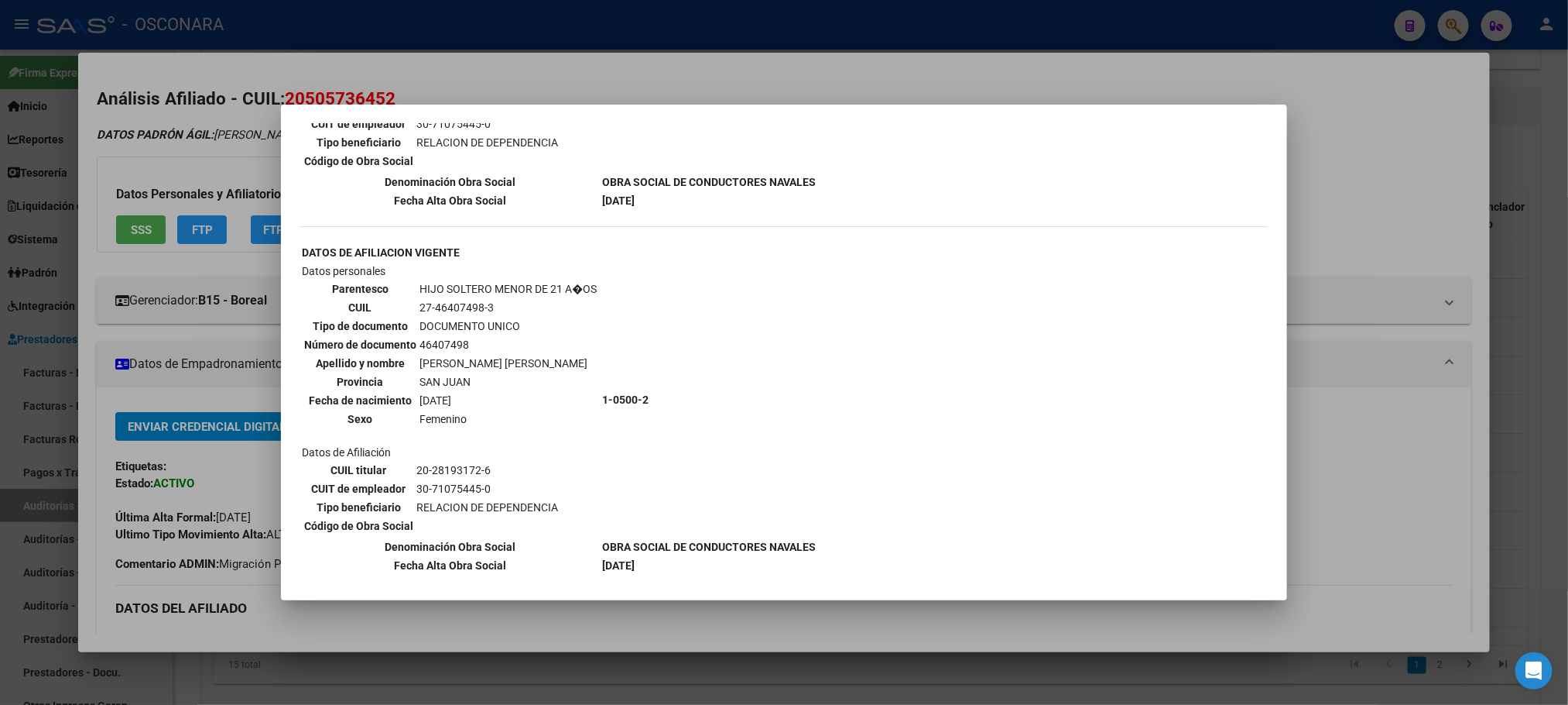
scroll to position [1511, 0]
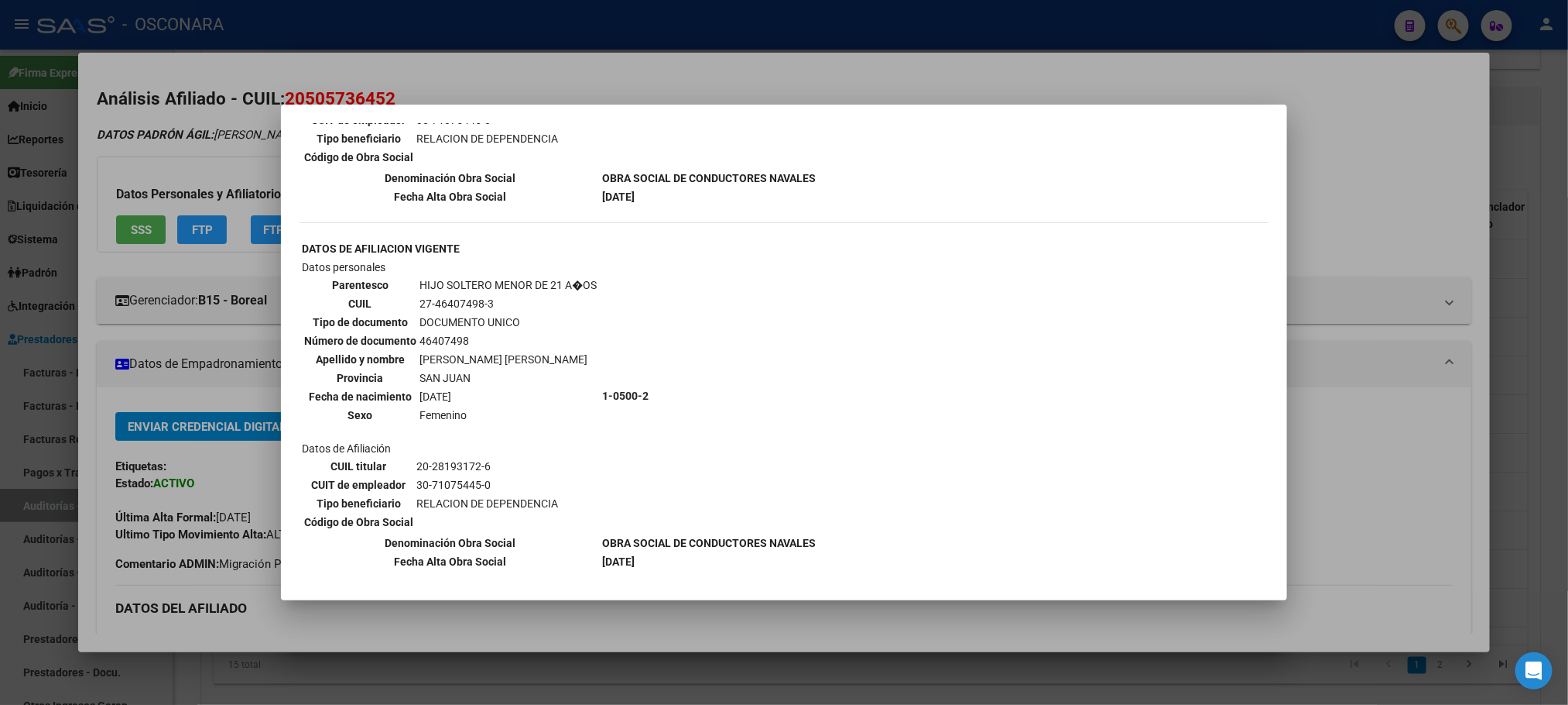
drag, startPoint x: 753, startPoint y: 642, endPoint x: 751, endPoint y: 625, distance: 17.1
click at [753, 634] on div at bounding box center [784, 352] width 1568 height 705
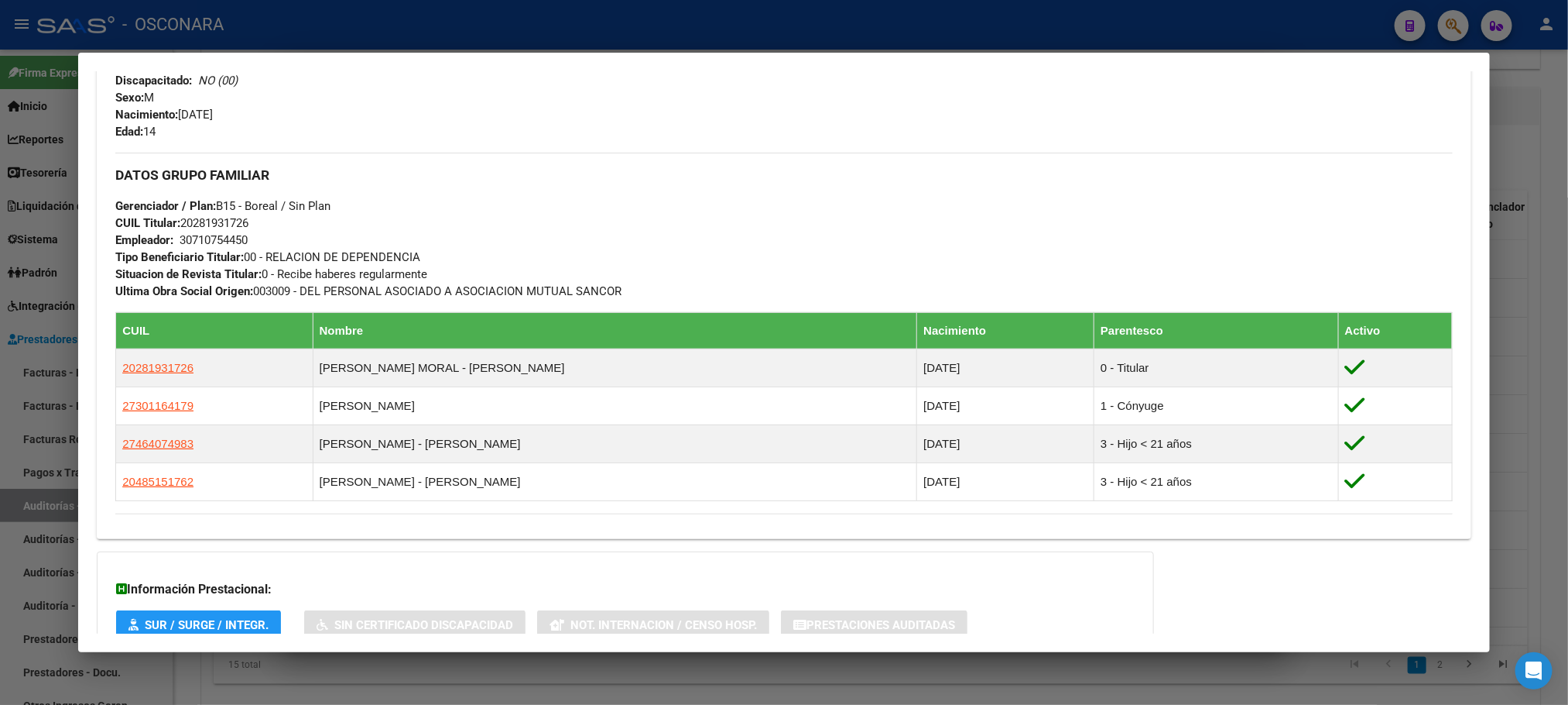
scroll to position [811, 0]
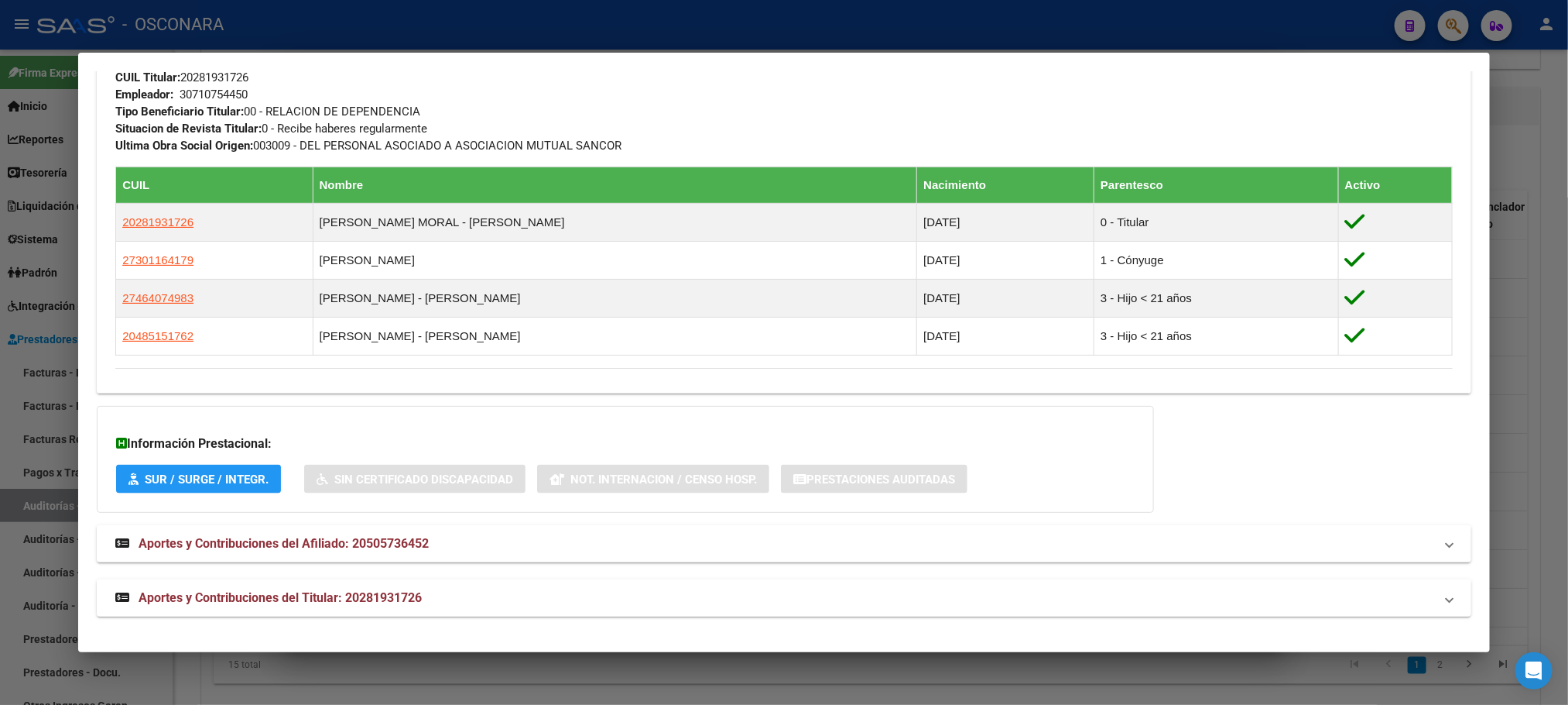
click at [427, 600] on mat-panel-title "Aportes y Contribuciones del Titular: 20281931726" at bounding box center [774, 598] width 1318 height 19
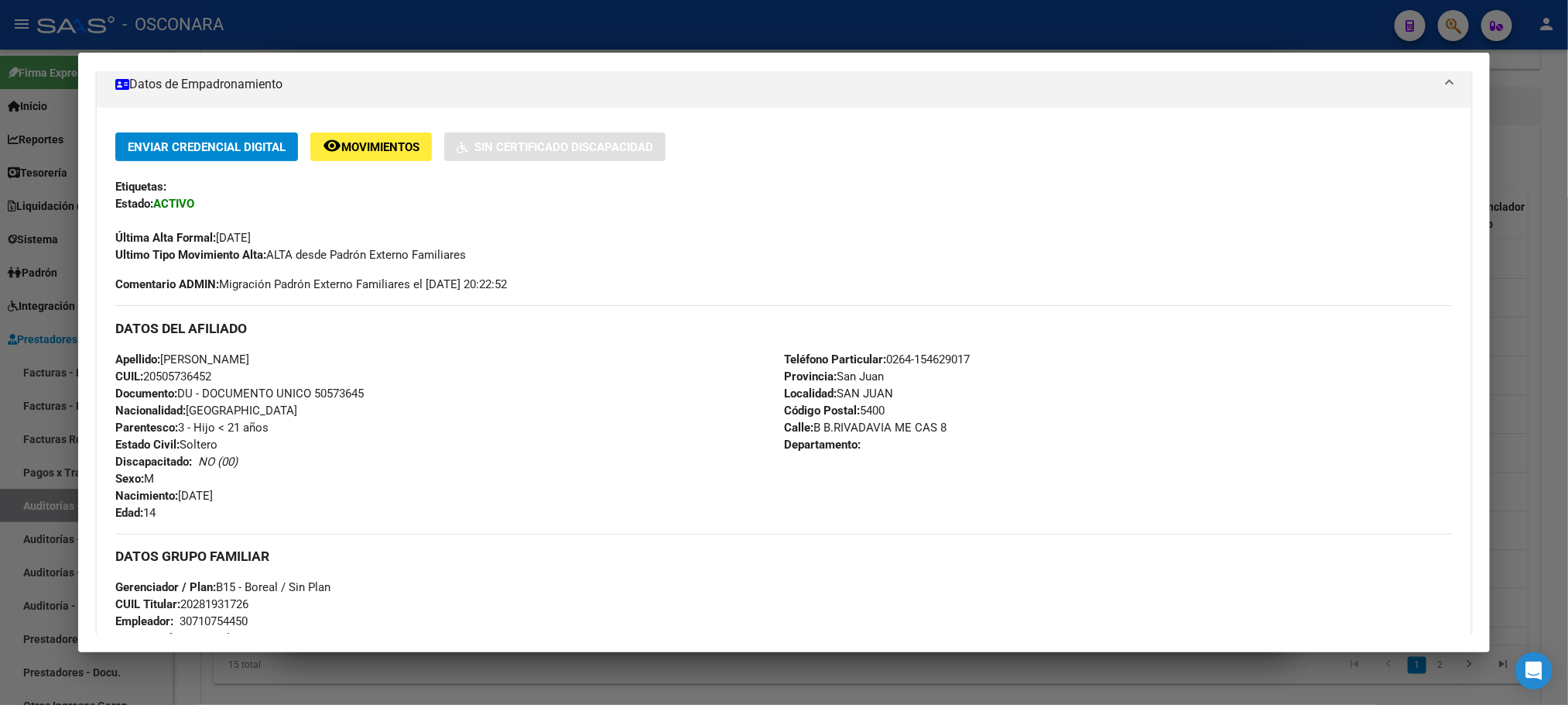
scroll to position [0, 0]
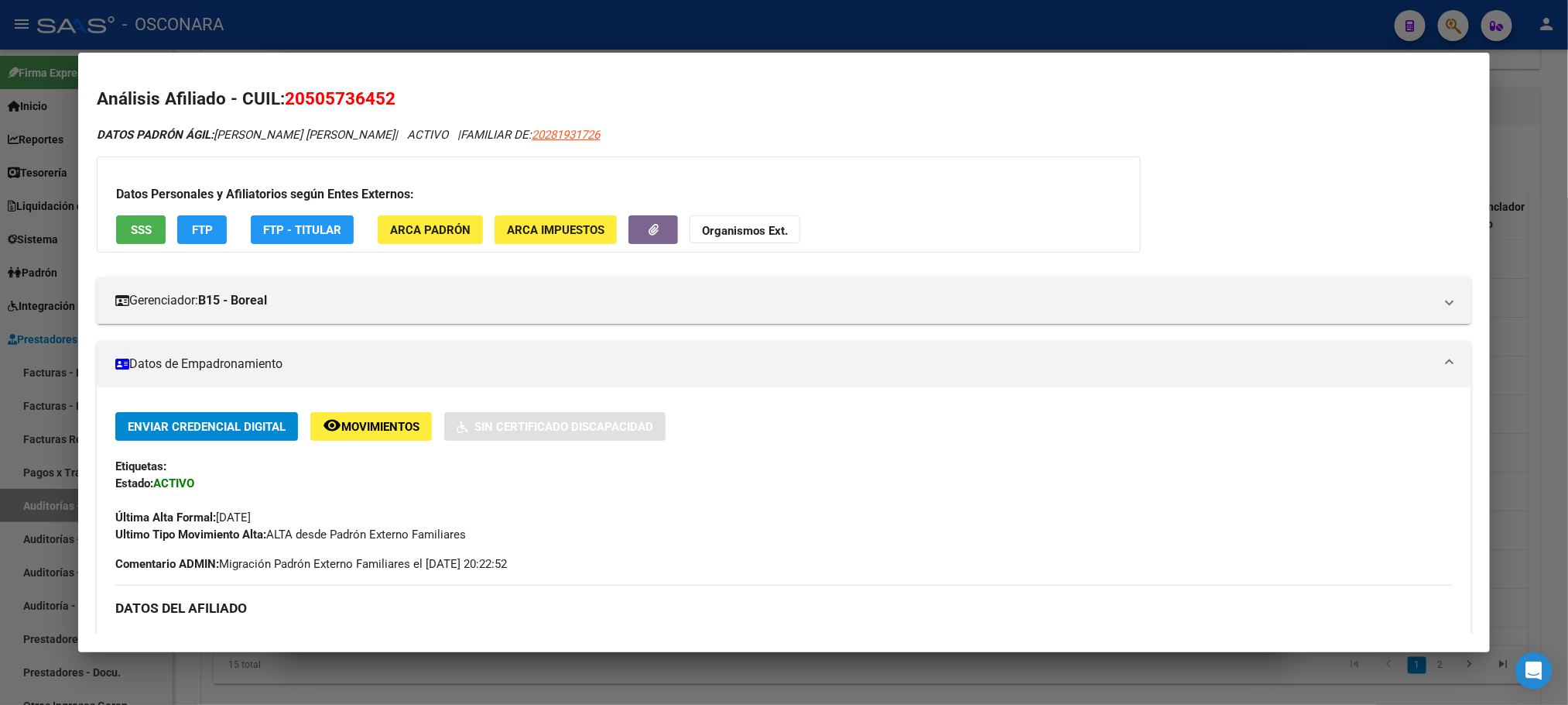
click at [1540, 410] on div at bounding box center [784, 352] width 1568 height 705
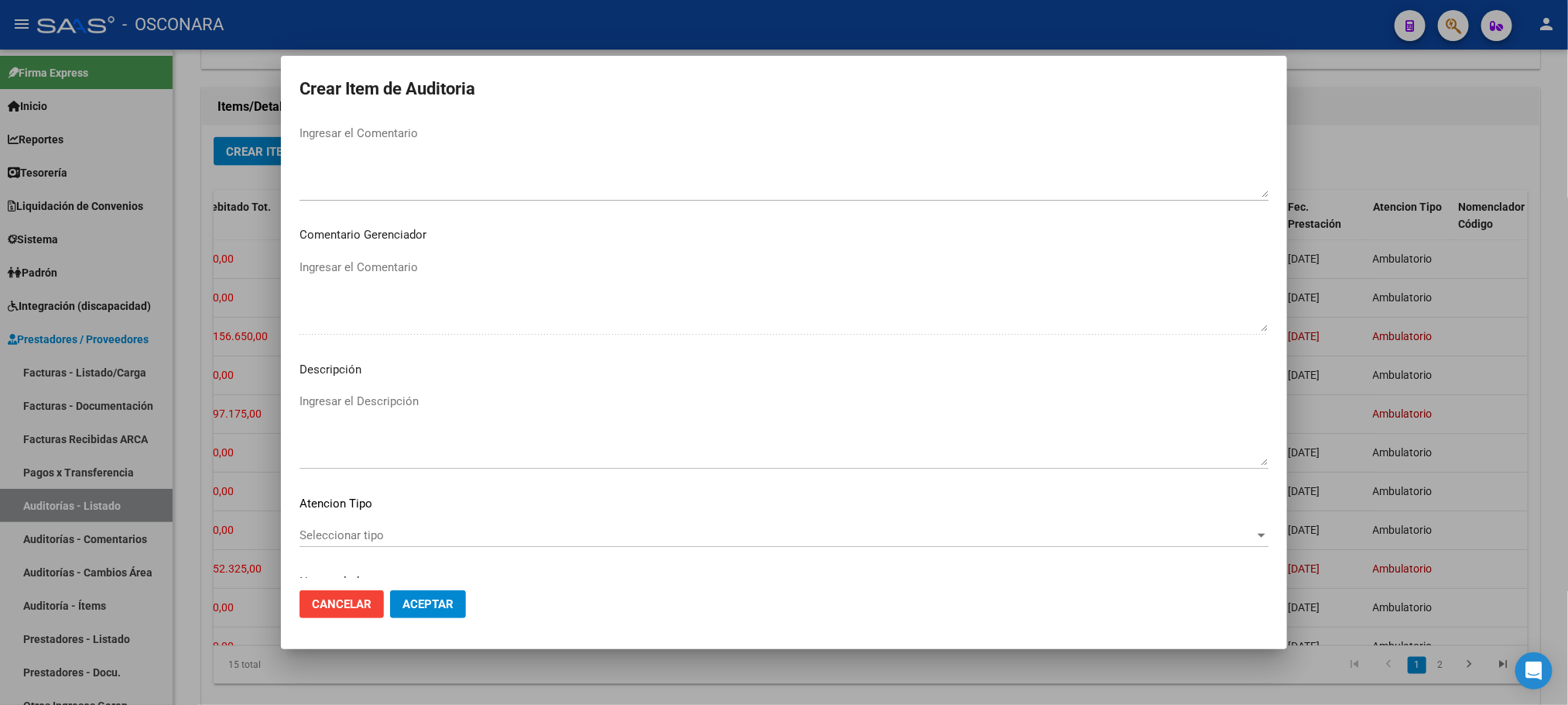
scroll to position [930, 0]
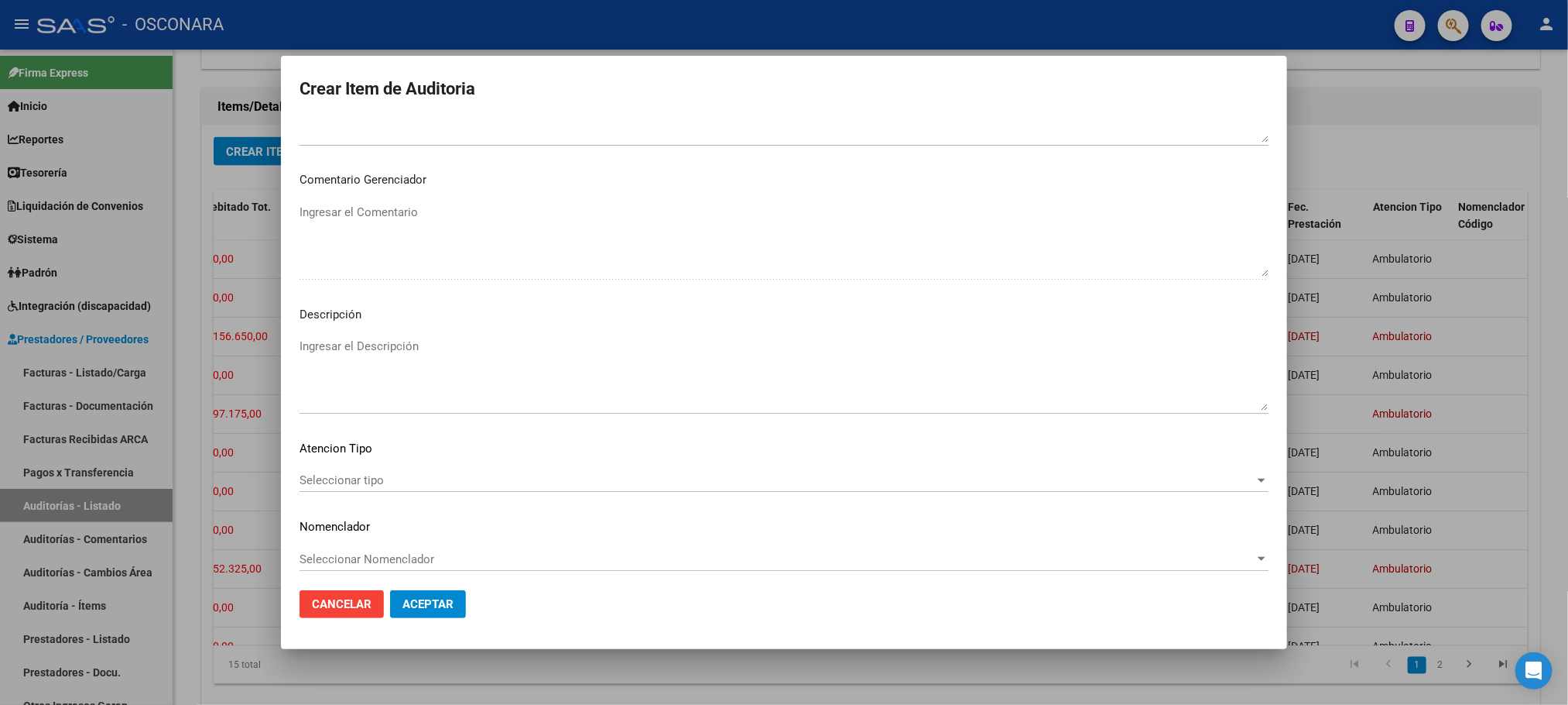
click at [395, 477] on span "Seleccionar tipo" at bounding box center [777, 479] width 955 height 14
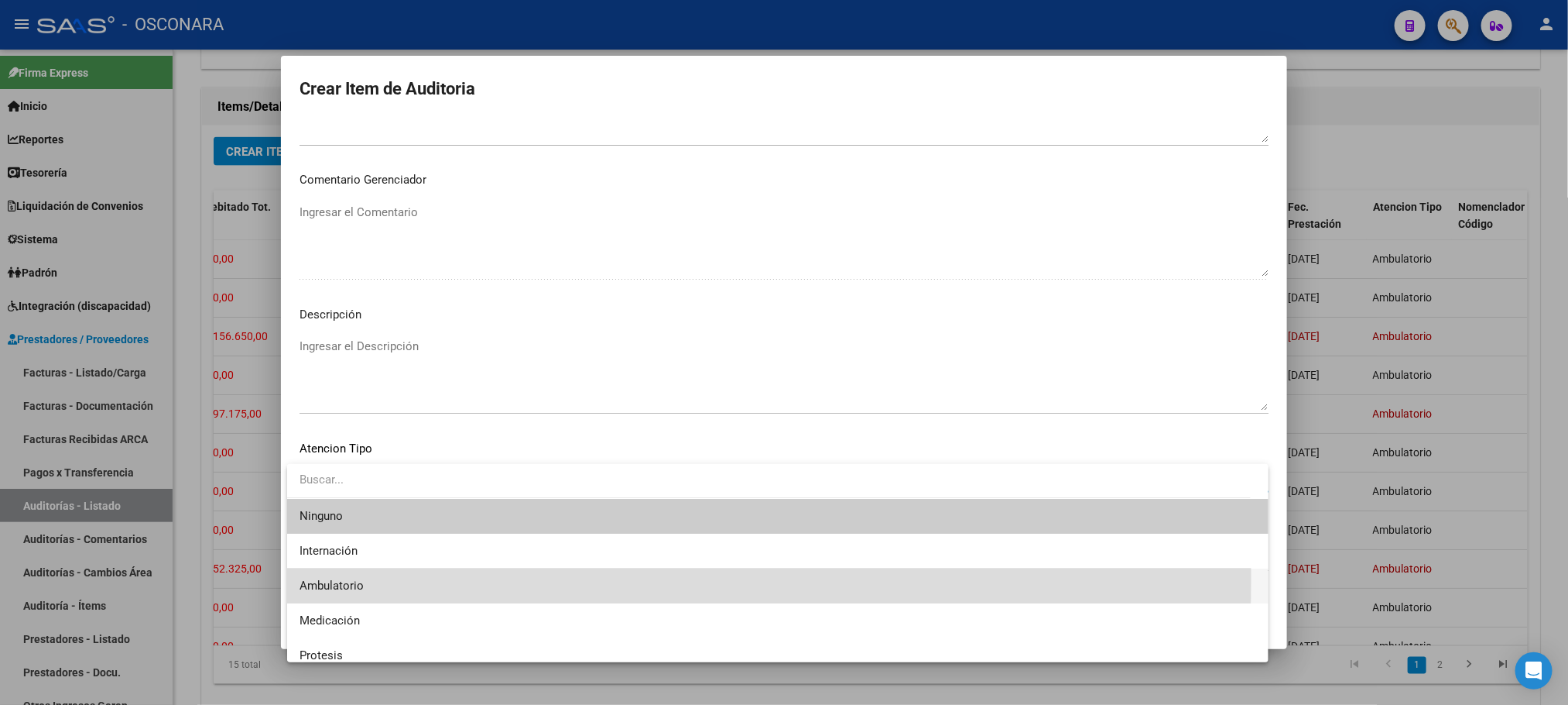
click at [402, 577] on span "Ambulatorio" at bounding box center [778, 586] width 956 height 35
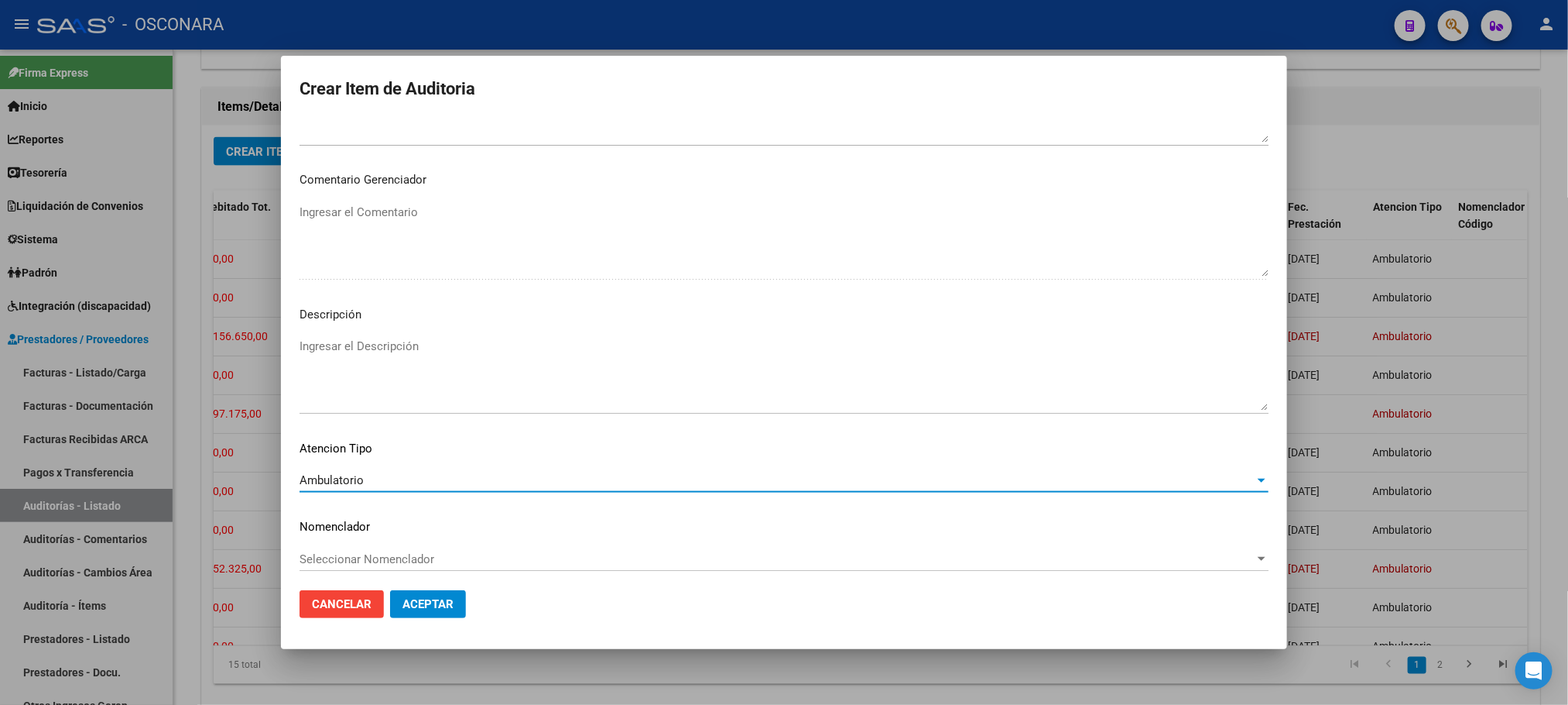
click at [439, 342] on textarea "Ingresar el Descripción" at bounding box center [784, 373] width 970 height 72
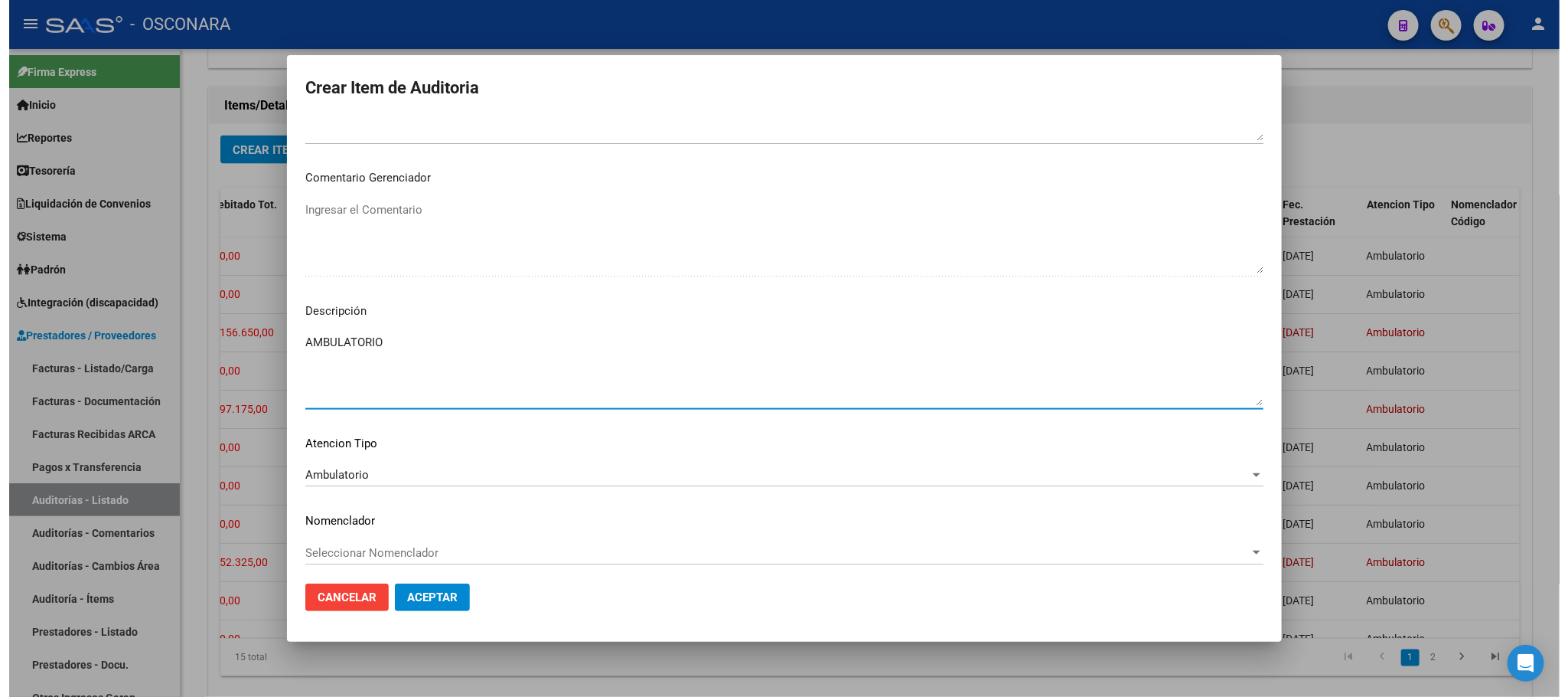
scroll to position [926, 0]
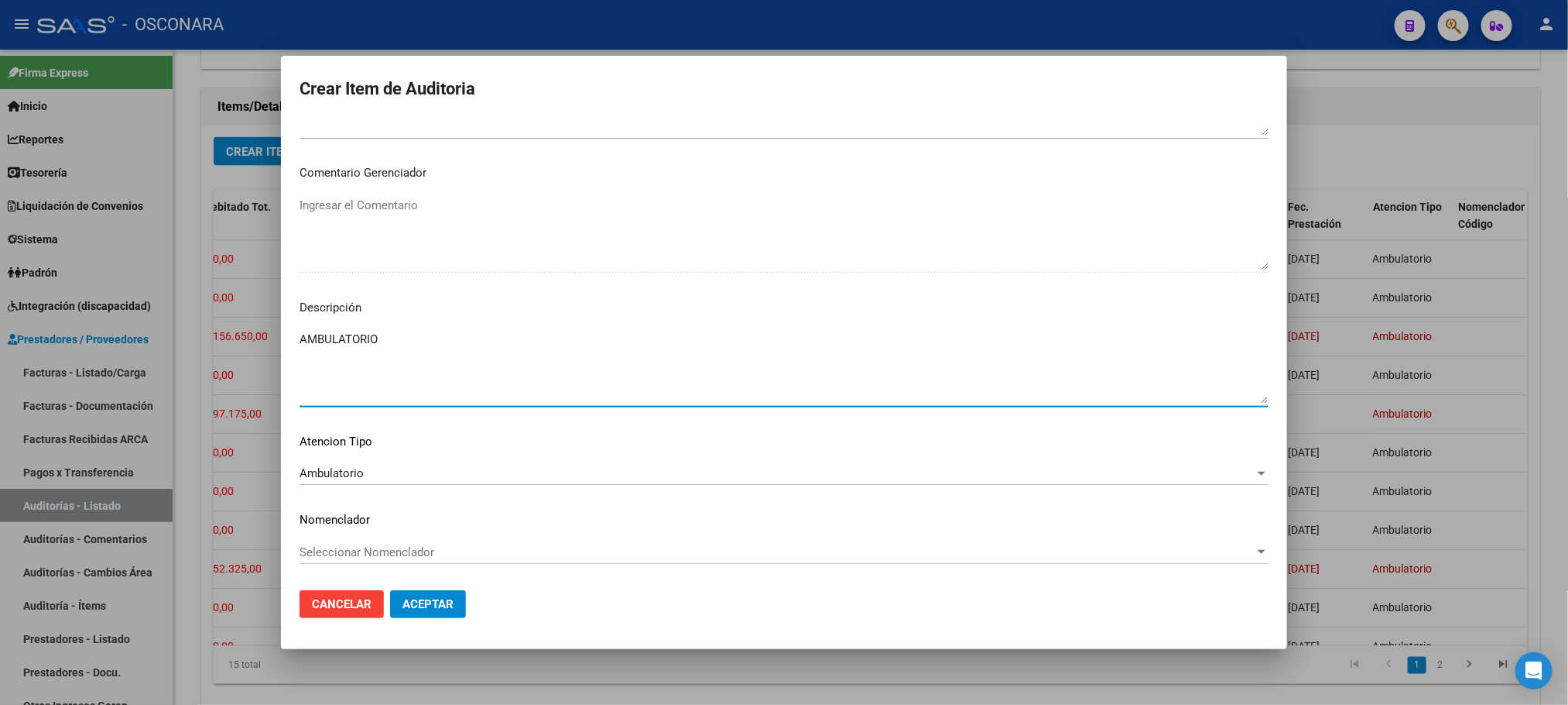
click at [410, 606] on span "Aceptar" at bounding box center [427, 603] width 51 height 14
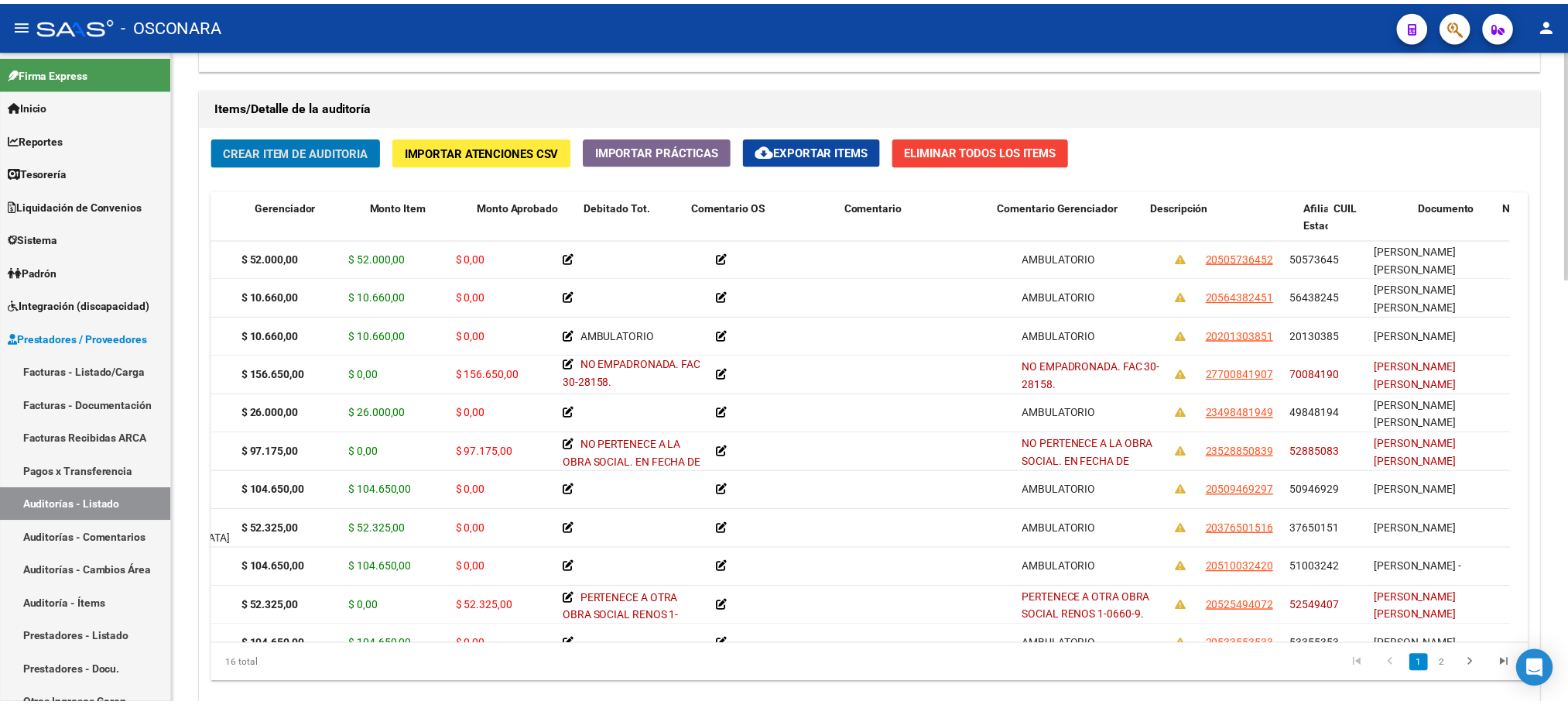
scroll to position [0, 0]
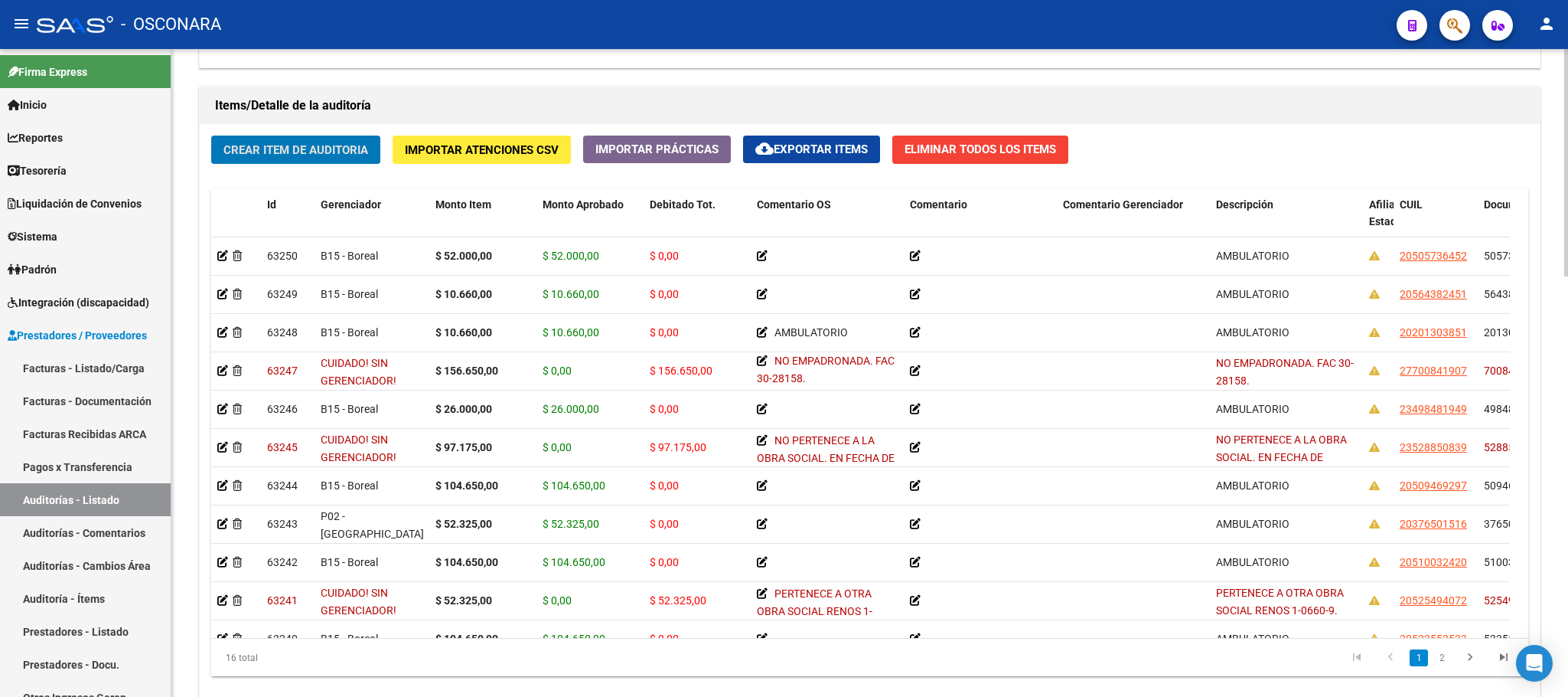
click at [336, 141] on button "Crear Item de Auditoria" at bounding box center [295, 150] width 169 height 28
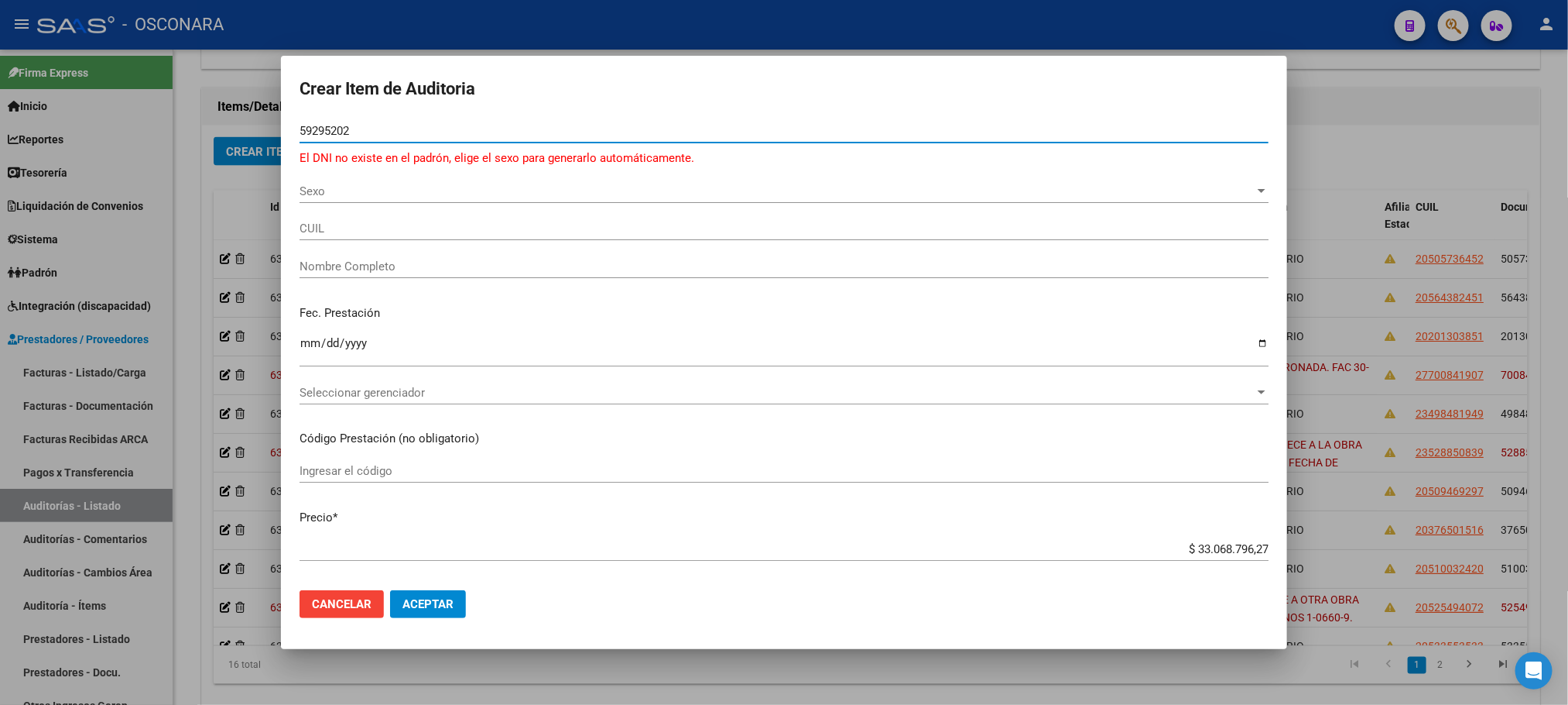
click at [318, 184] on span "Sexo" at bounding box center [777, 191] width 955 height 14
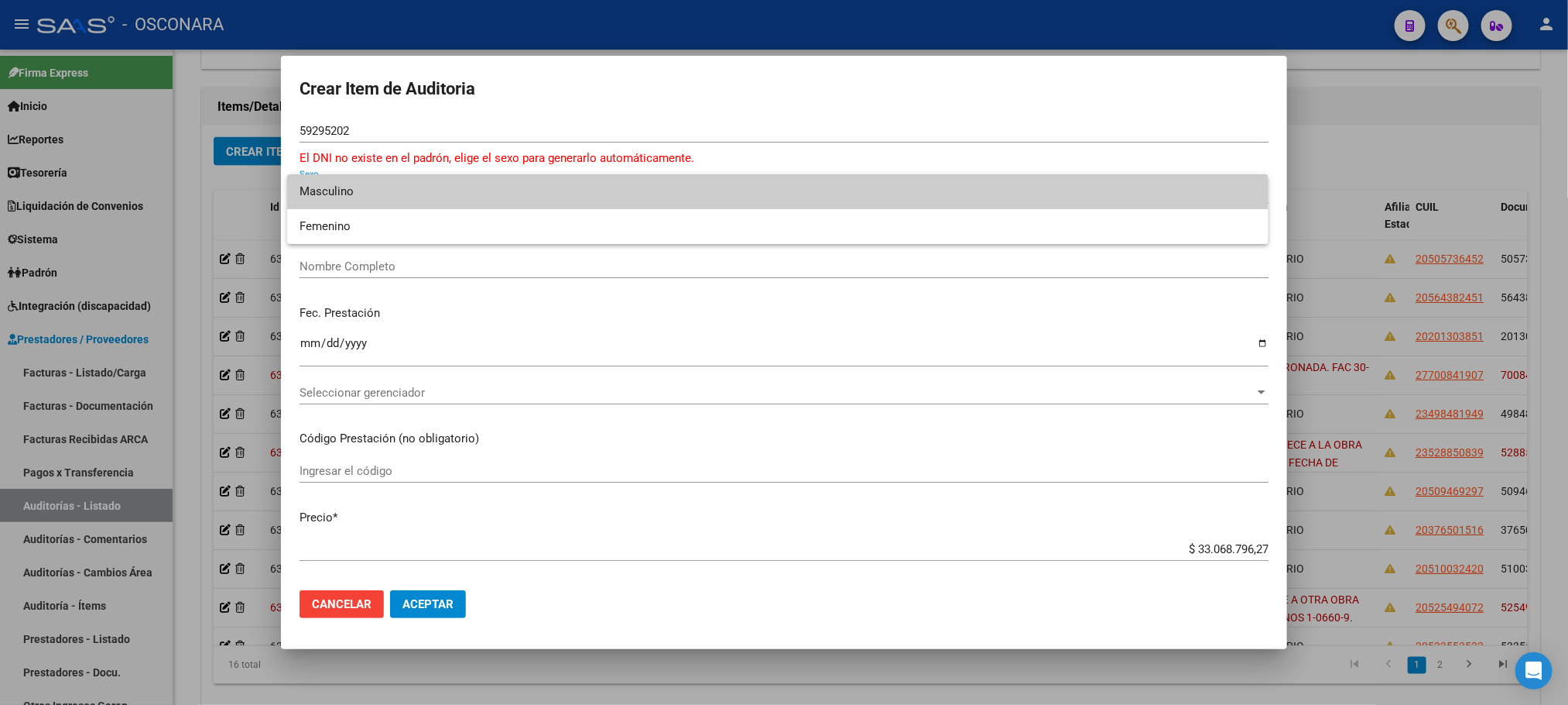
click at [336, 197] on span "Masculino" at bounding box center [778, 191] width 956 height 35
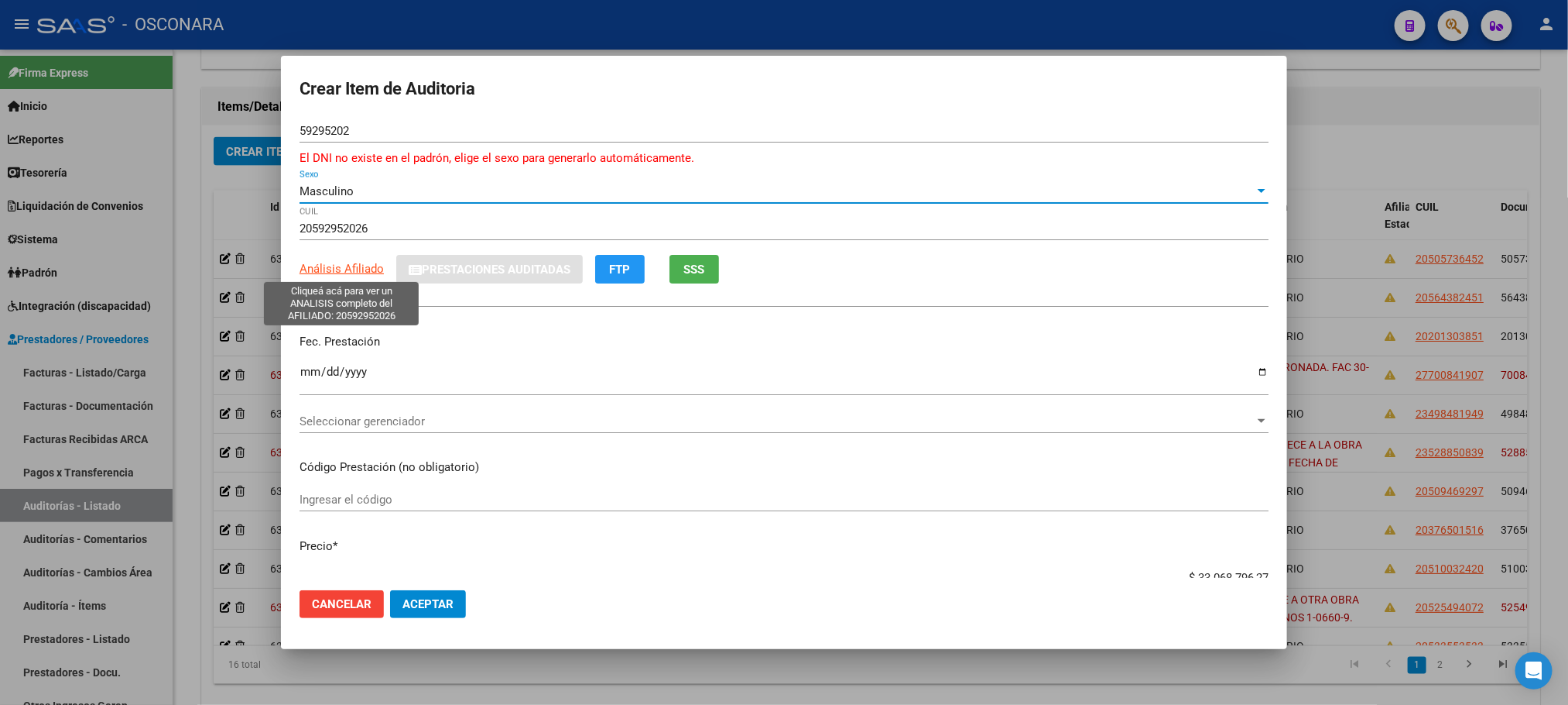
click at [346, 268] on span "Análisis Afiliado" at bounding box center [342, 268] width 85 height 14
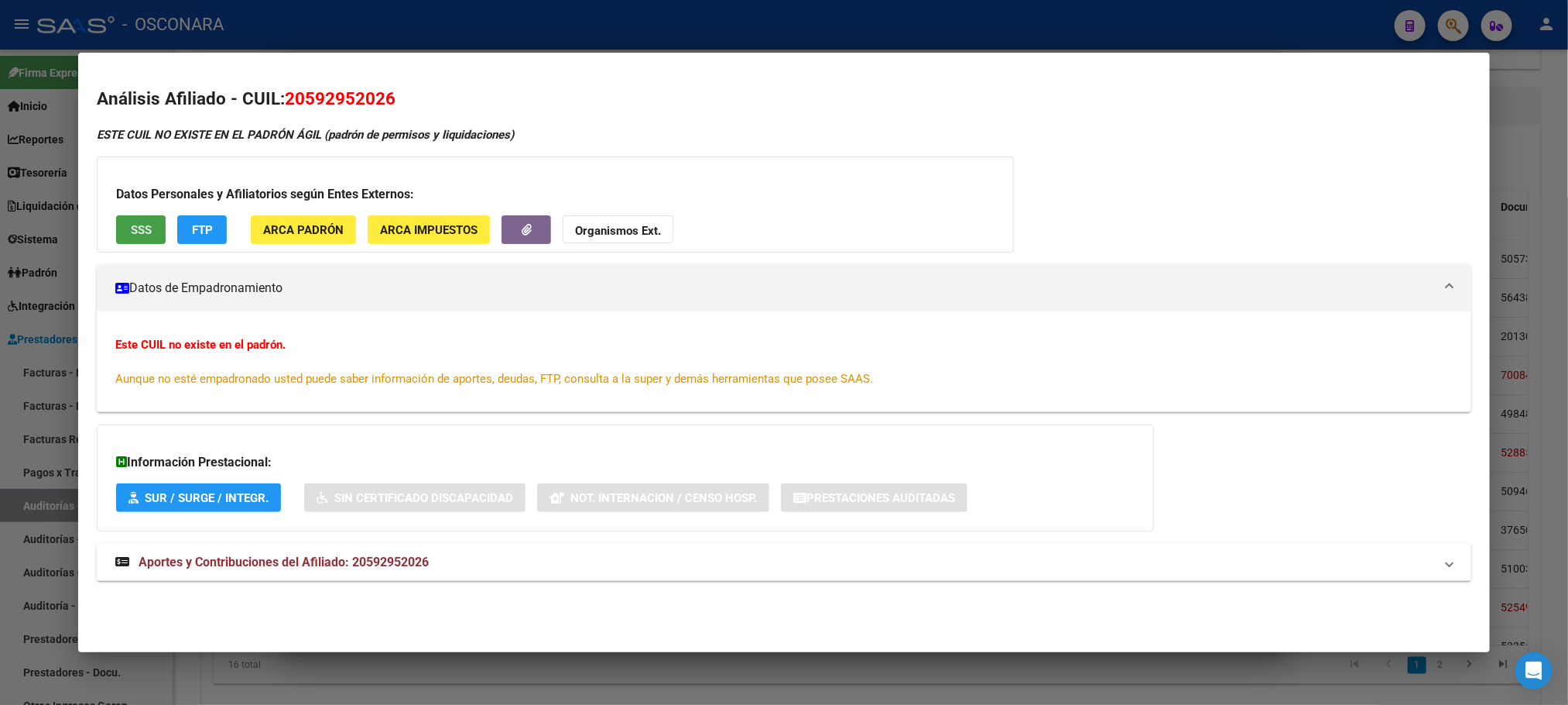
click at [116, 227] on button "SSS" at bounding box center [141, 229] width 50 height 28
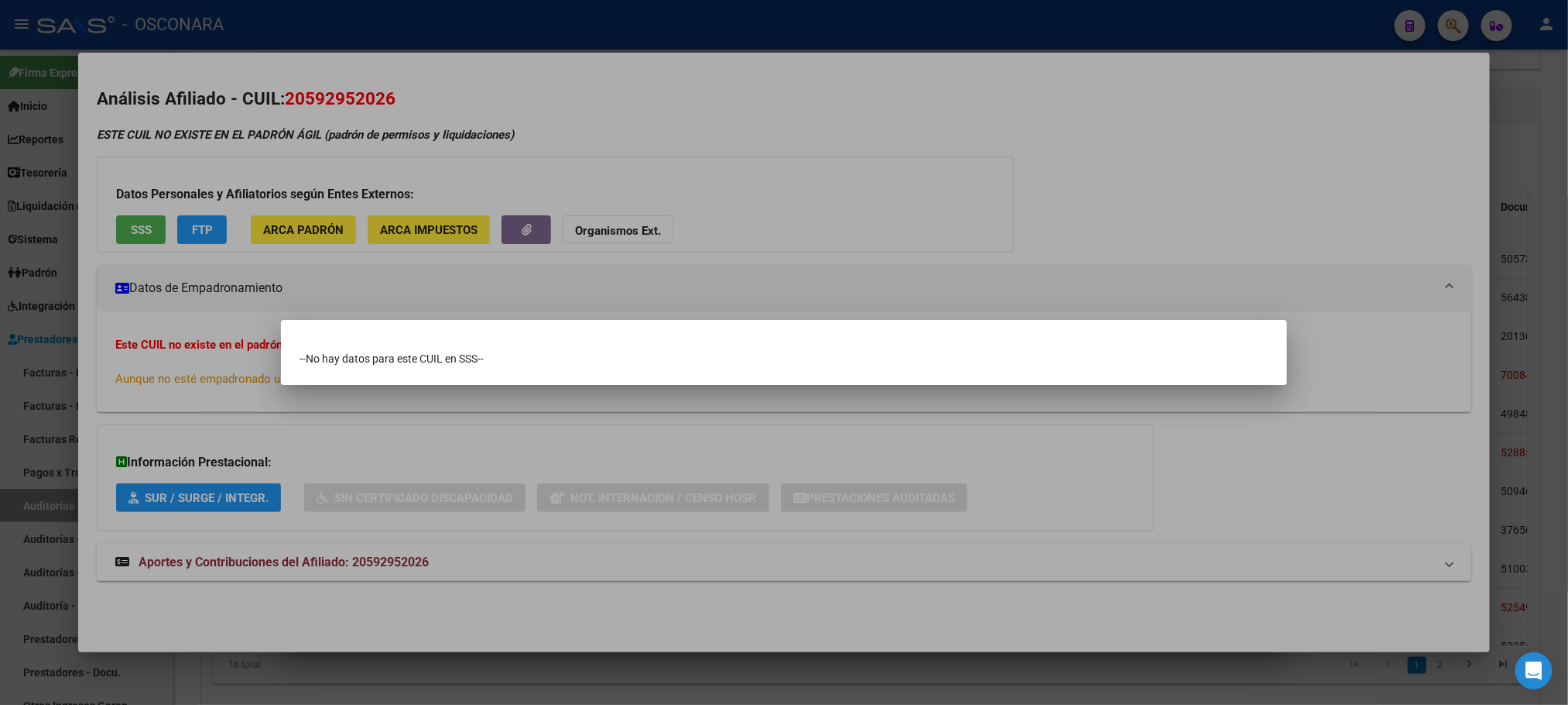
click at [569, 670] on div at bounding box center [784, 352] width 1568 height 705
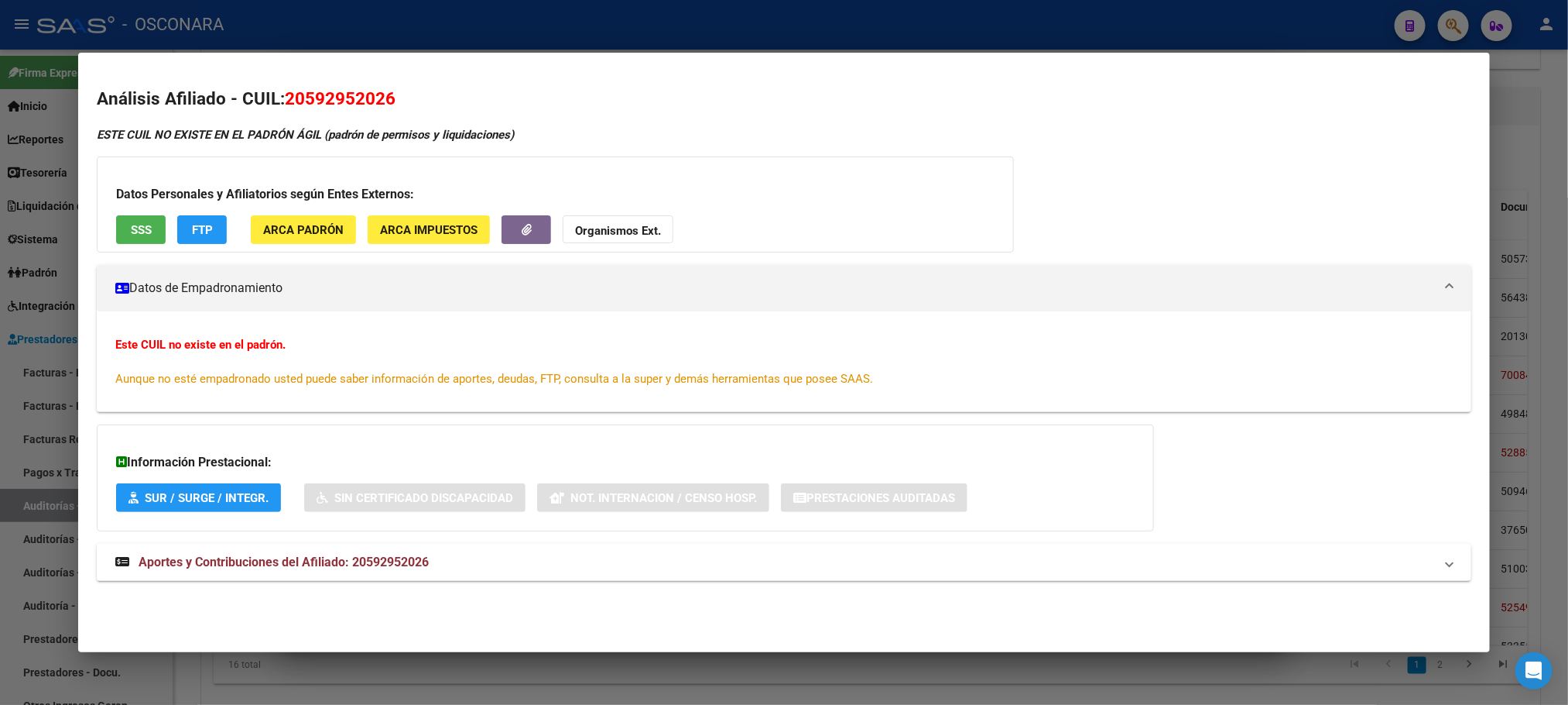
click at [571, 671] on div at bounding box center [784, 352] width 1568 height 705
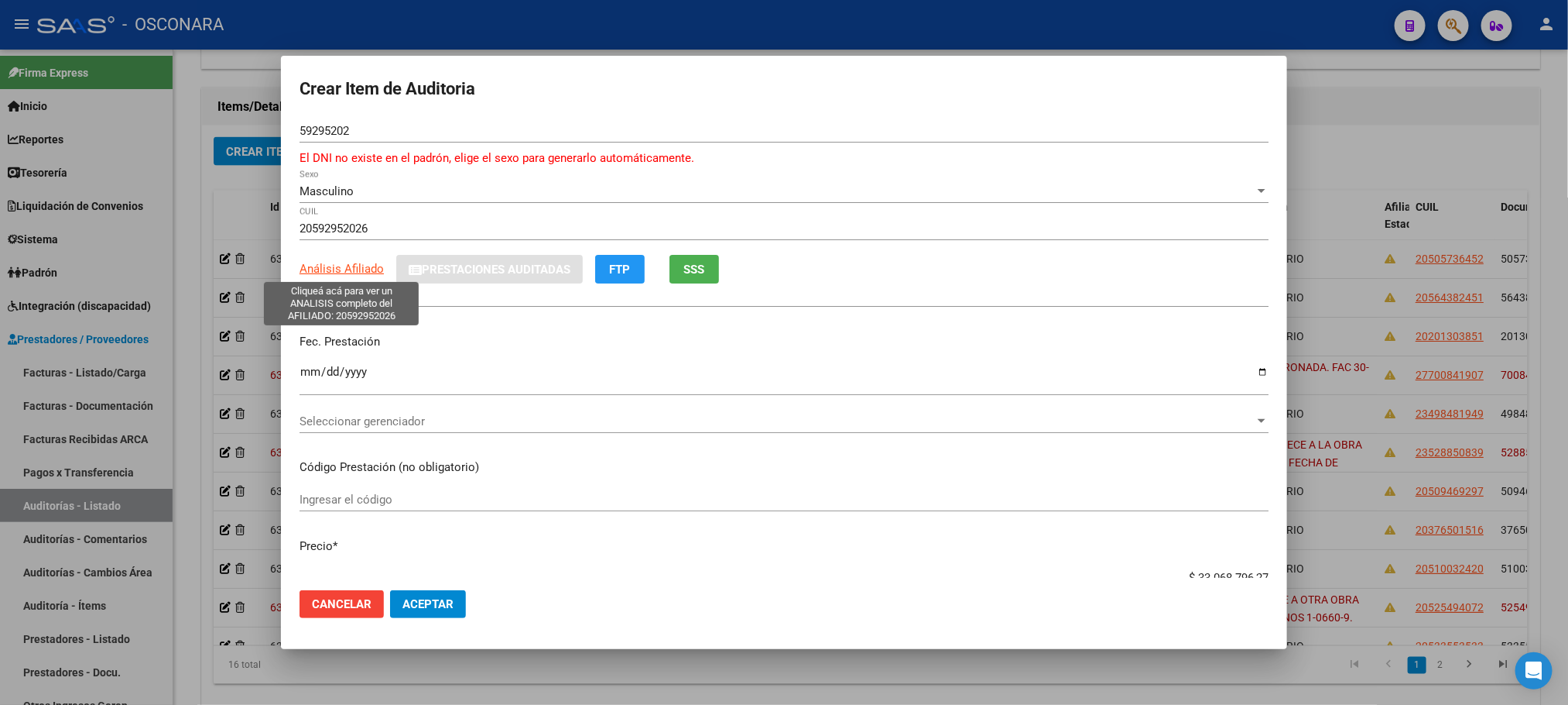
click at [336, 265] on span "Análisis Afiliado" at bounding box center [342, 268] width 85 height 14
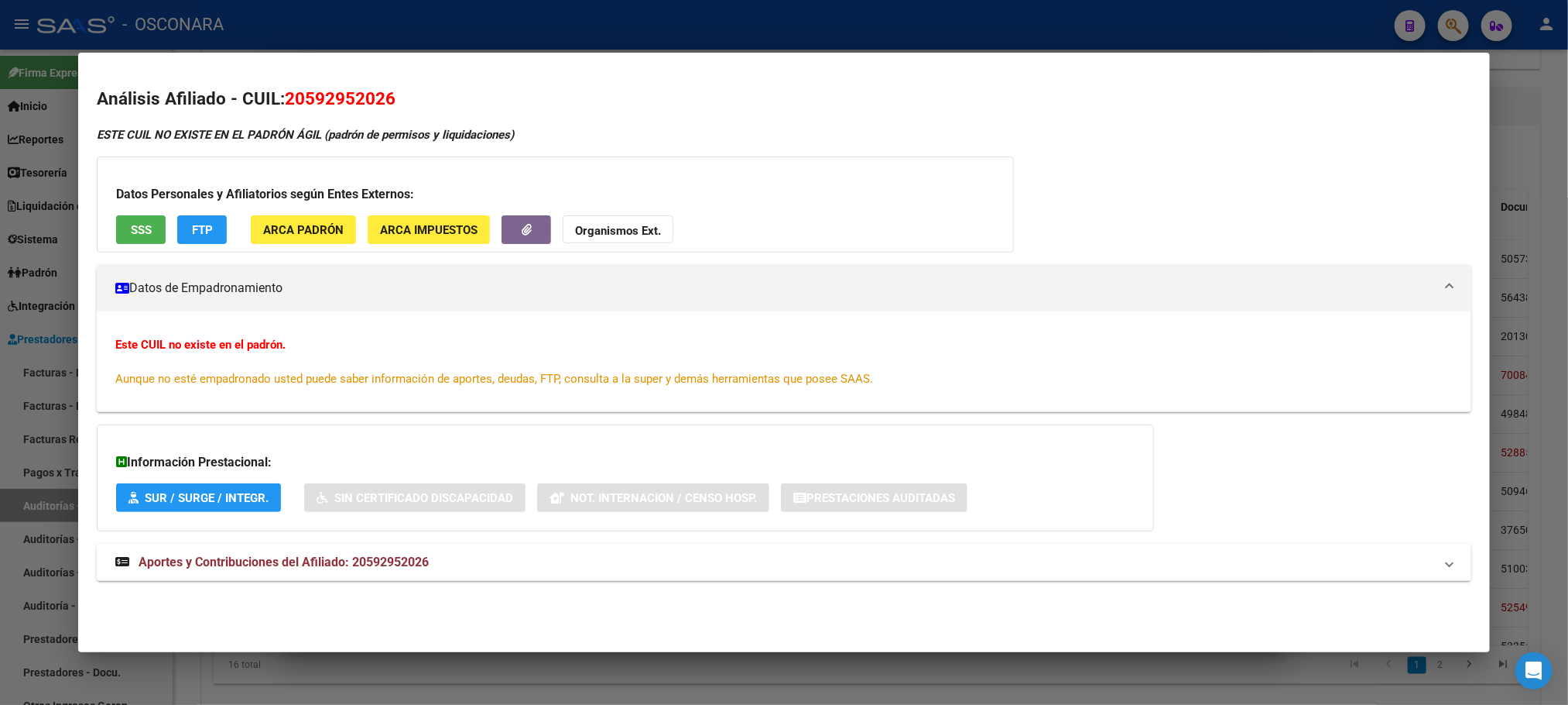
click at [434, 686] on div at bounding box center [784, 352] width 1568 height 705
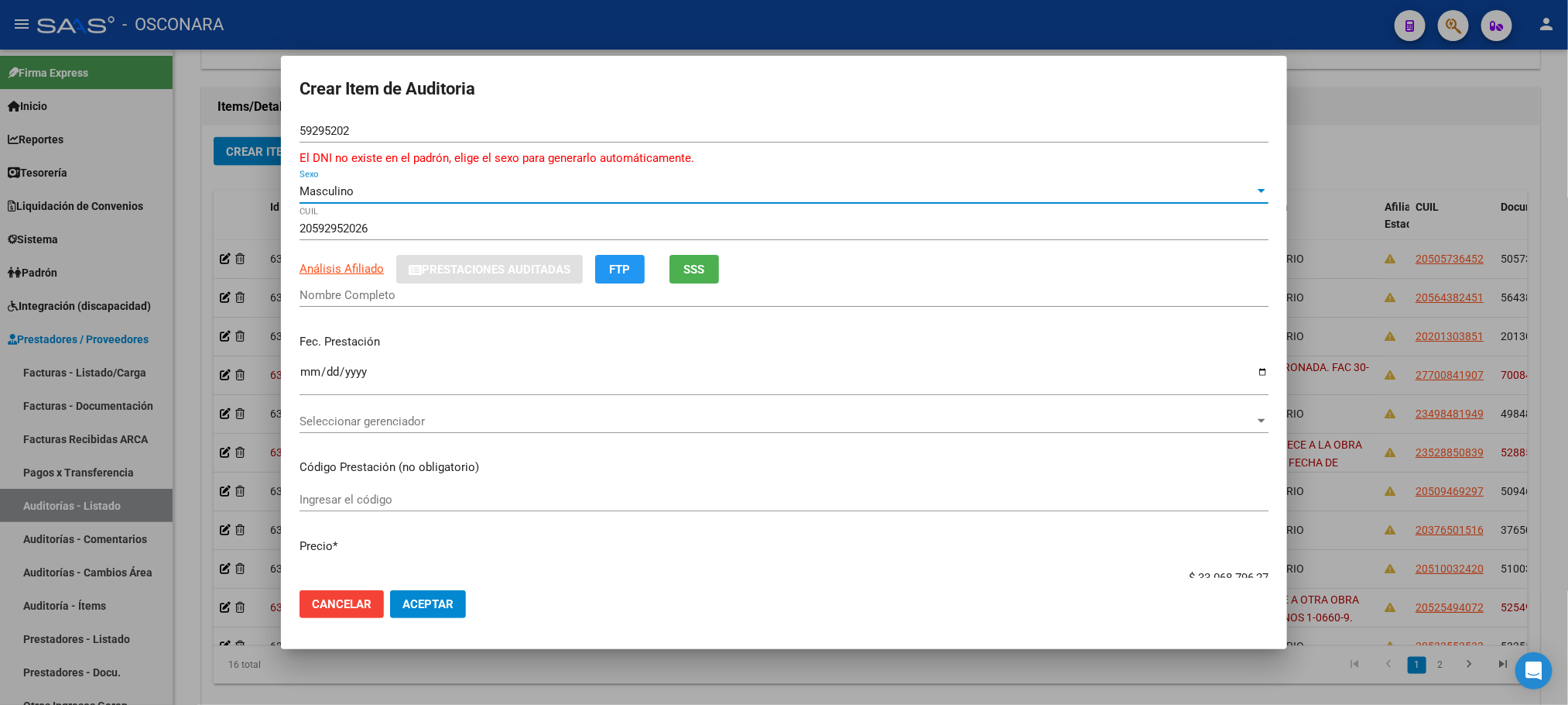
click at [363, 184] on div "Masculino" at bounding box center [777, 191] width 955 height 14
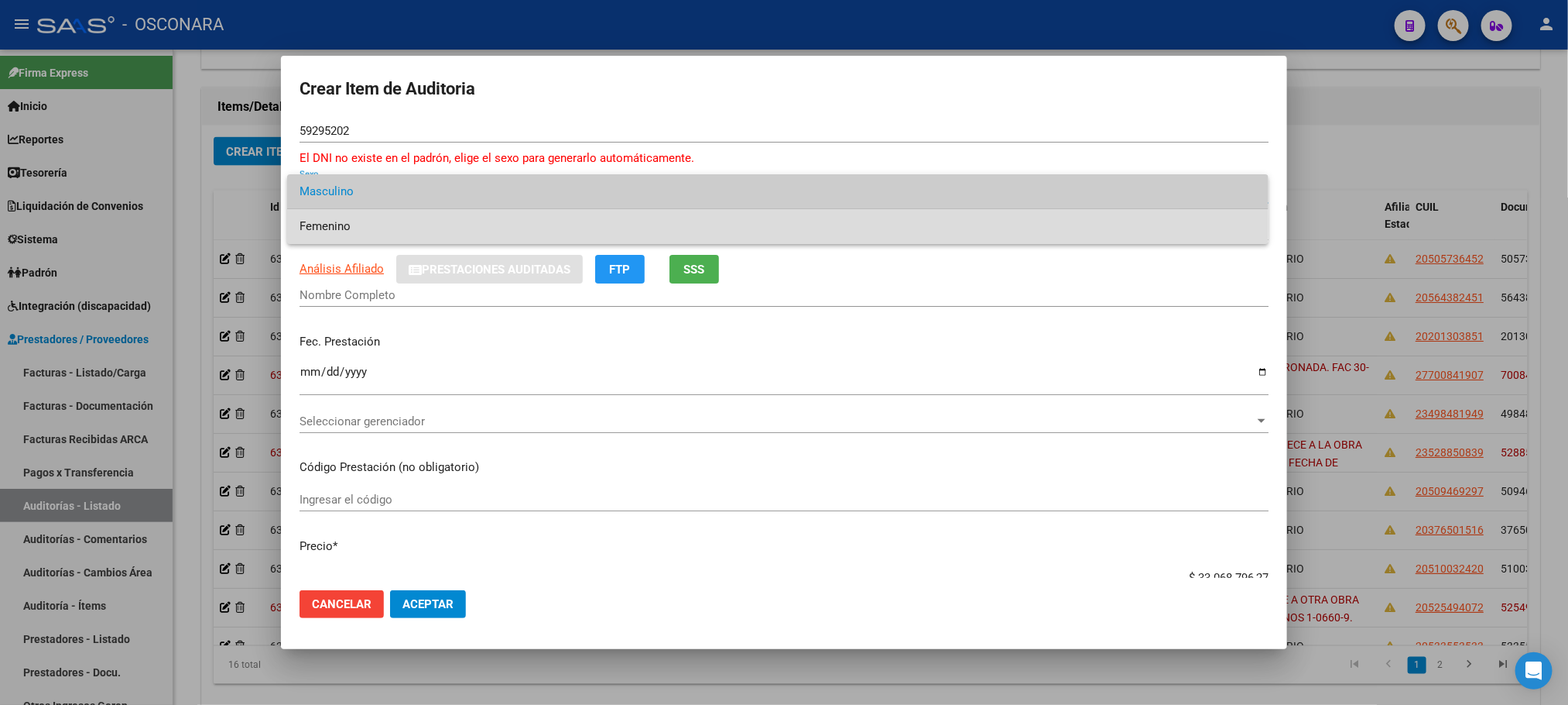
click at [339, 226] on span "Femenino" at bounding box center [778, 226] width 956 height 35
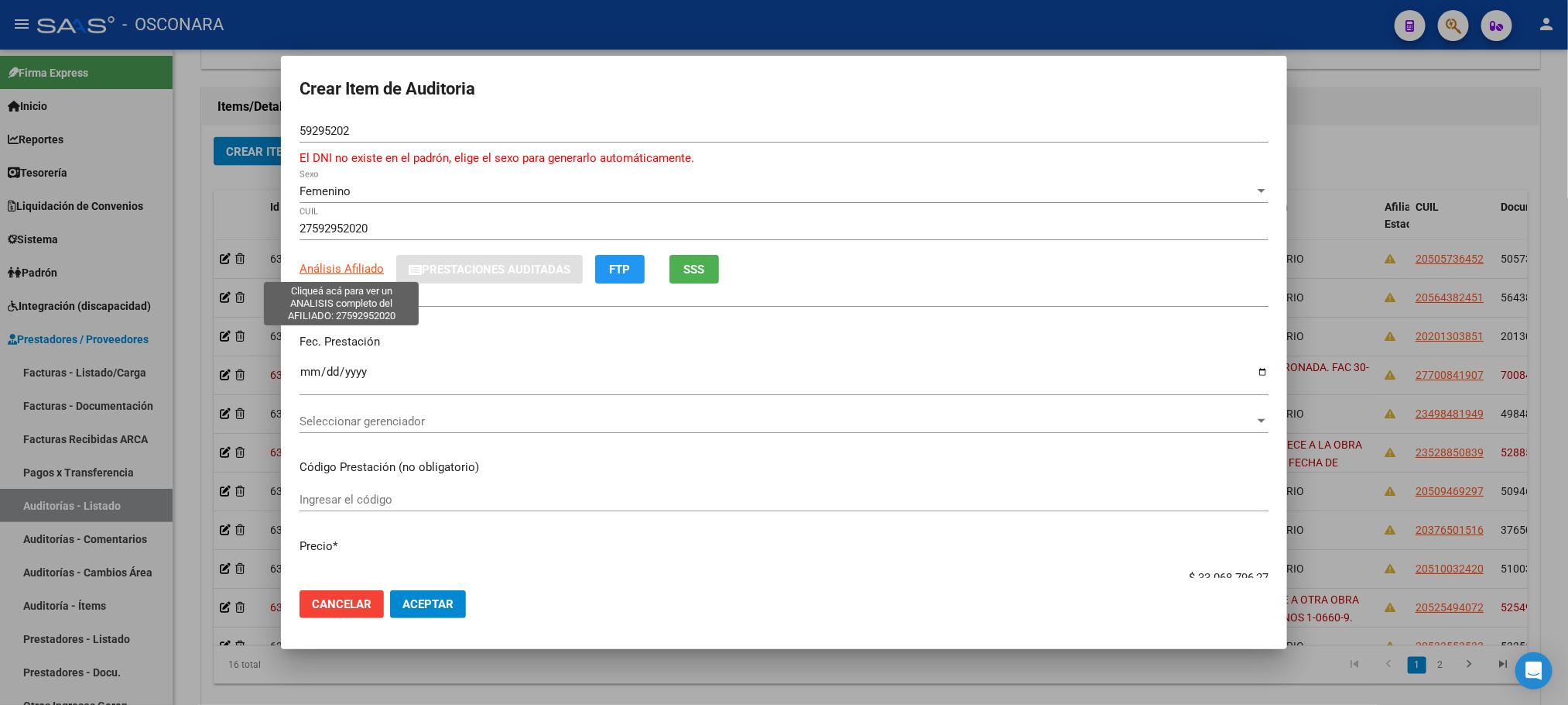
click at [342, 263] on span "Análisis Afiliado" at bounding box center [342, 268] width 85 height 14
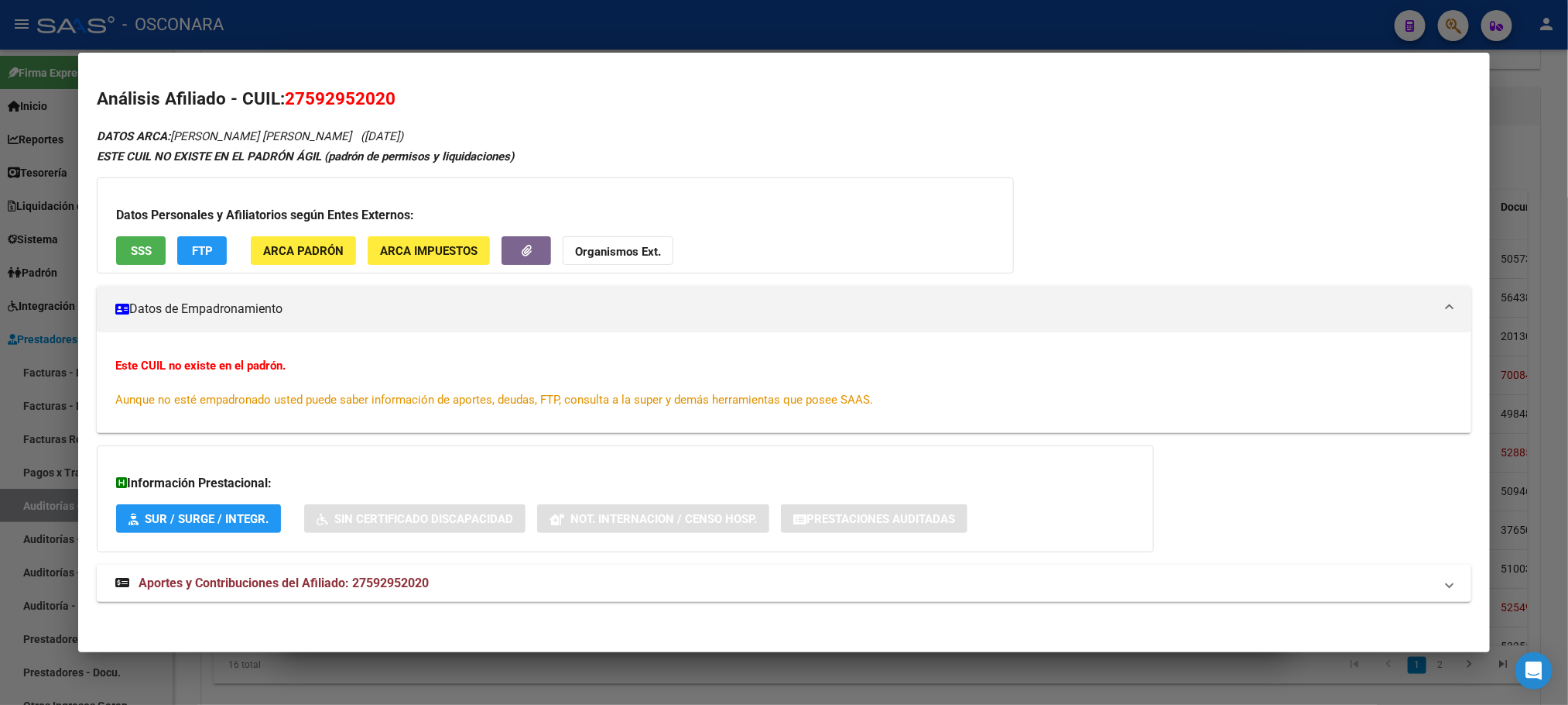
click at [133, 252] on span "SSS" at bounding box center [141, 251] width 21 height 14
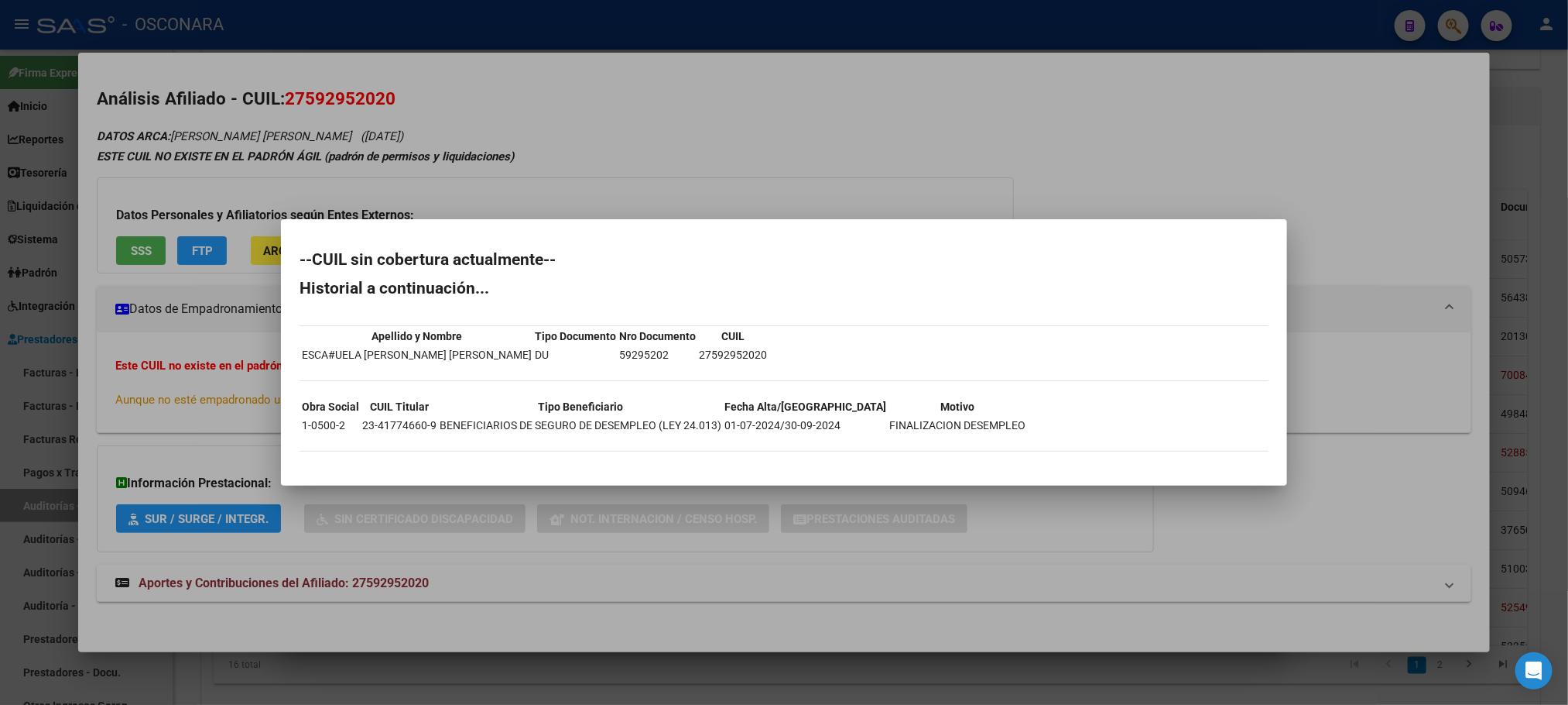
click at [860, 601] on div at bounding box center [784, 352] width 1568 height 705
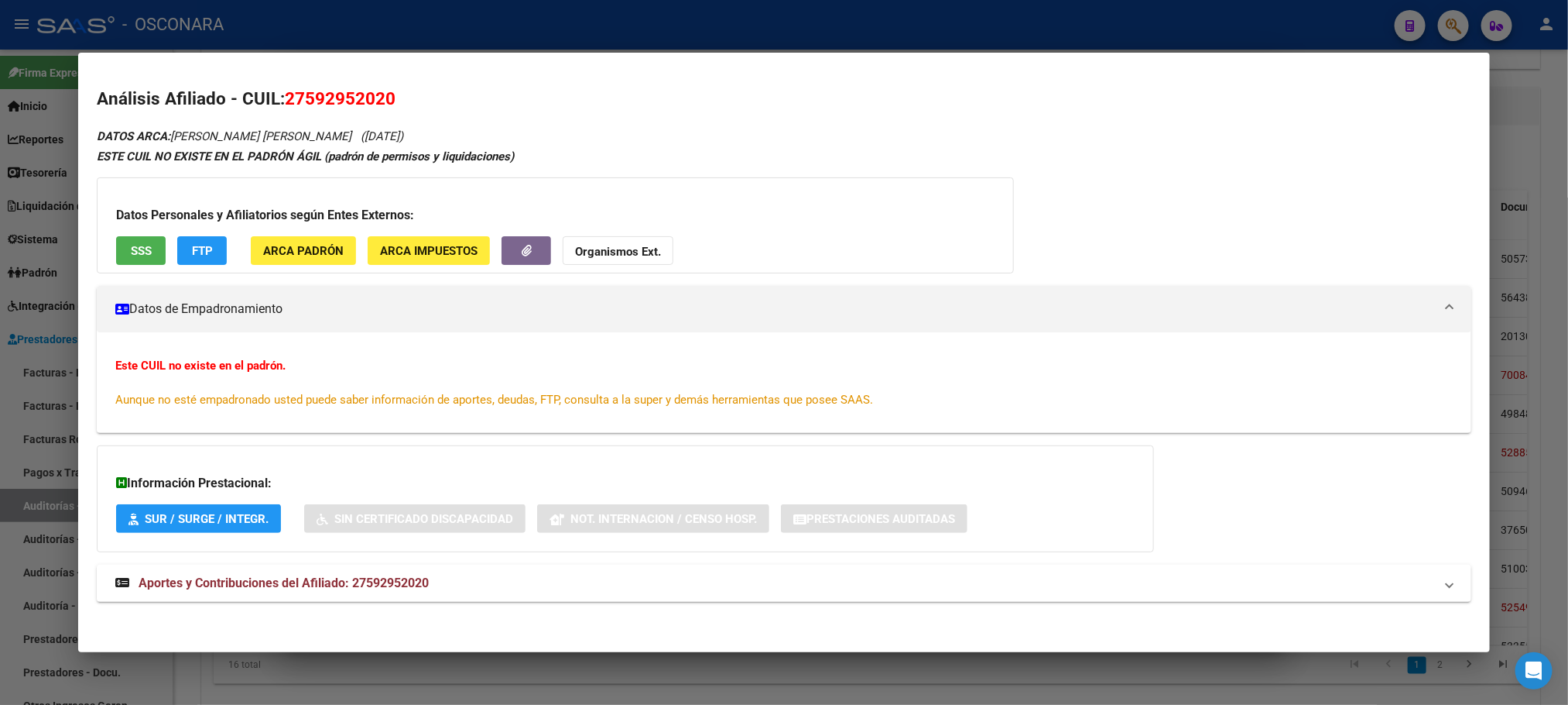
click at [869, 675] on div at bounding box center [784, 352] width 1568 height 705
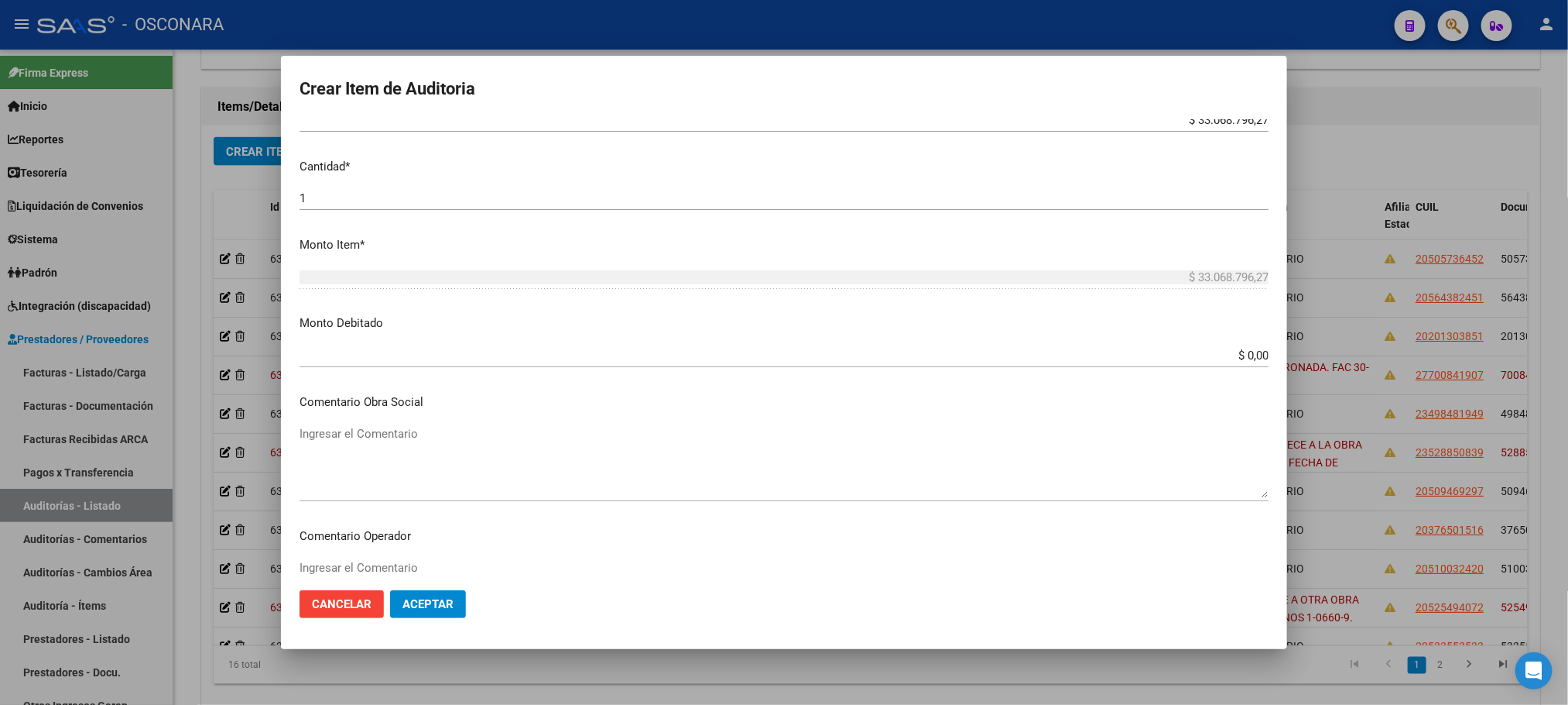
scroll to position [464, 0]
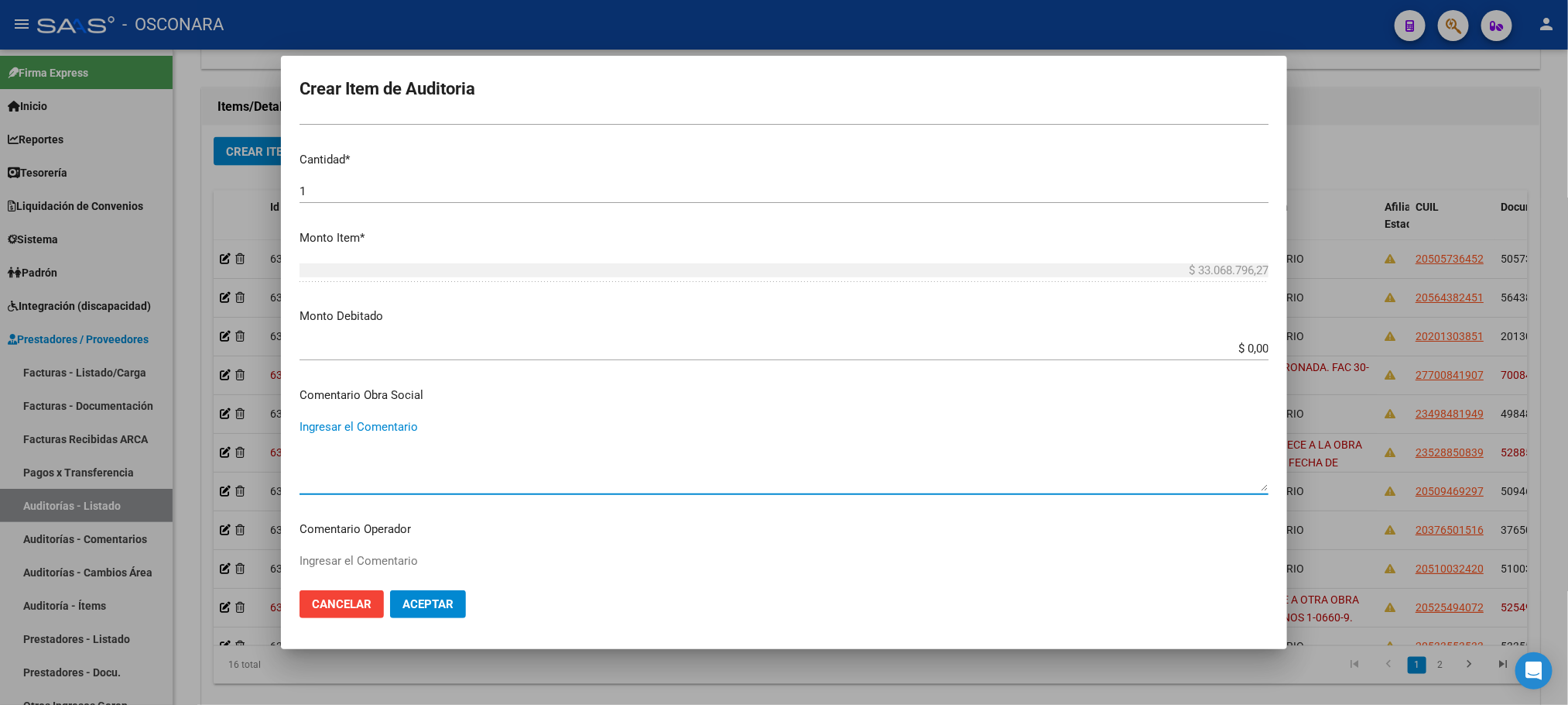
click at [332, 429] on textarea "Ingresar el Comentario" at bounding box center [784, 454] width 970 height 72
drag, startPoint x: 719, startPoint y: 423, endPoint x: 302, endPoint y: 431, distance: 417.1
click at [302, 431] on textarea "BAJA AL [DATE] POR FINALIZACION DE DESEMPLEO. FAC 30-28158." at bounding box center [784, 454] width 970 height 72
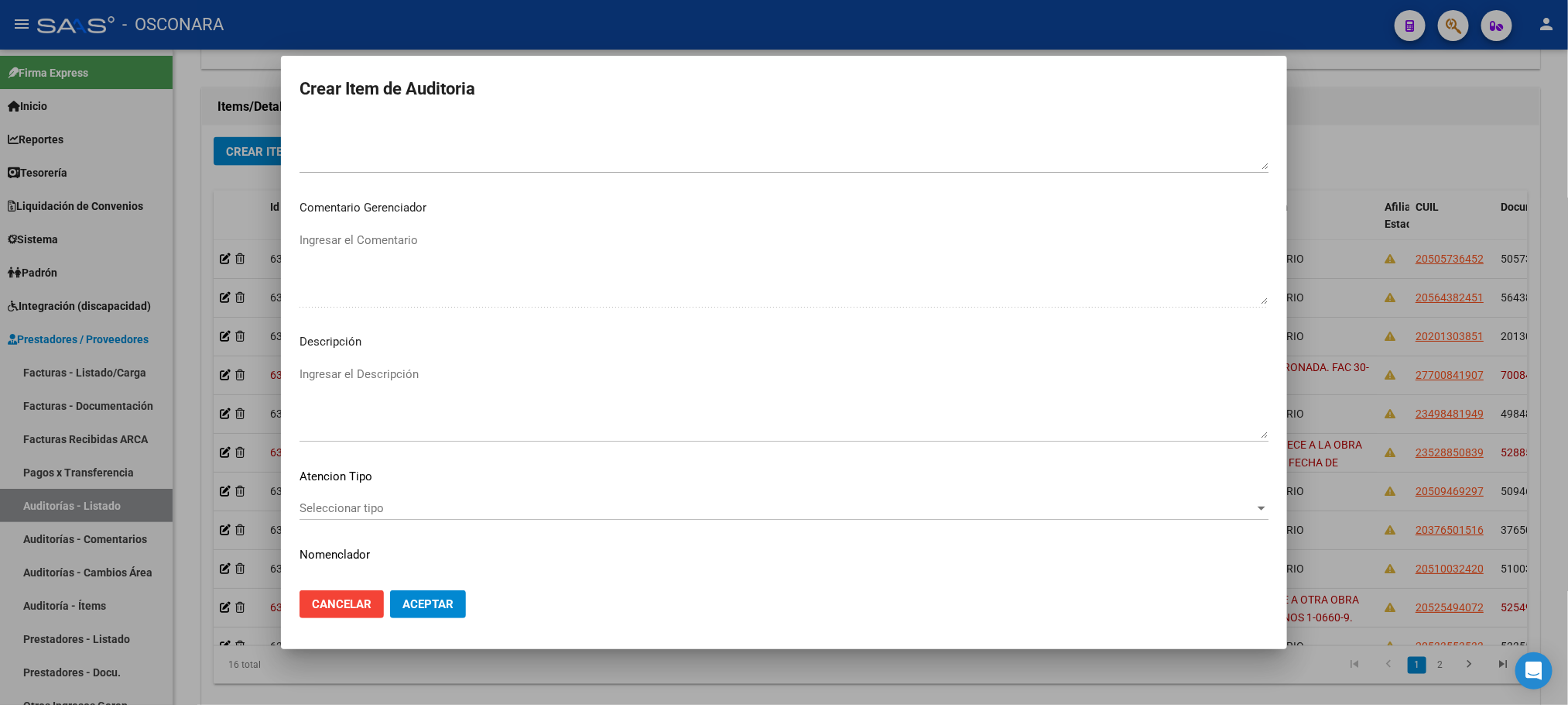
scroll to position [930, 0]
click at [397, 384] on textarea "Ingresar el Descripción" at bounding box center [784, 392] width 970 height 72
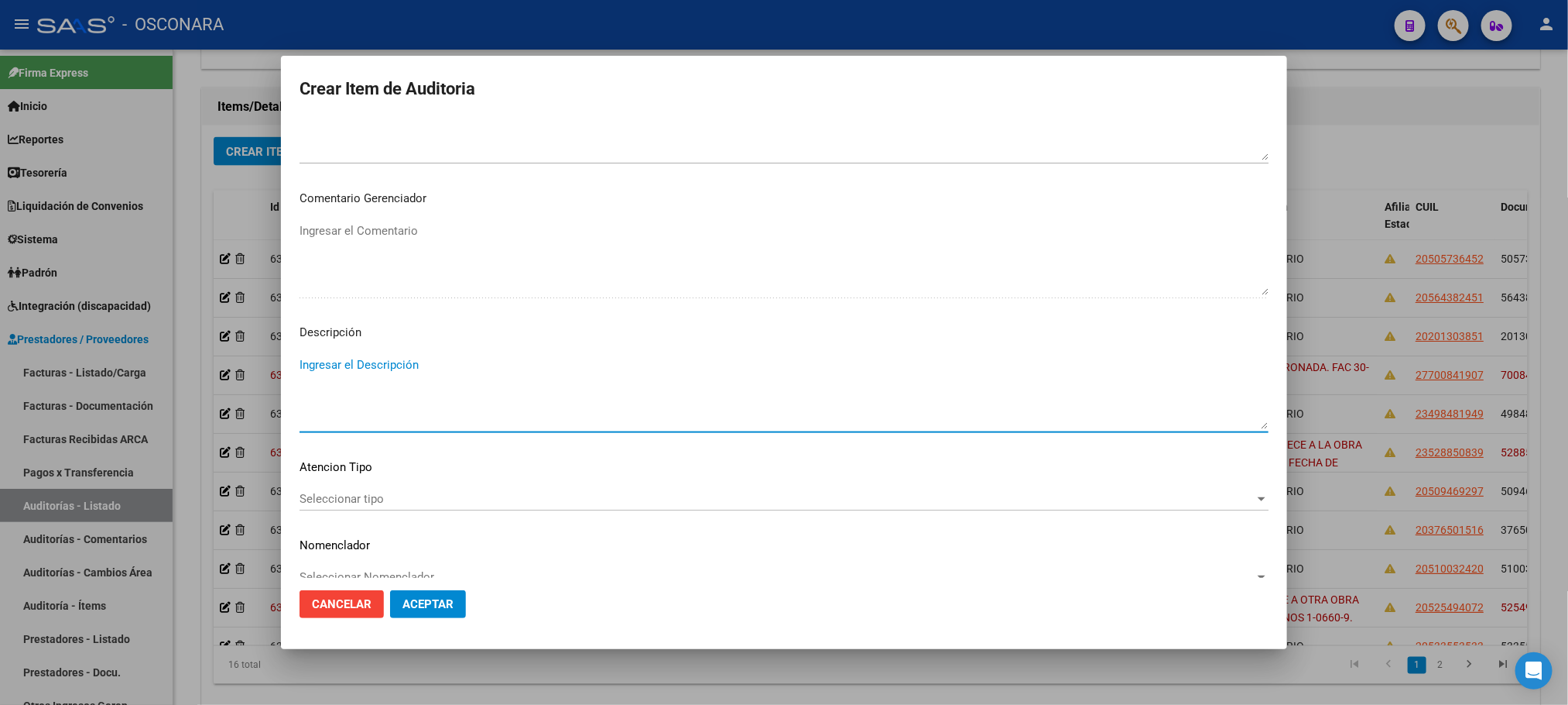
paste textarea "BAJA AL [DATE] POR FINALIZACION DE DESEMPLEO. FAC 30-28158."
click at [399, 500] on span "Seleccionar tipo" at bounding box center [777, 498] width 955 height 14
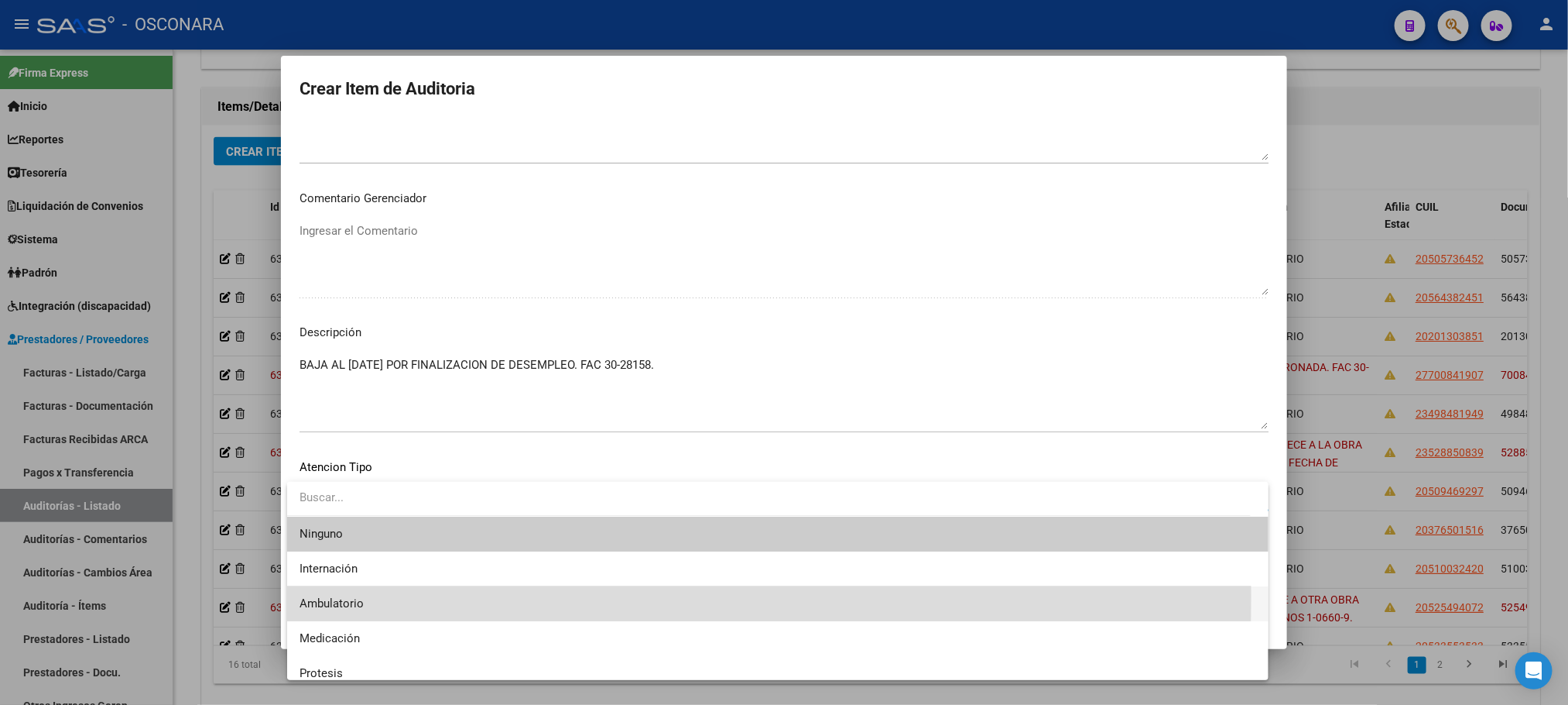
click at [372, 596] on span "Ambulatorio" at bounding box center [778, 603] width 956 height 35
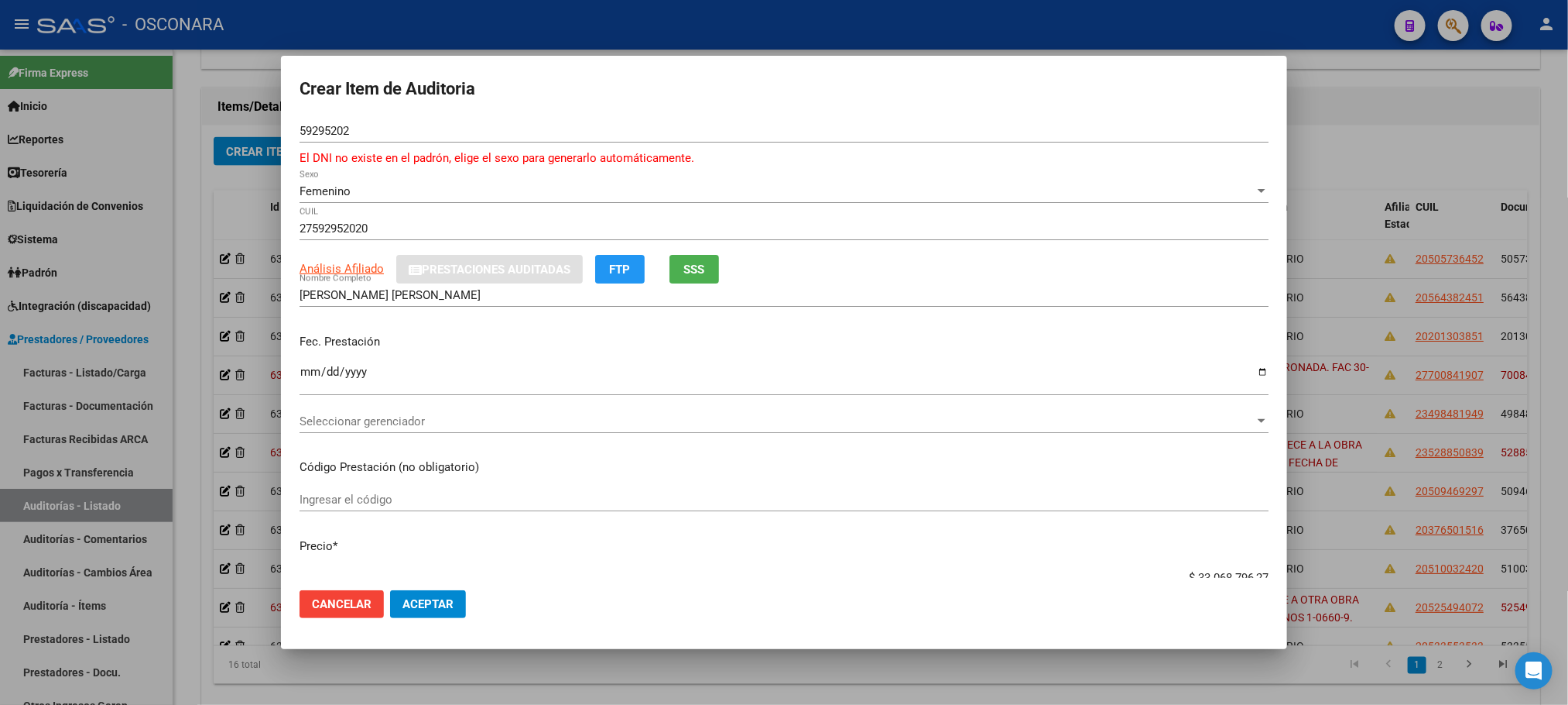
scroll to position [117, 0]
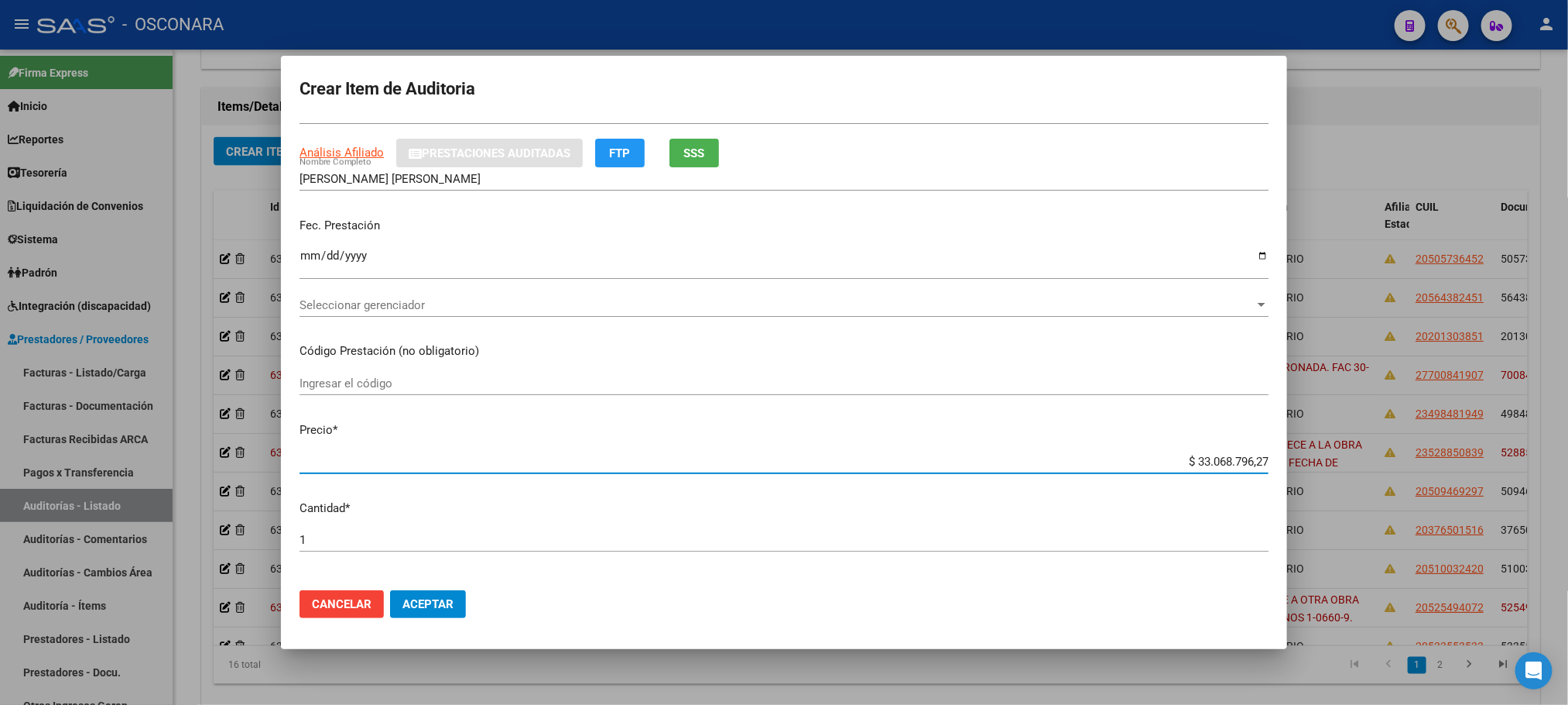
drag, startPoint x: 1166, startPoint y: 461, endPoint x: 1264, endPoint y: 456, distance: 98.1
click at [1264, 456] on mat-dialog-content "59295202 Nro Documento El DNI no existe en el padrón, elige el sexo para genera…" at bounding box center [784, 349] width 1006 height 459
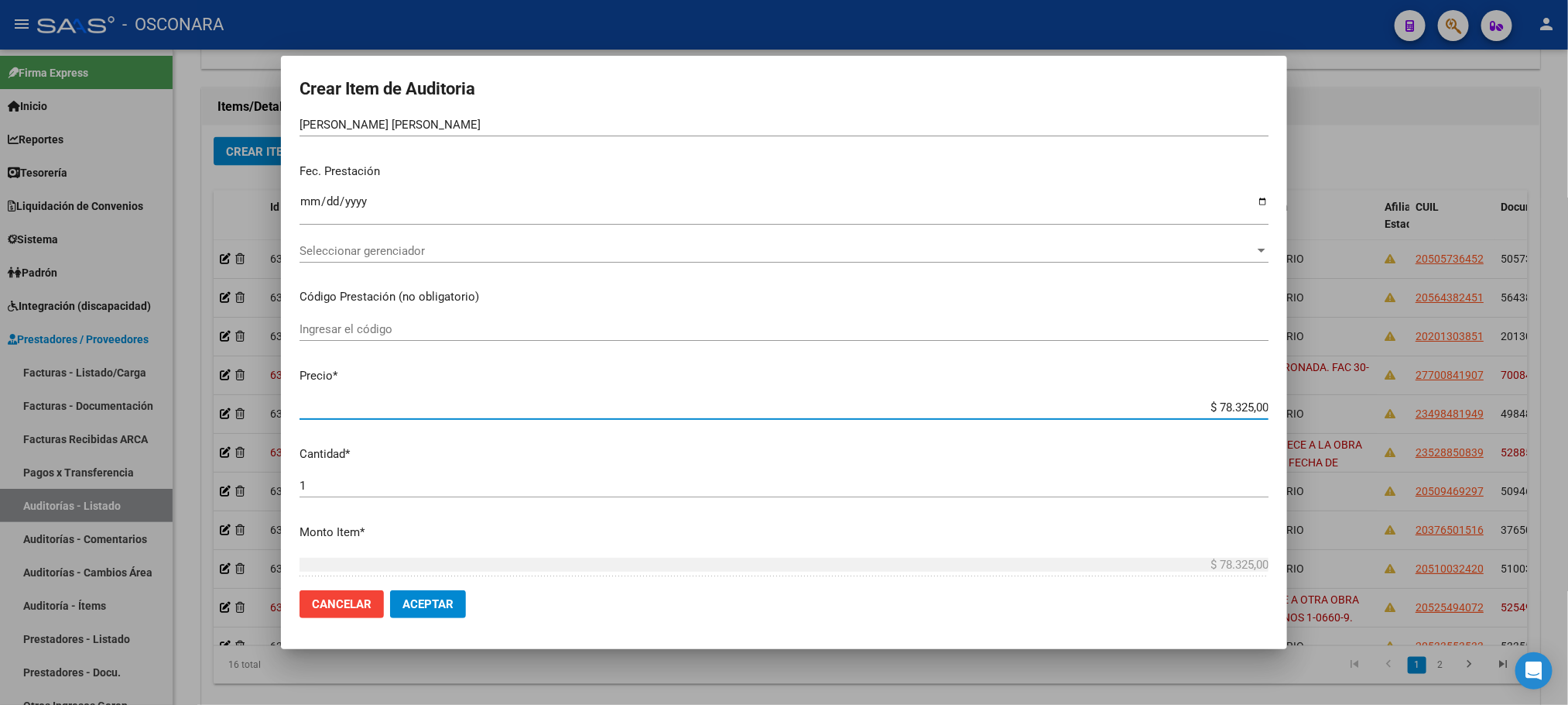
scroll to position [349, 0]
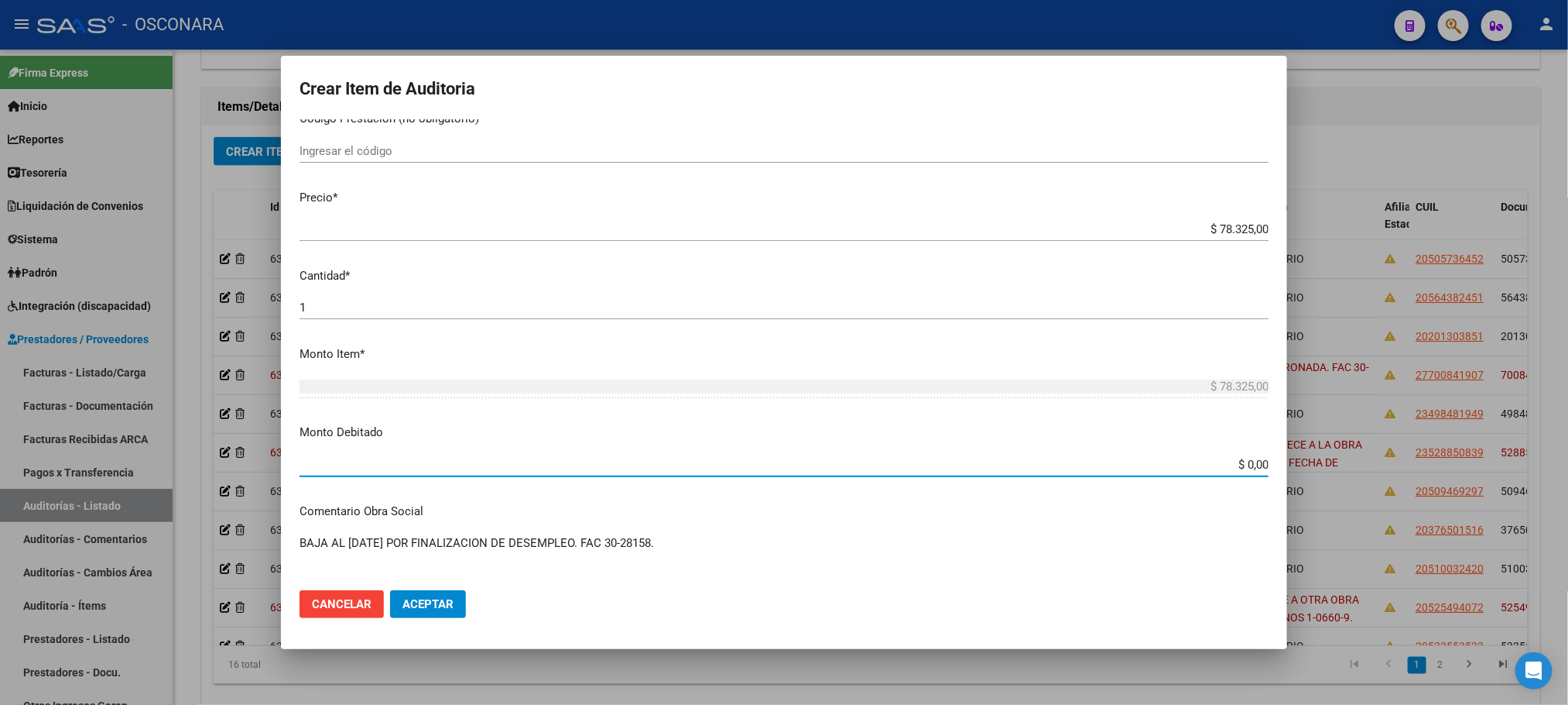
drag, startPoint x: 1191, startPoint y: 458, endPoint x: 1328, endPoint y: 465, distance: 137.2
click at [1328, 465] on div "Crear Item de Auditoria 59295202 Nro Documento El DNI no existe en el padrón, e…" at bounding box center [784, 352] width 1568 height 705
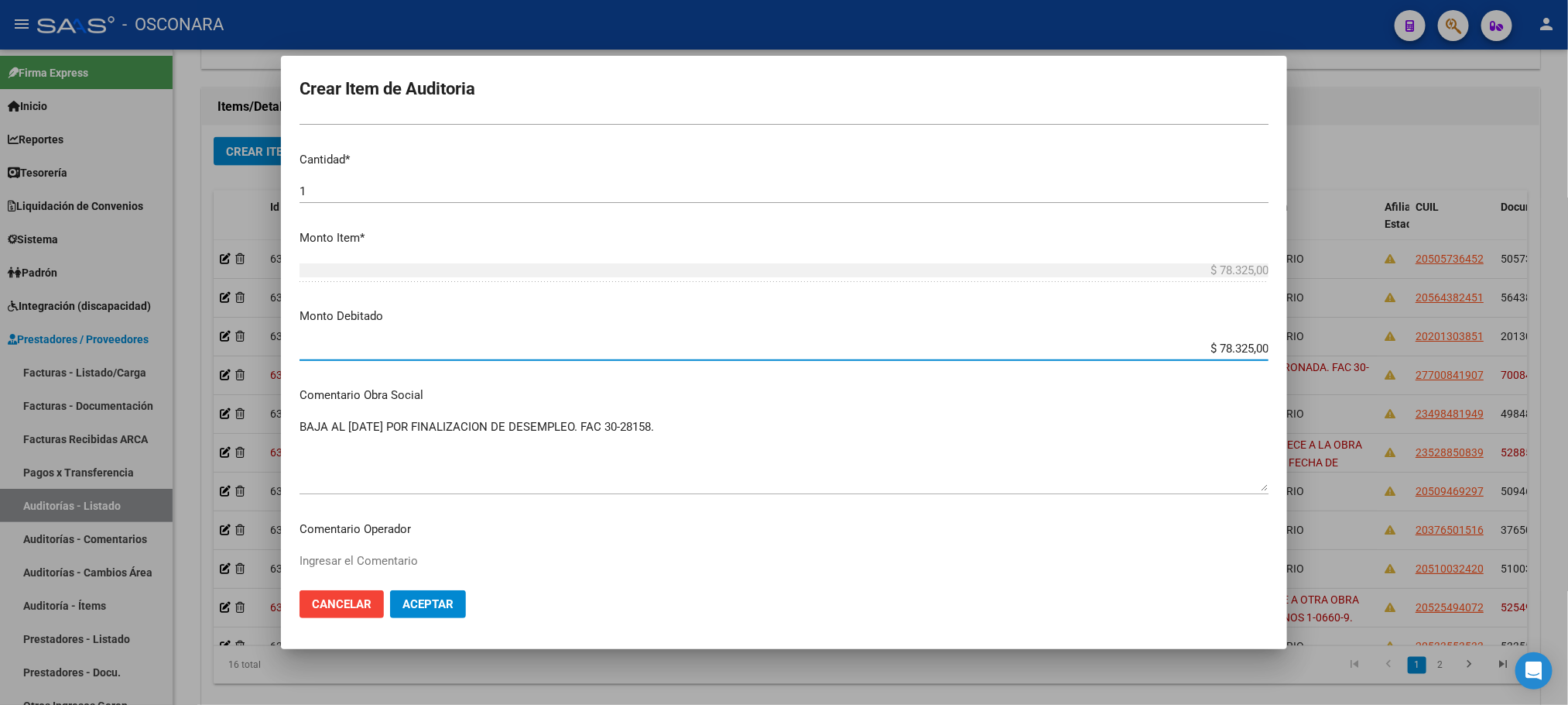
scroll to position [953, 0]
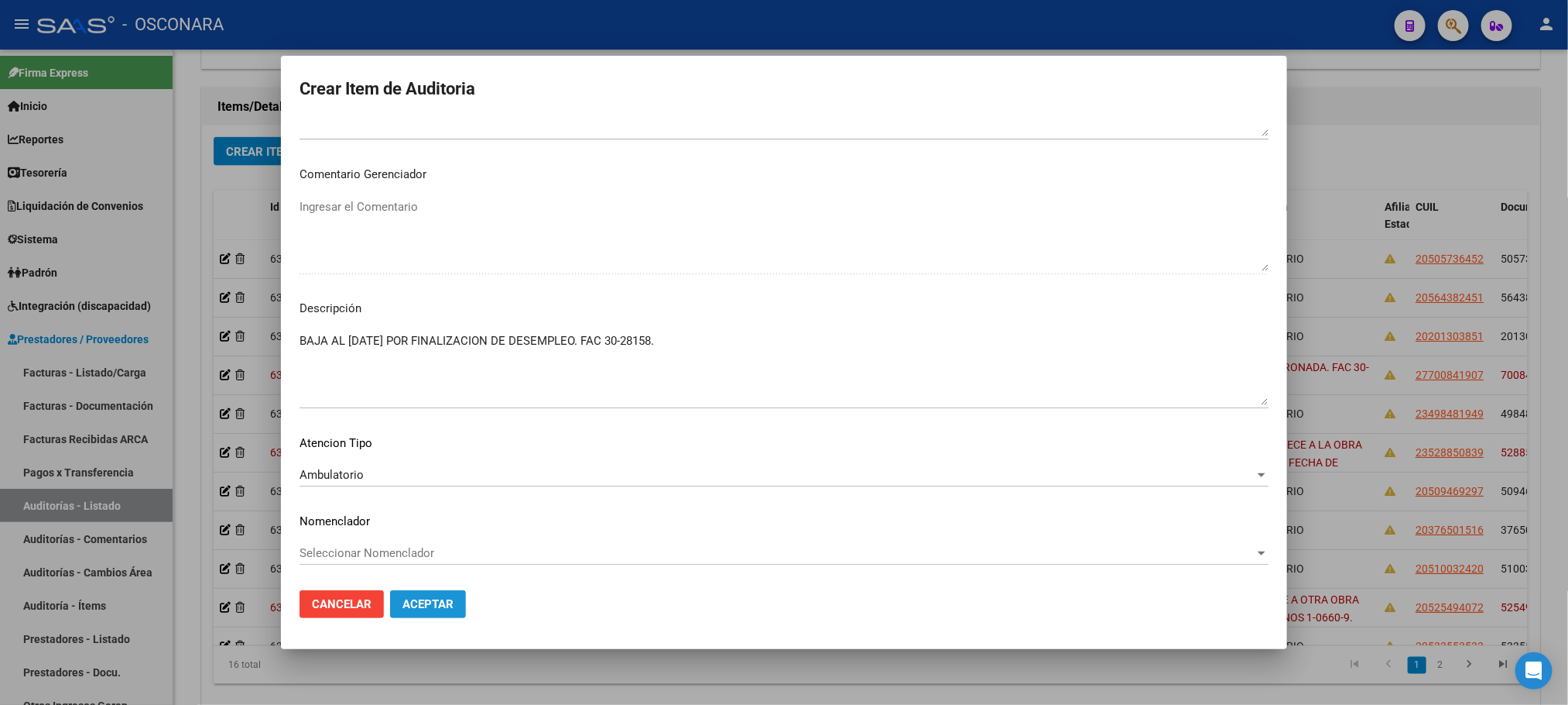
click at [455, 604] on button "Aceptar" at bounding box center [427, 604] width 76 height 28
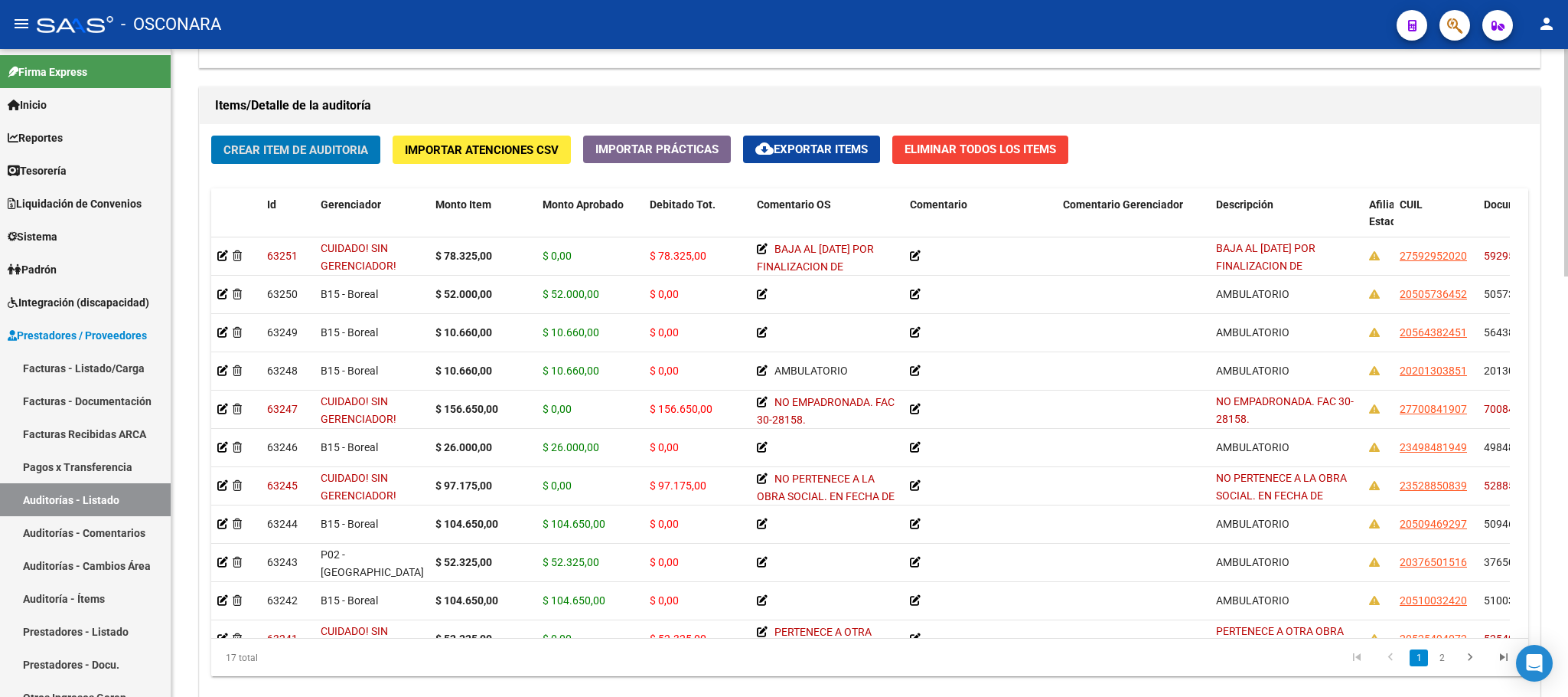
click at [297, 162] on button "Crear Item de Auditoria" at bounding box center [295, 150] width 169 height 28
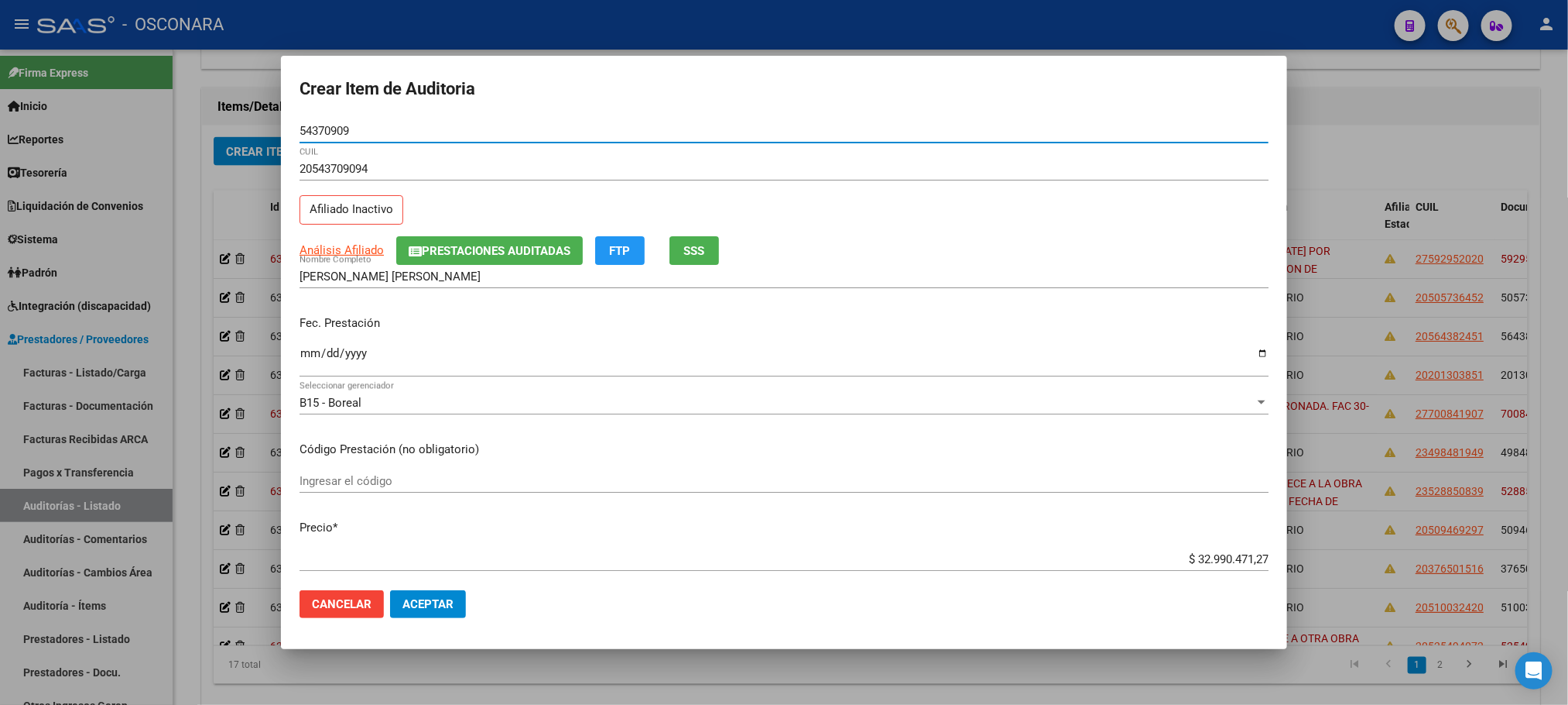
click at [305, 353] on input "Ingresar la fecha" at bounding box center [784, 359] width 970 height 24
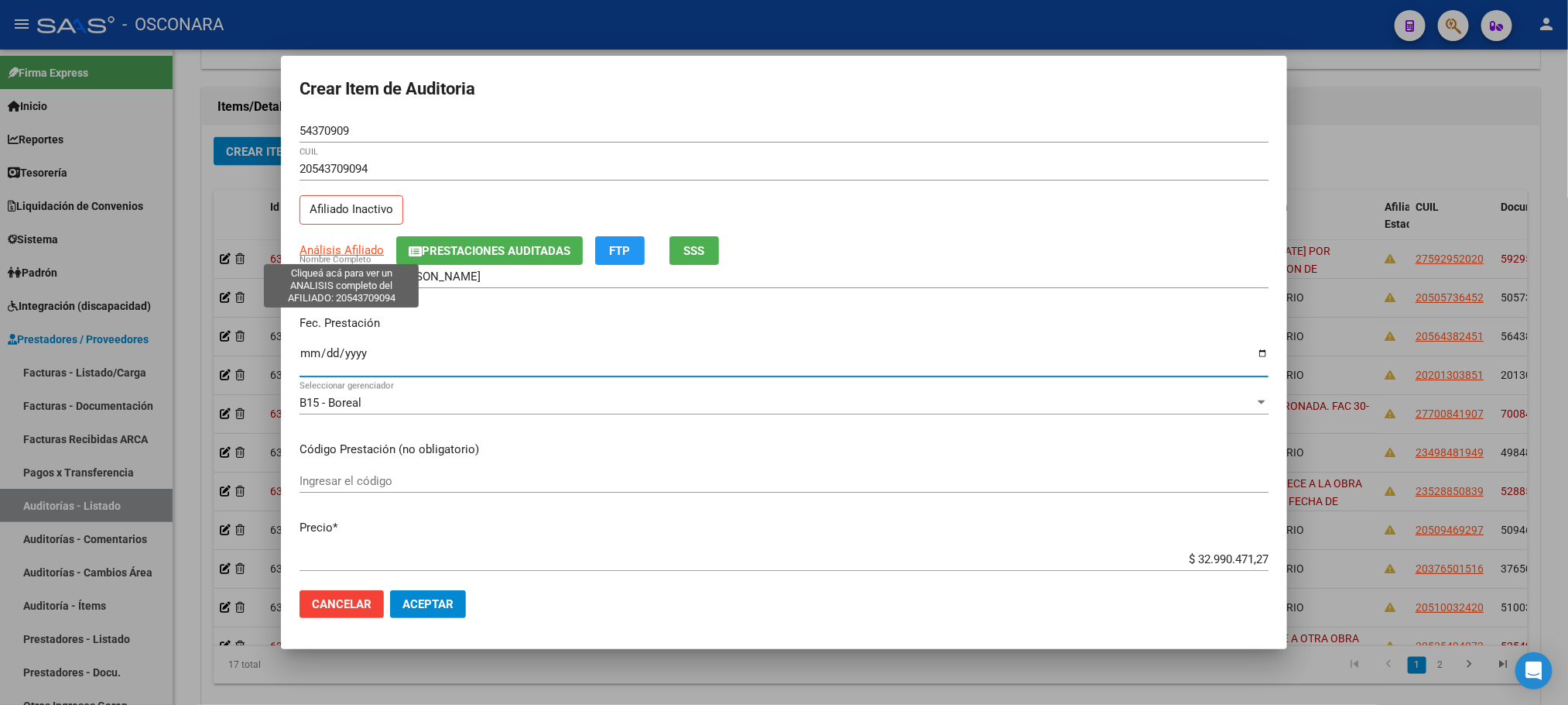
click at [344, 247] on span "Análisis Afiliado" at bounding box center [342, 250] width 85 height 14
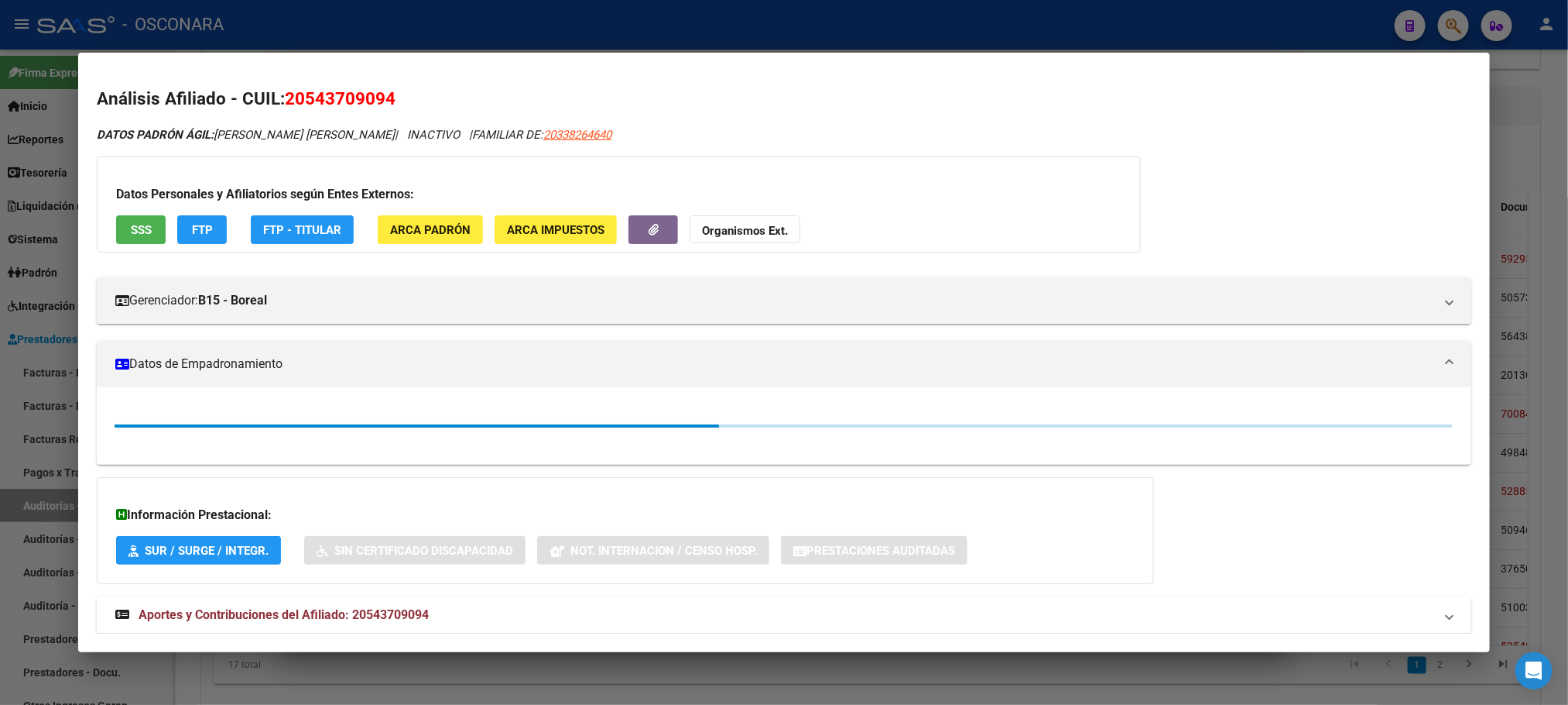
click at [148, 224] on button "SSS" at bounding box center [141, 229] width 50 height 28
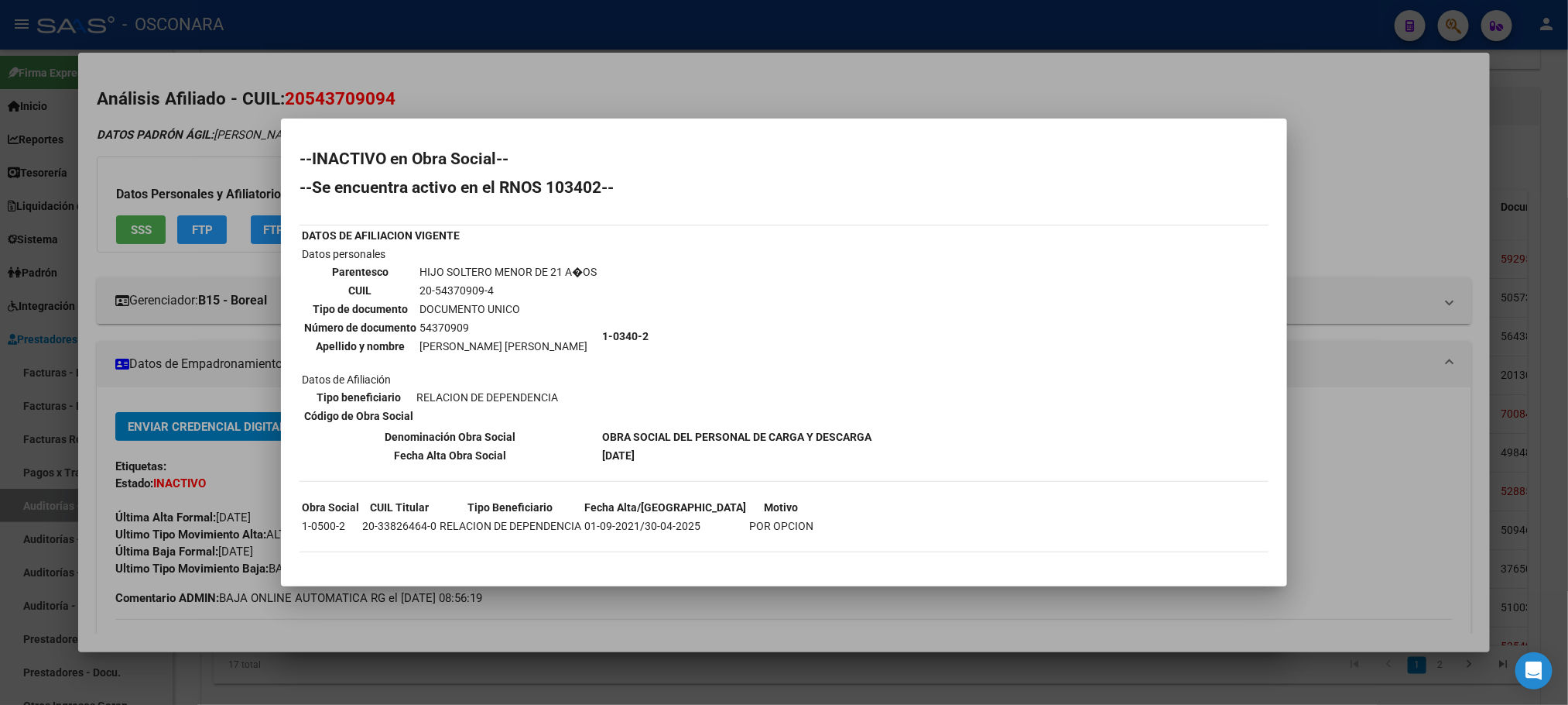
click at [876, 626] on div at bounding box center [784, 352] width 1568 height 705
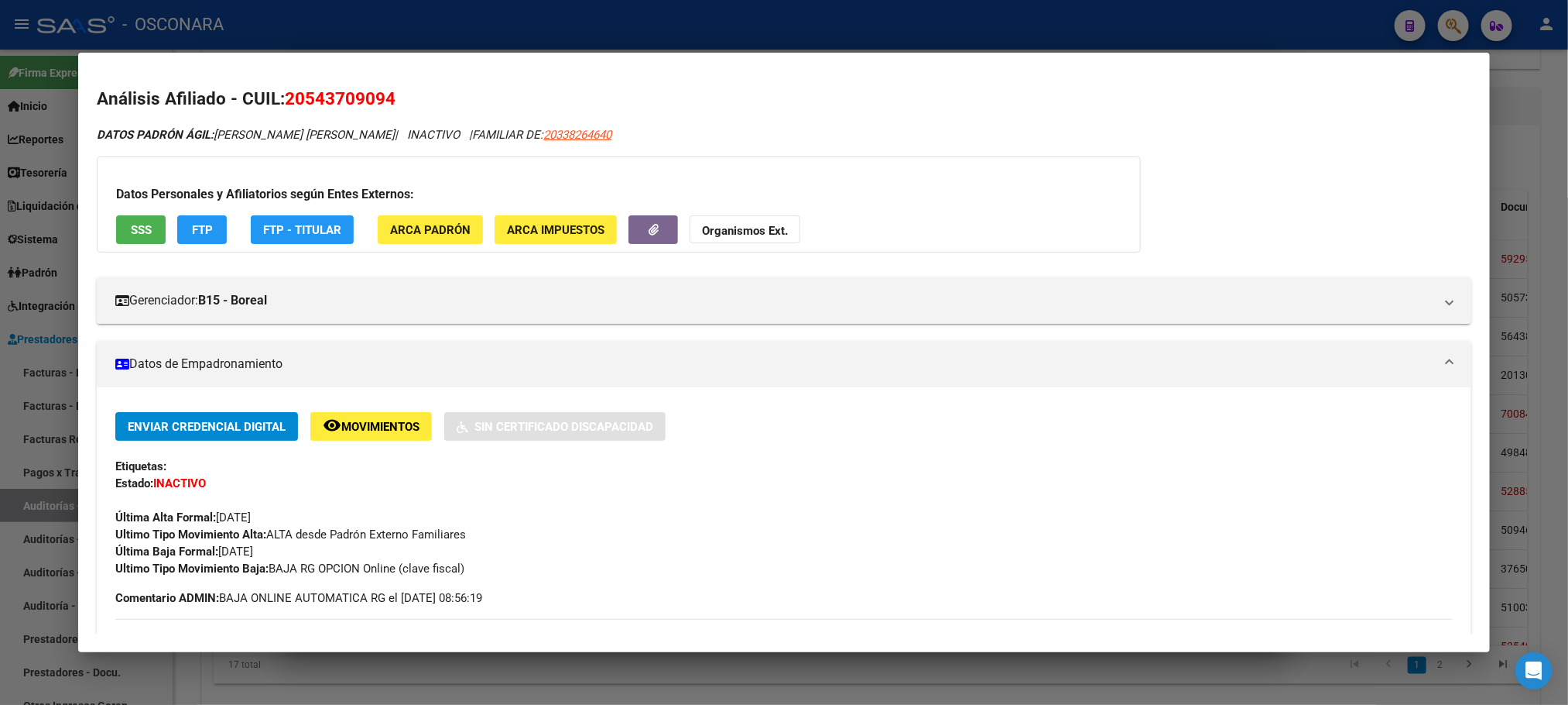
click at [876, 658] on div at bounding box center [784, 352] width 1568 height 705
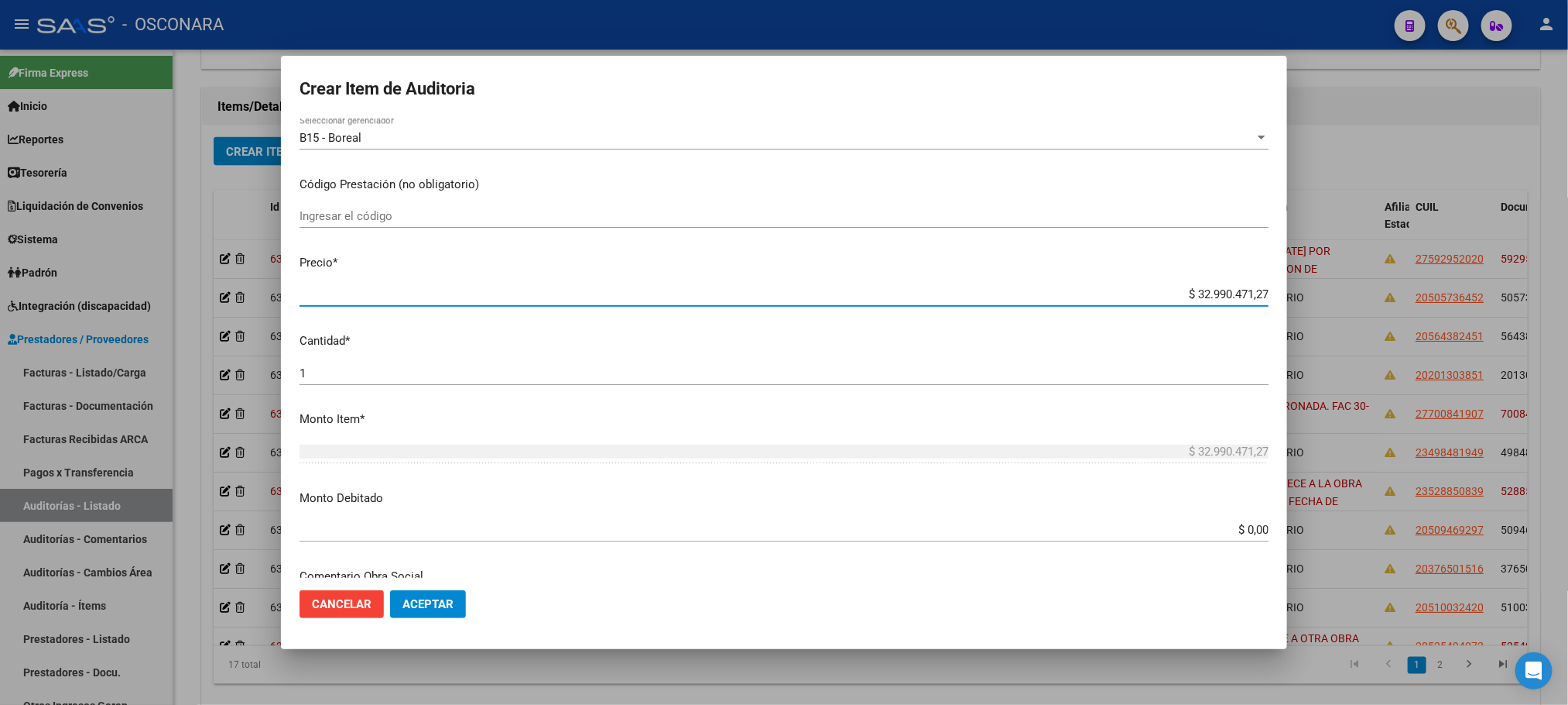
scroll to position [295, 0]
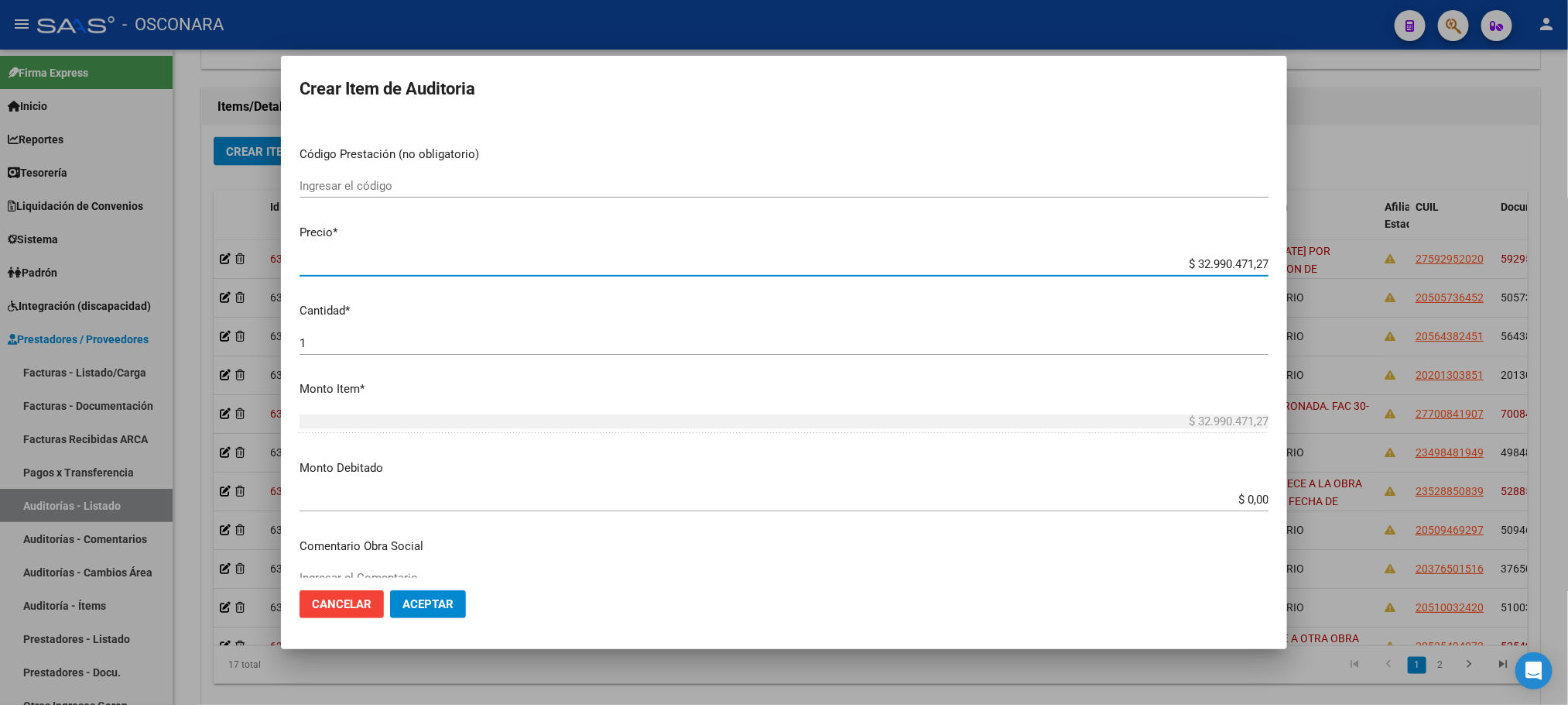
drag, startPoint x: 1168, startPoint y: 563, endPoint x: 1296, endPoint y: 547, distance: 129.0
click at [1296, 547] on div "Crear Item de Auditoria 54370909 Nro Documento 20543709094 CUIL Afiliado Inacti…" at bounding box center [784, 352] width 1568 height 705
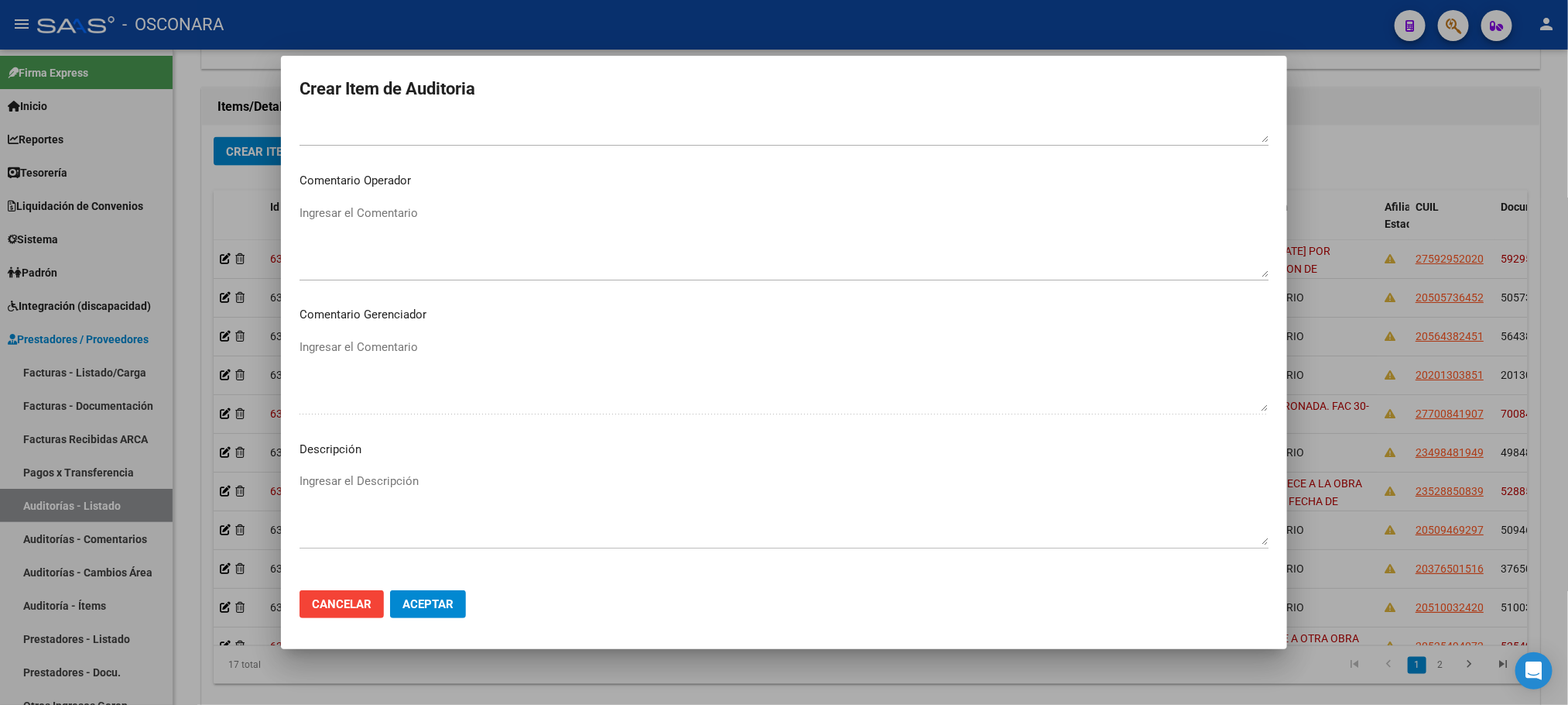
scroll to position [936, 0]
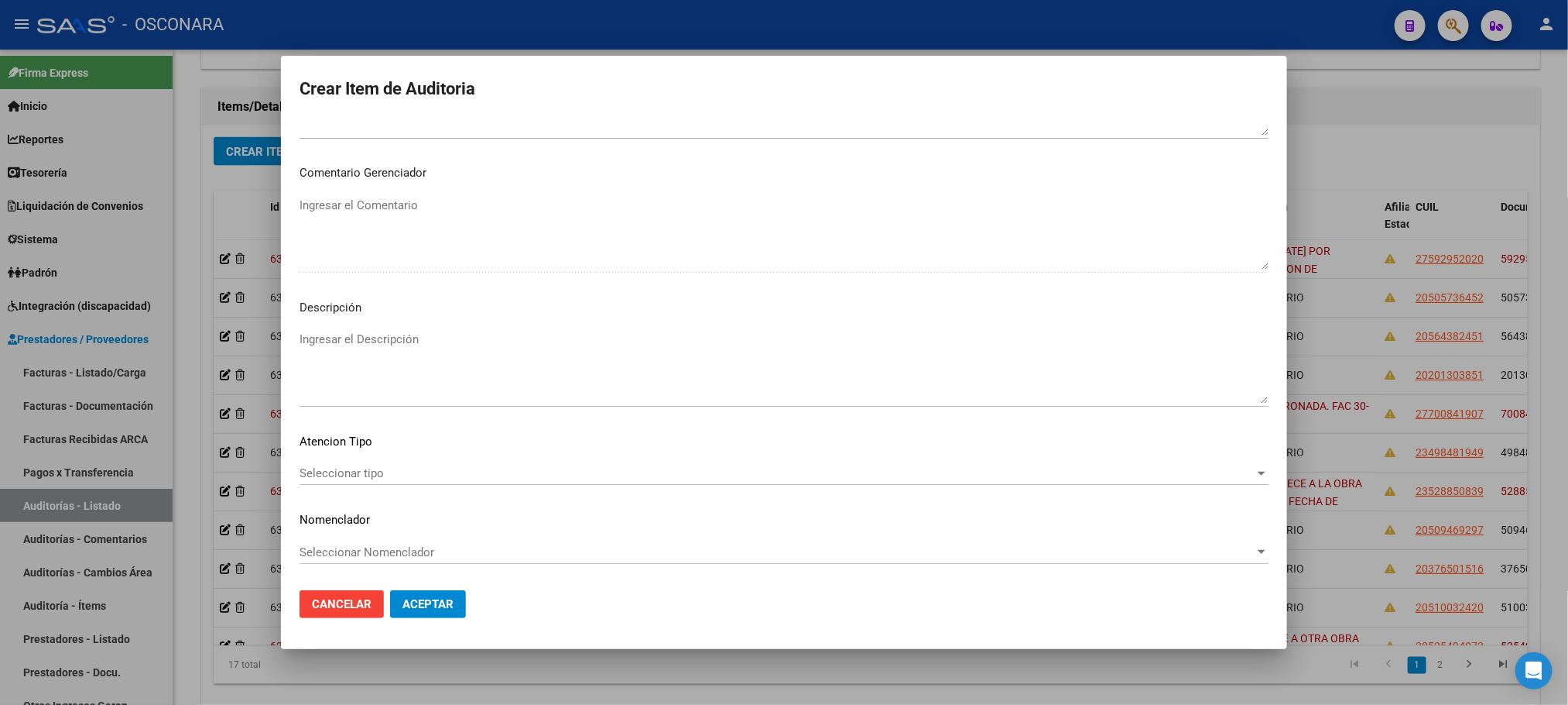
click at [377, 481] on div "Seleccionar tipo Seleccionar tipo" at bounding box center [784, 473] width 970 height 24
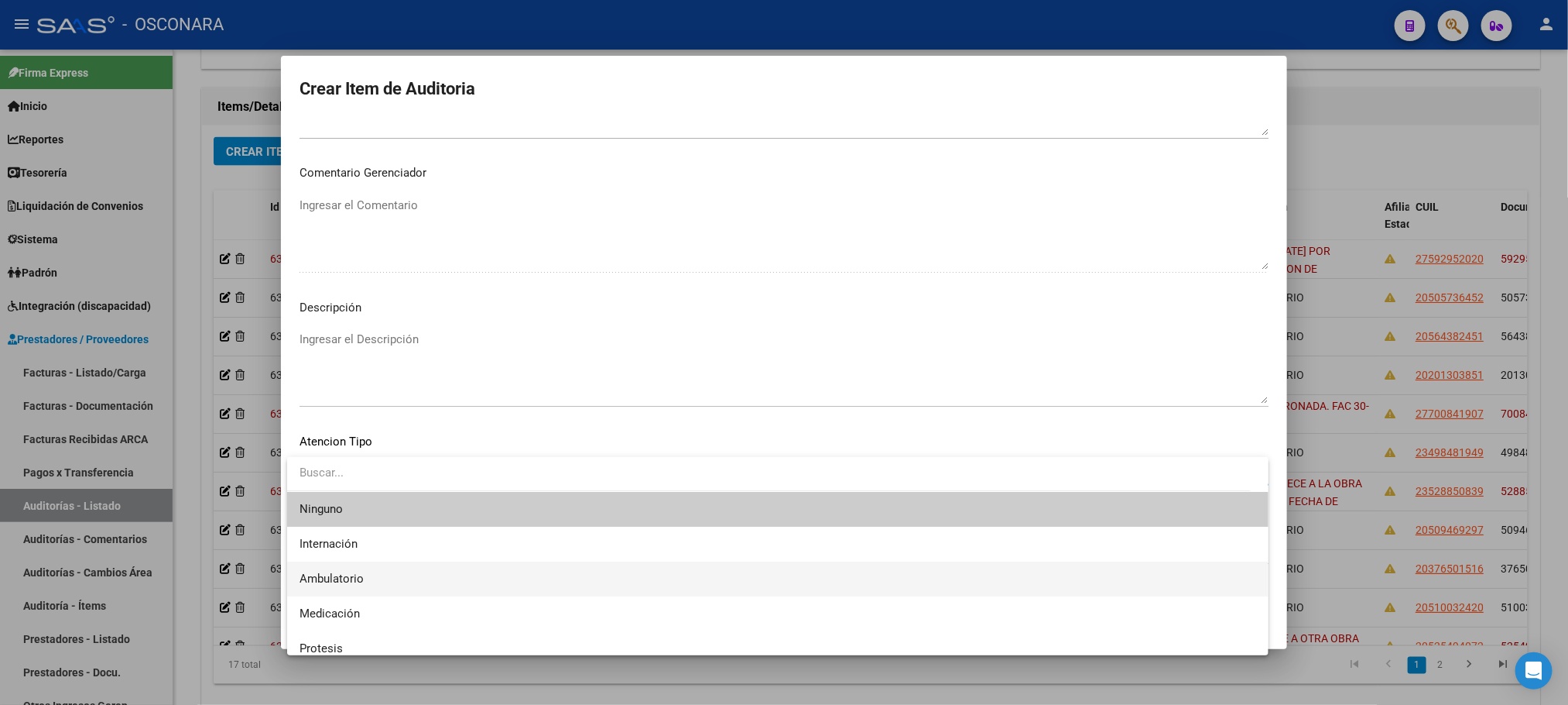
click at [384, 581] on span "Ambulatorio" at bounding box center [778, 578] width 956 height 35
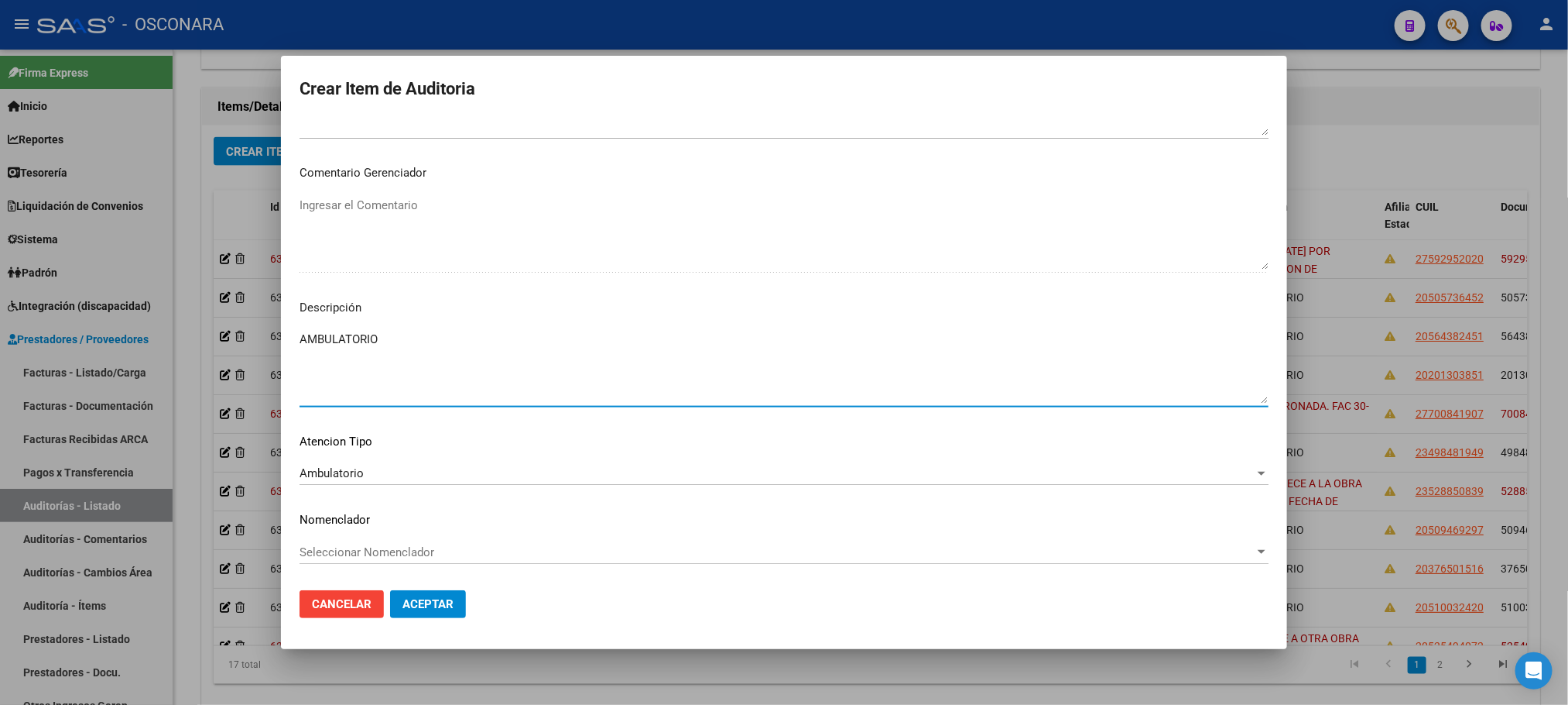
click at [455, 351] on textarea "AMBULATORIO" at bounding box center [784, 367] width 970 height 72
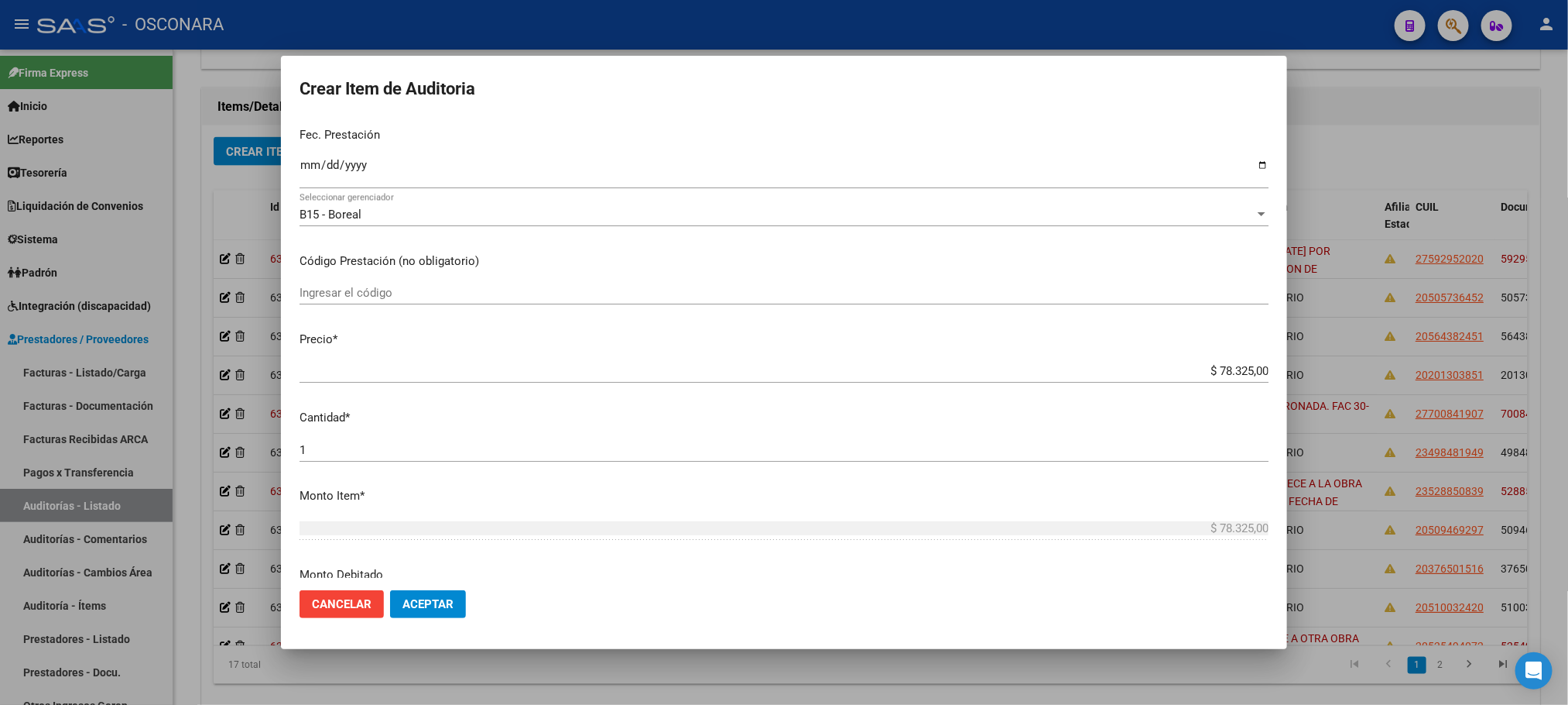
scroll to position [0, 0]
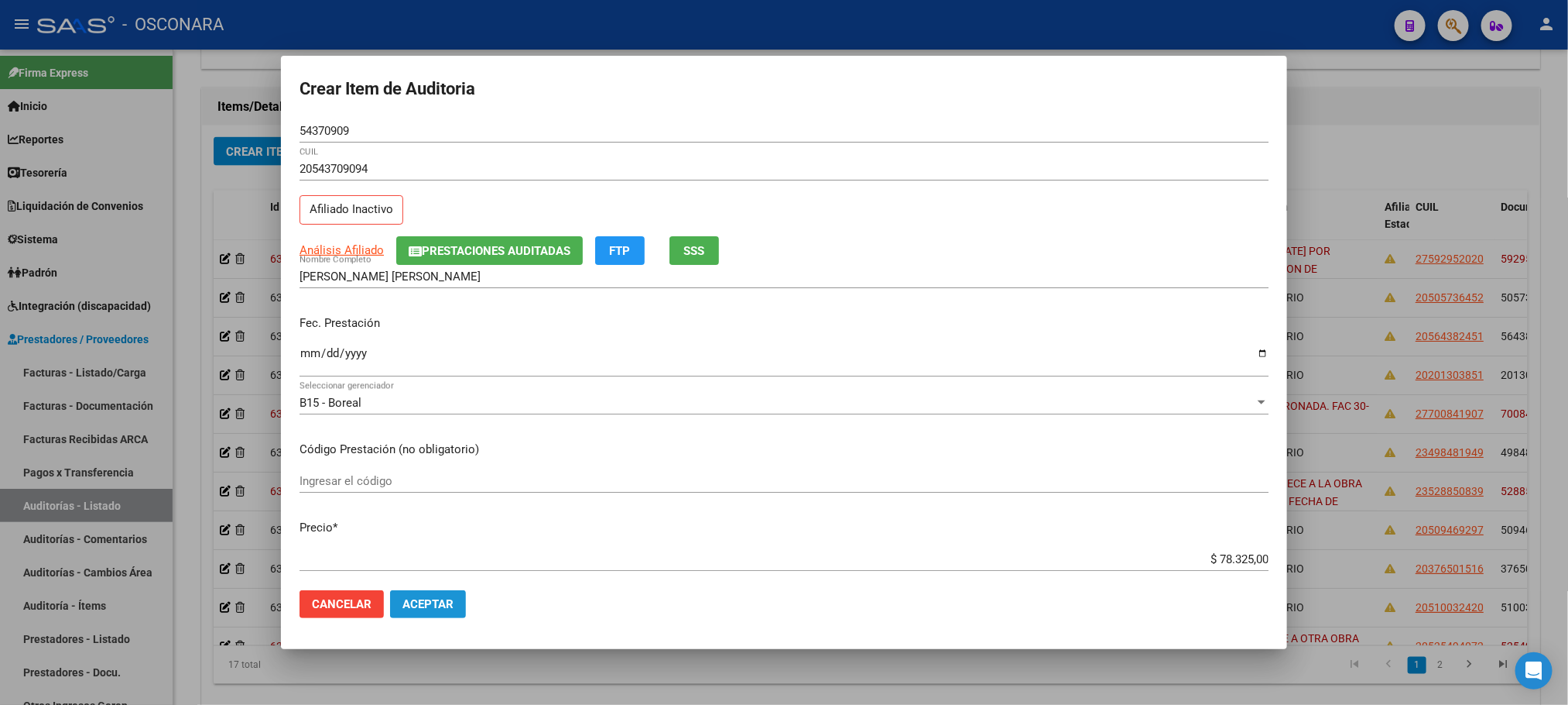
click at [446, 603] on span "Aceptar" at bounding box center [427, 603] width 51 height 14
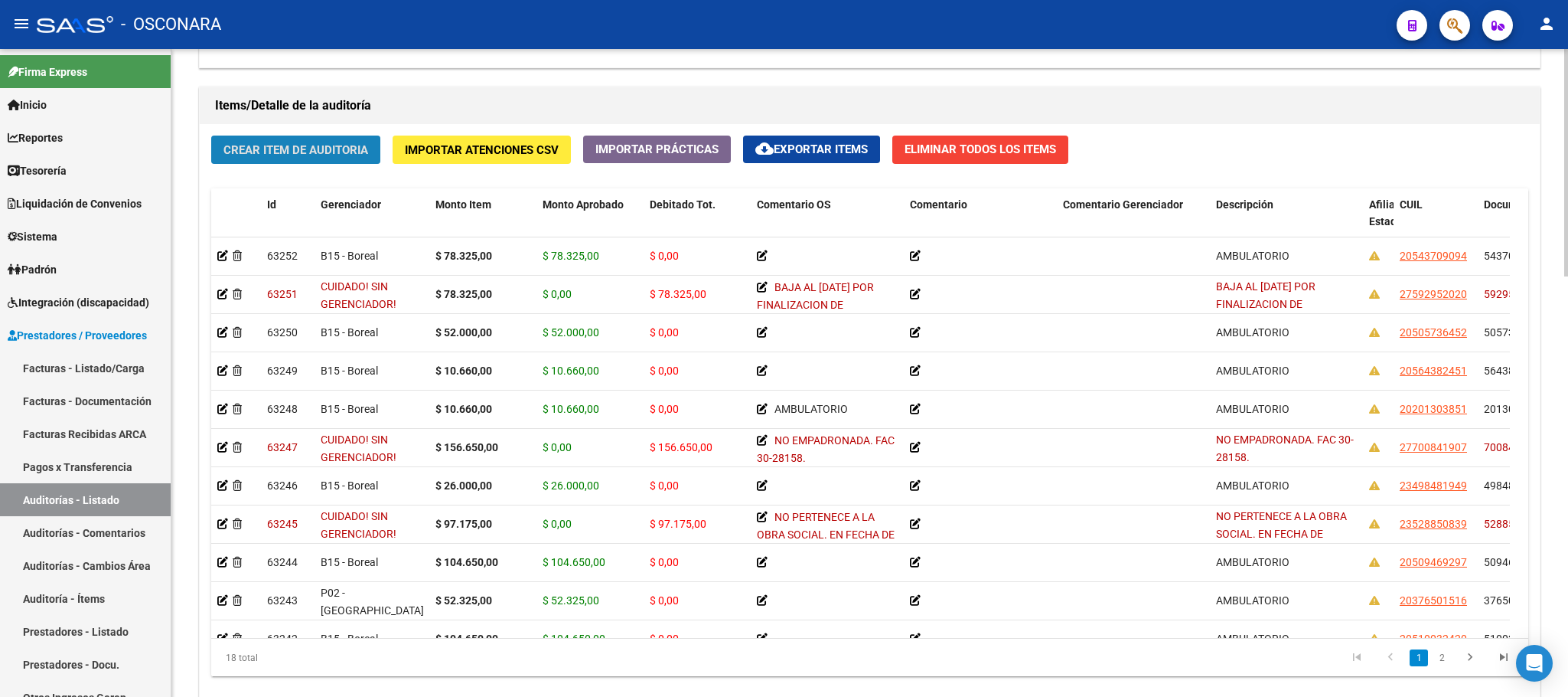
click at [296, 151] on span "Crear Item de Auditoria" at bounding box center [296, 150] width 145 height 14
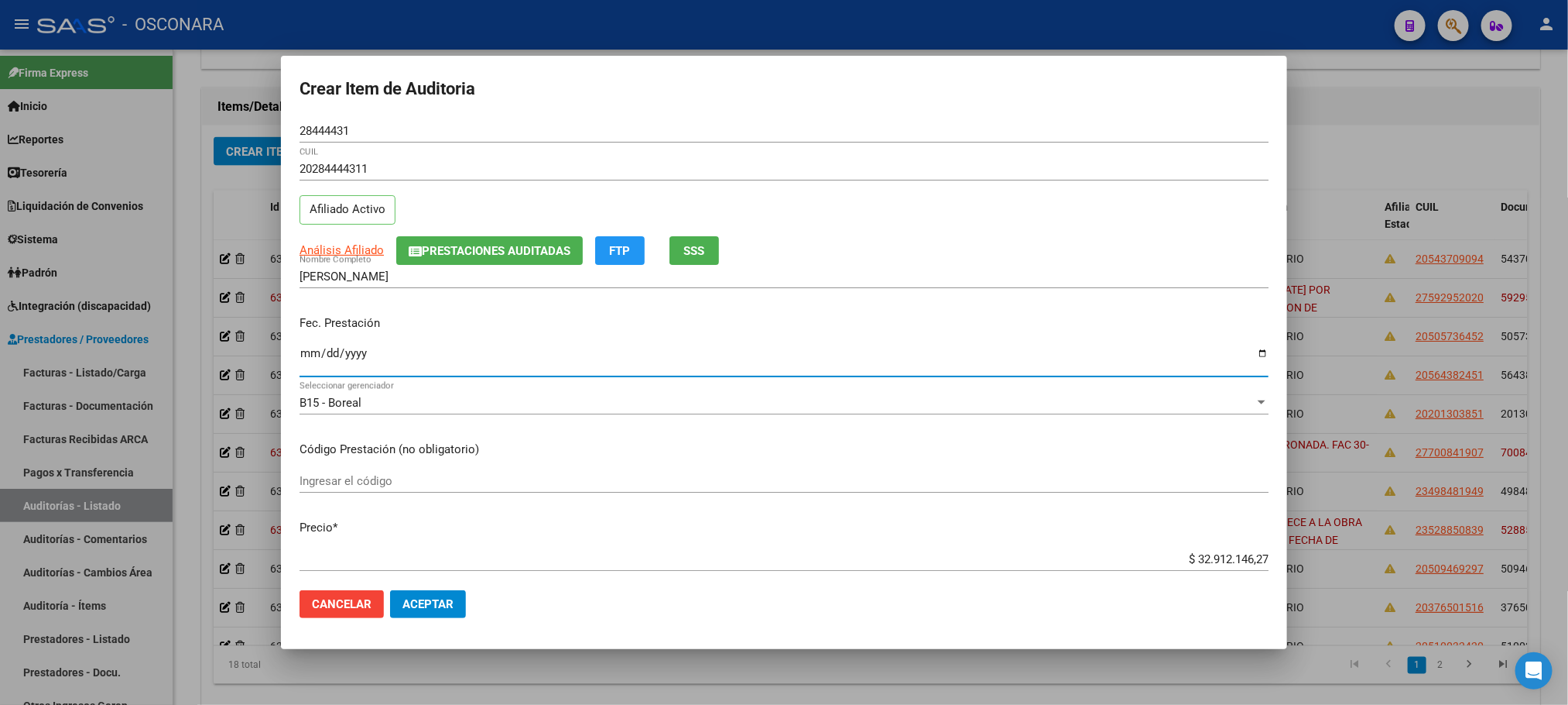
click at [309, 354] on input "Ingresar la fecha" at bounding box center [784, 359] width 970 height 24
click at [365, 247] on span "Análisis Afiliado" at bounding box center [342, 250] width 85 height 14
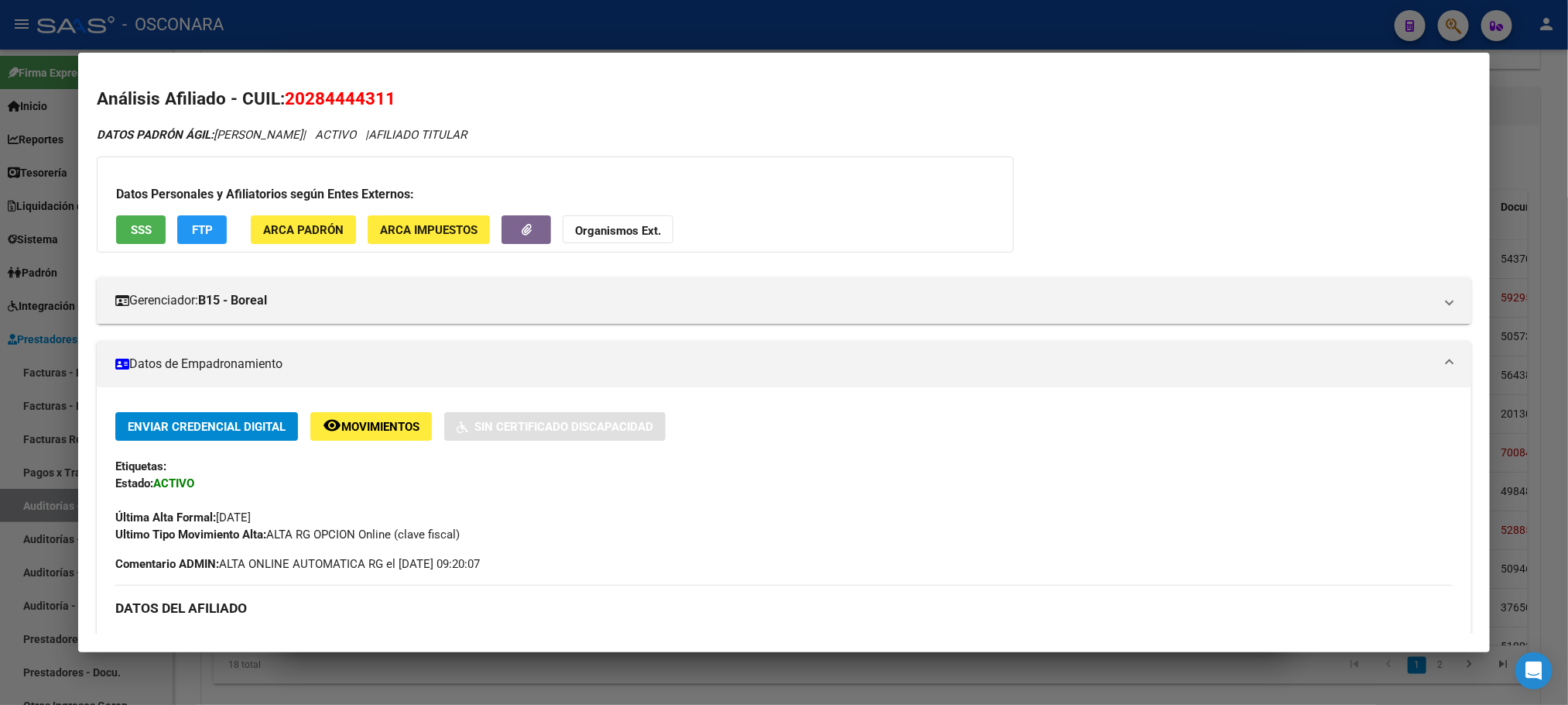
click at [138, 235] on span "SSS" at bounding box center [141, 229] width 21 height 14
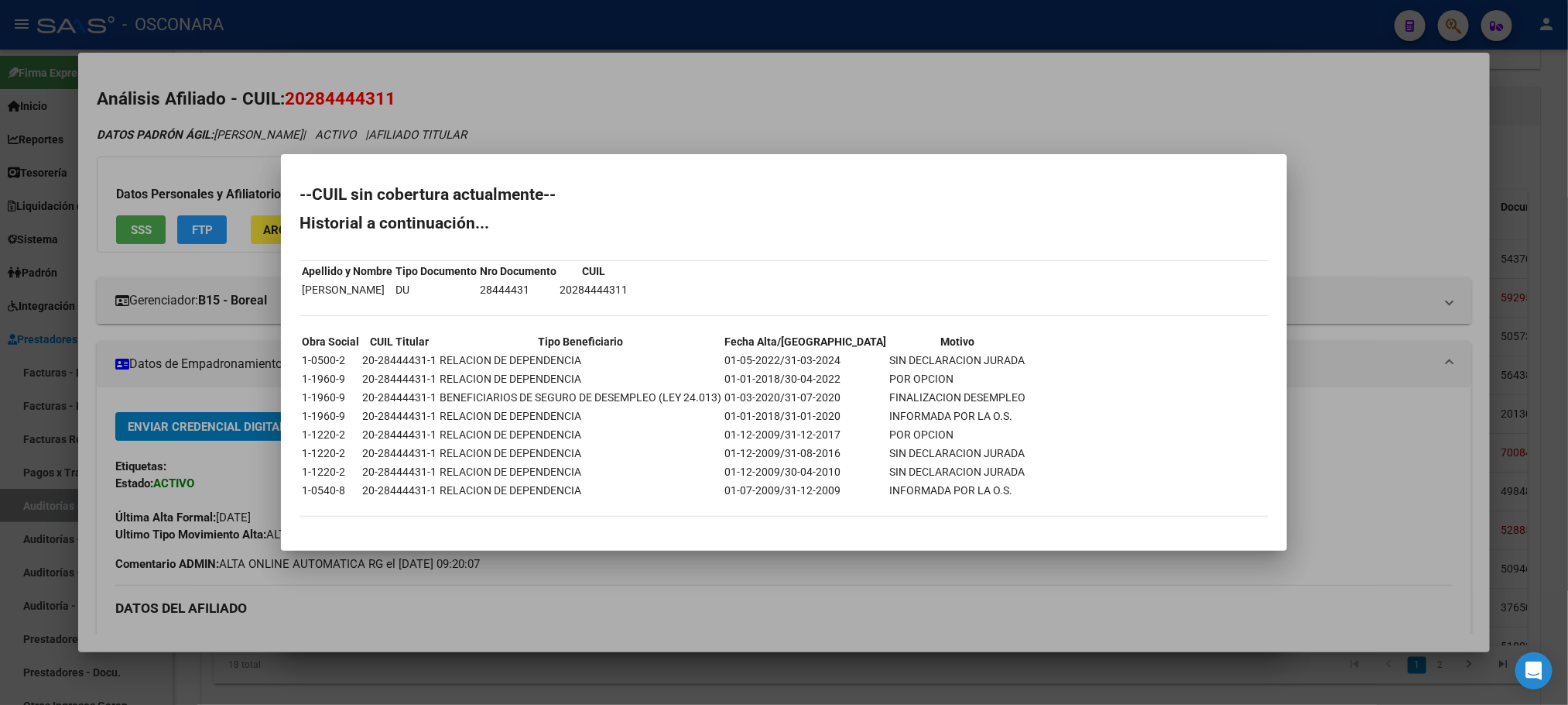
click at [811, 573] on div at bounding box center [784, 352] width 1568 height 705
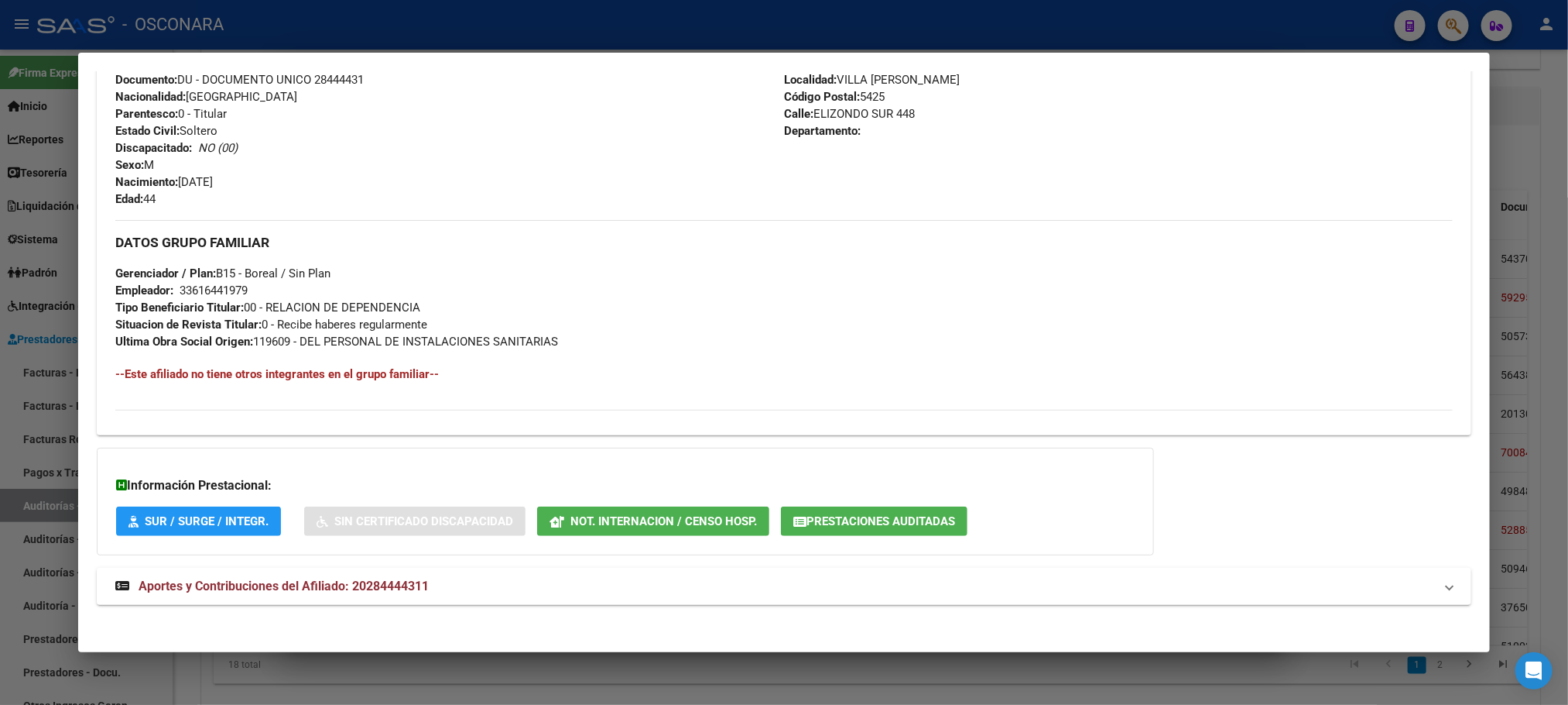
scroll to position [601, 0]
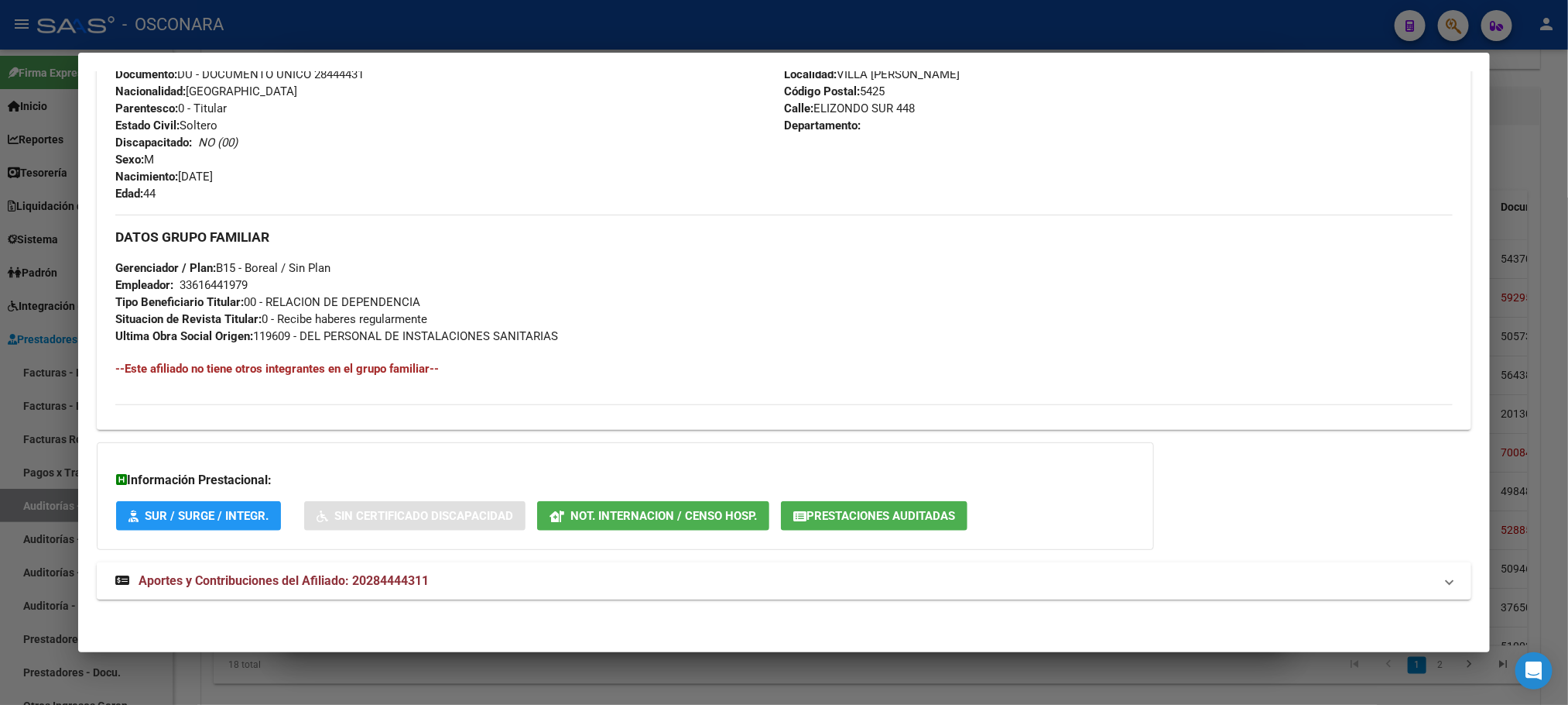
click at [354, 578] on span "Aportes y Contribuciones del Afiliado: 20284444311" at bounding box center [283, 581] width 290 height 15
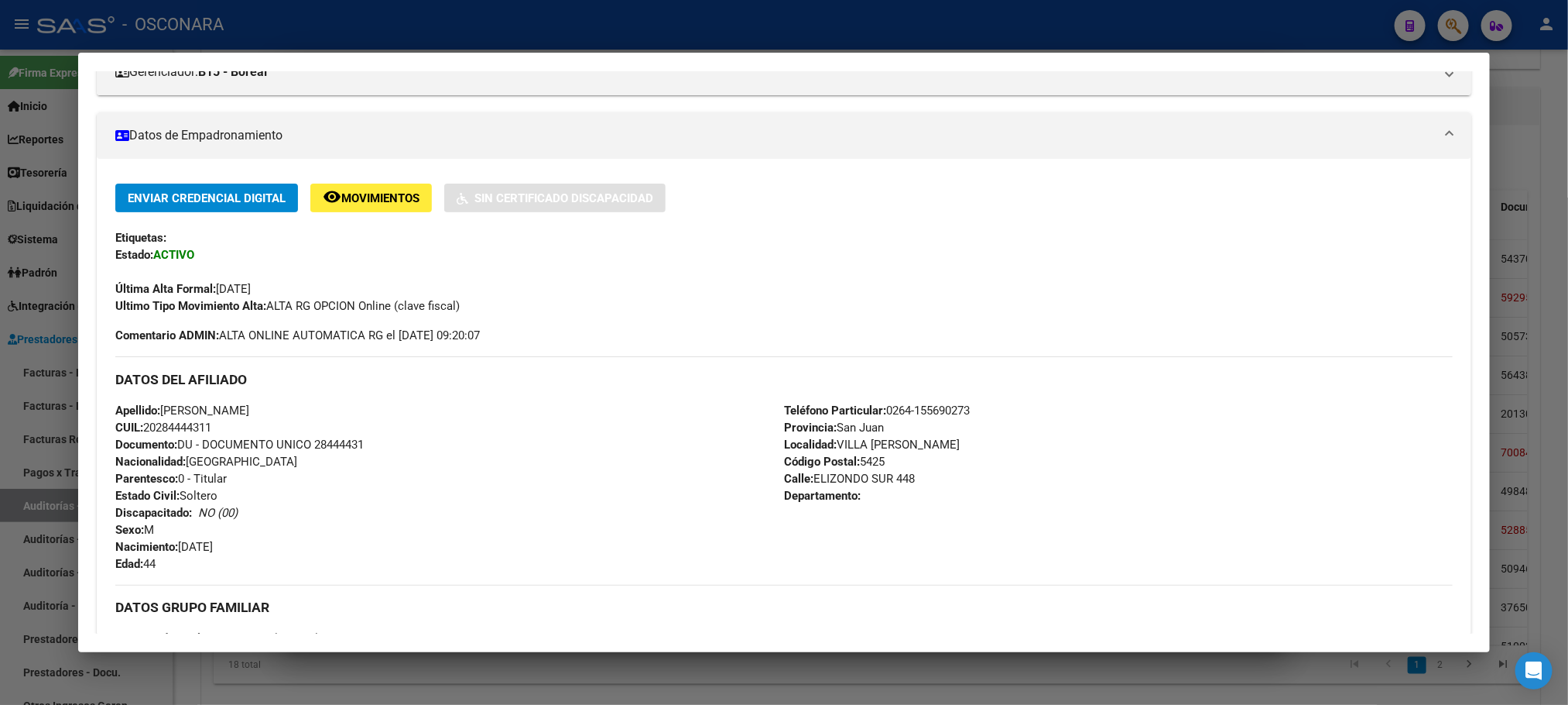
scroll to position [0, 0]
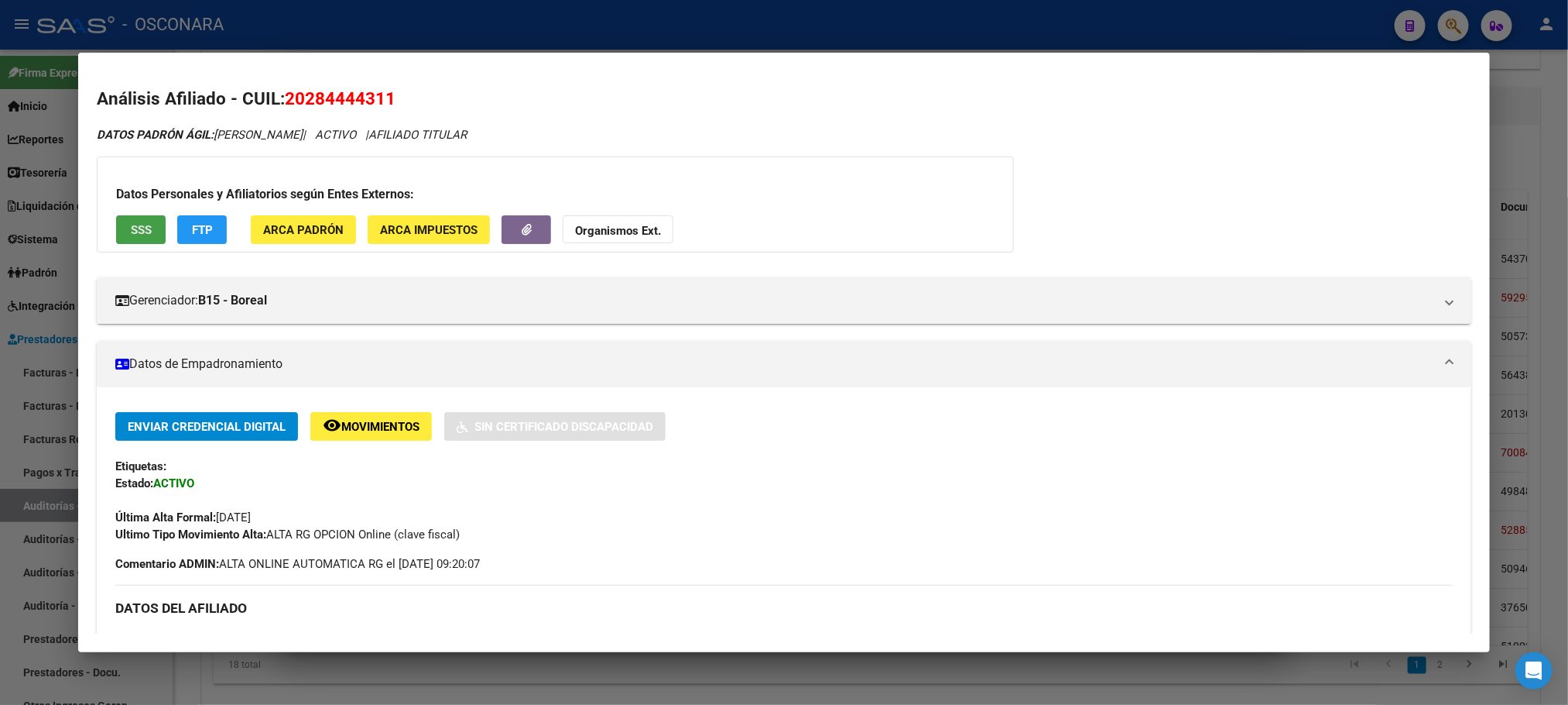
click at [135, 226] on span "SSS" at bounding box center [141, 229] width 21 height 14
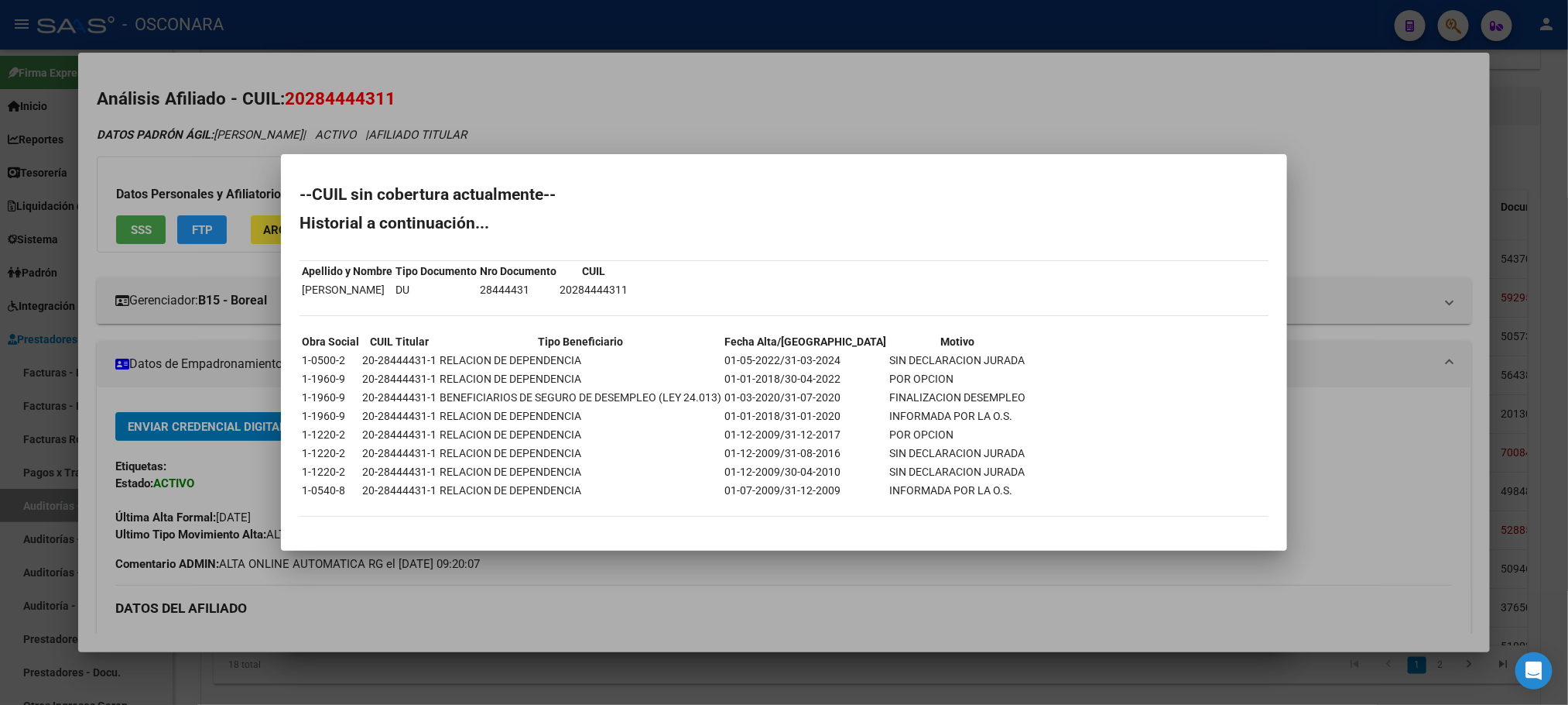
click at [635, 567] on div at bounding box center [784, 352] width 1568 height 705
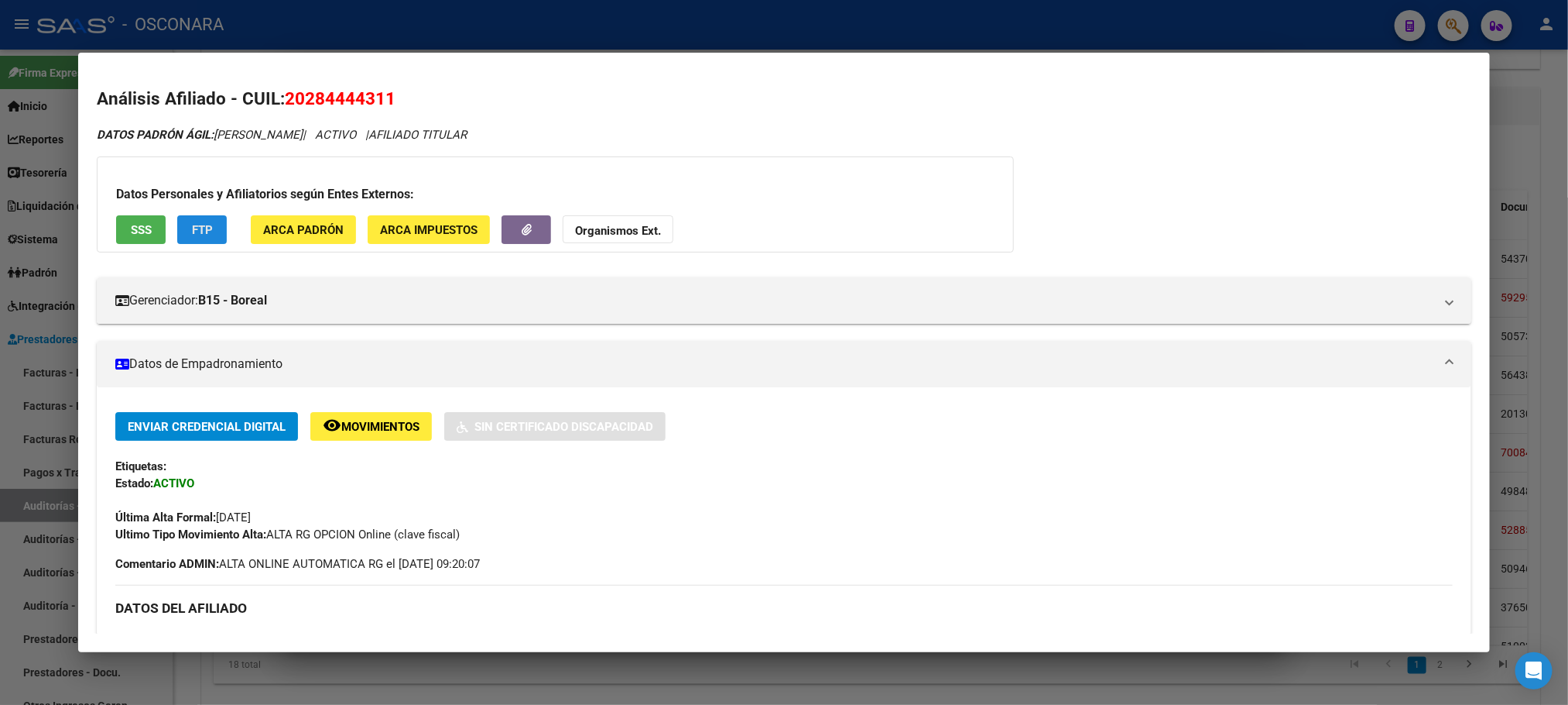
click at [192, 227] on span "FTP" at bounding box center [202, 229] width 21 height 14
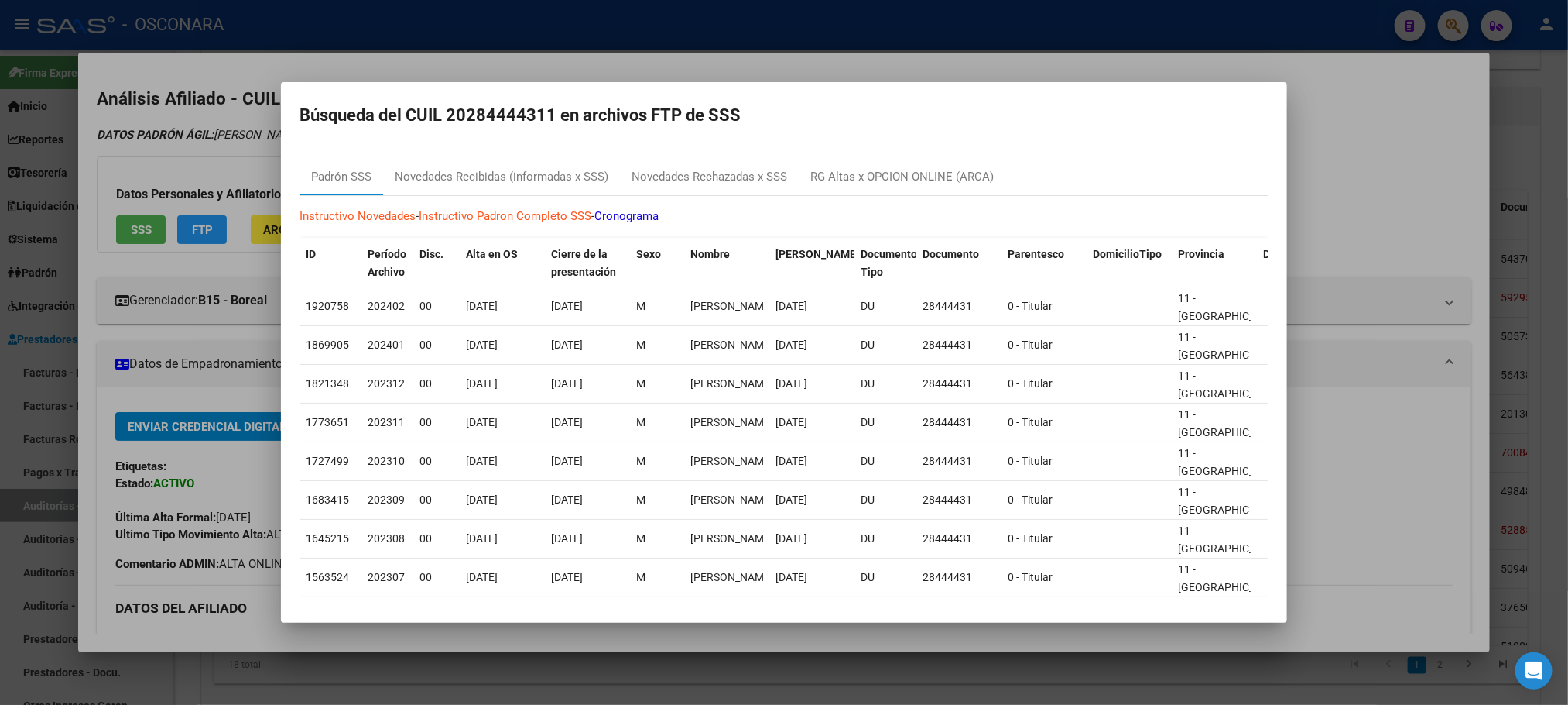
click at [1335, 222] on div at bounding box center [784, 352] width 1568 height 705
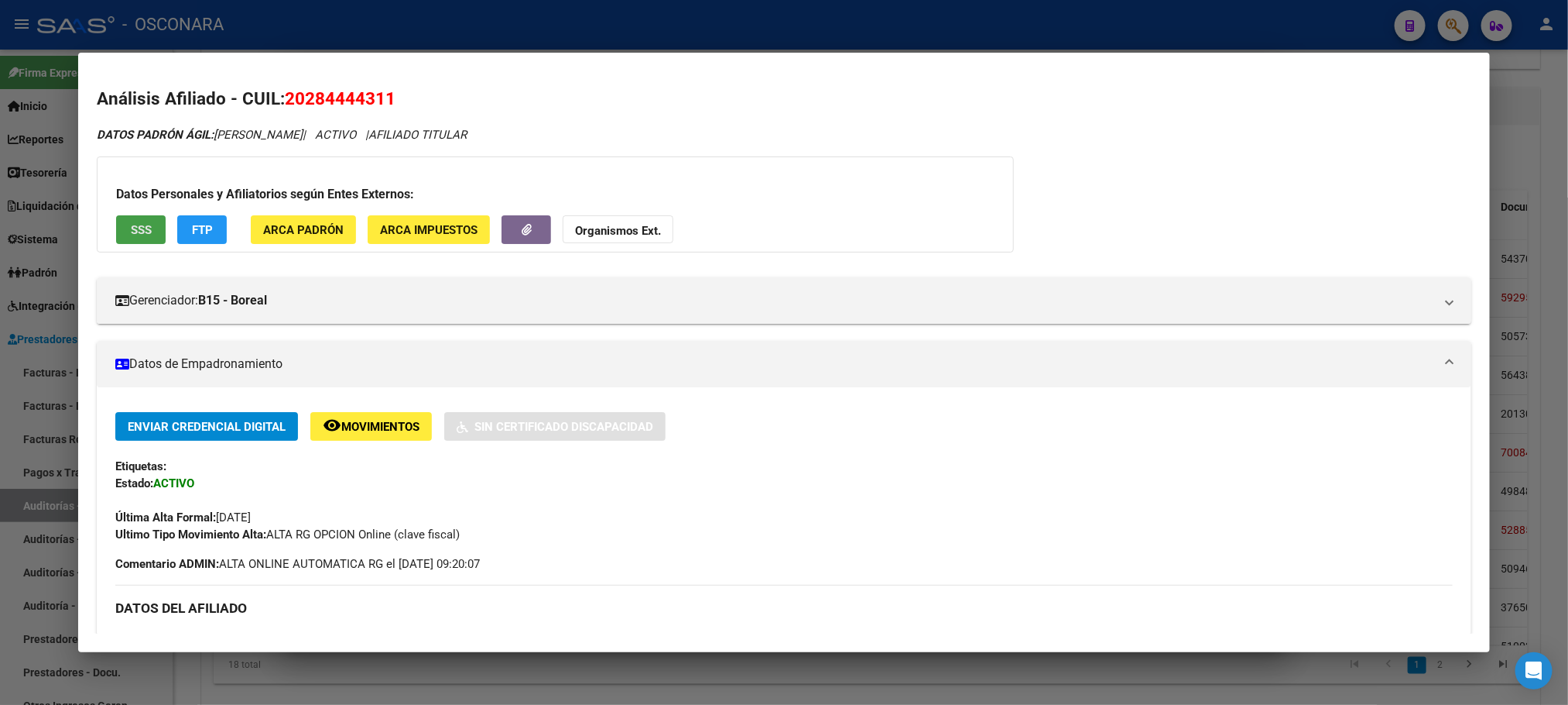
click at [135, 223] on span "SSS" at bounding box center [141, 229] width 21 height 14
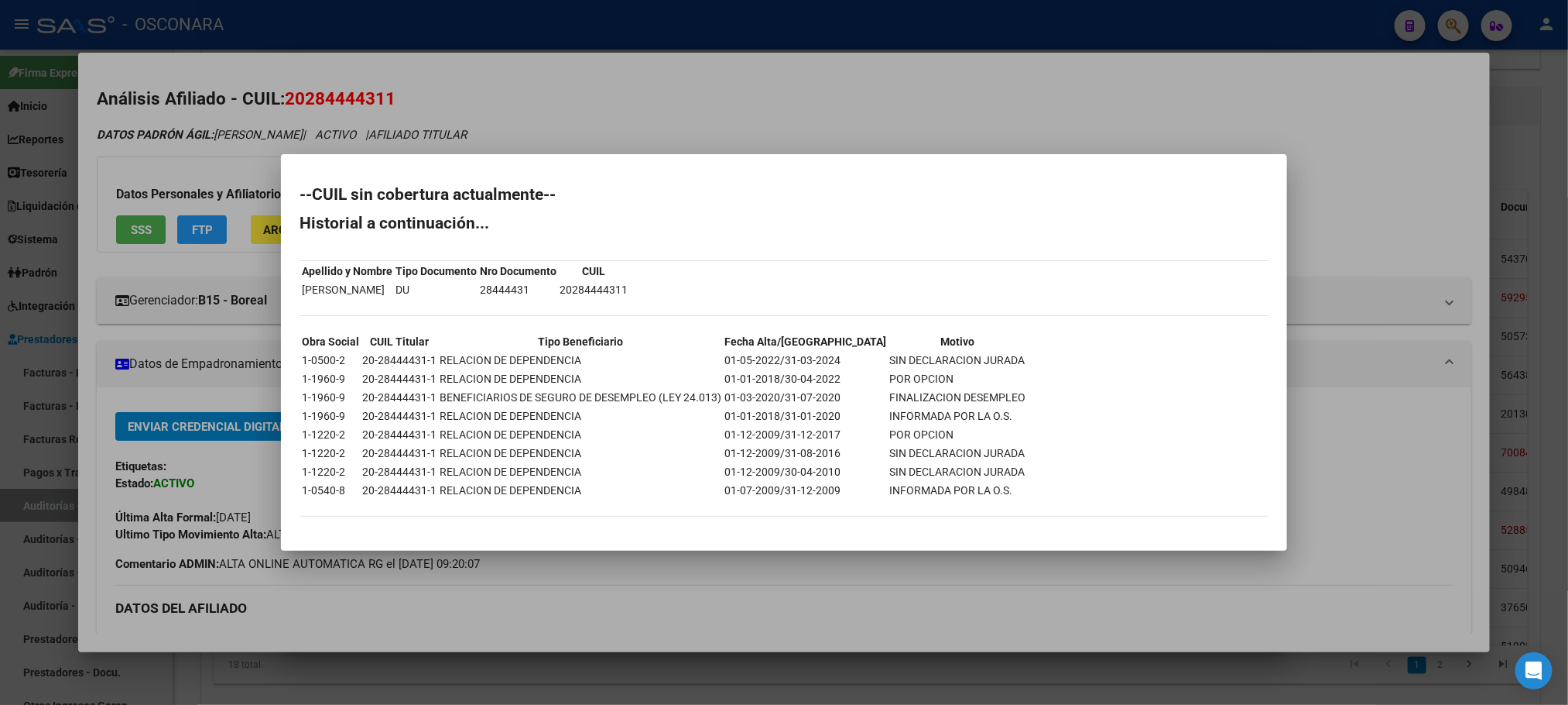
click at [785, 556] on div at bounding box center [784, 352] width 1568 height 705
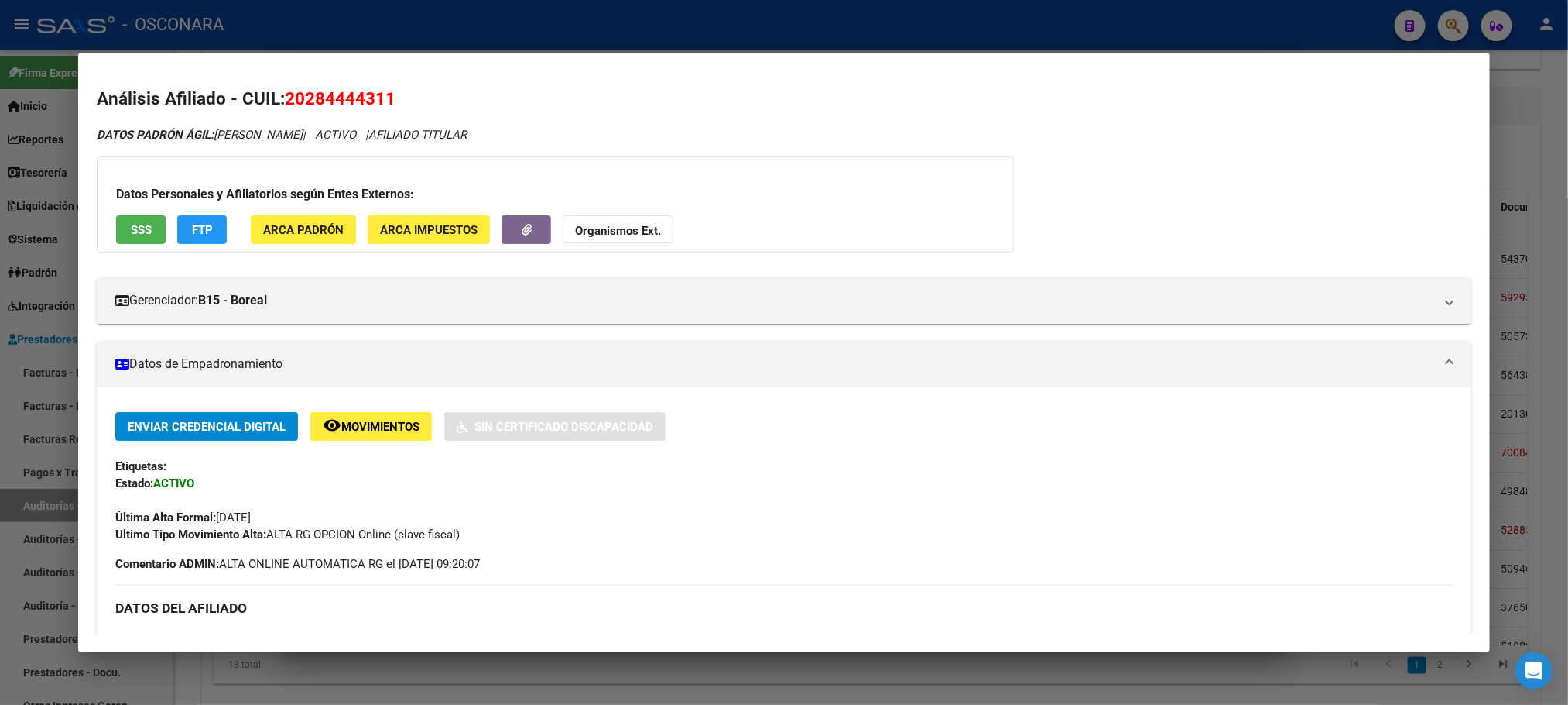
drag, startPoint x: 402, startPoint y: 103, endPoint x: 284, endPoint y: 100, distance: 118.0
click at [284, 100] on h2 "Análisis Afiliado - CUIL: 20284444311" at bounding box center [784, 99] width 1374 height 26
copy span "20284444311"
click at [708, 680] on div at bounding box center [784, 352] width 1568 height 705
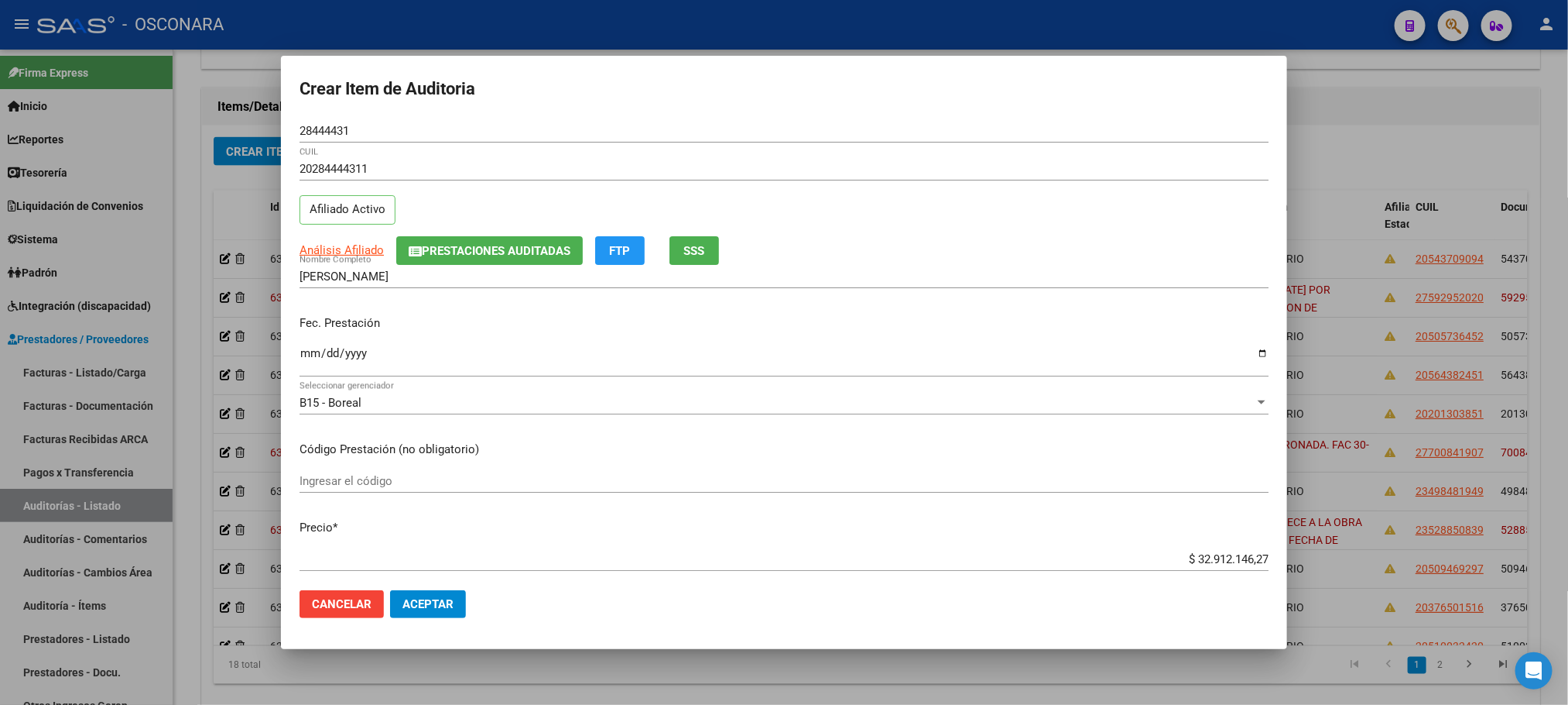
click at [351, 240] on div "Análisis Afiliado Prestaciones Auditadas FTP SSS" at bounding box center [784, 250] width 970 height 28
click at [353, 242] on app-link-go-to "Análisis Afiliado" at bounding box center [342, 250] width 85 height 18
click at [346, 252] on span "Análisis Afiliado" at bounding box center [342, 250] width 85 height 14
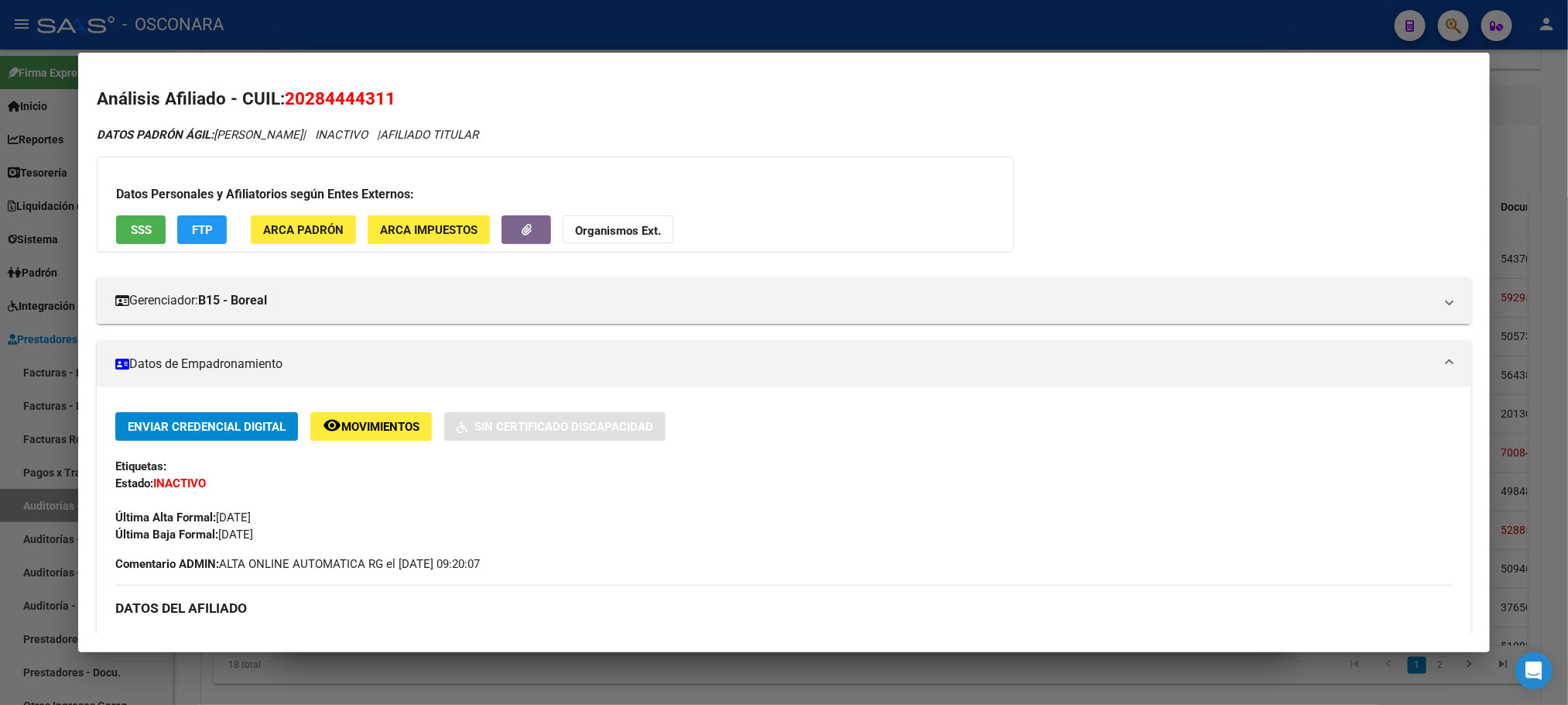
click at [578, 677] on div at bounding box center [784, 352] width 1568 height 705
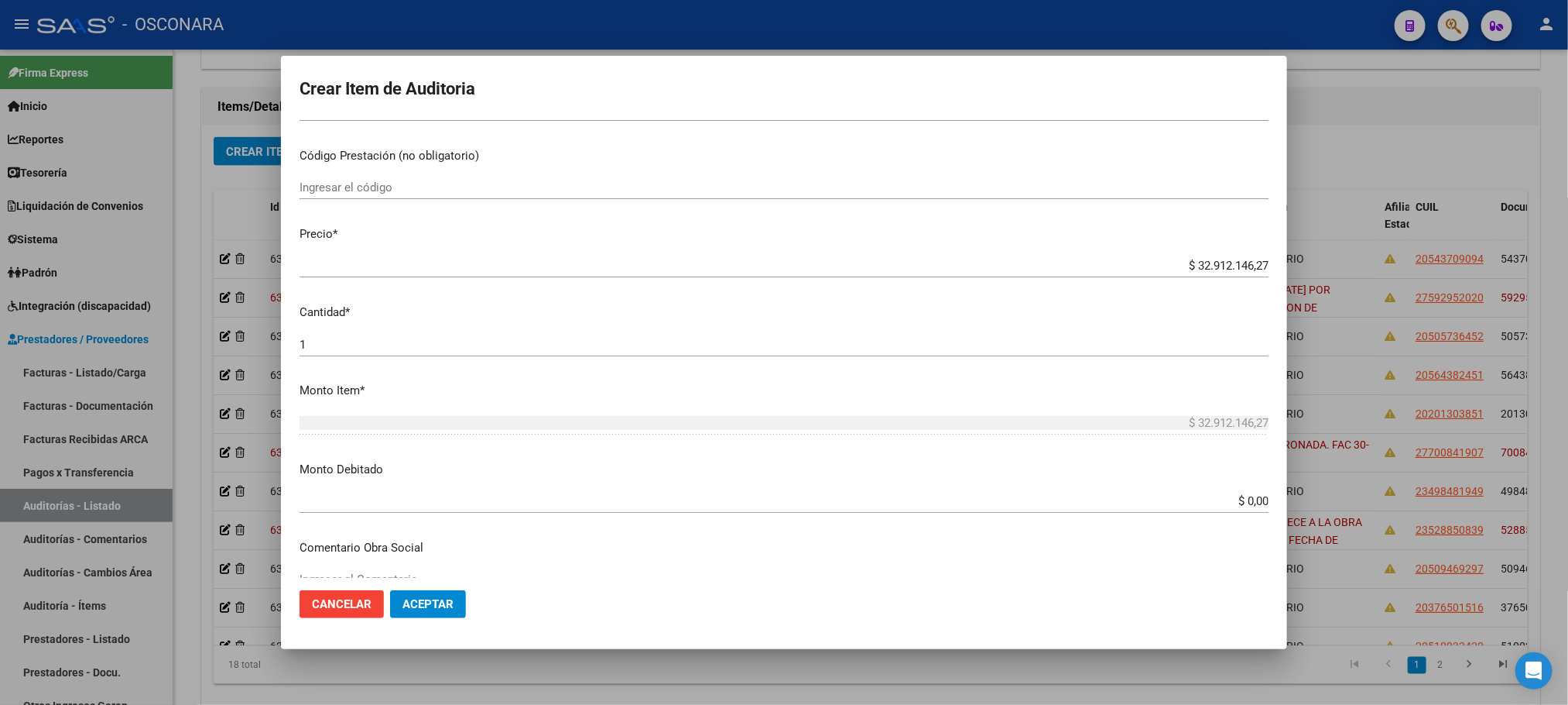
scroll to position [464, 0]
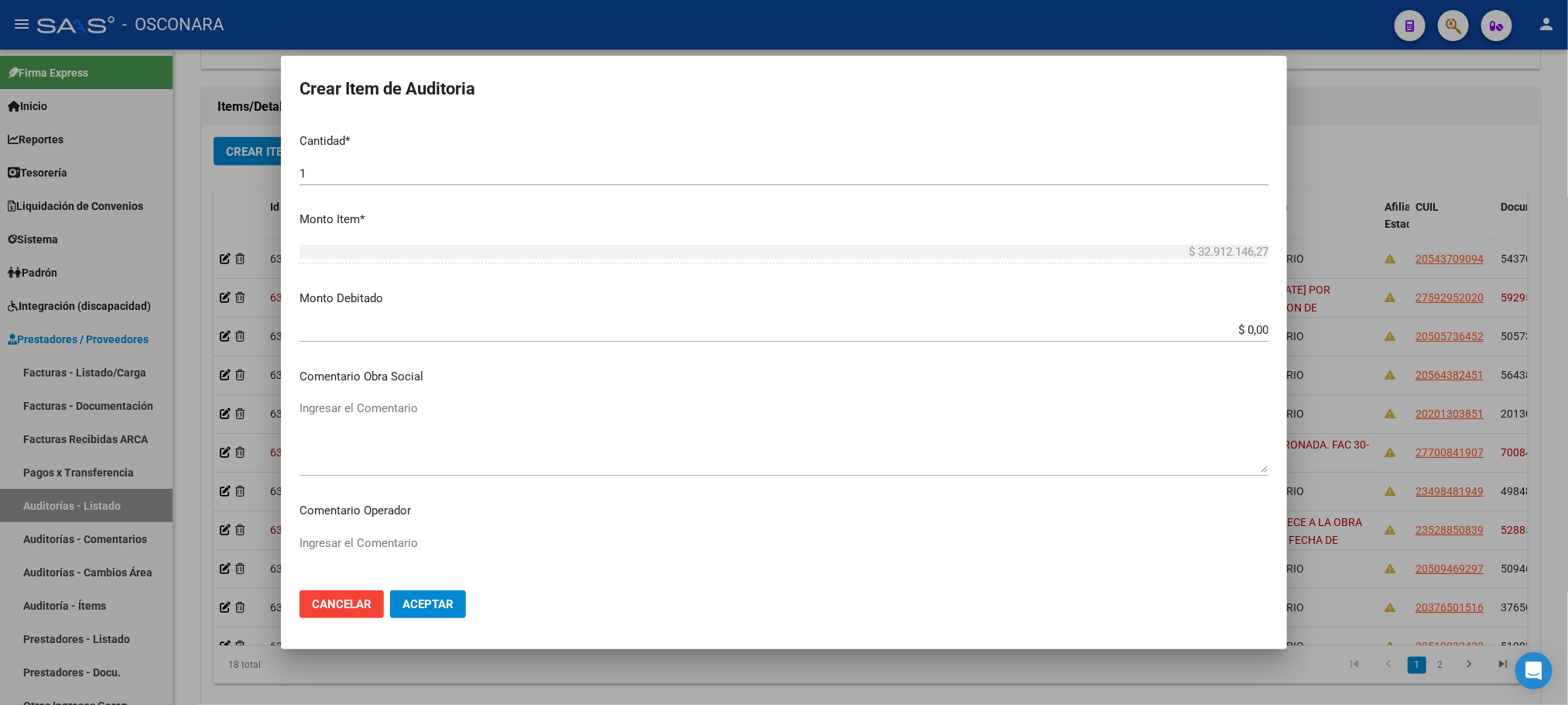
click at [390, 416] on textarea "Ingresar el Comentario" at bounding box center [784, 435] width 970 height 72
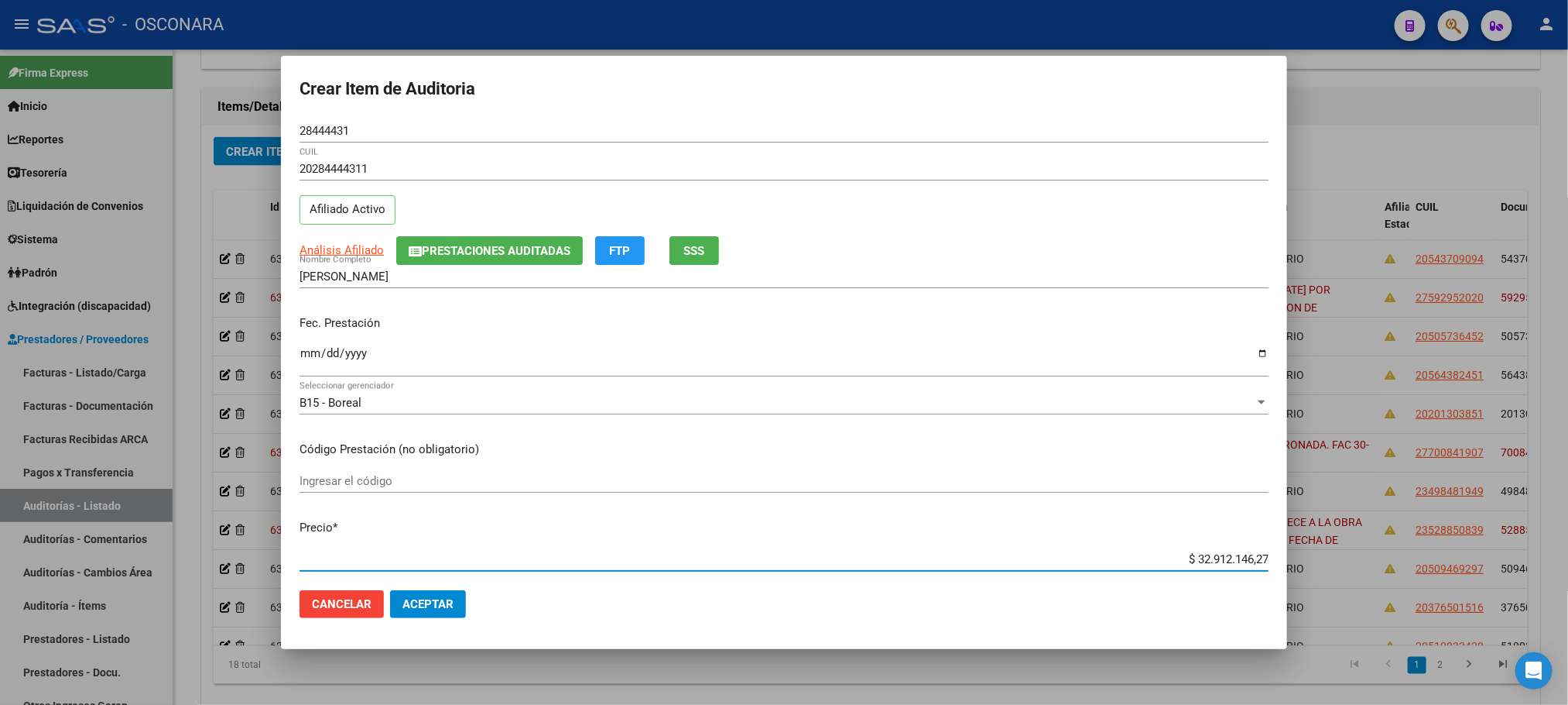
scroll to position [104, 0]
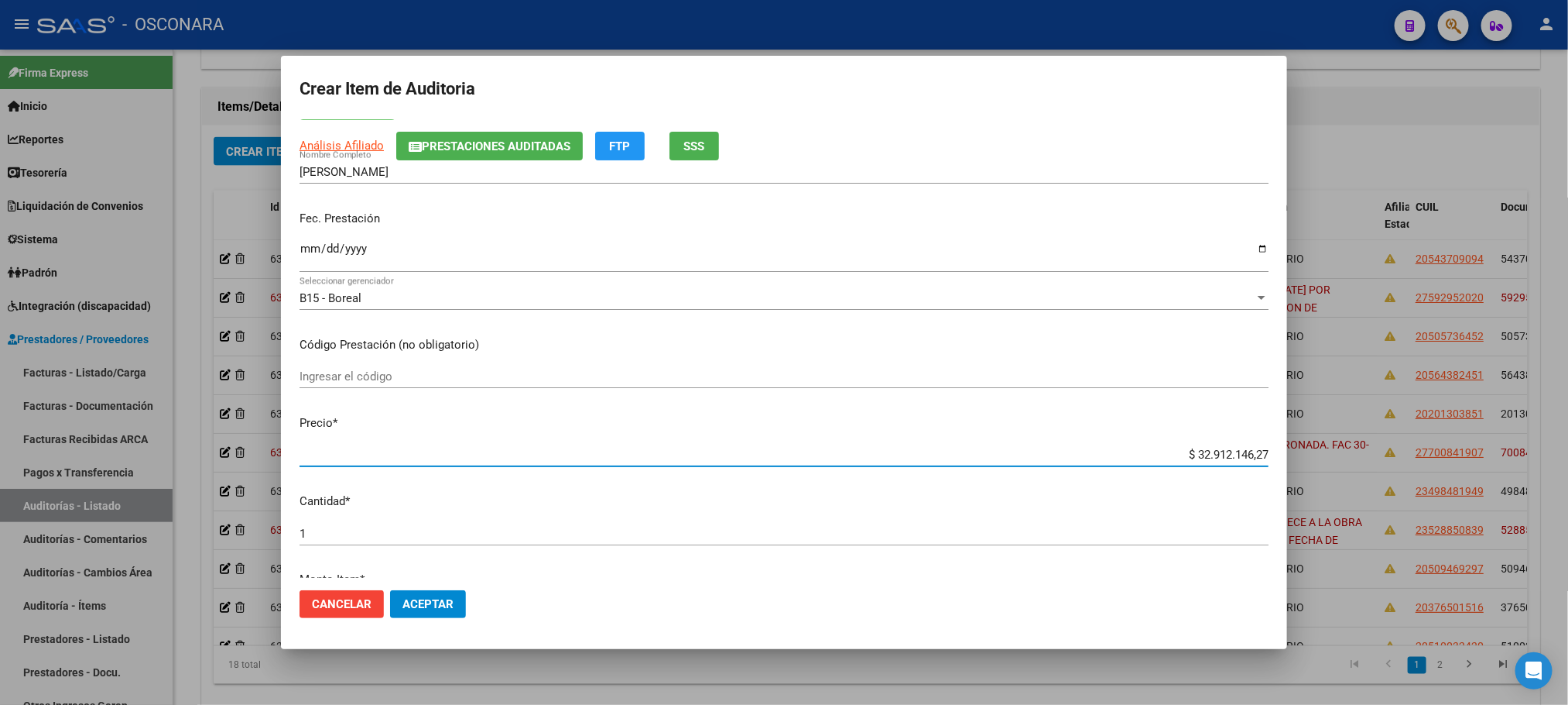
drag, startPoint x: 1180, startPoint y: 560, endPoint x: 1305, endPoint y: 554, distance: 125.1
click at [1305, 554] on div "Crear Item de Auditoria 28444431 Nro Documento 20284444311 CUIL Afiliado Activo…" at bounding box center [784, 352] width 1568 height 705
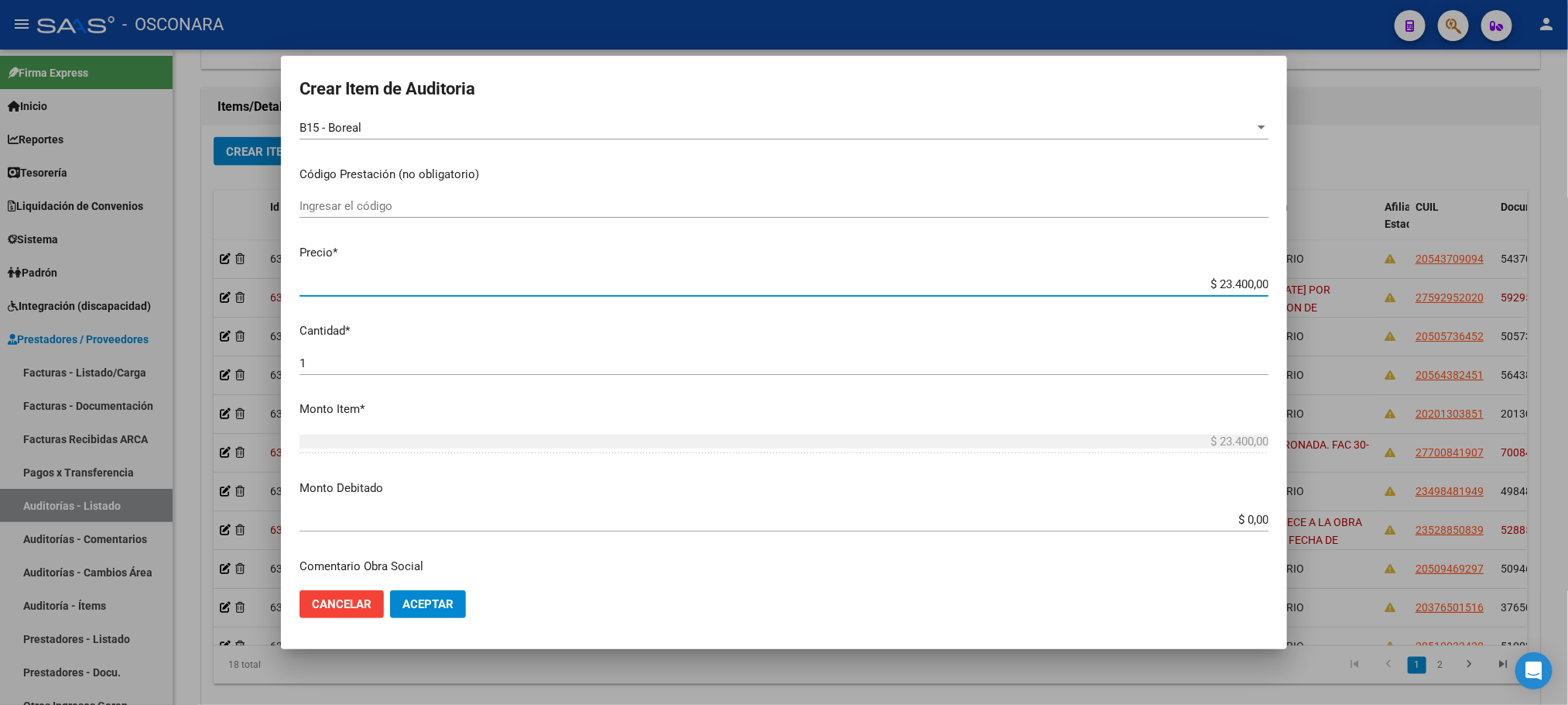
scroll to position [349, 0]
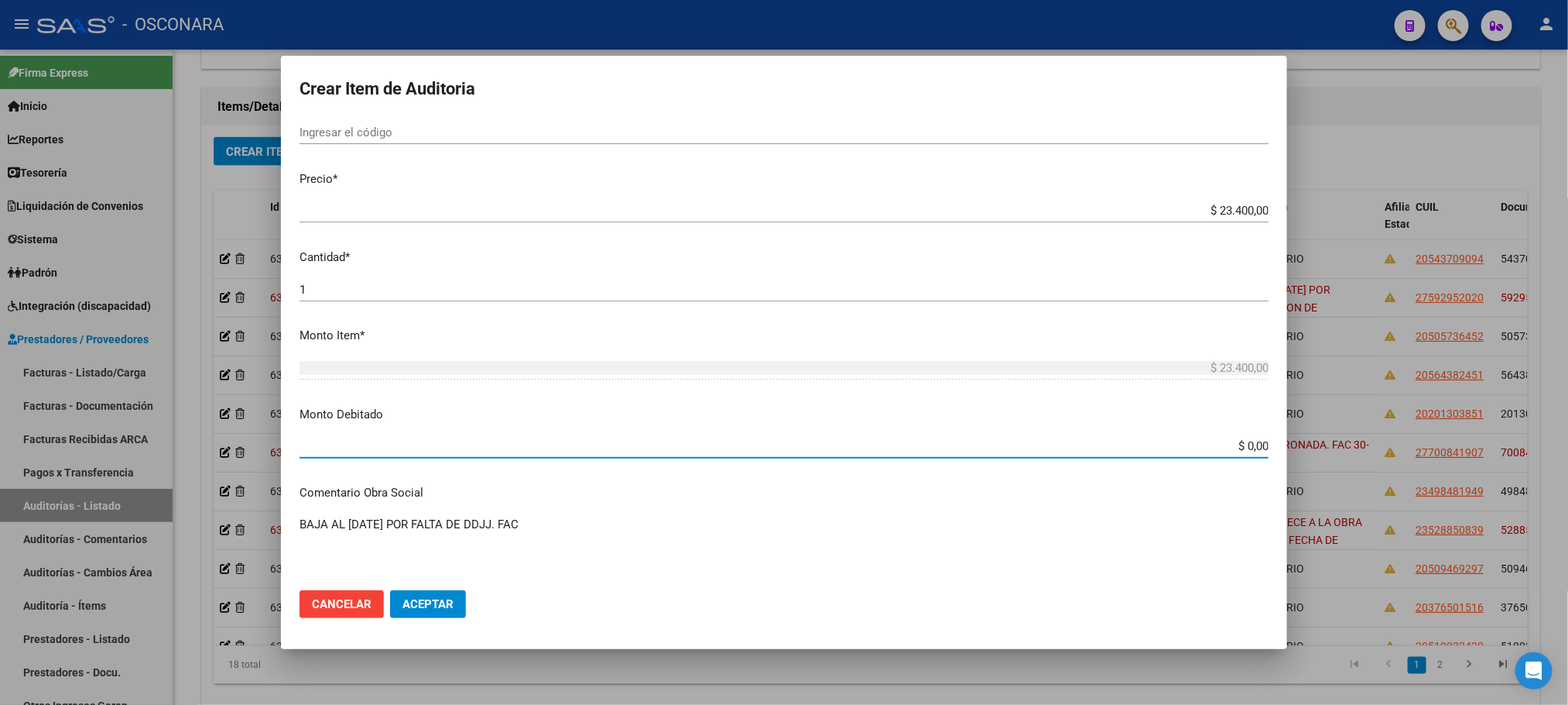
drag, startPoint x: 1192, startPoint y: 439, endPoint x: 1316, endPoint y: 434, distance: 124.1
click at [1316, 435] on div "Crear Item de Auditoria 28444431 Nro Documento 20284444311 CUIL Afiliado Activo…" at bounding box center [784, 352] width 1568 height 705
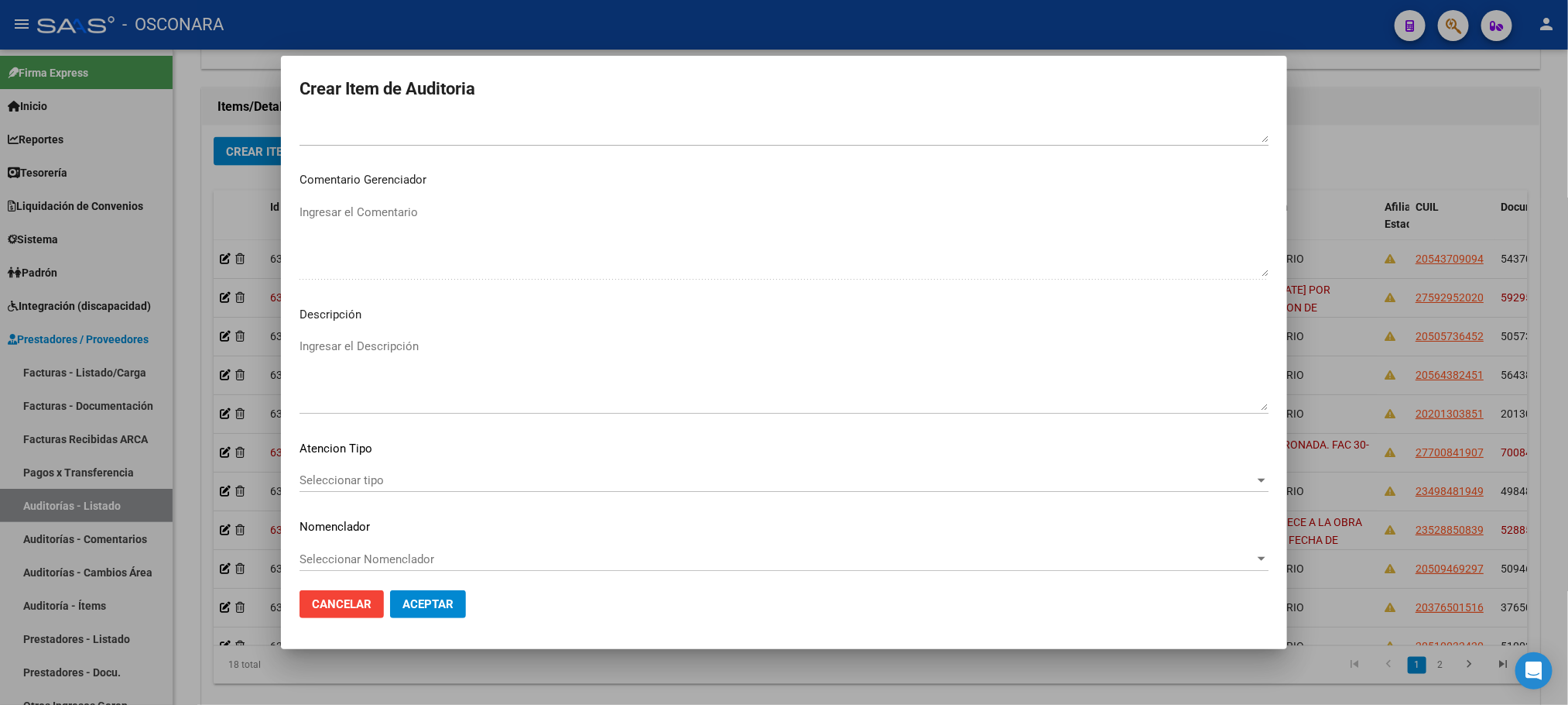
scroll to position [697, 0]
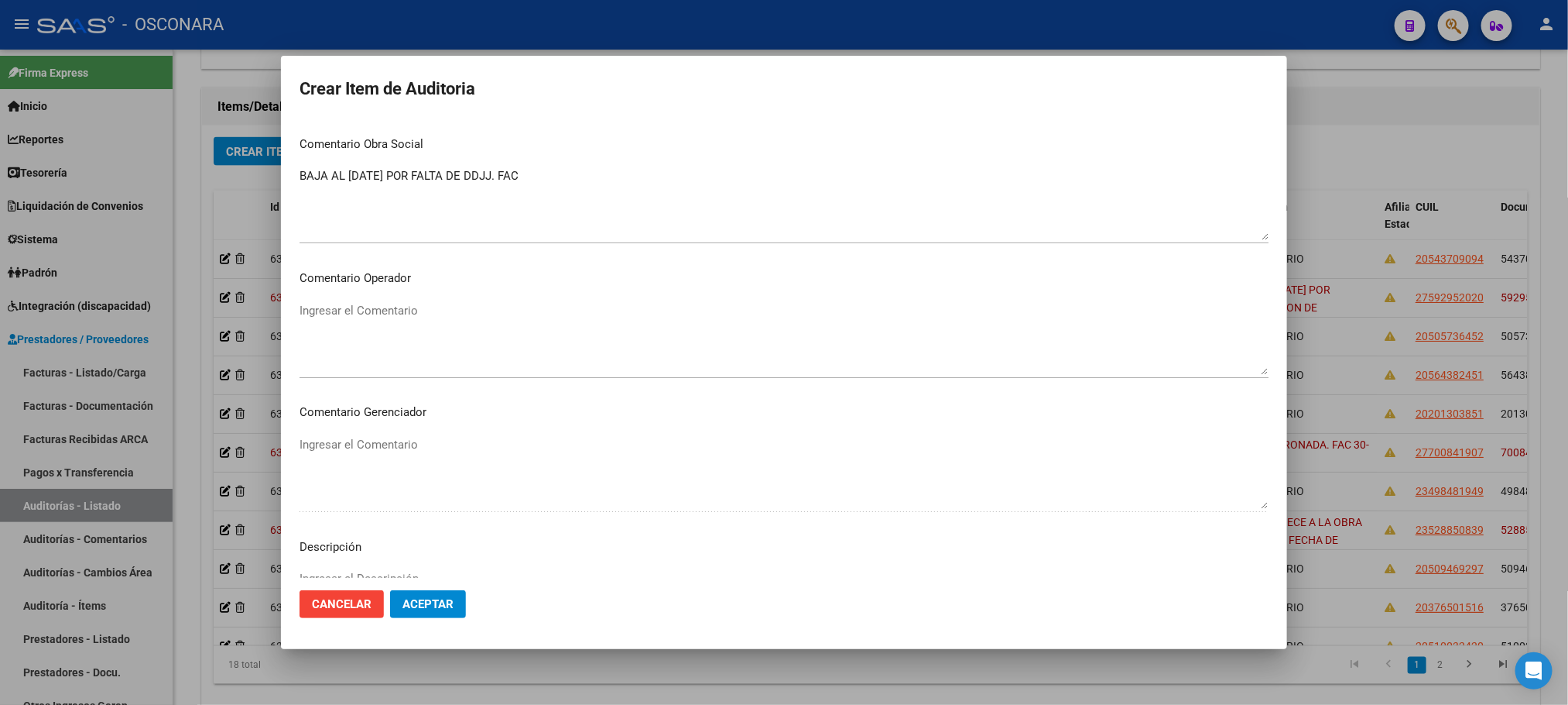
click at [595, 184] on textarea "BAJA AL [DATE] POR FALTA DE DDJJ. FAC" at bounding box center [784, 203] width 970 height 72
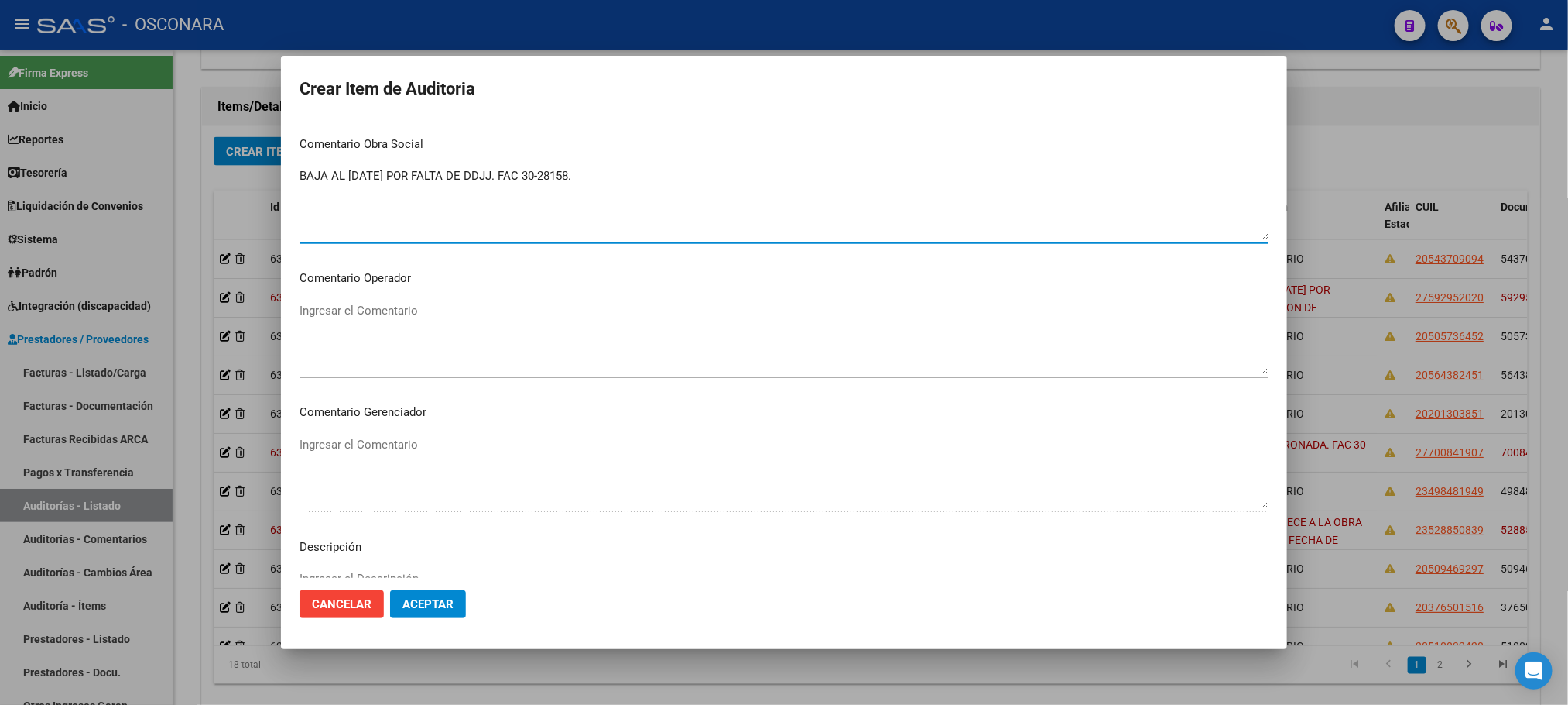
drag, startPoint x: 613, startPoint y: 181, endPoint x: 244, endPoint y: 178, distance: 369.0
click at [244, 178] on div "Crear Item de Auditoria 28444431 Nro Documento 20284444311 CUIL Afiliado Activo…" at bounding box center [784, 352] width 1568 height 705
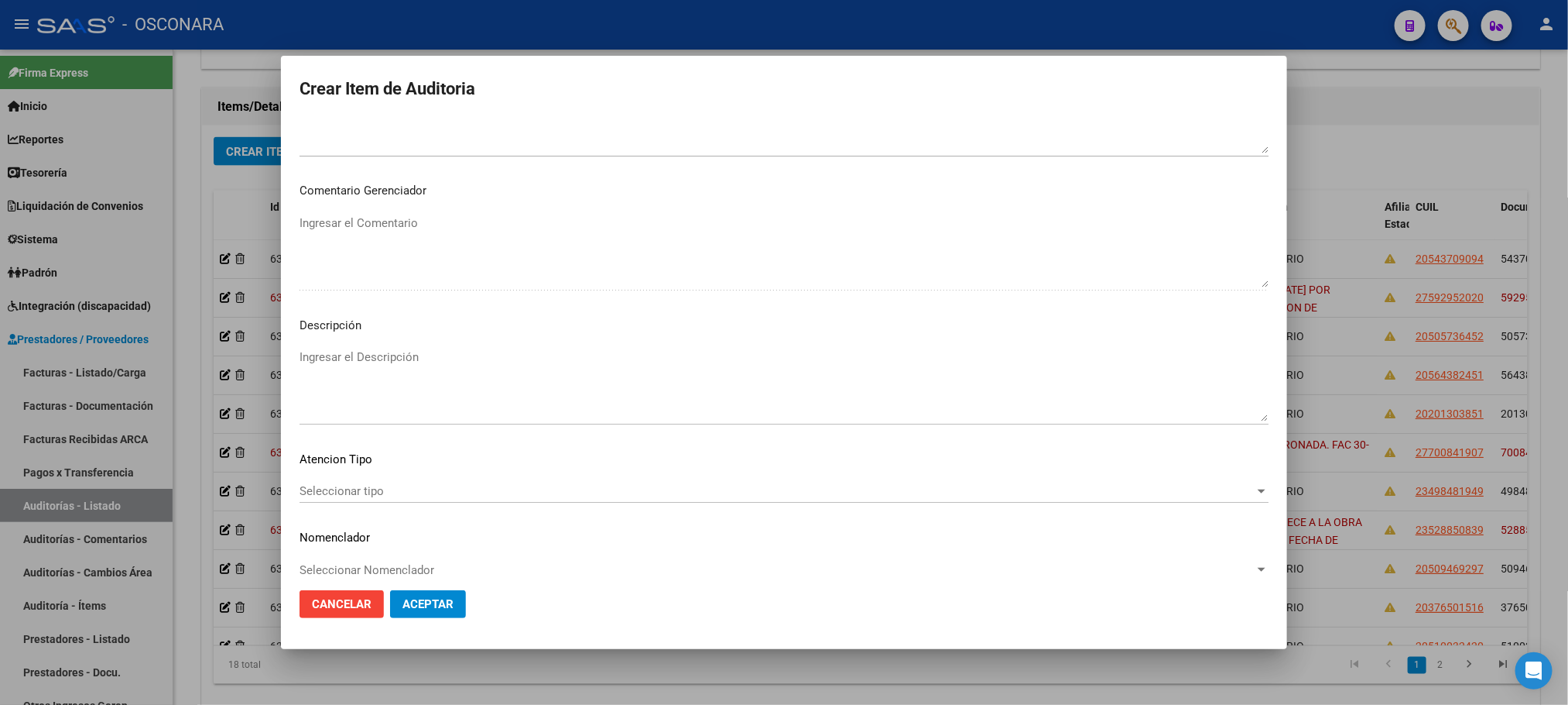
scroll to position [930, 0]
click at [367, 365] on textarea "Ingresar el Descripción" at bounding box center [784, 373] width 970 height 72
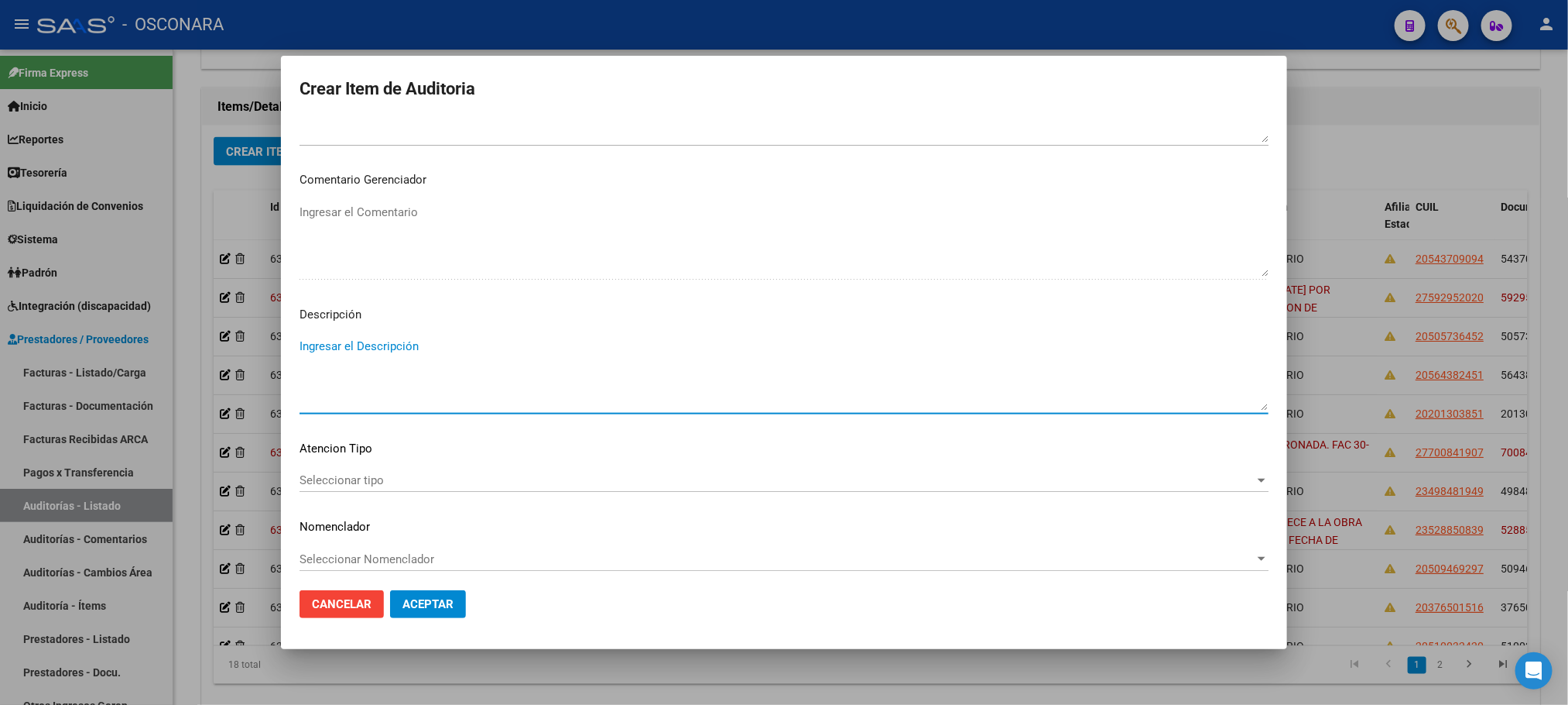
paste textarea "BAJA AL [DATE] POR FALTA DE DDJJ. FAC 30-28158."
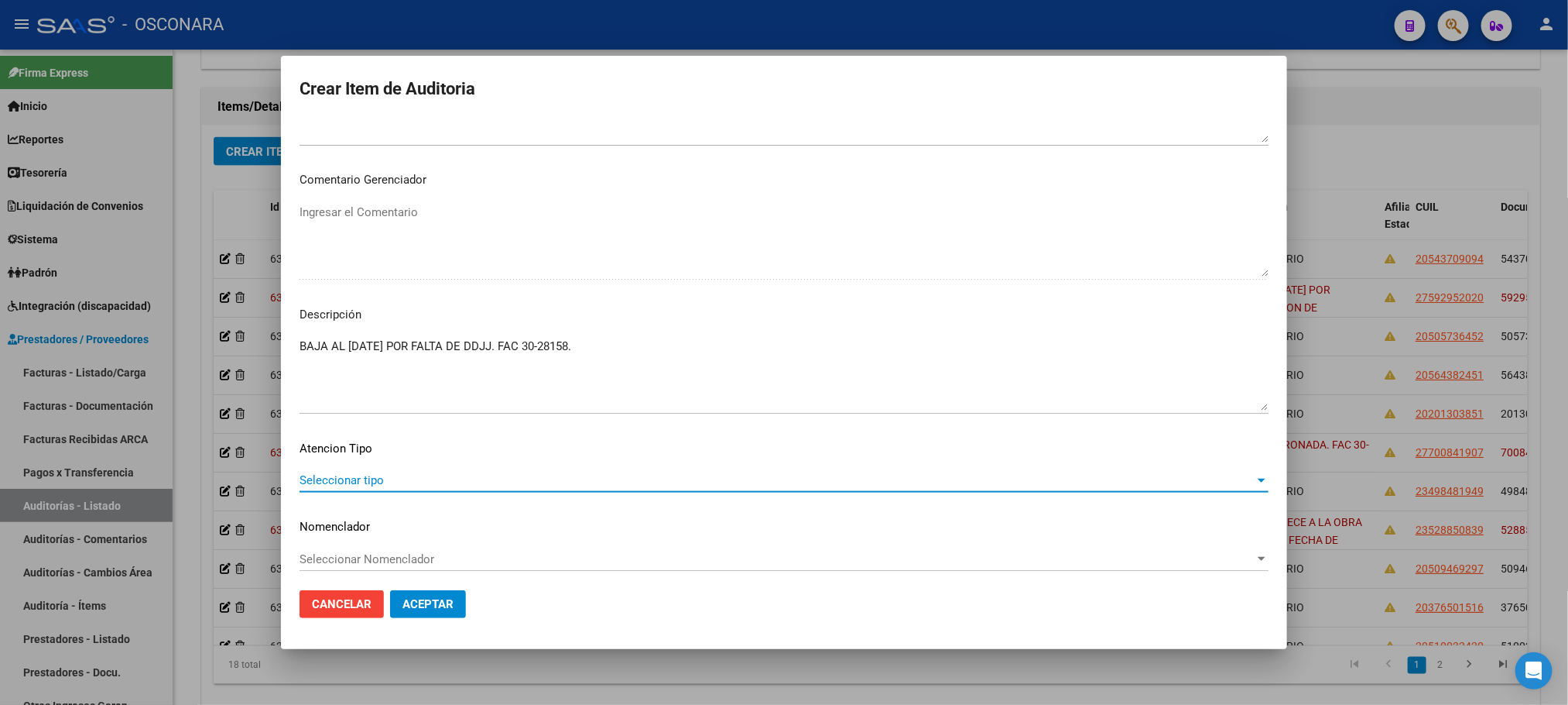
click at [347, 479] on span "Seleccionar tipo" at bounding box center [777, 479] width 955 height 14
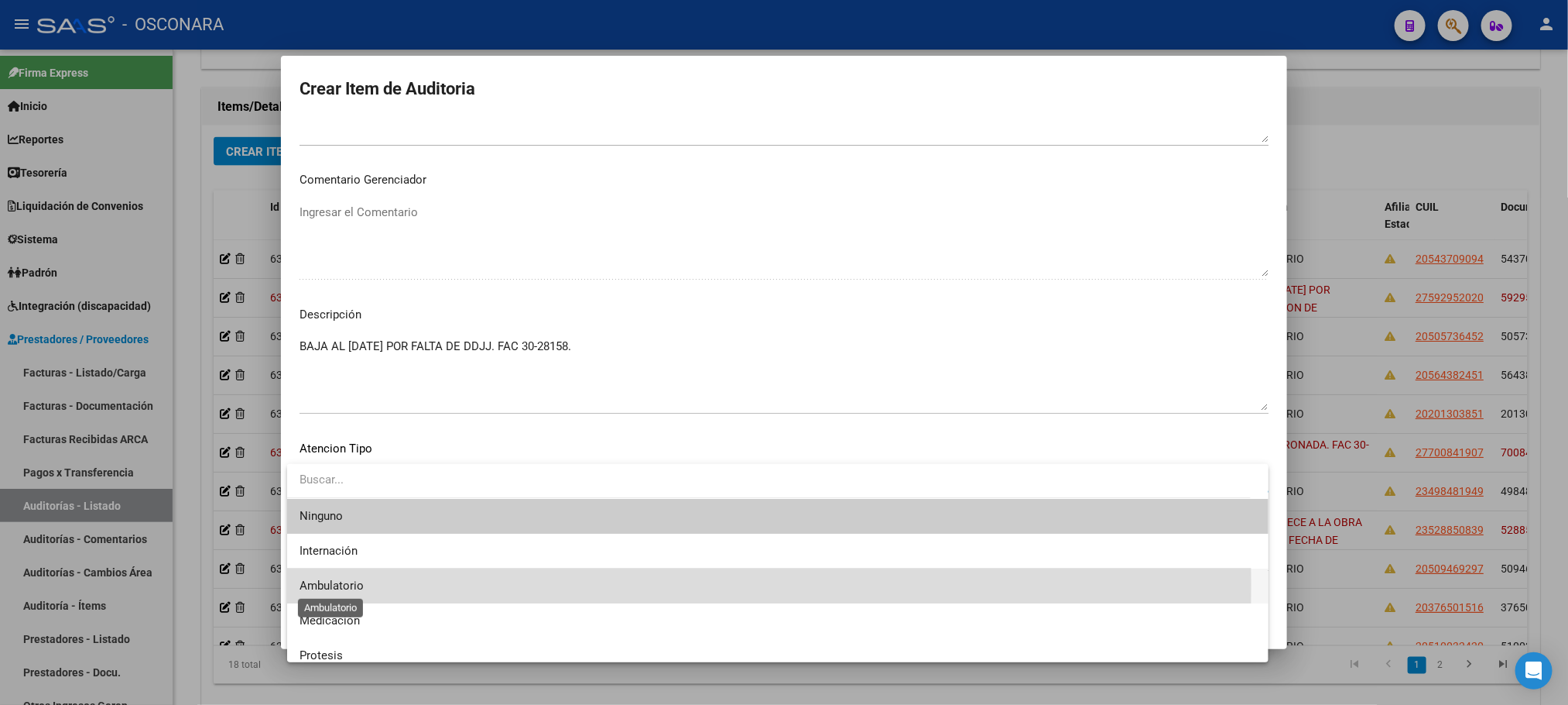
click at [351, 584] on span "Ambulatorio" at bounding box center [332, 585] width 64 height 14
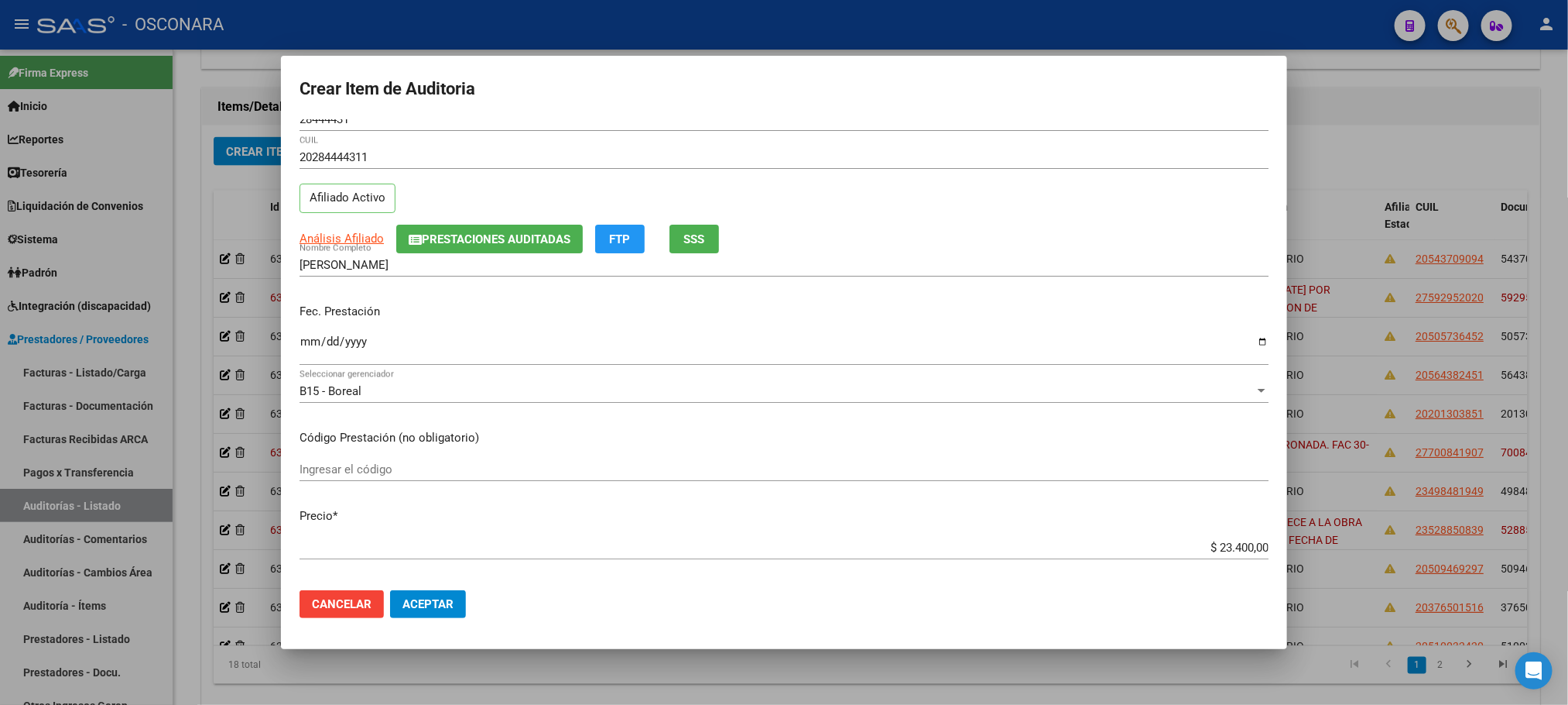
scroll to position [0, 0]
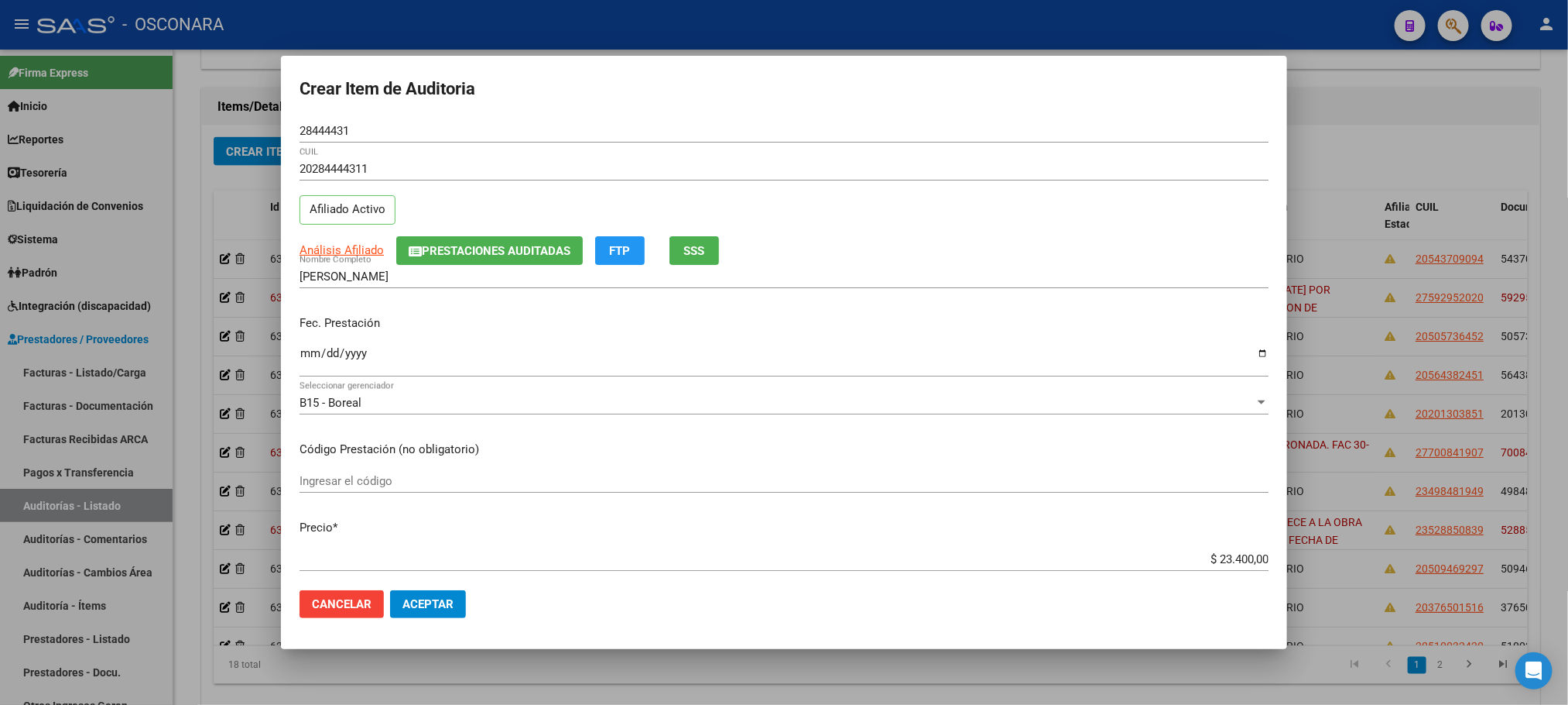
click at [455, 601] on button "Aceptar" at bounding box center [427, 604] width 76 height 28
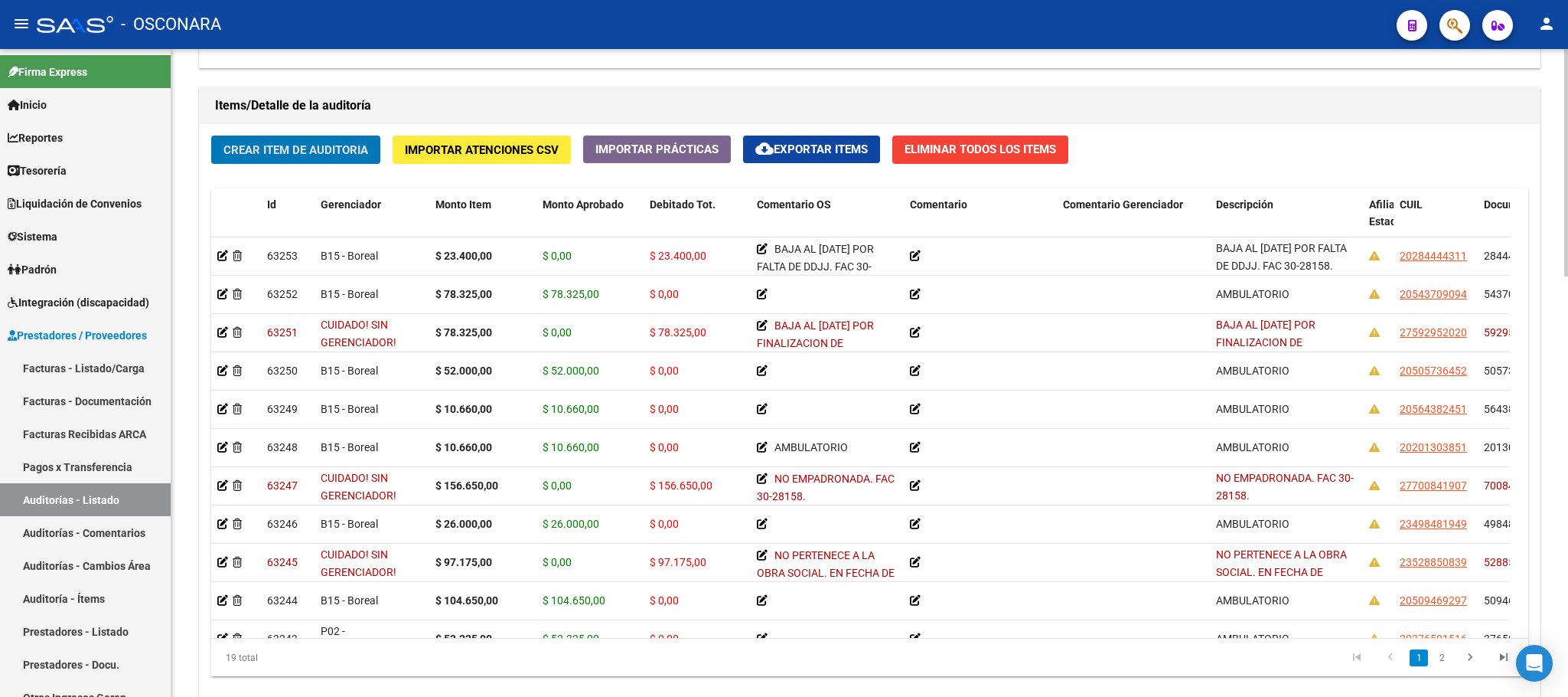
click at [341, 154] on span "Crear Item de Auditoria" at bounding box center [296, 150] width 145 height 14
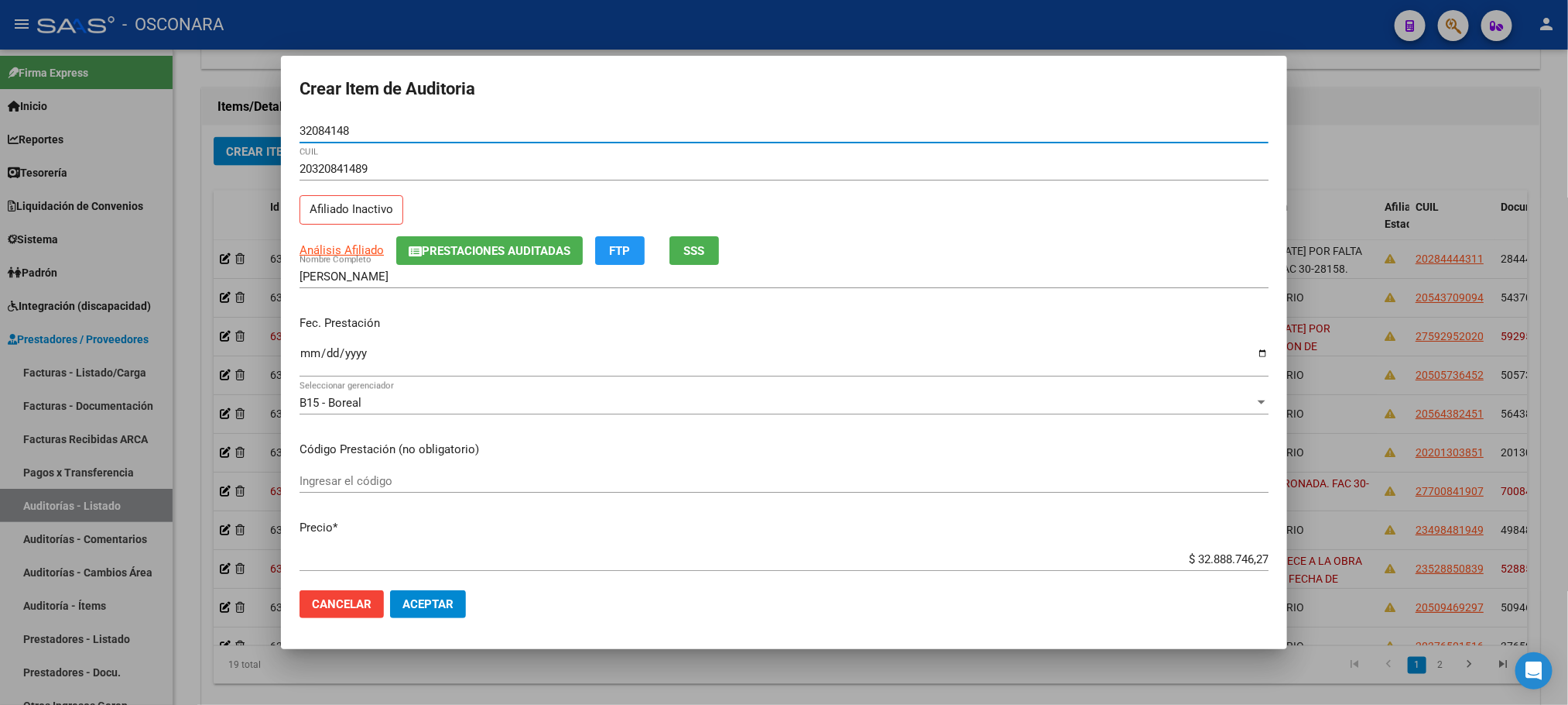
click at [302, 363] on input "Ingresar la fecha" at bounding box center [784, 359] width 970 height 24
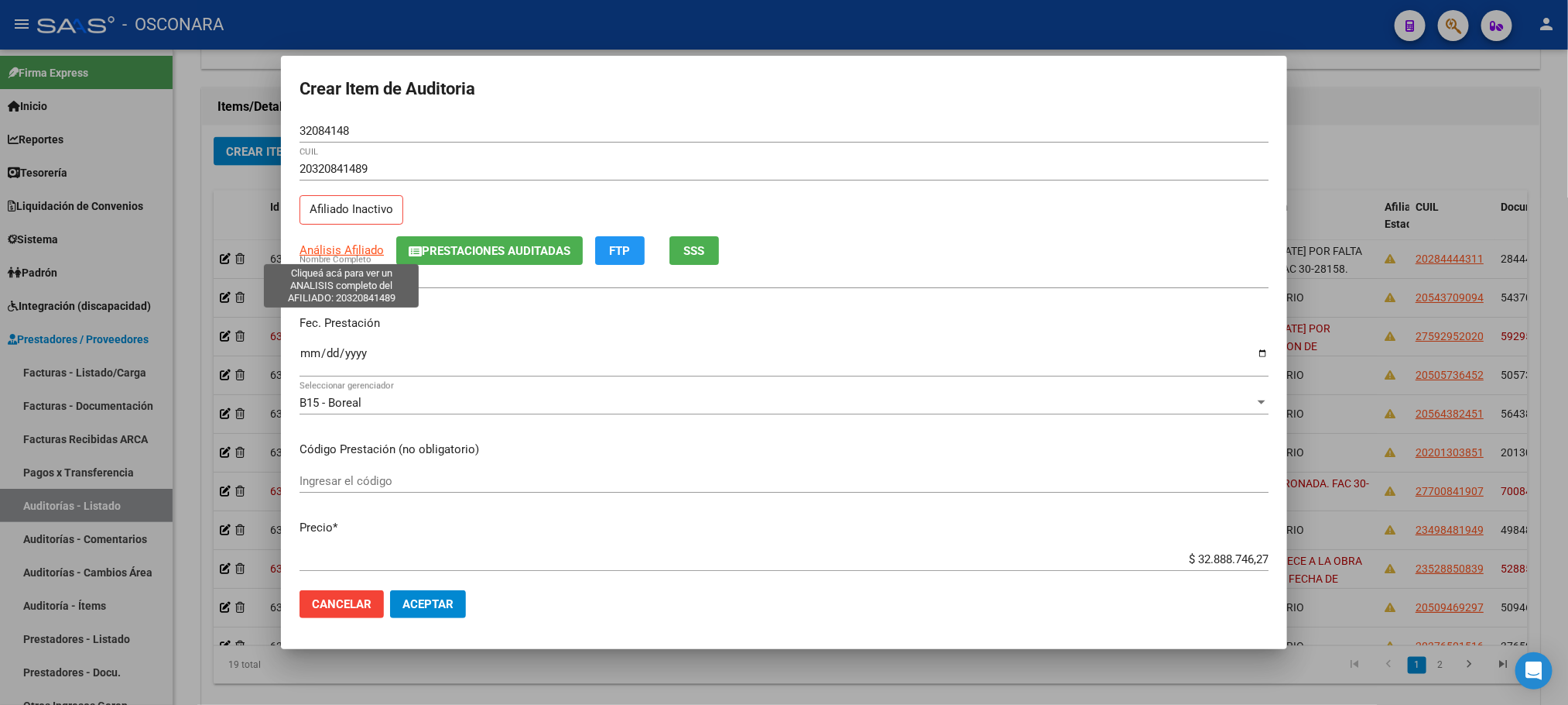
click at [365, 244] on span "Análisis Afiliado" at bounding box center [342, 250] width 85 height 14
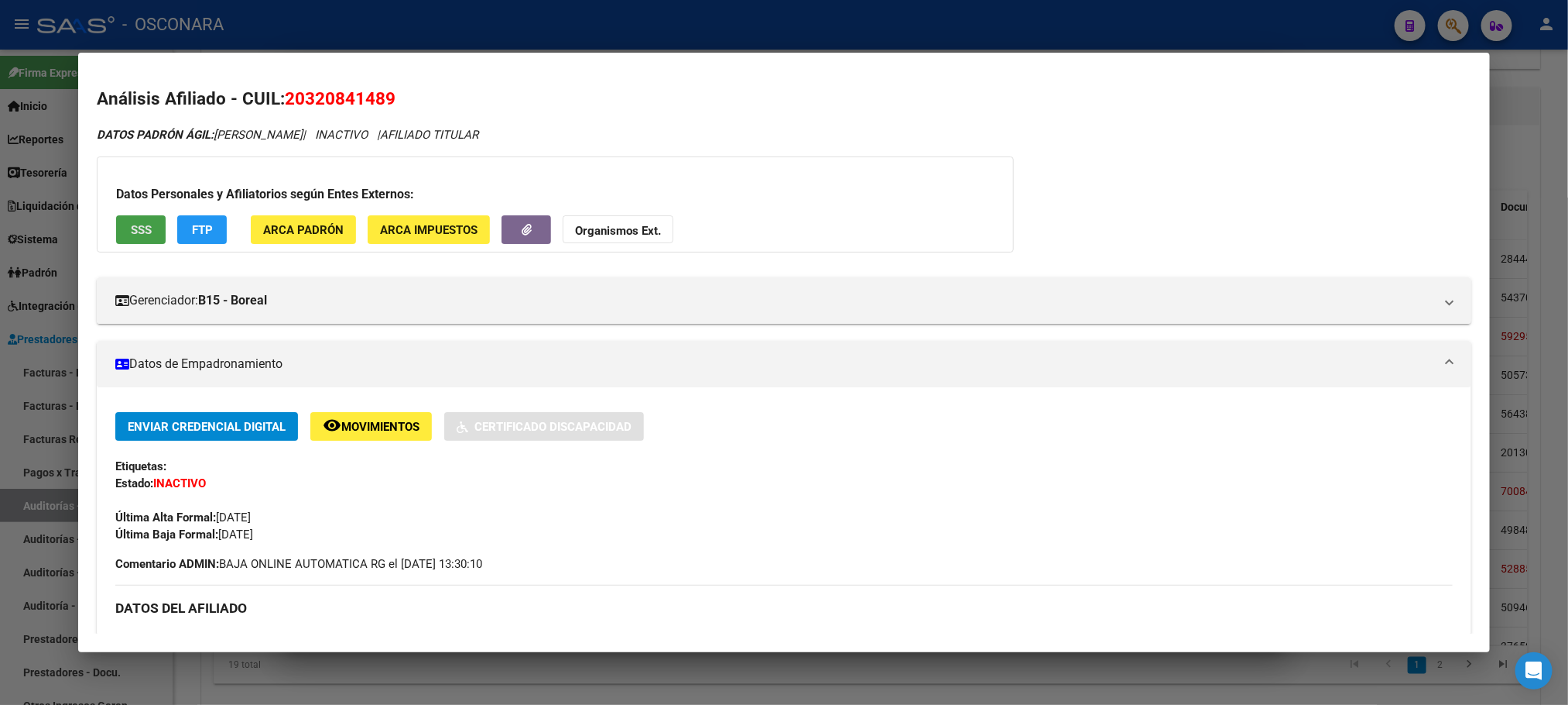
click at [134, 226] on span "SSS" at bounding box center [141, 229] width 21 height 14
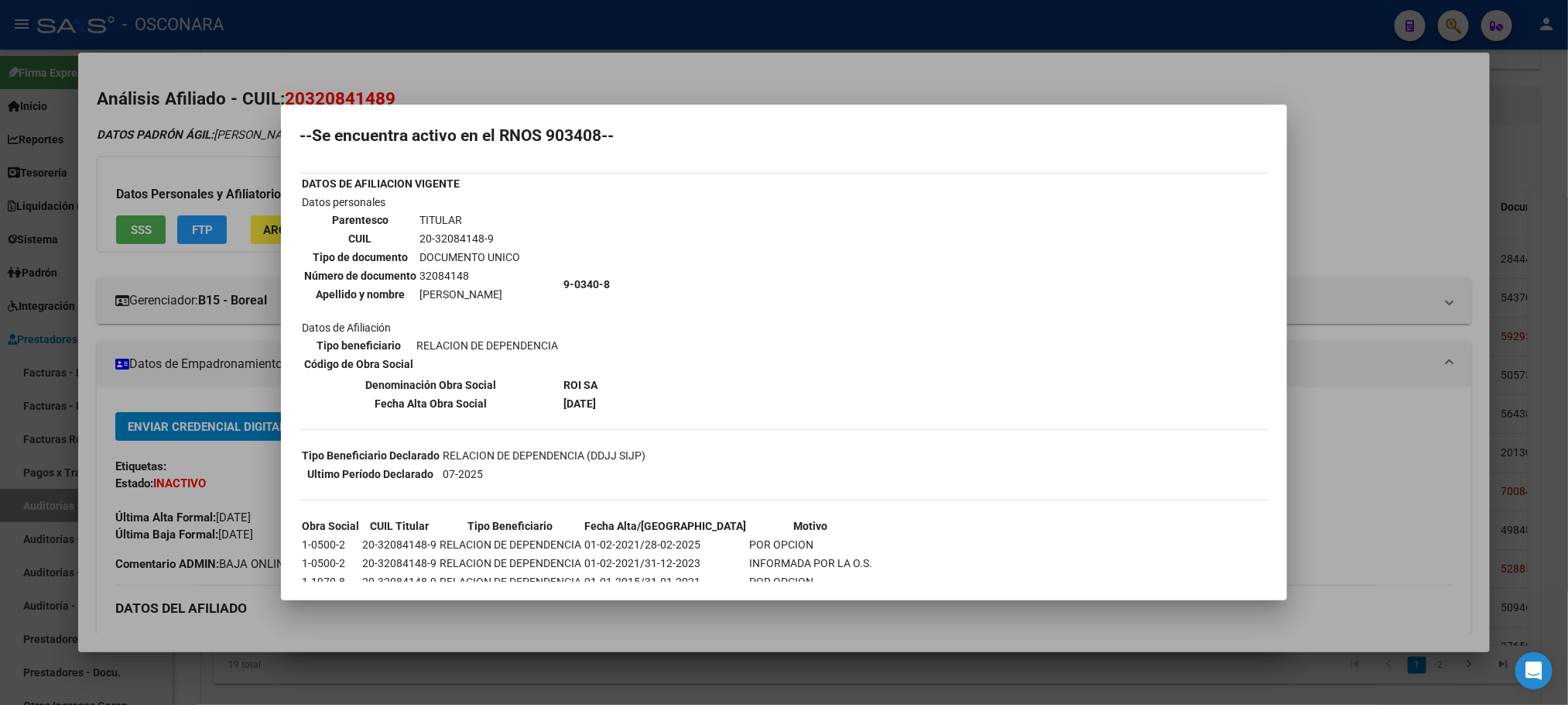
scroll to position [70, 0]
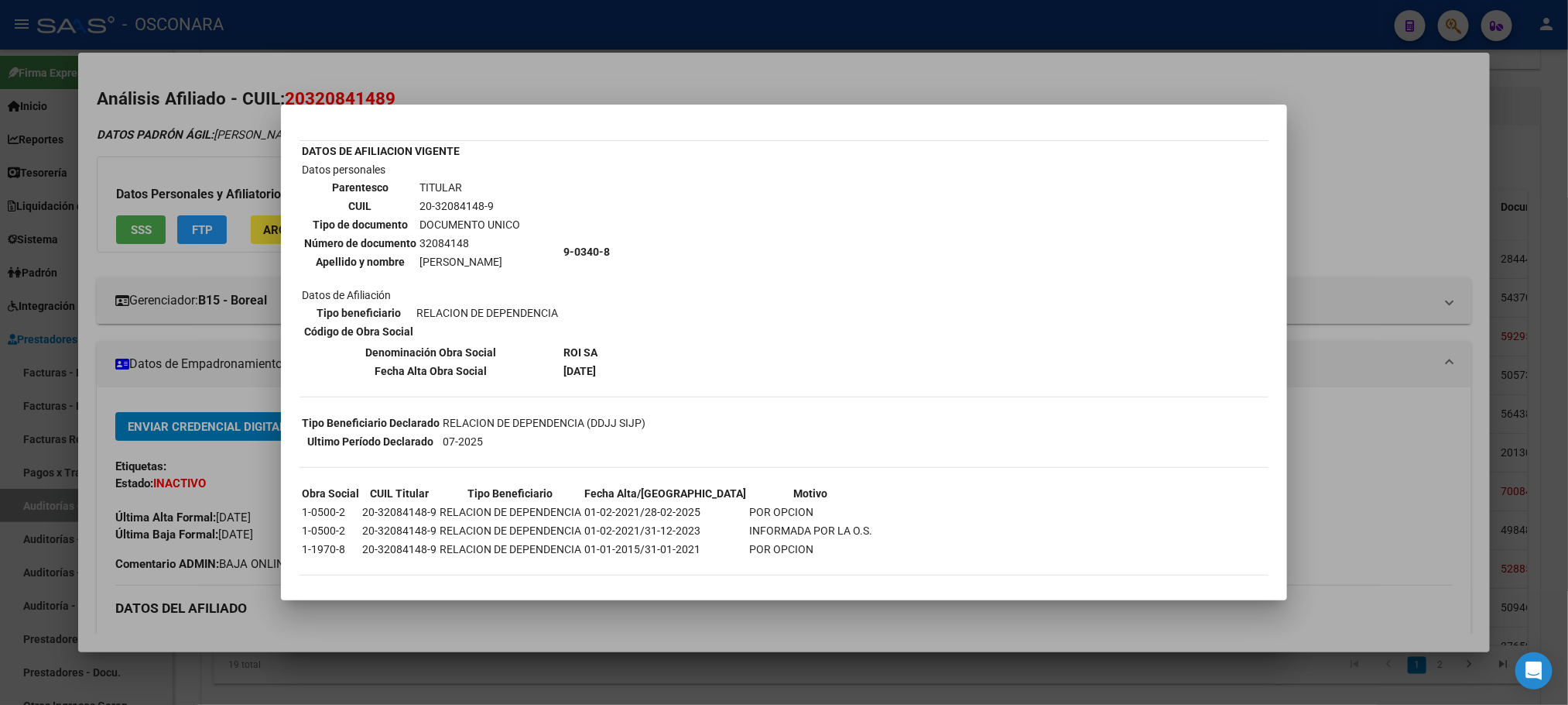
click at [783, 623] on div at bounding box center [784, 352] width 1568 height 705
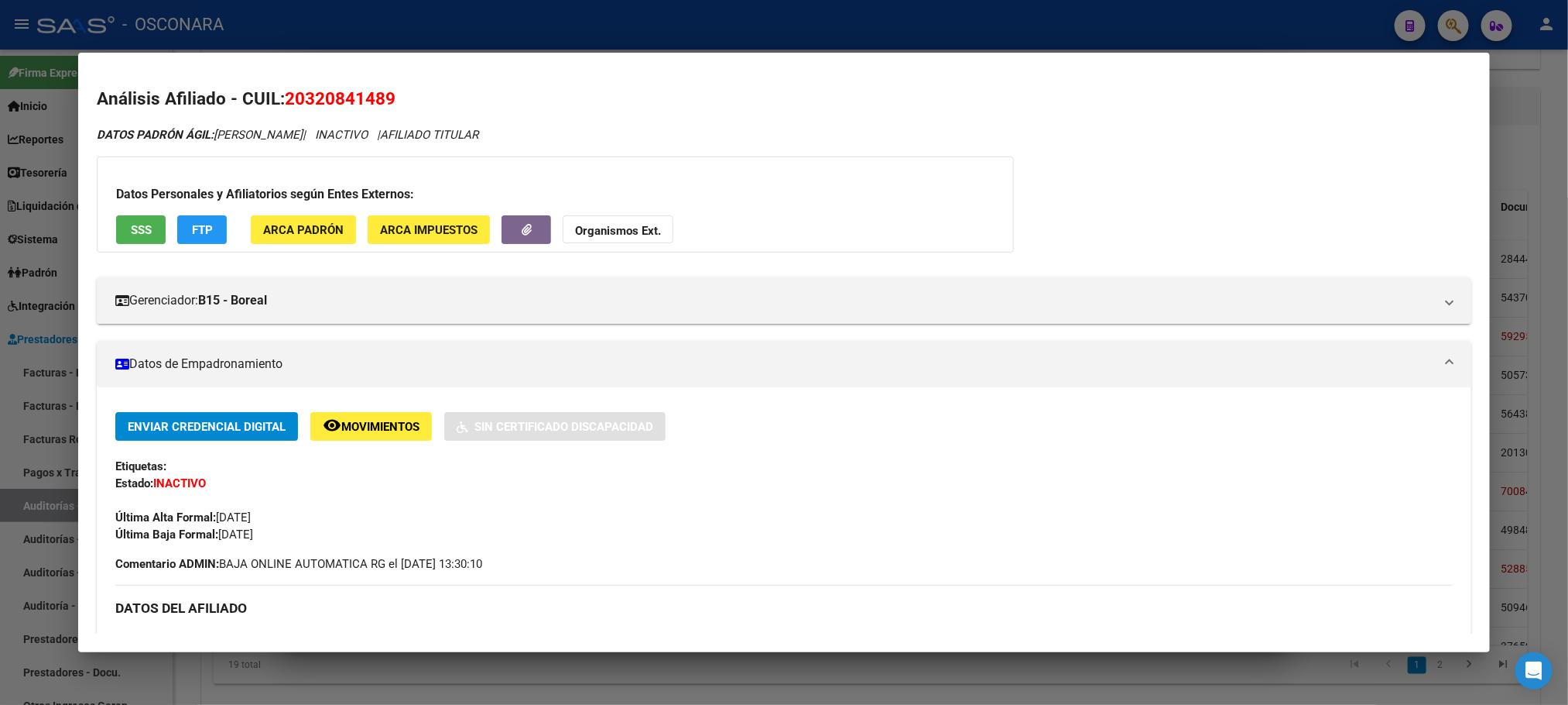
click at [765, 683] on div at bounding box center [784, 352] width 1568 height 705
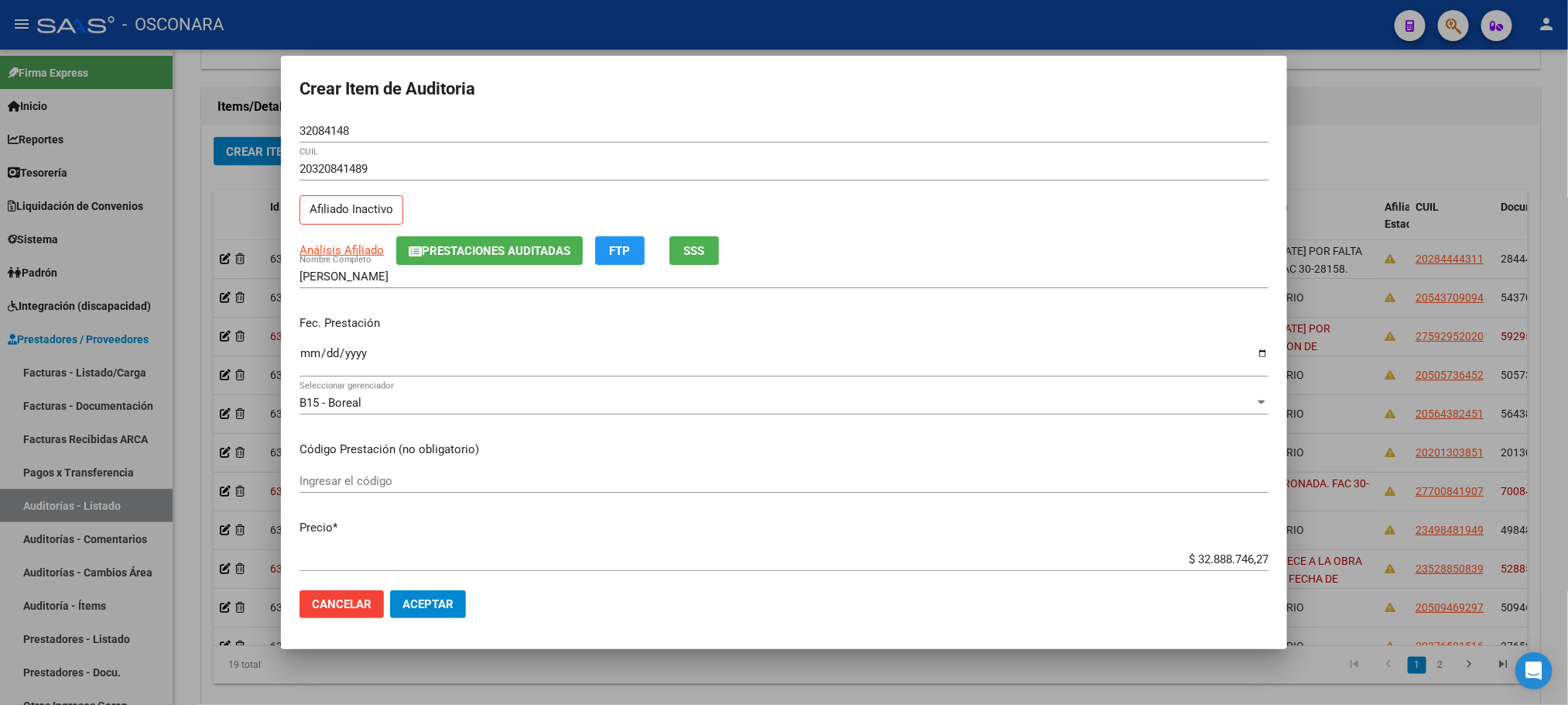
click at [1178, 551] on div "$ 32.888.746,27 Ingresar el precio" at bounding box center [784, 558] width 970 height 24
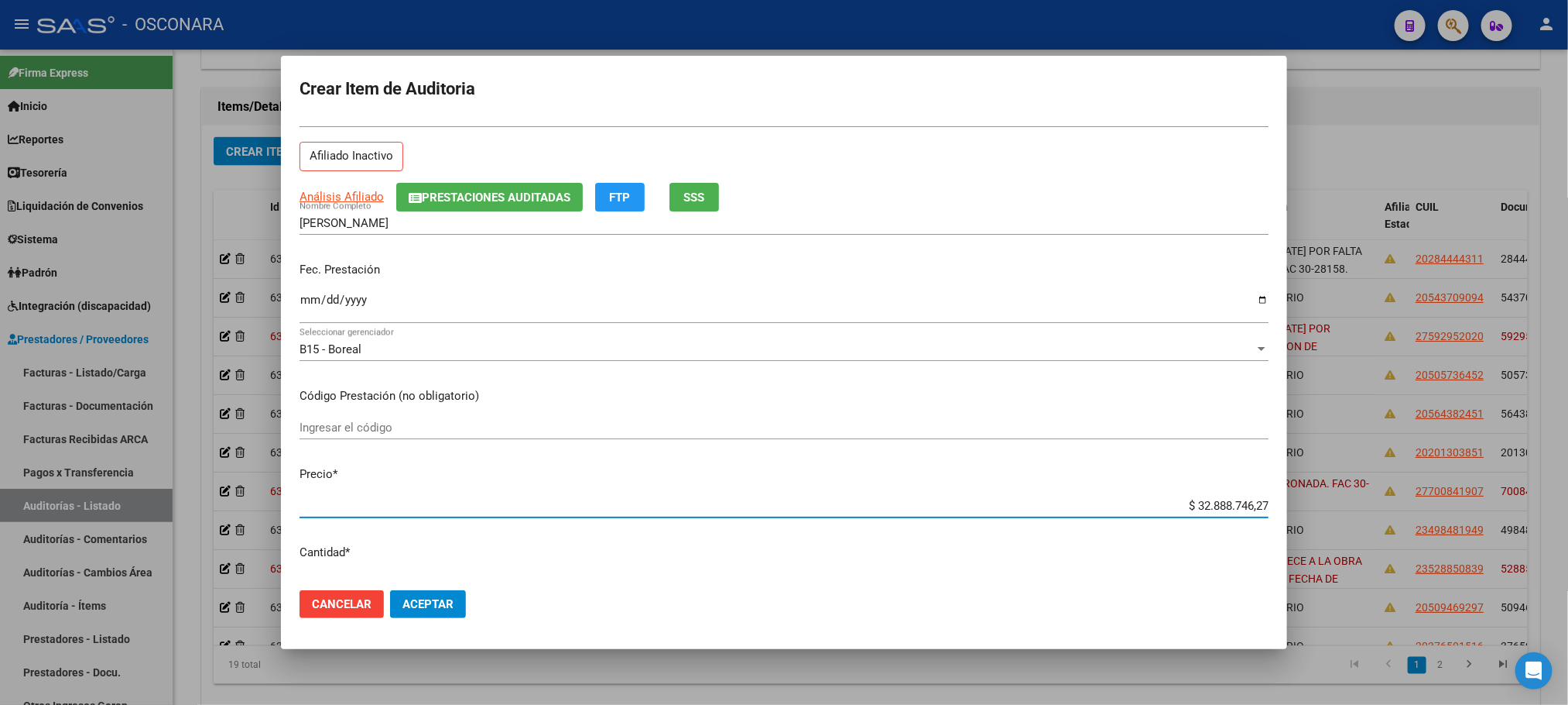
drag, startPoint x: 1182, startPoint y: 556, endPoint x: 1298, endPoint y: 556, distance: 116.0
click at [1298, 556] on div "Crear Item de Auditoria 32084148 Nro Documento 20320841489 CUIL Afiliado Inacti…" at bounding box center [784, 352] width 1568 height 705
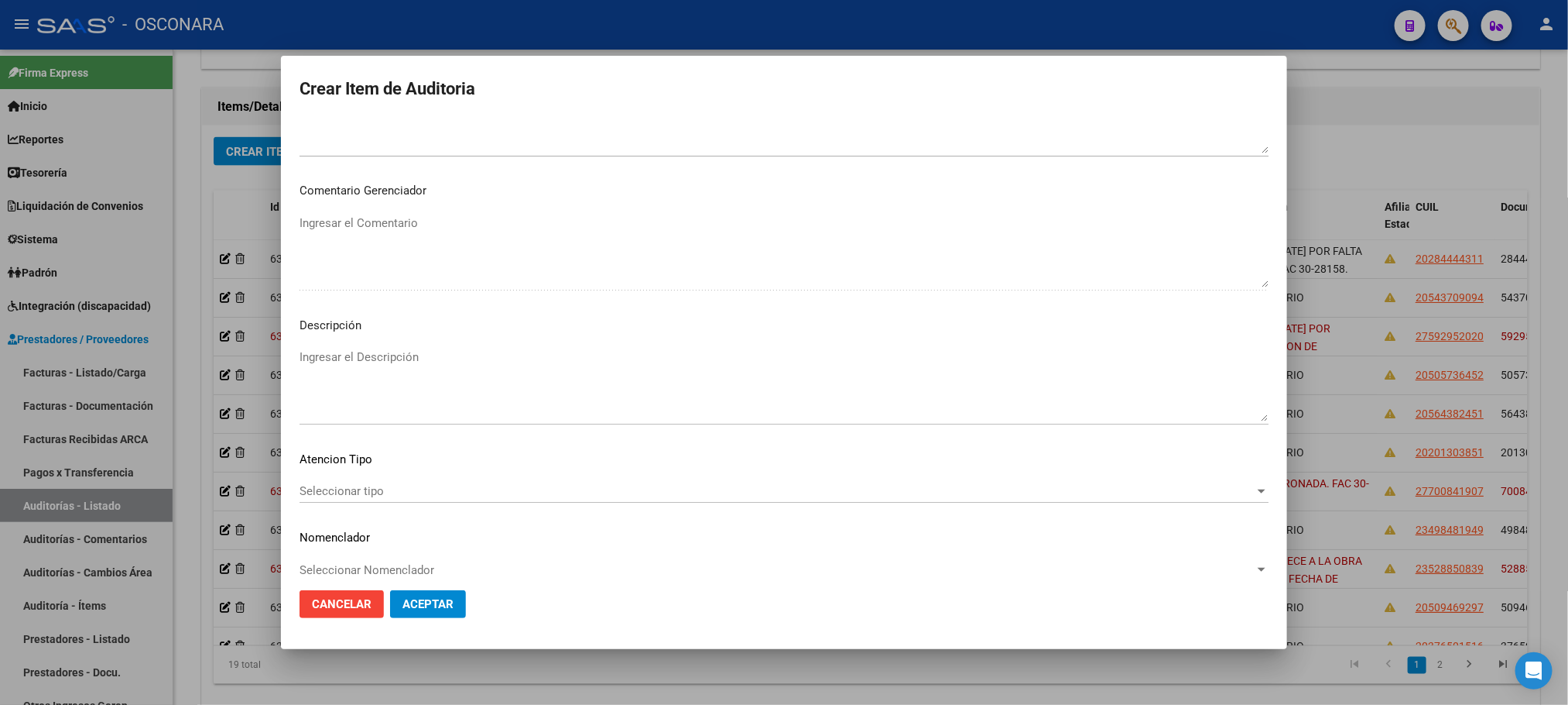
scroll to position [936, 0]
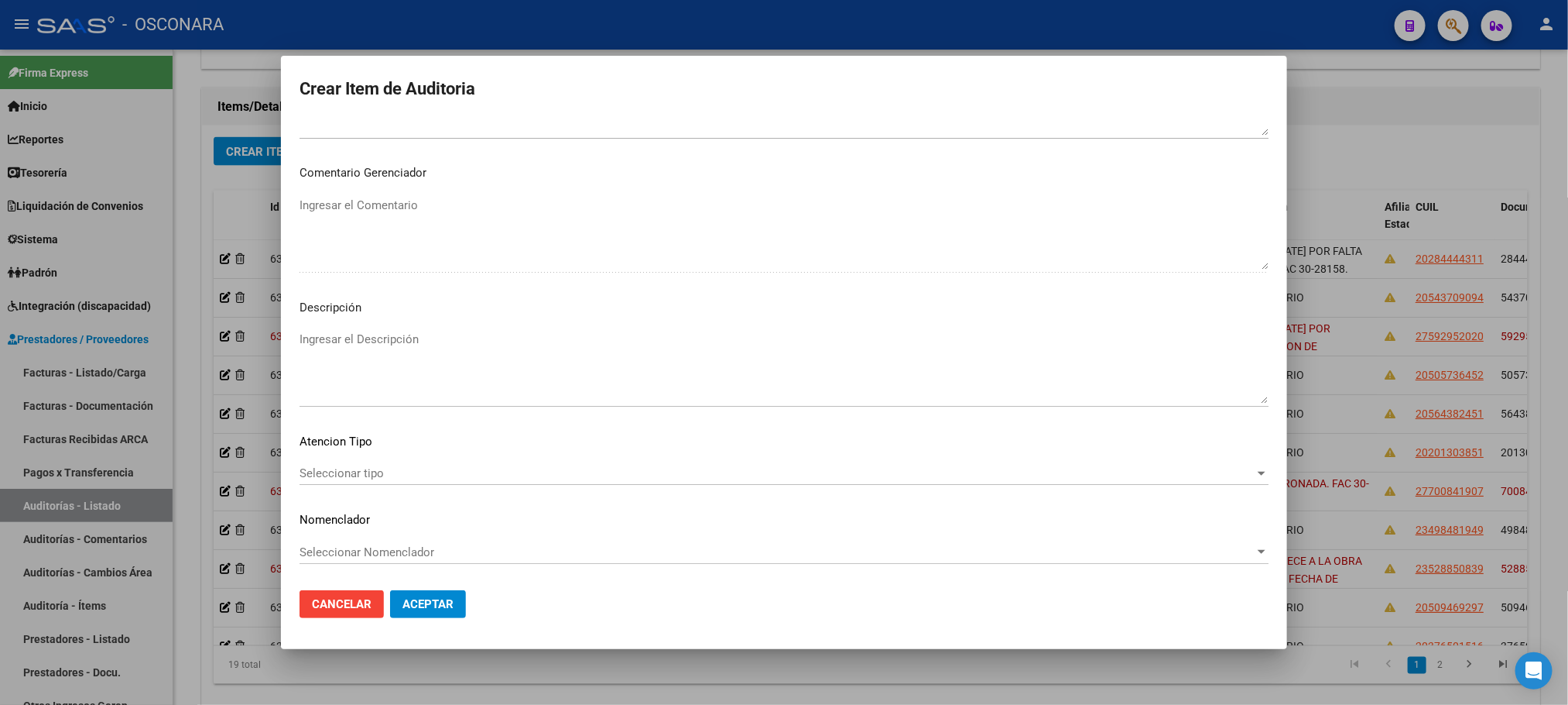
click at [465, 462] on div "Seleccionar tipo Seleccionar tipo" at bounding box center [784, 473] width 970 height 24
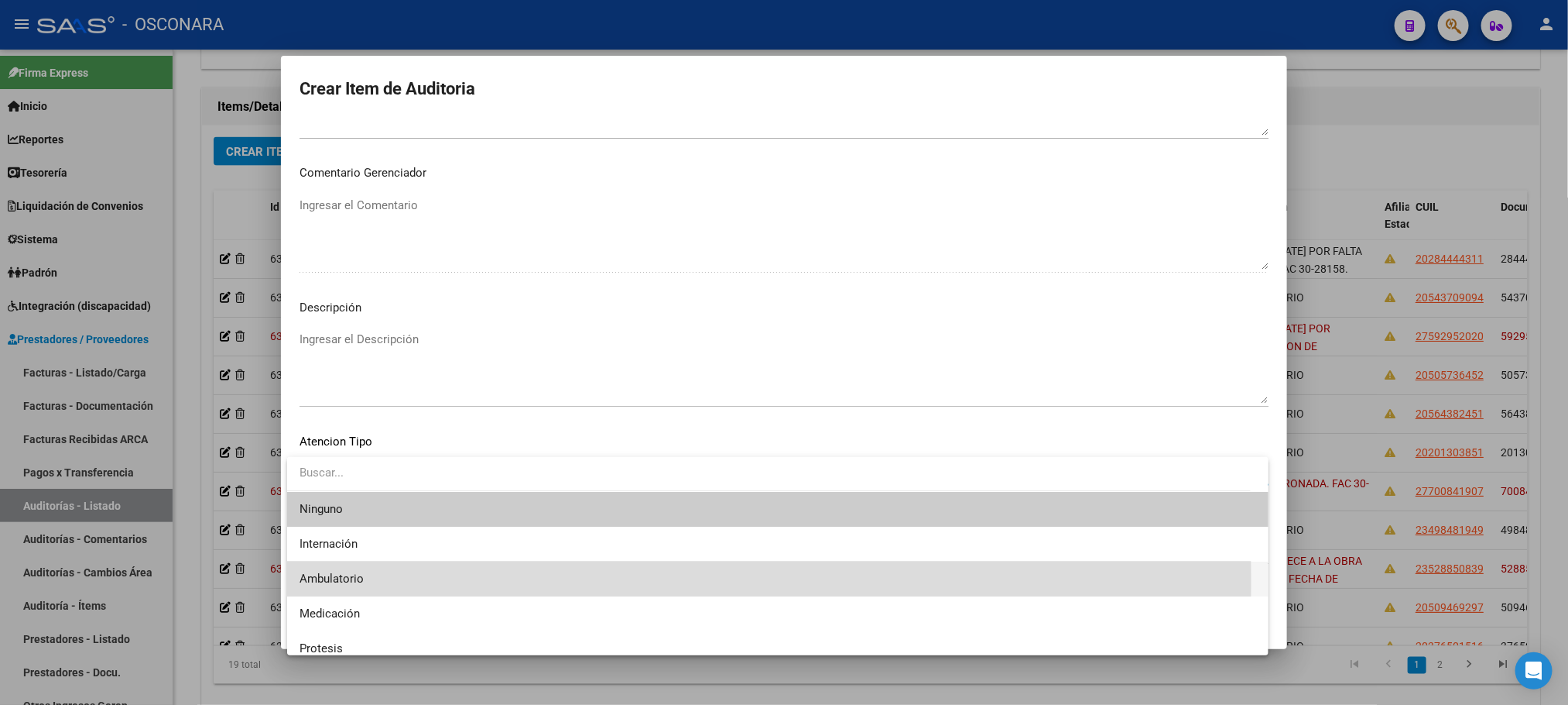
click at [413, 581] on span "Ambulatorio" at bounding box center [778, 578] width 956 height 35
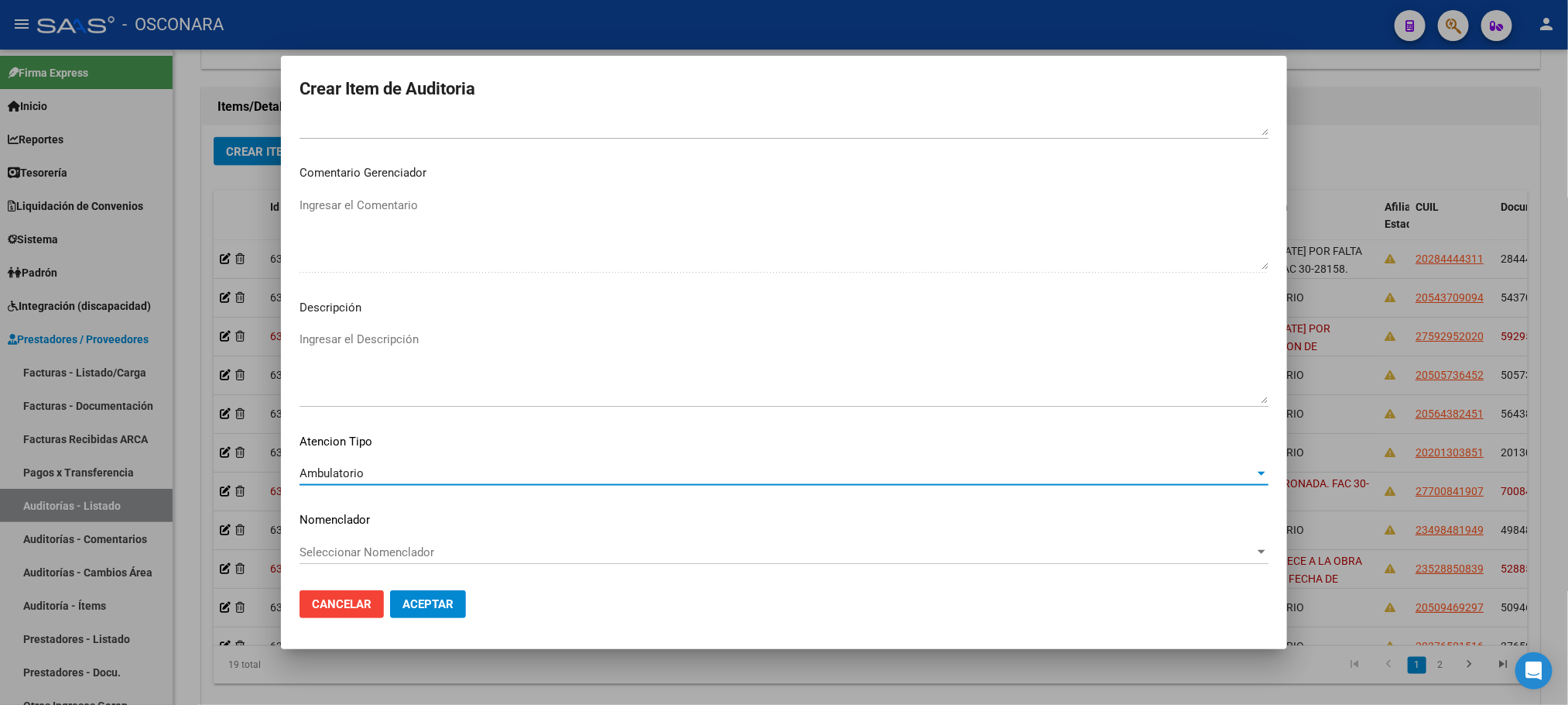
click at [351, 346] on textarea "Ingresar el Descripción" at bounding box center [784, 367] width 970 height 72
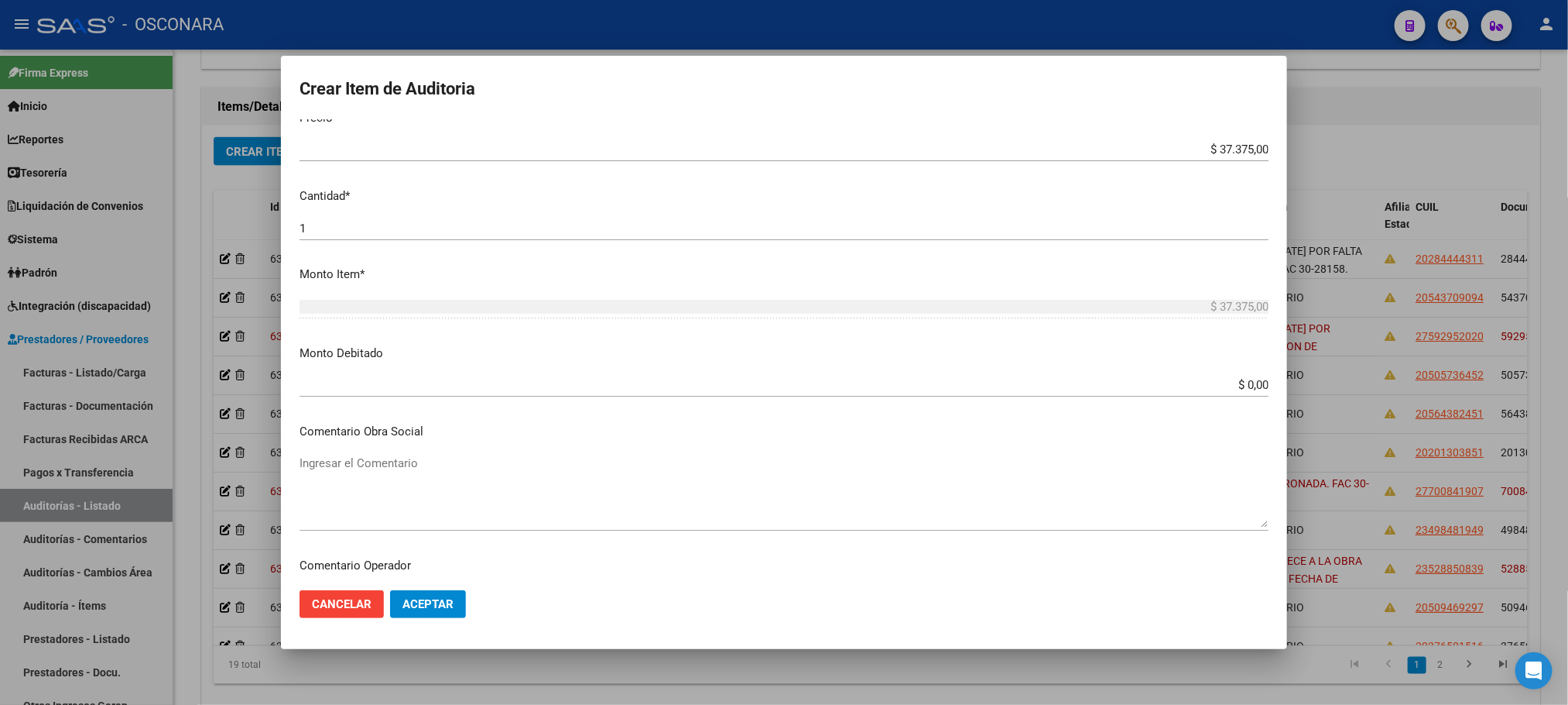
scroll to position [356, 0]
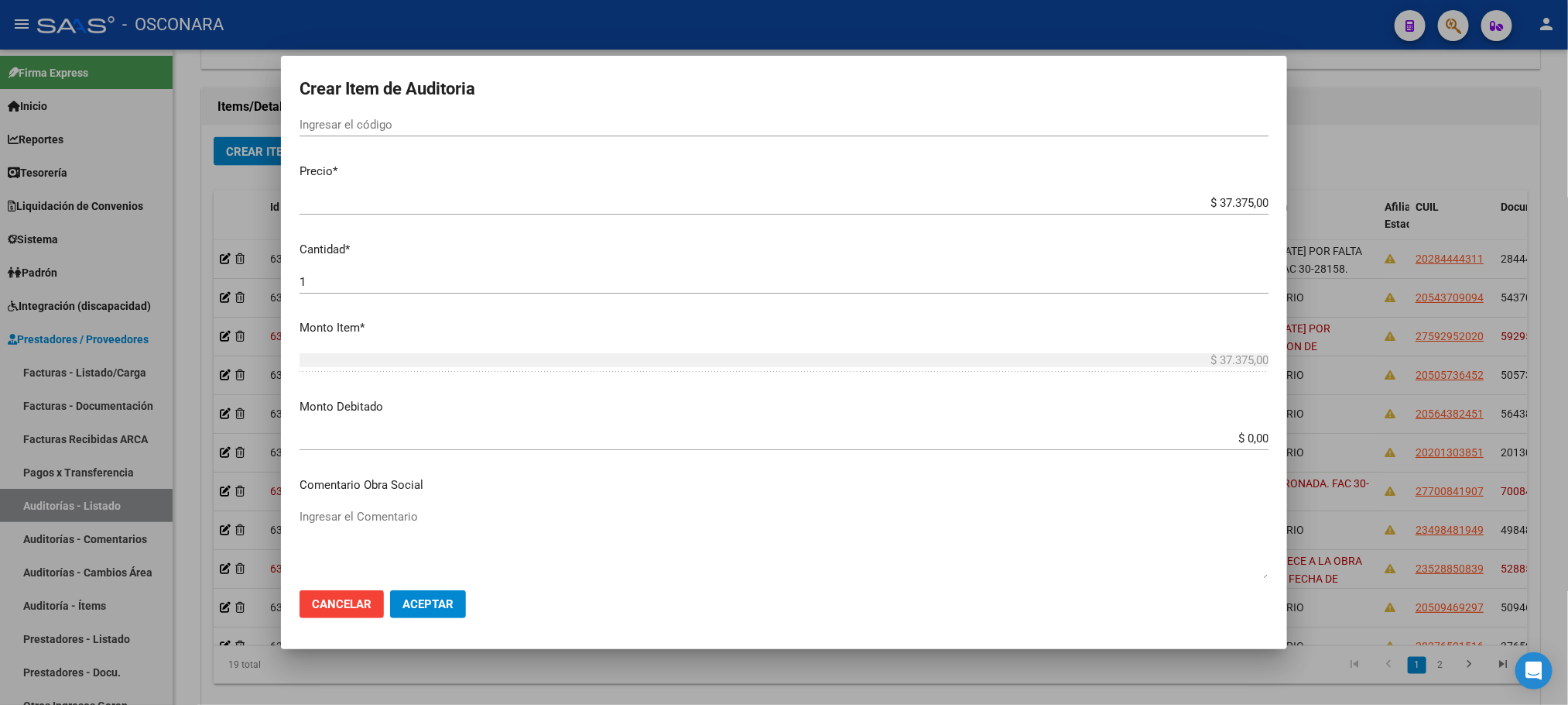
click at [432, 604] on span "Aceptar" at bounding box center [427, 603] width 51 height 14
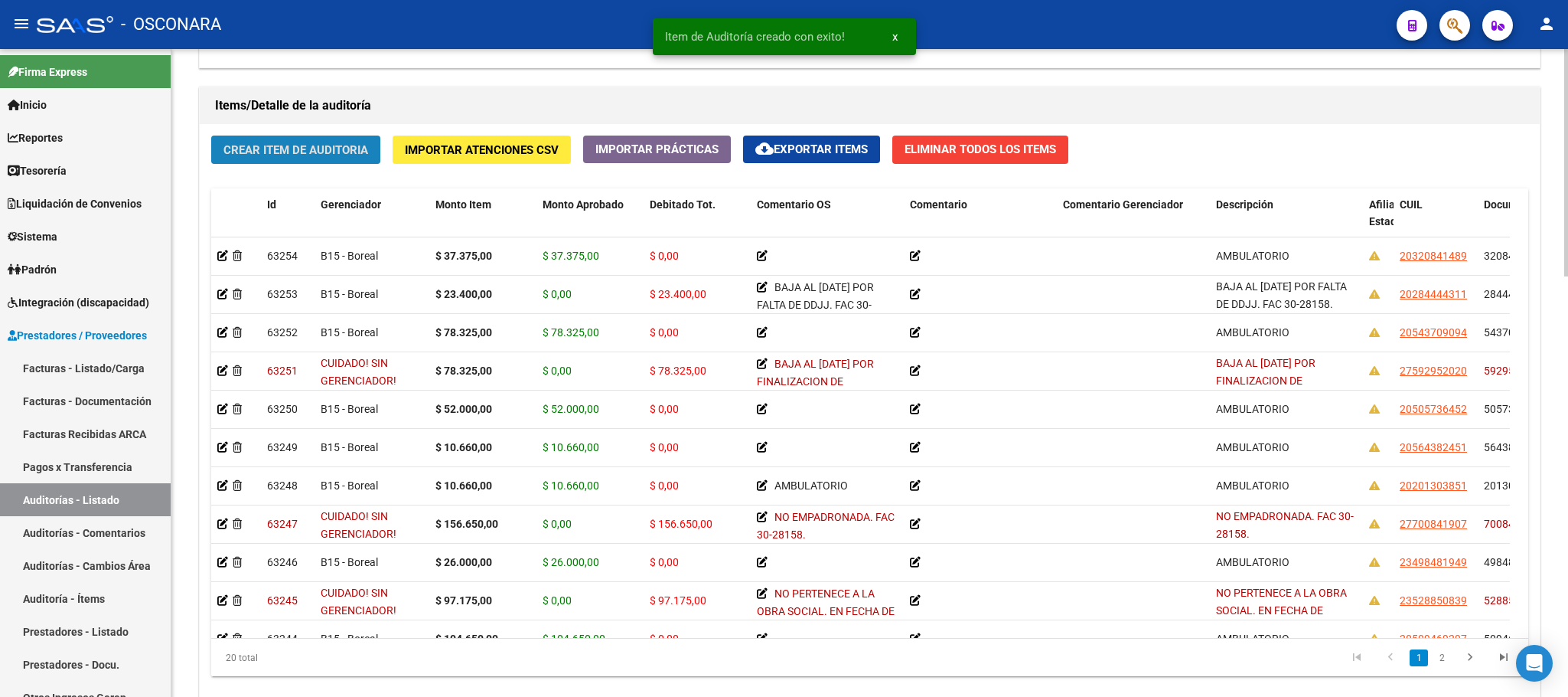
click at [347, 156] on span "Crear Item de Auditoria" at bounding box center [296, 150] width 145 height 14
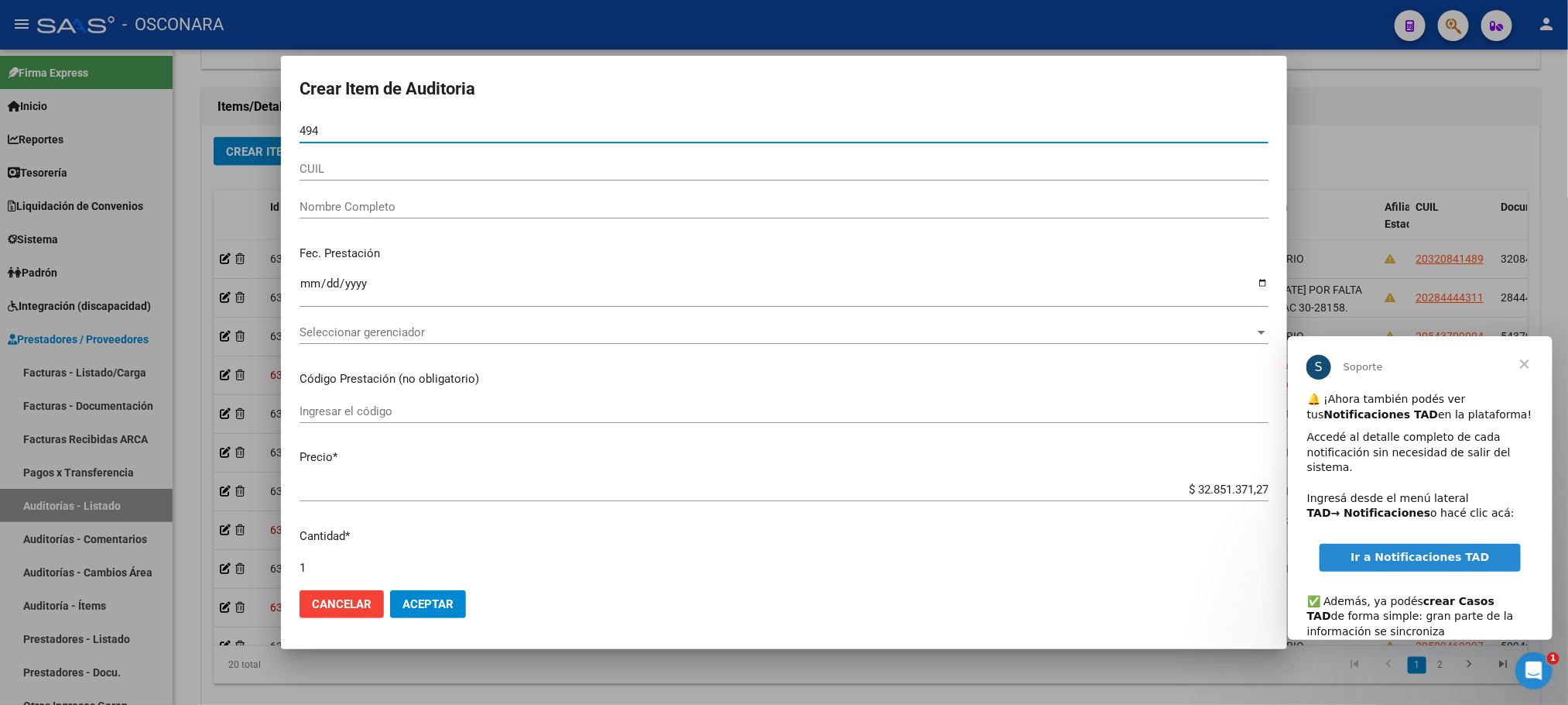
scroll to position [0, 0]
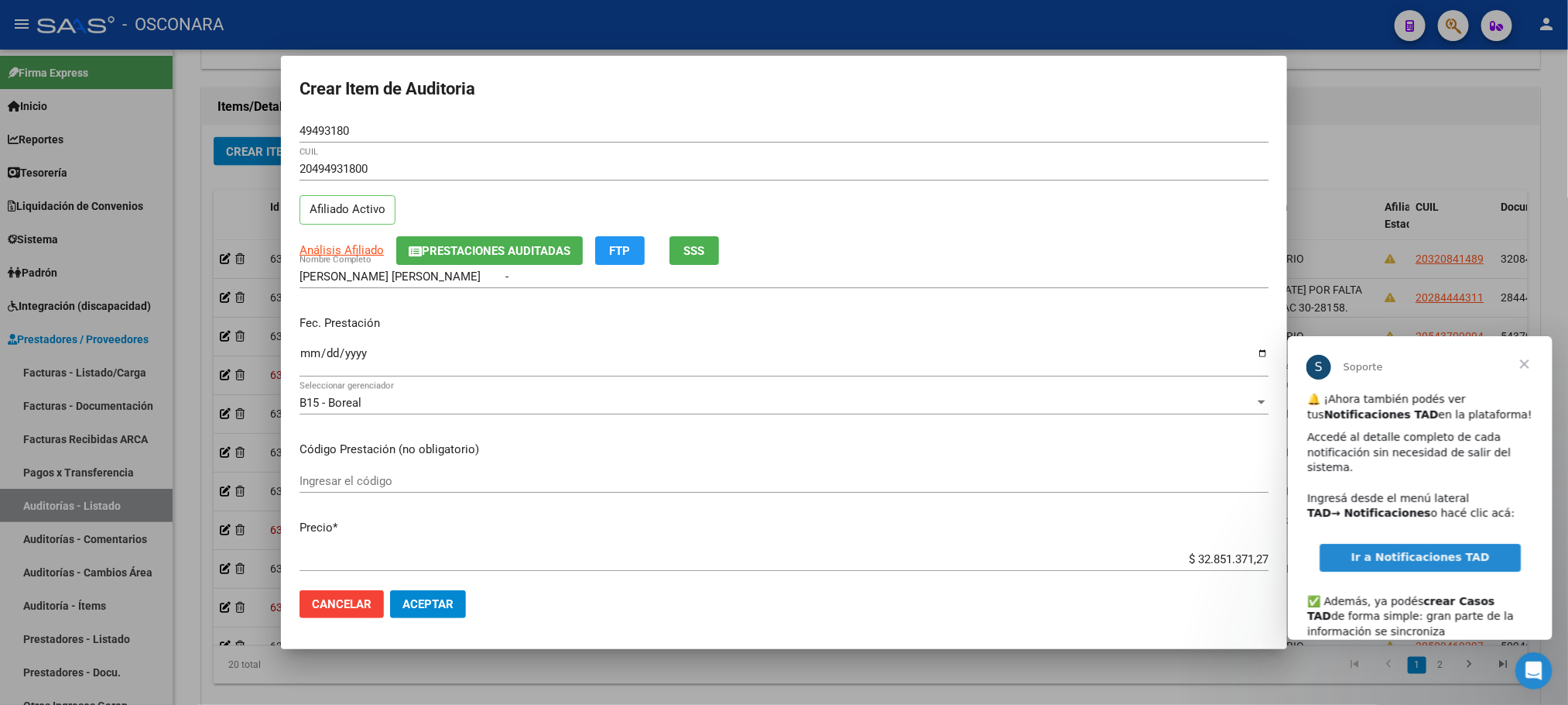
click at [1524, 358] on span "Cerrar" at bounding box center [1524, 363] width 55 height 55
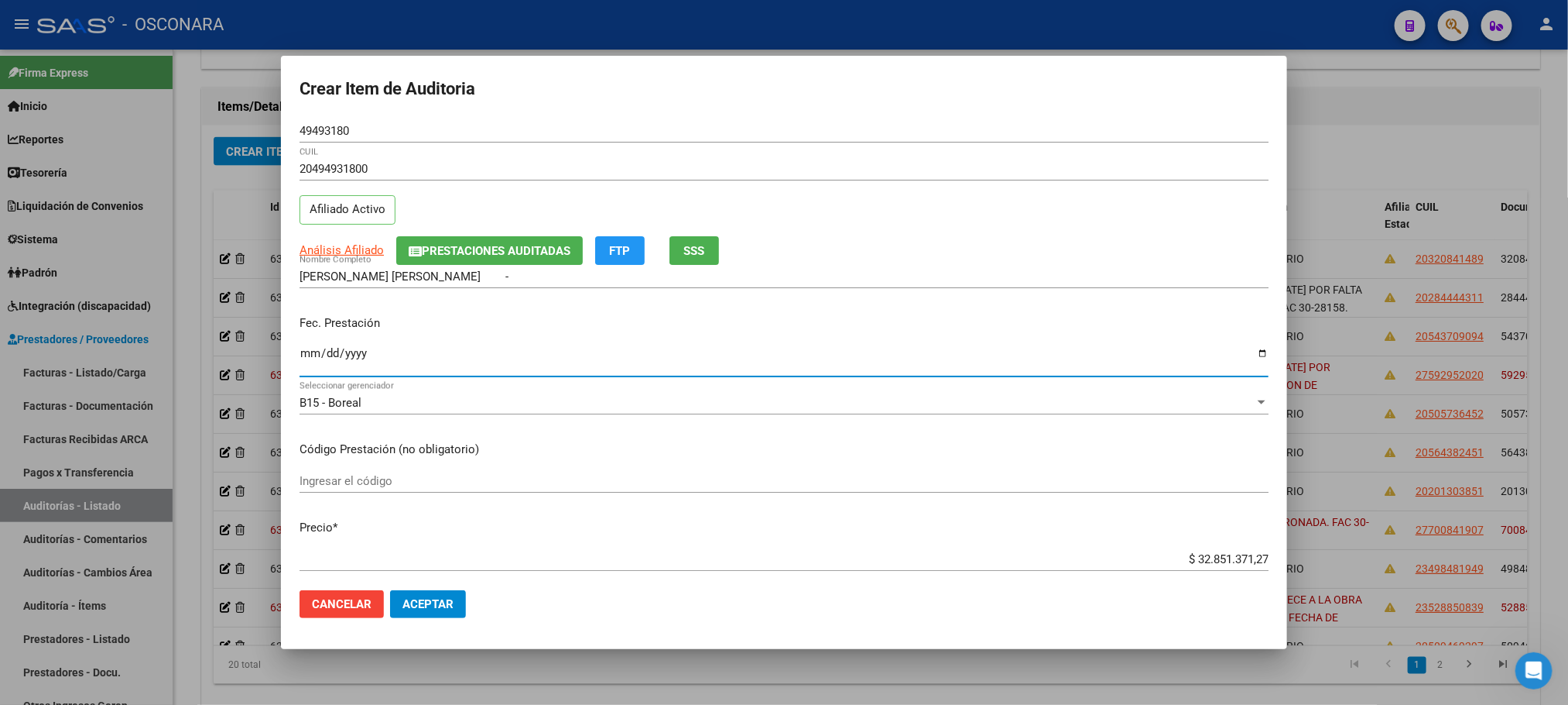
click at [302, 356] on input "Ingresar la fecha" at bounding box center [784, 359] width 970 height 24
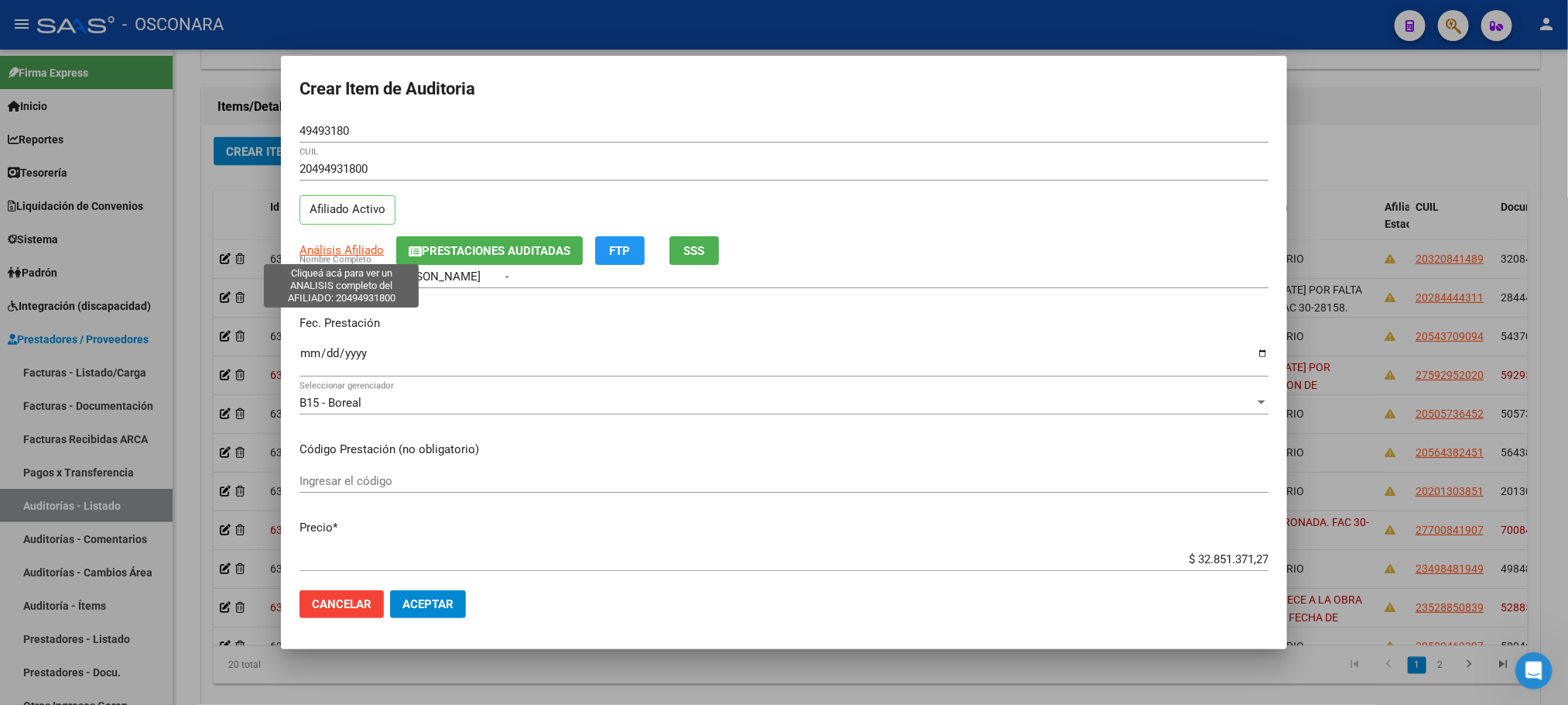
click at [346, 249] on span "Análisis Afiliado" at bounding box center [342, 250] width 85 height 14
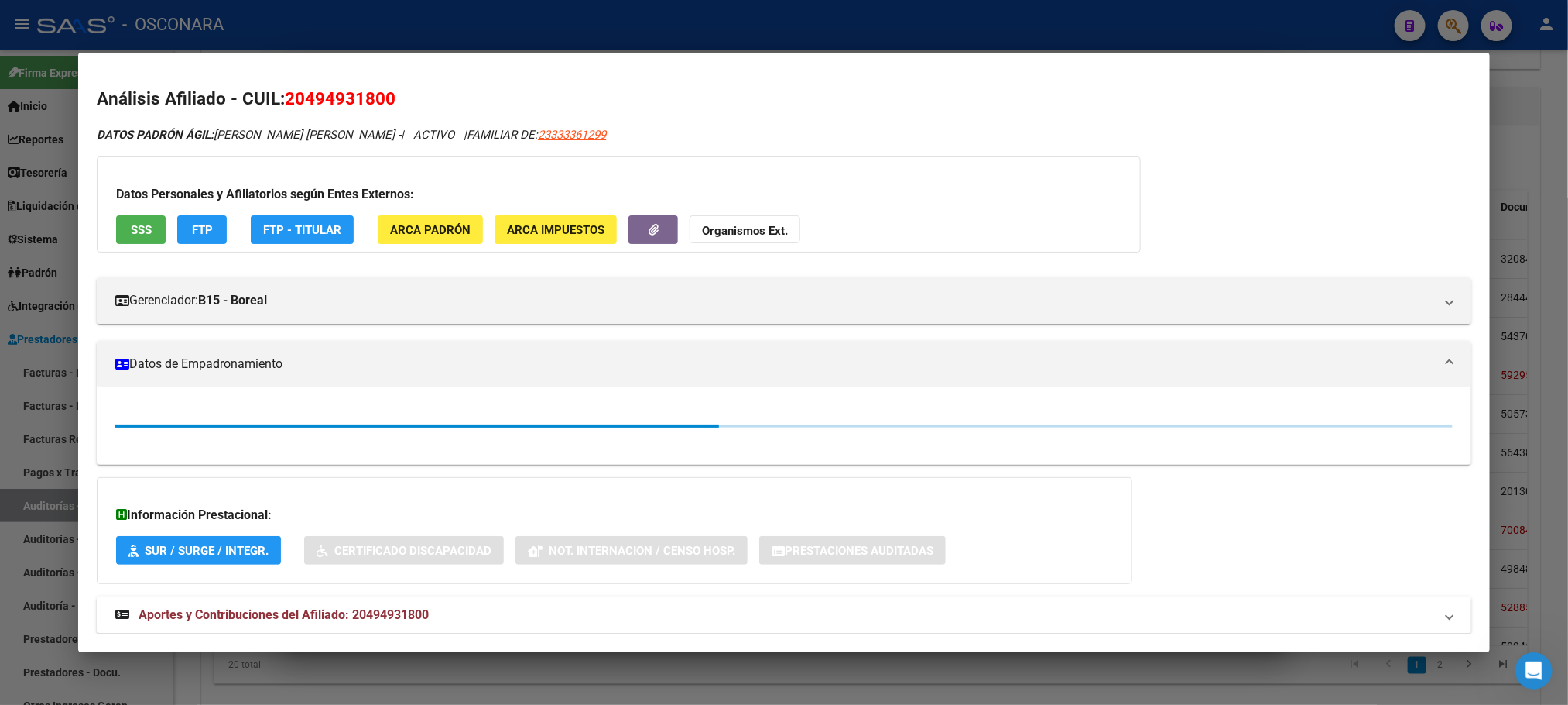
click at [131, 238] on button "SSS" at bounding box center [141, 229] width 50 height 28
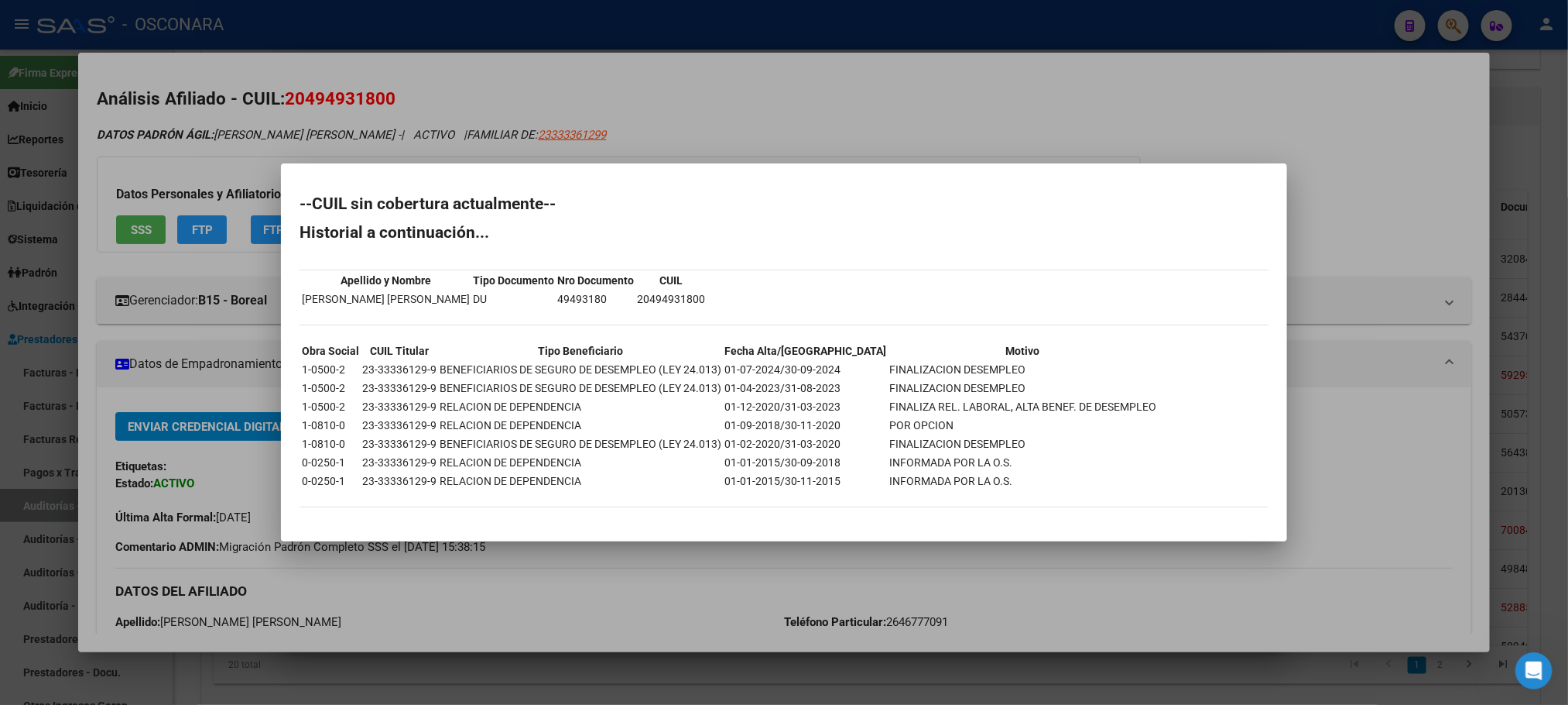
drag, startPoint x: 675, startPoint y: 301, endPoint x: 604, endPoint y: 302, distance: 71.0
click at [604, 302] on div "--CUIL sin cobertura actualmente-- Historial a continuación... Apellido y Nombr…" at bounding box center [784, 359] width 970 height 327
copy tbody "Apellido y Nombre Tipo Documento Nro Documento CUIL [PERSON_NAME] [PERSON_NAME]…"
click at [582, 614] on div at bounding box center [784, 352] width 1568 height 705
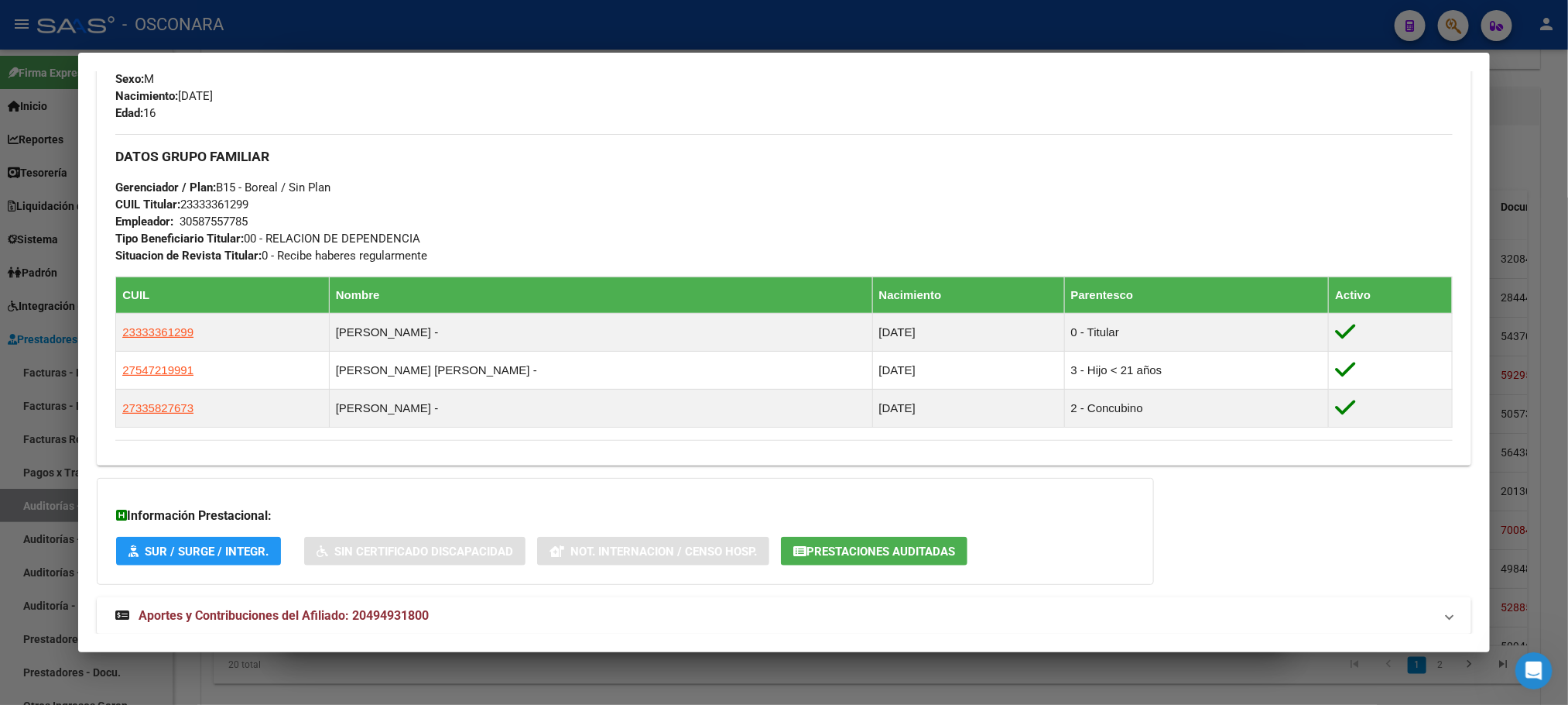
scroll to position [739, 0]
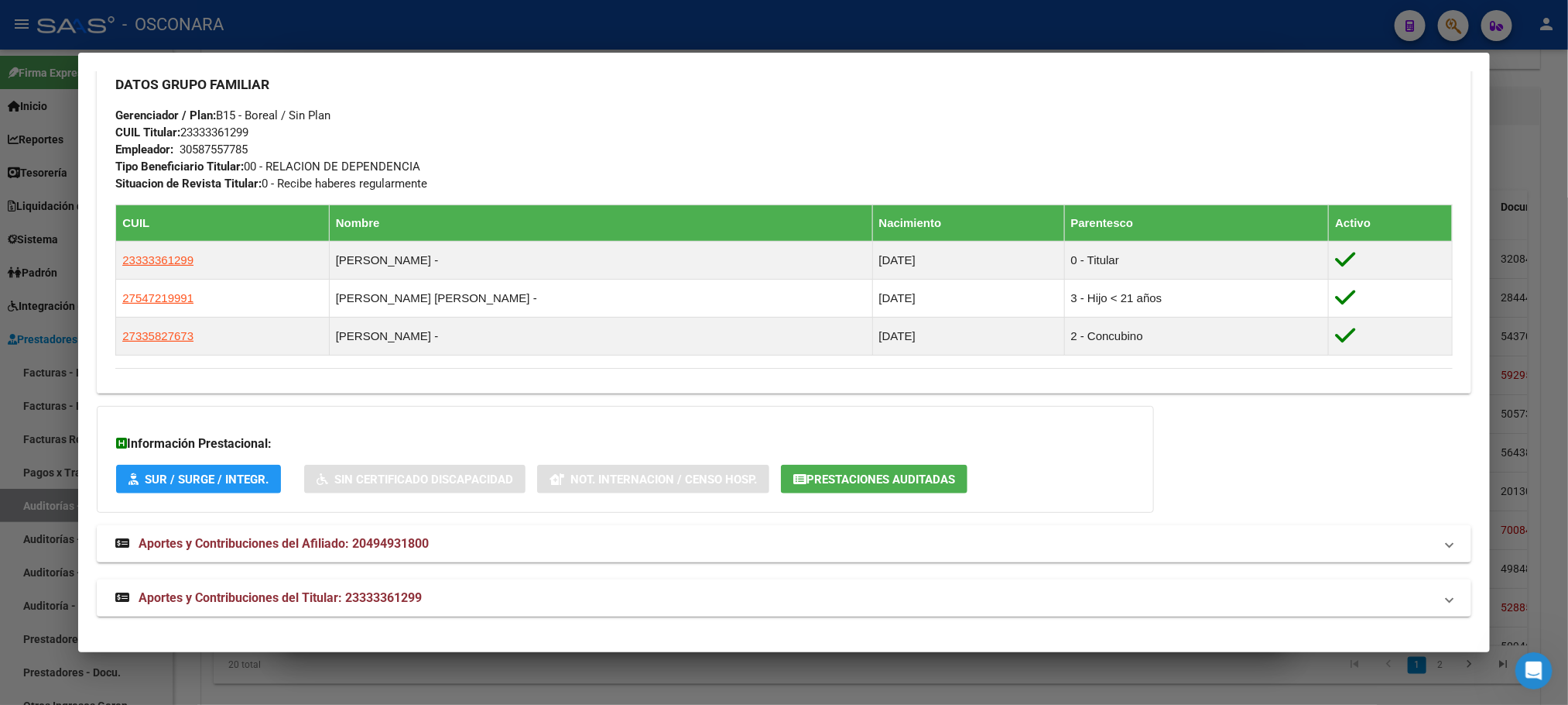
click at [744, 674] on div at bounding box center [784, 352] width 1568 height 705
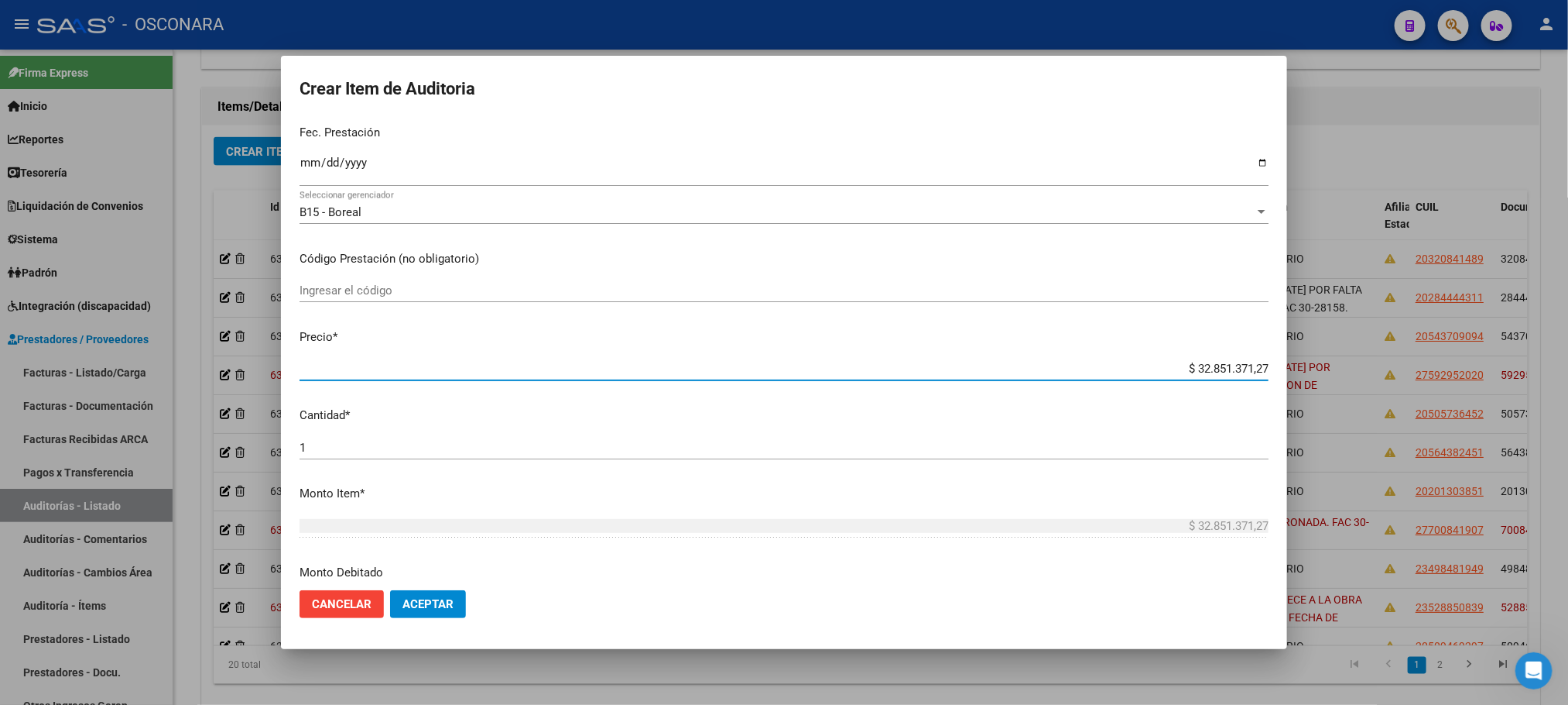
drag, startPoint x: 1180, startPoint y: 560, endPoint x: 1316, endPoint y: 562, distance: 136.0
click at [1316, 562] on div "Crear Item de Auditoria 49493180 Nro Documento 20494931800 CUIL Afiliado Activo…" at bounding box center [784, 352] width 1568 height 705
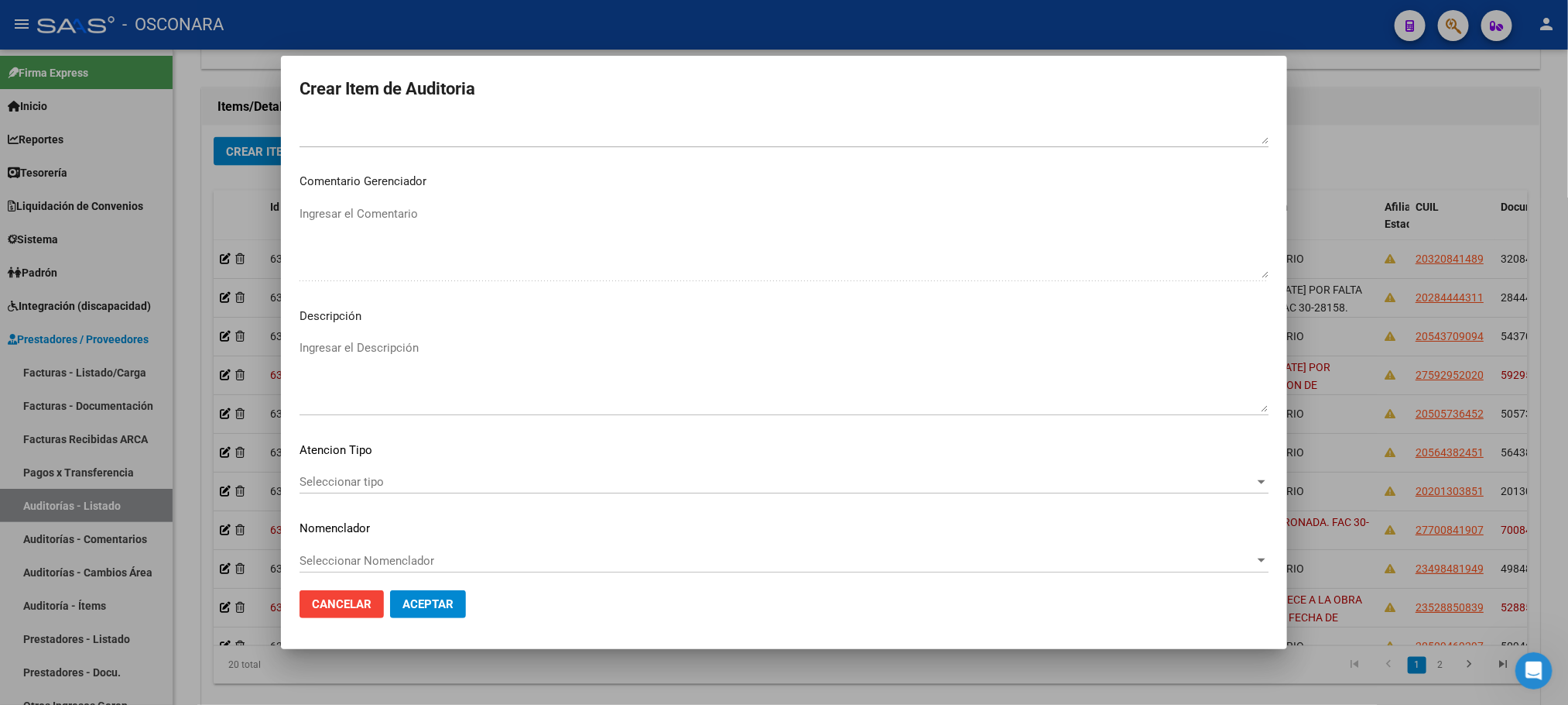
scroll to position [936, 0]
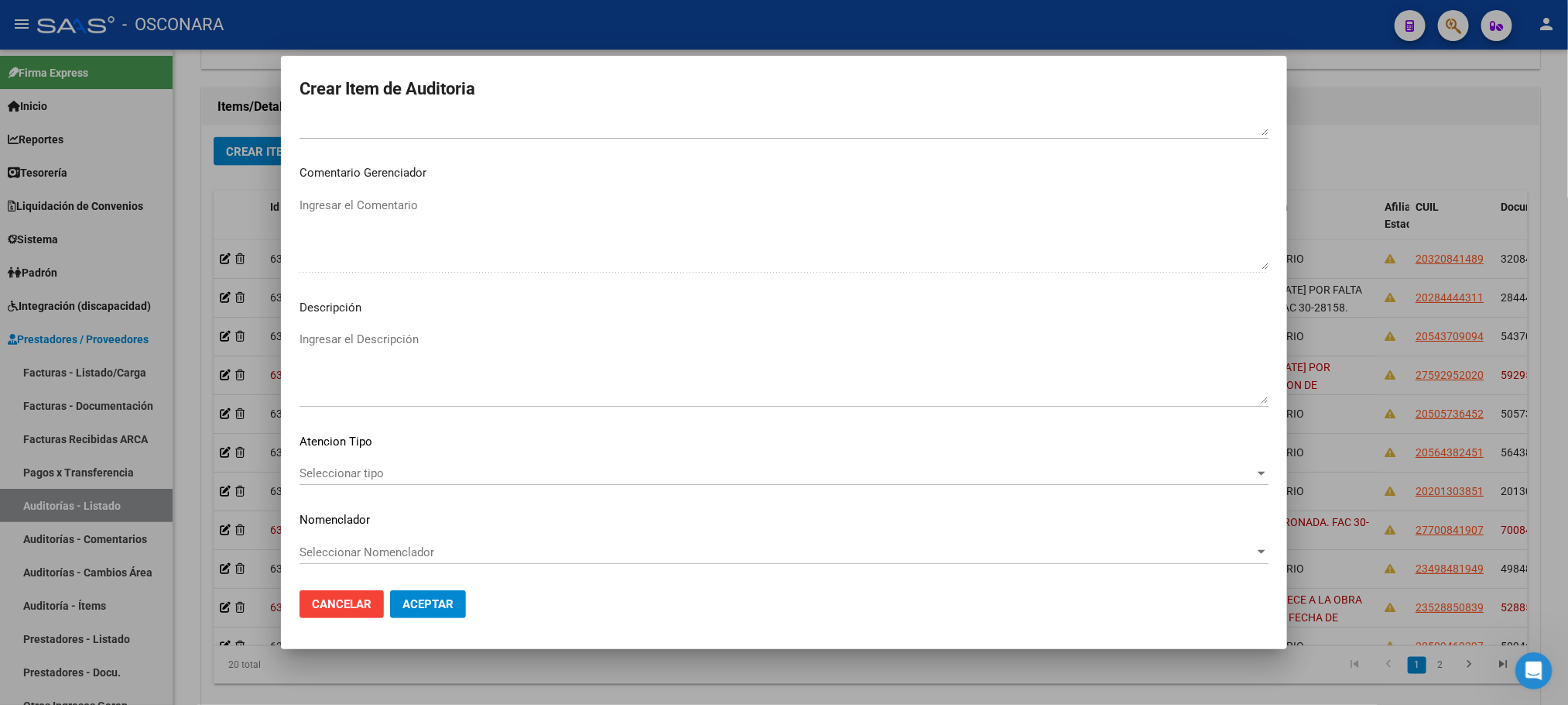
click at [363, 474] on span "Seleccionar tipo" at bounding box center [777, 473] width 955 height 14
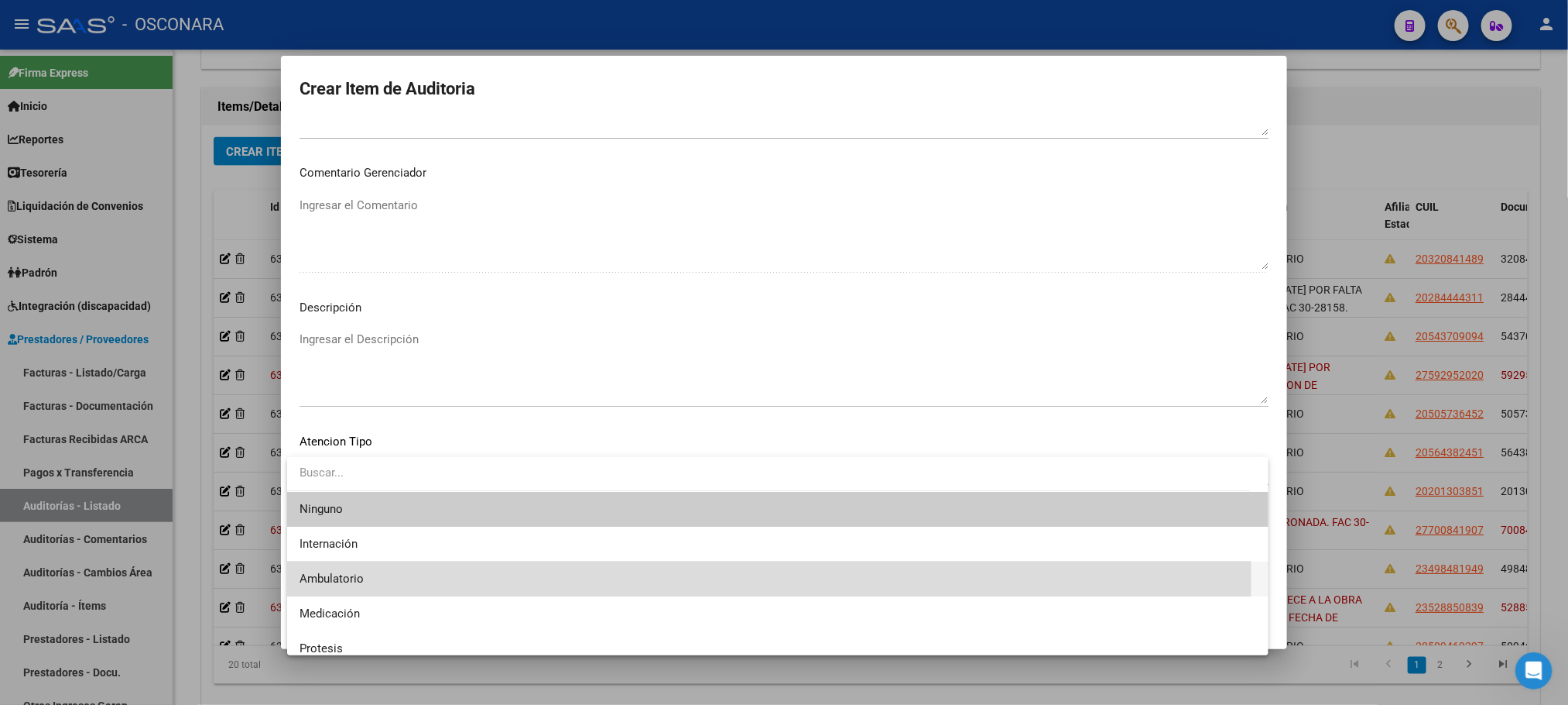
click at [367, 572] on span "Ambulatorio" at bounding box center [778, 578] width 956 height 35
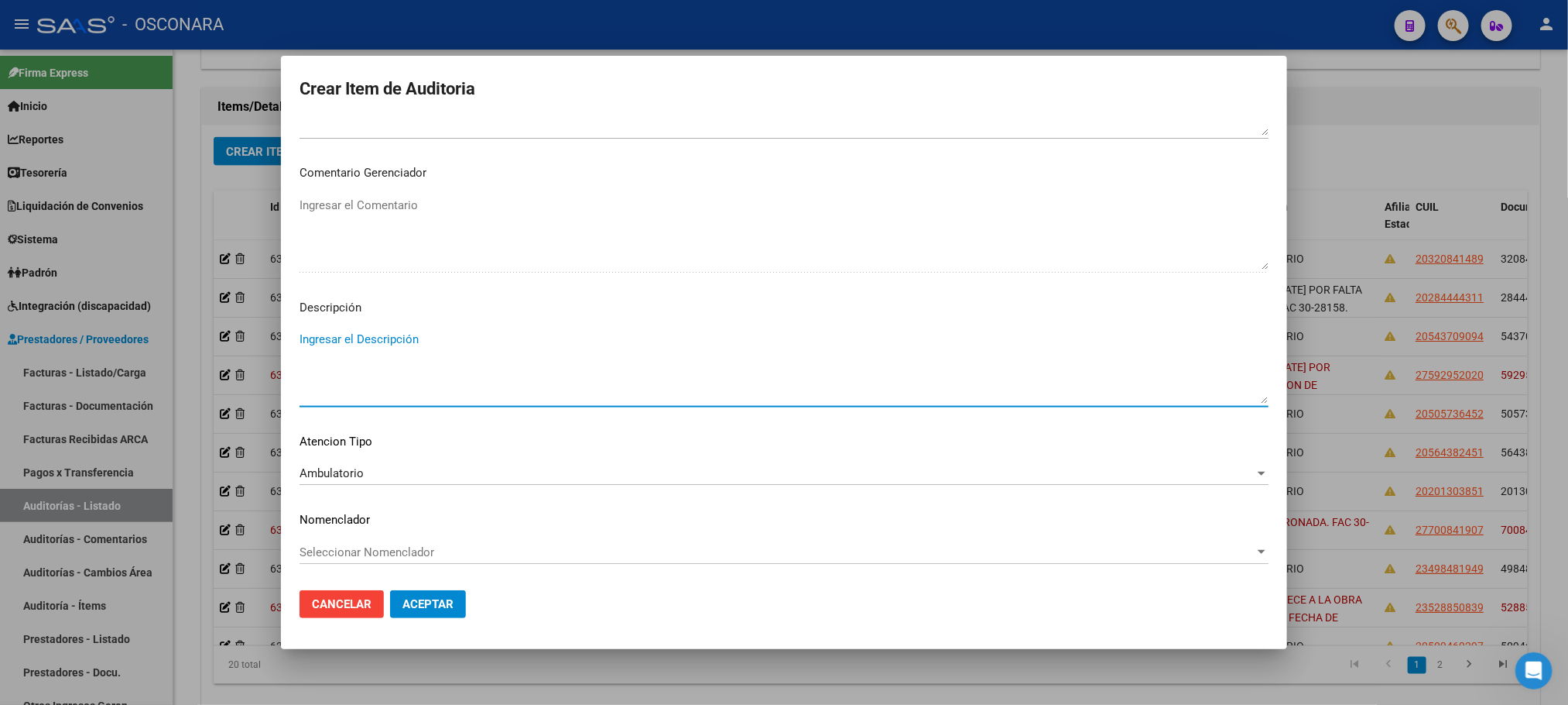
drag, startPoint x: 396, startPoint y: 356, endPoint x: 415, endPoint y: 344, distance: 22.5
click at [397, 354] on textarea "Ingresar el Descripción" at bounding box center [784, 367] width 970 height 72
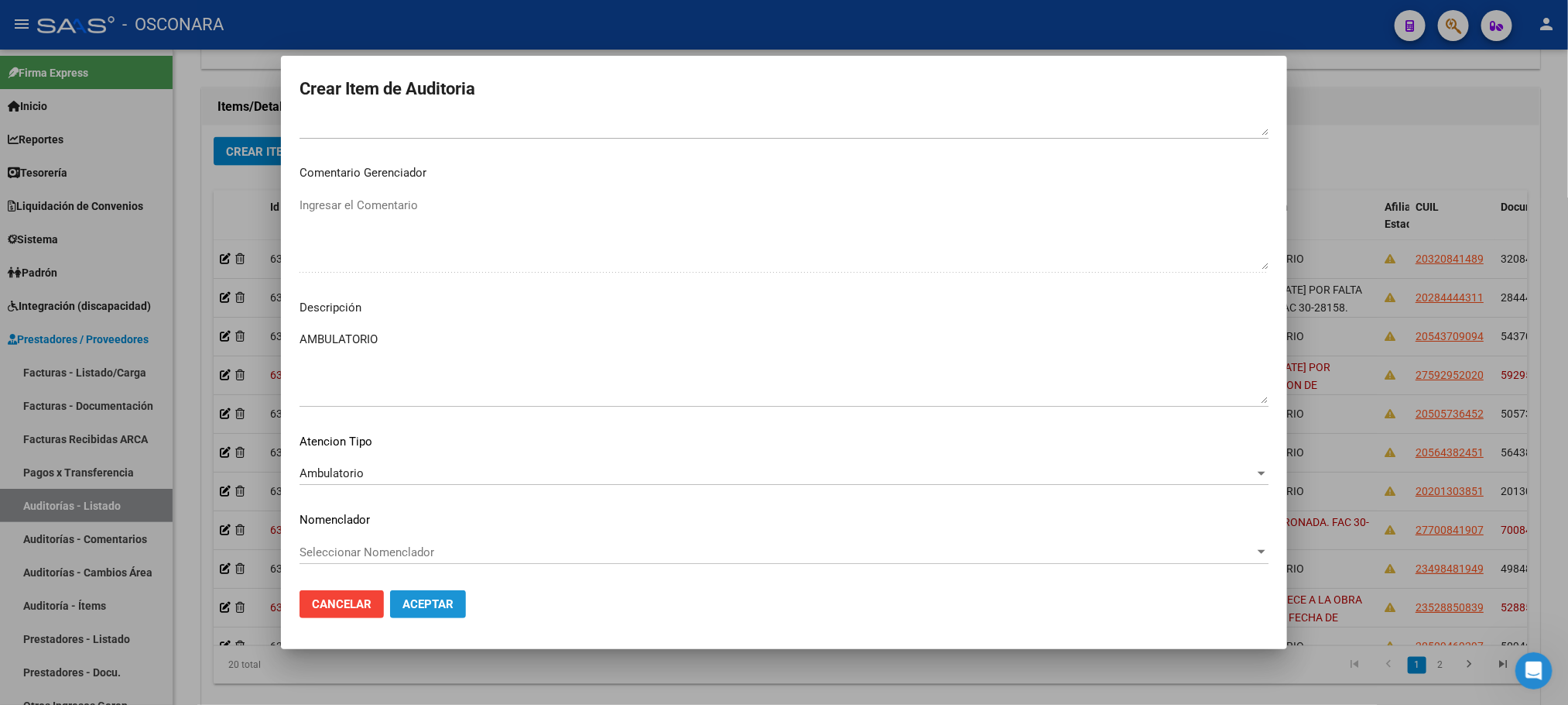
click at [434, 597] on span "Aceptar" at bounding box center [427, 603] width 51 height 14
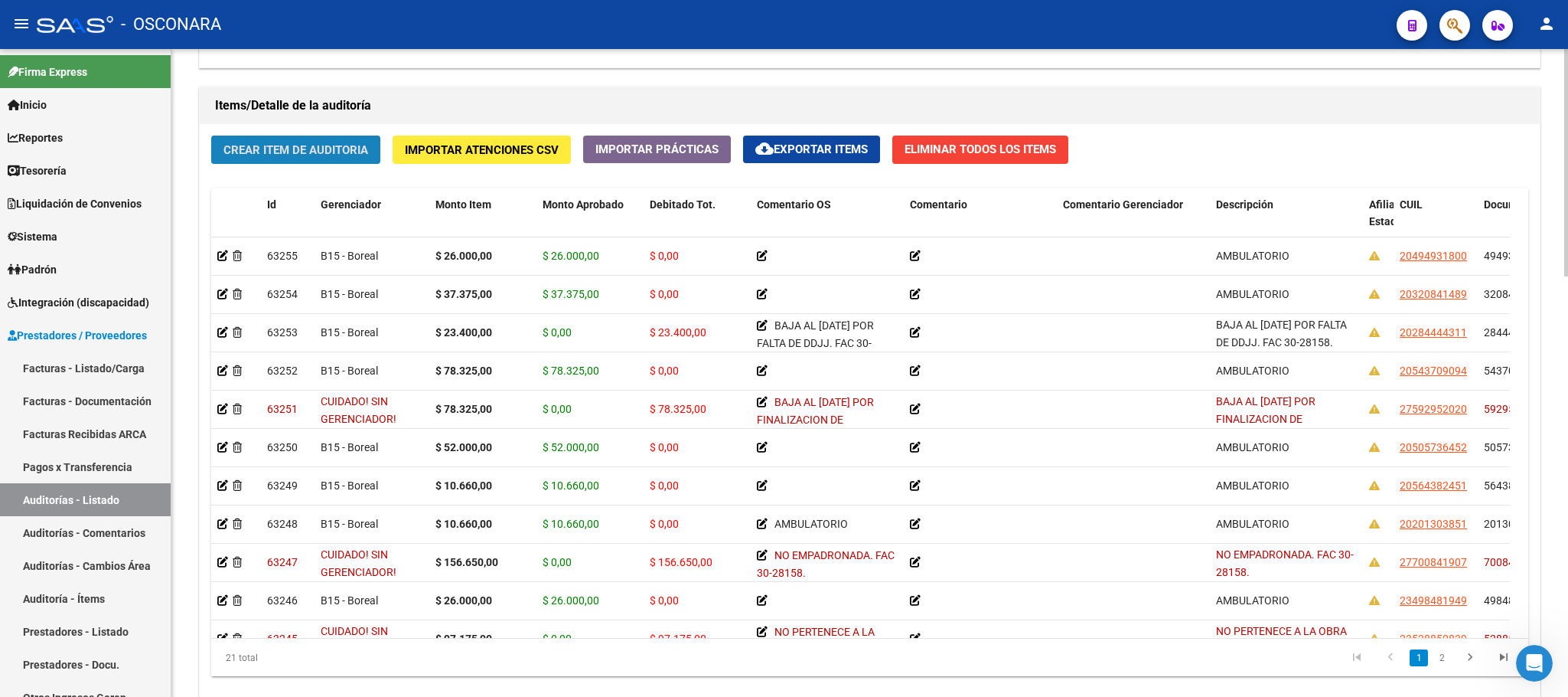
click at [285, 150] on span "Crear Item de Auditoria" at bounding box center [296, 150] width 145 height 14
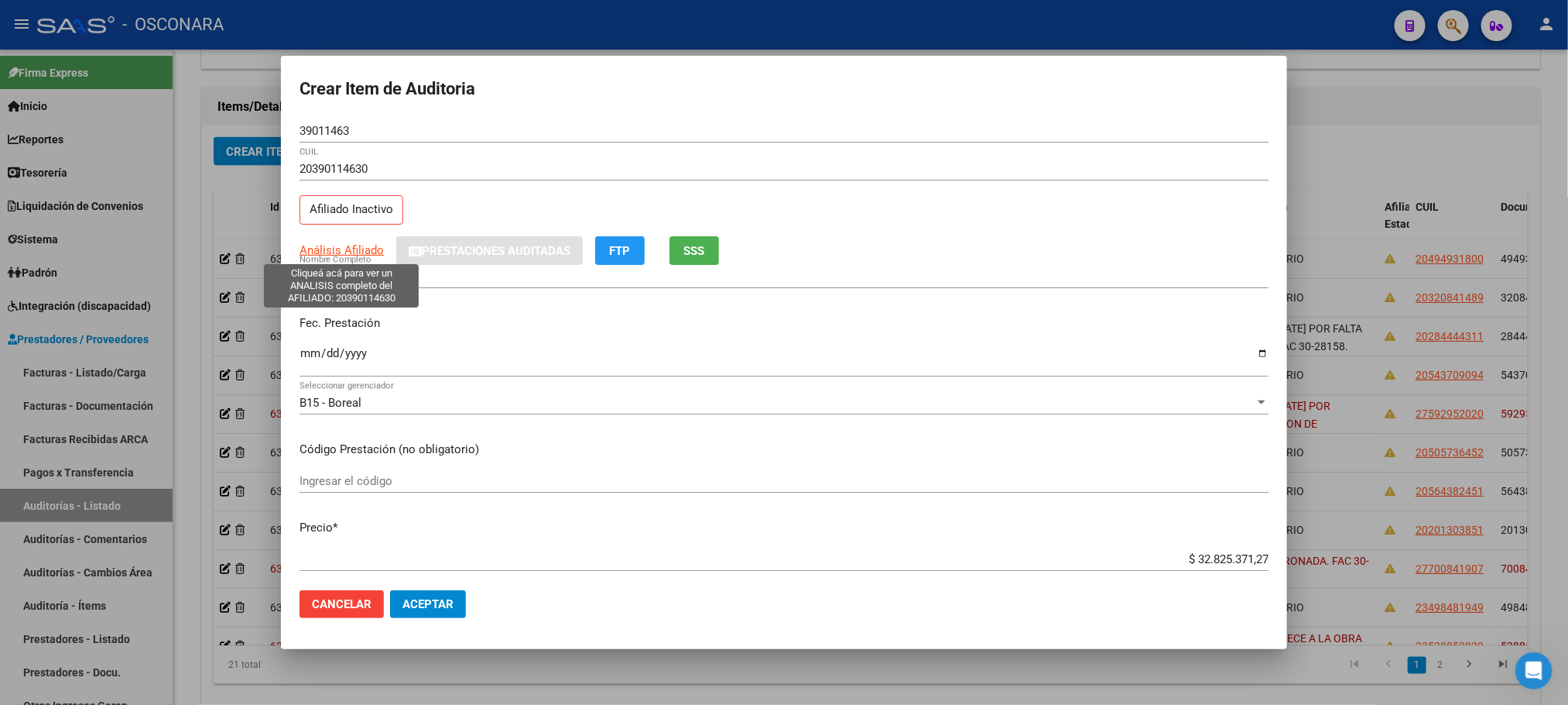
click at [363, 248] on span "Análisis Afiliado" at bounding box center [342, 250] width 85 height 14
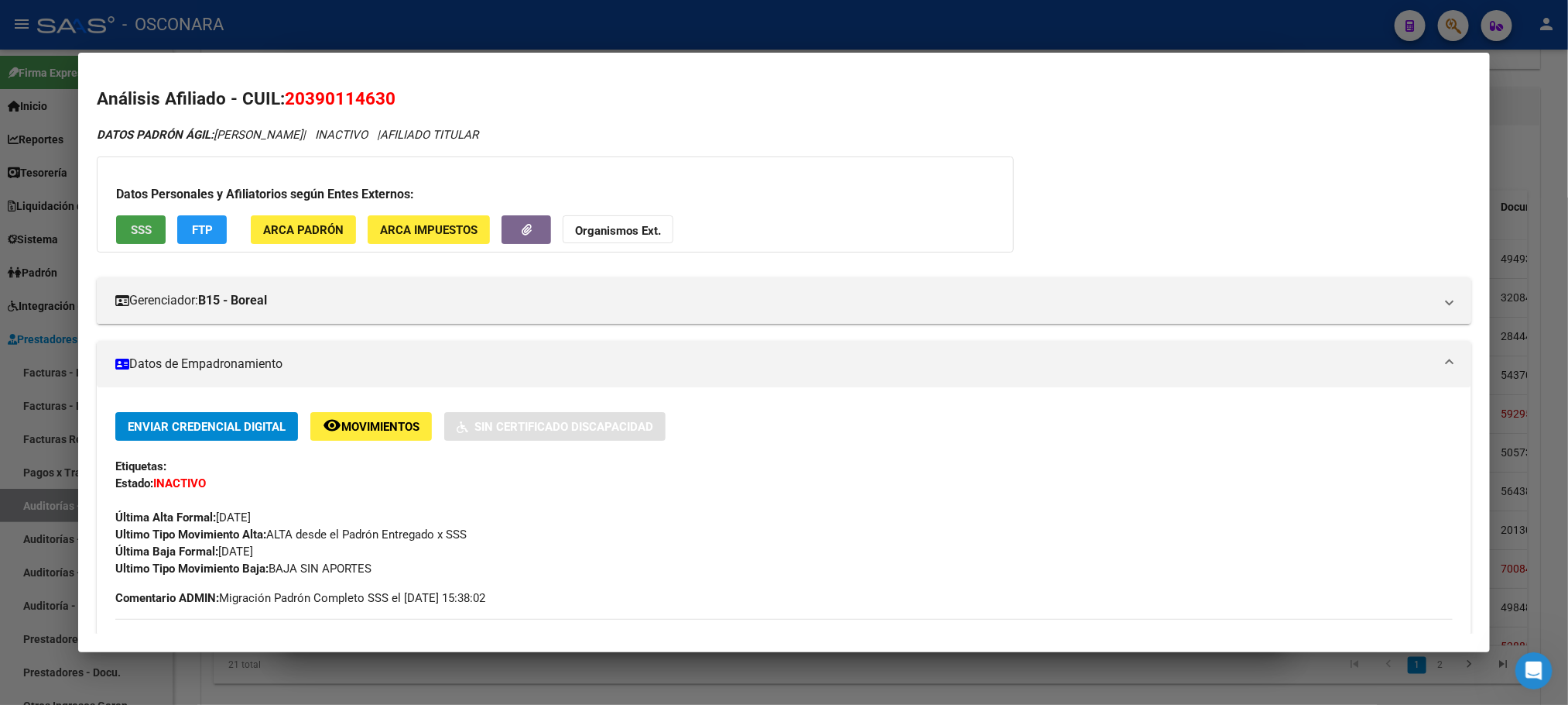
click at [139, 223] on span "SSS" at bounding box center [141, 229] width 21 height 14
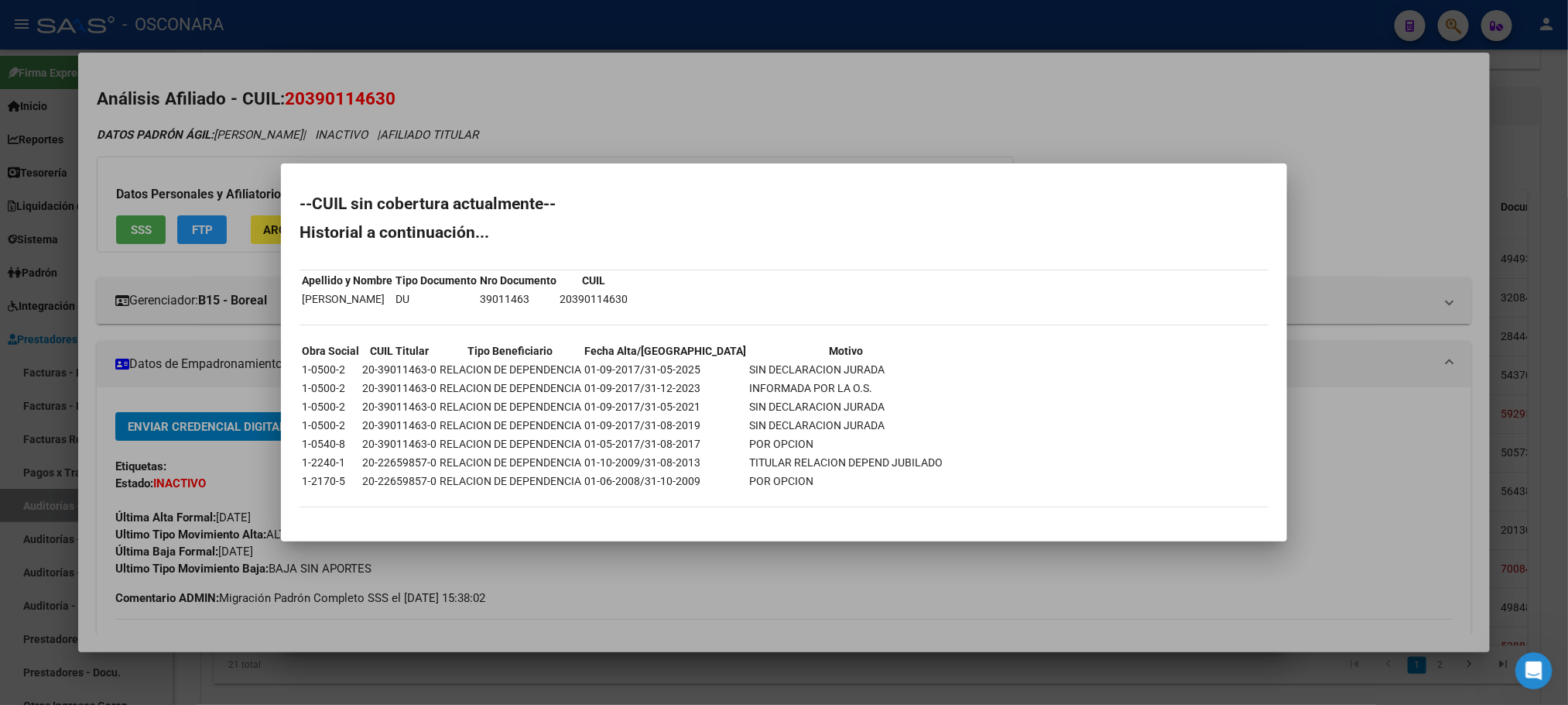
click at [803, 604] on div at bounding box center [784, 352] width 1568 height 705
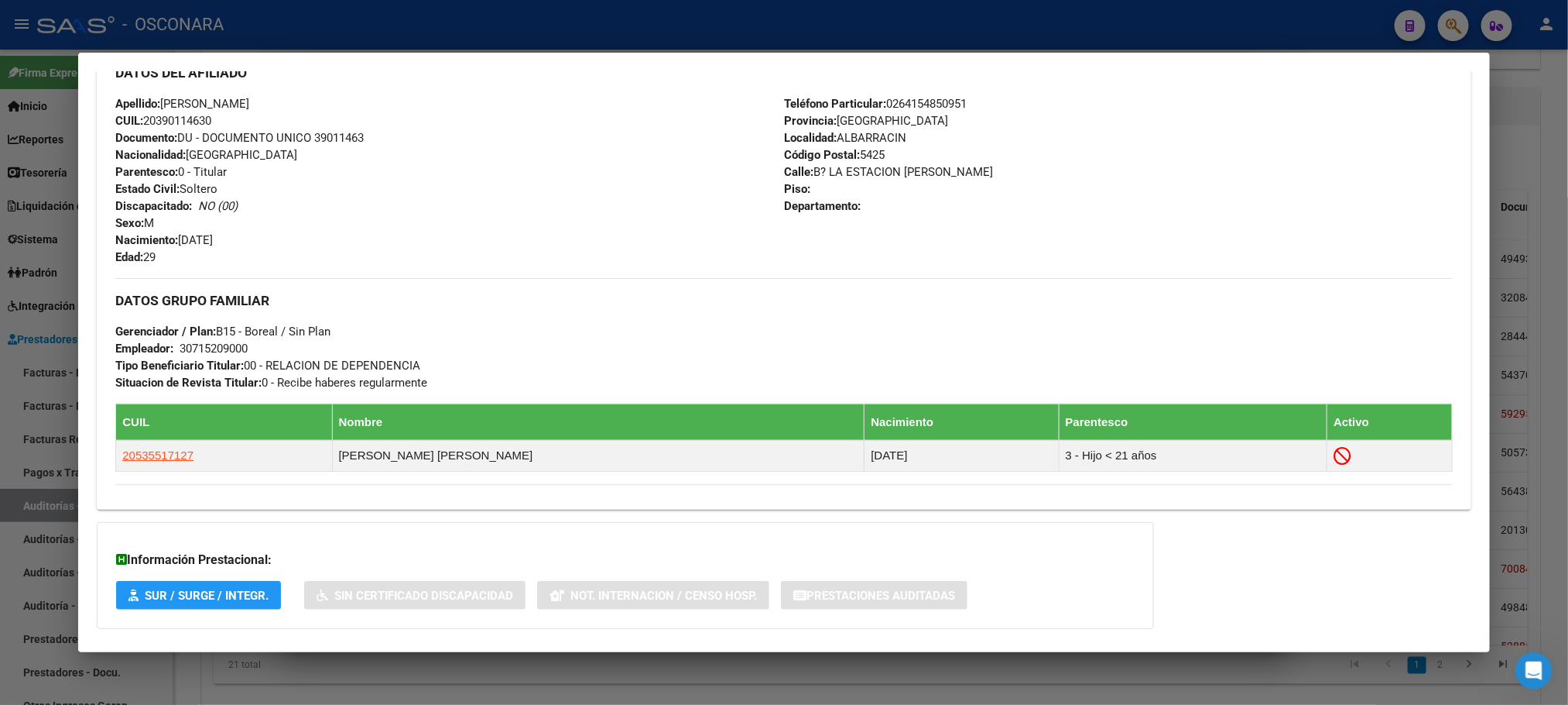
scroll to position [651, 0]
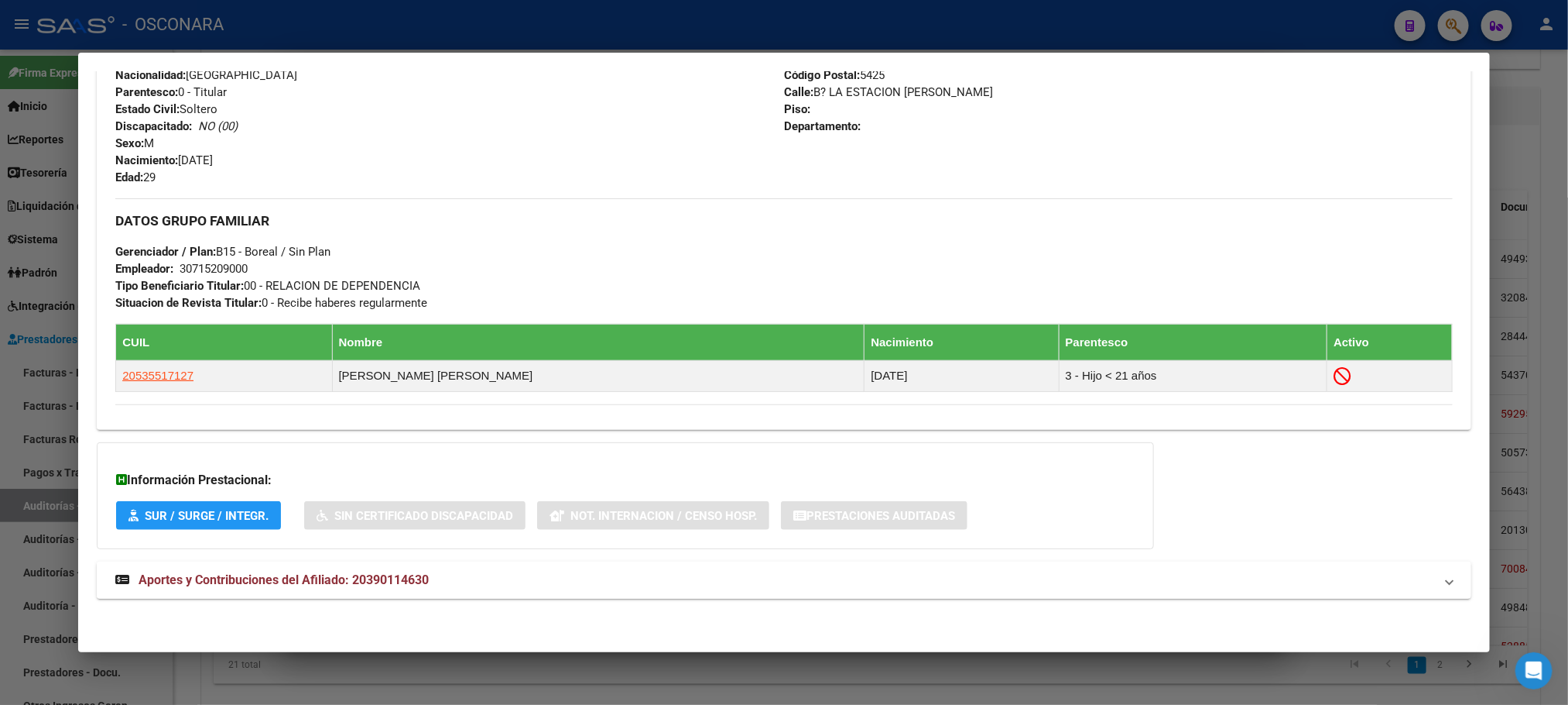
click at [442, 582] on mat-panel-title "Aportes y Contribuciones del Afiliado: 20390114630" at bounding box center [774, 580] width 1318 height 19
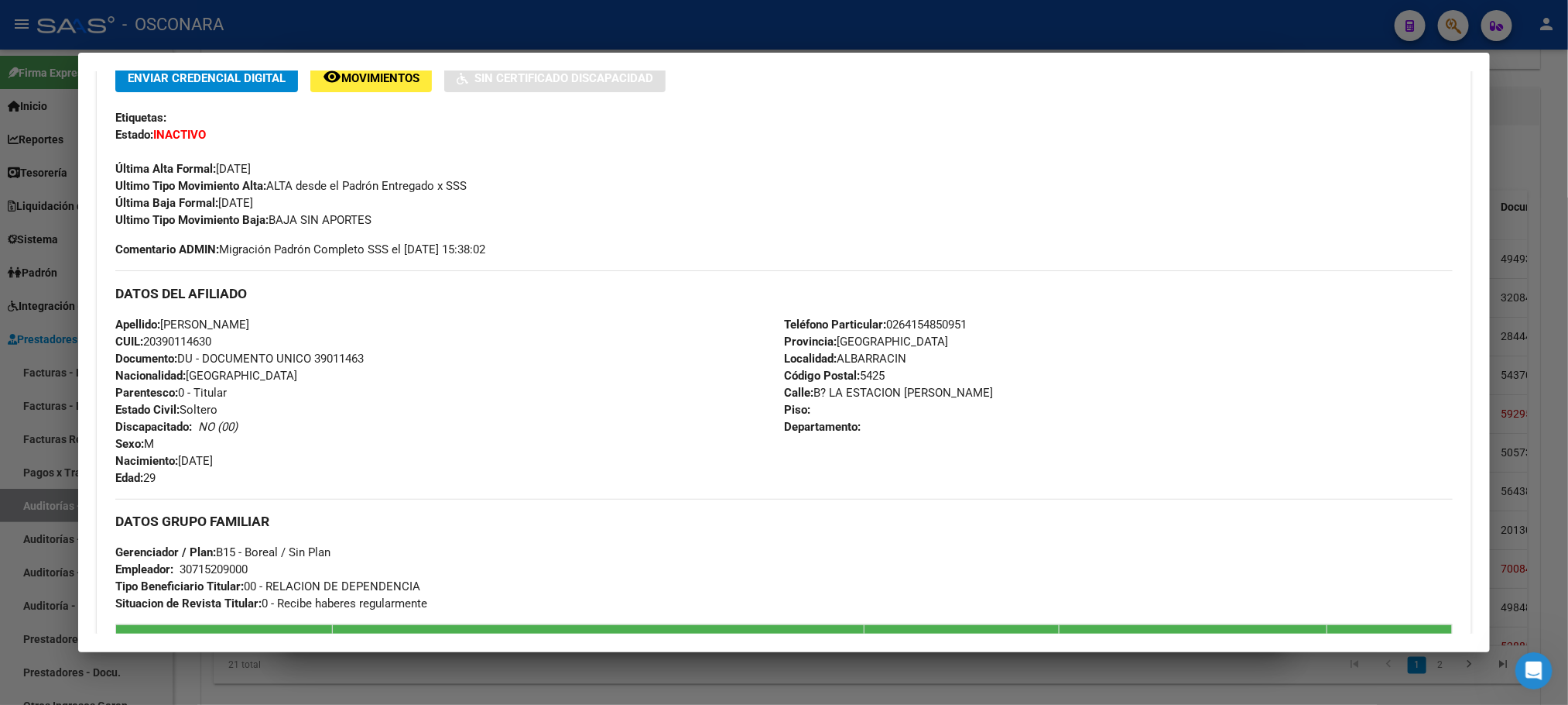
scroll to position [0, 0]
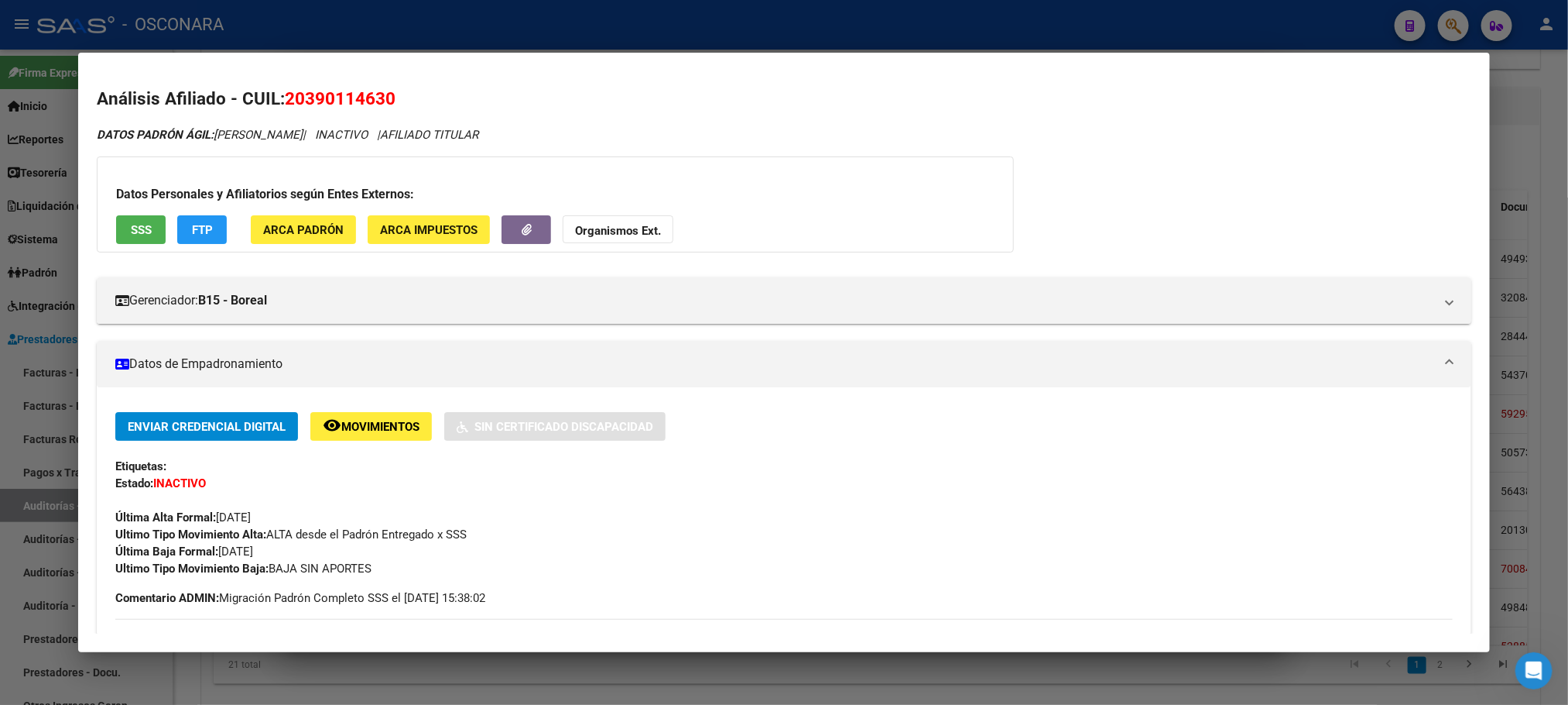
click at [123, 216] on button "SSS" at bounding box center [141, 229] width 50 height 28
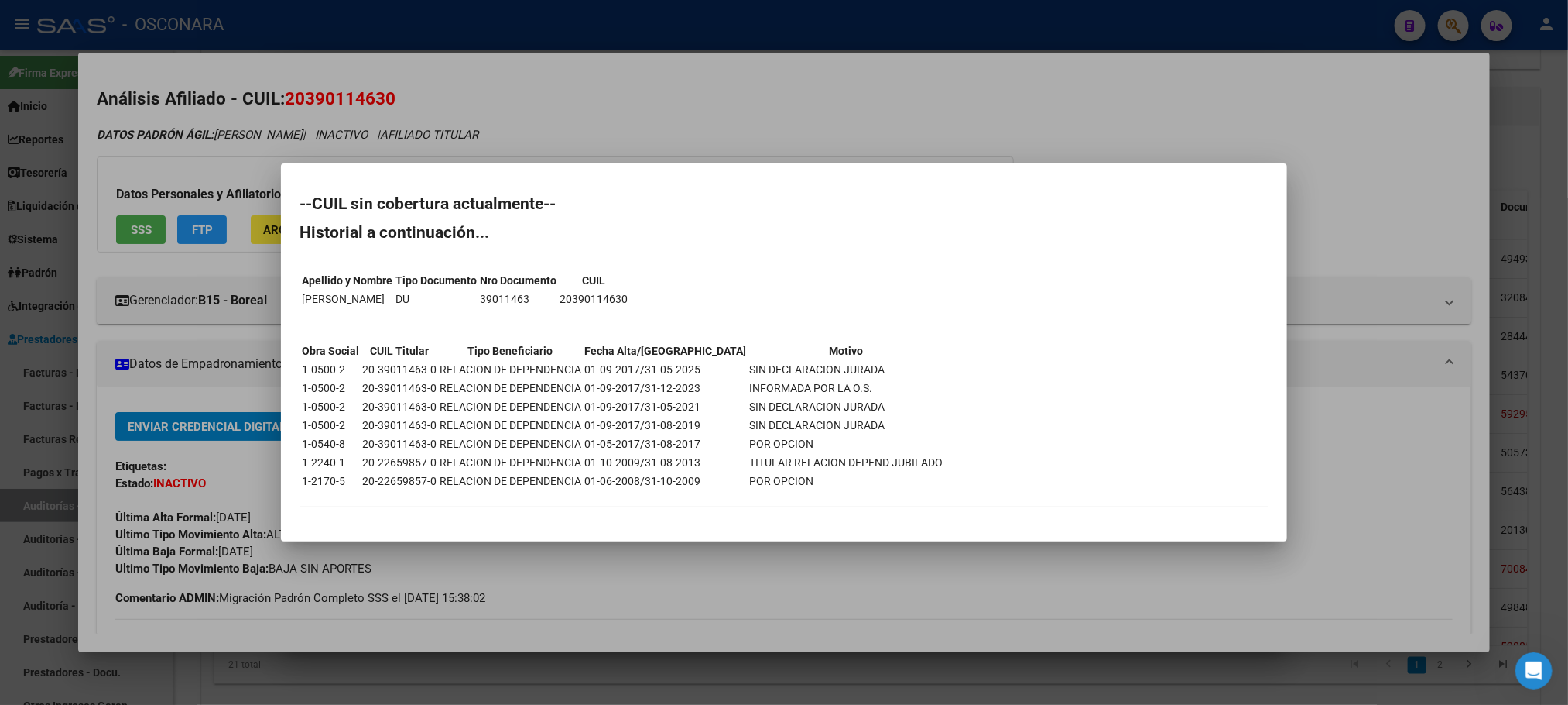
drag, startPoint x: 967, startPoint y: 618, endPoint x: 975, endPoint y: 660, distance: 42.8
click at [970, 621] on div at bounding box center [784, 352] width 1568 height 705
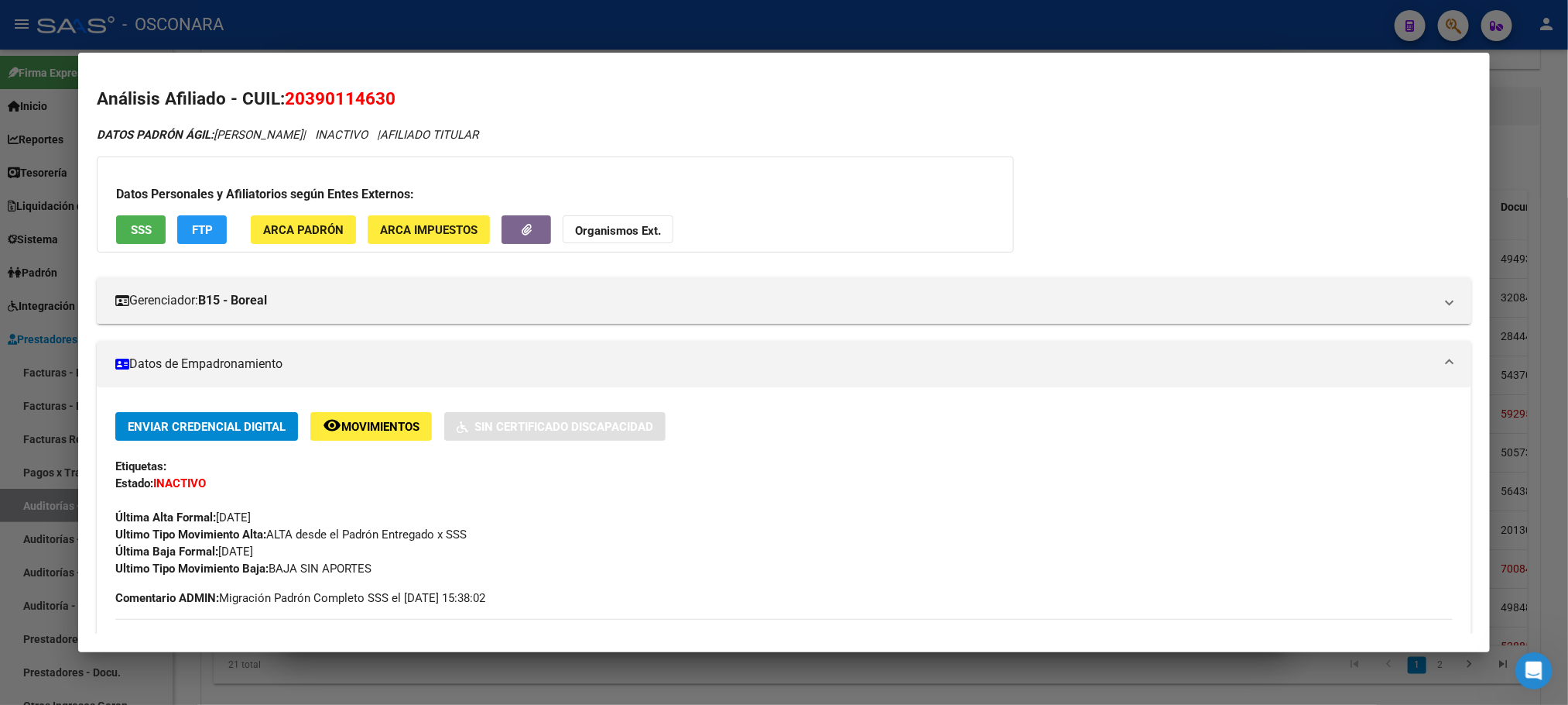
click at [975, 683] on div at bounding box center [784, 352] width 1568 height 705
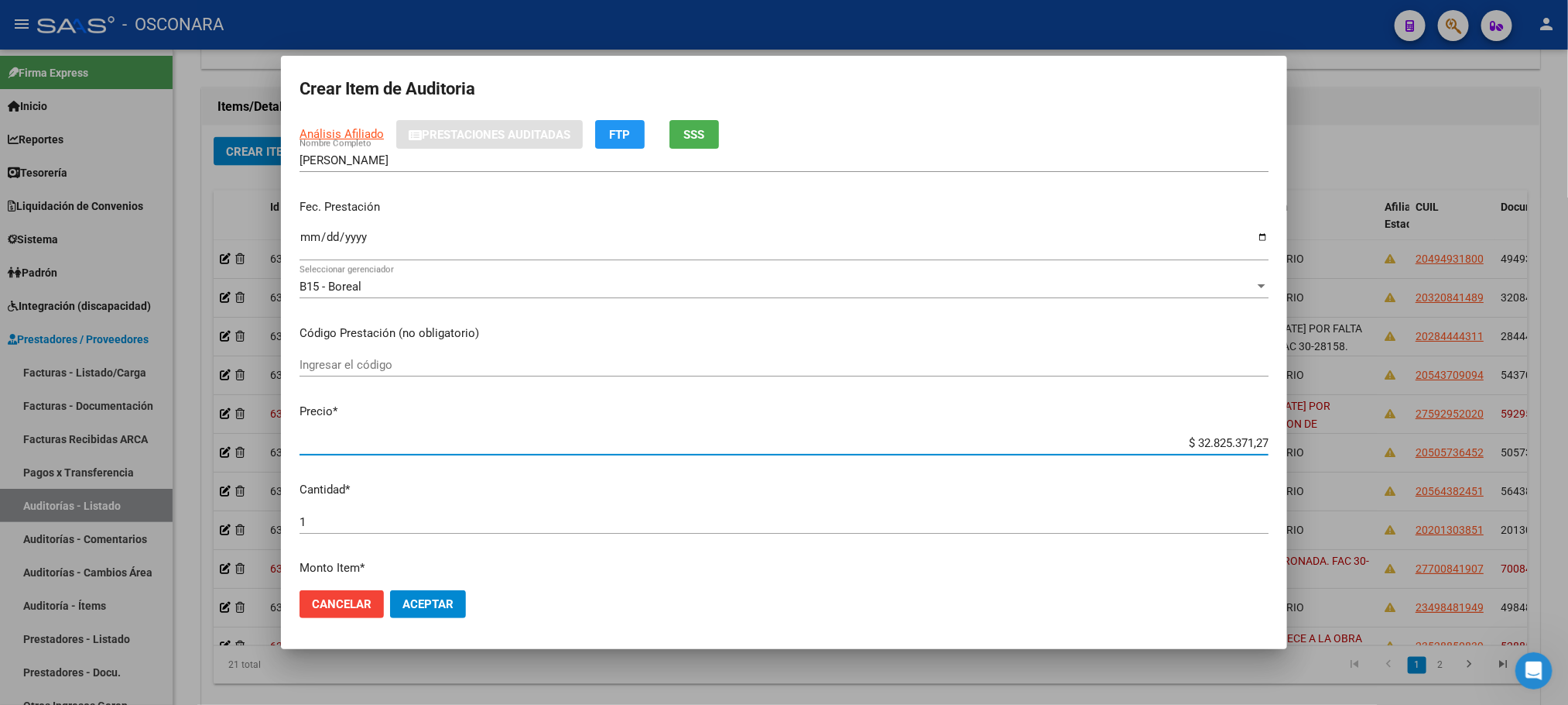
scroll to position [119, 0]
drag, startPoint x: 1185, startPoint y: 560, endPoint x: 1316, endPoint y: 508, distance: 140.9
click at [1316, 508] on div "Crear Item de Auditoria 39011463 Nro Documento 20390114630 CUIL Afiliado Inacti…" at bounding box center [784, 352] width 1568 height 705
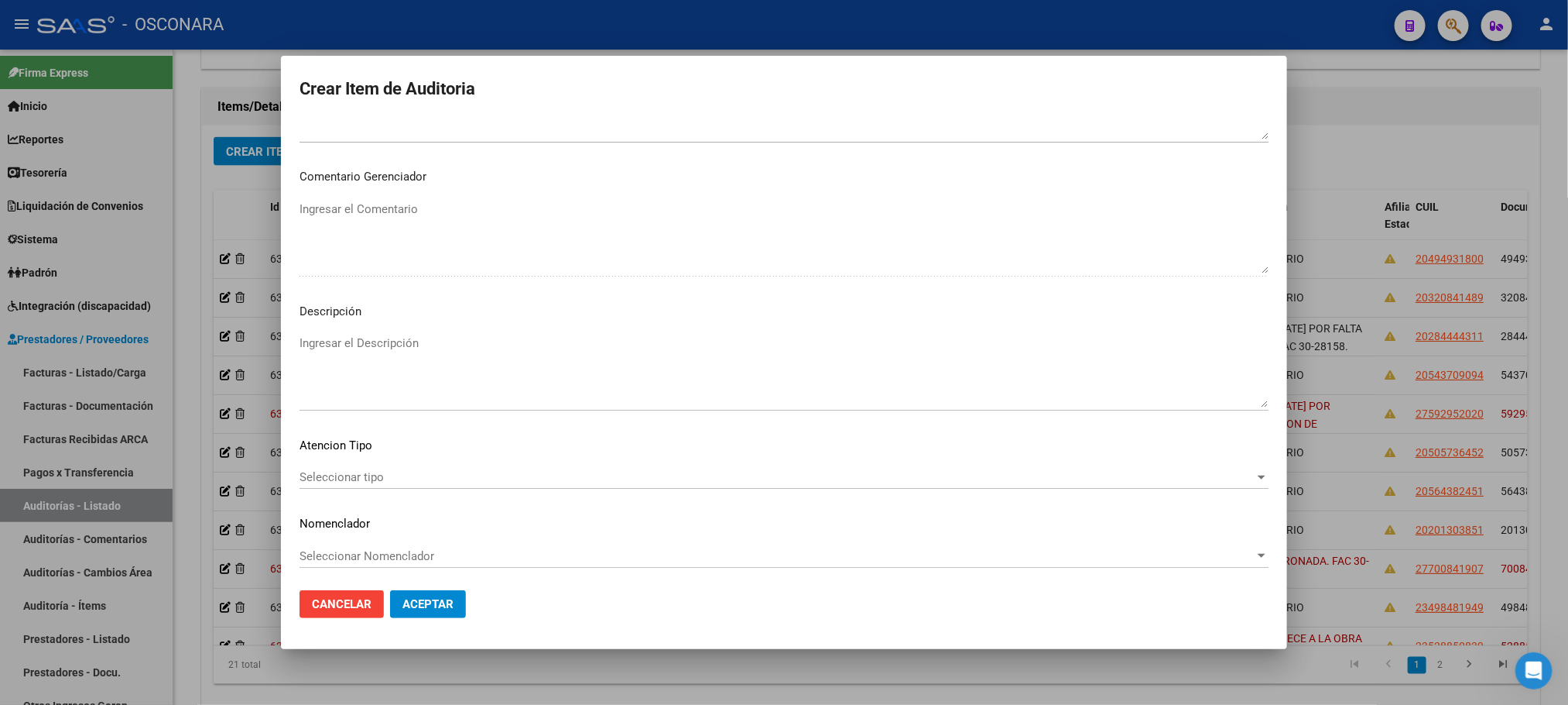
scroll to position [936, 0]
click at [314, 473] on span "Seleccionar tipo" at bounding box center [777, 473] width 955 height 14
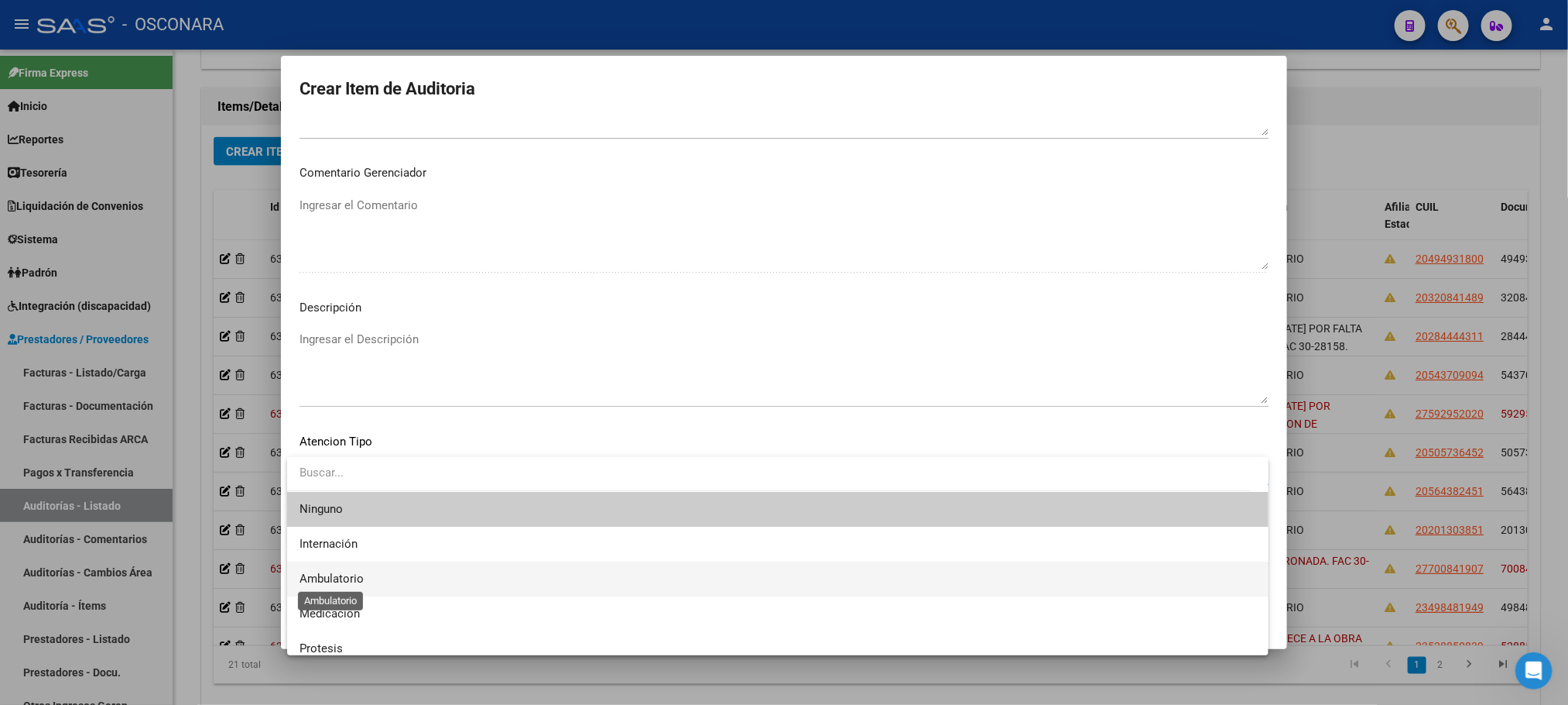
click at [331, 578] on span "Ambulatorio" at bounding box center [332, 578] width 64 height 14
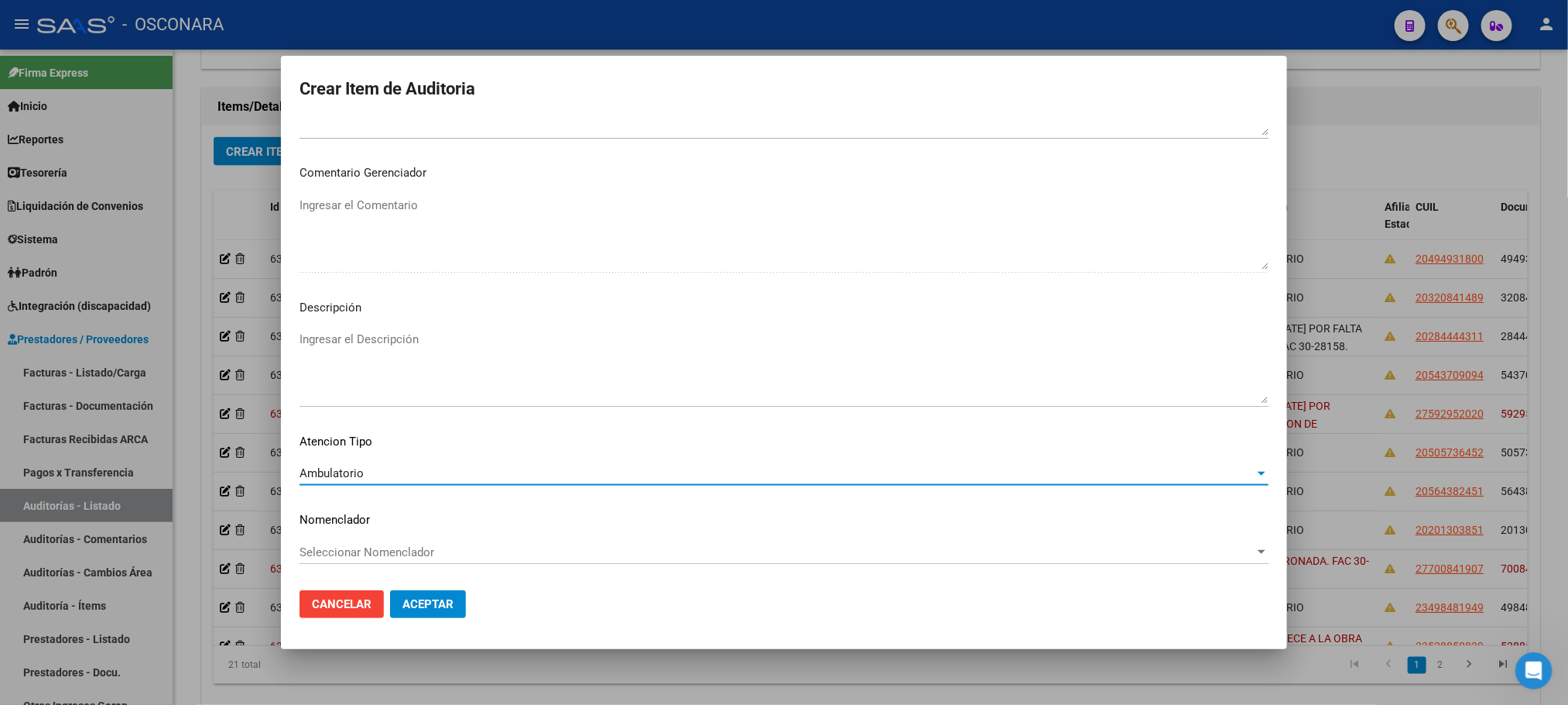
click at [426, 351] on textarea "Ingresar el Descripción" at bounding box center [784, 367] width 970 height 72
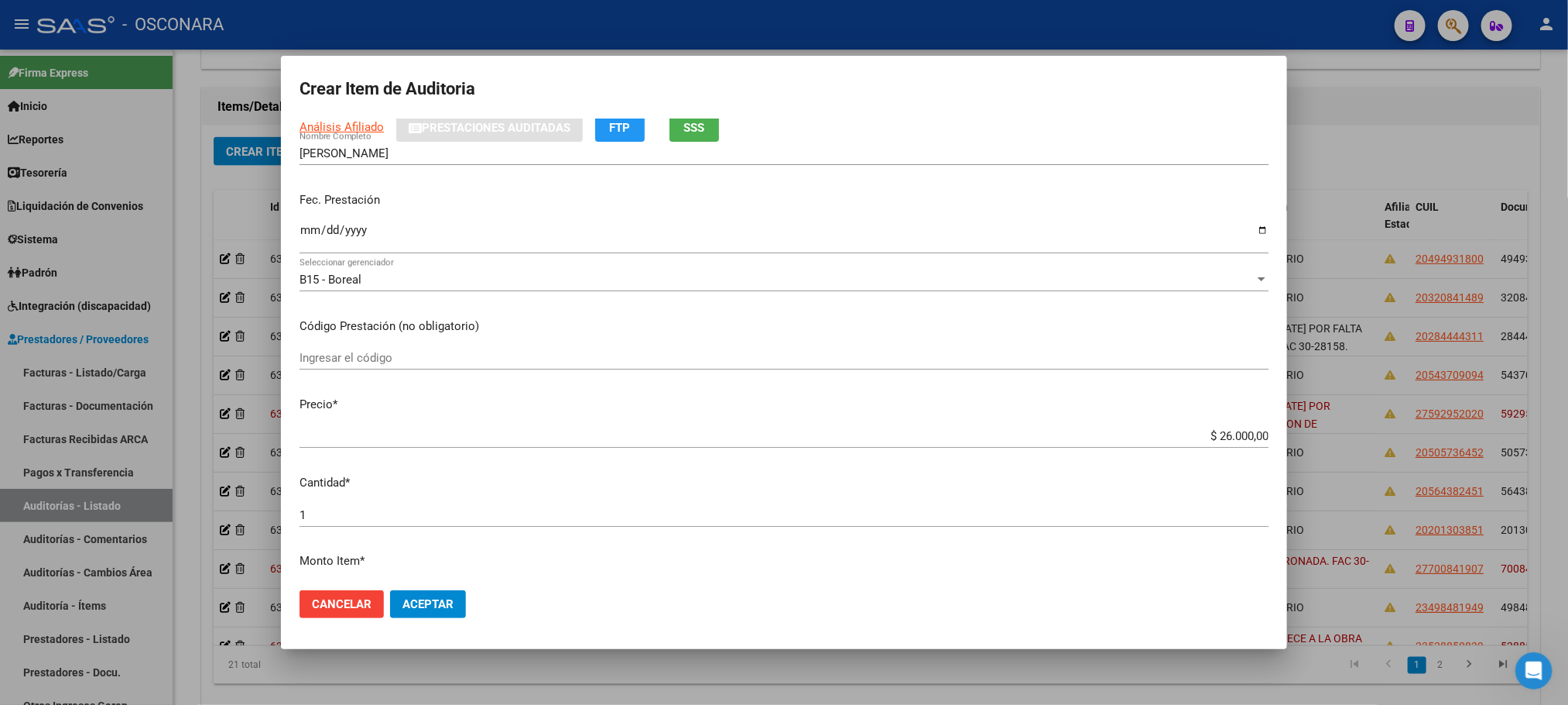
scroll to position [0, 0]
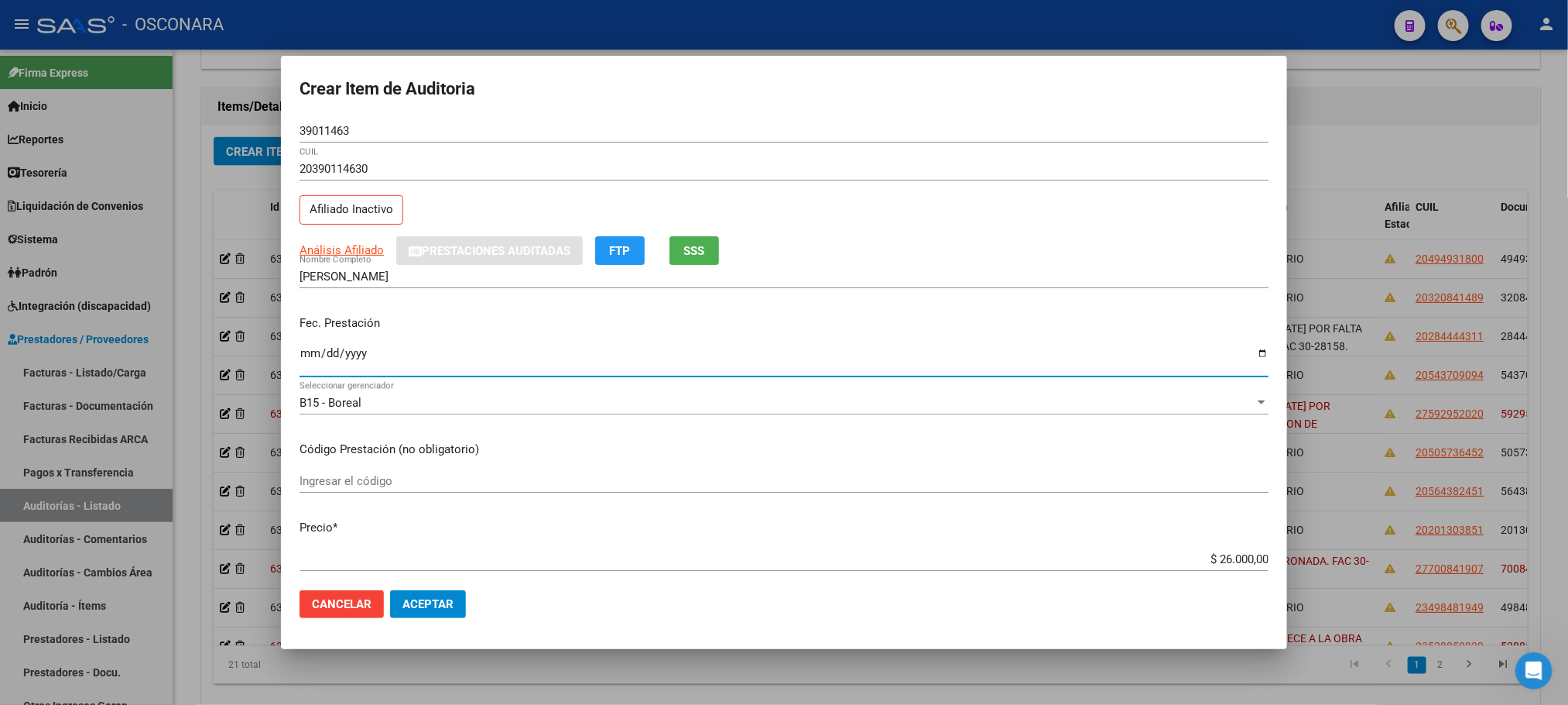
click at [304, 353] on input "Ingresar la fecha" at bounding box center [784, 359] width 970 height 24
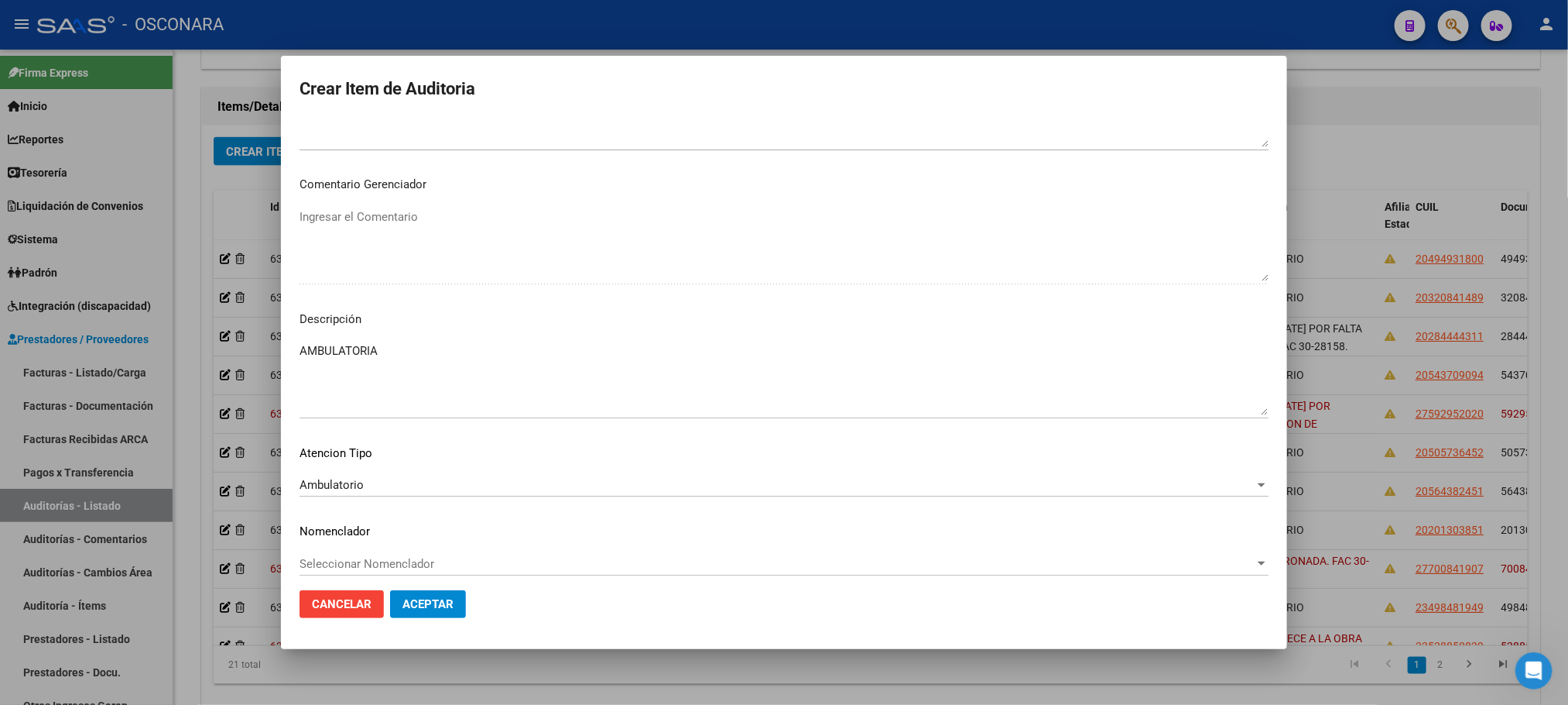
scroll to position [936, 0]
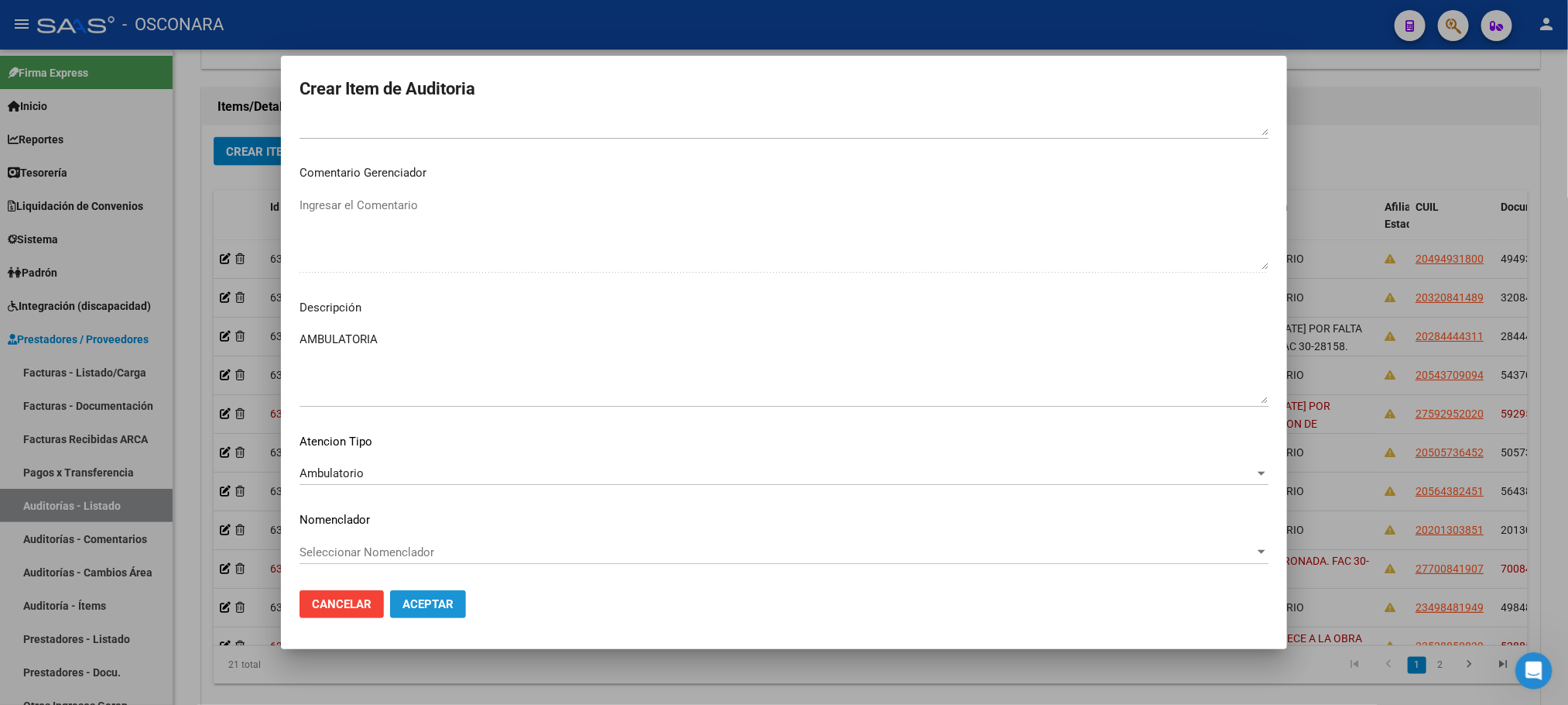
click at [442, 602] on span "Aceptar" at bounding box center [427, 603] width 51 height 14
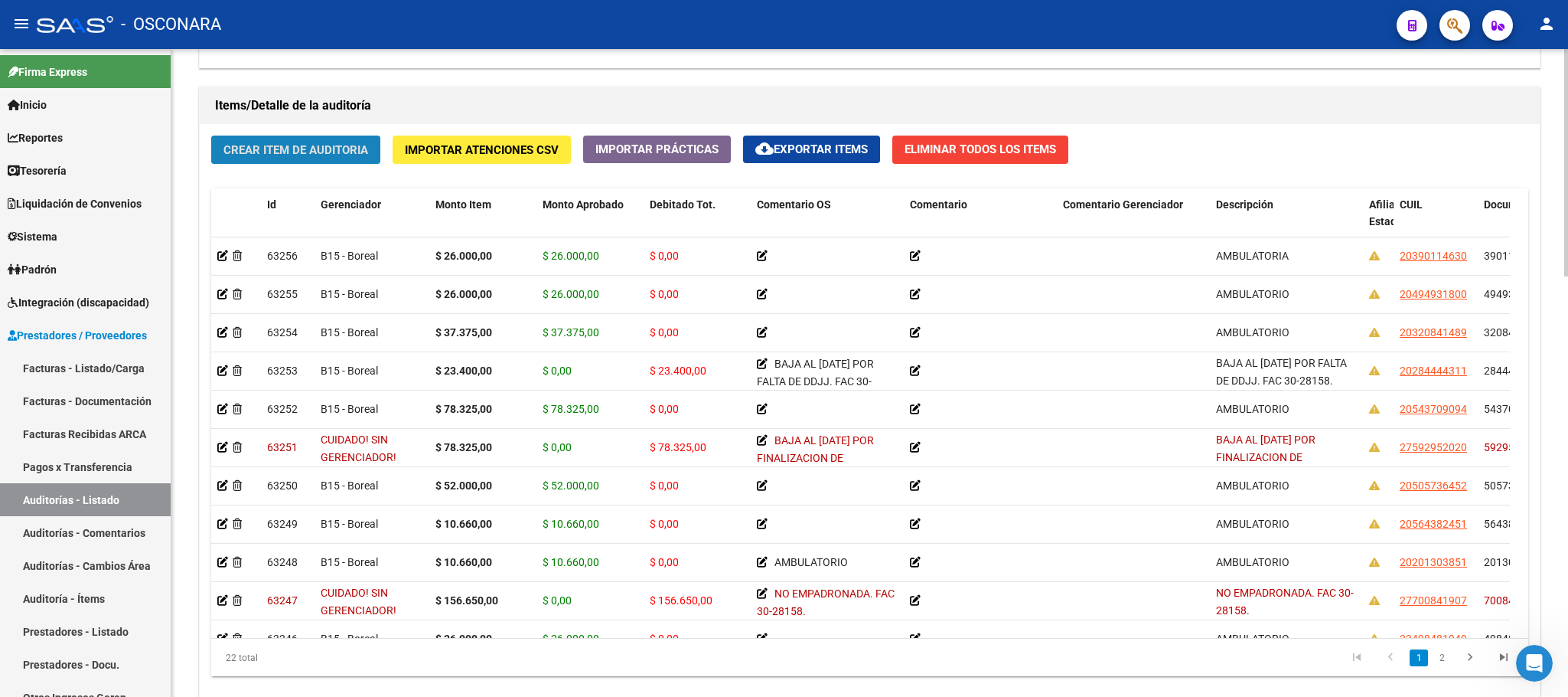
click at [360, 147] on span "Crear Item de Auditoria" at bounding box center [296, 150] width 145 height 14
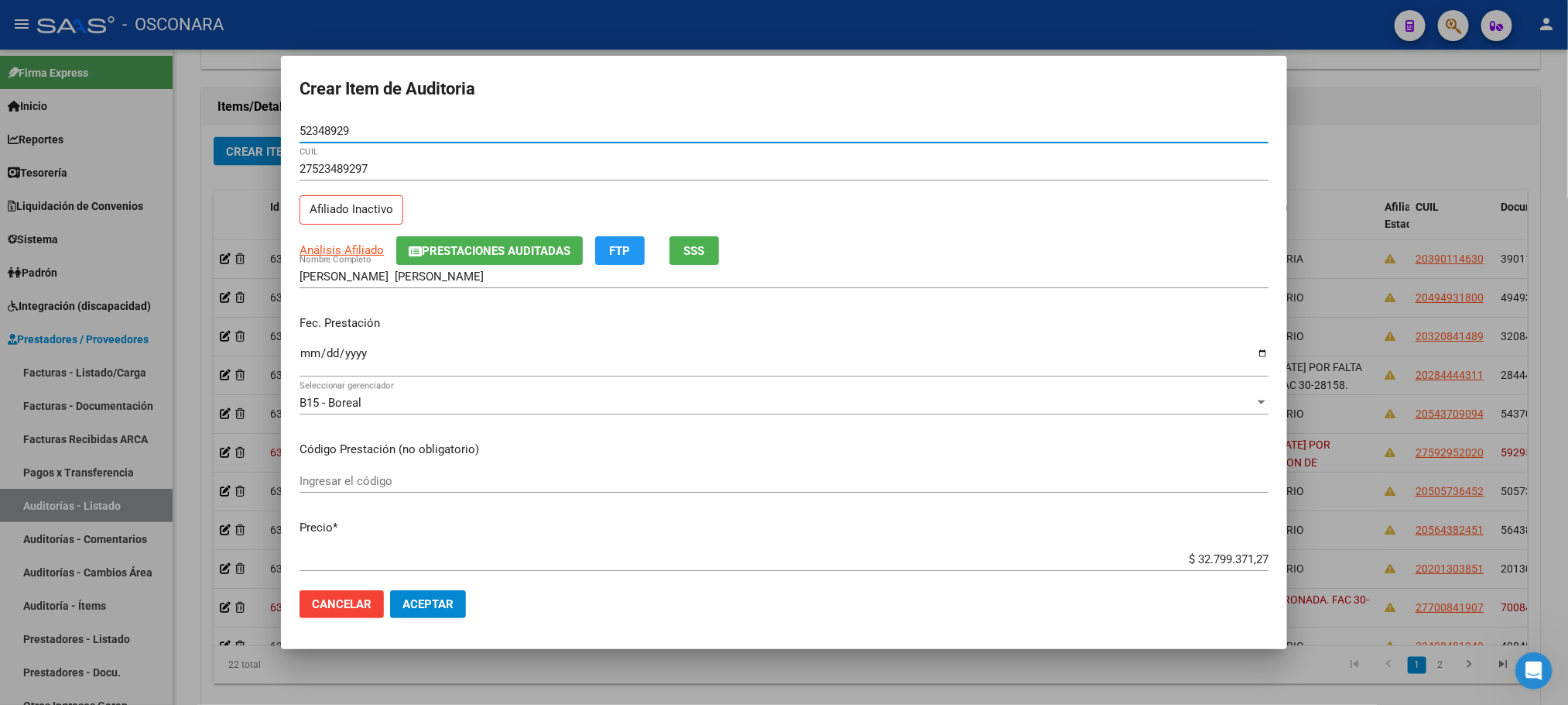
click at [305, 358] on input "Ingresar la fecha" at bounding box center [784, 359] width 970 height 24
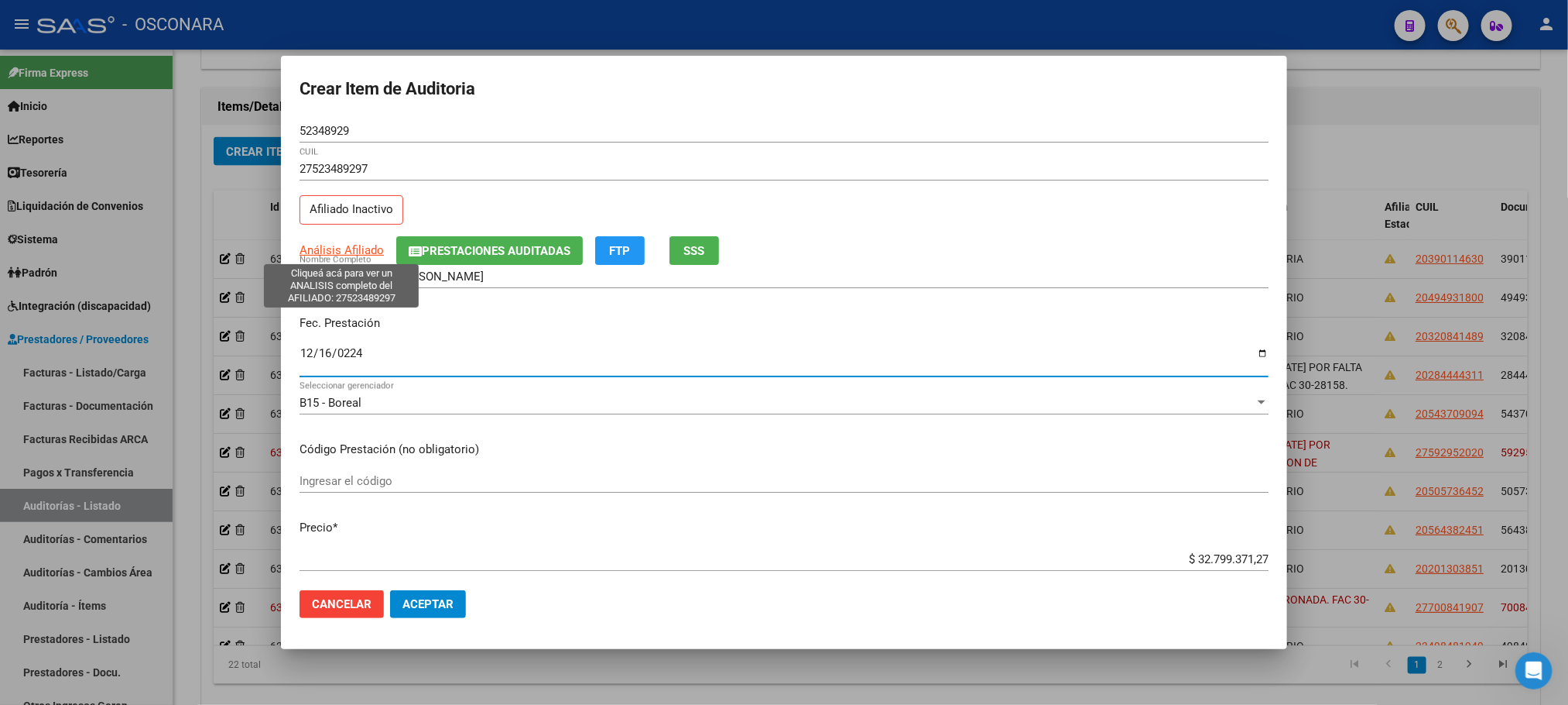
click at [344, 254] on span "Análisis Afiliado" at bounding box center [342, 250] width 85 height 14
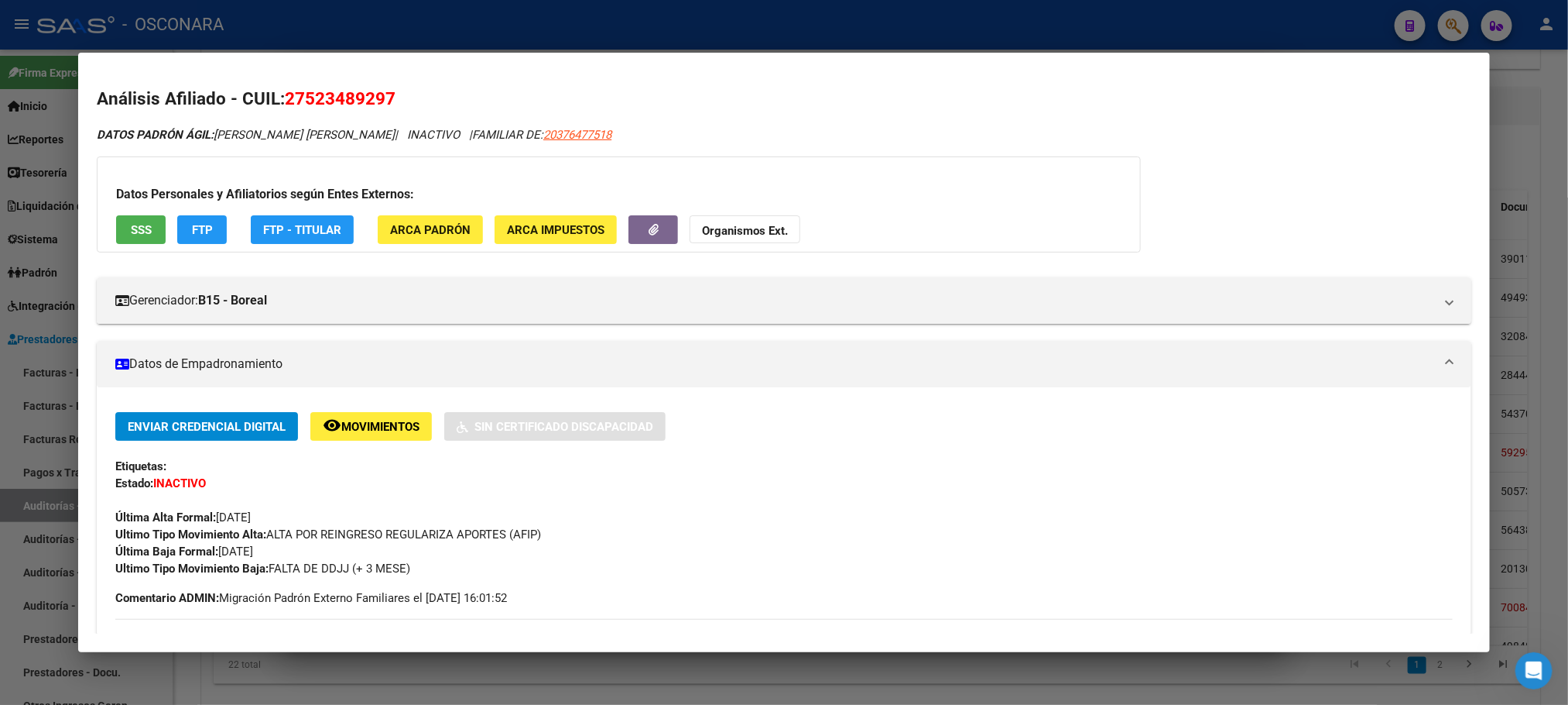
click at [134, 224] on span "SSS" at bounding box center [141, 229] width 21 height 14
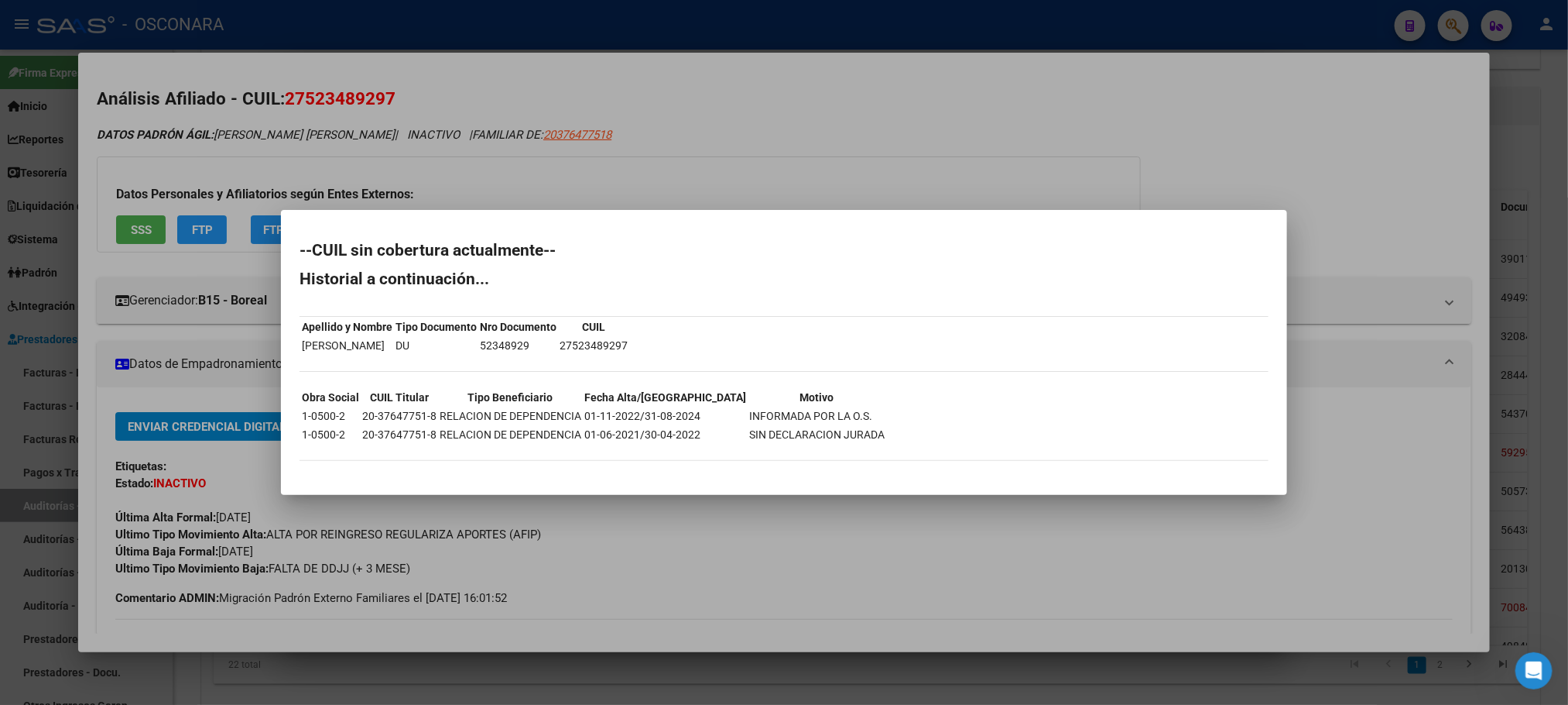
click at [842, 680] on div at bounding box center [784, 352] width 1568 height 705
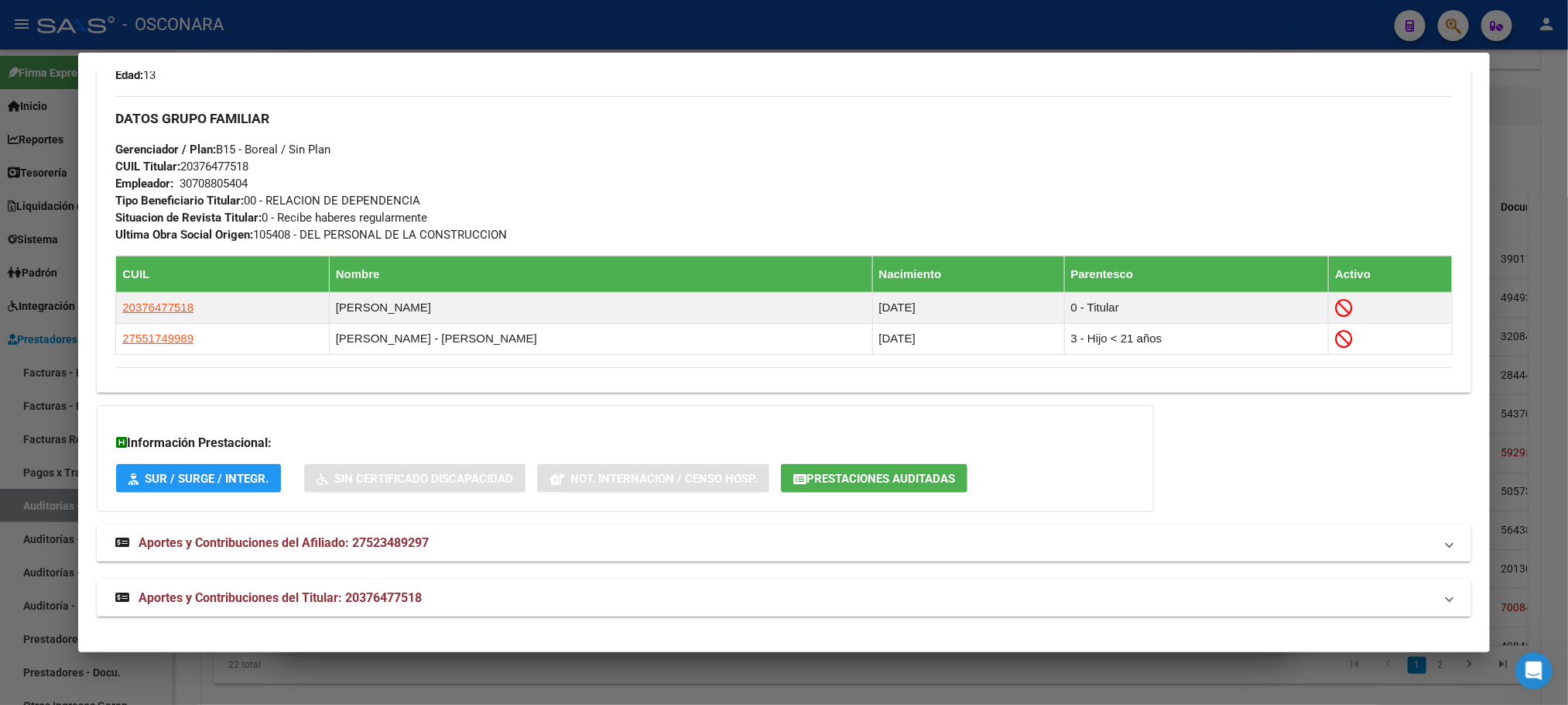
scroll to position [755, 0]
click at [410, 590] on span "Aportes y Contribuciones del Titular: 20376477518" at bounding box center [280, 598] width 284 height 15
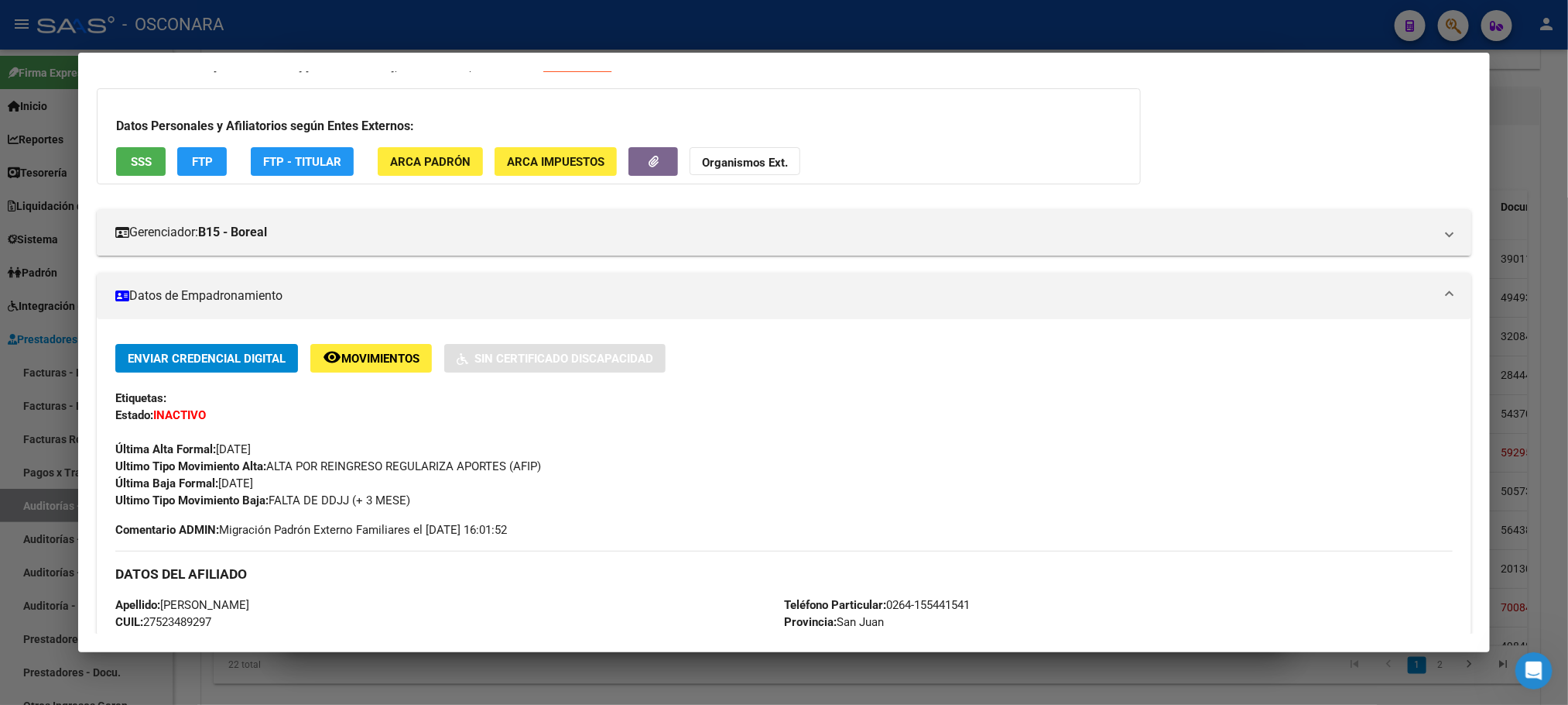
scroll to position [0, 0]
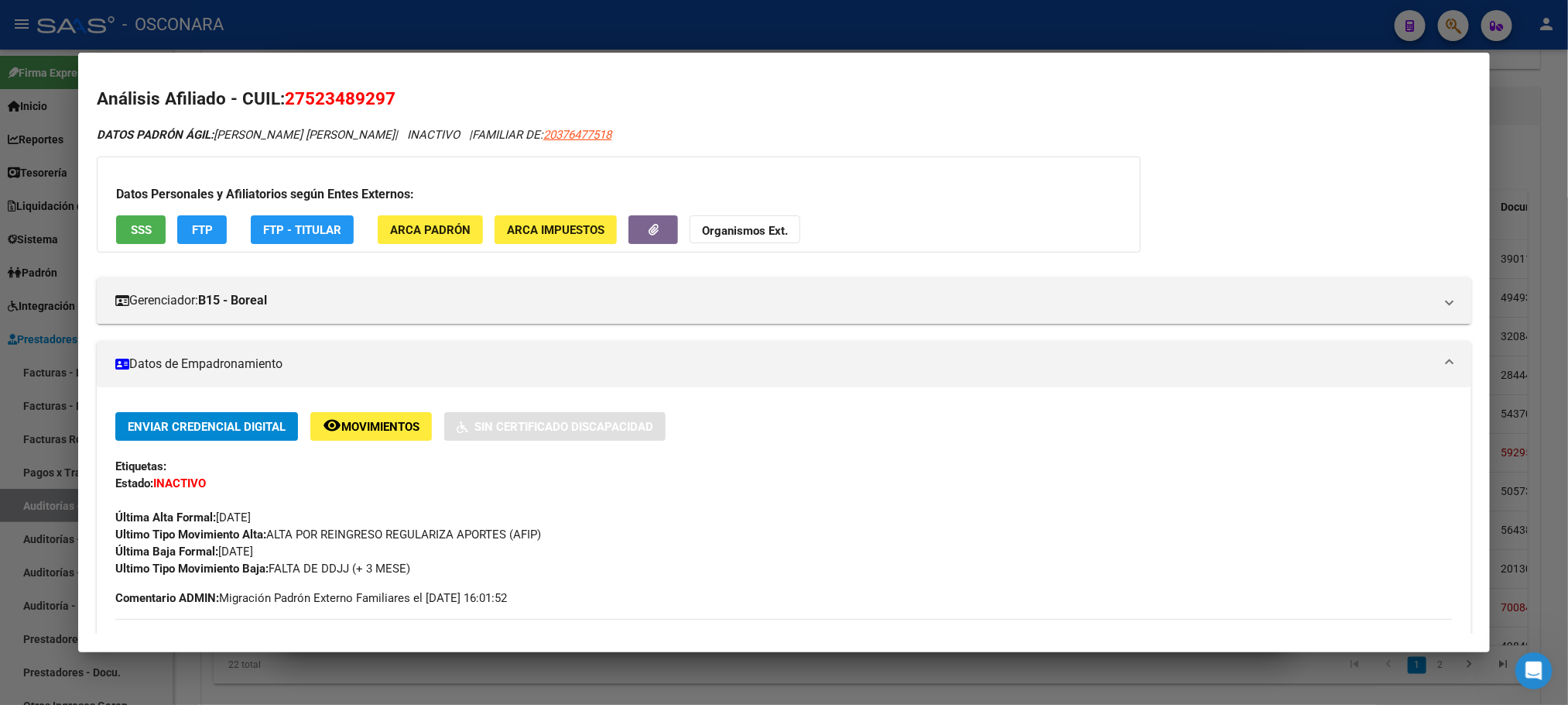
click at [139, 230] on span "SSS" at bounding box center [141, 229] width 21 height 14
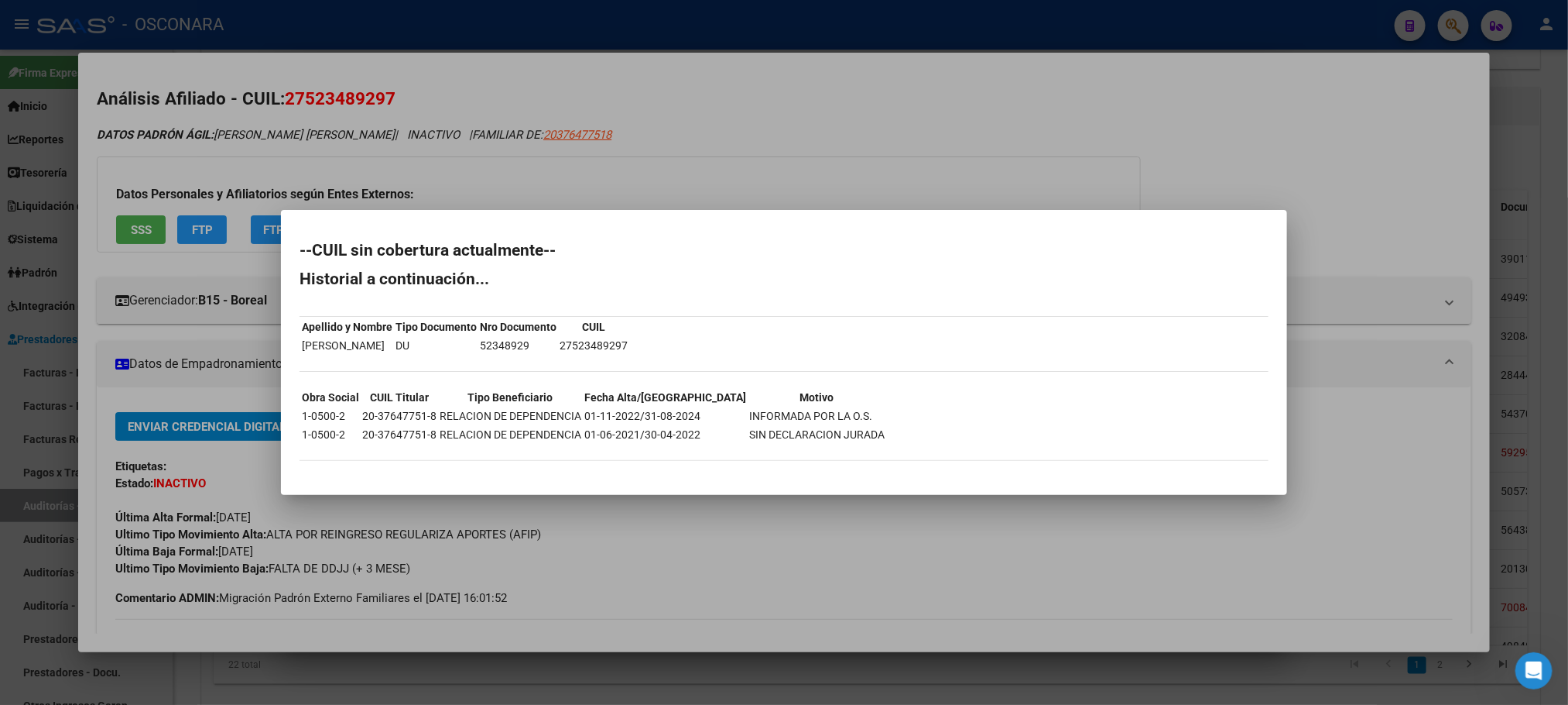
click at [779, 690] on div at bounding box center [784, 352] width 1568 height 705
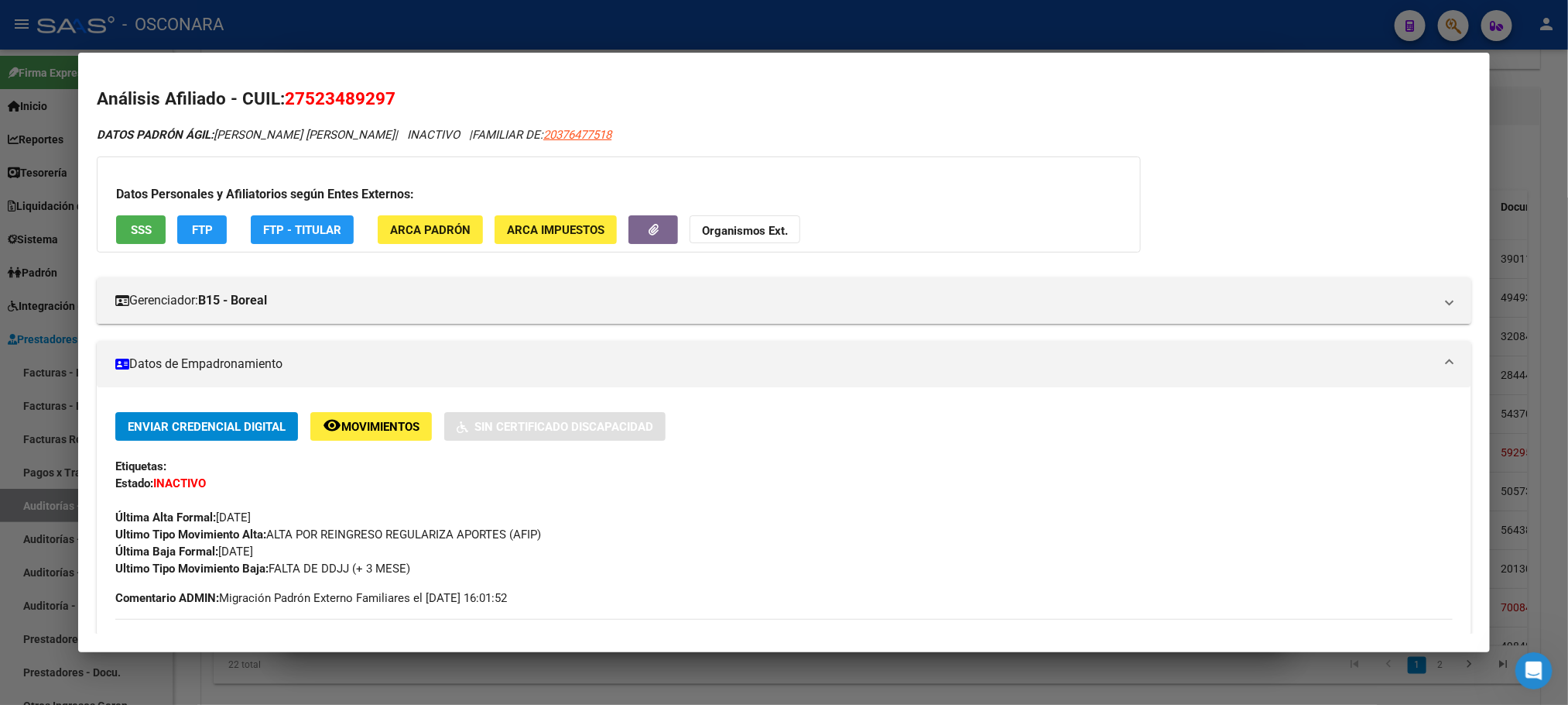
click at [774, 693] on div at bounding box center [784, 352] width 1568 height 705
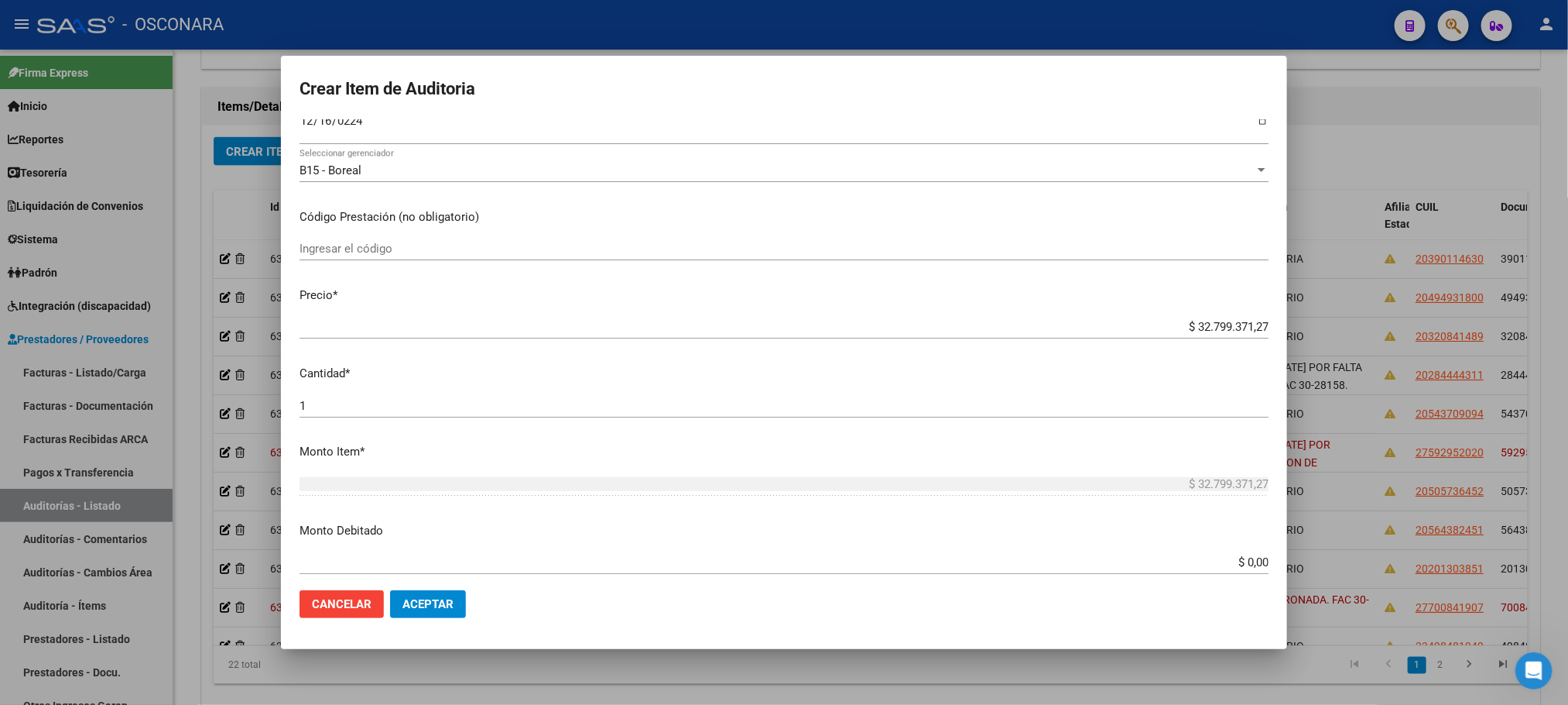
scroll to position [581, 0]
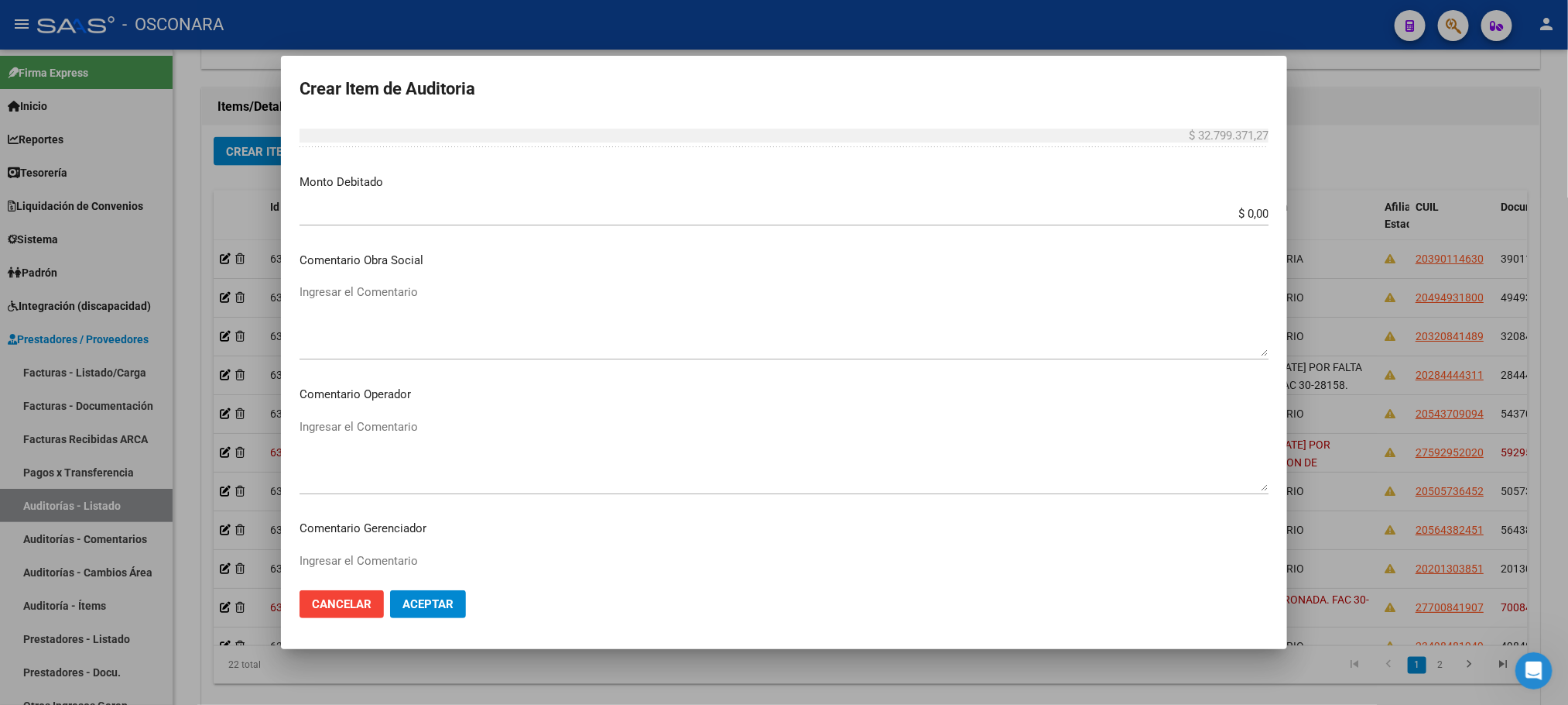
click at [339, 410] on mat-dialog-content "52348929 Nro Documento 27523489297 CUIL Afiliado Inactivo Análisis Afiliado Pre…" at bounding box center [784, 349] width 1006 height 459
click at [356, 317] on textarea "Ingresar el Comentario" at bounding box center [784, 320] width 970 height 72
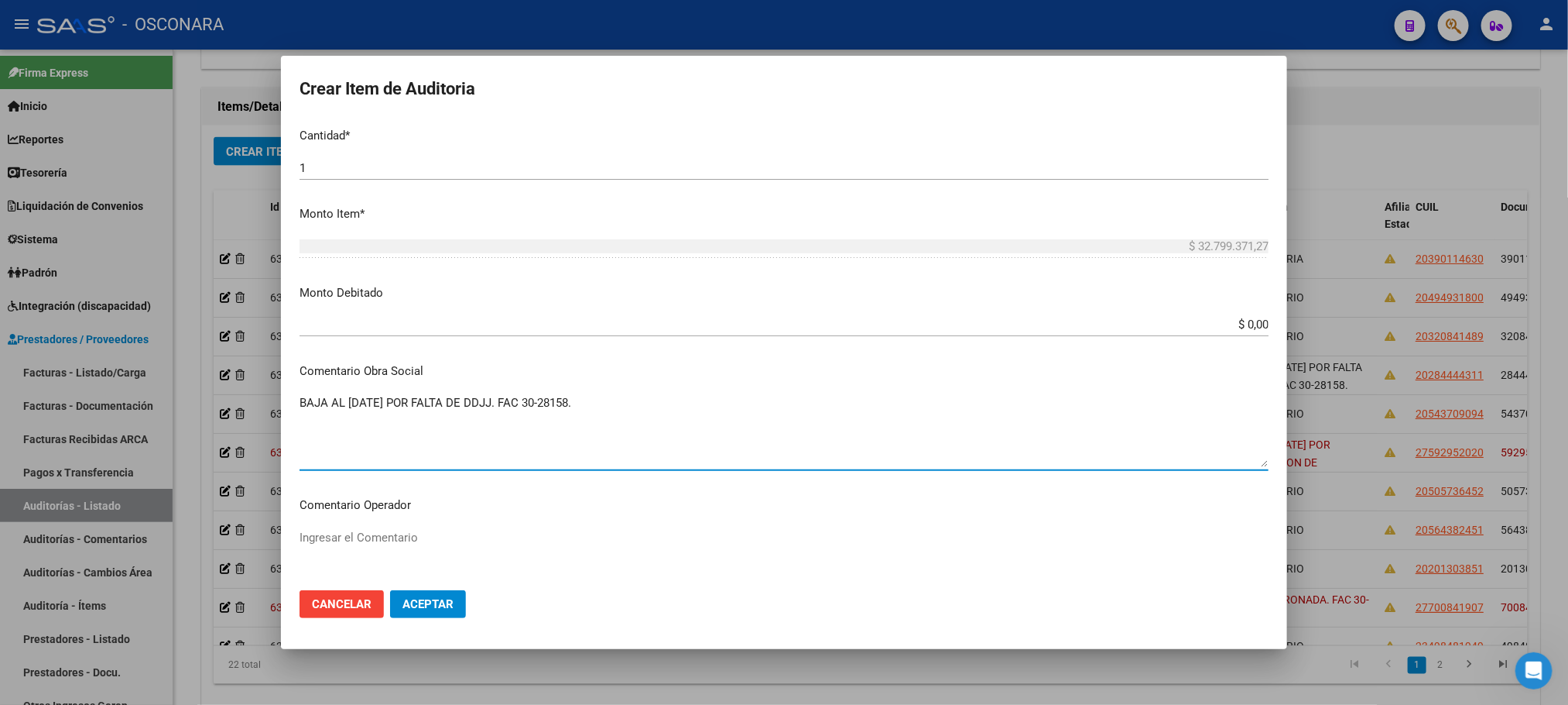
scroll to position [473, 0]
drag, startPoint x: 604, startPoint y: 409, endPoint x: 295, endPoint y: 414, distance: 309.0
click at [295, 414] on mat-dialog-content "52348929 Nro Documento 27523489297 CUIL Afiliado Inactivo Análisis Afiliado Pre…" at bounding box center [784, 349] width 1006 height 459
click at [405, 405] on textarea "BAJA AL [DATE] POR FALTA DE DDJJ. FAC 30-28158." at bounding box center [784, 428] width 970 height 72
drag, startPoint x: 609, startPoint y: 400, endPoint x: 300, endPoint y: 402, distance: 309.0
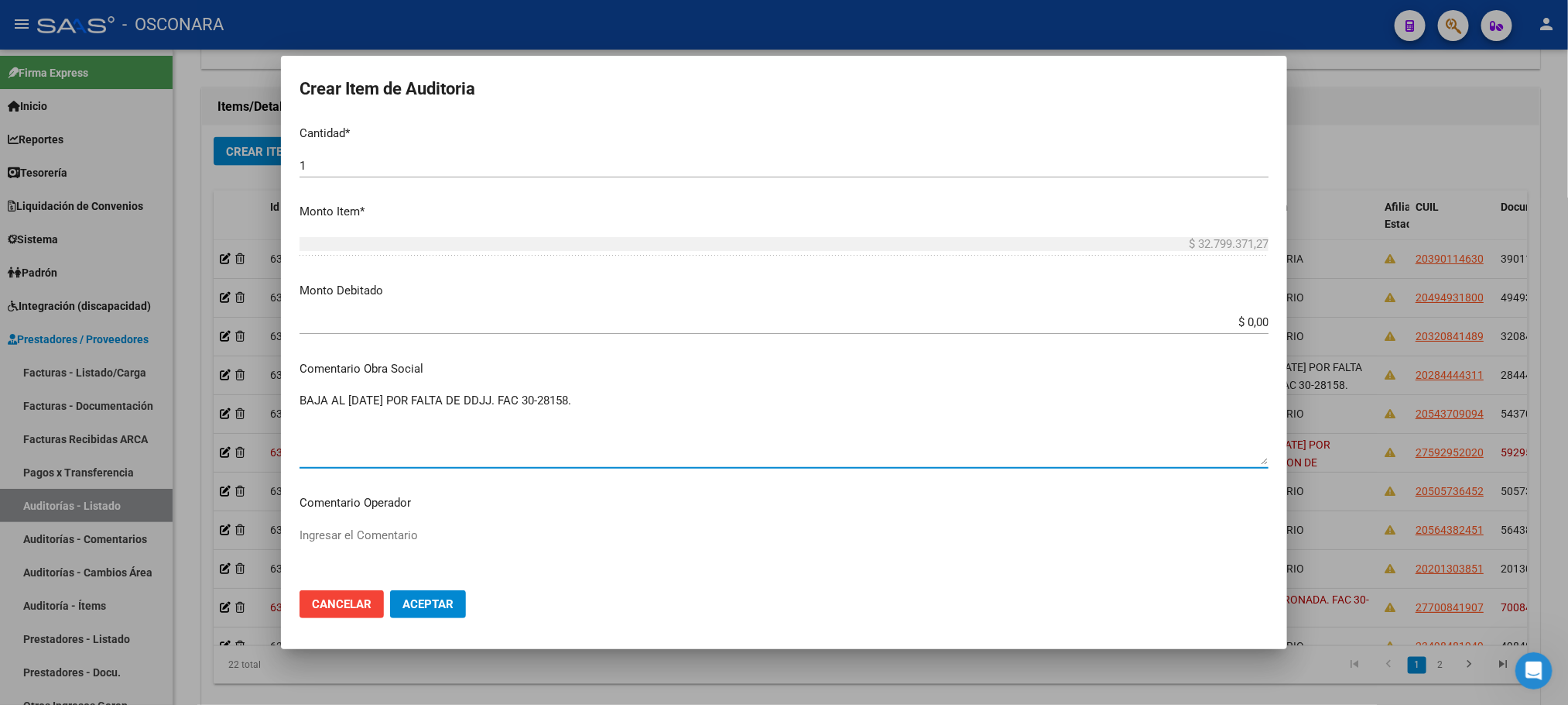
click at [300, 402] on textarea "BAJA AL [DATE] POR FALTA DE DDJJ. FAC 30-28158." at bounding box center [784, 428] width 970 height 72
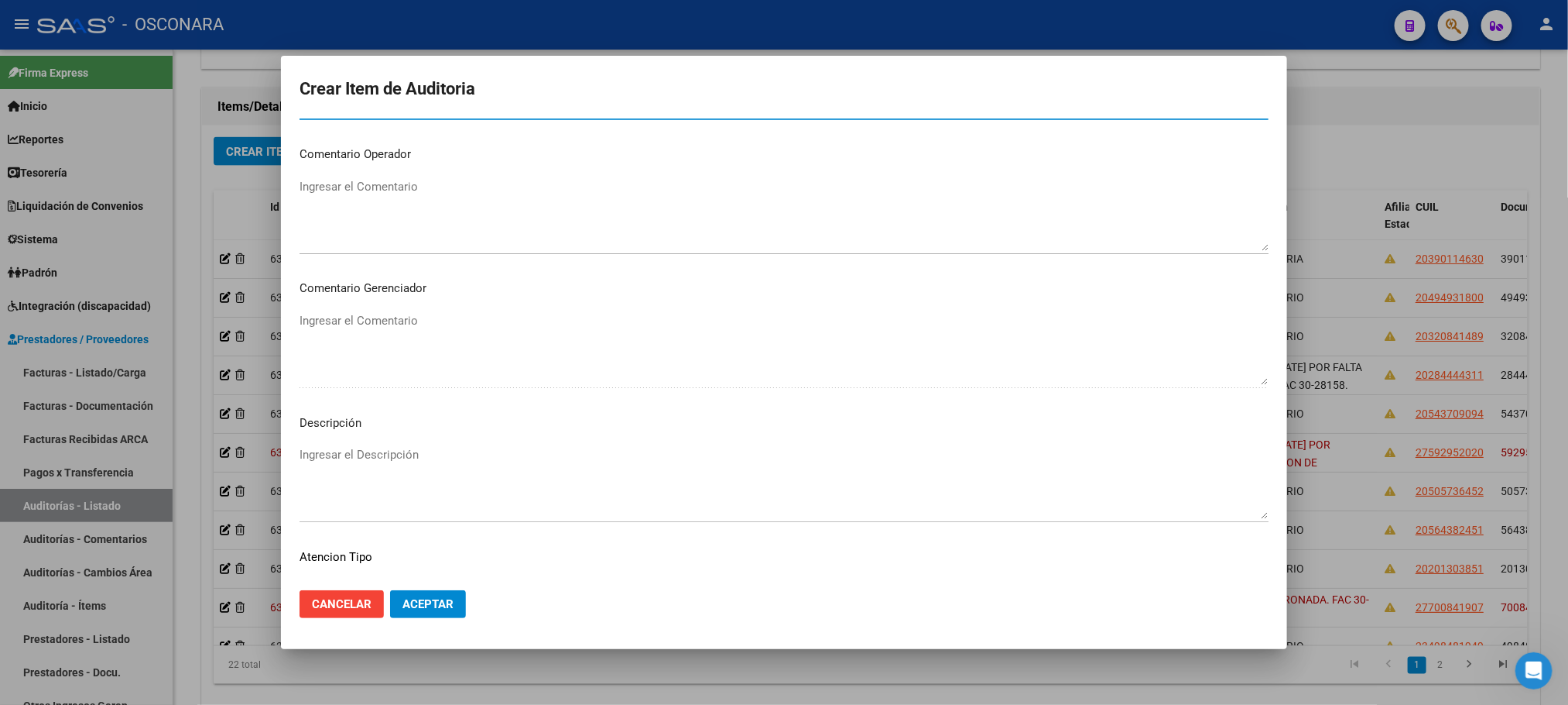
scroll to position [936, 0]
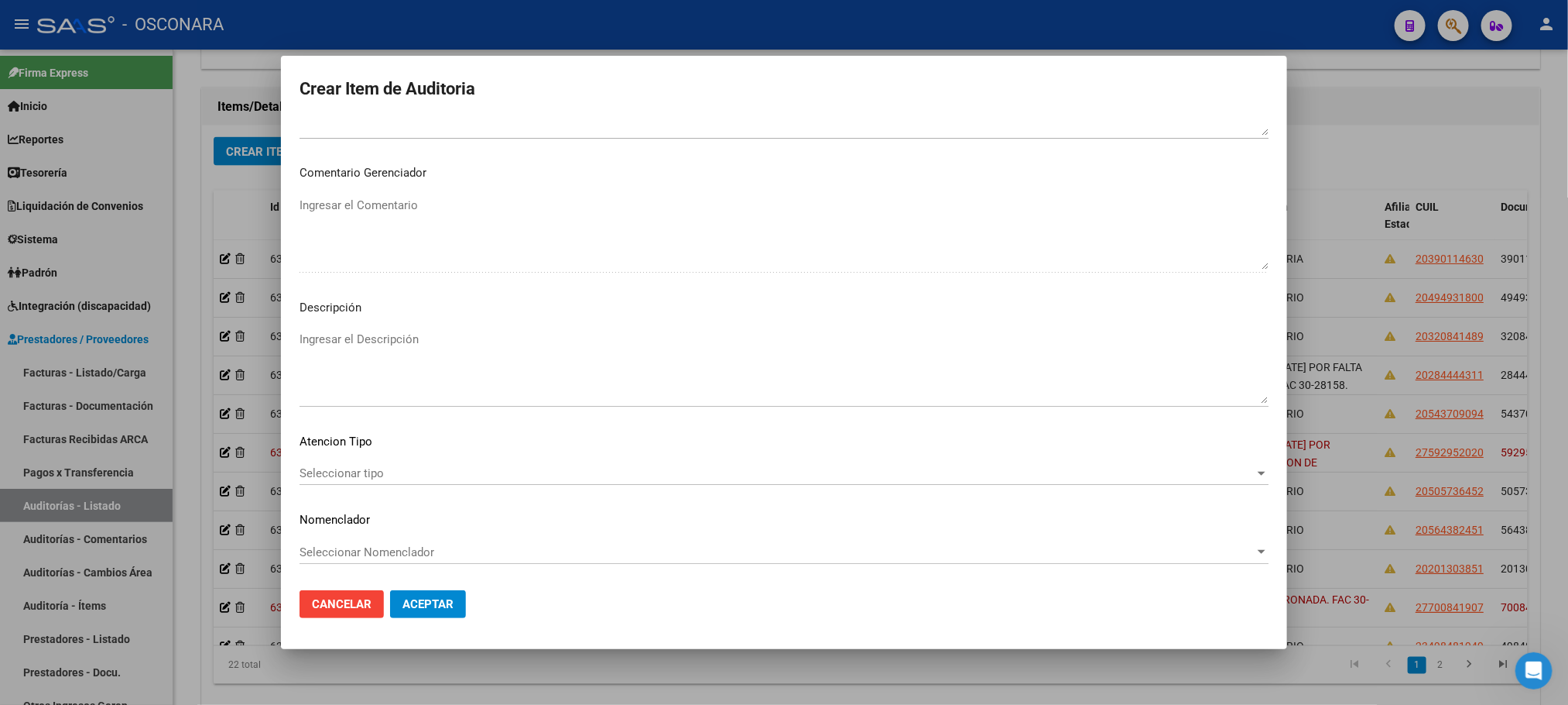
click at [367, 353] on textarea "Ingresar el Descripción" at bounding box center [784, 367] width 970 height 72
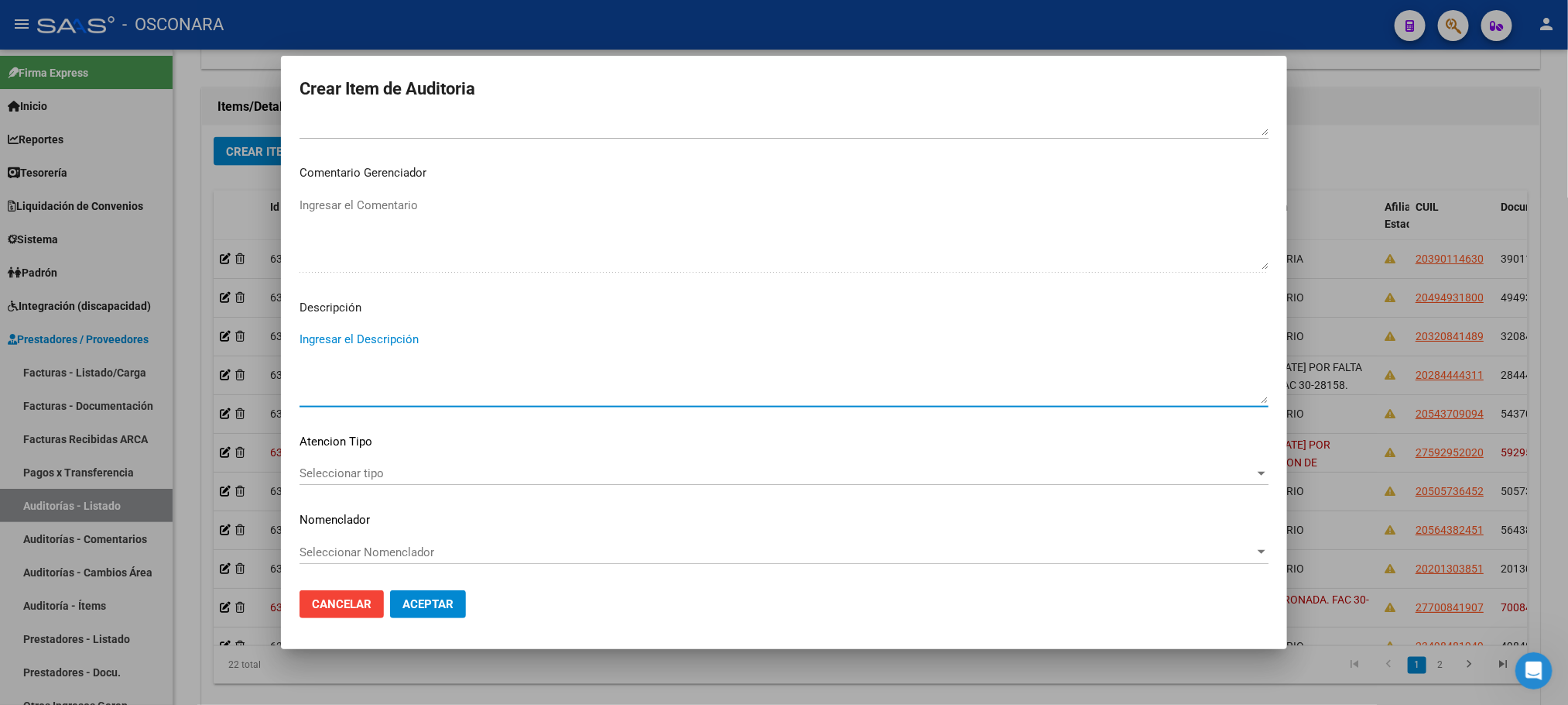
paste textarea "BAJA AL [DATE] POR FALTA DE DDJJ. FAC 30-28158."
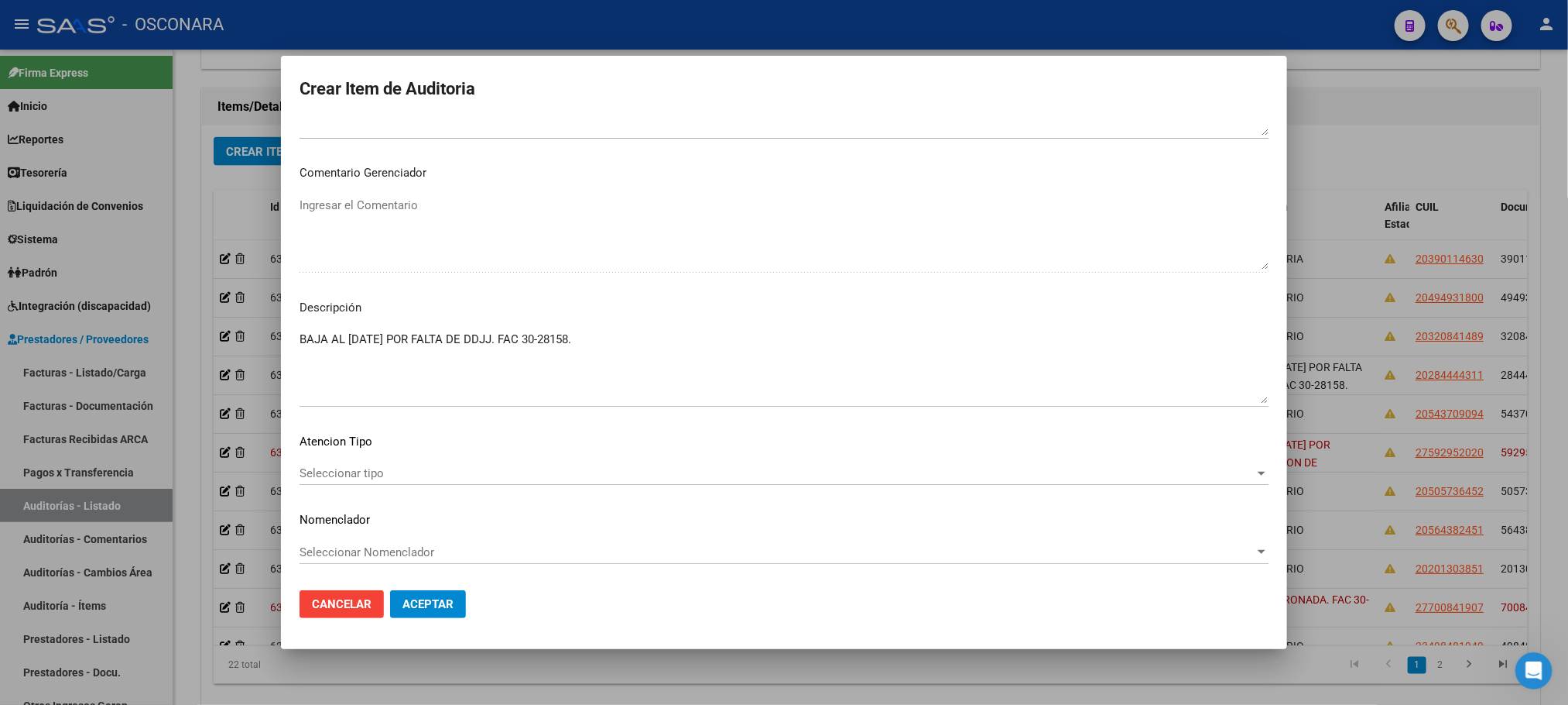
click at [363, 463] on div "Seleccionar tipo Seleccionar tipo" at bounding box center [784, 473] width 970 height 24
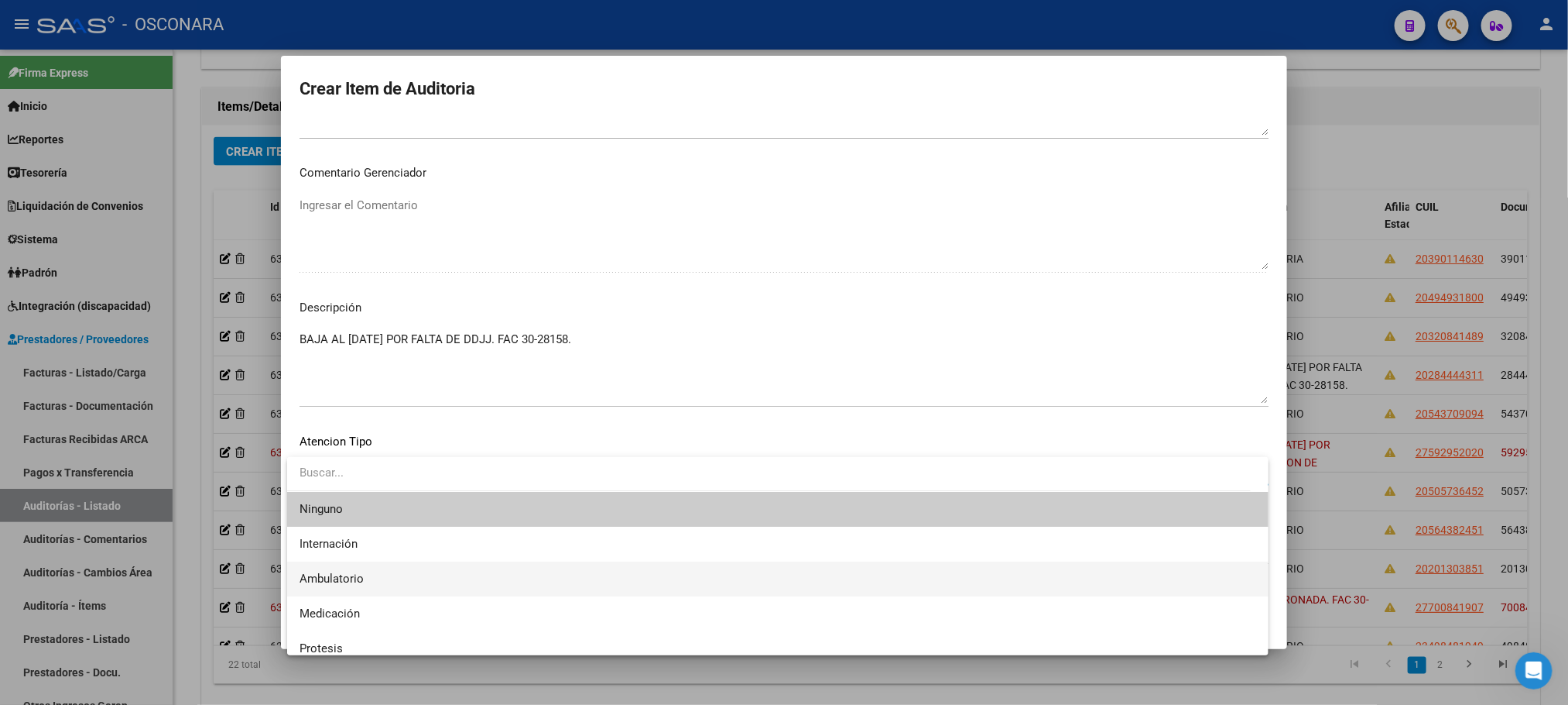
click at [358, 565] on span "Ambulatorio" at bounding box center [778, 578] width 956 height 35
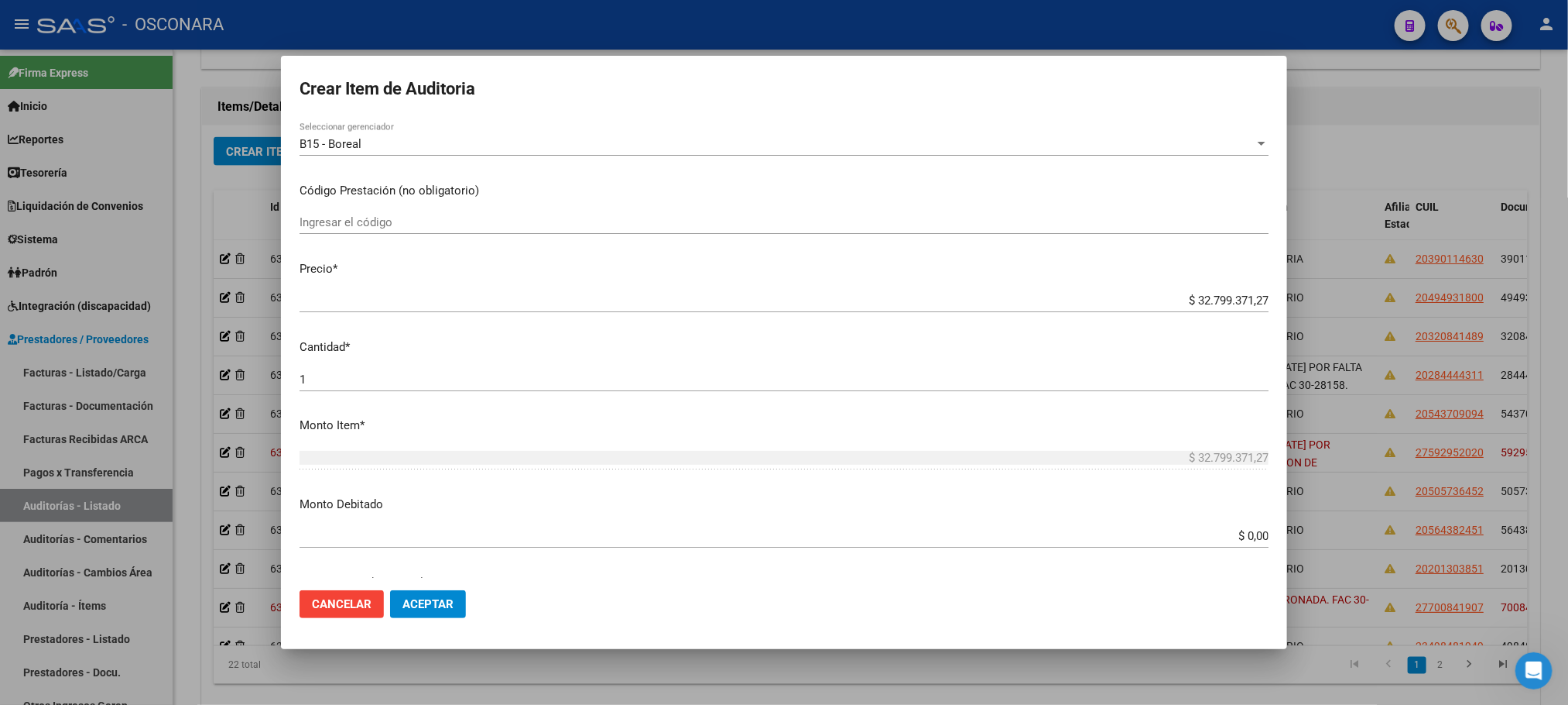
scroll to position [240, 0]
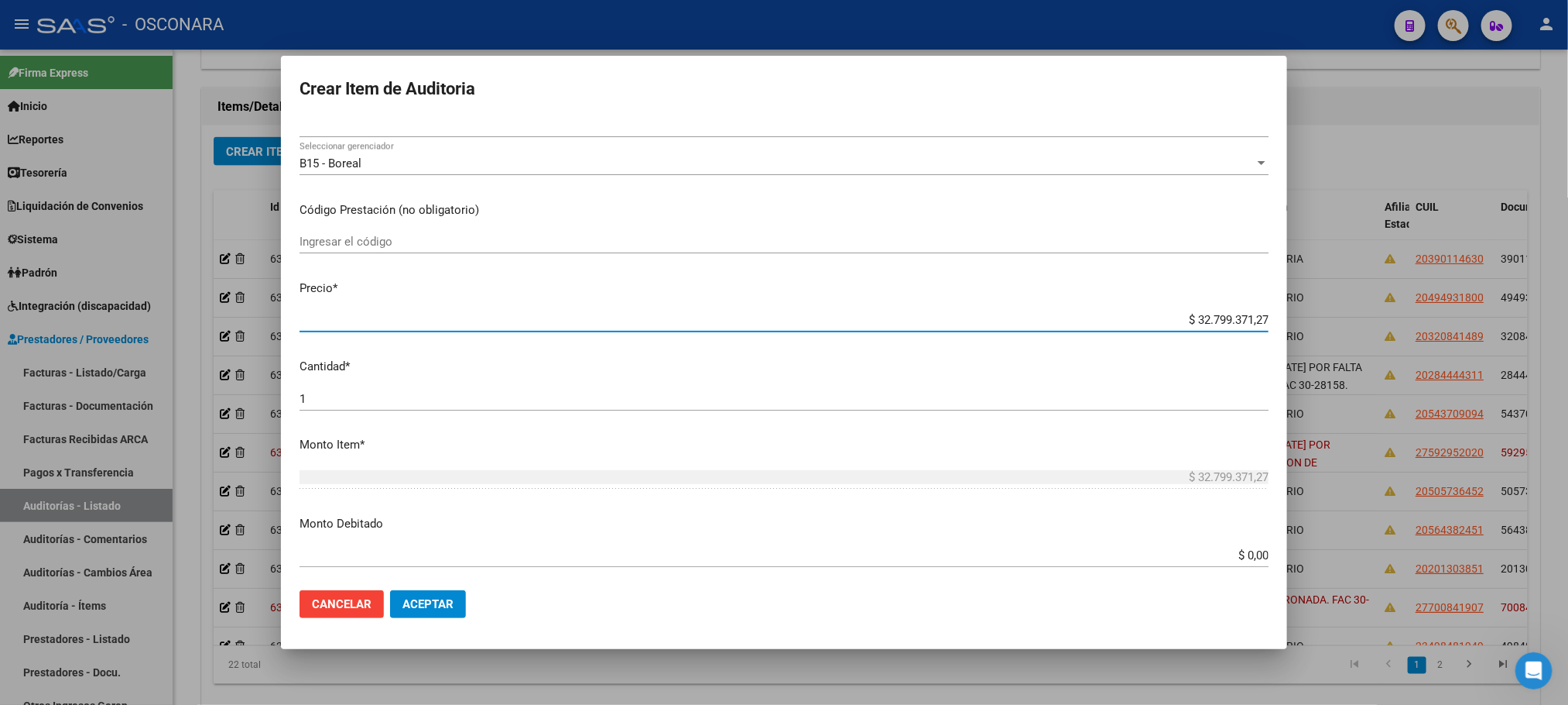
drag, startPoint x: 1169, startPoint y: 317, endPoint x: 1303, endPoint y: 321, distance: 134.1
click at [1303, 321] on div "Crear Item de Auditoria 52348929 Nro Documento 27523489297 CUIL Afiliado Inacti…" at bounding box center [784, 352] width 1568 height 705
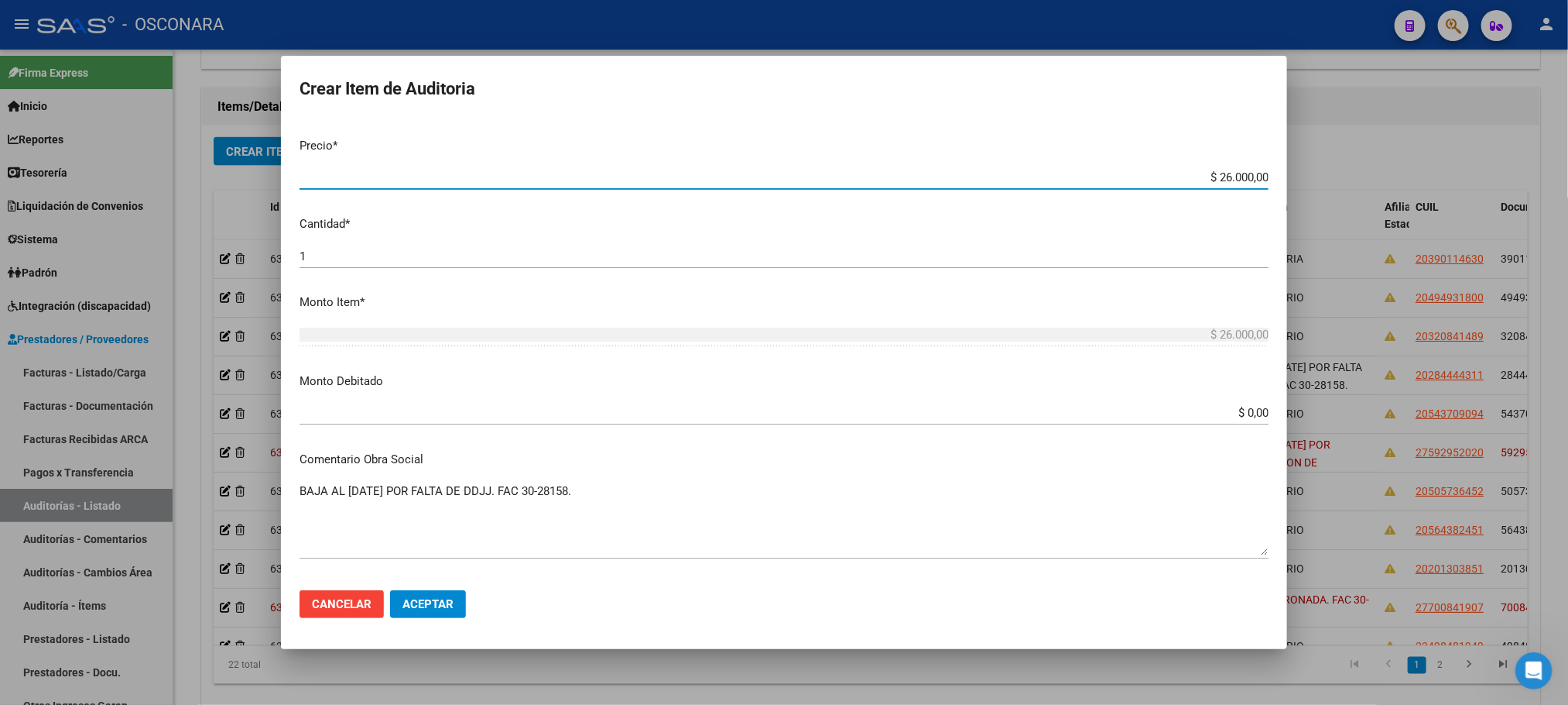
scroll to position [588, 0]
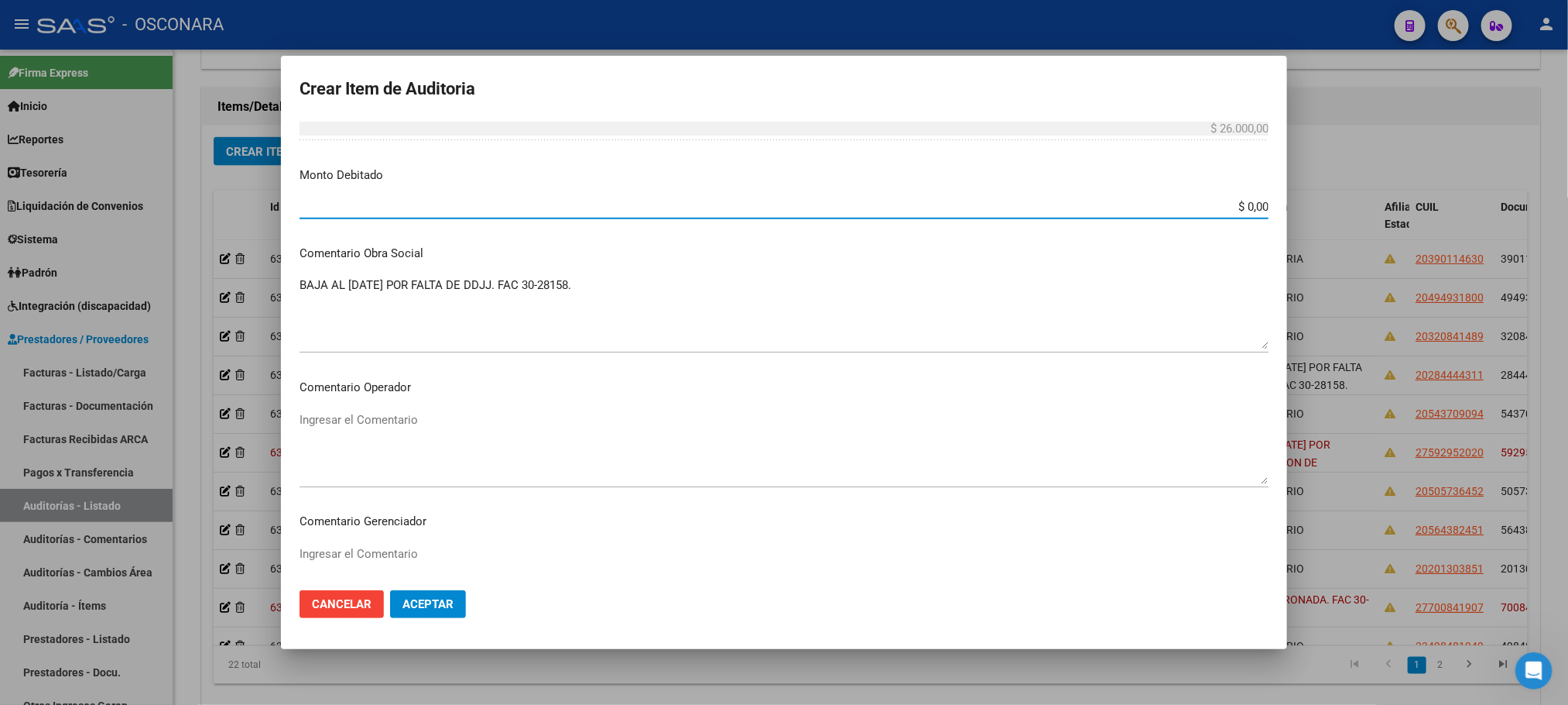
drag, startPoint x: 1199, startPoint y: 207, endPoint x: 1343, endPoint y: 202, distance: 144.1
click at [1343, 202] on div "Crear Item de Auditoria 52348929 Nro Documento 27523489297 CUIL Afiliado Inacti…" at bounding box center [784, 352] width 1568 height 705
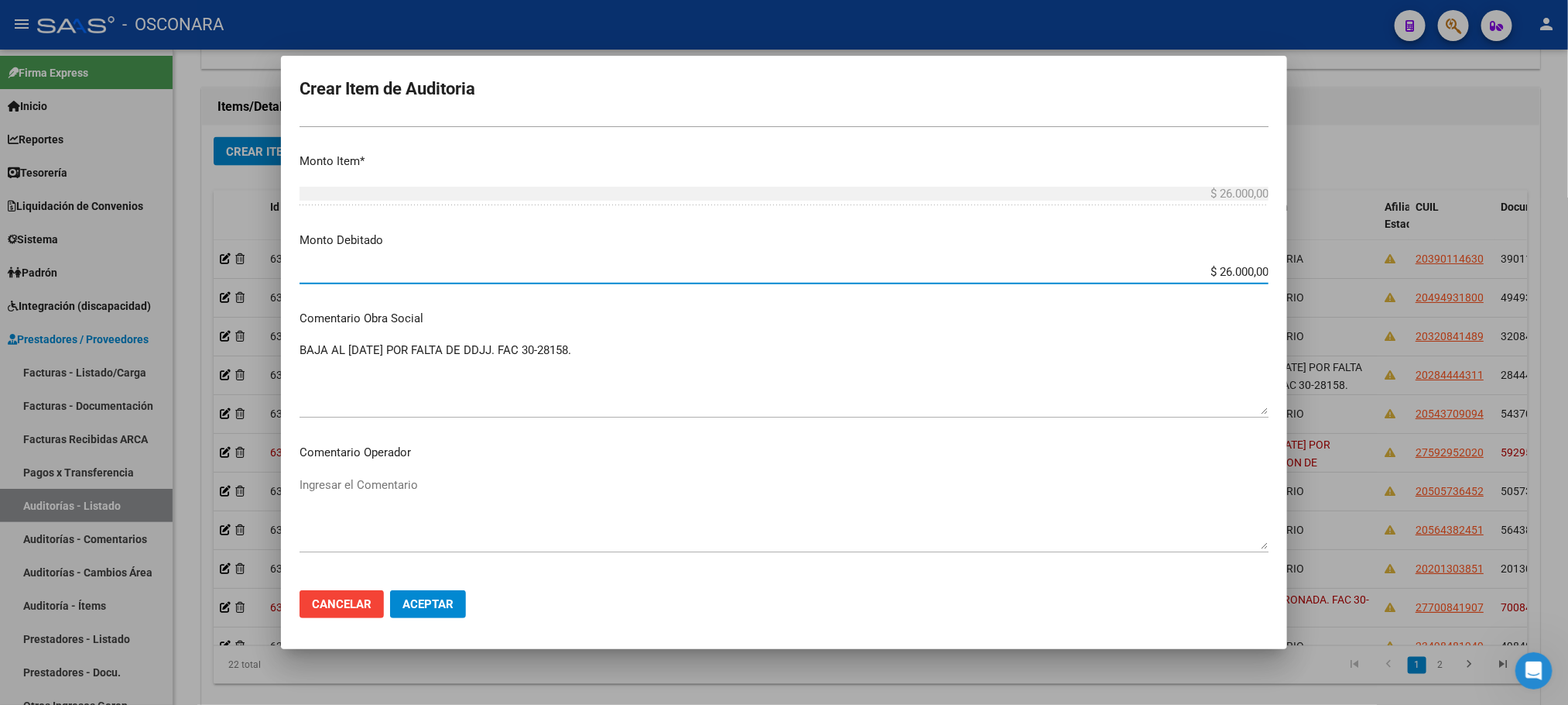
scroll to position [473, 0]
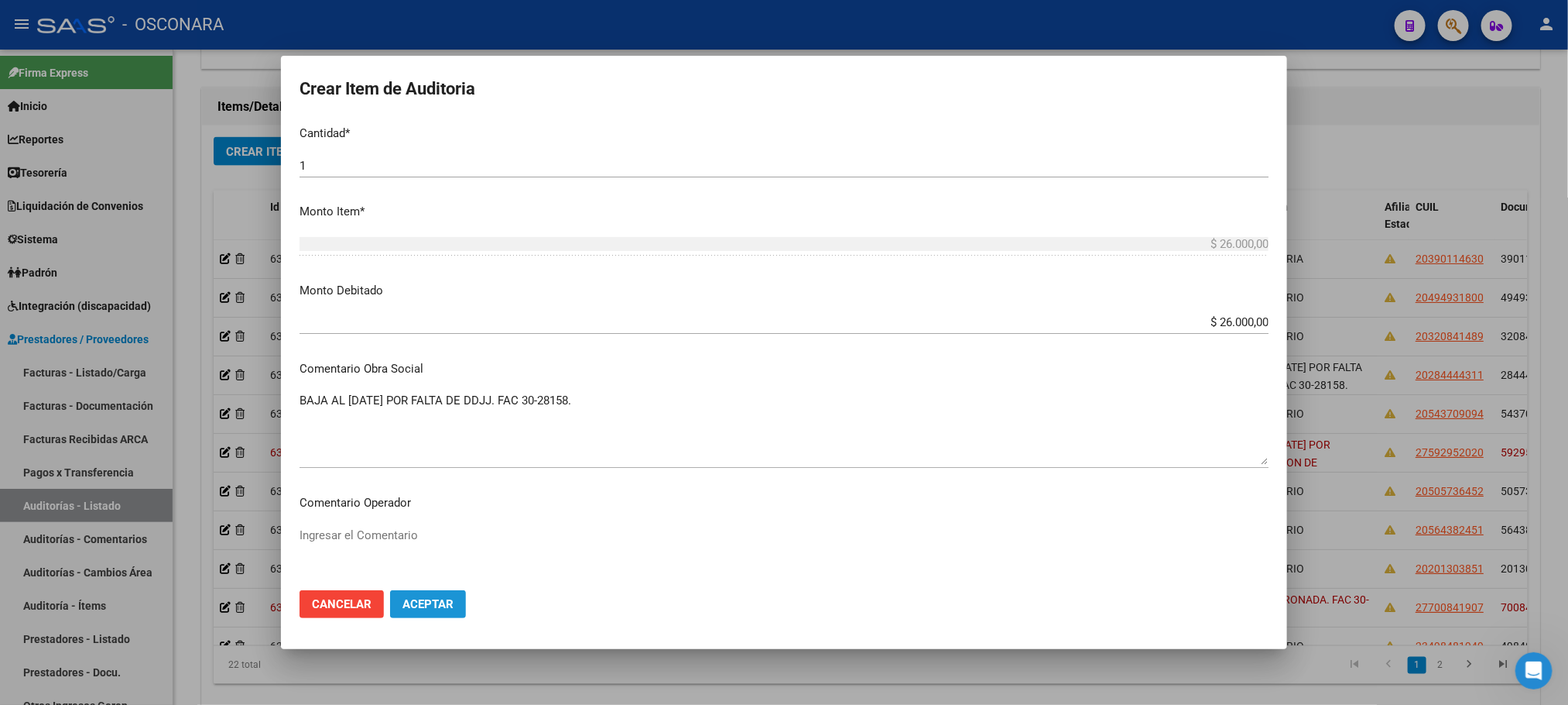
click at [451, 614] on button "Aceptar" at bounding box center [427, 604] width 76 height 28
click at [446, 604] on span "Aceptar" at bounding box center [427, 603] width 51 height 14
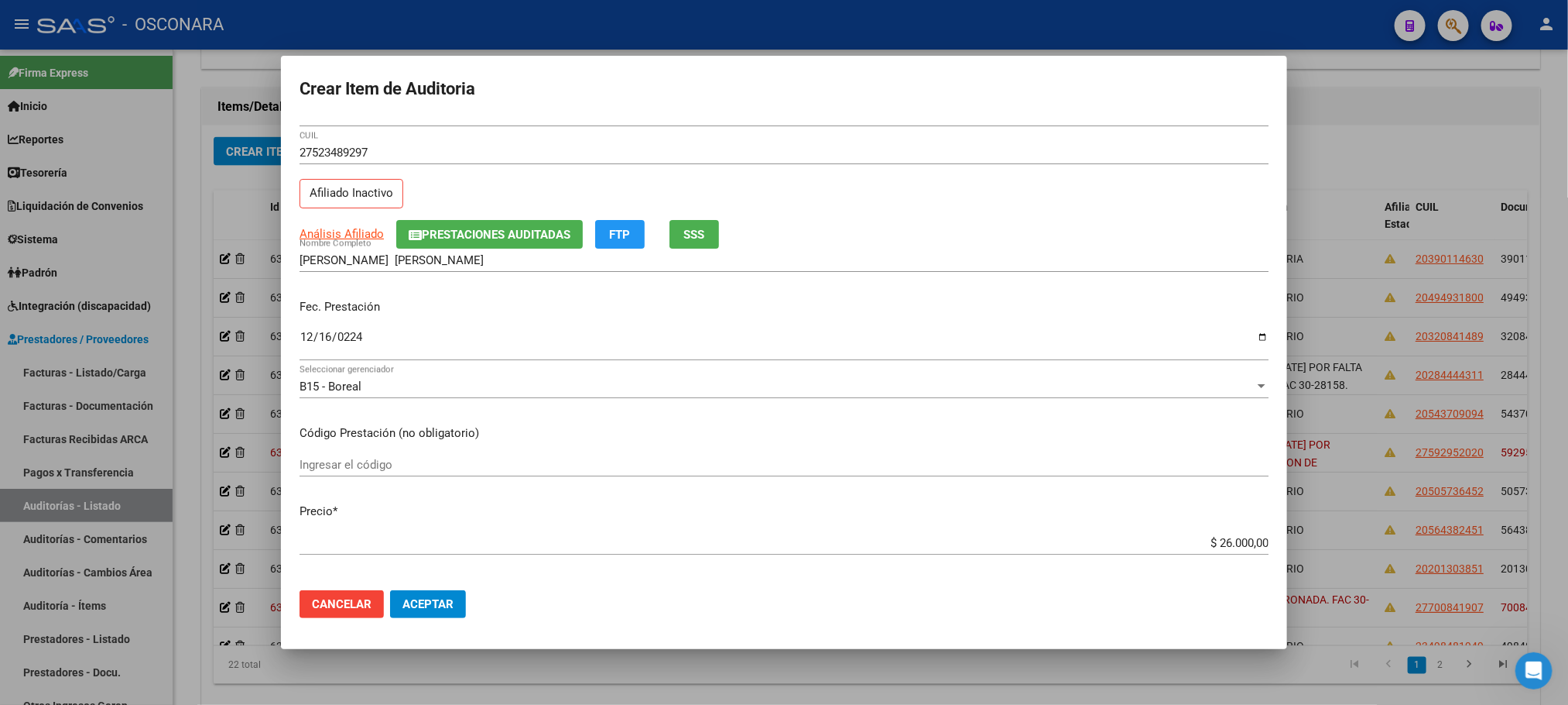
scroll to position [0, 0]
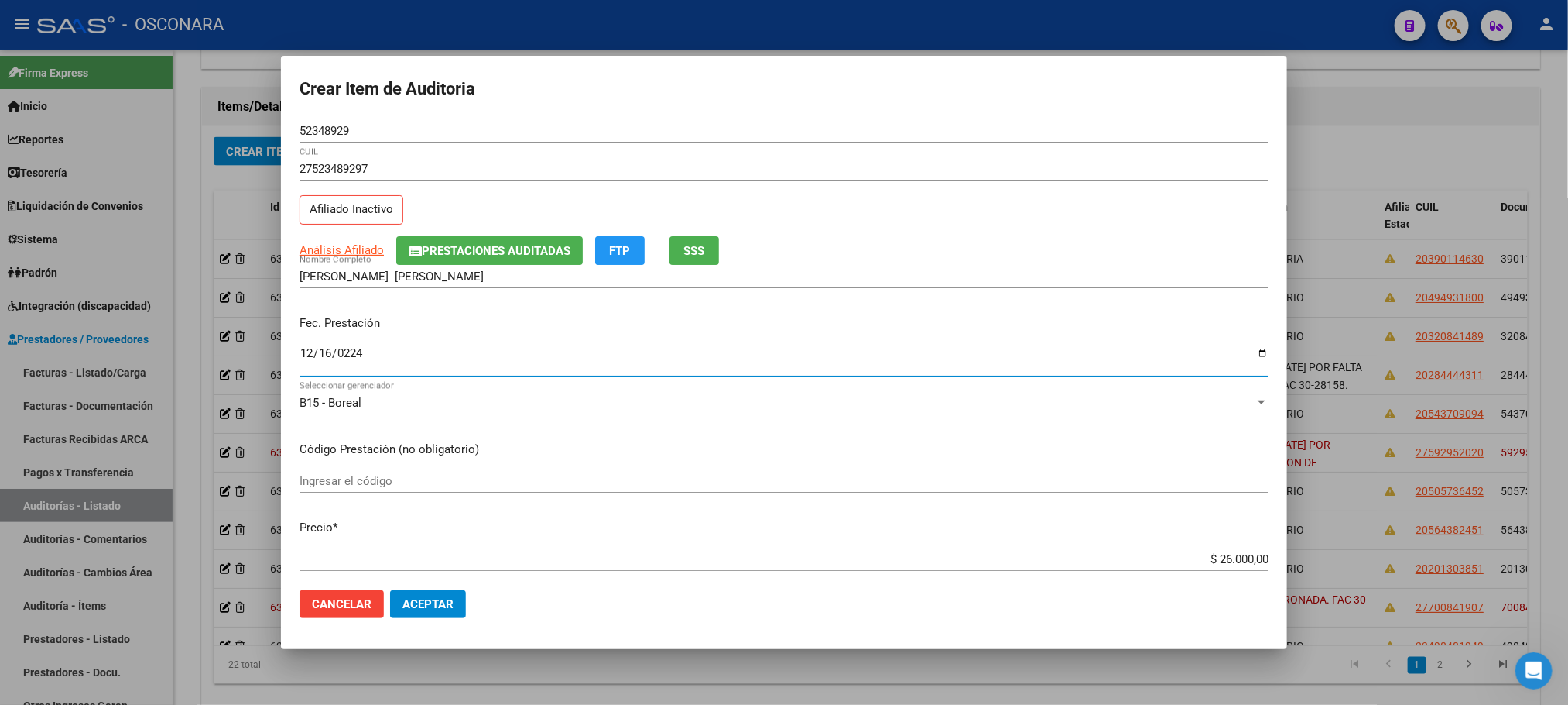
click at [340, 360] on input "0224-12-16" at bounding box center [784, 359] width 970 height 24
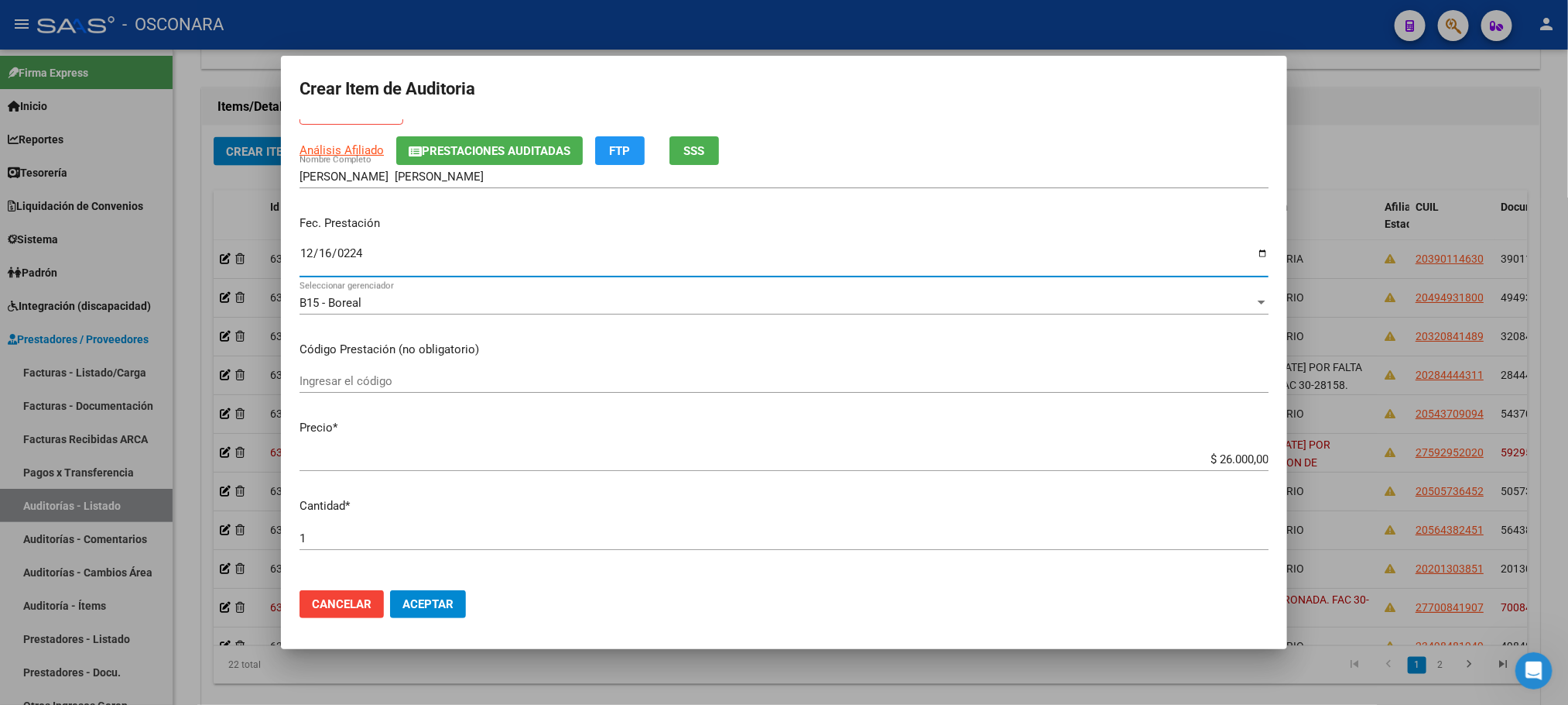
scroll to position [349, 0]
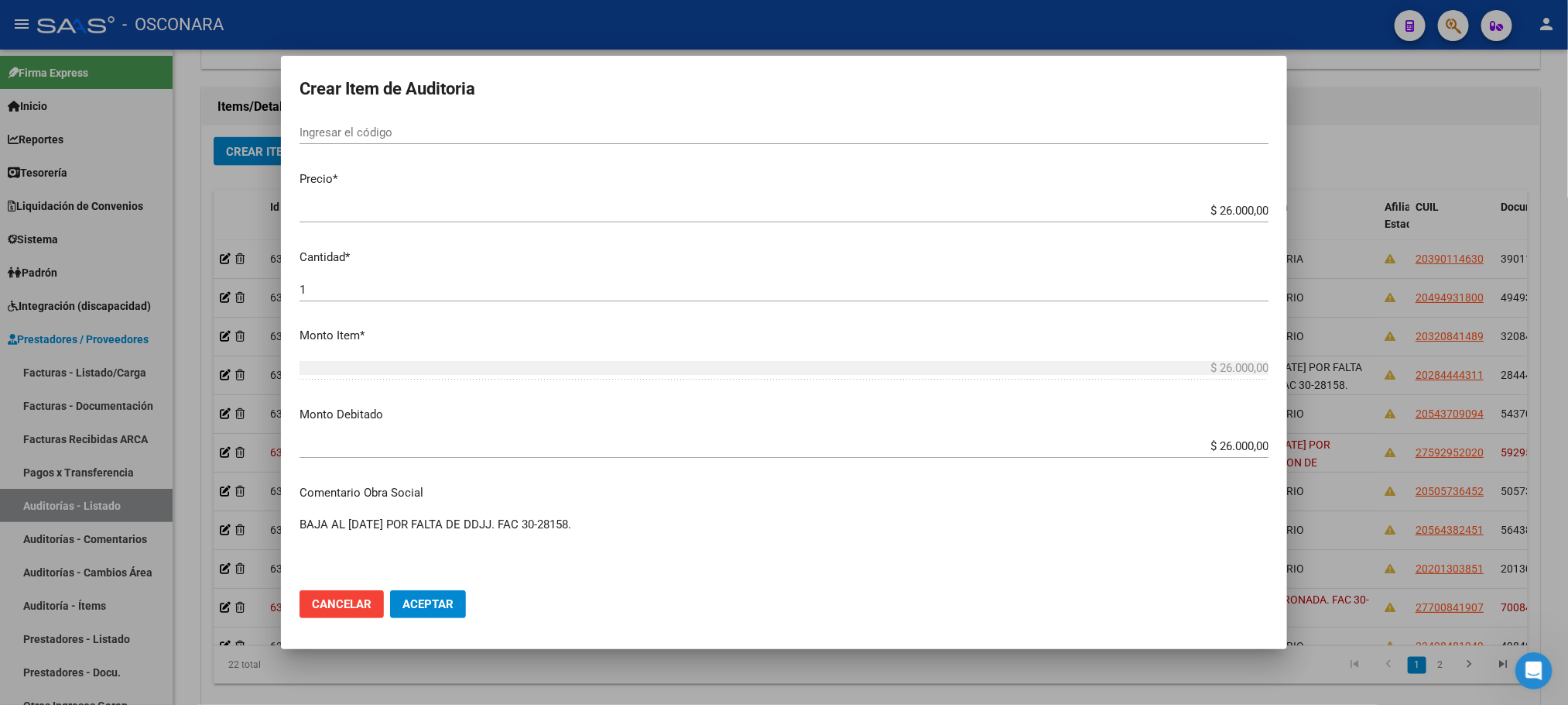
click at [435, 602] on span "Aceptar" at bounding box center [427, 603] width 51 height 14
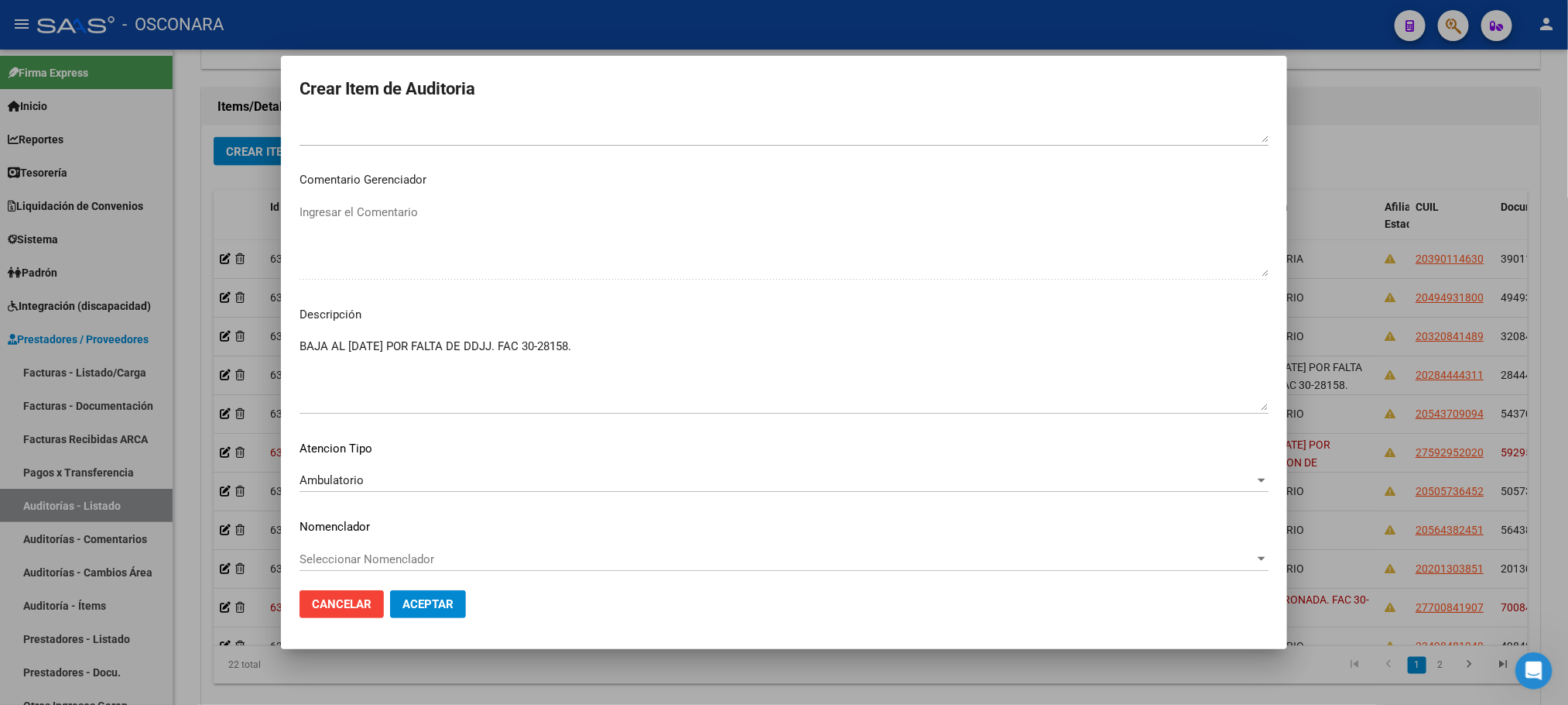
scroll to position [936, 0]
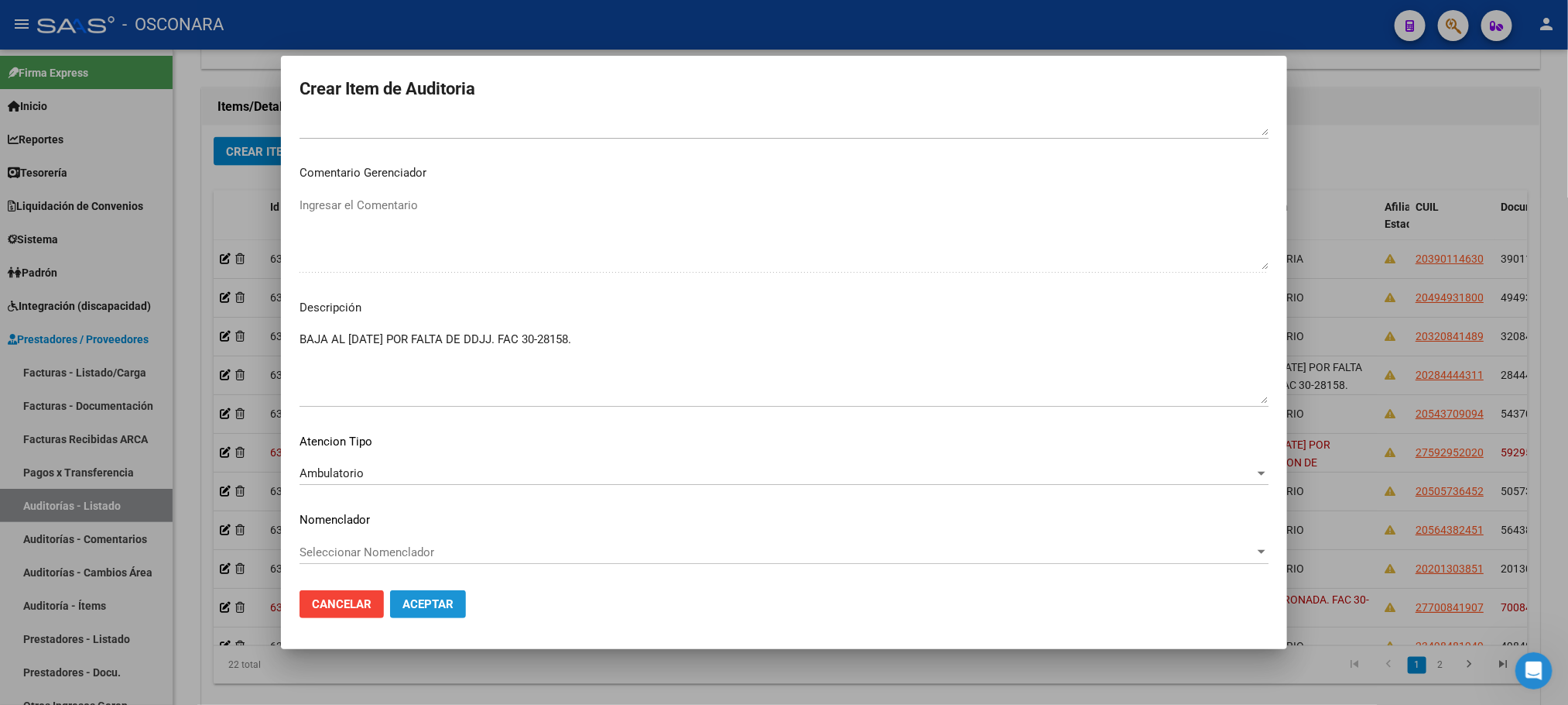
click at [443, 598] on span "Aceptar" at bounding box center [427, 603] width 51 height 14
click at [440, 601] on span "Aceptar" at bounding box center [427, 603] width 51 height 14
click at [459, 614] on button "Aceptar" at bounding box center [427, 604] width 76 height 28
click at [455, 604] on button "Aceptar" at bounding box center [427, 604] width 76 height 28
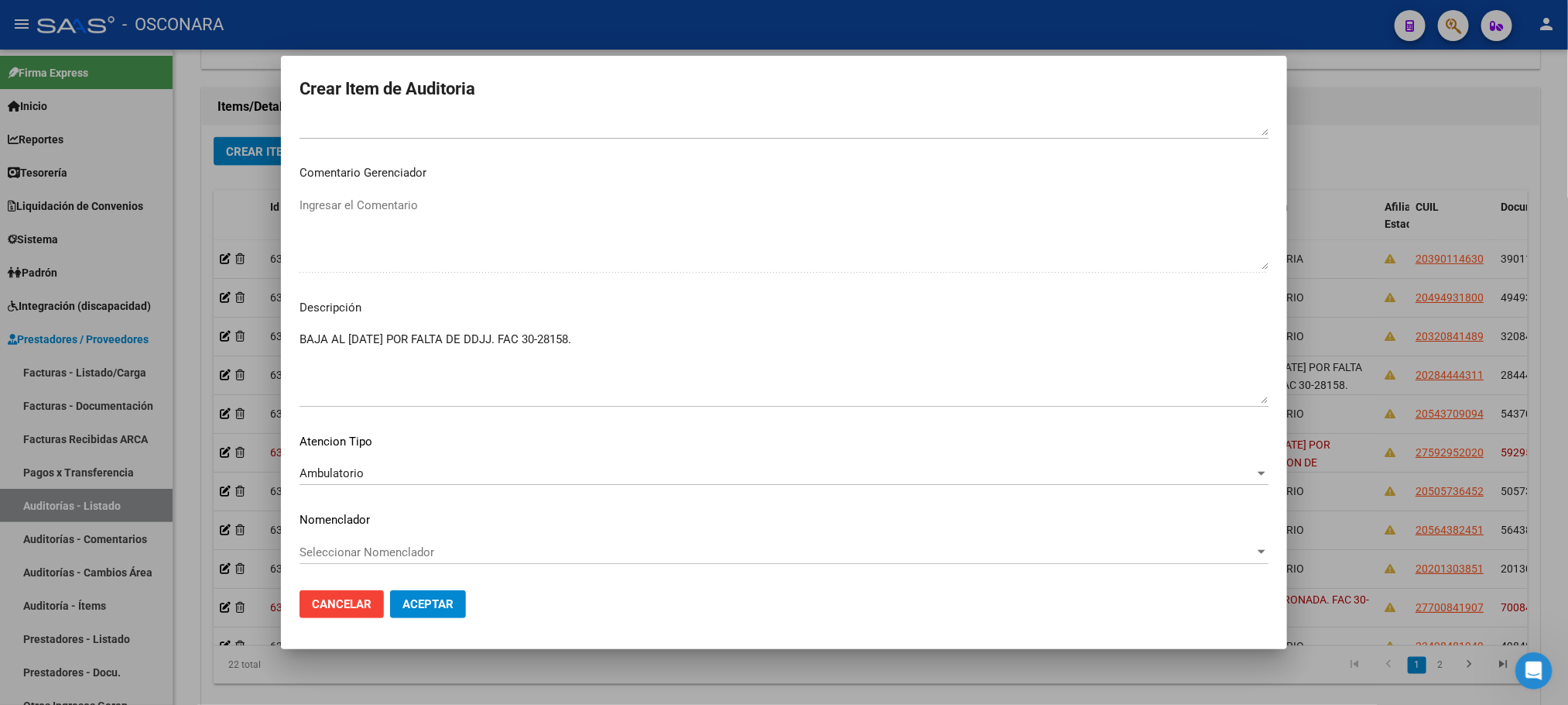
click at [1404, 121] on div at bounding box center [784, 352] width 1568 height 705
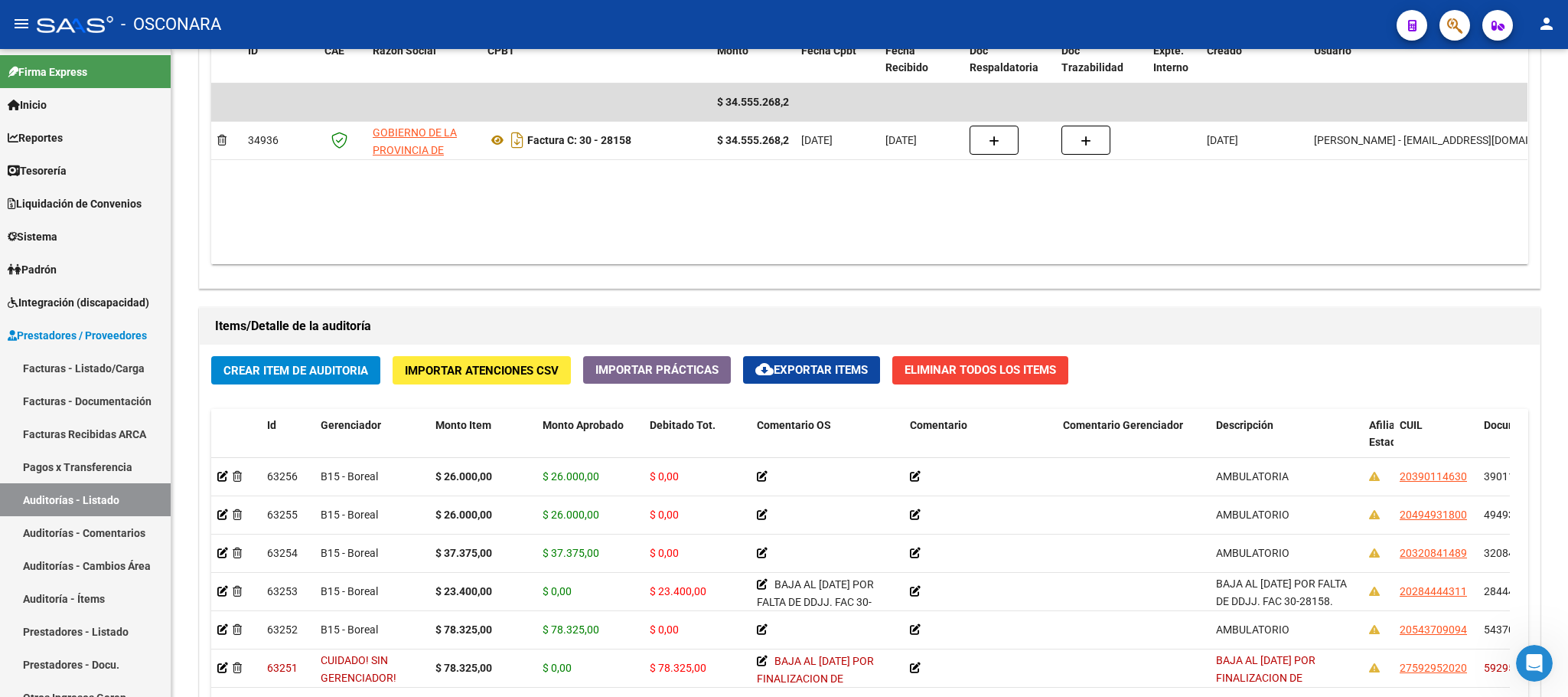
scroll to position [850, 0]
